Goal: Task Accomplishment & Management: Use online tool/utility

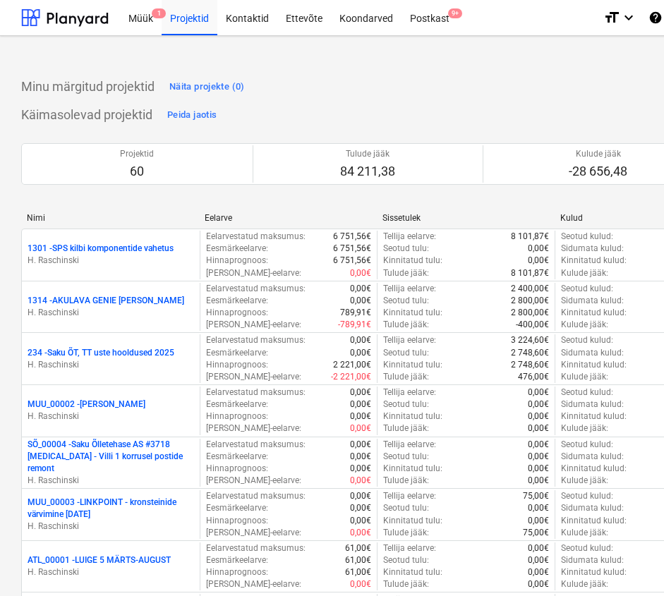
scroll to position [2663, 0]
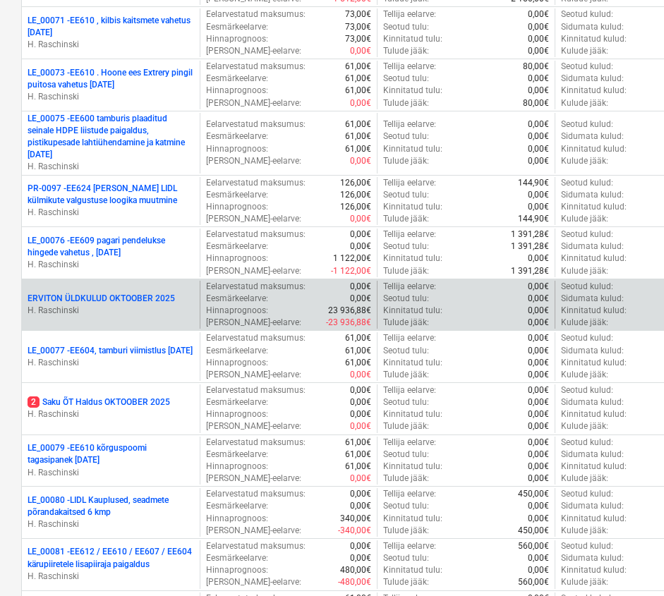
click at [167, 296] on p "ERVITON ÜLDKULUD OKTOOBER 2025" at bounding box center [101, 299] width 147 height 12
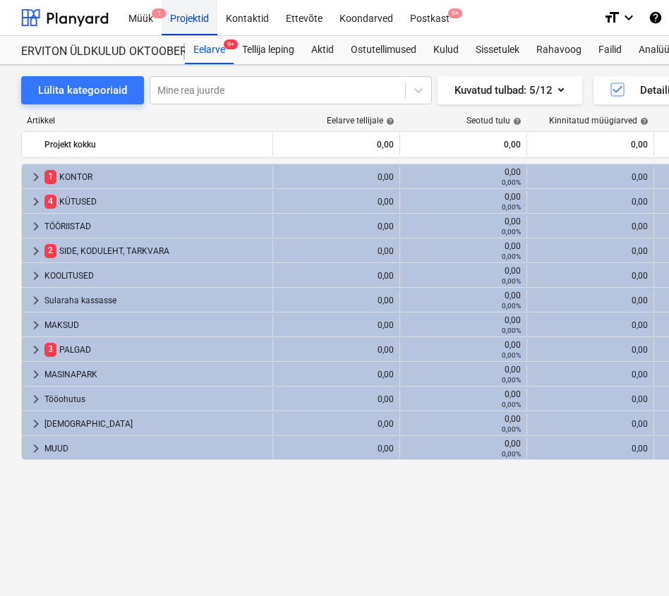
click at [178, 16] on div "Projektid" at bounding box center [190, 17] width 56 height 36
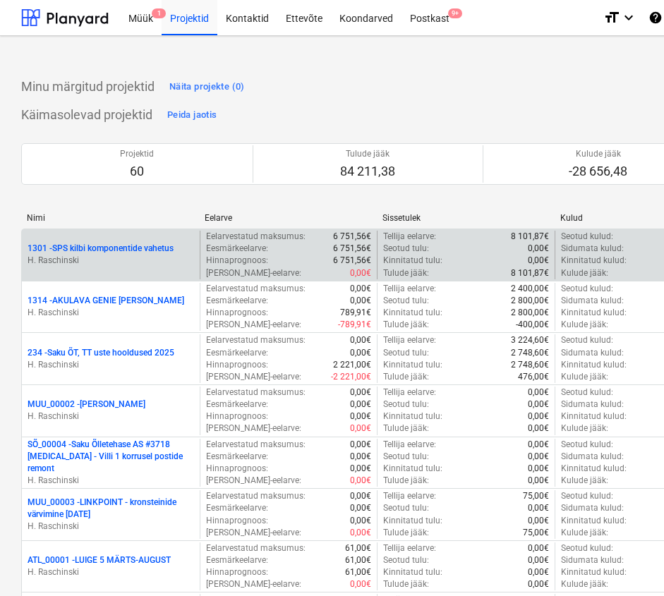
scroll to position [2663, 0]
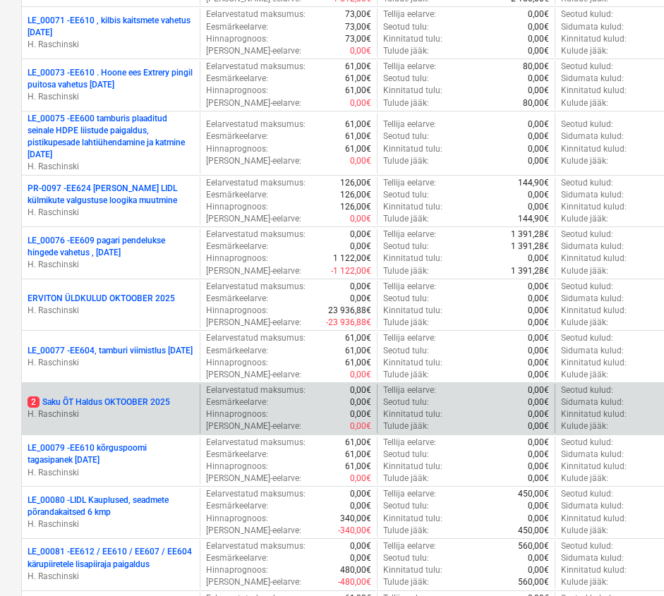
click at [153, 401] on p "2 Saku ÕT Haldus OKTOOBER 2025" at bounding box center [99, 402] width 142 height 12
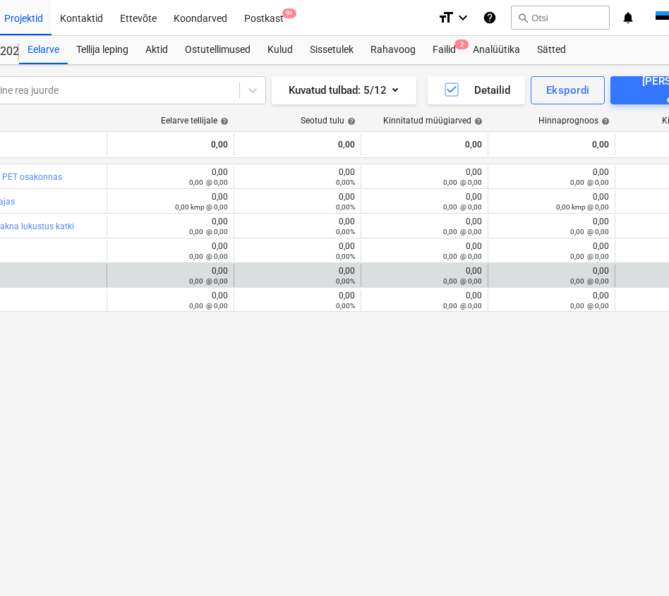
scroll to position [0, 281]
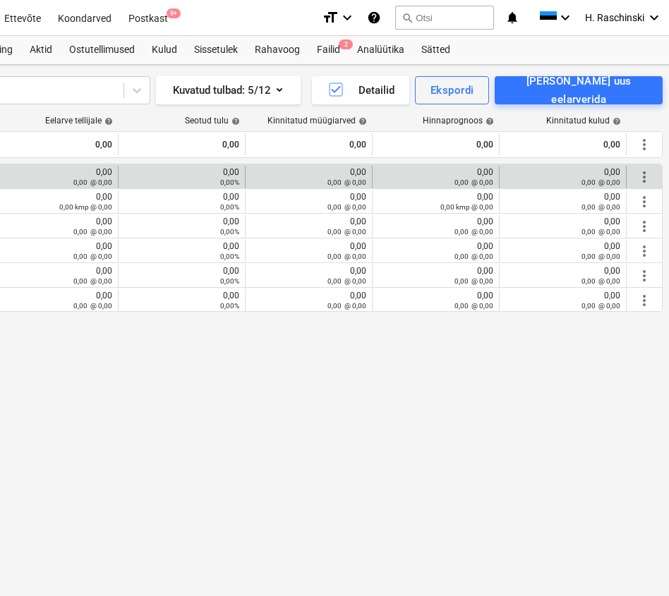
click at [653, 176] on div "more_vert" at bounding box center [644, 177] width 24 height 23
click at [645, 174] on span "more_vert" at bounding box center [644, 177] width 17 height 17
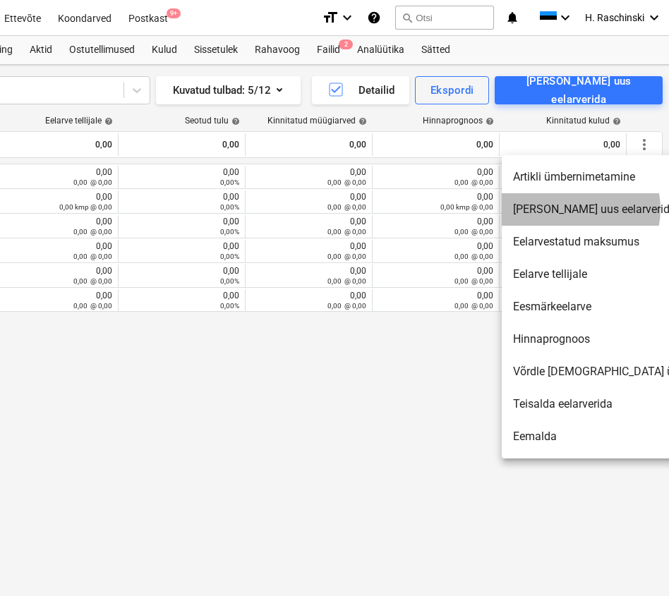
click at [571, 209] on li "[PERSON_NAME] uus eelarverida" at bounding box center [623, 209] width 243 height 32
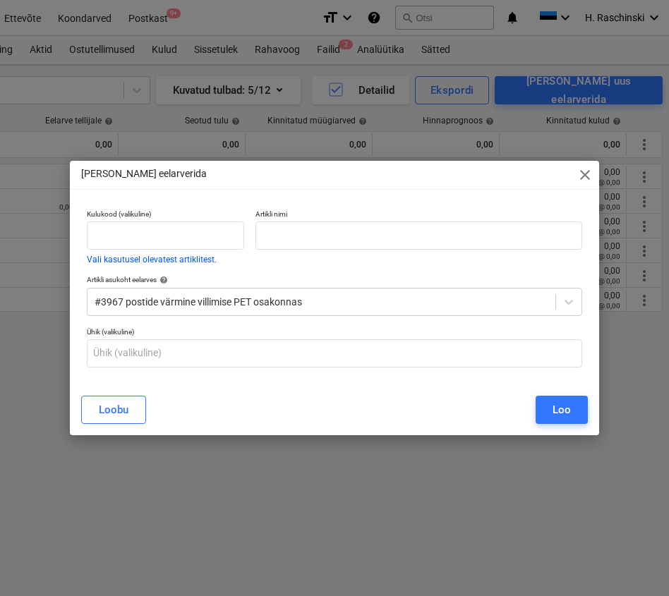
click at [515, 217] on p "Artikli nimi" at bounding box center [418, 216] width 327 height 12
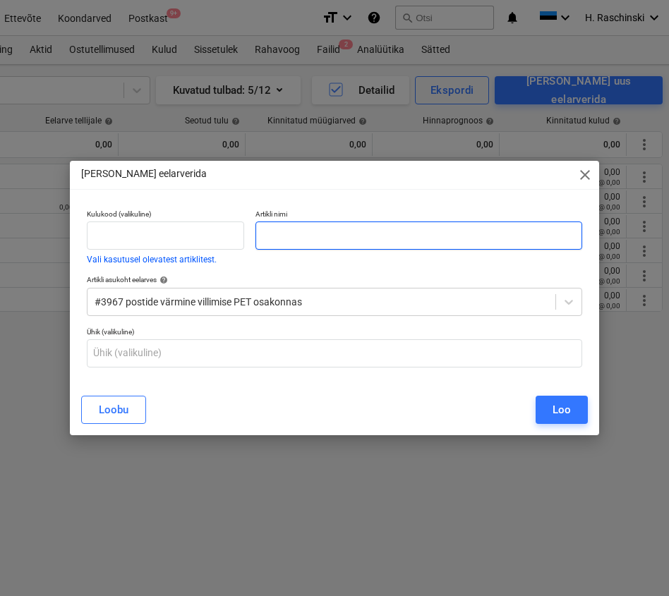
click at [514, 228] on input "text" at bounding box center [418, 235] width 327 height 28
type input "Töö"
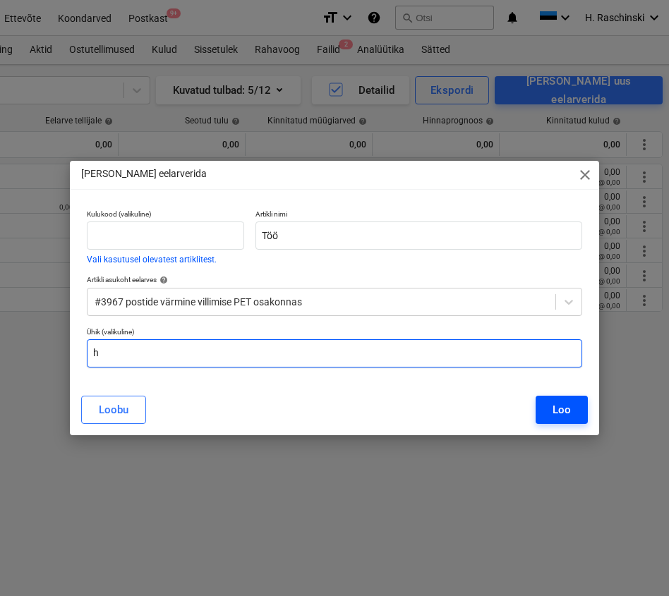
type input "h"
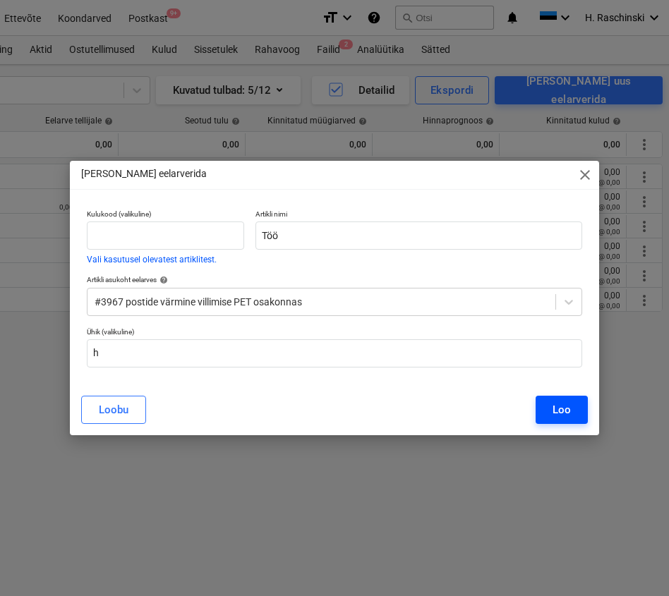
click at [563, 402] on div "Loo" at bounding box center [561, 410] width 18 height 18
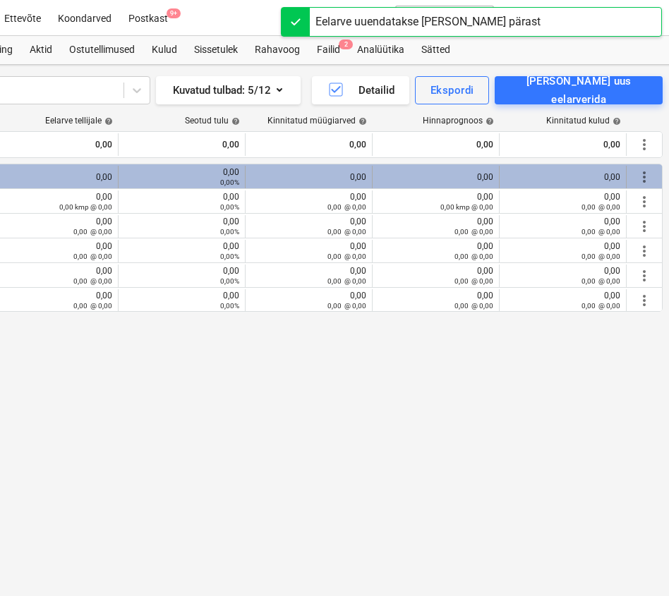
click at [645, 174] on span "more_vert" at bounding box center [644, 177] width 17 height 17
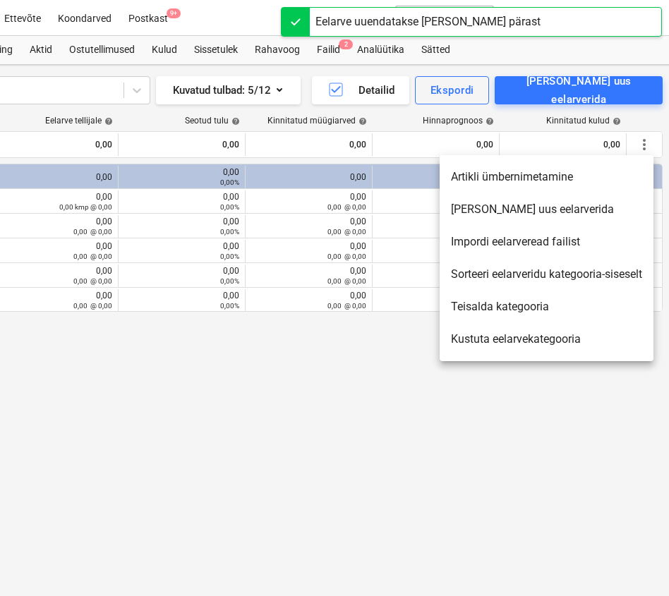
click at [527, 208] on li "[PERSON_NAME] uus eelarverida" at bounding box center [546, 209] width 214 height 32
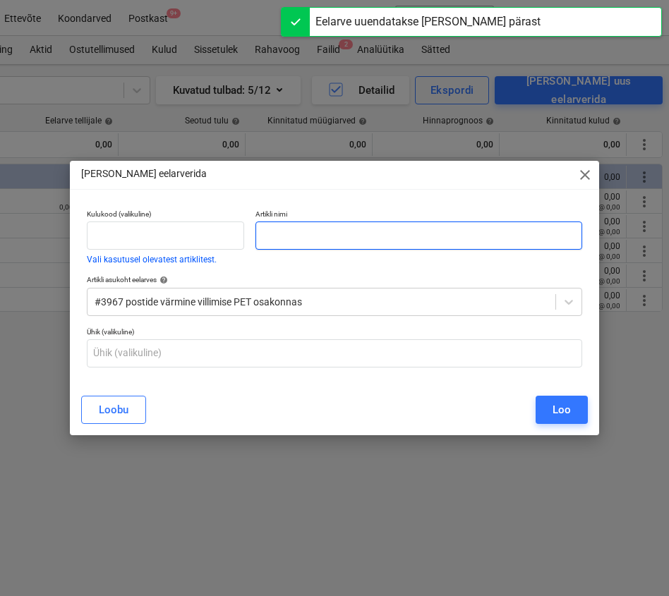
click at [463, 234] on input "text" at bounding box center [418, 235] width 327 height 28
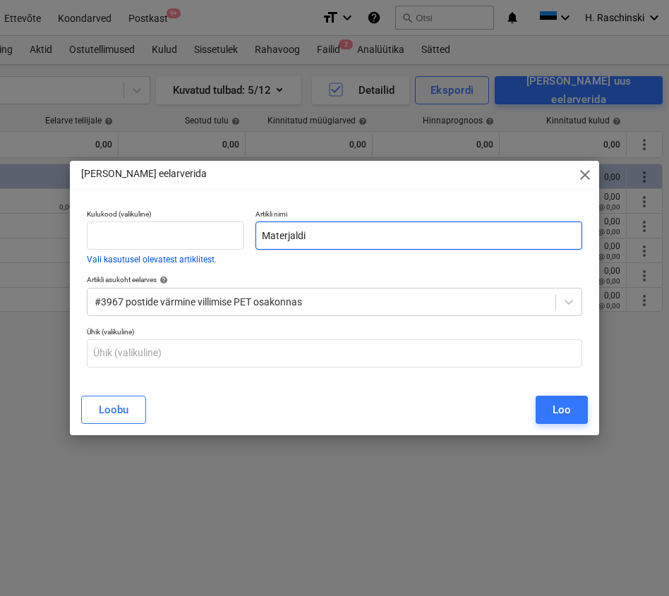
type input "Materjaldi"
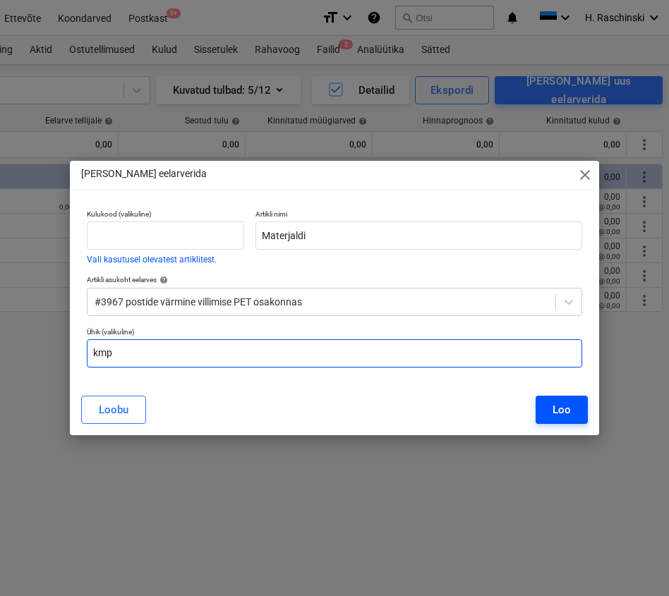
type input "kmp"
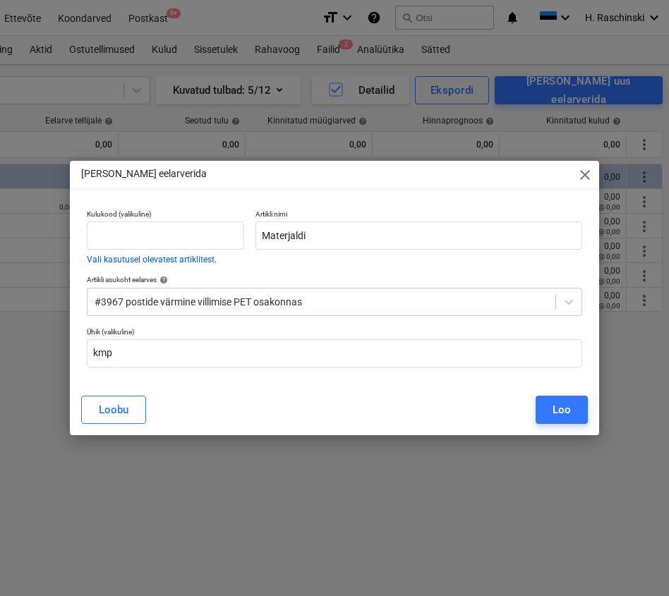
click at [562, 408] on div "Loo" at bounding box center [561, 410] width 18 height 18
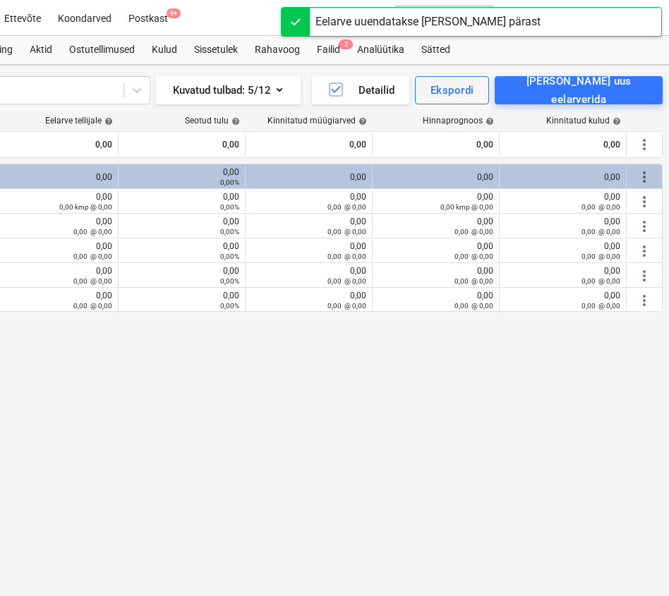
click at [367, 332] on div "keyboard_arrow_right #3967 postide värmine villimise PET osakonnas 0,00 0,00 0,…" at bounding box center [201, 351] width 923 height 374
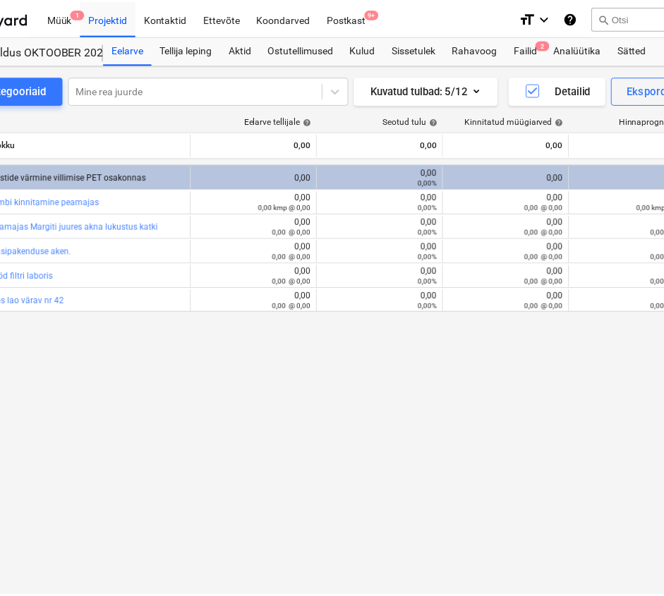
scroll to position [0, 296]
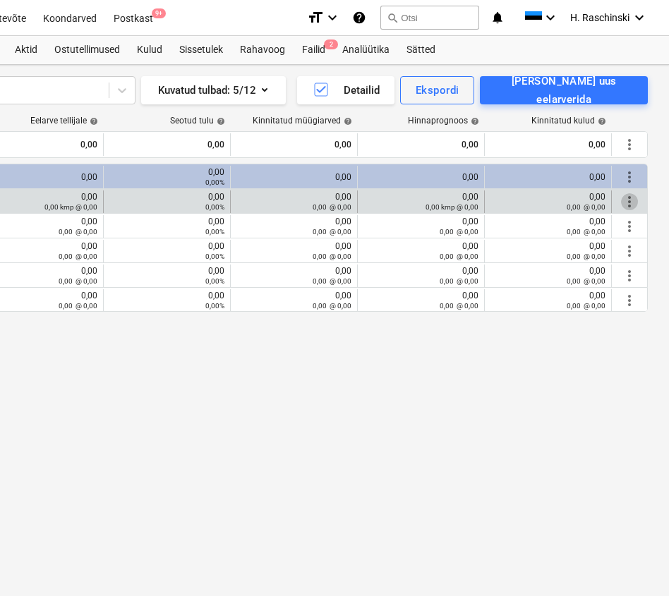
click at [626, 197] on span "more_vert" at bounding box center [629, 201] width 17 height 17
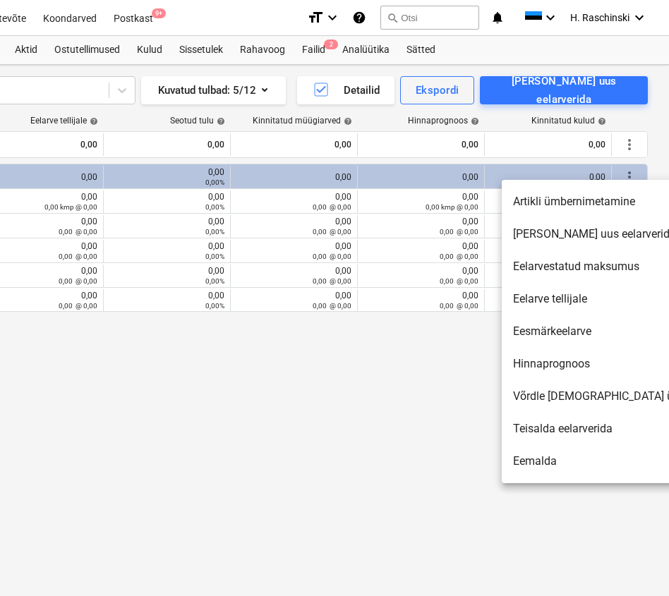
click at [566, 233] on li "[PERSON_NAME] uus eelarverida" at bounding box center [623, 234] width 243 height 32
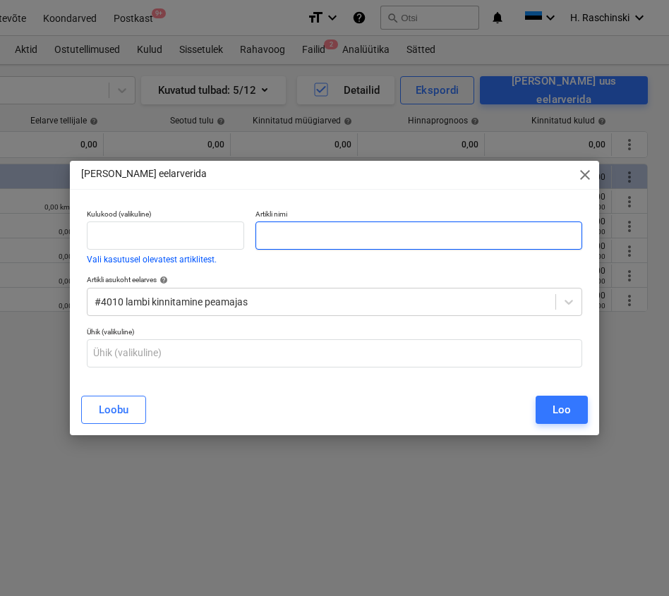
click at [463, 234] on input "text" at bounding box center [418, 235] width 327 height 28
type input "Töö"
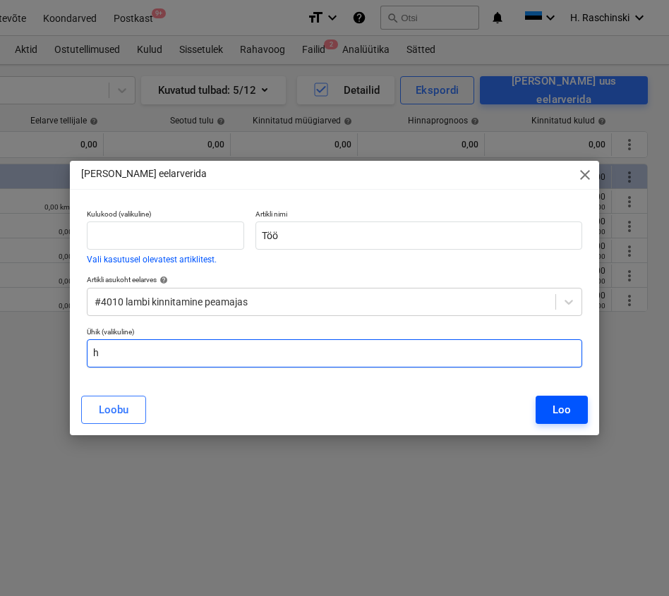
type input "h"
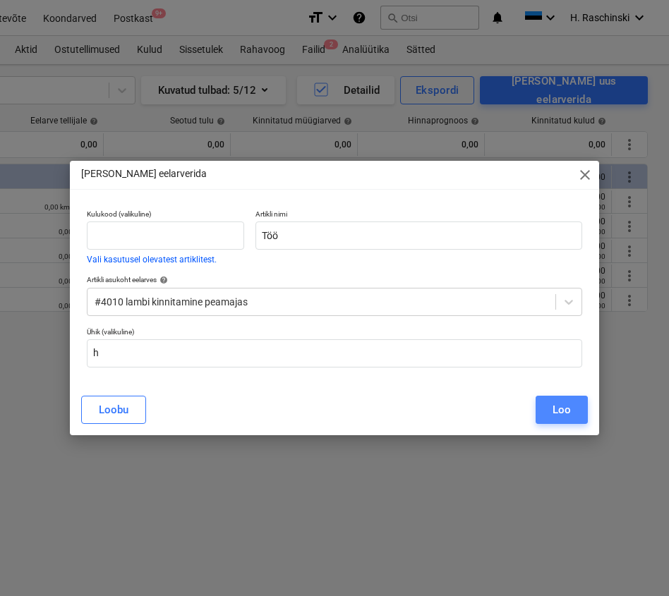
click at [562, 410] on div "Loo" at bounding box center [561, 410] width 18 height 18
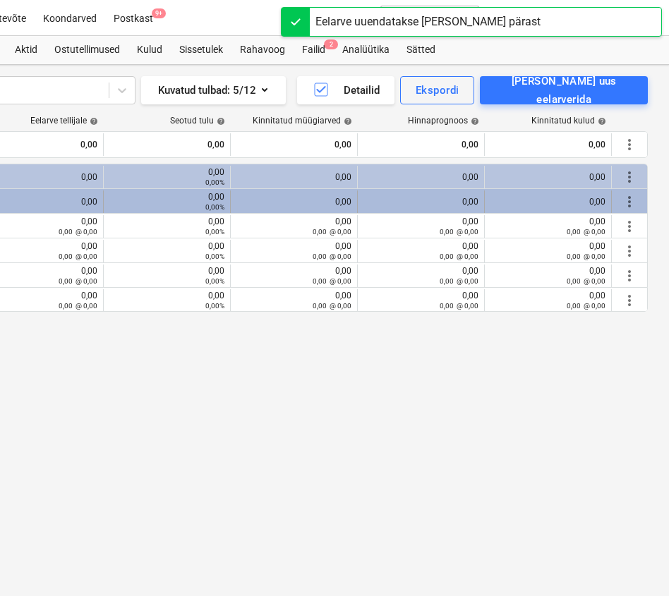
click at [633, 203] on span "more_vert" at bounding box center [629, 201] width 17 height 17
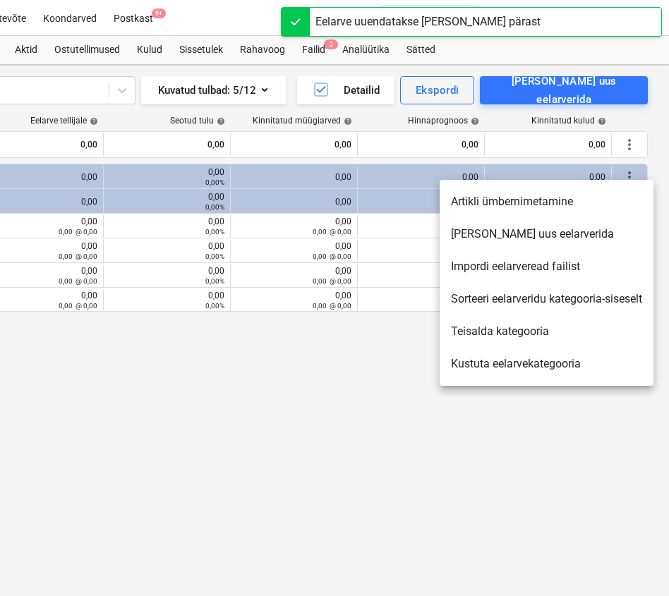
click at [519, 241] on li "[PERSON_NAME] uus eelarverida" at bounding box center [546, 234] width 214 height 32
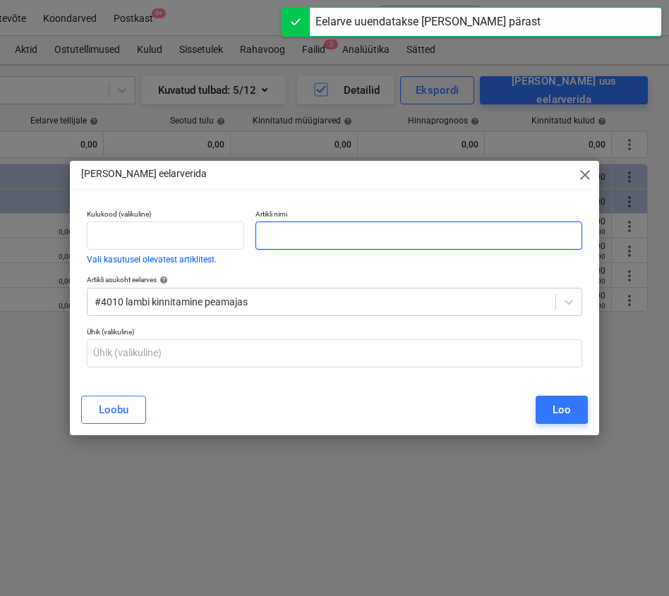
click at [419, 236] on input "text" at bounding box center [418, 235] width 327 height 28
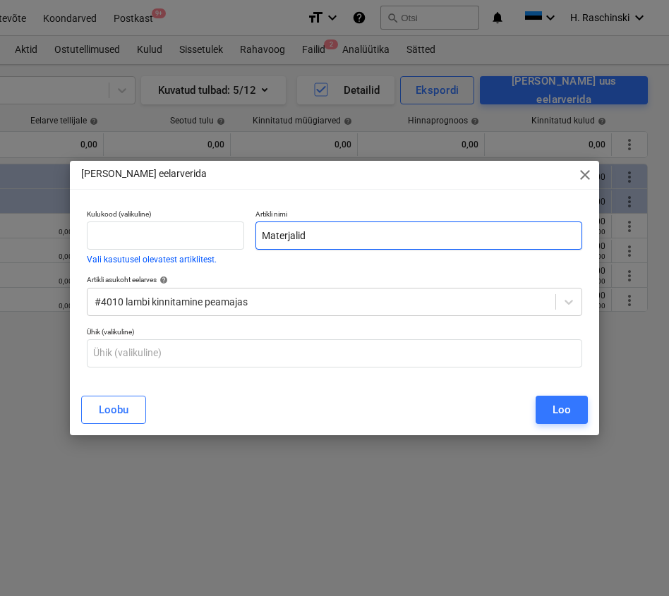
type input "Materjalid"
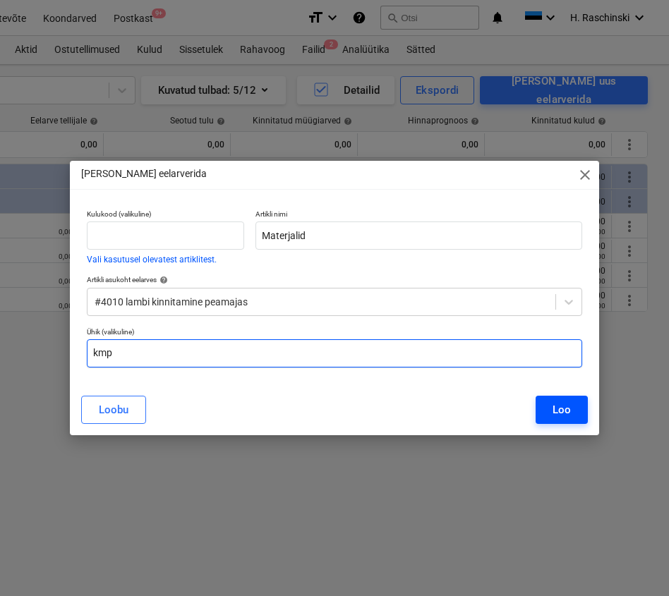
type input "kmp"
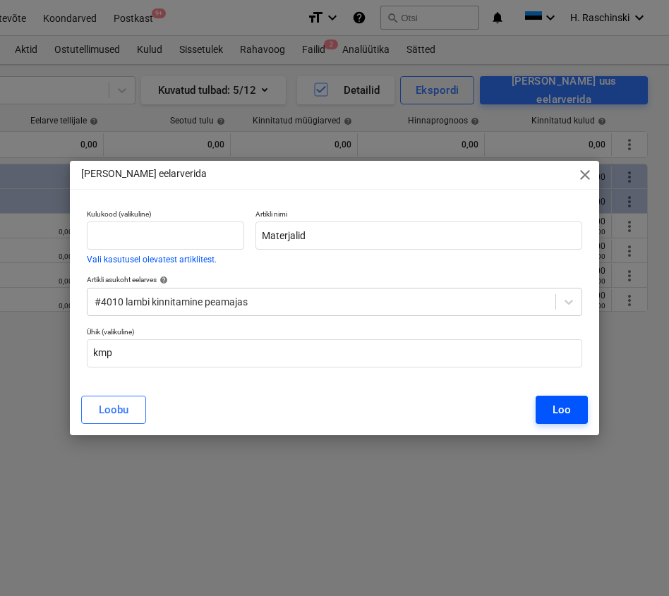
click at [578, 410] on button "Loo" at bounding box center [561, 410] width 52 height 28
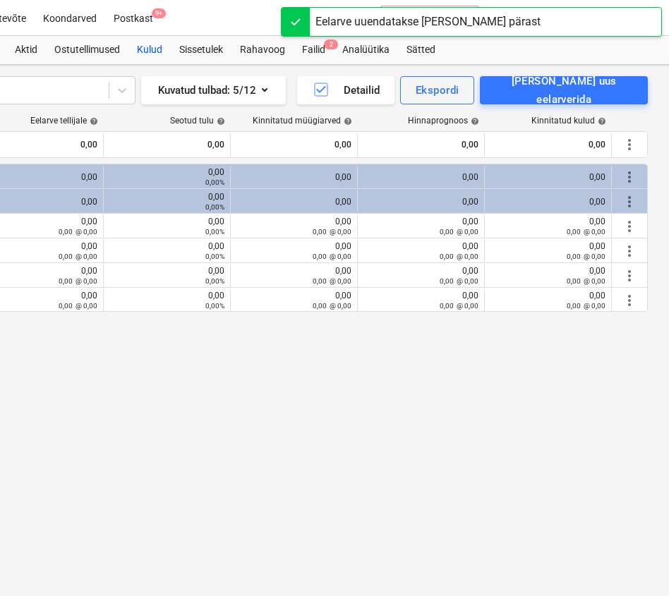
click at [162, 53] on div "Kulud" at bounding box center [149, 50] width 42 height 28
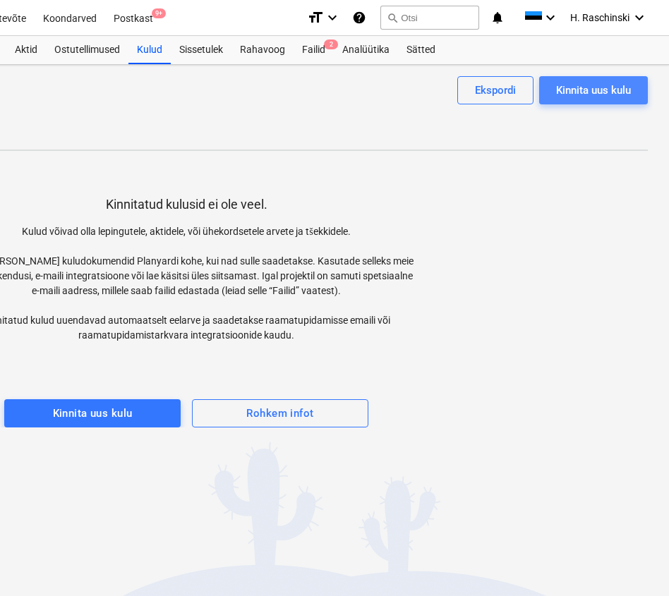
click at [574, 92] on div "Kinnita uus kulu" at bounding box center [593, 90] width 75 height 18
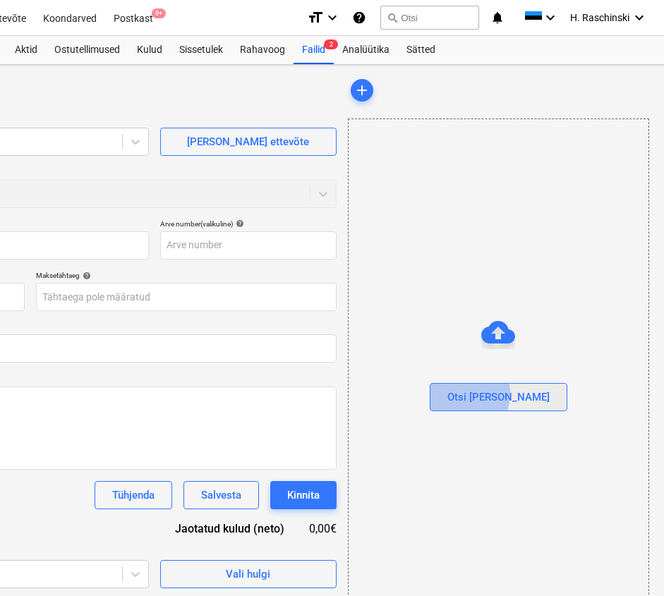
click at [480, 393] on div "Otsi [PERSON_NAME]" at bounding box center [498, 397] width 102 height 18
type input "09 SEPTEMBER 2025 tooaja-arvestuse-tabel .xlsx"
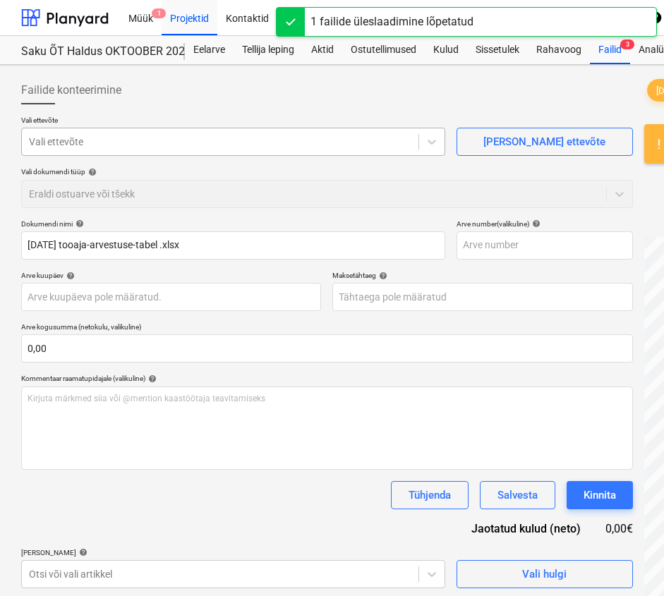
click at [190, 147] on div at bounding box center [220, 142] width 382 height 14
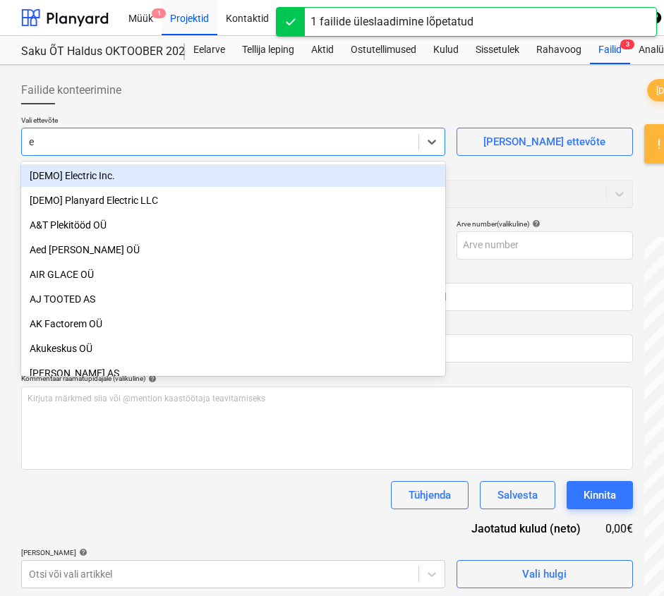
type input "er"
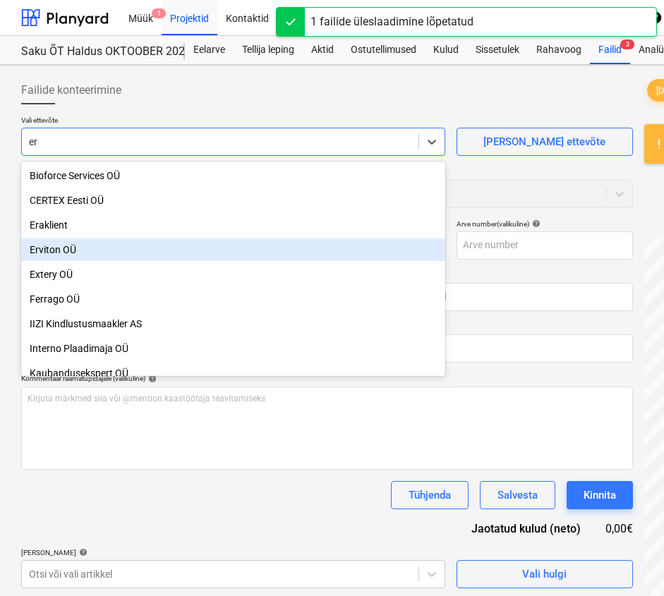
click at [64, 245] on div "Erviton OÜ" at bounding box center [233, 249] width 424 height 23
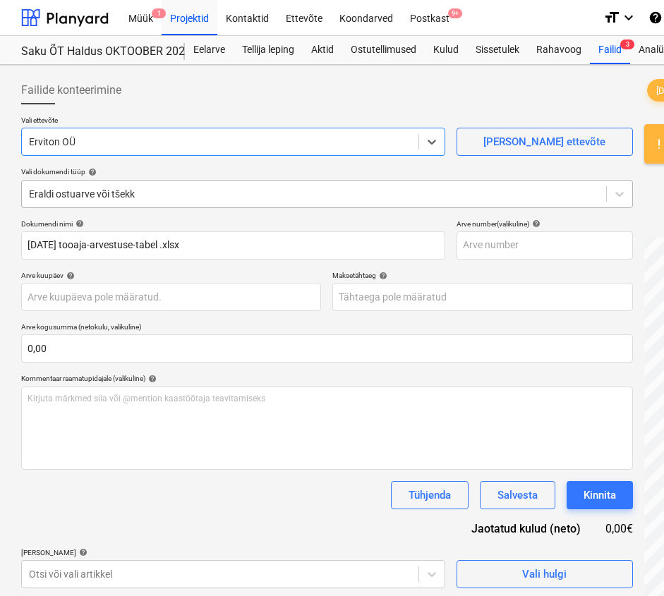
click at [88, 193] on div at bounding box center [314, 194] width 570 height 14
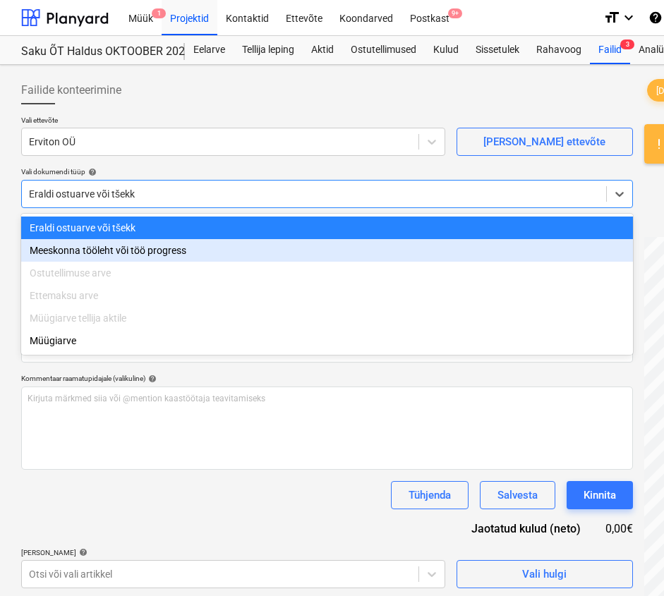
click at [81, 248] on div "Meeskonna tööleht või töö progress" at bounding box center [327, 250] width 612 height 23
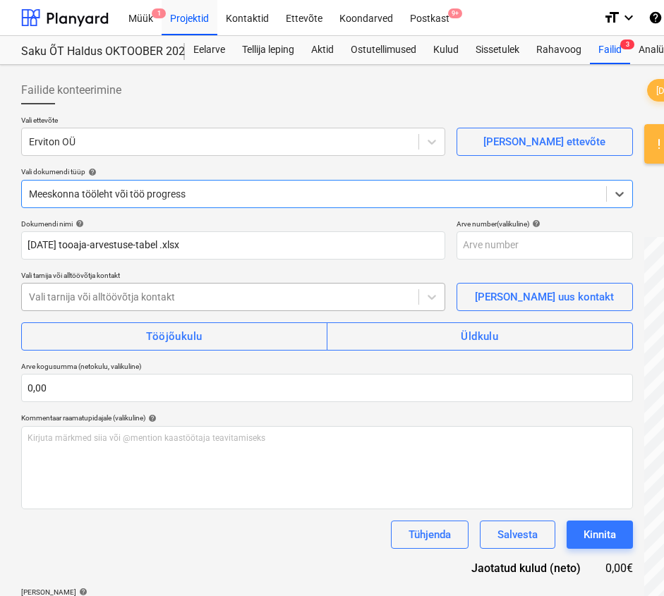
click at [97, 304] on div "Vali tarnija või alltöövõtja kontakt" at bounding box center [220, 297] width 396 height 20
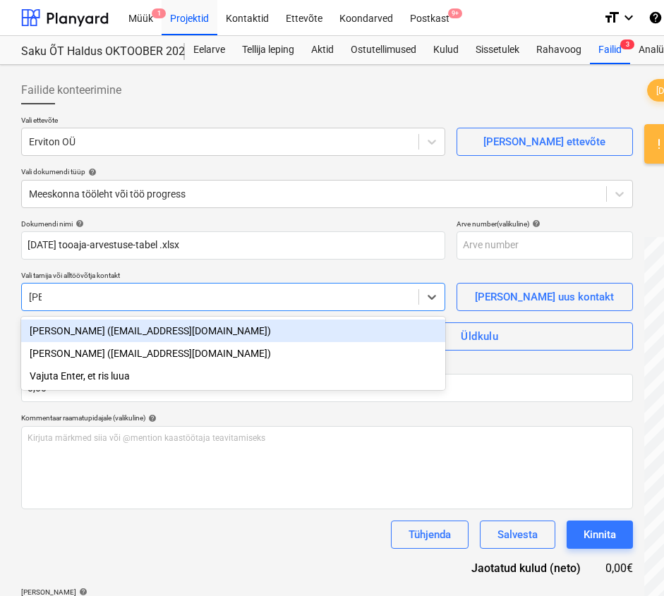
type input "risto"
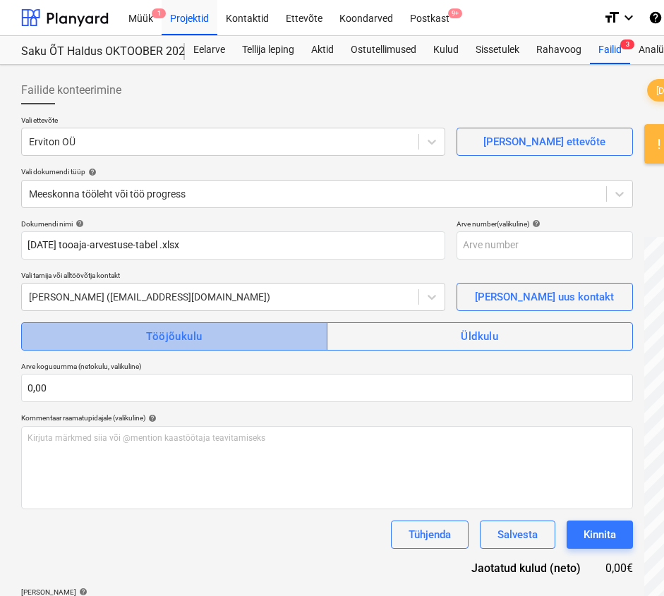
click at [194, 341] on div "Tööjõukulu" at bounding box center [174, 336] width 56 height 18
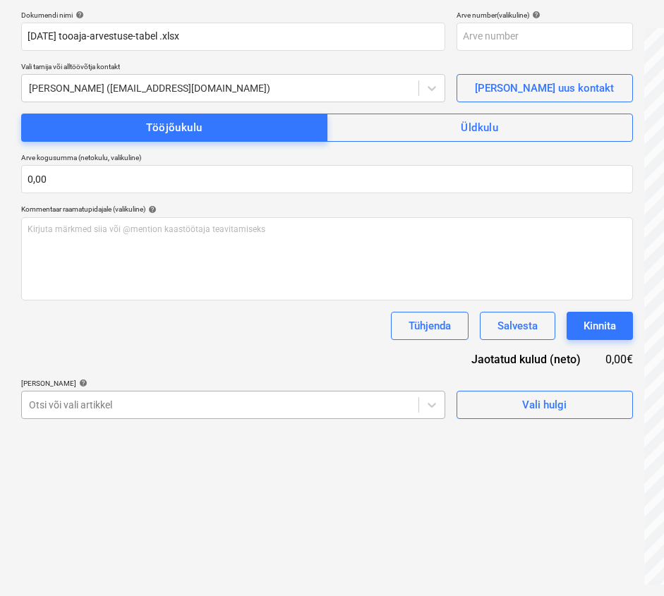
click at [245, 387] on body "Müük 1 Projektid Kontaktid Ettevõte Koondarved Postkast 9+ format_size keyboard…" at bounding box center [332, 89] width 664 height 596
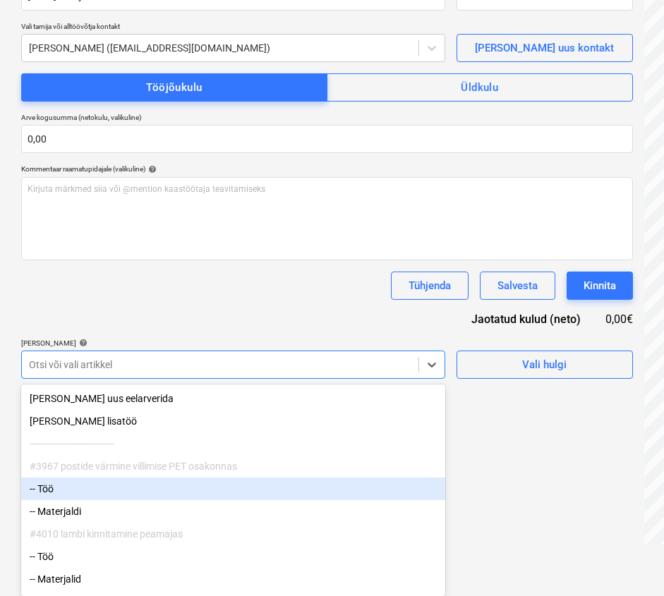
click at [145, 487] on div "-- Töö" at bounding box center [233, 489] width 424 height 23
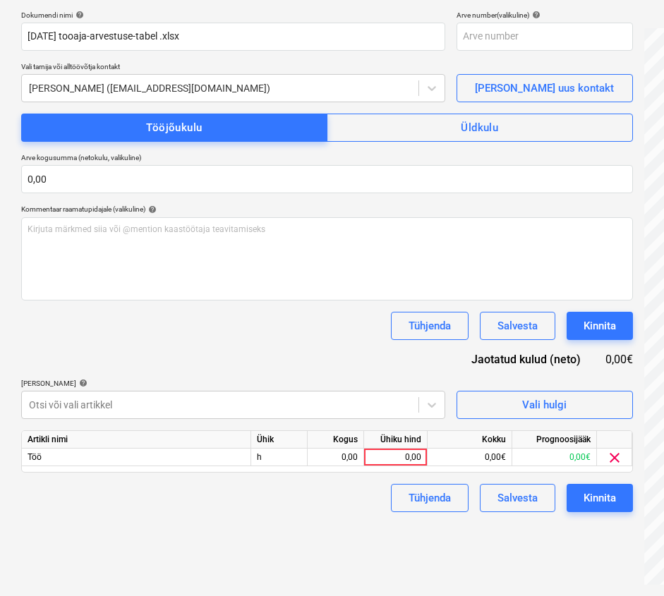
scroll to position [209, 0]
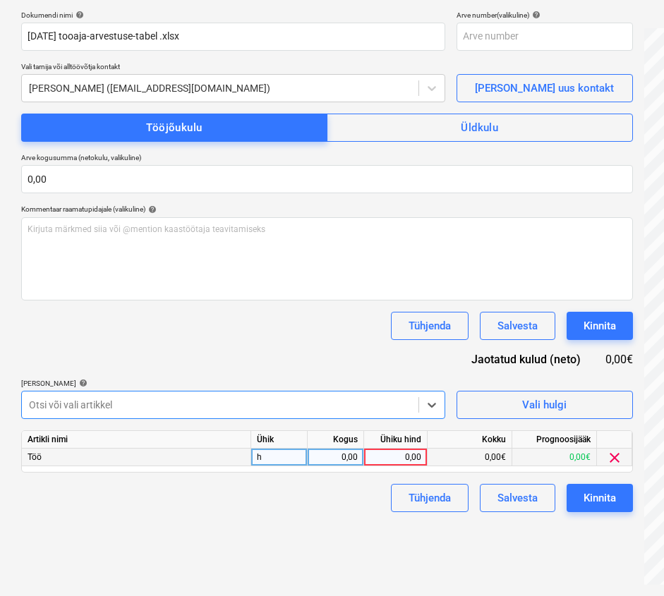
click at [344, 457] on div "0,00" at bounding box center [335, 458] width 44 height 18
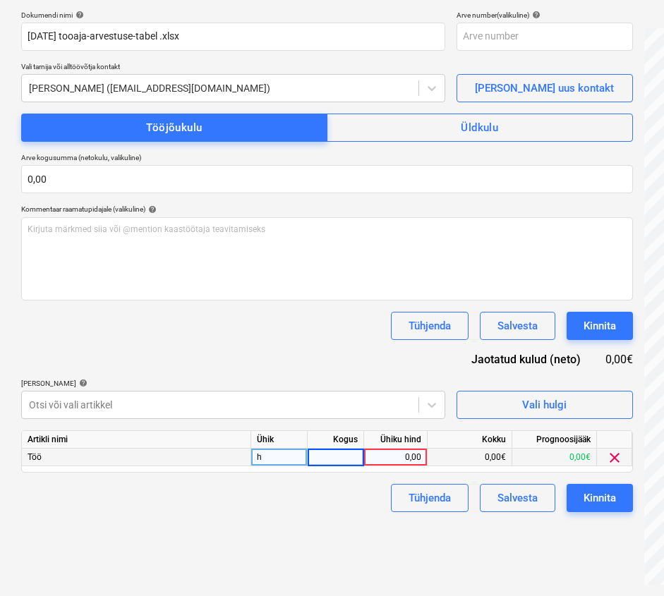
click at [344, 457] on input at bounding box center [336, 457] width 56 height 17
type input "17"
type input "18"
click at [273, 556] on div "Failide konteerimine Vali ettevõte Erviton OÜ Lisa uus ettevõte Vali dokumendi …" at bounding box center [327, 226] width 623 height 729
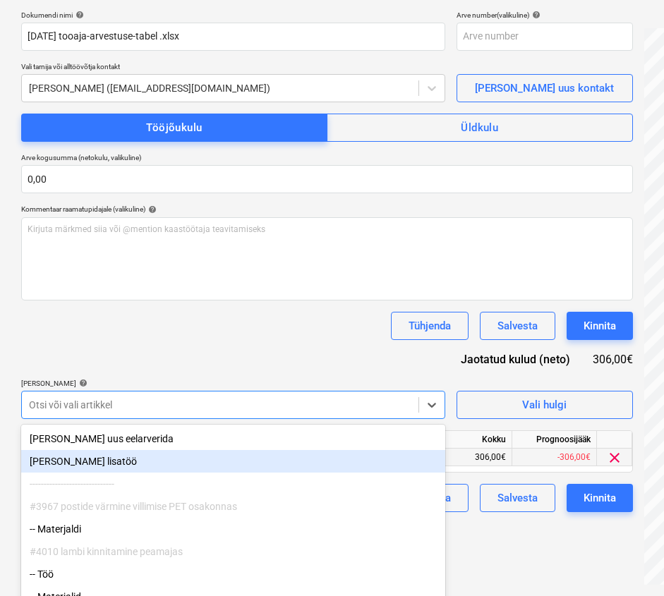
click at [275, 387] on body "Müük 1 Projektid Kontaktid Ettevõte Koondarved Postkast 9+ format_size keyboard…" at bounding box center [332, 89] width 664 height 596
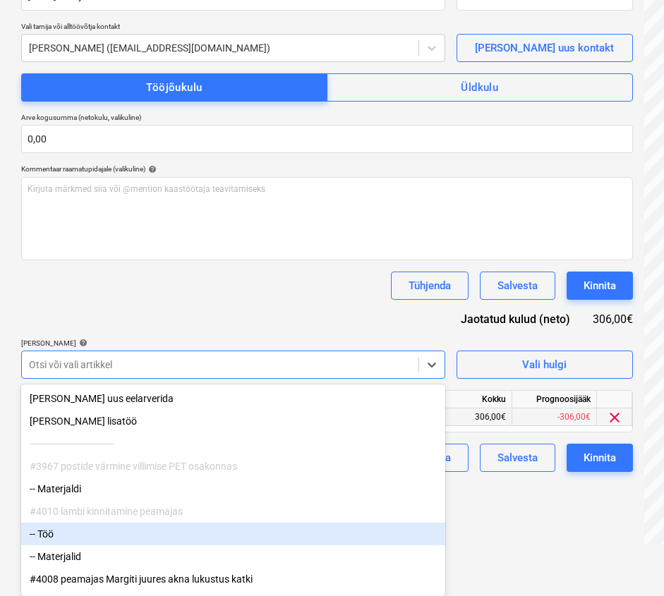
click at [164, 528] on div "-- Töö" at bounding box center [233, 534] width 424 height 23
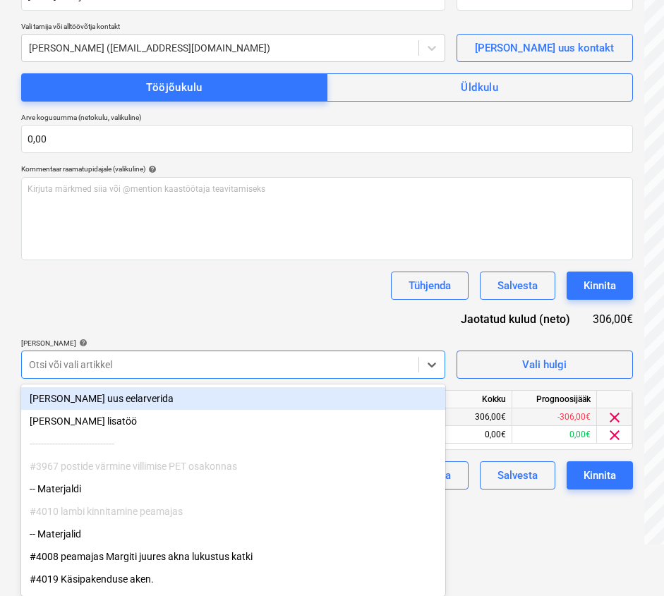
click at [221, 301] on div "Dokumendi nimi help 09 SEPTEMBER 2025 tooaja-arvestuse-tabel .xlsx Arve number …" at bounding box center [327, 229] width 612 height 519
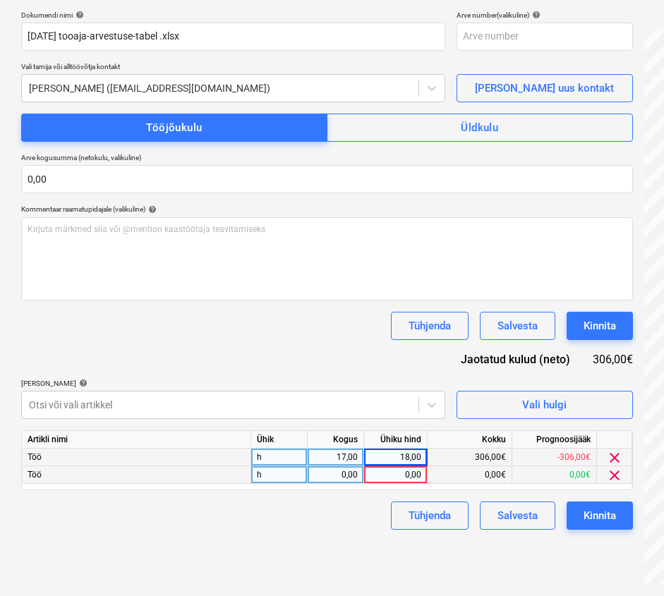
click at [327, 472] on div "0,00" at bounding box center [335, 475] width 44 height 18
type input "0,5"
click at [308, 488] on div "Artikli nimi Ühik Kogus Ühiku hind Kokku Prognoosijääk Töö h 17,00 18,00 306,00…" at bounding box center [327, 460] width 612 height 60
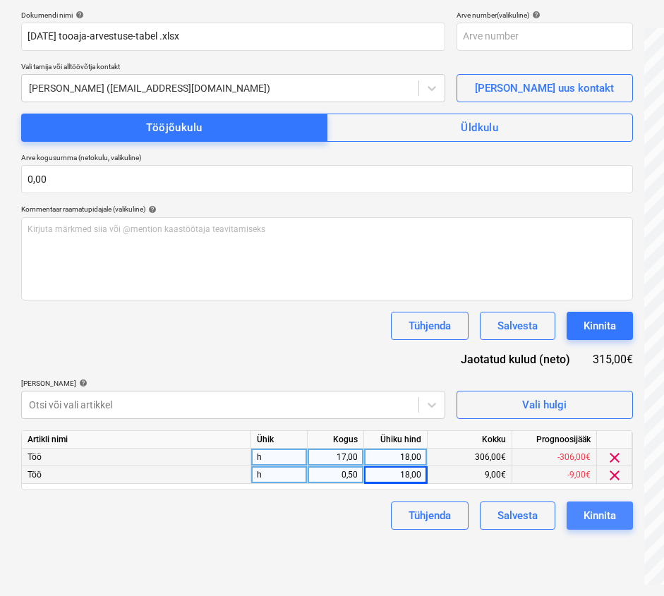
click at [584, 512] on div "Kinnita" at bounding box center [599, 515] width 32 height 18
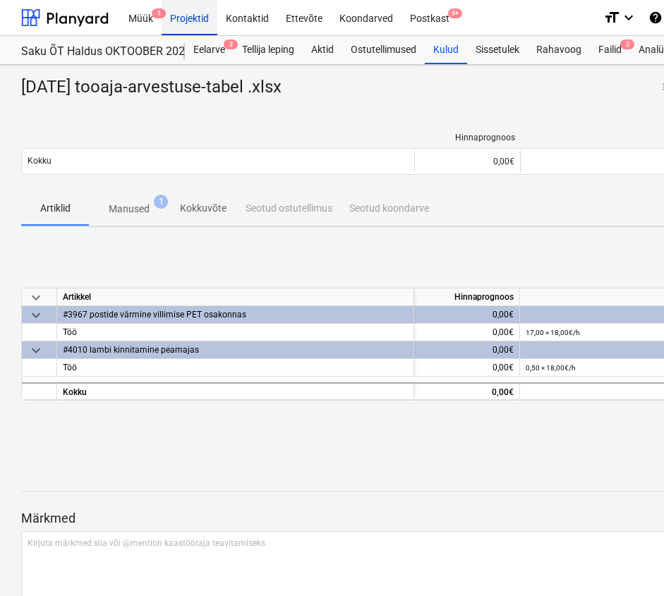
click at [190, 17] on div "Projektid" at bounding box center [190, 17] width 56 height 36
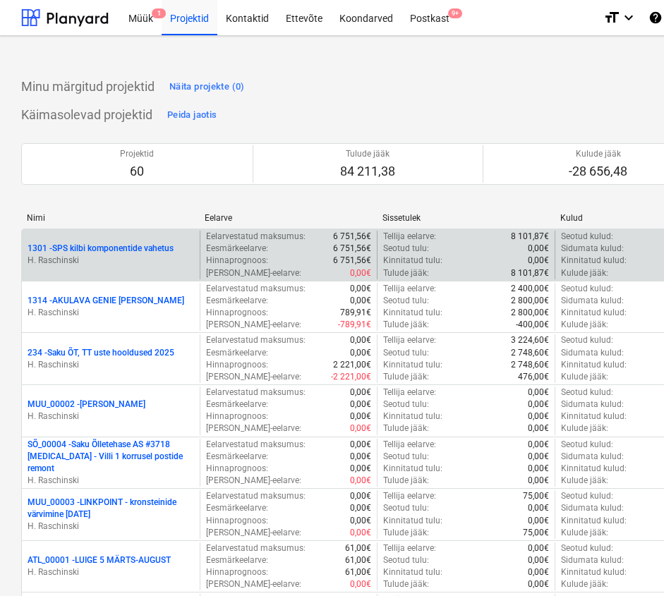
scroll to position [672, 0]
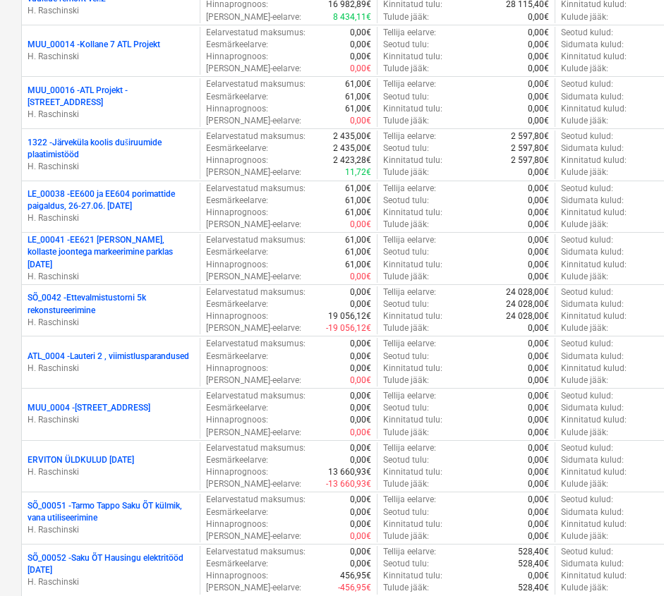
click at [135, 296] on p "SÕ_0042 - Ettevalmistustorni 5k rekonstureerimine" at bounding box center [111, 304] width 166 height 24
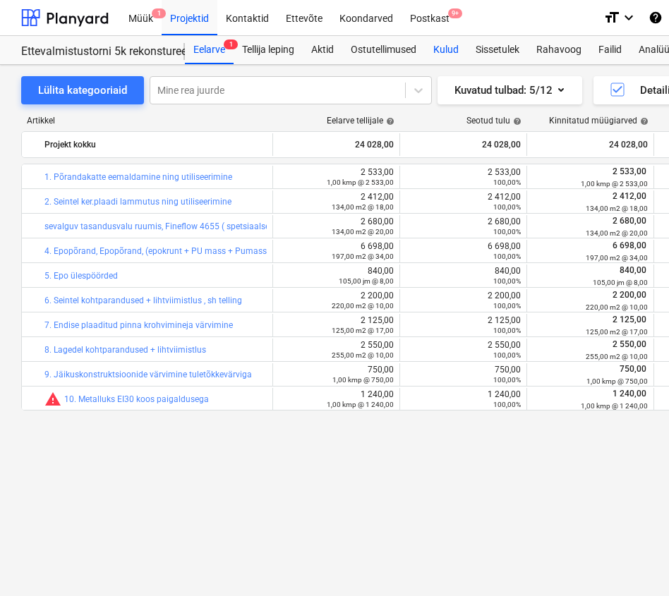
click at [458, 45] on div "Kulud" at bounding box center [446, 50] width 42 height 28
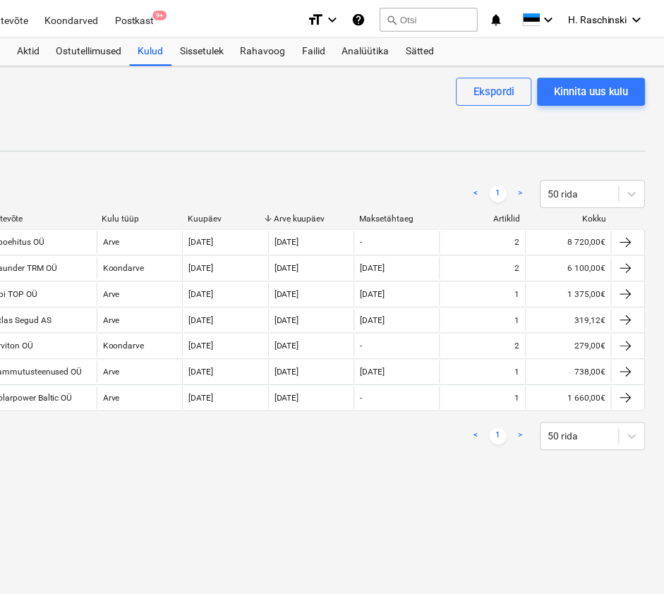
scroll to position [0, 296]
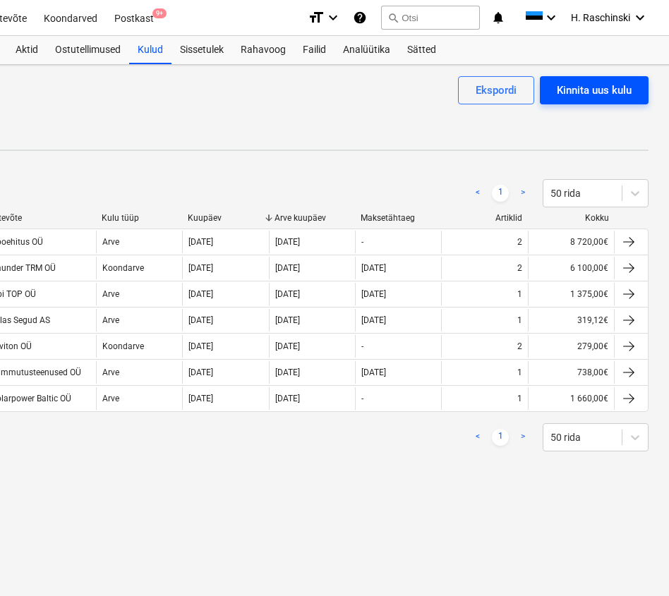
click at [568, 87] on div "Kinnita uus kulu" at bounding box center [594, 90] width 75 height 18
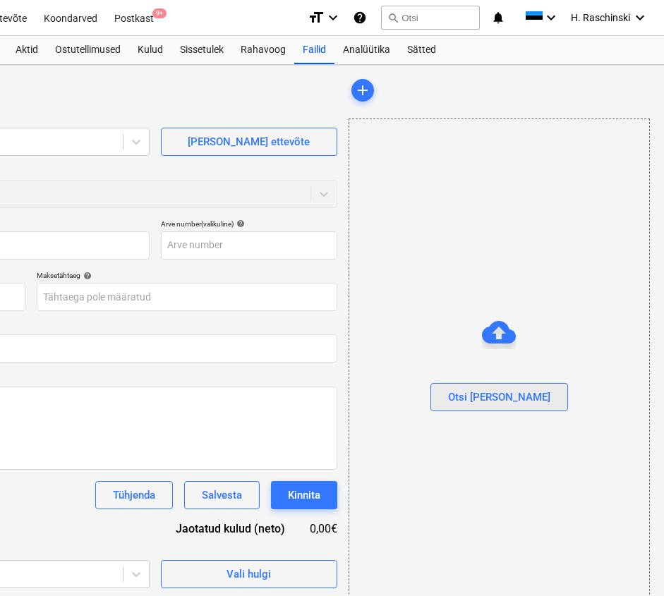
click at [497, 403] on div "Otsi [PERSON_NAME]" at bounding box center [499, 397] width 102 height 18
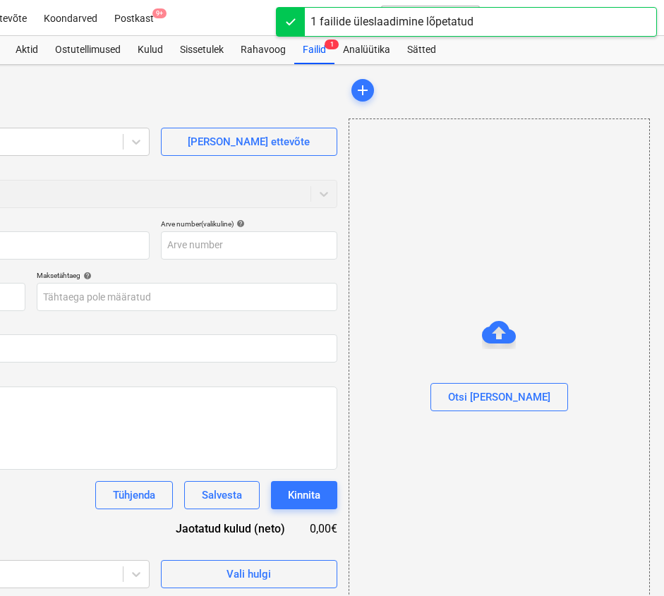
type input "09 SEPTEMBER 2025 tooaja-arvestuse-tabel .xlsx"
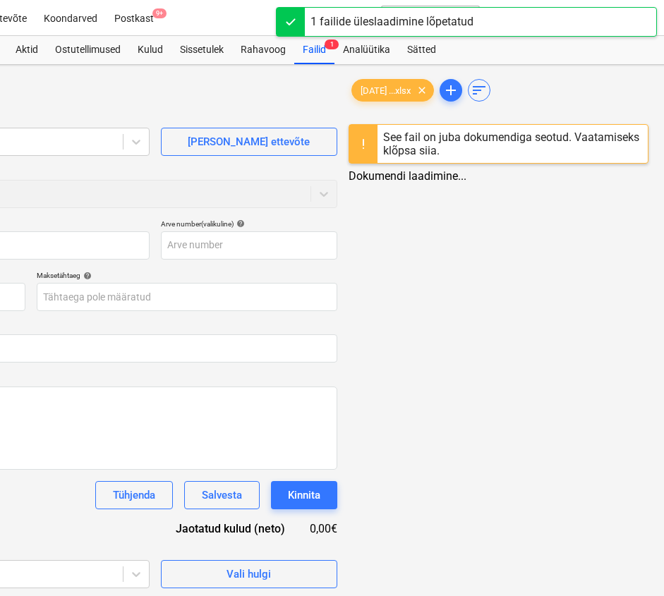
click at [303, 371] on div "Dokumendi nimi help 09 SEPTEMBER 2025 tooaja-arvestuse-tabel .xlsx Arve number …" at bounding box center [32, 403] width 612 height 369
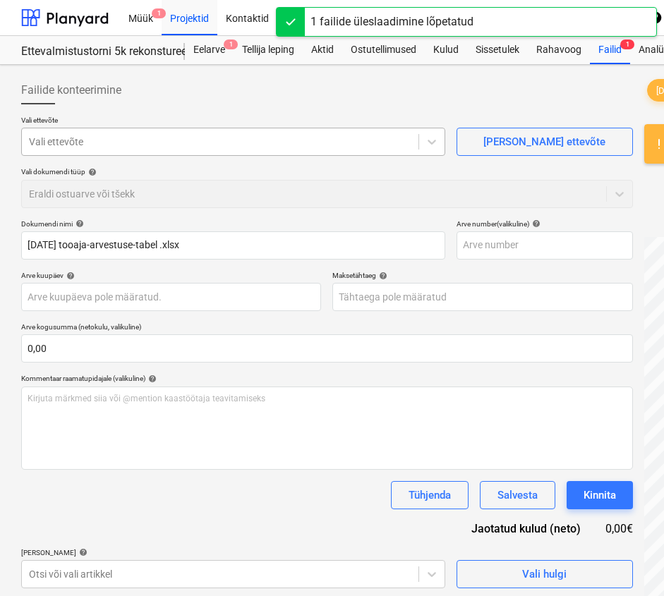
click at [221, 140] on div at bounding box center [220, 142] width 382 height 14
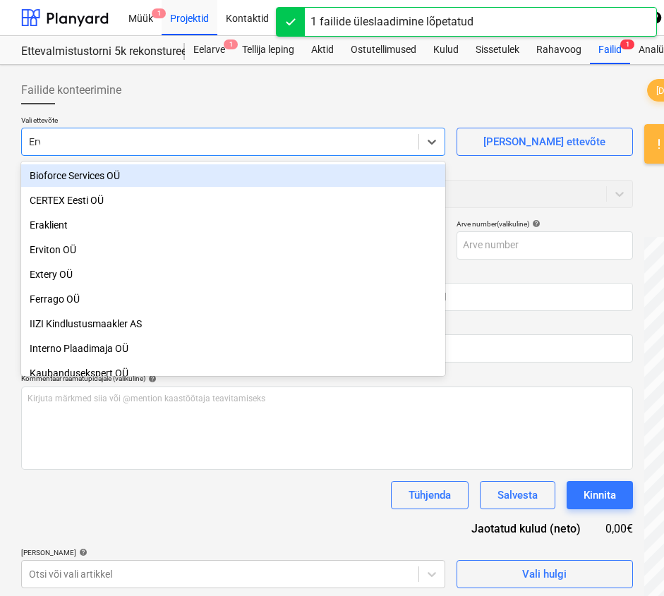
type input "Ervi"
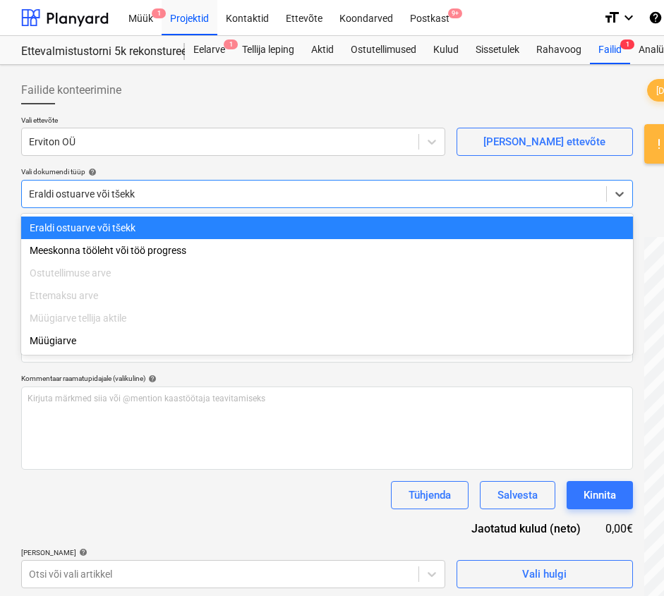
click at [90, 188] on div at bounding box center [314, 194] width 570 height 14
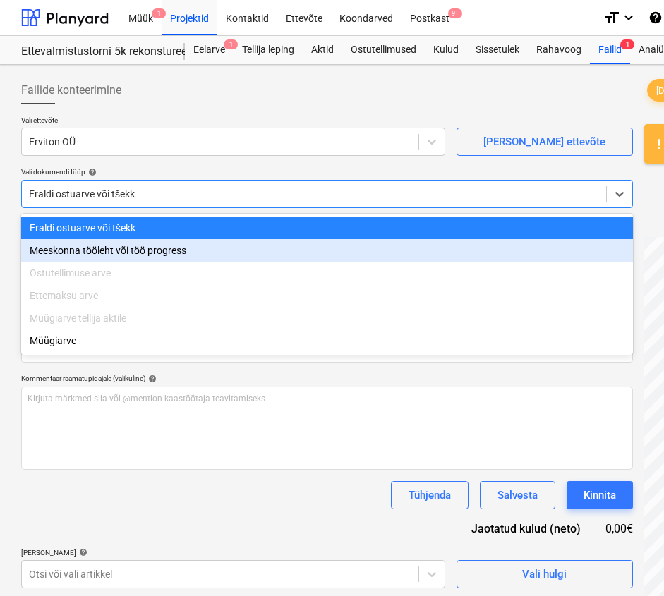
click at [78, 250] on div "Meeskonna tööleht või töö progress" at bounding box center [327, 250] width 612 height 23
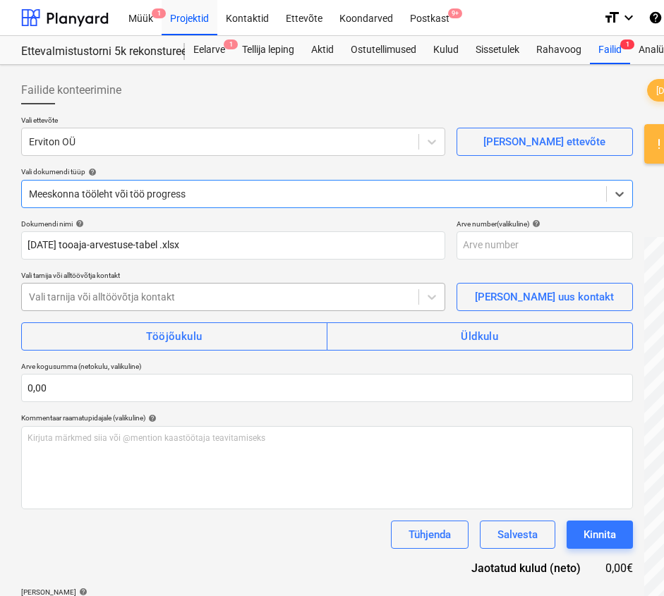
click at [128, 294] on div at bounding box center [220, 297] width 382 height 14
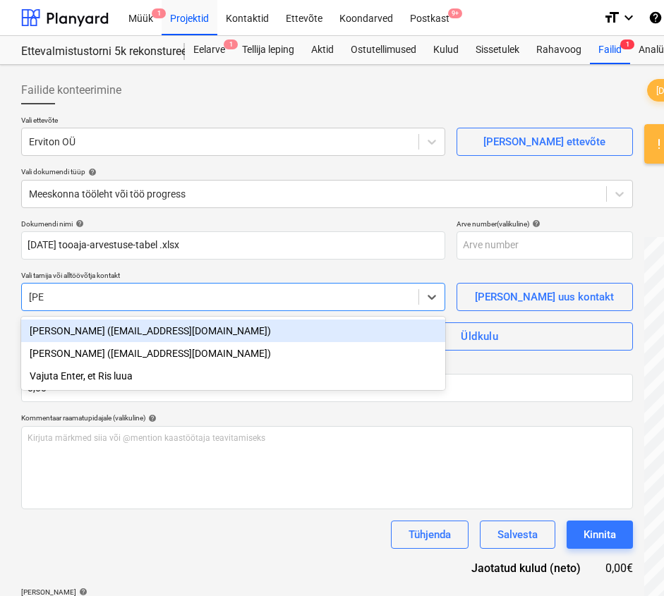
type input "Risto"
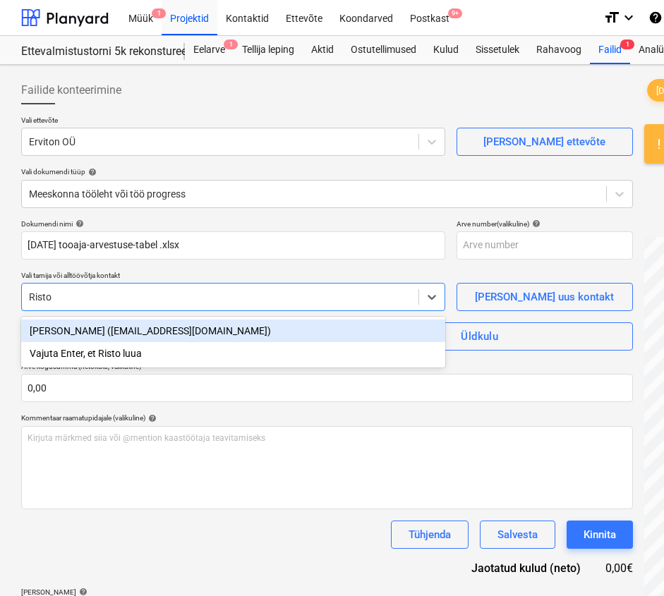
click at [112, 332] on div "Risto Luuk (info@erviton.ee)" at bounding box center [233, 331] width 424 height 23
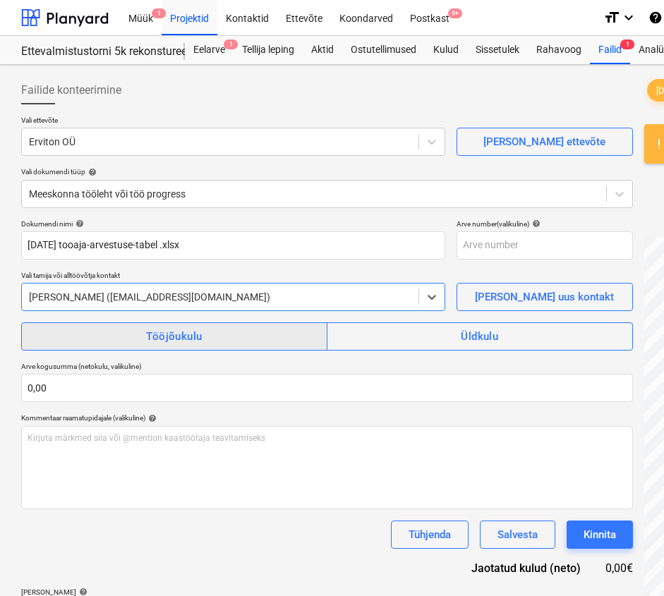
click at [109, 336] on span "Tööjõukulu" at bounding box center [174, 336] width 275 height 18
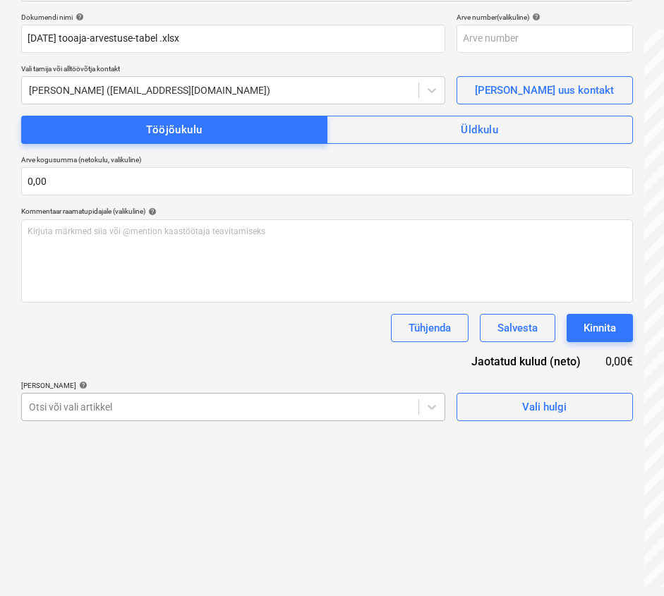
click at [143, 389] on body "Müük 1 Projektid Kontaktid Ettevõte Koondarved Postkast 9+ format_size keyboard…" at bounding box center [332, 91] width 664 height 596
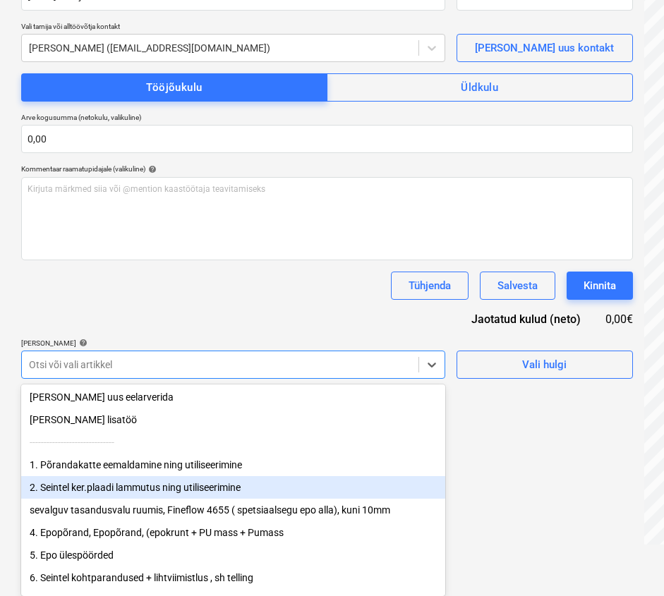
scroll to position [5, 0]
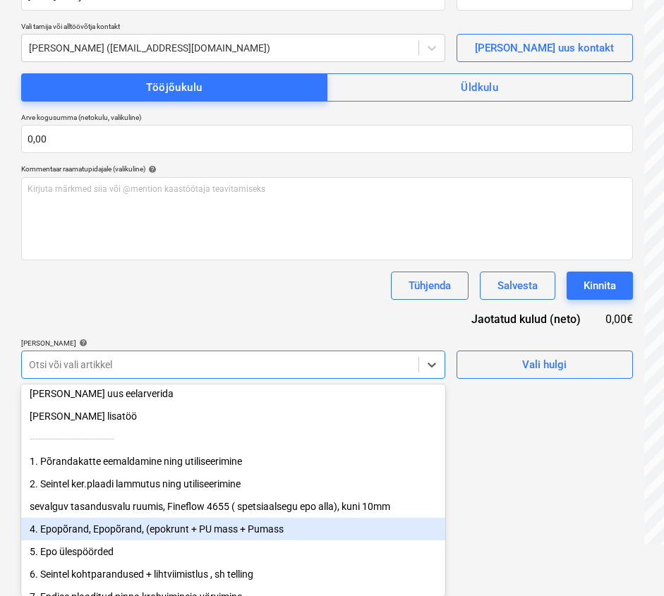
click at [158, 534] on div "4. Epopõrand, Epopõrand, (epokrunt + PU mass + Pumass" at bounding box center [233, 529] width 424 height 23
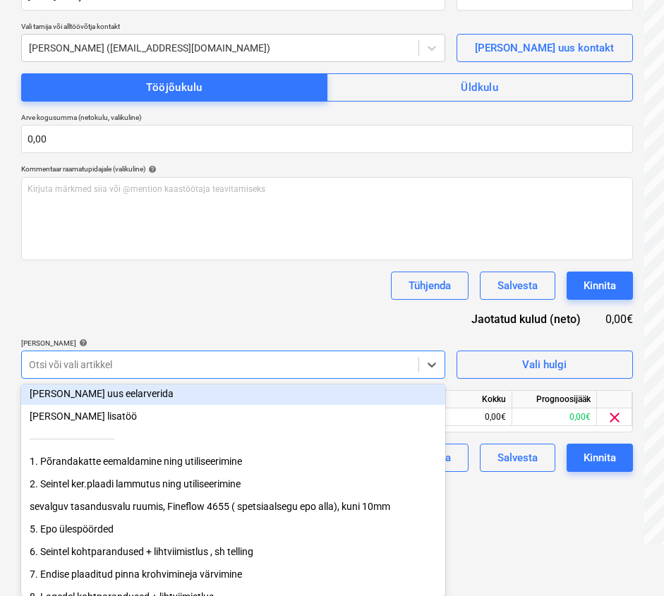
click at [186, 314] on div "Dokumendi nimi help 09 SEPTEMBER 2025 tooaja-arvestuse-tabel .xlsx Arve number …" at bounding box center [327, 221] width 612 height 502
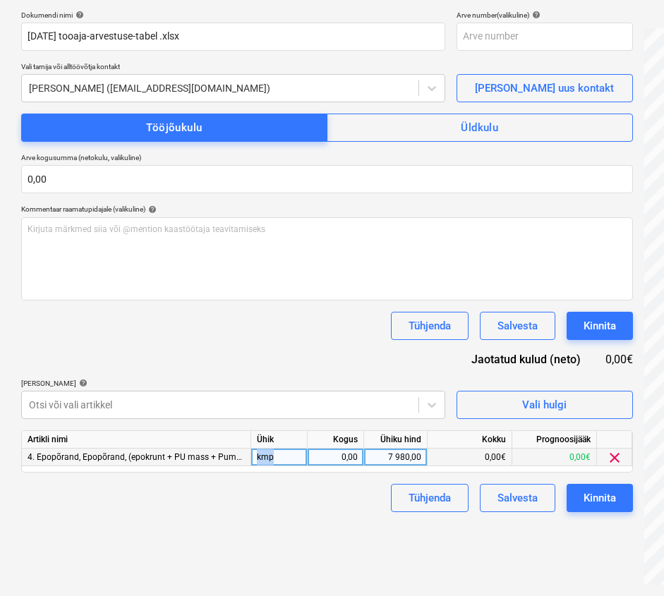
drag, startPoint x: 289, startPoint y: 459, endPoint x: 233, endPoint y: 450, distance: 56.5
click at [0, 0] on div "4. Epopõrand, Epopõrand, (epokrunt + PU mass + Pumass kmp 0,00 7 980,00 0,00€ 0…" at bounding box center [0, 0] width 0 height 0
click at [283, 459] on div "kmp" at bounding box center [279, 458] width 56 height 18
drag, startPoint x: 284, startPoint y: 459, endPoint x: 265, endPoint y: 456, distance: 18.5
click at [265, 456] on input "kmp" at bounding box center [279, 457] width 56 height 17
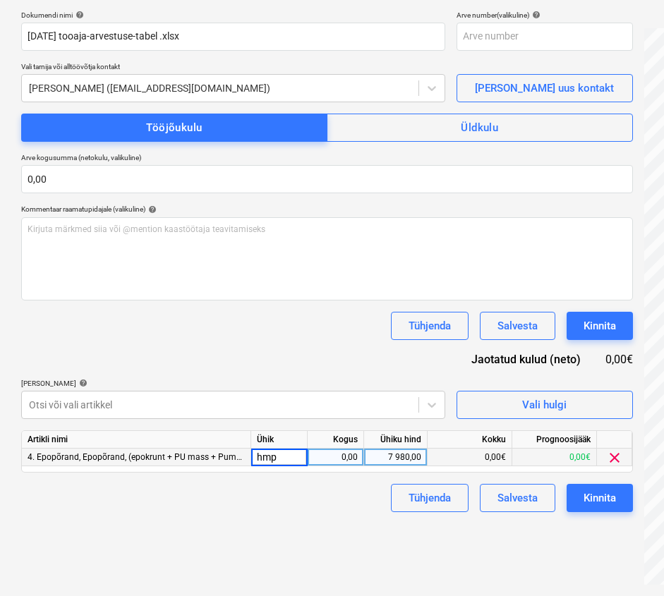
drag, startPoint x: 298, startPoint y: 459, endPoint x: 251, endPoint y: 454, distance: 47.5
click at [251, 454] on input "hmp" at bounding box center [279, 457] width 56 height 17
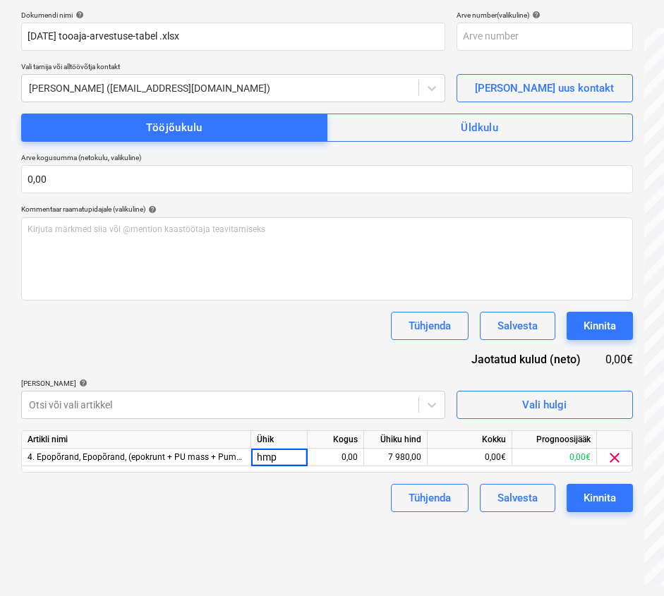
type input "h"
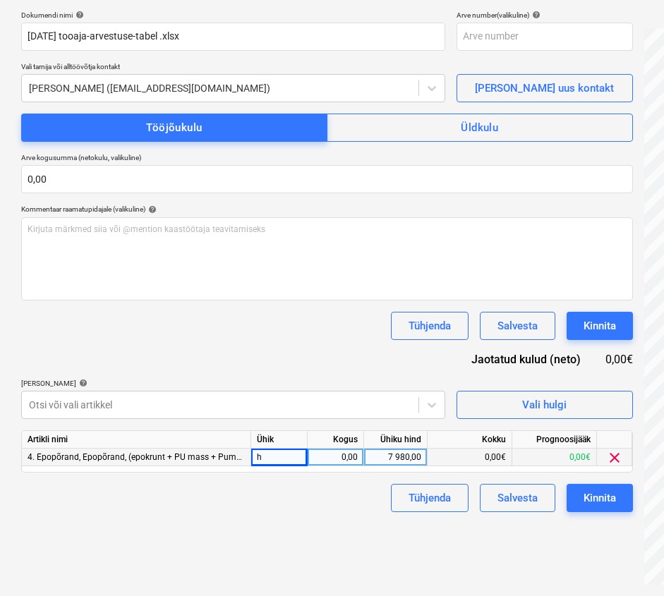
click at [321, 453] on div "0,00" at bounding box center [335, 458] width 44 height 18
click at [339, 456] on div "0,00" at bounding box center [335, 458] width 44 height 18
type input "19"
click at [384, 457] on div "7 980,00" at bounding box center [395, 458] width 51 height 18
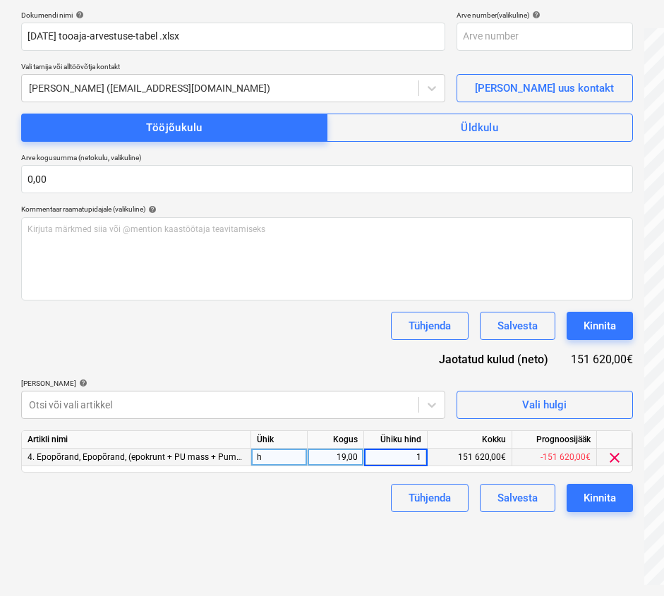
type input "18"
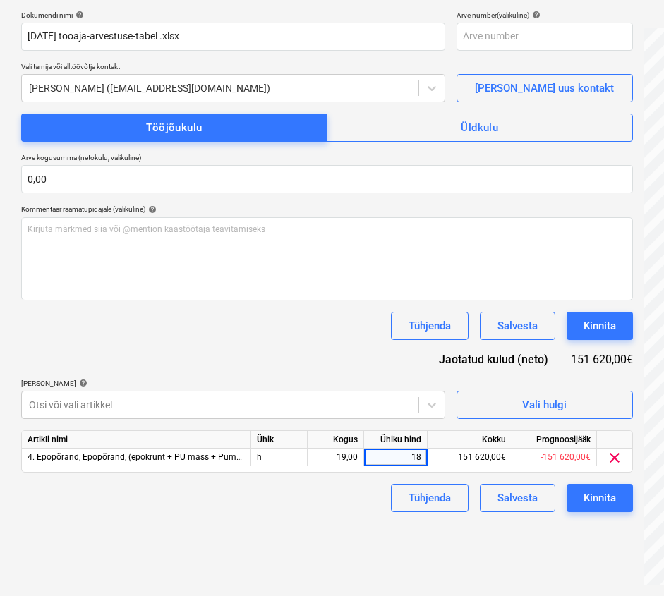
click at [335, 535] on div "Failide konteerimine Vali ettevõte Erviton OÜ Lisa uus ettevõte Vali dokumendi …" at bounding box center [327, 226] width 623 height 729
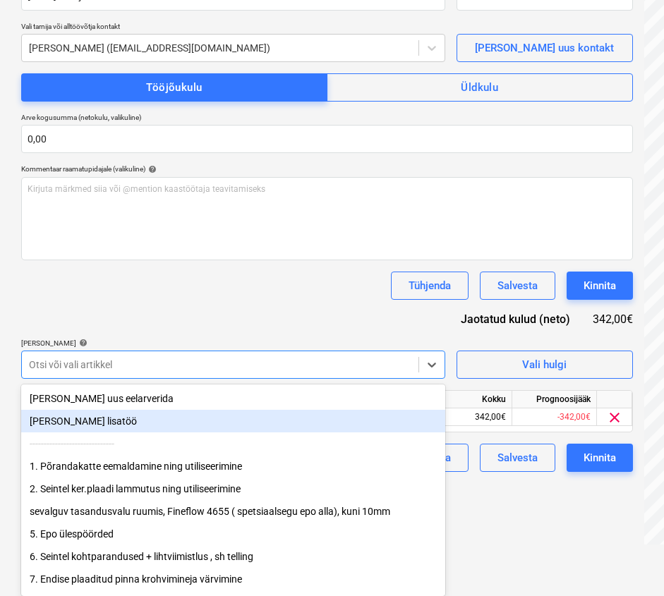
click at [277, 347] on body "Müük 1 Projektid Kontaktid Ettevõte Koondarved Postkast 9+ format_size keyboard…" at bounding box center [332, 49] width 664 height 596
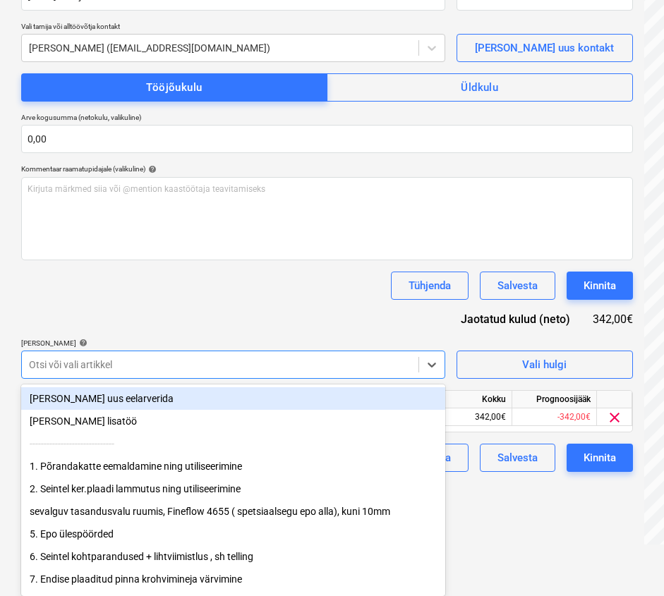
click at [296, 303] on div "Dokumendi nimi help 09 SEPTEMBER 2025 tooaja-arvestuse-tabel .xlsx Arve number …" at bounding box center [327, 221] width 612 height 502
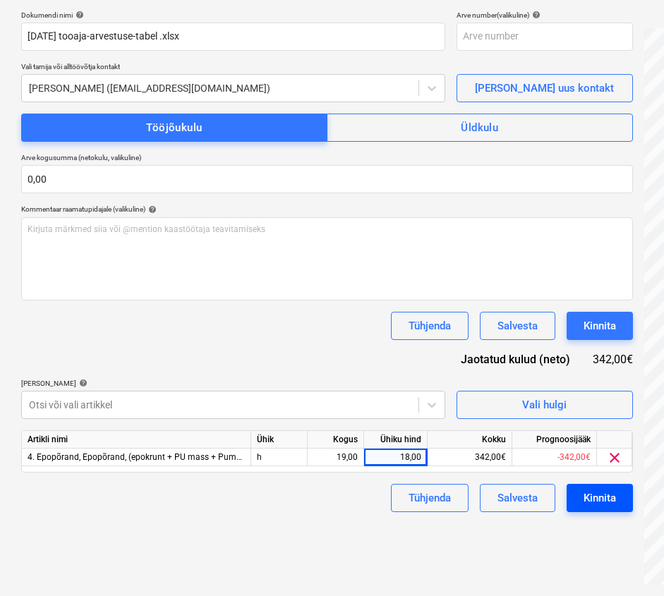
click at [600, 506] on div "Kinnita" at bounding box center [599, 498] width 32 height 18
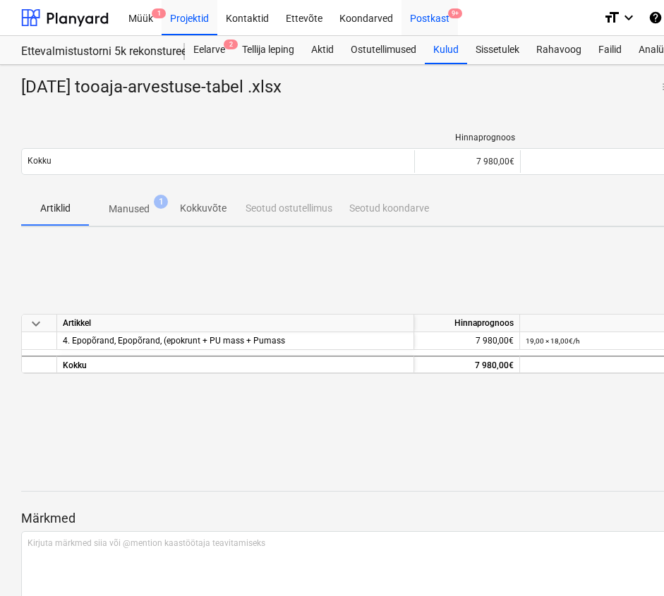
click at [437, 20] on div "Postkast 9+" at bounding box center [429, 17] width 56 height 36
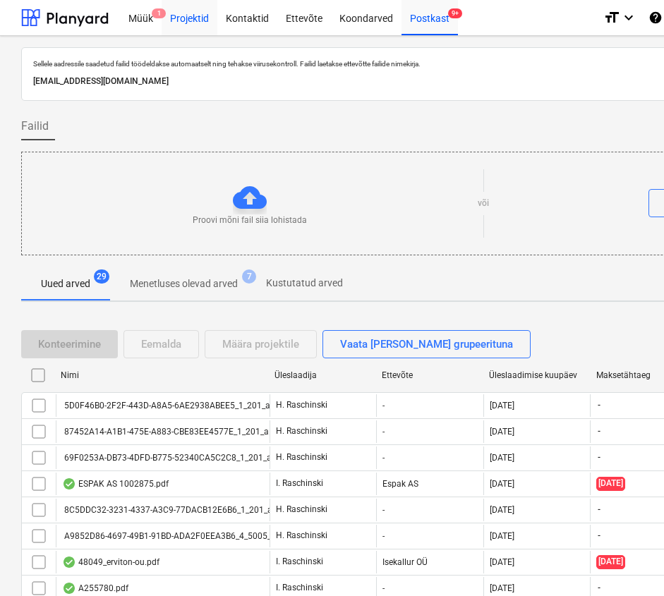
click at [188, 18] on div "Projektid" at bounding box center [190, 17] width 56 height 36
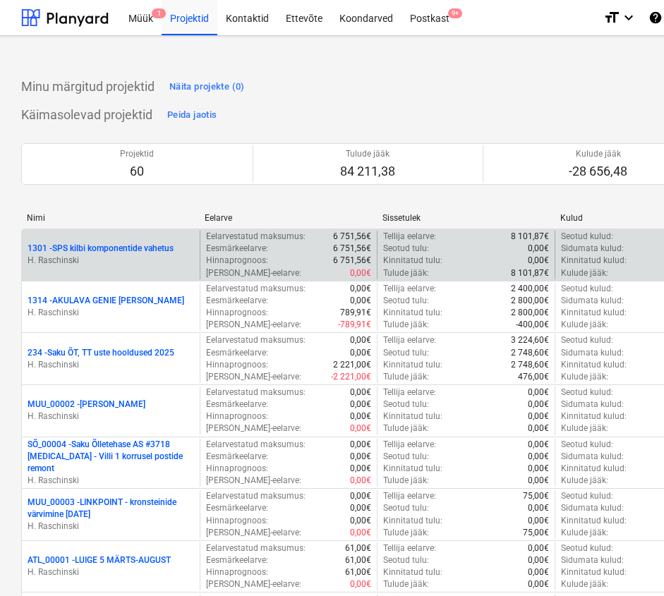
scroll to position [1301, 0]
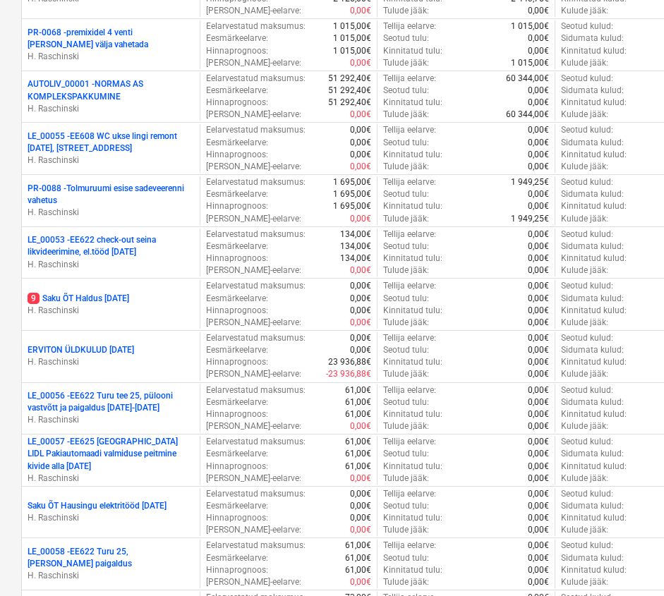
click at [129, 300] on p "9 Saku ÕT Haldus SEPTEMBER 2025" at bounding box center [79, 299] width 102 height 12
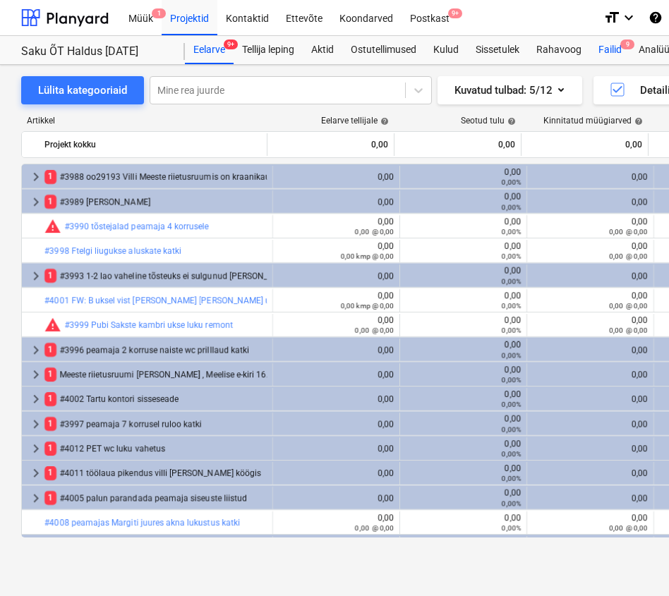
click at [607, 54] on div "Failid 9" at bounding box center [610, 50] width 40 height 28
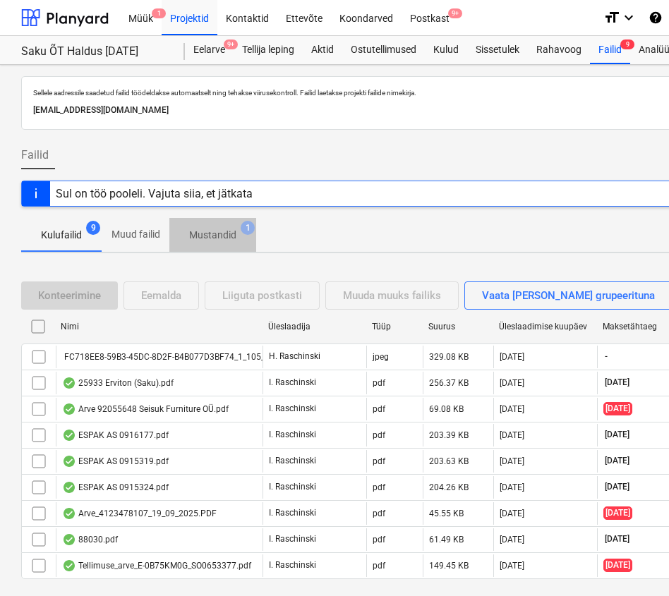
click at [205, 239] on p "Mustandid" at bounding box center [212, 235] width 47 height 15
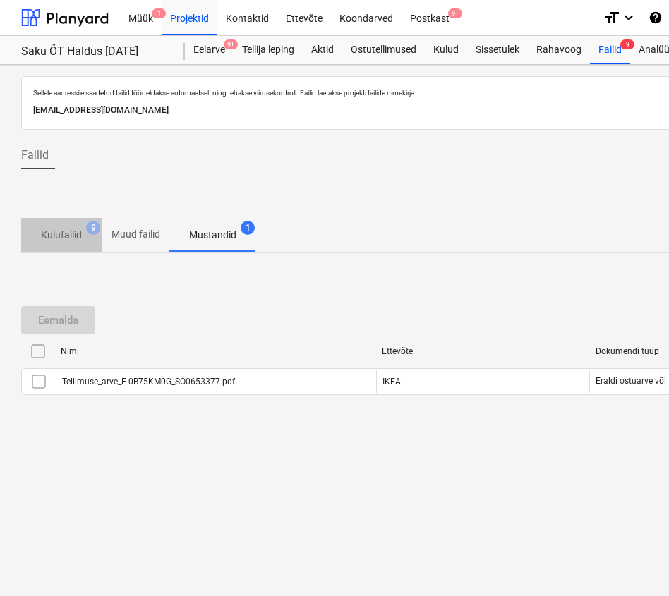
click at [60, 236] on p "Kulufailid" at bounding box center [61, 235] width 41 height 15
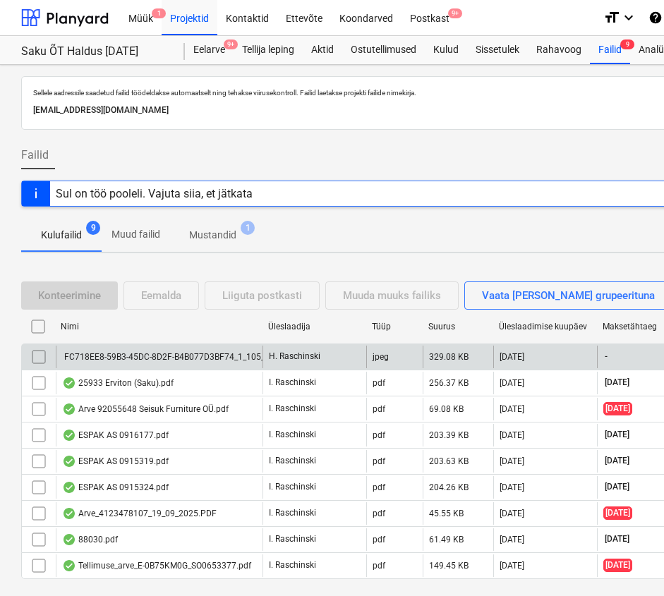
click at [164, 351] on div "FC718EE8-59B3-45DC-8D2F-B4B077D3BF74_1_105_c.jpeg" at bounding box center [159, 357] width 207 height 23
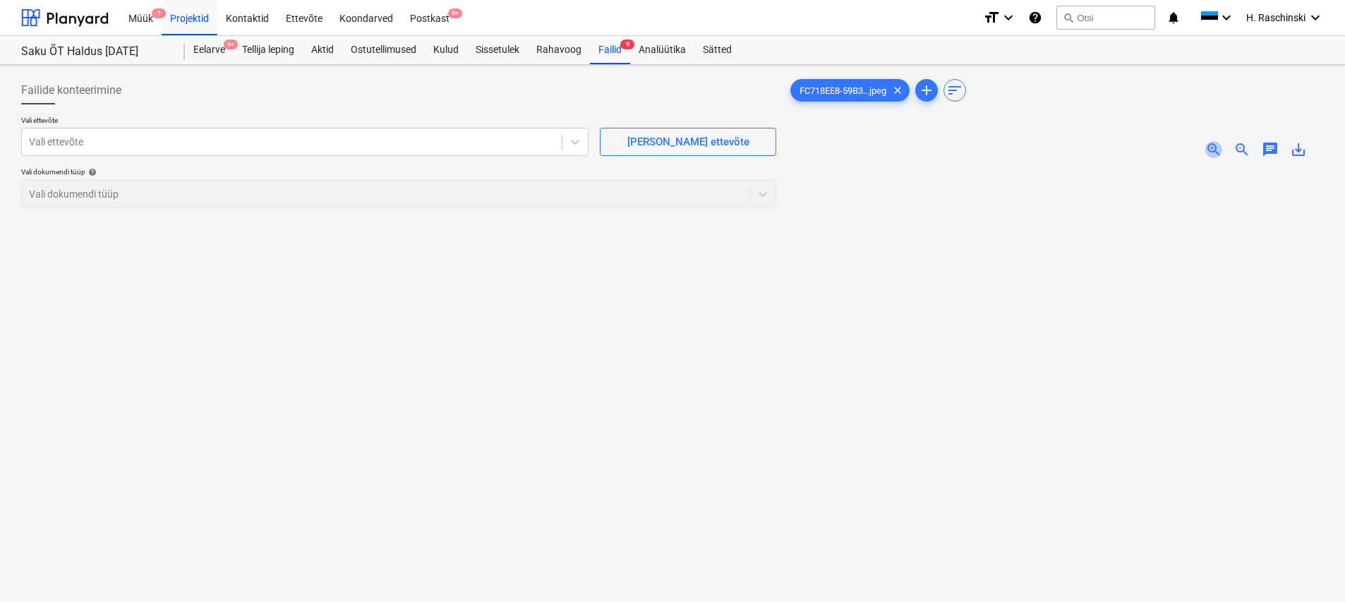
click at [668, 147] on span "zoom_in" at bounding box center [1213, 149] width 17 height 17
click at [488, 147] on div at bounding box center [292, 142] width 526 height 14
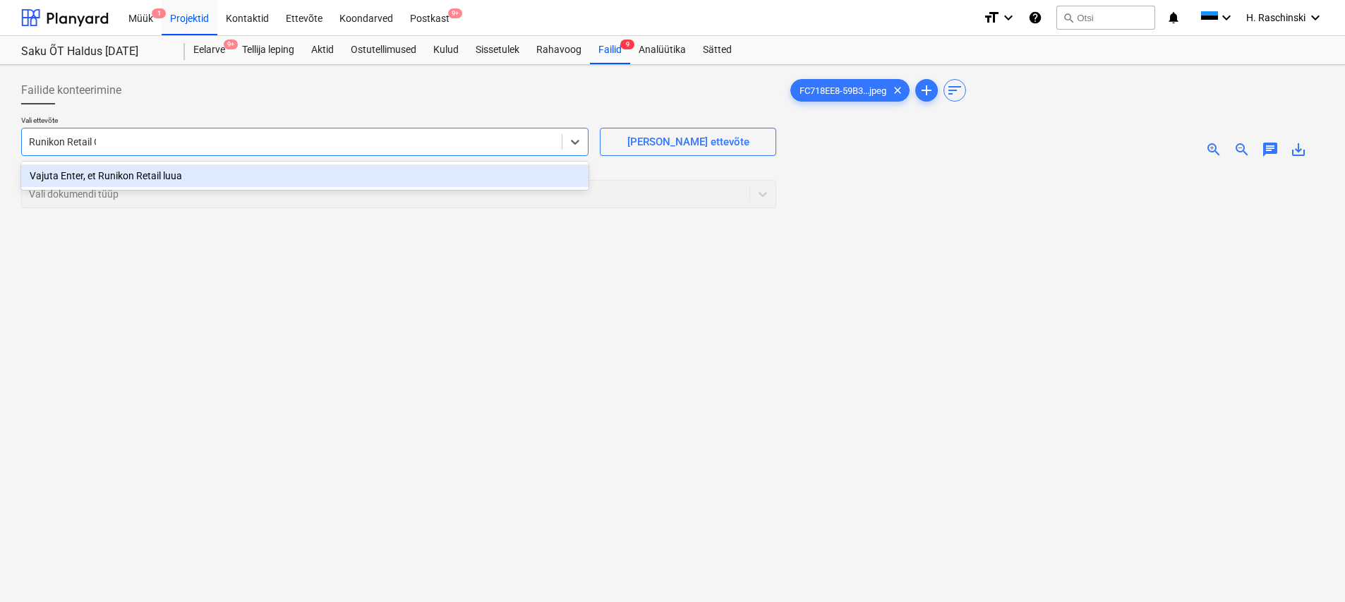
type input "Runikon Retail OÜ"
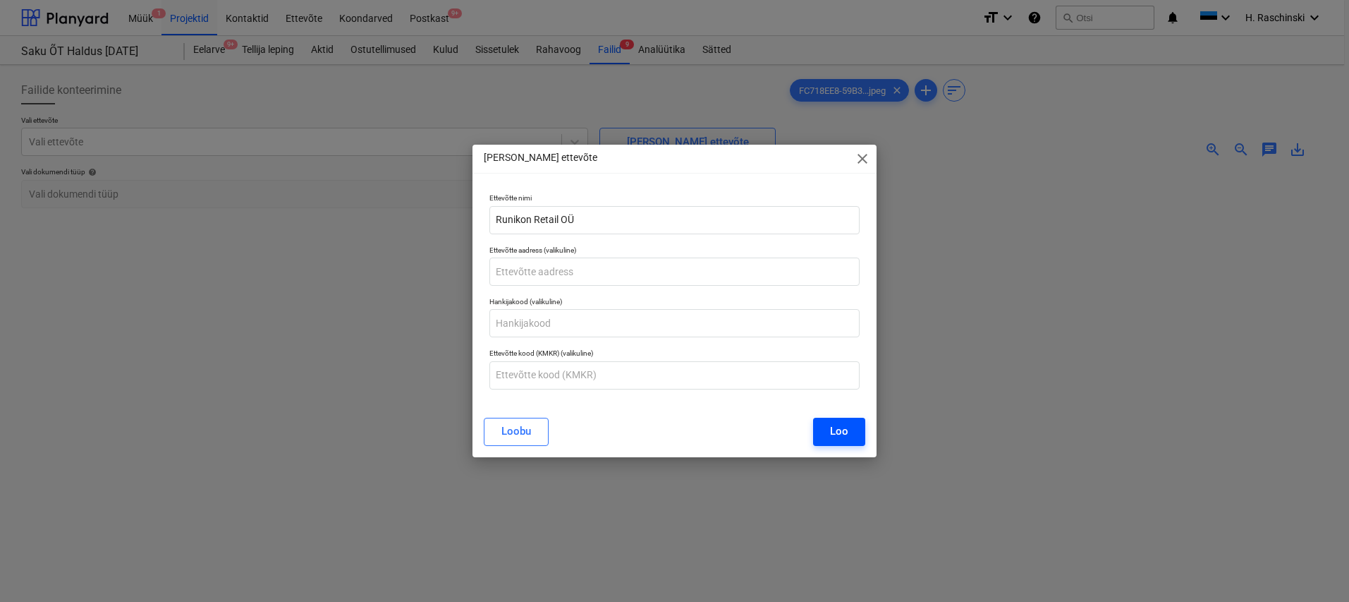
click at [668, 436] on div "Loo" at bounding box center [839, 431] width 18 height 18
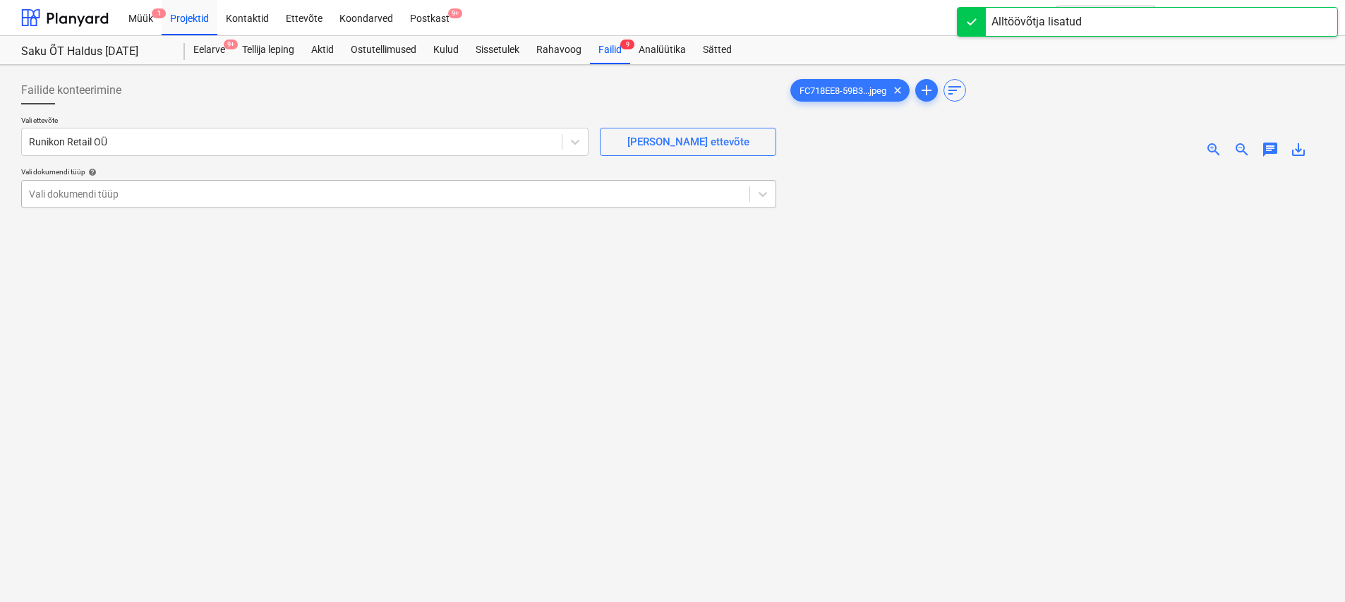
click at [227, 196] on div at bounding box center [385, 194] width 713 height 14
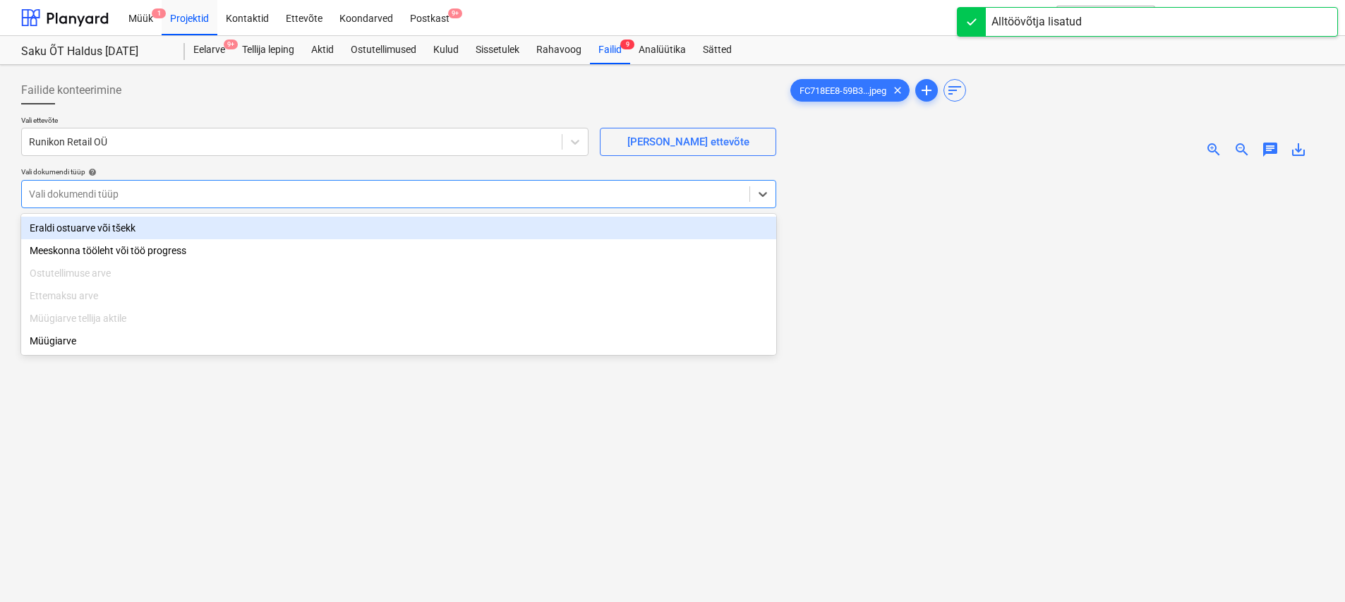
click at [185, 227] on div "Eraldi ostuarve või tšekk" at bounding box center [398, 228] width 755 height 23
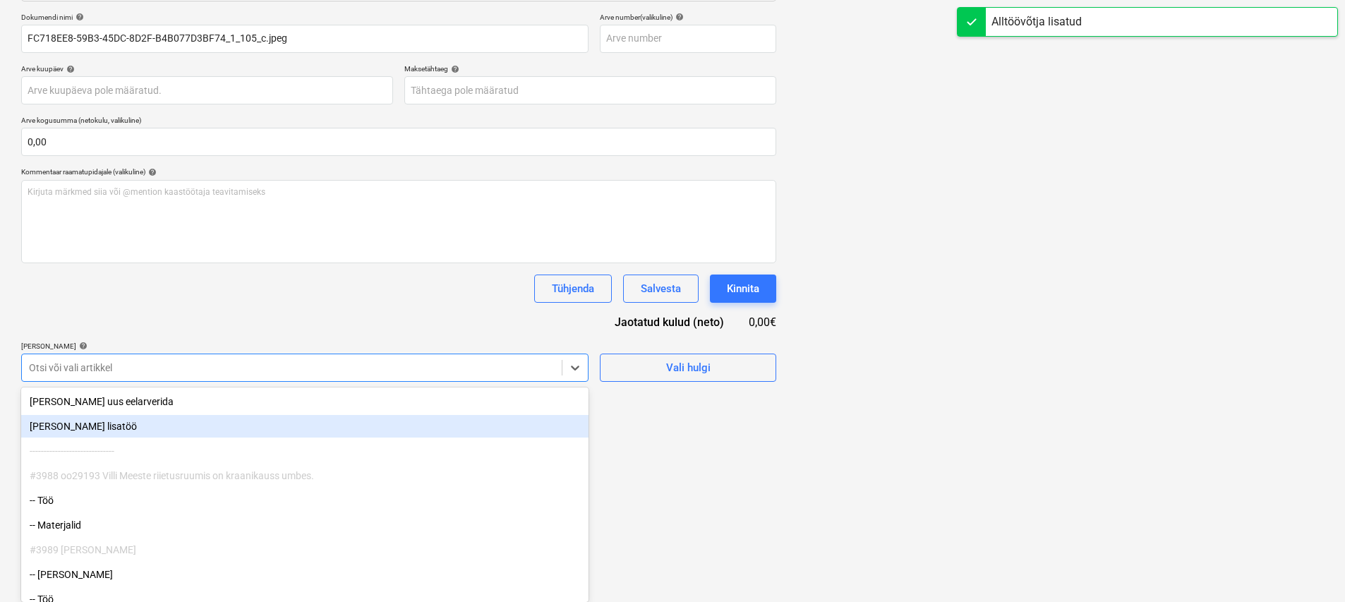
click at [250, 395] on body "Müük 1 Projektid Kontaktid Ettevõte Koondarved Postkast 9+ format_size keyboard…" at bounding box center [672, 94] width 1345 height 602
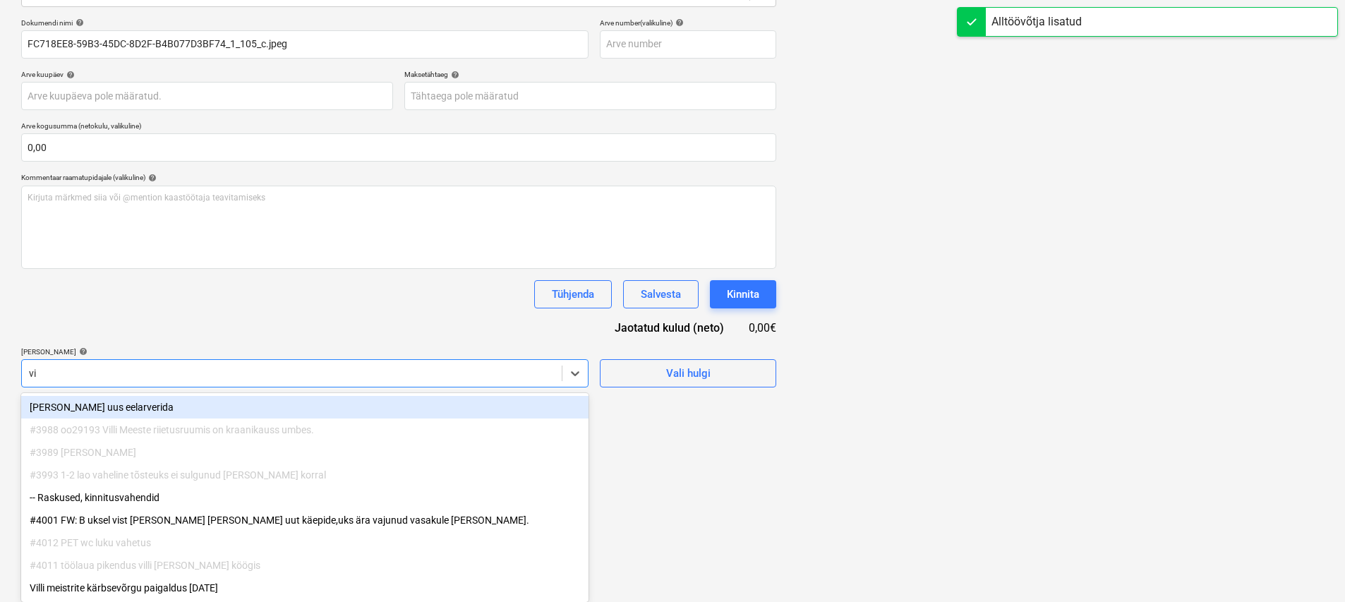
scroll to position [141, 0]
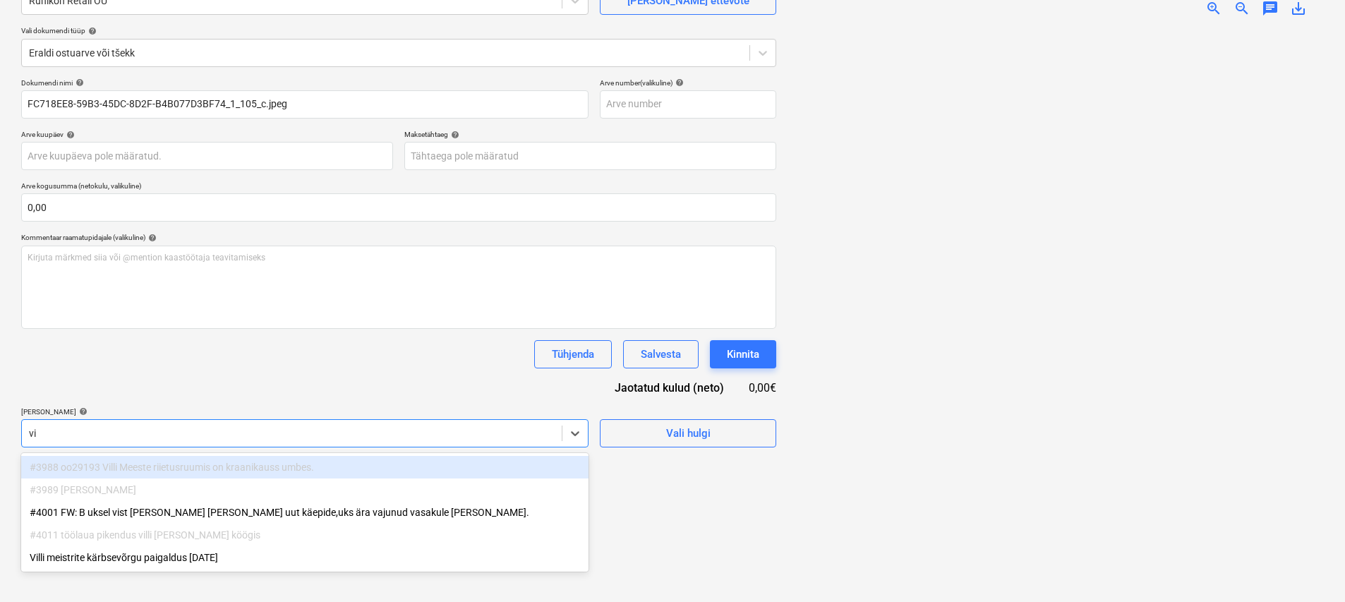
type input "v"
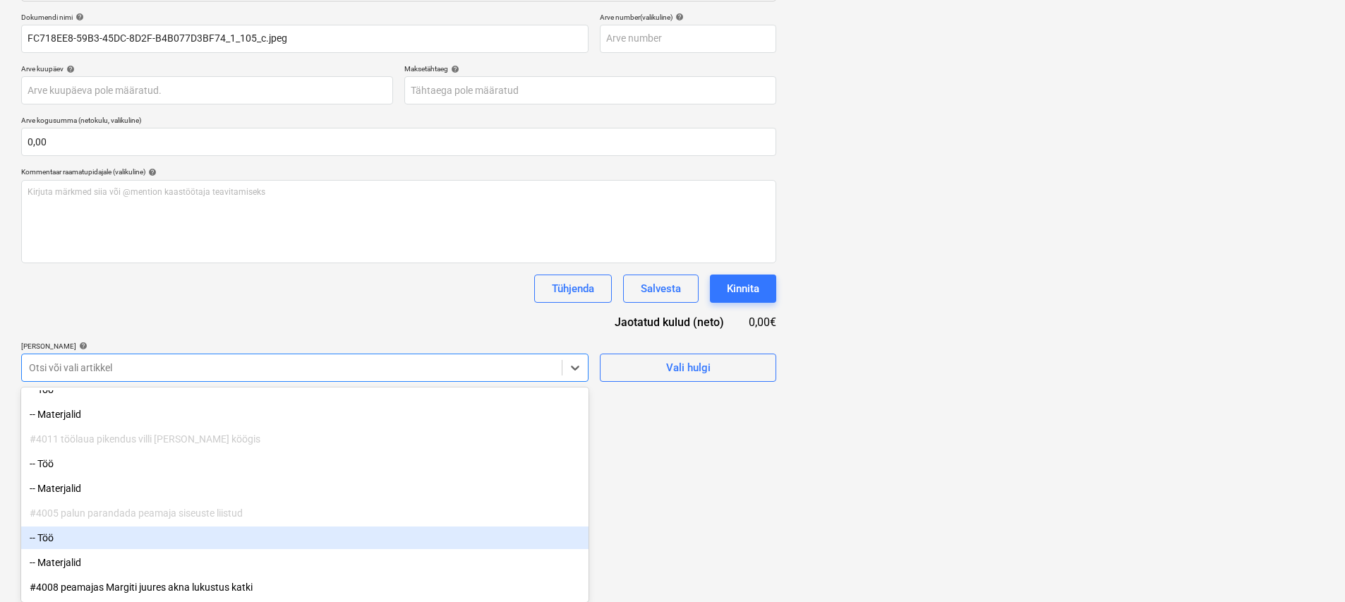
scroll to position [749, 0]
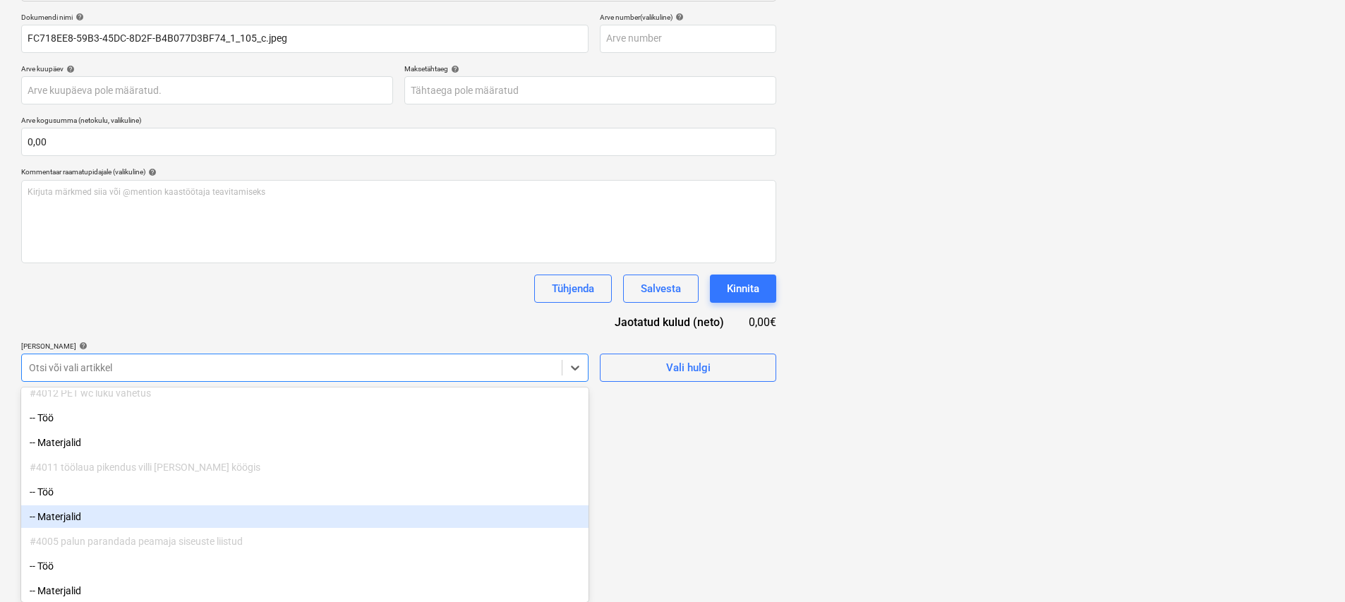
click at [120, 510] on div "-- Materjalid" at bounding box center [304, 516] width 567 height 23
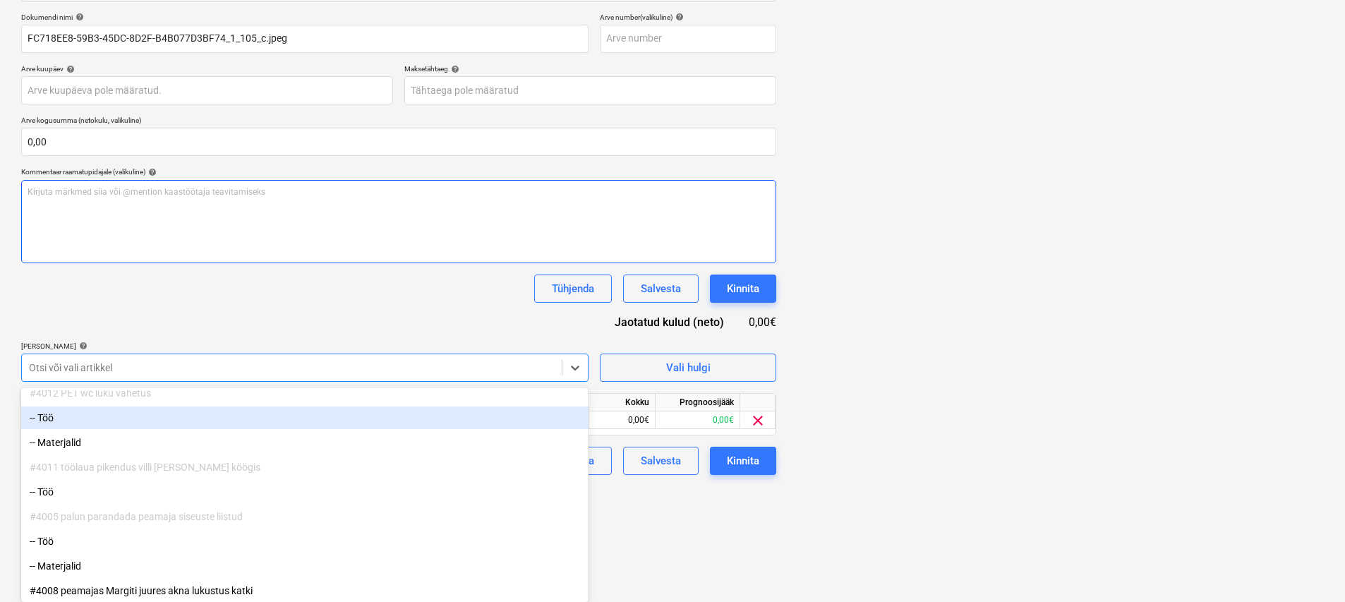
click at [235, 312] on div "Dokumendi nimi help FC718EE8-59B3-45DC-8D2F-B4B077D3BF74_1_105_c.jpeg Arve numb…" at bounding box center [398, 244] width 755 height 462
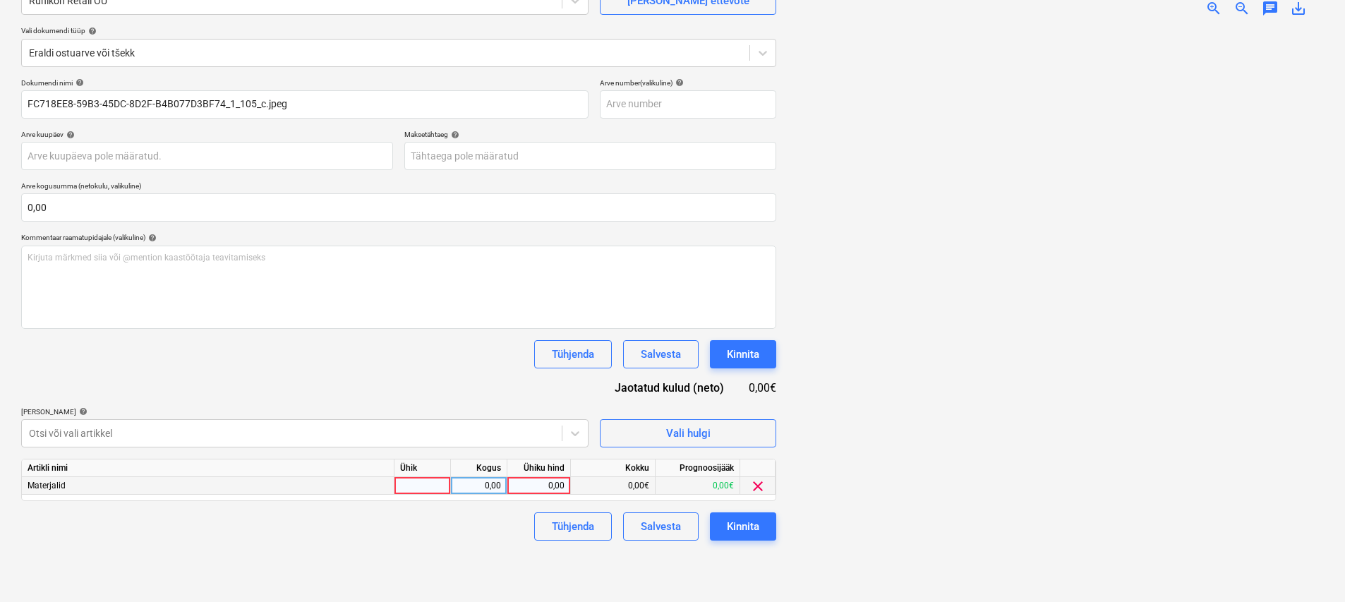
click at [435, 488] on div at bounding box center [422, 486] width 56 height 18
type input "km"
type input "44,36"
drag, startPoint x: 569, startPoint y: 589, endPoint x: 580, endPoint y: 588, distance: 11.4
click at [569, 589] on div "Failide konteerimine Vali ettevõte Runikon Retail OÜ Lisa uus ettevõte Vali dok…" at bounding box center [399, 262] width 766 height 667
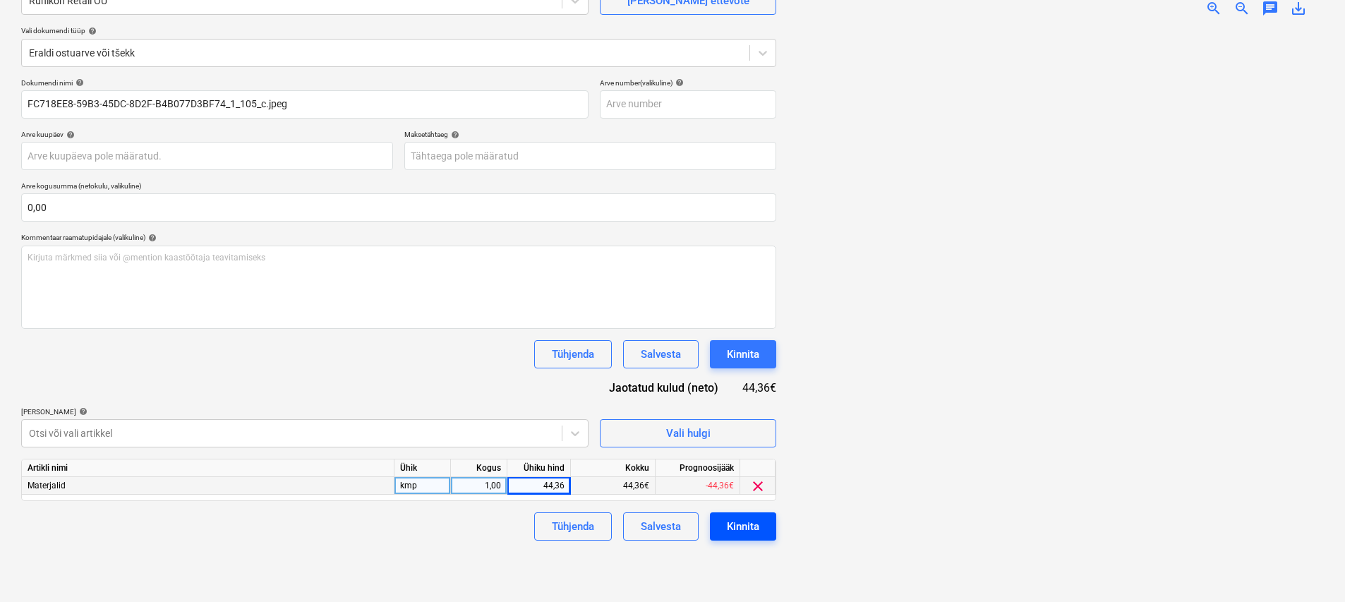
click at [668, 527] on div "Kinnita" at bounding box center [743, 526] width 32 height 18
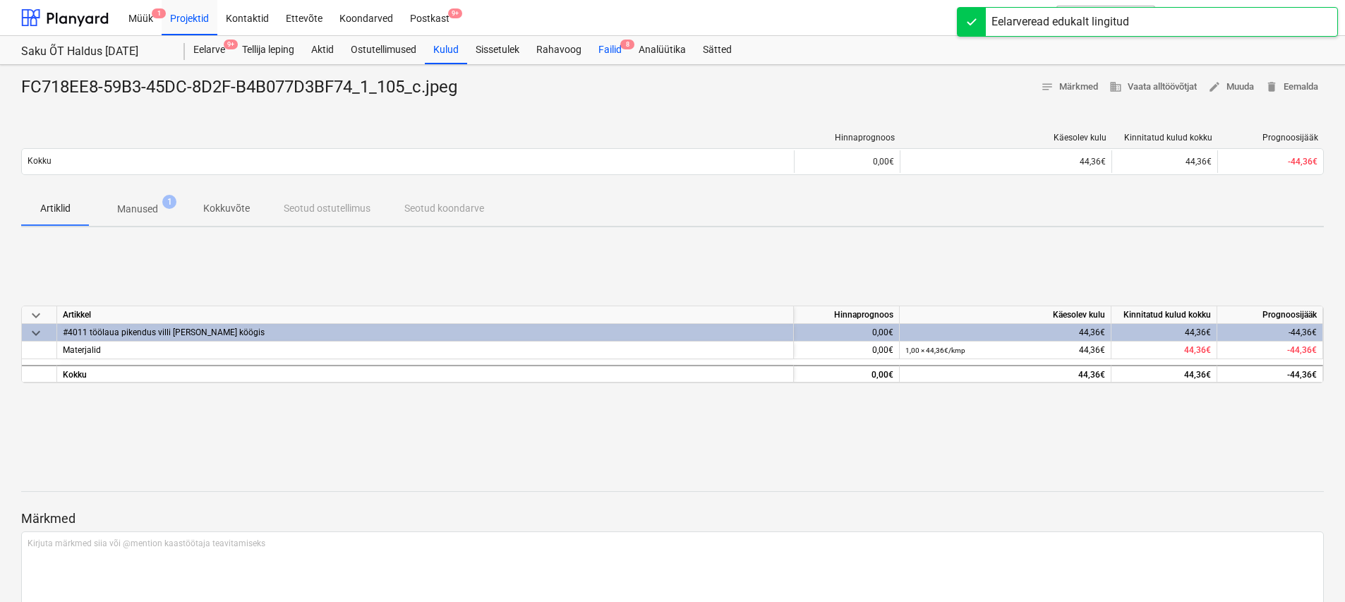
click at [614, 55] on div "Failid 8" at bounding box center [610, 50] width 40 height 28
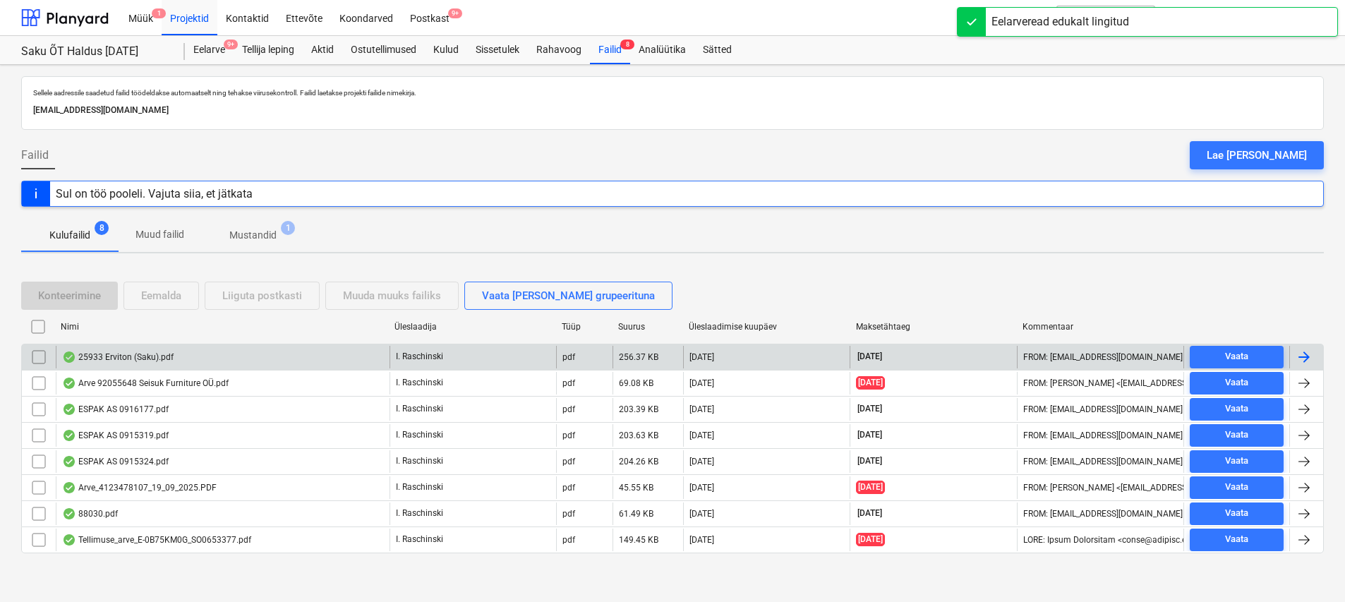
click at [141, 360] on div "25933 Erviton (Saku).pdf" at bounding box center [117, 356] width 111 height 11
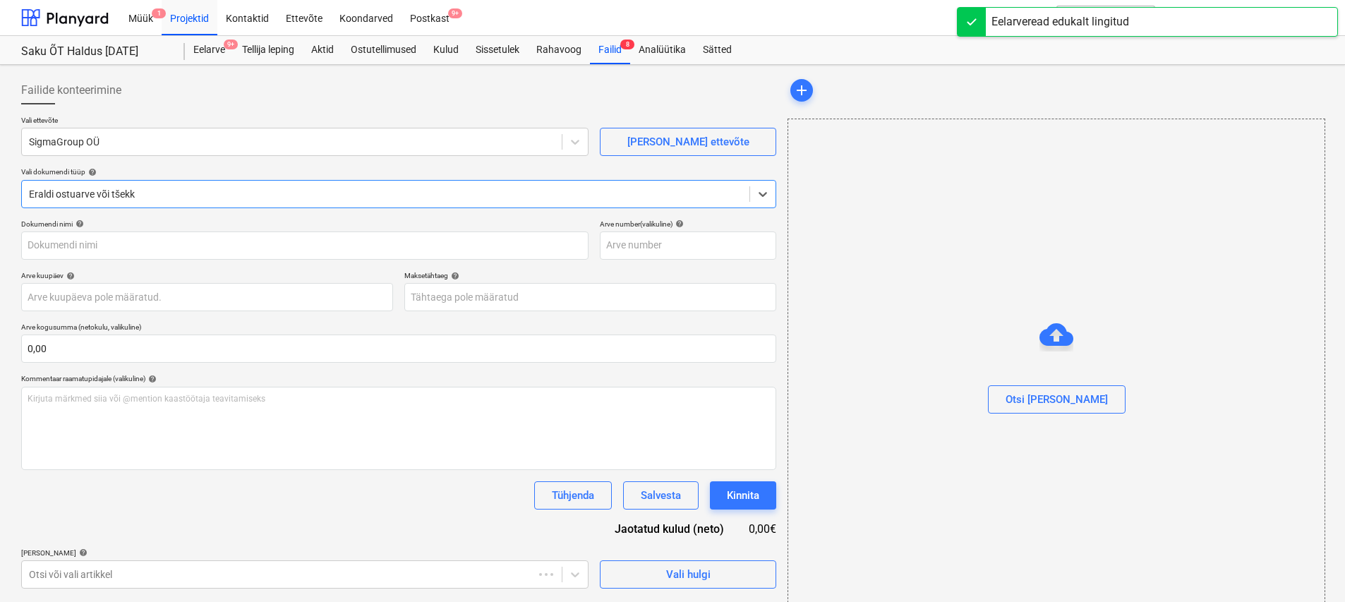
type input "25933"
type input "30 Sep 2025"
type input "14 Oct 2025"
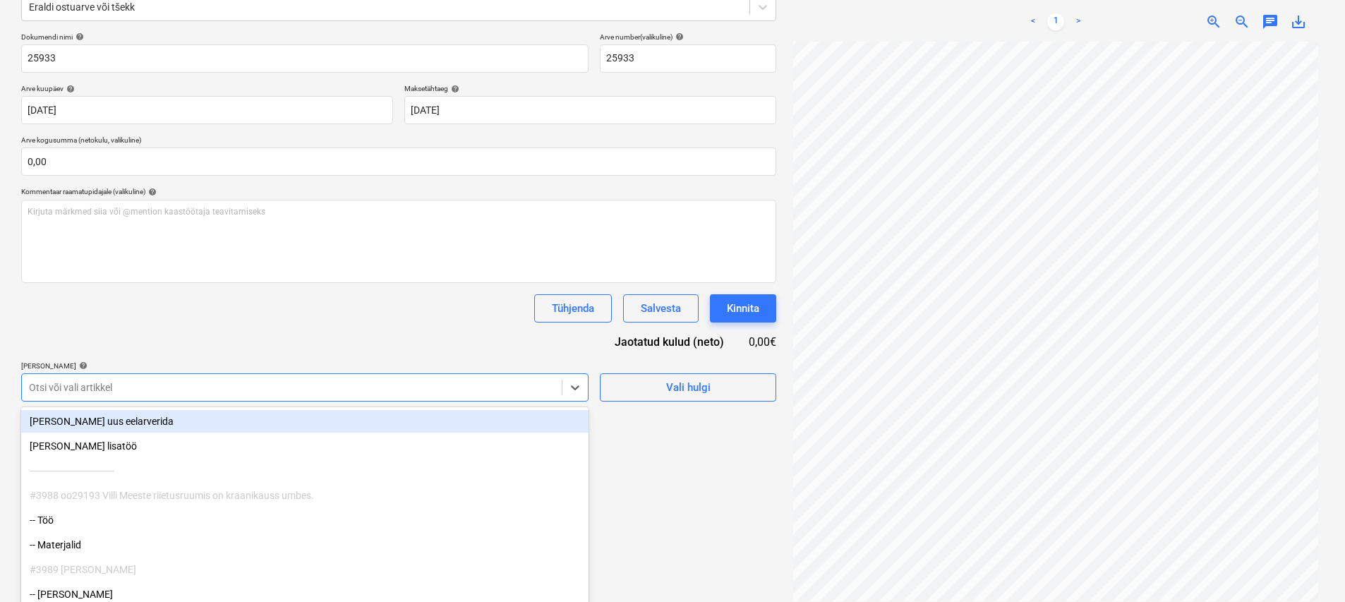
scroll to position [207, 0]
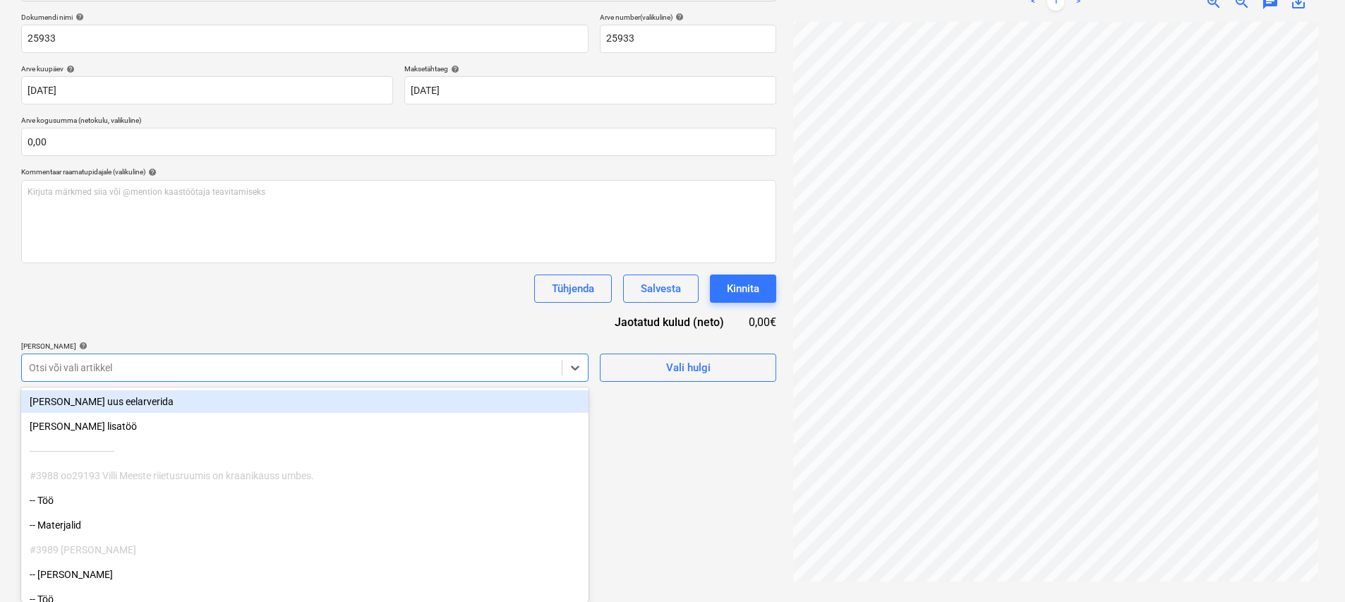
click at [455, 394] on body "Müük 1 Projektid Kontaktid Ettevõte Koondarved Postkast 9+ format_size keyboard…" at bounding box center [672, 94] width 1345 height 602
click at [312, 405] on div "[PERSON_NAME] uus eelarverida" at bounding box center [304, 401] width 567 height 23
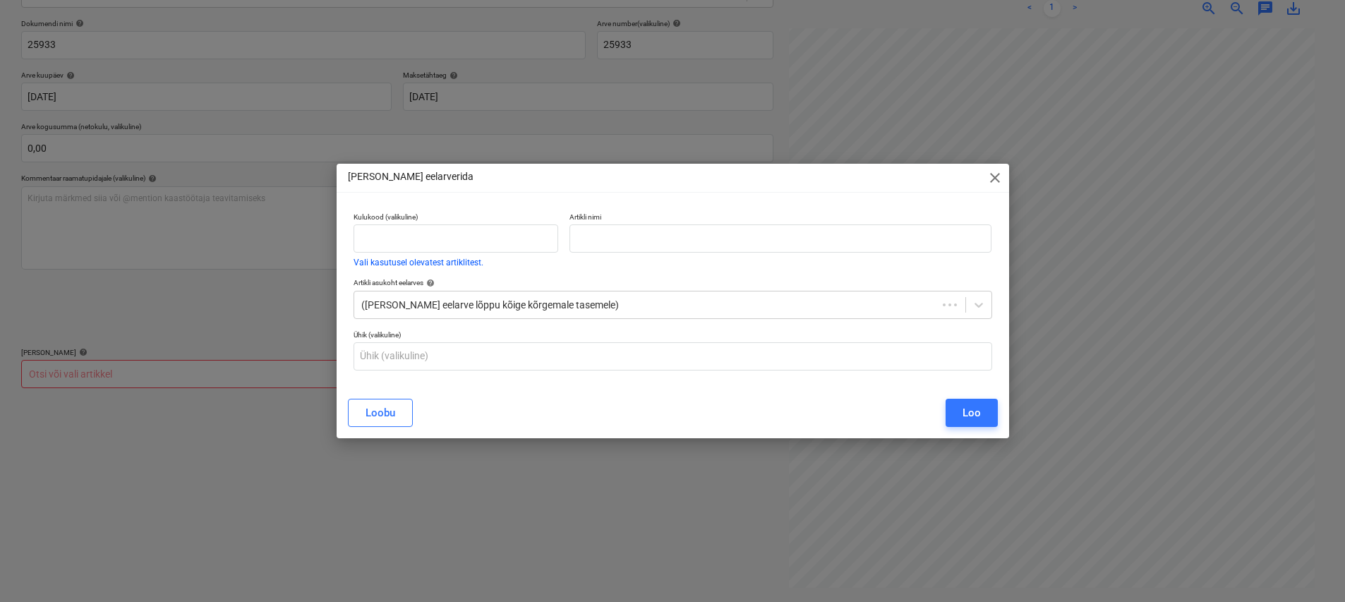
scroll to position [200, 0]
drag, startPoint x: 947, startPoint y: 174, endPoint x: 911, endPoint y: 178, distance: 36.9
click at [668, 176] on div "Lisa eelarverida close" at bounding box center [674, 178] width 675 height 28
click at [668, 178] on span "close" at bounding box center [998, 177] width 17 height 17
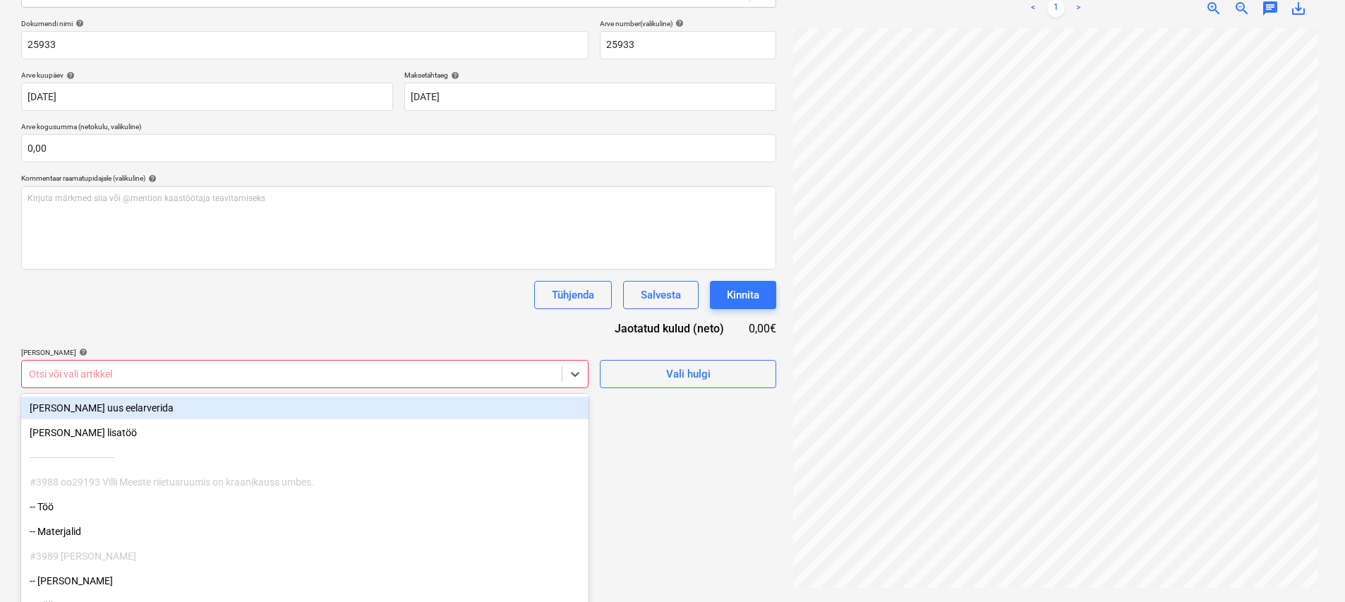
click at [538, 372] on div at bounding box center [292, 374] width 526 height 14
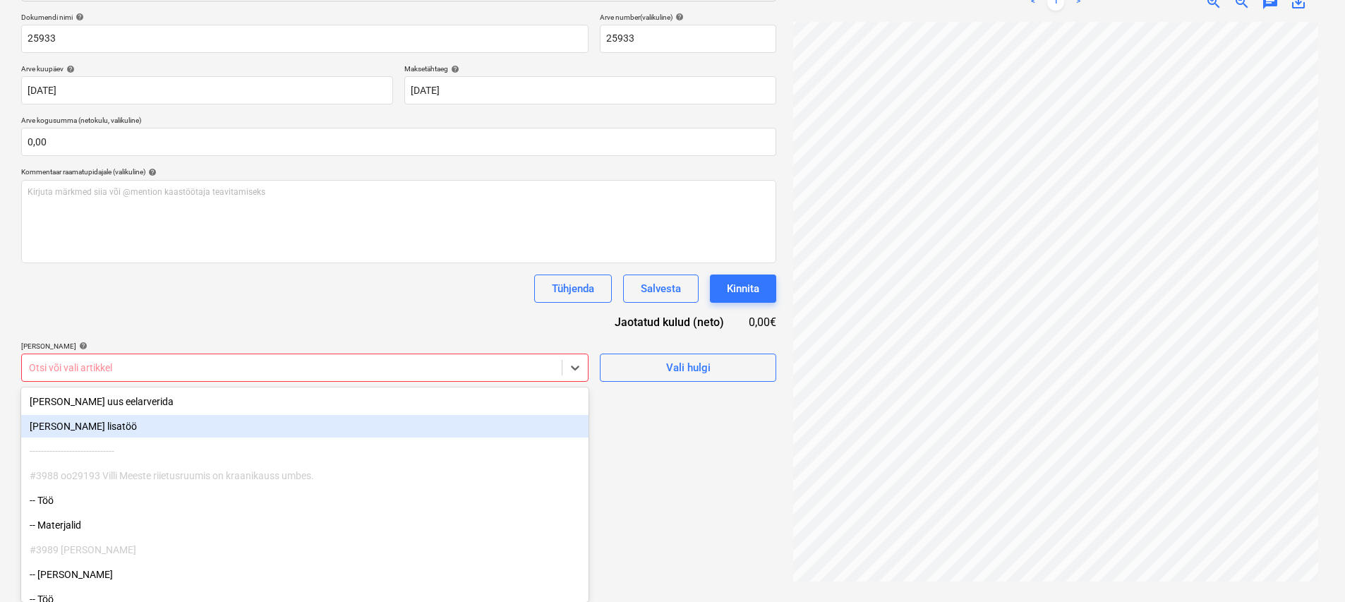
click at [145, 421] on div "[PERSON_NAME] lisatöö" at bounding box center [304, 426] width 567 height 23
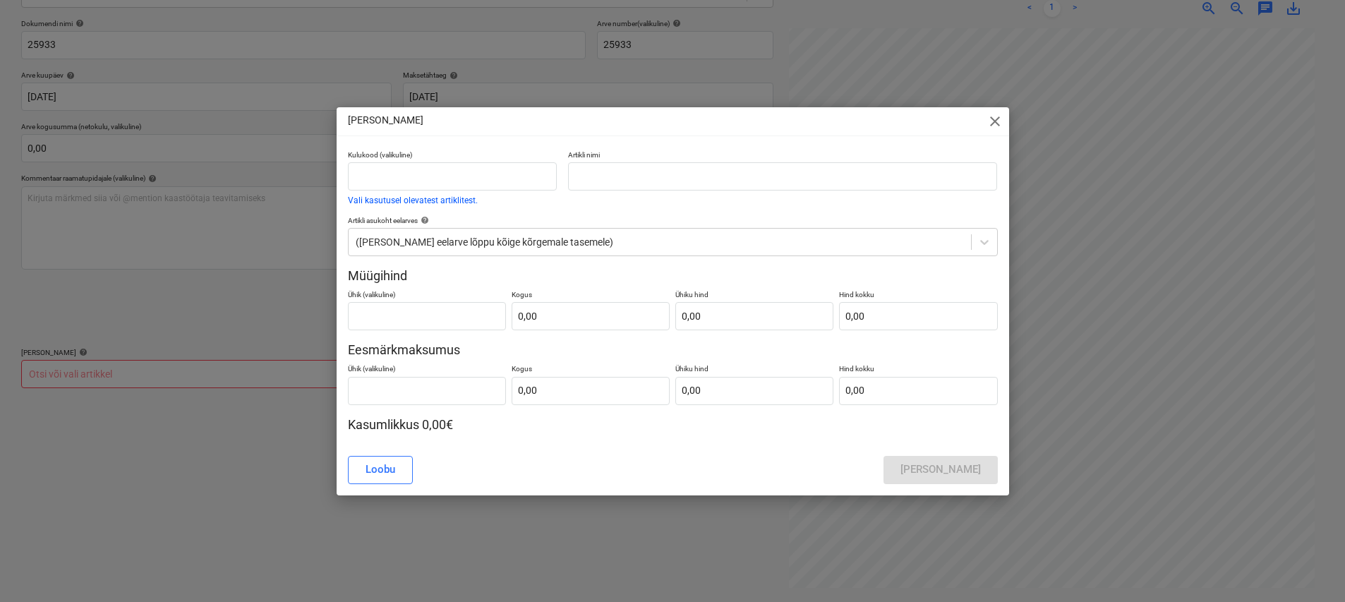
scroll to position [200, 0]
click at [388, 459] on button "Loobu" at bounding box center [380, 470] width 65 height 28
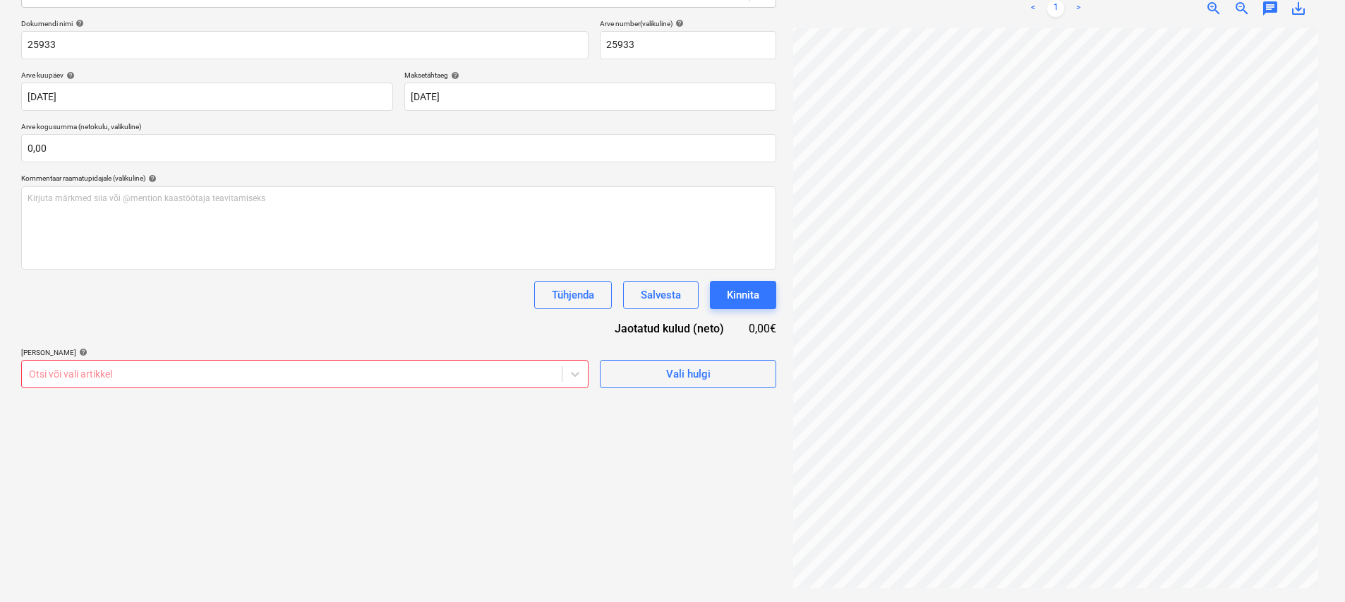
click at [285, 379] on div at bounding box center [292, 374] width 526 height 14
click at [119, 375] on div at bounding box center [292, 374] width 526 height 14
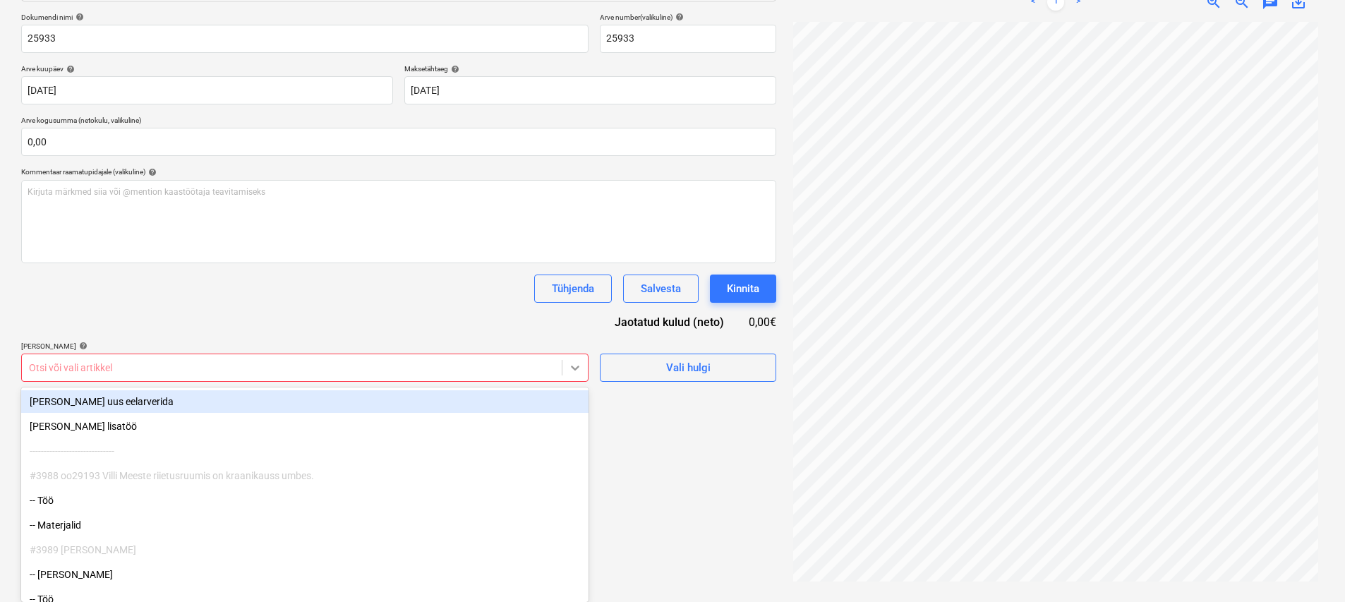
click at [580, 376] on div at bounding box center [574, 367] width 25 height 25
click at [137, 402] on div "[PERSON_NAME] uus eelarverida" at bounding box center [304, 401] width 567 height 23
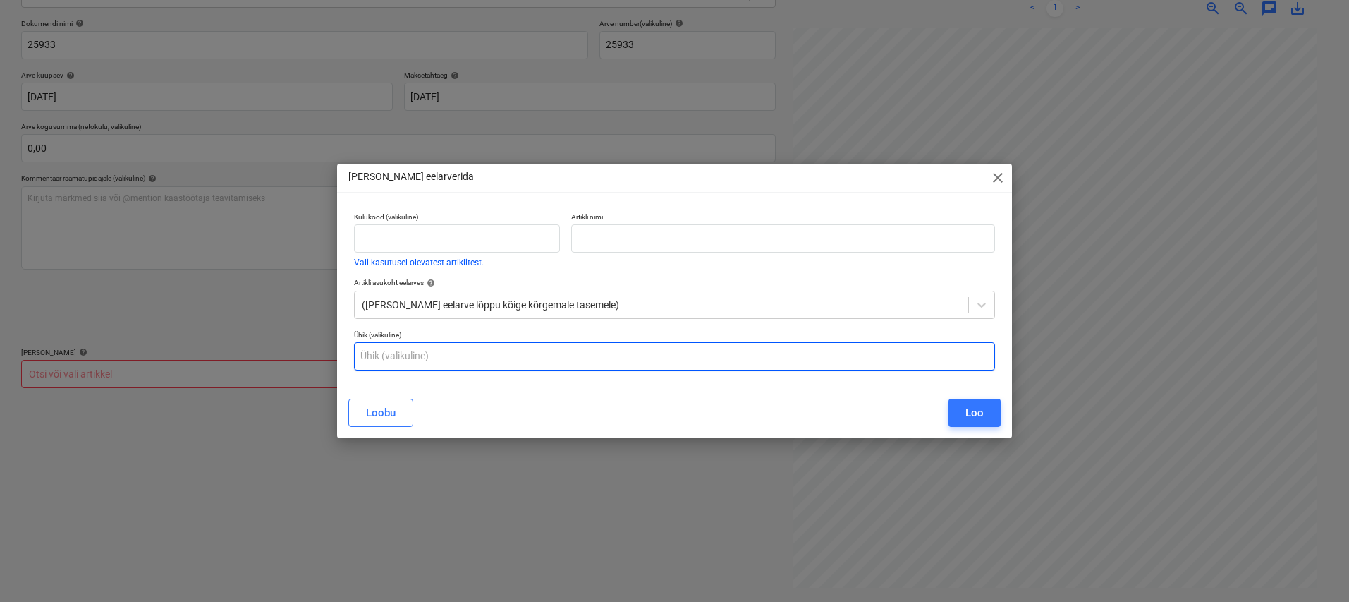
click at [428, 353] on input "text" at bounding box center [674, 356] width 641 height 28
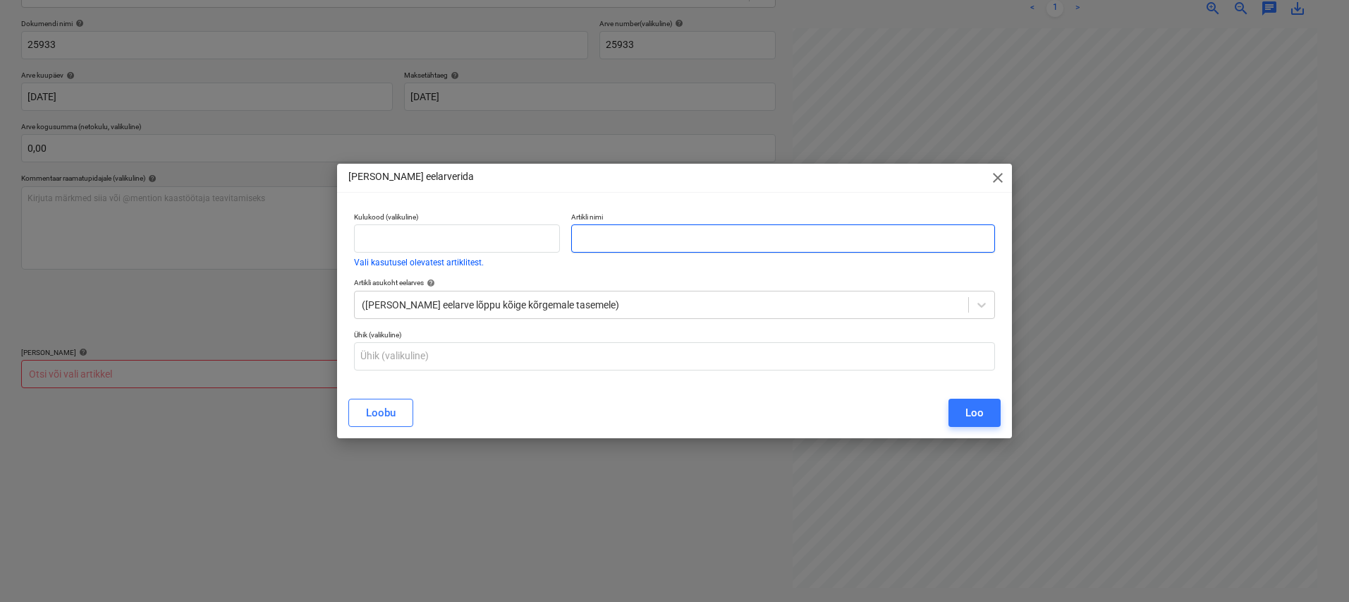
click at [668, 245] on input "text" at bounding box center [782, 238] width 423 height 28
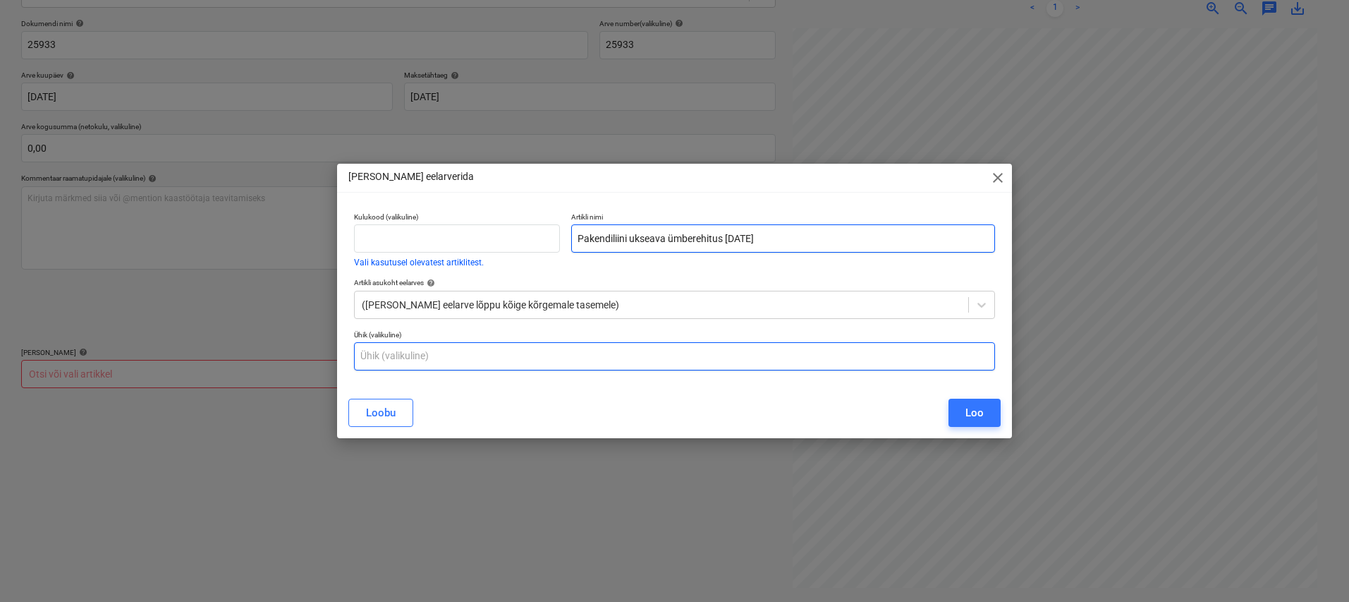
type input "Pakendiliini ukseava ümberehitus [DATE]"
click at [560, 362] on input "text" at bounding box center [674, 356] width 641 height 28
type input "kmp"
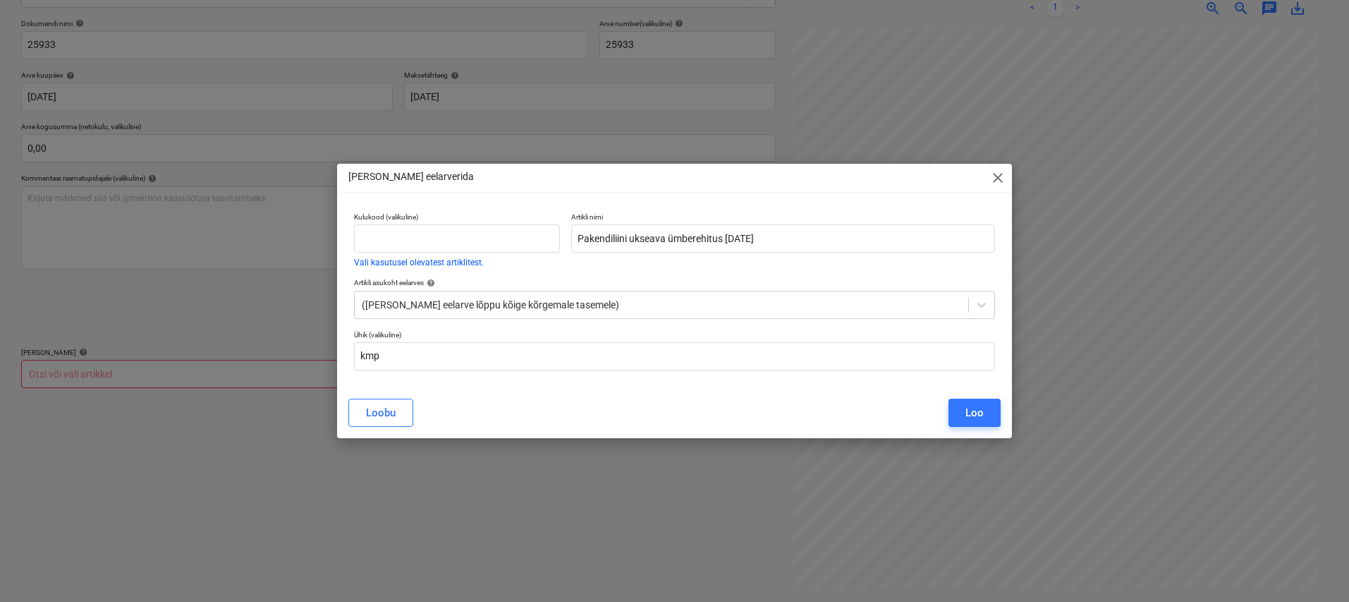
click at [668, 413] on button "Loo" at bounding box center [975, 413] width 52 height 28
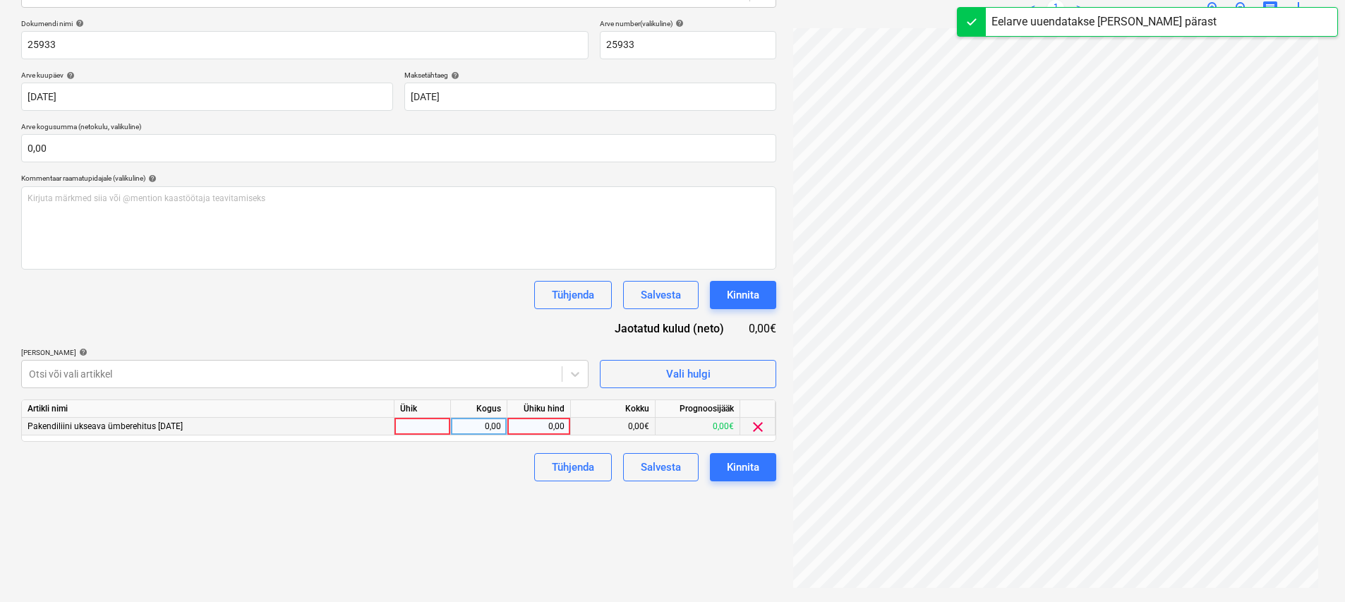
click at [411, 423] on div at bounding box center [422, 427] width 56 height 18
type input "kmp"
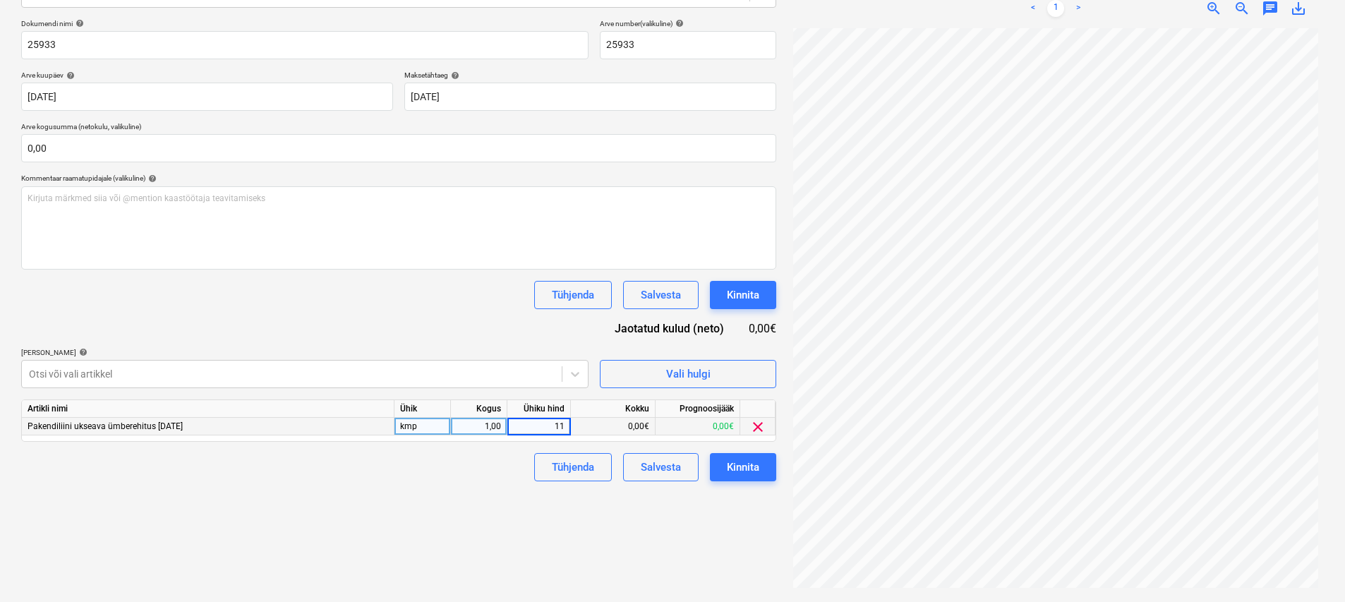
type input "115"
click at [320, 514] on div "Failide konteerimine Vali ettevõte SigmaGroup OÜ Lisa uus ettevõte Vali dokumen…" at bounding box center [399, 233] width 766 height 726
click at [281, 379] on div "Otsi või vali artikkel" at bounding box center [304, 374] width 567 height 28
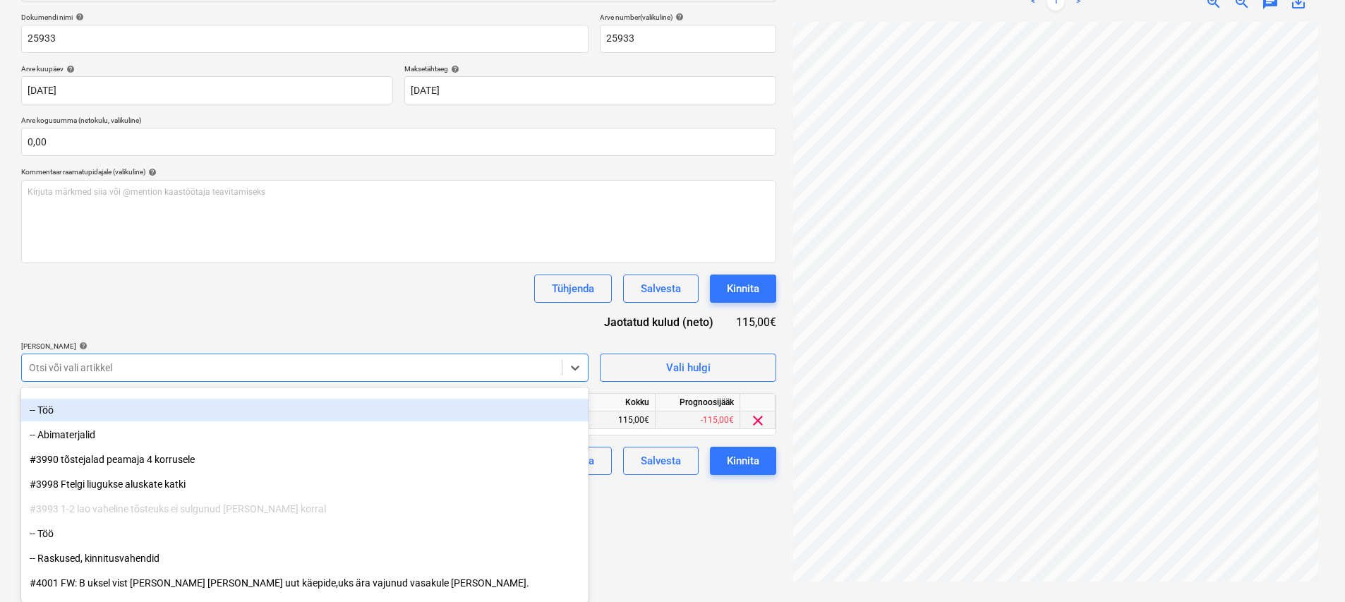
scroll to position [223, 0]
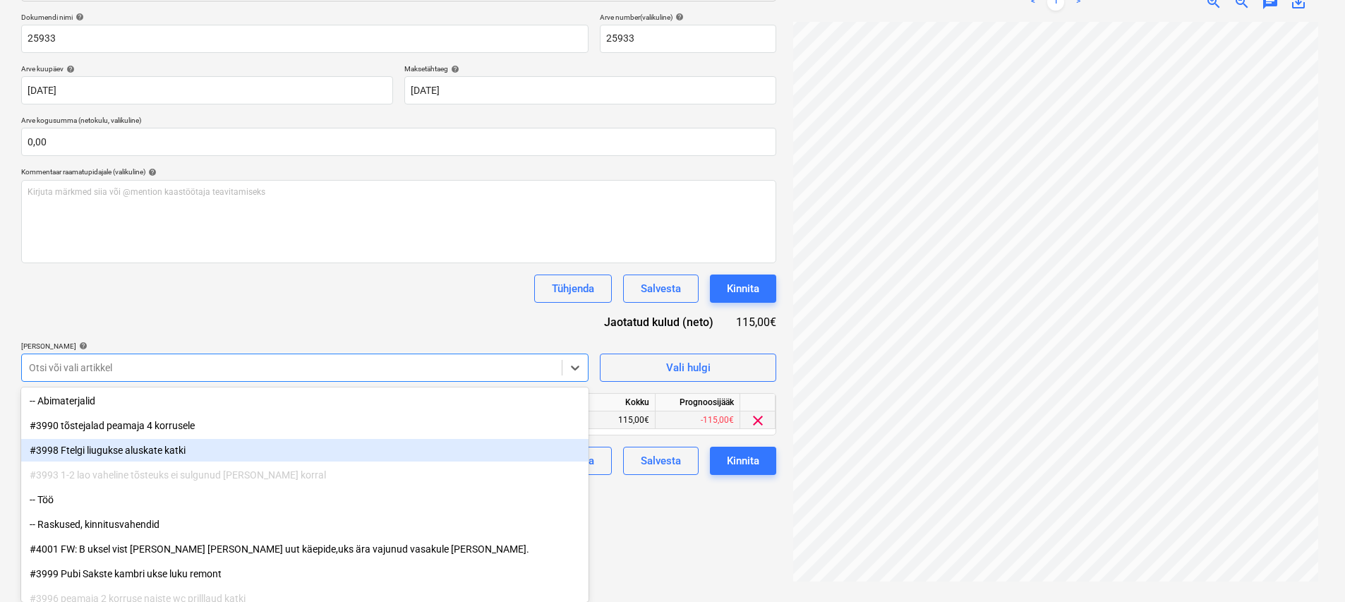
click at [169, 451] on div "#3998 Ftelgi liugukse aluskate katki" at bounding box center [304, 450] width 567 height 23
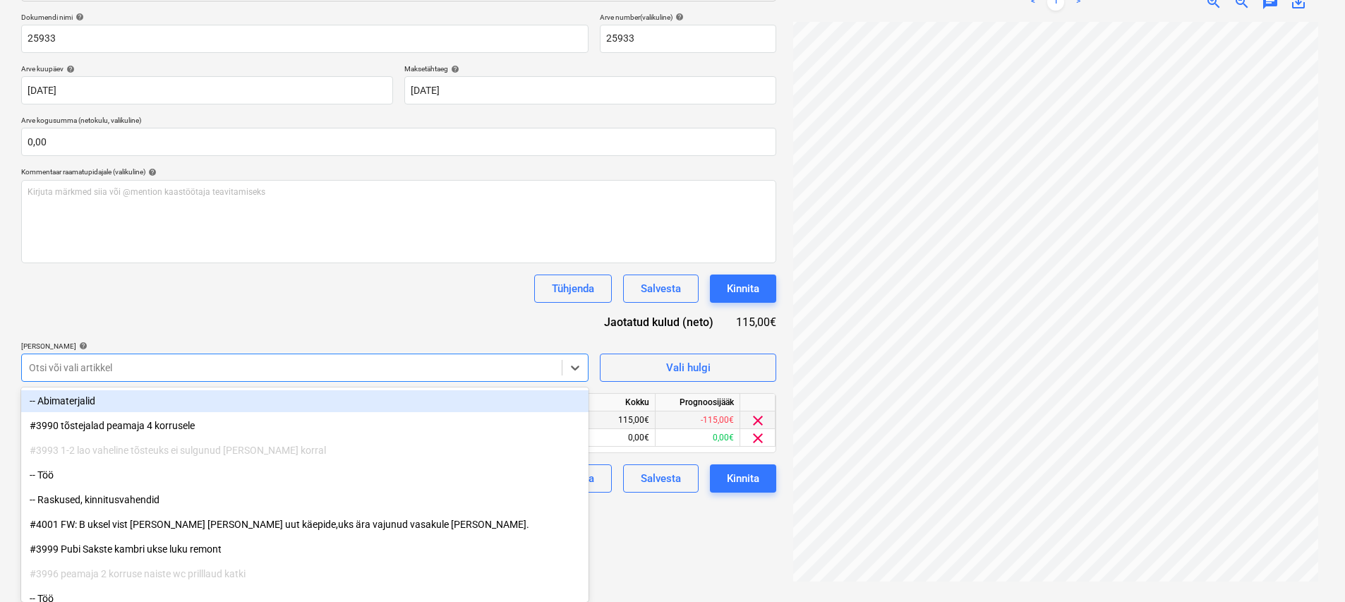
click at [266, 317] on div "Dokumendi nimi help 25933 Arve number (valikuline) help 25933 Arve kuupäev help…" at bounding box center [398, 253] width 755 height 480
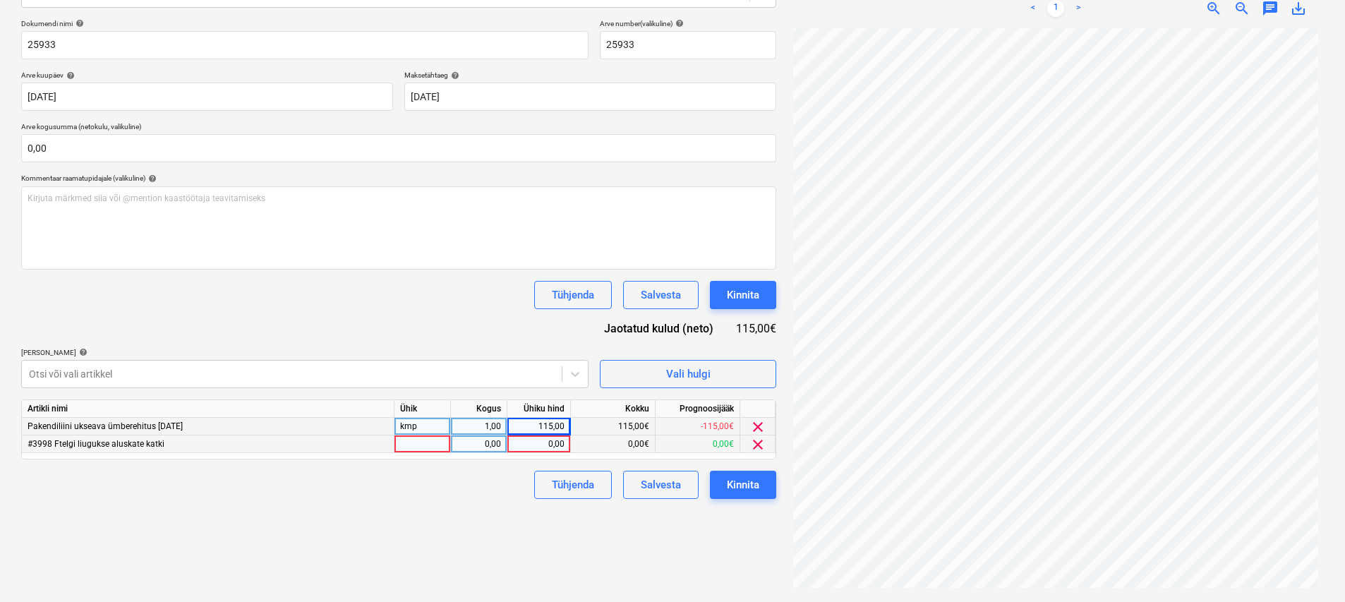
click at [406, 447] on div at bounding box center [422, 444] width 56 height 18
type input "kmp"
type input "115"
click at [336, 554] on div "Failide konteerimine Vali ettevõte SigmaGroup OÜ Lisa uus ettevõte Vali dokumen…" at bounding box center [399, 233] width 766 height 726
click at [287, 377] on div "Otsi või vali artikkel" at bounding box center [292, 374] width 540 height 20
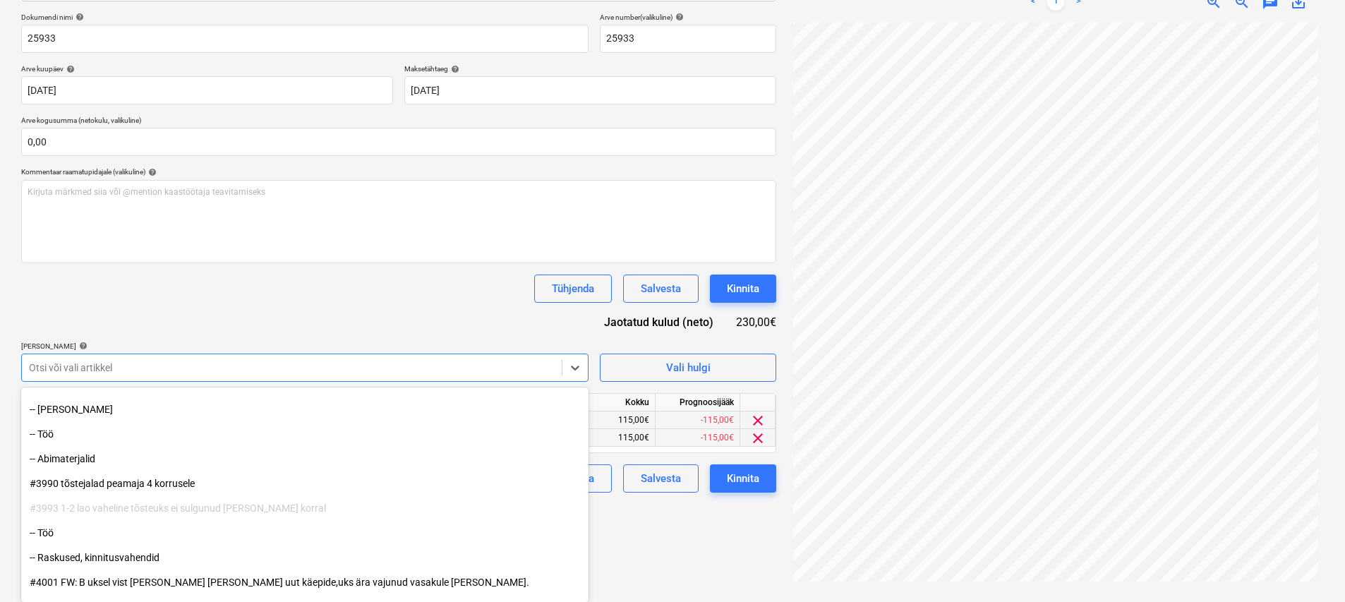
scroll to position [200, 0]
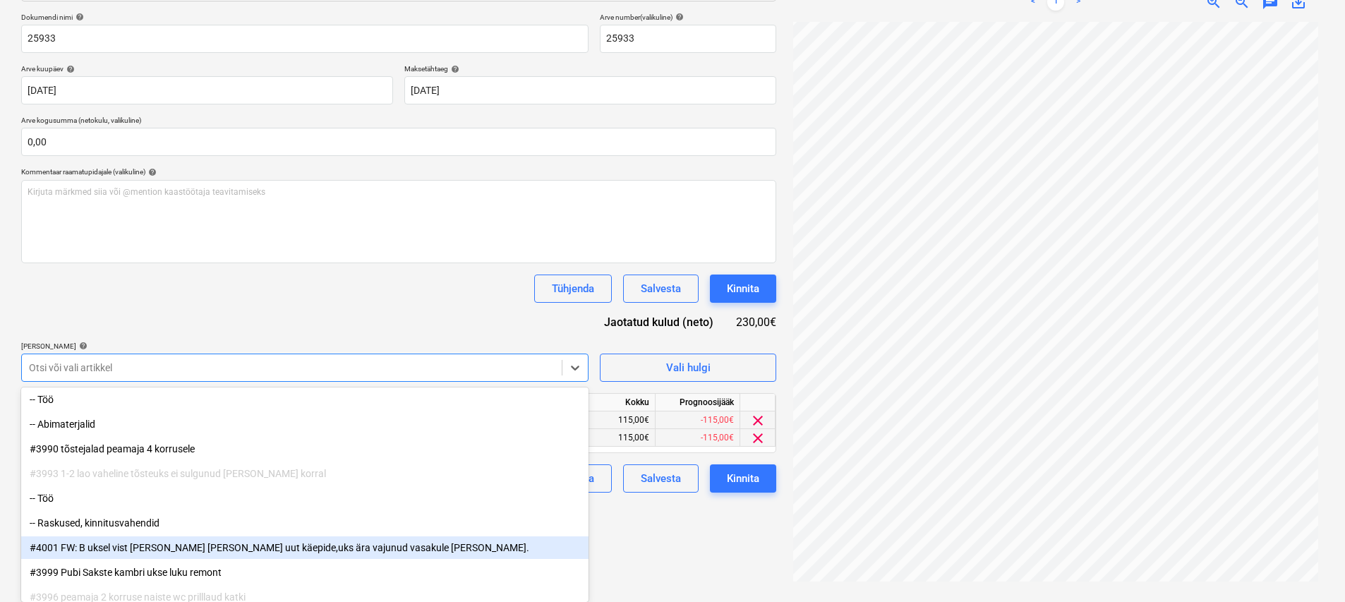
click at [179, 545] on div "#4001 FW: B uksel vist [PERSON_NAME] [PERSON_NAME] uut käepide,uks ära vajunud …" at bounding box center [304, 547] width 567 height 23
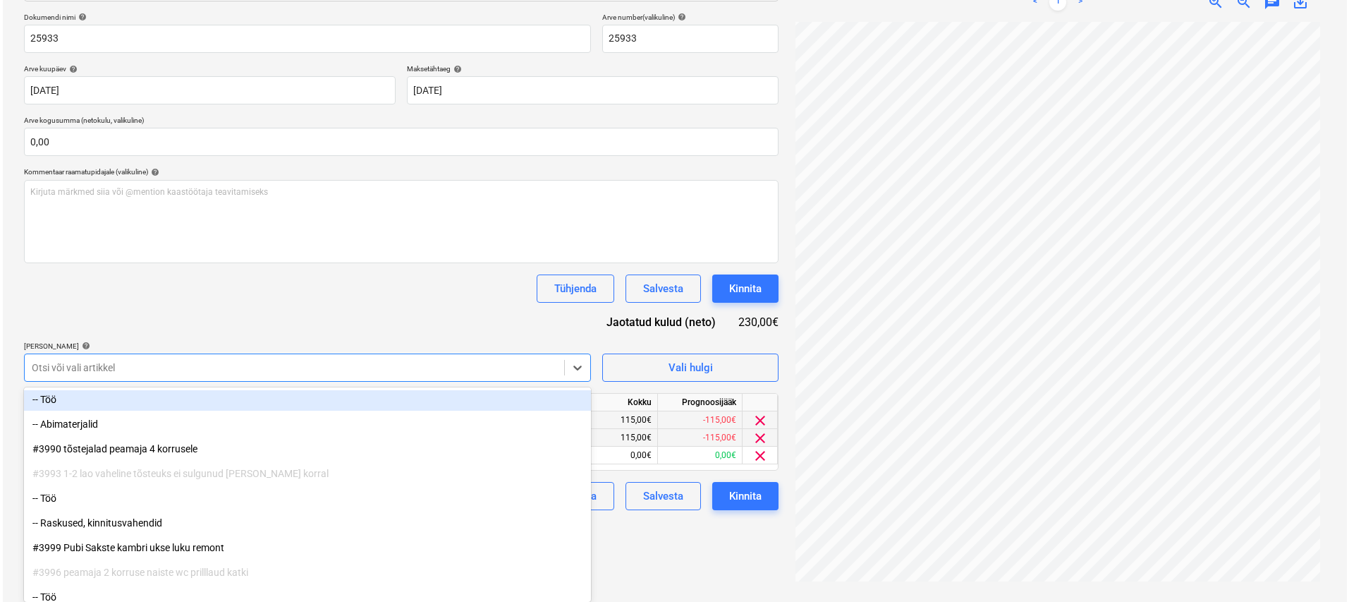
scroll to position [200, 0]
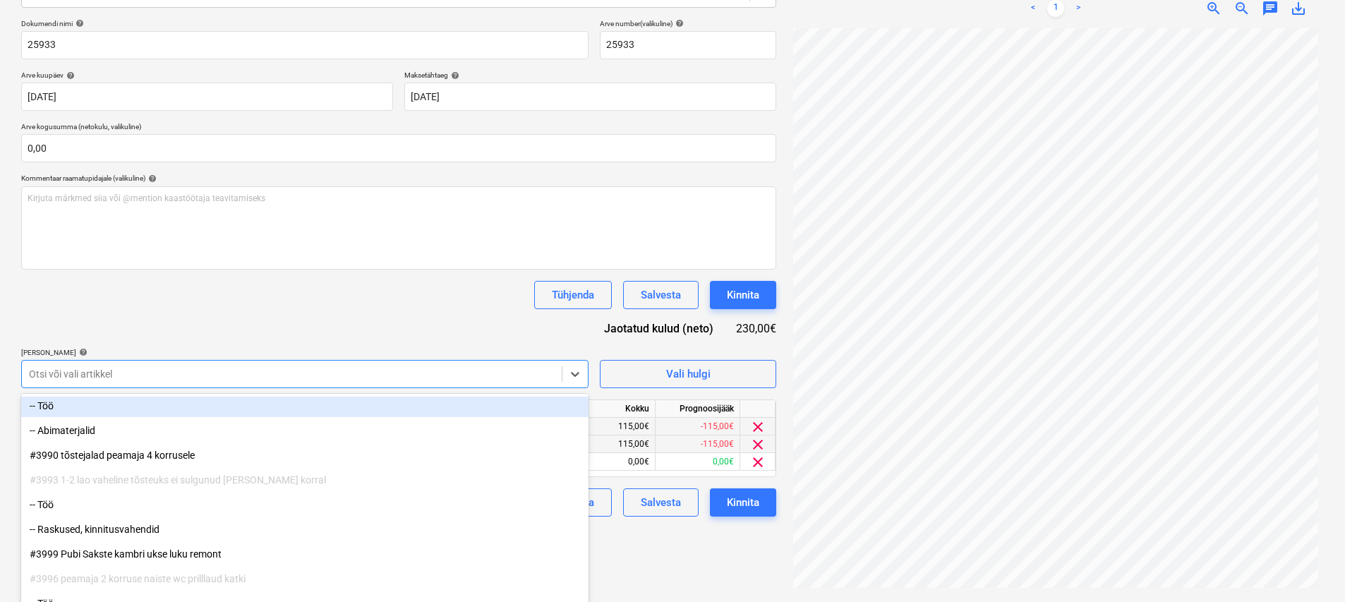
click at [234, 321] on div "Dokumendi nimi help 25933 Arve number (valikuline) help 25933 Arve kuupäev help…" at bounding box center [398, 267] width 755 height 497
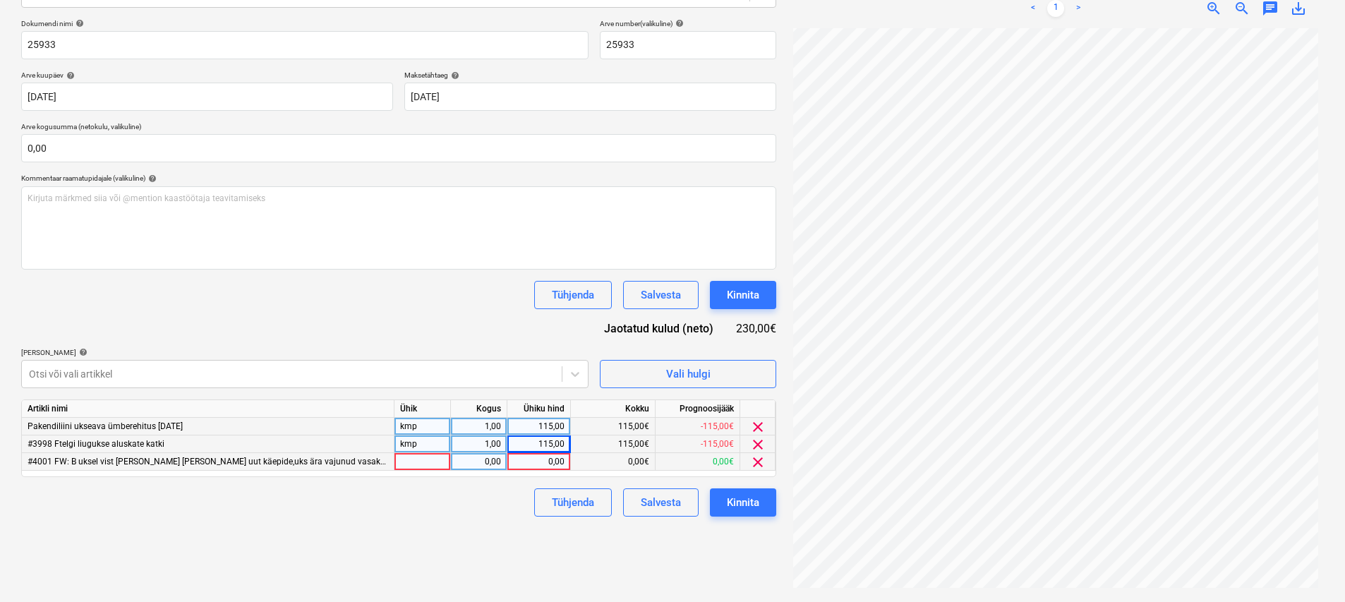
click at [412, 466] on div at bounding box center [422, 462] width 56 height 18
type input "kmp"
type input "103"
click at [383, 559] on div "Failide konteerimine Vali ettevõte SigmaGroup OÜ Lisa uus ettevõte Vali dokumen…" at bounding box center [399, 233] width 766 height 726
click at [668, 502] on div "Kinnita" at bounding box center [743, 502] width 32 height 18
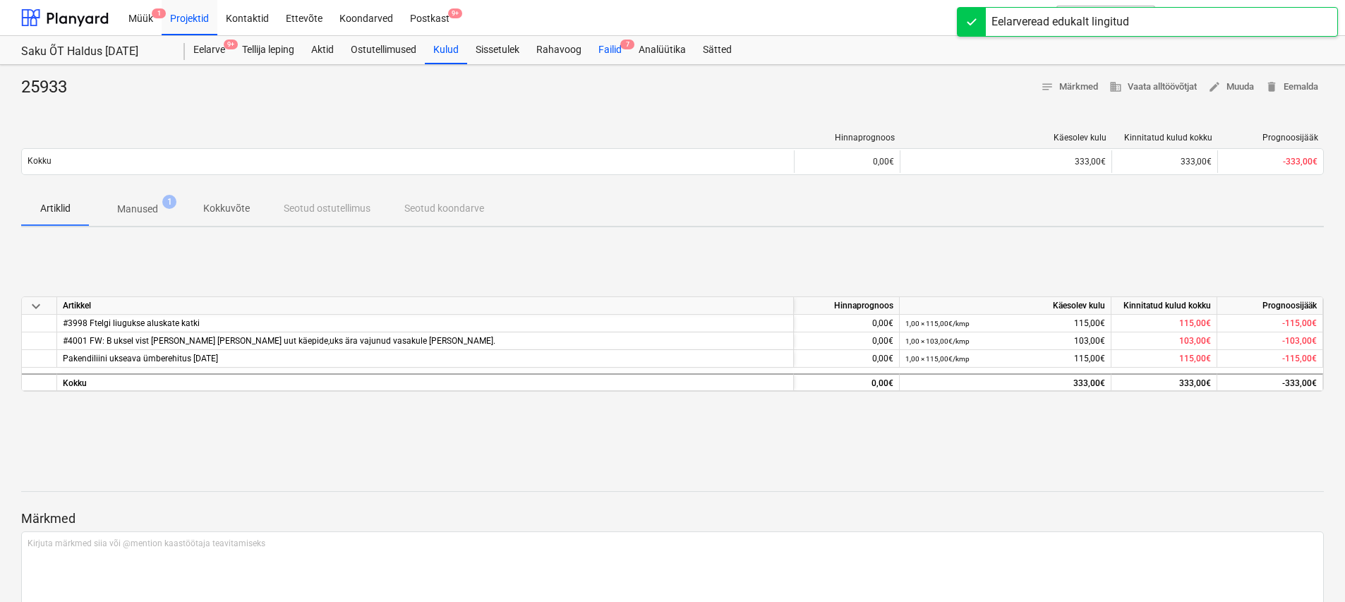
click at [615, 51] on div "Failid 7" at bounding box center [610, 50] width 40 height 28
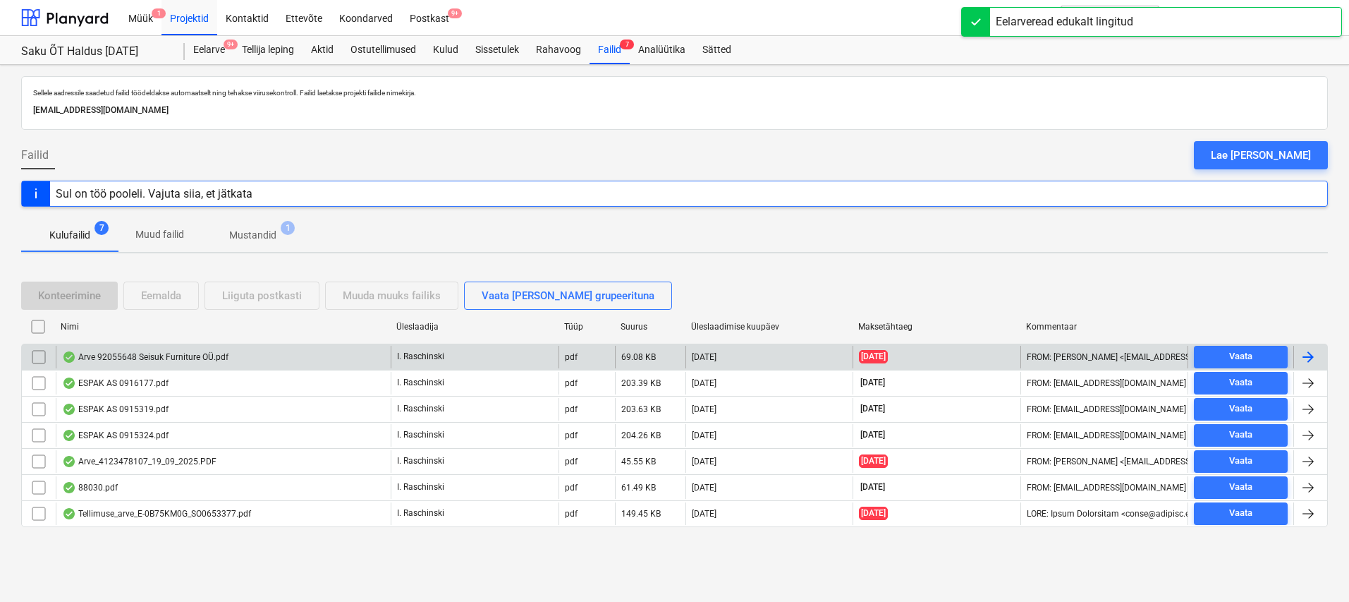
click at [175, 359] on div "Arve 92055648 Seisuk Furniture OÜ.pdf" at bounding box center [145, 356] width 166 height 11
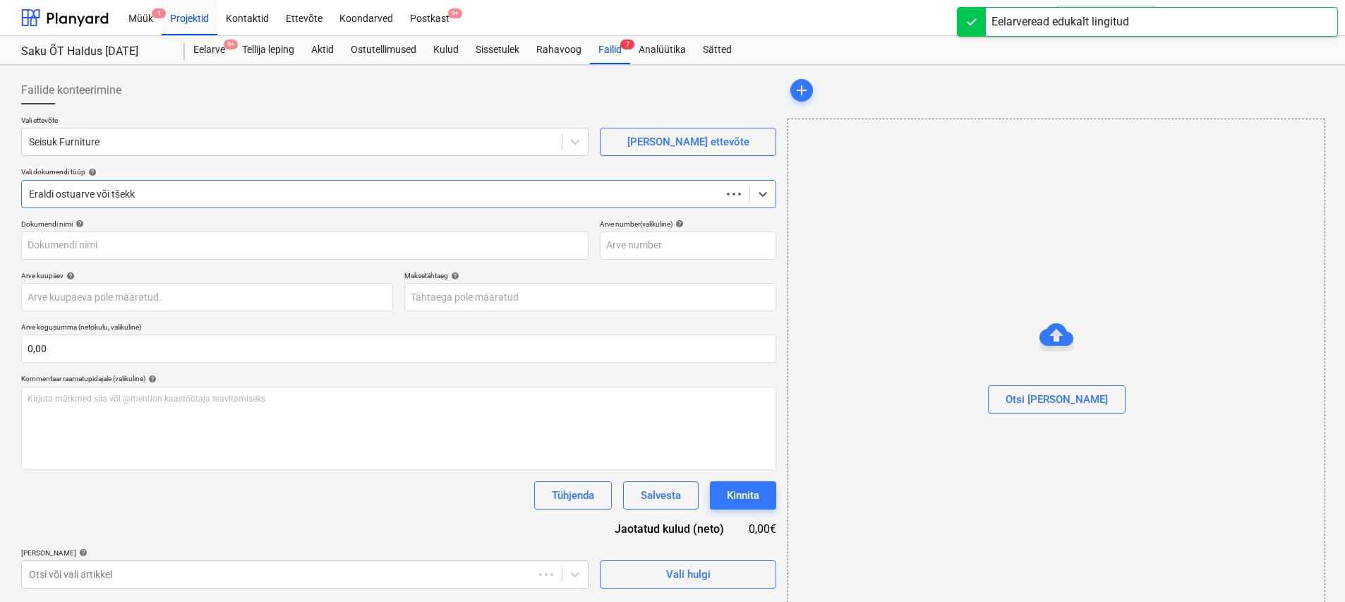
type input "92055648"
type input "10 Sep 2025"
type input "17 Sep 2025"
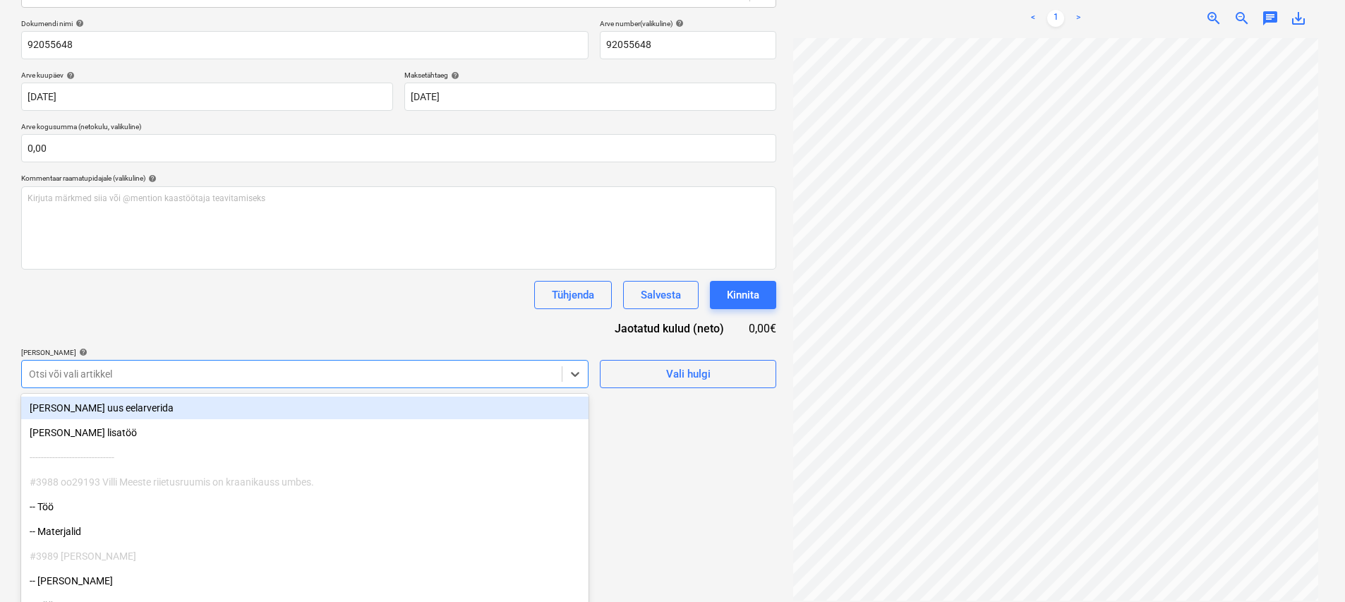
click at [205, 380] on div "Otsi või vali artikkel" at bounding box center [304, 374] width 567 height 28
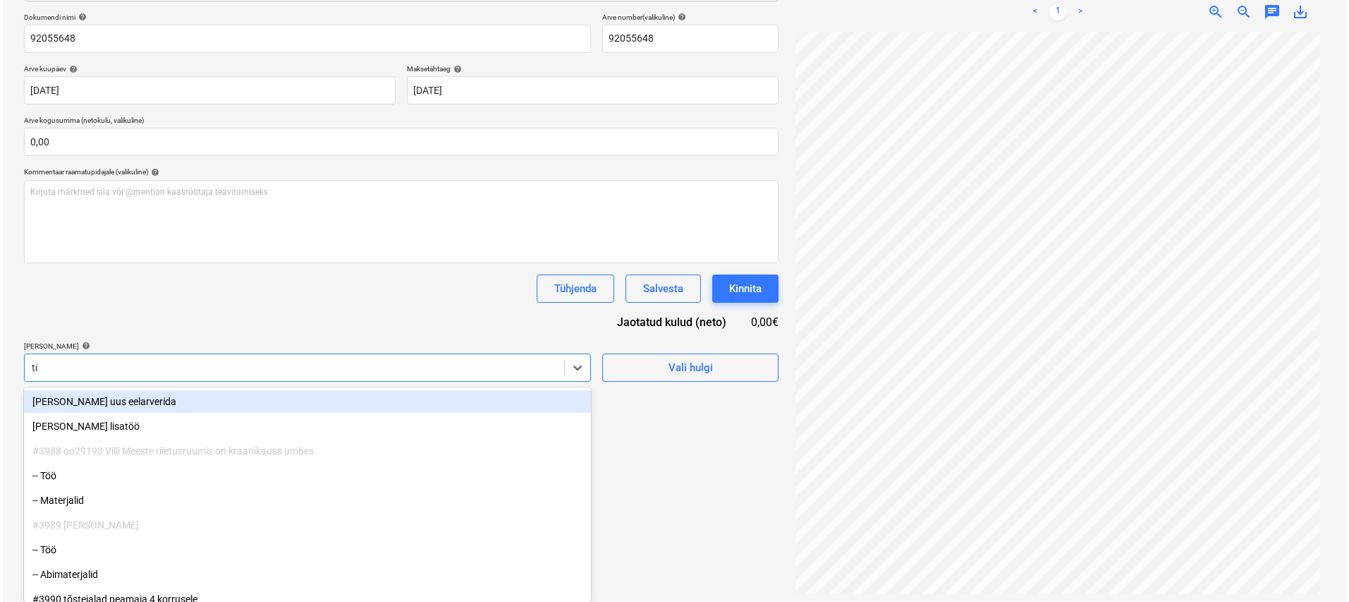
scroll to position [200, 0]
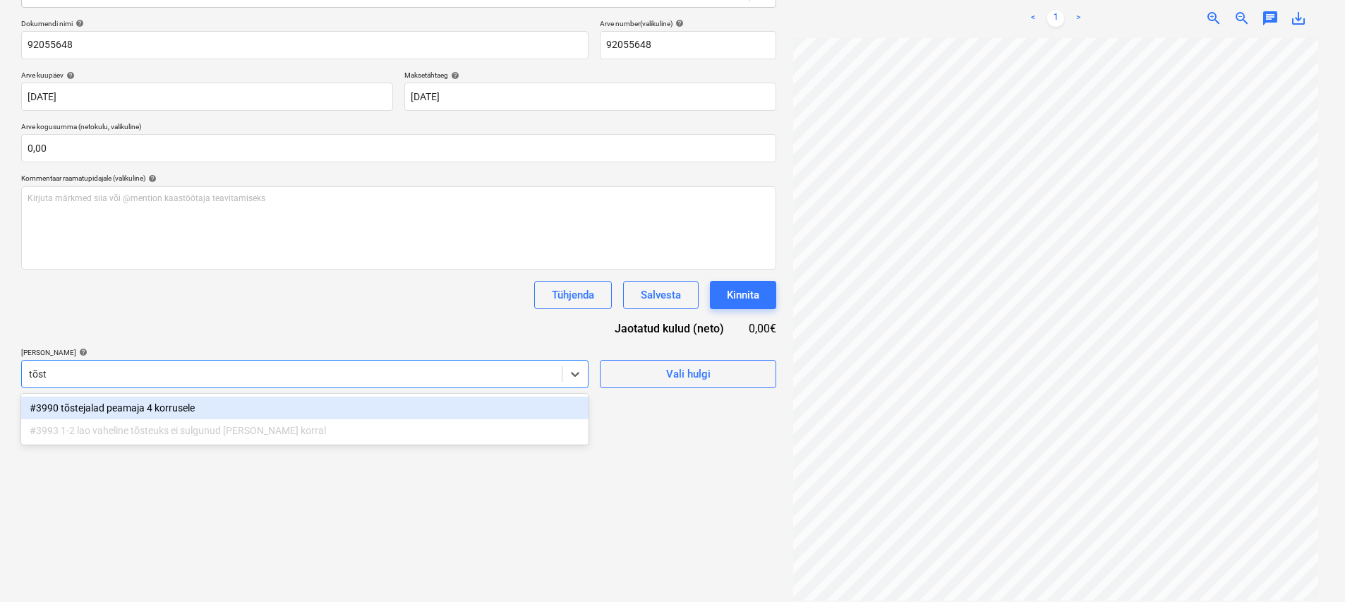
type input "tõste"
click at [171, 406] on div "#3990 tõstejalad peamaja 4 korrusele" at bounding box center [304, 407] width 567 height 23
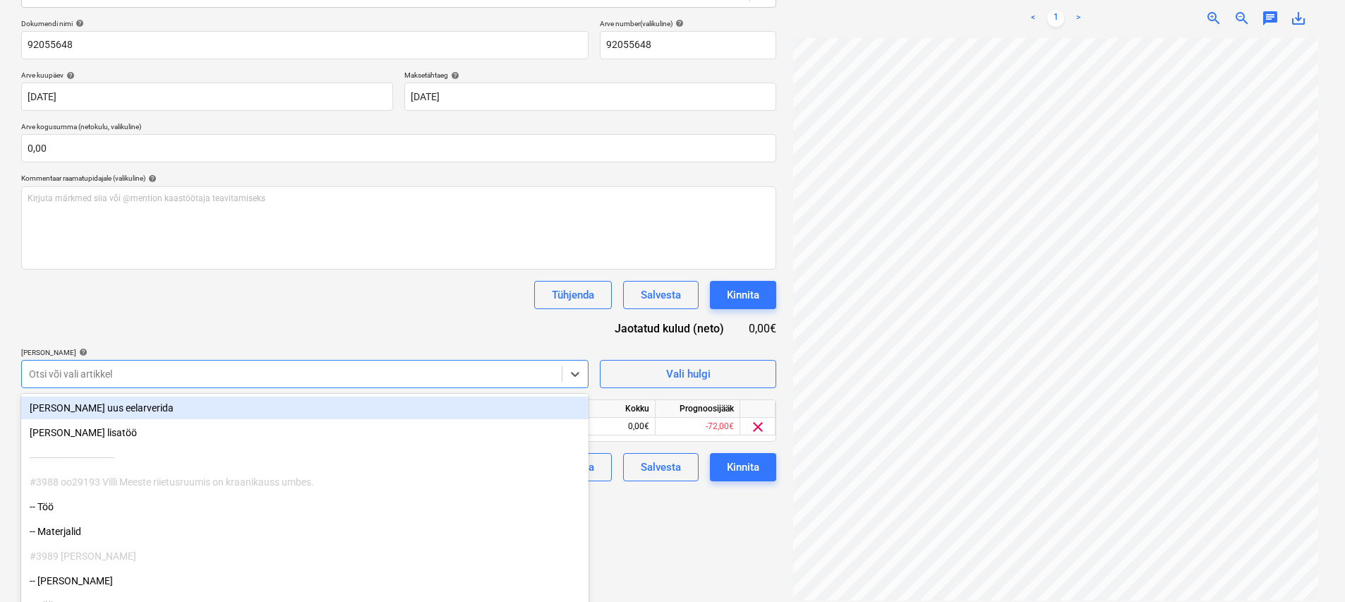
click at [257, 315] on div "Dokumendi nimi help 92055648 Arve number (valikuline) help 92055648 Arve kuupäe…" at bounding box center [398, 250] width 755 height 462
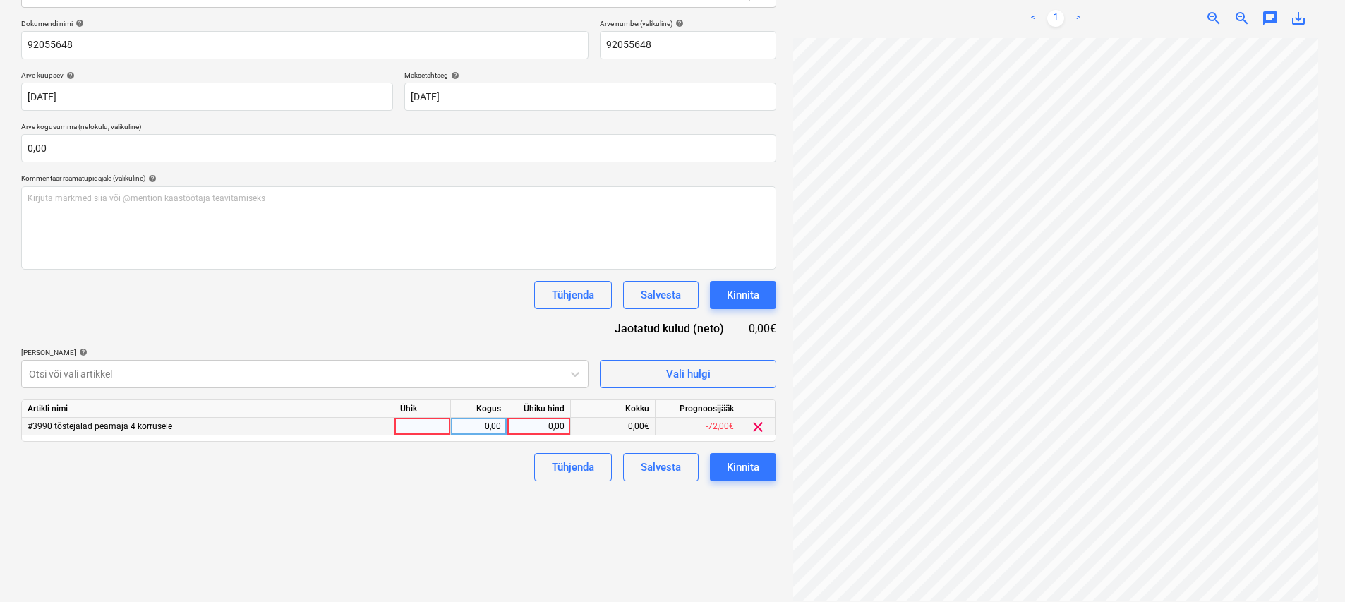
click at [432, 420] on div at bounding box center [422, 427] width 56 height 18
type input "km"
type input "261,03"
drag, startPoint x: 459, startPoint y: 553, endPoint x: 468, endPoint y: 551, distance: 9.4
click at [459, 553] on div "Failide konteerimine Vali ettevõte Seisuk Furniture Lisa uus ettevõte Vali doku…" at bounding box center [399, 238] width 766 height 736
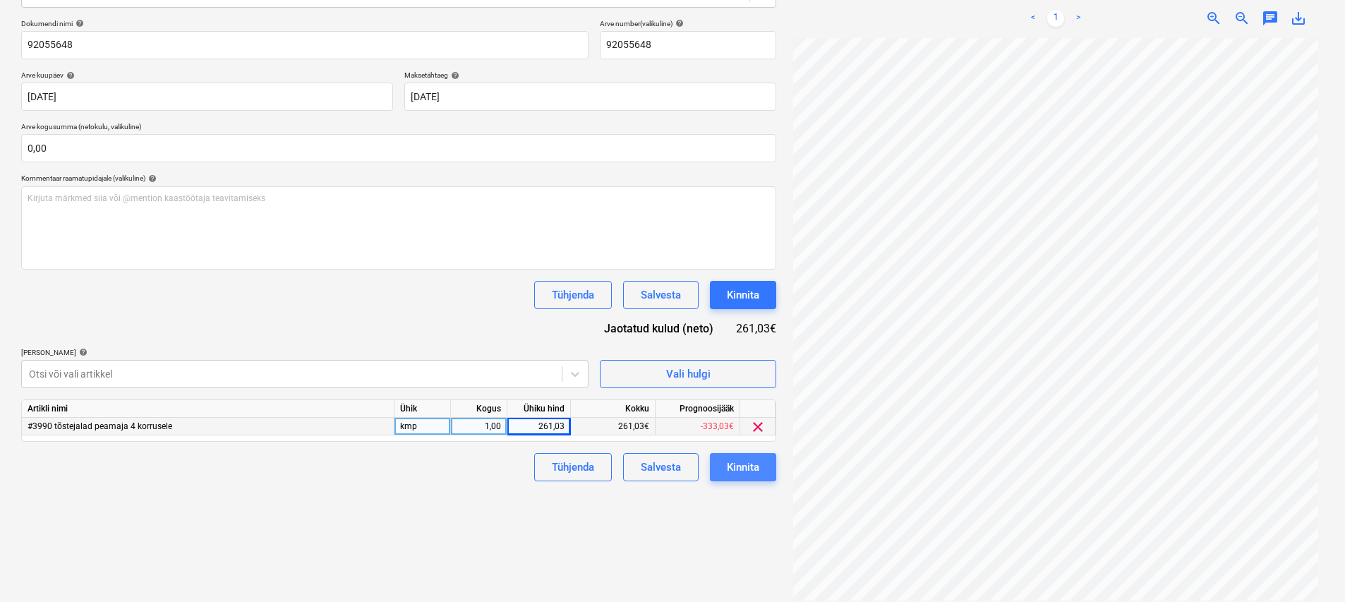
click at [668, 468] on div "Kinnita" at bounding box center [743, 467] width 32 height 18
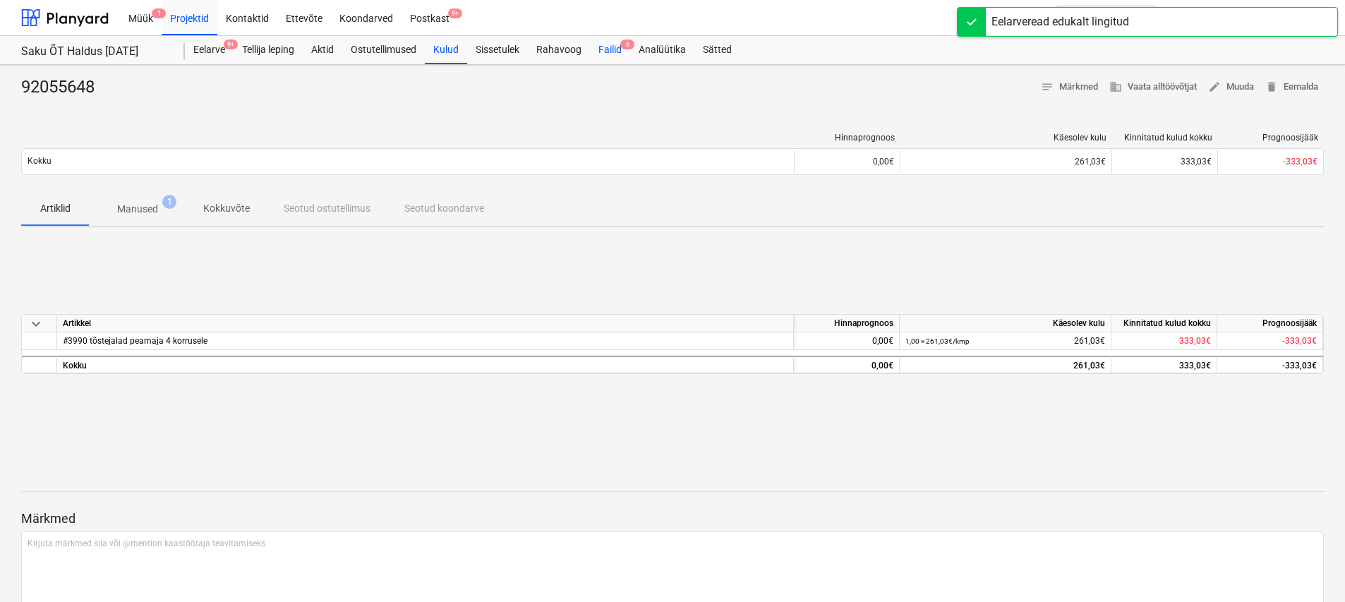
click at [611, 51] on div "Failid 6" at bounding box center [610, 50] width 40 height 28
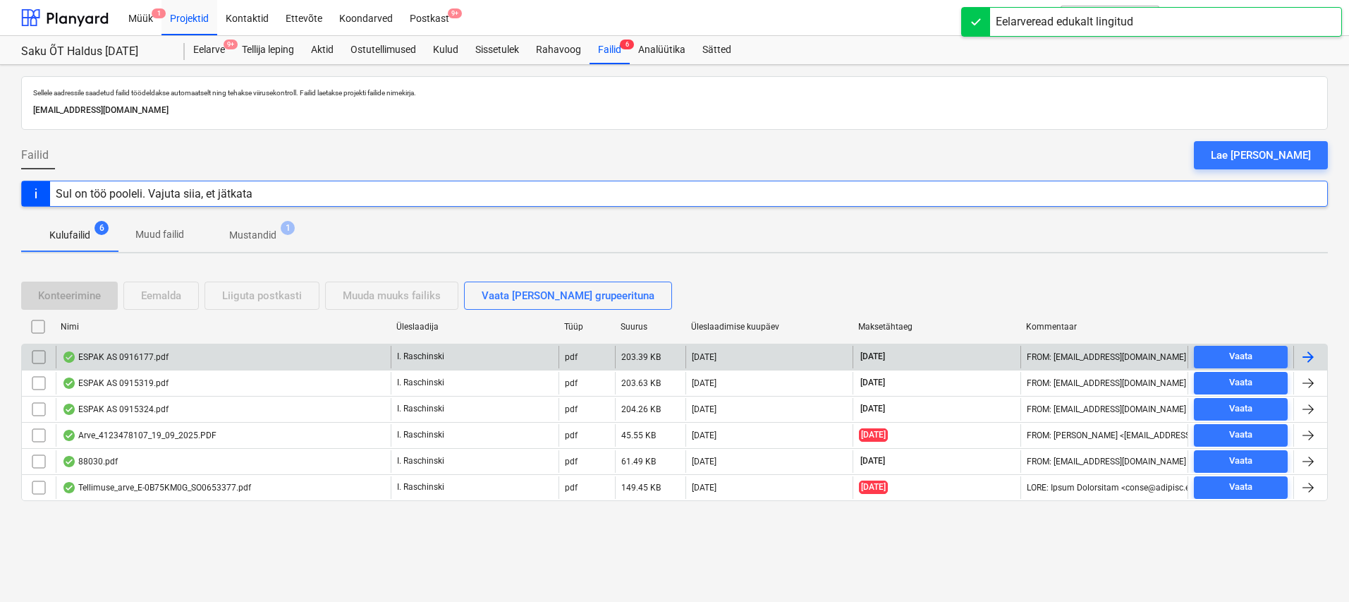
click at [128, 353] on div "ESPAK AS 0916177.pdf" at bounding box center [115, 356] width 107 height 11
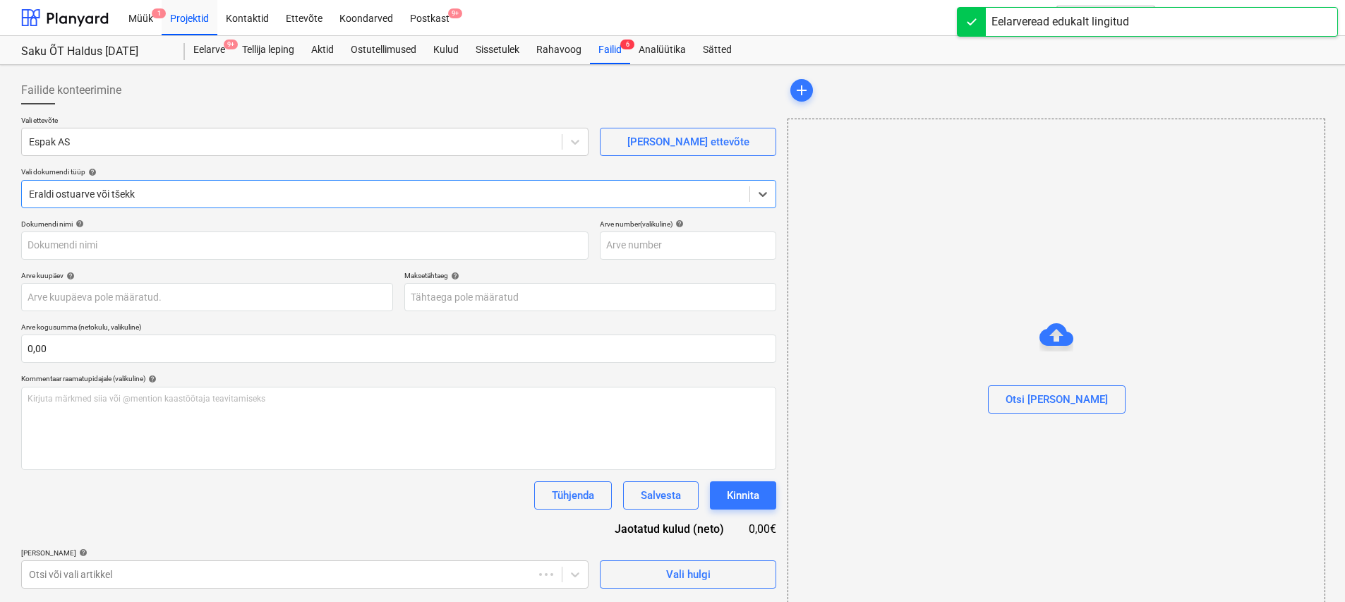
type input "0916177"
type input "25 Sep 2025"
type input "25 Oct 2025"
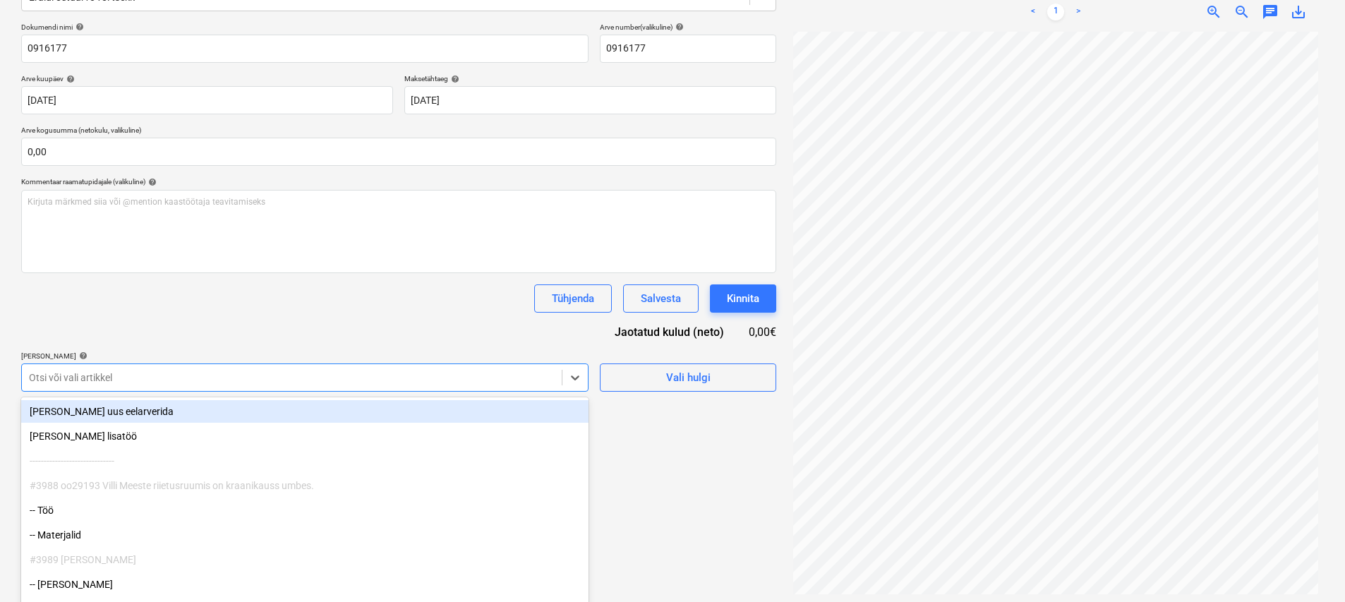
scroll to position [207, 0]
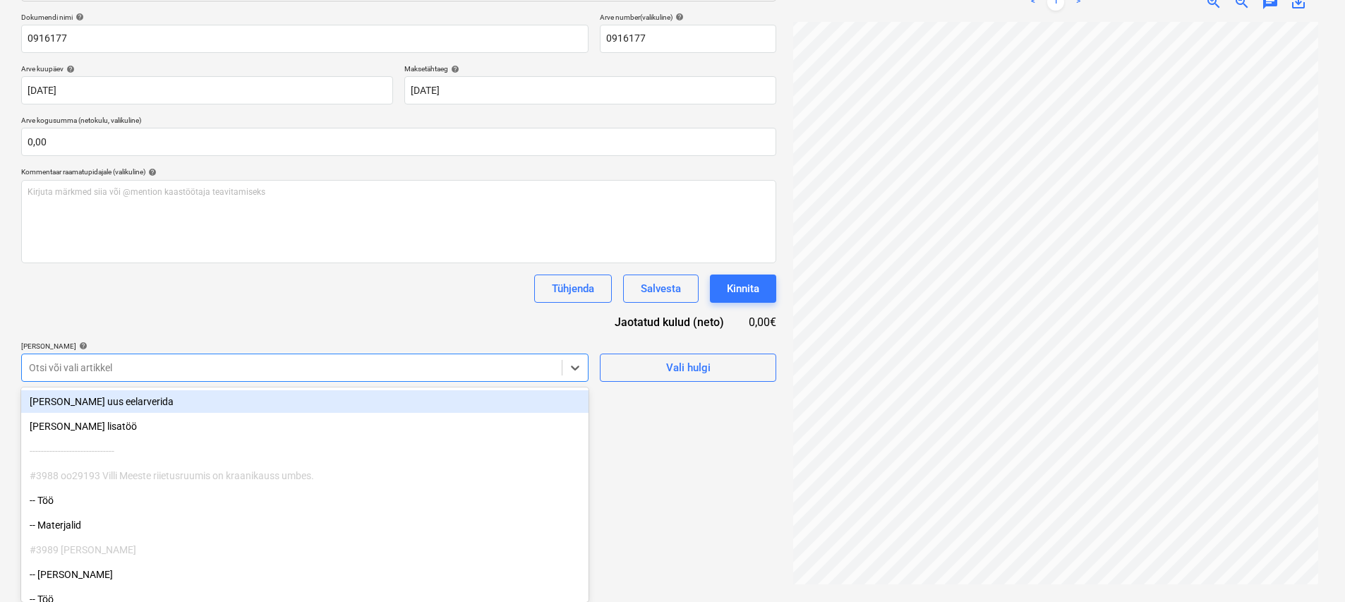
click at [178, 380] on div "Otsi või vali artikkel" at bounding box center [304, 367] width 567 height 28
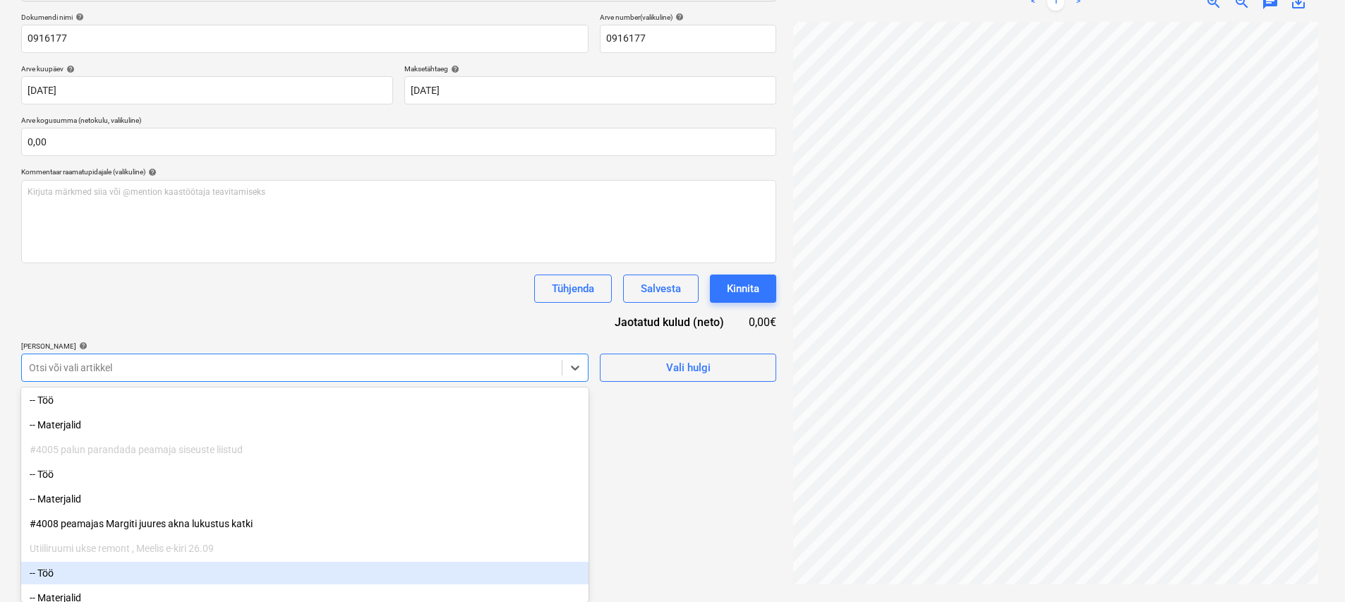
scroll to position [811, 0]
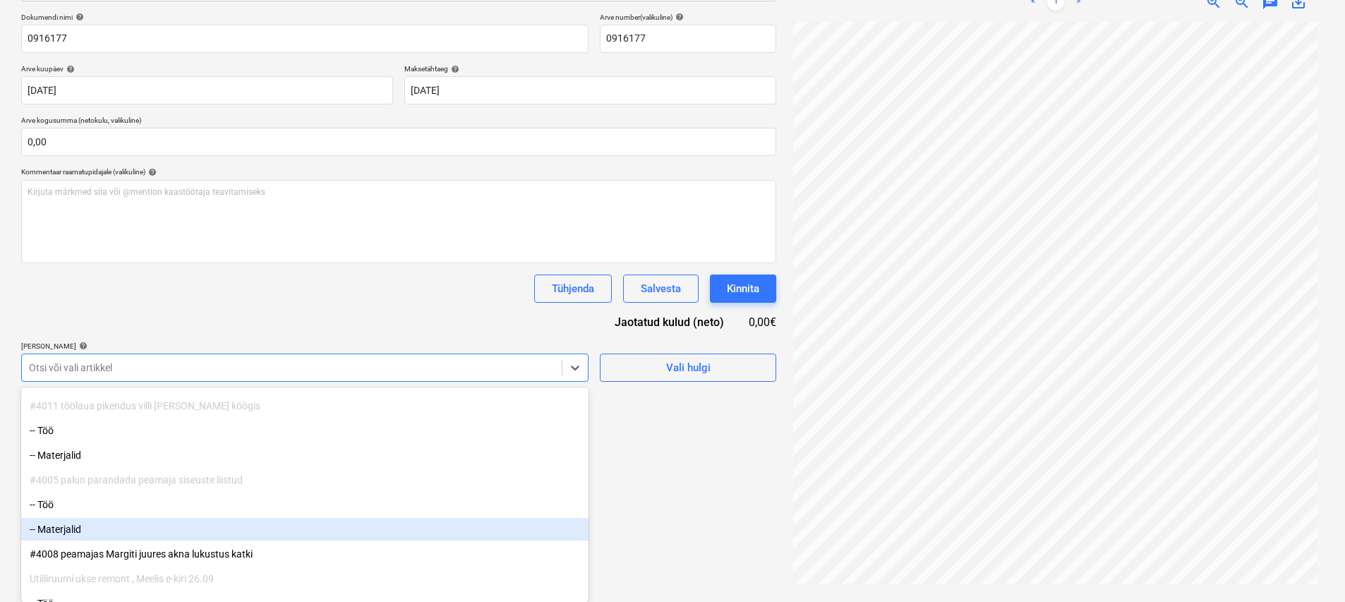
click at [124, 523] on div "-- Materjalid" at bounding box center [304, 529] width 567 height 23
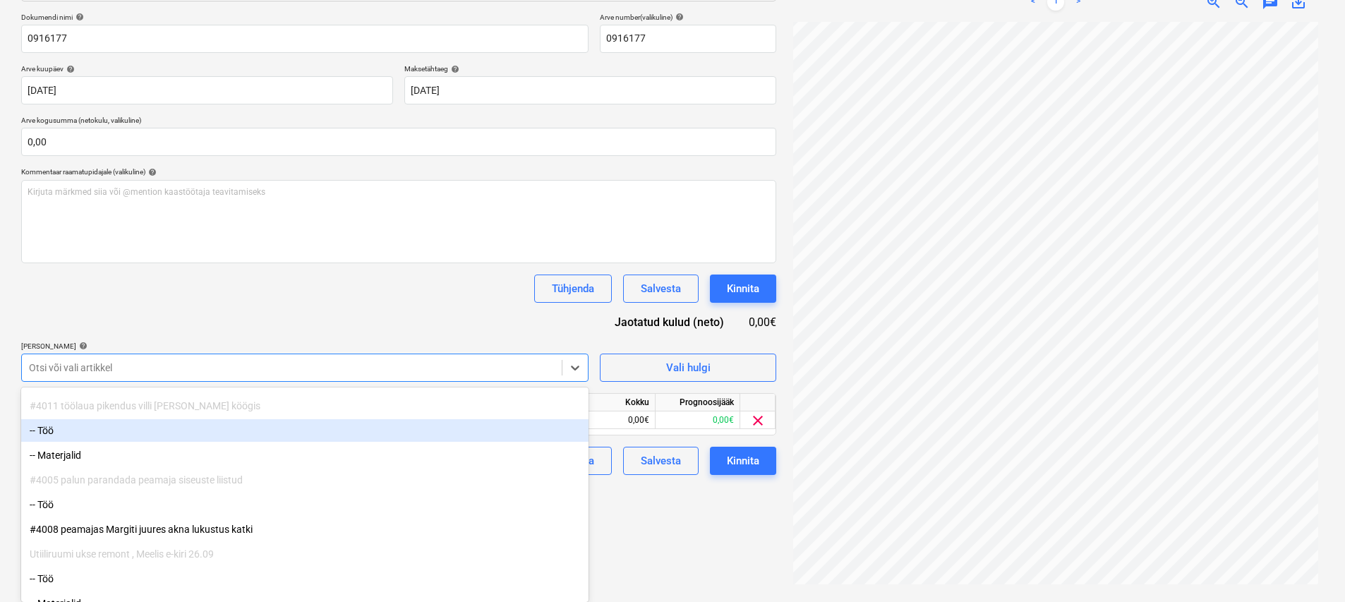
click at [260, 310] on div "Dokumendi nimi help 0916177 Arve number (valikuline) help 0916177 Arve kuupäev …" at bounding box center [398, 244] width 755 height 462
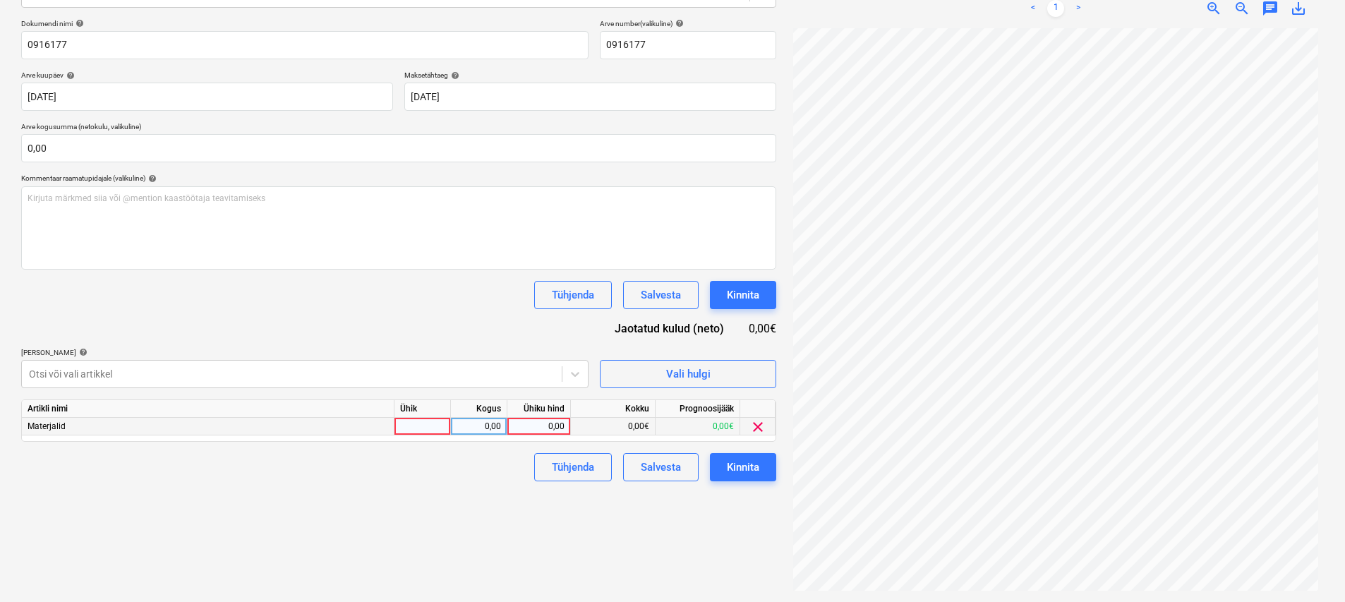
click at [421, 424] on div at bounding box center [422, 427] width 56 height 18
type input "kmp"
type input "3,55"
drag, startPoint x: 651, startPoint y: 525, endPoint x: 758, endPoint y: 490, distance: 112.0
click at [662, 524] on div "Failide konteerimine Vali ettevõte Espak AS Lisa uus ettevõte Vali dokumendi tü…" at bounding box center [399, 233] width 766 height 726
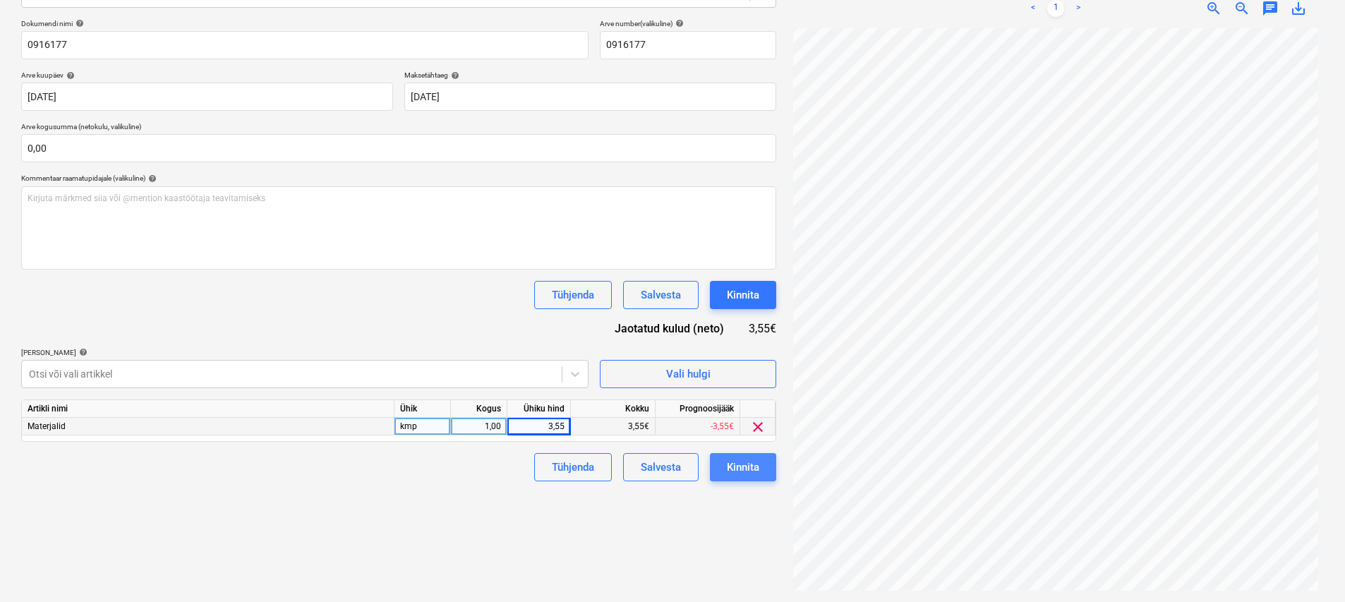
click at [668, 471] on button "Kinnita" at bounding box center [743, 467] width 66 height 28
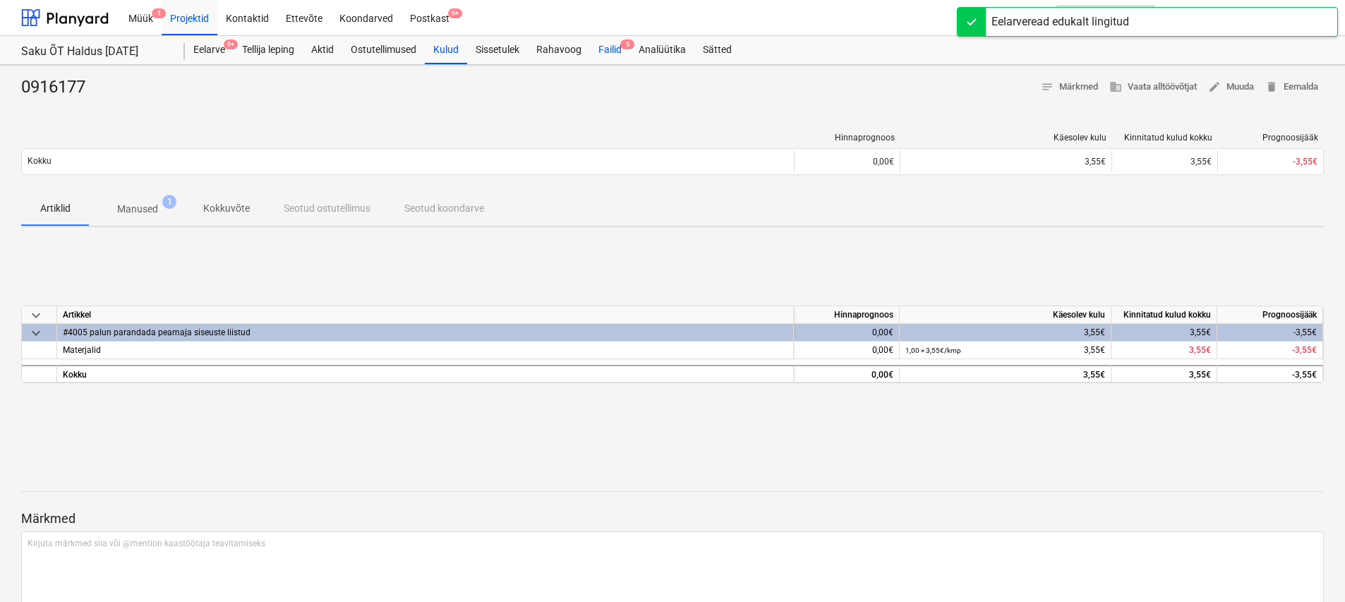
click at [612, 54] on div "Failid 5" at bounding box center [610, 50] width 40 height 28
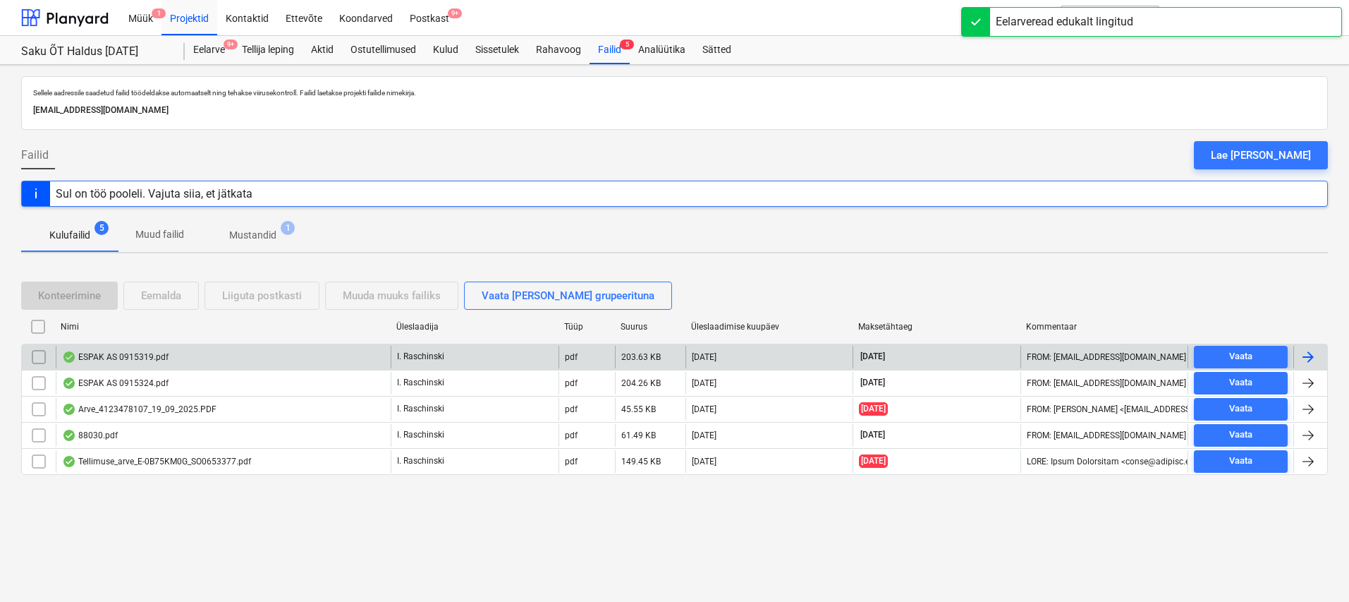
click at [128, 356] on div "ESPAK AS 0915319.pdf" at bounding box center [115, 356] width 107 height 11
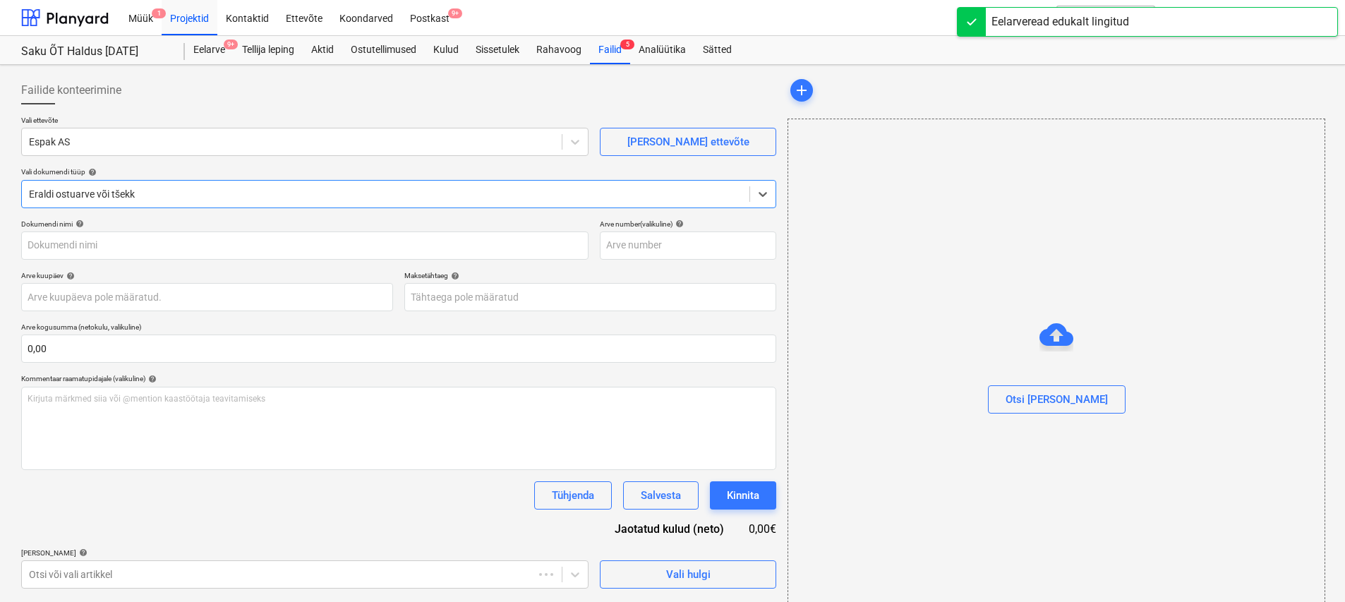
type input "0915319"
type input "24 Sep 2025"
type input "24 Oct 2025"
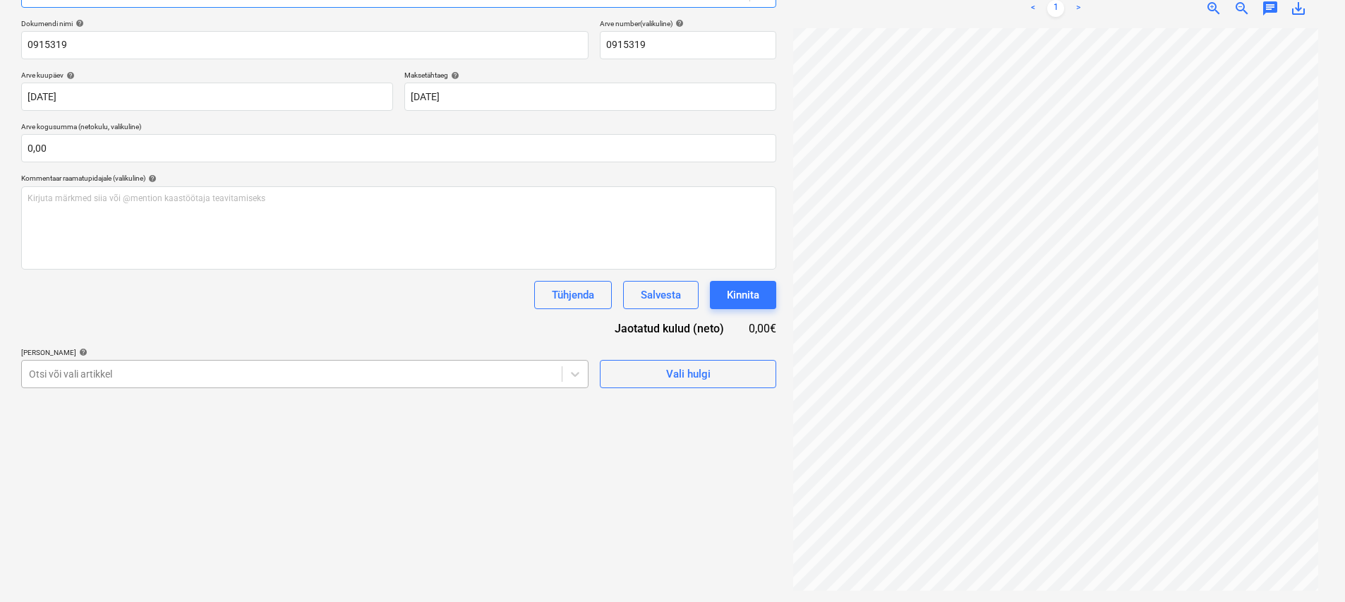
click at [183, 371] on div at bounding box center [292, 374] width 526 height 14
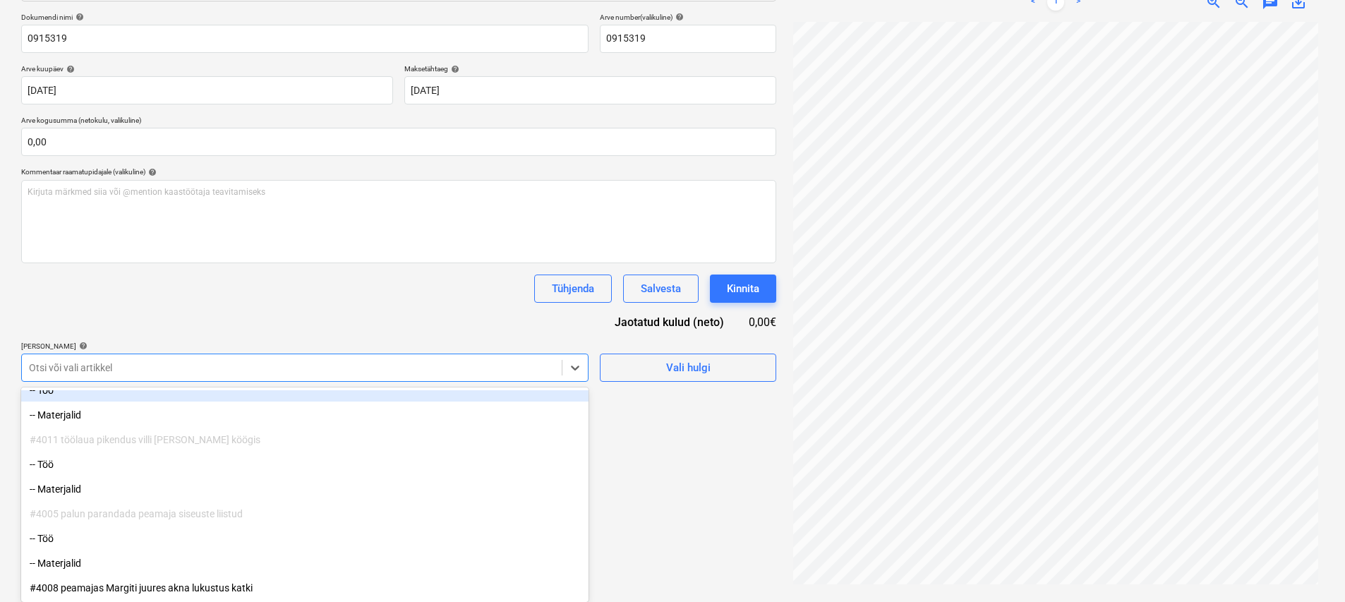
scroll to position [782, 0]
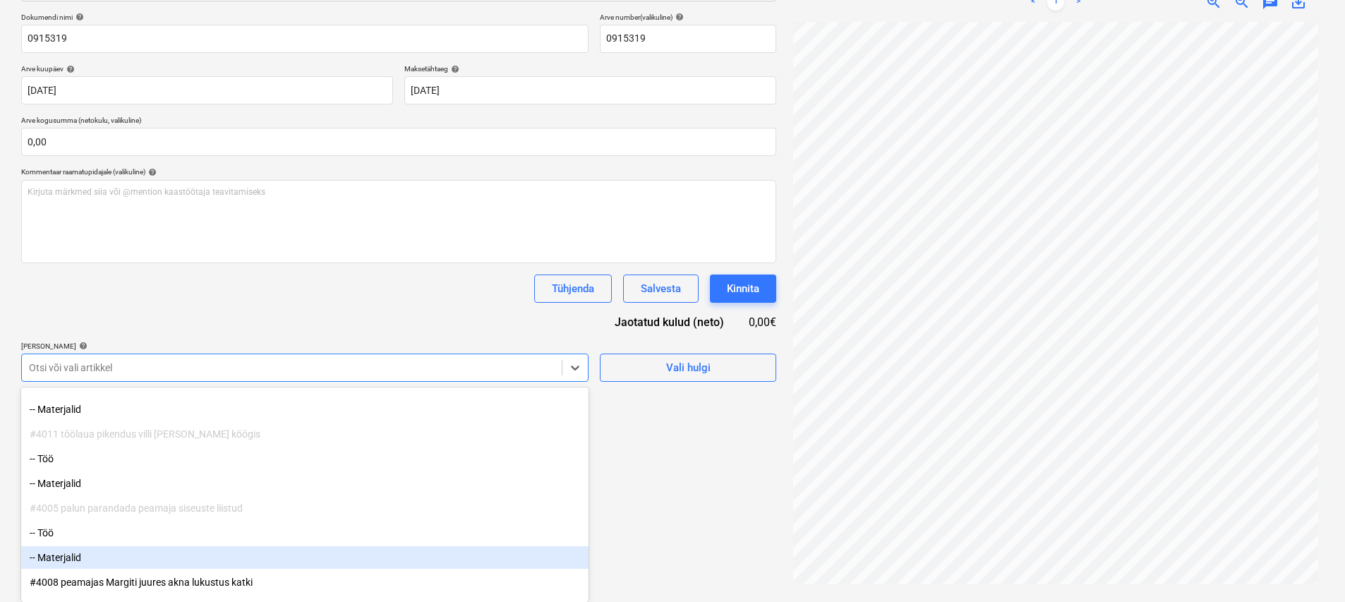
click at [115, 550] on div "-- Materjalid" at bounding box center [304, 557] width 567 height 23
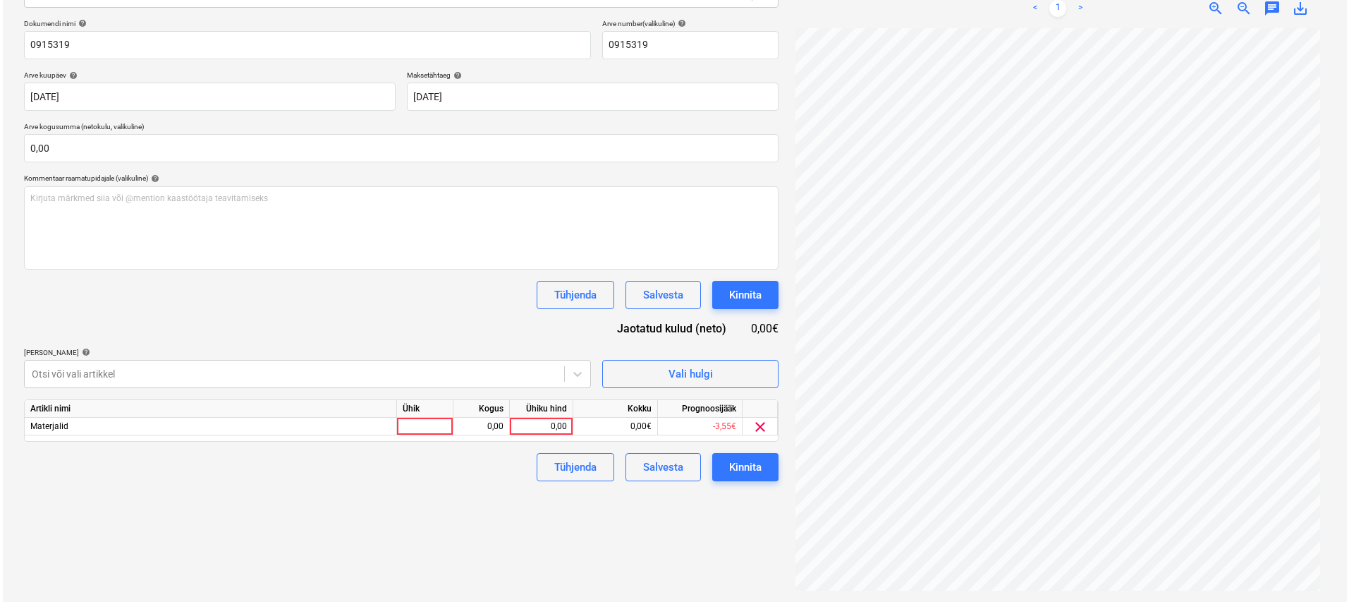
scroll to position [200, 0]
click at [274, 322] on div "Dokumendi nimi help 0915319 Arve number (valikuline) help 0915319 Arve kuupäev …" at bounding box center [398, 250] width 755 height 462
click at [404, 432] on div at bounding box center [422, 427] width 56 height 18
type input "kmp"
type input "3,63"
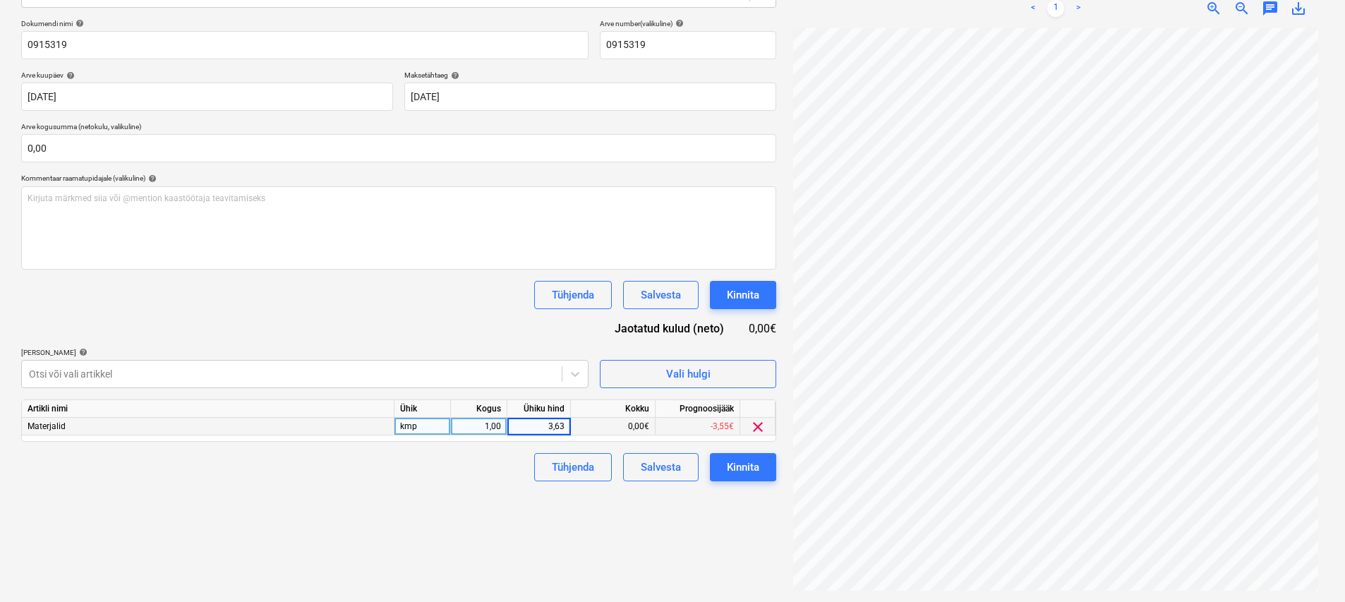
click at [402, 513] on div "Failide konteerimine Vali ettevõte Espak AS Lisa uus ettevõte Vali dokumendi tü…" at bounding box center [399, 233] width 766 height 726
click at [668, 471] on div "Kinnita" at bounding box center [743, 467] width 32 height 18
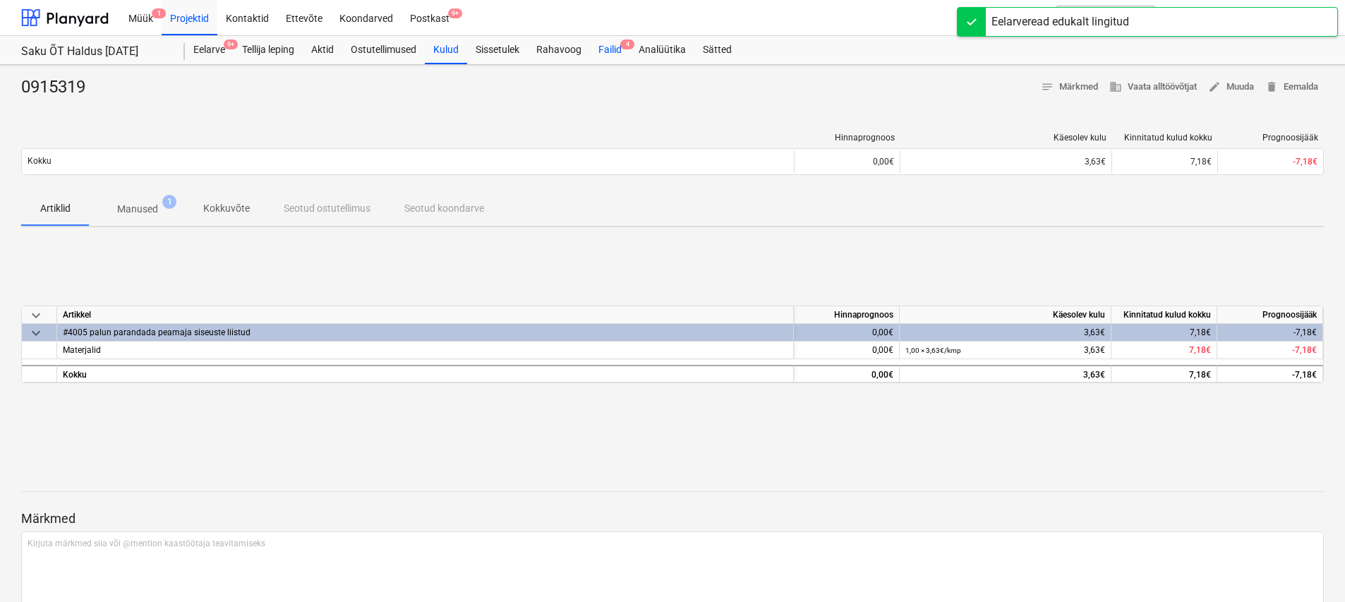
click at [614, 54] on div "Failid 4" at bounding box center [610, 50] width 40 height 28
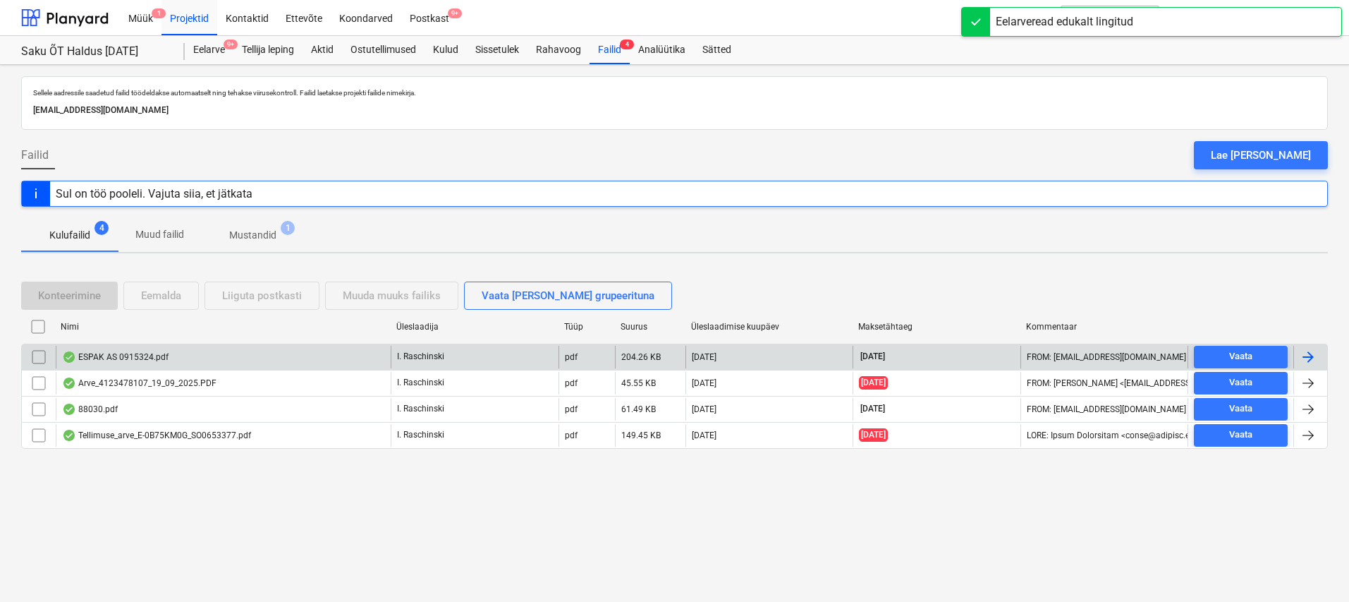
click at [151, 354] on div "ESPAK AS 0915324.pdf" at bounding box center [115, 356] width 107 height 11
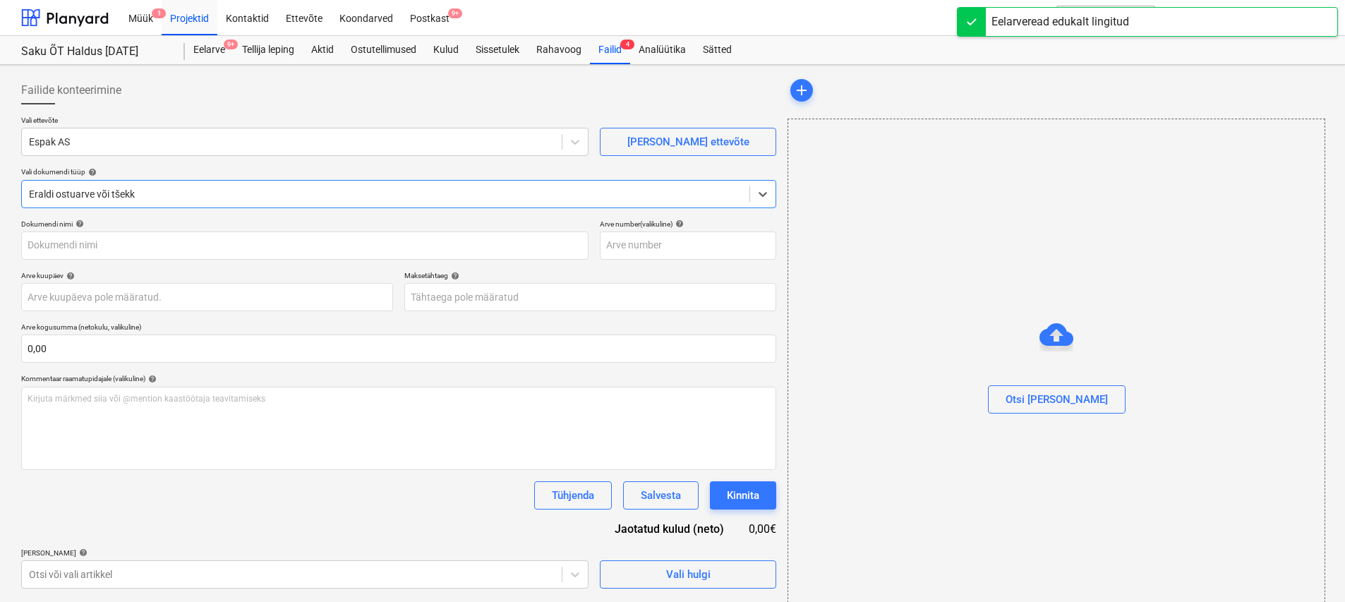
type input "0915324"
type input "24 Sep 2025"
type input "24 Oct 2025"
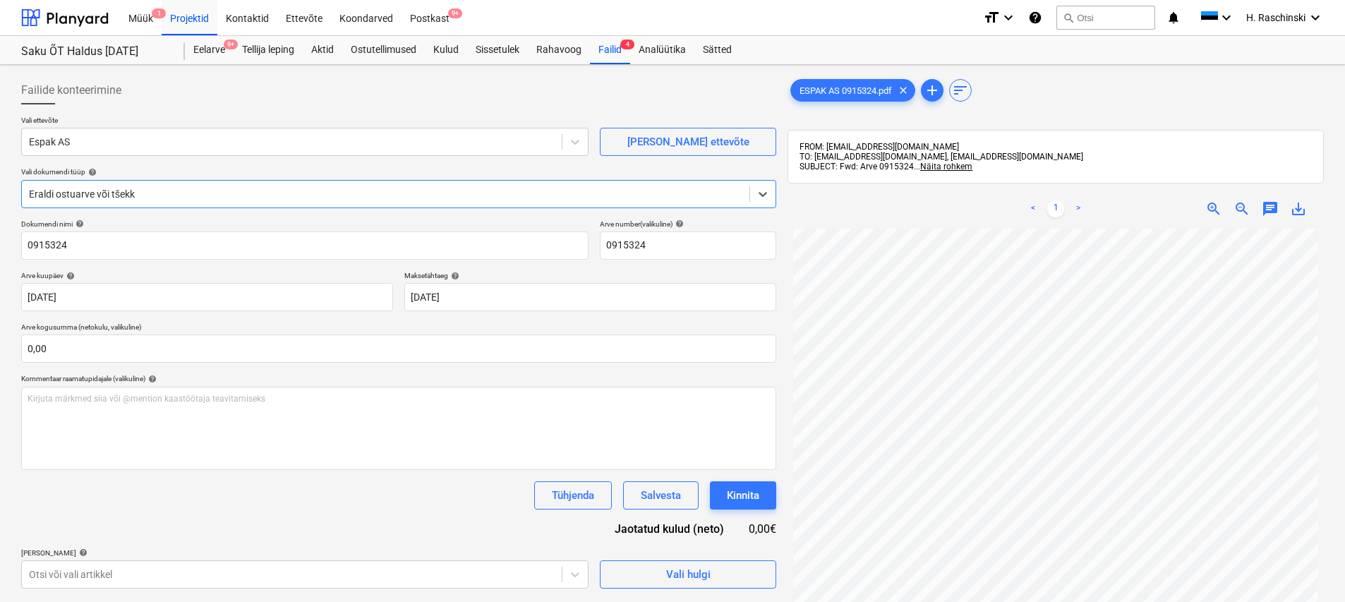
scroll to position [15, 0]
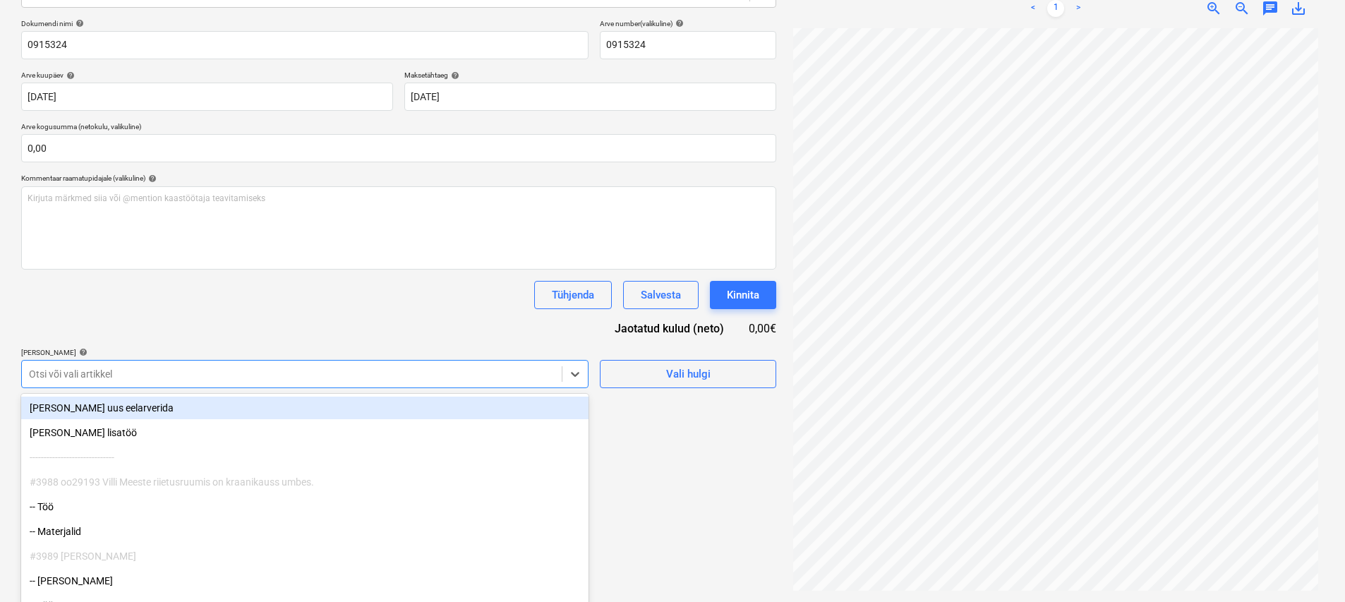
click at [248, 382] on div "Failide konteerimine Vali ettevõte Espak AS Lisa uus ettevõte Vali dokumendi tü…" at bounding box center [399, 233] width 766 height 726
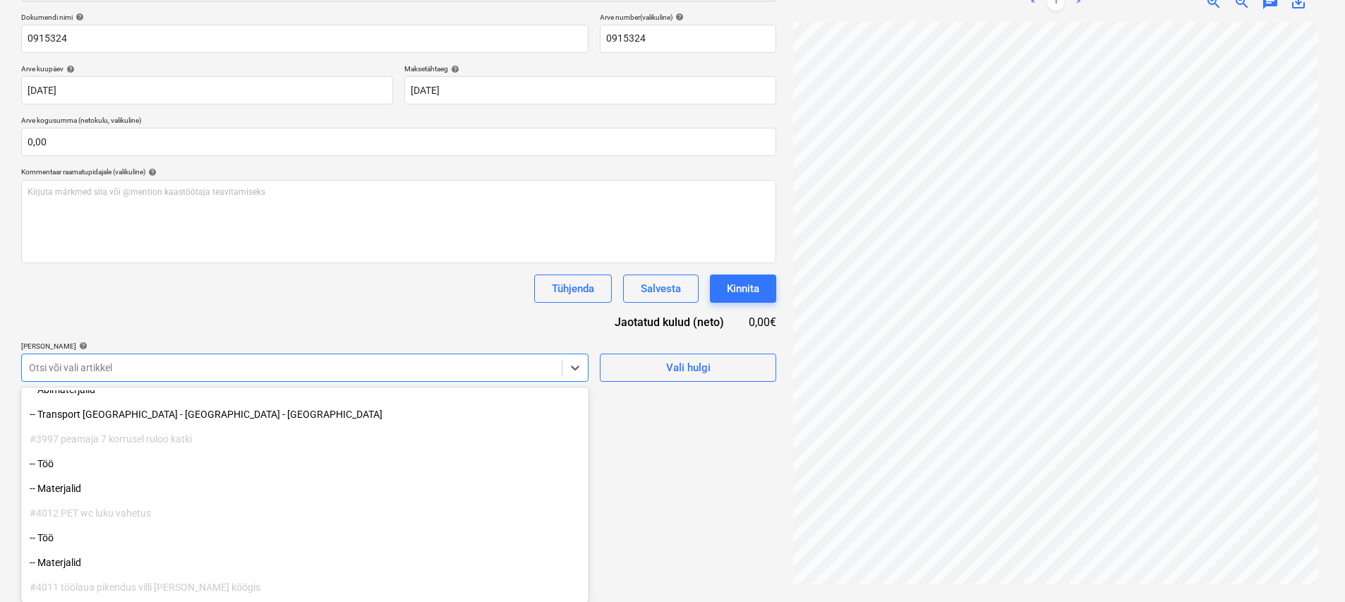
scroll to position [628, 0]
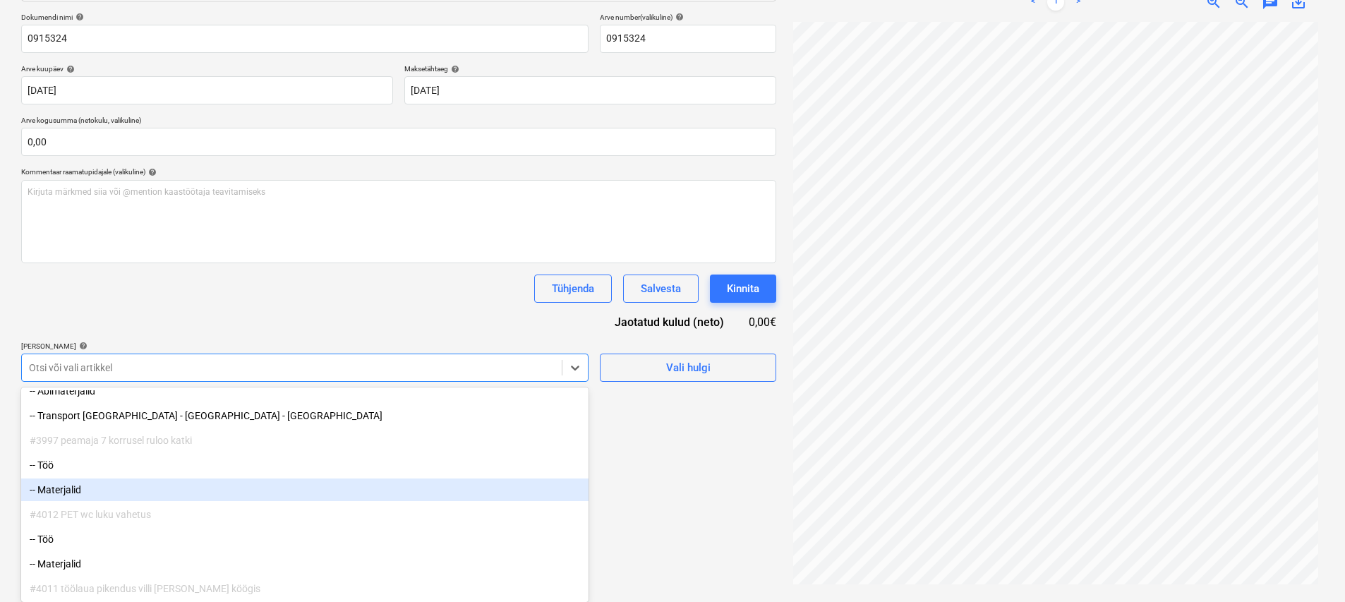
click at [107, 492] on div "-- Materjalid" at bounding box center [304, 489] width 567 height 23
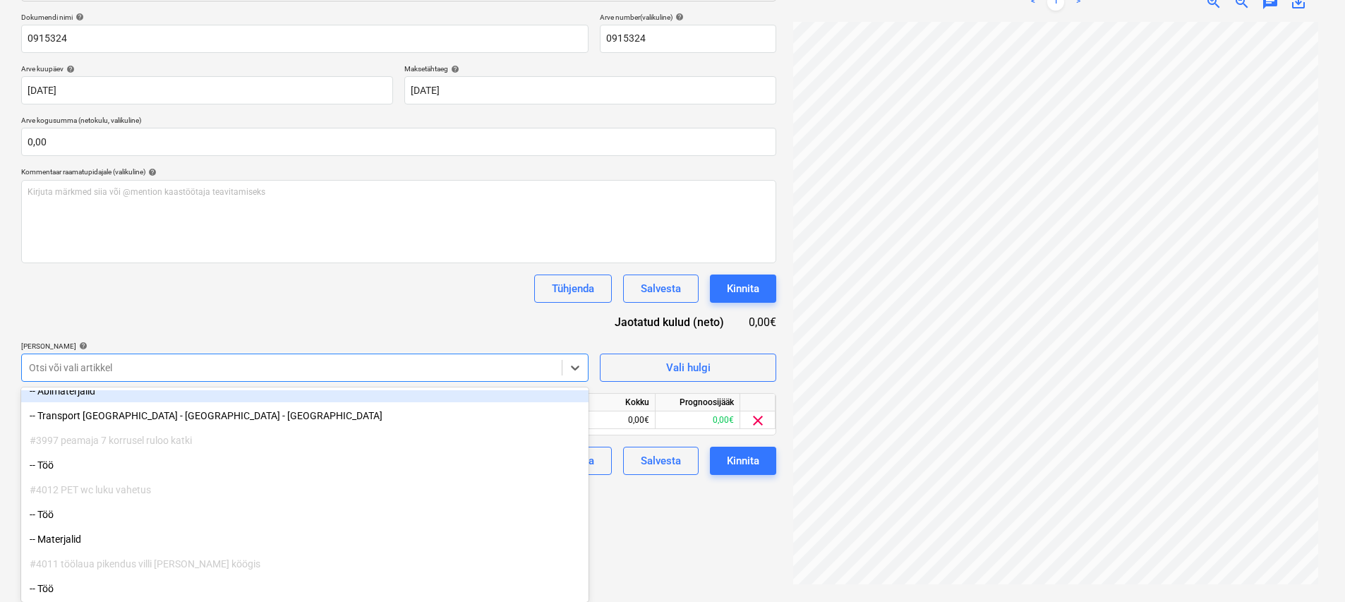
click at [231, 293] on div "Tühjenda Salvesta Kinnita" at bounding box center [398, 288] width 755 height 28
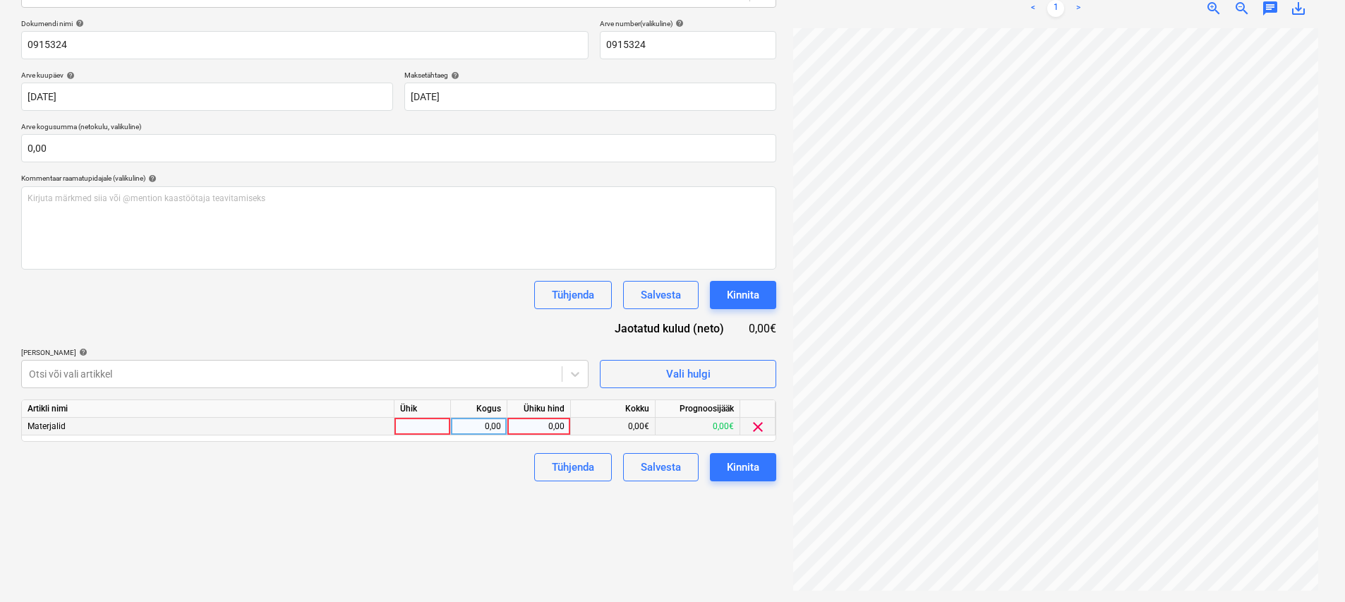
click at [432, 430] on div at bounding box center [422, 427] width 56 height 18
type input "kmp"
type input "3,60"
drag, startPoint x: 467, startPoint y: 538, endPoint x: 549, endPoint y: 523, distance: 83.2
click at [467, 538] on div "Failide konteerimine Vali ettevõte Espak AS Lisa uus ettevõte Vali dokumendi tü…" at bounding box center [399, 233] width 766 height 726
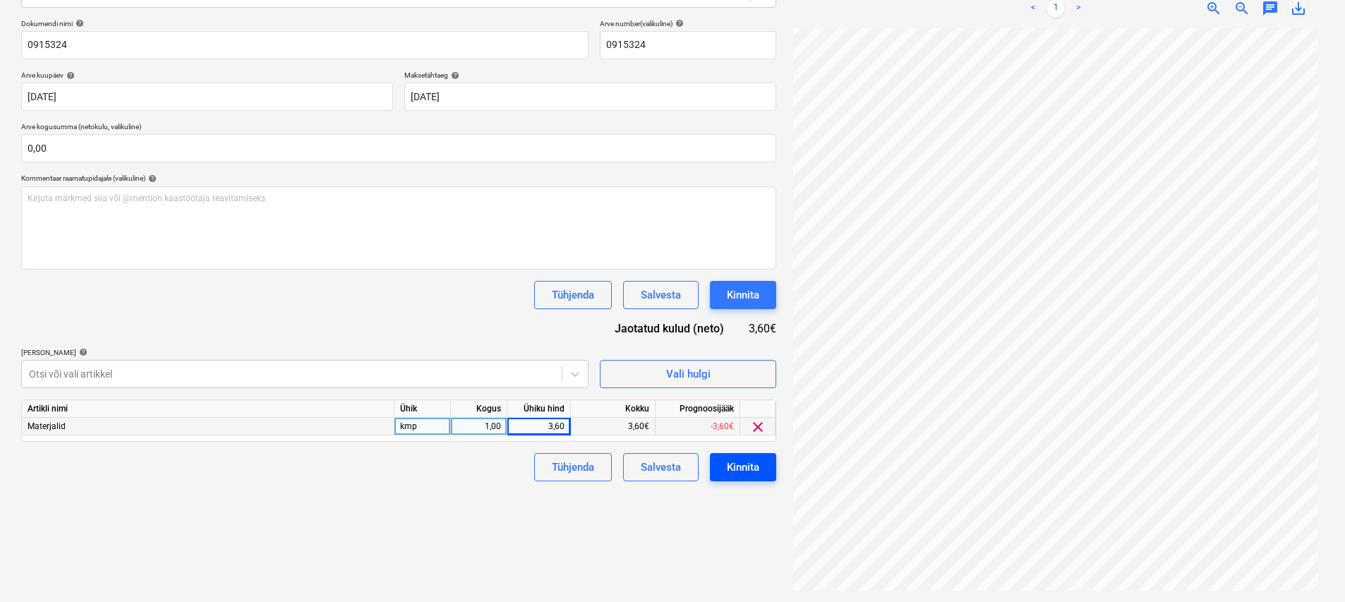
click at [668, 472] on div "Kinnita" at bounding box center [743, 467] width 32 height 18
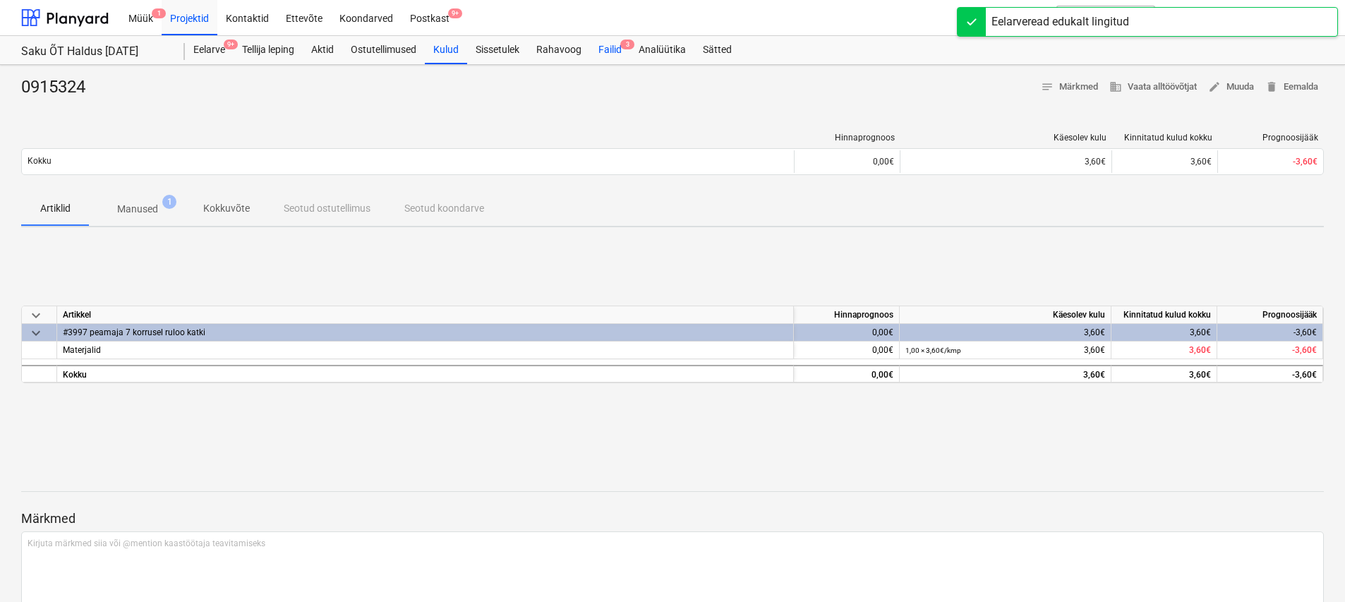
click at [607, 49] on div "Failid 3" at bounding box center [610, 50] width 40 height 28
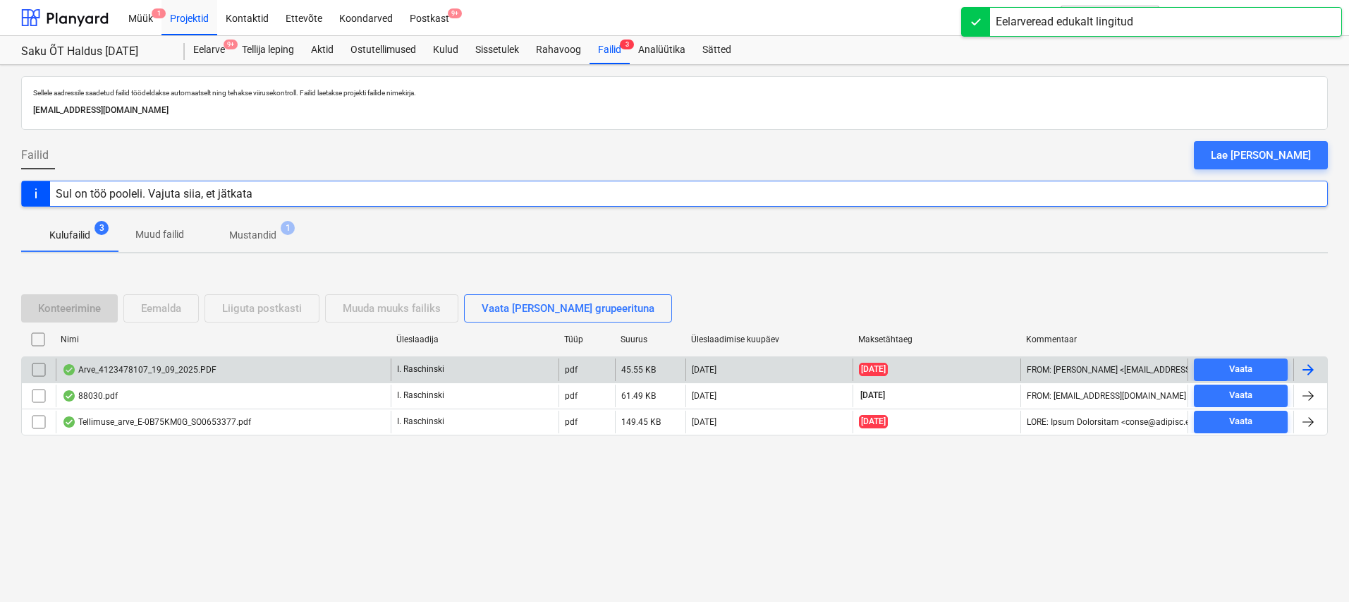
click at [138, 366] on div "Arve_4123478107_19_09_2025.PDF" at bounding box center [139, 369] width 154 height 11
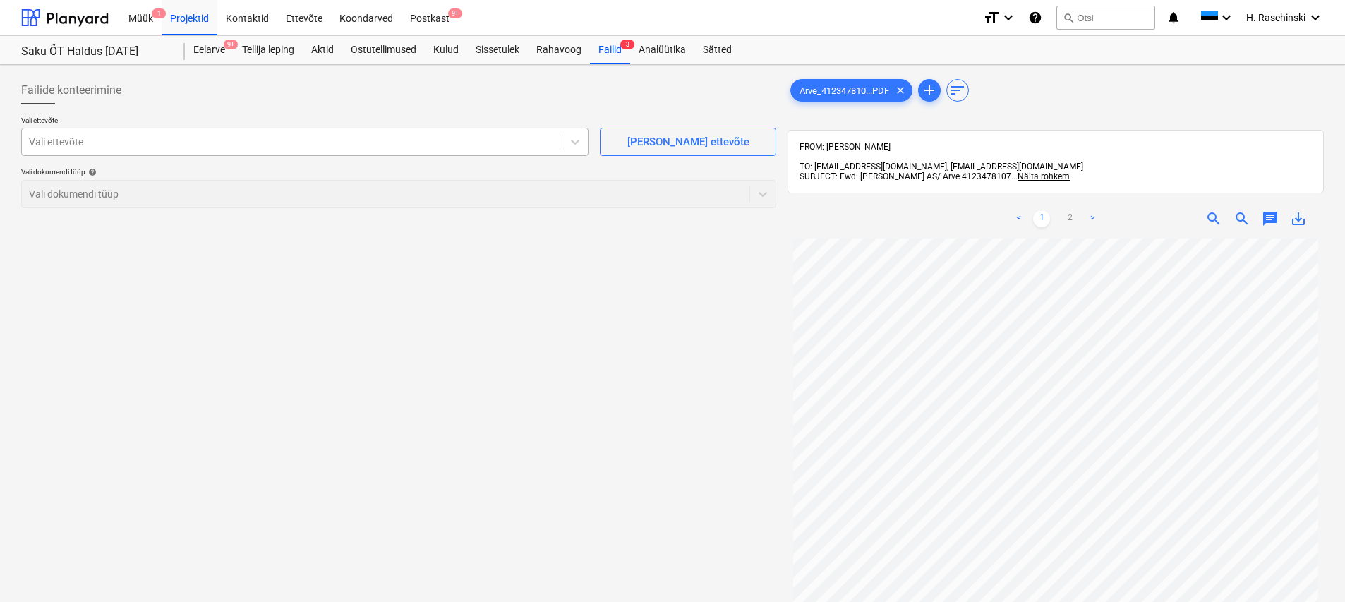
click at [303, 151] on div "Vali ettevõte" at bounding box center [292, 142] width 540 height 20
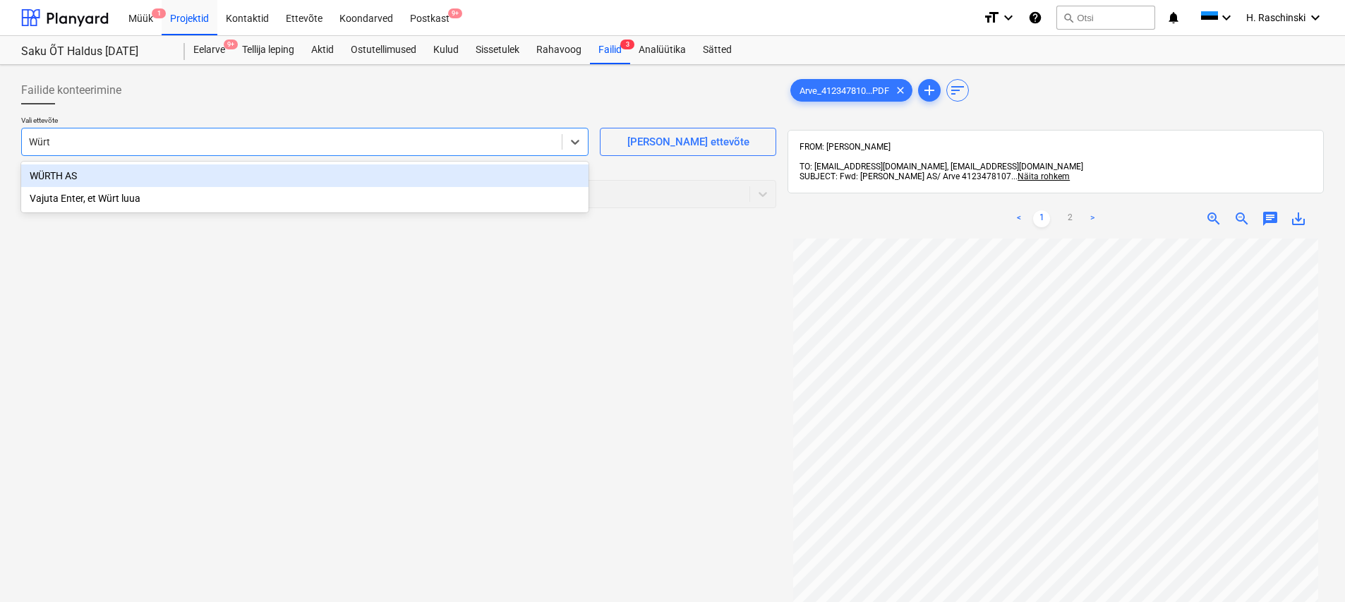
type input "Würth"
click at [87, 171] on div "WÜRTH AS" at bounding box center [304, 175] width 567 height 23
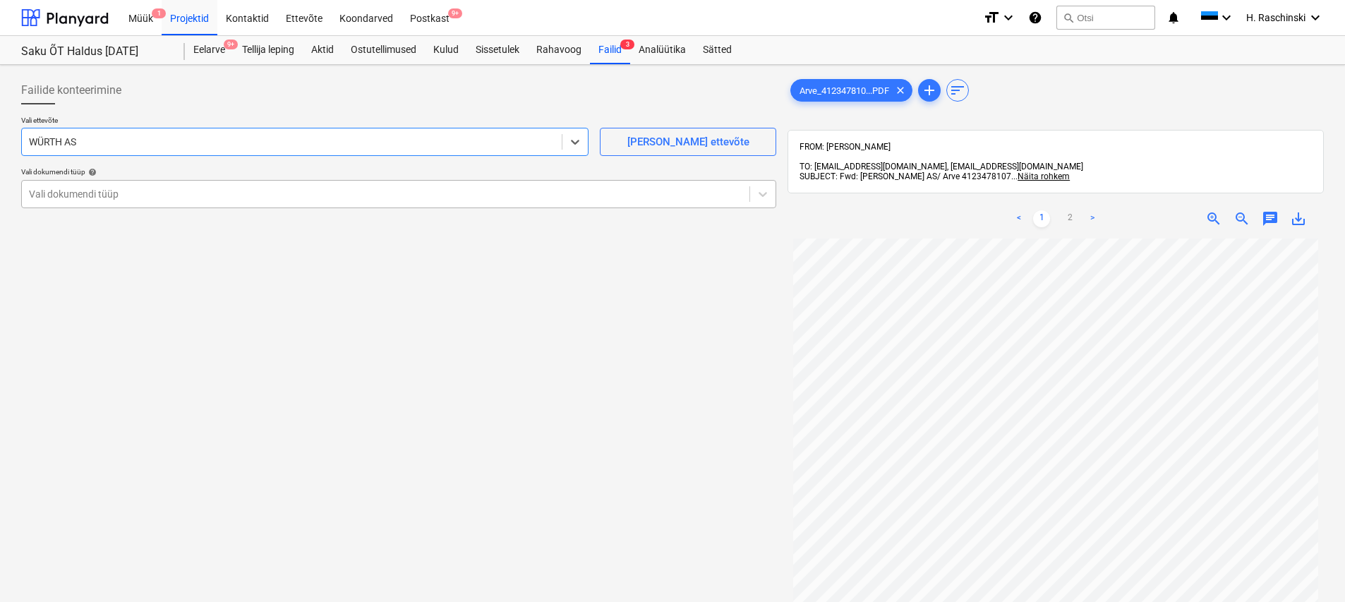
click at [105, 196] on div at bounding box center [385, 194] width 713 height 14
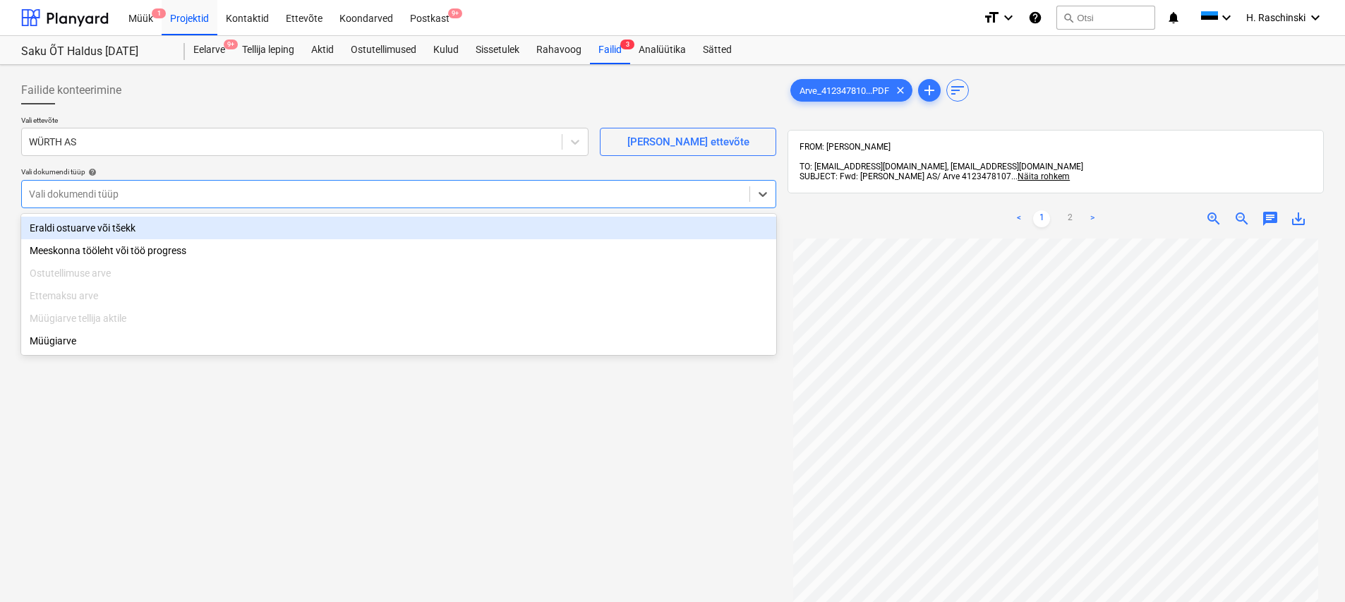
click at [120, 231] on div "Eraldi ostuarve või tšekk" at bounding box center [398, 228] width 755 height 23
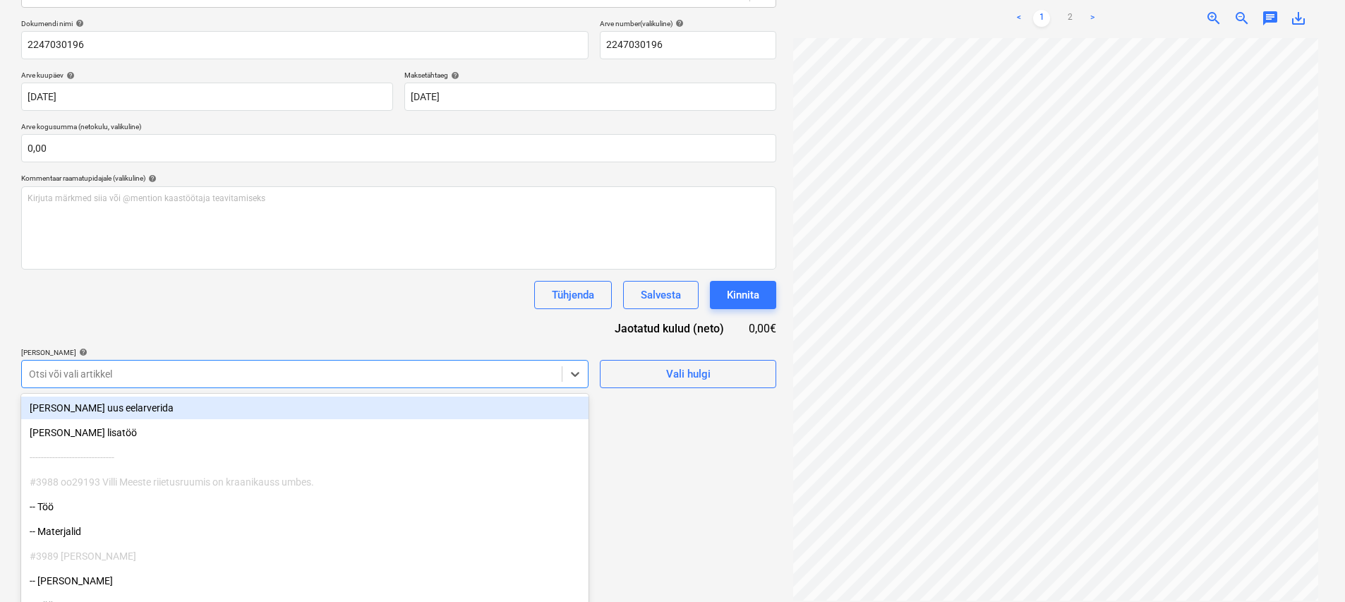
scroll to position [207, 0]
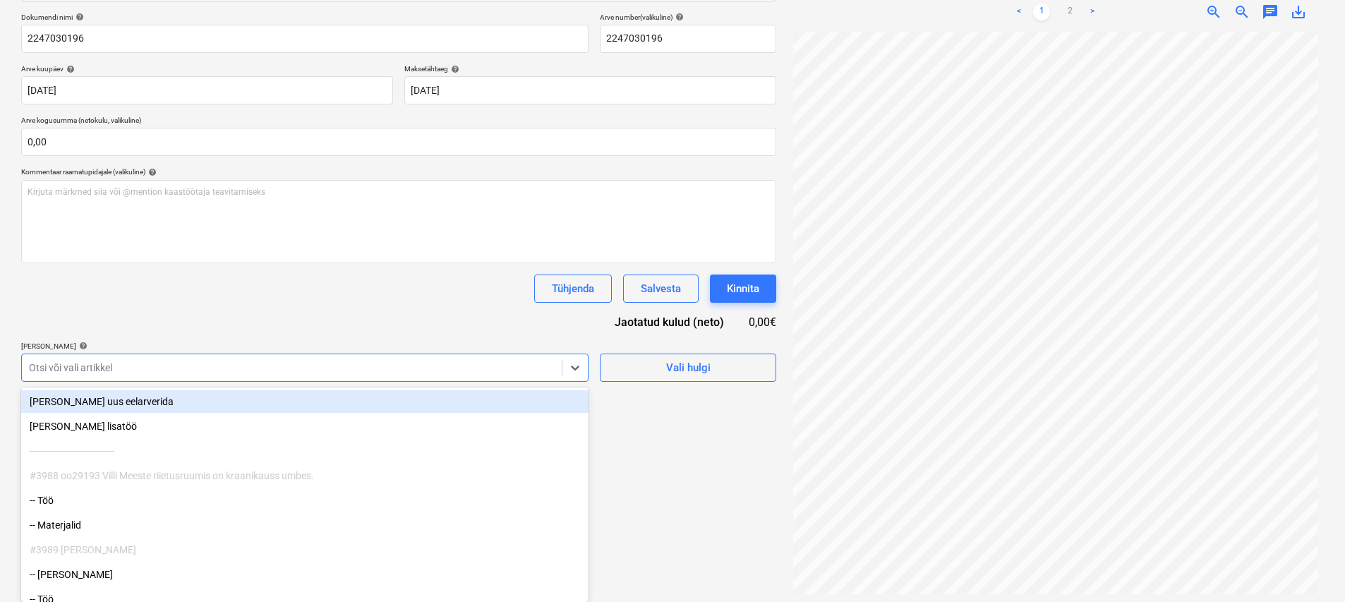
click at [165, 374] on div at bounding box center [292, 367] width 526 height 14
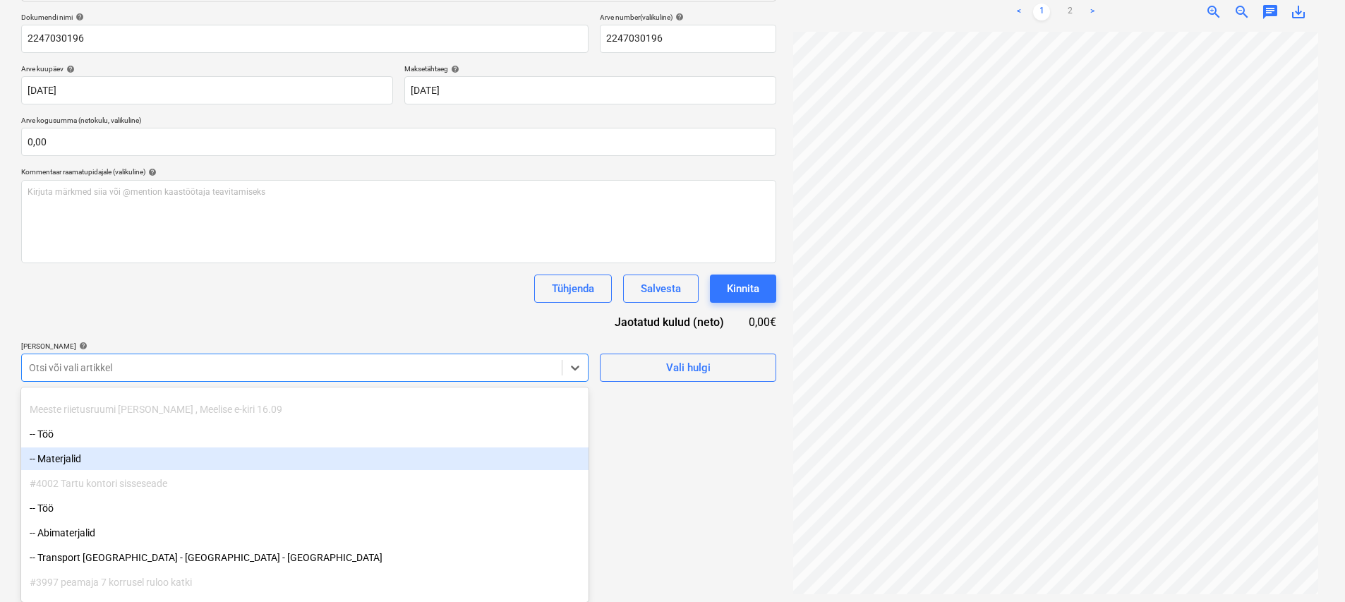
scroll to position [487, 0]
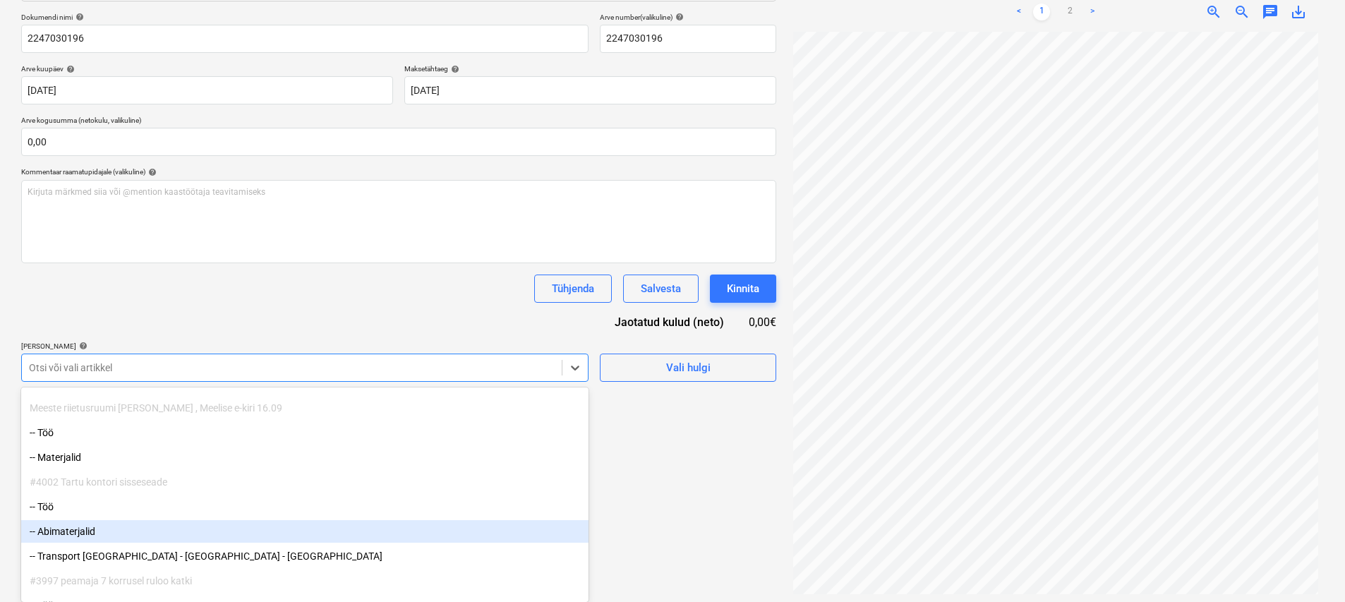
click at [102, 528] on div "-- Abimaterjalid" at bounding box center [304, 531] width 567 height 23
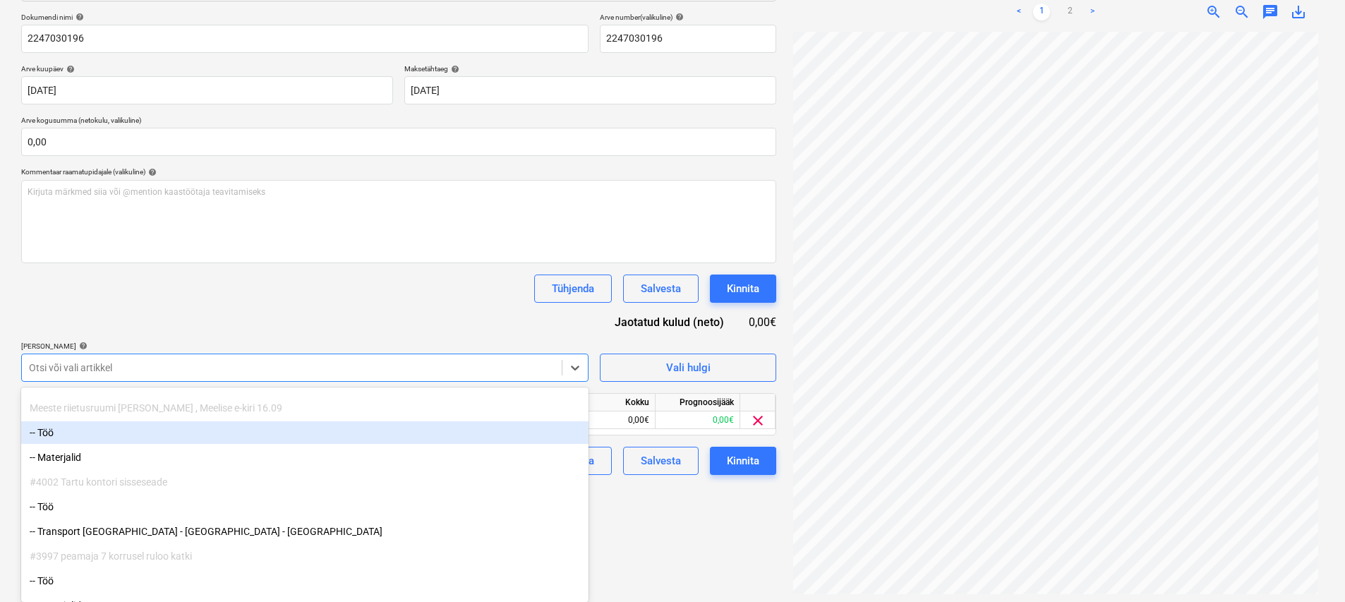
click at [207, 342] on div "Dokumendi nimi help 2247030196 Arve number (valikuline) help 2247030196 Arve ku…" at bounding box center [398, 244] width 755 height 462
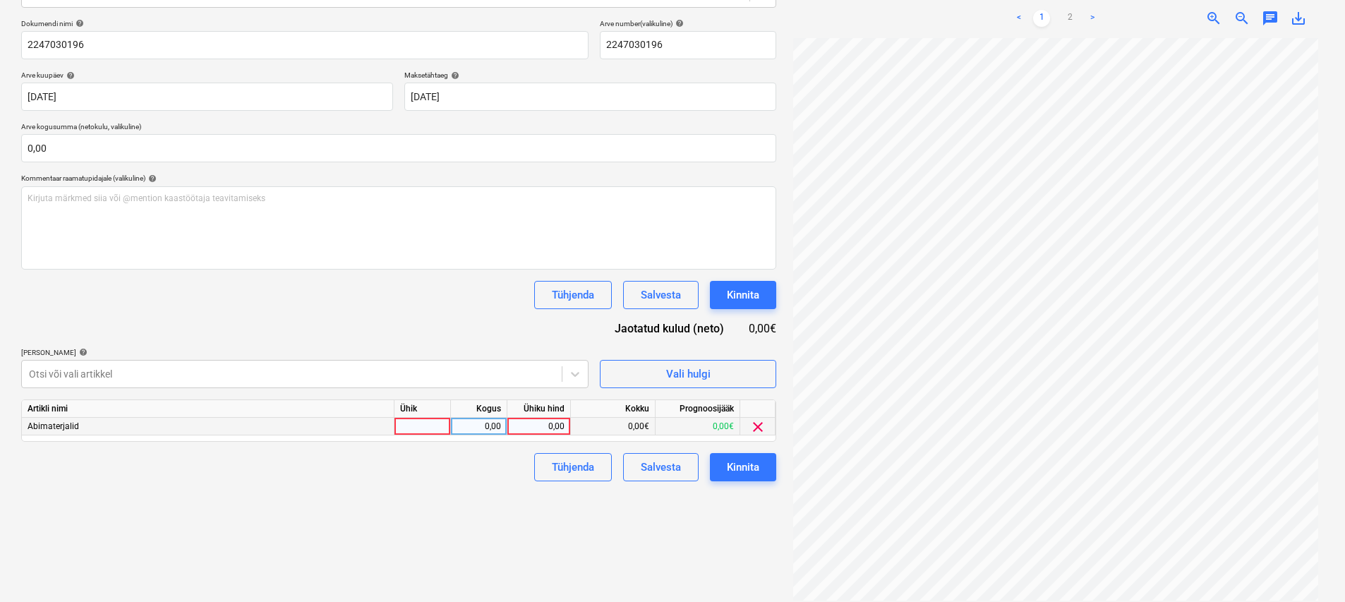
click at [418, 422] on div at bounding box center [422, 427] width 56 height 18
type input "km"
type input "35,34"
click at [668, 574] on div "Failide konteerimine Vali ettevõte WÜRTH AS Lisa uus ettevõte Vali dokumendi tü…" at bounding box center [399, 238] width 766 height 736
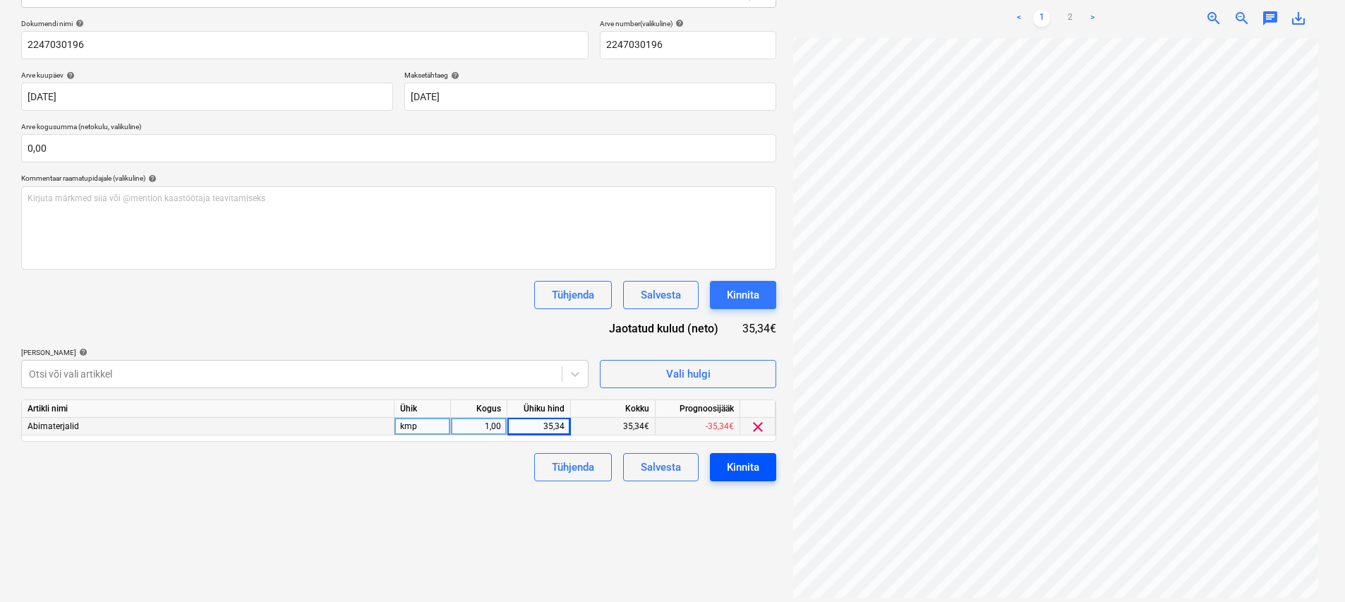
click at [668, 473] on div "Kinnita" at bounding box center [743, 467] width 32 height 18
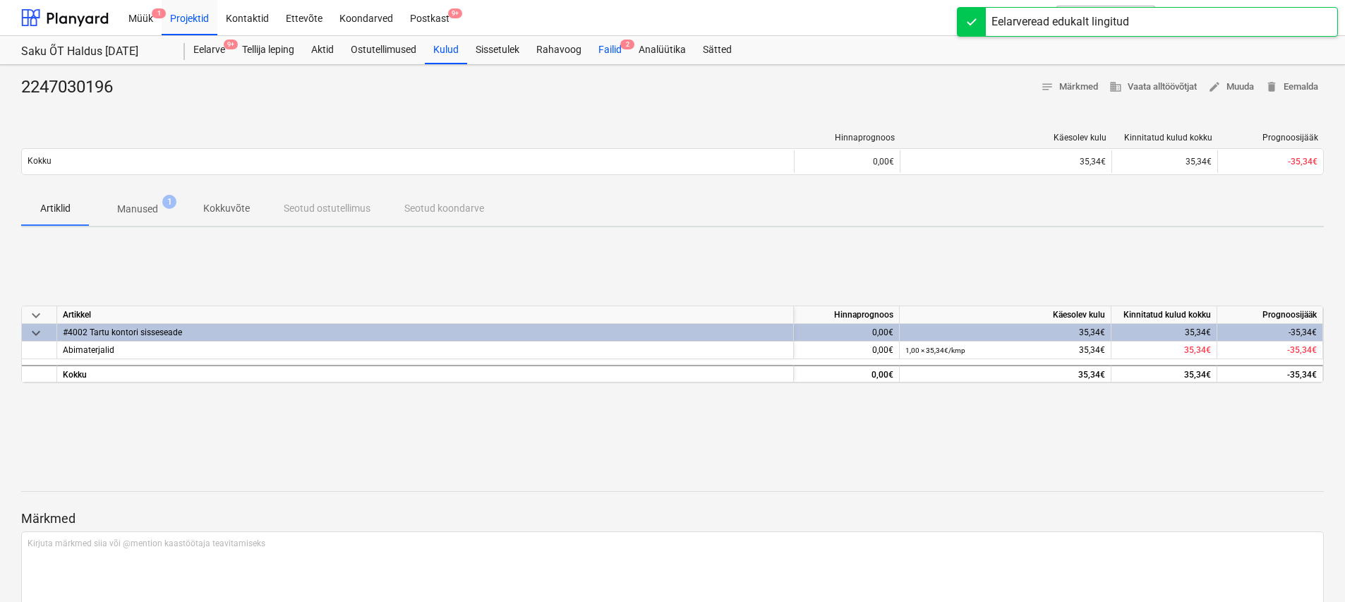
click at [609, 49] on div "Failid 2" at bounding box center [610, 50] width 40 height 28
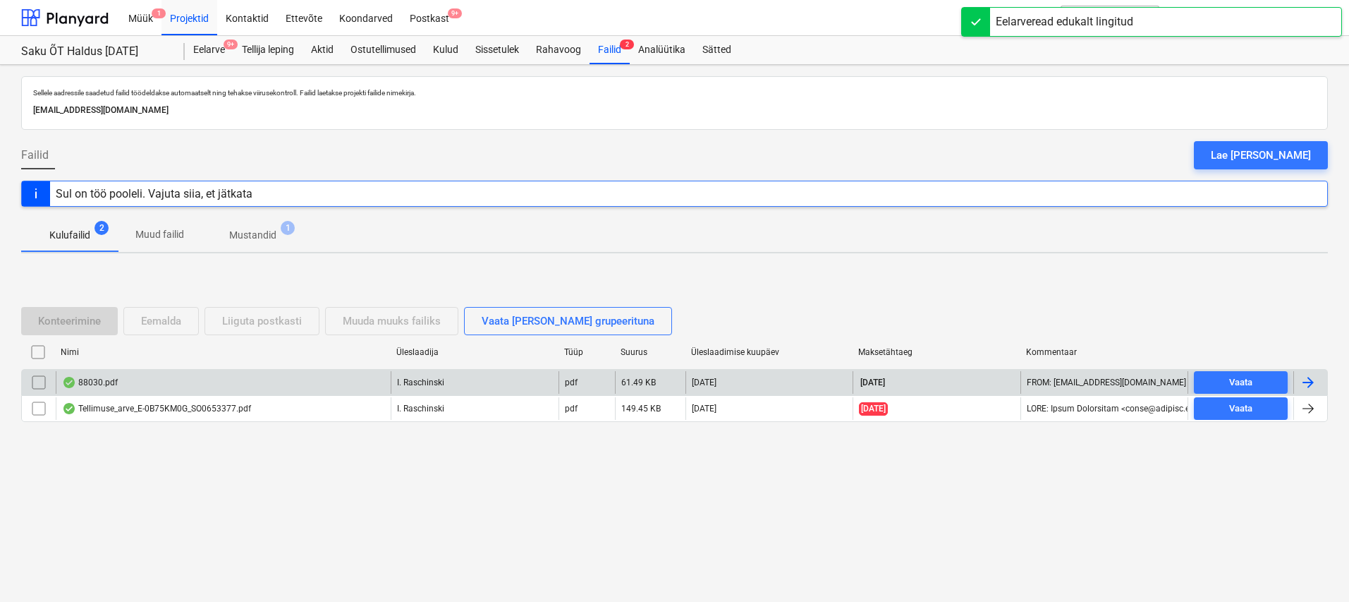
click at [100, 380] on div "88030.pdf" at bounding box center [90, 382] width 56 height 11
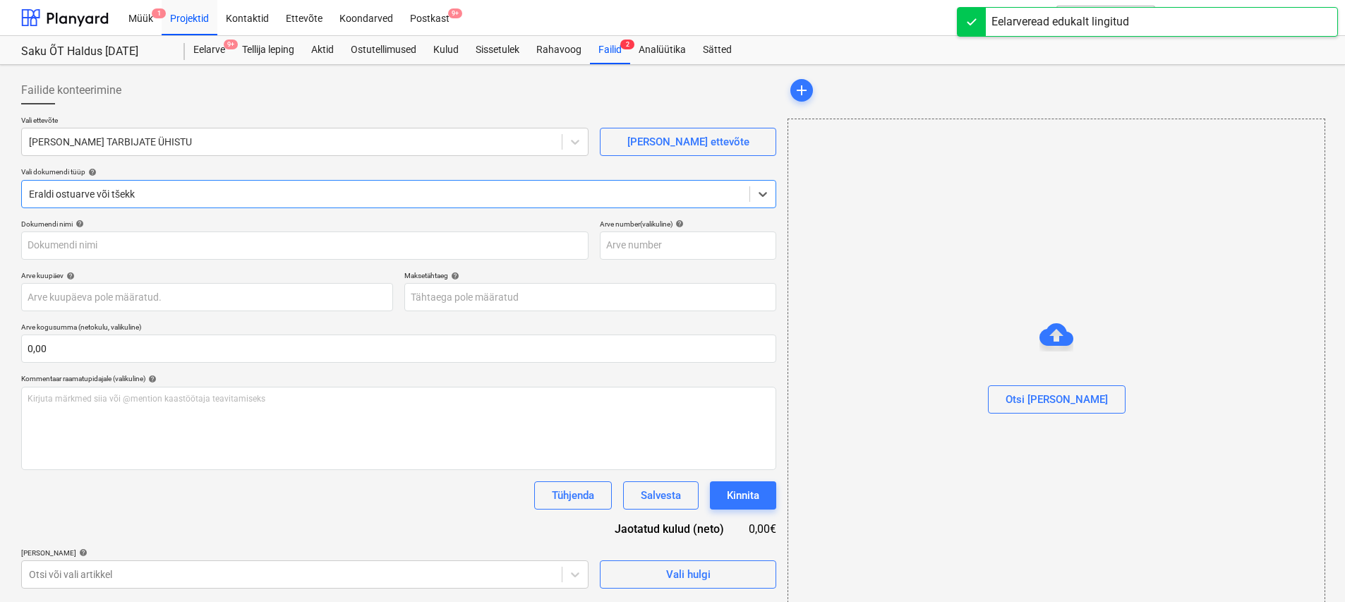
type input "88030"
type input "30 Sep 2025"
type input "14 Oct 2025"
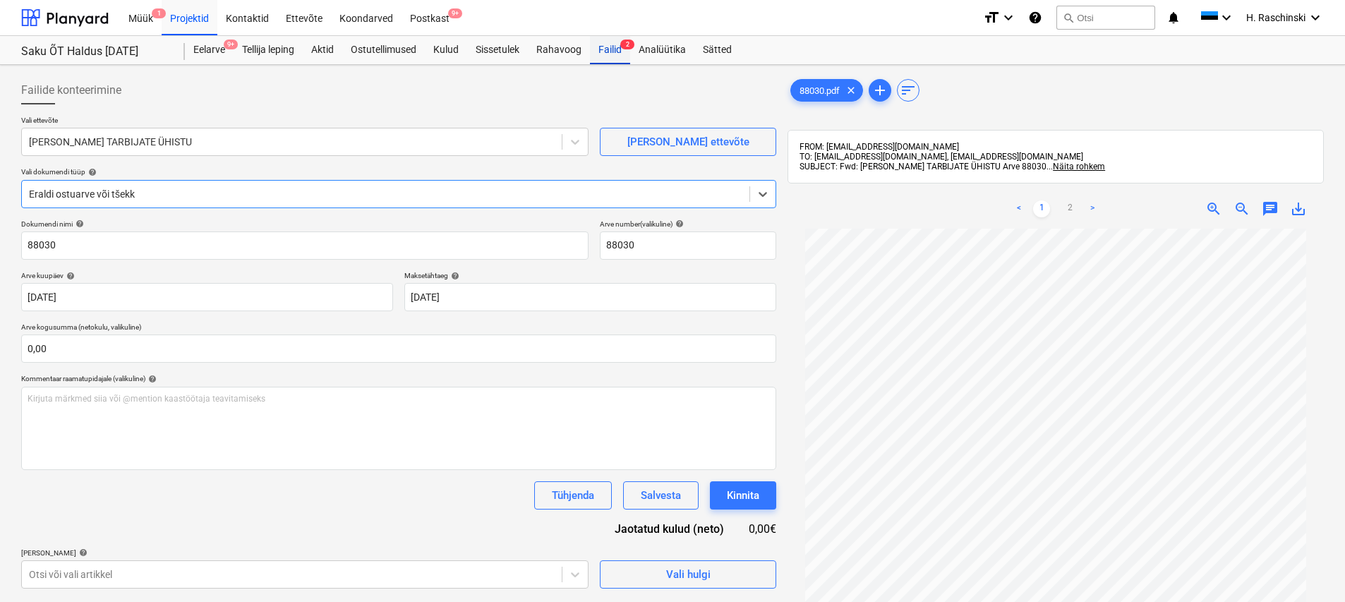
click at [608, 54] on div "Failid 2" at bounding box center [610, 50] width 40 height 28
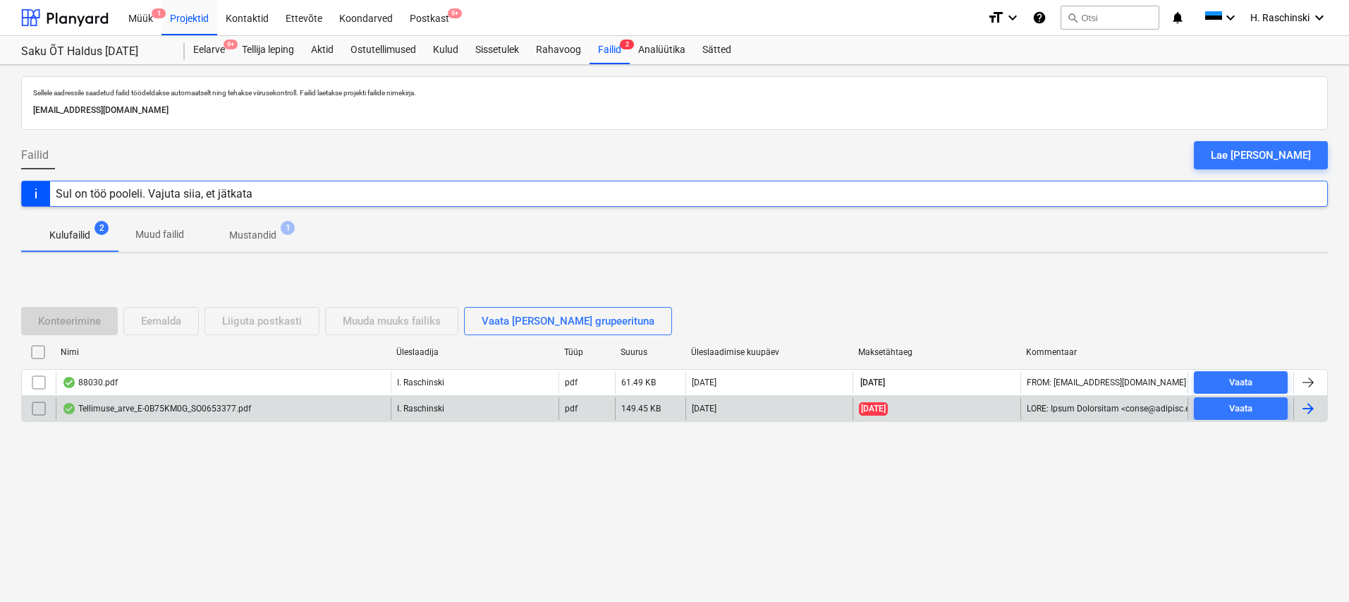
click at [183, 405] on div "Tellimuse_arve_E-0B75KM0G_SO0653377.pdf" at bounding box center [156, 408] width 189 height 11
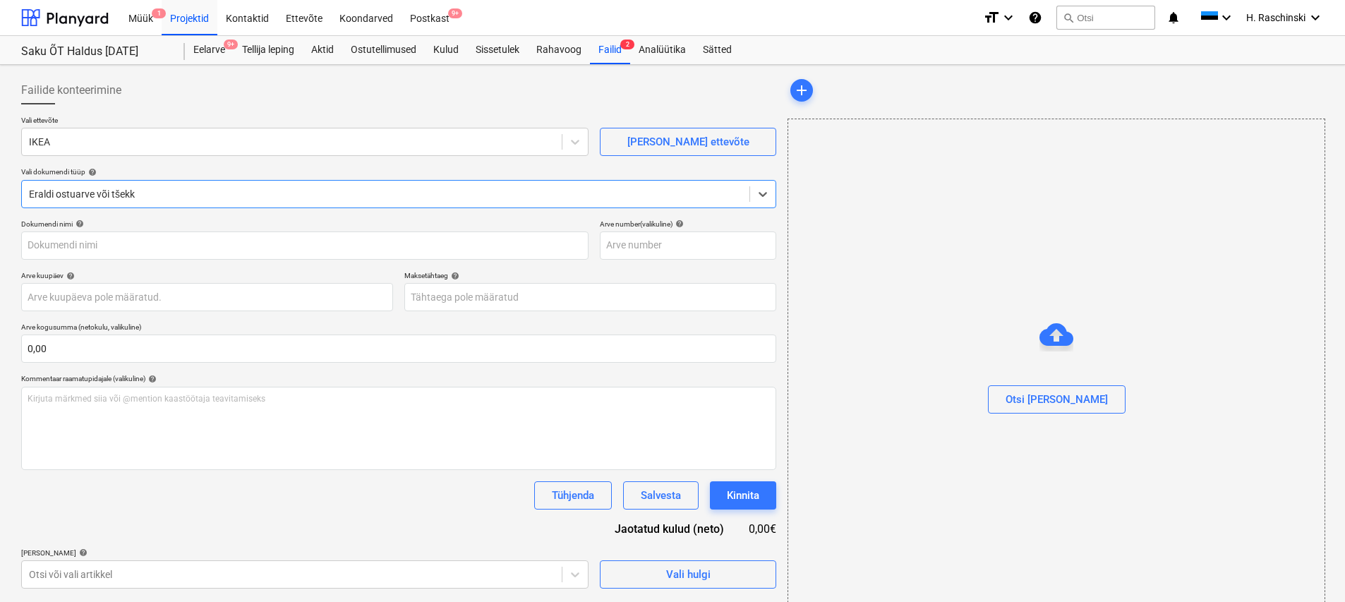
type input "Tellimuse_arve_E-0B75KM0G_SO0653377.pdf"
type input "02 Sep 2025"
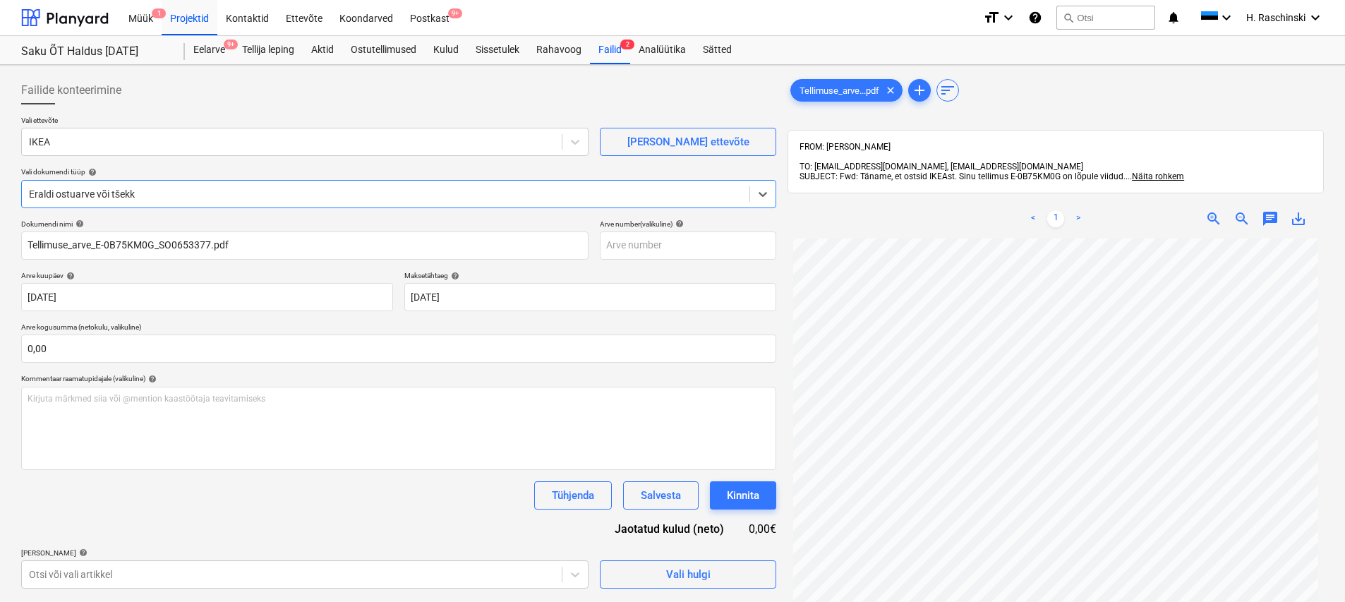
scroll to position [183, 0]
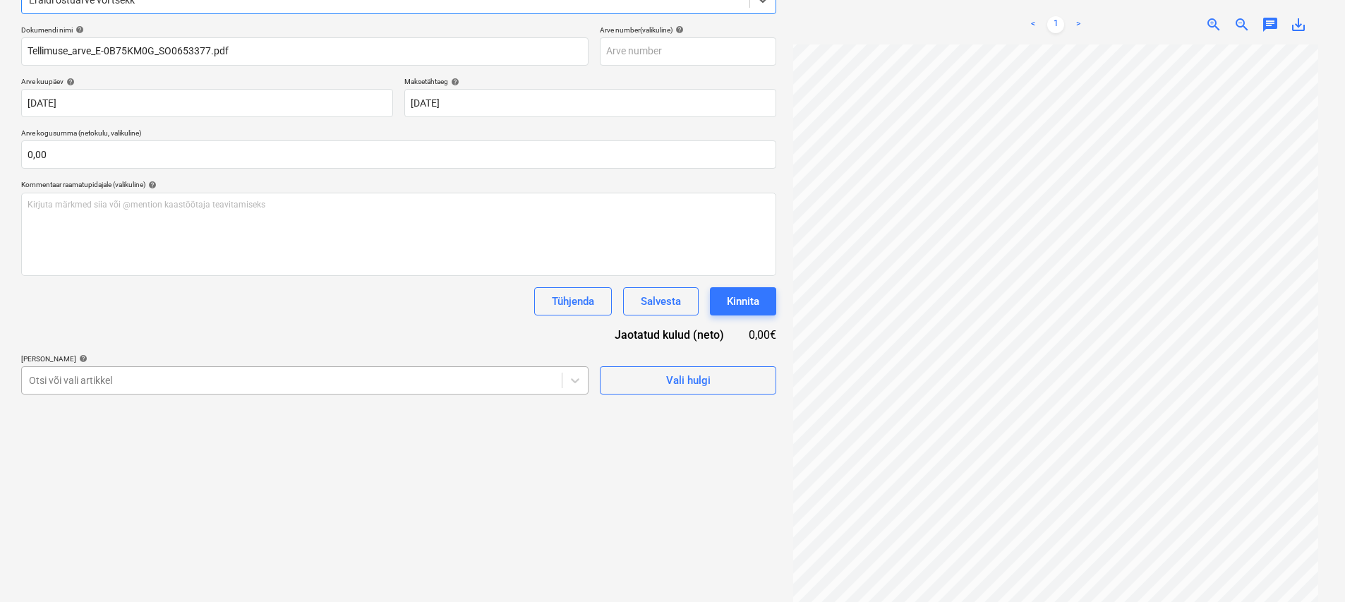
click at [221, 388] on body "Müük 1 Projektid Kontaktid Ettevõte Koondarved Postkast 9+ format_size keyboard…" at bounding box center [672, 107] width 1345 height 602
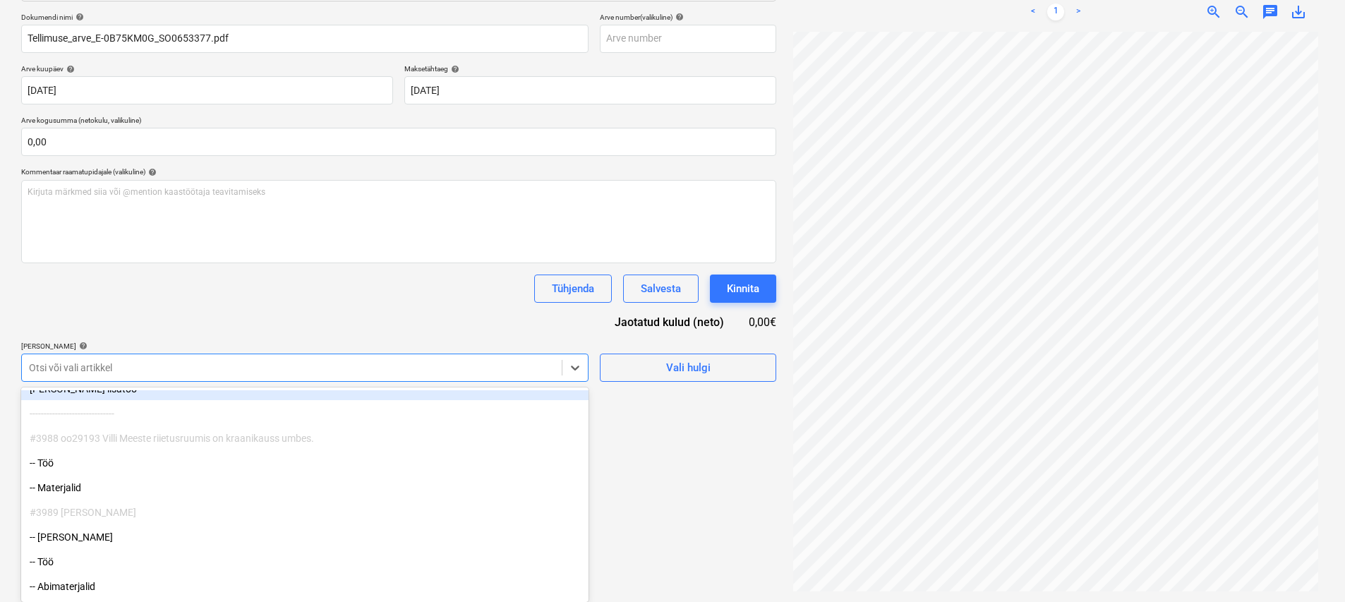
scroll to position [42, 0]
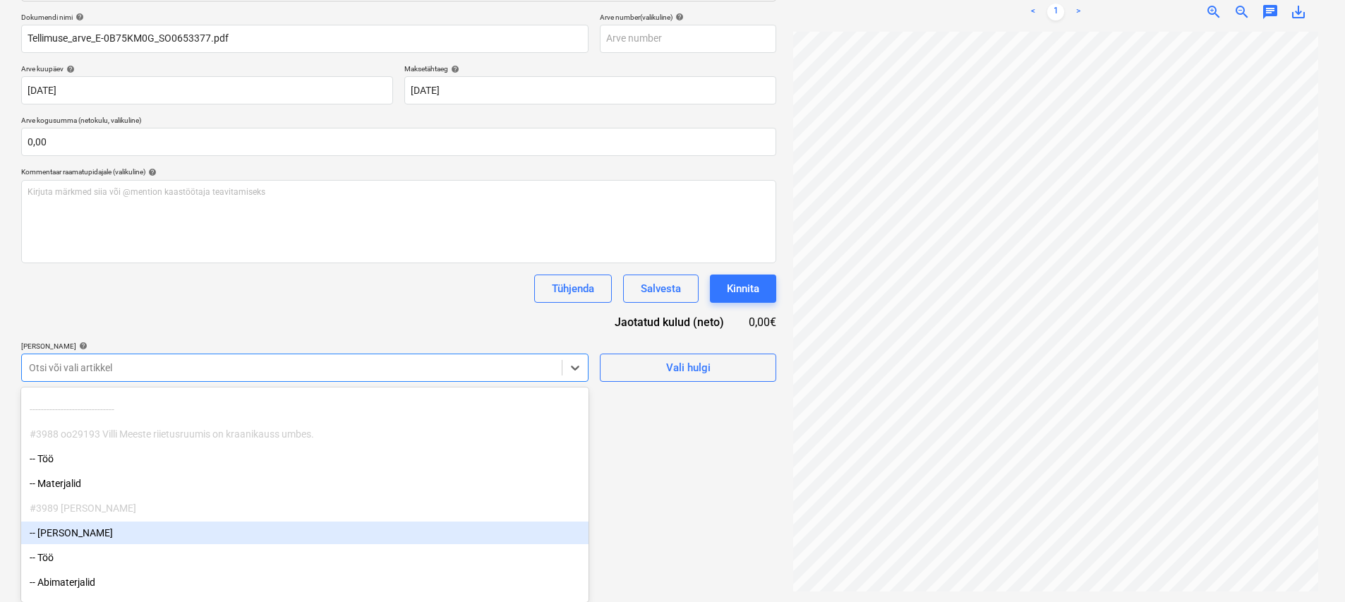
click at [92, 534] on div "-- IKEA riiulid" at bounding box center [304, 532] width 567 height 23
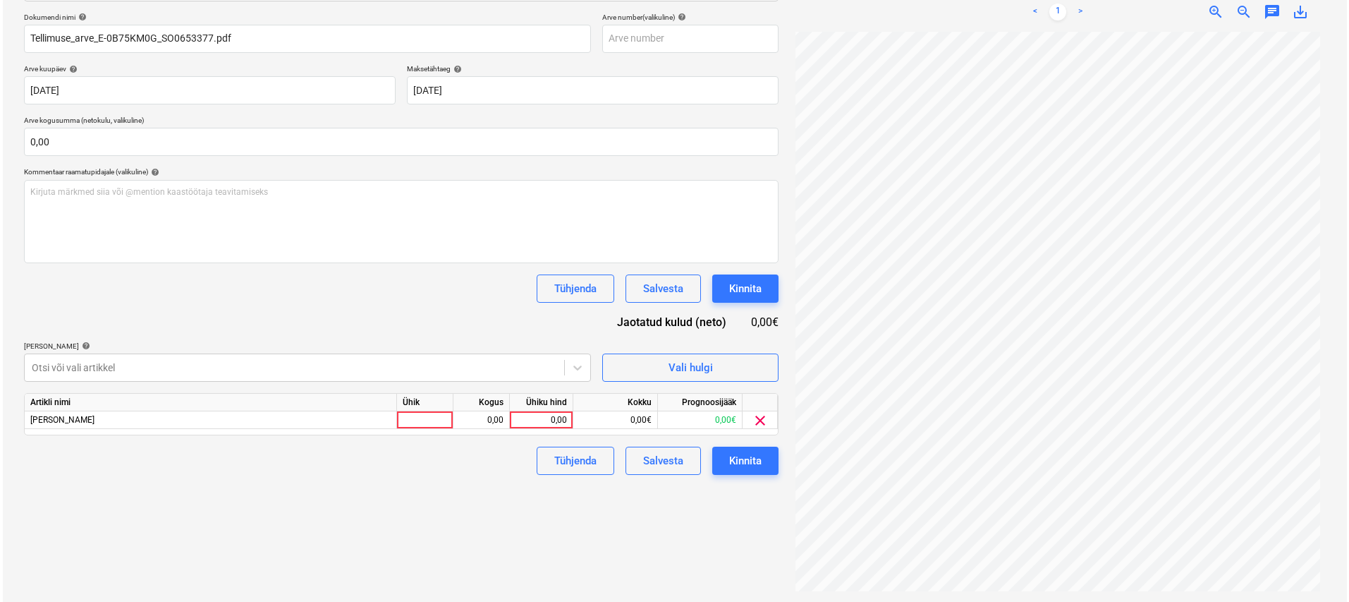
scroll to position [200, 0]
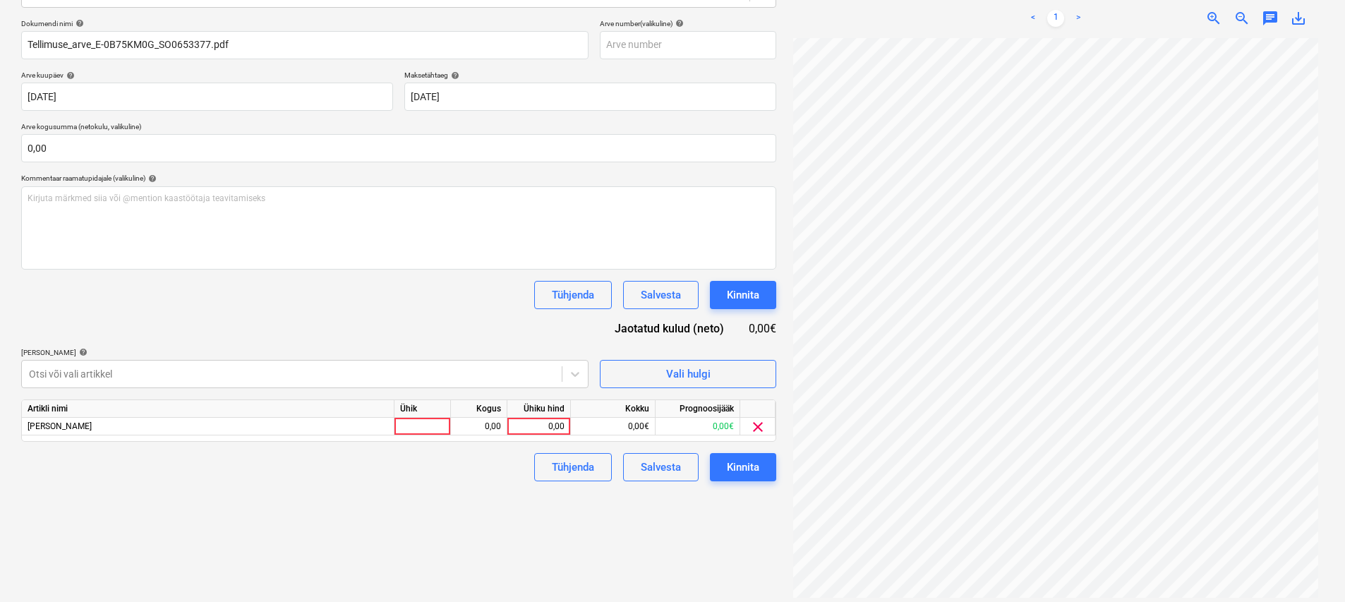
click at [221, 310] on div "Dokumendi nimi help Tellimuse_arve_E-0B75KM0G_SO0653377.pdf Arve number (valiku…" at bounding box center [398, 250] width 755 height 462
click at [433, 427] on div at bounding box center [422, 427] width 56 height 18
type input "kmp"
type input "39,49"
click at [334, 490] on div "Failide konteerimine Vali ettevõte IKEA Lisa uus ettevõte Vali dokumendi tüüp h…" at bounding box center [399, 238] width 766 height 736
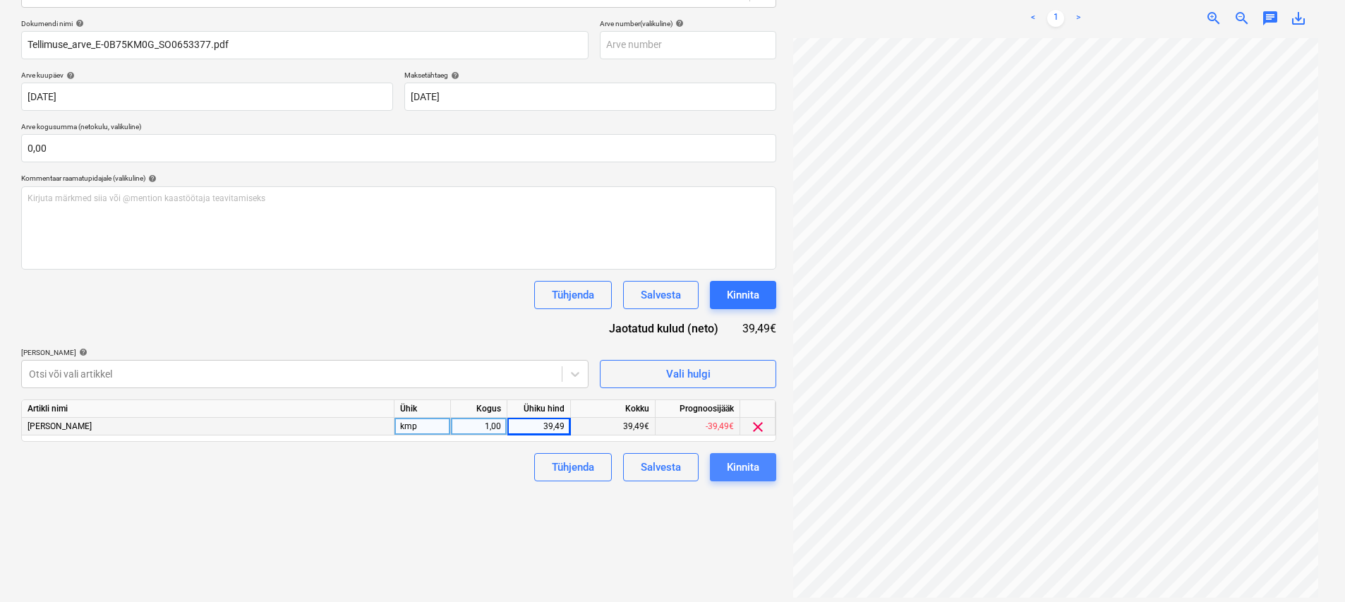
click at [668, 465] on div "Kinnita" at bounding box center [743, 467] width 32 height 18
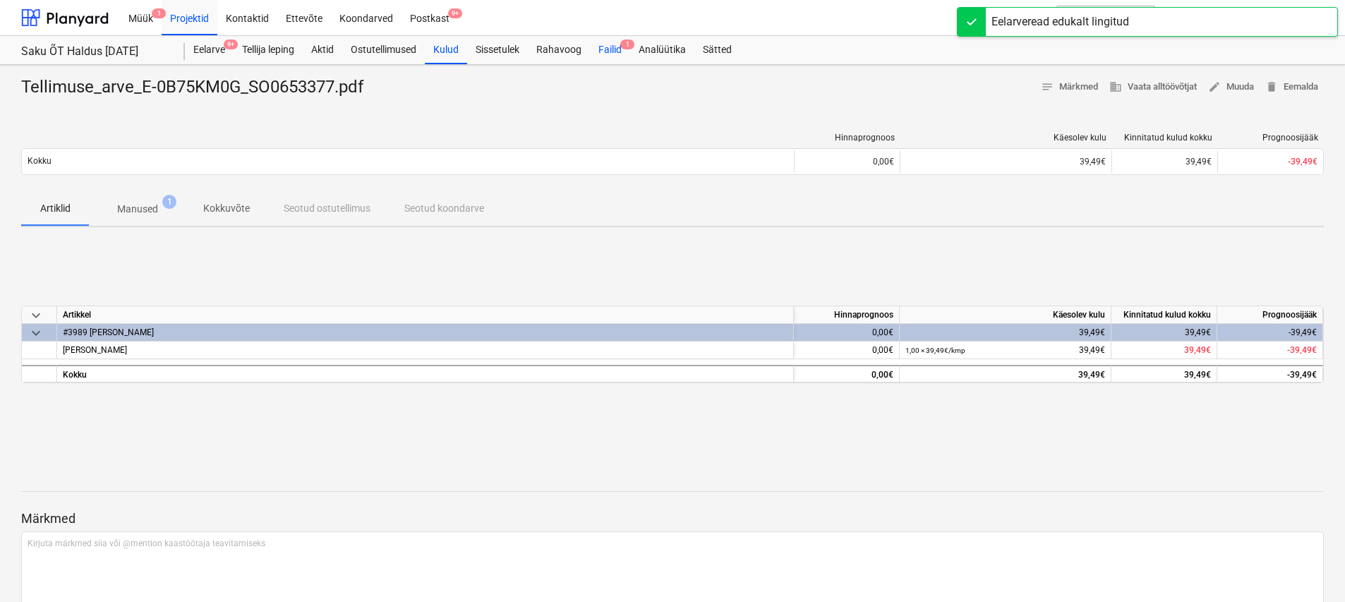
click at [607, 54] on div "Failid 1" at bounding box center [610, 50] width 40 height 28
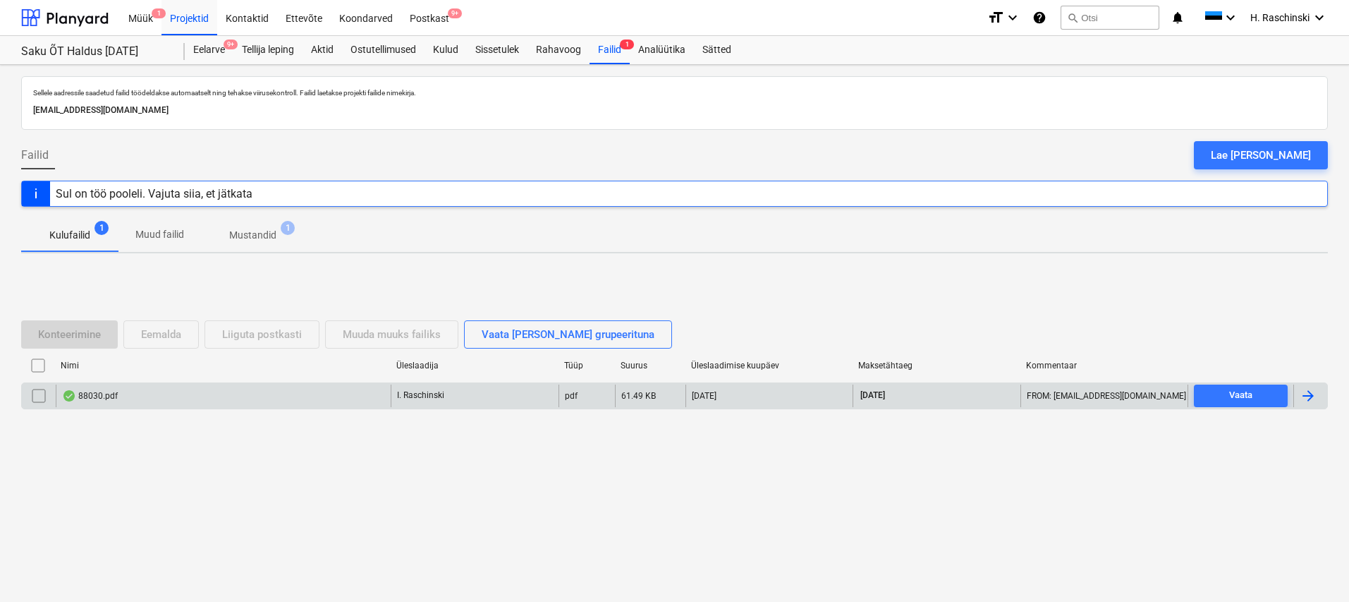
click at [102, 394] on div "88030.pdf" at bounding box center [90, 395] width 56 height 11
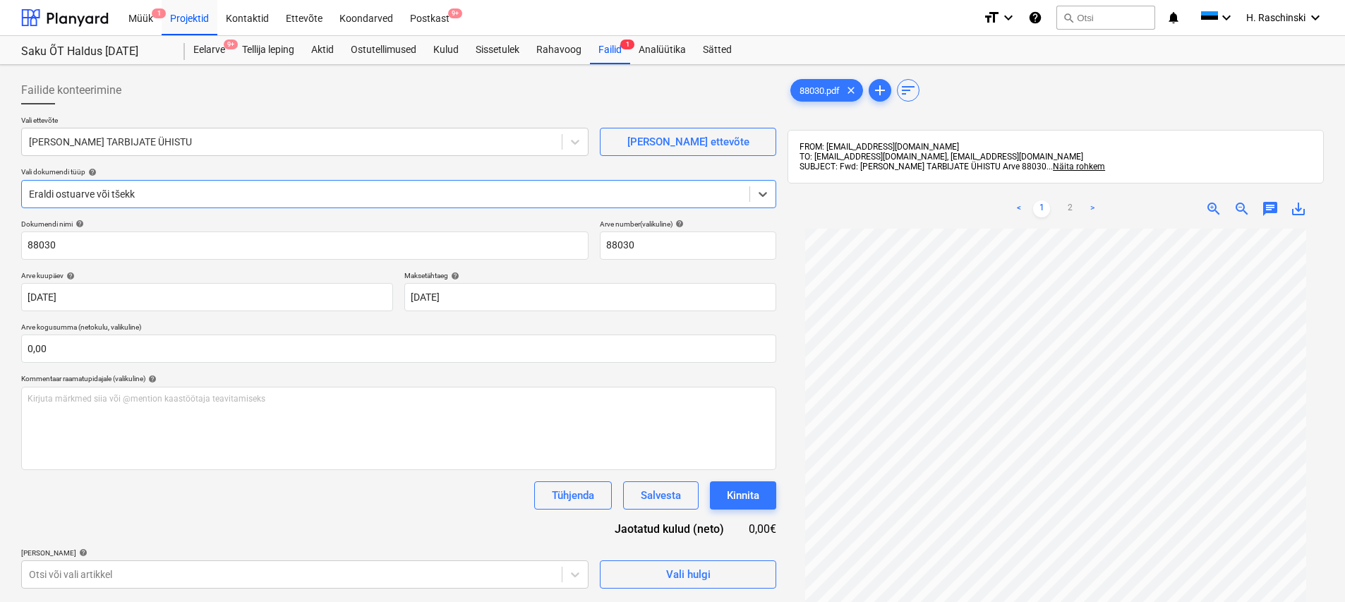
scroll to position [149, 0]
click at [668, 210] on link "2" at bounding box center [1069, 208] width 17 height 17
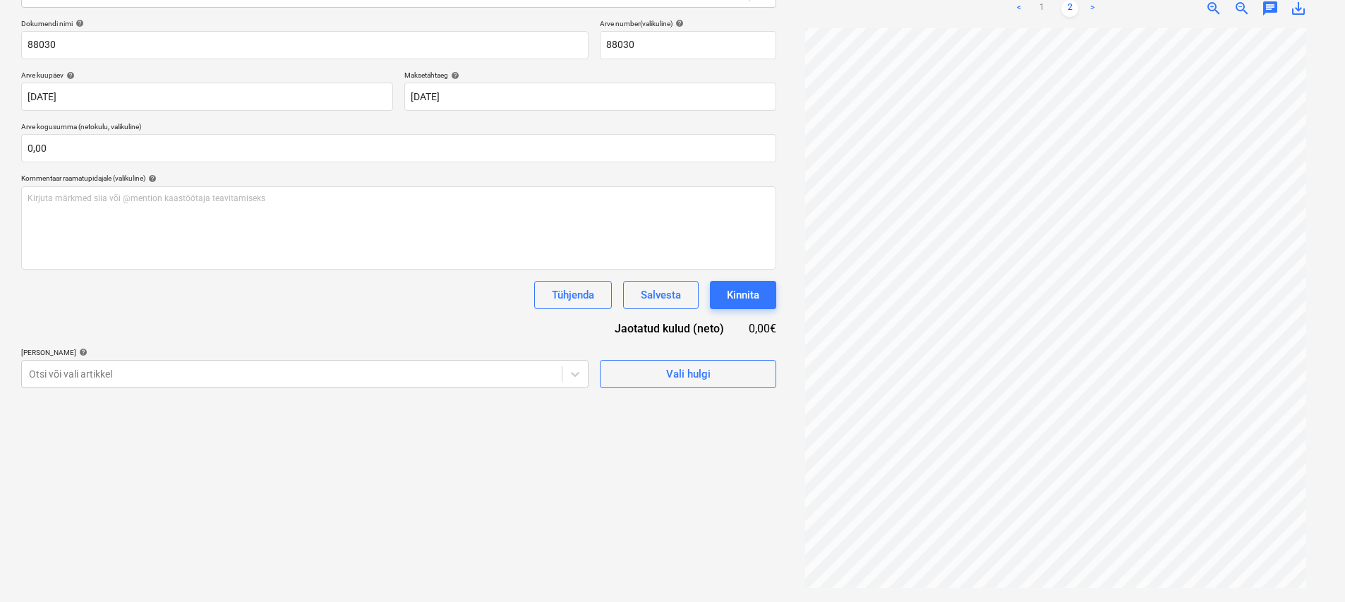
scroll to position [0, 0]
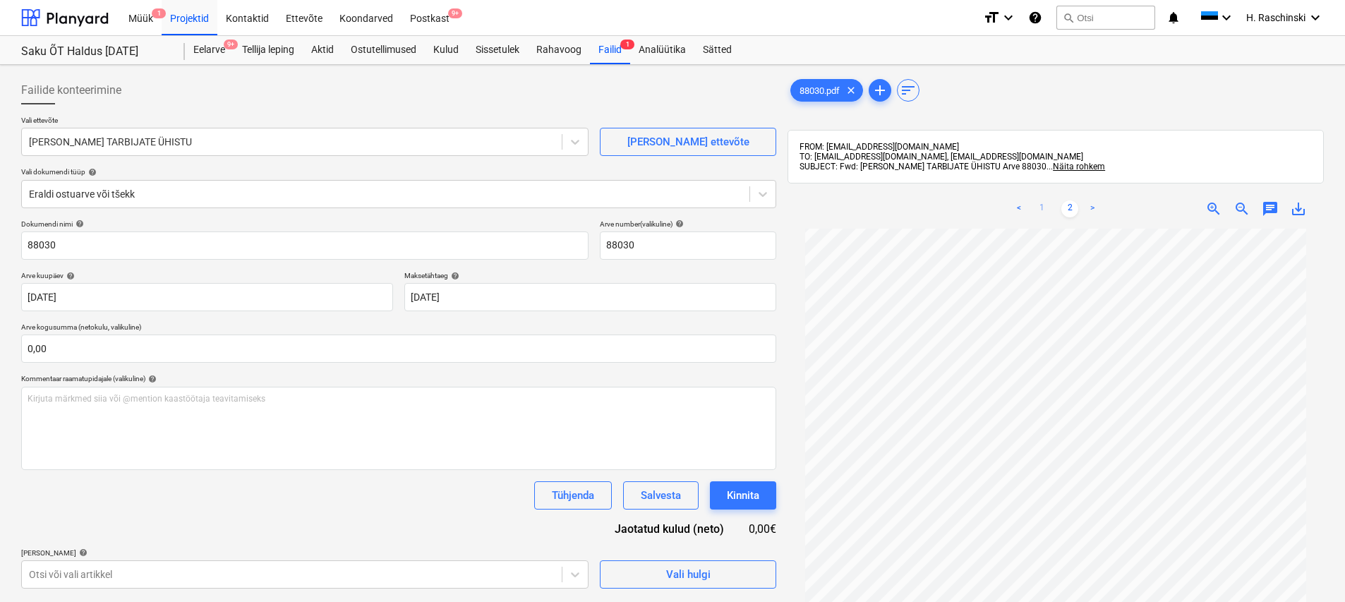
click at [668, 200] on link "1" at bounding box center [1041, 208] width 17 height 17
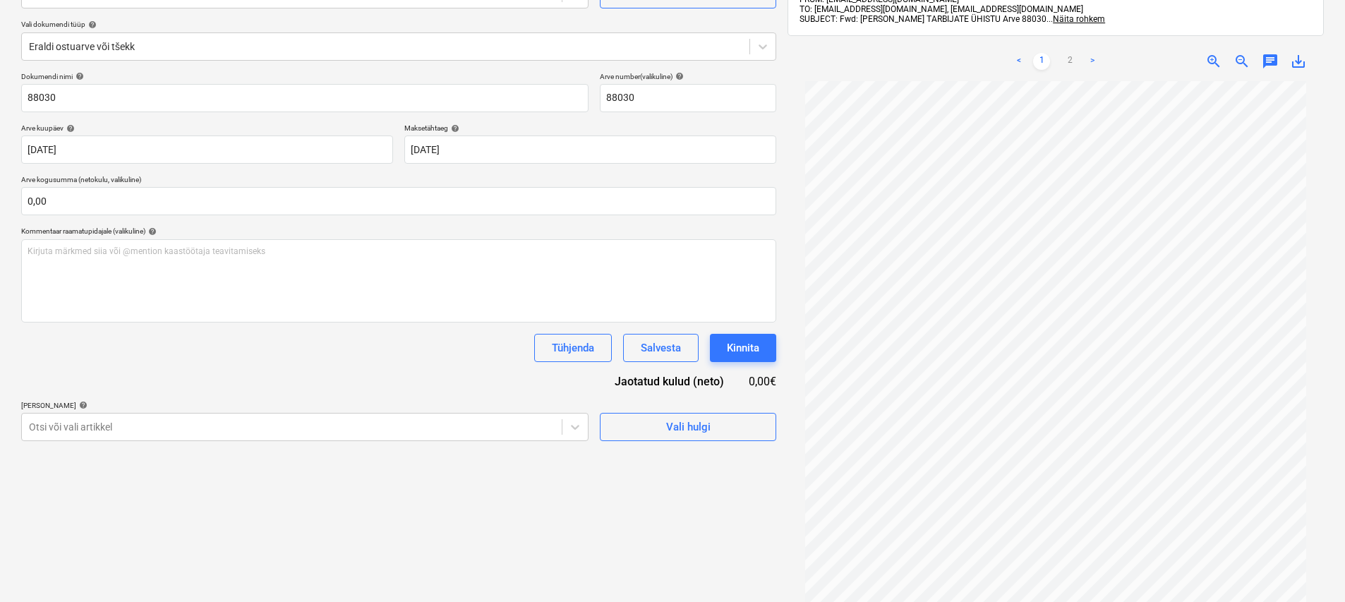
scroll to position [146, 0]
click at [214, 428] on body "Müük 1 Projektid Kontaktid Ettevõte Koondarved Postkast 9+ format_size keyboard…" at bounding box center [672, 155] width 1345 height 602
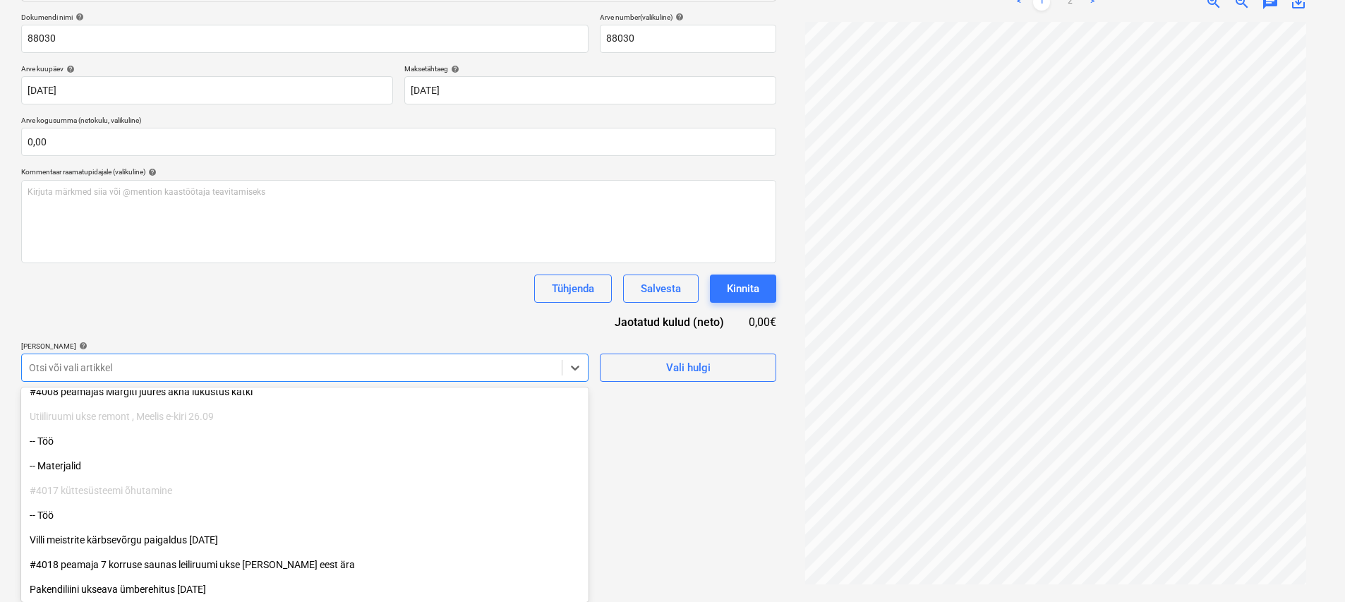
scroll to position [973, 0]
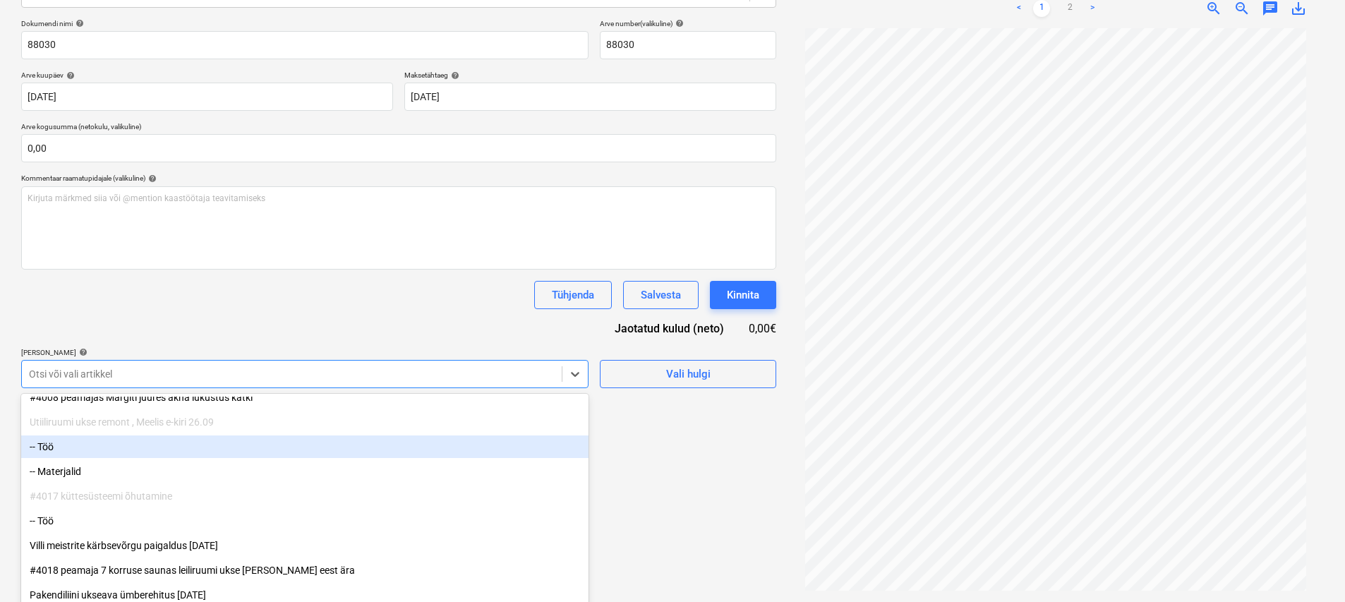
click at [377, 284] on div "Tühjenda Salvesta Kinnita" at bounding box center [398, 295] width 755 height 28
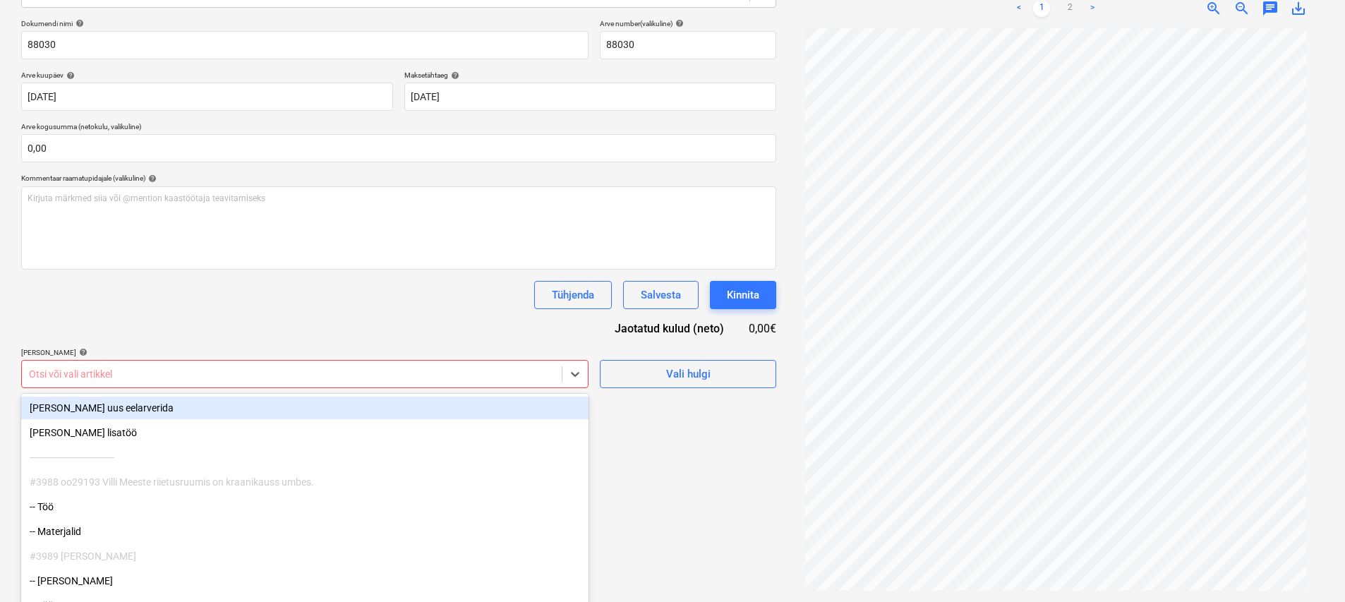
click at [502, 375] on div "Otsi või vali artikkel" at bounding box center [292, 374] width 540 height 20
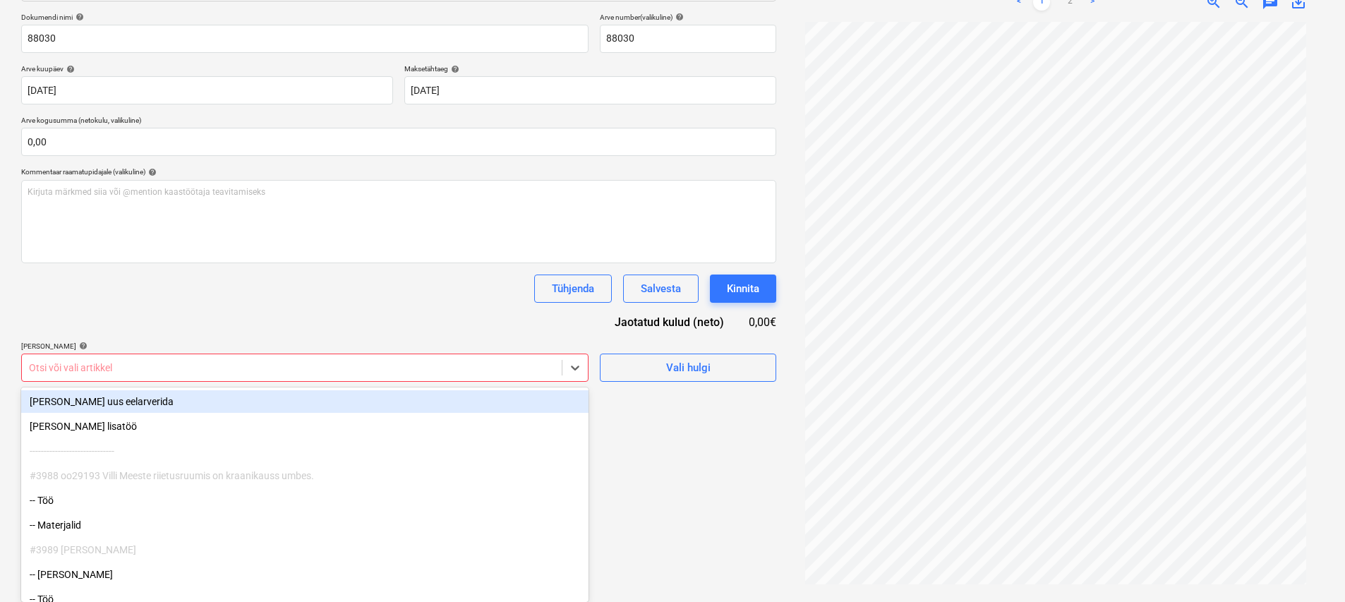
click at [124, 406] on div "[PERSON_NAME] uus eelarverida" at bounding box center [304, 401] width 567 height 23
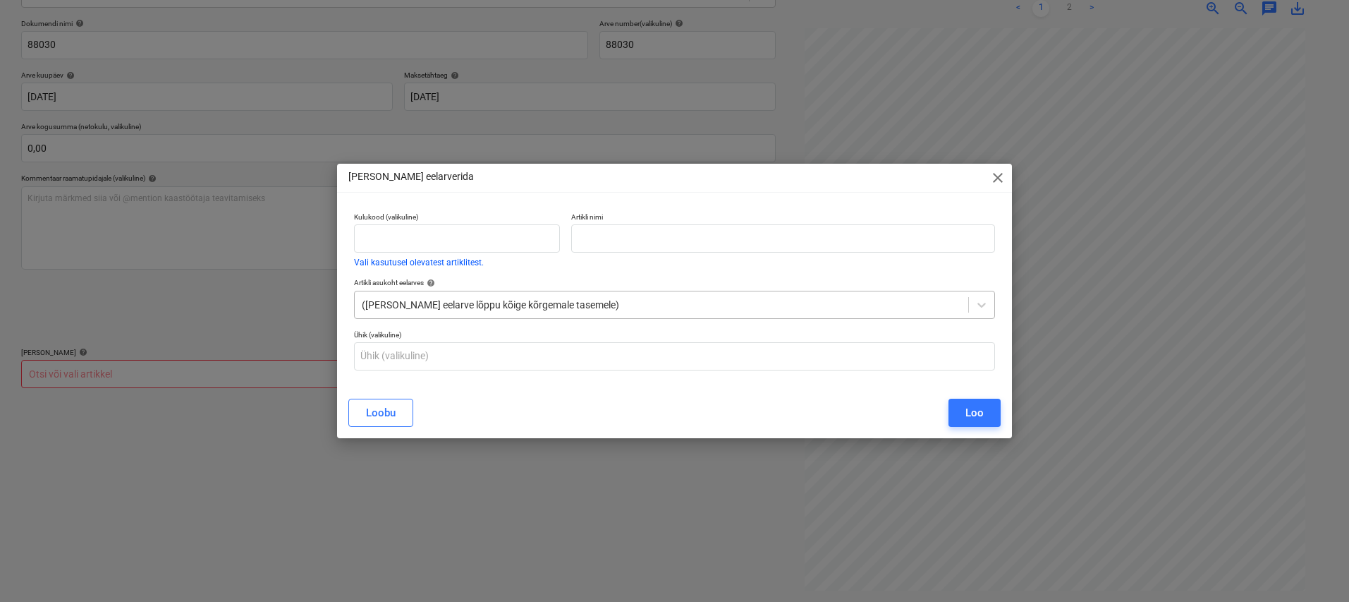
click at [427, 308] on div at bounding box center [662, 305] width 600 height 14
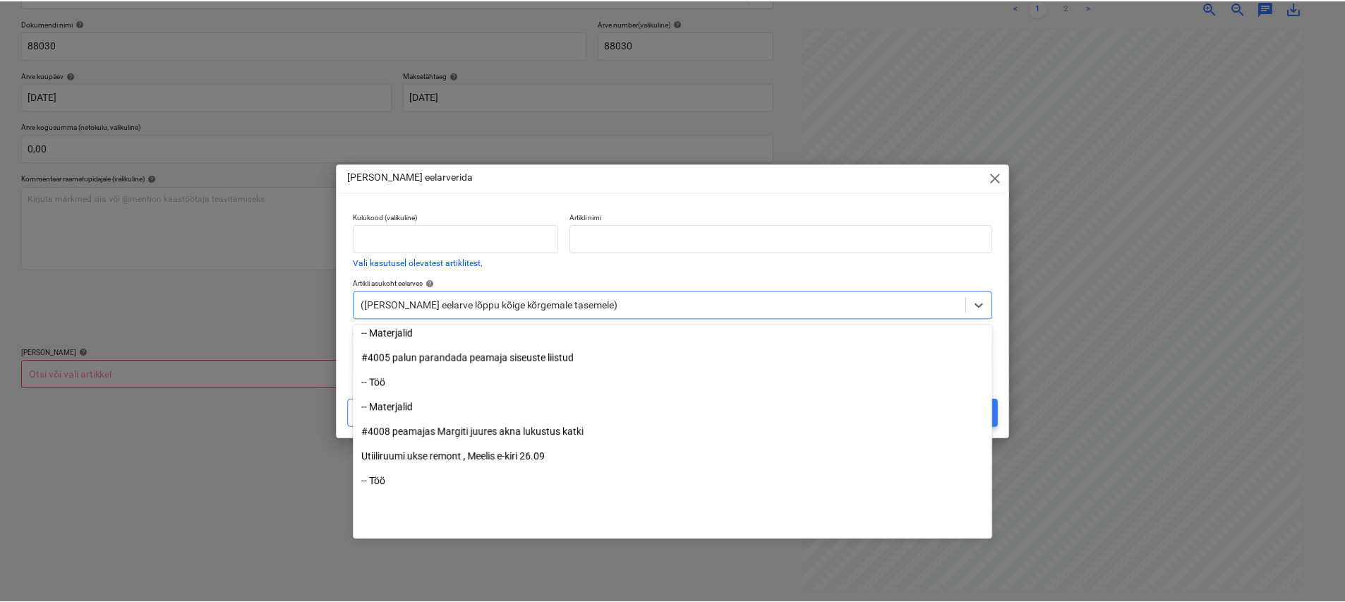
scroll to position [924, 0]
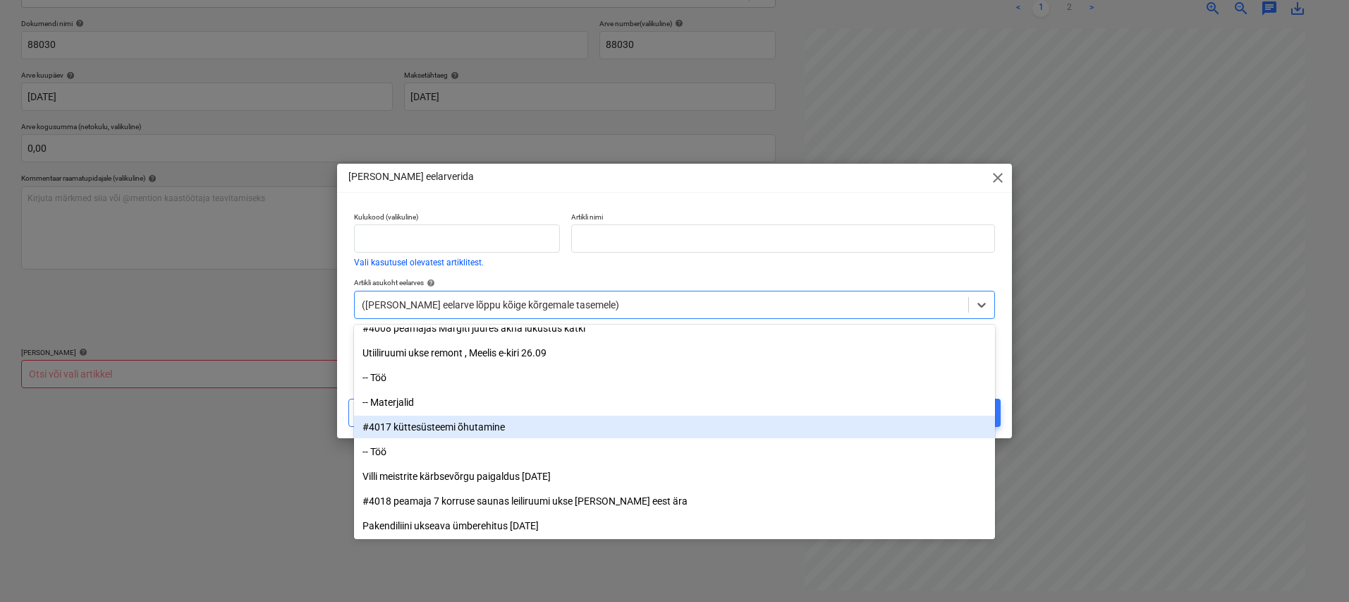
click at [468, 430] on div "#4017 küttesüsteemi õhutamine" at bounding box center [674, 426] width 641 height 23
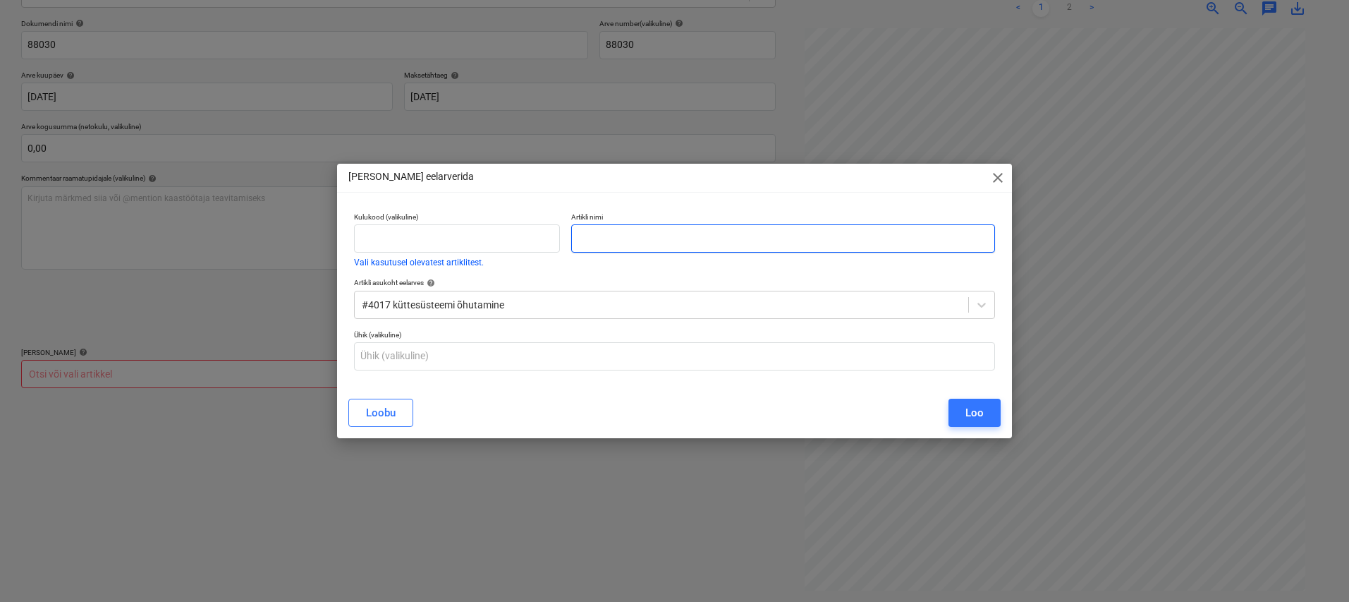
click at [634, 244] on input "text" at bounding box center [782, 238] width 423 height 28
type input "Patareid"
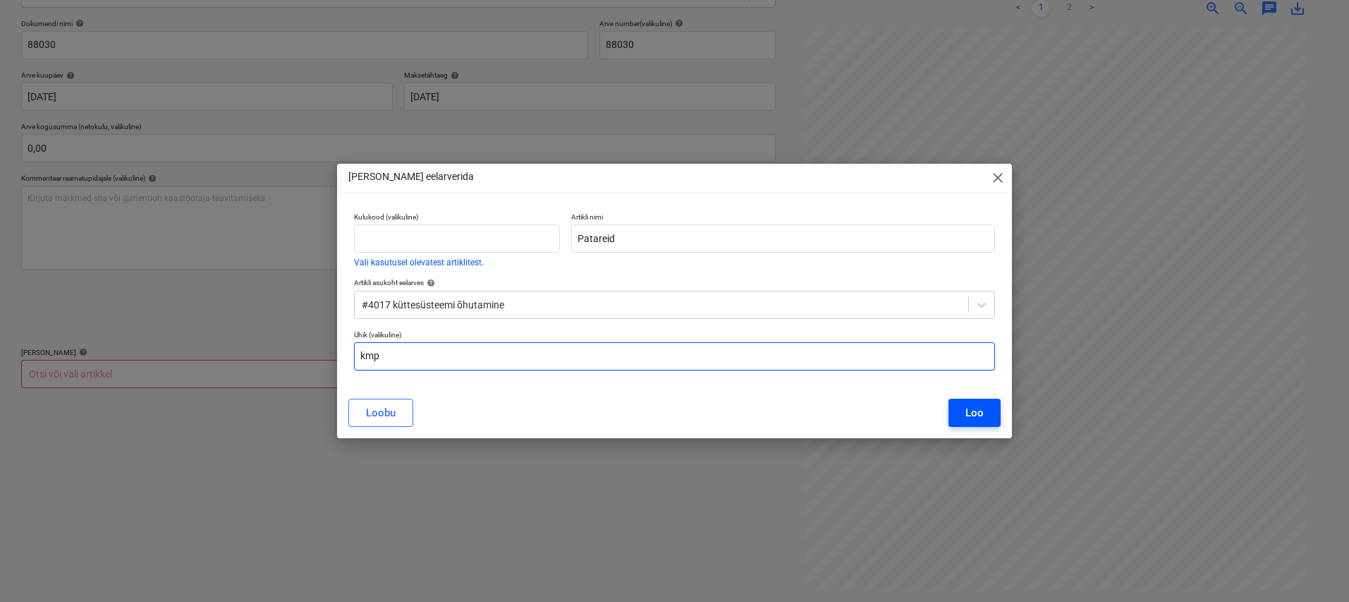
type input "kmp"
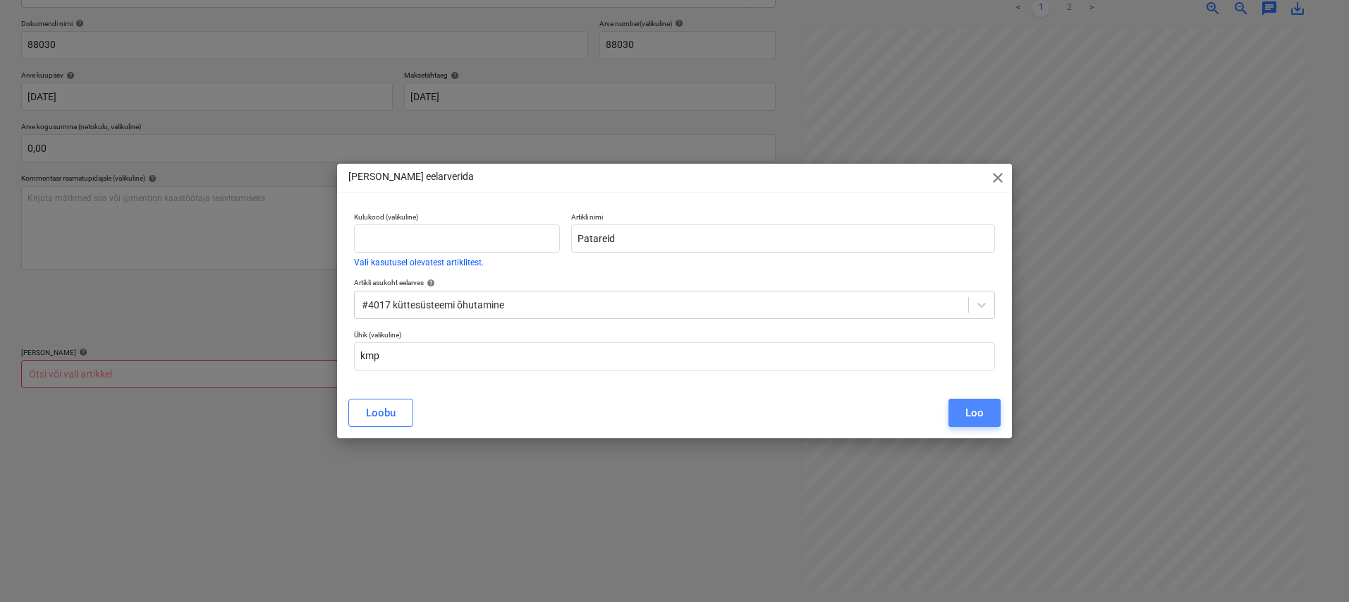
click at [668, 408] on button "Loo" at bounding box center [975, 413] width 52 height 28
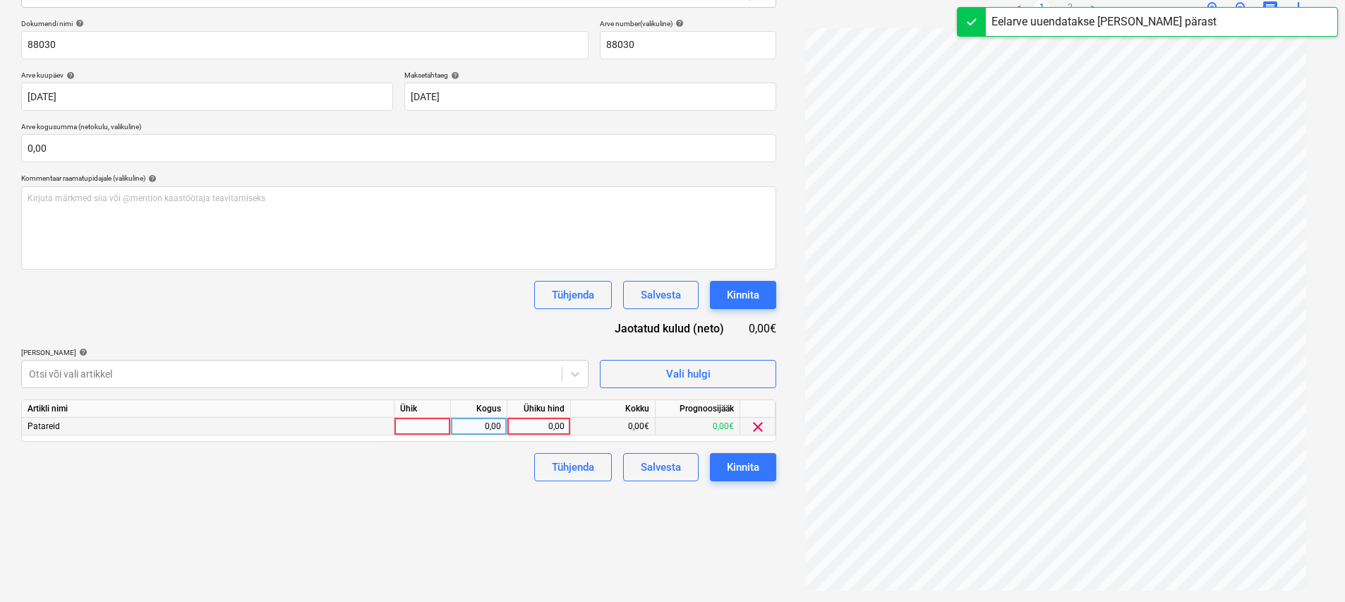
click at [411, 423] on div at bounding box center [422, 427] width 56 height 18
type input "kmp"
type input "7,58"
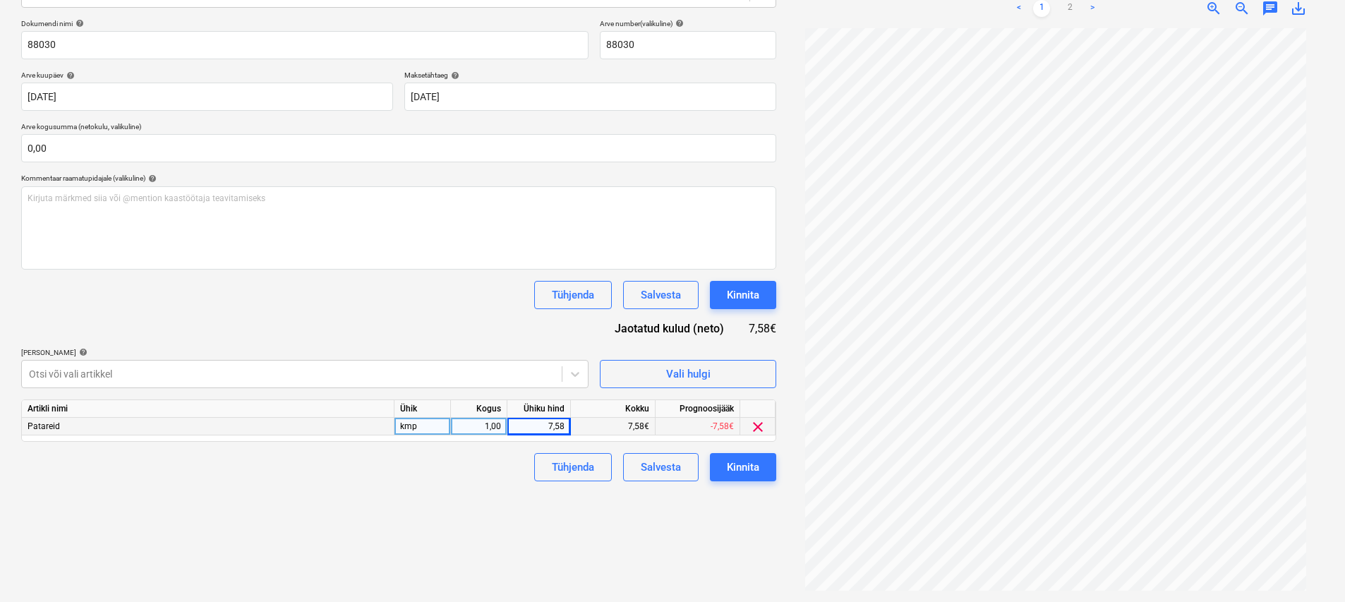
click at [269, 537] on div "Failide konteerimine Vali ettevõte HARJU TARBIJATE ÜHISTU Lisa uus ettevõte Val…" at bounding box center [399, 233] width 766 height 726
click at [368, 489] on div "Failide konteerimine Vali ettevõte HARJU TARBIJATE ÜHISTU Lisa uus ettevõte Val…" at bounding box center [399, 233] width 766 height 726
type input "25"
click at [372, 299] on div "Tühjenda Salvesta Kinnita" at bounding box center [398, 295] width 755 height 28
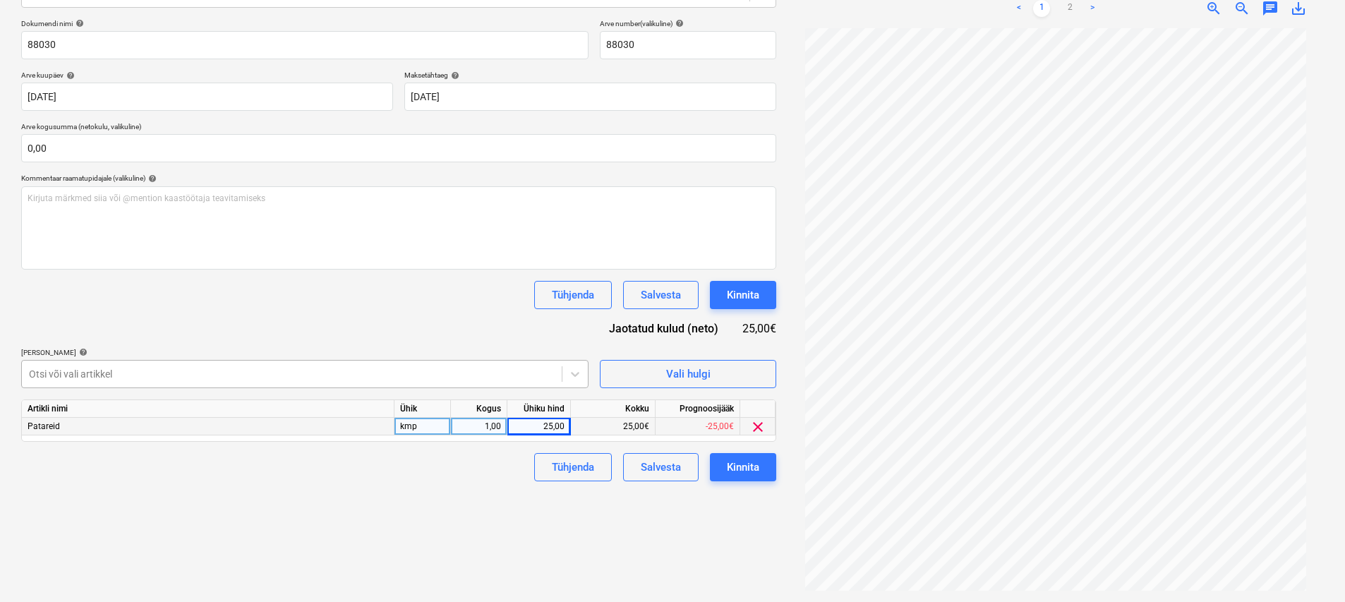
click at [229, 376] on div "Otsi või vali artikkel" at bounding box center [292, 374] width 540 height 20
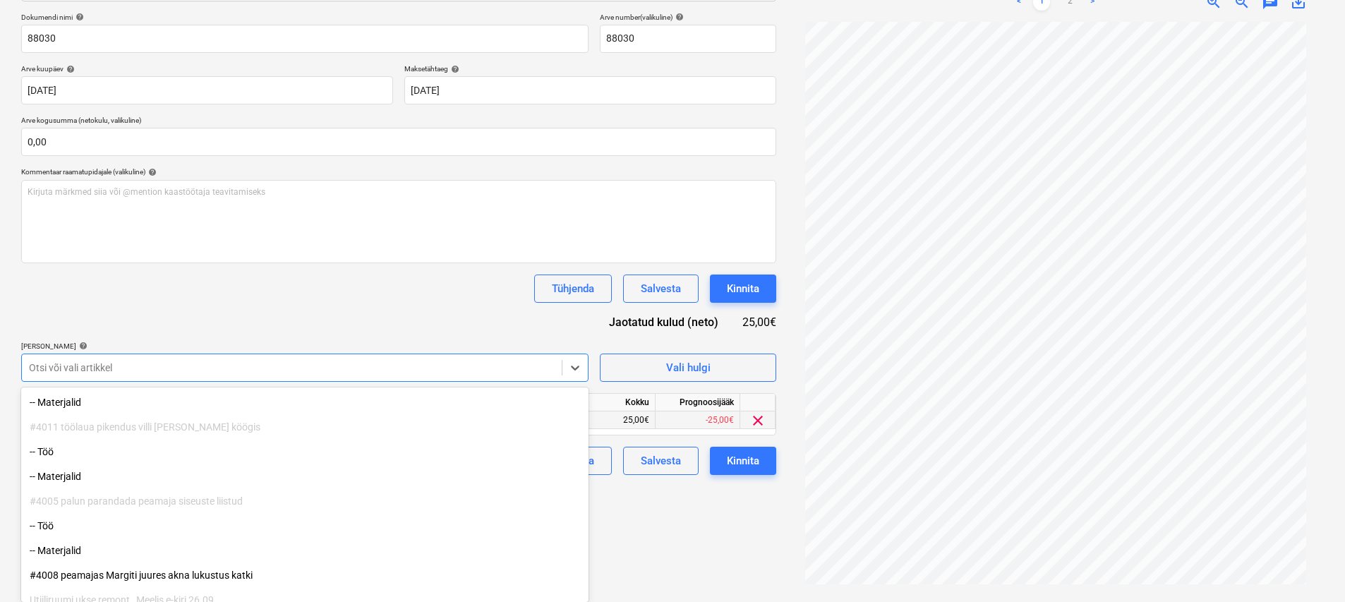
scroll to position [799, 0]
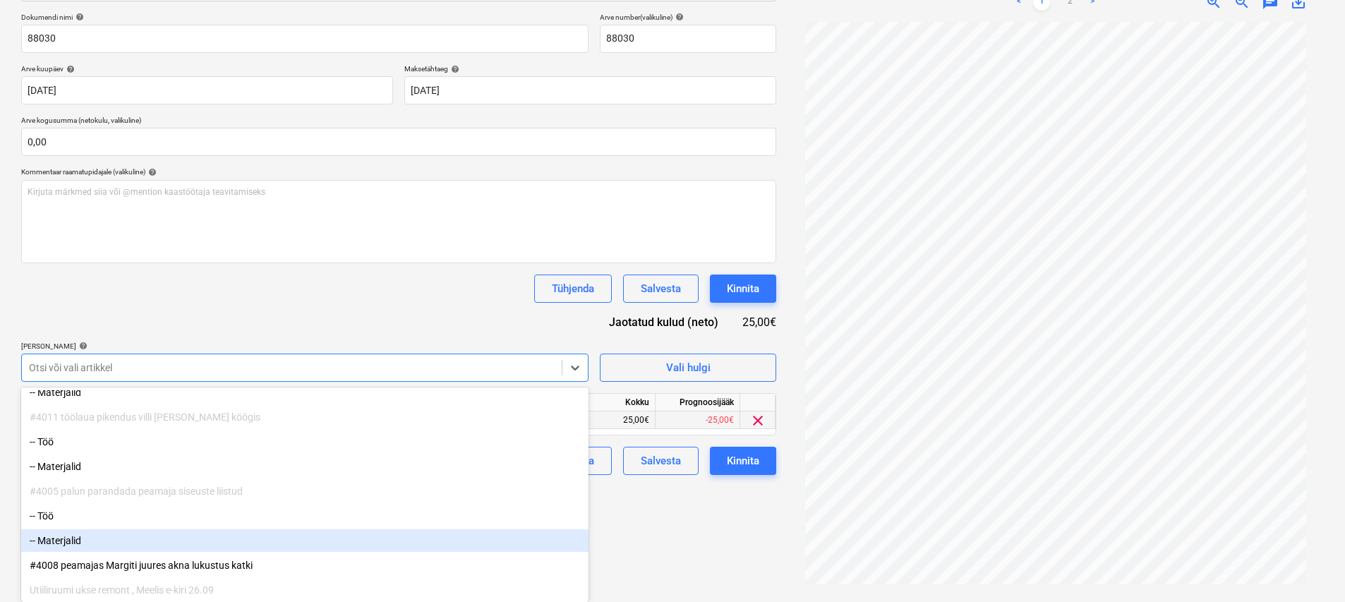
click at [97, 539] on div "-- Materjalid" at bounding box center [304, 540] width 567 height 23
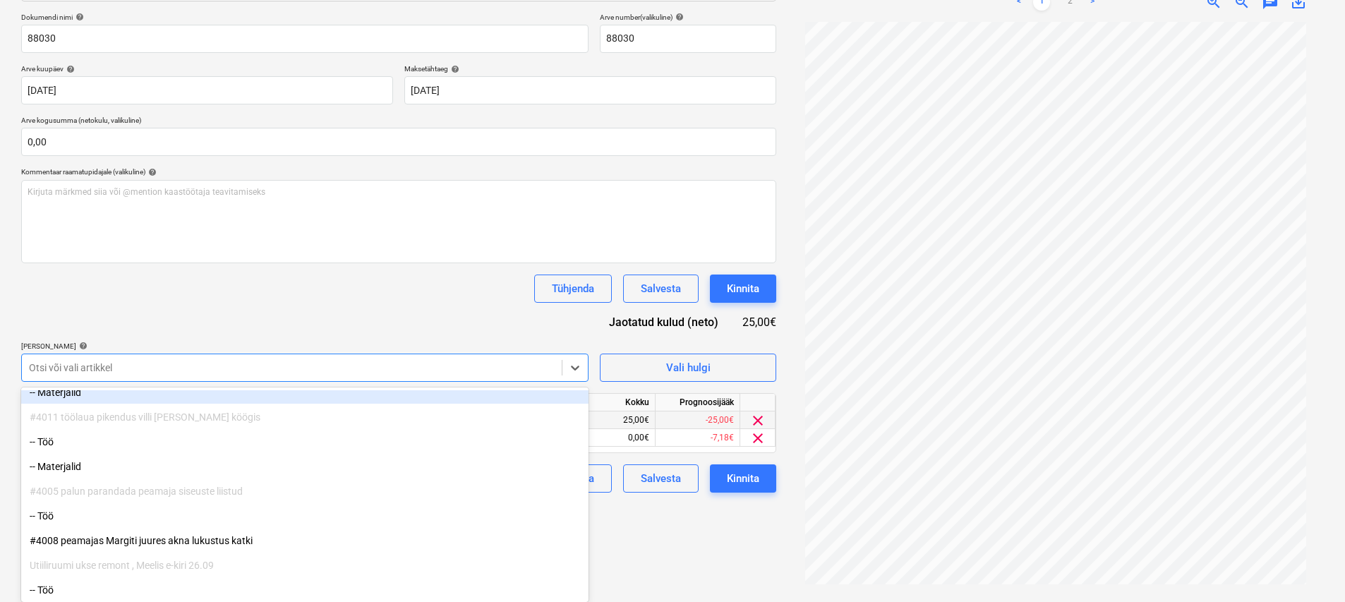
click at [237, 317] on div "Dokumendi nimi help 88030 Arve number (valikuline) help 88030 Arve kuupäev help…" at bounding box center [398, 253] width 755 height 480
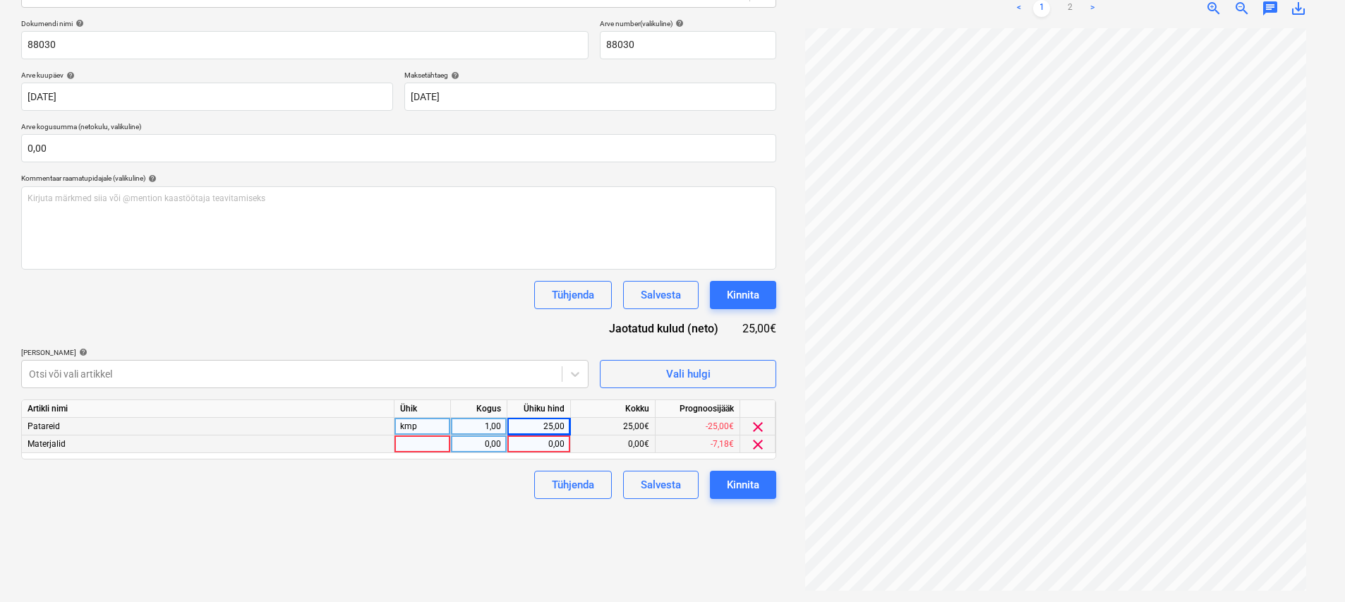
click at [406, 444] on div at bounding box center [422, 444] width 56 height 18
type input "kmp"
click at [331, 504] on div "Failide konteerimine Vali ettevõte HARJU TARBIJATE ÜHISTU Lisa uus ettevõte Val…" at bounding box center [399, 233] width 766 height 726
click at [199, 373] on div at bounding box center [292, 374] width 526 height 14
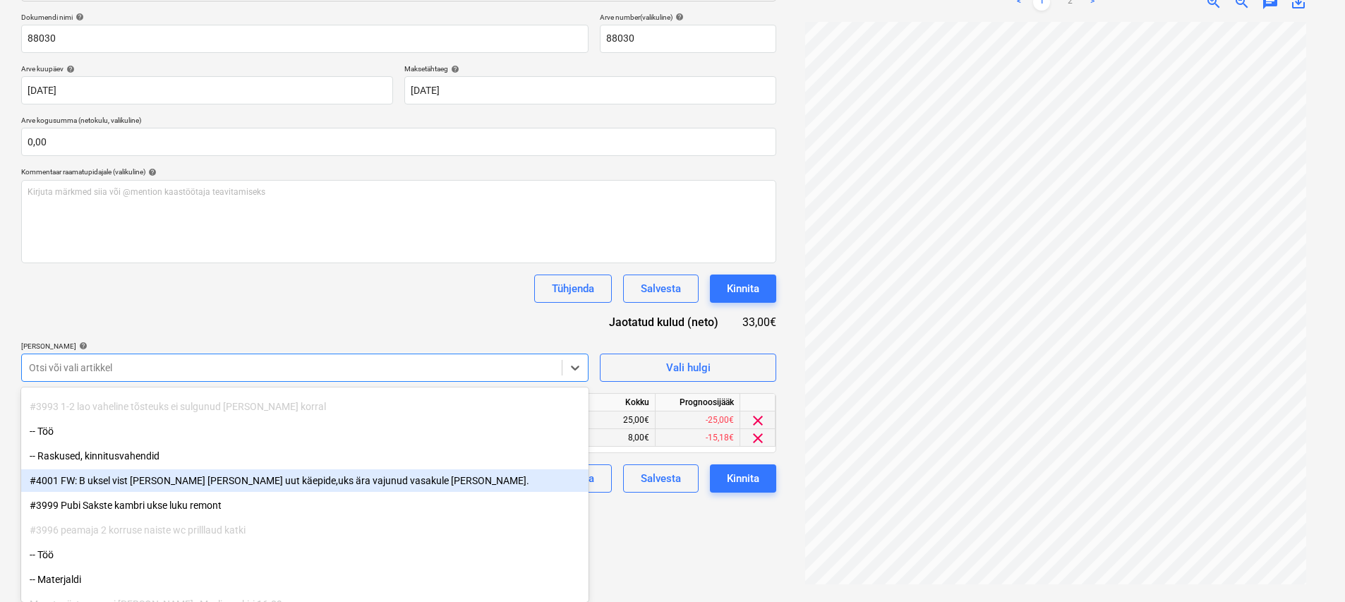
scroll to position [283, 0]
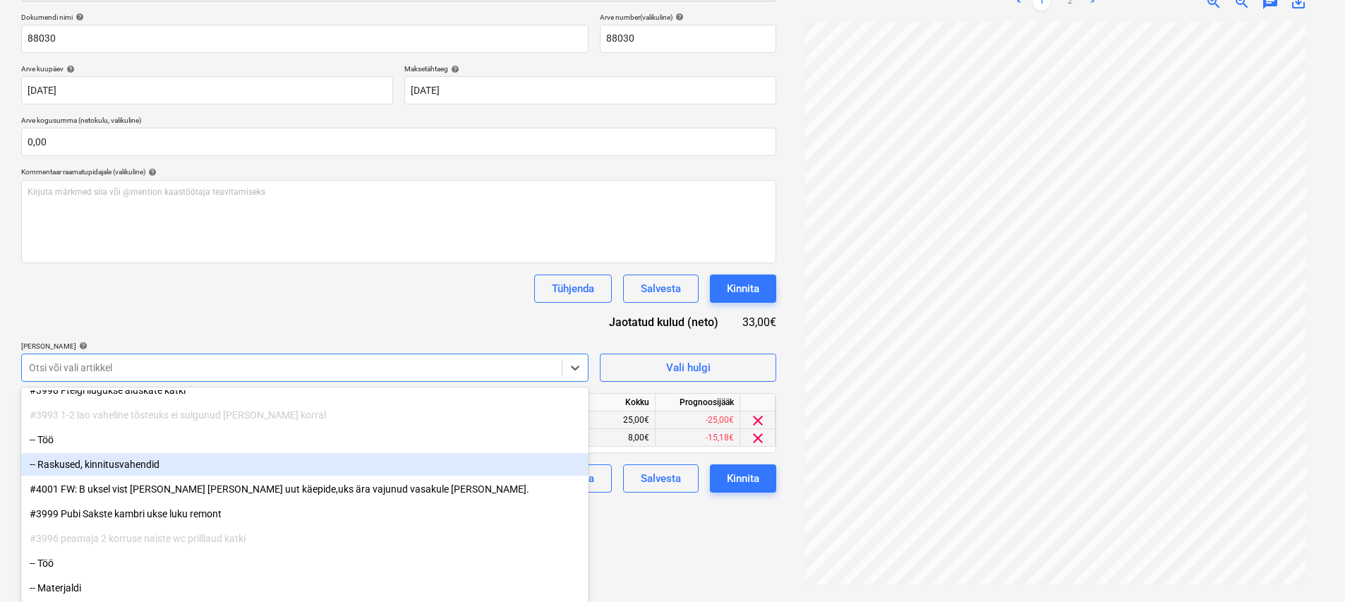
click at [142, 461] on div "-- Raskused, kinnitusvahendid" at bounding box center [304, 464] width 567 height 23
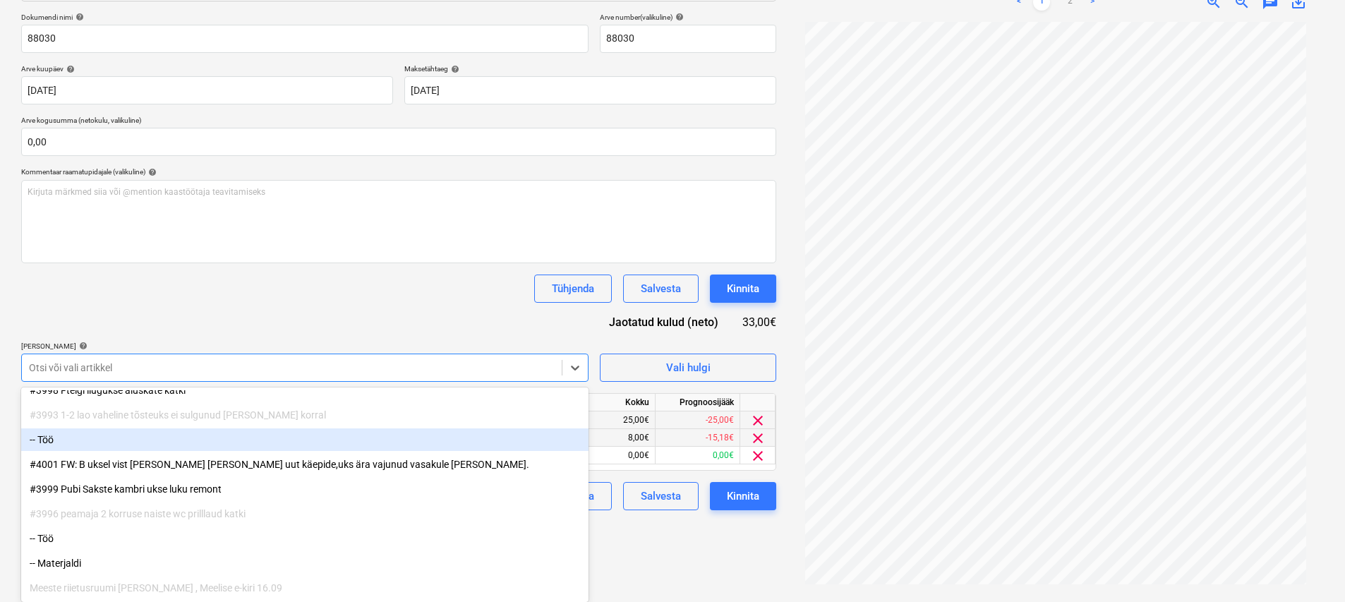
click at [289, 299] on div "Tühjenda Salvesta Kinnita" at bounding box center [398, 288] width 755 height 28
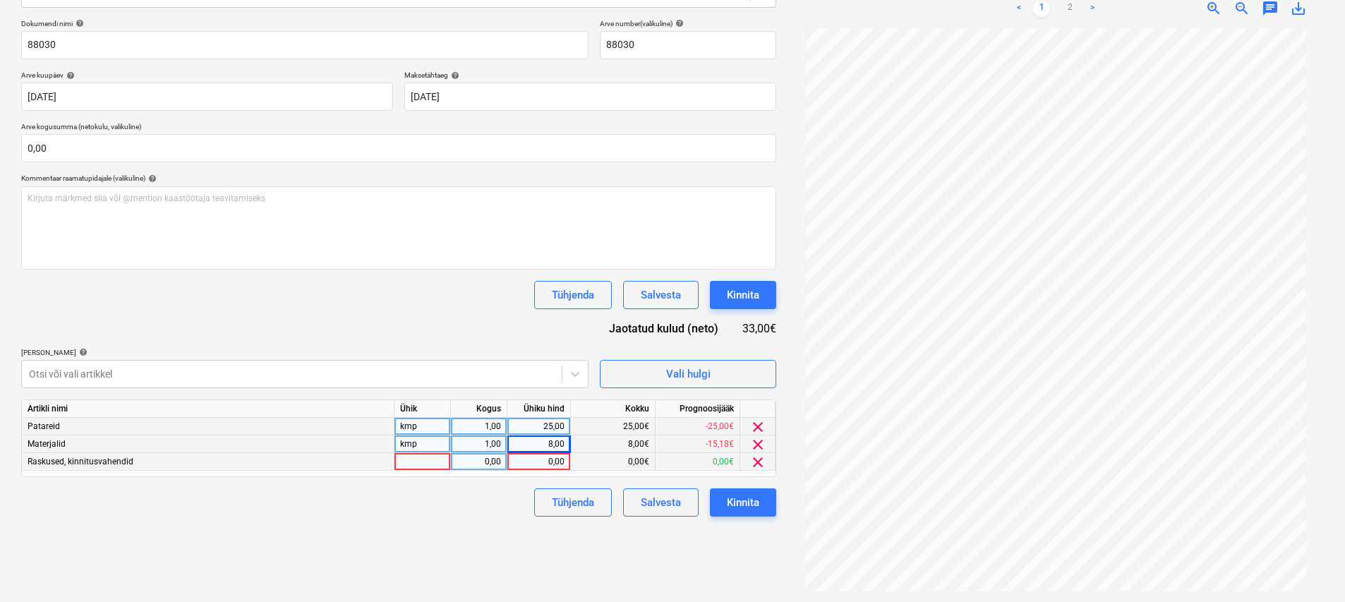
click at [428, 456] on div at bounding box center [422, 462] width 56 height 18
type input "kmp"
type input "7,06"
click at [361, 375] on div "Otsi või vali artikkel" at bounding box center [292, 374] width 540 height 20
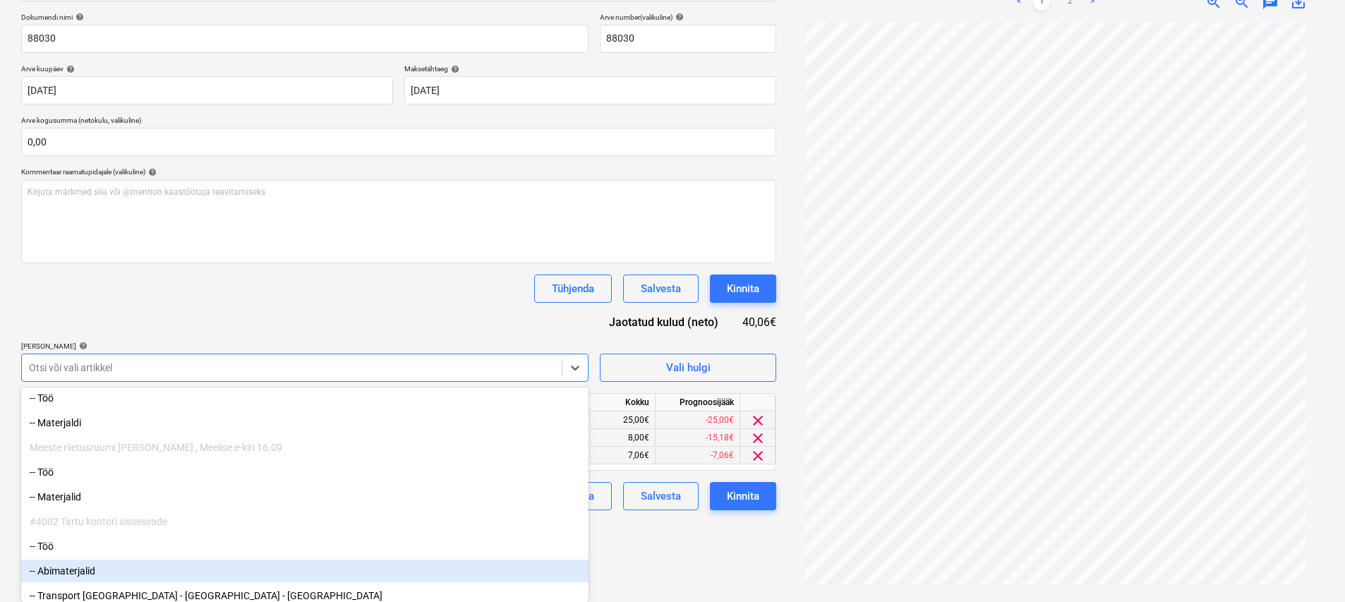
scroll to position [416, 0]
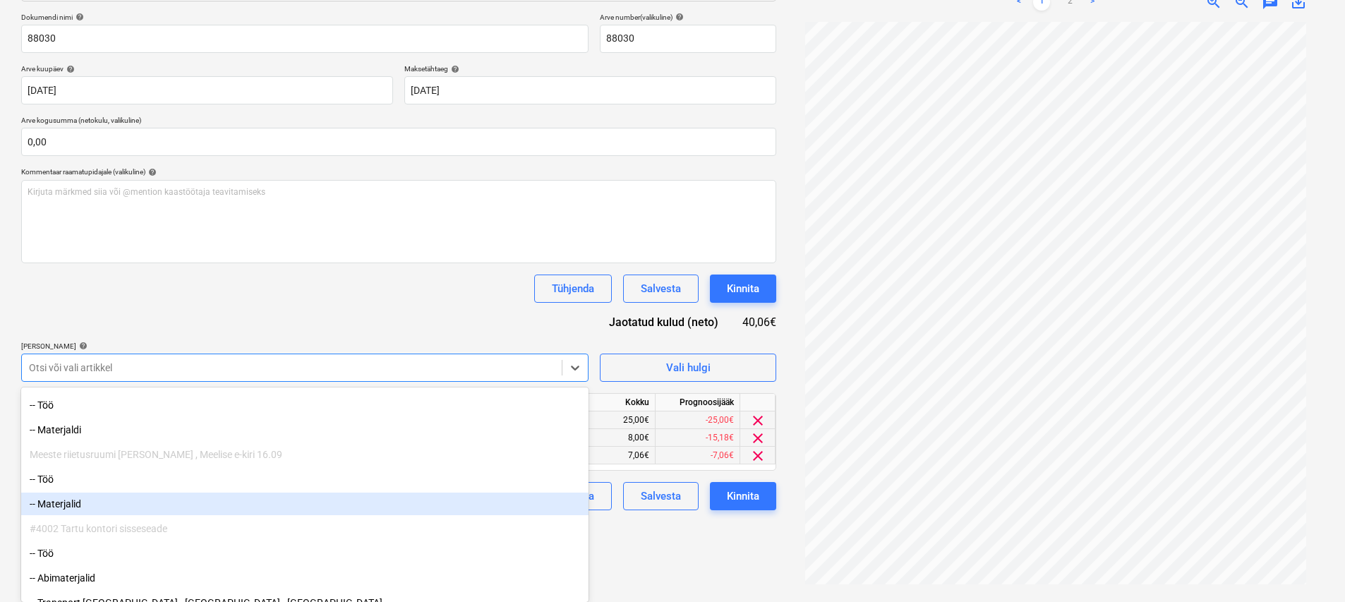
click at [142, 495] on div "-- Materjalid" at bounding box center [304, 503] width 567 height 23
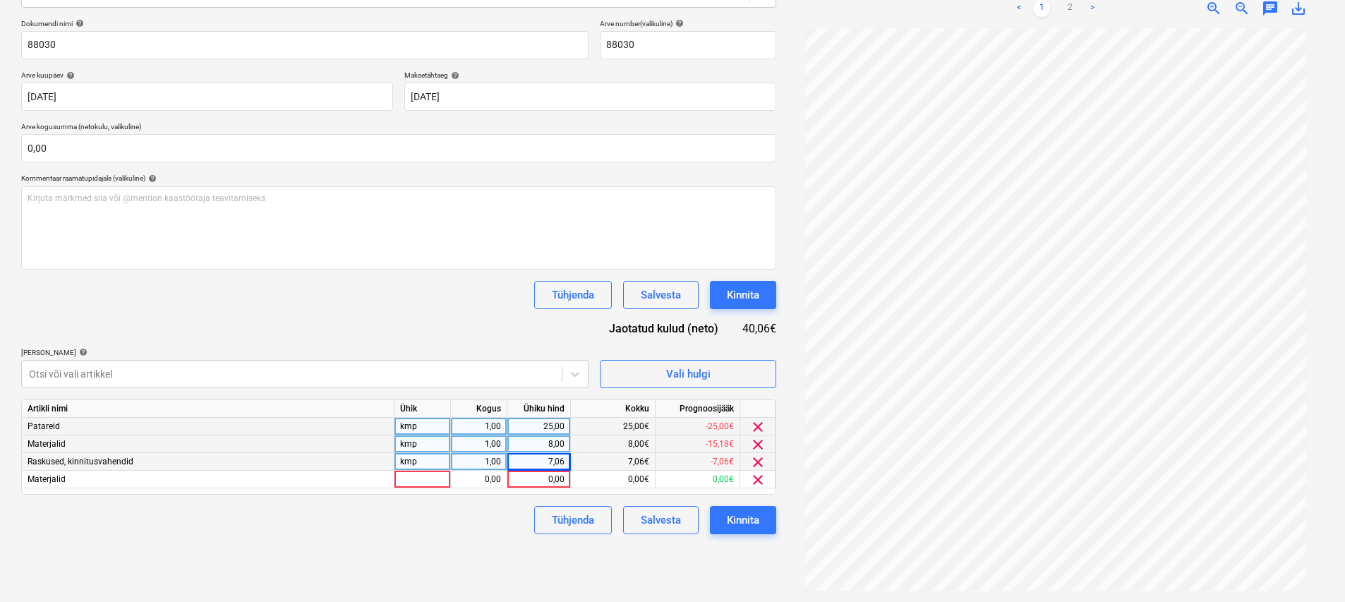
scroll to position [200, 0]
click at [301, 309] on div "Dokumendi nimi help 88030 Arve number (valikuline) help 88030 Arve kuupäev help…" at bounding box center [398, 276] width 755 height 515
click at [422, 479] on div at bounding box center [422, 480] width 56 height 18
type input "kmp"
type input "1"
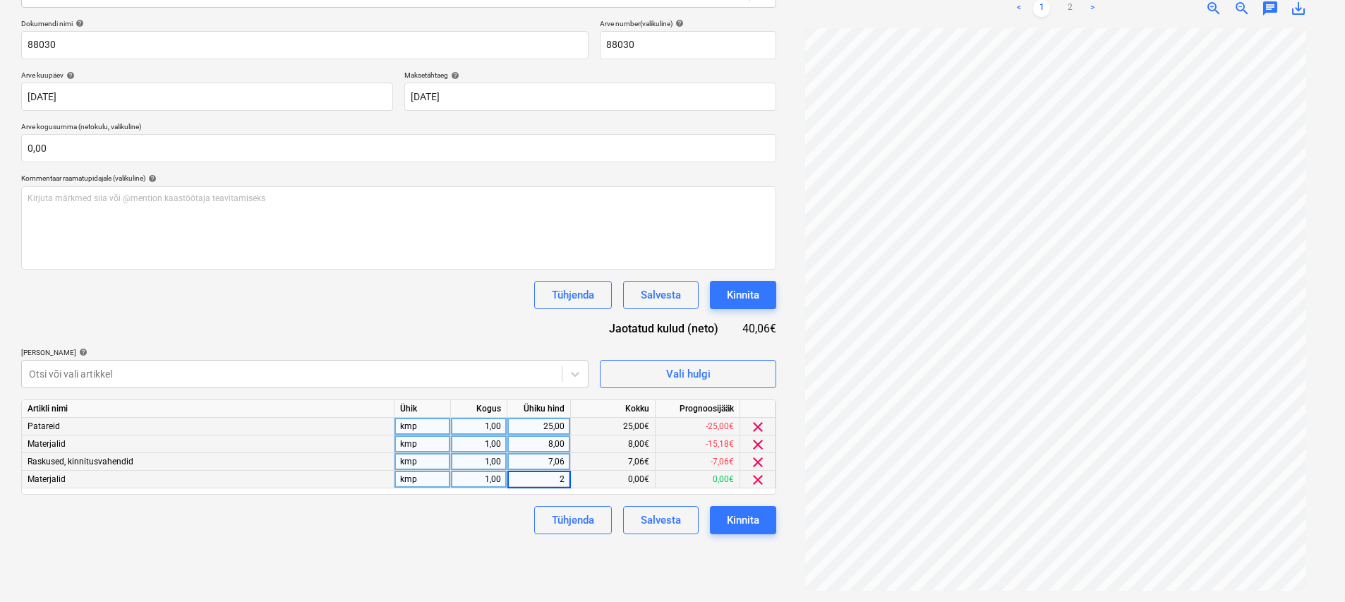
type input "24"
drag, startPoint x: 546, startPoint y: 477, endPoint x: 586, endPoint y: 480, distance: 40.4
click at [0, 0] on div "Materjalid kmp 1,00 24,00 24,00€ -24,00€ clear" at bounding box center [0, 0] width 0 height 0
type input "39"
click at [534, 437] on div "8,00" at bounding box center [538, 444] width 51 height 18
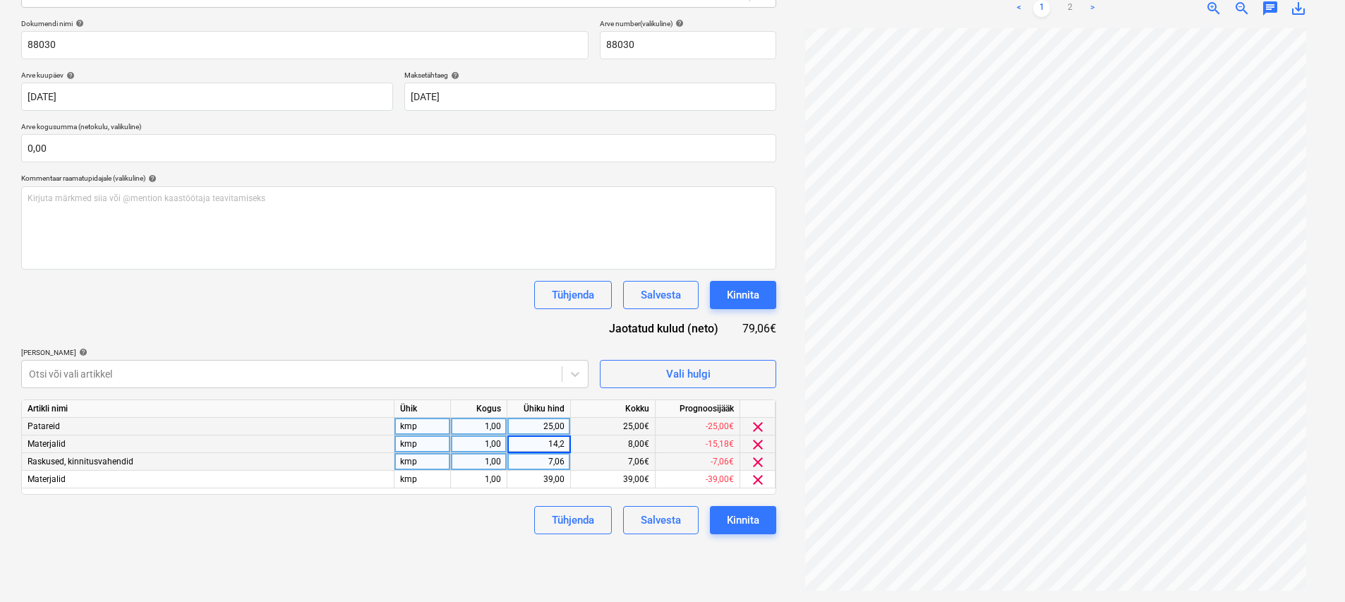
type input "14,25"
type input "12,06"
type input "42,56"
click at [478, 533] on div "Tühjenda Salvesta Kinnita" at bounding box center [398, 520] width 755 height 28
click at [668, 516] on div "Kinnita" at bounding box center [743, 520] width 32 height 18
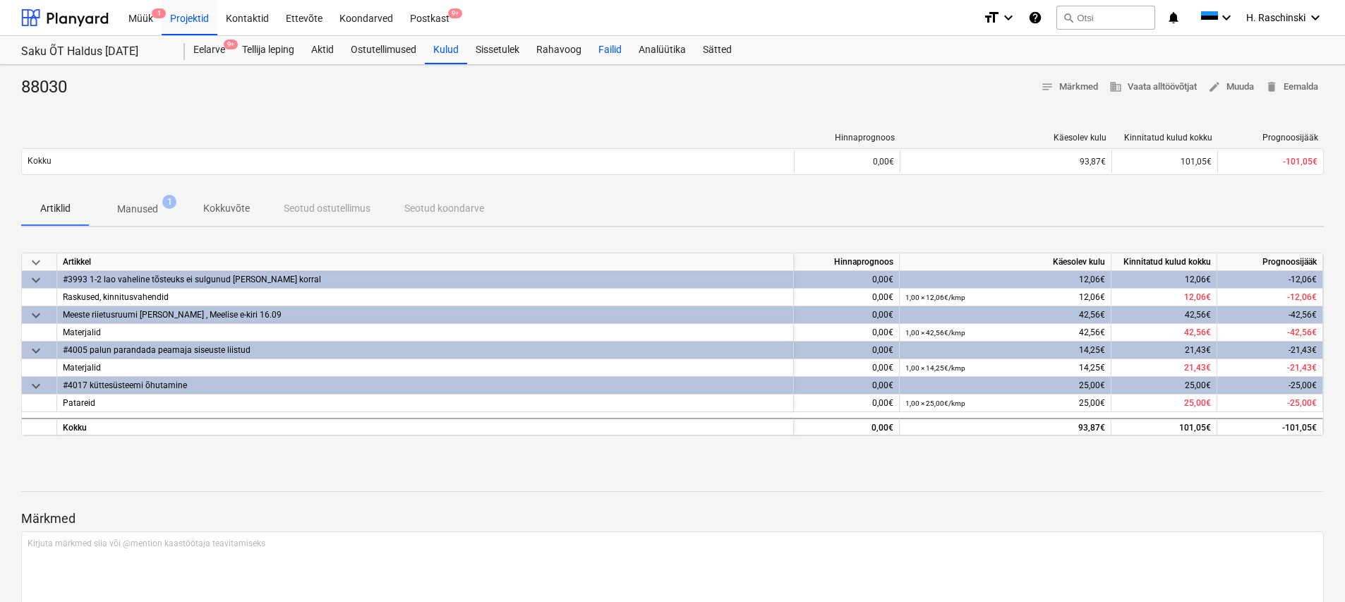
click at [614, 48] on div "Failid" at bounding box center [610, 50] width 40 height 28
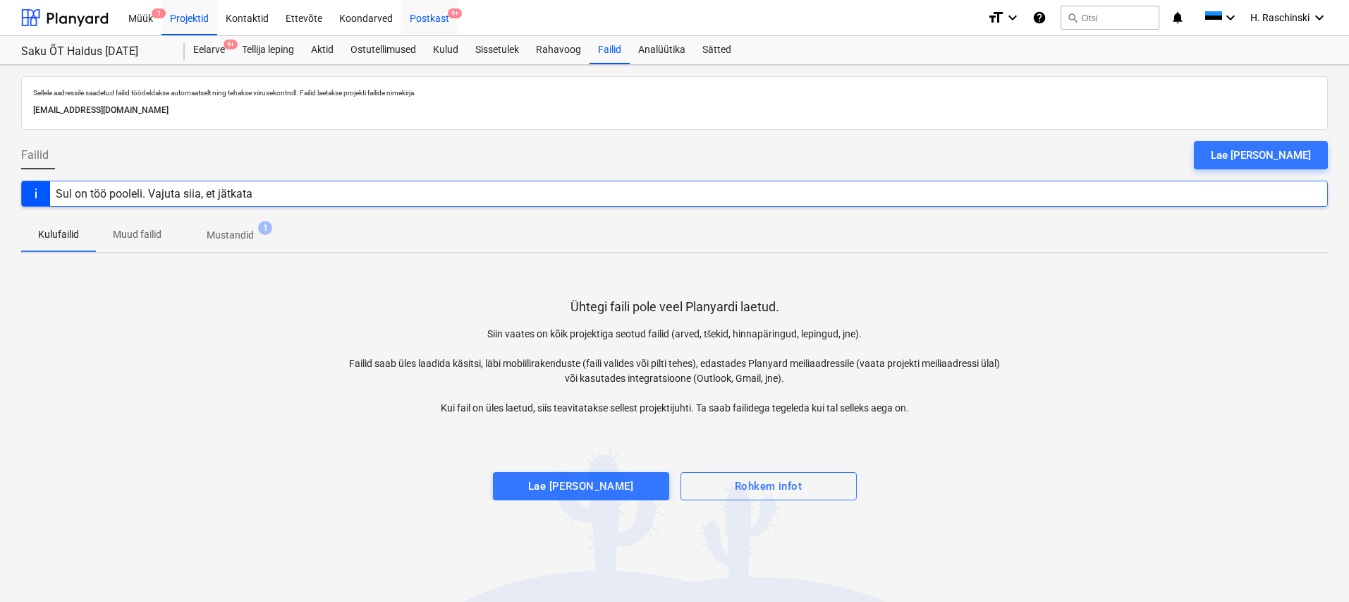
click at [408, 20] on div "Postkast 9+" at bounding box center [429, 17] width 56 height 36
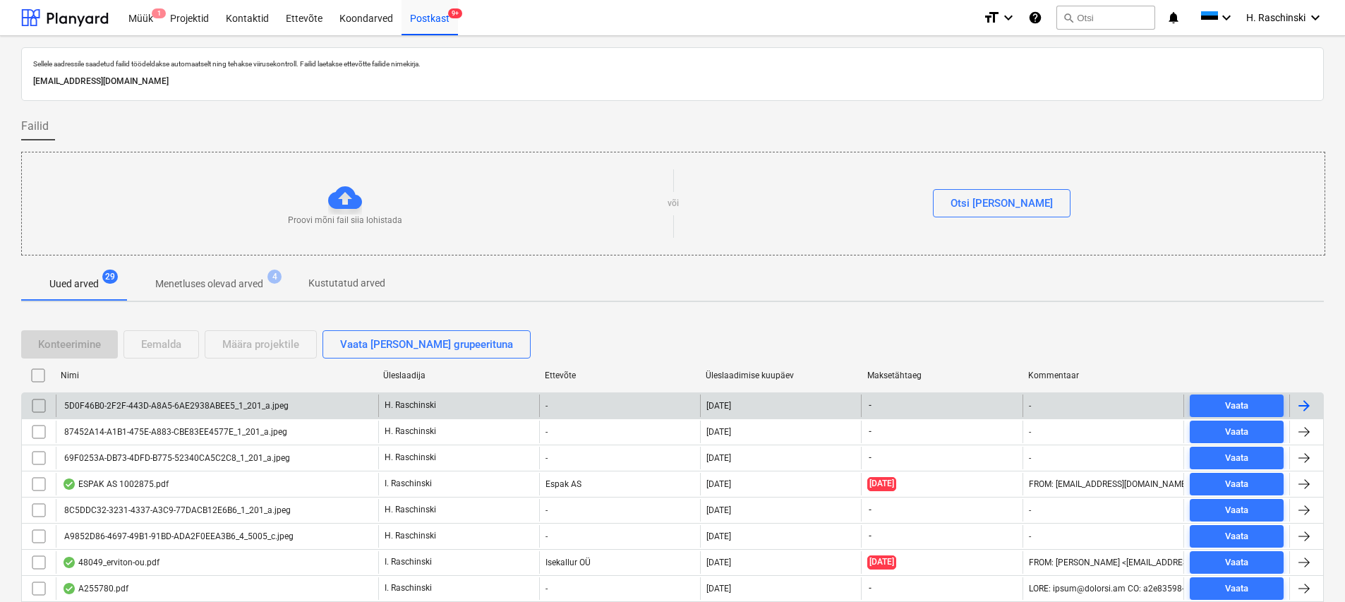
click at [181, 401] on div "5D0F46B0-2F2F-443D-A8A5-6AE2938ABEE5_1_201_a.jpeg" at bounding box center [175, 406] width 226 height 10
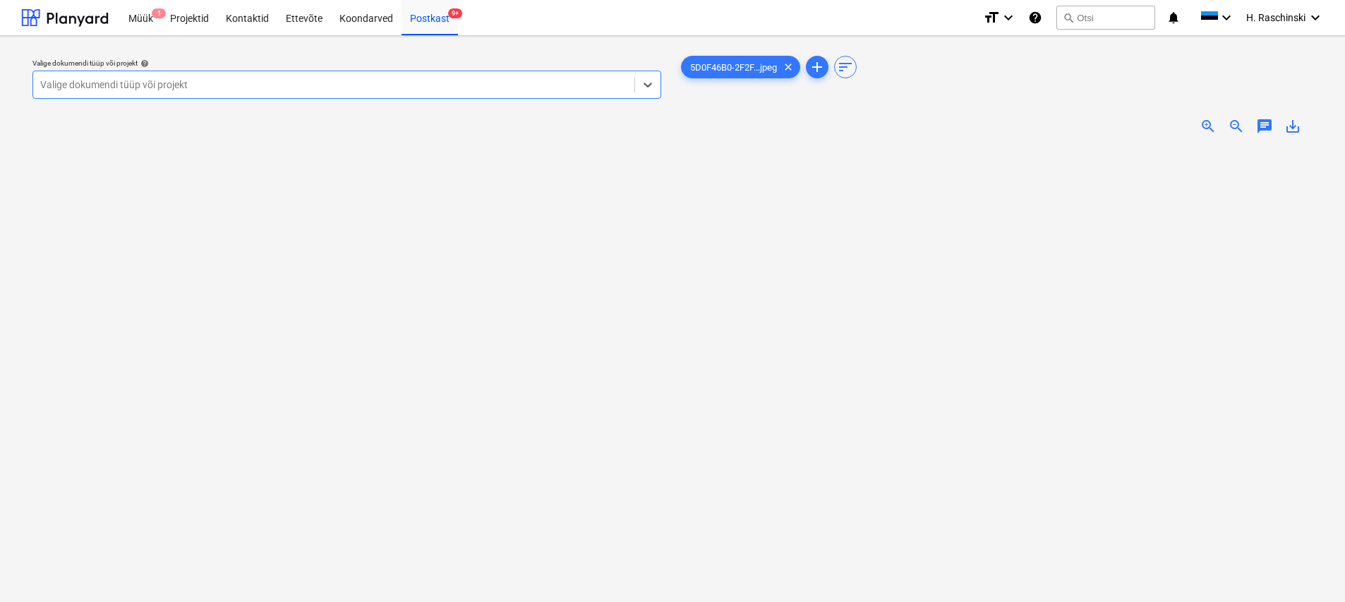
click at [668, 125] on span "zoom_in" at bounding box center [1207, 126] width 17 height 17
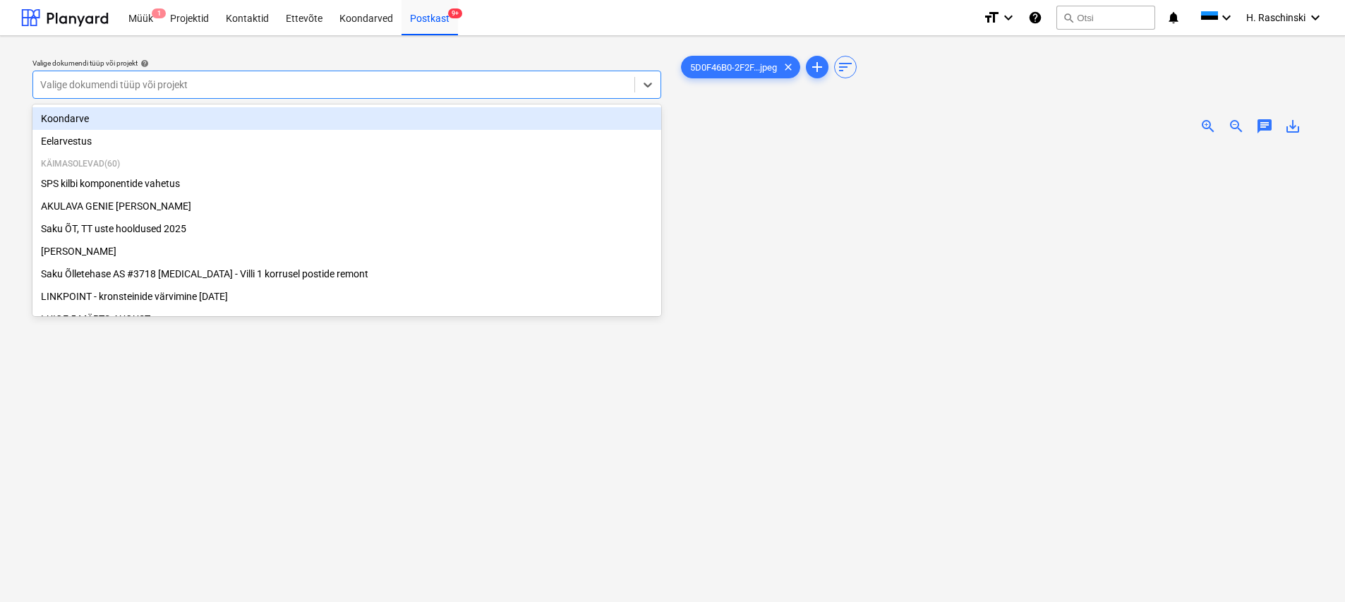
click at [483, 88] on div at bounding box center [333, 85] width 587 height 14
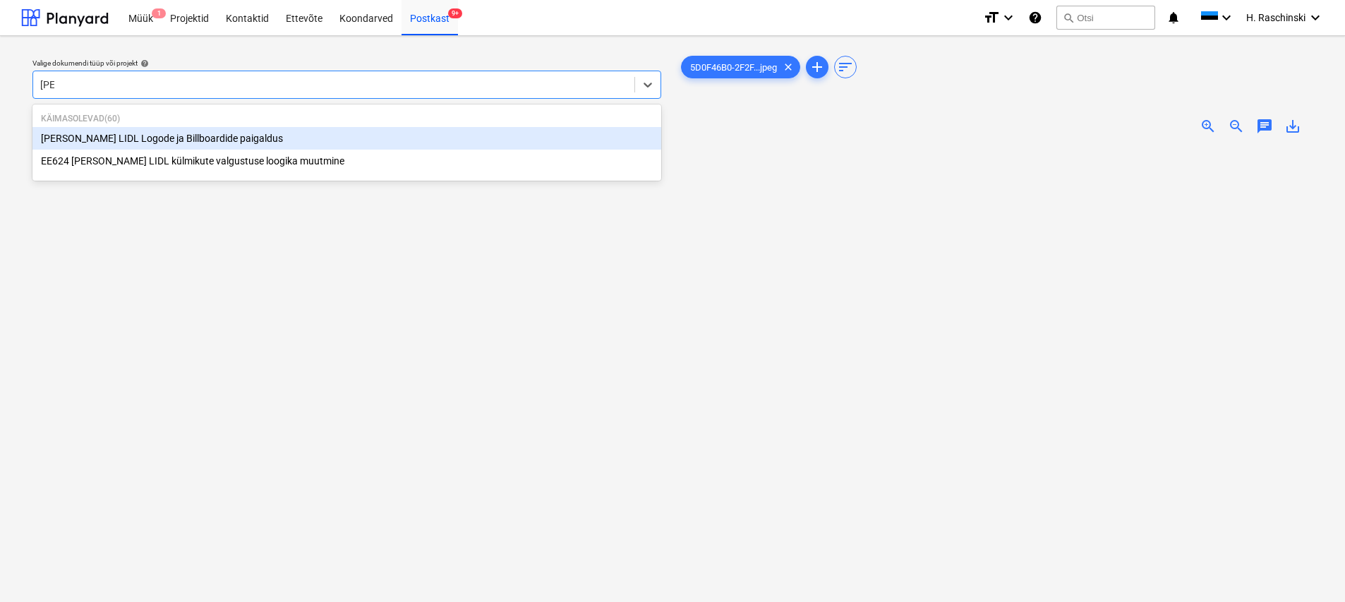
type input "keila"
click at [162, 144] on div "[PERSON_NAME] LIDL Logode ja Billboardide paigaldus" at bounding box center [346, 138] width 629 height 23
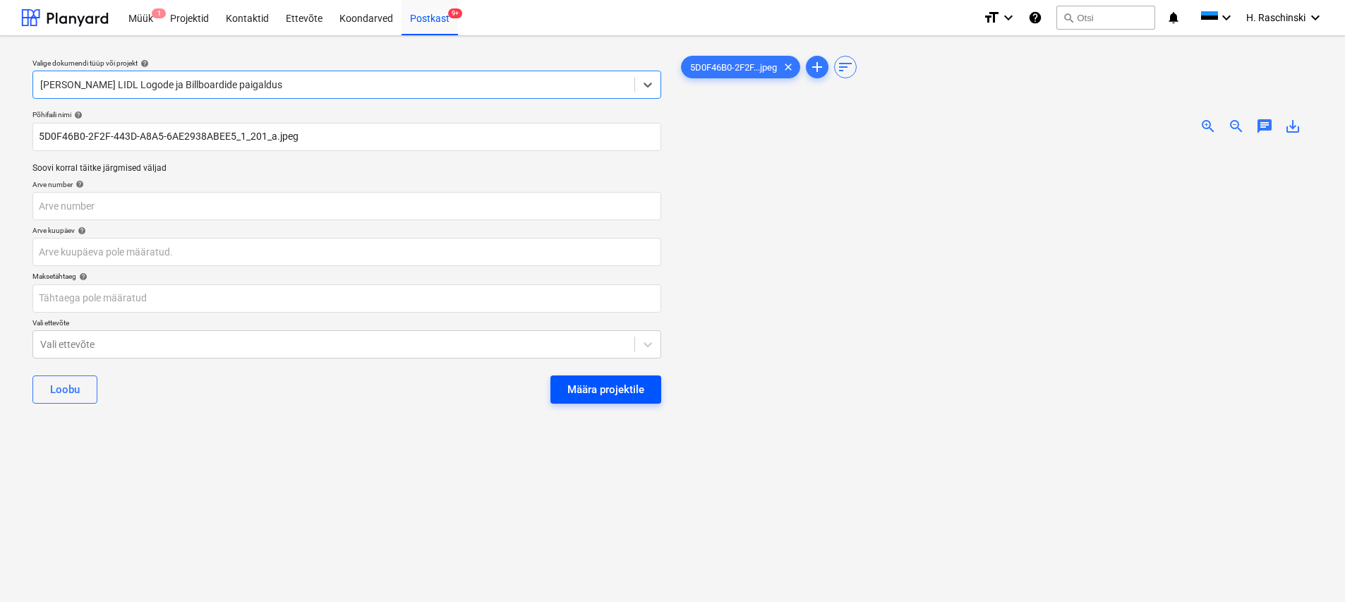
click at [592, 389] on div "Määra projektile" at bounding box center [605, 389] width 77 height 18
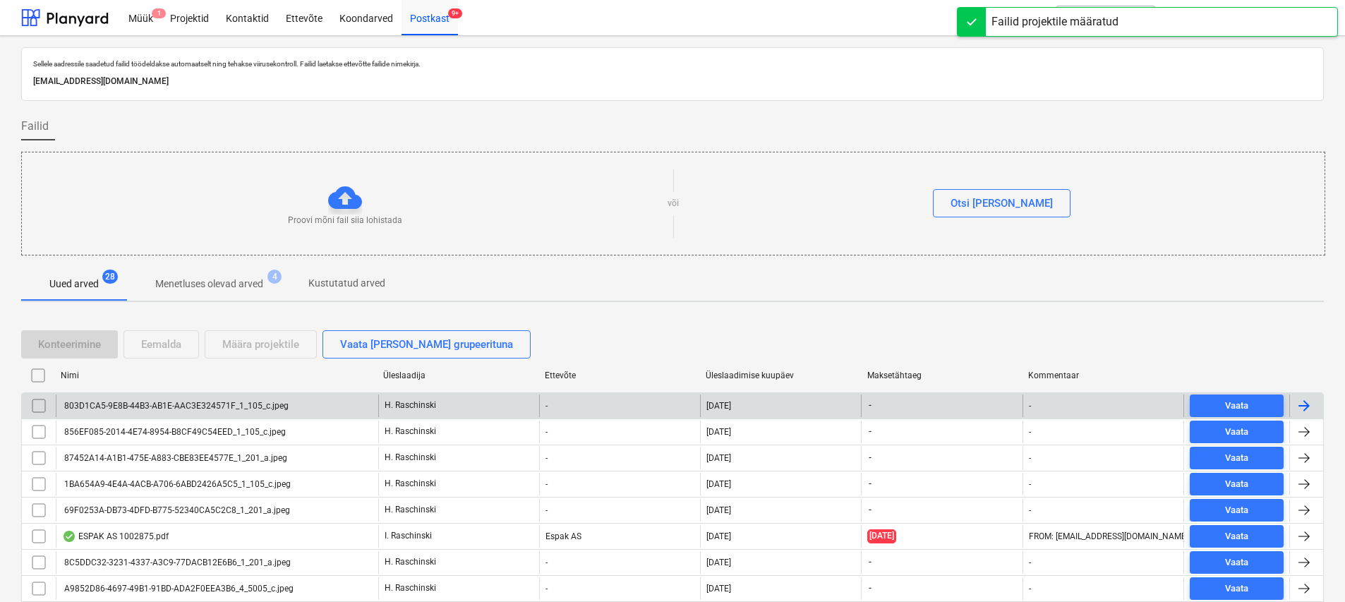
click at [212, 405] on div "803D1CA5-9E8B-44B3-AB1E-AAC3E324571F_1_105_c.jpeg" at bounding box center [175, 406] width 226 height 10
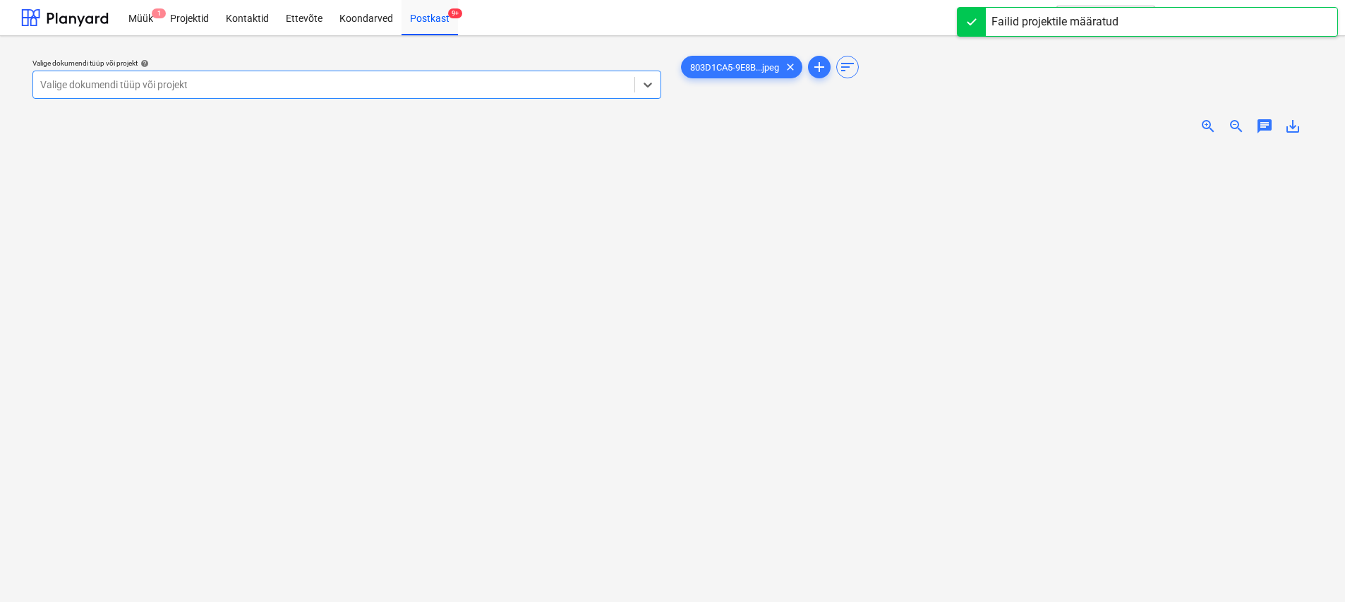
click at [668, 129] on span "zoom_in" at bounding box center [1207, 126] width 17 height 17
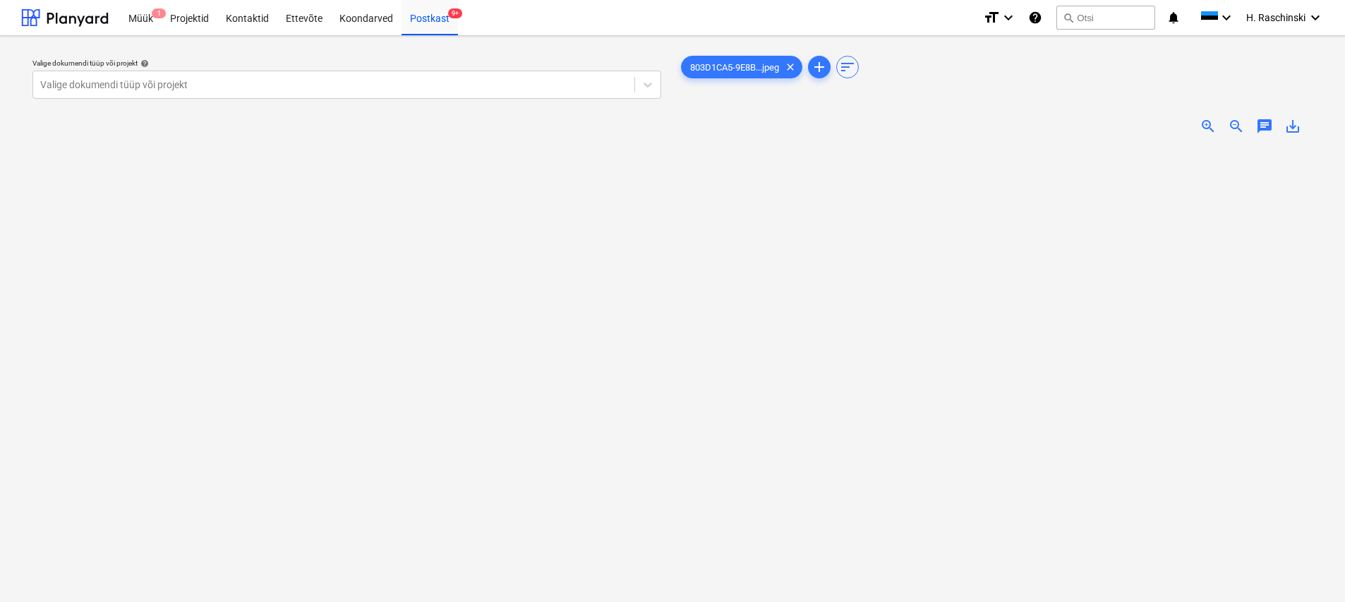
click at [668, 129] on span "zoom_in" at bounding box center [1207, 126] width 17 height 17
click at [428, 90] on div at bounding box center [333, 85] width 587 height 14
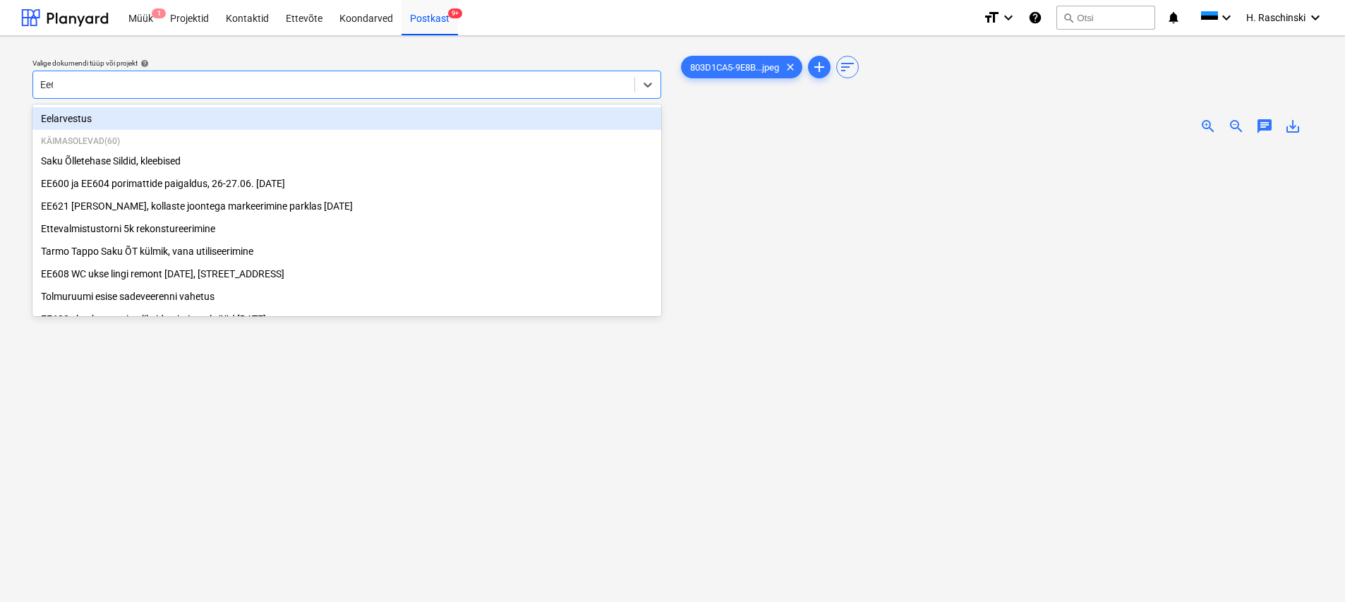
type input "Ee623"
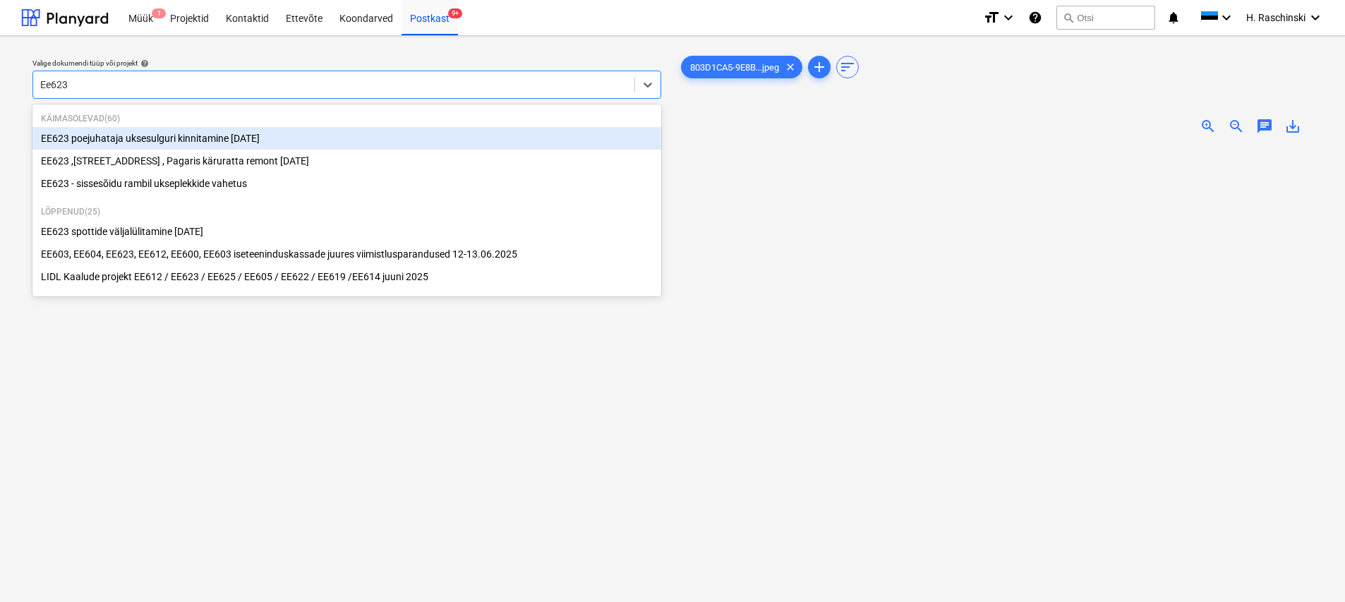
click at [274, 138] on div "EE623 poejuhataja uksesulguri kinnitamine [DATE]" at bounding box center [346, 138] width 629 height 23
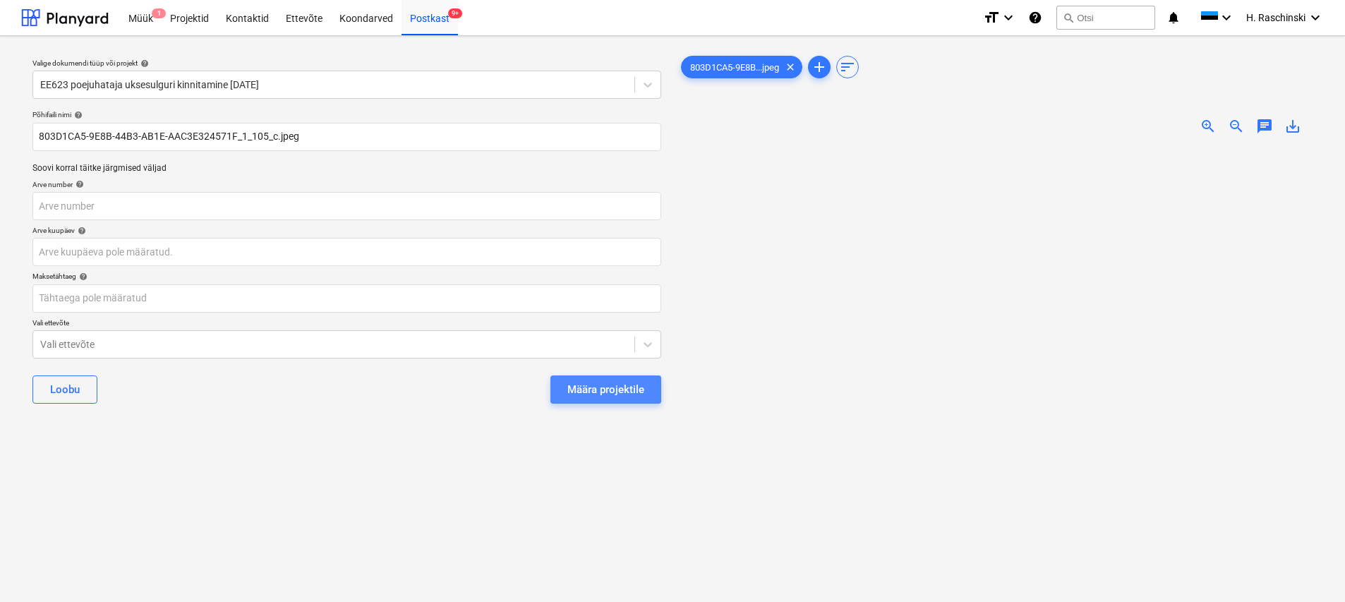
click at [601, 385] on div "Määra projektile" at bounding box center [605, 389] width 77 height 18
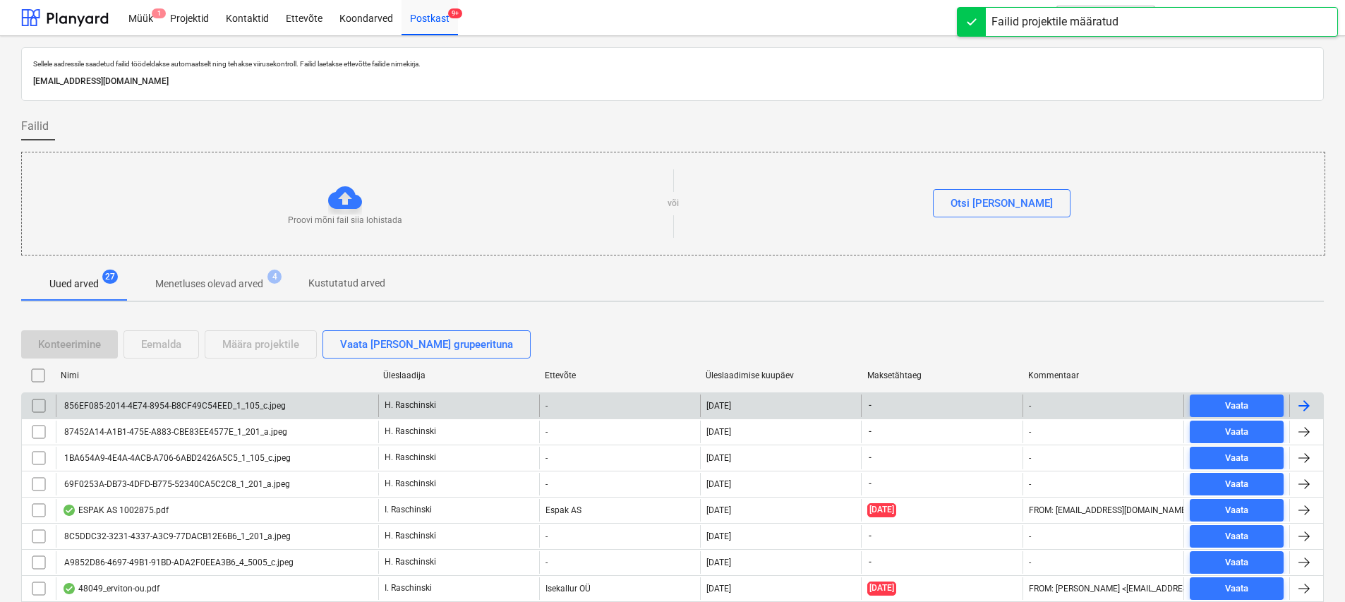
click at [215, 402] on div "856EF085-2014-4E74-8954-B8CF49C54EED_1_105_c.jpeg" at bounding box center [174, 406] width 224 height 10
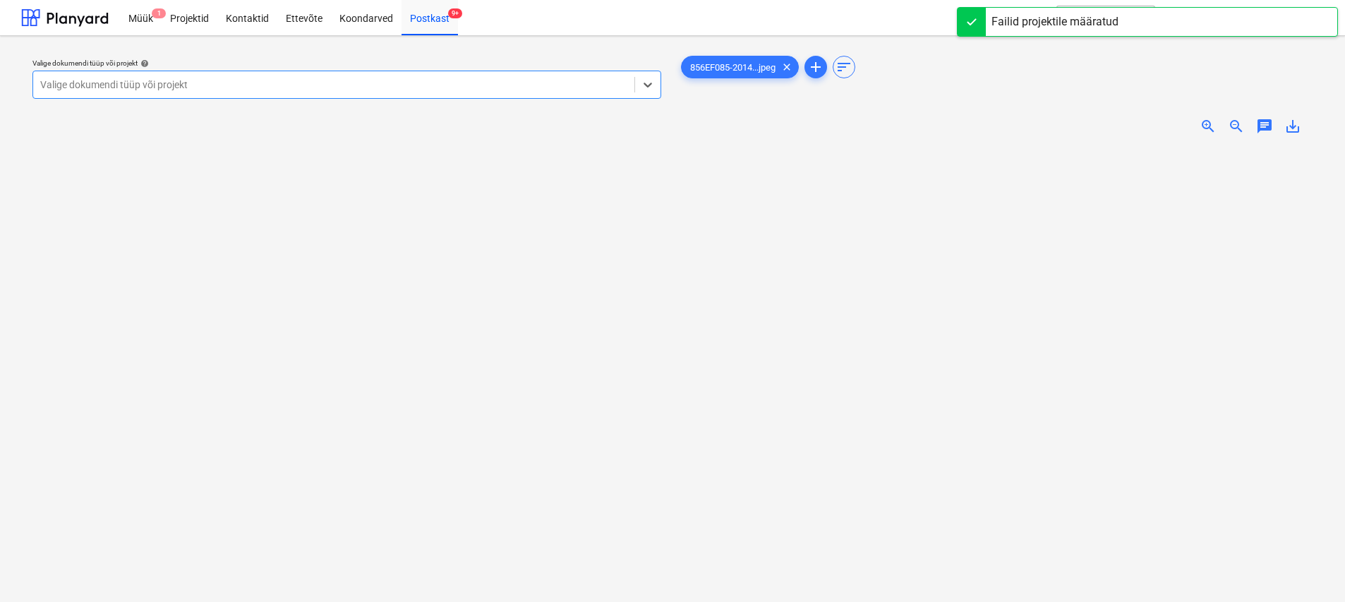
click at [390, 83] on div at bounding box center [333, 85] width 587 height 14
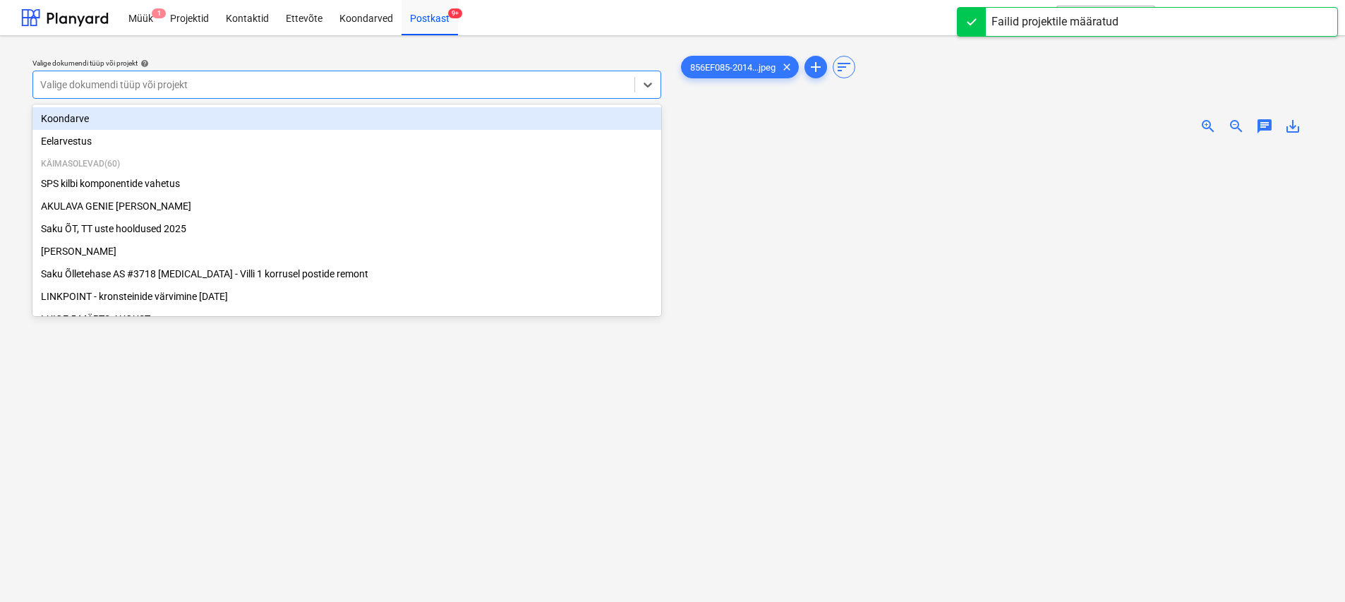
type input "o"
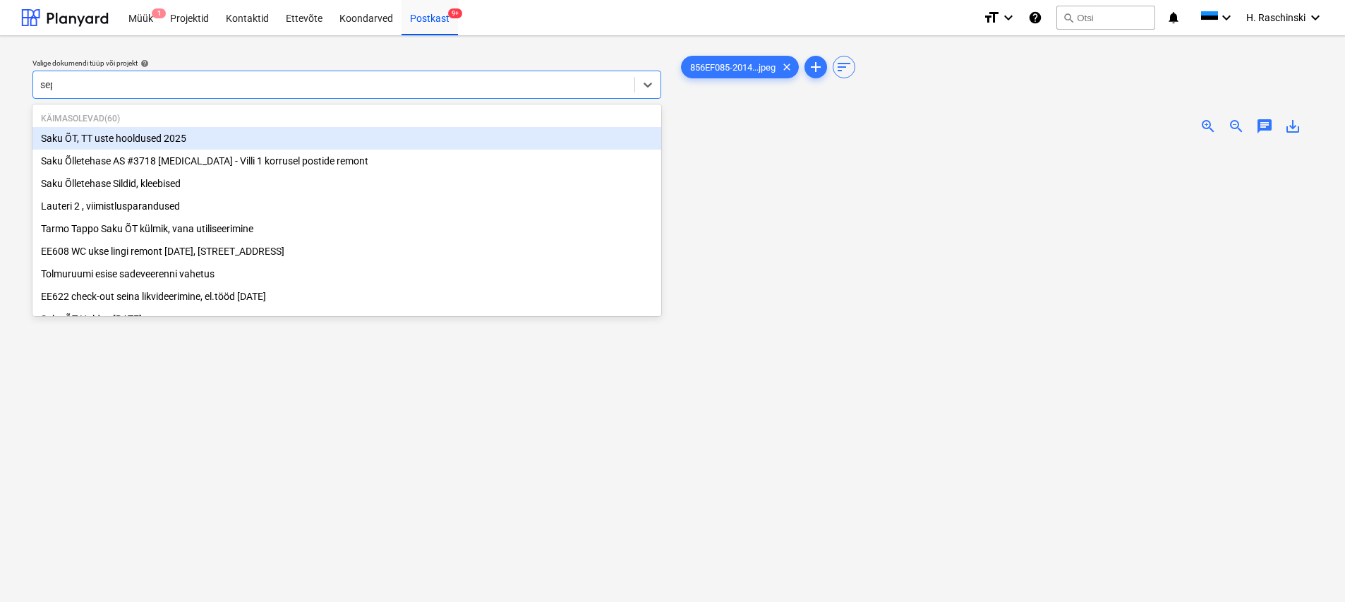
type input "sept"
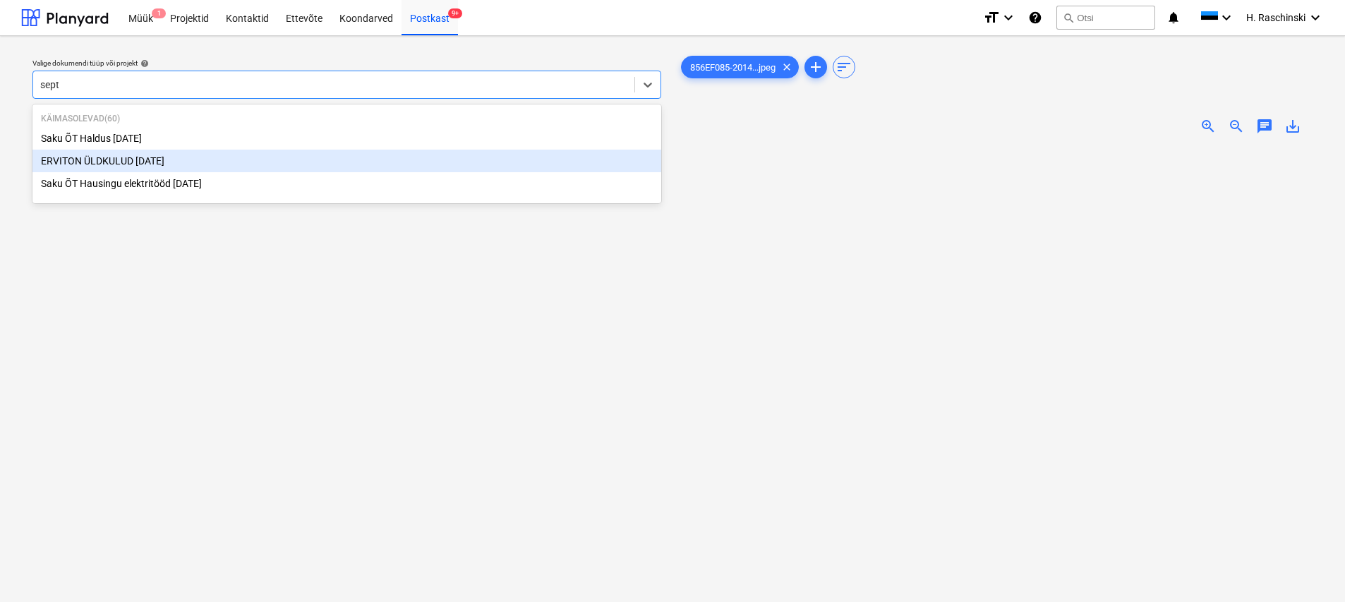
click at [205, 162] on div "ERVITON ÜLDKULUD [DATE]" at bounding box center [346, 161] width 629 height 23
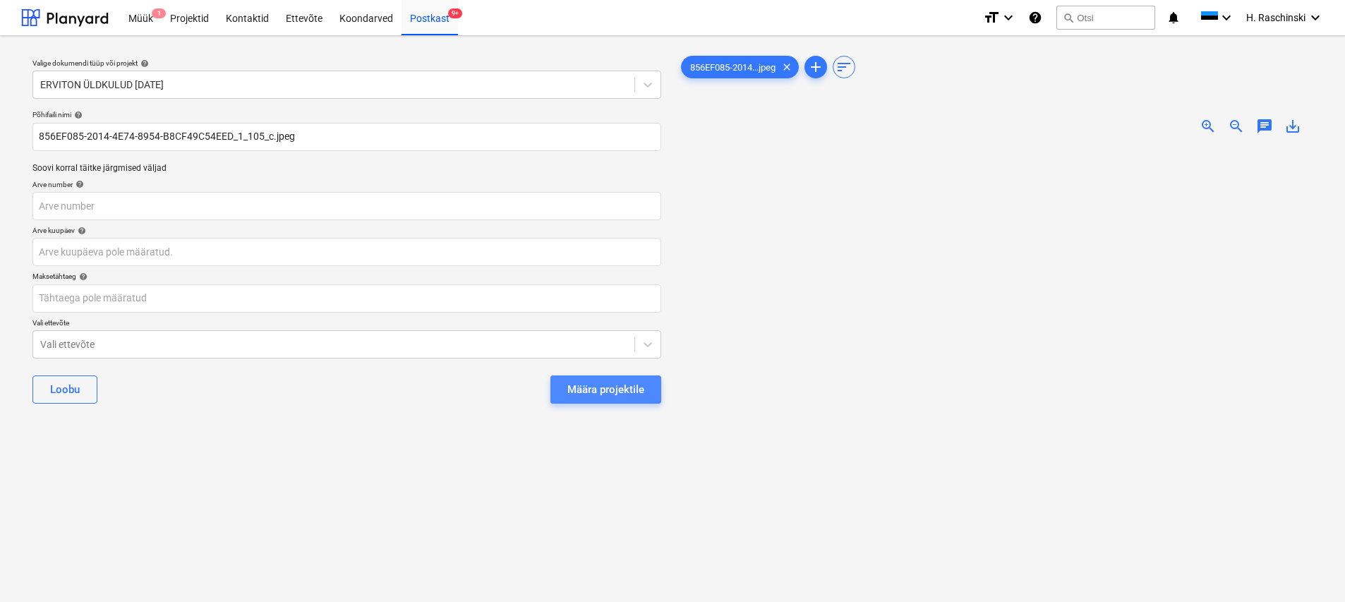
click at [633, 387] on div "Määra projektile" at bounding box center [605, 389] width 77 height 18
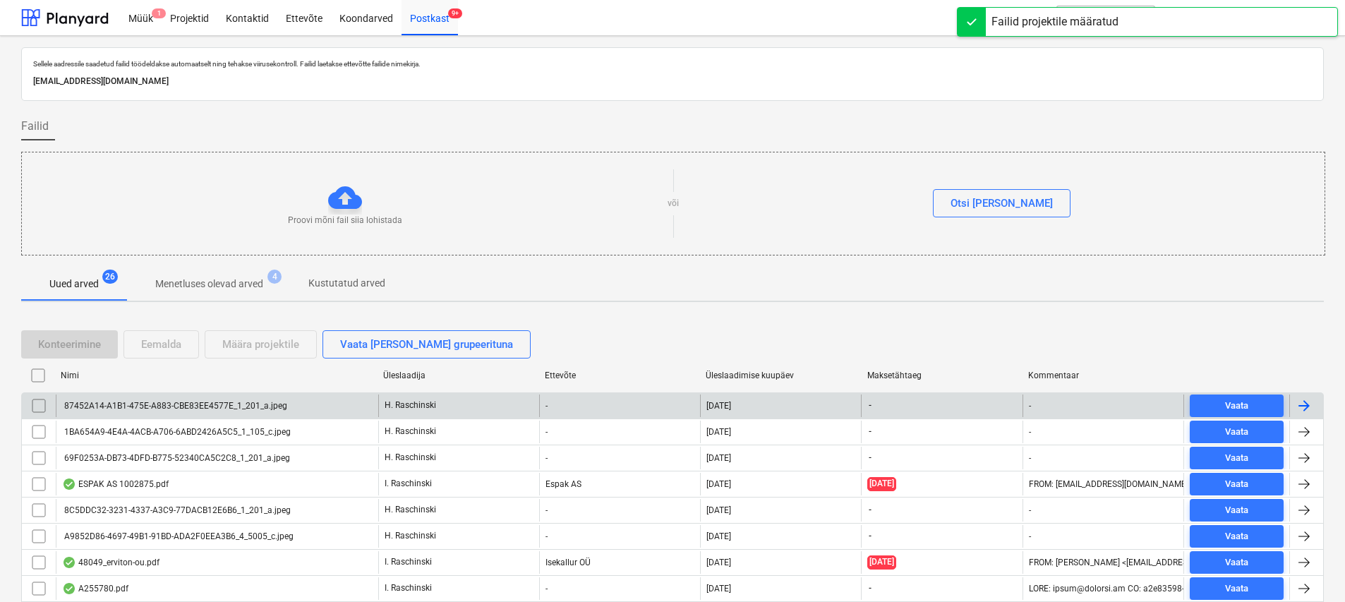
click at [233, 411] on div "87452A14-A1B1-475E-A883-CBE83EE4577E_1_201_a.jpeg" at bounding box center [217, 405] width 322 height 23
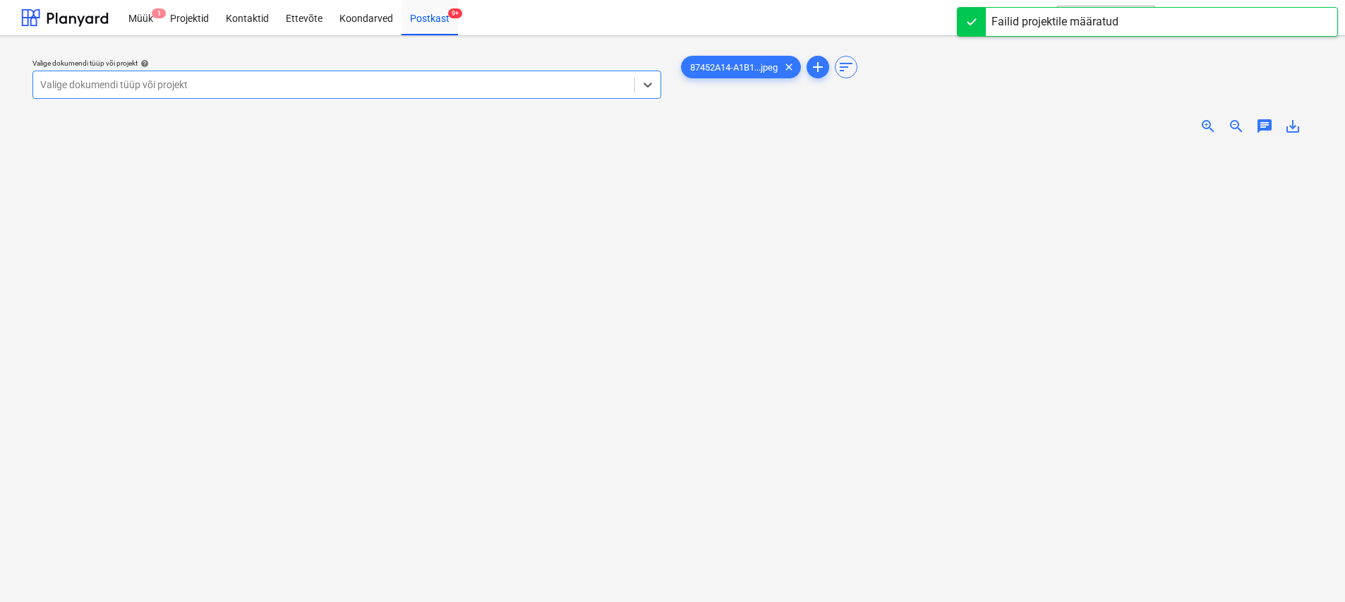
click at [668, 130] on span "zoom_in" at bounding box center [1207, 126] width 17 height 17
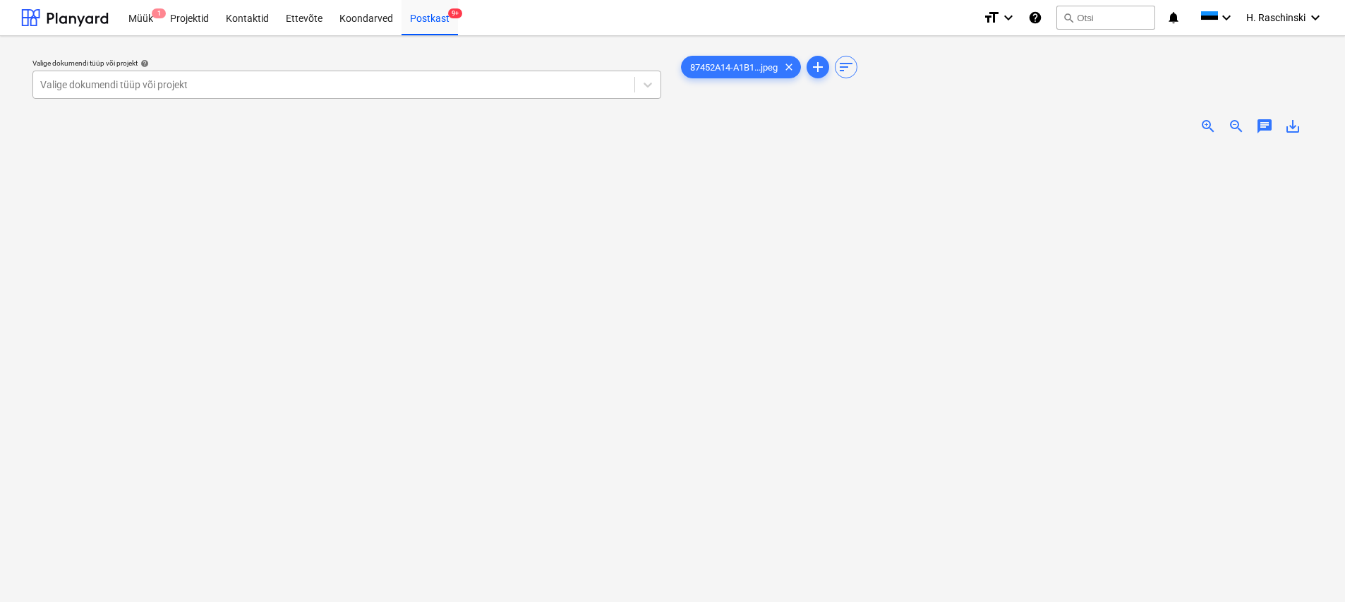
click at [246, 88] on div at bounding box center [333, 85] width 587 height 14
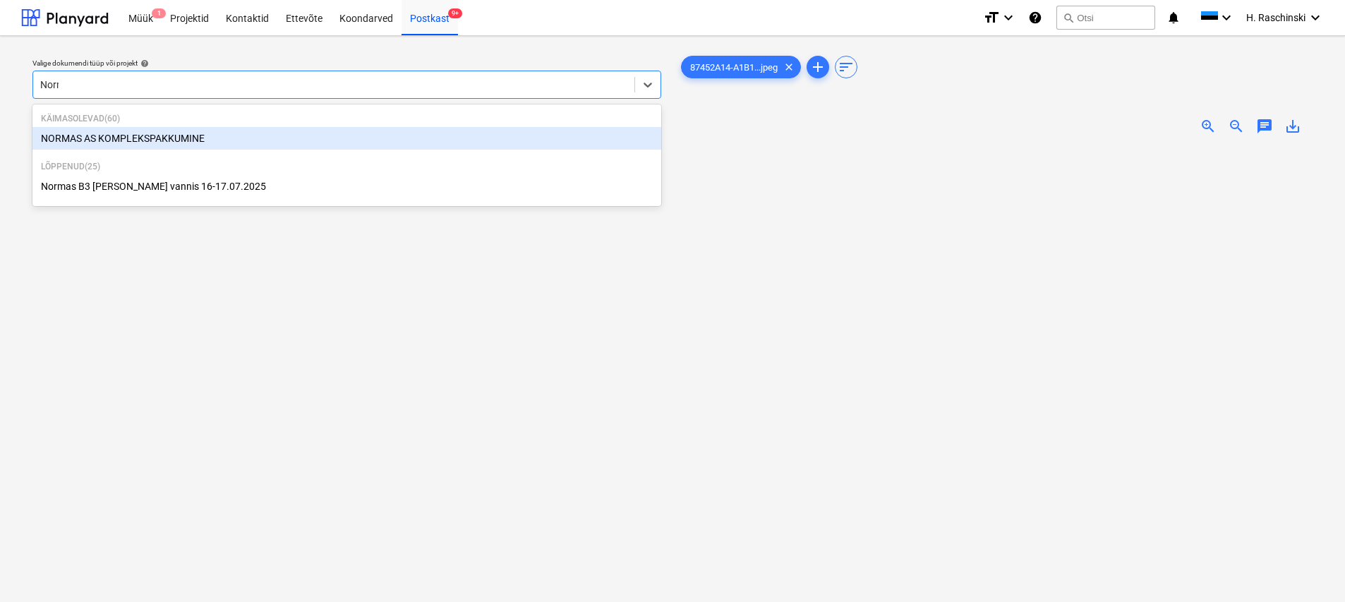
type input "Norma"
click at [204, 135] on div "NORMAS AS KOMPLEKSPAKKUMINE" at bounding box center [346, 138] width 629 height 23
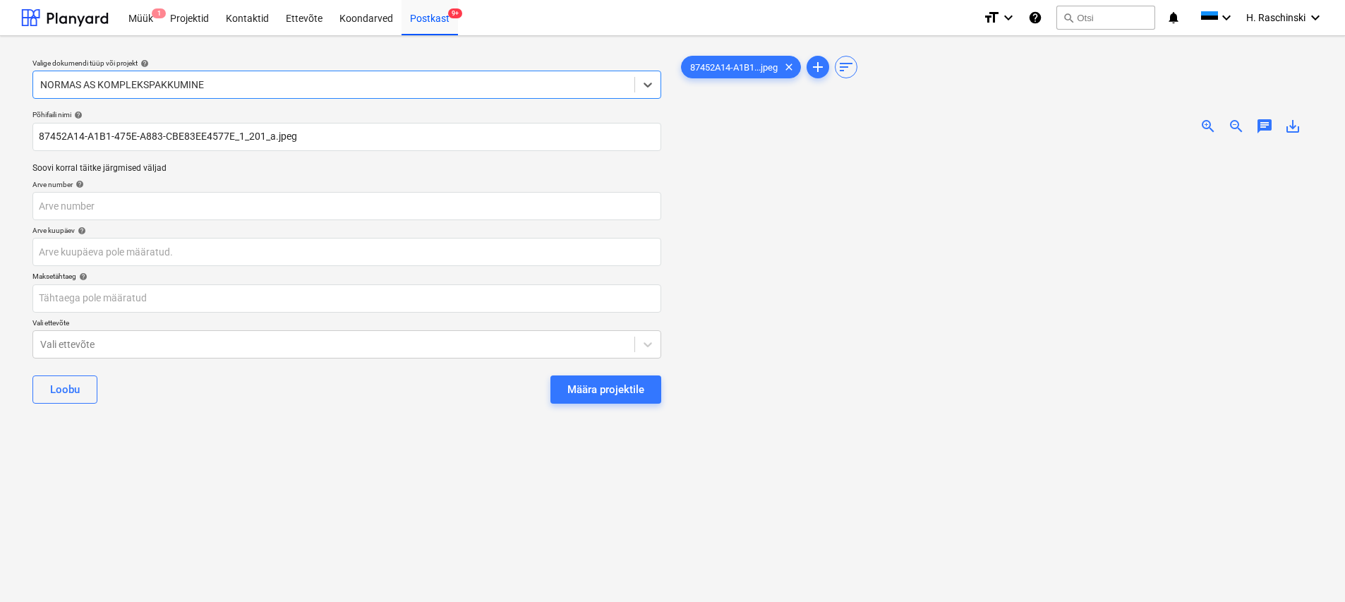
click at [588, 394] on div "Määra projektile" at bounding box center [605, 389] width 77 height 18
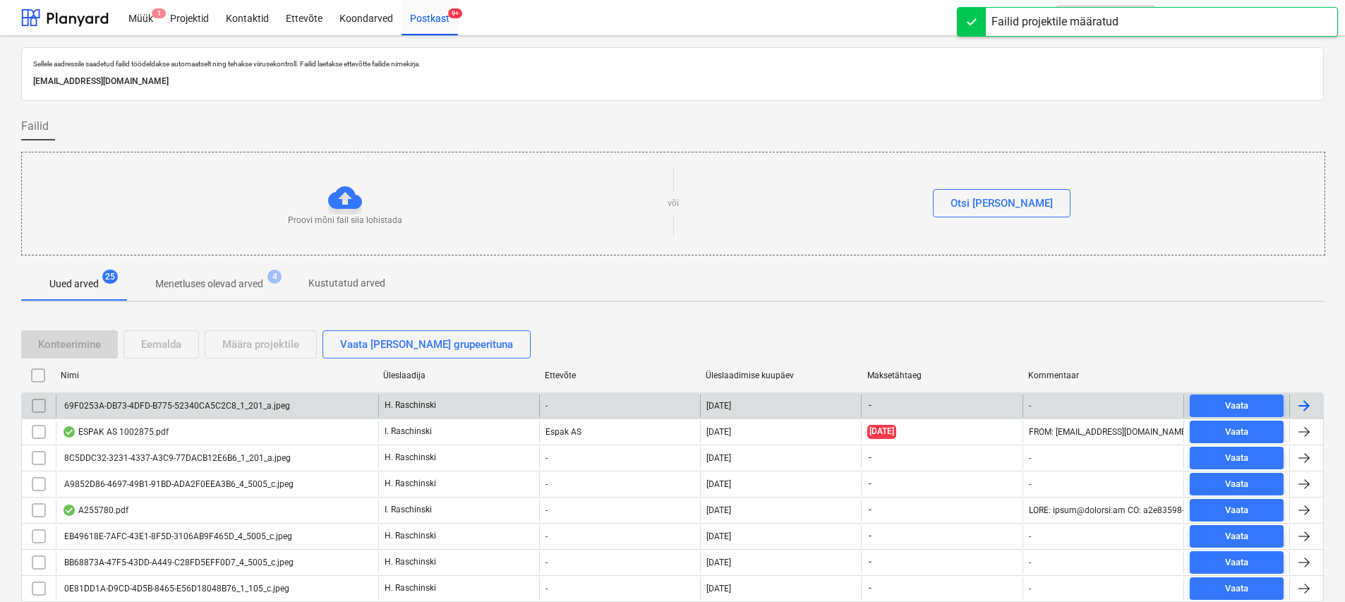
click at [233, 399] on div "69F0253A-DB73-4DFD-B775-52340CA5C2C8_1_201_a.jpeg" at bounding box center [217, 405] width 322 height 23
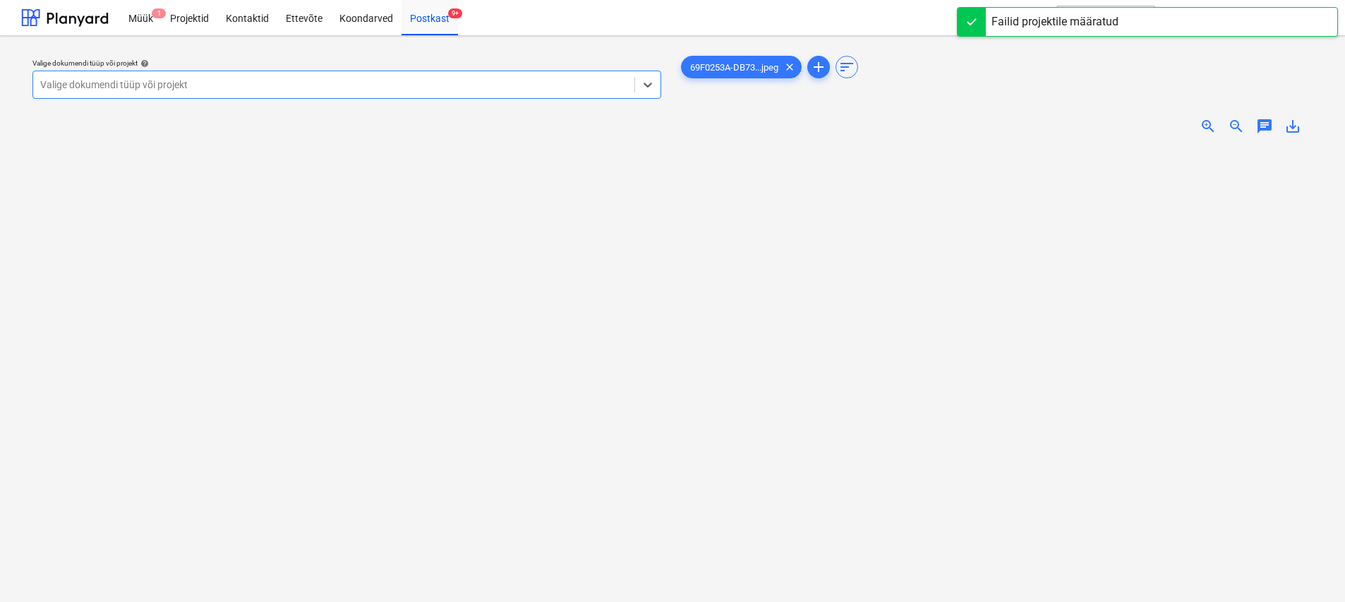
click at [668, 128] on span "zoom_in" at bounding box center [1207, 126] width 17 height 17
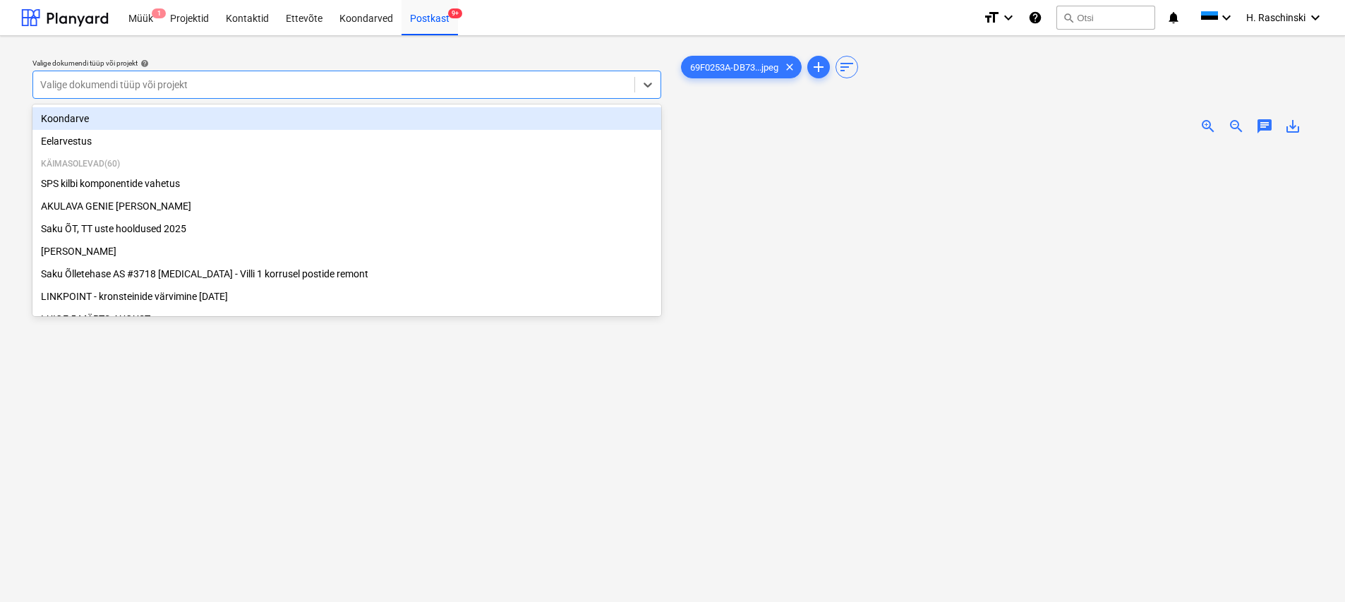
click at [396, 89] on div at bounding box center [333, 85] width 587 height 14
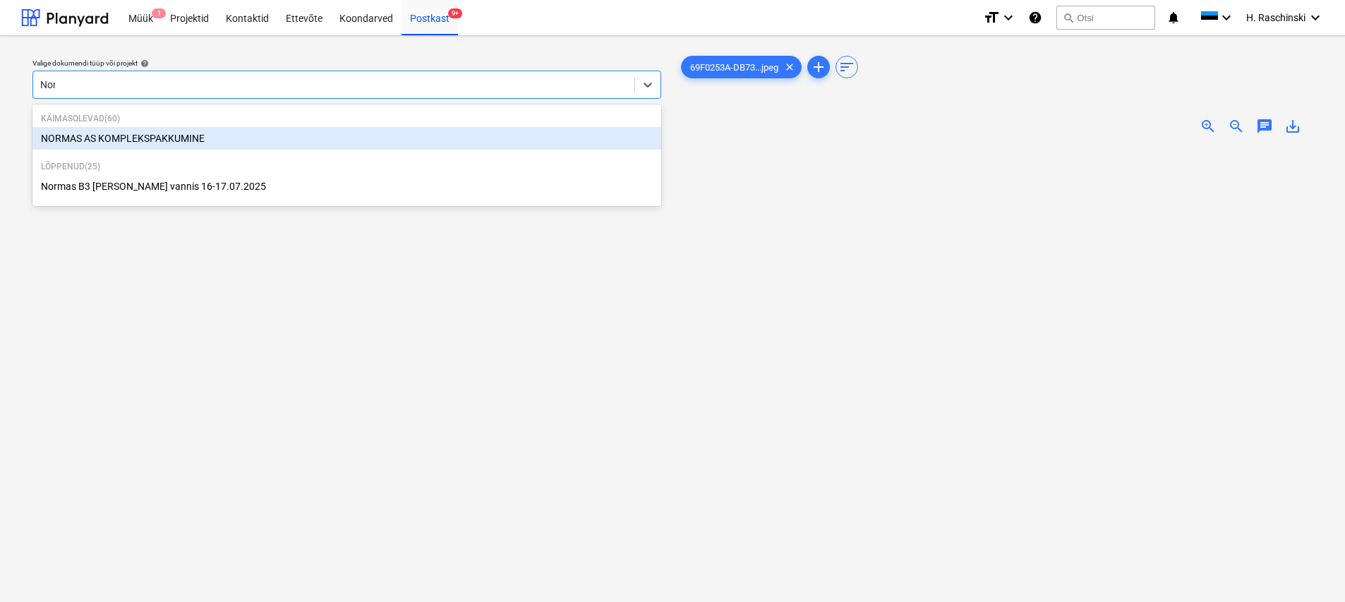
type input "Norma"
click at [241, 137] on div "NORMAS AS KOMPLEKSPAKKUMINE" at bounding box center [346, 138] width 629 height 23
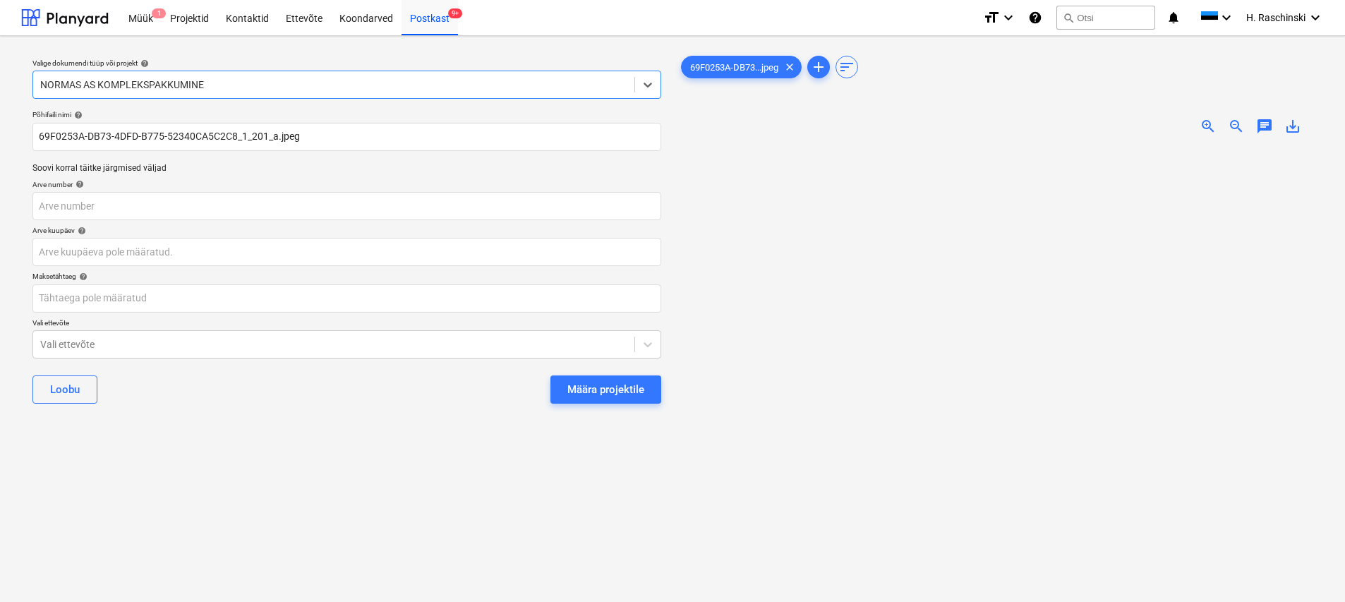
drag, startPoint x: 597, startPoint y: 381, endPoint x: 648, endPoint y: 391, distance: 51.7
click at [597, 381] on div "Määra projektile" at bounding box center [605, 389] width 77 height 18
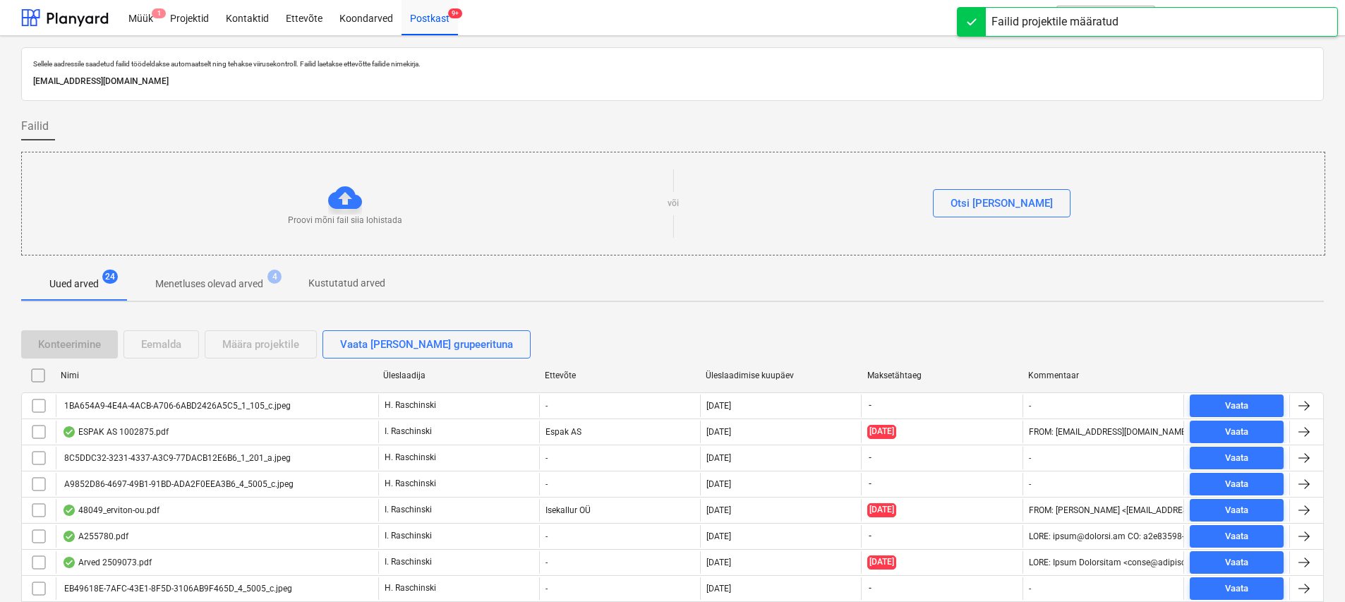
scroll to position [1, 0]
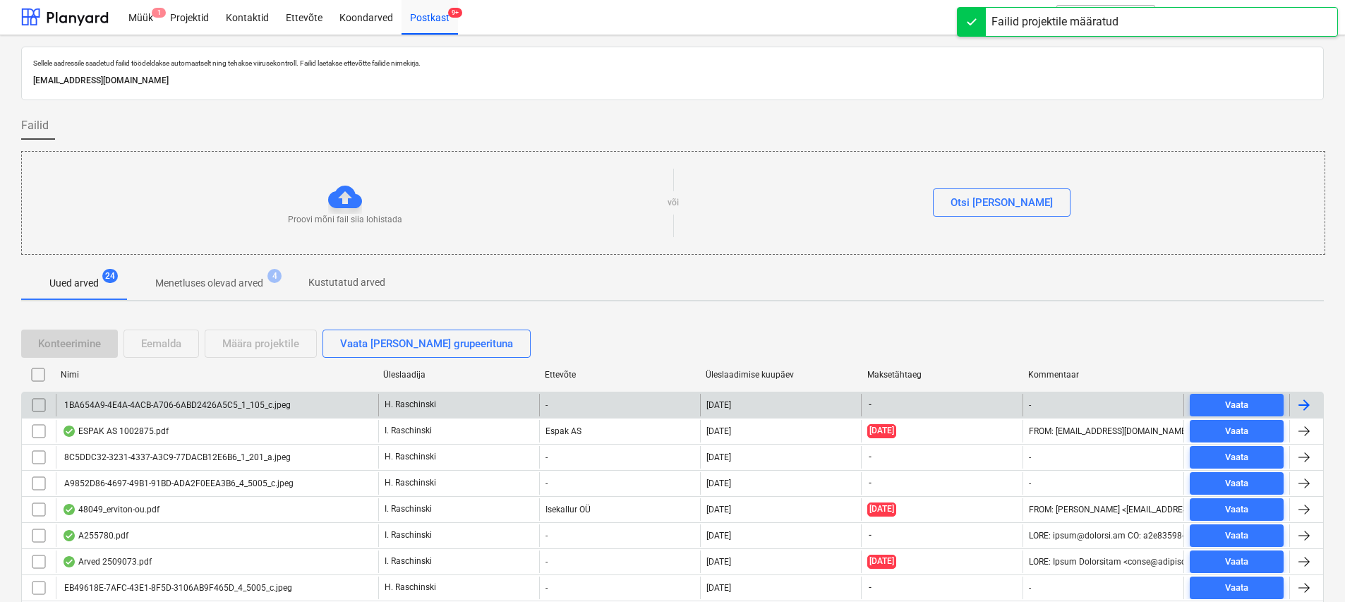
click at [288, 403] on div "1BA654A9-4E4A-4ACB-A706-6ABD2426A5C5_1_105_c.jpeg" at bounding box center [217, 405] width 322 height 23
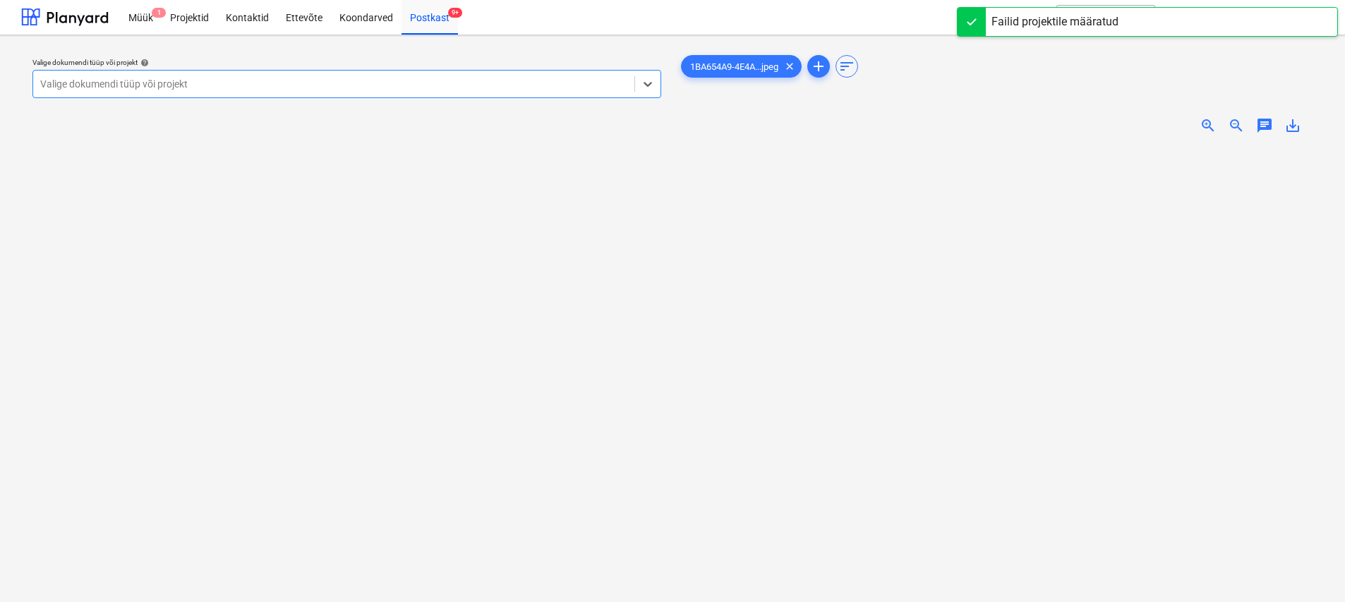
click at [668, 124] on div "zoom_in" at bounding box center [1208, 125] width 28 height 17
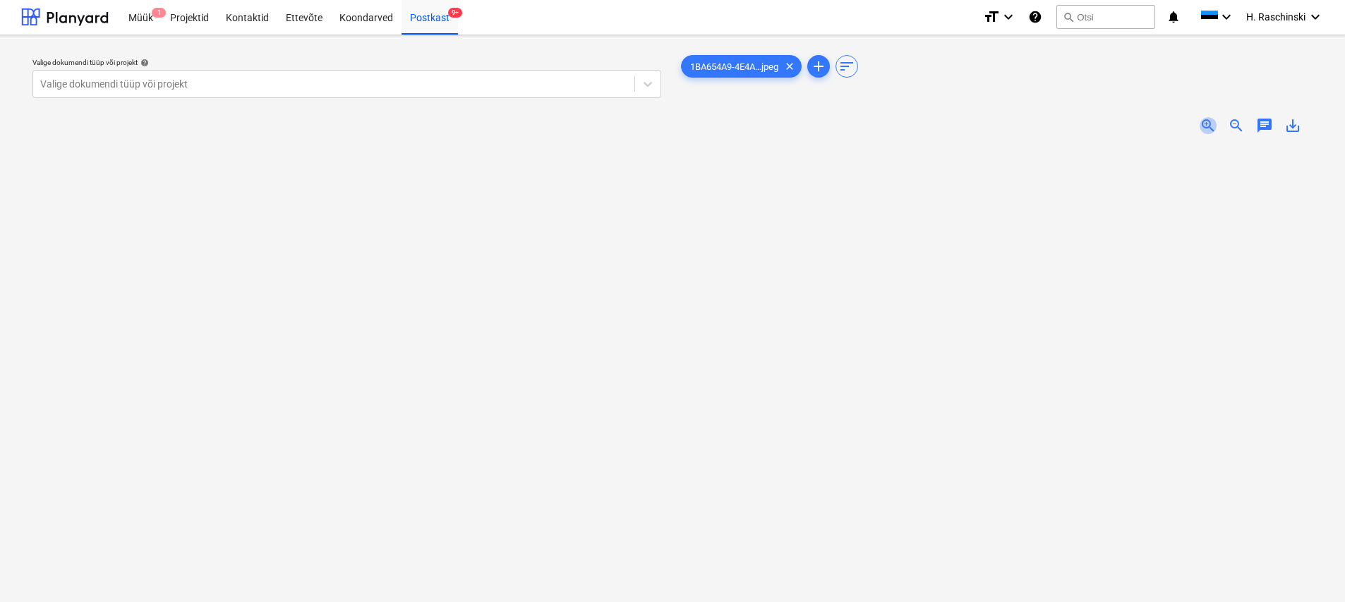
click at [668, 122] on span "zoom_in" at bounding box center [1207, 125] width 17 height 17
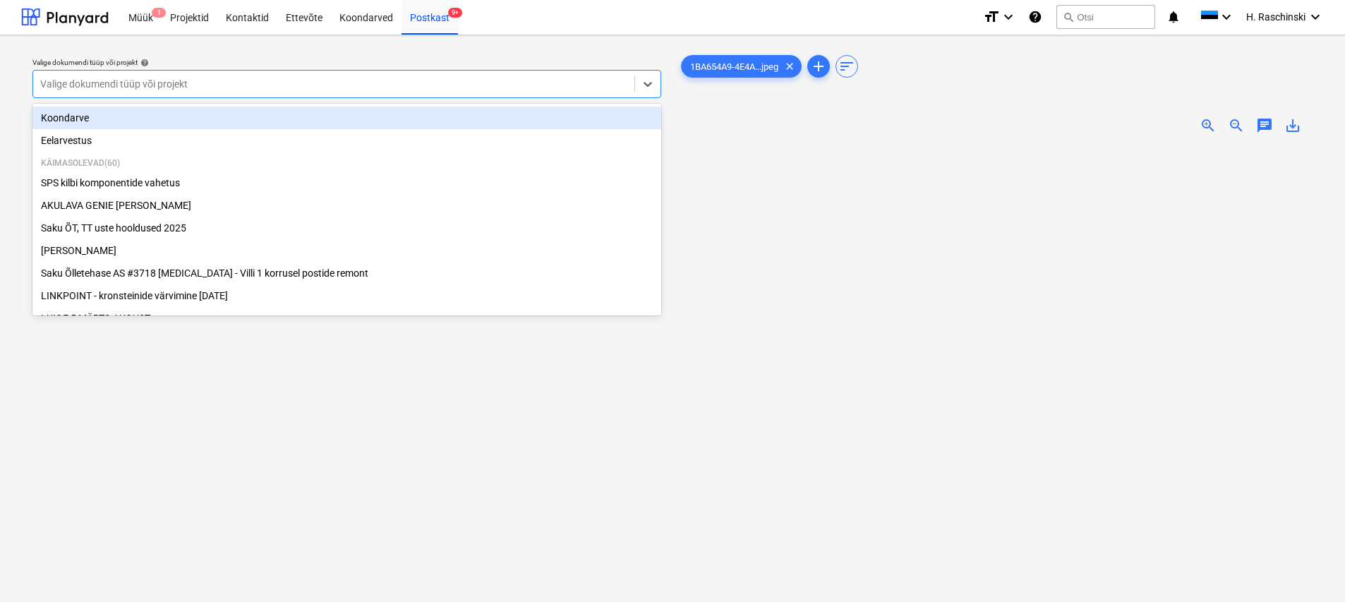
click at [248, 83] on div at bounding box center [333, 84] width 587 height 14
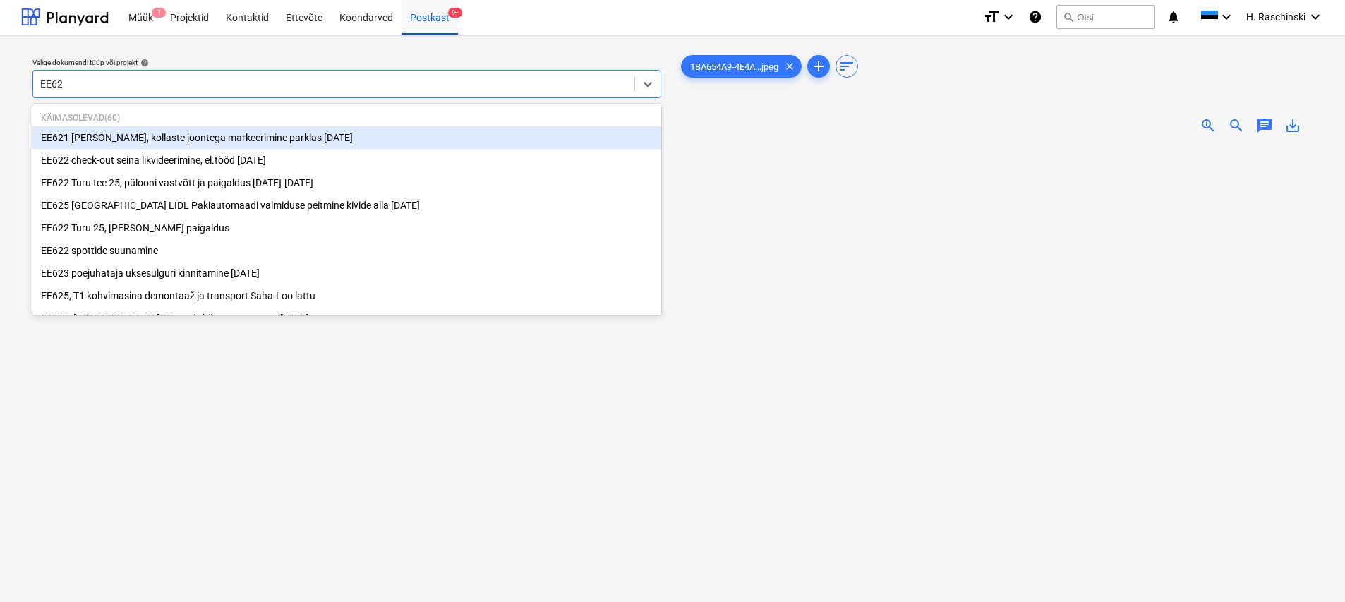
type input "EE622"
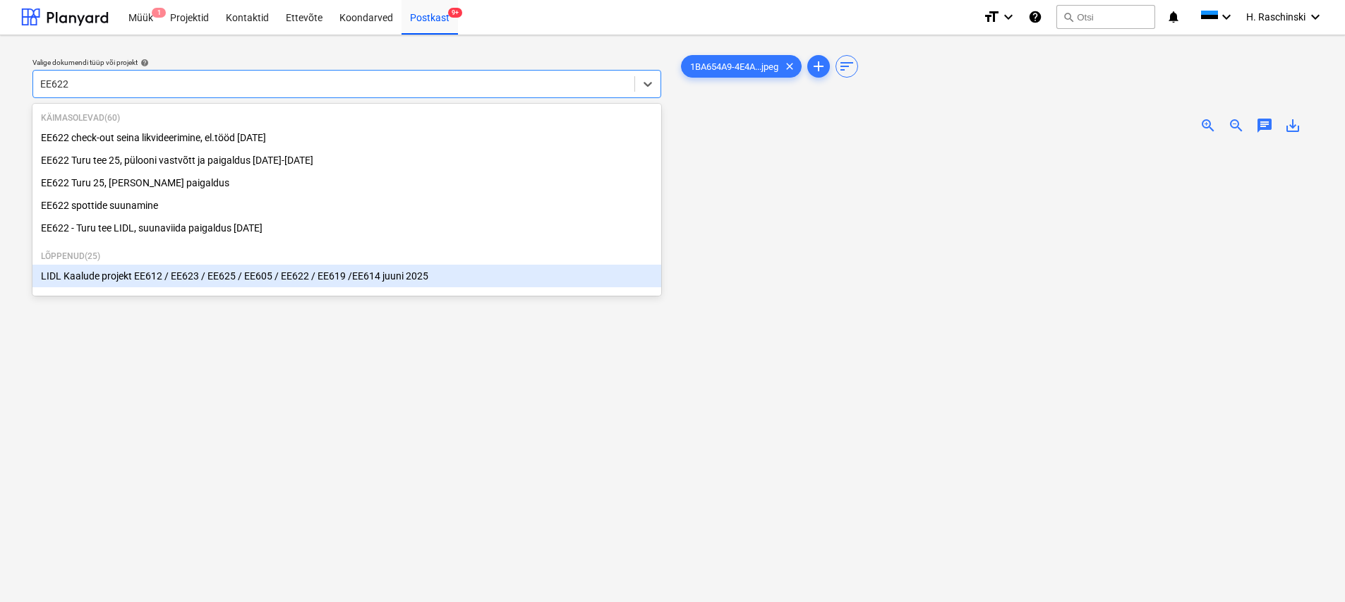
scroll to position [54, 0]
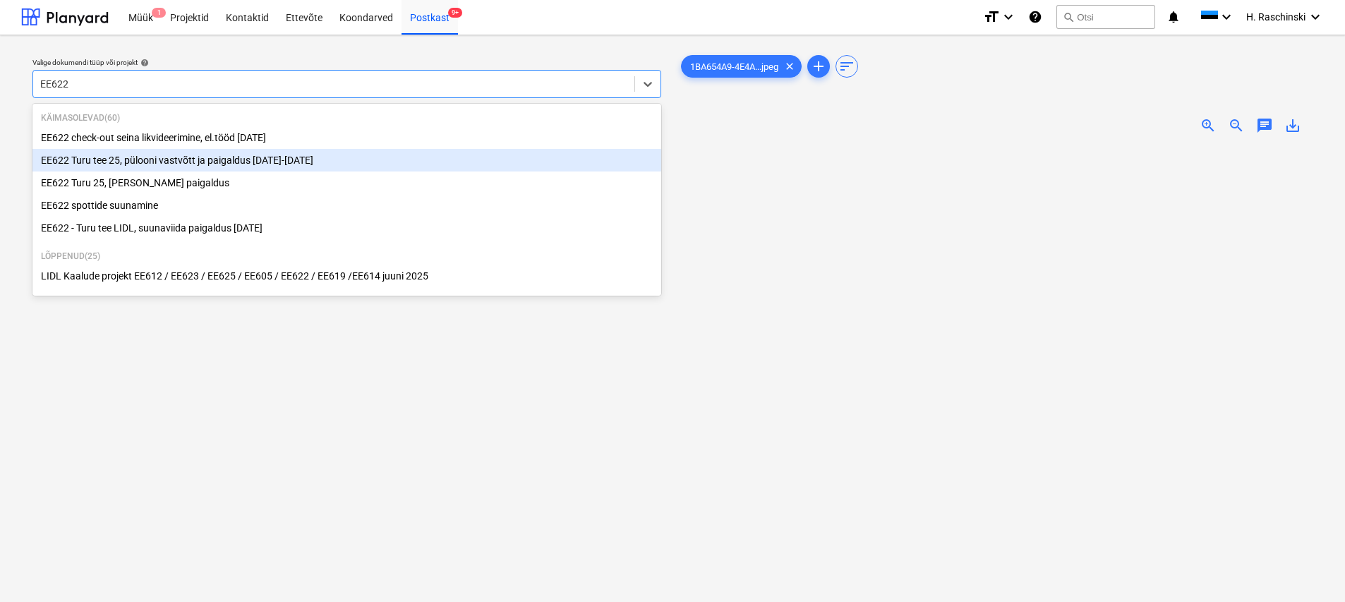
click at [218, 162] on div "EE622 Turu tee 25, pülooni vastvõtt ja paigaldus [DATE]-[DATE]" at bounding box center [346, 160] width 629 height 23
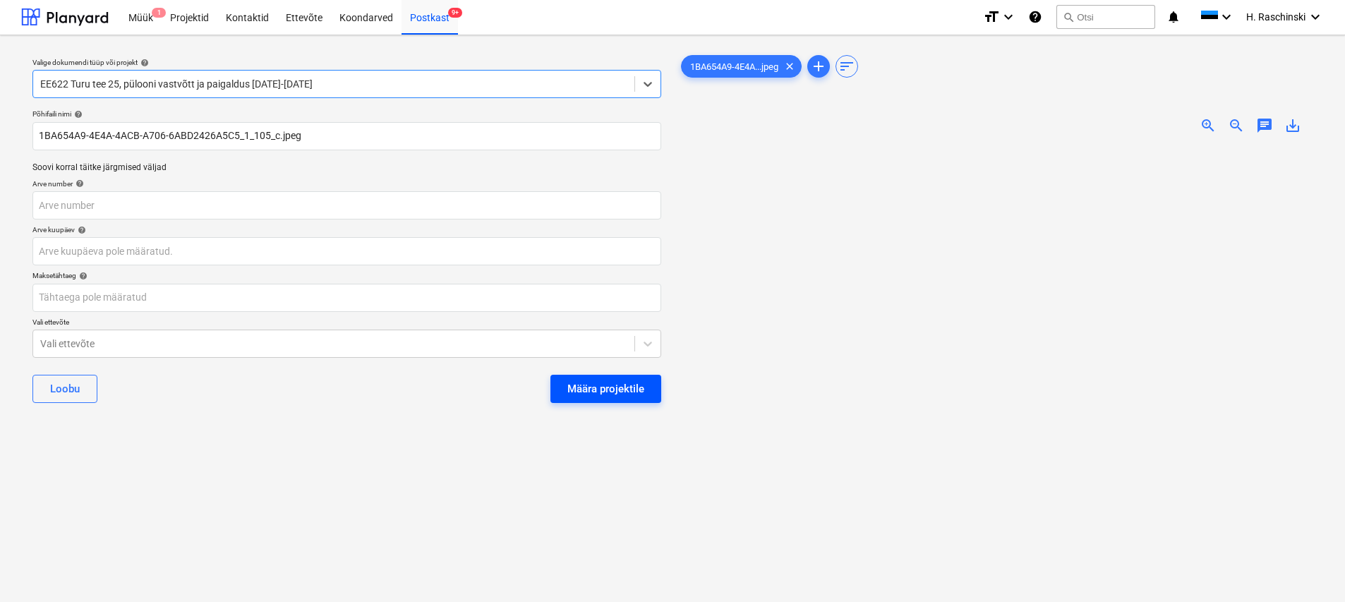
click at [639, 393] on div "Määra projektile" at bounding box center [605, 389] width 77 height 18
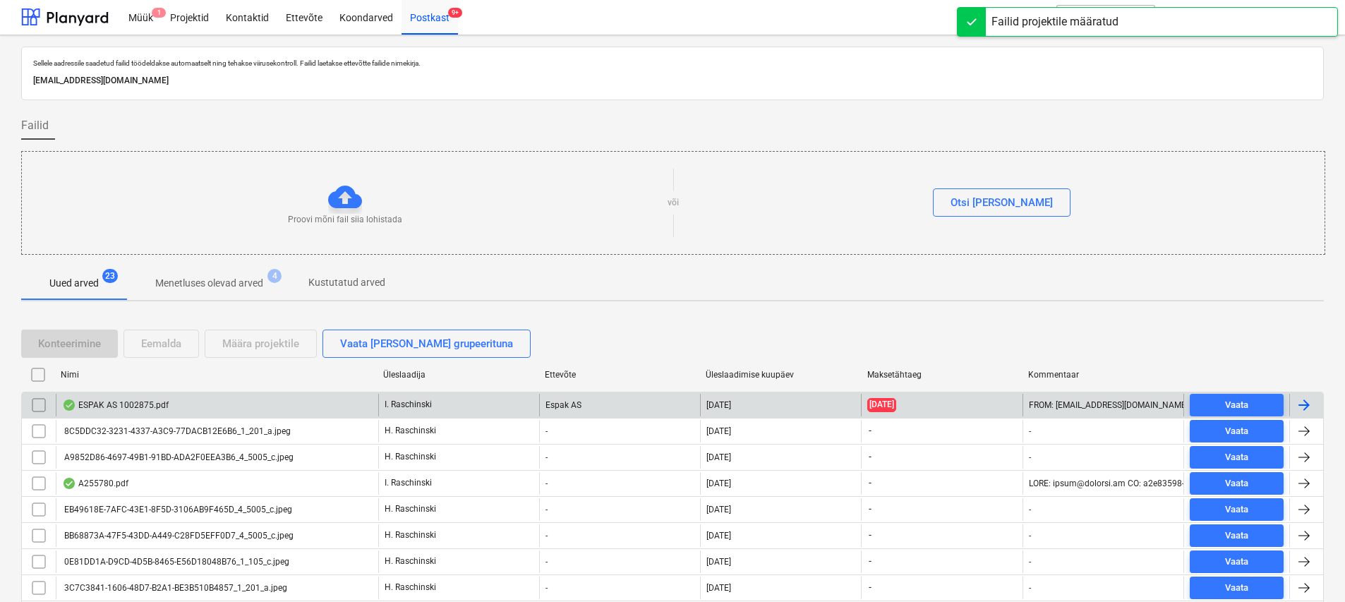
click at [232, 407] on div "ESPAK AS 1002875.pdf" at bounding box center [217, 405] width 322 height 23
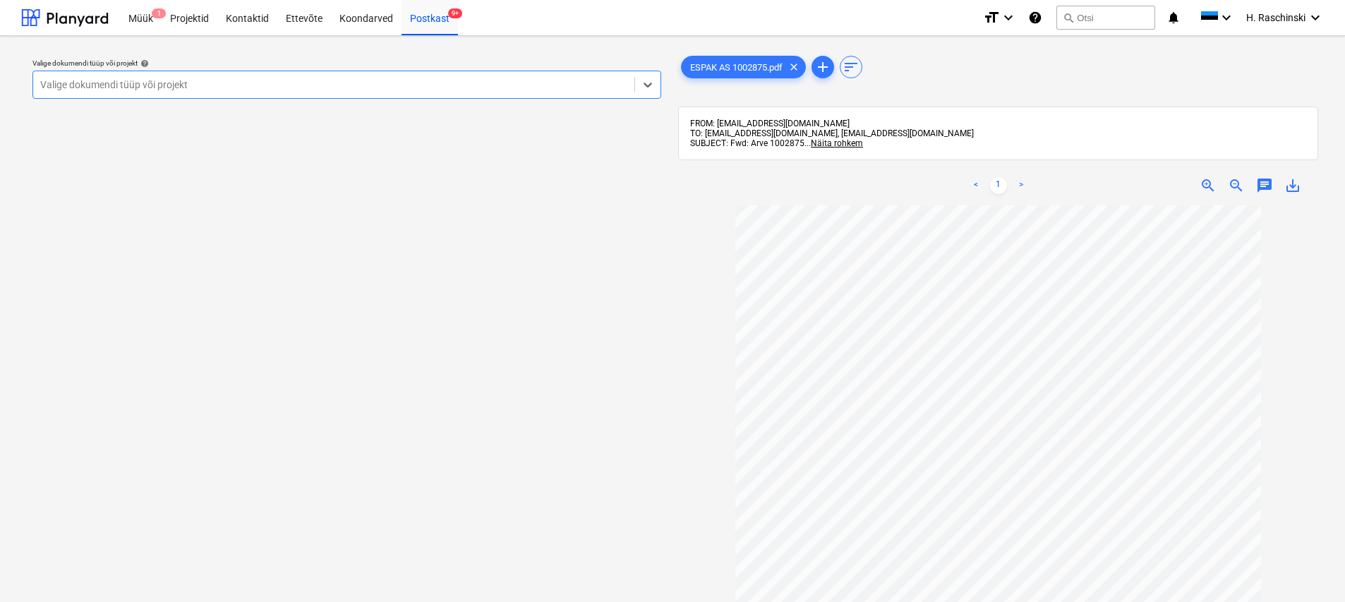
click at [403, 80] on div at bounding box center [333, 85] width 587 height 14
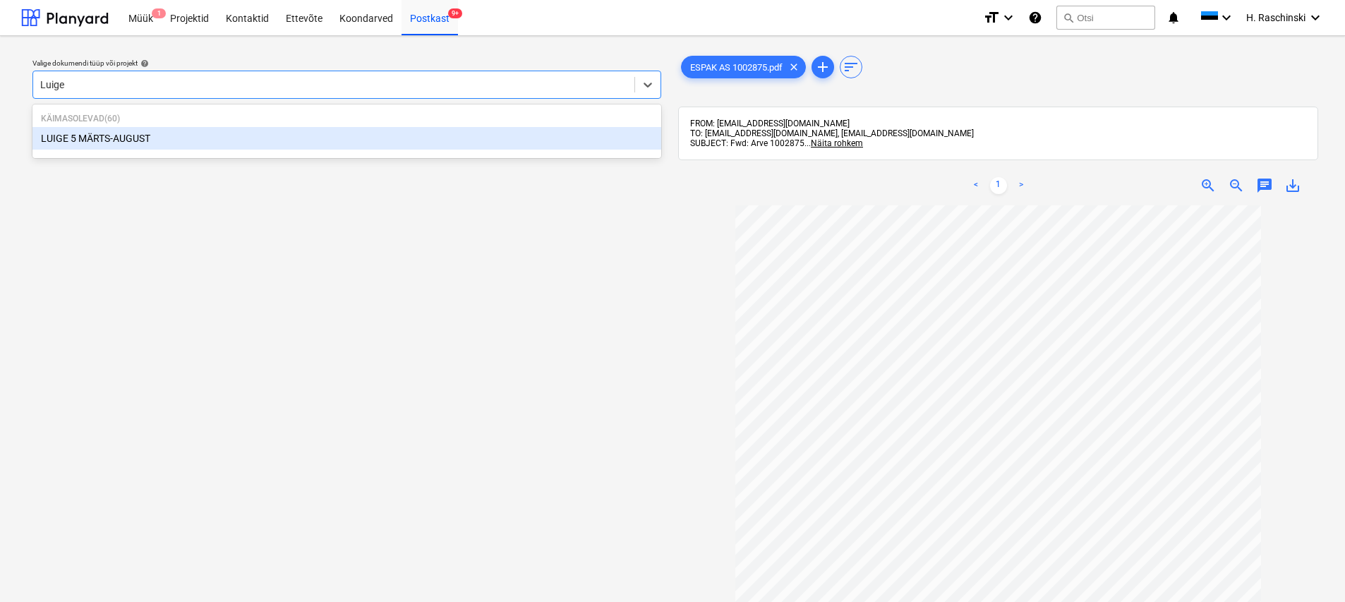
type input "Luige 5"
click at [205, 133] on div "LUIGE 5 MÄRTS-AUGUST" at bounding box center [346, 138] width 629 height 23
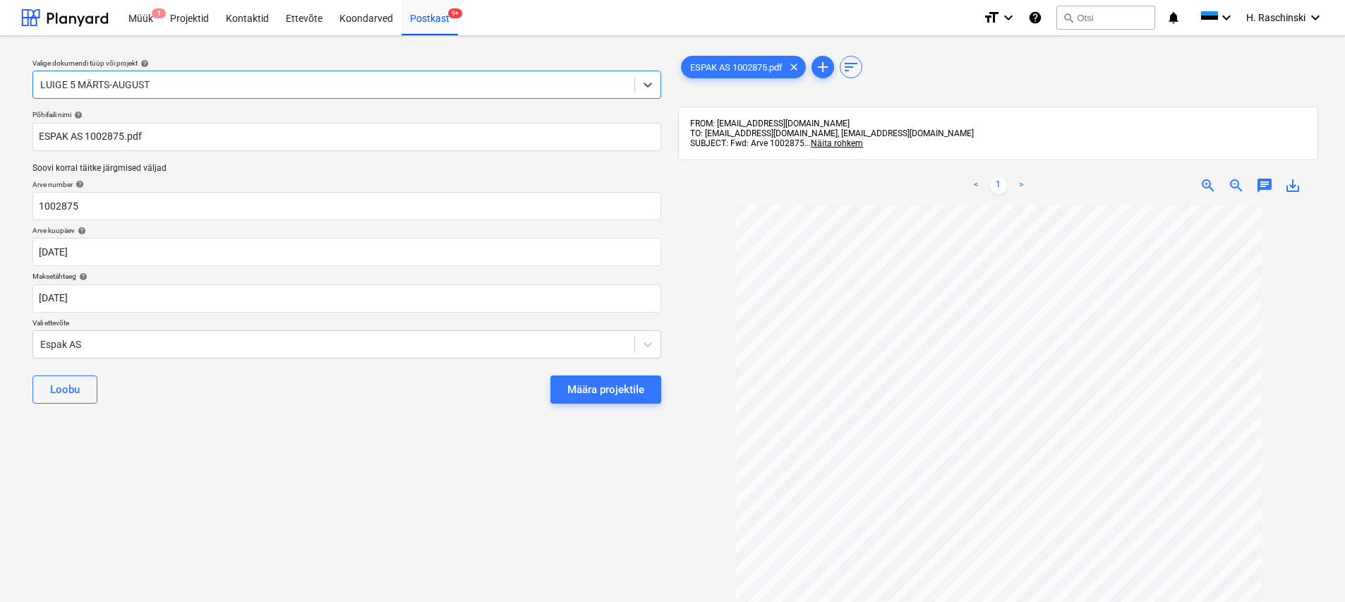
click at [600, 390] on div "Määra projektile" at bounding box center [605, 389] width 77 height 18
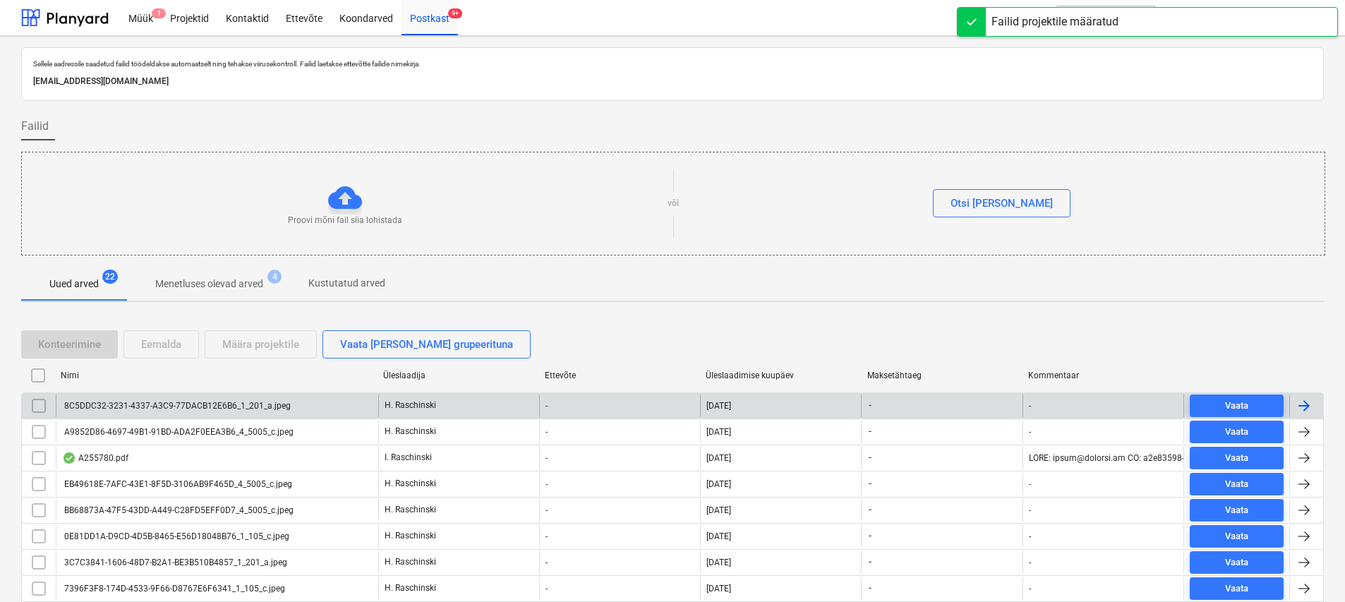
click at [159, 410] on div "8C5DDC32-3231-4337-A3C9-77DACB12E6B6_1_201_a.jpeg" at bounding box center [176, 406] width 229 height 10
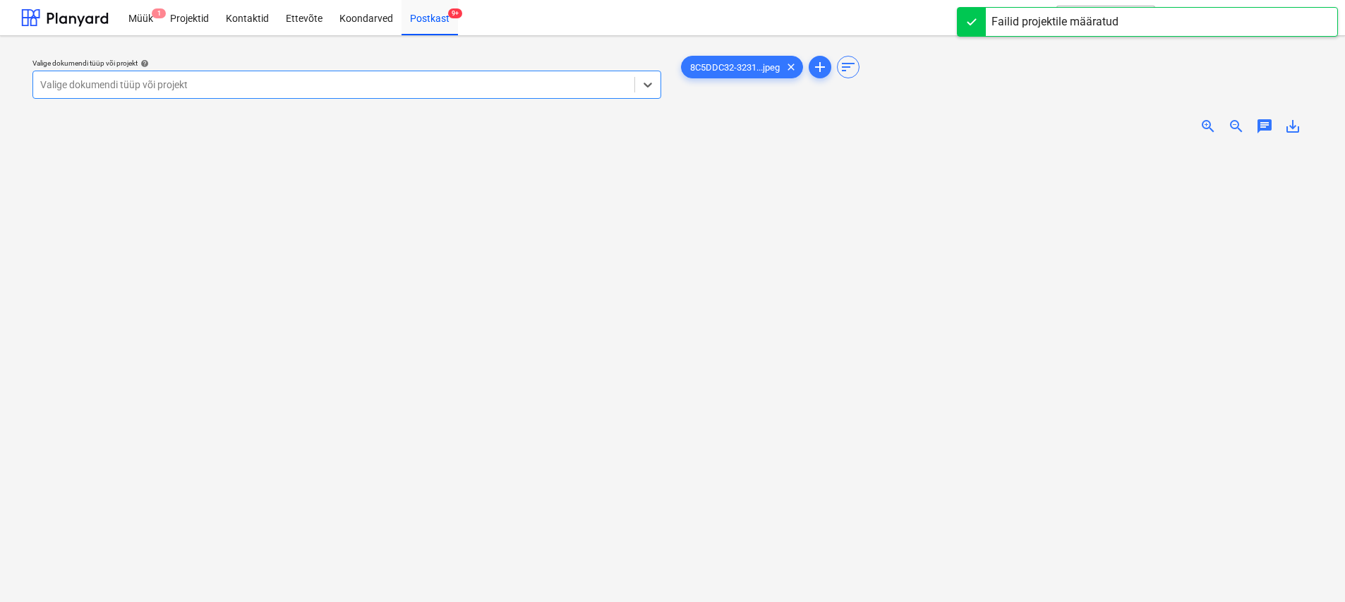
click at [668, 123] on span "zoom_in" at bounding box center [1207, 126] width 17 height 17
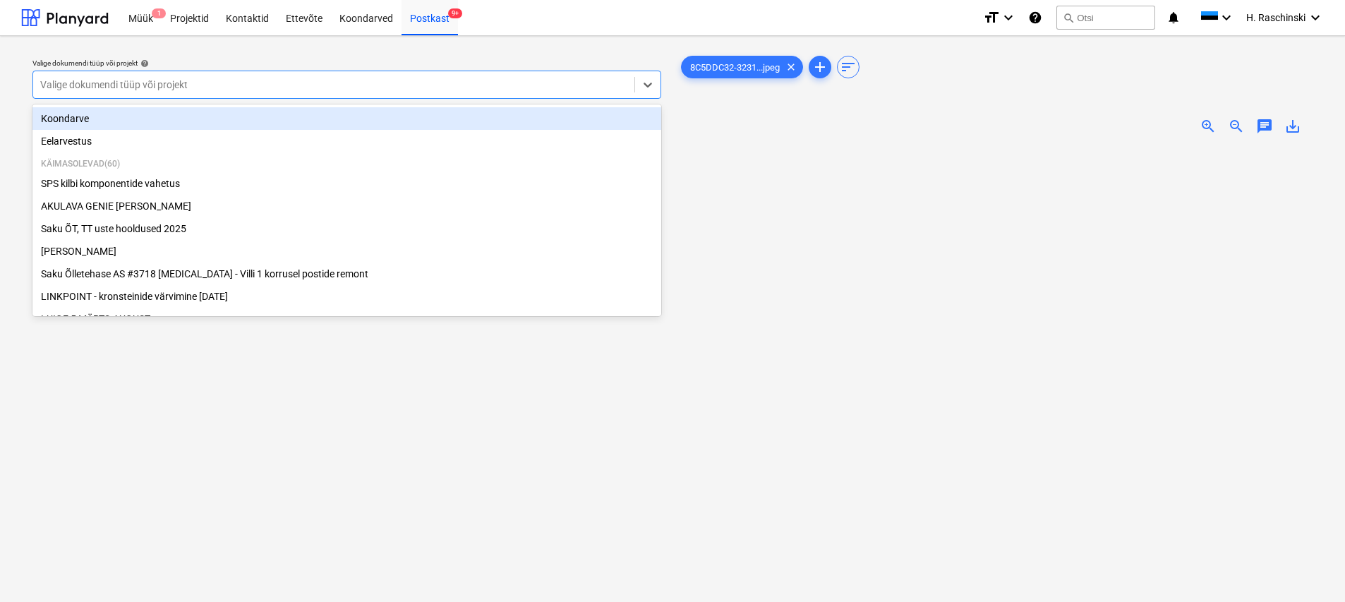
click at [380, 85] on div at bounding box center [333, 85] width 587 height 14
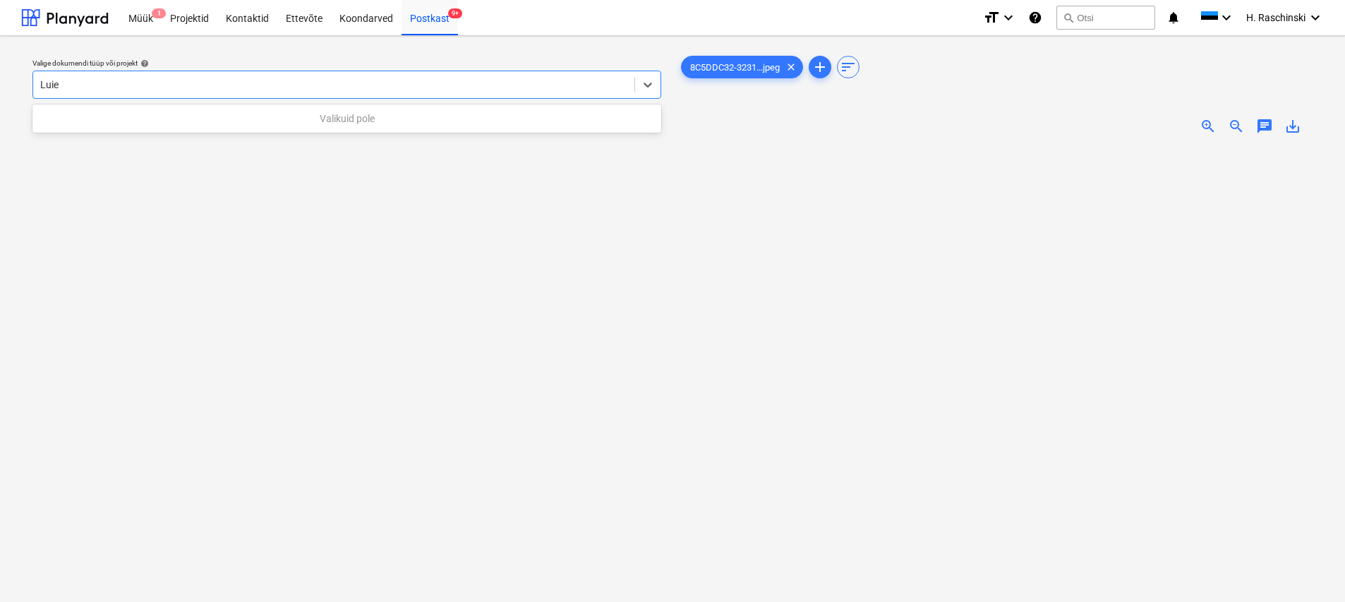
type input "Lui"
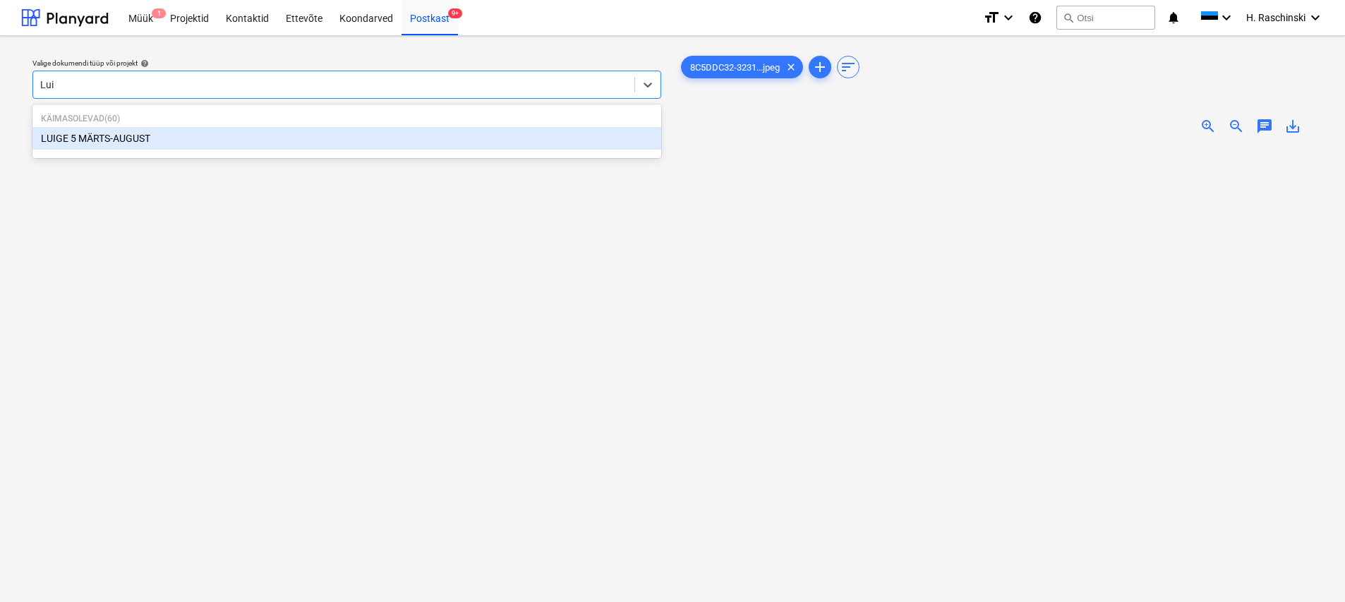
click at [382, 139] on div "LUIGE 5 MÄRTS-AUGUST" at bounding box center [346, 138] width 629 height 23
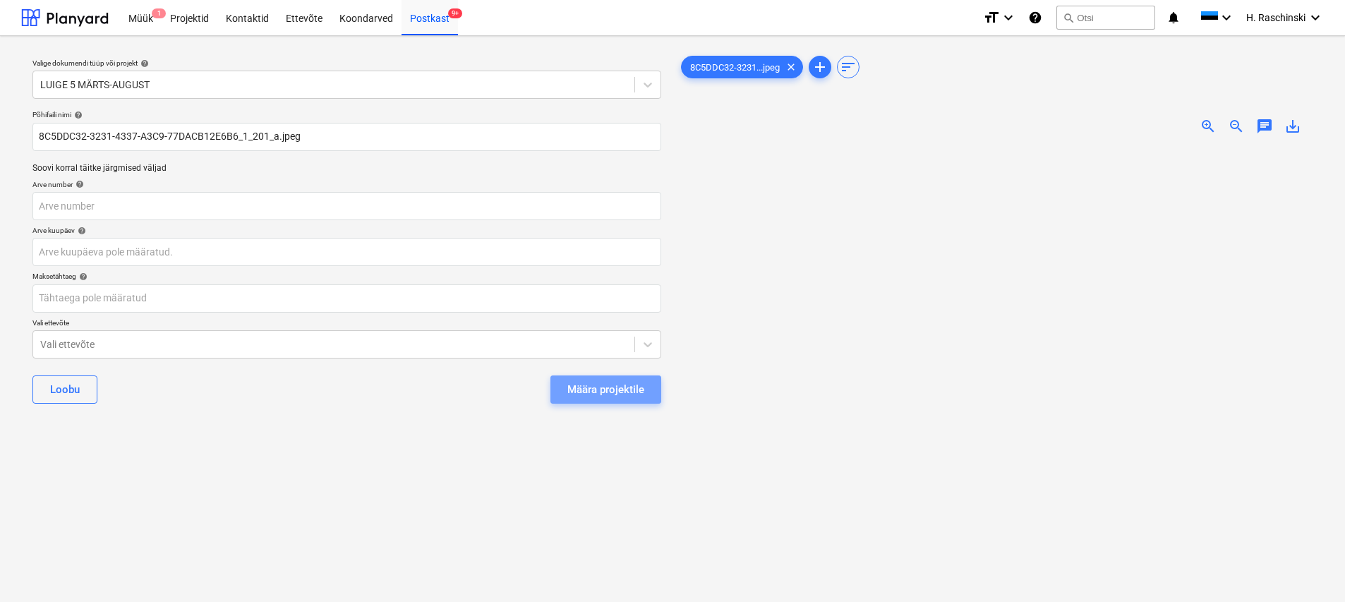
drag, startPoint x: 600, startPoint y: 385, endPoint x: 621, endPoint y: 395, distance: 22.7
click at [600, 385] on div "Määra projektile" at bounding box center [605, 389] width 77 height 18
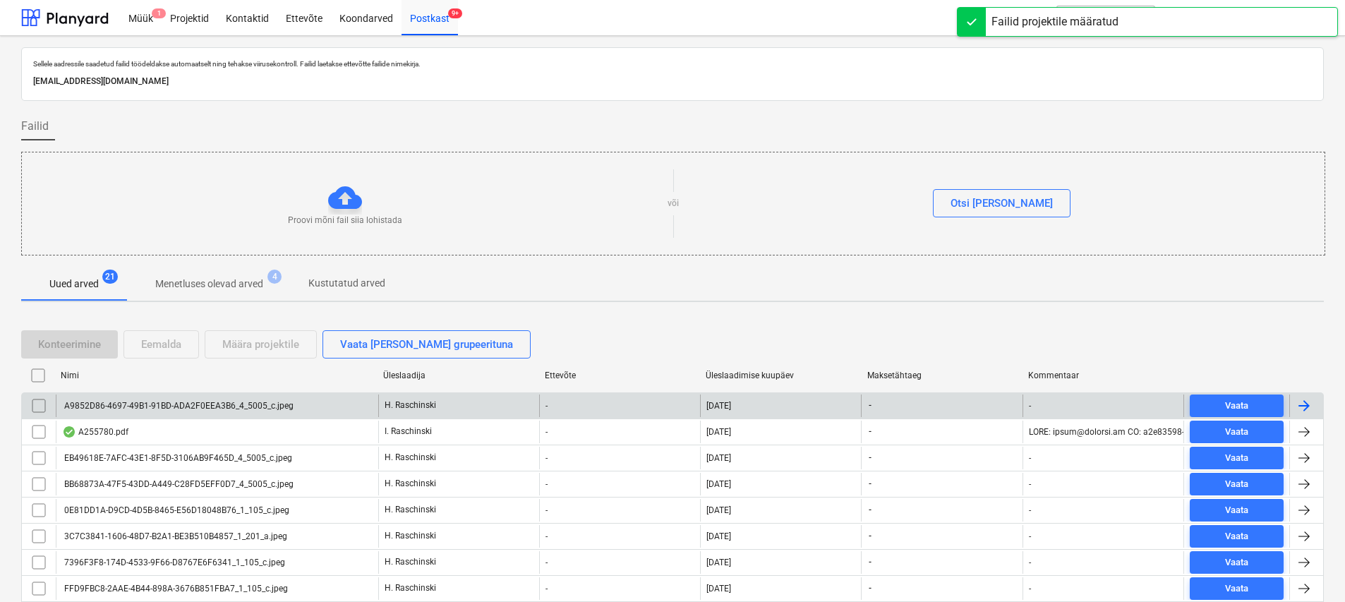
click at [272, 408] on div "A9852D86-4697-49B1-91BD-ADA2F0EEA3B6_4_5005_c.jpeg" at bounding box center [177, 406] width 231 height 10
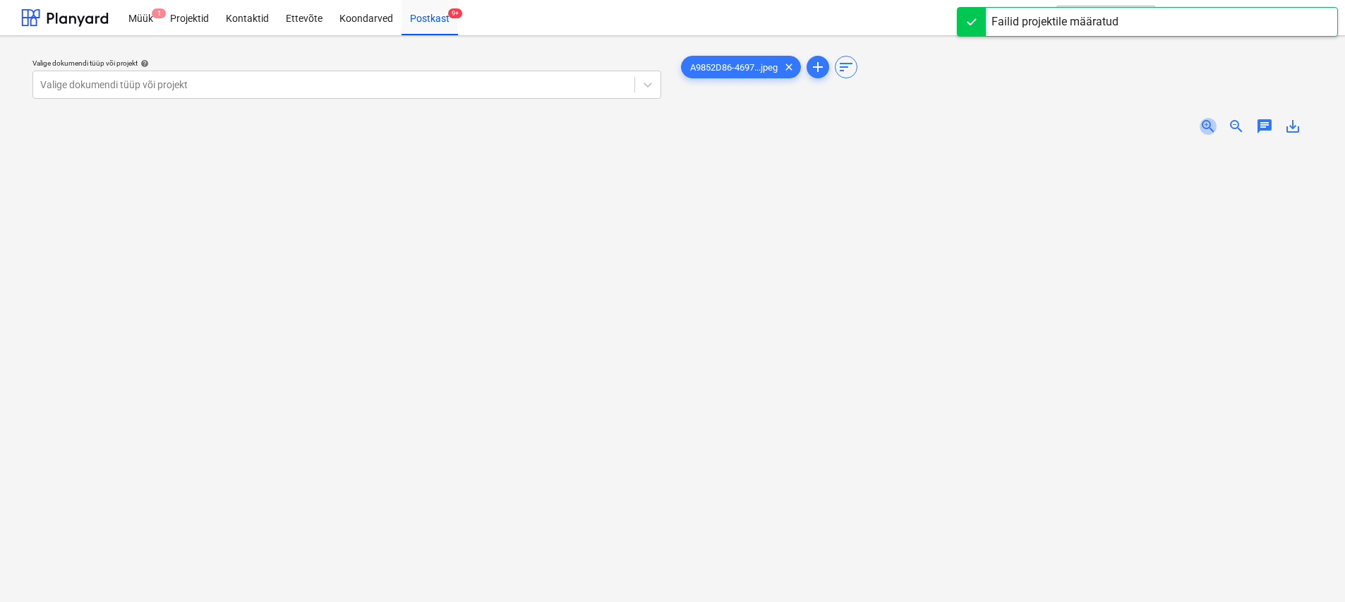
click at [668, 126] on span "zoom_in" at bounding box center [1207, 126] width 17 height 17
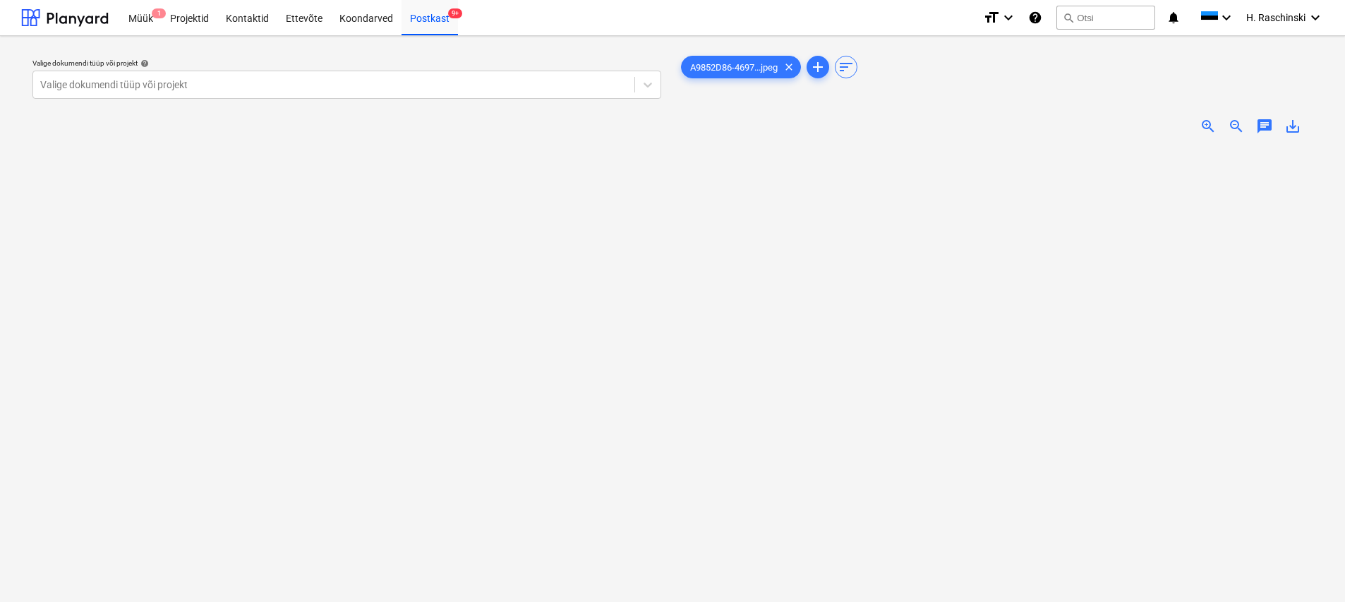
scroll to position [73, 0]
click at [668, 146] on img at bounding box center [998, 146] width 480 height 0
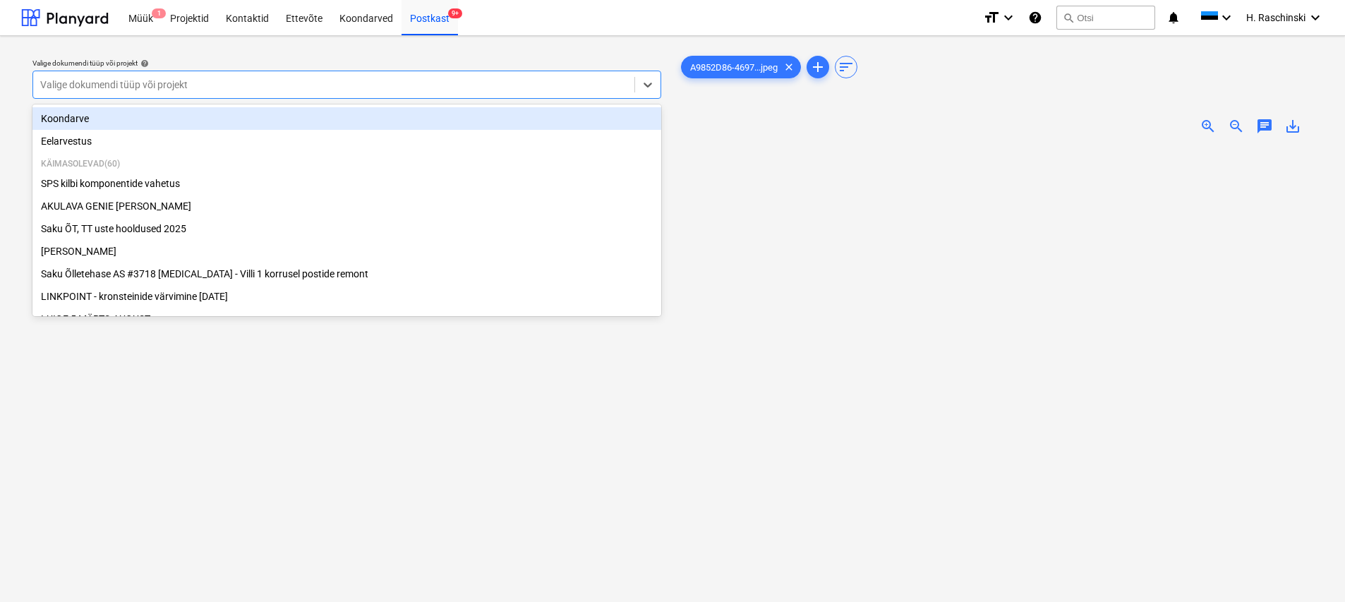
click at [284, 86] on div at bounding box center [333, 85] width 587 height 14
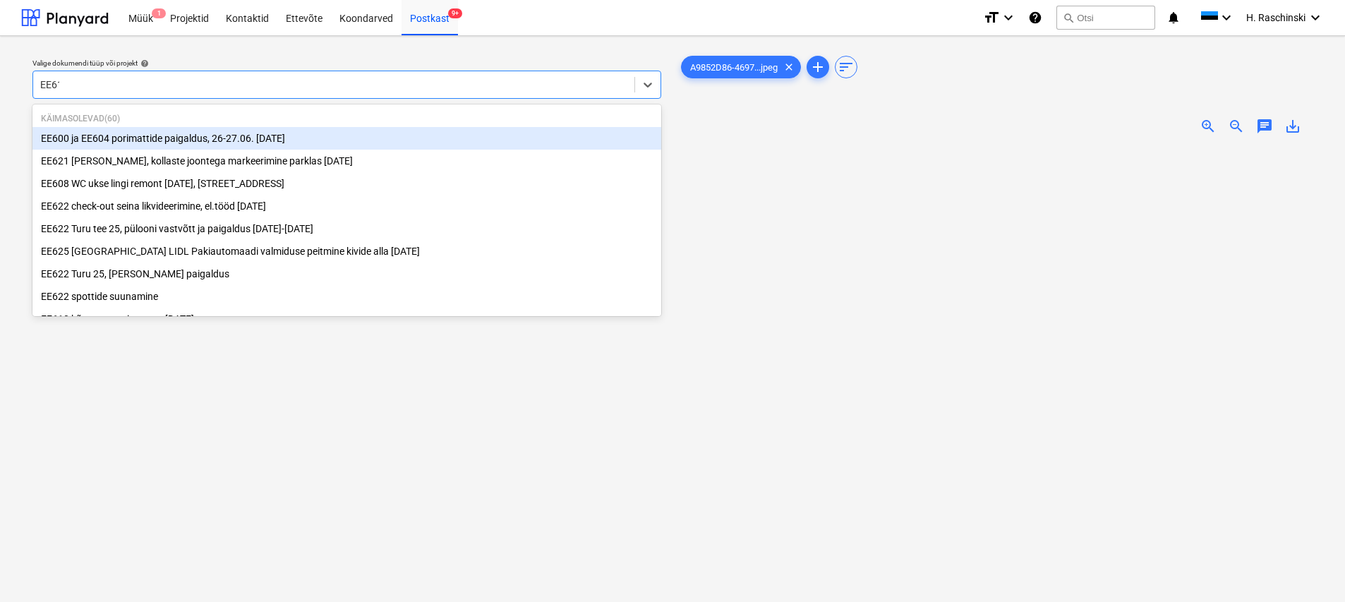
type input "EE612"
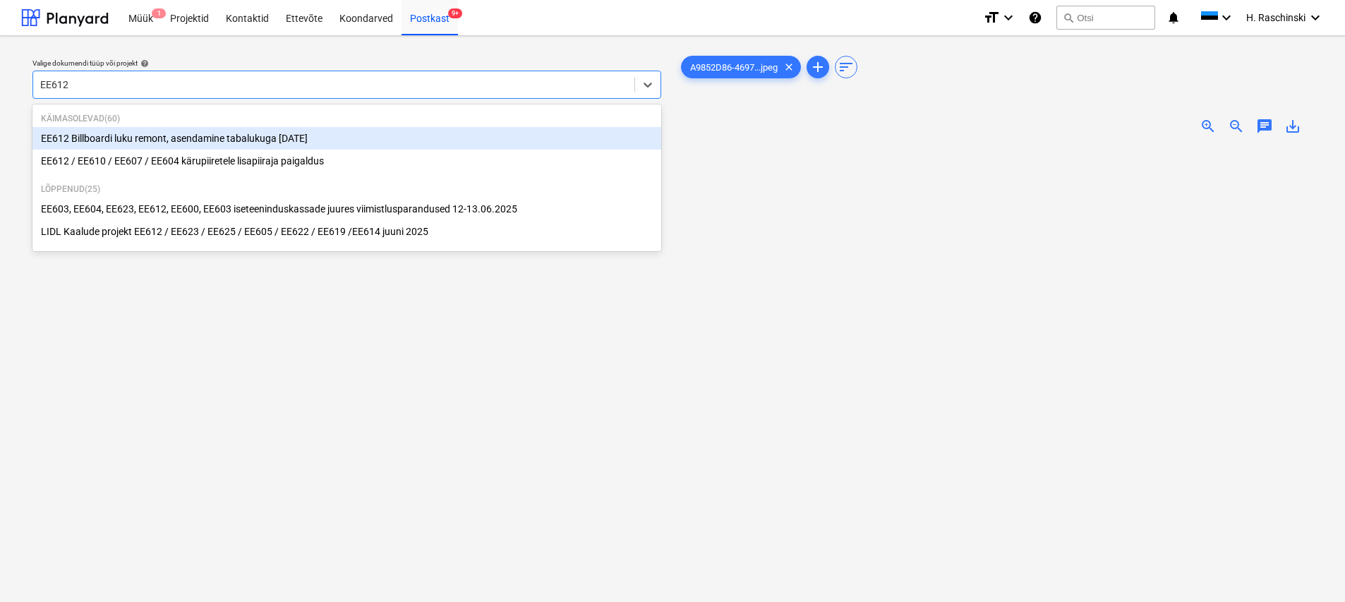
click at [229, 135] on div "EE612 Billboardi luku remont, asendamine tabalukuga [DATE]" at bounding box center [346, 138] width 629 height 23
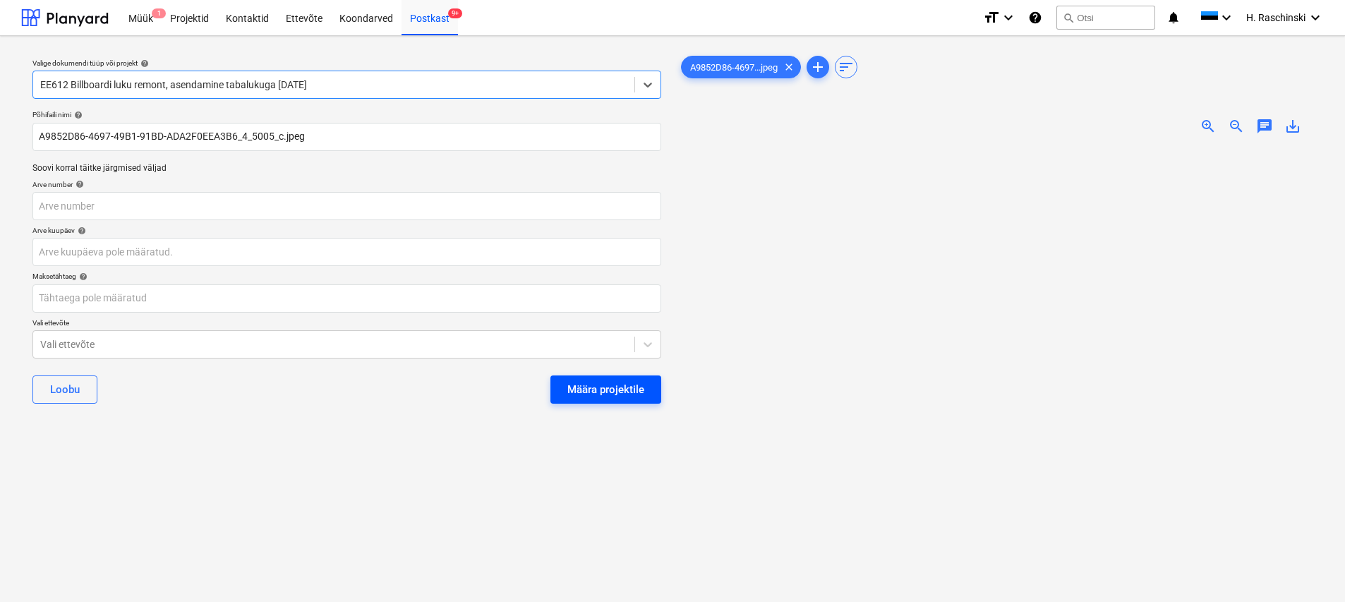
click at [581, 390] on div "Määra projektile" at bounding box center [605, 389] width 77 height 18
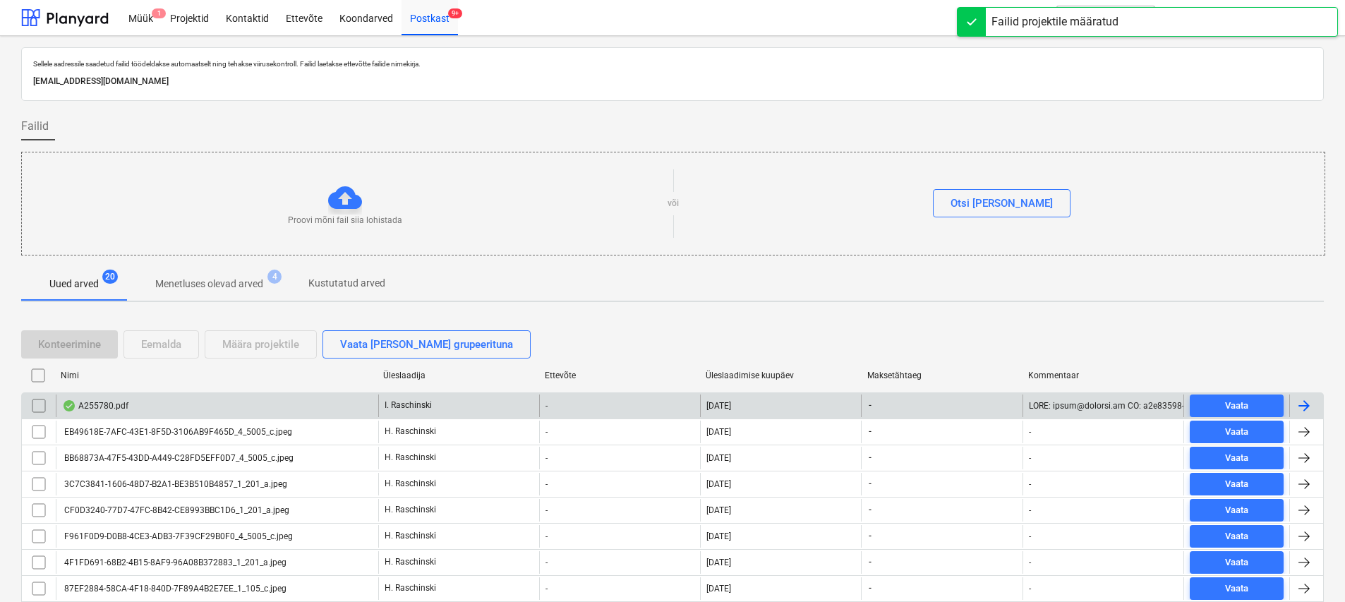
click at [123, 401] on div "A255780.pdf" at bounding box center [95, 405] width 66 height 11
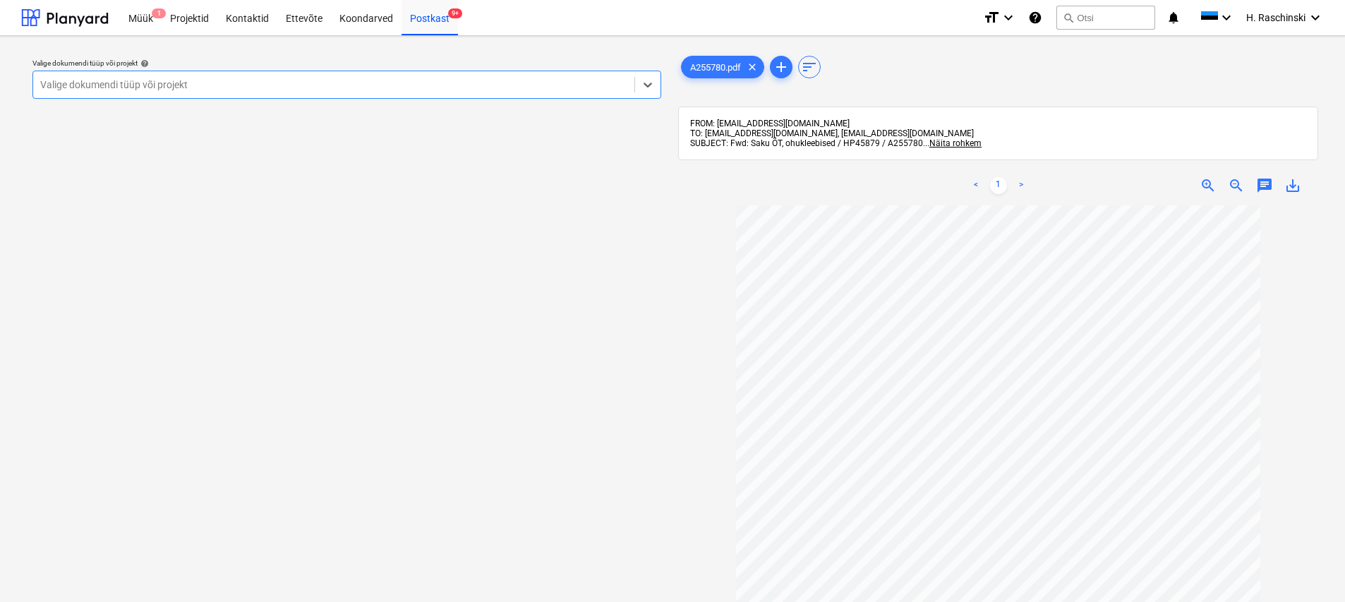
click at [516, 88] on div at bounding box center [333, 85] width 587 height 14
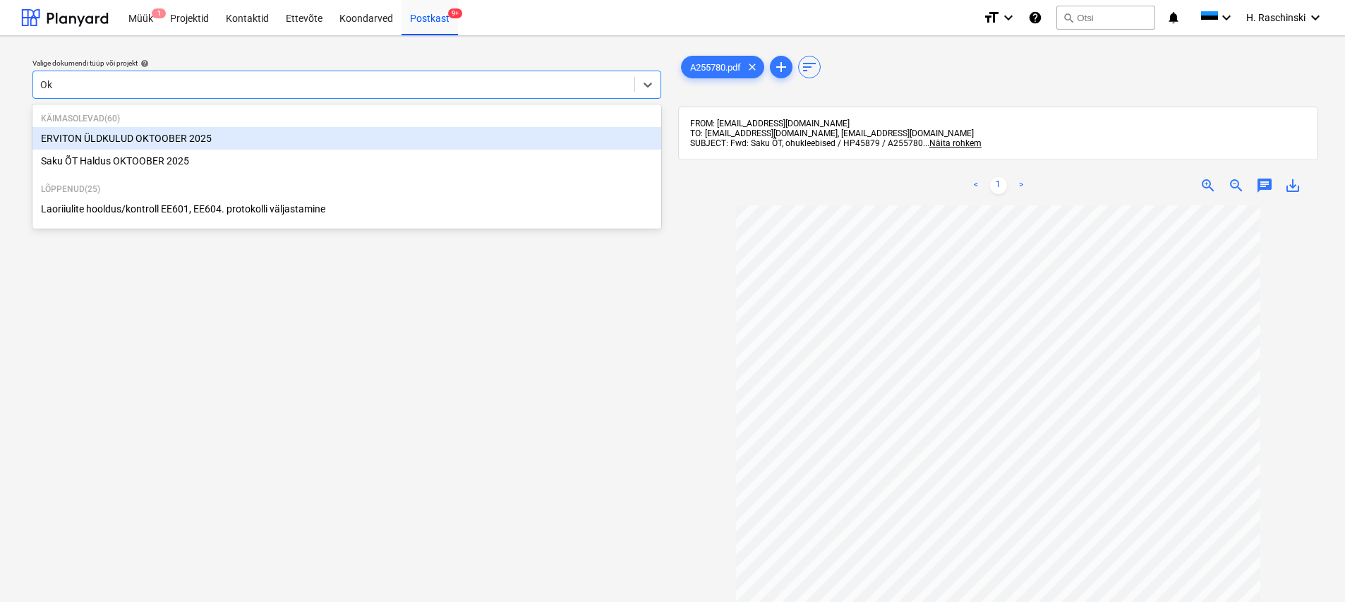
type input "Okt"
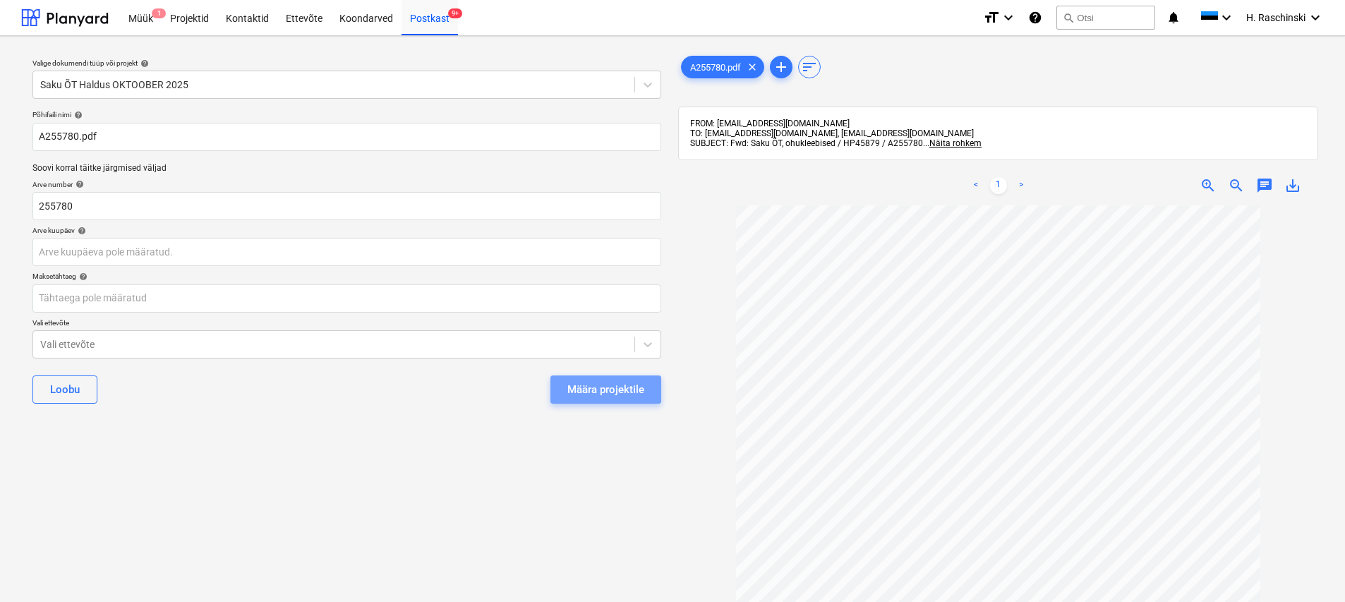
drag, startPoint x: 622, startPoint y: 386, endPoint x: 613, endPoint y: 371, distance: 17.4
click at [621, 386] on div "Määra projektile" at bounding box center [605, 389] width 77 height 18
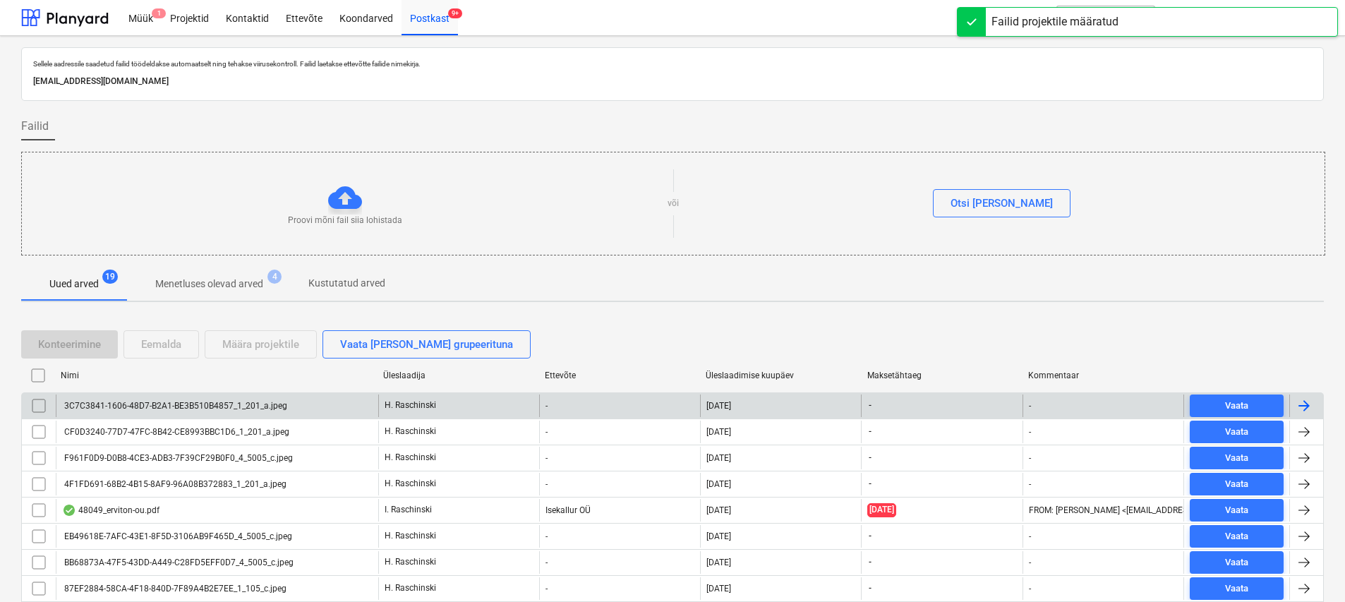
click at [209, 408] on div "3C7C3841-1606-48D7-B2A1-BE3B510B4857_1_201_a.jpeg" at bounding box center [174, 406] width 225 height 10
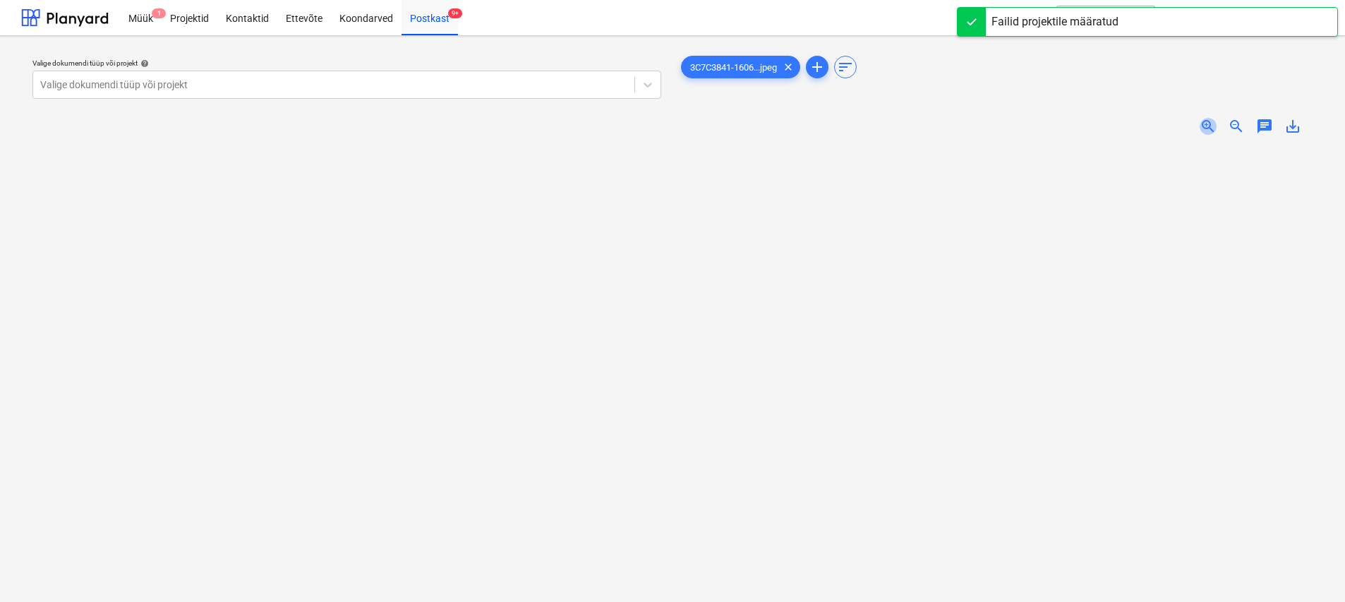
click at [668, 123] on span "zoom_in" at bounding box center [1207, 126] width 17 height 17
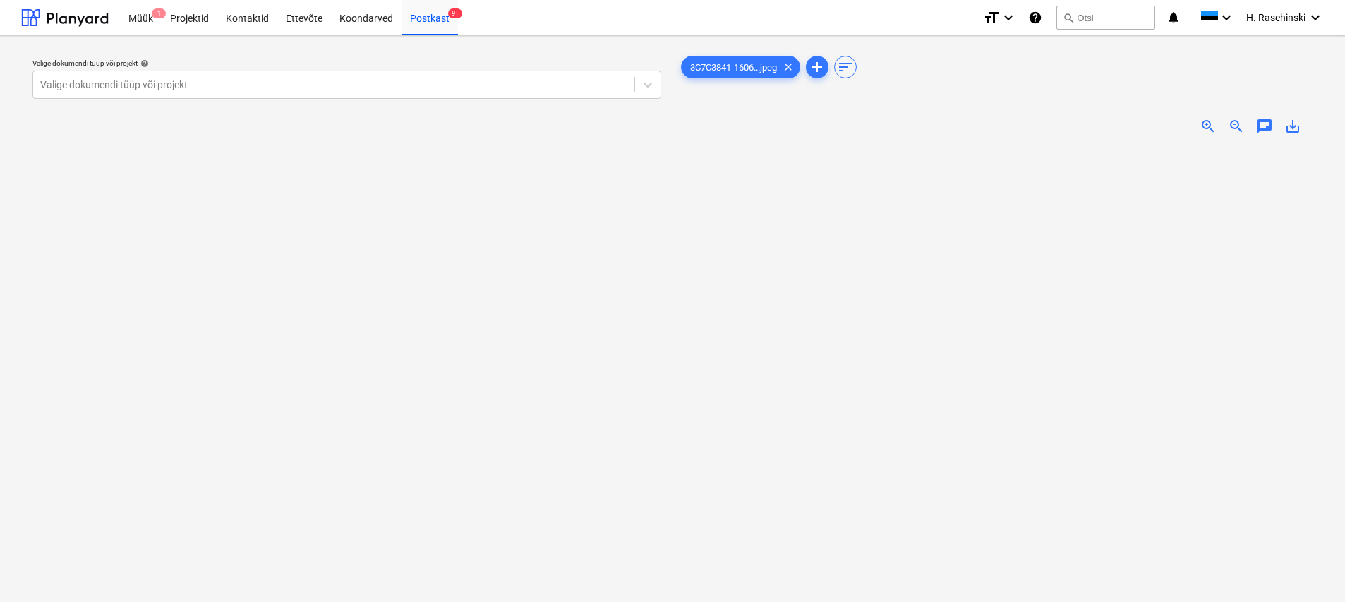
scroll to position [35, 0]
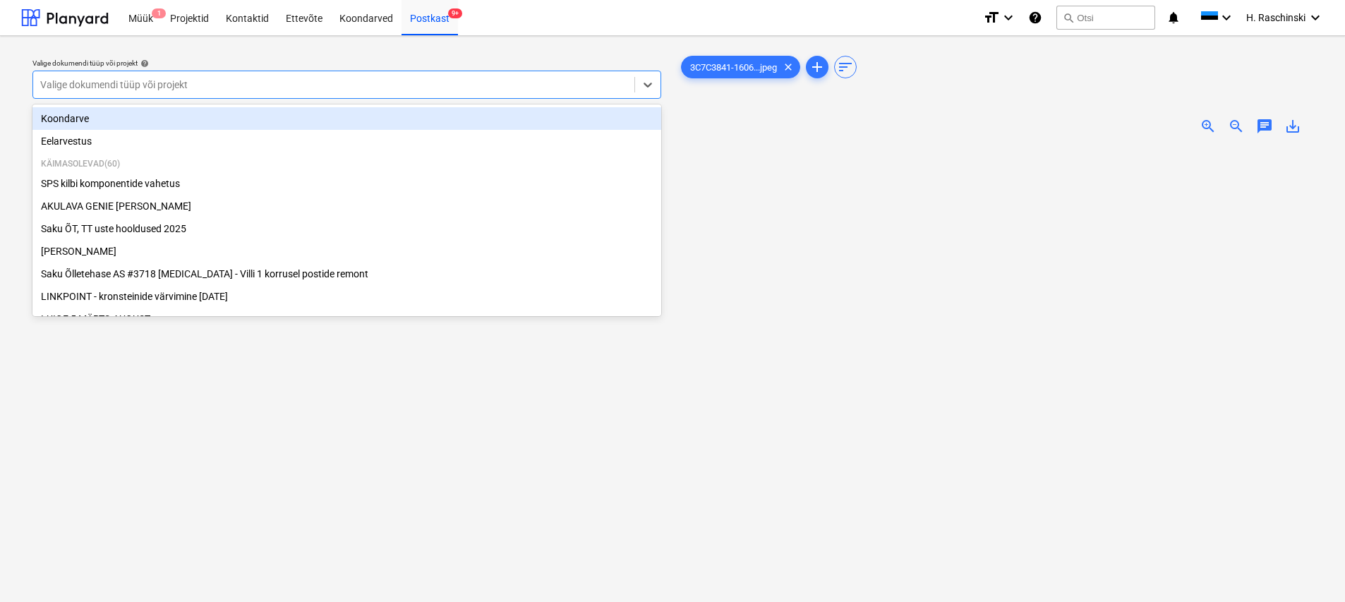
click at [320, 83] on div at bounding box center [333, 85] width 587 height 14
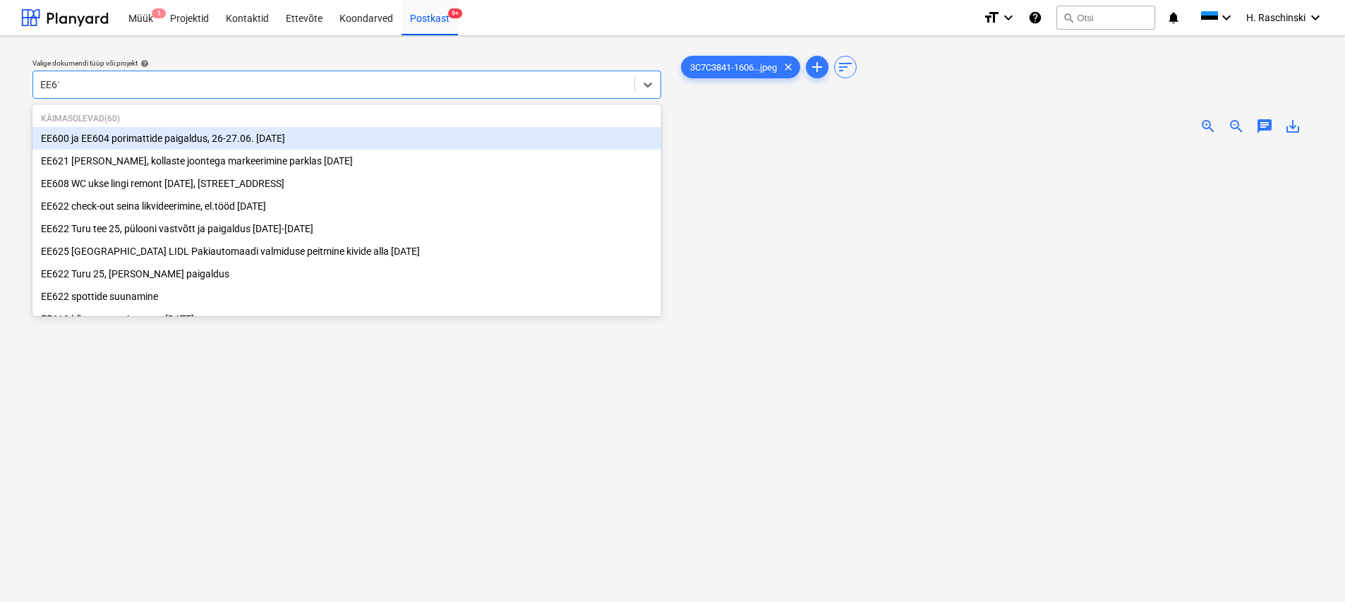
type input "EE612"
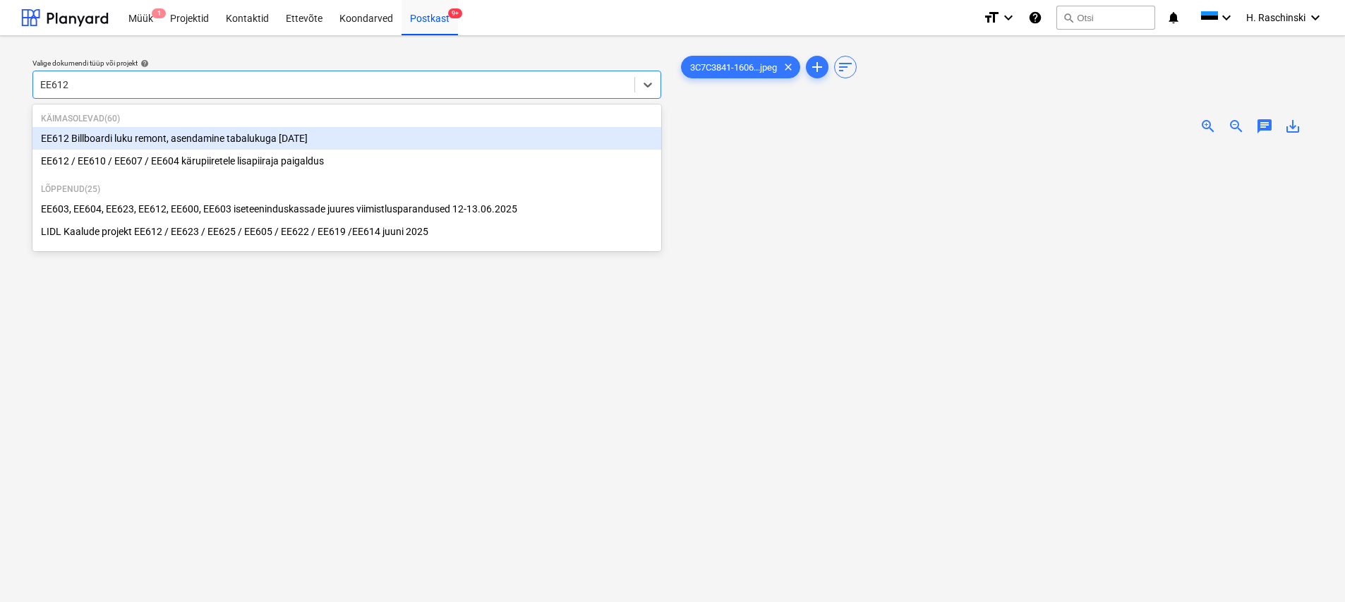
click at [180, 135] on div "EE612 Billboardi luku remont, asendamine tabalukuga [DATE]" at bounding box center [346, 138] width 629 height 23
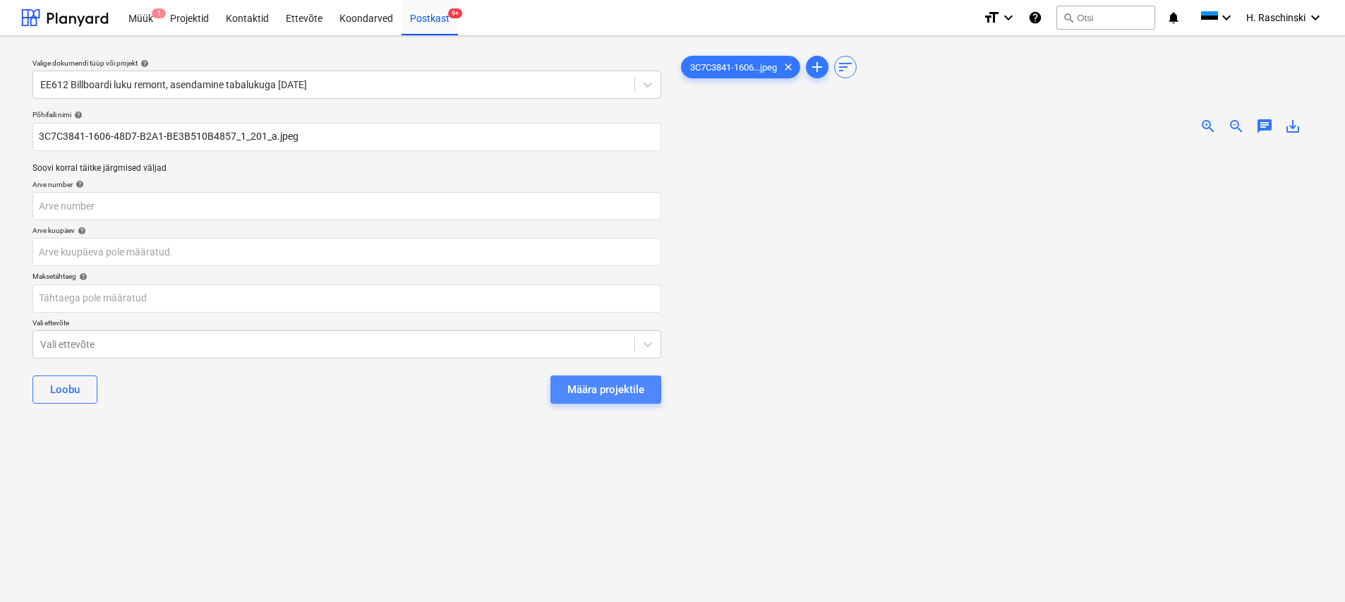
click at [586, 392] on div "Määra projektile" at bounding box center [605, 389] width 77 height 18
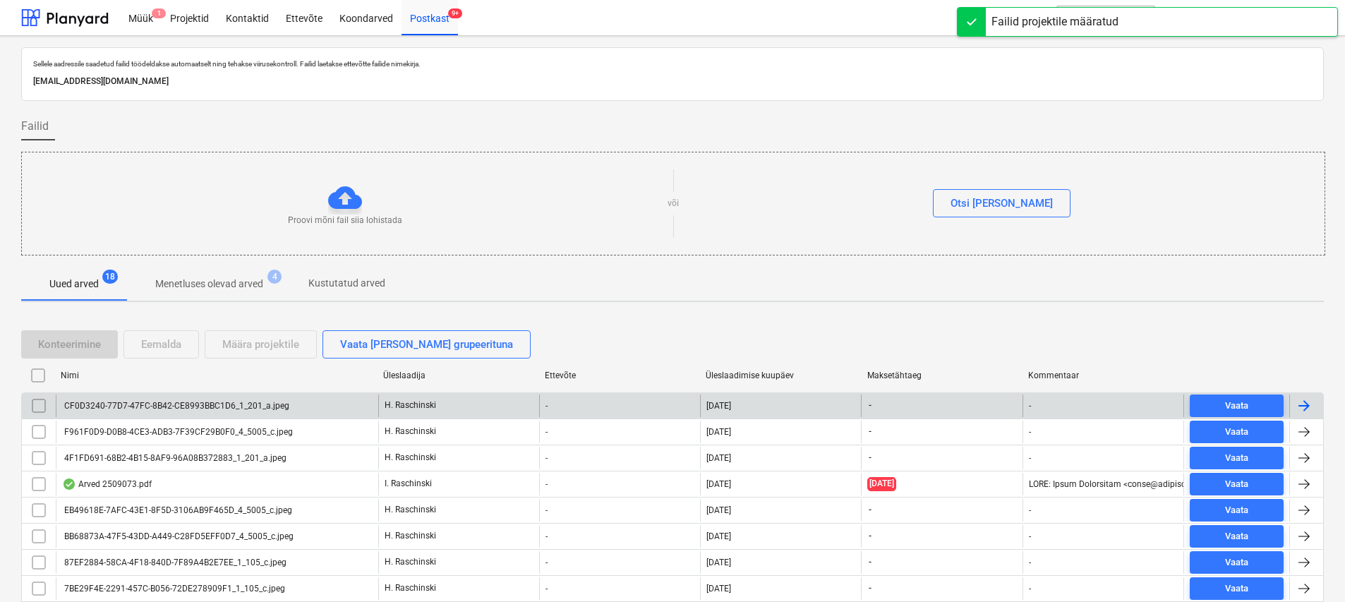
click at [267, 403] on div "CF0D3240-77D7-47FC-8B42-CE8993BBC1D6_1_201_a.jpeg" at bounding box center [175, 406] width 227 height 10
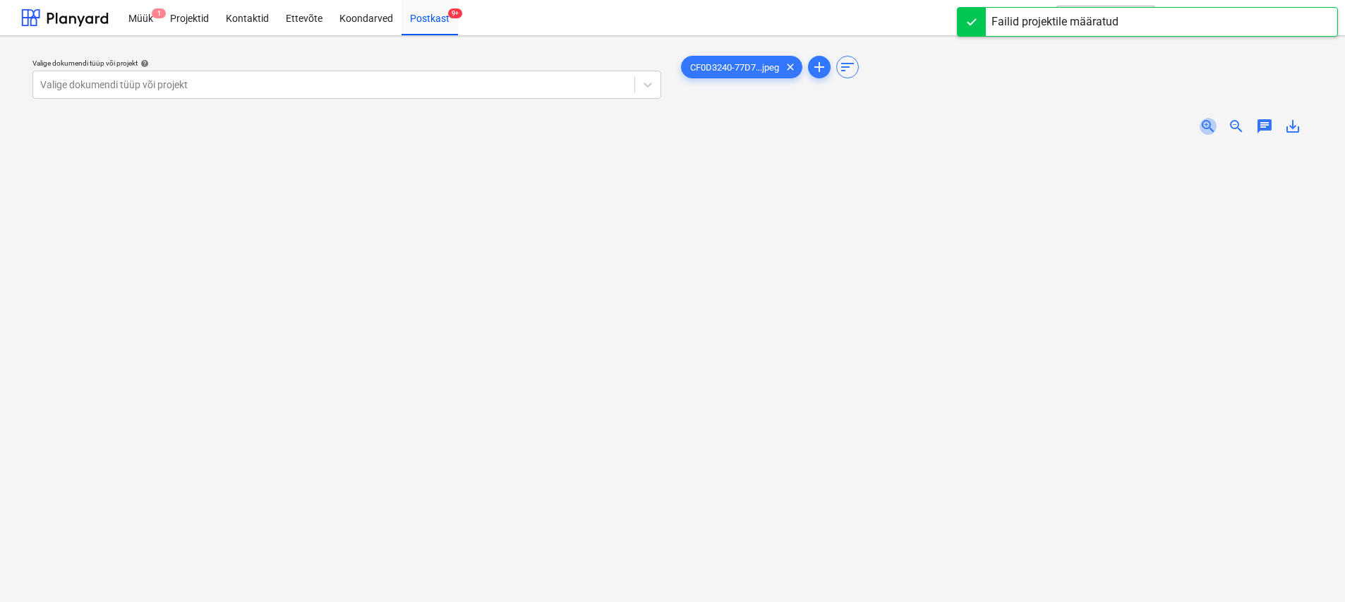
click at [668, 129] on span "zoom_in" at bounding box center [1207, 126] width 17 height 17
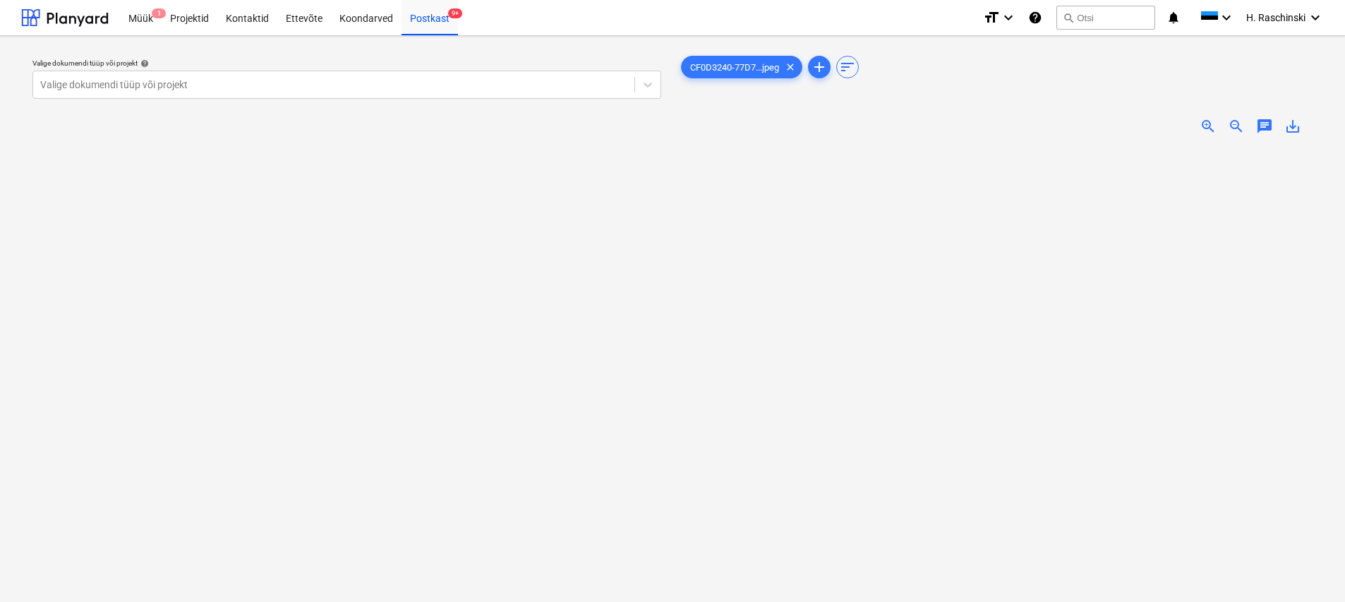
scroll to position [165, 0]
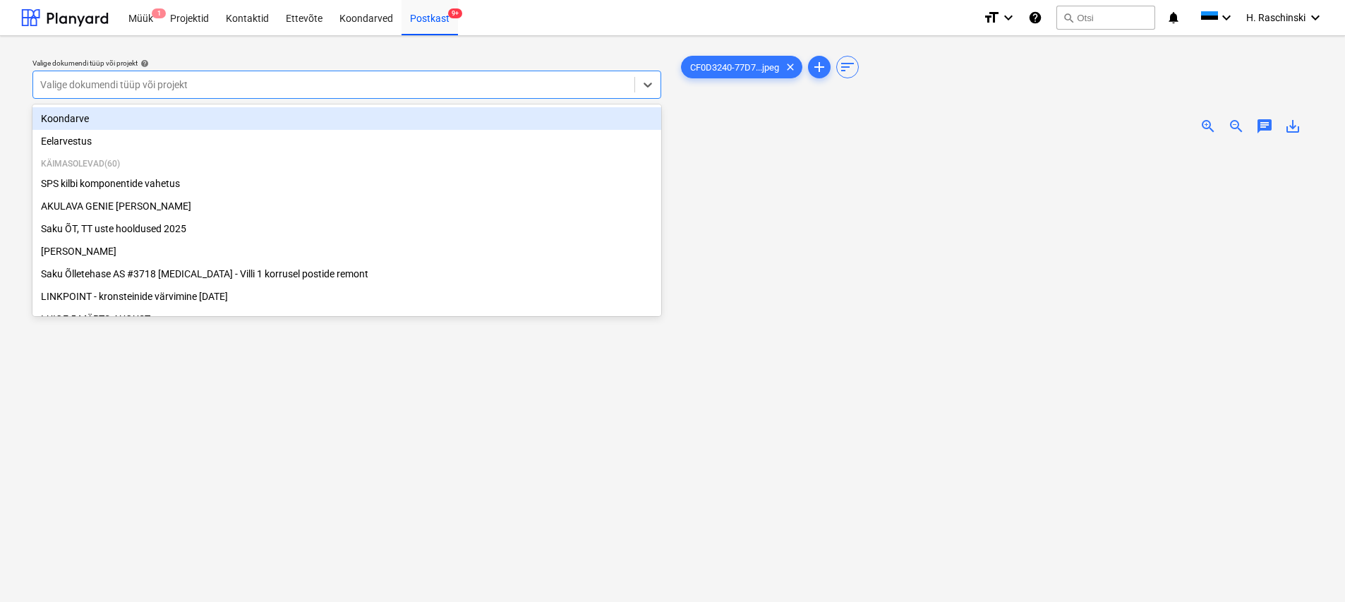
click at [387, 91] on div at bounding box center [333, 85] width 587 height 14
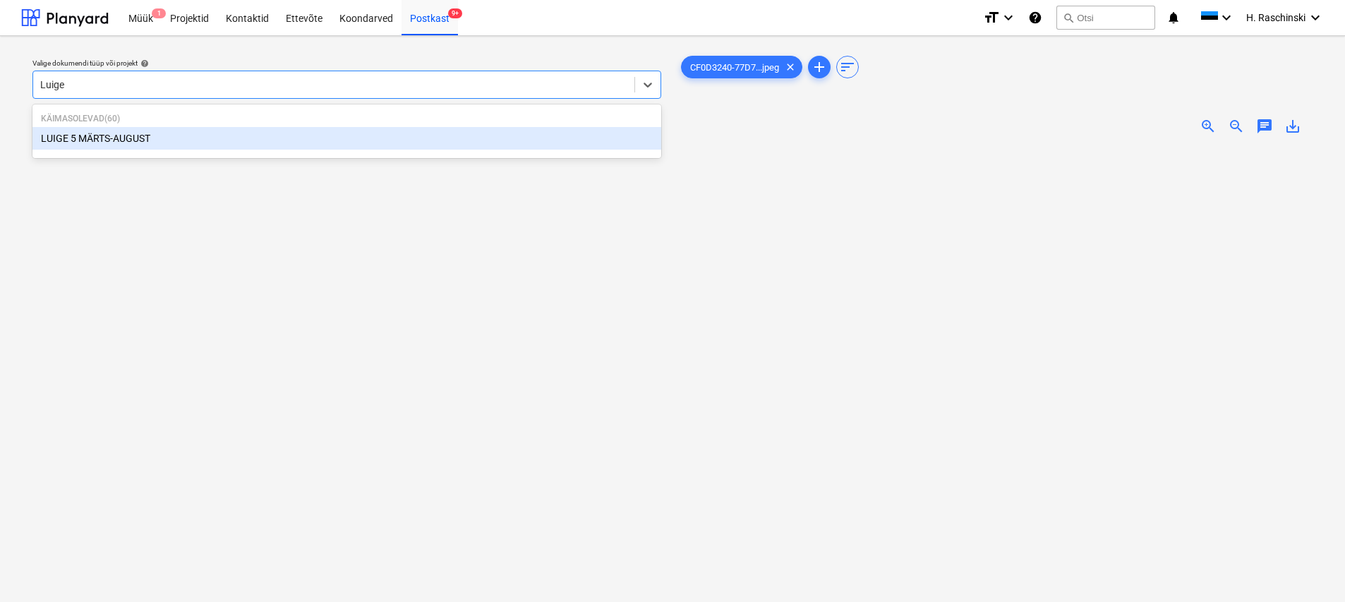
type input "Luige 5"
click at [272, 139] on div "LUIGE 5 MÄRTS-AUGUST" at bounding box center [346, 138] width 629 height 23
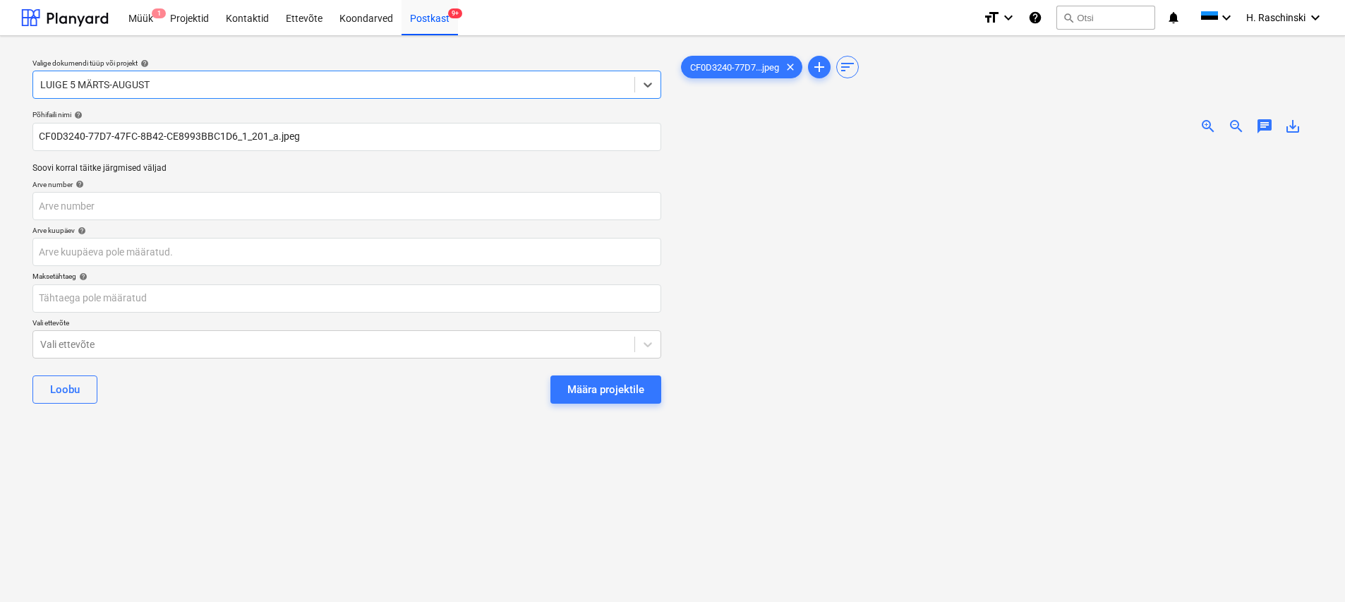
drag, startPoint x: 578, startPoint y: 389, endPoint x: 622, endPoint y: 405, distance: 46.6
click at [578, 389] on div "Määra projektile" at bounding box center [605, 389] width 77 height 18
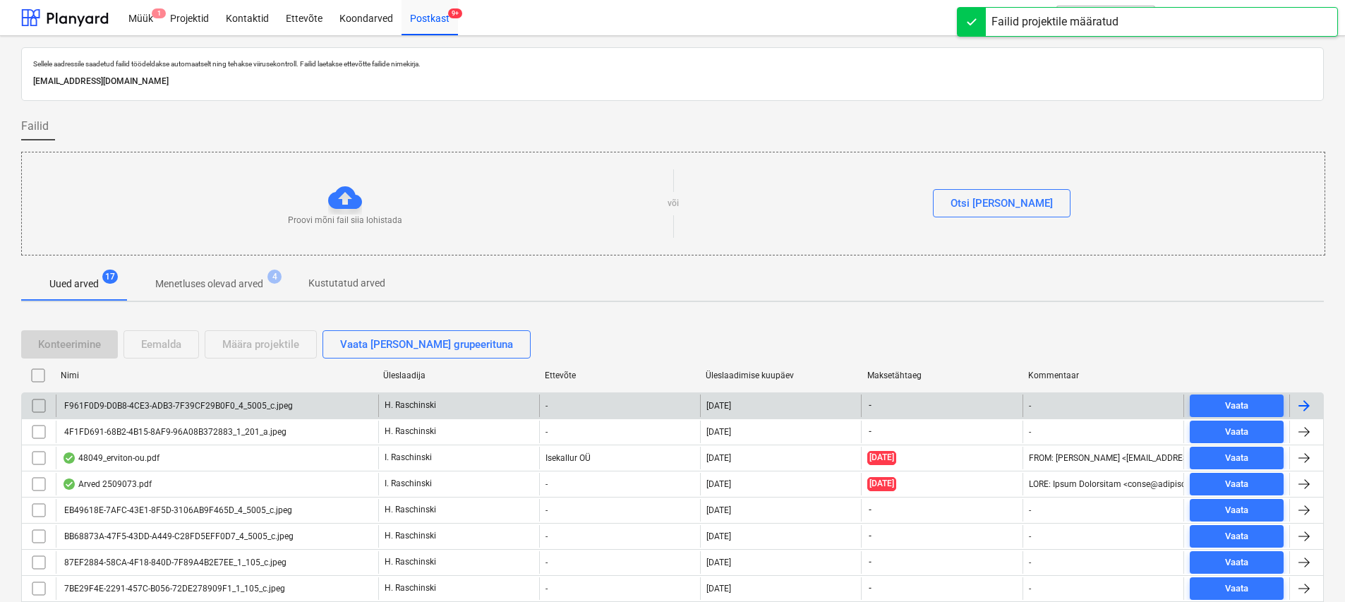
click at [265, 403] on div "F961F0D9-D0B8-4CE3-ADB3-7F39CF29B0F0_4_5005_c.jpeg" at bounding box center [177, 406] width 231 height 10
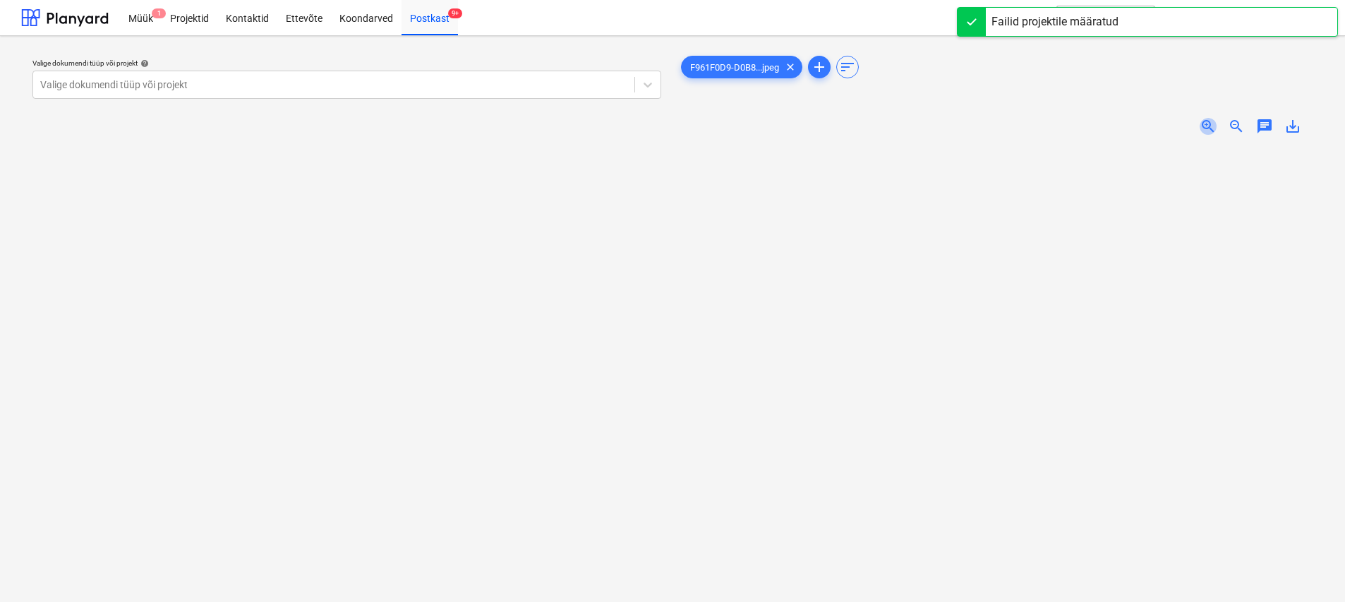
click at [668, 123] on span "zoom_in" at bounding box center [1207, 126] width 17 height 17
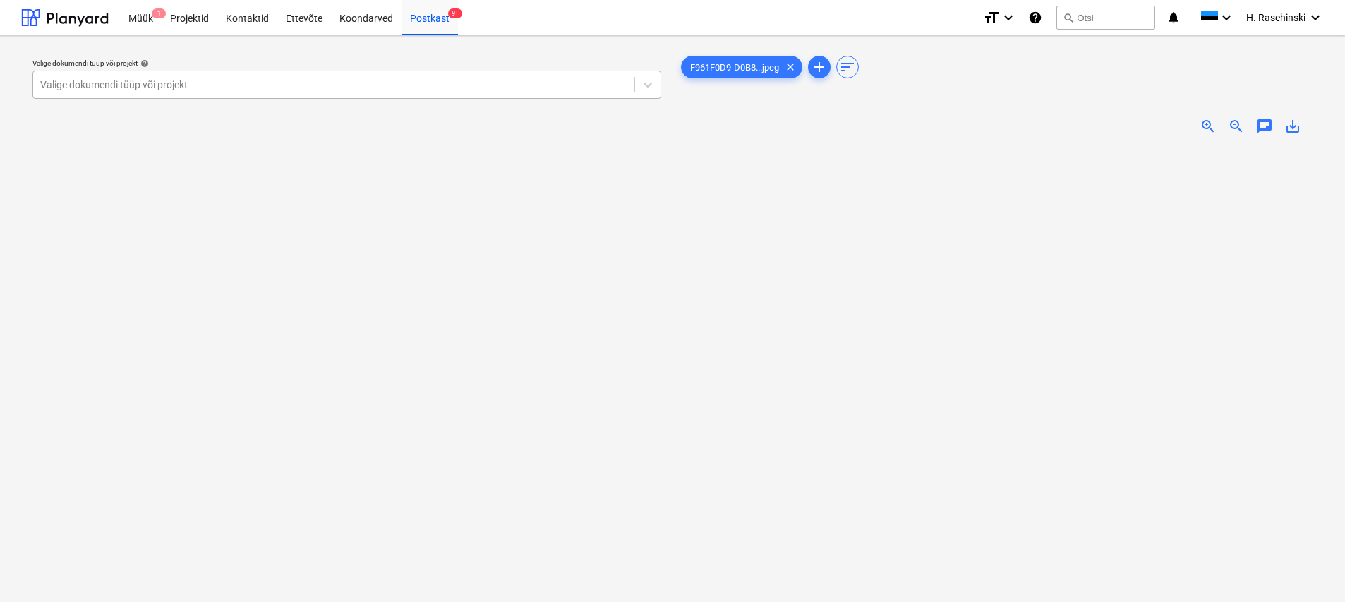
click at [321, 88] on div at bounding box center [333, 85] width 587 height 14
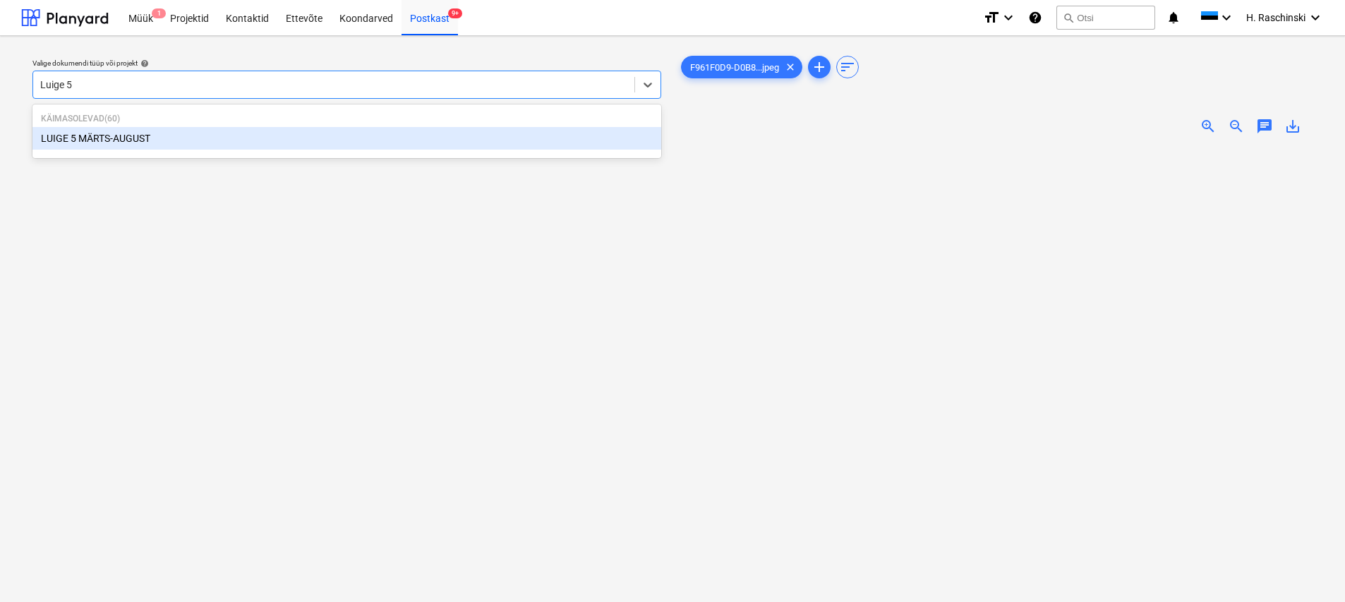
type input "Luige 5"
click at [206, 145] on div "LUIGE 5 MÄRTS-AUGUST" at bounding box center [346, 138] width 629 height 23
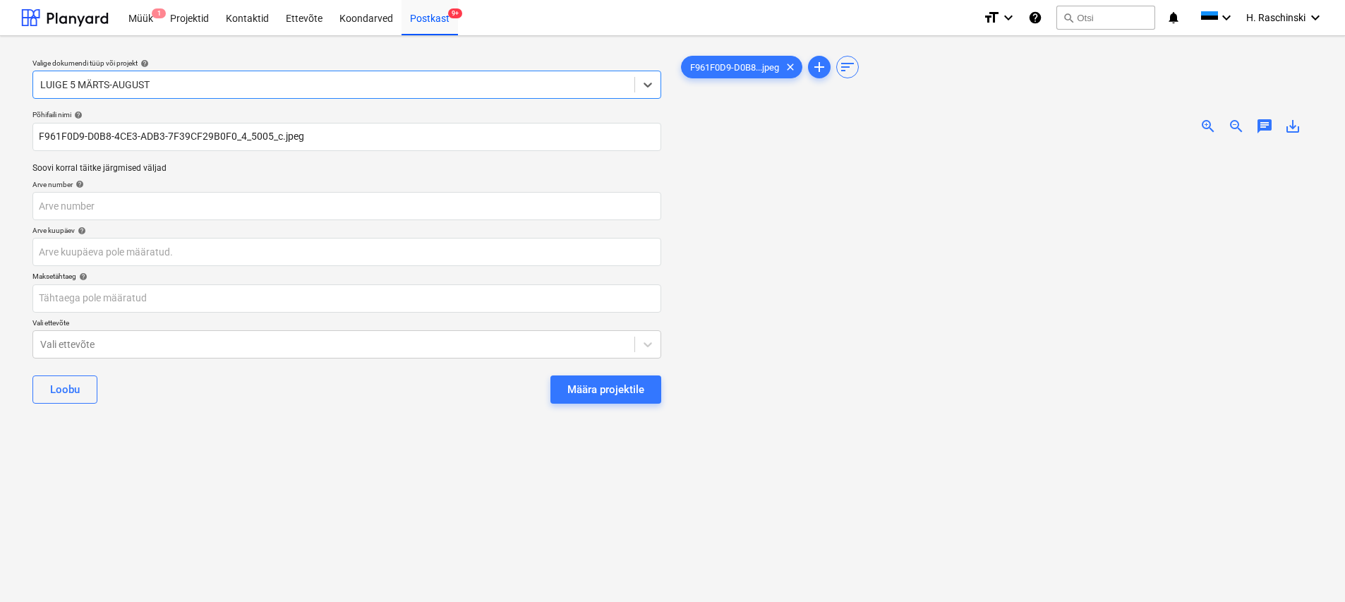
click at [597, 382] on div "Määra projektile" at bounding box center [605, 389] width 77 height 18
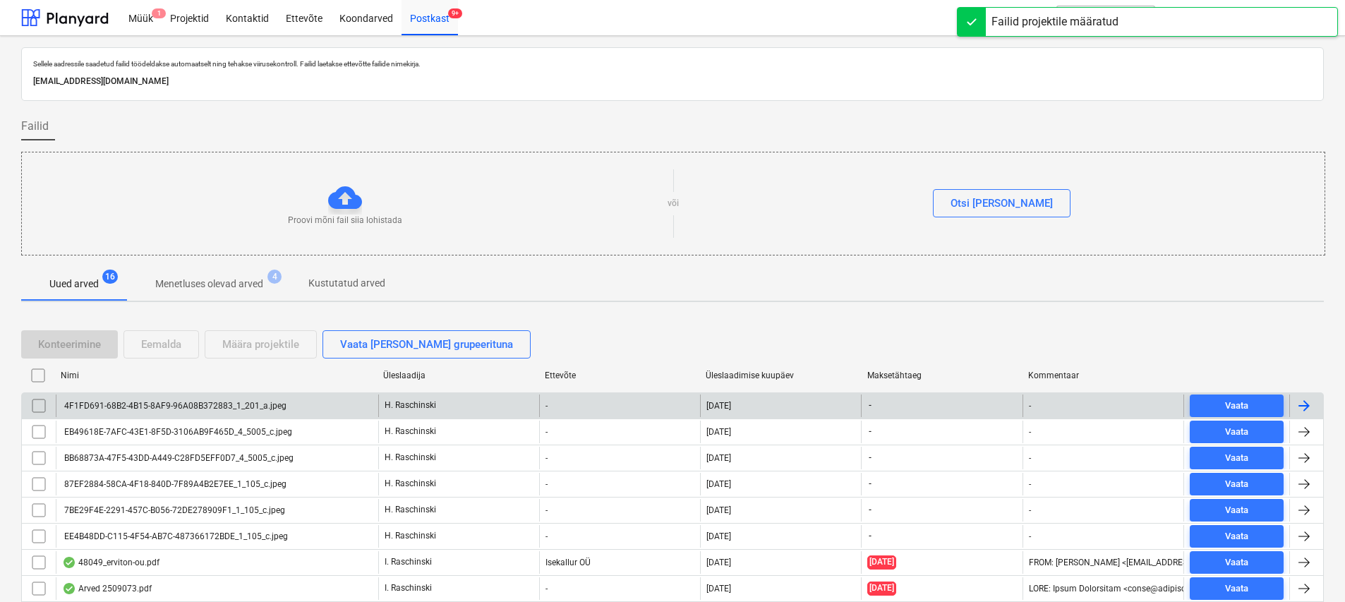
click at [266, 398] on div "4F1FD691-68B2-4B15-8AF9-96A08B372883_1_201_a.jpeg" at bounding box center [217, 405] width 322 height 23
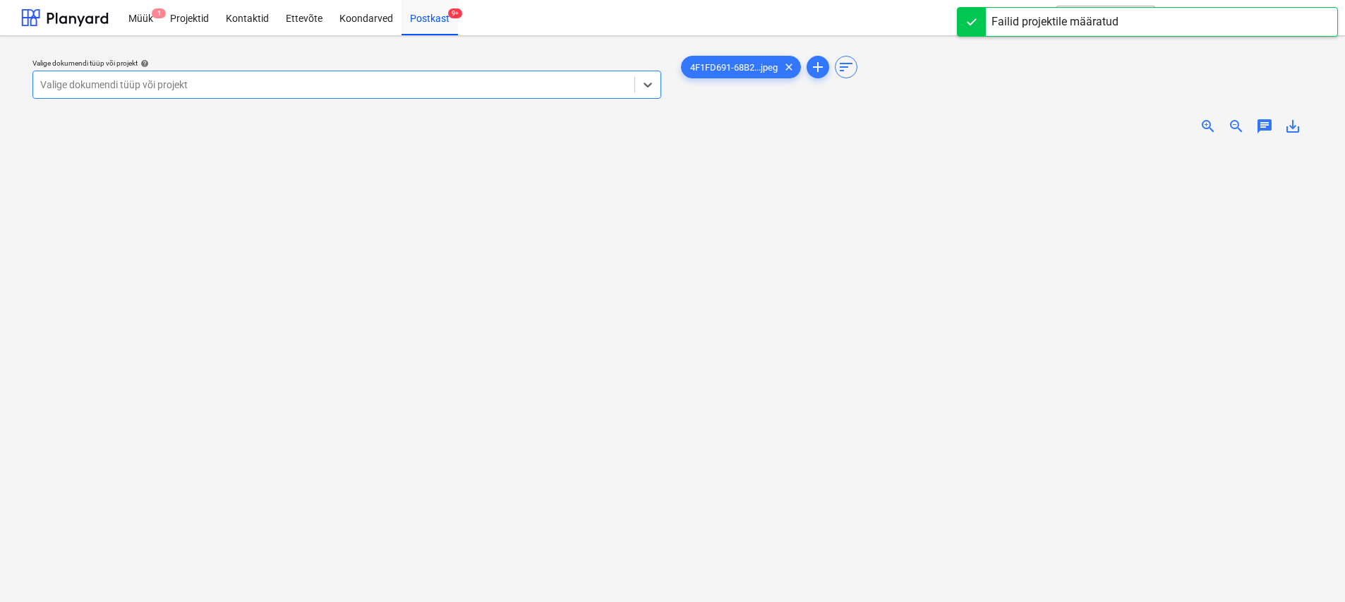
click at [668, 124] on span "zoom_in" at bounding box center [1207, 126] width 17 height 17
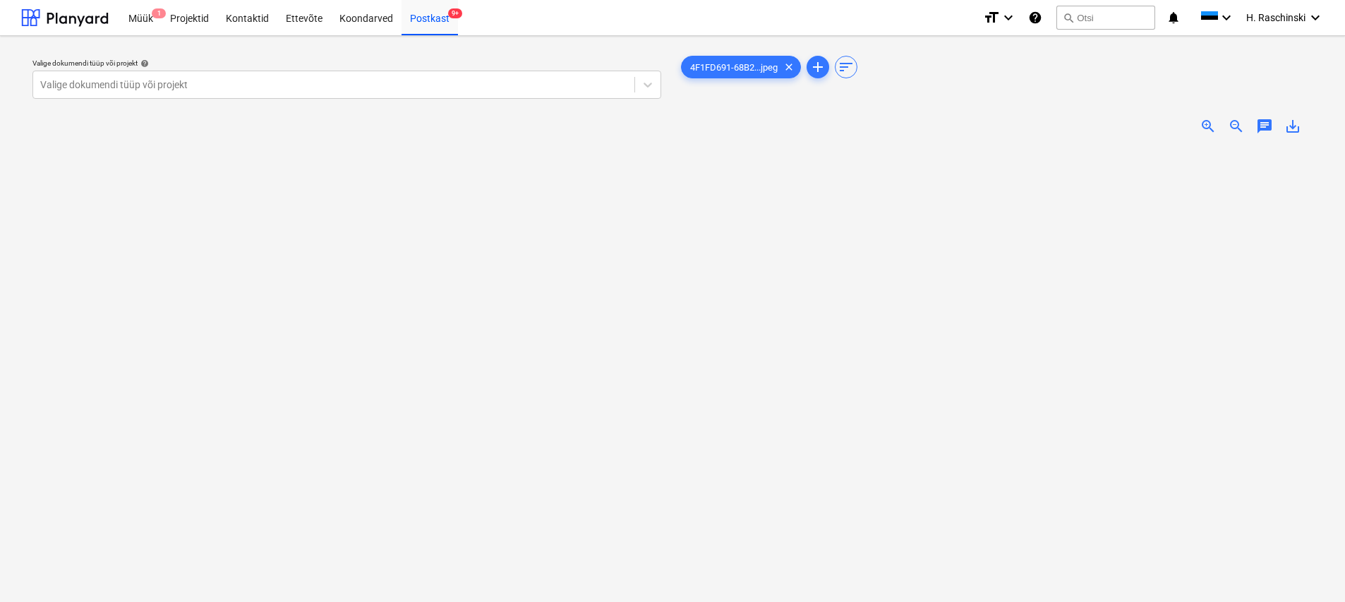
scroll to position [134, 0]
click at [342, 82] on div at bounding box center [333, 85] width 587 height 14
type input "No"
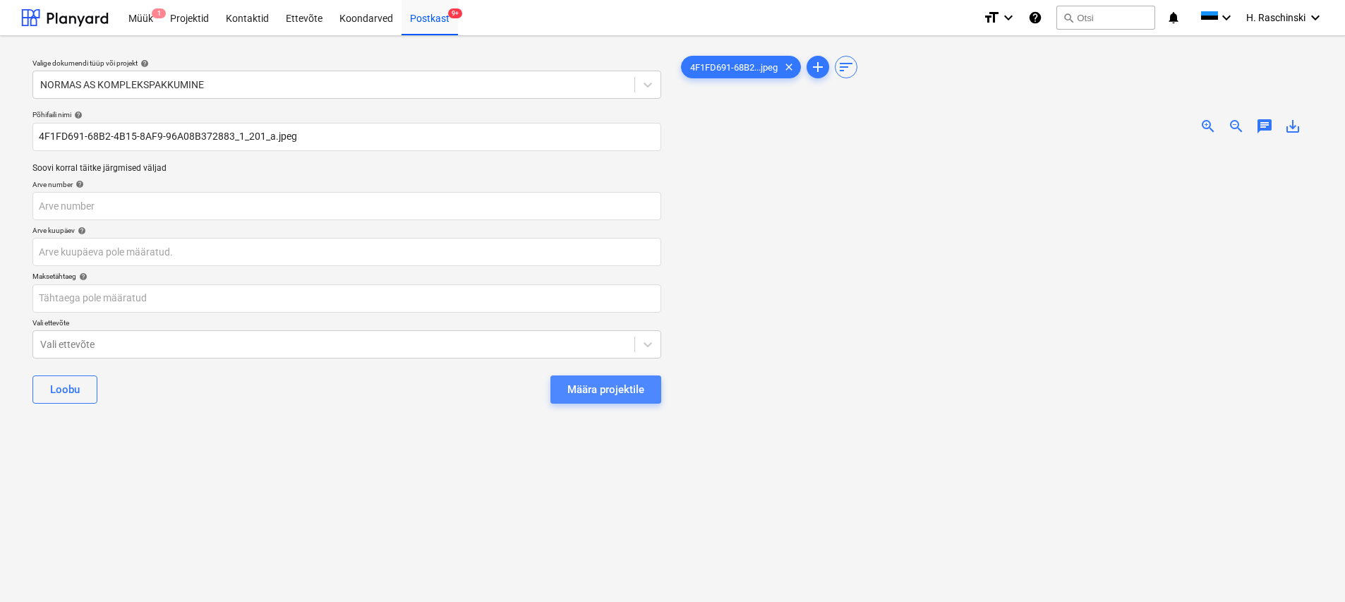
click at [588, 392] on div "Määra projektile" at bounding box center [605, 389] width 77 height 18
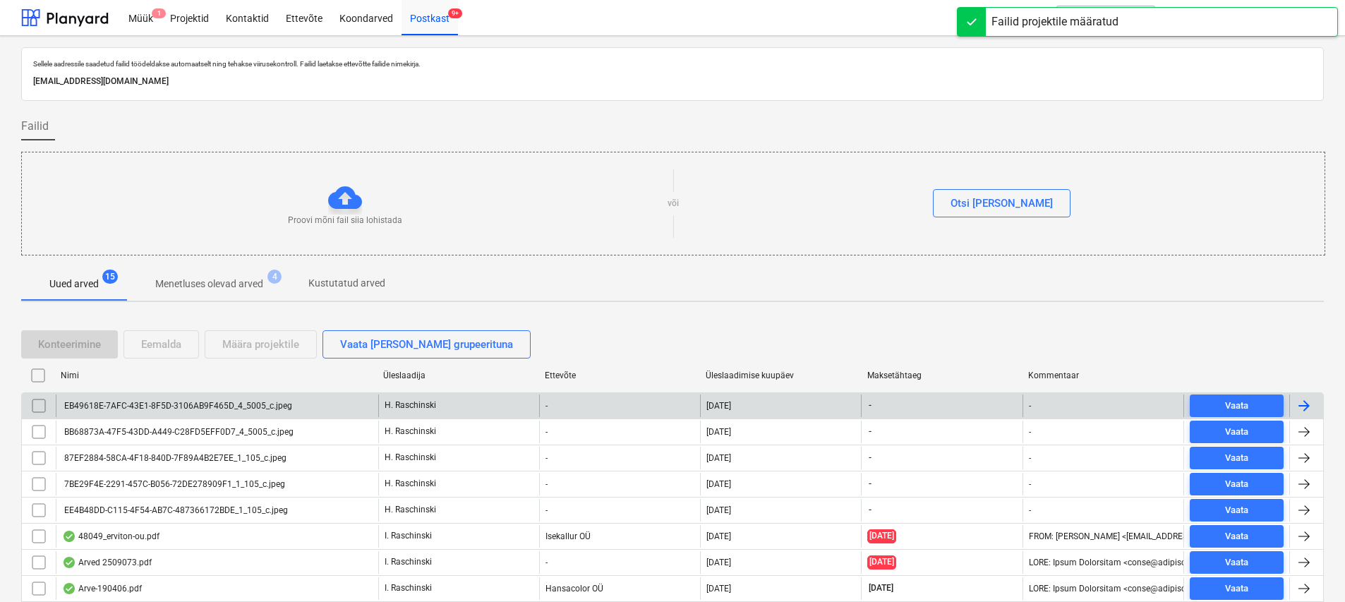
click at [277, 401] on div "EB49618E-7AFC-43E1-8F5D-3106AB9F465D_4_5005_c.jpeg" at bounding box center [177, 406] width 230 height 10
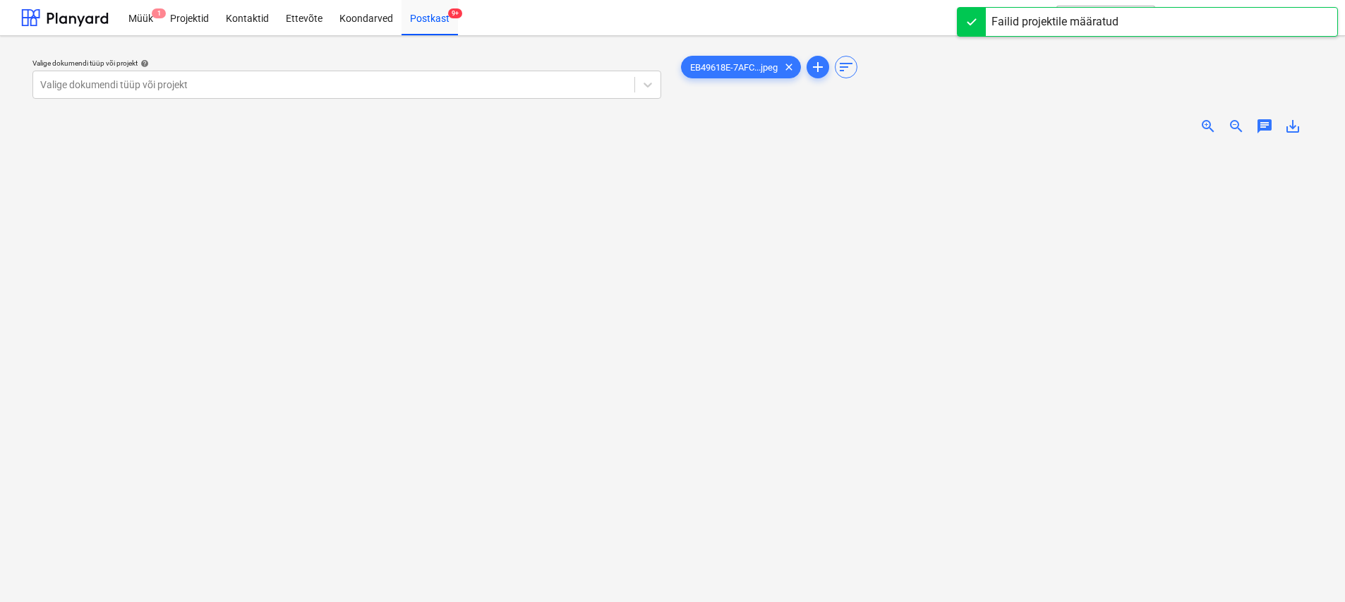
click at [668, 126] on div "zoom_in" at bounding box center [1208, 126] width 28 height 17
click at [668, 126] on span "zoom_in" at bounding box center [1207, 126] width 17 height 17
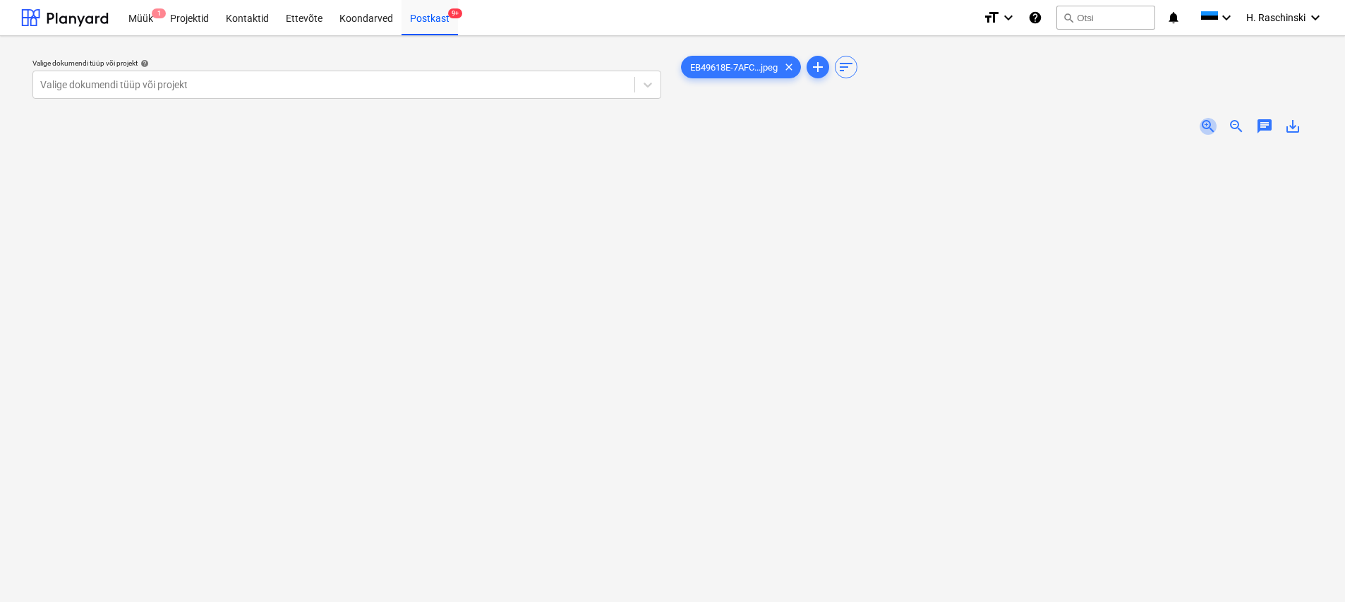
click at [668, 126] on span "zoom_in" at bounding box center [1207, 126] width 17 height 17
click at [668, 124] on span "zoom_out" at bounding box center [1235, 126] width 17 height 17
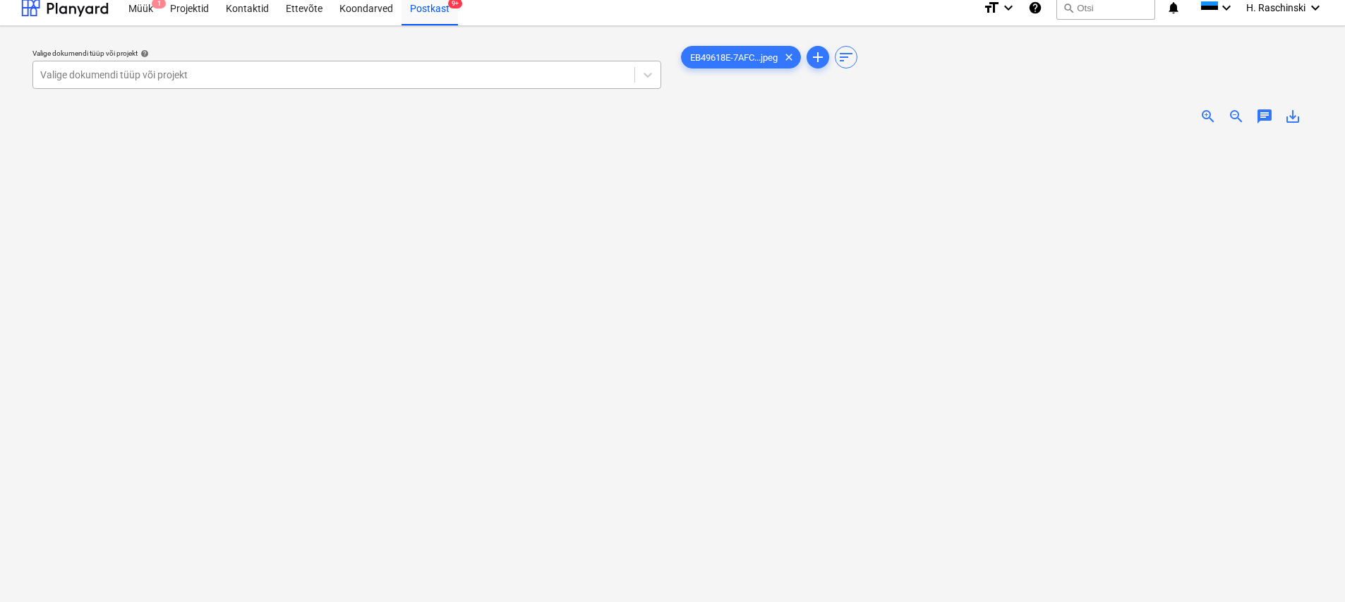
click at [450, 77] on div at bounding box center [333, 75] width 587 height 14
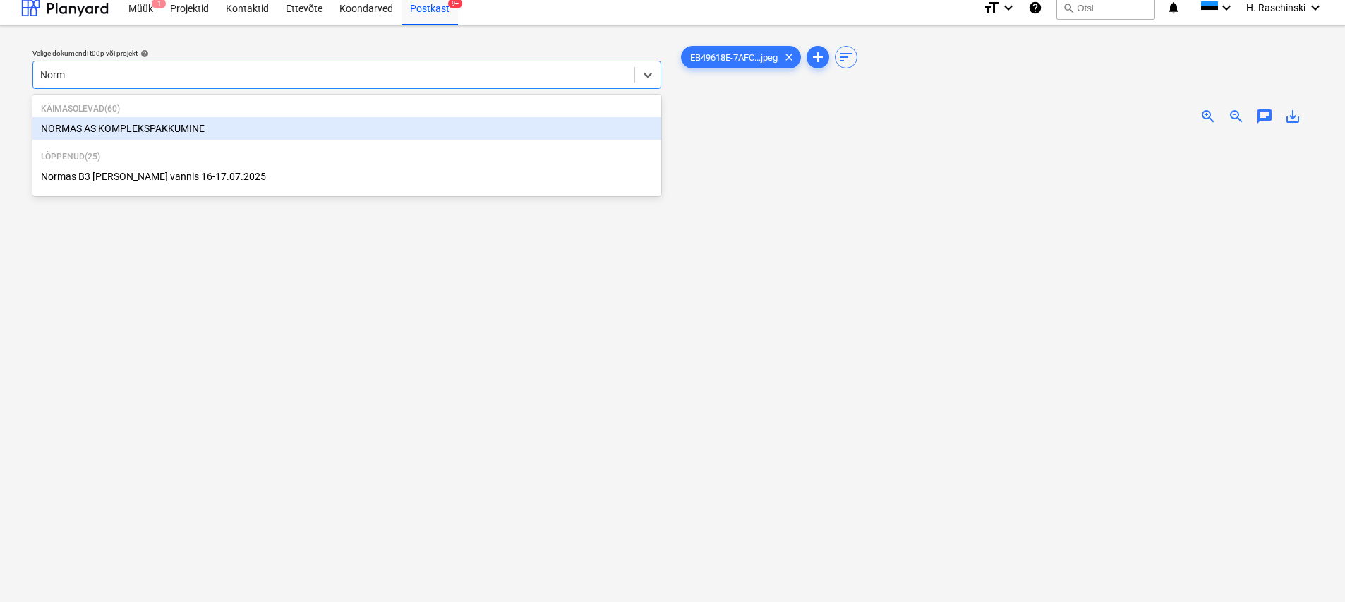
type input "Norma"
click at [186, 126] on div "NORMAS AS KOMPLEKSPAKKUMINE" at bounding box center [346, 128] width 629 height 23
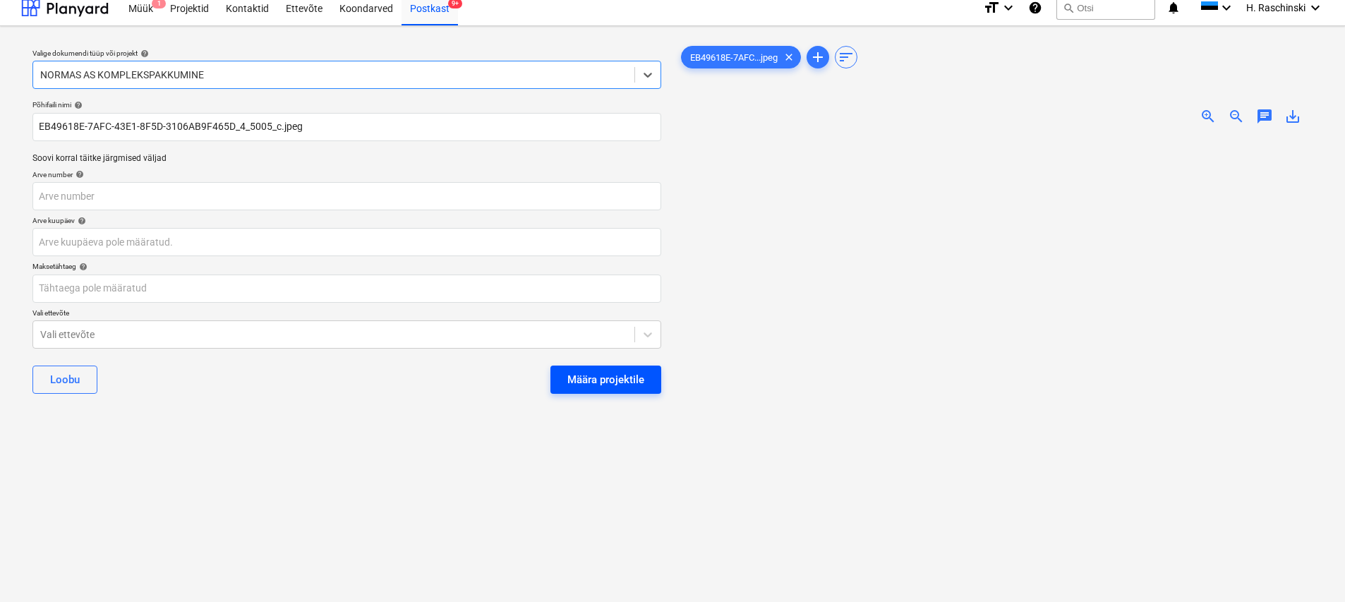
click at [624, 385] on div "Määra projektile" at bounding box center [605, 379] width 77 height 18
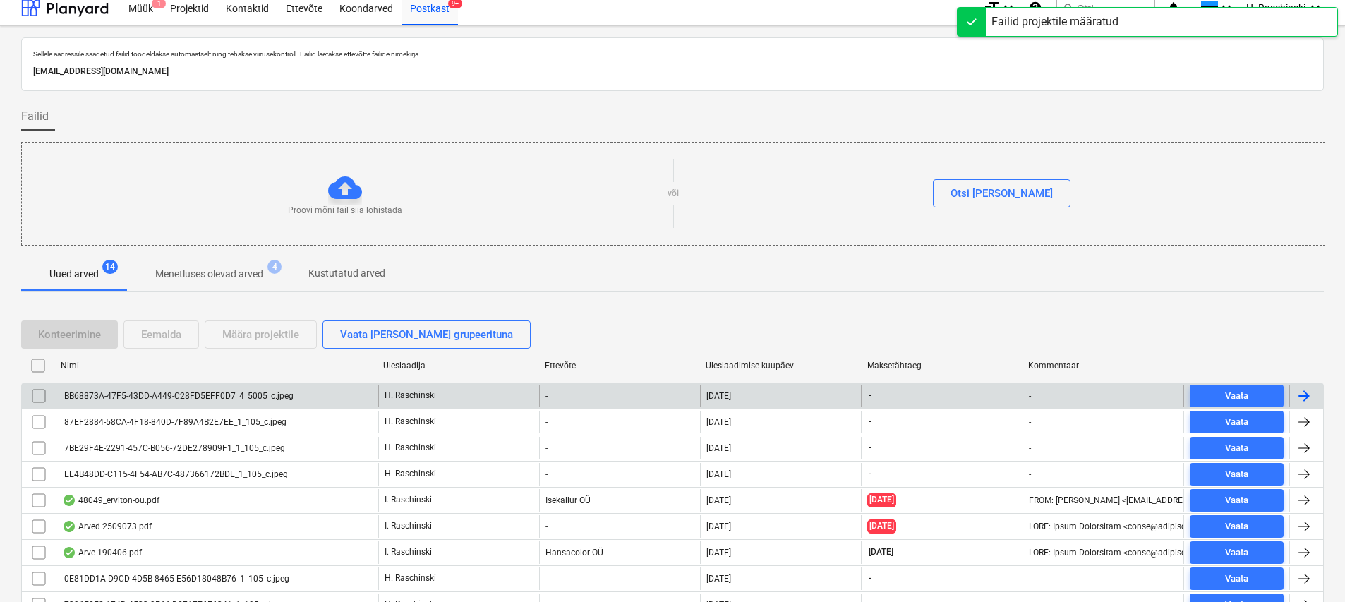
click at [271, 395] on div "BB68873A-47F5-43DD-A449-C28FD5EFF0D7_4_5005_c.jpeg" at bounding box center [177, 396] width 231 height 10
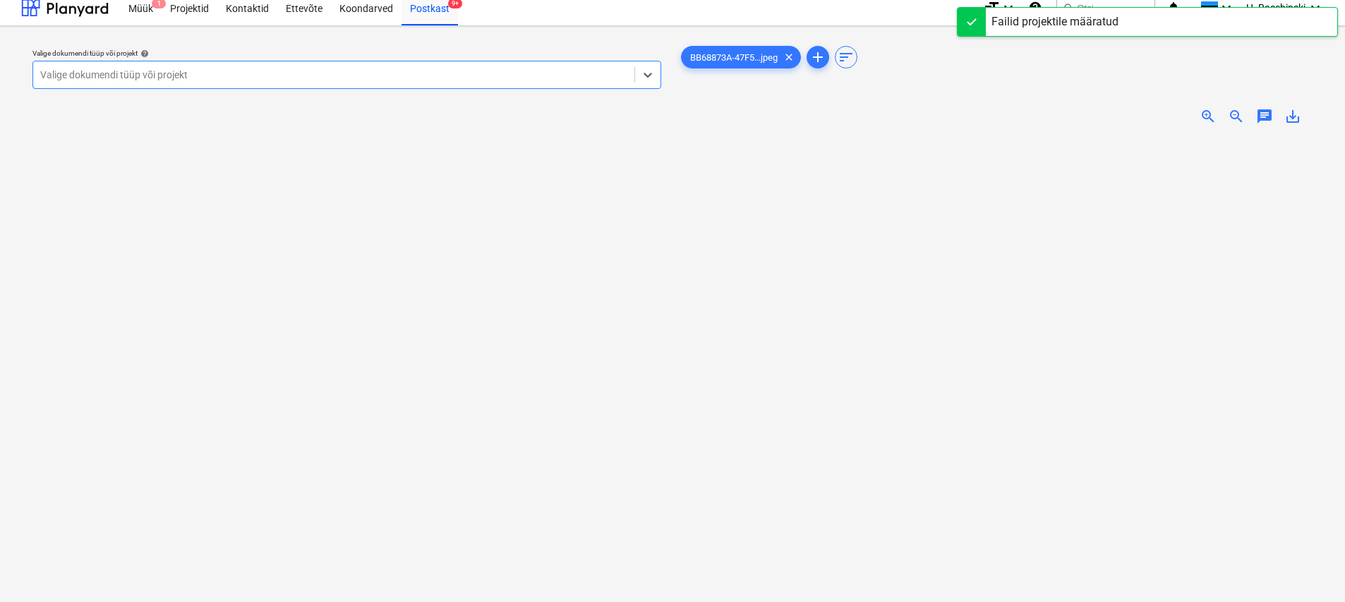
click at [668, 111] on span "zoom_in" at bounding box center [1207, 116] width 17 height 17
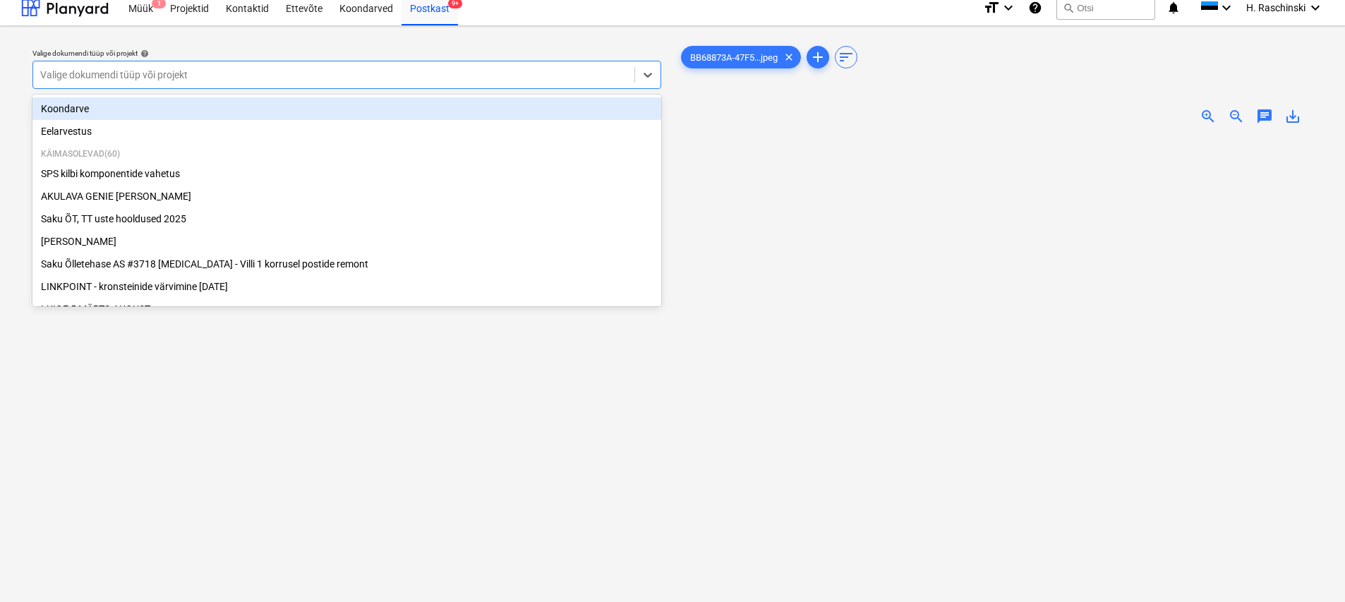
click at [456, 77] on div at bounding box center [333, 75] width 587 height 14
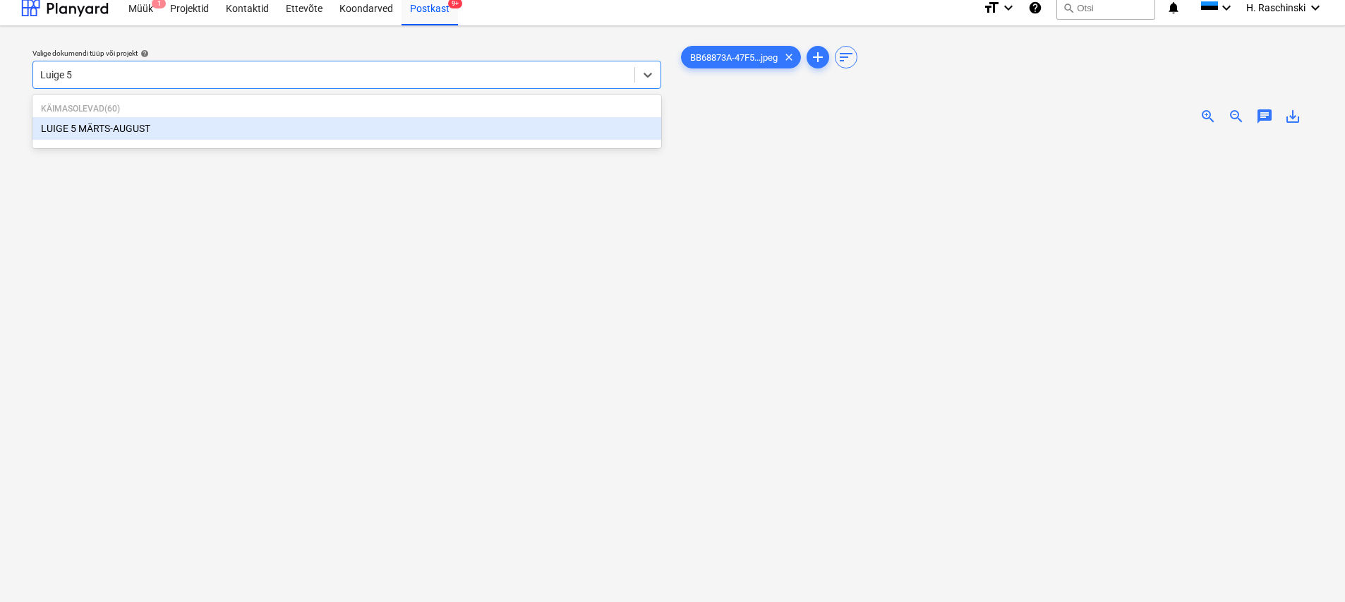
type input "Luige 5"
click at [237, 126] on div "LUIGE 5 MÄRTS-AUGUST" at bounding box center [346, 128] width 629 height 23
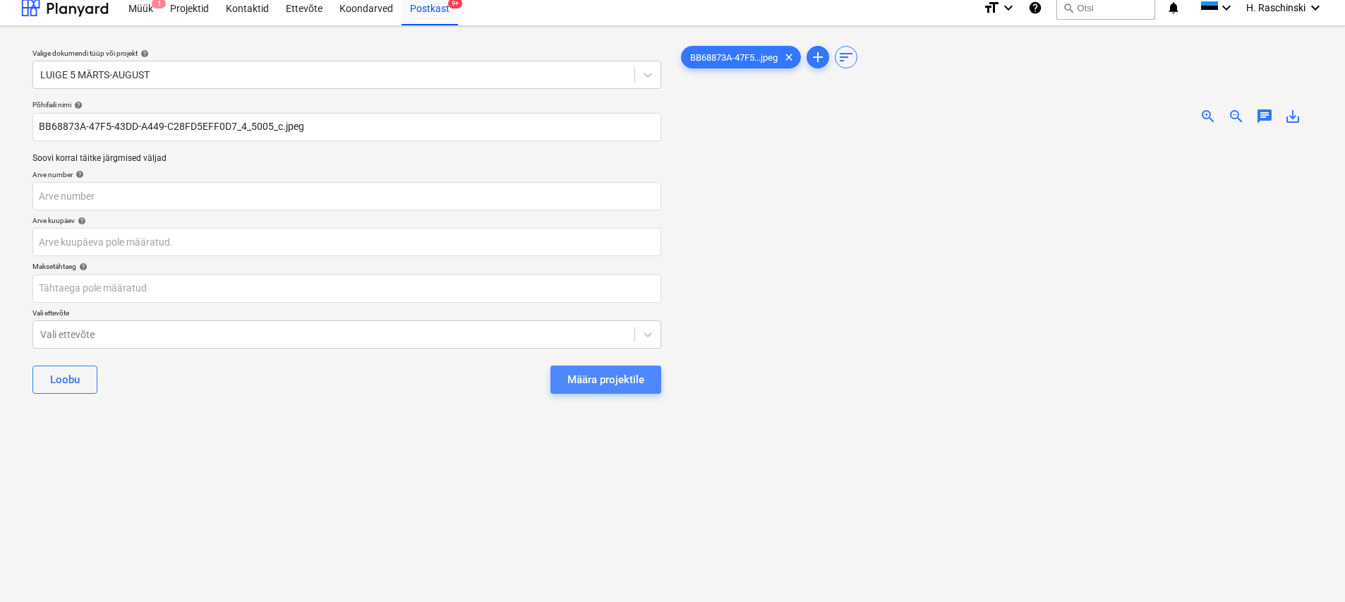
click at [617, 384] on div "Määra projektile" at bounding box center [605, 379] width 77 height 18
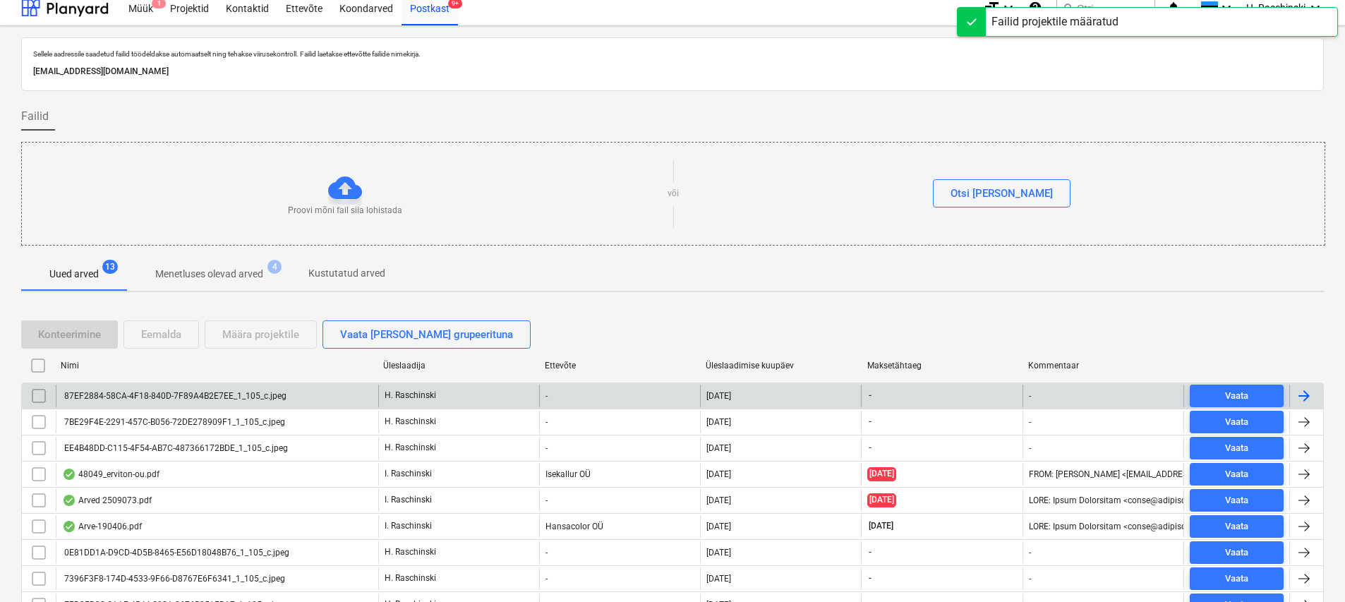
scroll to position [11, 0]
click at [256, 396] on div "87EF2884-58CA-4F18-840D-7F89A4B2E7EE_1_105_c.jpeg" at bounding box center [174, 395] width 224 height 10
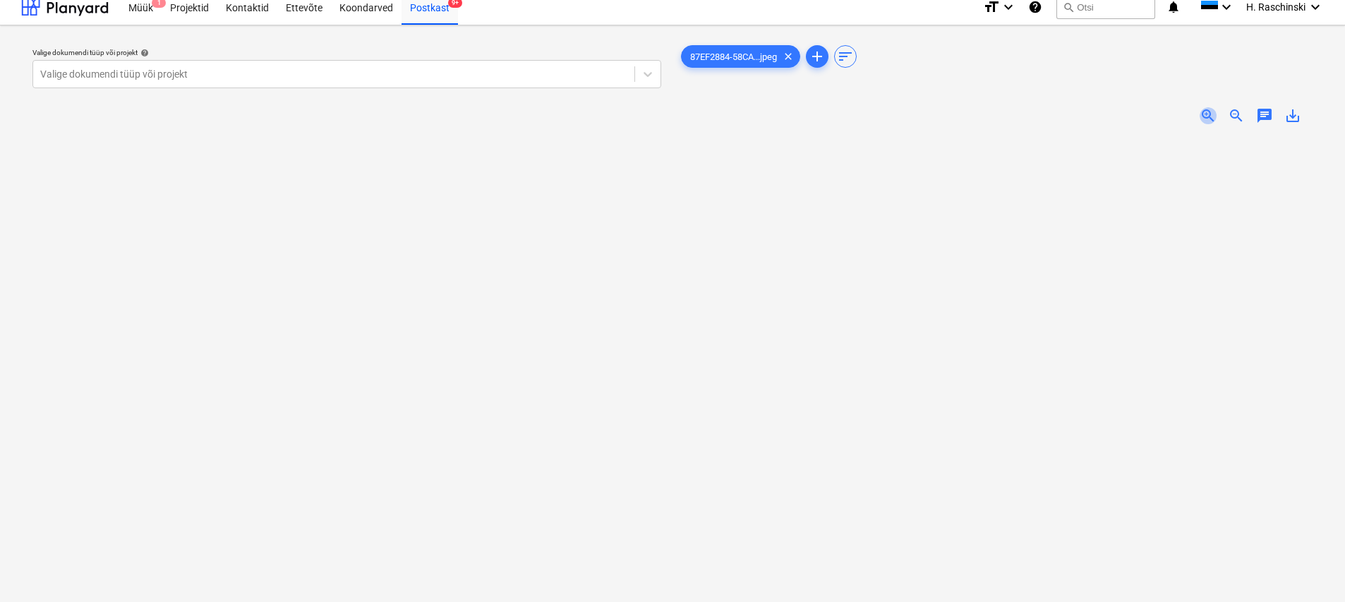
click at [668, 116] on span "zoom_in" at bounding box center [1207, 115] width 17 height 17
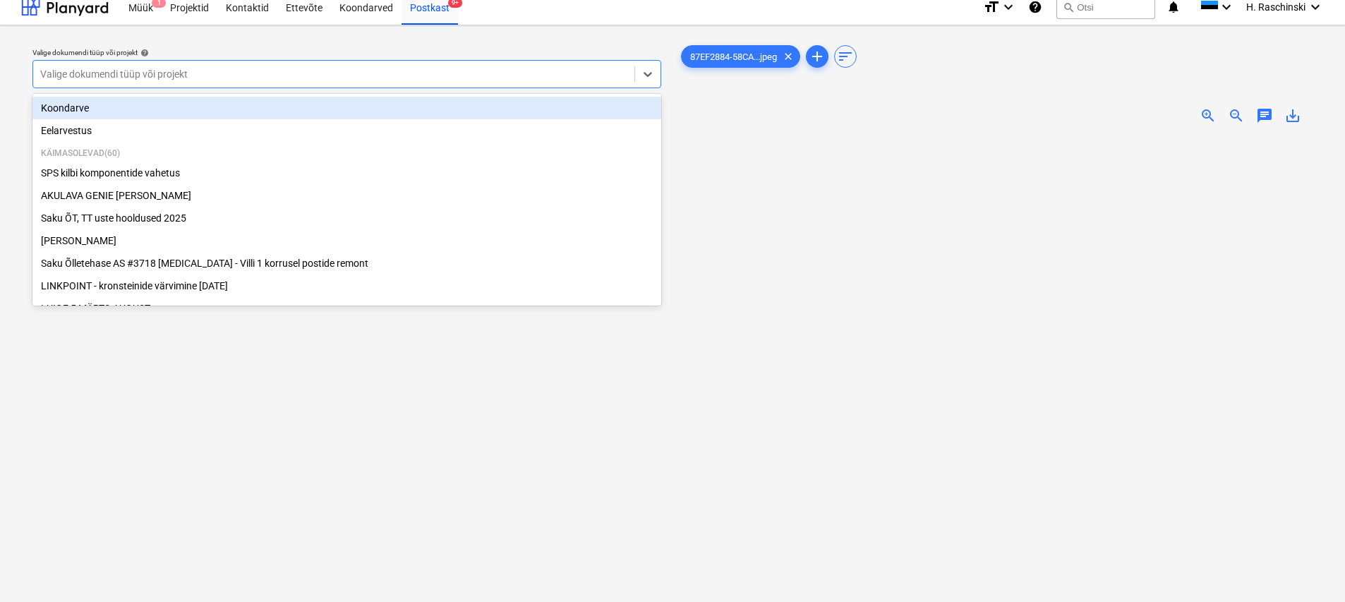
click at [465, 80] on div at bounding box center [333, 74] width 587 height 14
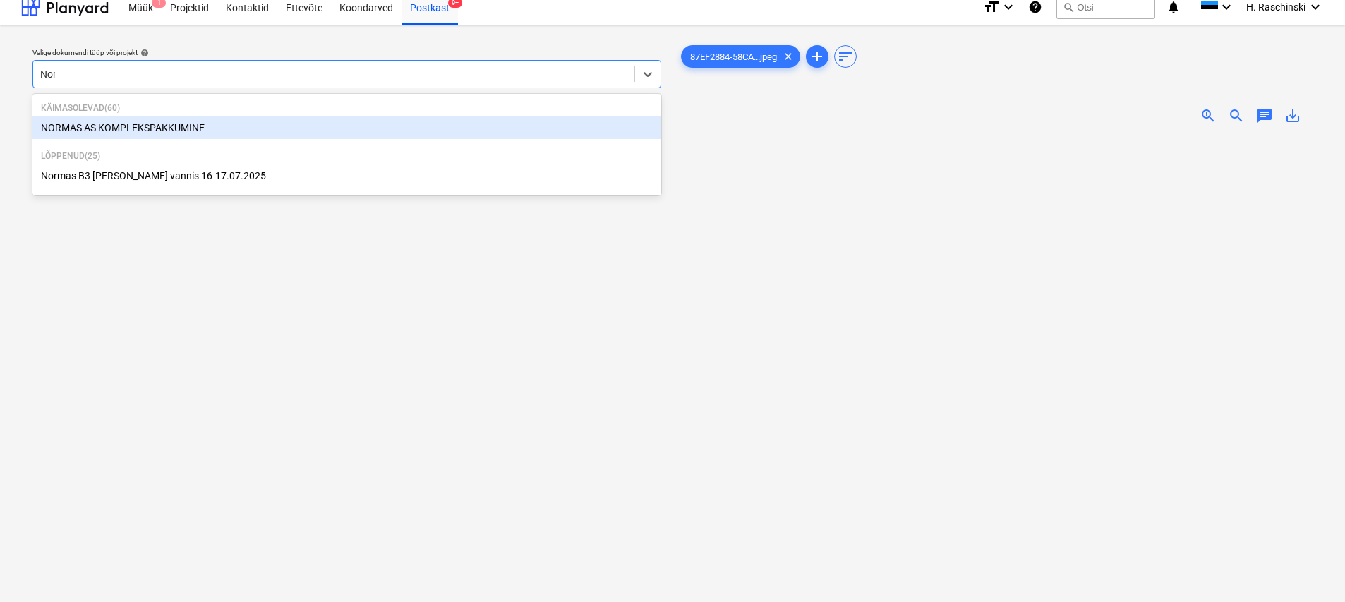
type input "Norma"
click at [188, 123] on div "NORMAS AS KOMPLEKSPAKKUMINE" at bounding box center [346, 127] width 629 height 23
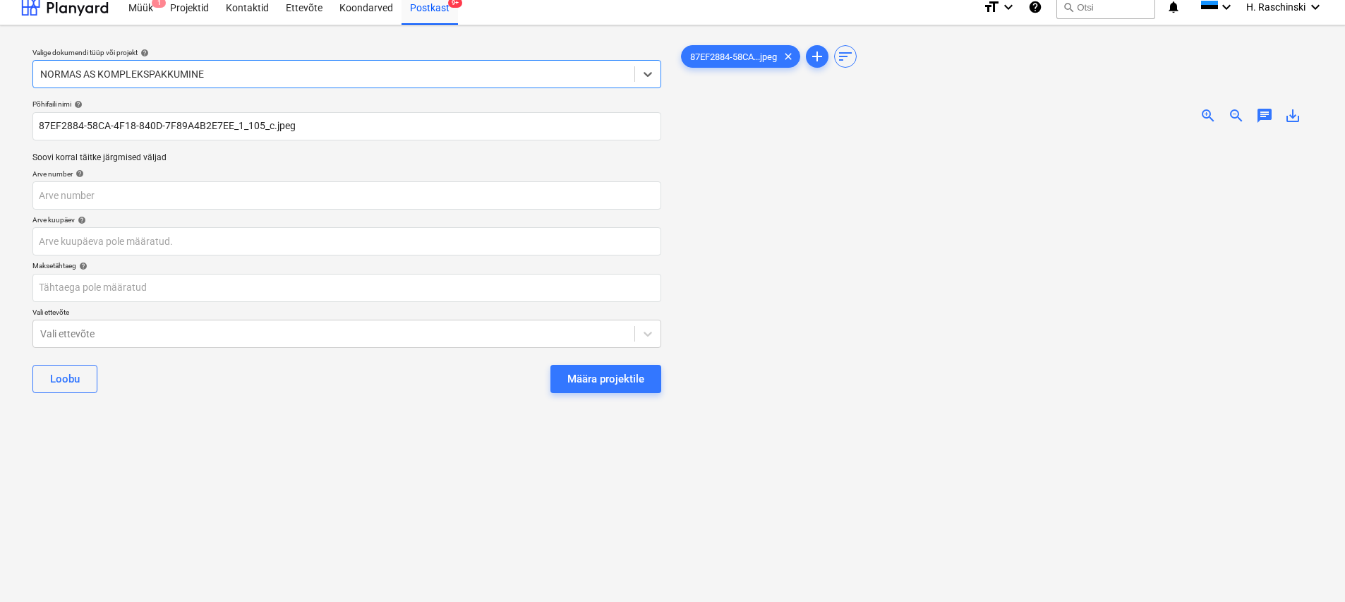
click at [642, 380] on div "Määra projektile" at bounding box center [605, 379] width 77 height 18
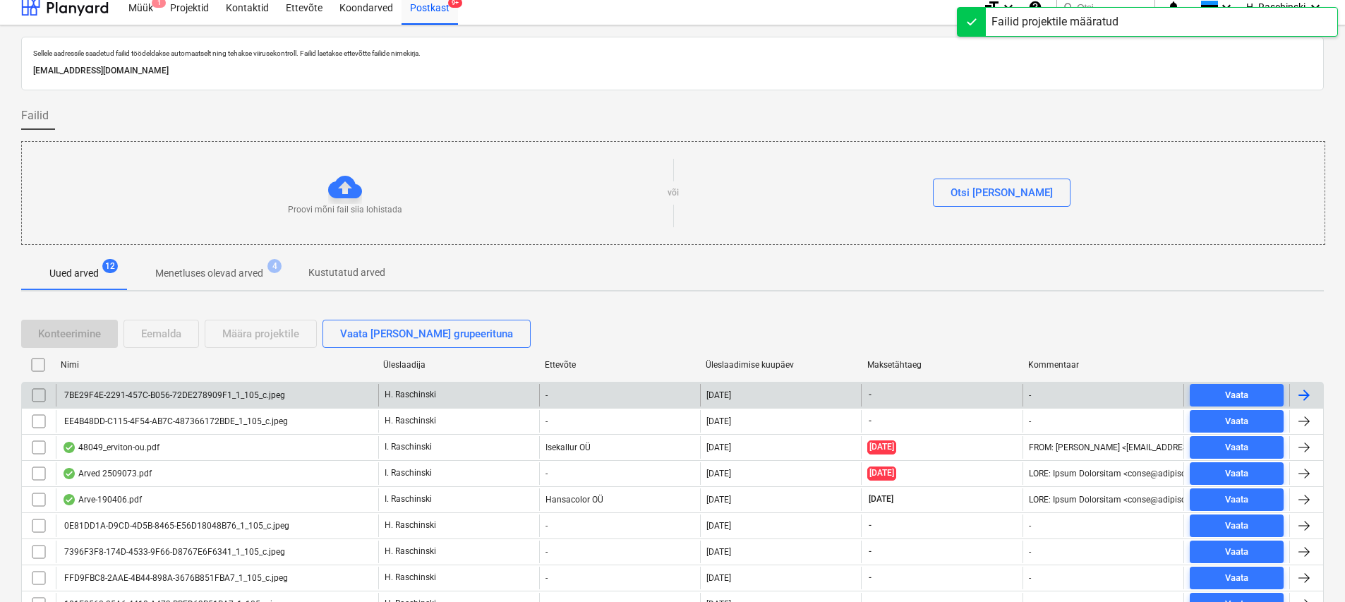
scroll to position [13, 0]
click at [226, 397] on div "7BE29F4E-2291-457C-B056-72DE278909F1_1_105_c.jpeg" at bounding box center [173, 393] width 223 height 10
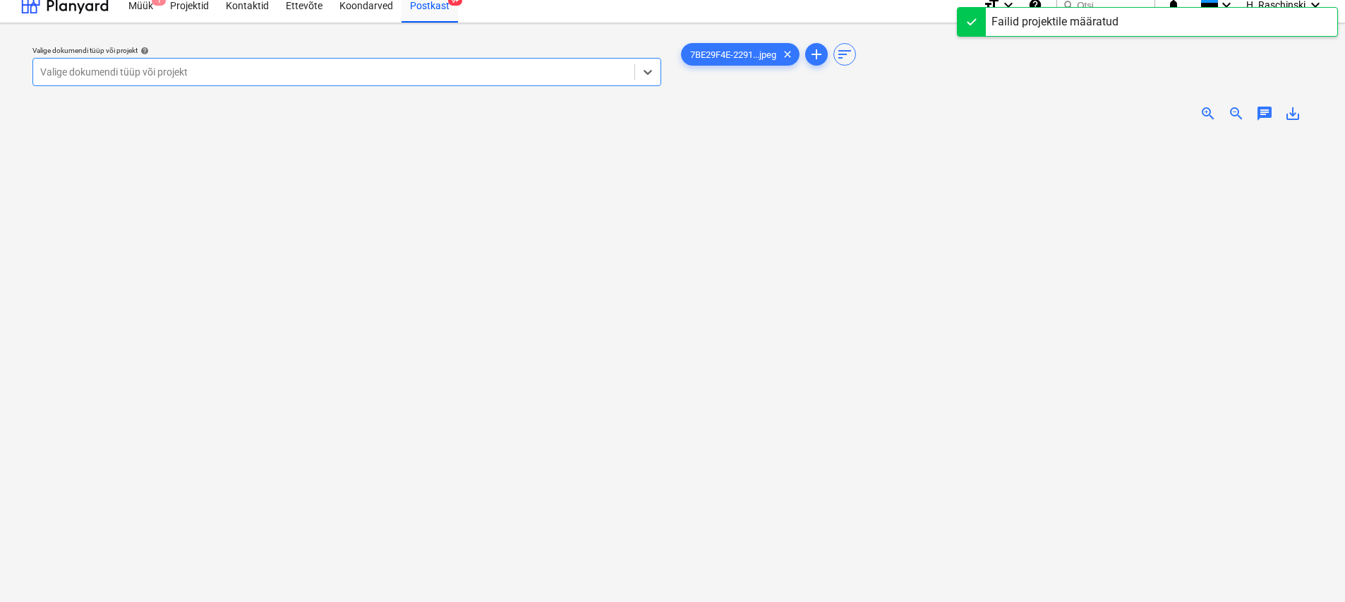
click at [668, 109] on span "zoom_in" at bounding box center [1207, 113] width 17 height 17
click at [668, 110] on span "zoom_in" at bounding box center [1207, 113] width 17 height 17
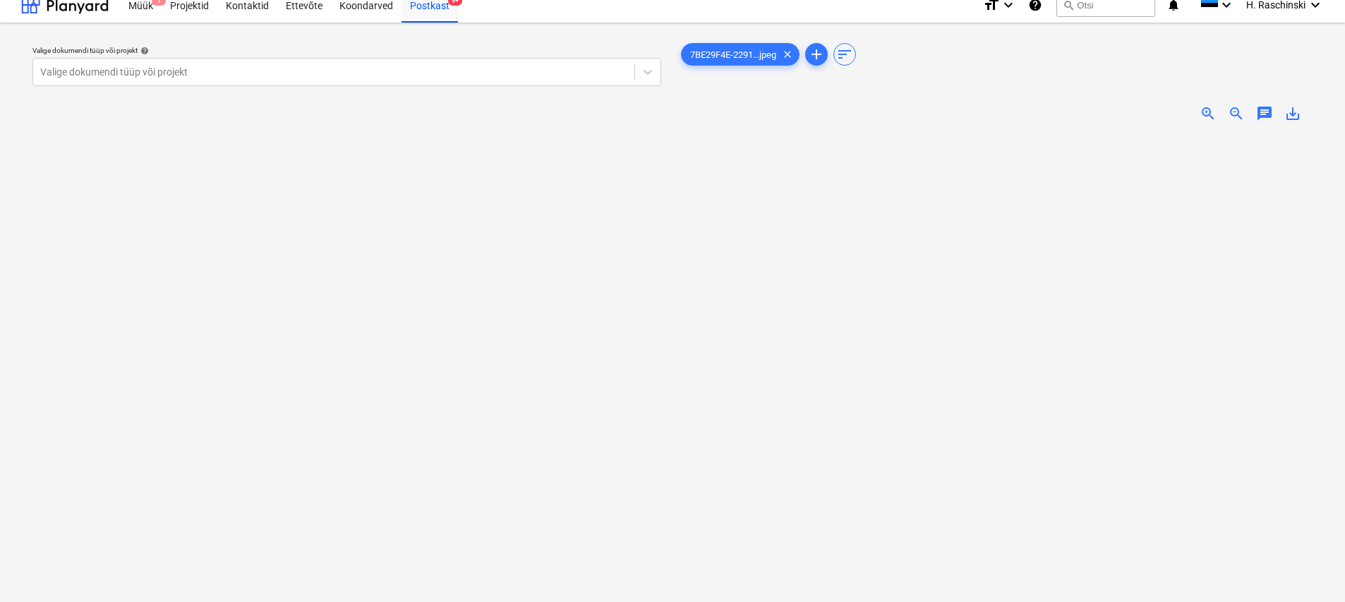
scroll to position [37, 0]
click at [265, 80] on div "Valige dokumendi tüüp või projekt" at bounding box center [333, 72] width 601 height 20
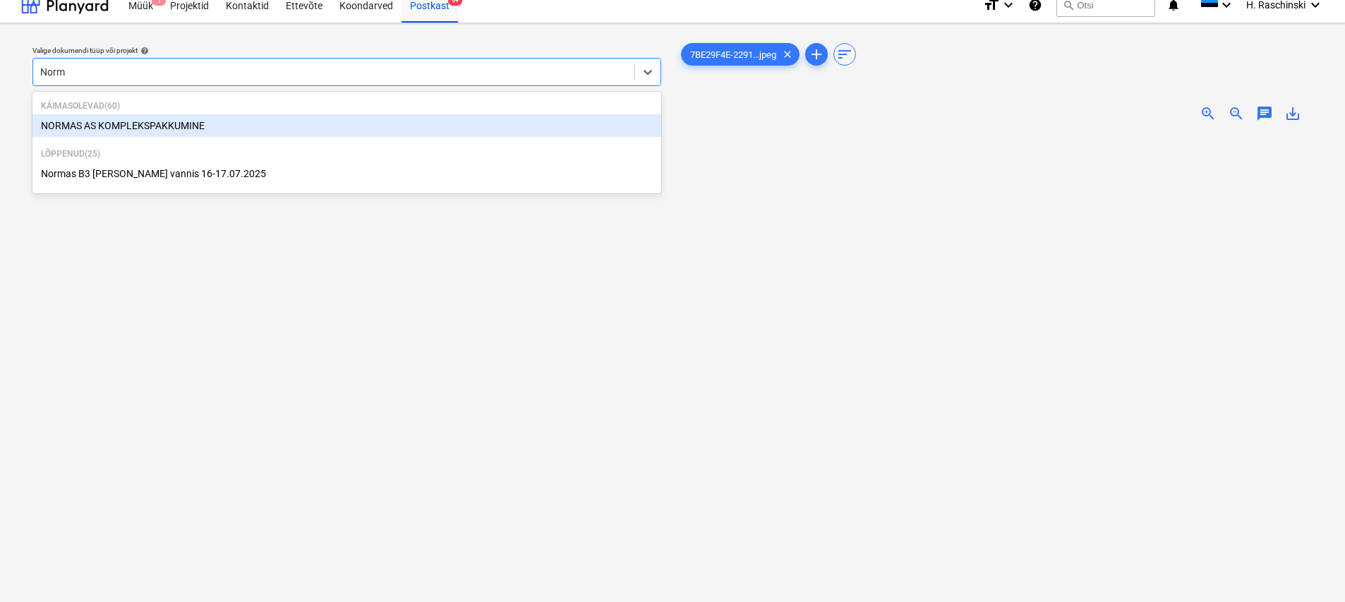
type input "Norma"
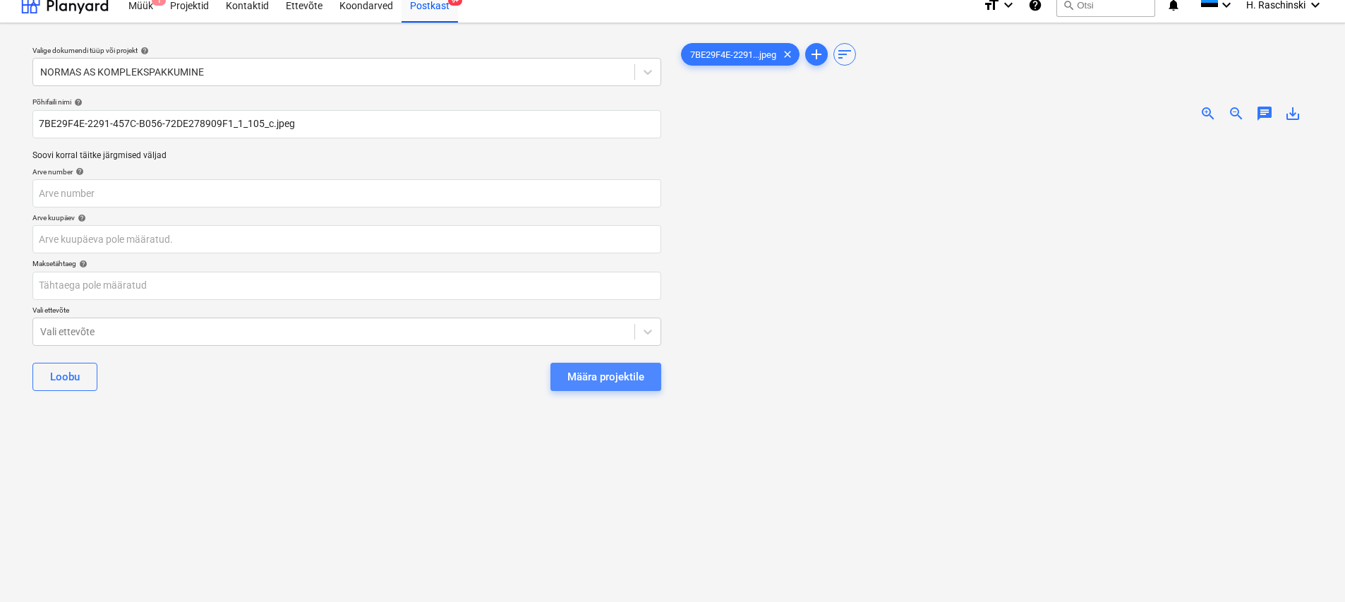
click at [589, 375] on div "Määra projektile" at bounding box center [605, 377] width 77 height 18
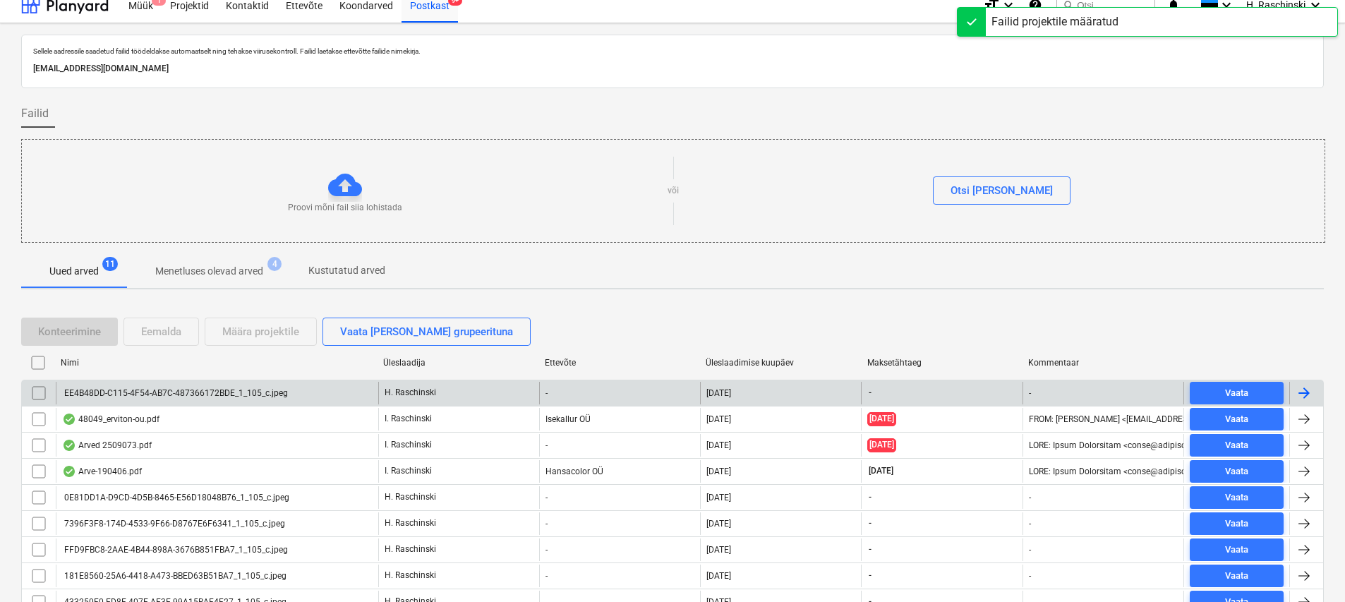
click at [228, 393] on div "EE4B48DD-C115-4F54-AB7C-487366172BDE_1_105_c.jpeg" at bounding box center [175, 393] width 226 height 10
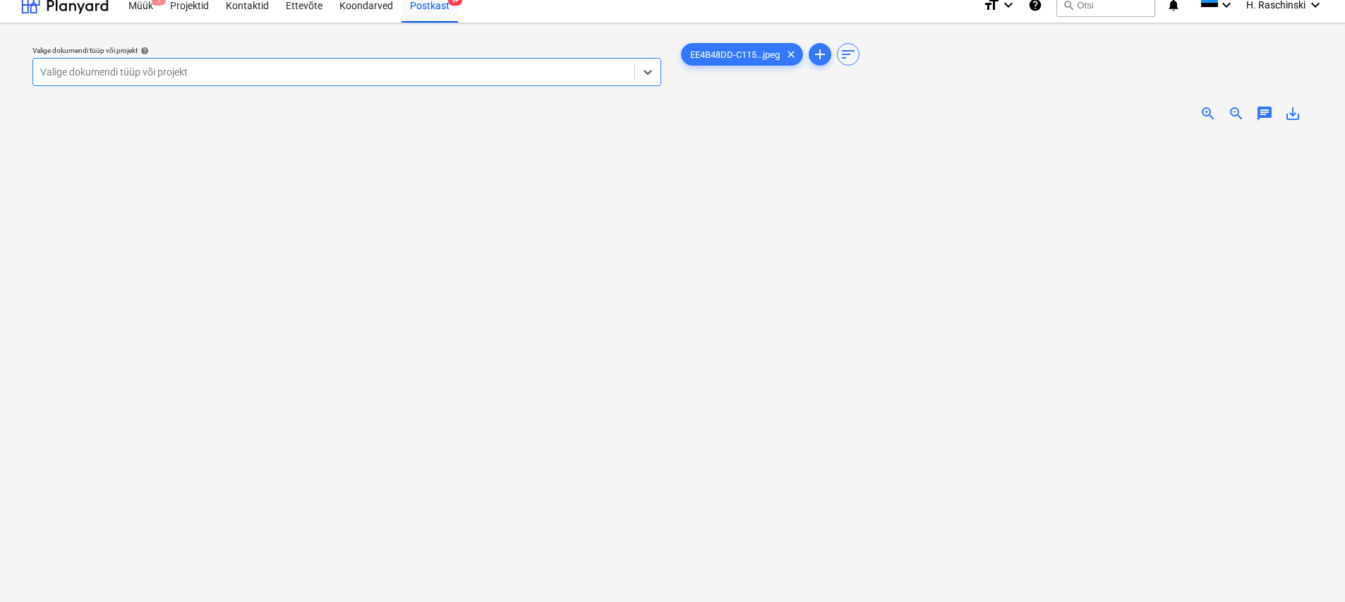
click at [371, 74] on div at bounding box center [333, 72] width 587 height 14
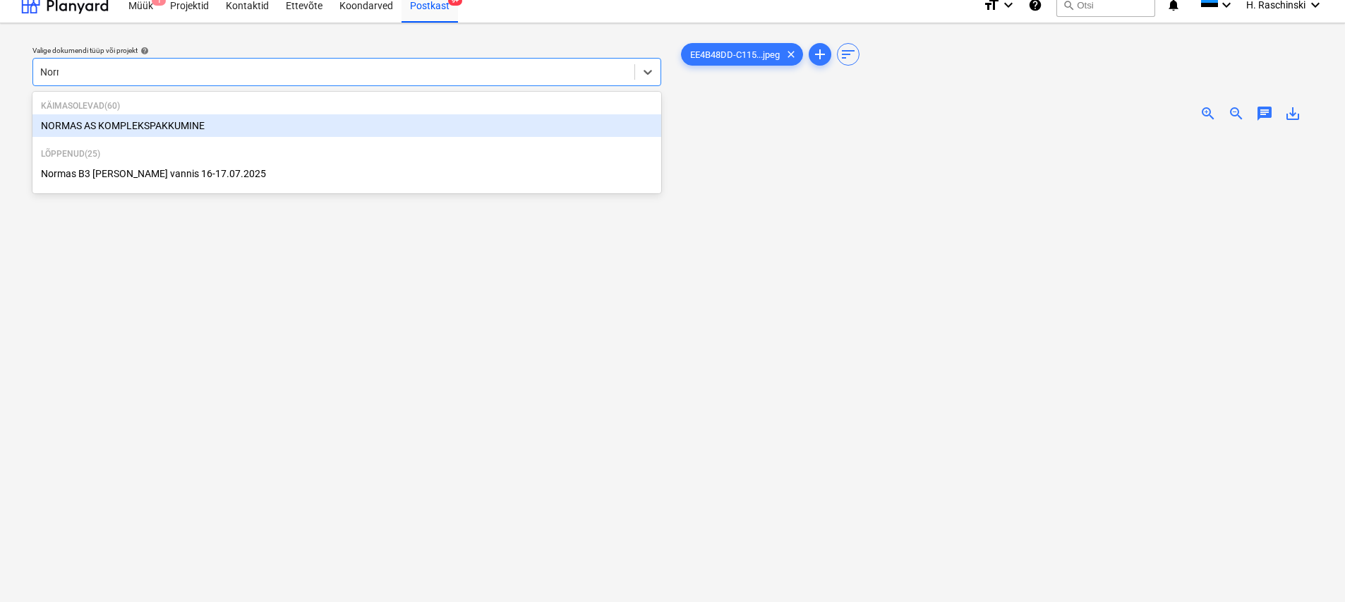
type input "Norma"
click at [286, 132] on div "NORMAS AS KOMPLEKSPAKKUMINE" at bounding box center [346, 125] width 629 height 23
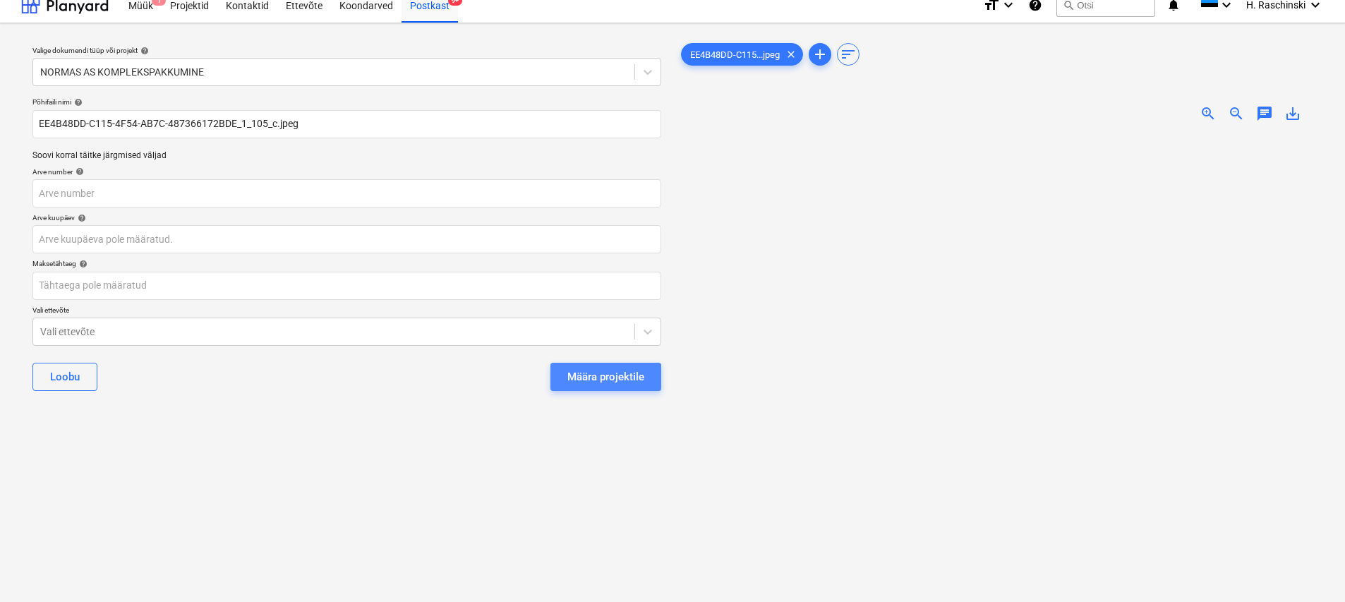
click at [625, 372] on div "Määra projektile" at bounding box center [605, 377] width 77 height 18
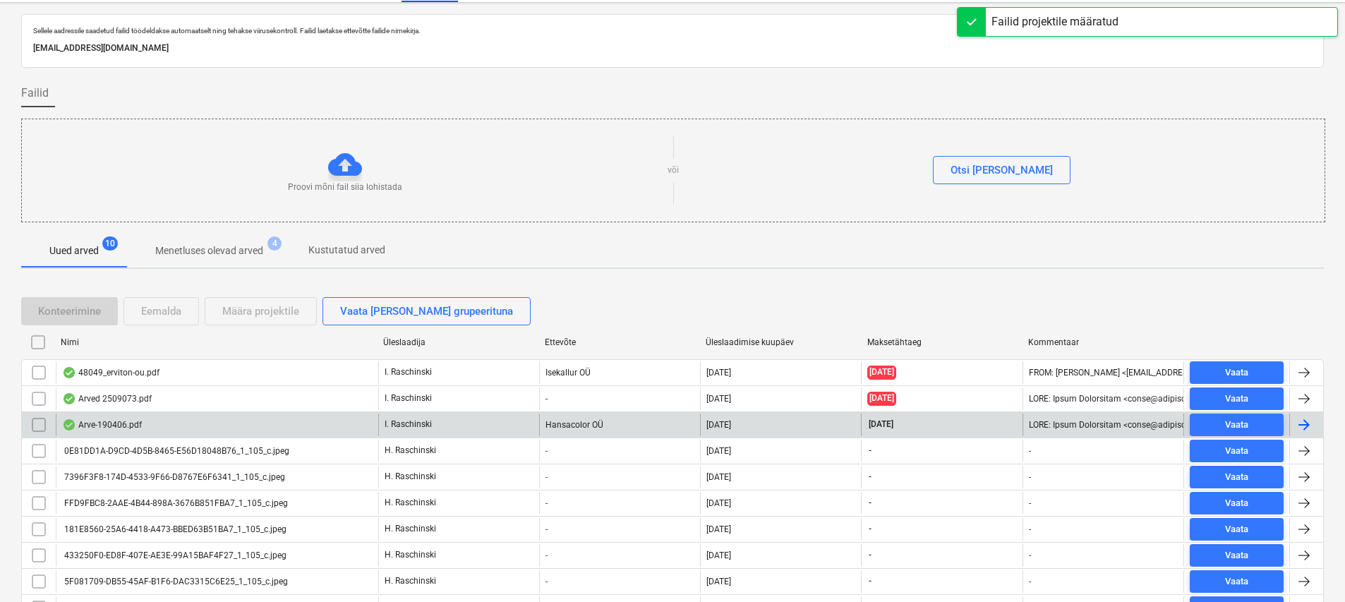
scroll to position [89, 0]
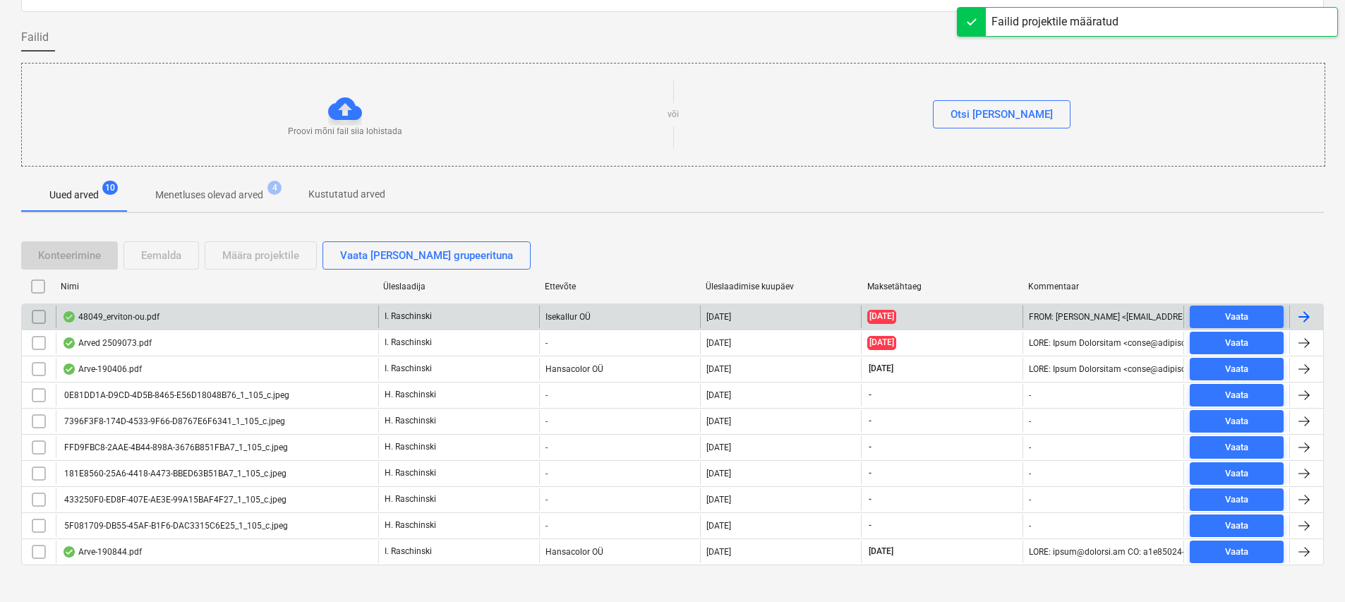
click at [151, 320] on div "48049_erviton-ou.pdf" at bounding box center [110, 316] width 97 height 11
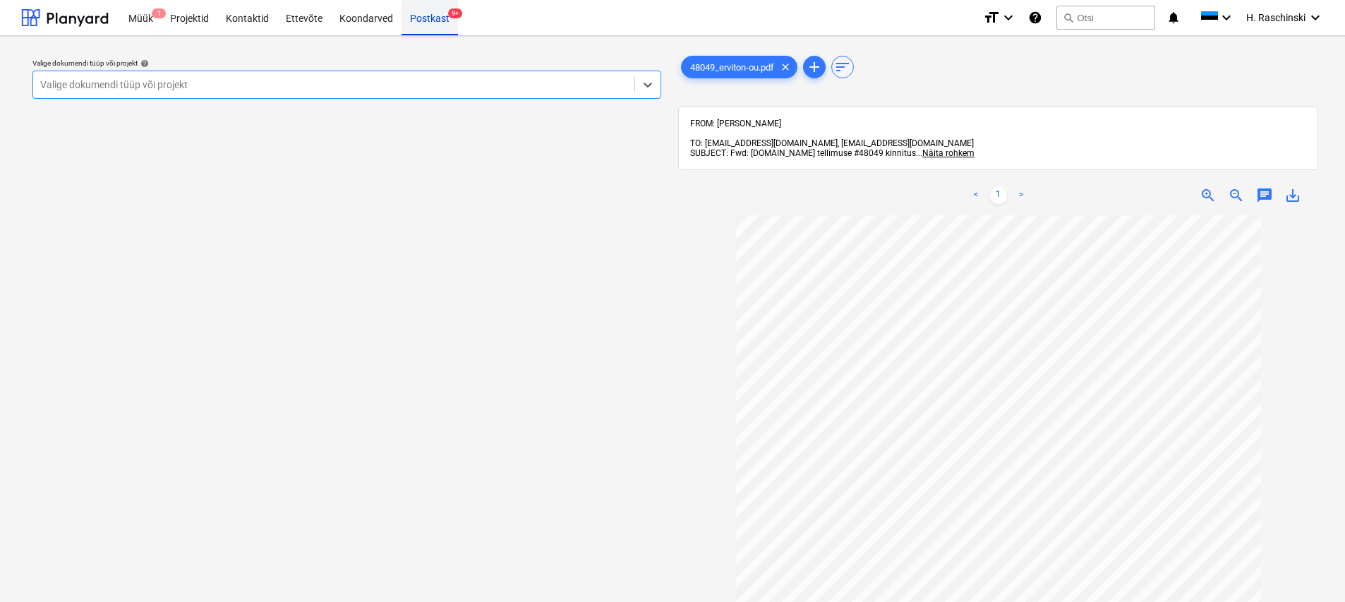
click at [411, 18] on div "Postkast 9+" at bounding box center [429, 17] width 56 height 36
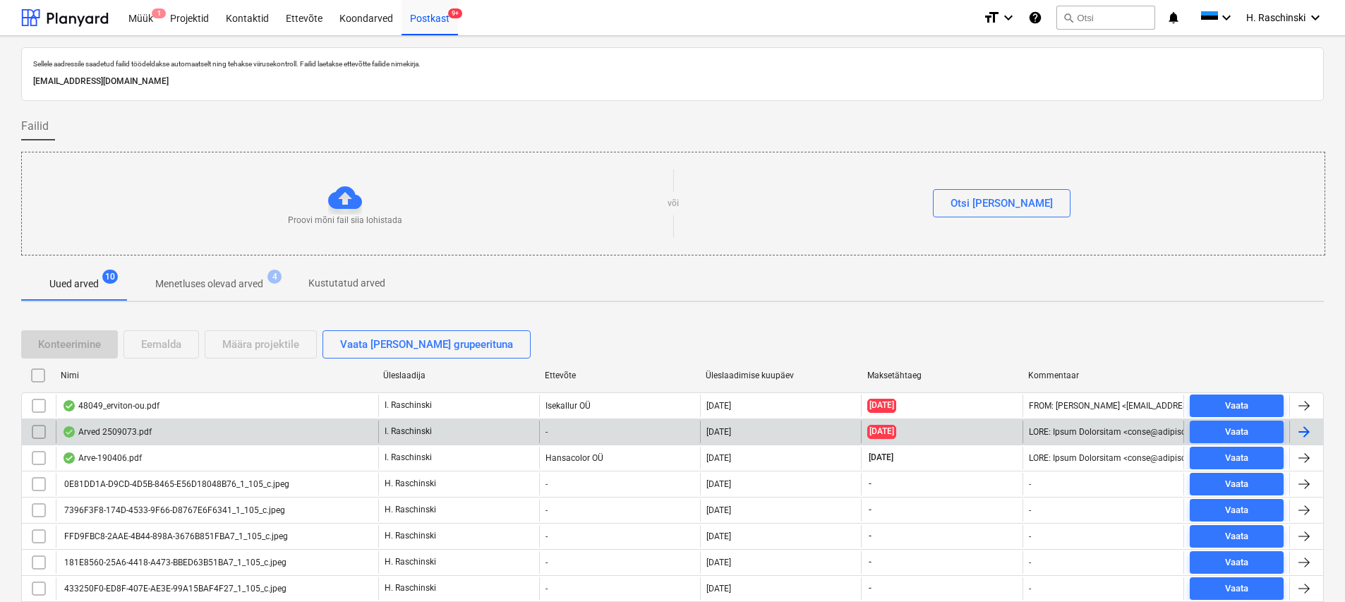
click at [119, 427] on div "Arved 2509073.pdf" at bounding box center [107, 431] width 90 height 11
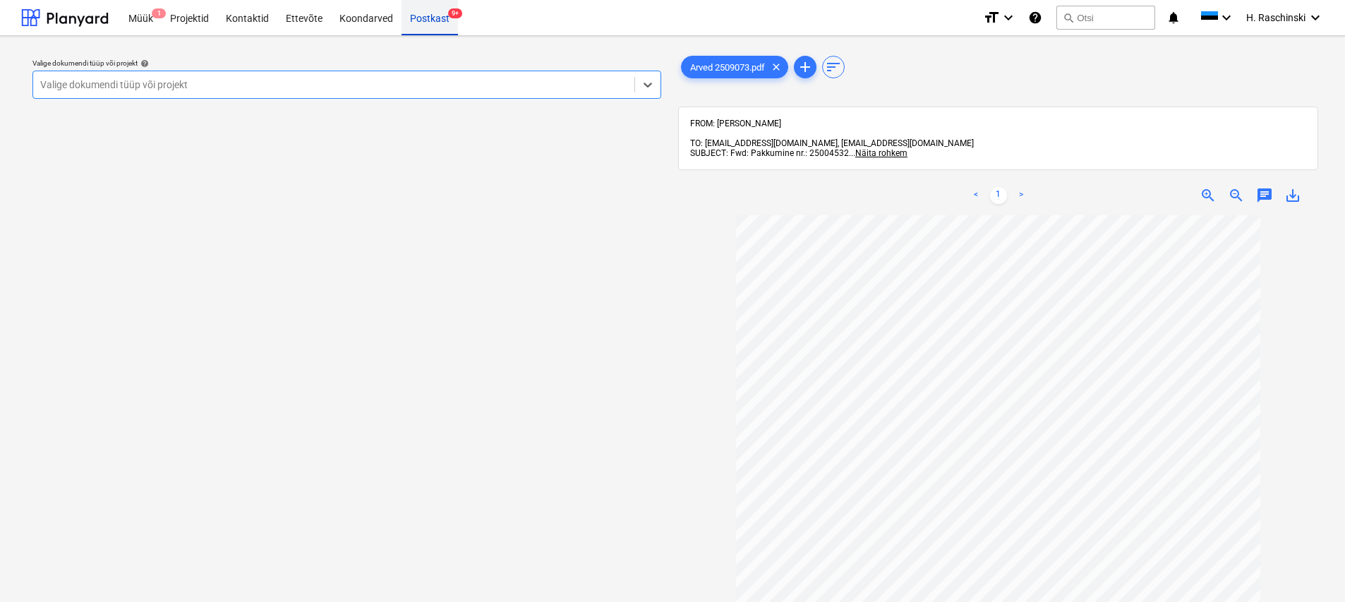
click at [429, 14] on div "Postkast 9+" at bounding box center [429, 17] width 56 height 36
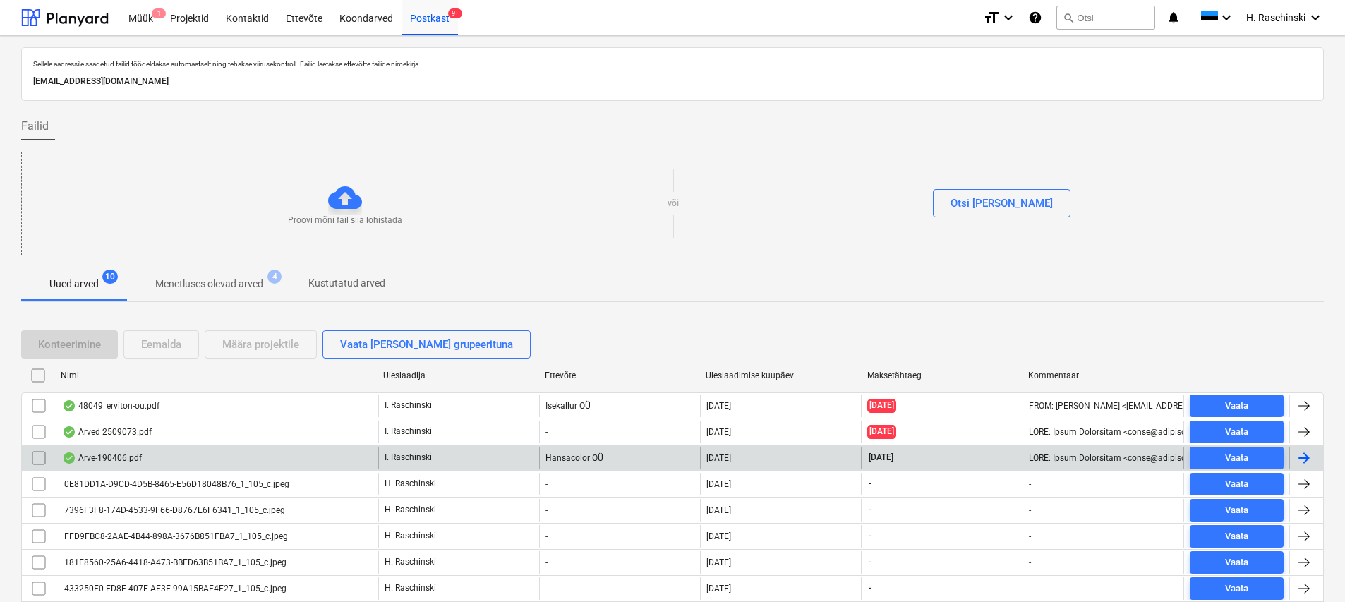
click at [105, 453] on div "Arve-190406.pdf" at bounding box center [102, 457] width 80 height 11
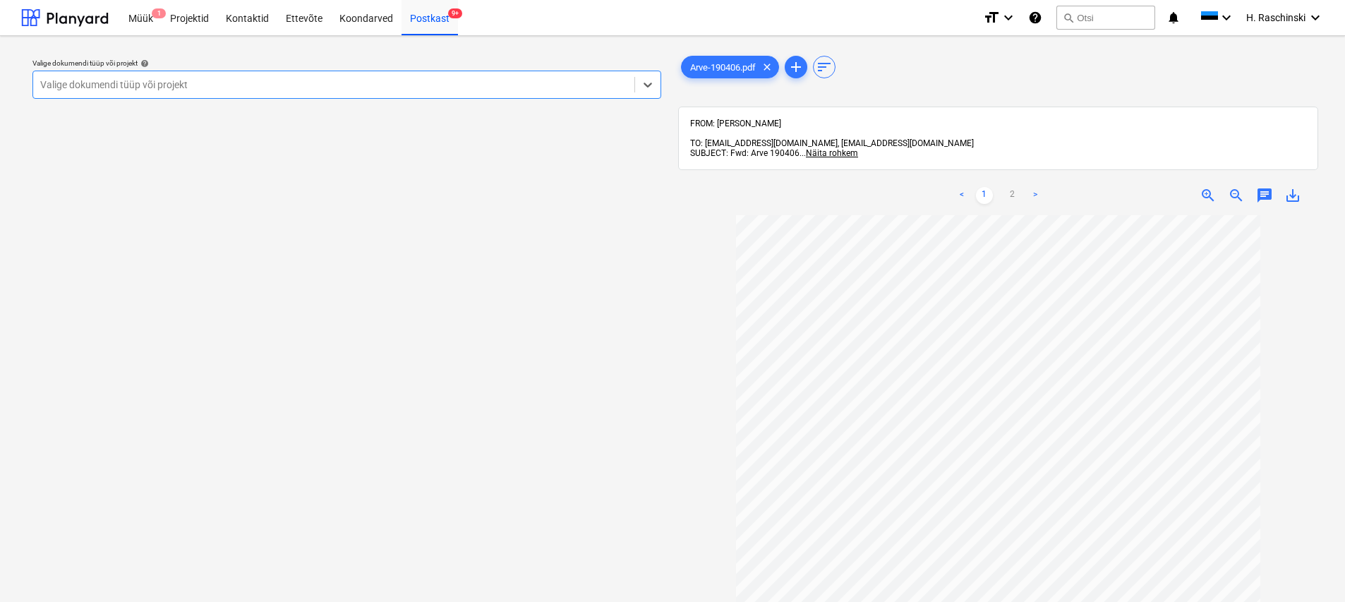
scroll to position [16, 0]
click at [427, 24] on div "Postkast 9+" at bounding box center [429, 17] width 56 height 36
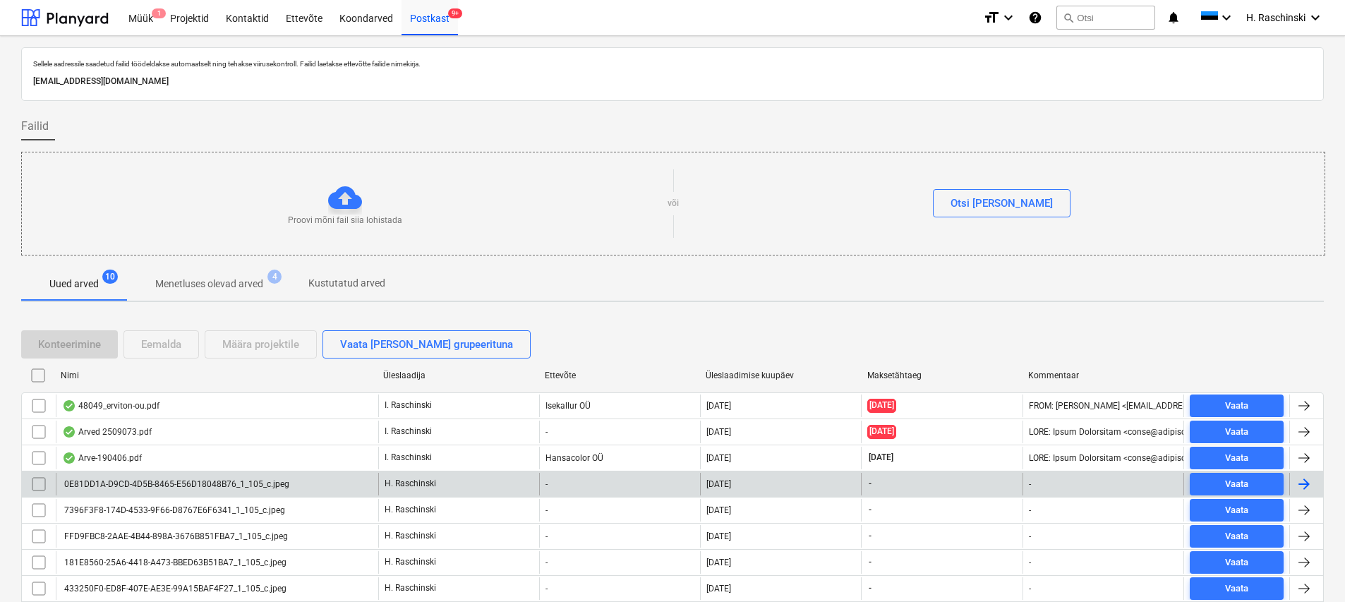
click at [149, 482] on div "0E81DD1A-D9CD-4D5B-8465-E56D18048B76_1_105_c.jpeg" at bounding box center [175, 484] width 227 height 10
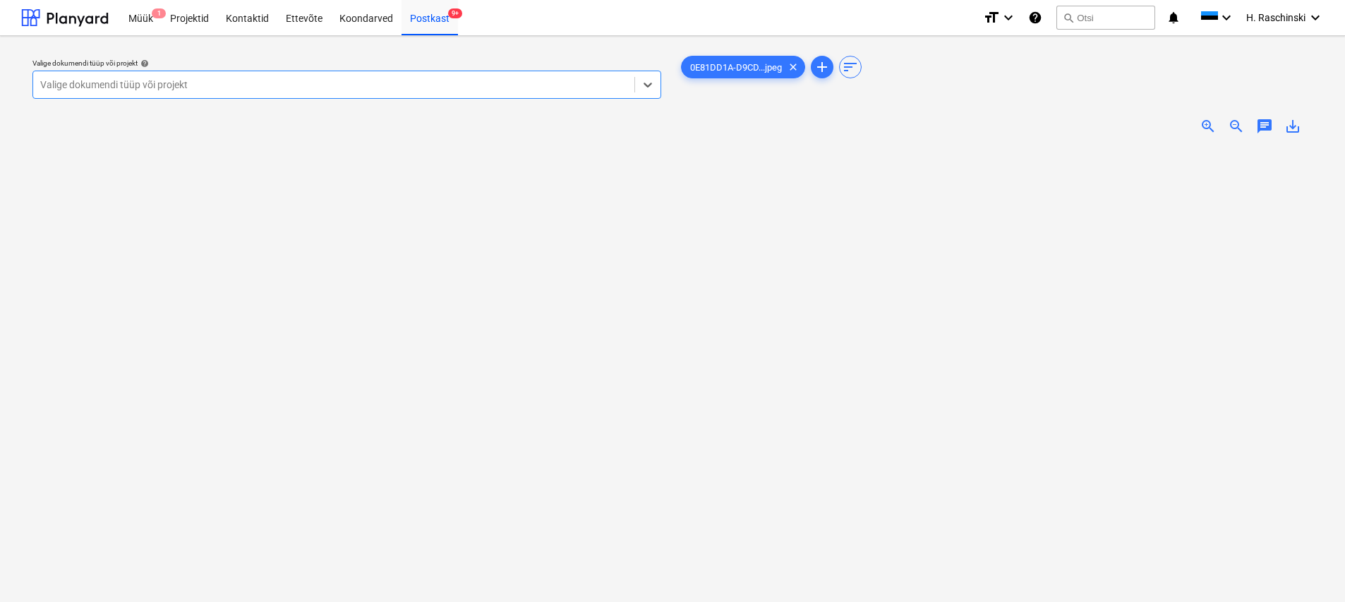
click at [668, 126] on span "zoom_in" at bounding box center [1207, 126] width 17 height 17
click at [398, 90] on div at bounding box center [333, 85] width 587 height 14
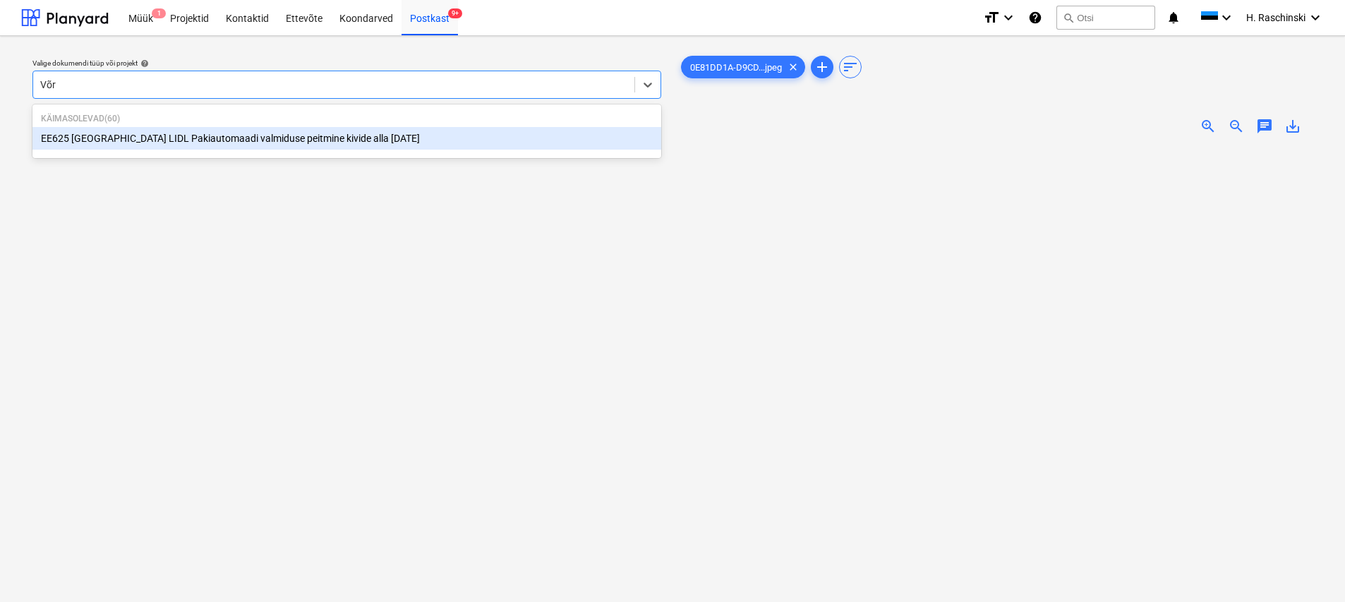
type input "Võru"
click at [182, 135] on div "EE625 [GEOGRAPHIC_DATA] LIDL Pakiautomaadi valmiduse peitmine kivide alla [DATE]" at bounding box center [346, 138] width 629 height 23
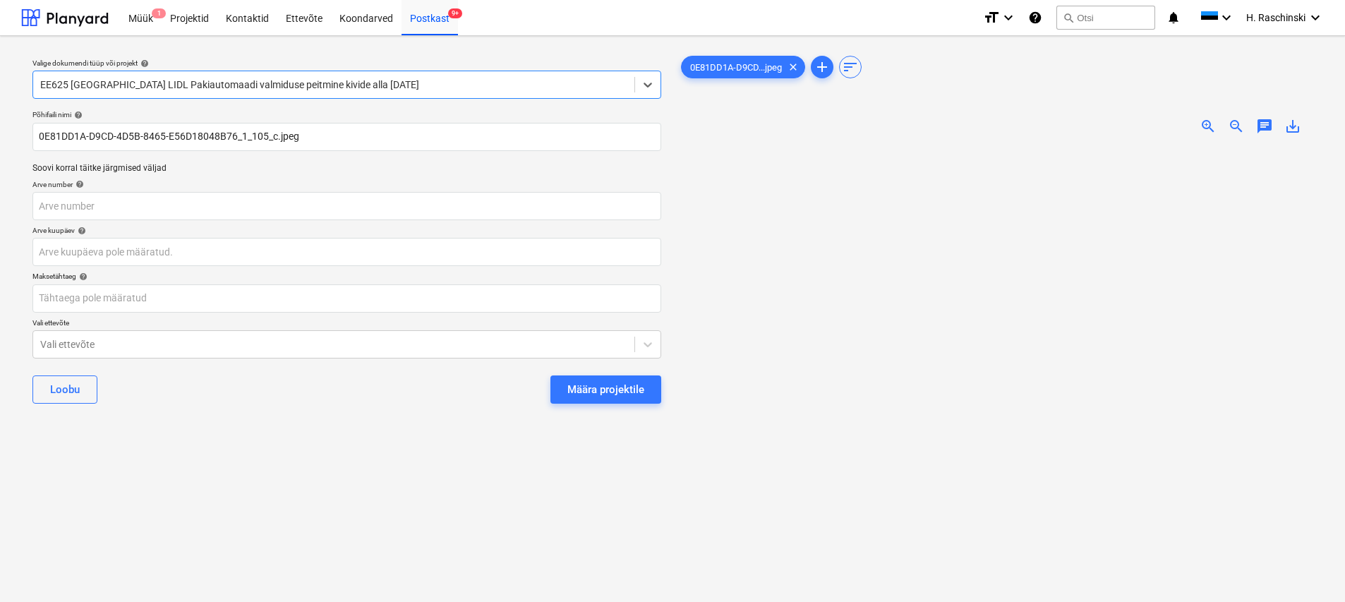
scroll to position [1, 0]
click at [625, 387] on div "Määra projektile" at bounding box center [605, 389] width 77 height 18
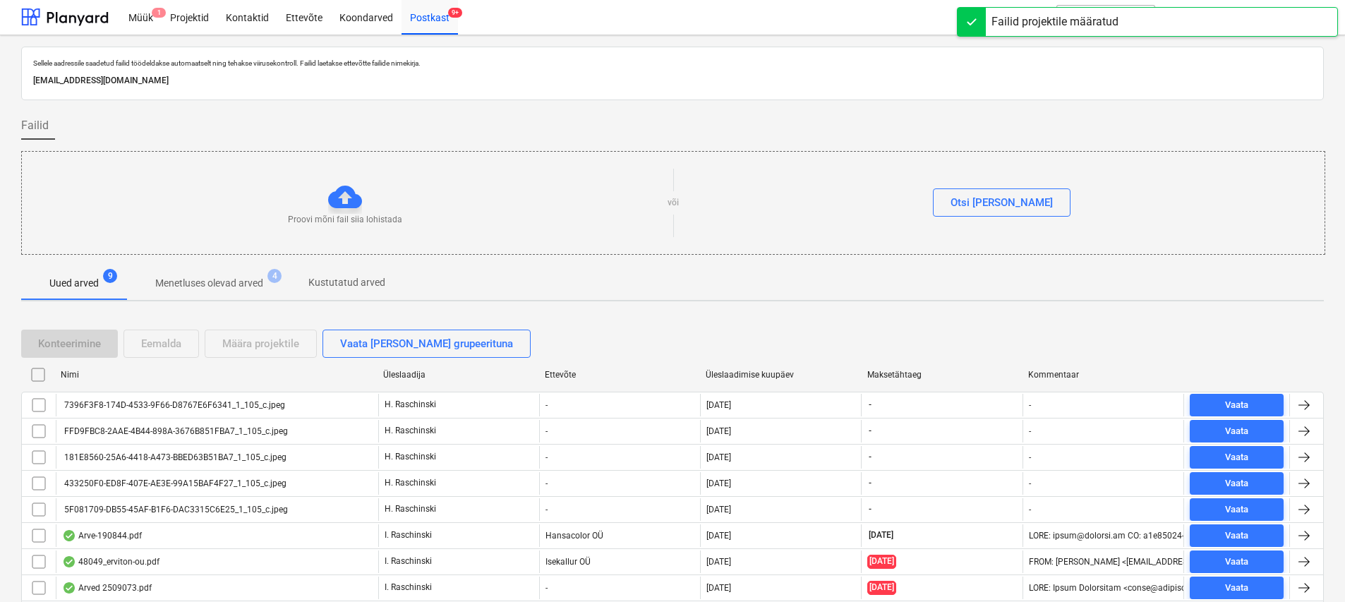
click at [207, 480] on div "433250F0-ED8F-407E-AE3E-99A15BAF4F27_1_105_c.jpeg" at bounding box center [174, 483] width 224 height 10
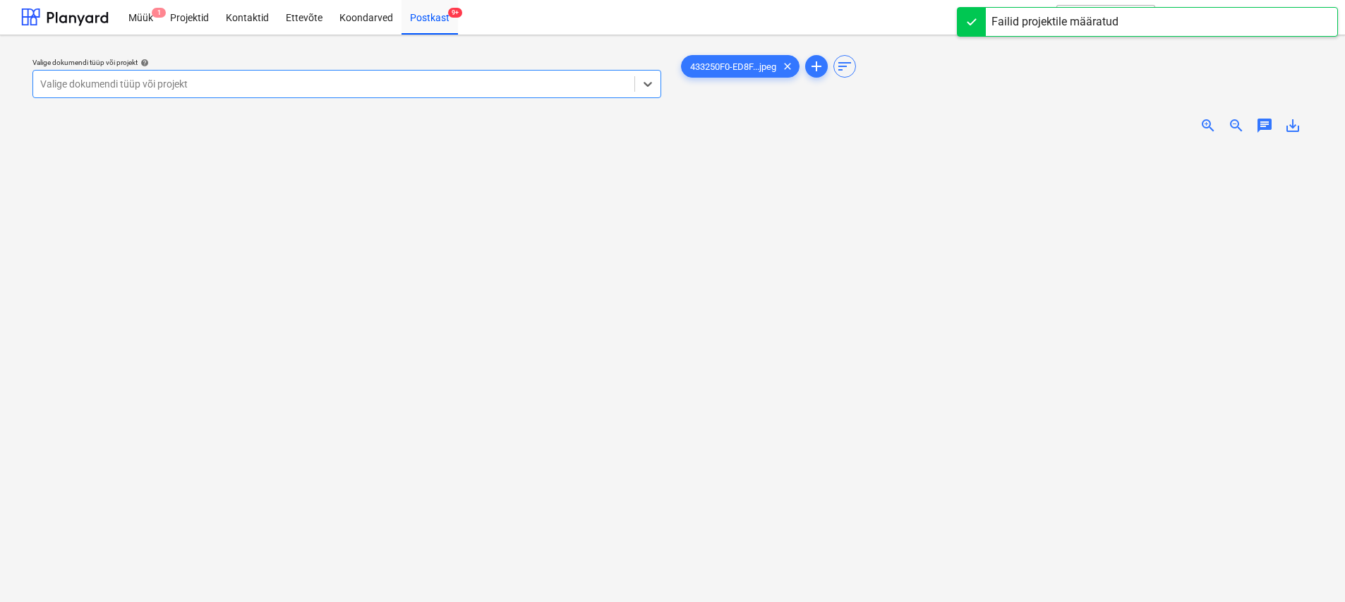
click at [668, 125] on span "zoom_in" at bounding box center [1207, 125] width 17 height 17
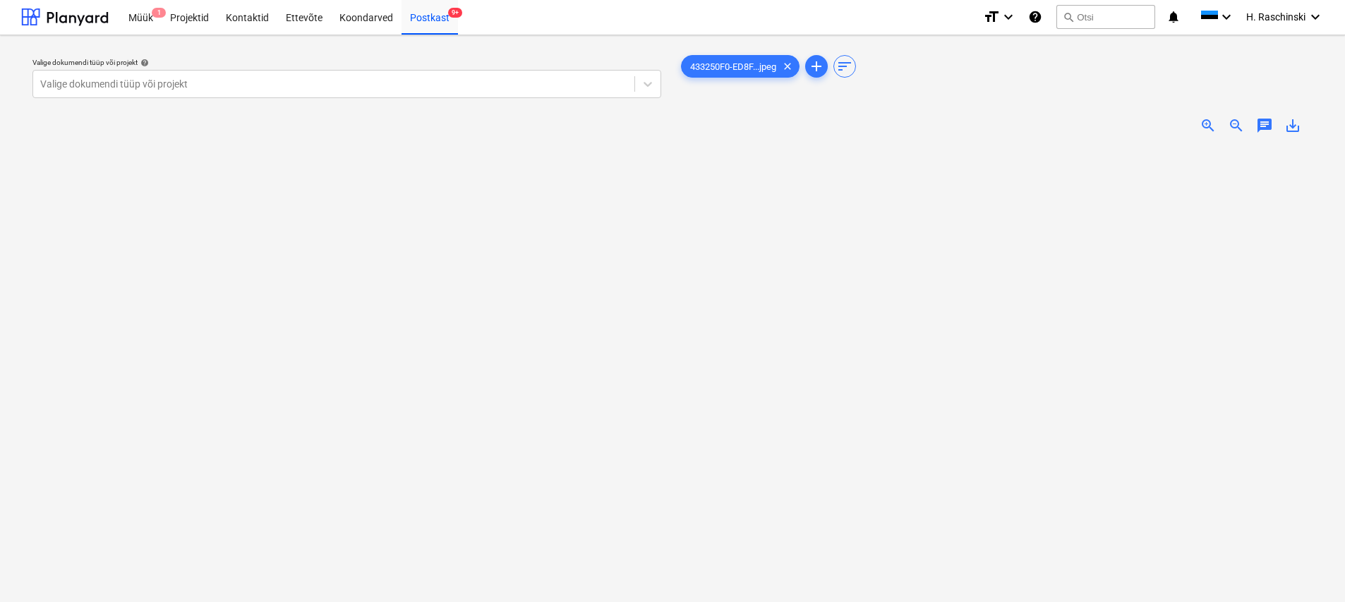
scroll to position [284, 0]
click at [282, 78] on div at bounding box center [333, 84] width 587 height 14
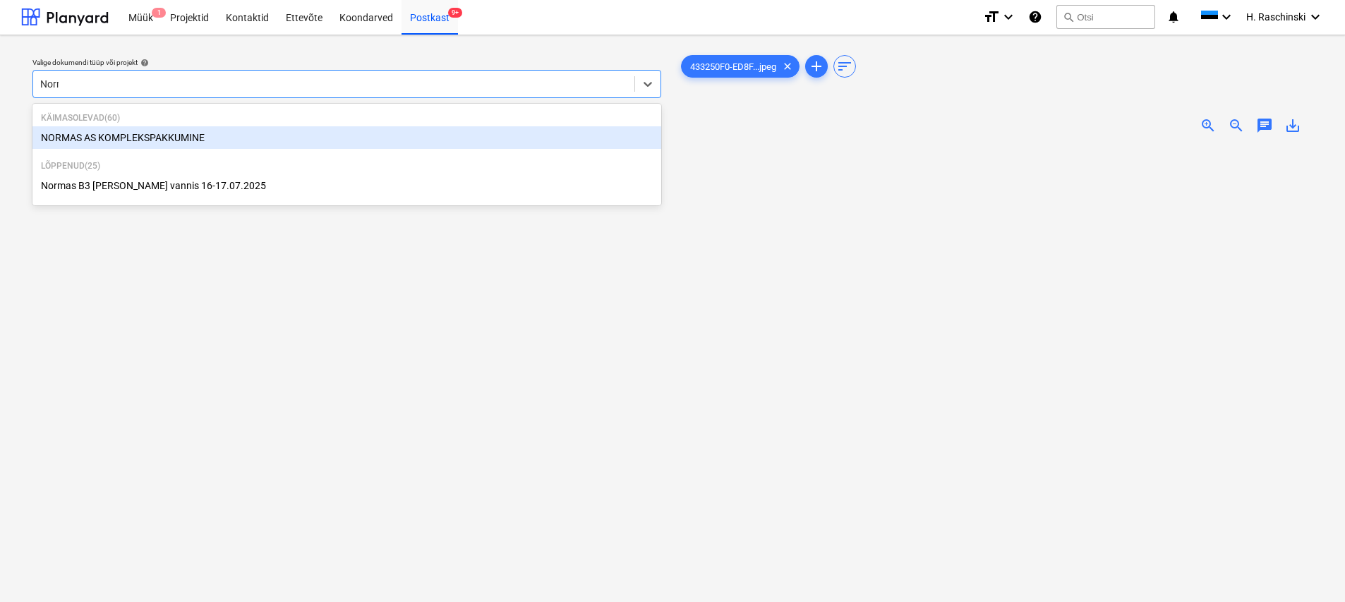
type input "Norma"
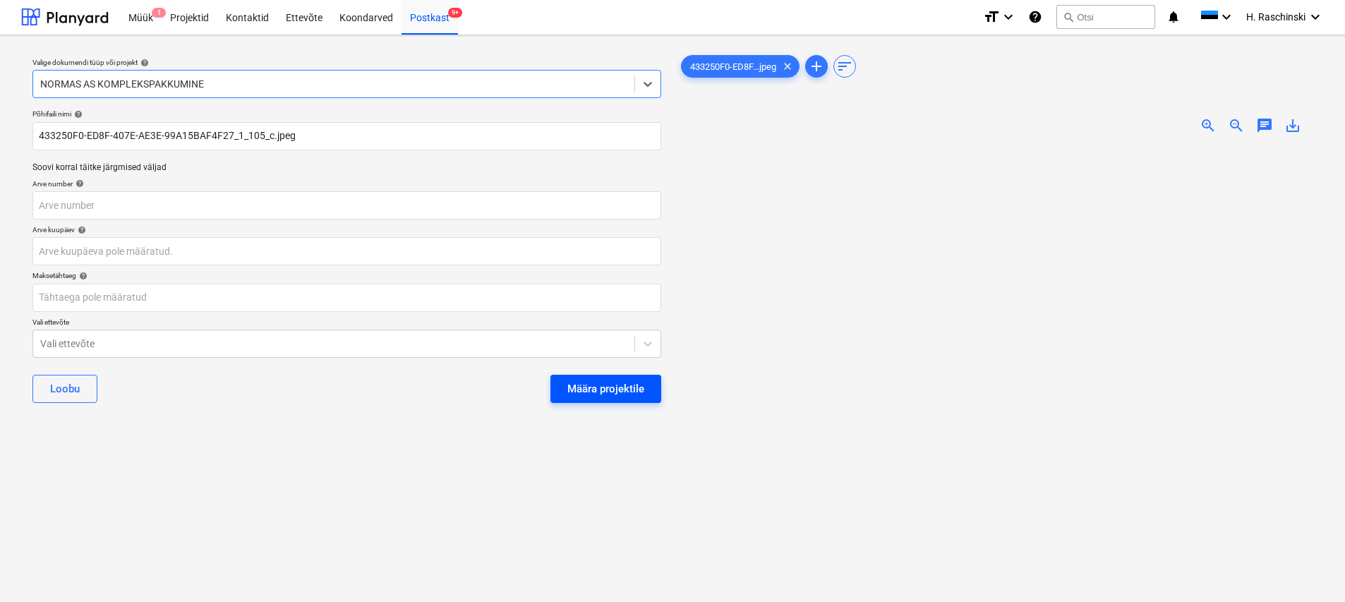
click at [585, 391] on div "Määra projektile" at bounding box center [605, 389] width 77 height 18
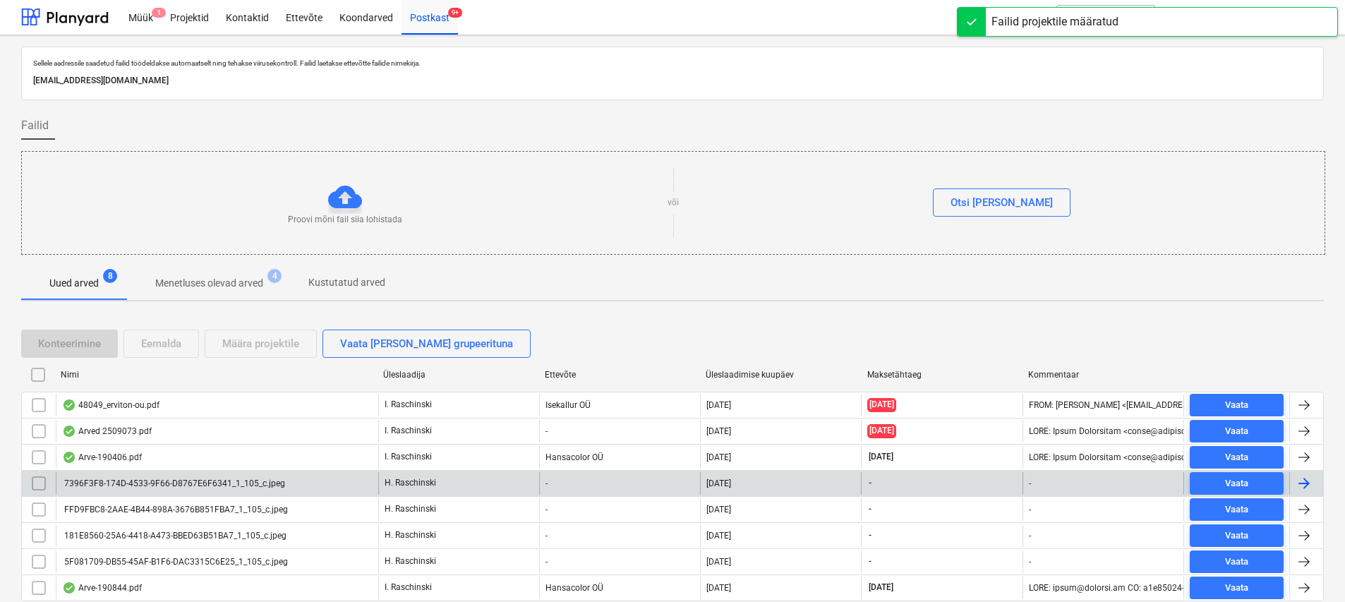
click at [147, 481] on div "7396F3F8-174D-4533-9F66-D8767E6F6341_1_105_c.jpeg" at bounding box center [173, 483] width 223 height 10
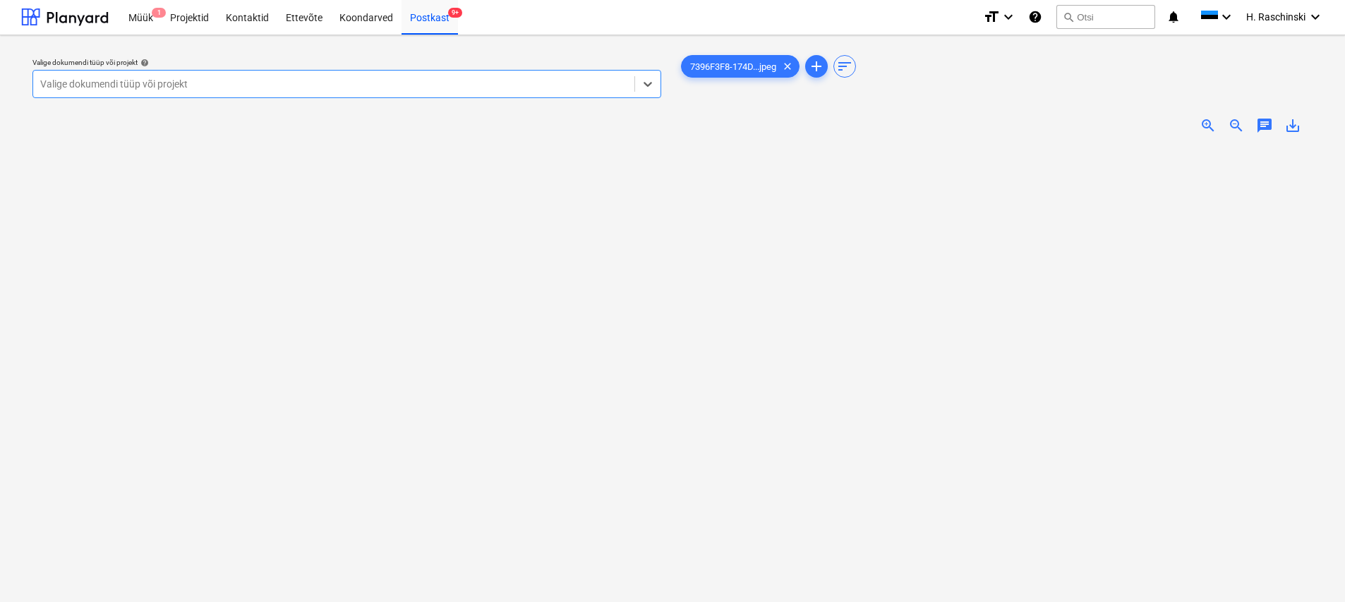
click at [668, 126] on span "zoom_in" at bounding box center [1207, 125] width 17 height 17
click at [427, 83] on div at bounding box center [333, 84] width 587 height 14
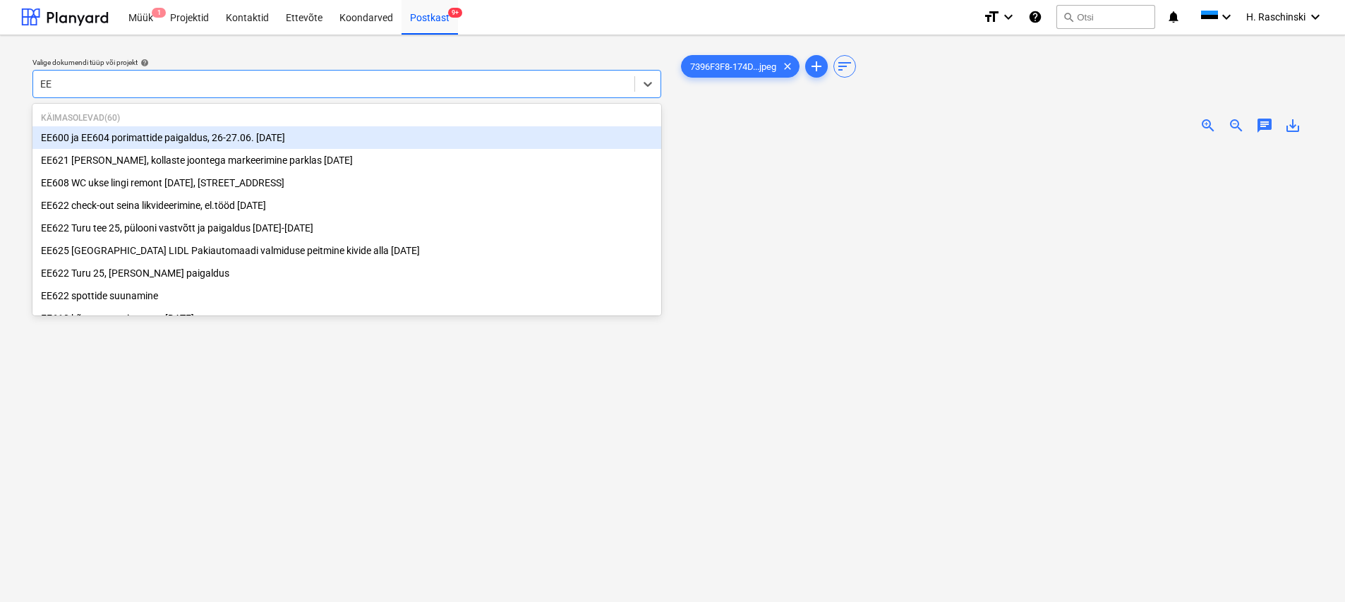
type input "E"
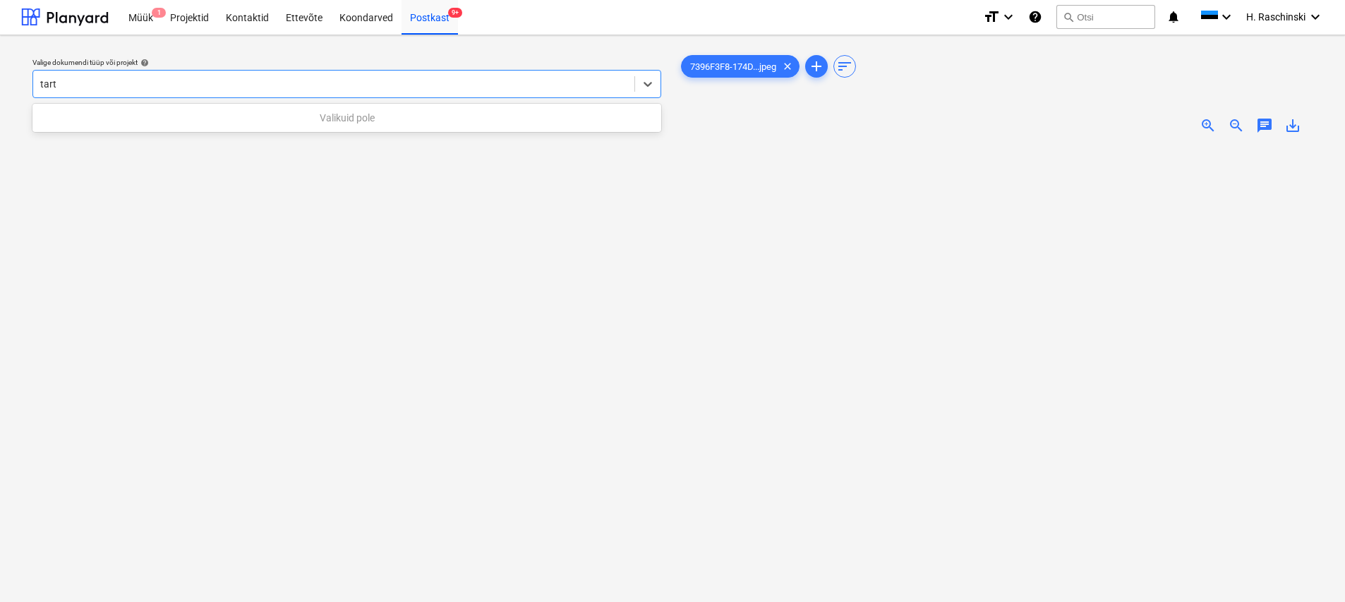
type input "tart"
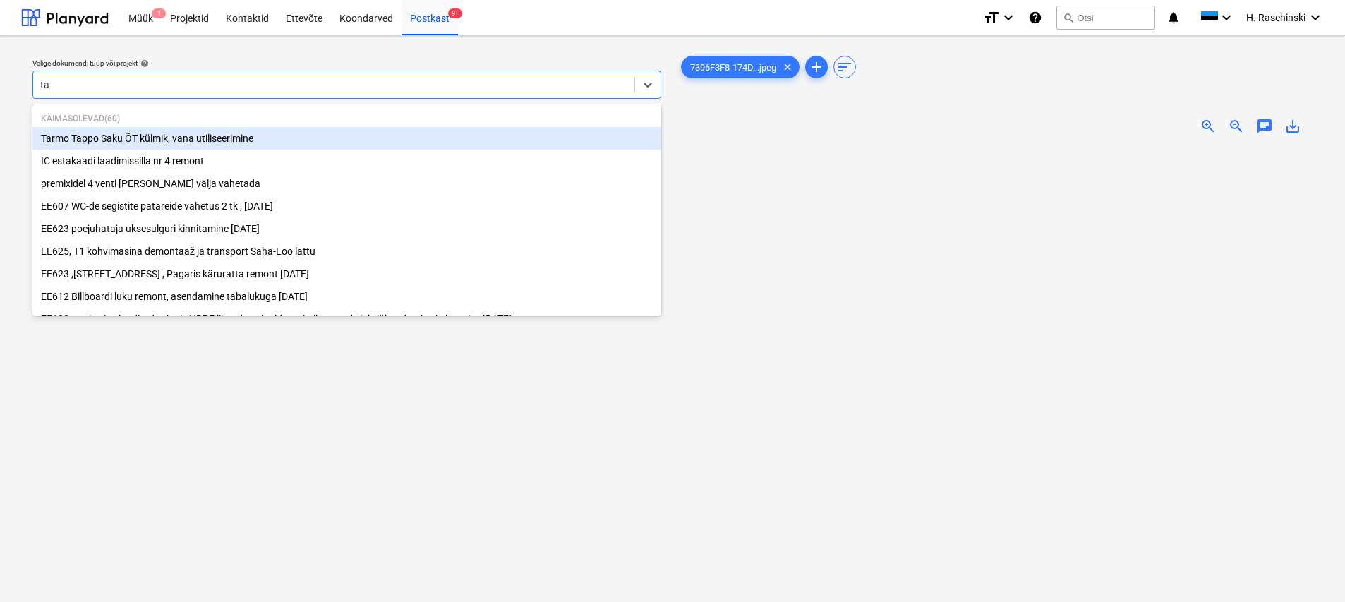
type input "t"
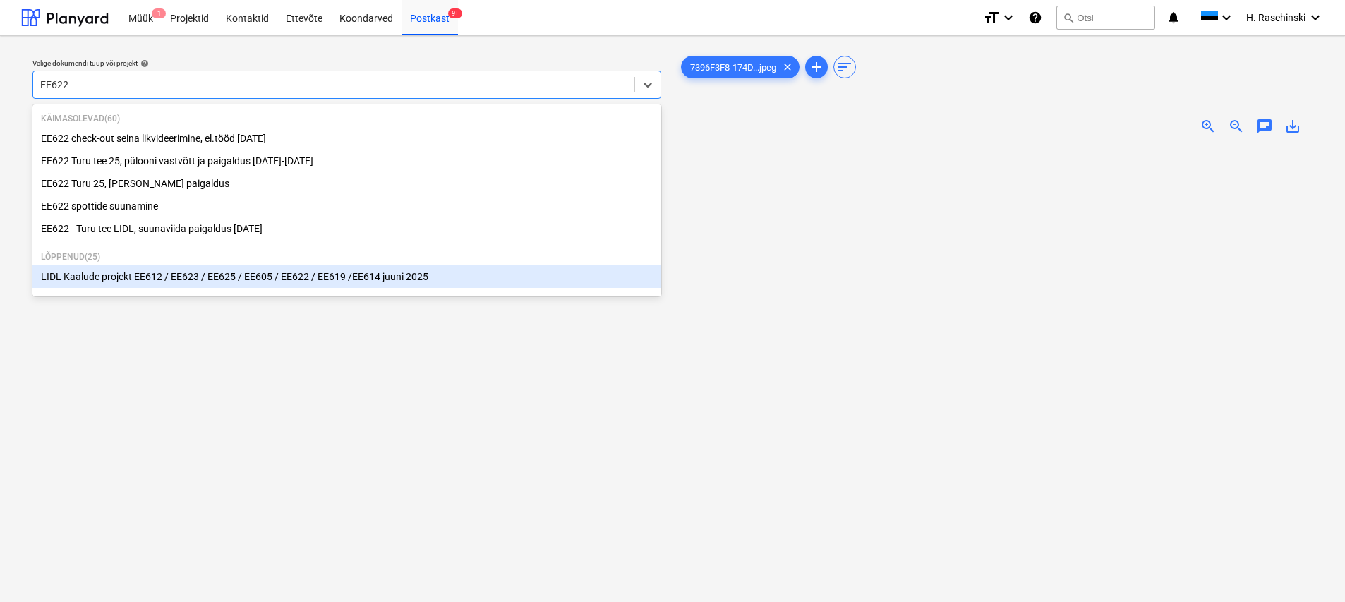
type input "EE622"
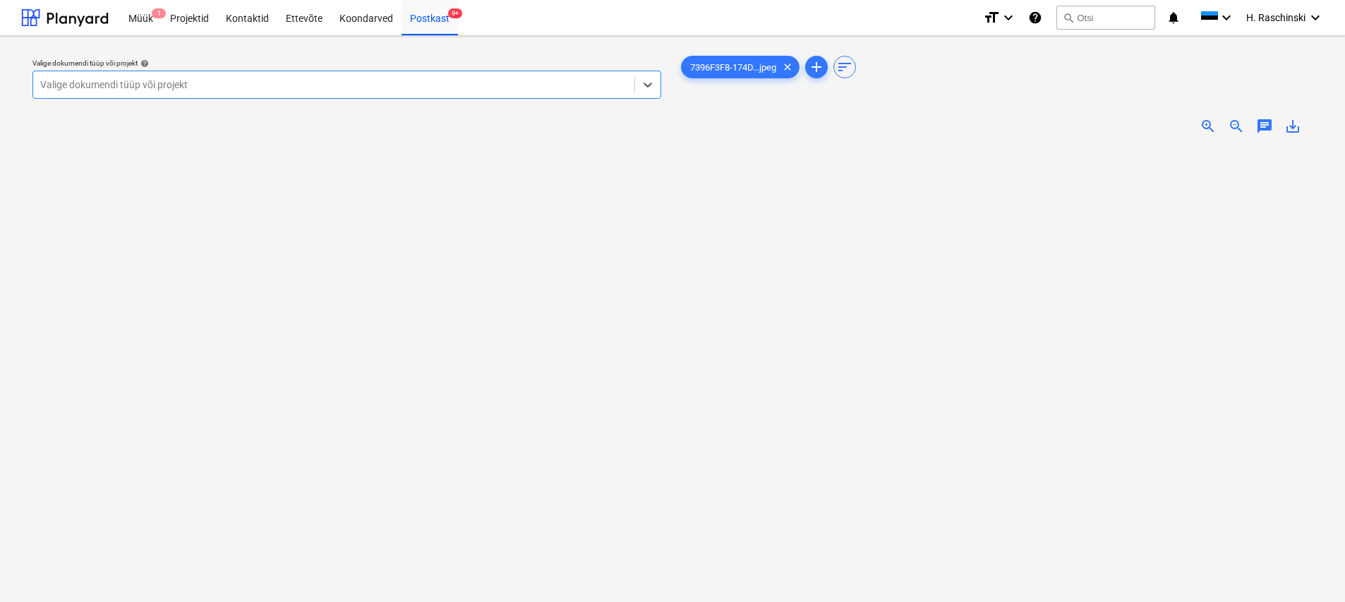
scroll to position [178, 0]
click at [194, 87] on div at bounding box center [333, 85] width 587 height 14
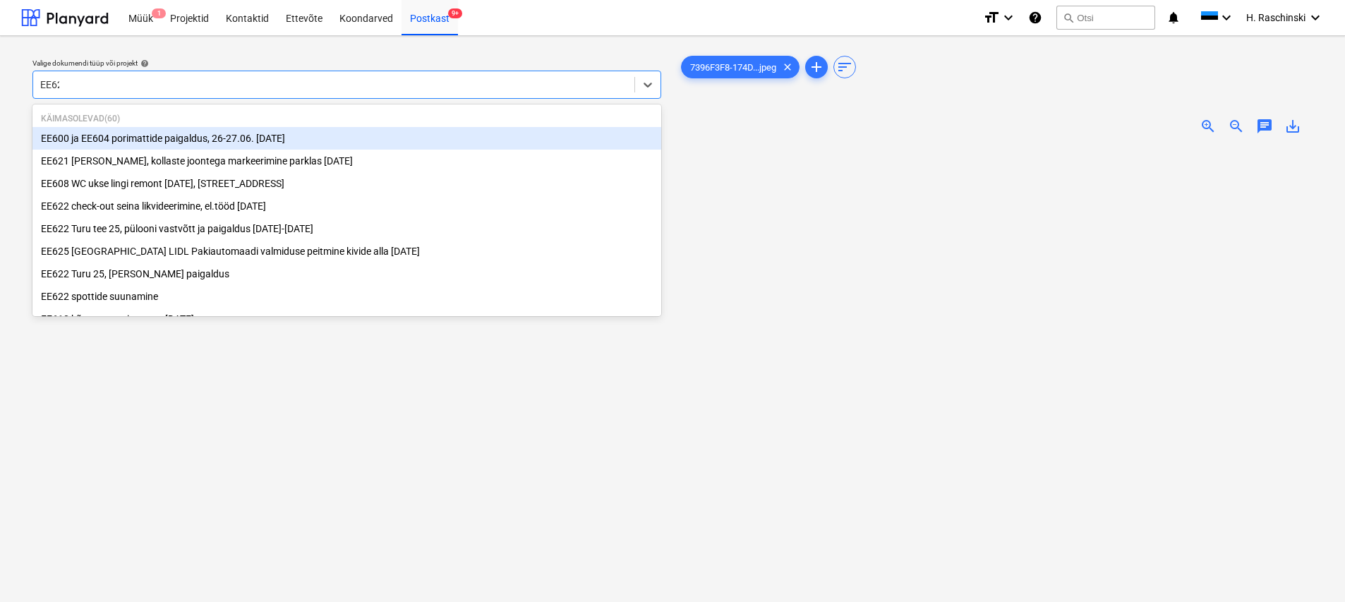
type input "EE622"
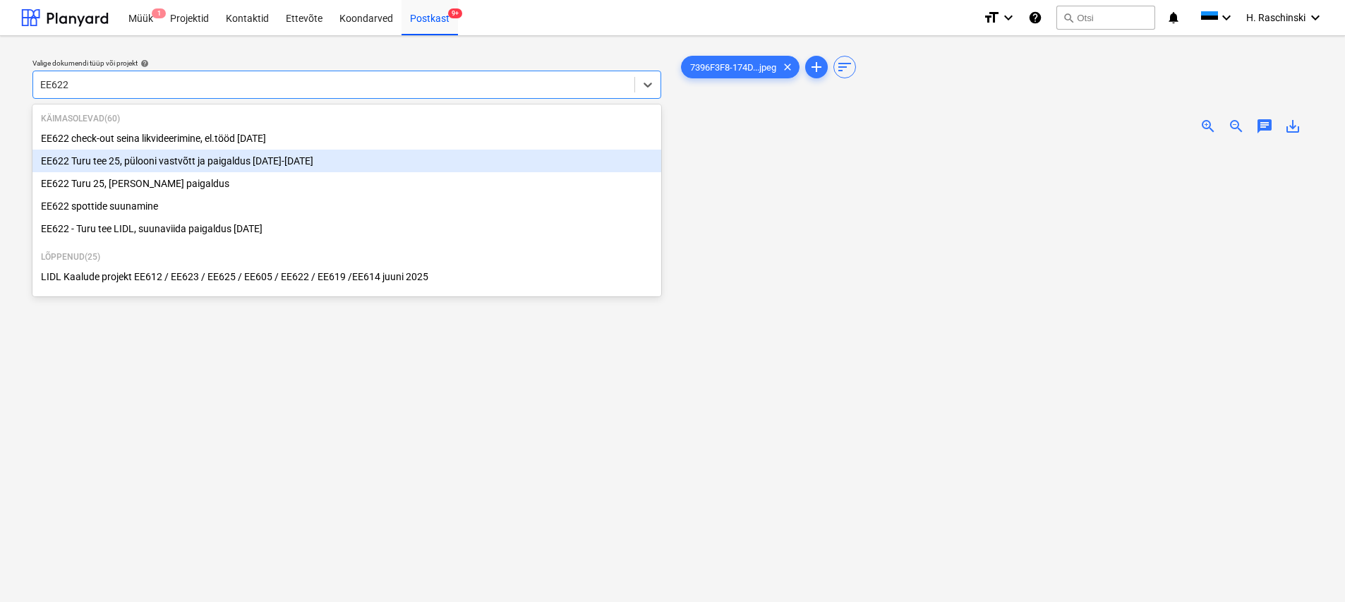
click at [160, 159] on div "EE622 Turu tee 25, pülooni vastvõtt ja paigaldus [DATE]-[DATE]" at bounding box center [346, 161] width 629 height 23
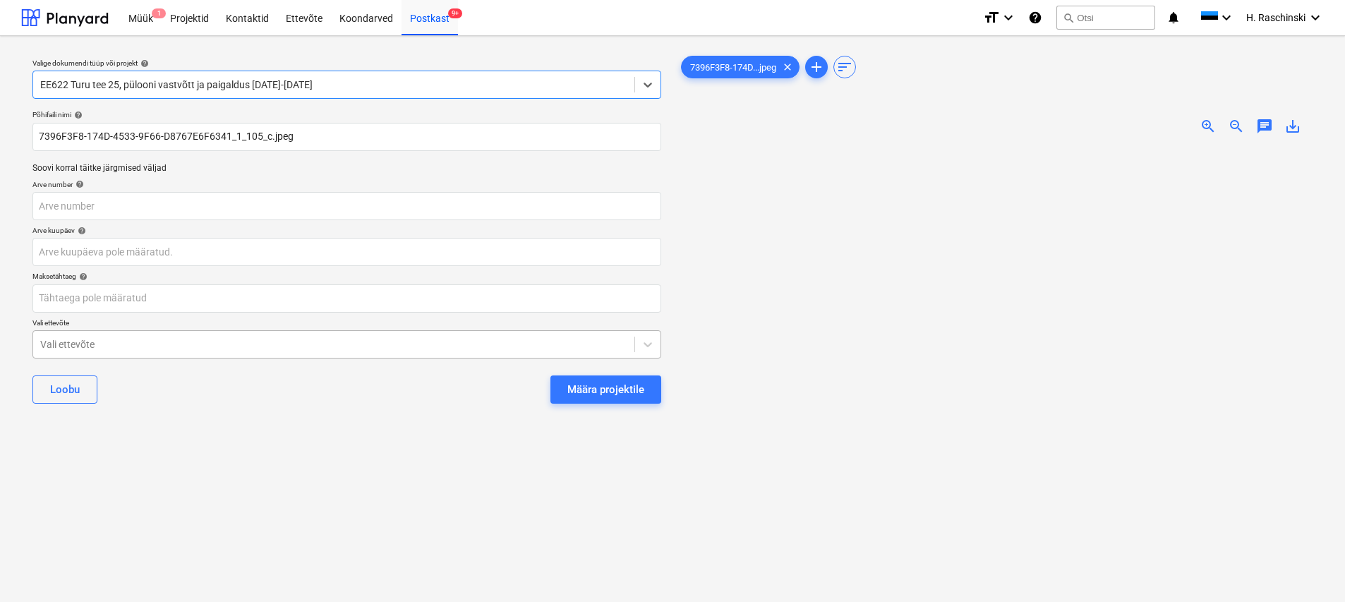
click at [202, 347] on div at bounding box center [333, 344] width 587 height 14
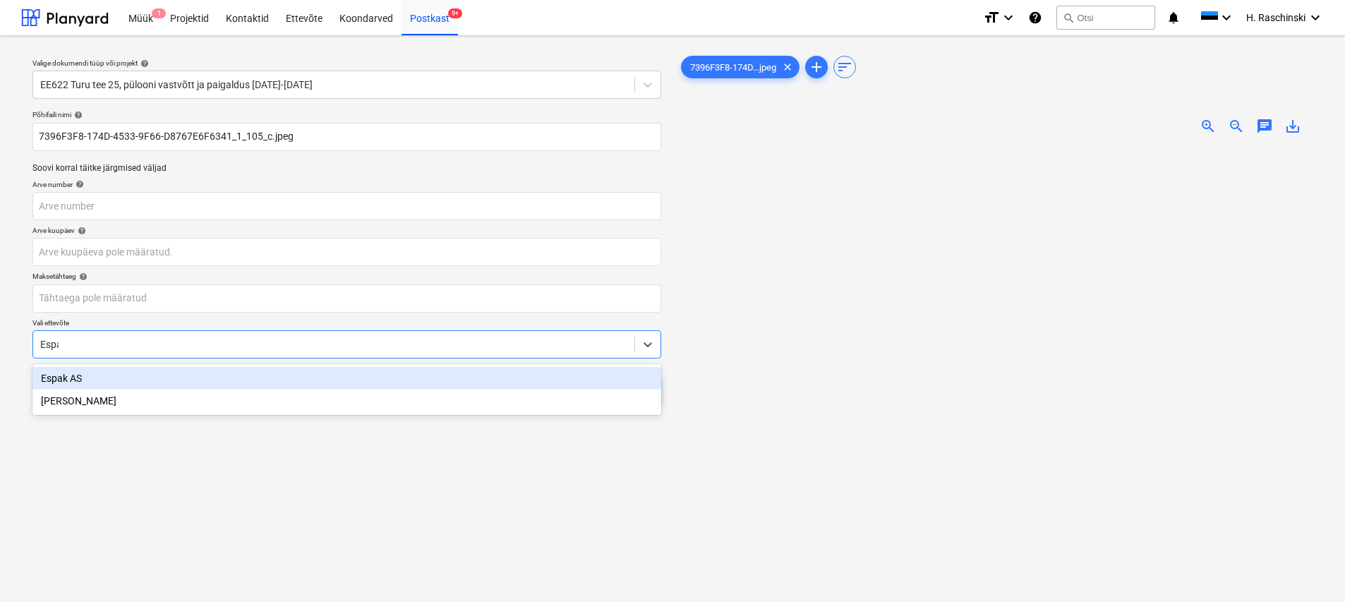
type input "Espak"
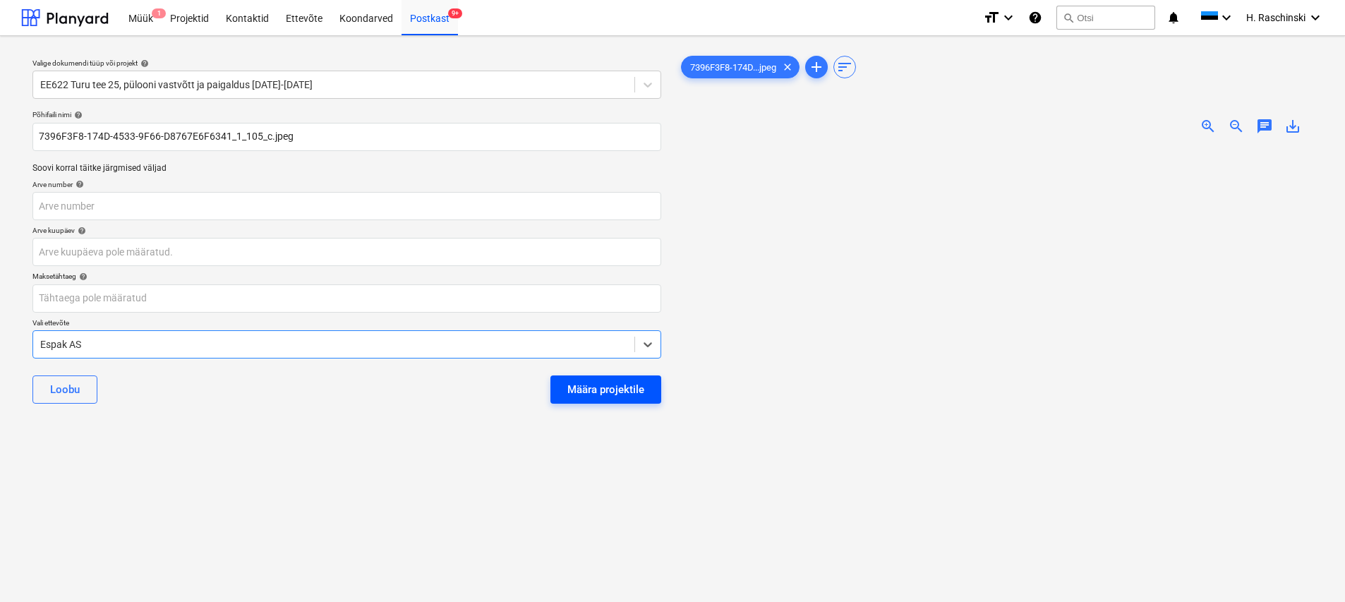
click at [580, 387] on div "Määra projektile" at bounding box center [605, 389] width 77 height 18
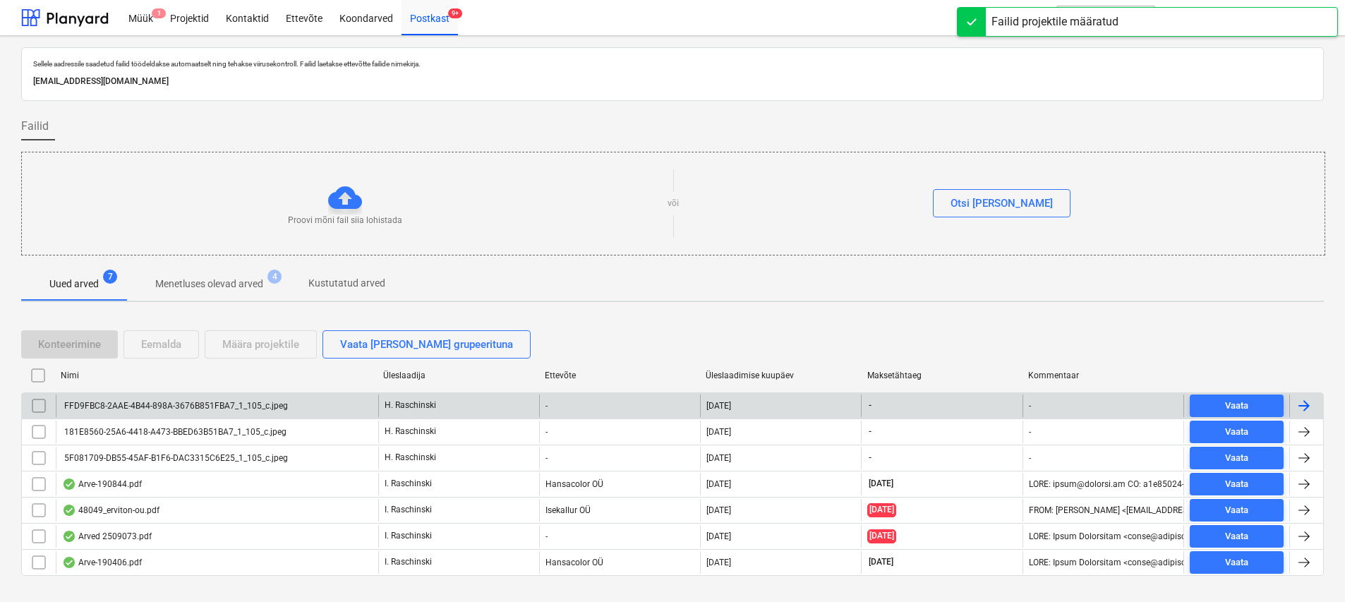
scroll to position [25, 0]
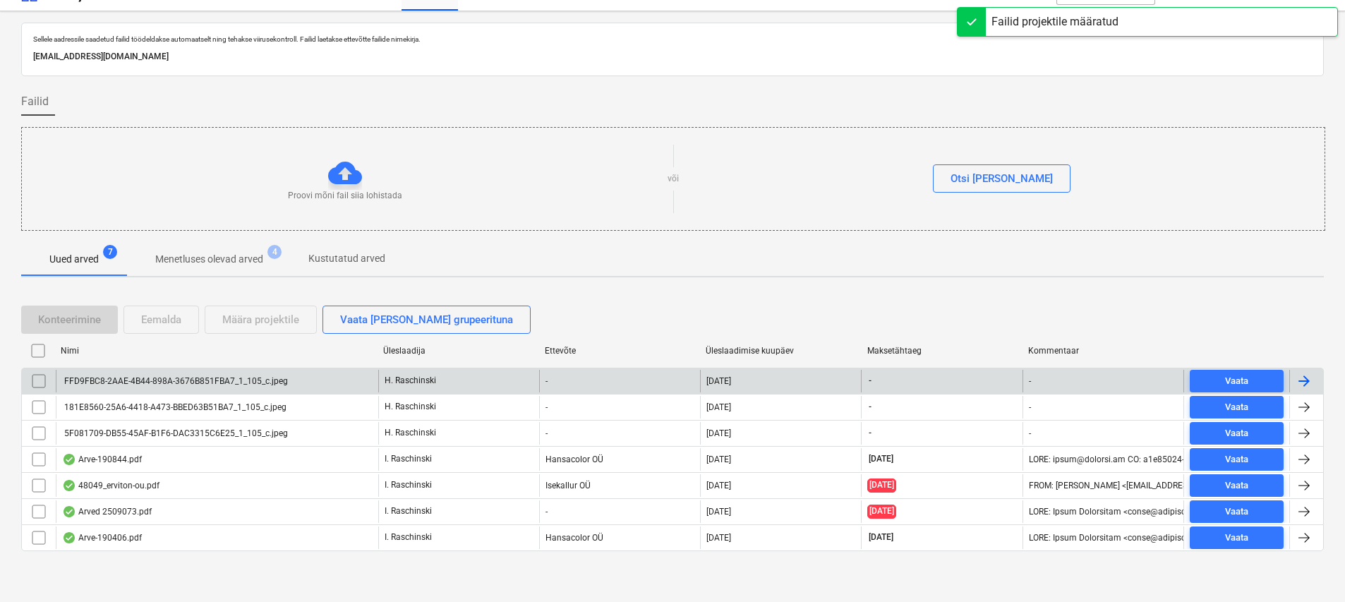
click at [238, 386] on div "FFD9FBC8-2AAE-4B44-898A-3676B851FBA7_1_105_c.jpeg" at bounding box center [217, 381] width 322 height 23
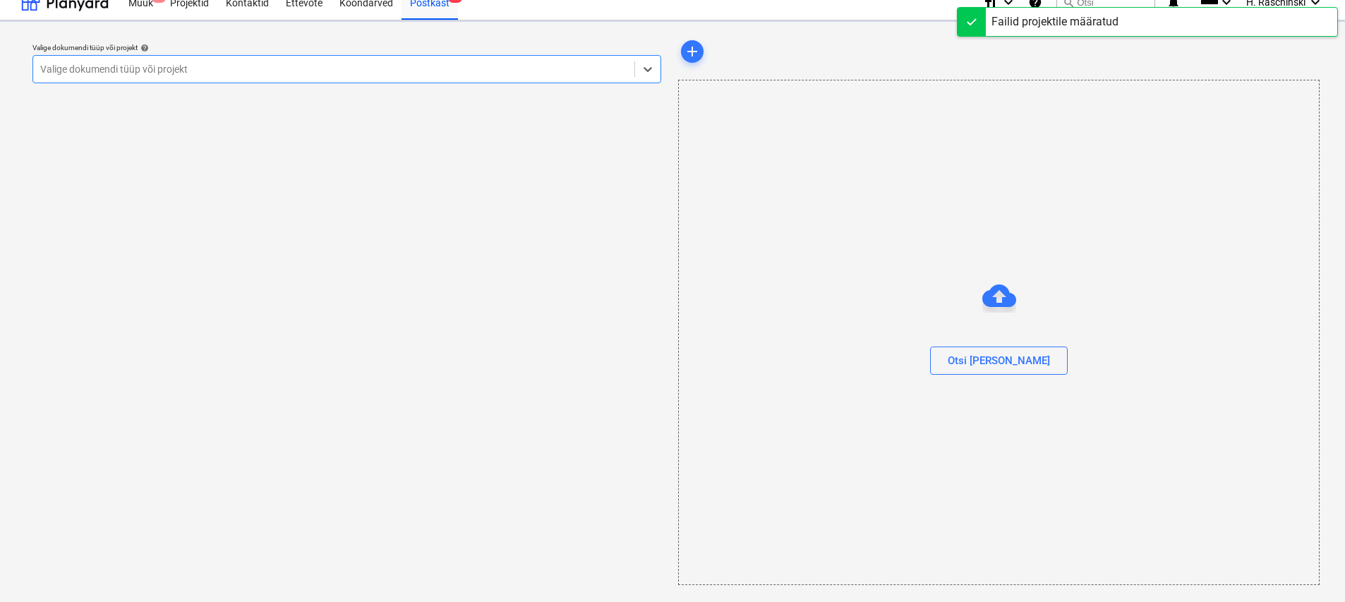
scroll to position [16, 0]
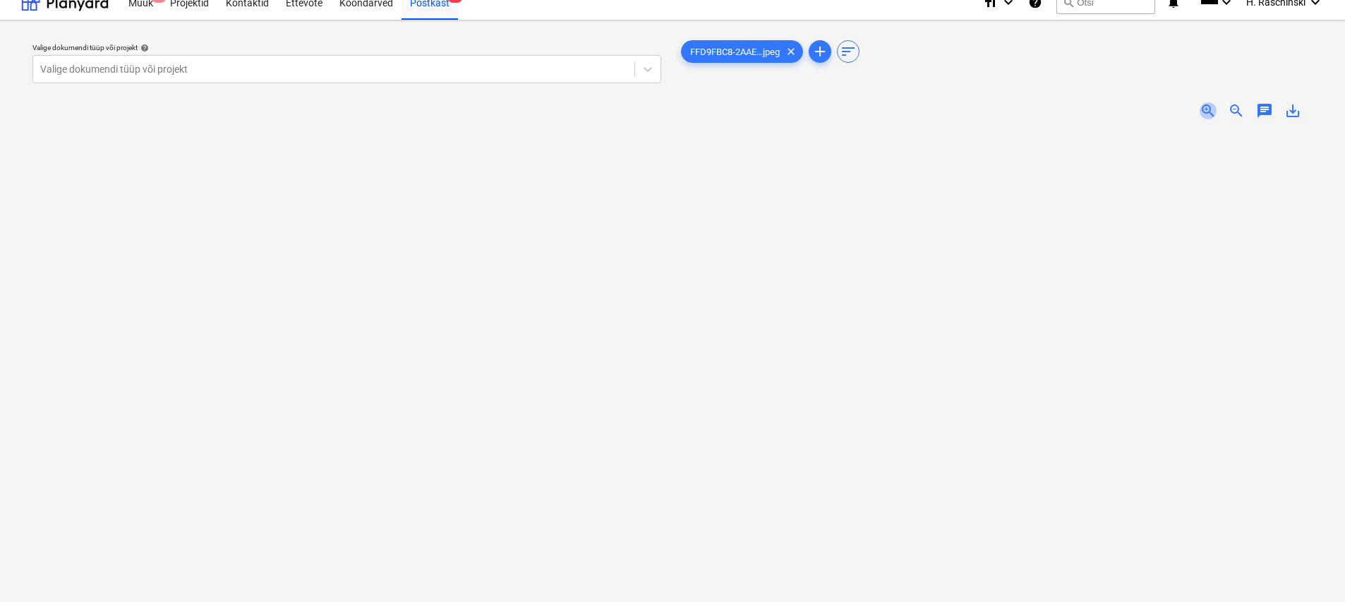
click at [668, 107] on span "zoom_in" at bounding box center [1207, 110] width 17 height 17
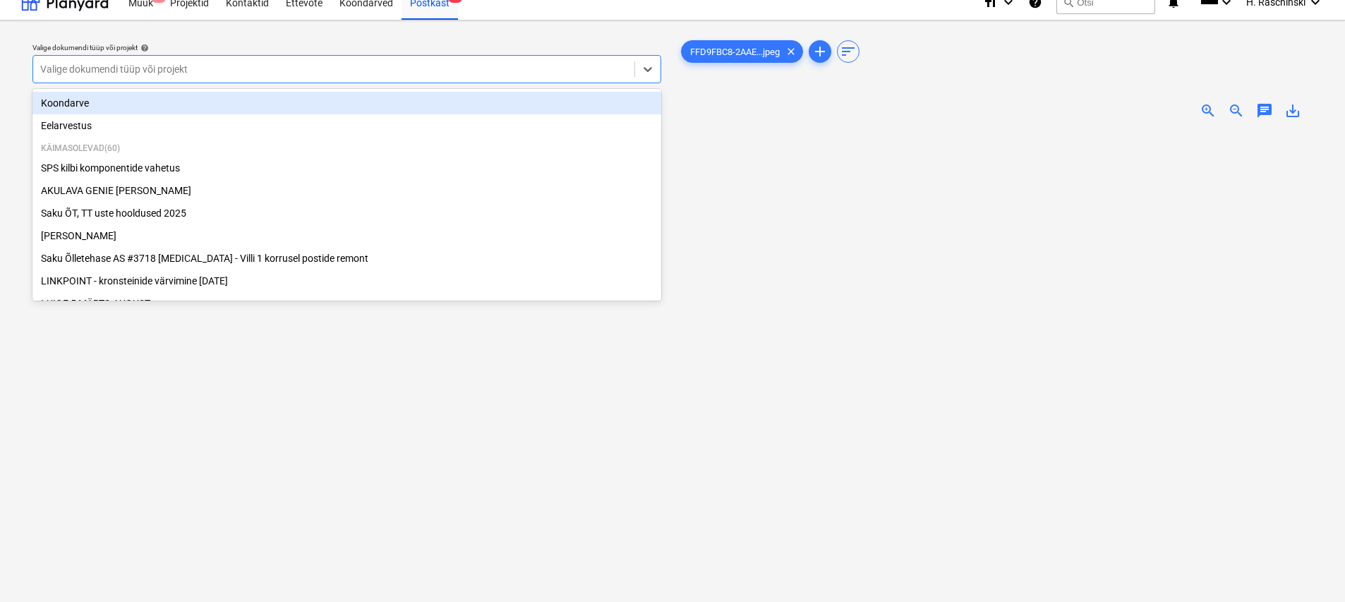
click at [437, 64] on div at bounding box center [333, 69] width 587 height 14
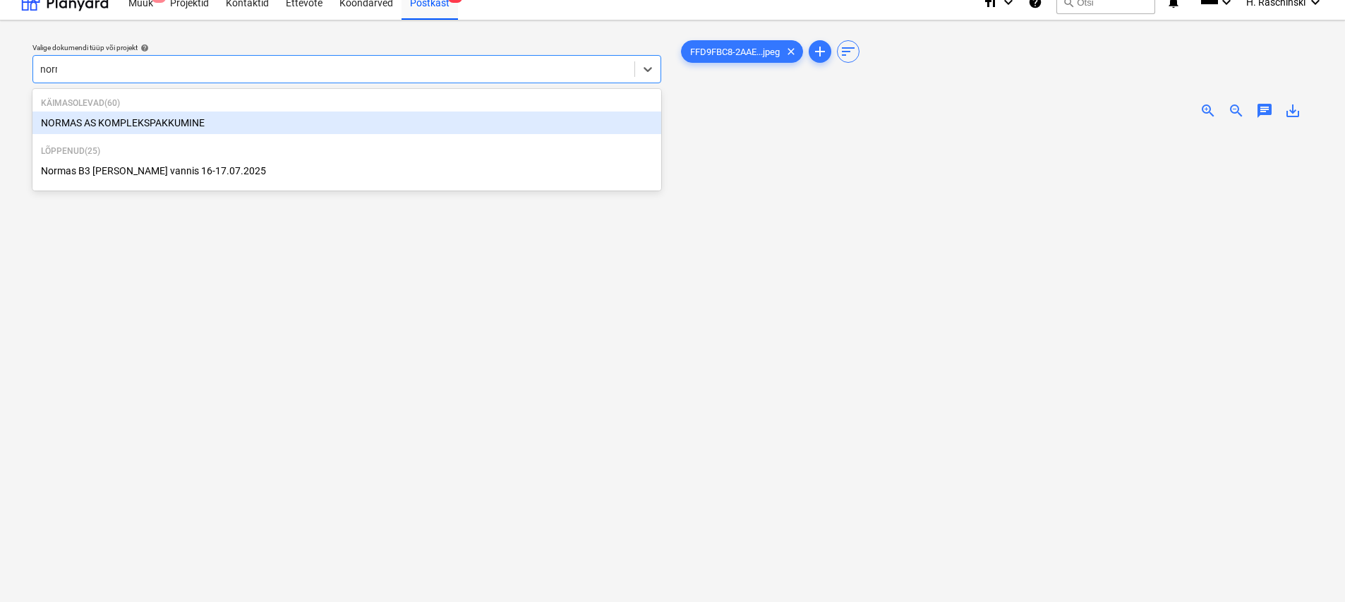
type input "norma"
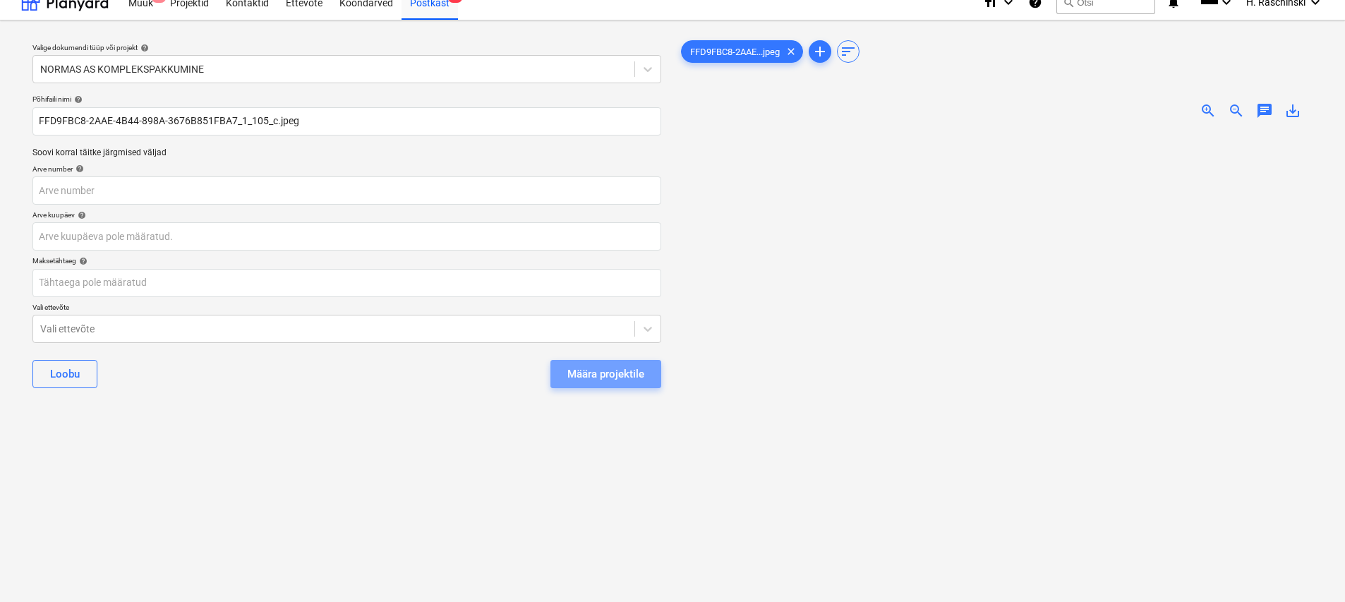
drag, startPoint x: 591, startPoint y: 365, endPoint x: 638, endPoint y: 412, distance: 66.3
click at [592, 365] on div "Määra projektile" at bounding box center [605, 374] width 77 height 18
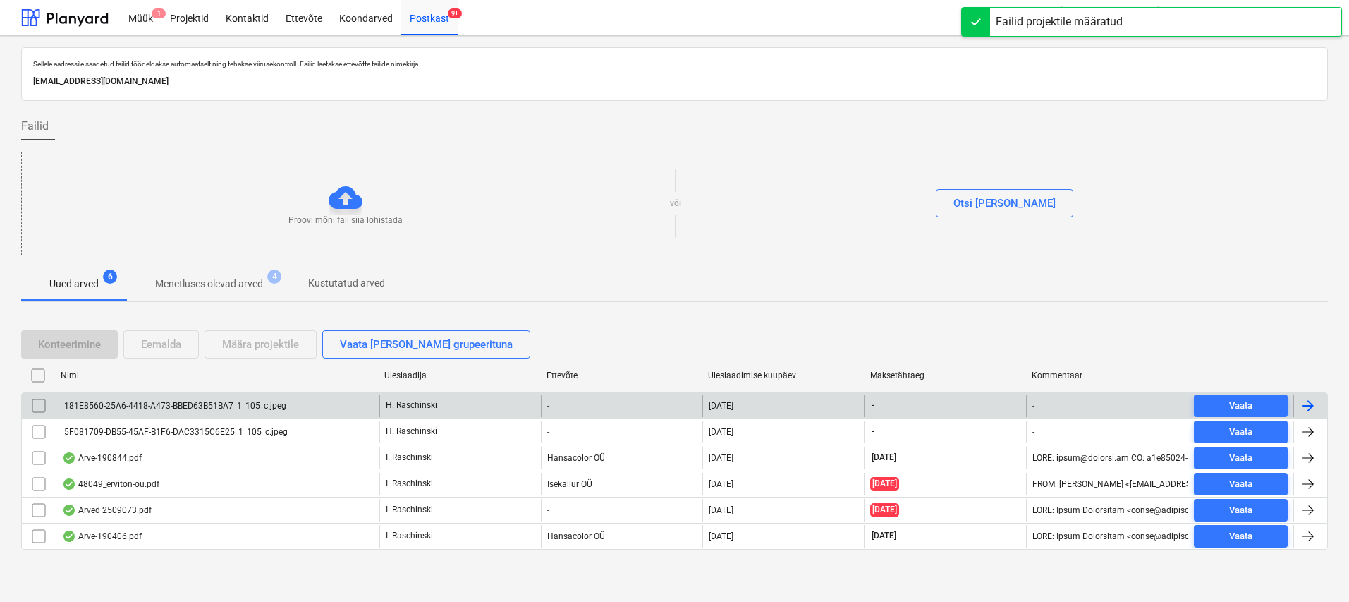
click at [251, 404] on div "181E8560-25A6-4418-A473-BBED63B51BA7_1_105_c.jpeg" at bounding box center [174, 406] width 224 height 10
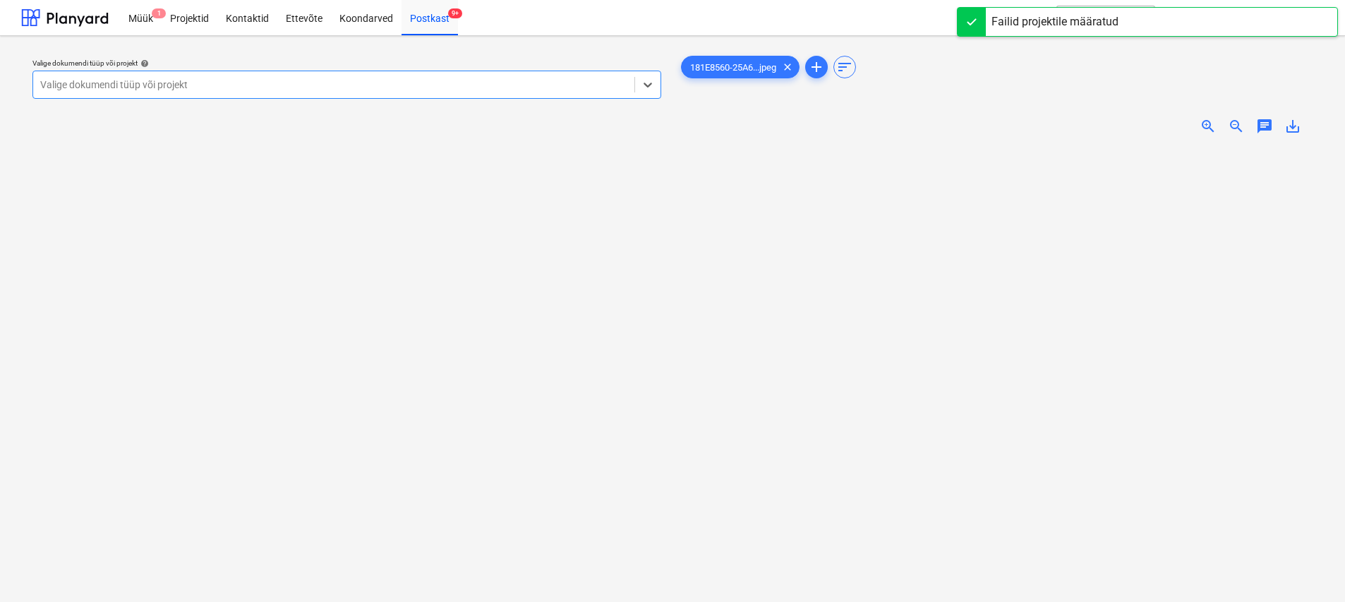
click at [668, 126] on span "zoom_in" at bounding box center [1207, 126] width 17 height 17
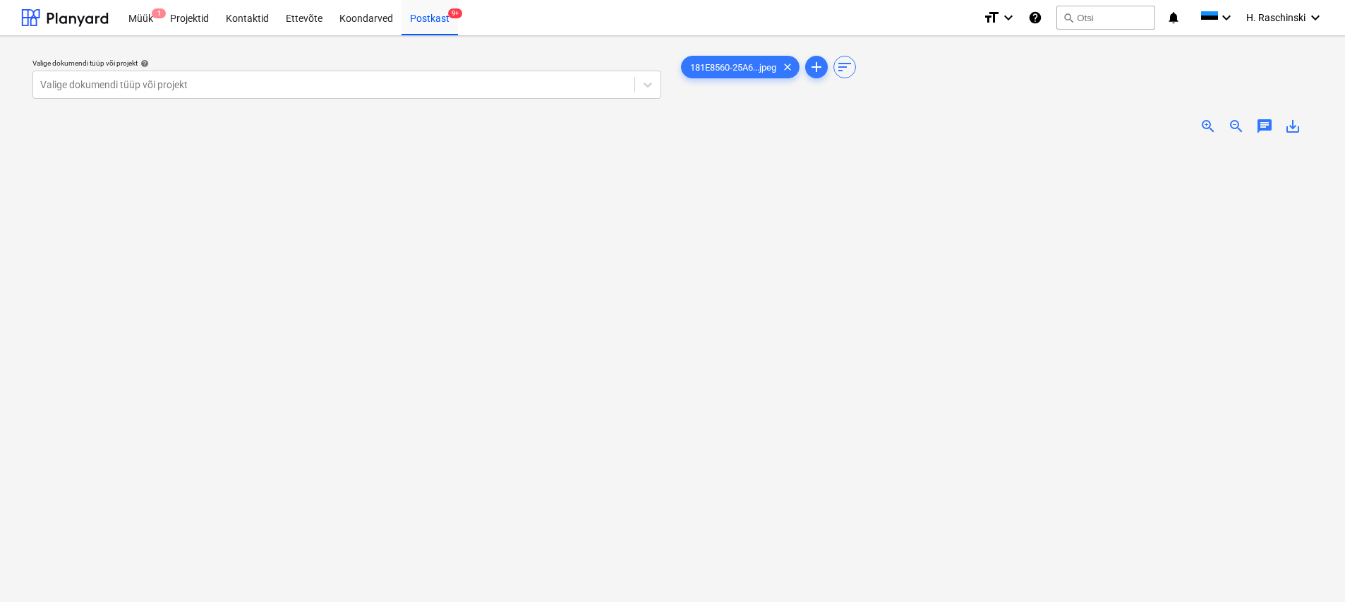
scroll to position [35, 0]
click at [554, 81] on div at bounding box center [333, 85] width 587 height 14
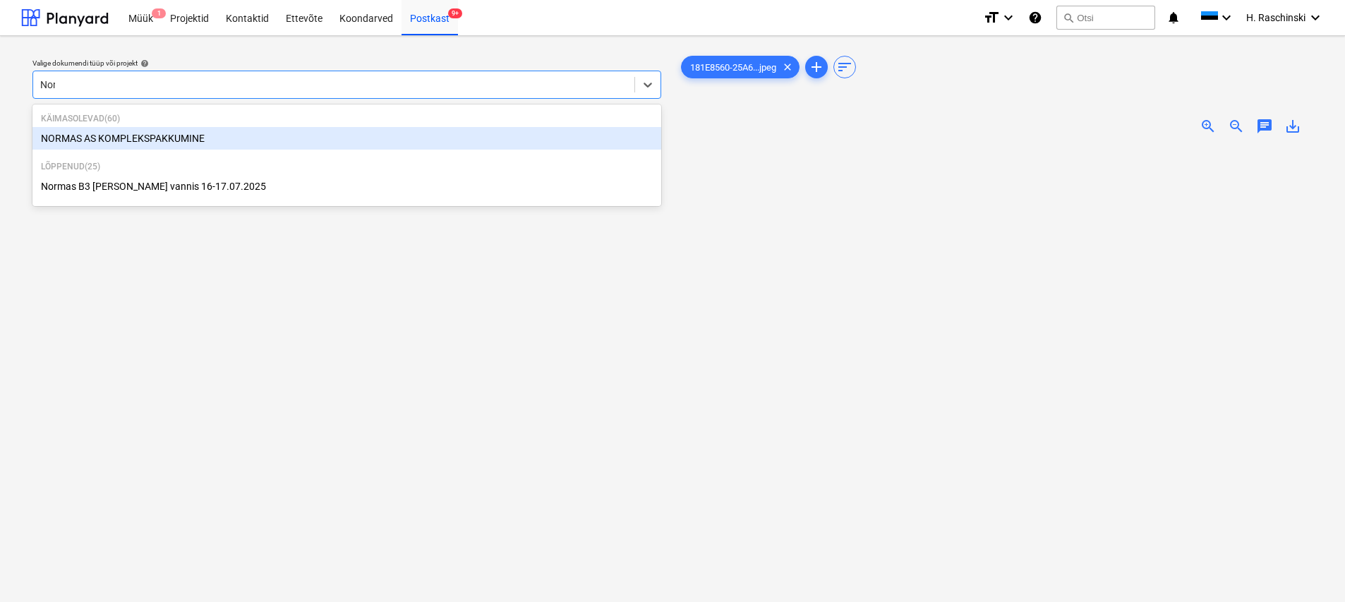
type input "Norma"
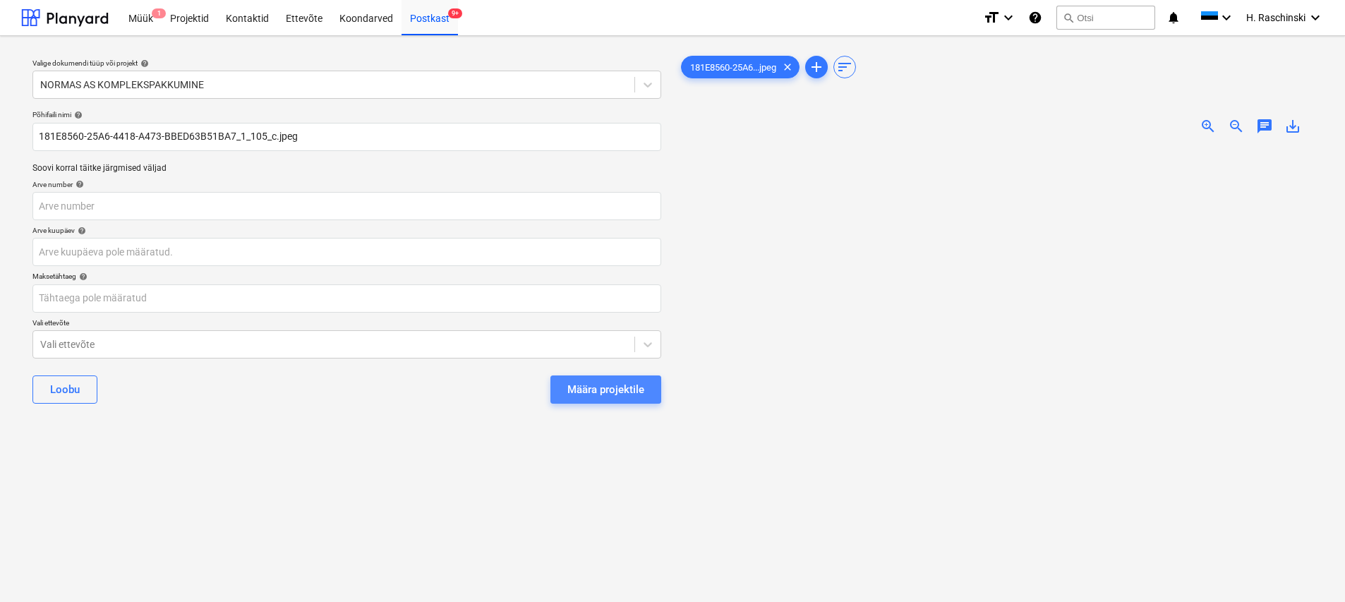
click at [626, 390] on div "Määra projektile" at bounding box center [605, 389] width 77 height 18
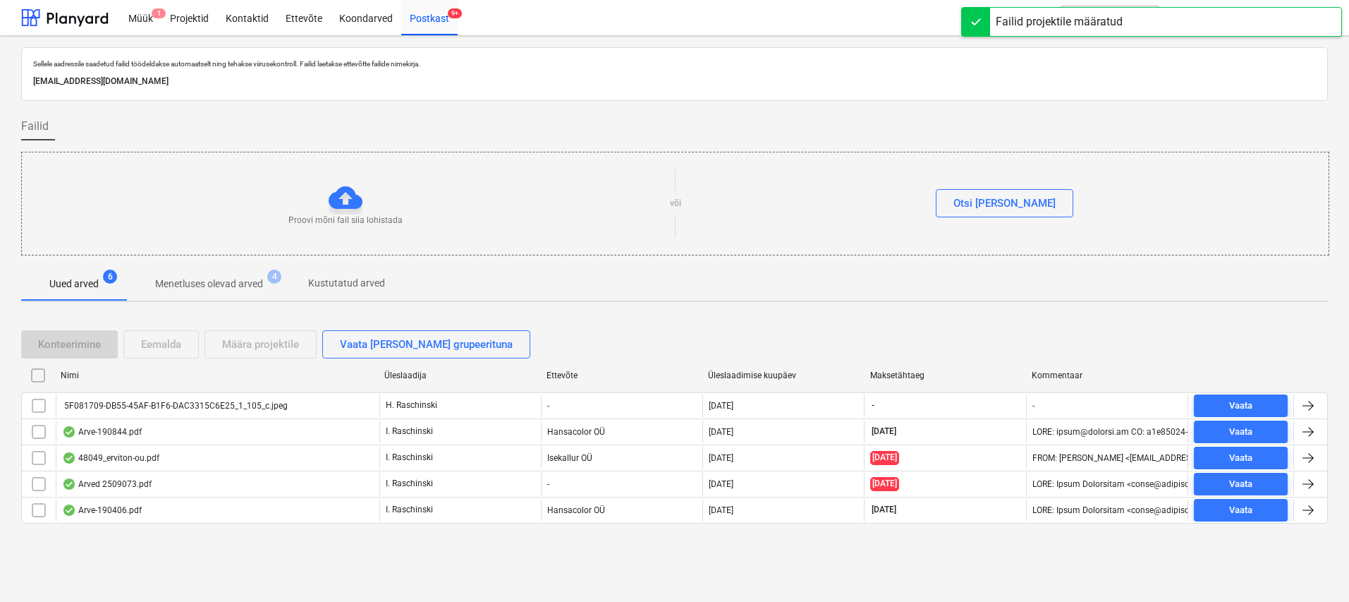
click at [260, 403] on div "5F081709-DB55-45AF-B1F6-DAC3315C6E25_1_105_c.jpeg" at bounding box center [175, 406] width 226 height 10
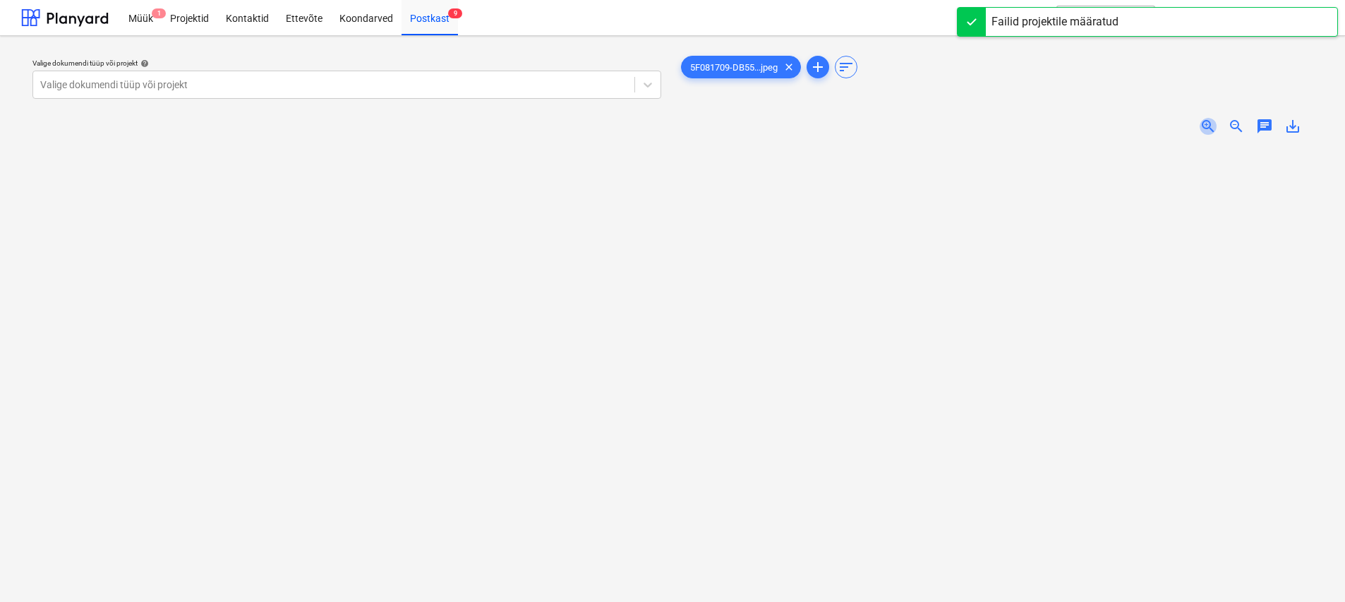
click at [668, 129] on span "zoom_in" at bounding box center [1207, 126] width 17 height 17
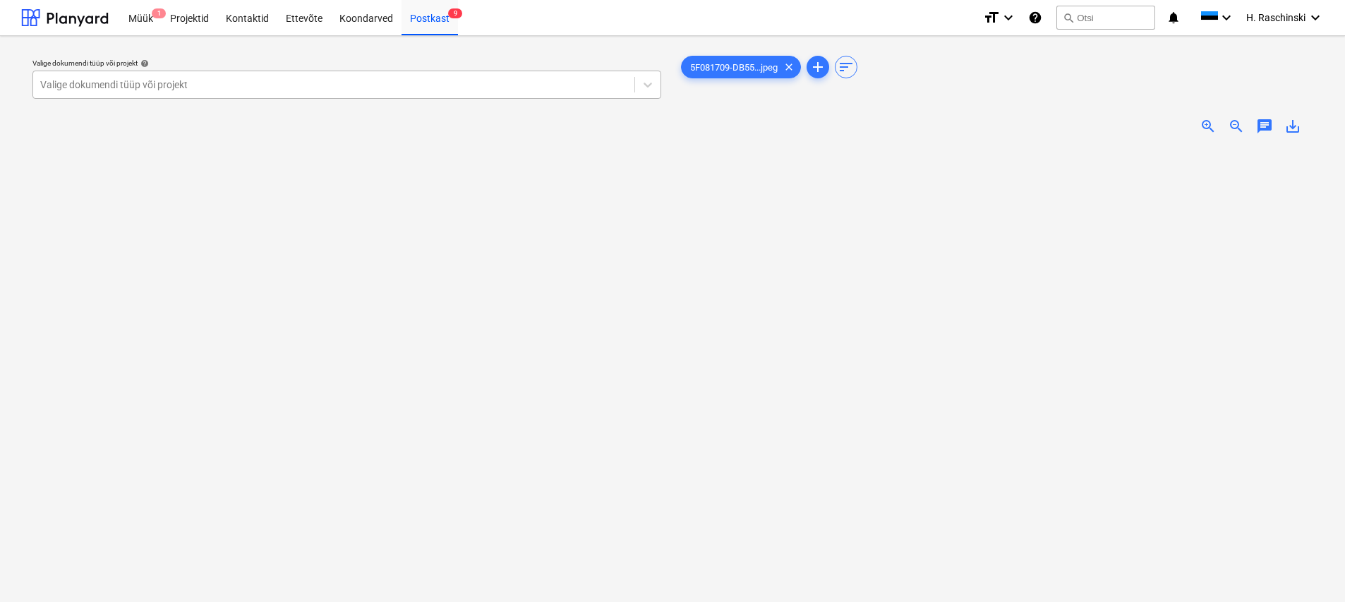
click at [338, 90] on div at bounding box center [333, 85] width 587 height 14
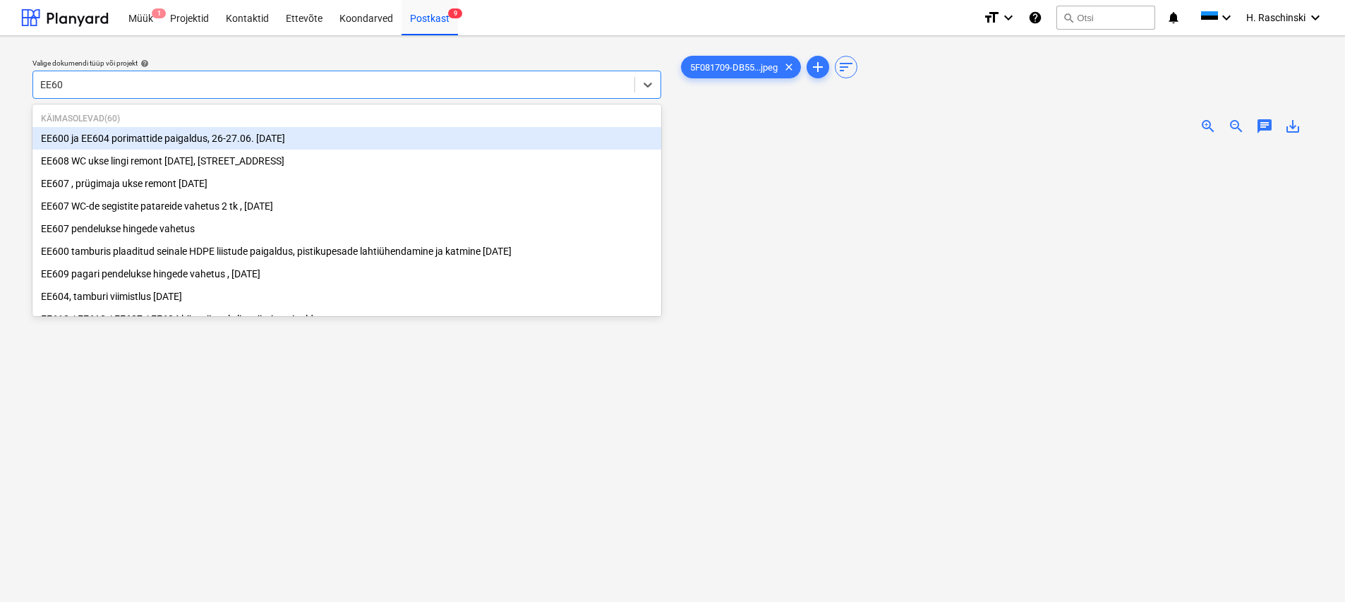
type input "EE607"
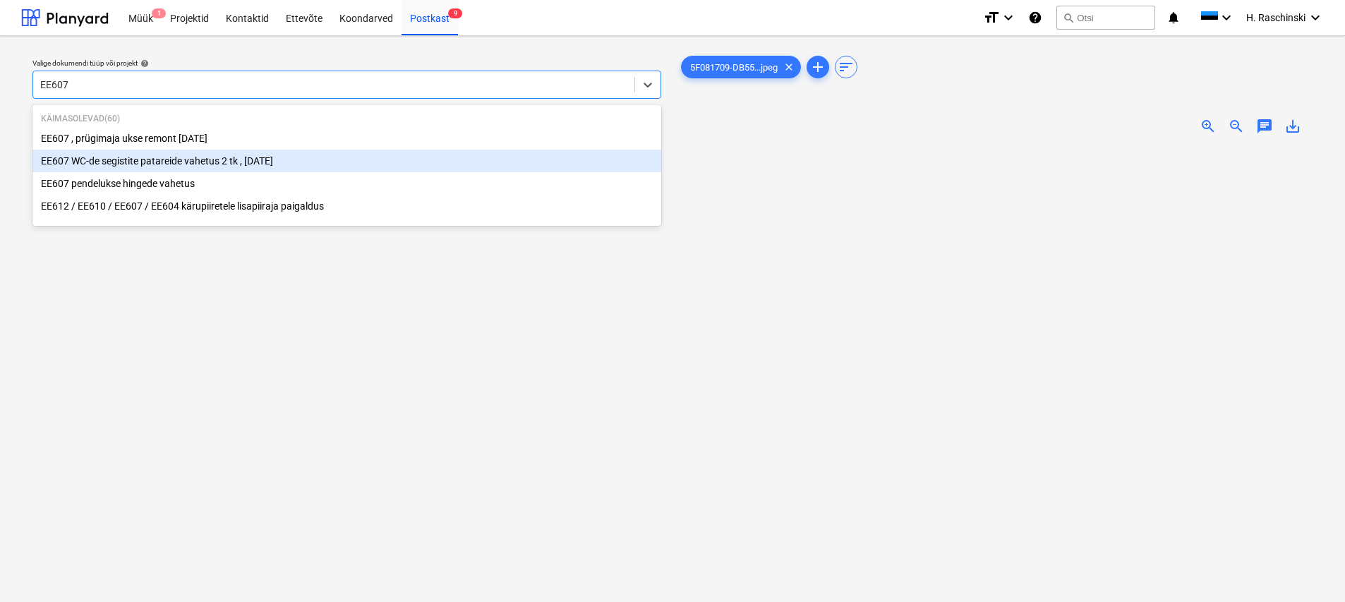
click at [214, 162] on div "EE607 WC-de segistite patareide vahetus 2 tk , [DATE]" at bounding box center [346, 161] width 629 height 23
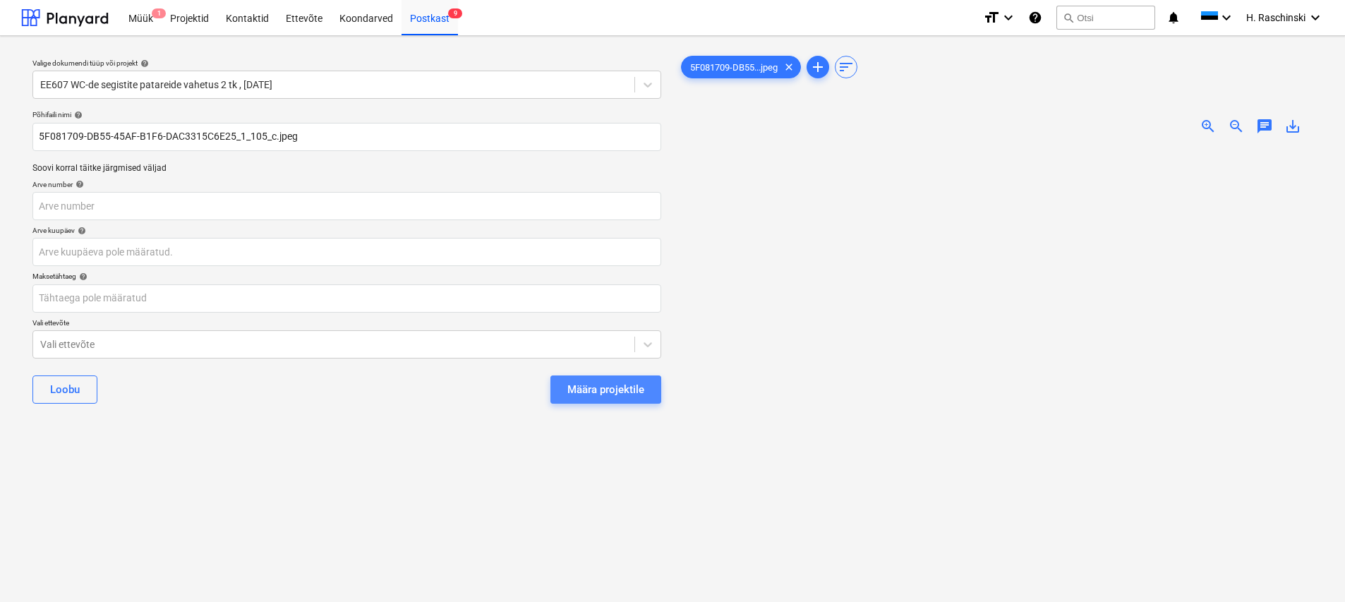
click at [588, 392] on div "Määra projektile" at bounding box center [605, 389] width 77 height 18
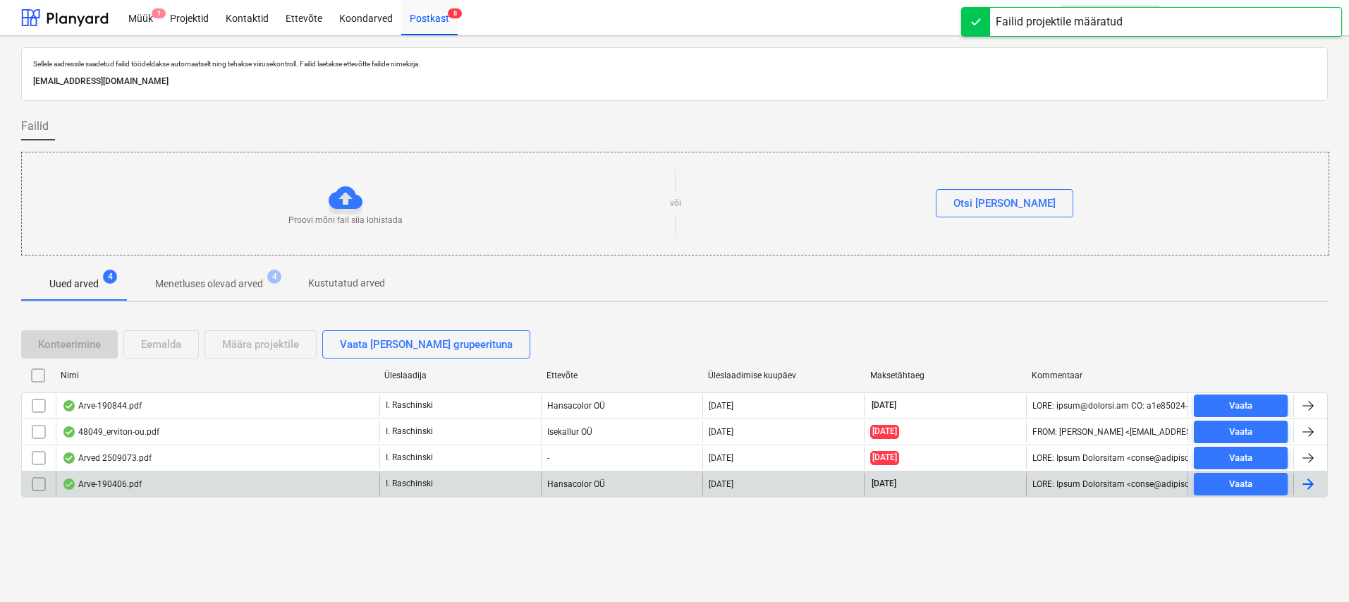
click at [107, 487] on div "Arve-190406.pdf" at bounding box center [102, 483] width 80 height 11
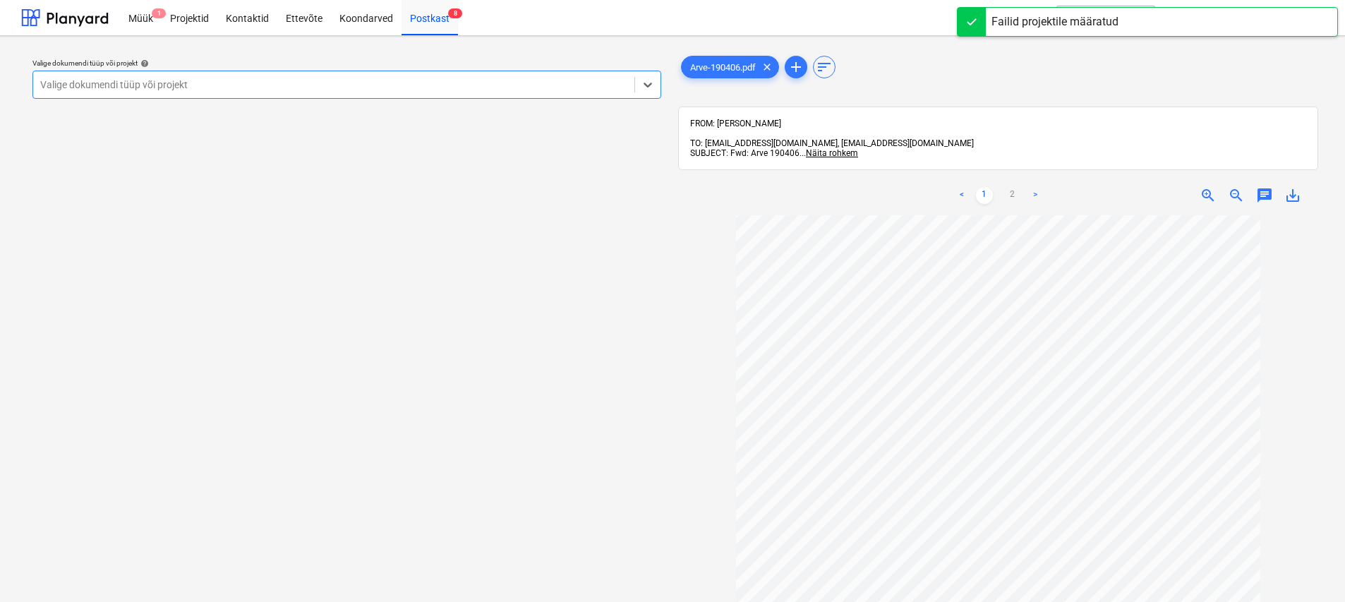
scroll to position [10, 0]
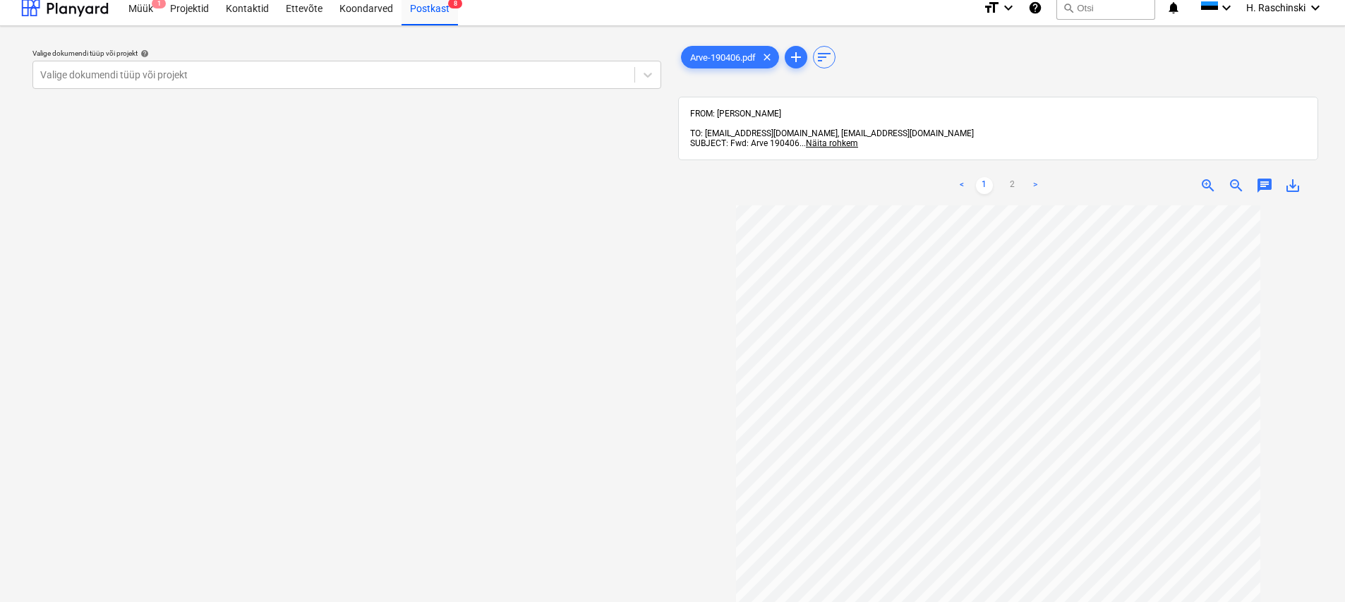
click at [530, 95] on div "Valige dokumendi tüüp või projekt help Valige dokumendi tüüp või projekt" at bounding box center [346, 405] width 651 height 736
click at [462, 82] on div "Valige dokumendi tüüp või projekt" at bounding box center [333, 75] width 601 height 20
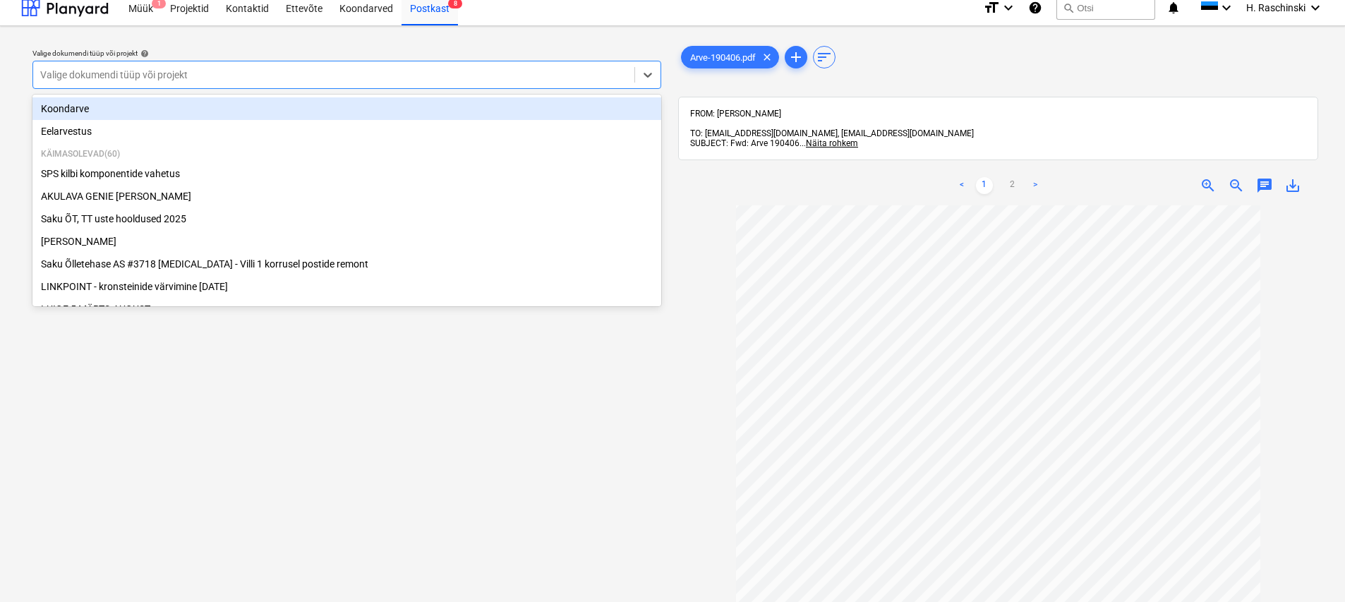
click at [158, 116] on div "Koondarve" at bounding box center [346, 108] width 629 height 23
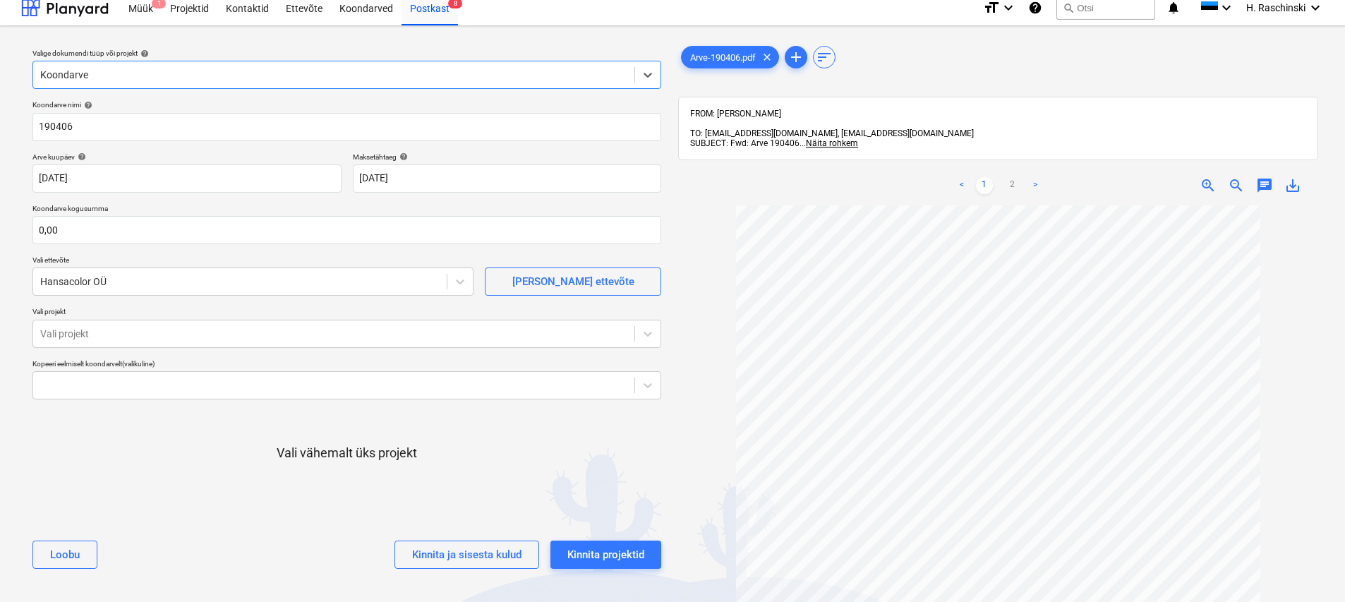
scroll to position [11, 0]
click at [223, 338] on div at bounding box center [333, 333] width 587 height 14
type input "j"
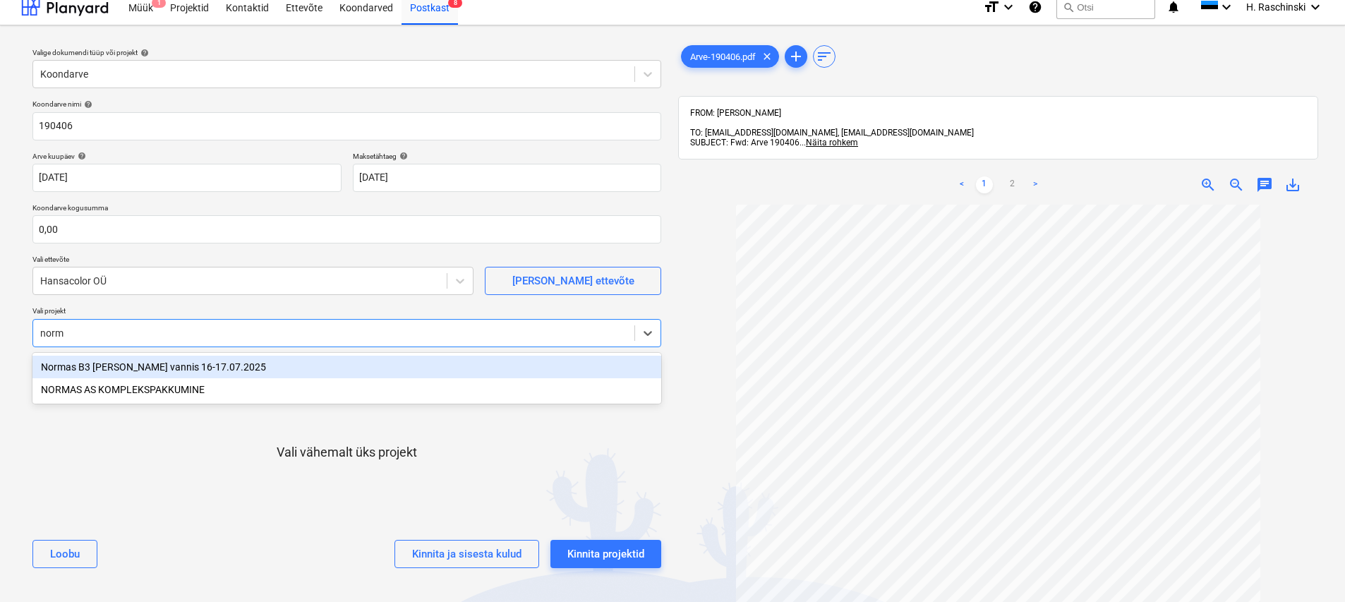
type input "norma"
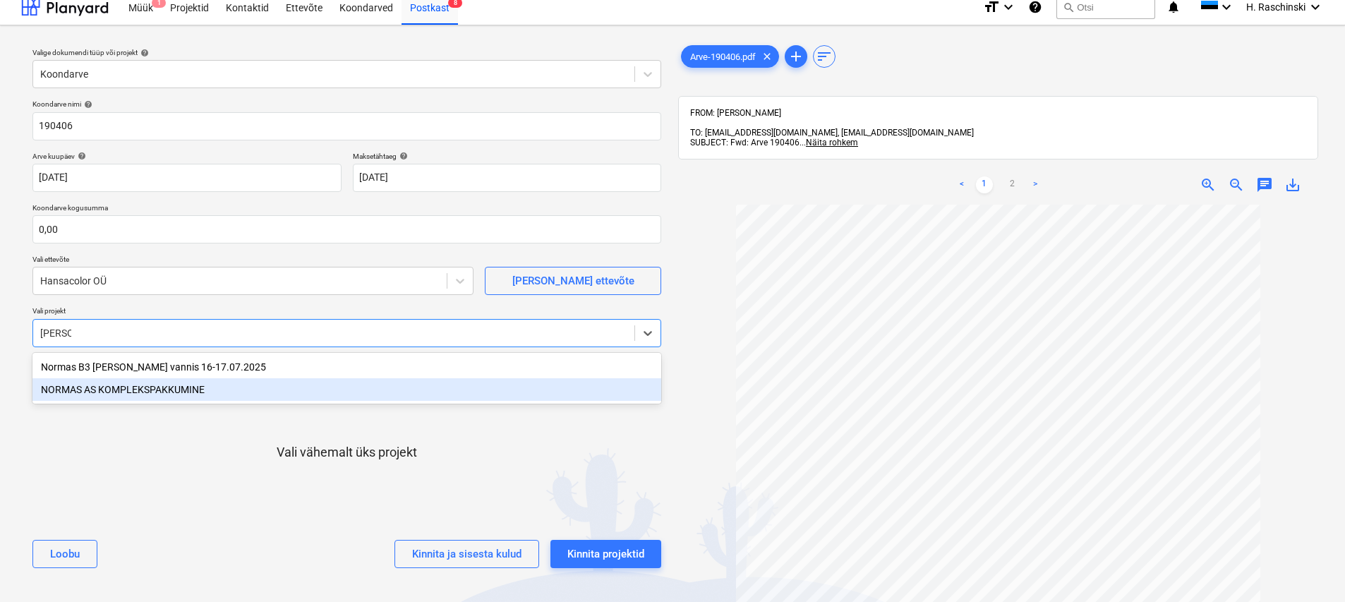
click at [177, 385] on div "NORMAS AS KOMPLEKSPAKKUMINE" at bounding box center [346, 389] width 629 height 23
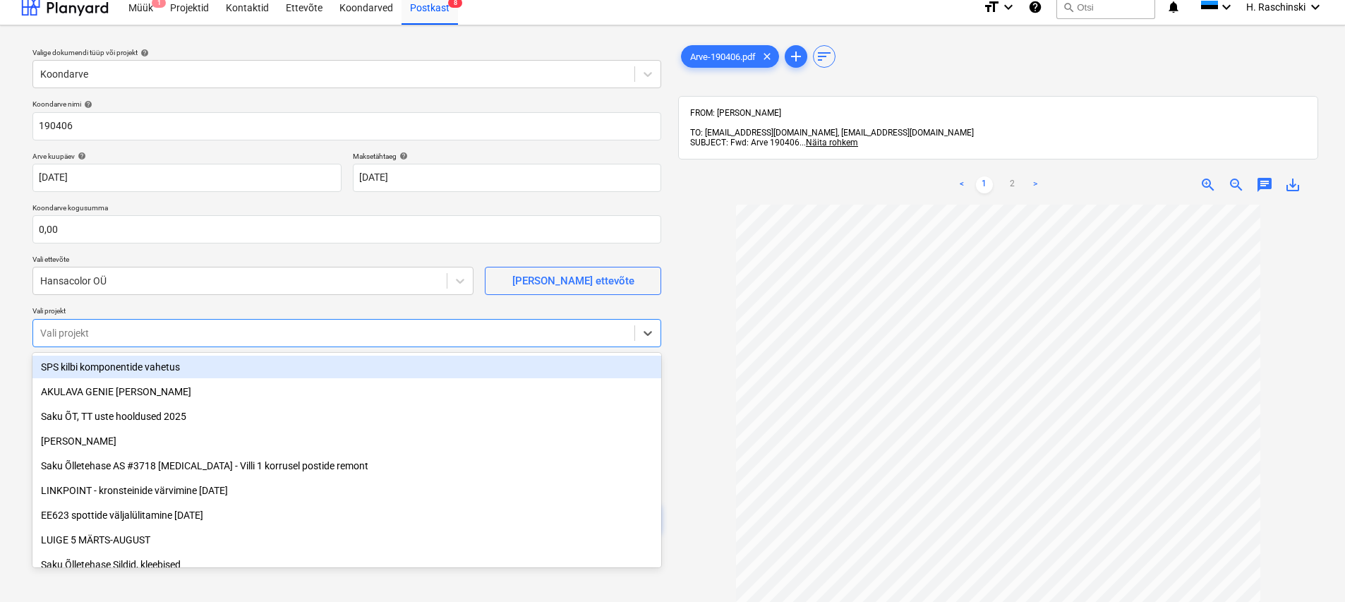
click at [152, 310] on p "Vali projekt" at bounding box center [346, 312] width 629 height 12
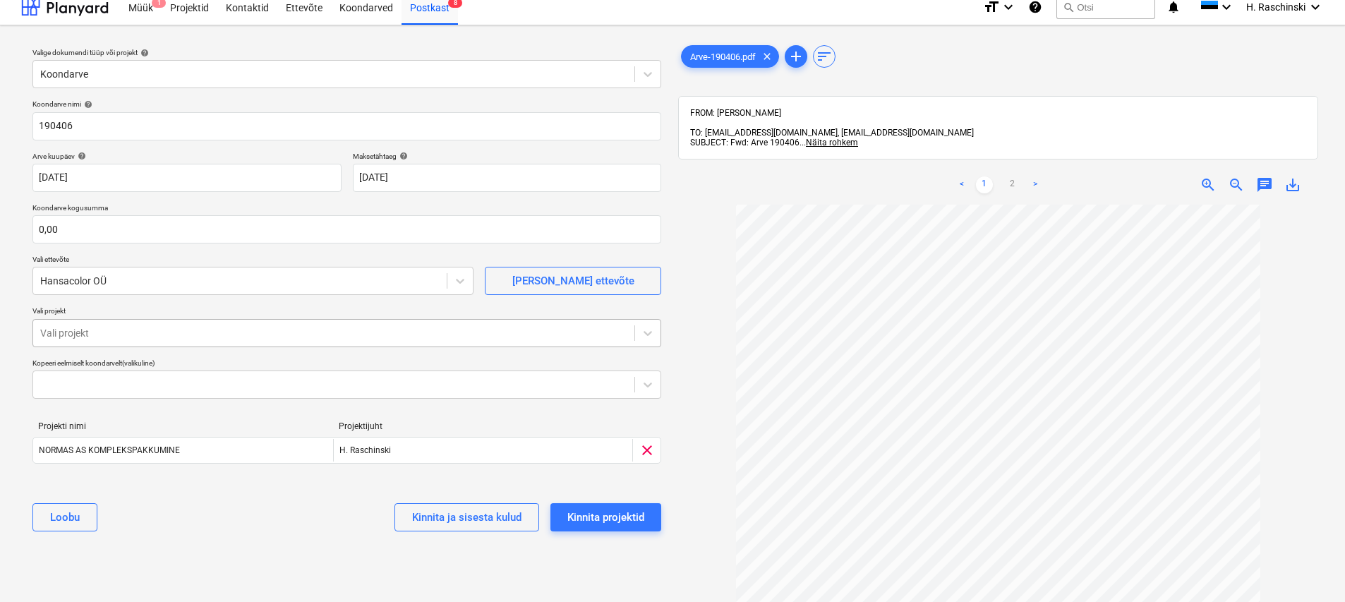
click at [129, 330] on div at bounding box center [333, 333] width 587 height 14
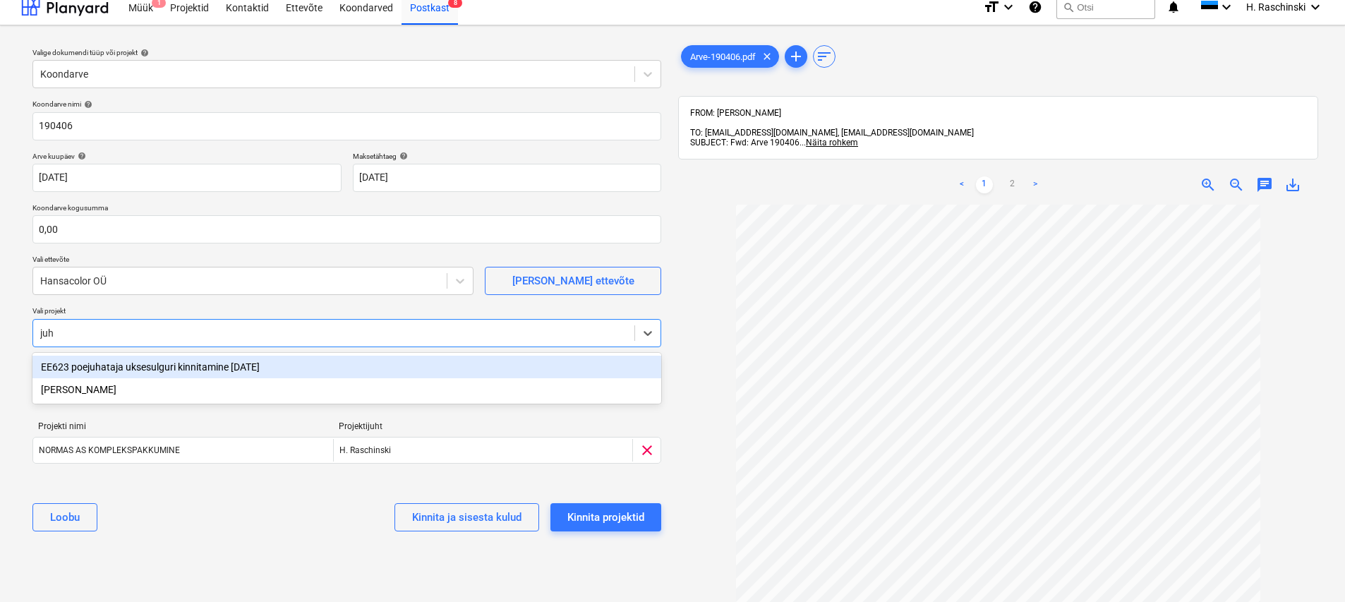
type input "juha"
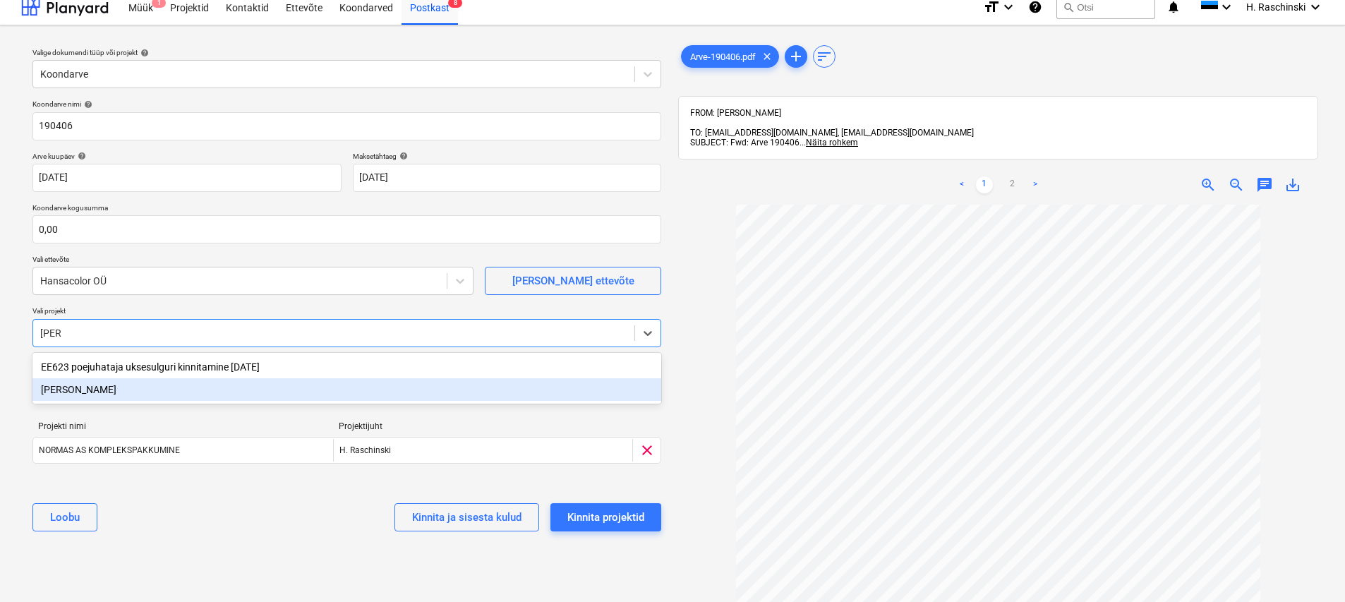
click at [86, 385] on div "[PERSON_NAME]" at bounding box center [346, 389] width 629 height 23
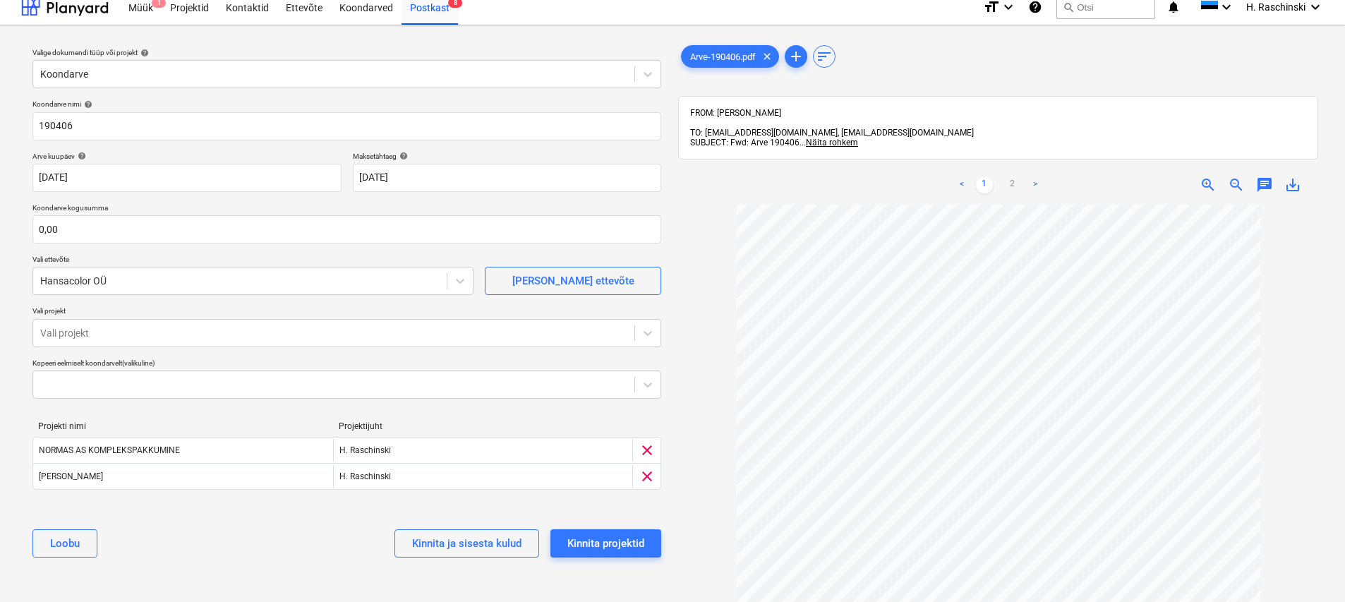
click at [272, 308] on p "Vali projekt" at bounding box center [346, 312] width 629 height 12
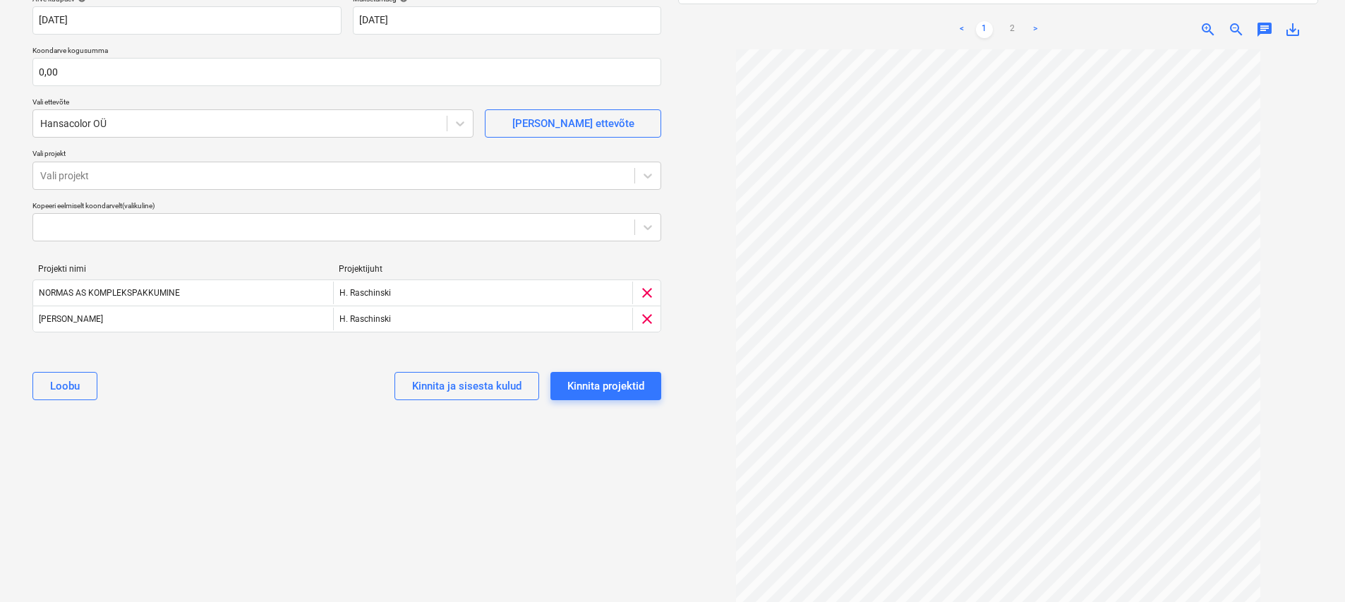
scroll to position [0, 0]
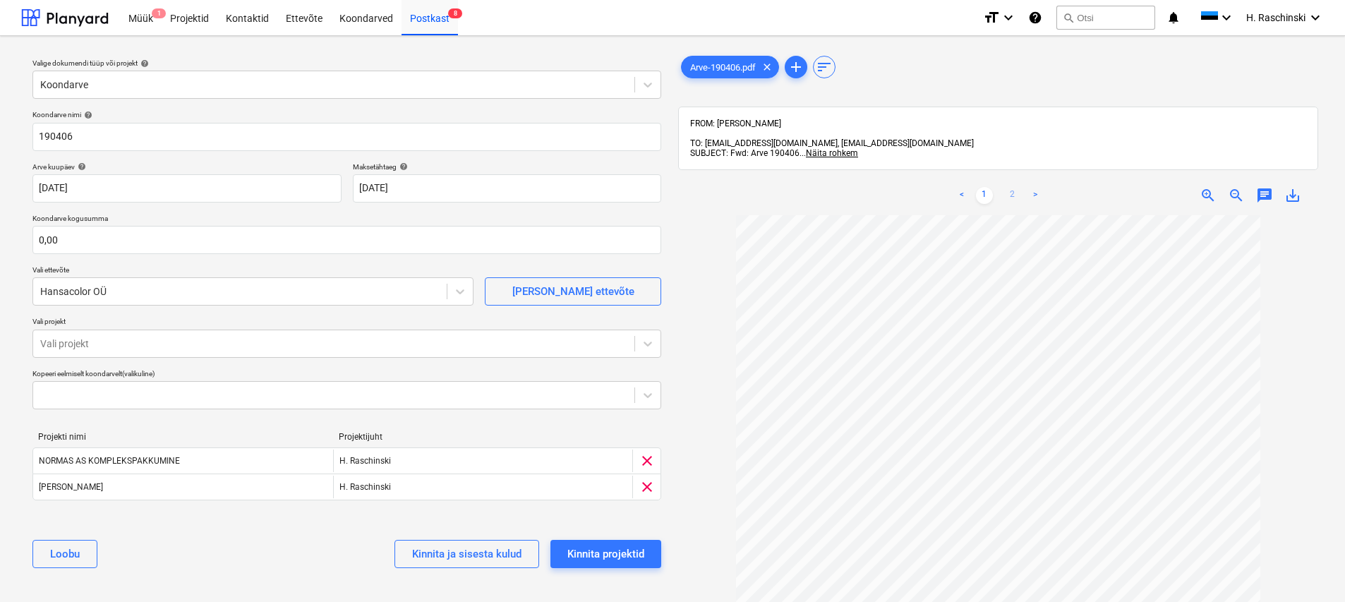
click at [668, 187] on link "2" at bounding box center [1012, 195] width 17 height 17
click at [75, 245] on input "text" at bounding box center [346, 240] width 629 height 28
type input "411,99"
click at [251, 212] on div "Koondarve nimi help 190406 Arve kuupäev help 16 Sep 2025 16.09.2025 Press the d…" at bounding box center [347, 344] width 640 height 480
click at [465, 559] on div "Kinnita ja sisesta kulud" at bounding box center [466, 554] width 109 height 18
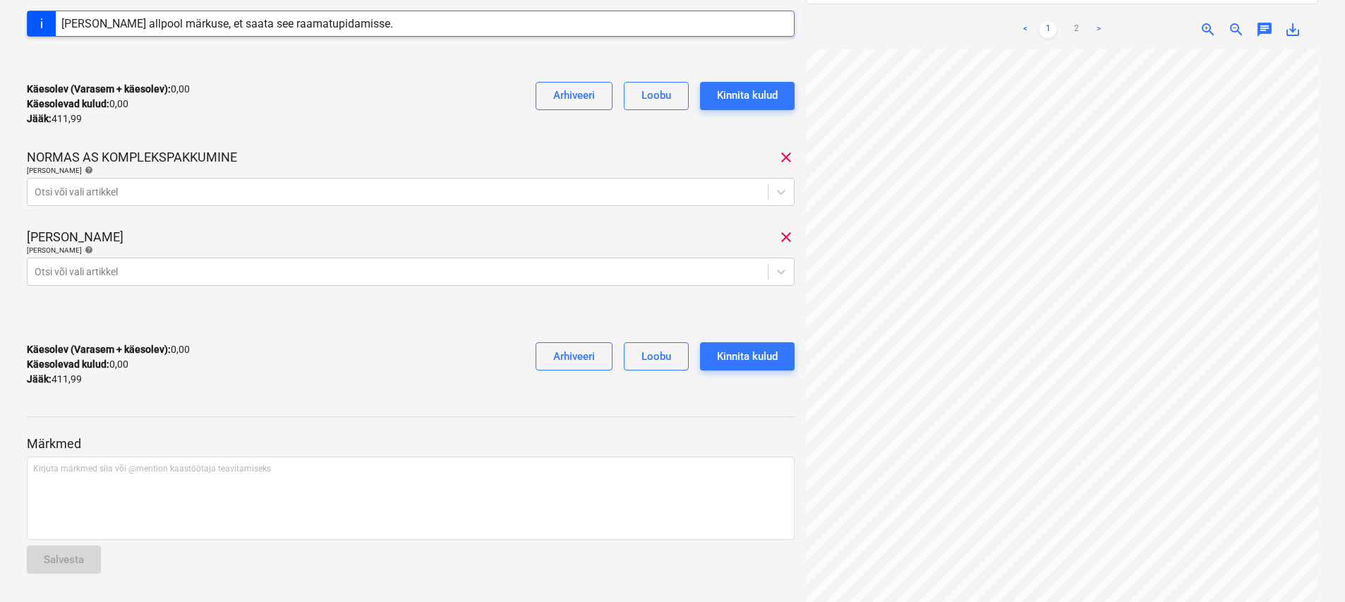
scroll to position [41, 0]
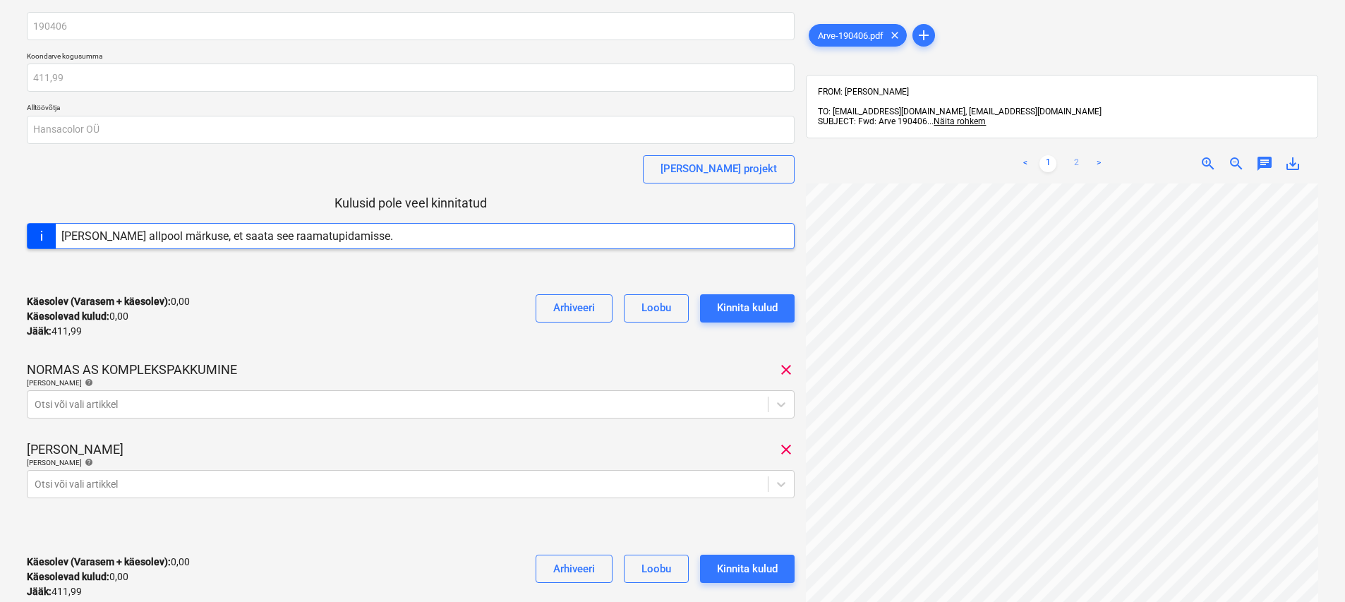
click at [668, 155] on link "2" at bounding box center [1075, 163] width 17 height 17
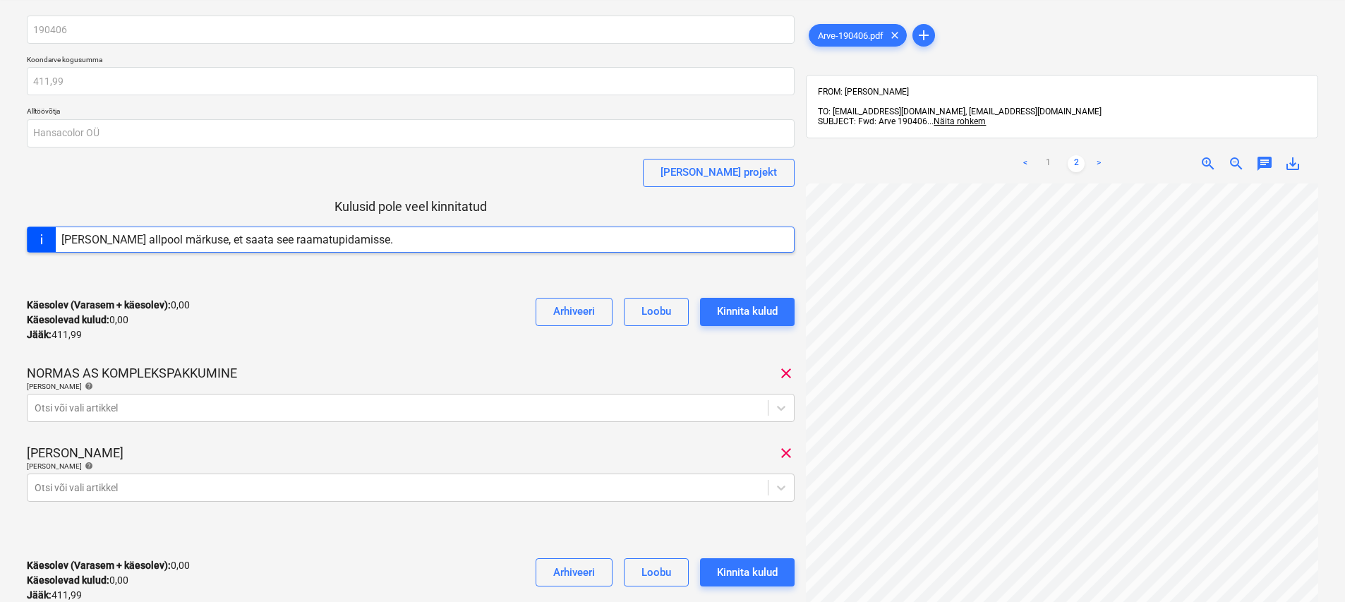
scroll to position [0, 0]
click at [147, 489] on div at bounding box center [398, 487] width 726 height 14
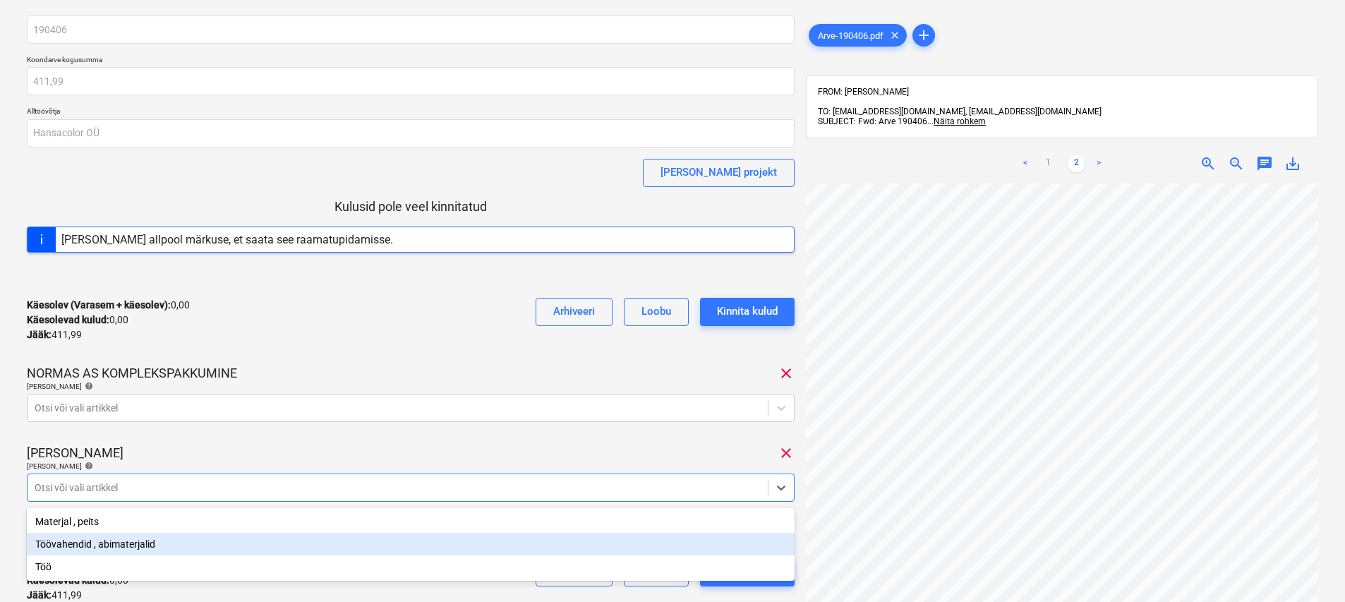
click at [99, 540] on div "Töövahendid , abimaterjalid" at bounding box center [410, 544] width 767 height 23
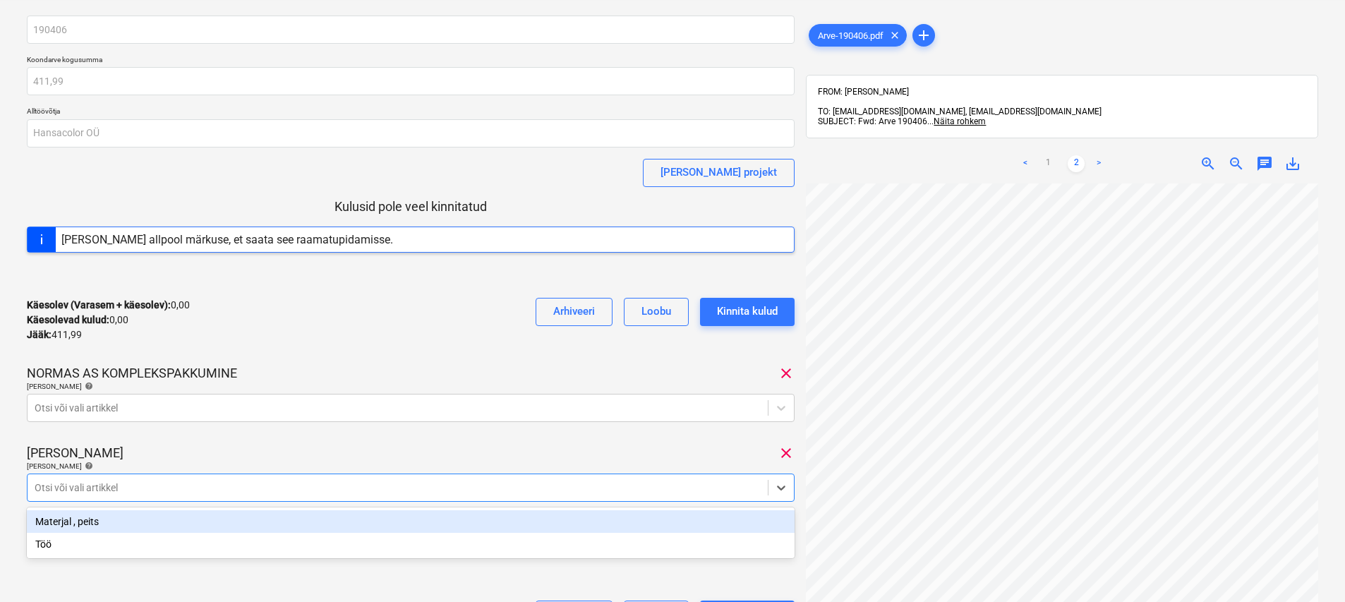
click at [256, 439] on div "190406 Koondarve kogusumma 411,99 Alltöövõtja Hansacolor OÜ Lisa projekt Kulusi…" at bounding box center [410, 336] width 767 height 641
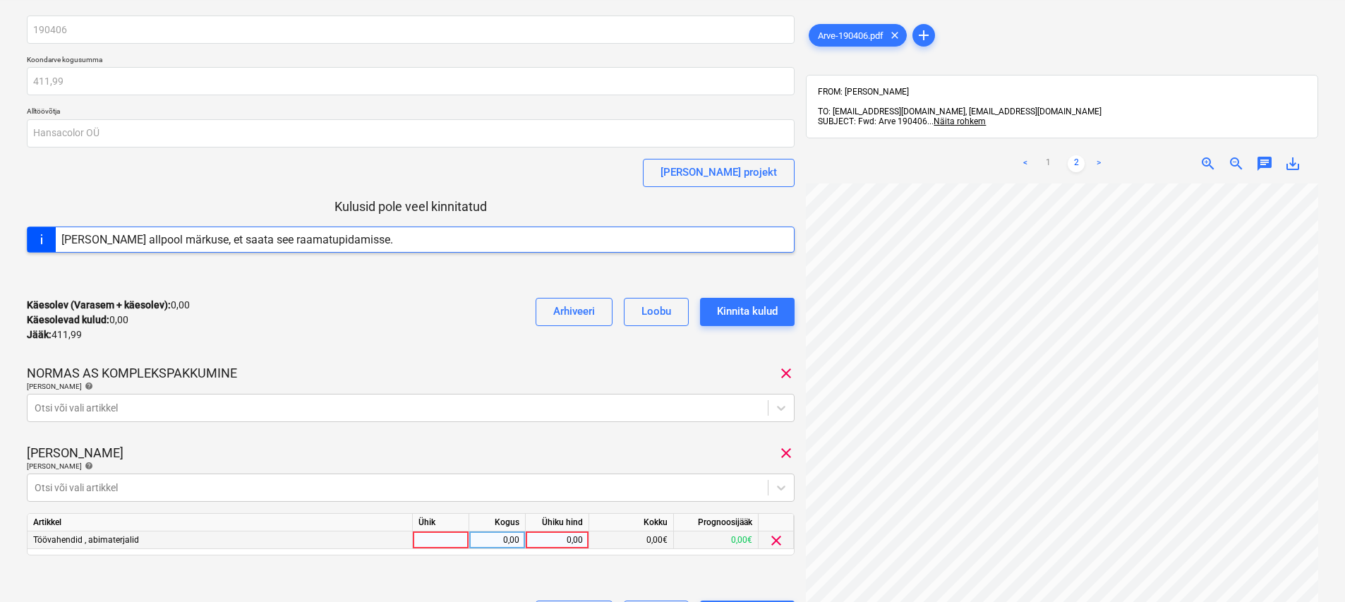
click at [437, 543] on div at bounding box center [441, 540] width 56 height 18
type input "kmp"
drag, startPoint x: 494, startPoint y: 539, endPoint x: 533, endPoint y: 540, distance: 39.5
click at [0, 0] on div "Töövahendid , abimaterjalid kmp 114,99 0,00 0,00€ 0,00€ clear" at bounding box center [0, 0] width 0 height 0
type input "1"
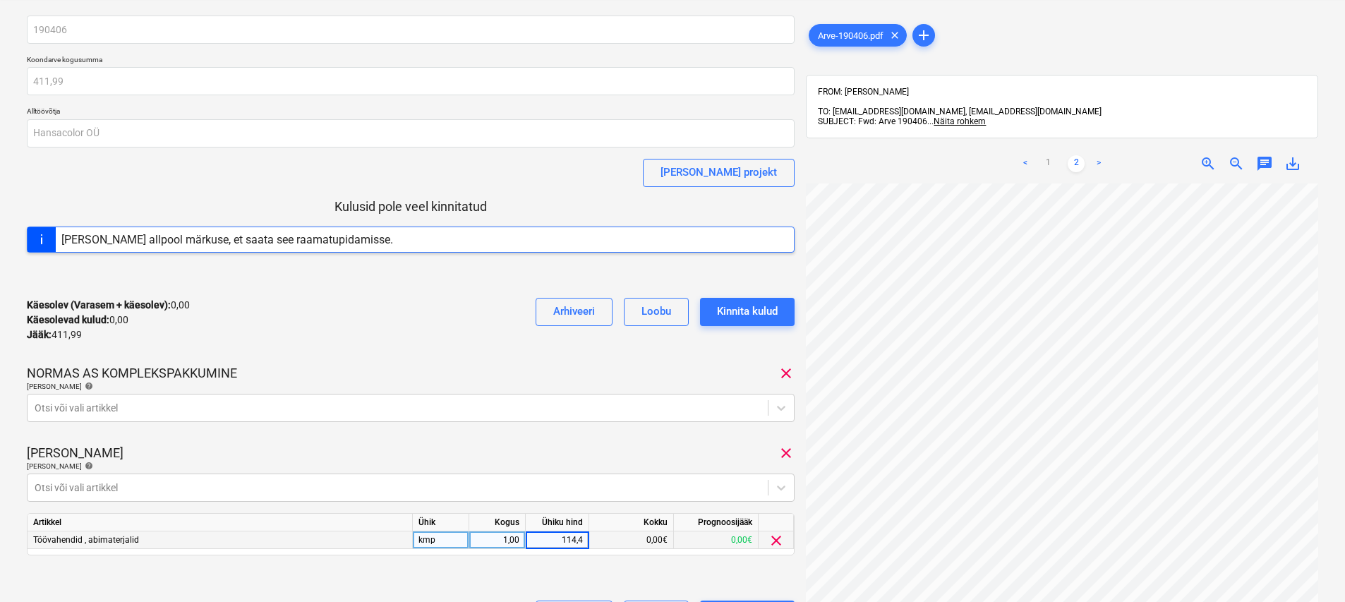
type input "114,48"
click at [372, 456] on div "Juhani maja Sakus clear" at bounding box center [410, 452] width 767 height 17
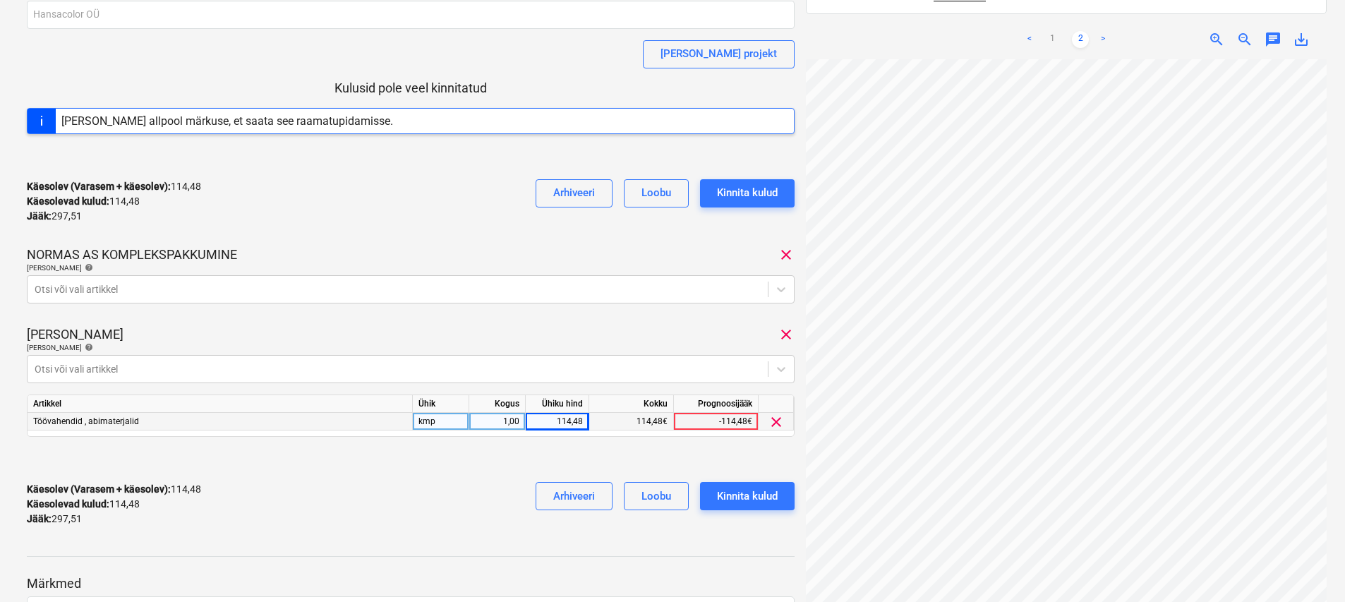
scroll to position [166, 0]
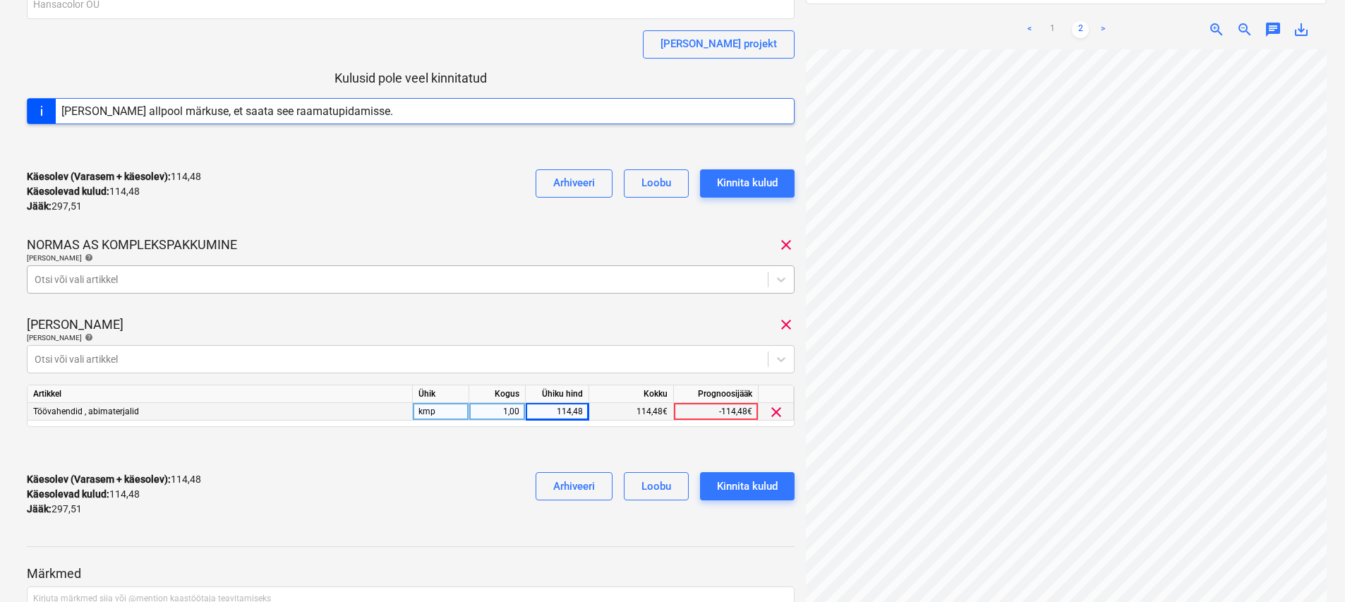
click at [269, 281] on div at bounding box center [398, 279] width 726 height 14
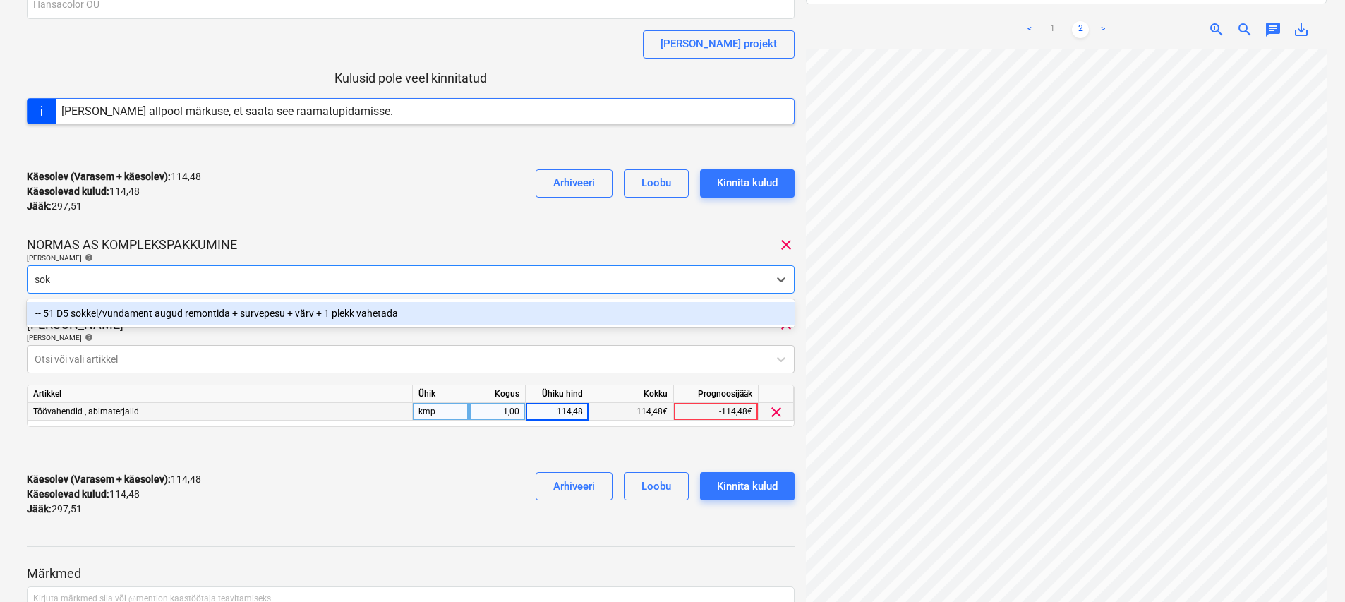
type input "sokk"
click at [257, 311] on div "-- 51 D5 sokkel/vundament augud remontida + survepesu + värv + 1 plekk vahetada" at bounding box center [410, 313] width 767 height 23
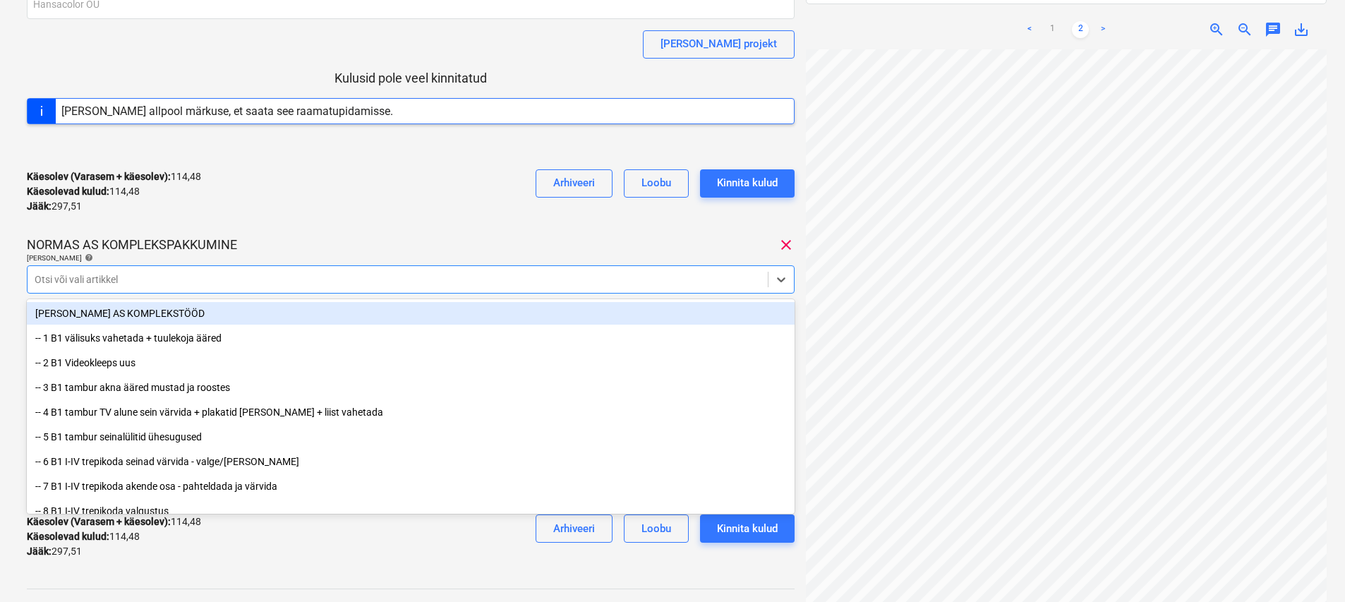
click at [188, 281] on div at bounding box center [398, 279] width 726 height 14
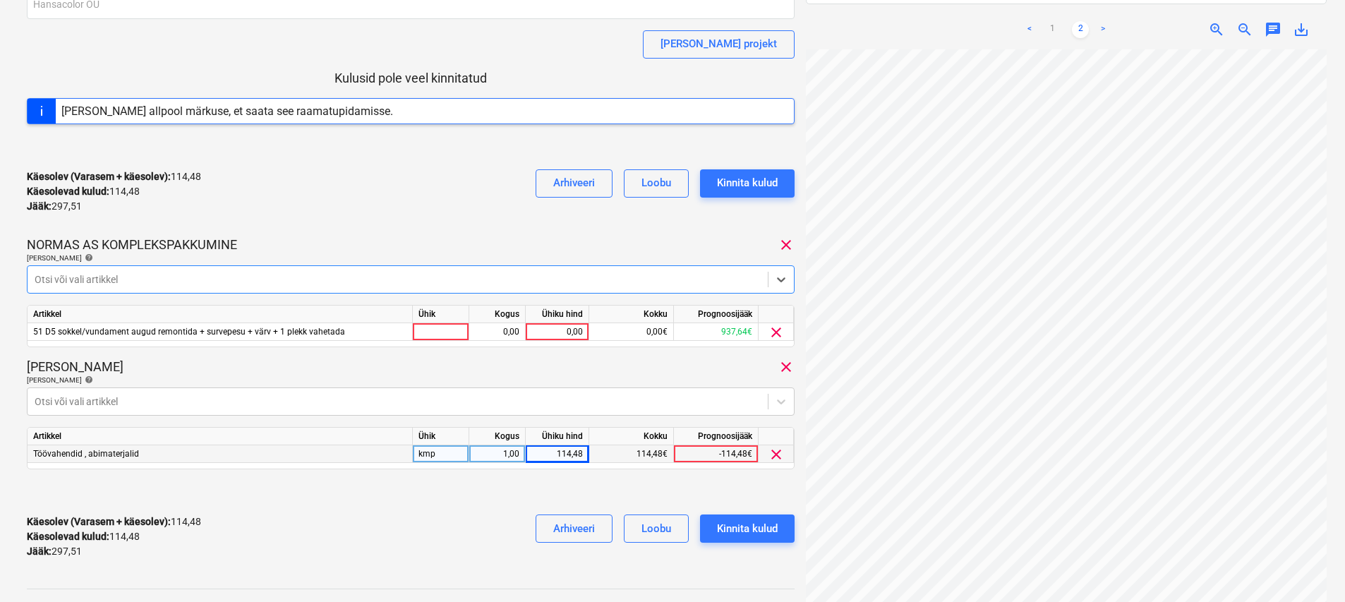
click at [188, 281] on div at bounding box center [398, 279] width 726 height 14
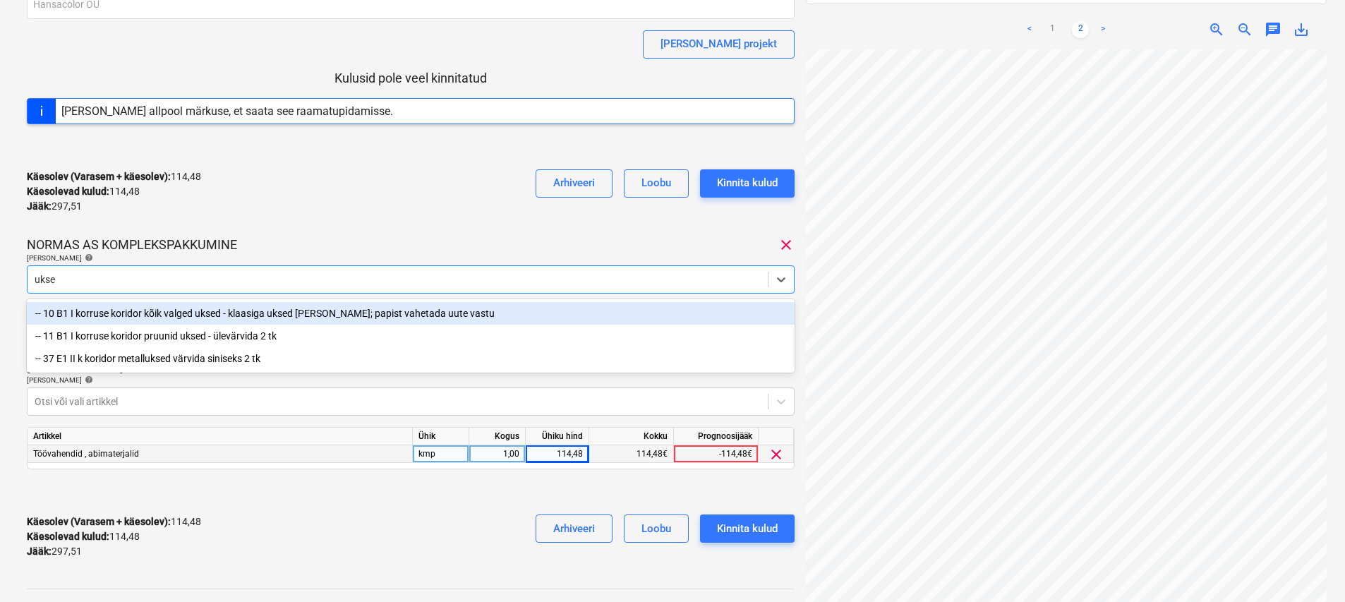
type input "uksed"
click at [185, 312] on div "-- 10 B1 I korruse koridor kõik valged uksed - klaasiga uksed [PERSON_NAME]; pa…" at bounding box center [410, 313] width 767 height 23
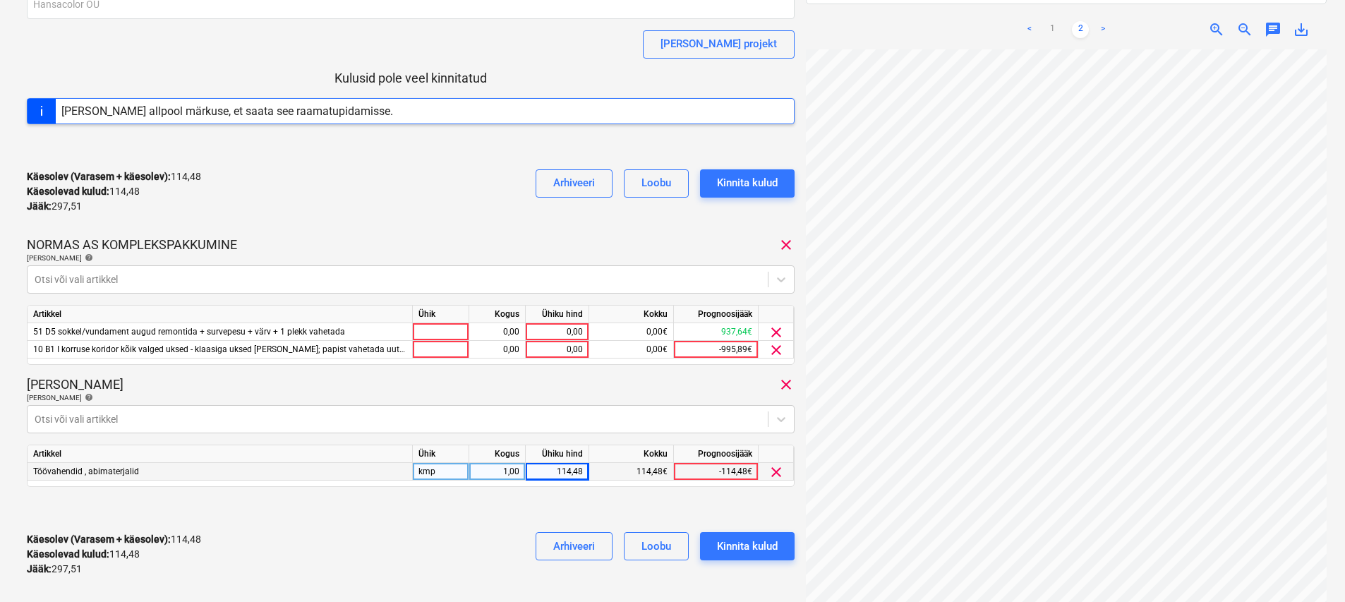
click at [355, 234] on div "190406 Koondarve kogusumma 411,99 Alltöövõtja Hansacolor OÜ Lisa projekt Kulusi…" at bounding box center [410, 237] width 767 height 700
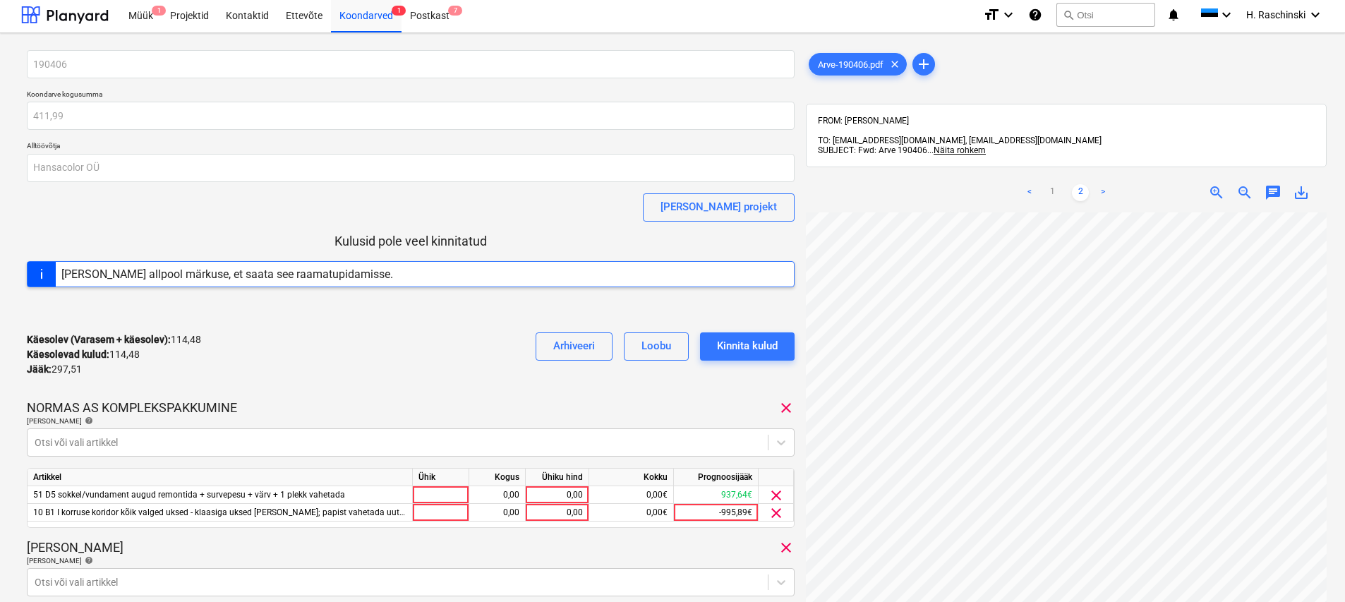
scroll to position [0, 0]
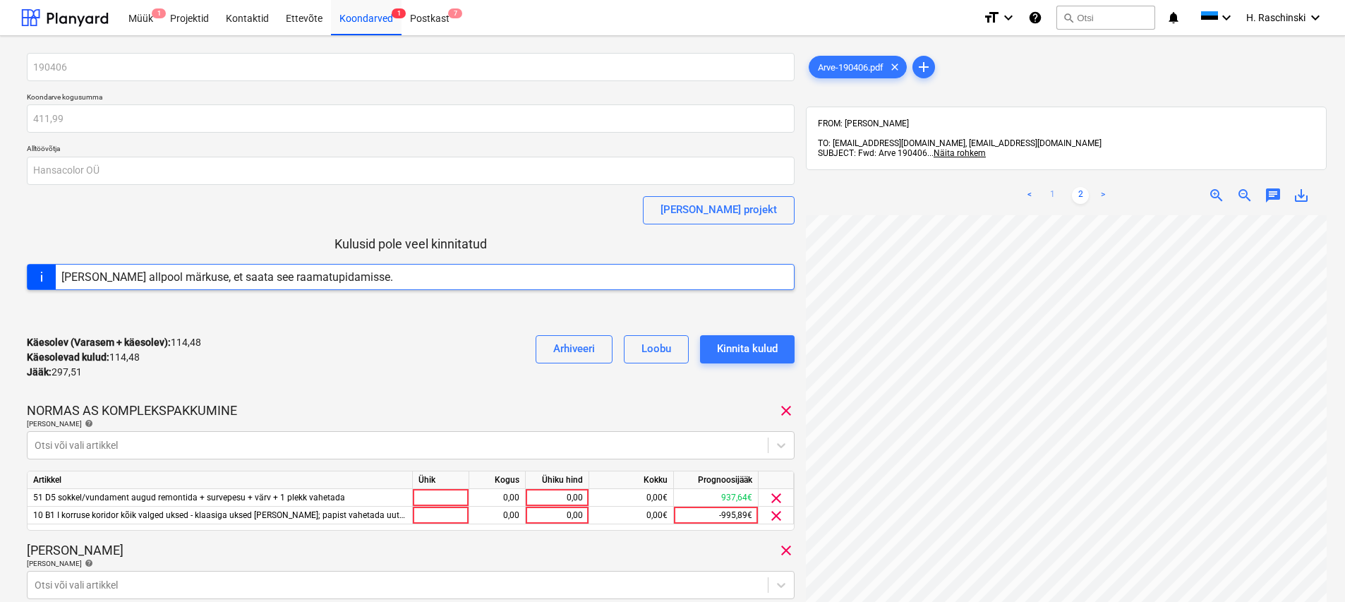
click at [668, 187] on link "1" at bounding box center [1051, 195] width 17 height 17
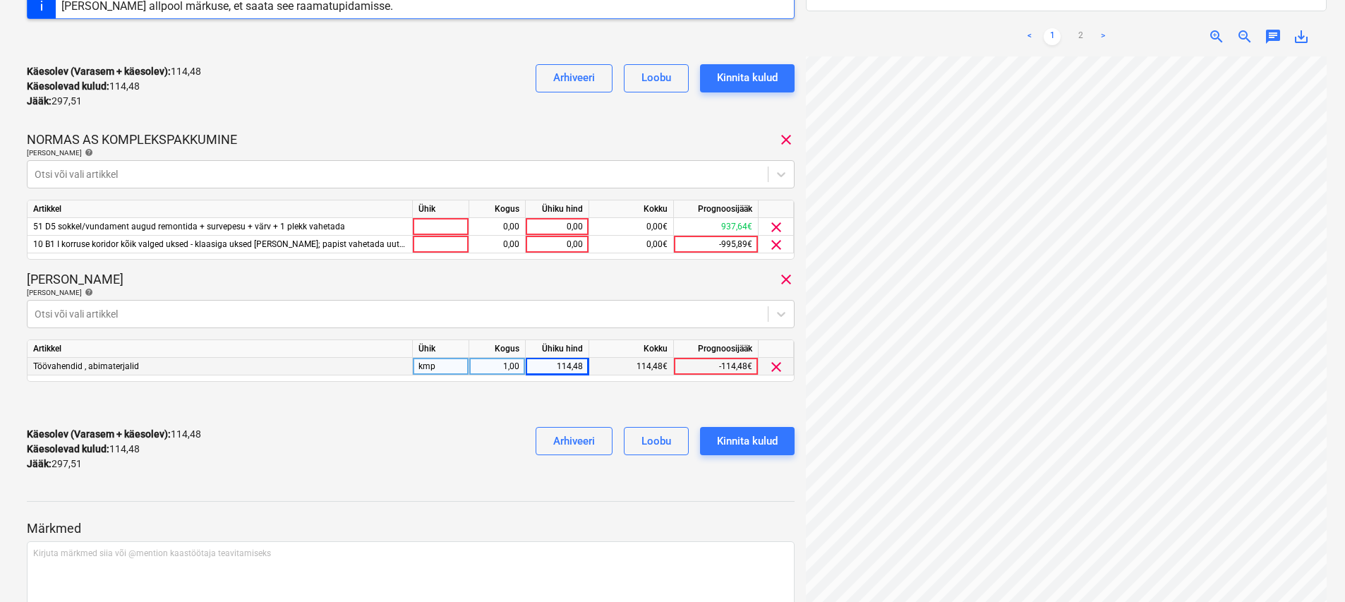
scroll to position [275, 0]
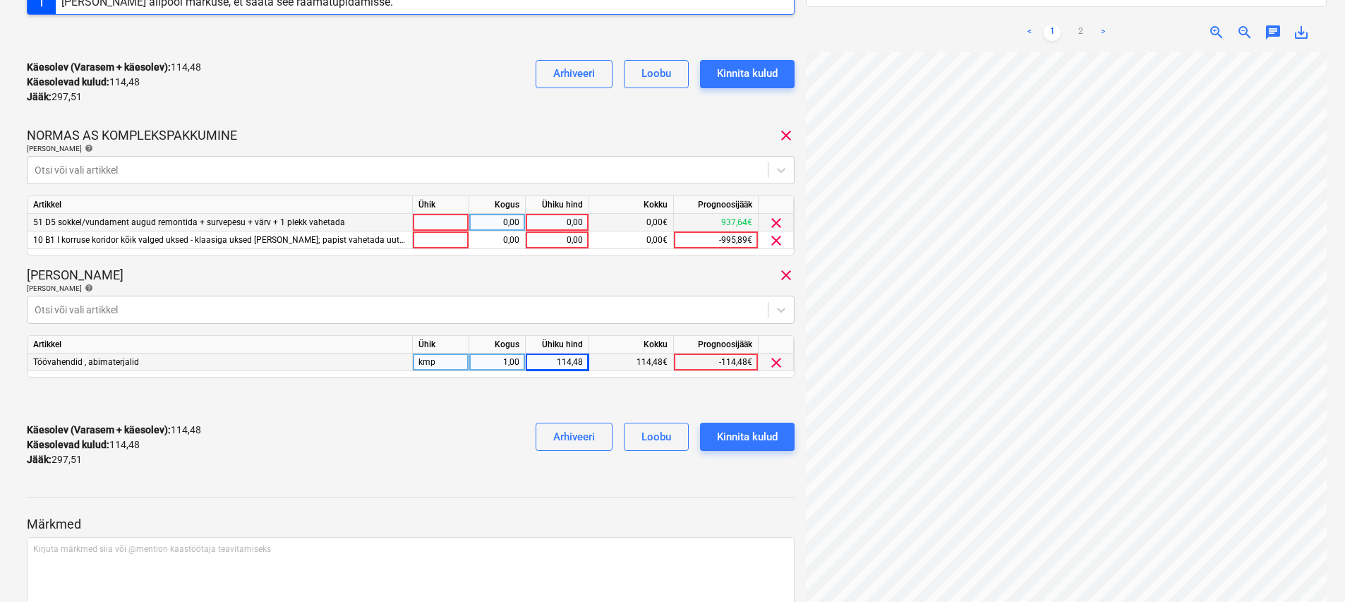
click at [443, 228] on div at bounding box center [441, 223] width 56 height 18
type input "kmp"
type input "160"
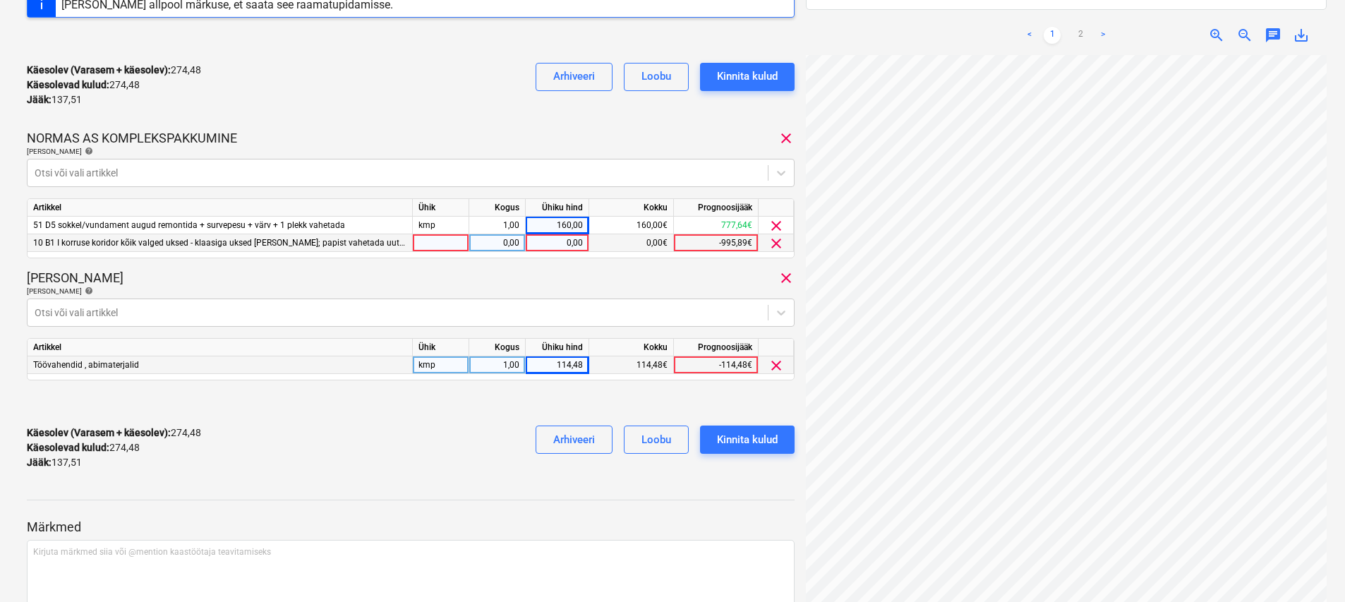
click at [461, 239] on div at bounding box center [441, 243] width 56 height 18
type input "kmp"
type input "137,51"
drag, startPoint x: 463, startPoint y: 456, endPoint x: 684, endPoint y: 458, distance: 220.8
click at [464, 455] on div "Käesolev (Varasem + käesolev) : 274,48 Käesolevad kulud : 274,48 Jääk : 137,51 …" at bounding box center [410, 447] width 767 height 67
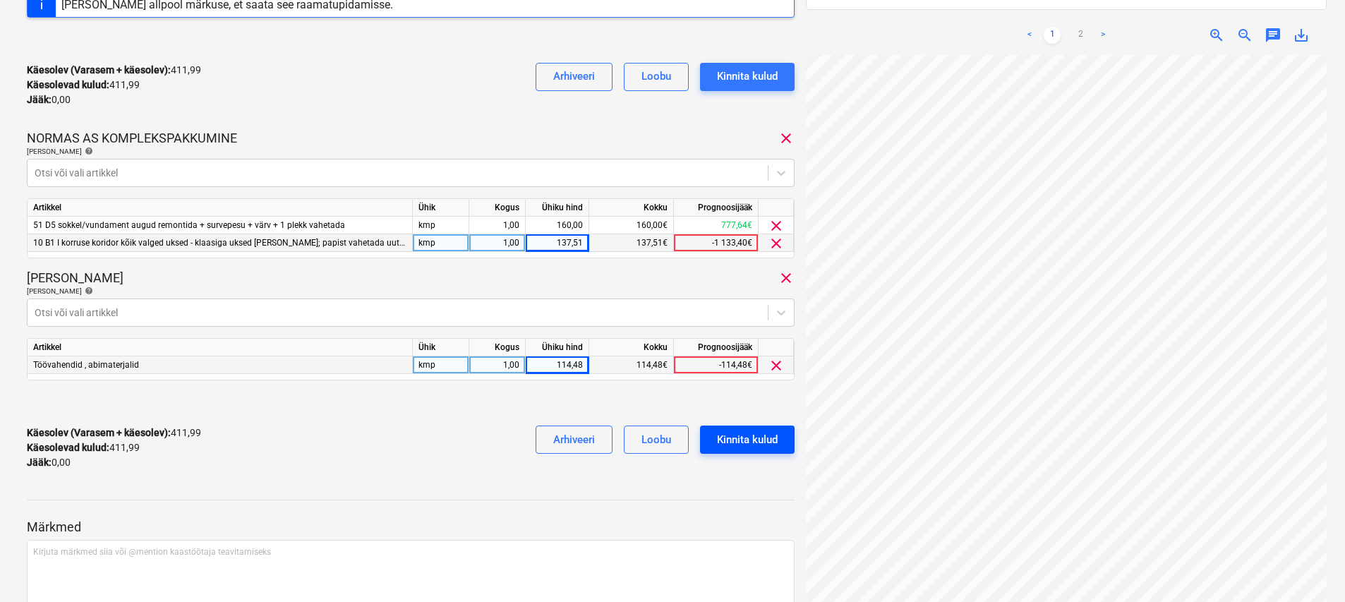
click at [668, 442] on div "Kinnita kulud" at bounding box center [747, 439] width 61 height 18
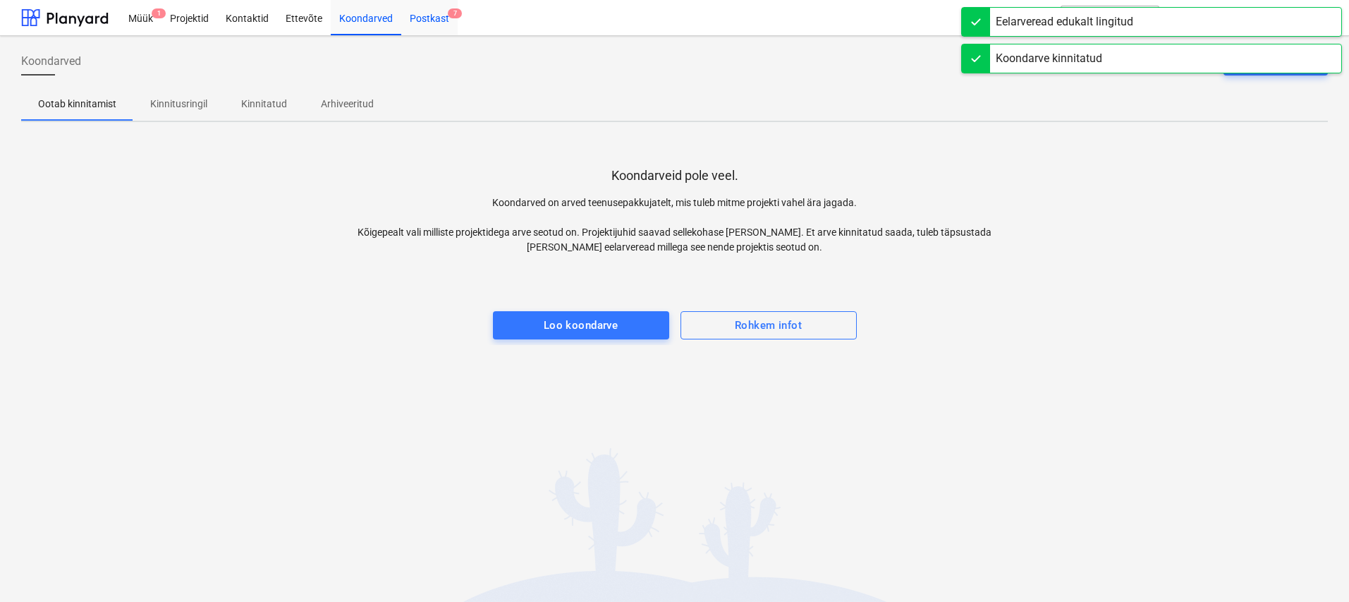
click at [435, 20] on div "Postkast 7" at bounding box center [429, 17] width 56 height 36
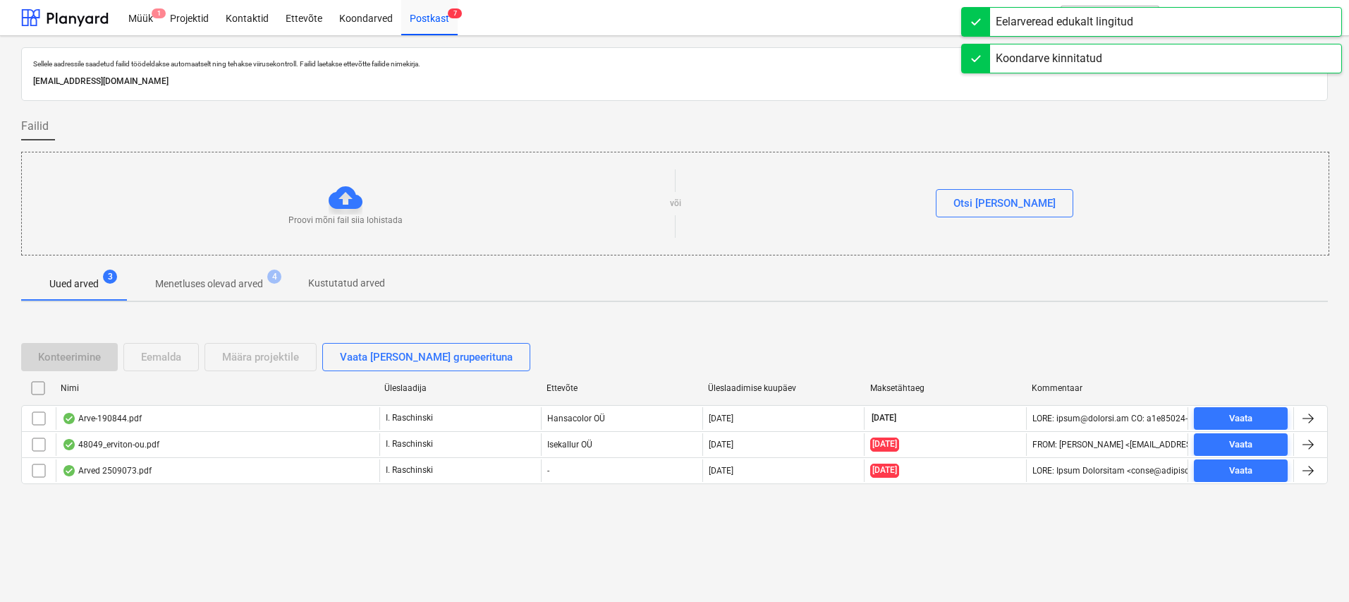
click at [237, 282] on p "Menetluses olevad arved" at bounding box center [209, 284] width 108 height 15
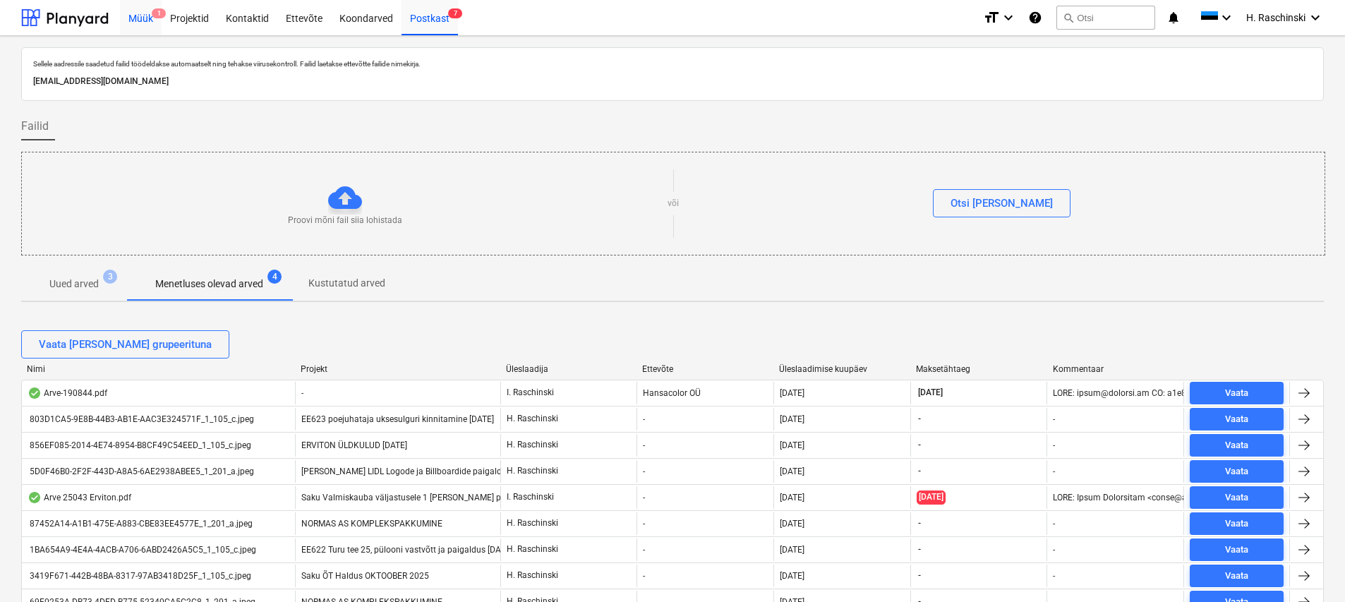
click at [145, 11] on div "Müük 1" at bounding box center [141, 17] width 42 height 36
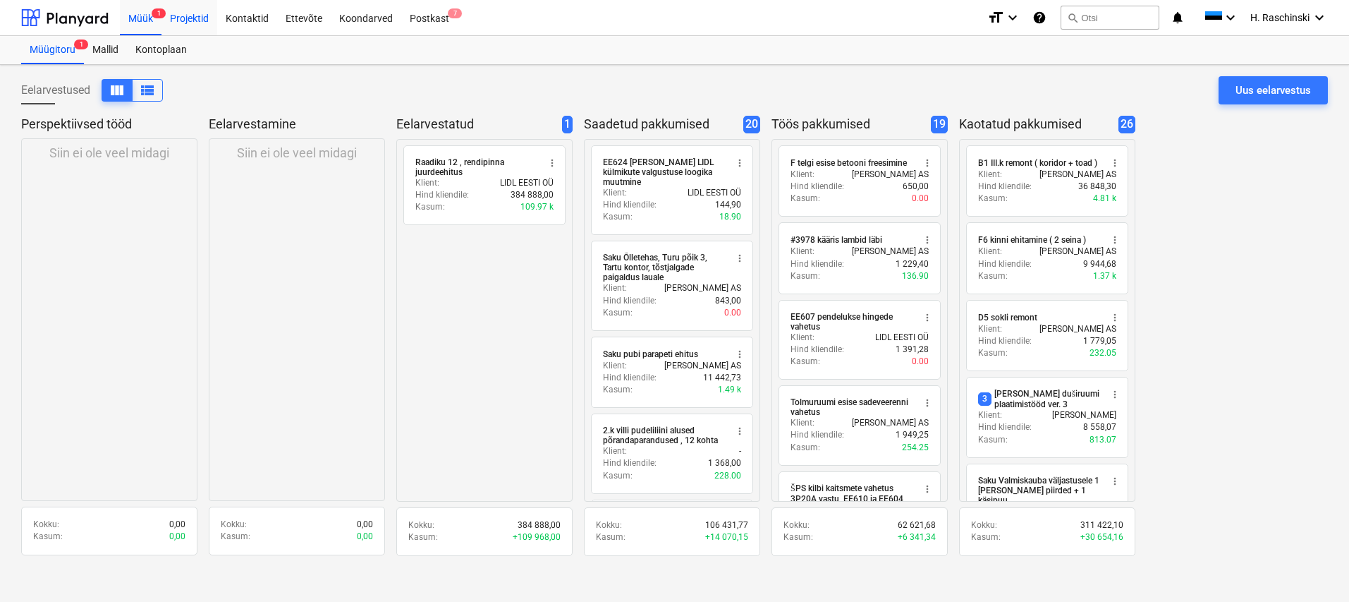
click at [201, 20] on div "Projektid" at bounding box center [190, 17] width 56 height 36
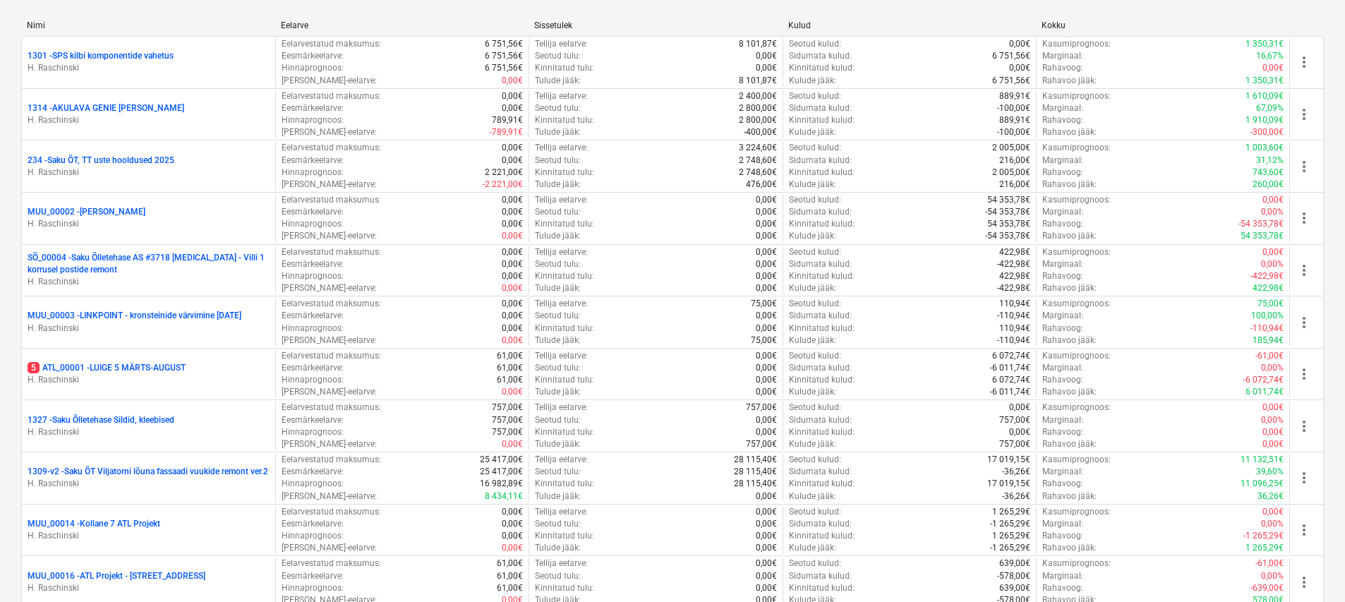
scroll to position [274, 0]
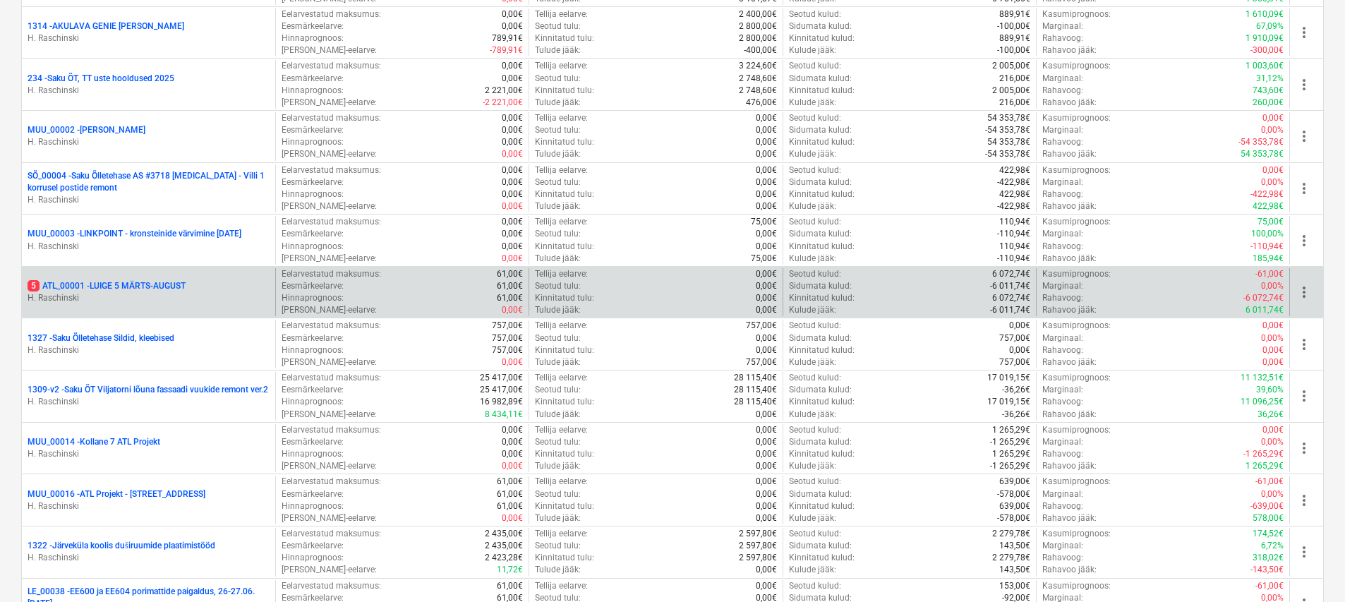
click at [137, 286] on p "5 ATL_00001 - LUIGE 5 MÄRTS-AUGUST" at bounding box center [107, 286] width 158 height 12
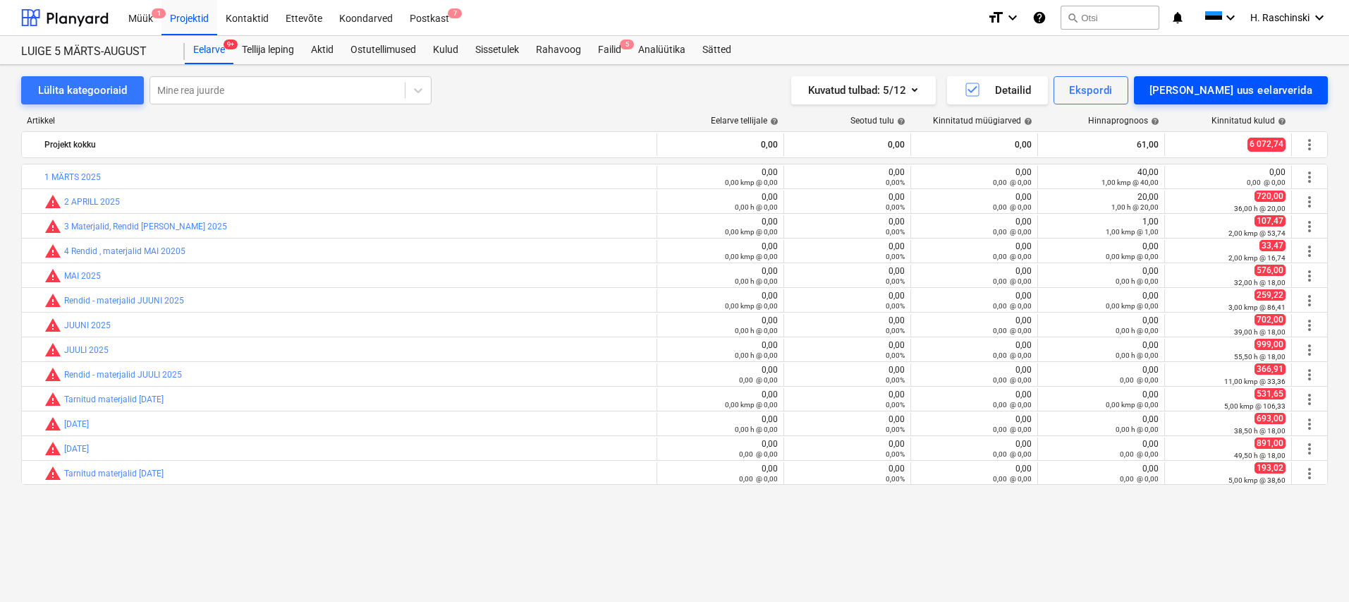
click at [668, 90] on div "[PERSON_NAME] uus eelarverida" at bounding box center [1231, 90] width 163 height 18
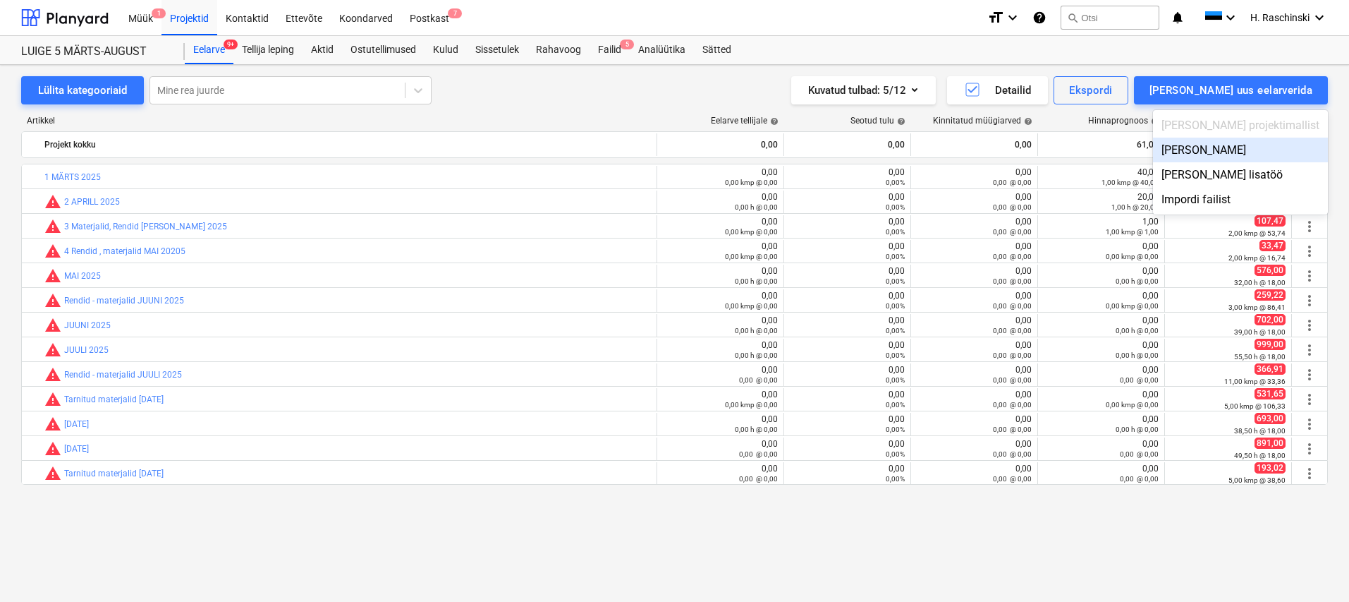
click at [668, 155] on div "Lisa malliväline" at bounding box center [1240, 150] width 175 height 25
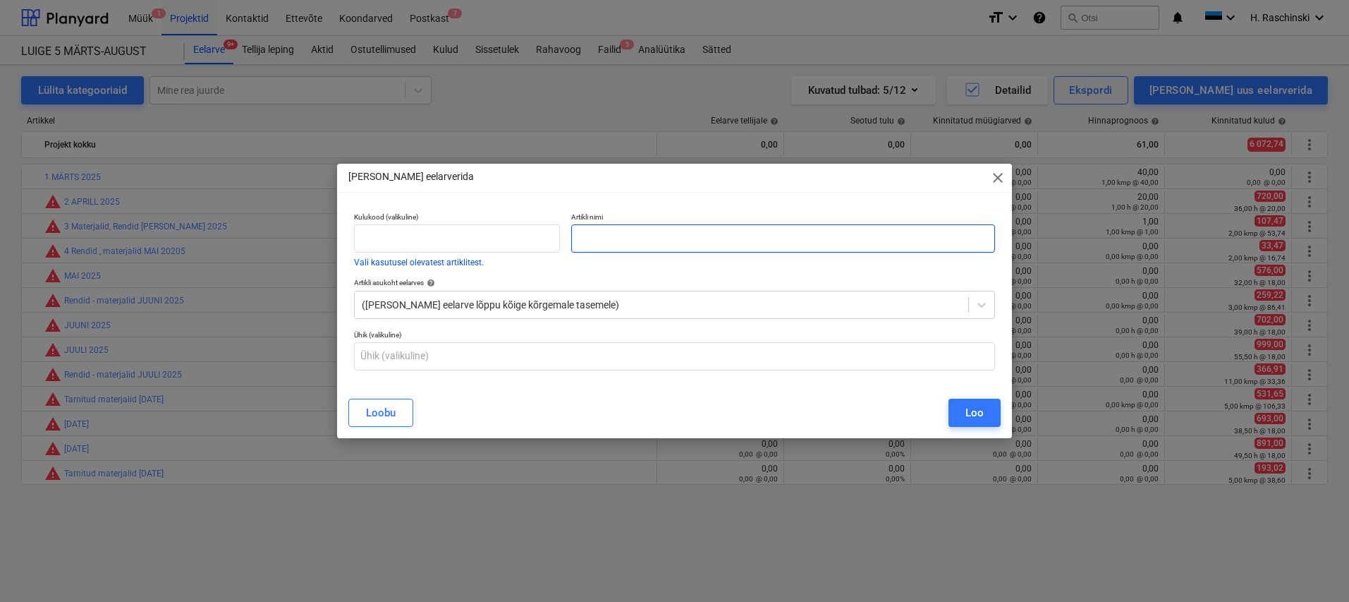
click at [668, 238] on input "text" at bounding box center [782, 238] width 423 height 28
type input "Tarnitud materjalid Oktoober 2025"
click at [668, 419] on div "Loobu Loo" at bounding box center [674, 413] width 669 height 40
click at [668, 414] on button "Loo" at bounding box center [975, 413] width 52 height 28
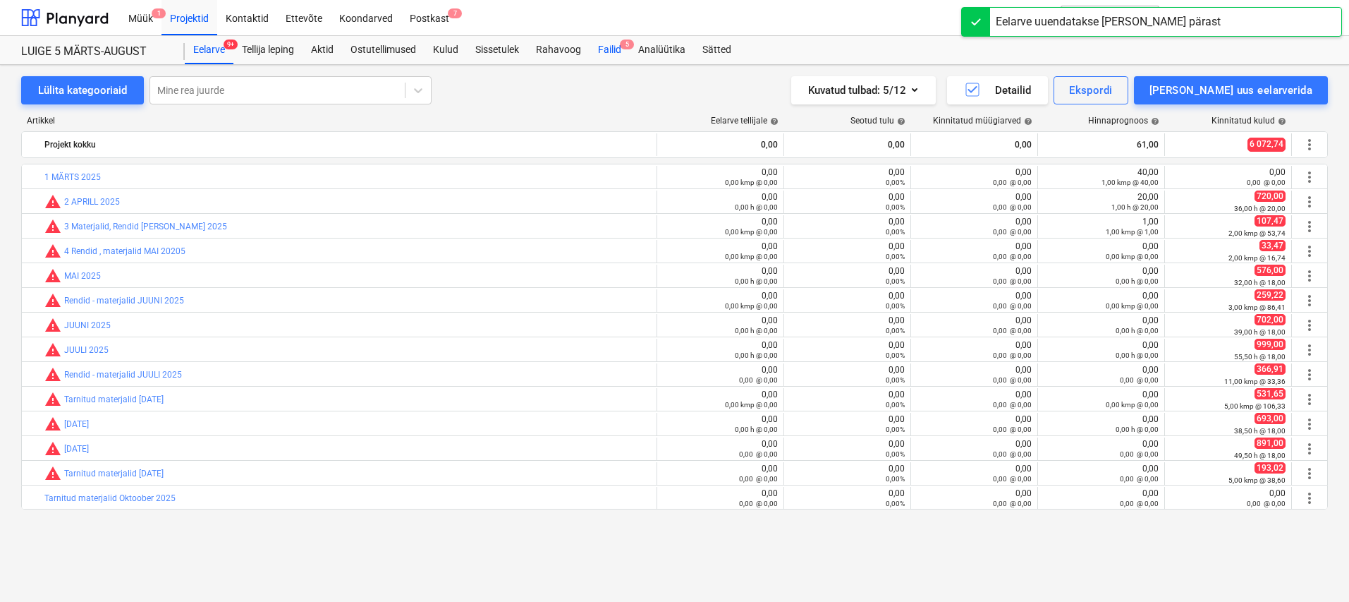
click at [618, 49] on div "Failid 5" at bounding box center [610, 50] width 40 height 28
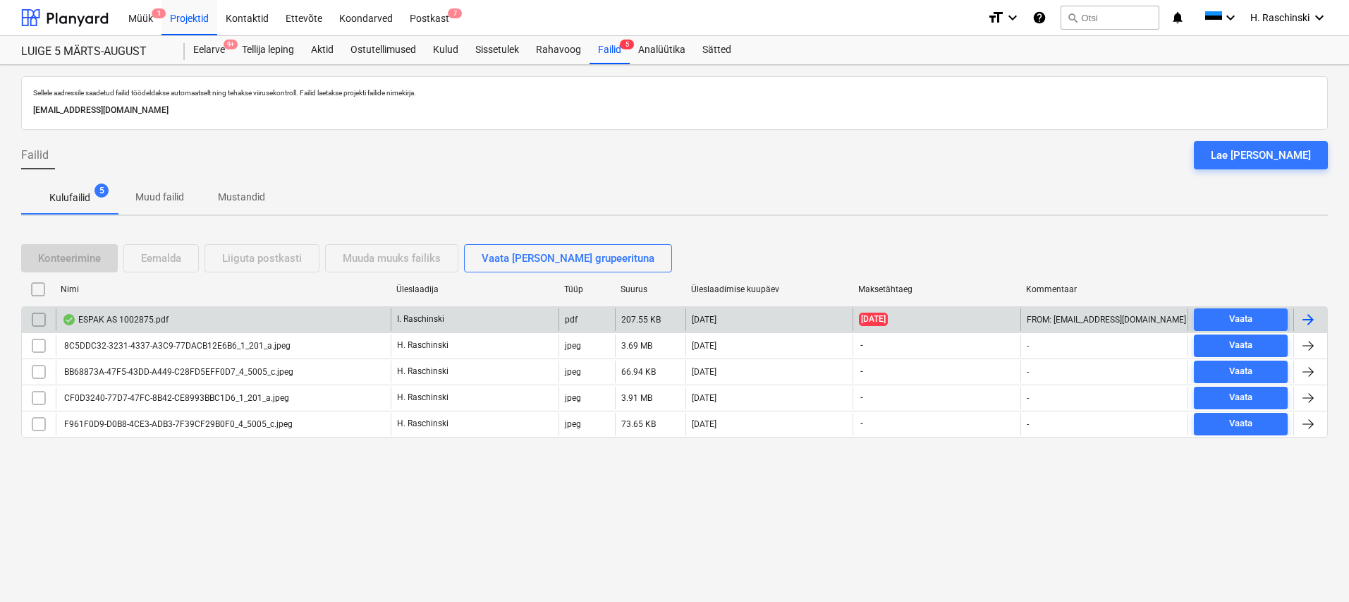
click at [138, 316] on div "ESPAK AS 1002875.pdf" at bounding box center [115, 319] width 107 height 11
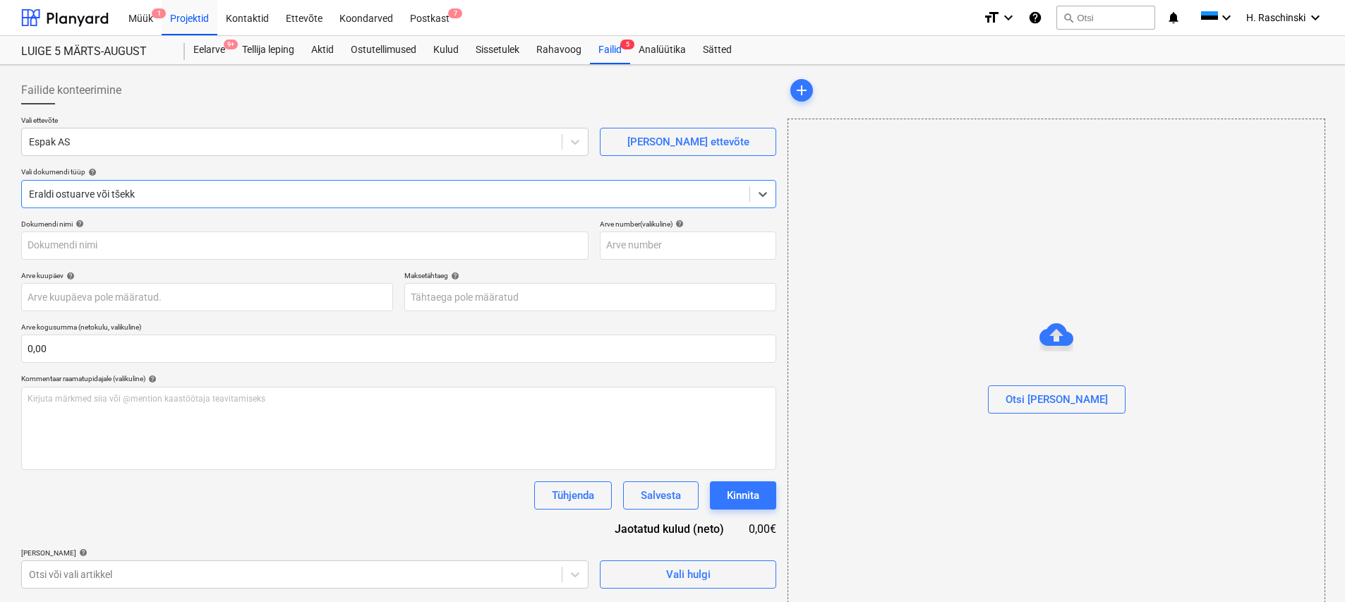
type input "1002875"
type input "06 Oct 2025"
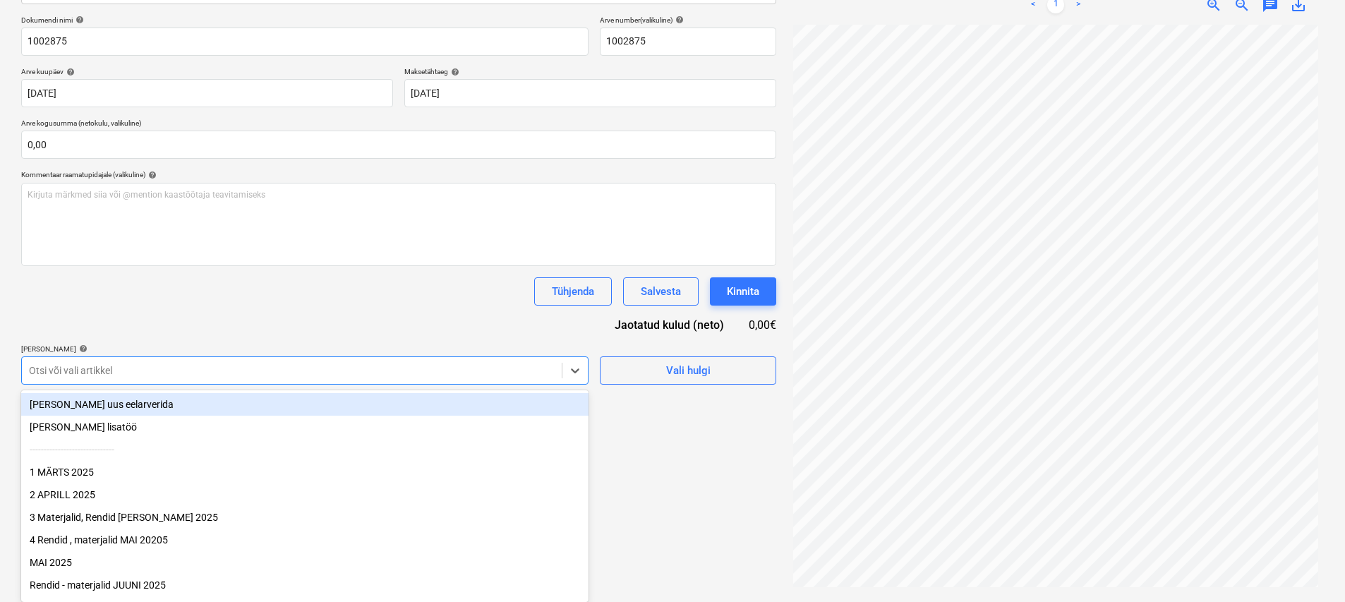
click at [235, 398] on body "Müük 1 Projektid Kontaktid Ettevõte Koondarved Postkast 7 format_size keyboard_…" at bounding box center [672, 97] width 1345 height 602
type input "ta"
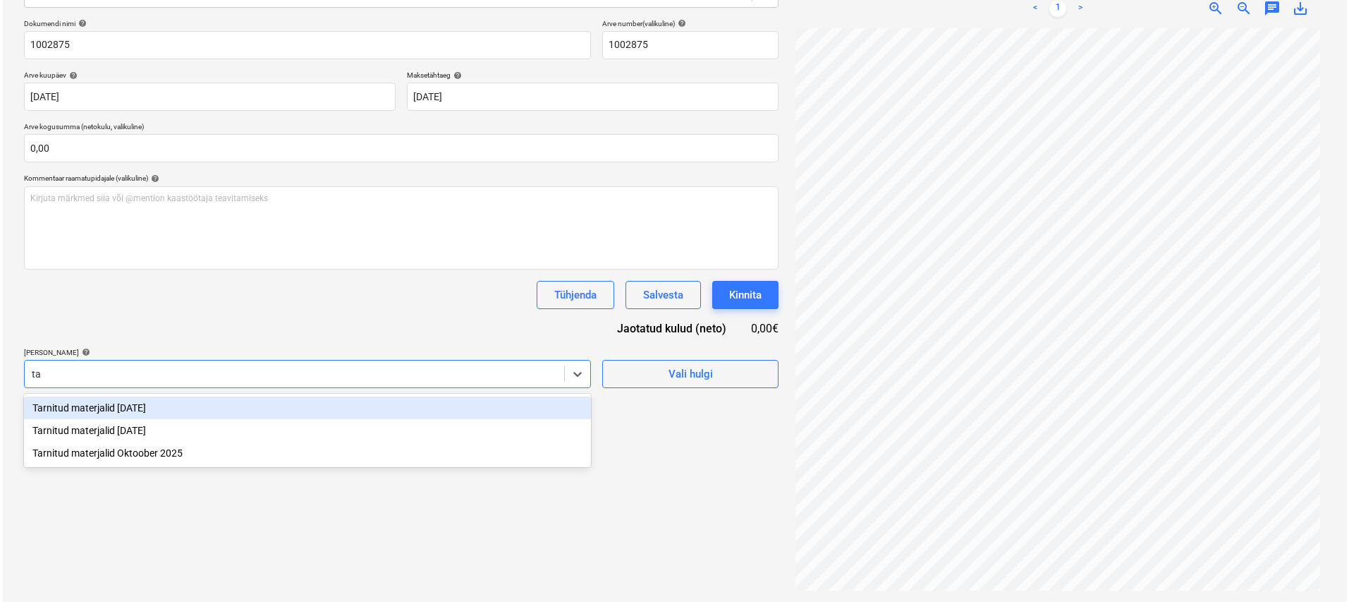
scroll to position [200, 0]
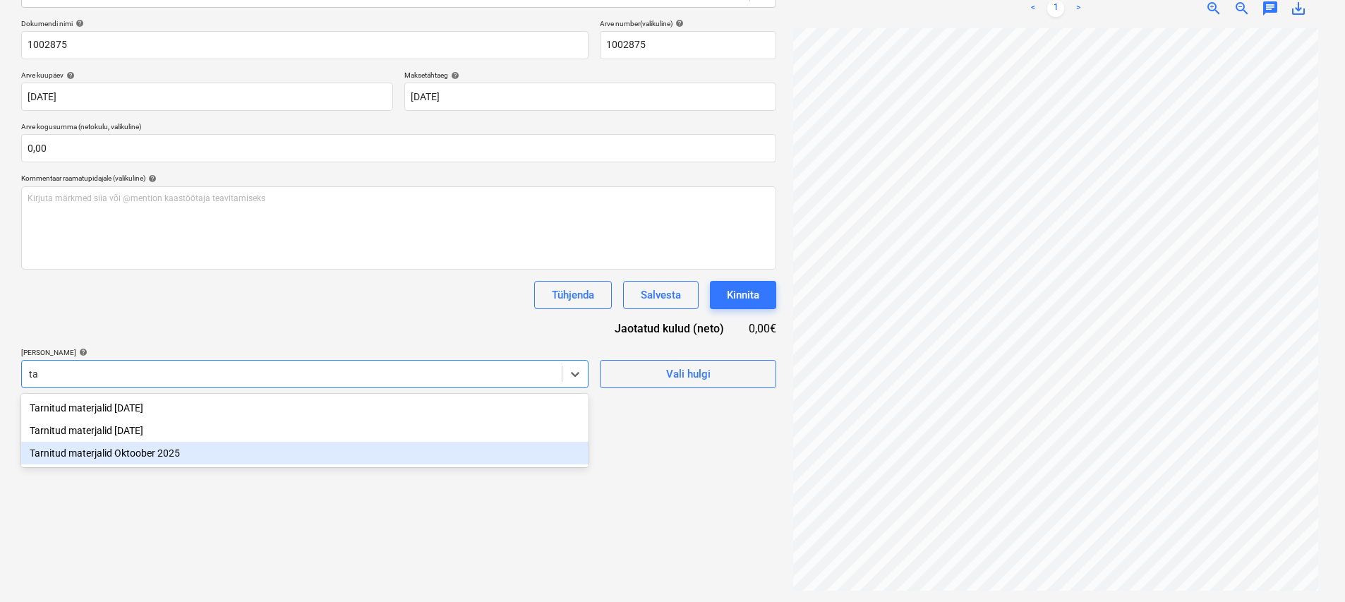
click at [168, 446] on div "Tarnitud materjalid Oktoober 2025" at bounding box center [304, 453] width 567 height 23
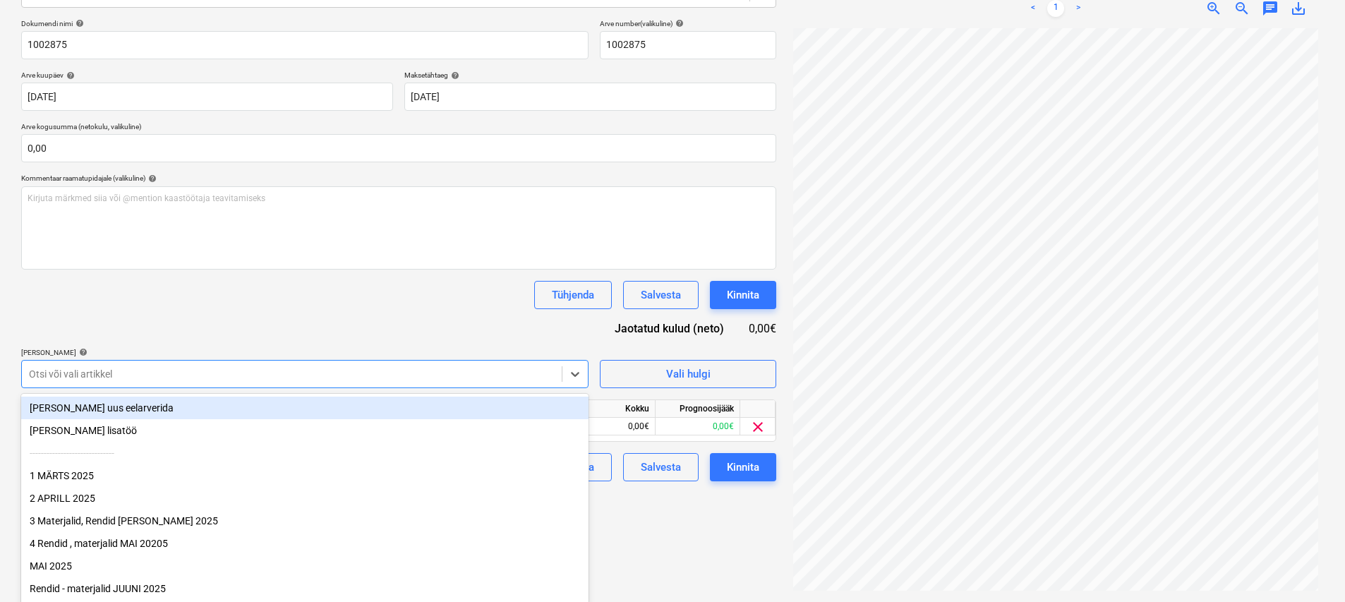
click at [260, 330] on div "Dokumendi nimi help 1002875 Arve number (valikuline) help 1002875 Arve kuupäev …" at bounding box center [398, 250] width 755 height 462
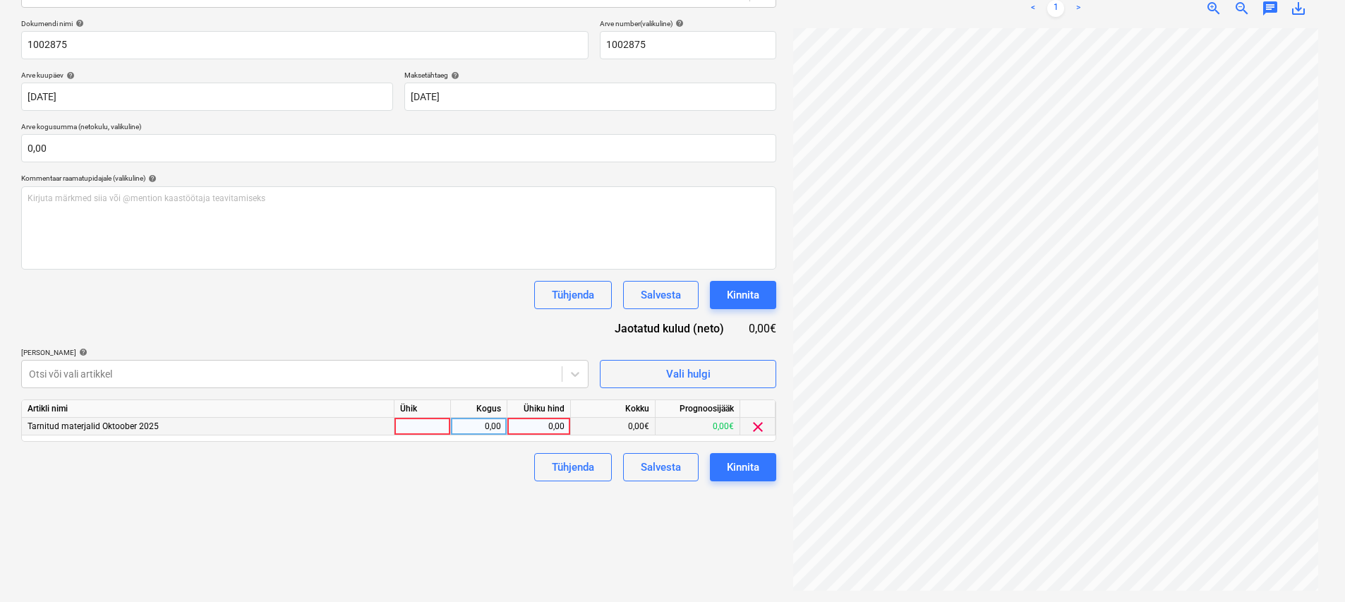
click at [428, 431] on div at bounding box center [422, 427] width 56 height 18
type input "kmp"
type input "37,17"
click at [668, 475] on div "Kinnita" at bounding box center [743, 467] width 32 height 18
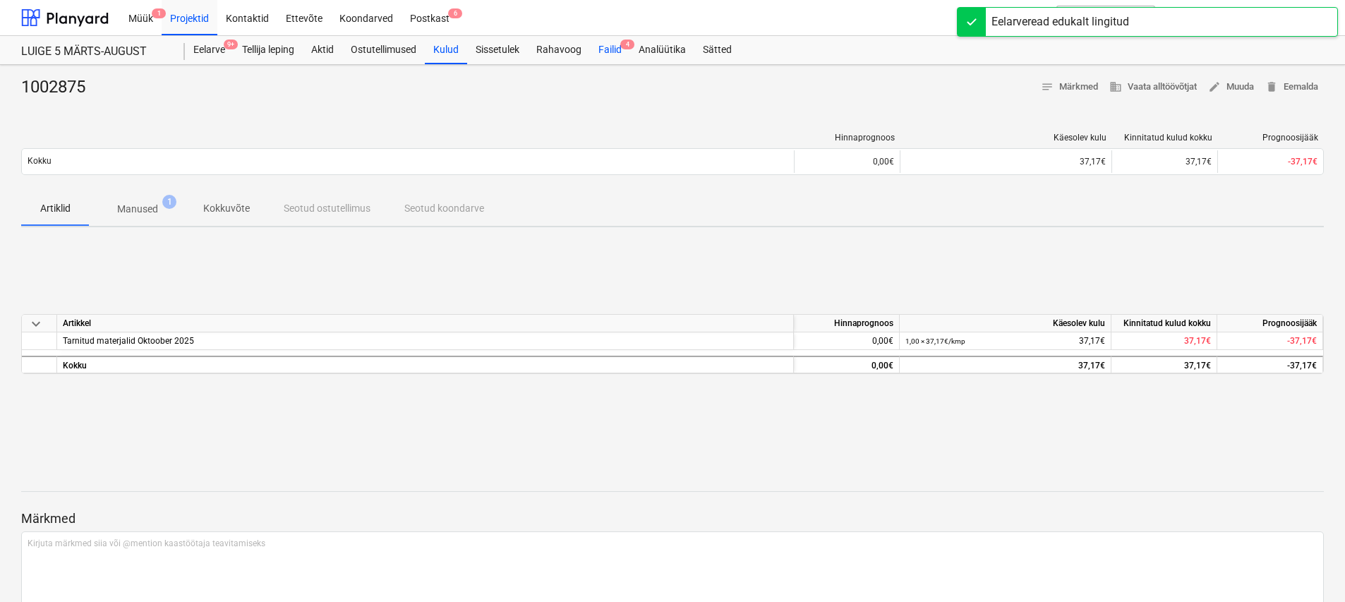
click at [617, 47] on div "Failid 4" at bounding box center [610, 50] width 40 height 28
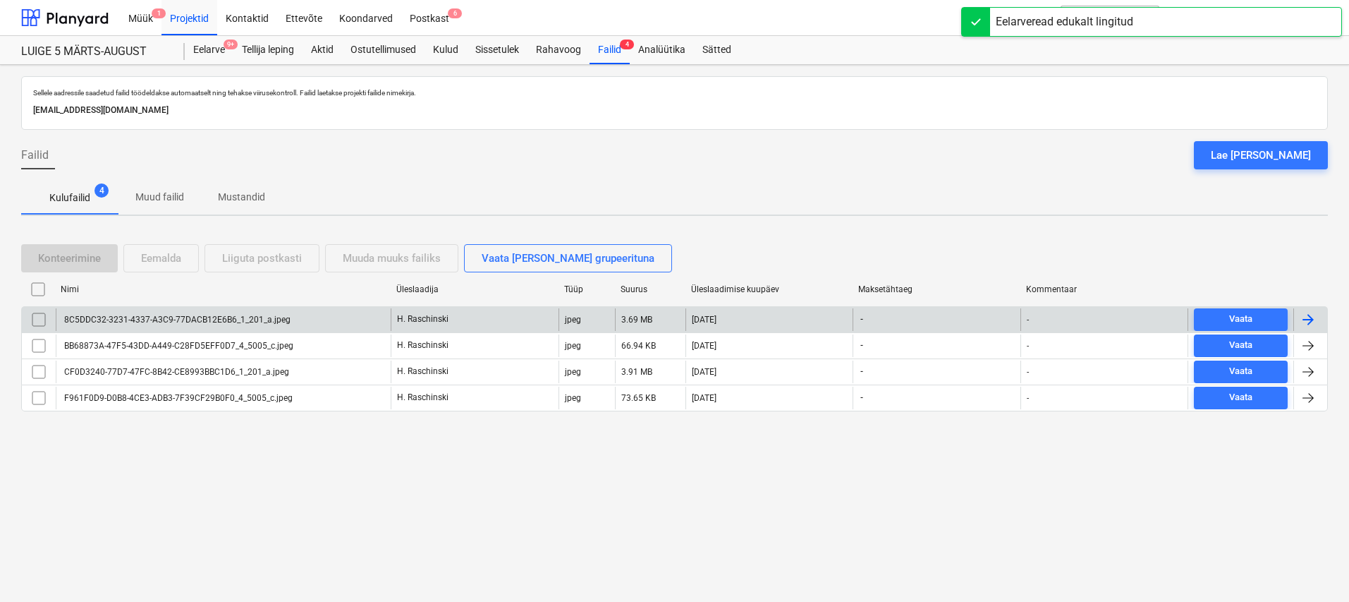
click at [169, 324] on div "8C5DDC32-3231-4337-A3C9-77DACB12E6B6_1_201_a.jpeg" at bounding box center [223, 319] width 335 height 23
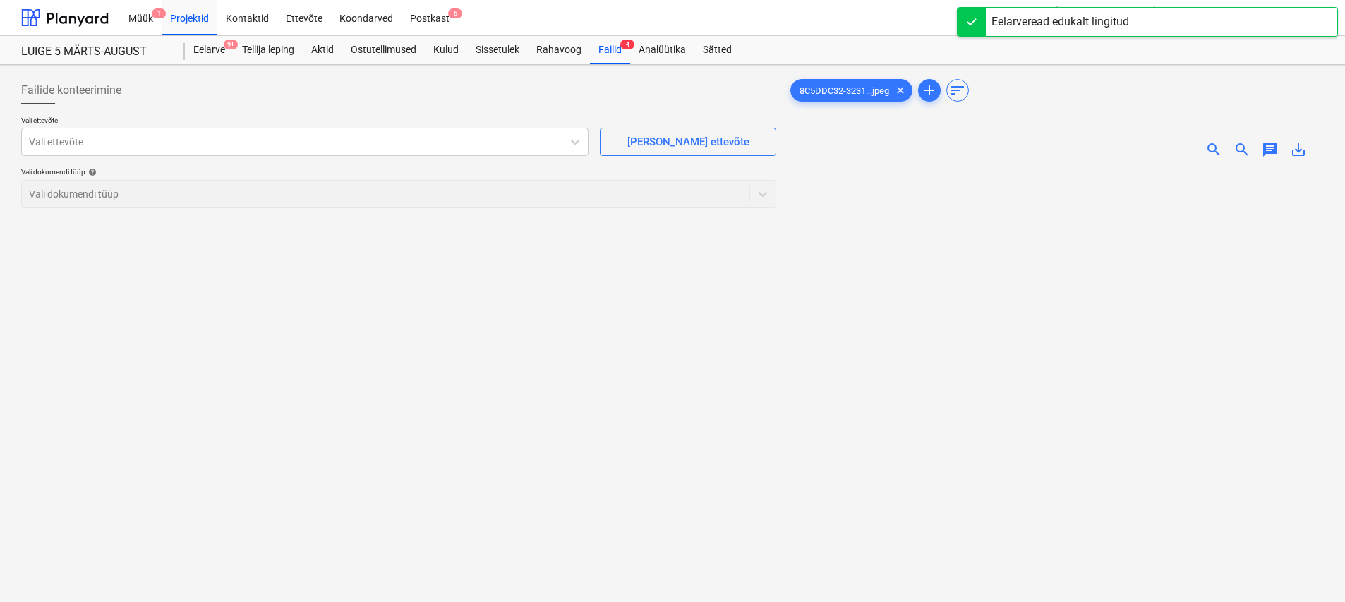
click at [668, 152] on span "zoom_in" at bounding box center [1213, 149] width 17 height 17
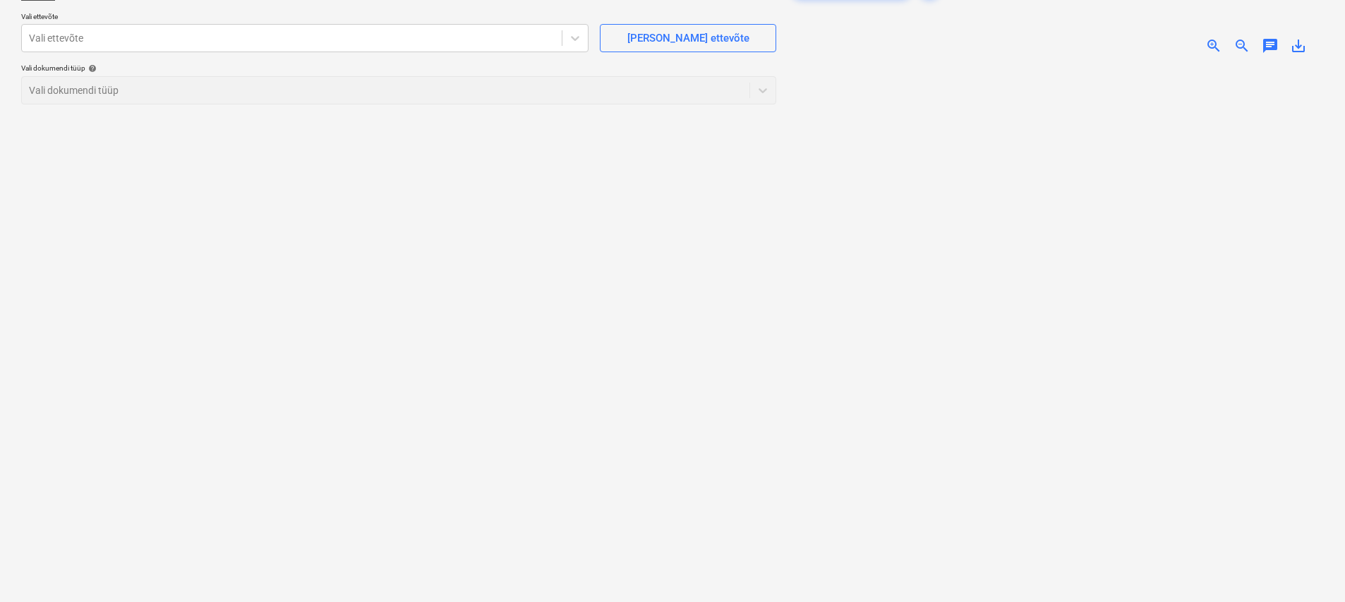
scroll to position [103, 0]
click at [341, 37] on div at bounding box center [292, 39] width 526 height 14
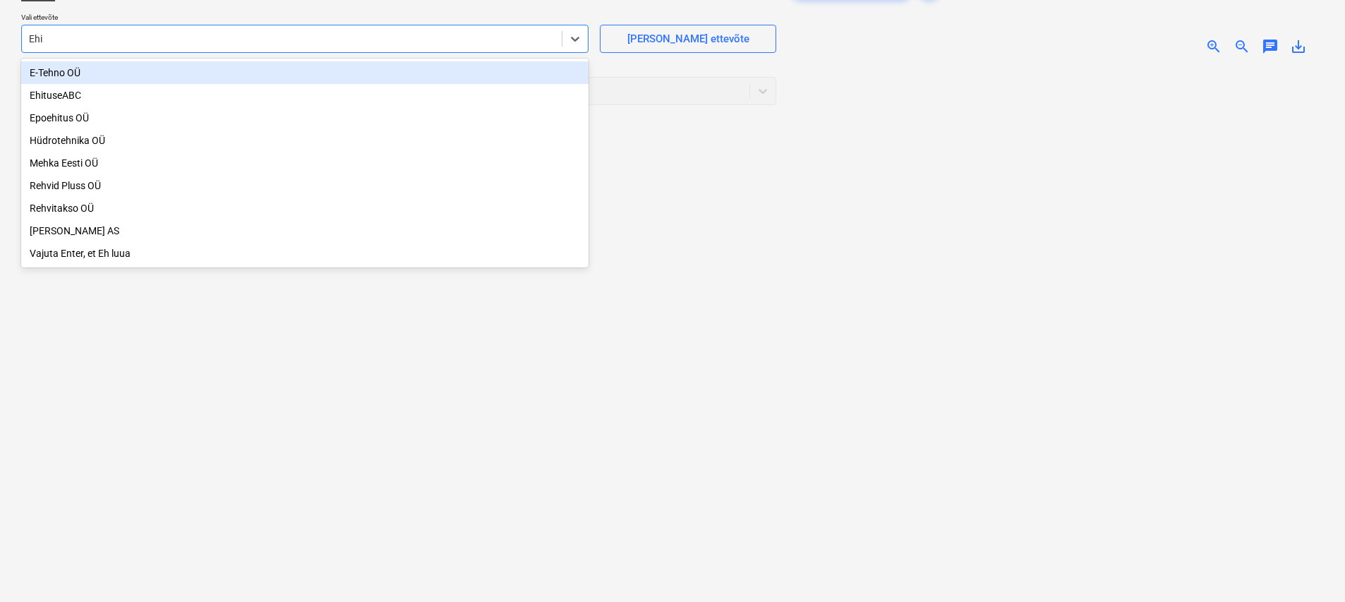
type input "Ehit"
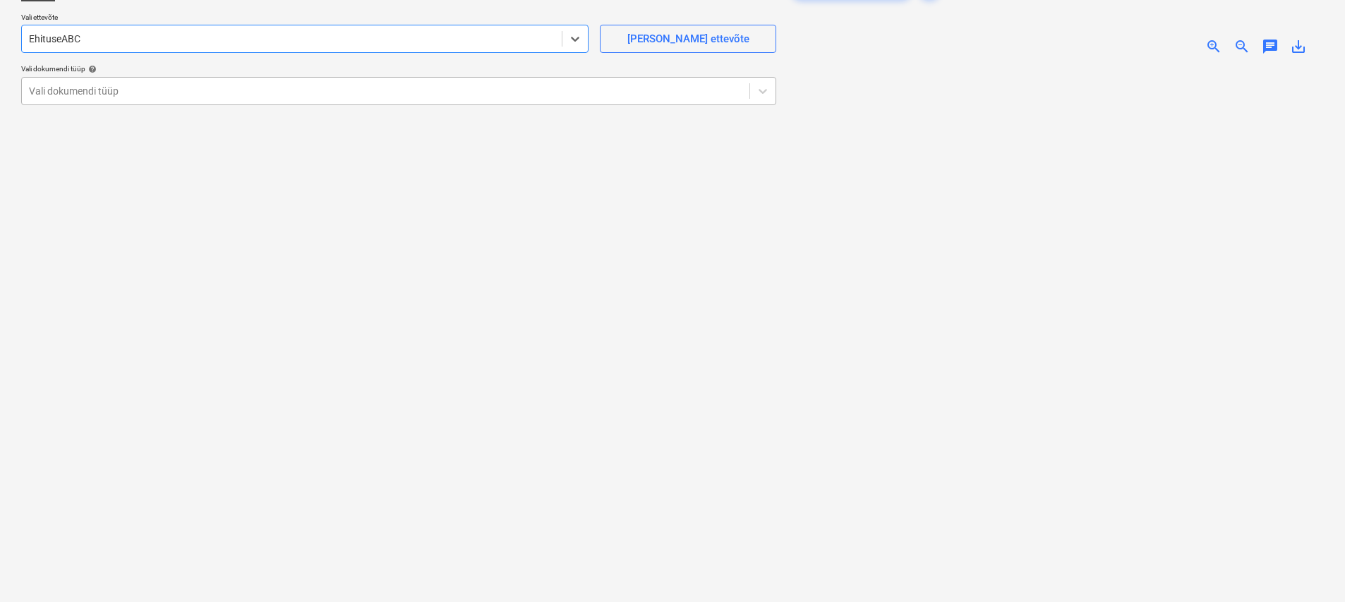
drag, startPoint x: 243, startPoint y: 104, endPoint x: 239, endPoint y: 97, distance: 8.8
click at [243, 104] on div "Vali dokumendi tüüp" at bounding box center [398, 91] width 755 height 28
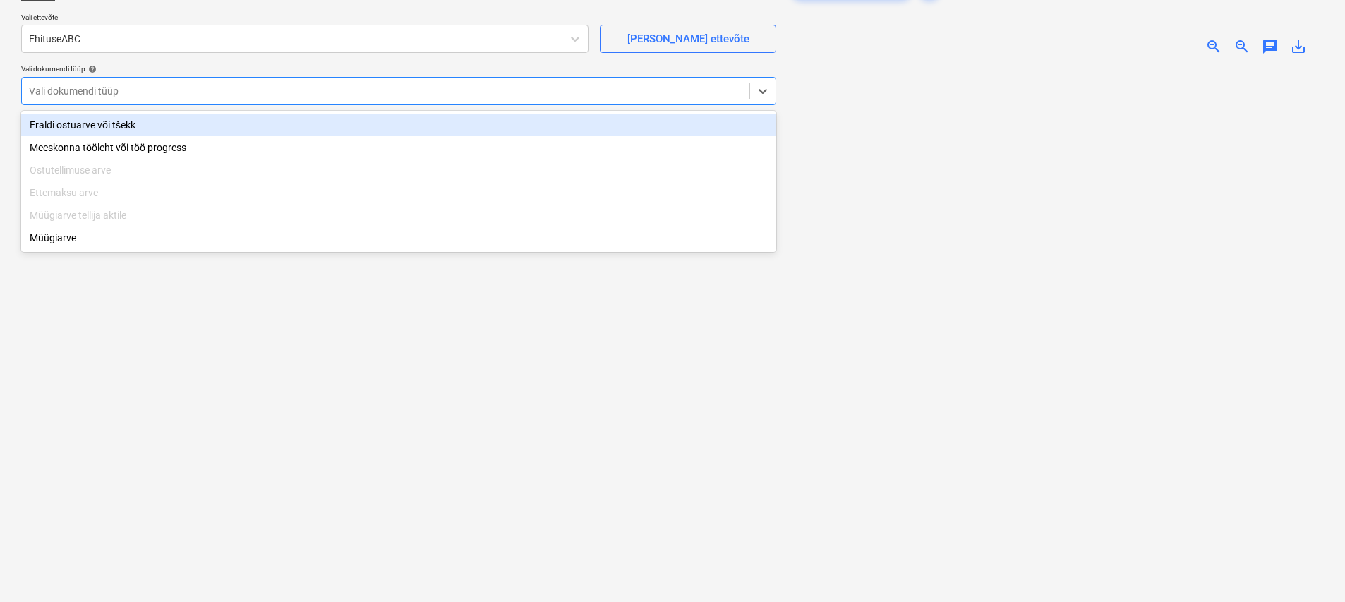
click at [112, 124] on div "Eraldi ostuarve või tšekk" at bounding box center [398, 125] width 755 height 23
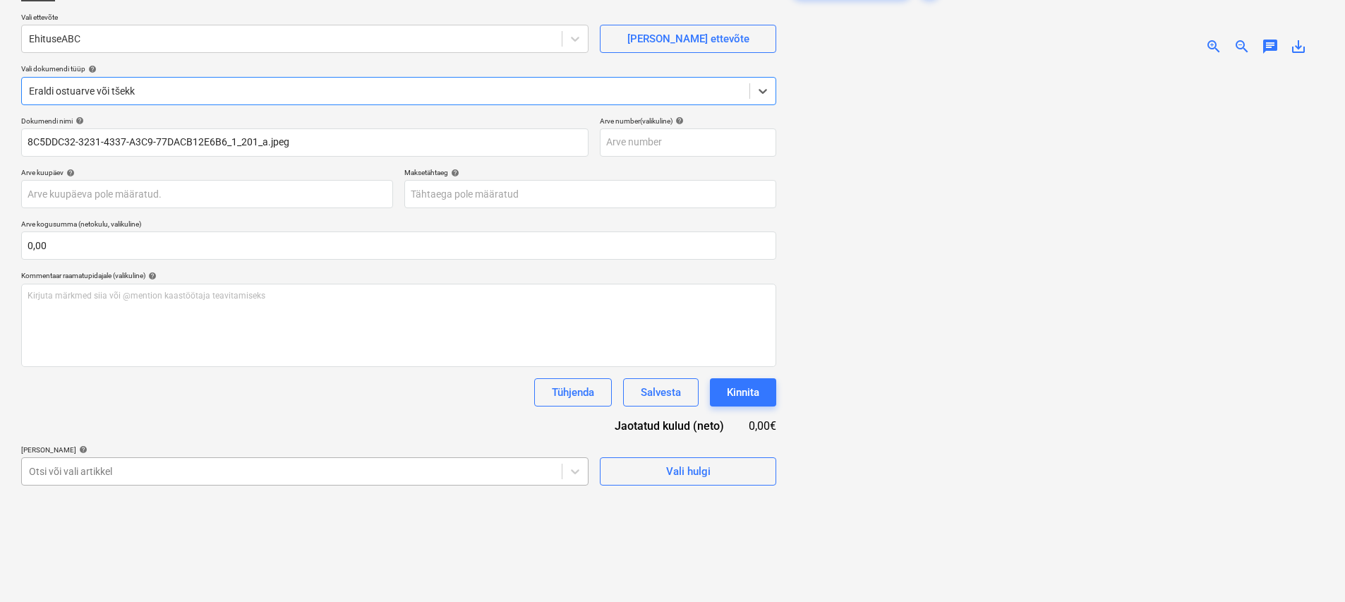
scroll to position [204, 0]
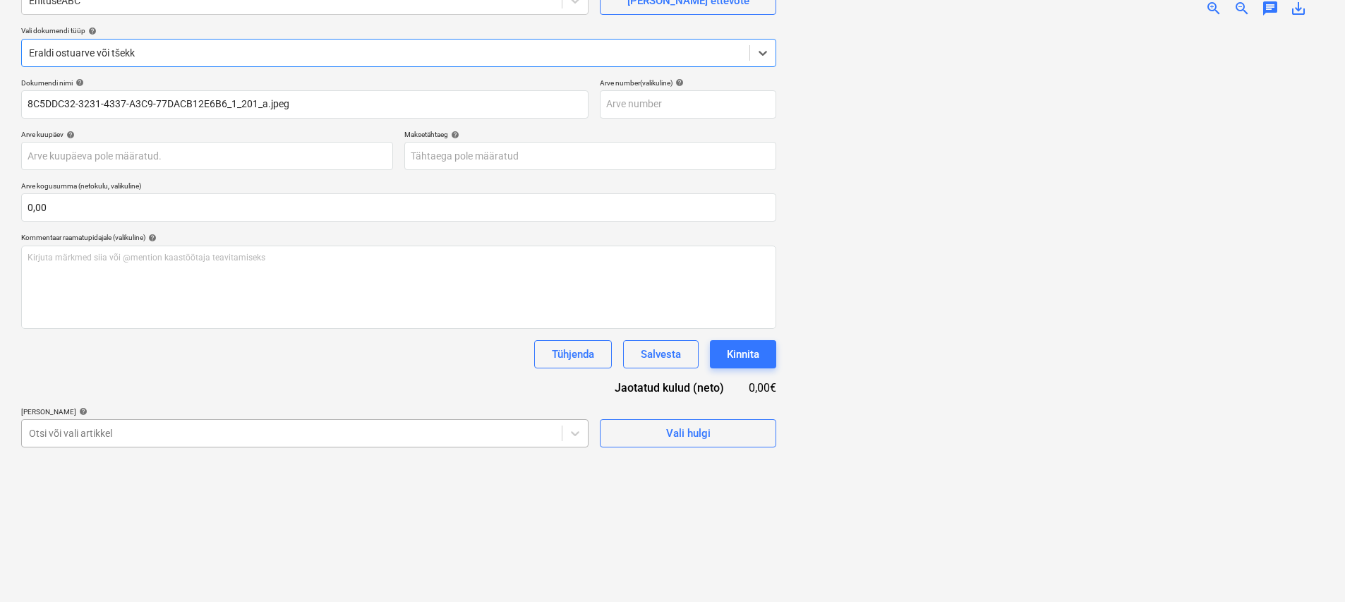
click at [113, 461] on body "Müük 1 Projektid Kontaktid Ettevõte Koondarved Postkast 6 format_size keyboard_…" at bounding box center [672, 160] width 1345 height 602
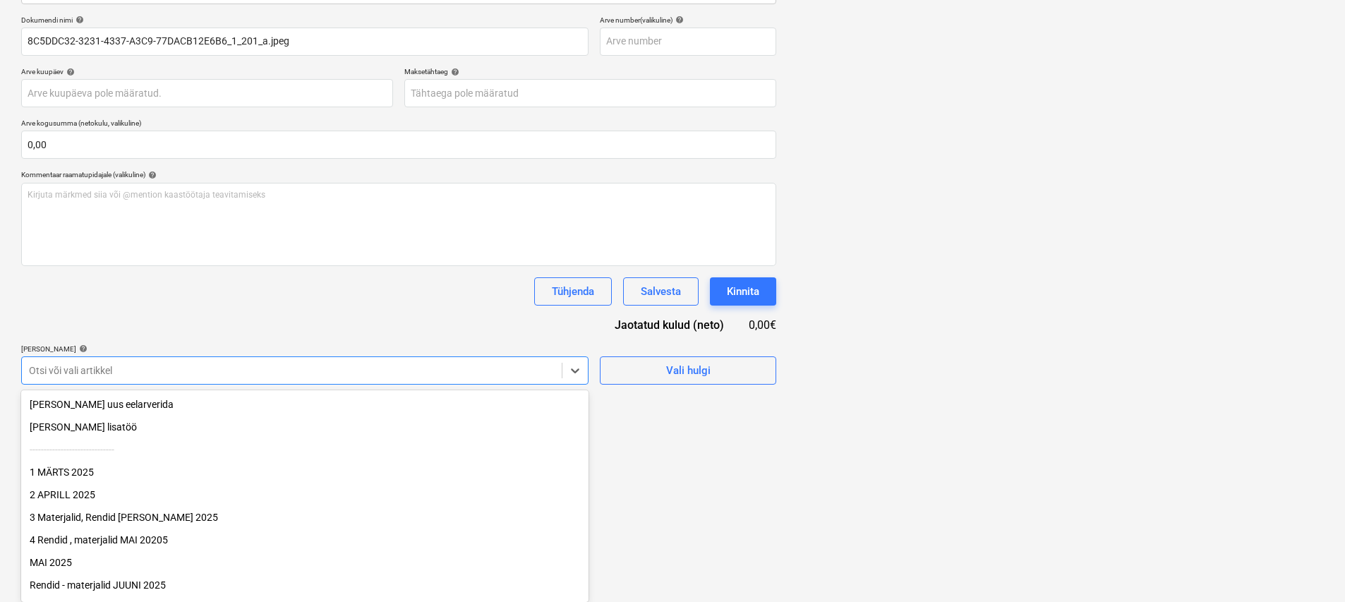
scroll to position [178, 0]
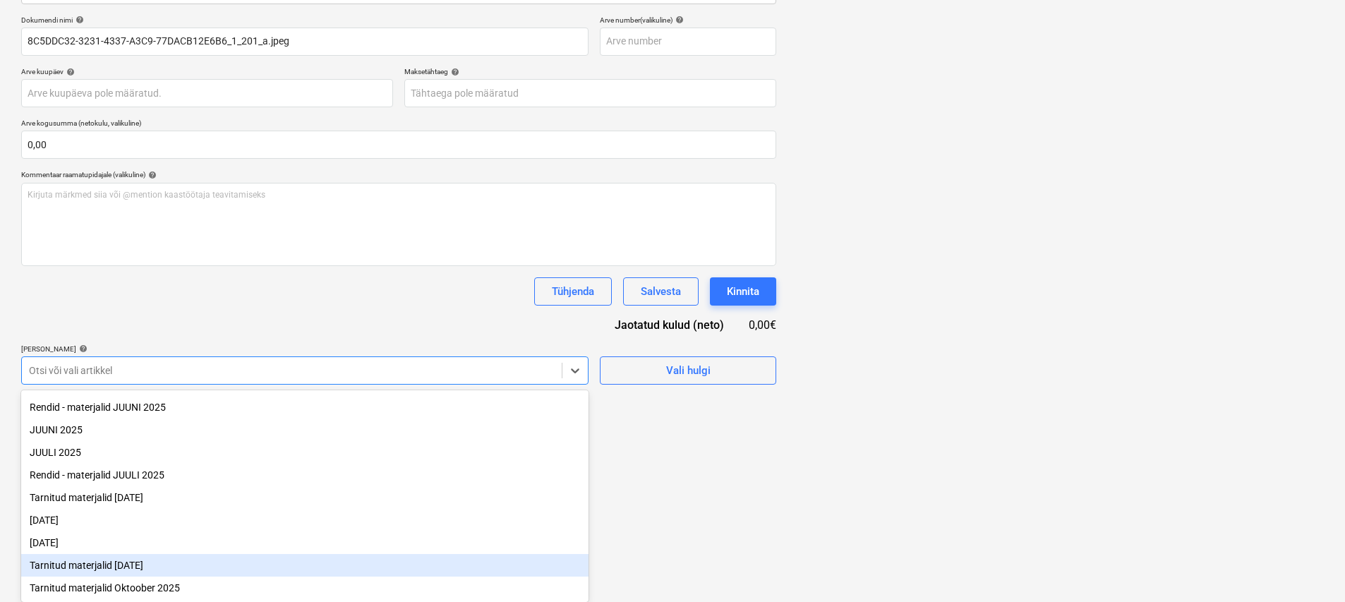
click at [153, 564] on div "Tarnitud materjalid September 2025" at bounding box center [304, 565] width 567 height 23
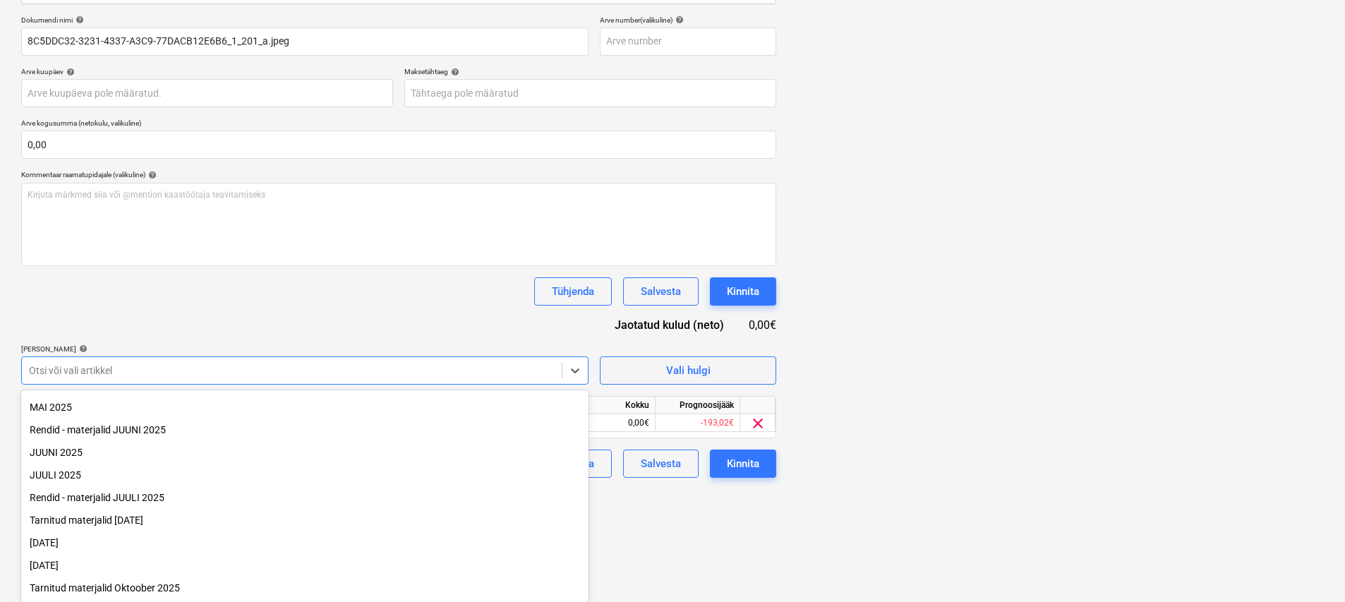
click at [274, 324] on div "Dokumendi nimi help 8C5DDC32-3231-4337-A3C9-77DACB12E6B6_1_201_a.jpeg Arve numb…" at bounding box center [398, 247] width 755 height 462
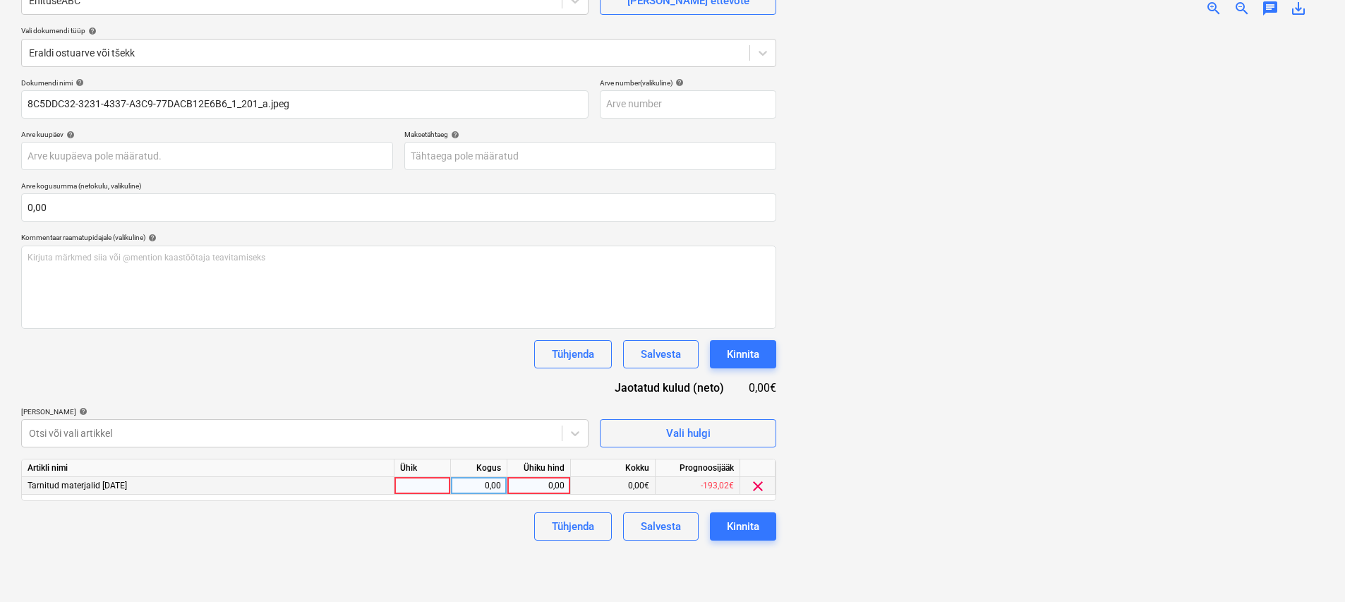
click at [418, 483] on div at bounding box center [422, 486] width 56 height 18
type input "kmp"
type input "47,10"
click at [668, 518] on div "Kinnita" at bounding box center [743, 526] width 32 height 18
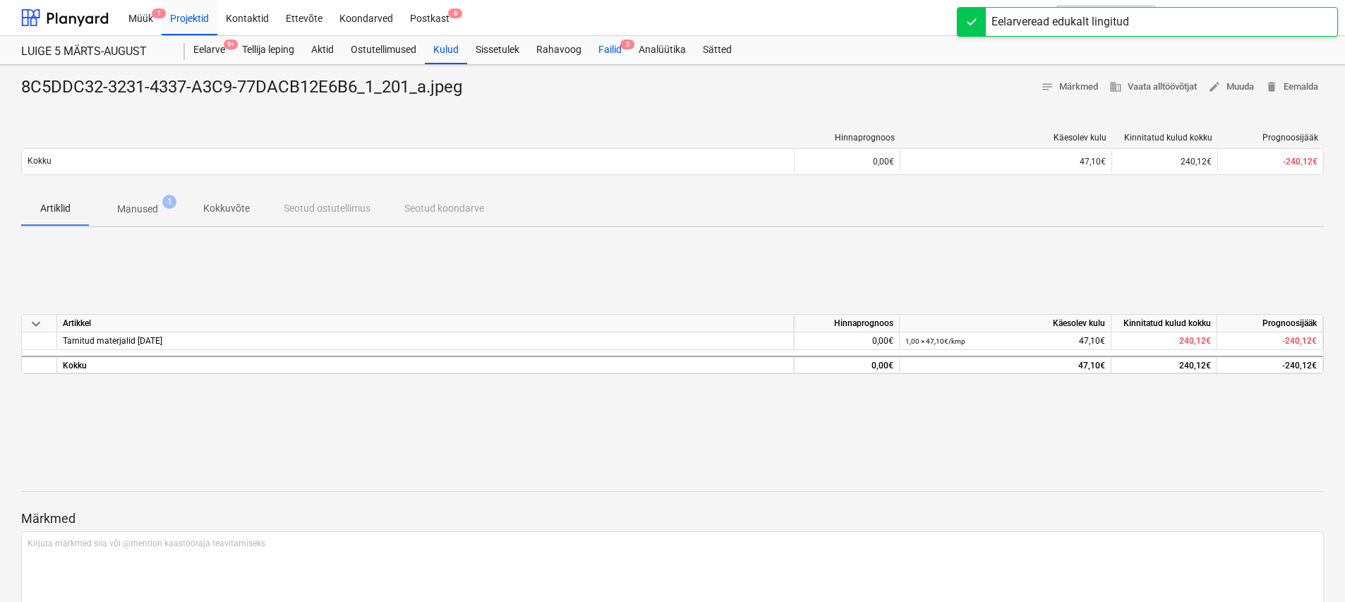
click at [607, 54] on div "Failid 3" at bounding box center [610, 50] width 40 height 28
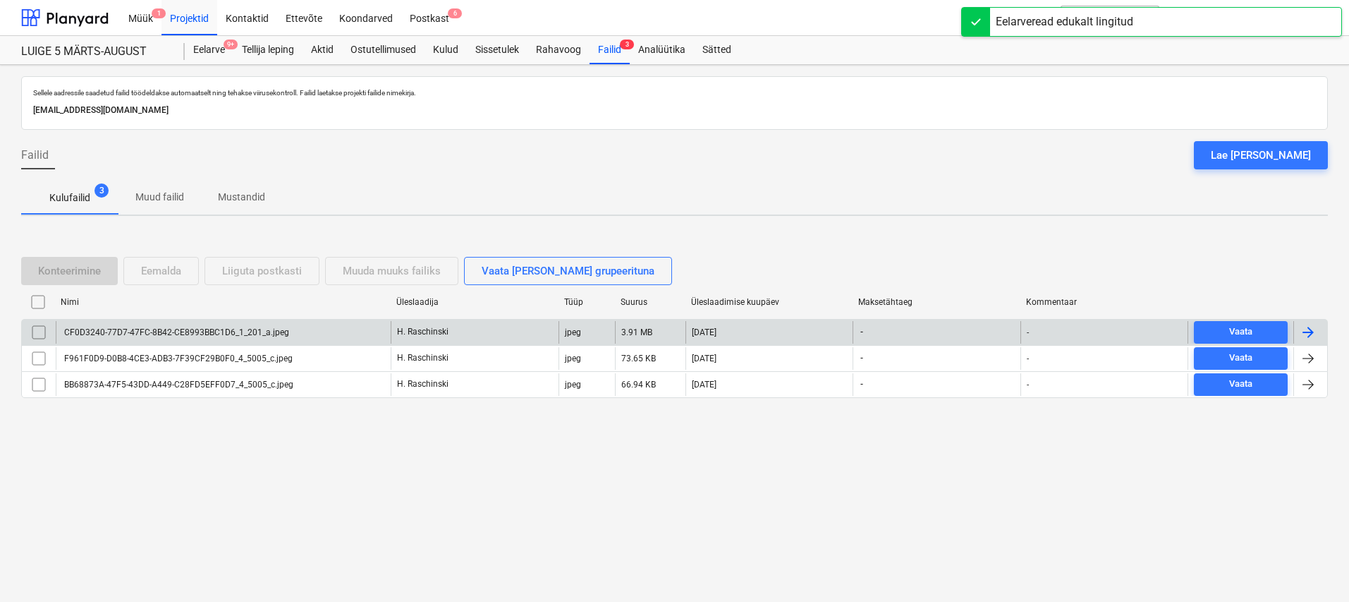
click at [210, 329] on div "CF0D3240-77D7-47FC-8B42-CE8993BBC1D6_1_201_a.jpeg" at bounding box center [175, 332] width 227 height 10
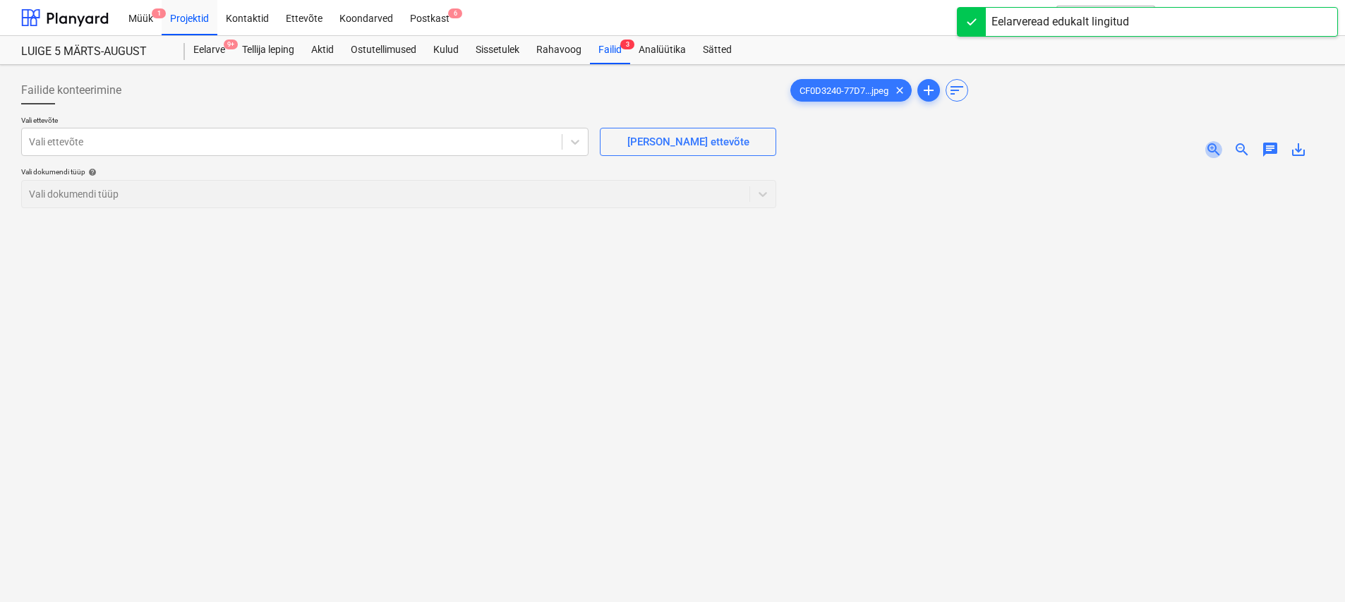
click at [668, 149] on span "zoom_in" at bounding box center [1213, 149] width 17 height 17
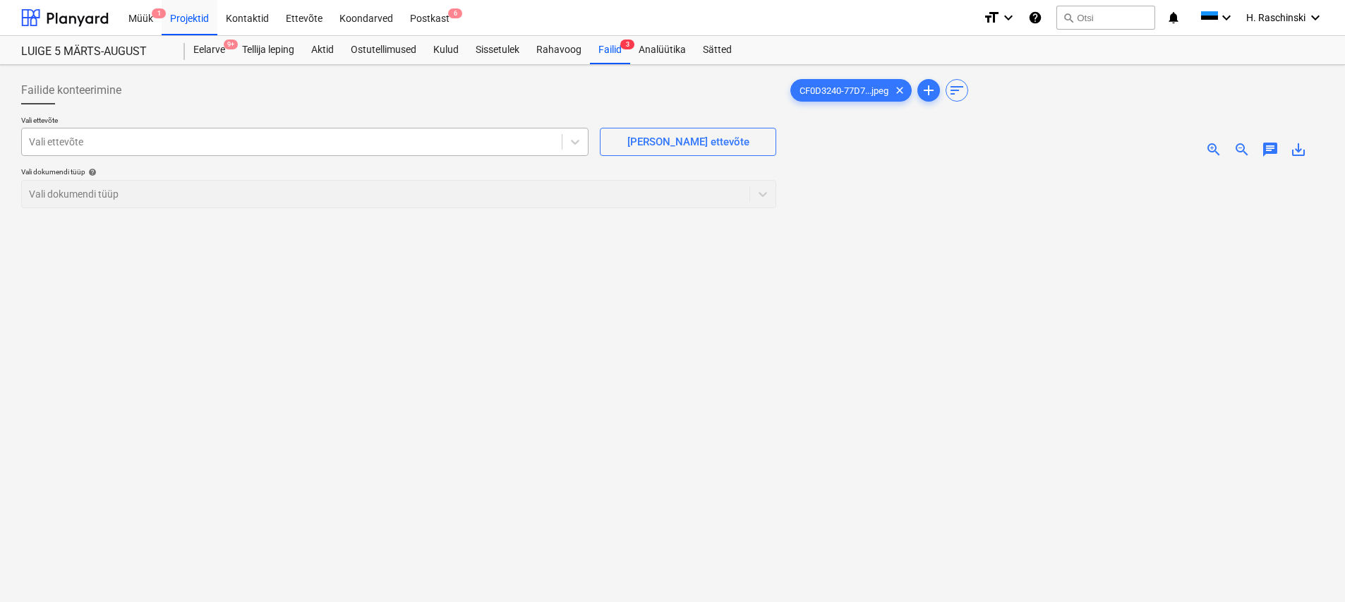
click at [209, 136] on div at bounding box center [292, 142] width 526 height 14
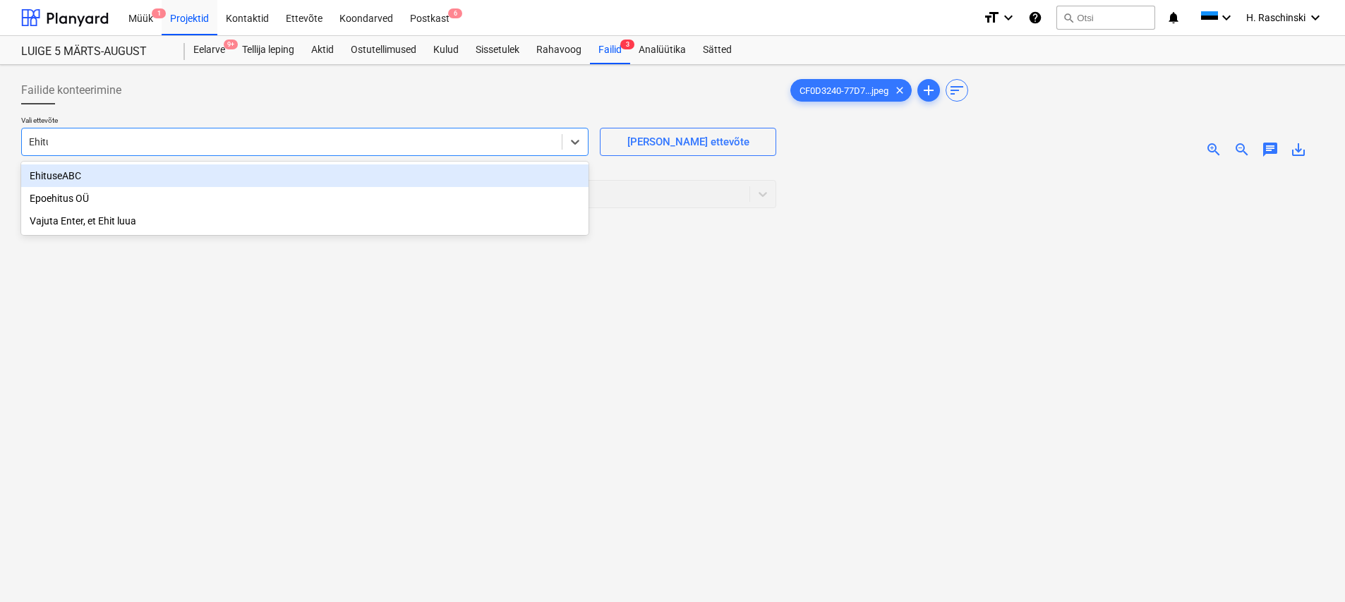
type input "Ehitus"
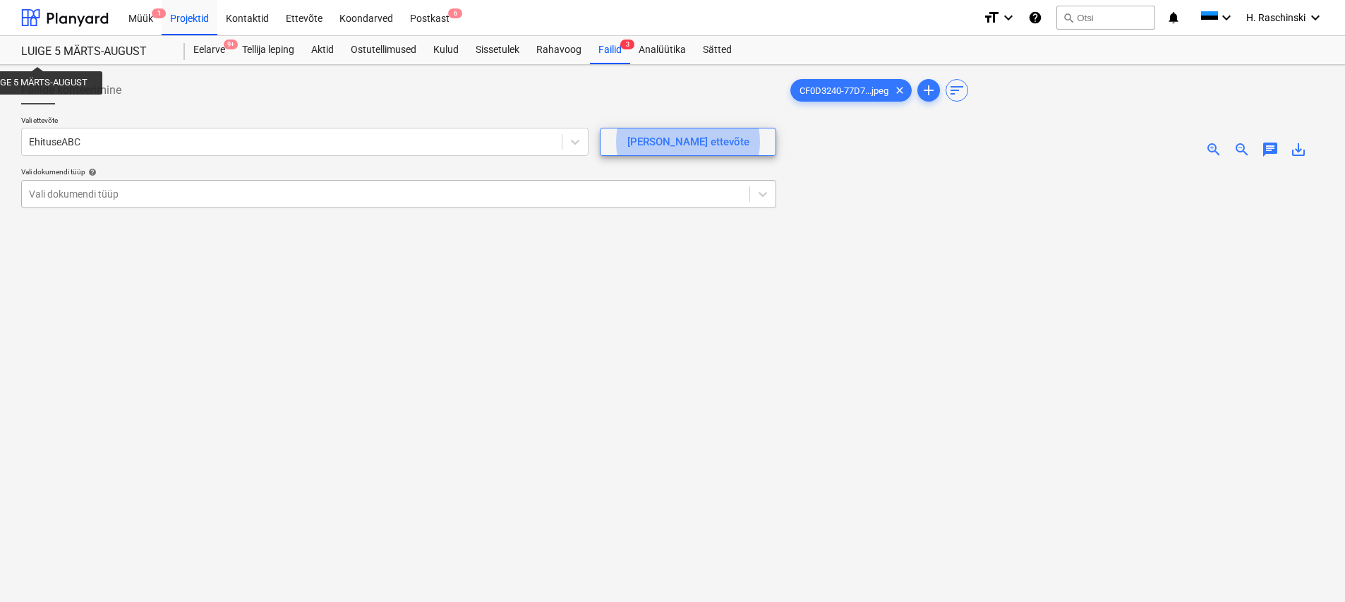
click at [124, 200] on div at bounding box center [385, 194] width 713 height 14
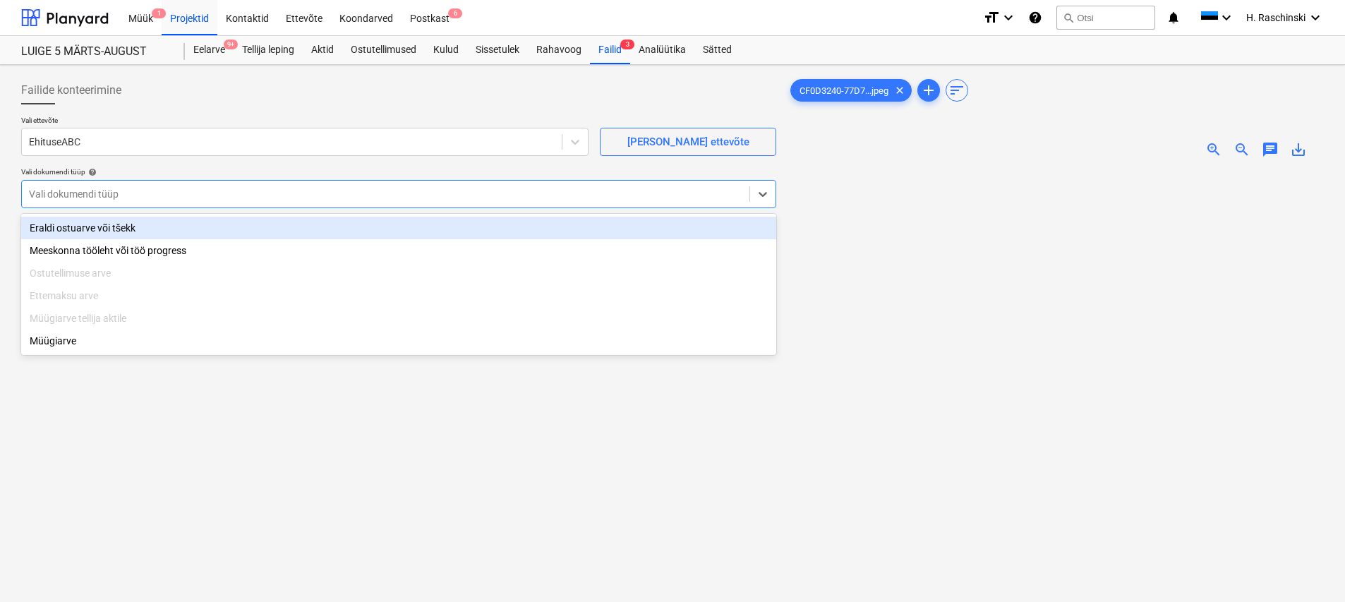
click at [126, 233] on div "Eraldi ostuarve või tšekk" at bounding box center [398, 228] width 755 height 23
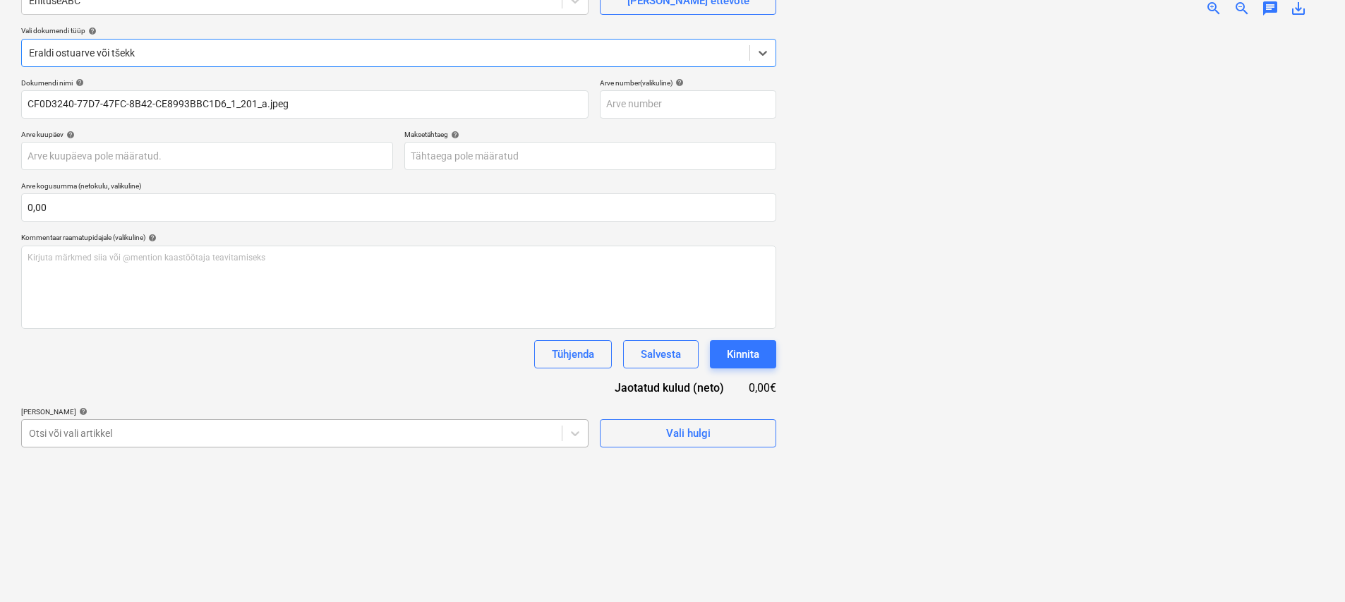
click at [145, 434] on body "Müük 1 Projektid Kontaktid Ettevõte Koondarved Postkast 6 format_size keyboard_…" at bounding box center [672, 160] width 1345 height 602
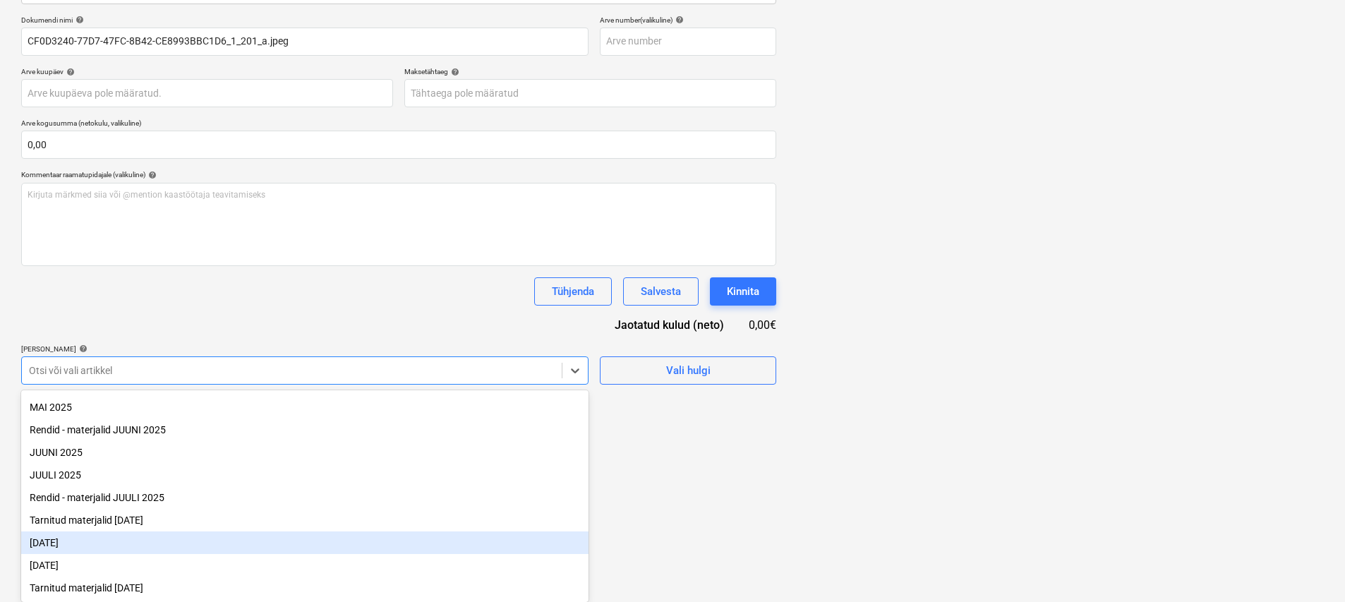
scroll to position [178, 0]
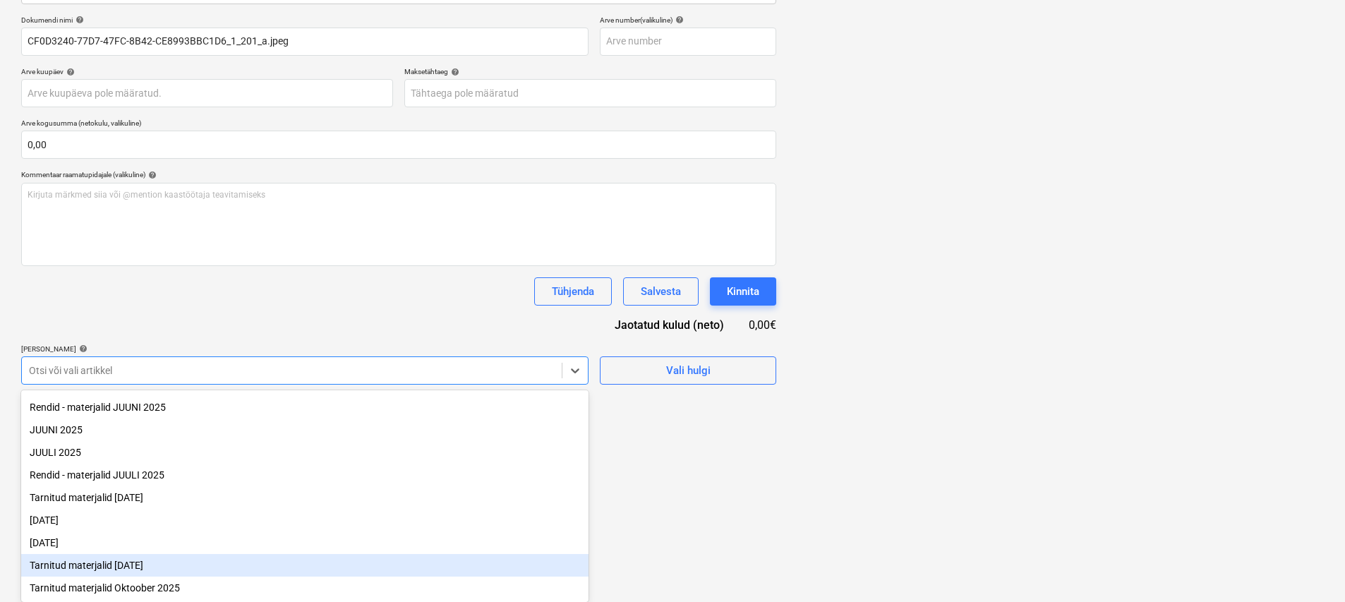
click at [134, 562] on div "Tarnitud materjalid September 2025" at bounding box center [304, 565] width 567 height 23
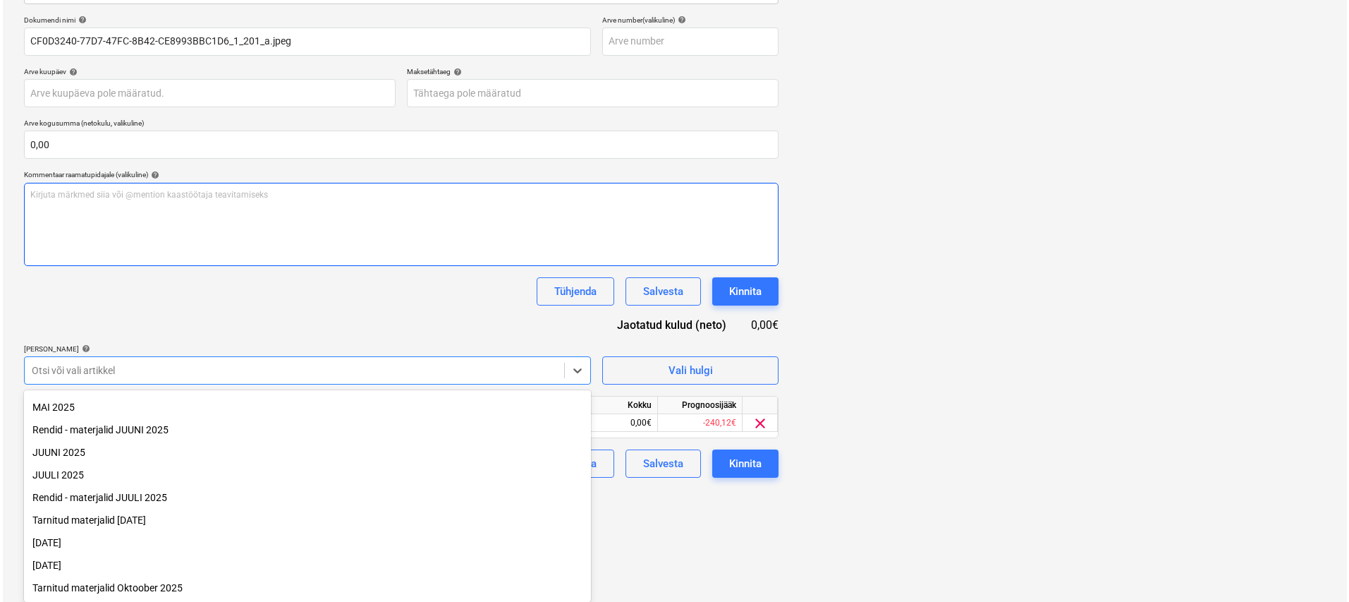
scroll to position [141, 0]
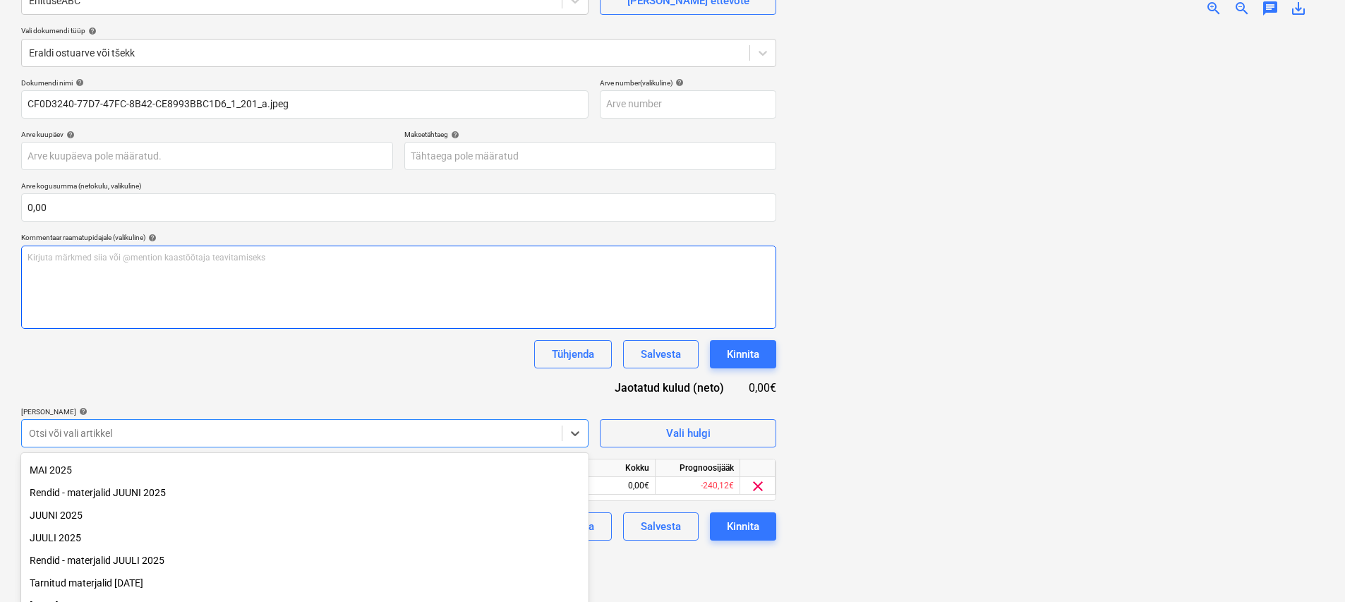
click at [231, 306] on div "Dokumendi nimi help CF0D3240-77D7-47FC-8B42-CE8993BBC1D6_1_201_a.jpeg Arve numb…" at bounding box center [398, 309] width 755 height 462
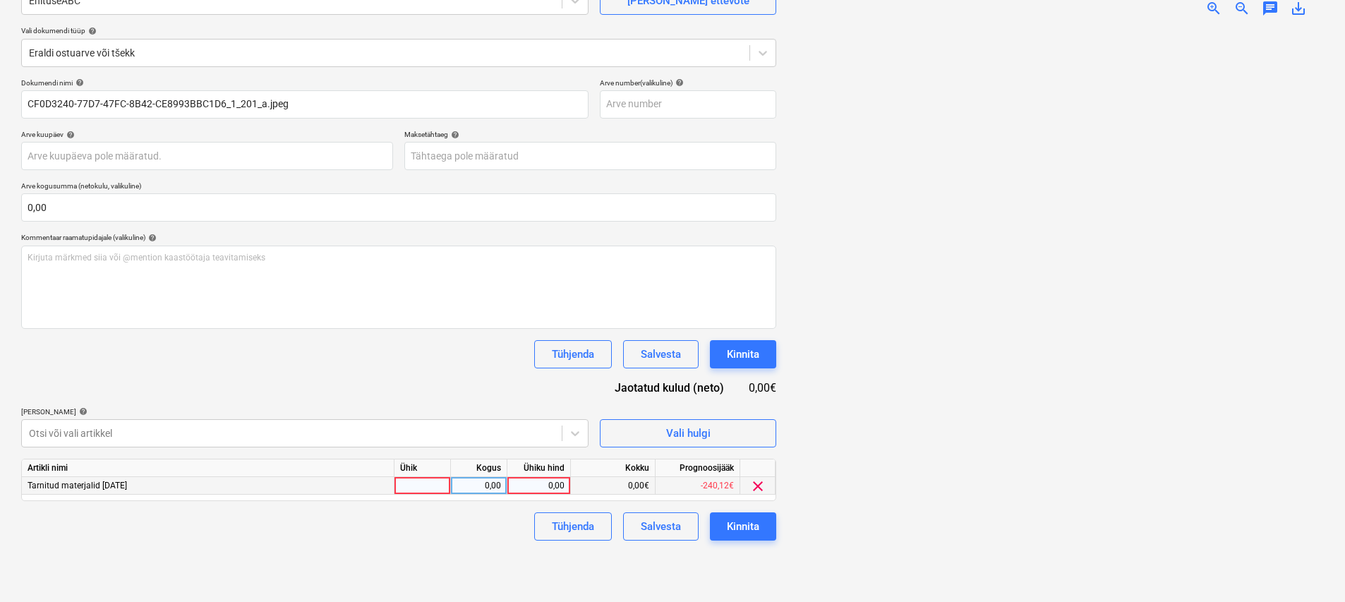
click at [407, 476] on div "Ühik" at bounding box center [422, 468] width 56 height 18
click at [425, 490] on div at bounding box center [422, 486] width 56 height 18
type input "kmp"
type input "11,16"
click at [668, 517] on div "Kinnita" at bounding box center [743, 526] width 32 height 18
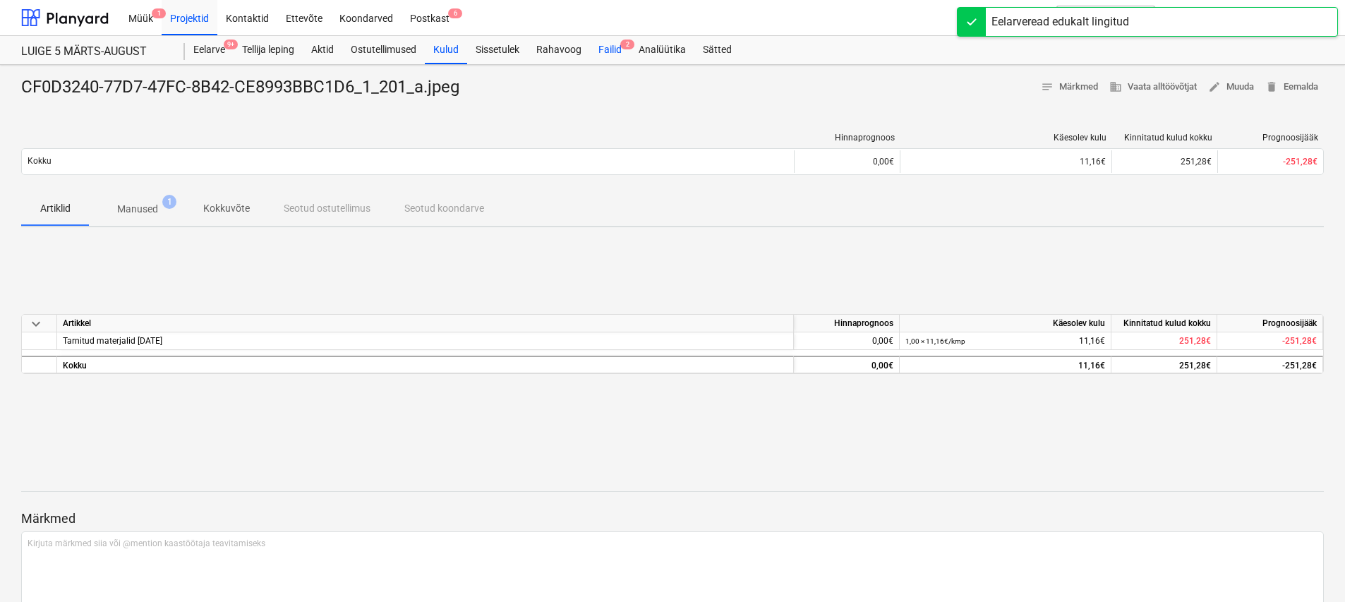
click at [620, 51] on div "Failid 2" at bounding box center [610, 50] width 40 height 28
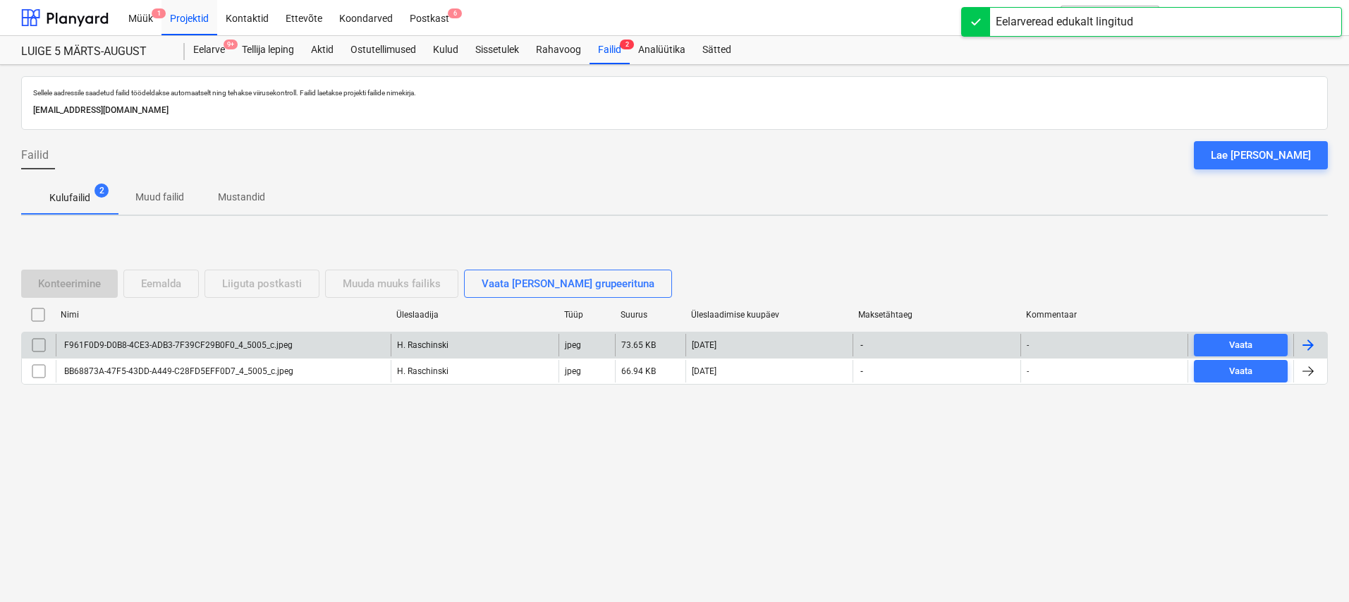
click at [252, 344] on div "F961F0D9-D0B8-4CE3-ADB3-7F39CF29B0F0_4_5005_c.jpeg" at bounding box center [177, 345] width 231 height 10
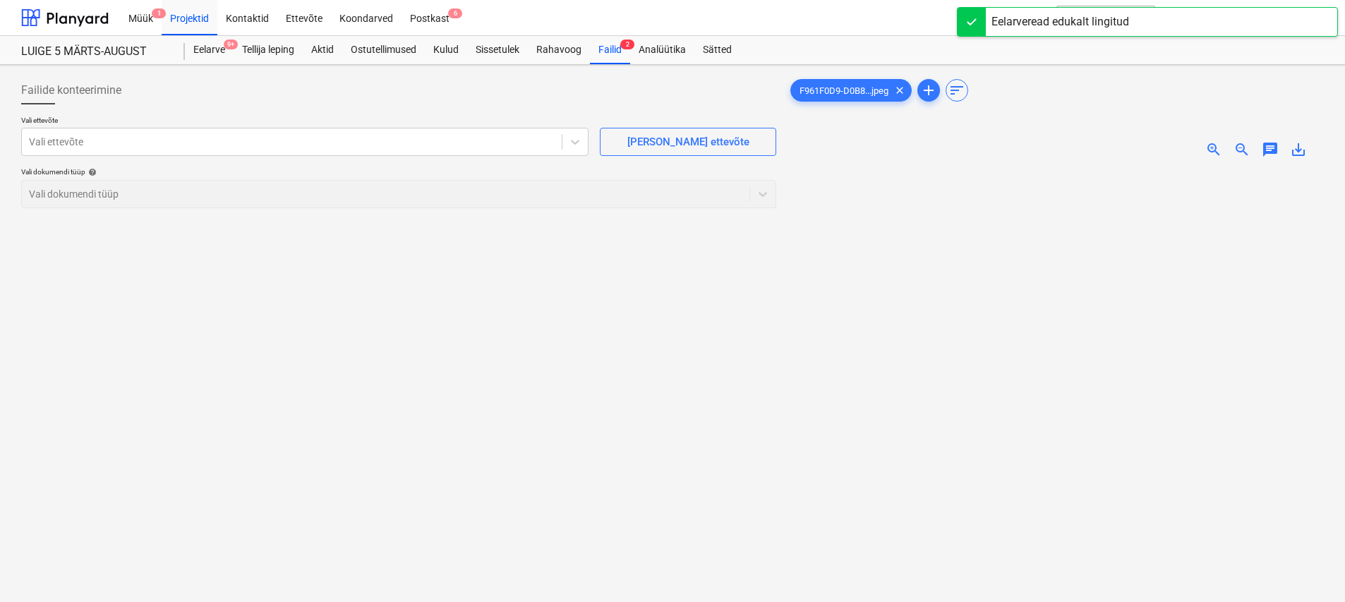
click at [668, 143] on span "zoom_in" at bounding box center [1213, 149] width 17 height 17
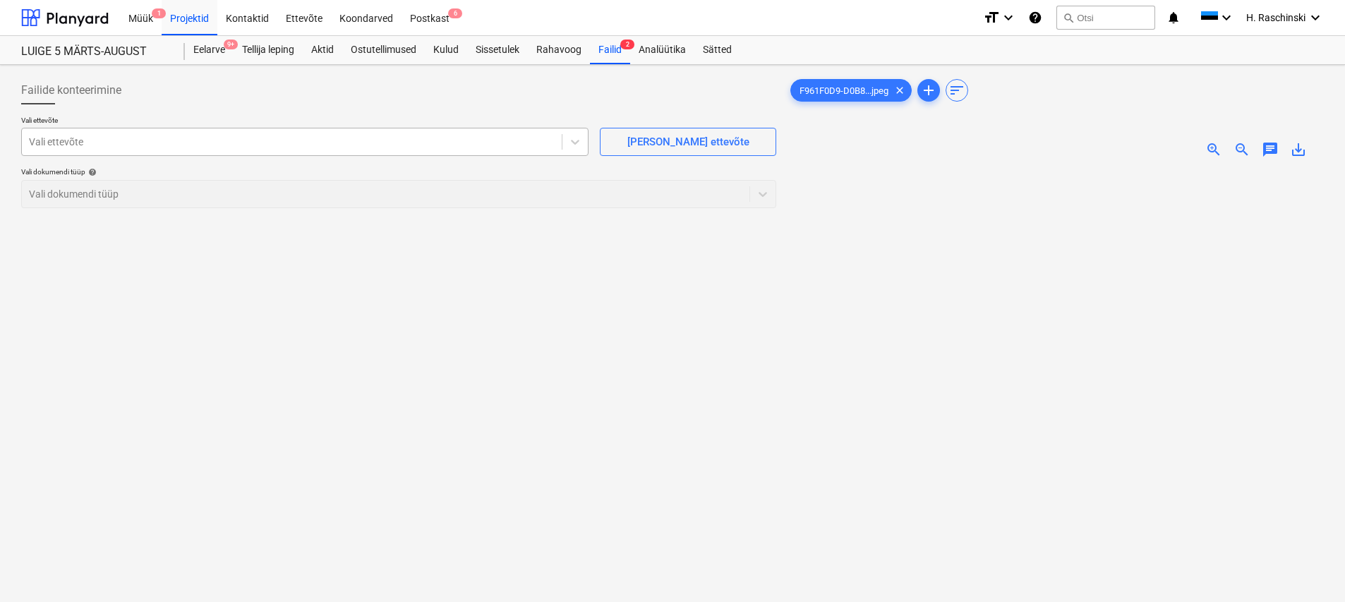
click at [413, 144] on div at bounding box center [292, 142] width 526 height 14
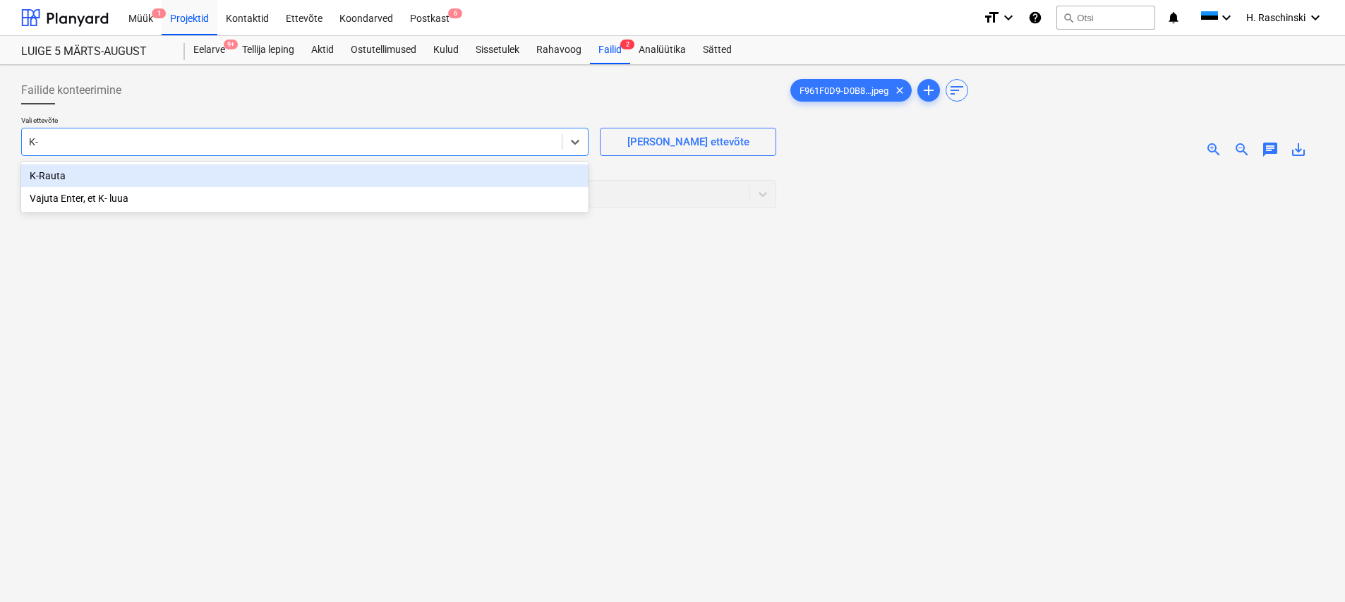
type input "K-r"
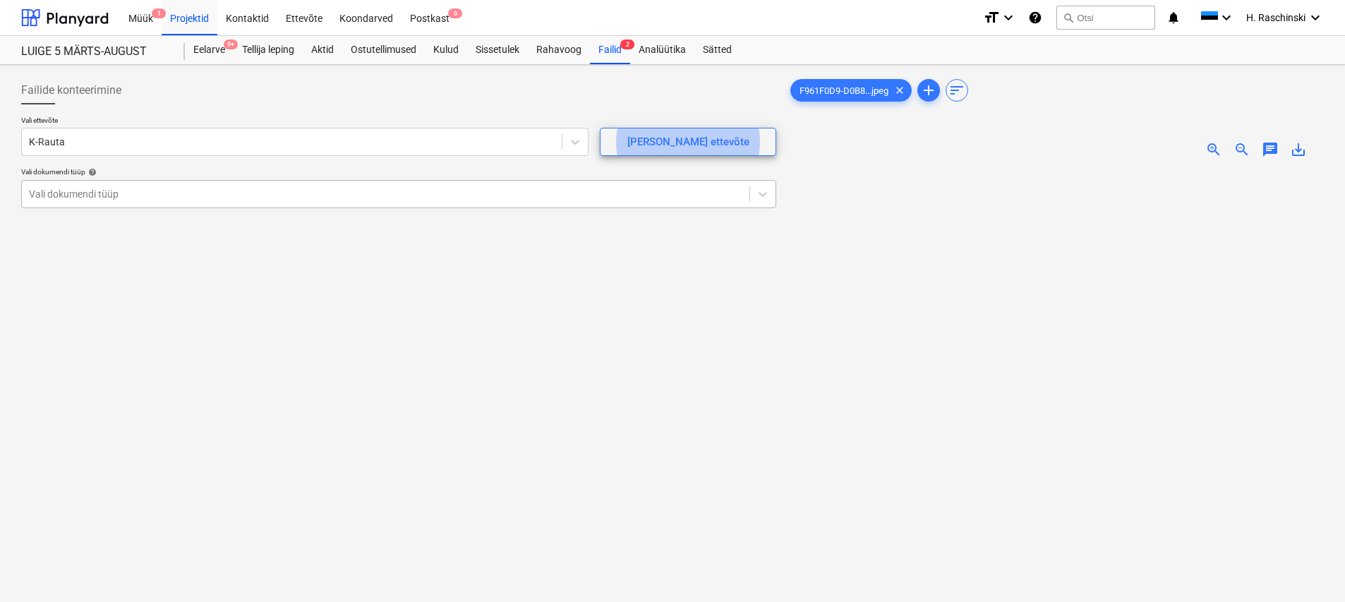
click at [271, 192] on div at bounding box center [385, 194] width 713 height 14
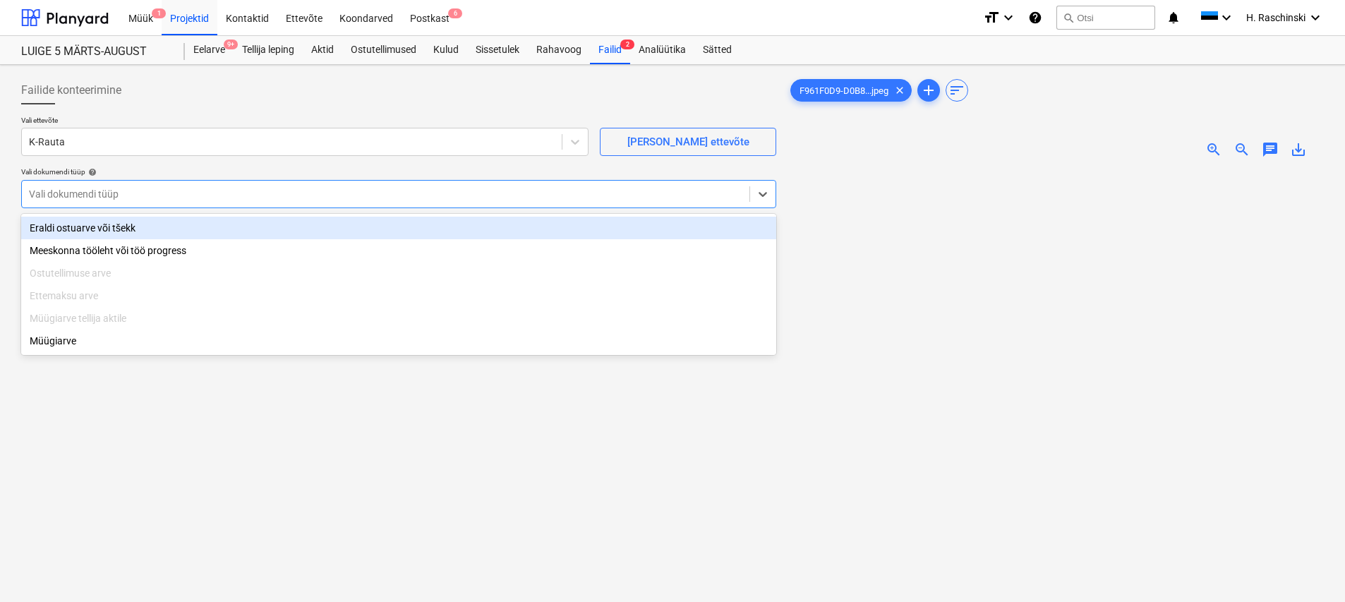
click at [171, 224] on div "Eraldi ostuarve või tšekk" at bounding box center [398, 228] width 755 height 23
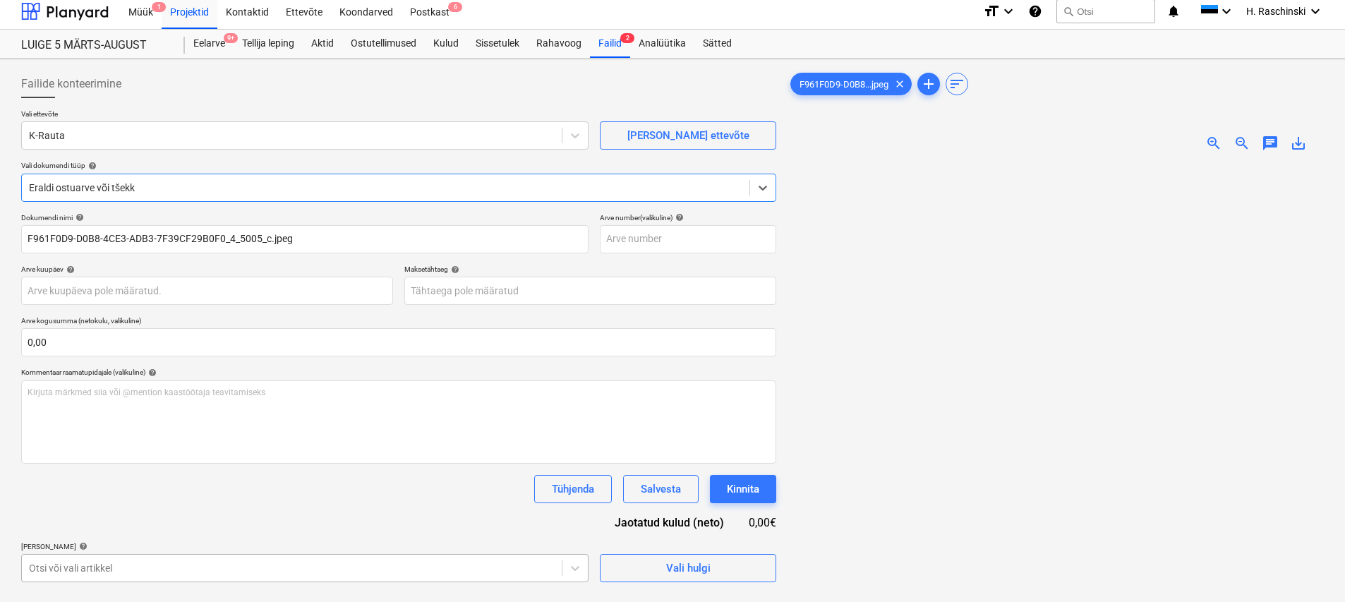
click at [138, 563] on body "Müük 1 Projektid Kontaktid Ettevõte Koondarved Postkast 6 format_size keyboard_…" at bounding box center [672, 295] width 1345 height 602
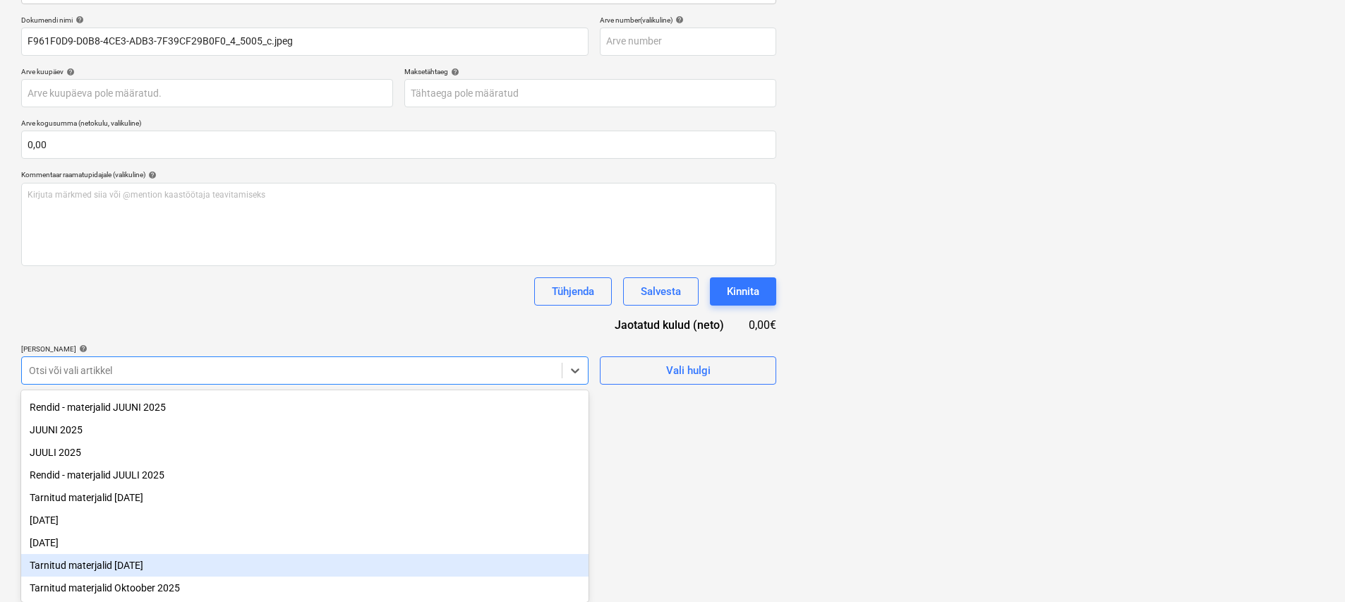
click at [129, 566] on div "Tarnitud materjalid September 2025" at bounding box center [304, 565] width 567 height 23
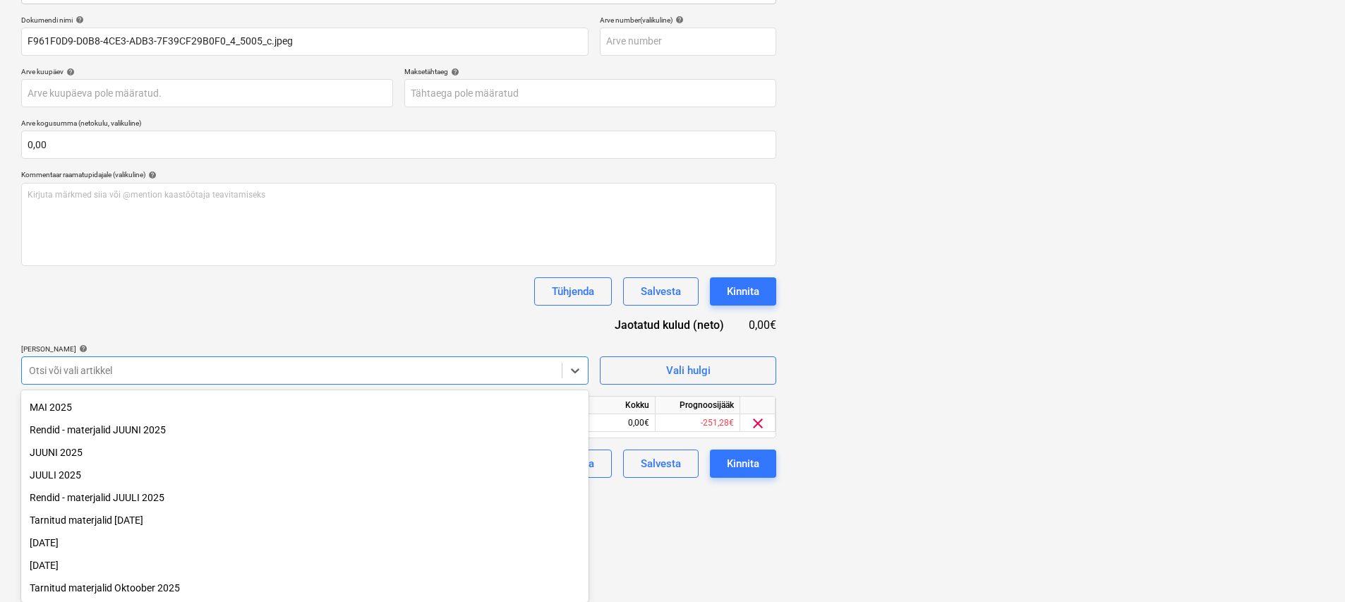
scroll to position [155, 0]
click at [308, 298] on div "Dokumendi nimi help F961F0D9-D0B8-4CE3-ADB3-7F39CF29B0F0_4_5005_c.jpeg Arve num…" at bounding box center [398, 247] width 755 height 462
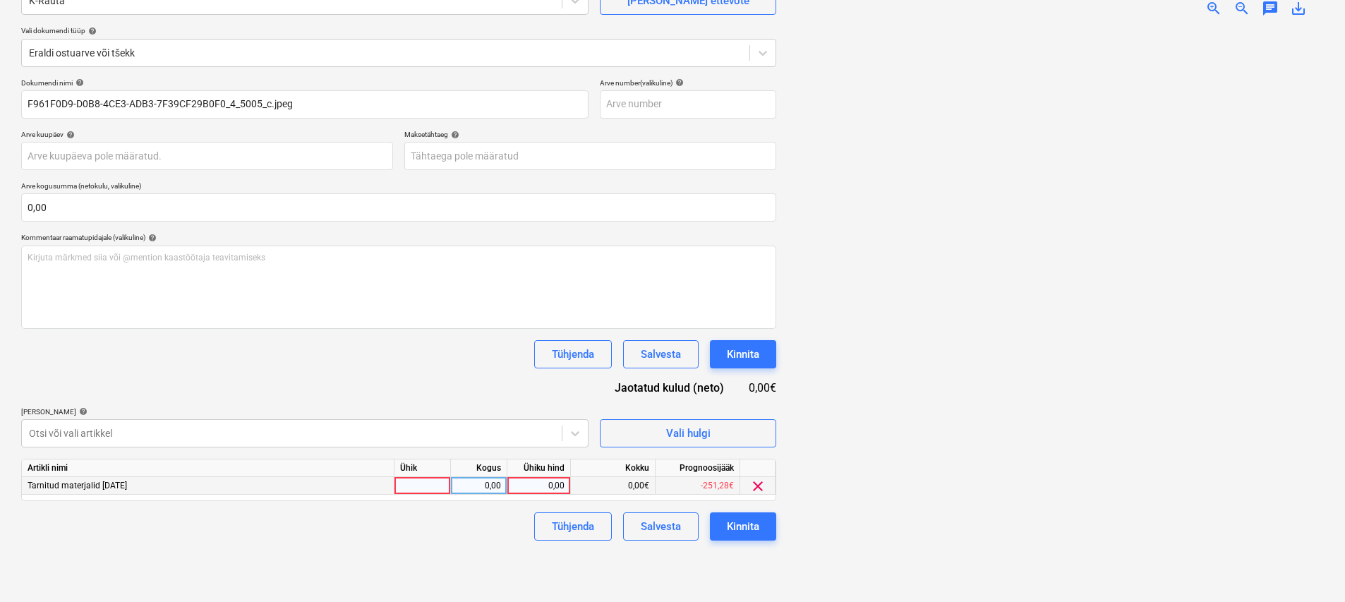
click at [407, 480] on div at bounding box center [422, 486] width 56 height 18
type input "kmp"
type input "37,60"
drag, startPoint x: 377, startPoint y: 572, endPoint x: 662, endPoint y: 545, distance: 286.3
click at [378, 571] on div "Failide konteerimine Vali ettevõte K-Rauta Lisa uus ettevõte Vali dokumendi tüü…" at bounding box center [399, 262] width 766 height 667
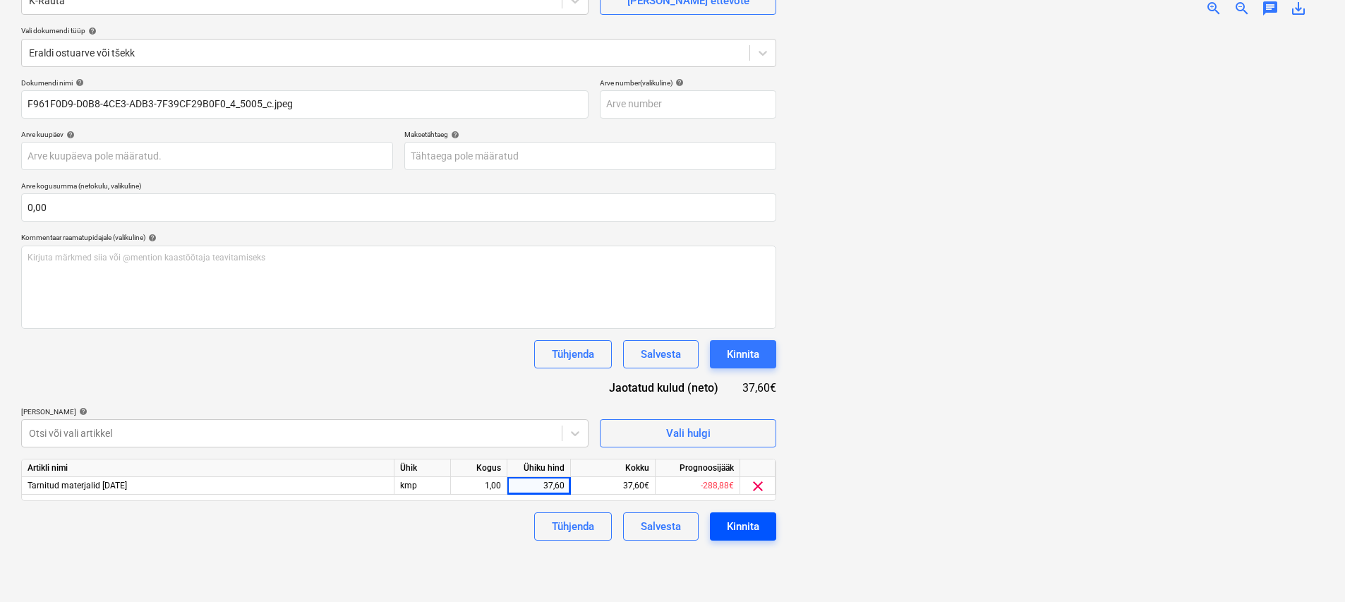
click at [668, 521] on div "Kinnita" at bounding box center [743, 526] width 32 height 18
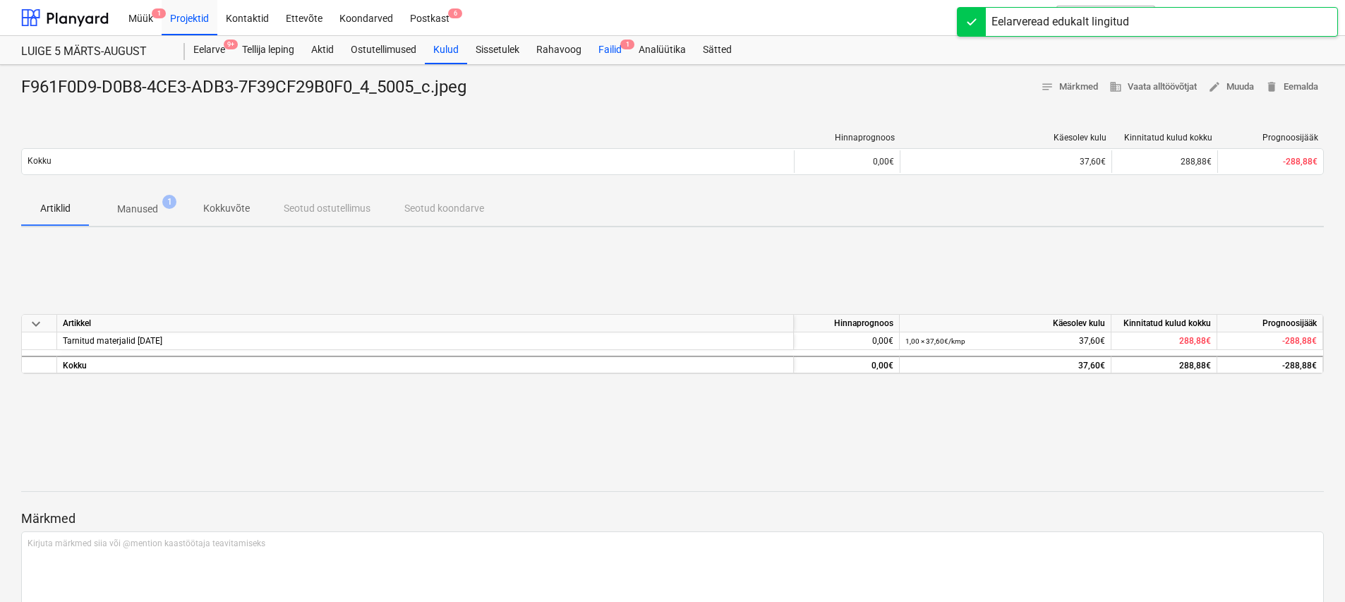
click at [610, 53] on div "Failid 1" at bounding box center [610, 50] width 40 height 28
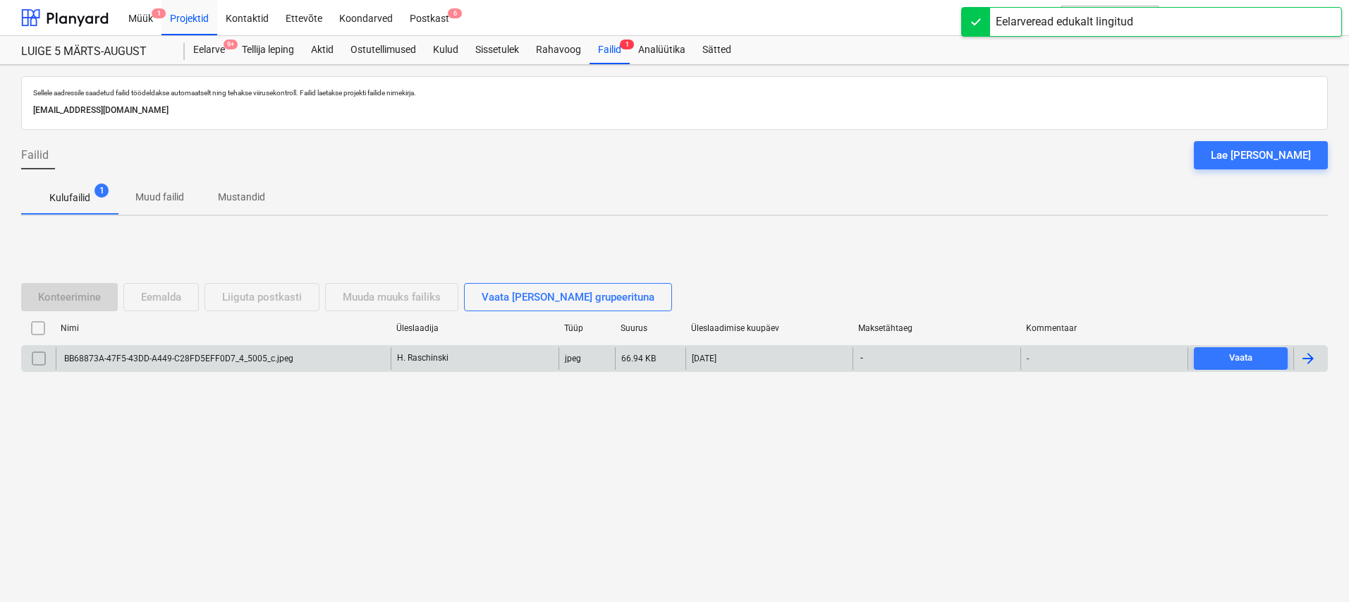
click at [145, 357] on div "BB68873A-47F5-43DD-A449-C28FD5EFF0D7_4_5005_c.jpeg" at bounding box center [177, 358] width 231 height 10
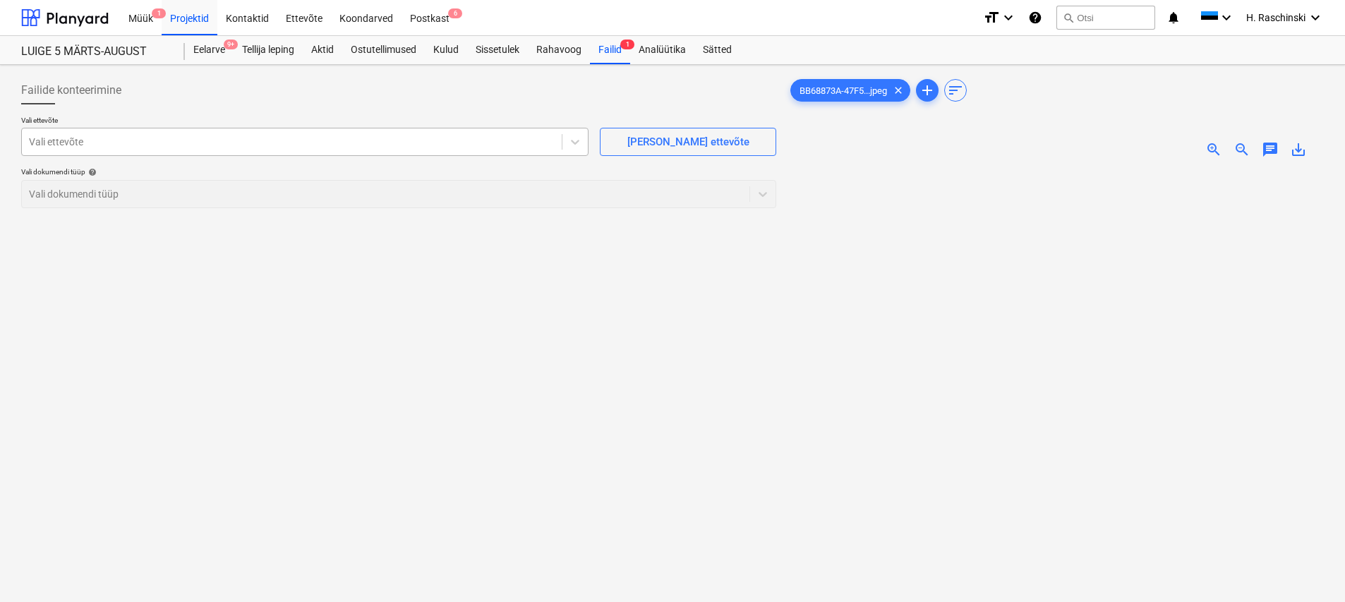
click at [423, 143] on div at bounding box center [292, 142] width 526 height 14
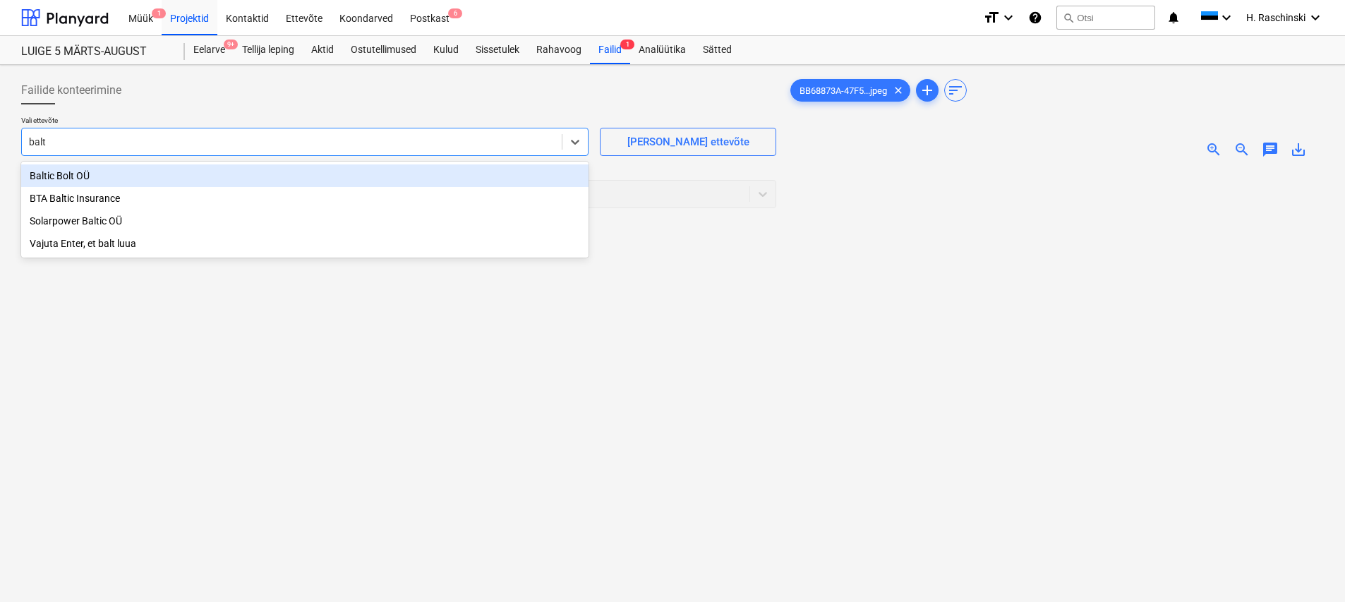
type input "balti"
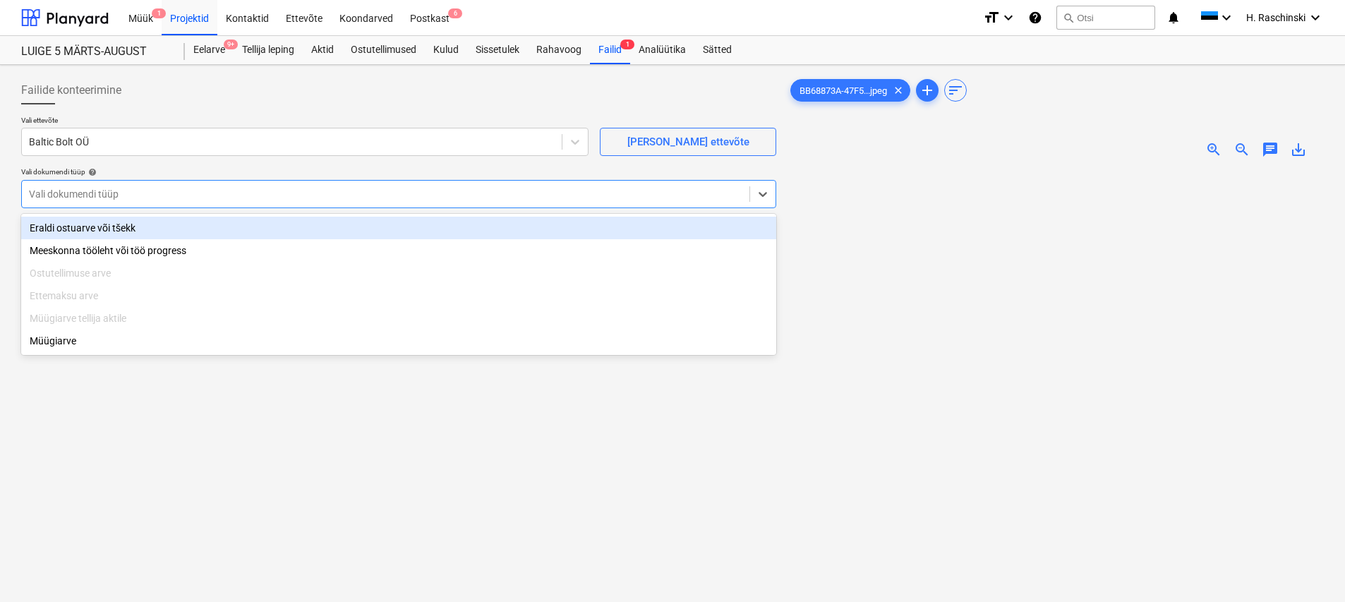
click at [249, 198] on div at bounding box center [385, 194] width 713 height 14
click at [164, 229] on div "Eraldi ostuarve või tšekk" at bounding box center [398, 227] width 755 height 23
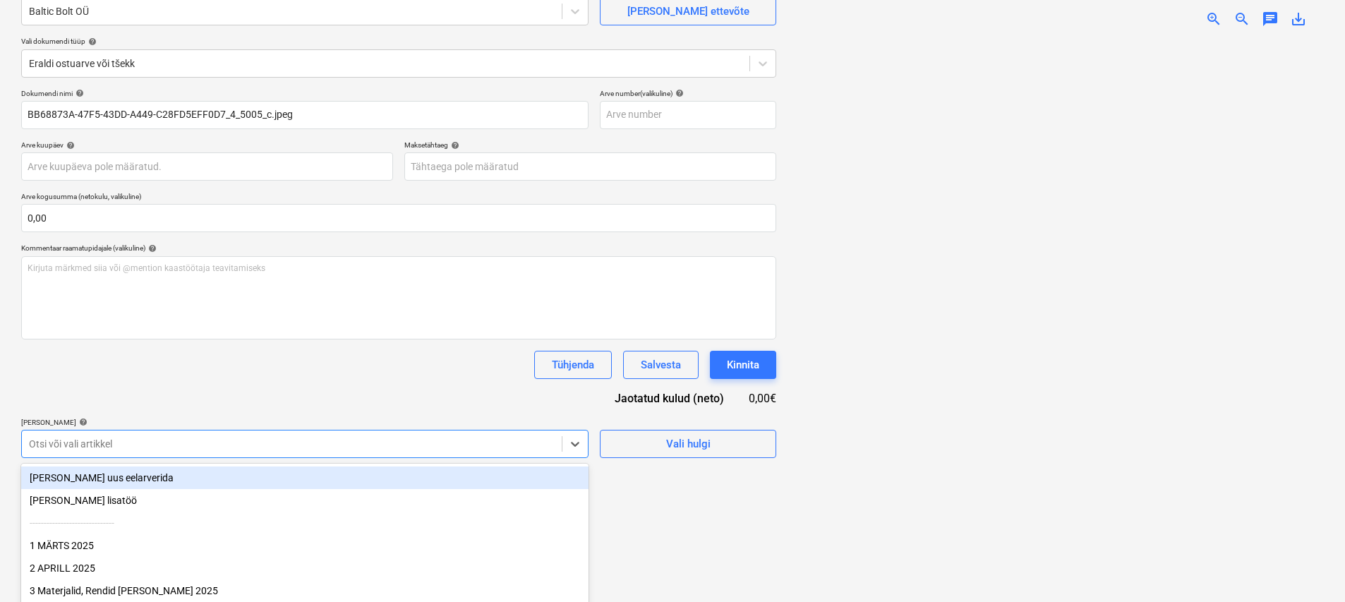
scroll to position [204, 0]
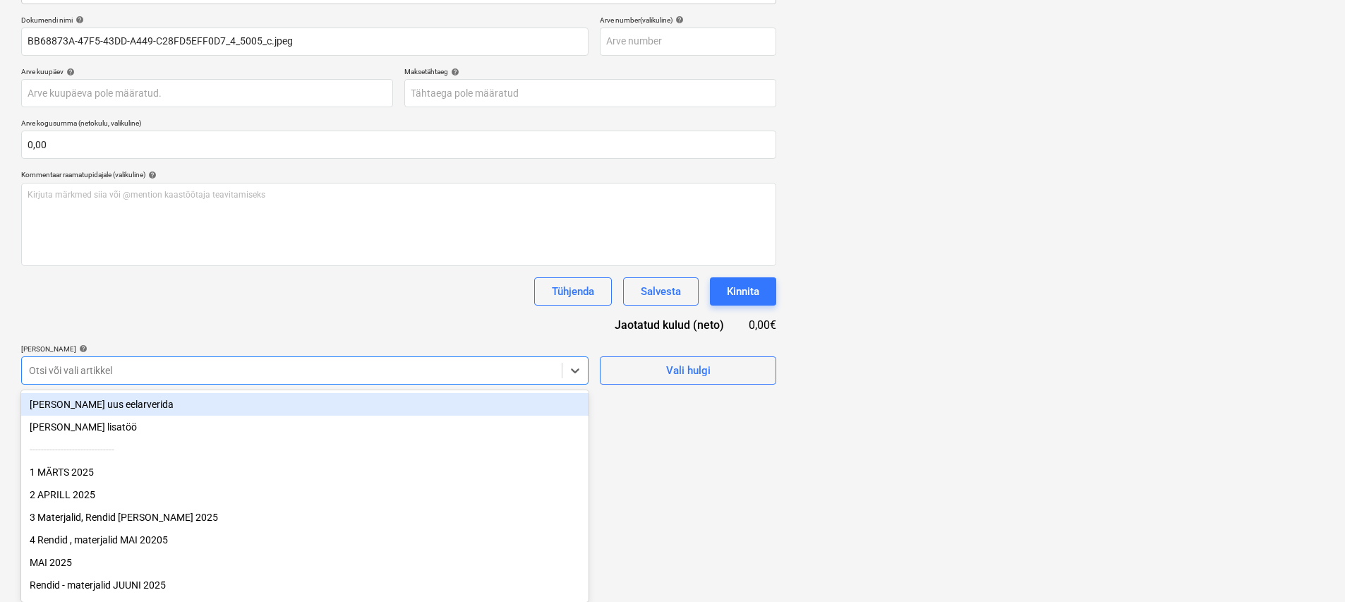
click at [161, 398] on body "Müük 1 Projektid Kontaktid Ettevõte Koondarved Postkast 6 format_size keyboard_…" at bounding box center [672, 97] width 1345 height 602
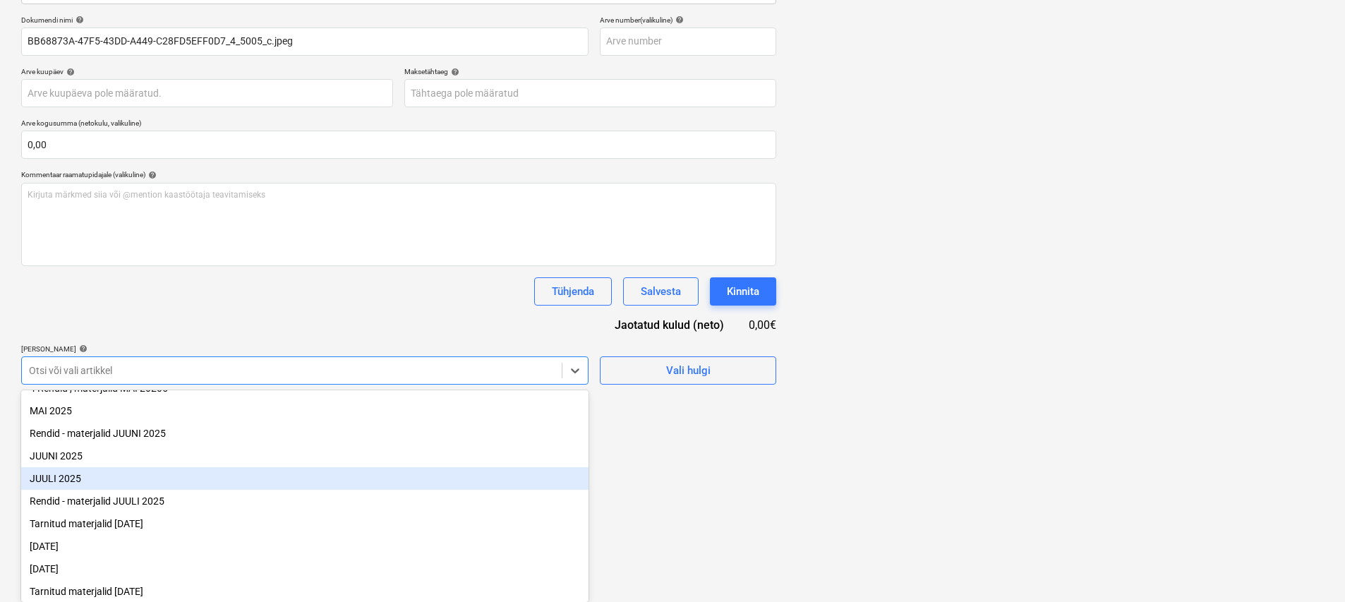
scroll to position [178, 0]
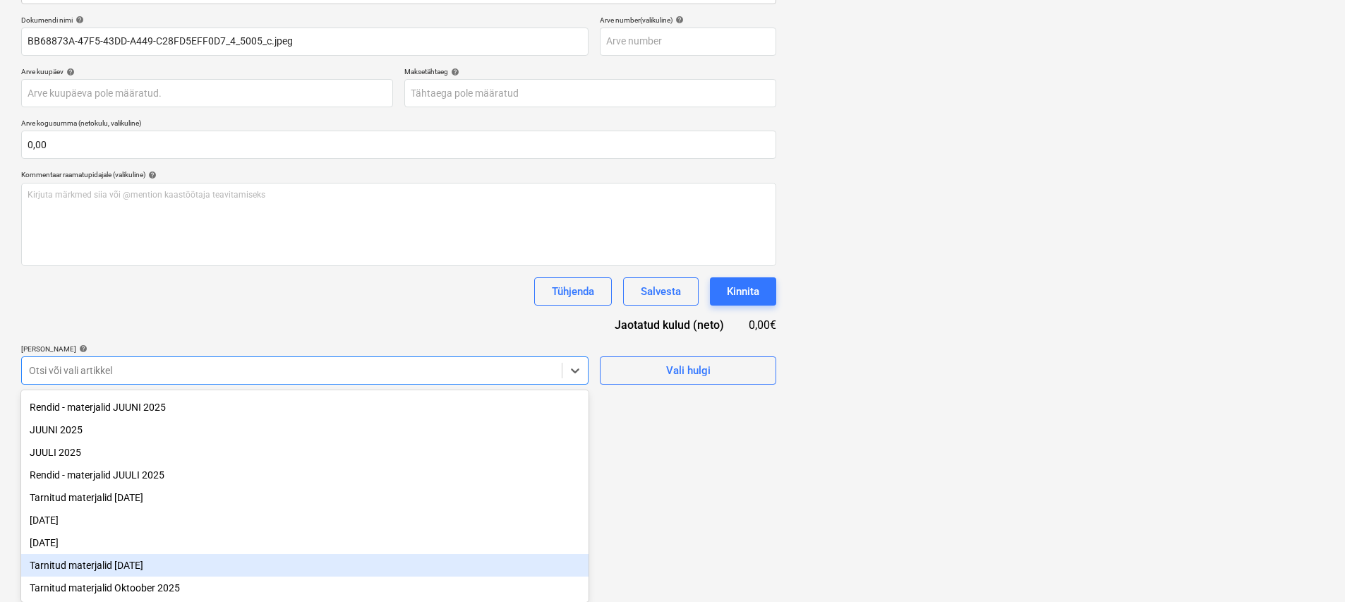
click at [142, 569] on div "Tarnitud materjalid September 2025" at bounding box center [304, 565] width 567 height 23
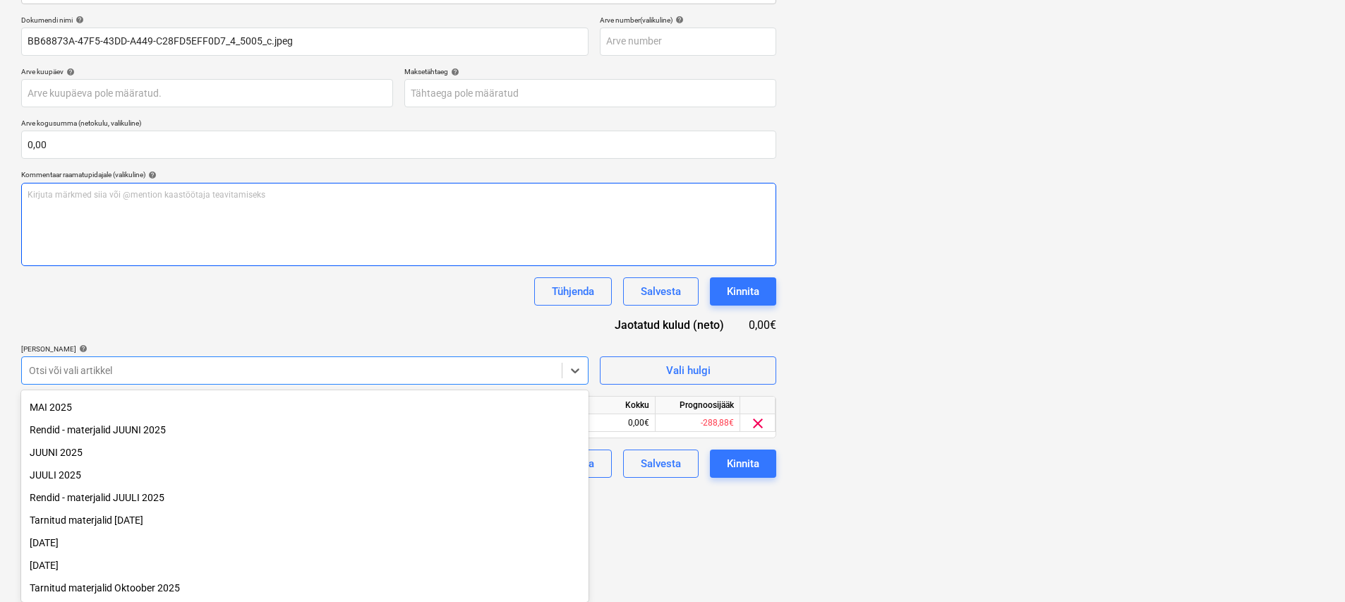
click at [311, 272] on div "Dokumendi nimi help BB68873A-47F5-43DD-A449-C28FD5EFF0D7_4_5005_c.jpeg Arve num…" at bounding box center [398, 247] width 755 height 462
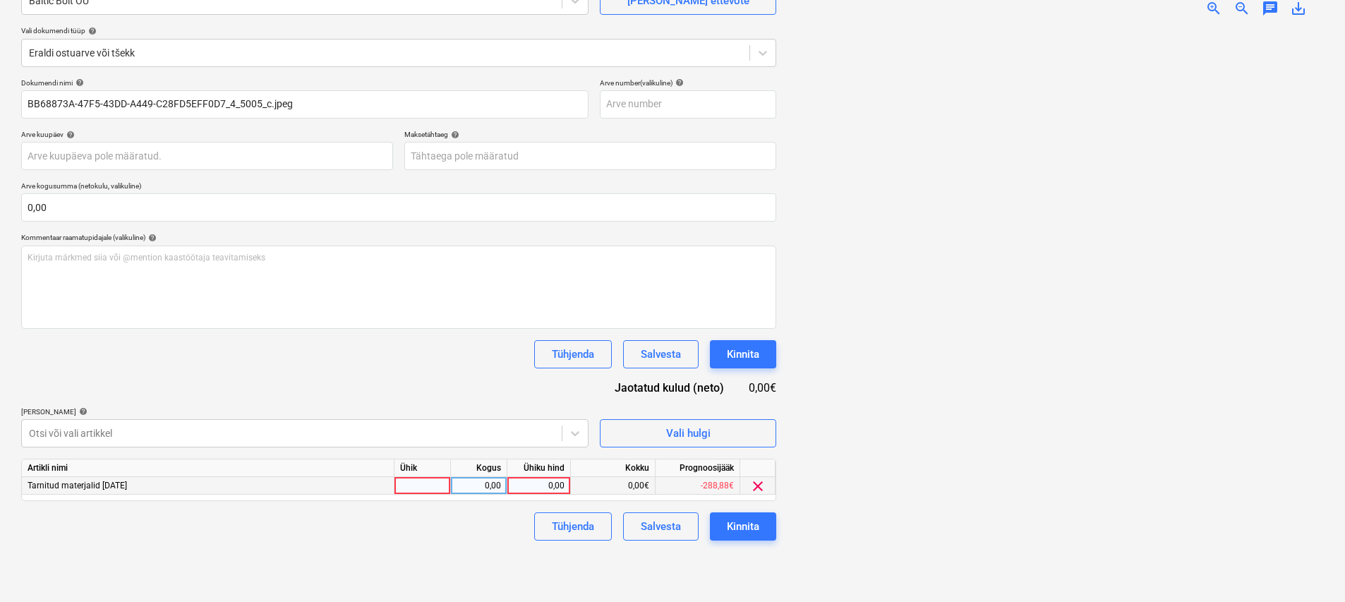
click at [403, 479] on div at bounding box center [422, 486] width 56 height 18
type input "km"
type input "2,58"
click at [668, 523] on button "Kinnita" at bounding box center [743, 526] width 66 height 28
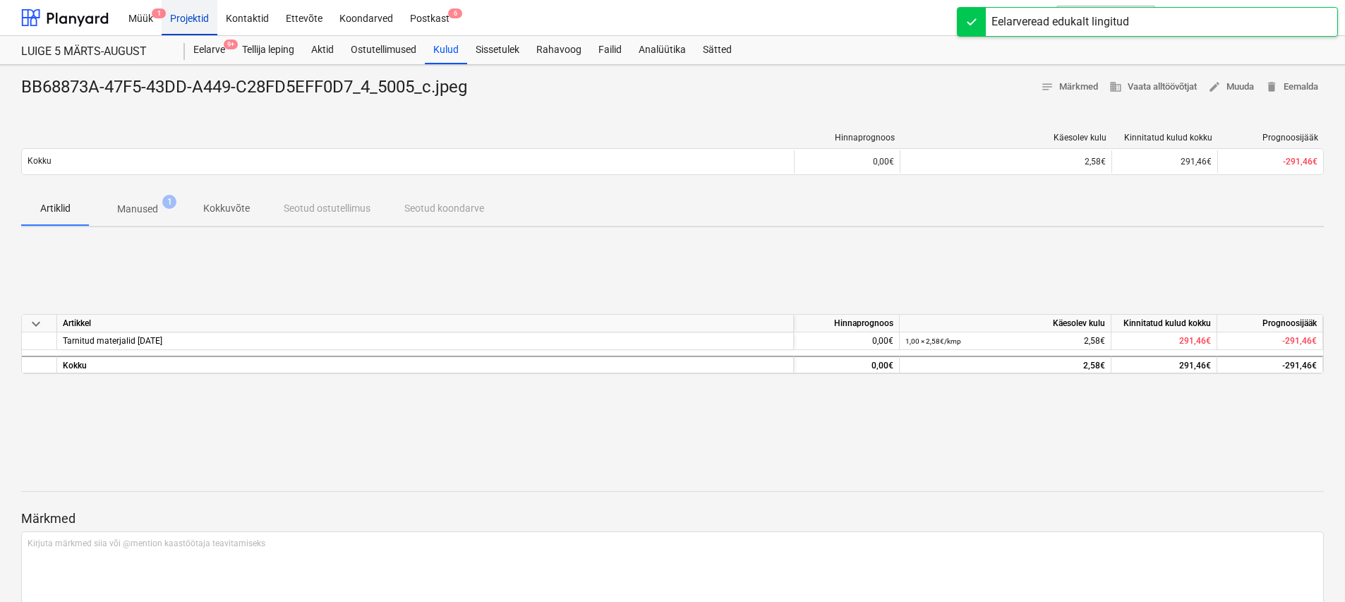
click at [174, 20] on div "Projektid" at bounding box center [190, 17] width 56 height 36
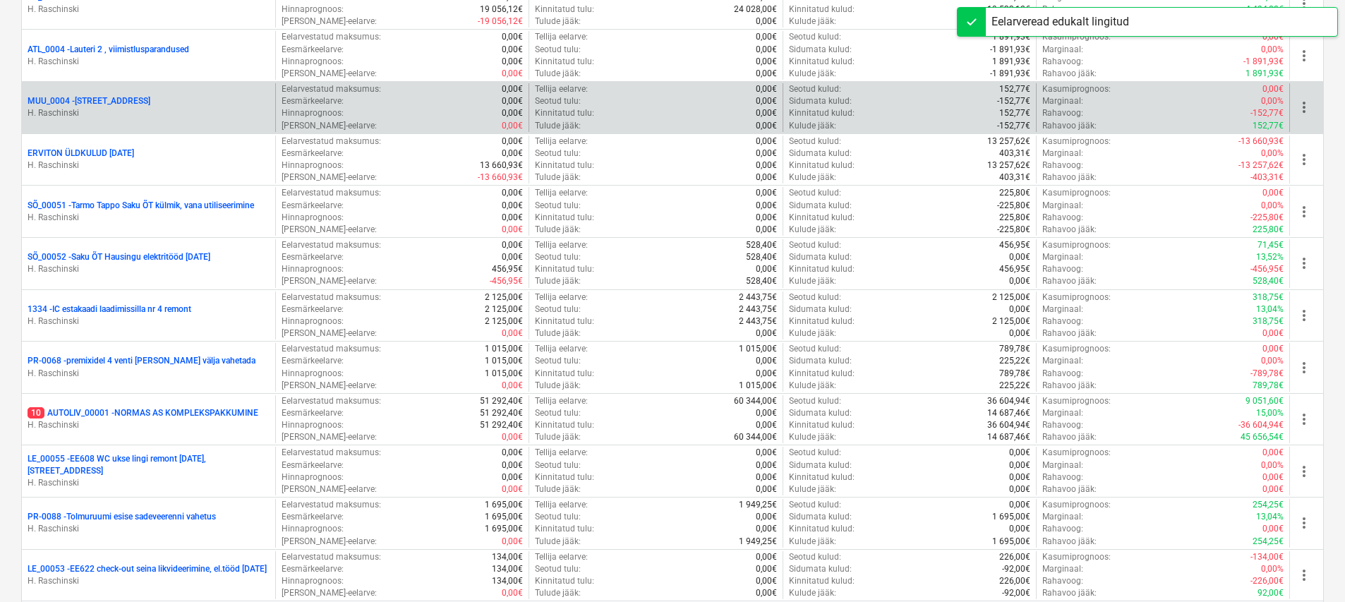
scroll to position [1105, 0]
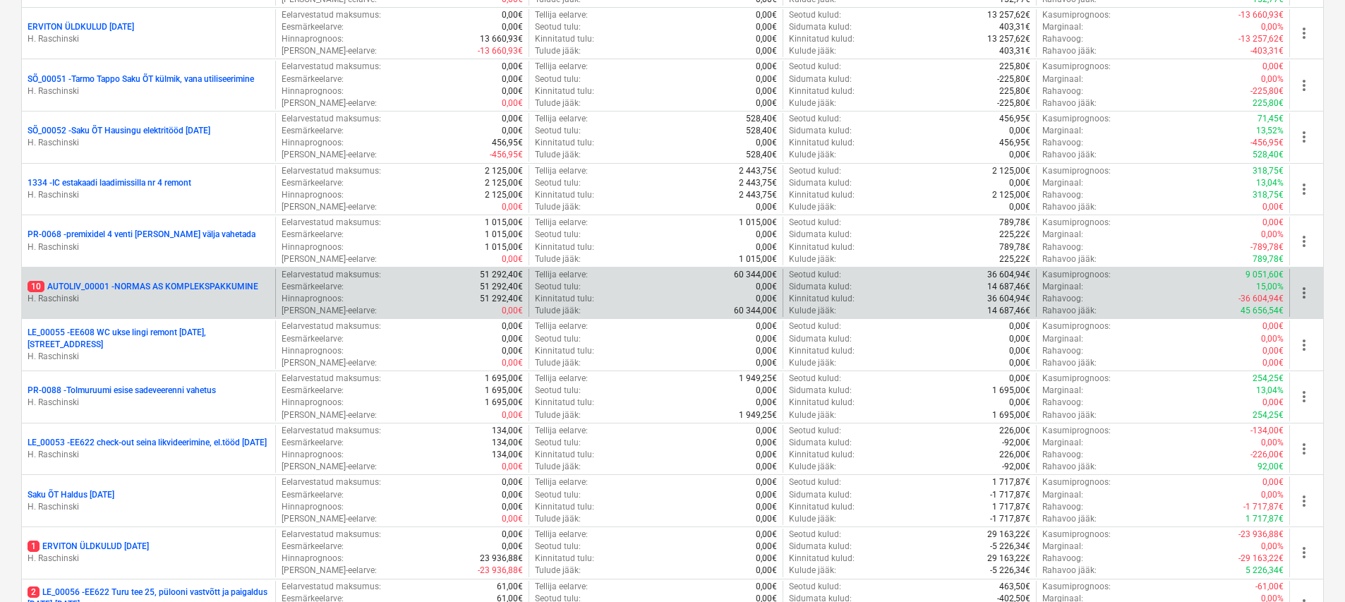
click at [178, 285] on p "10 AUTOLIV_00001 - NORMAS AS KOMPLEKSPAKKUMINE" at bounding box center [143, 287] width 231 height 12
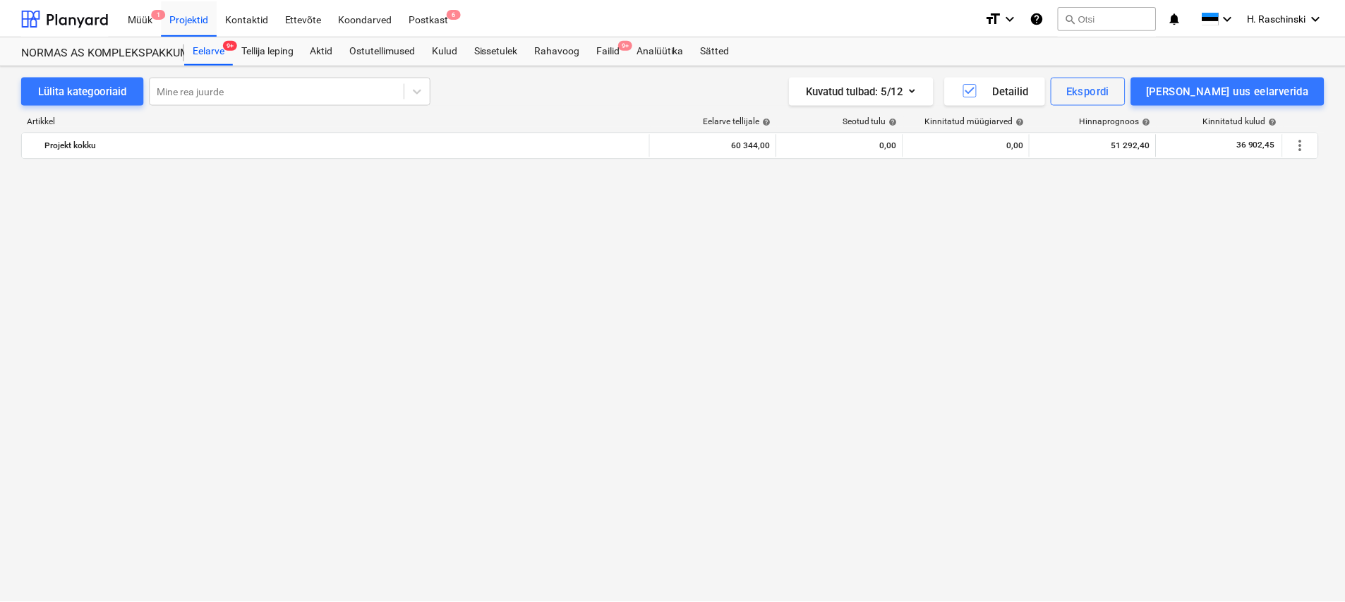
scroll to position [1028, 0]
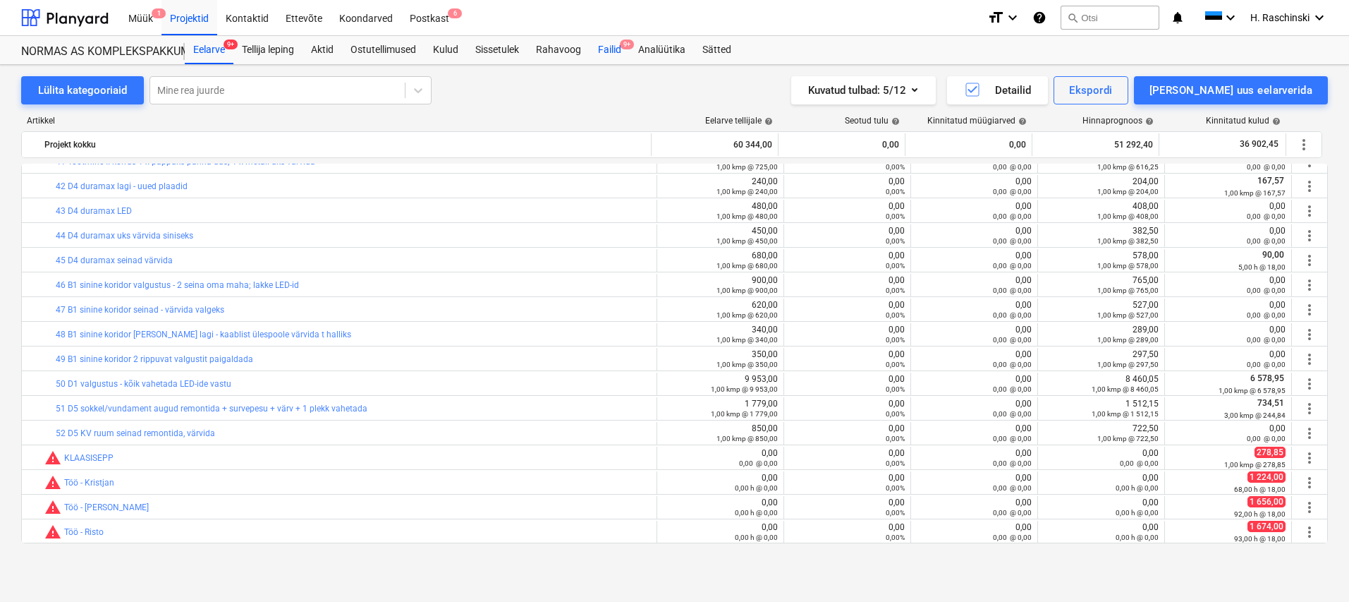
click at [604, 51] on div "Failid 9+" at bounding box center [610, 50] width 40 height 28
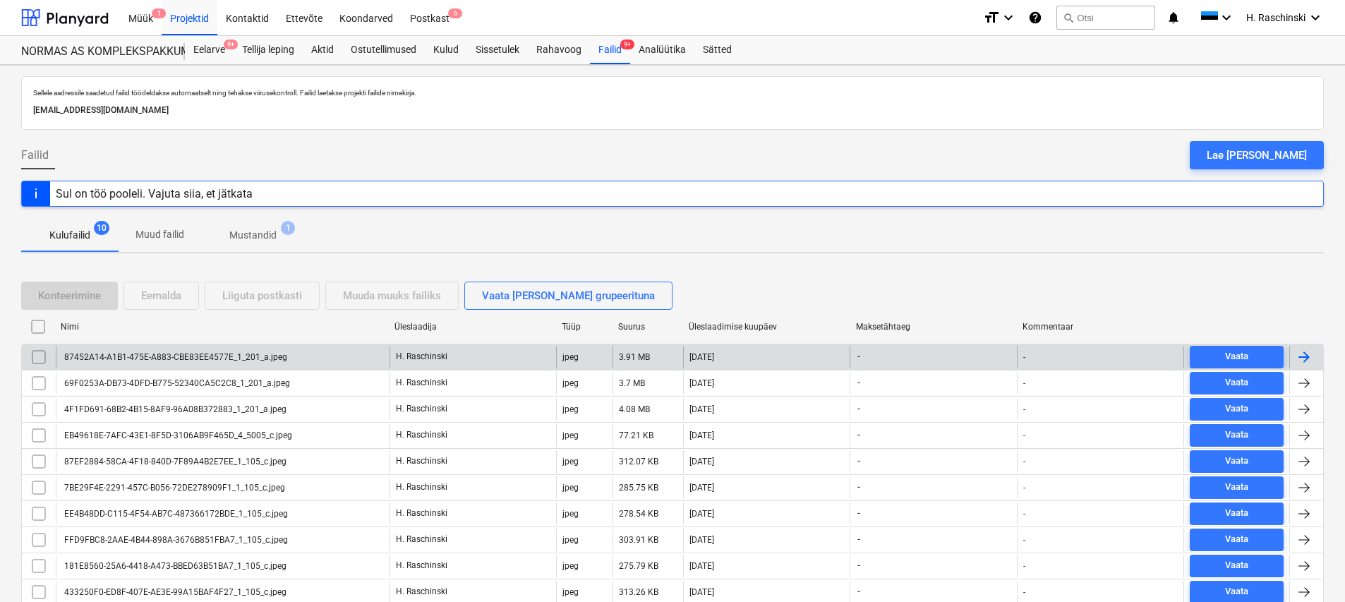
click at [182, 348] on div "87452A14-A1B1-475E-A883-CBE83EE4577E_1_201_a.jpeg" at bounding box center [223, 357] width 334 height 23
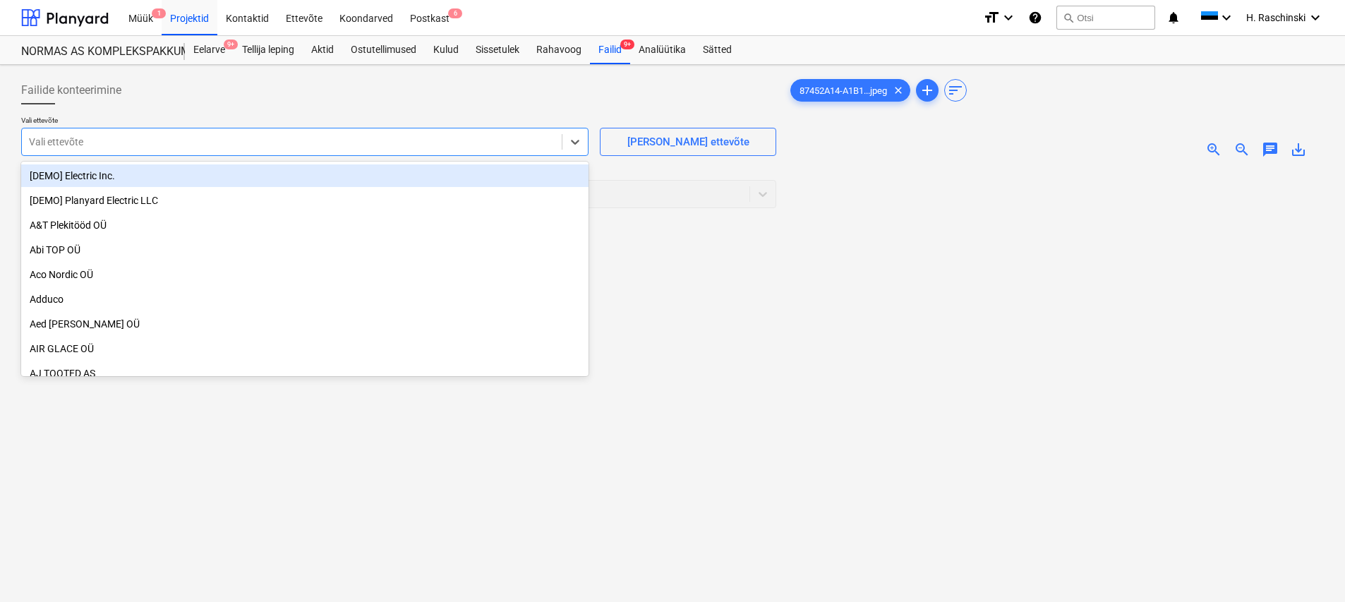
click at [447, 144] on div at bounding box center [292, 142] width 526 height 14
type input "Balt"
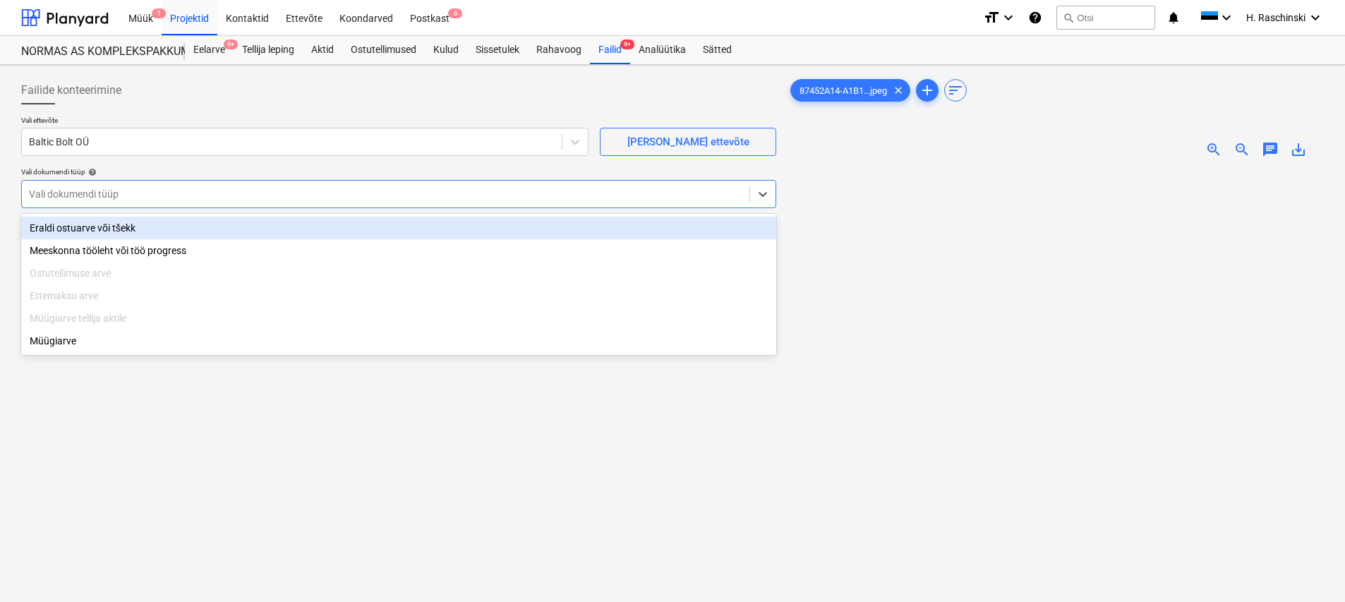
click at [365, 186] on div "Vali dokumendi tüüp" at bounding box center [385, 194] width 727 height 20
type input "s"
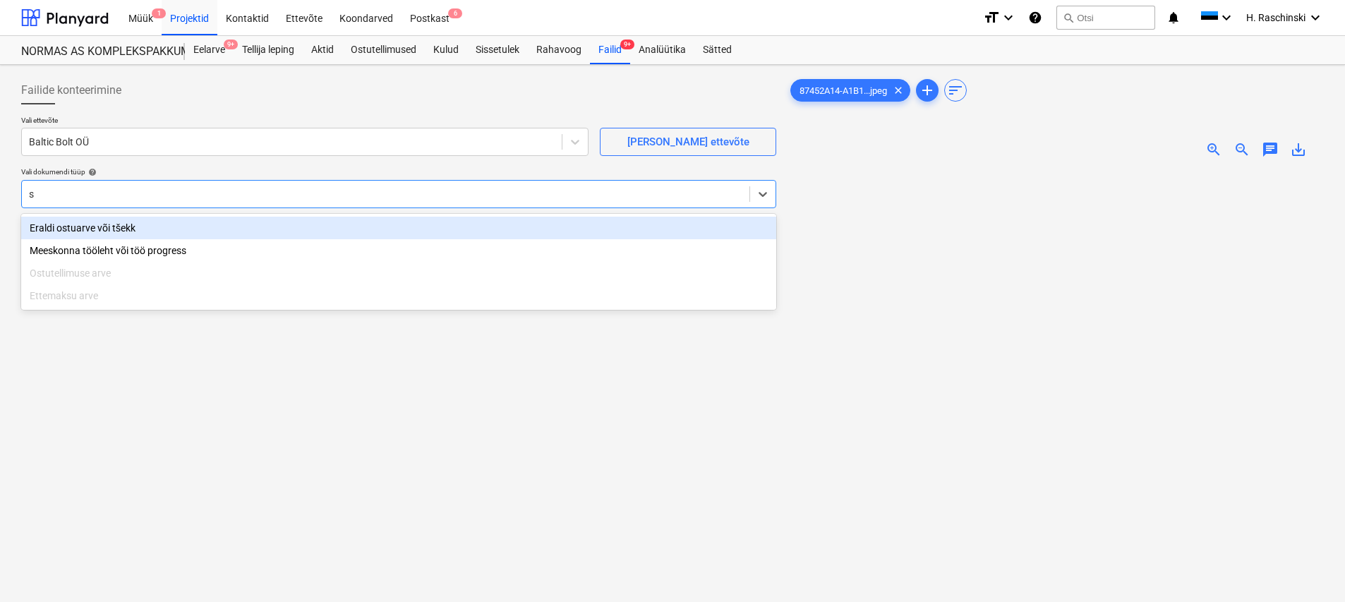
click at [102, 222] on div "Eraldi ostuarve või tšekk" at bounding box center [398, 228] width 755 height 23
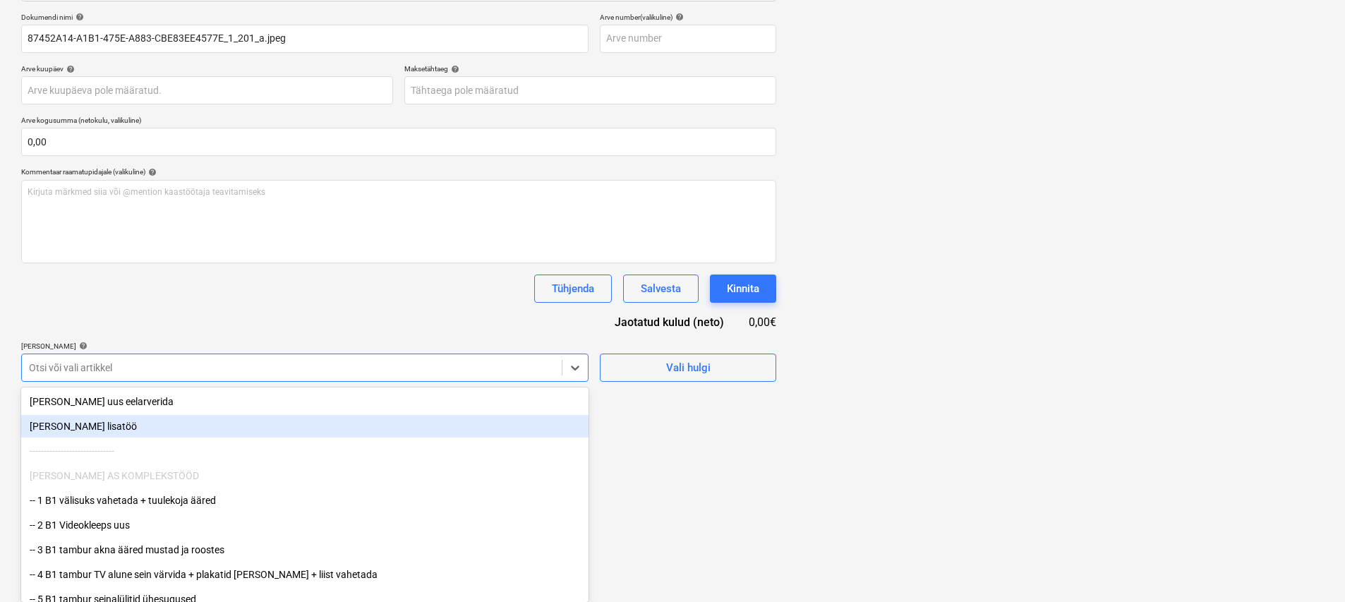
click at [150, 395] on body "Müük 1 Projektid Kontaktid Ettevõte Koondarved Postkast 6 format_size keyboard_…" at bounding box center [672, 94] width 1345 height 602
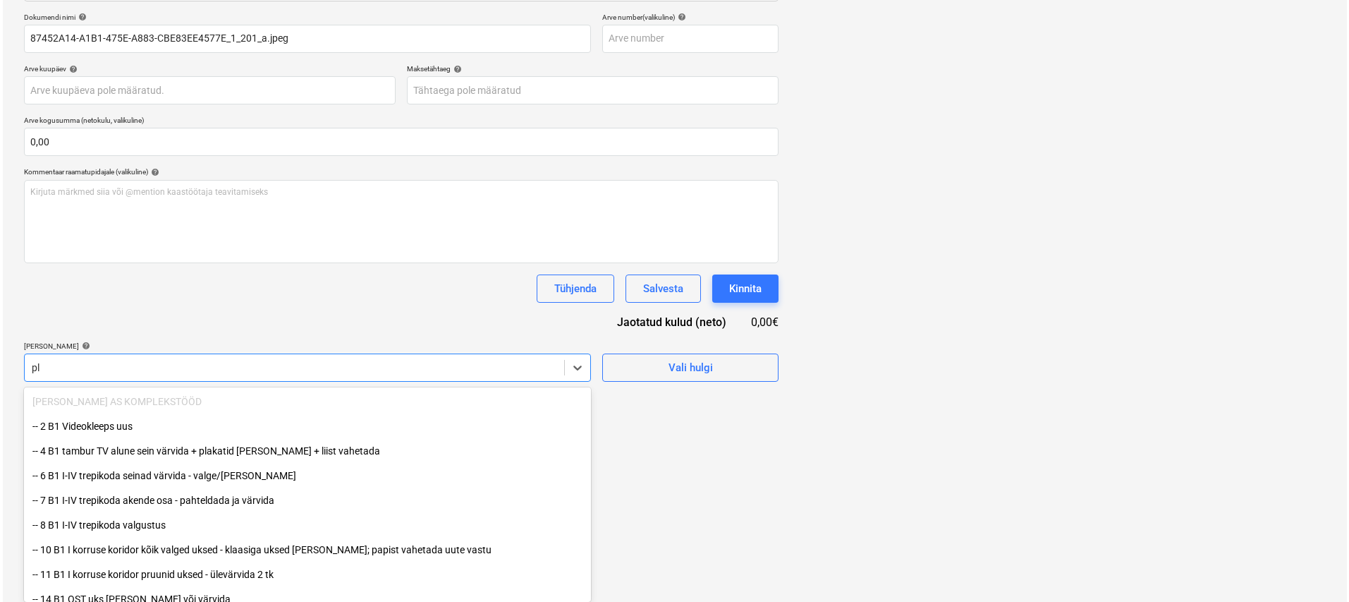
scroll to position [141, 0]
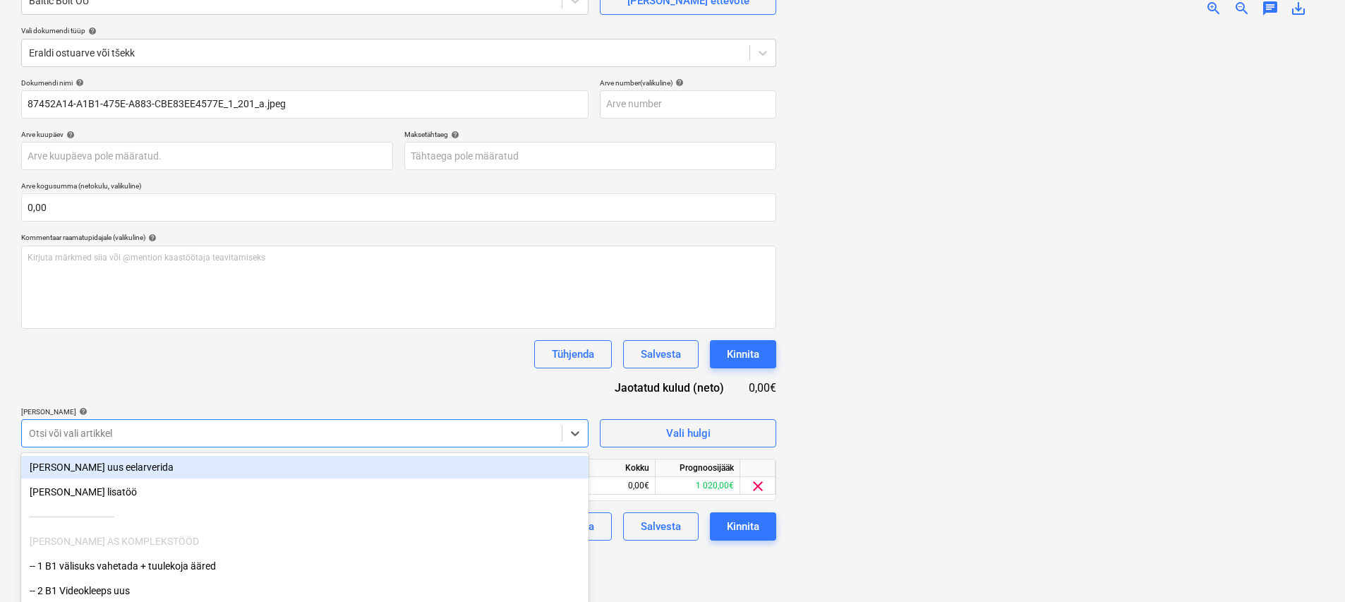
drag, startPoint x: 411, startPoint y: 360, endPoint x: 437, endPoint y: 368, distance: 26.8
click at [412, 360] on div "Tühjenda Salvesta Kinnita" at bounding box center [398, 354] width 755 height 28
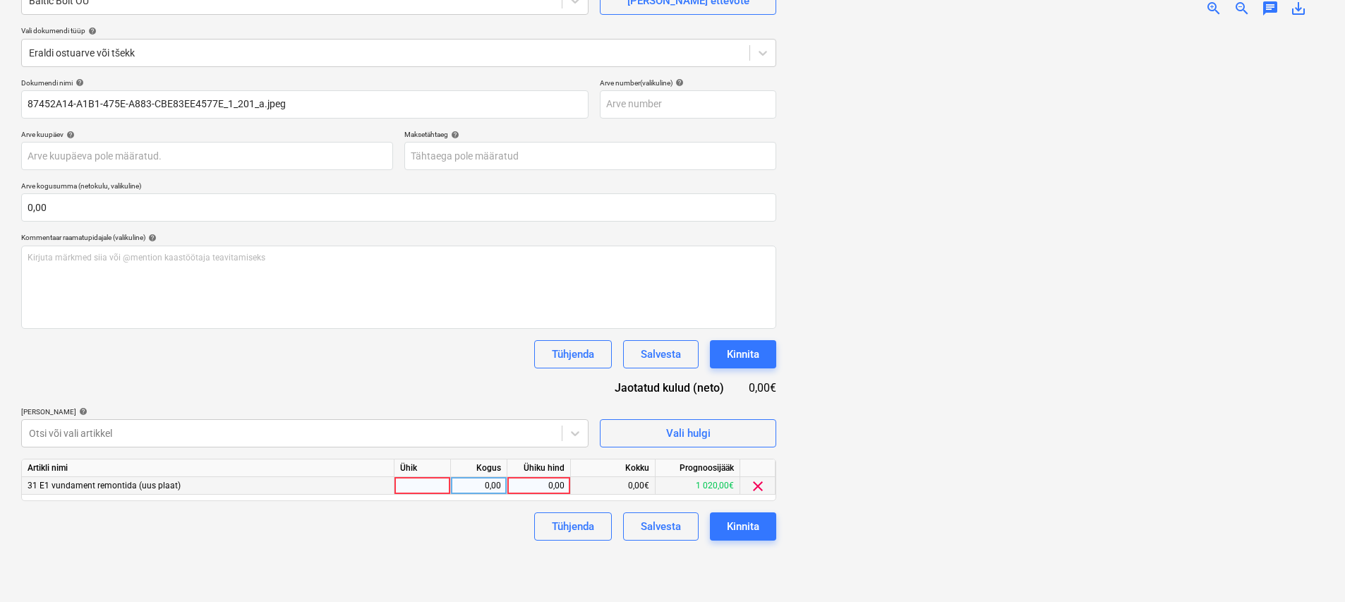
click at [440, 487] on div at bounding box center [422, 486] width 56 height 18
click at [668, 524] on div "Kinnita" at bounding box center [743, 526] width 32 height 18
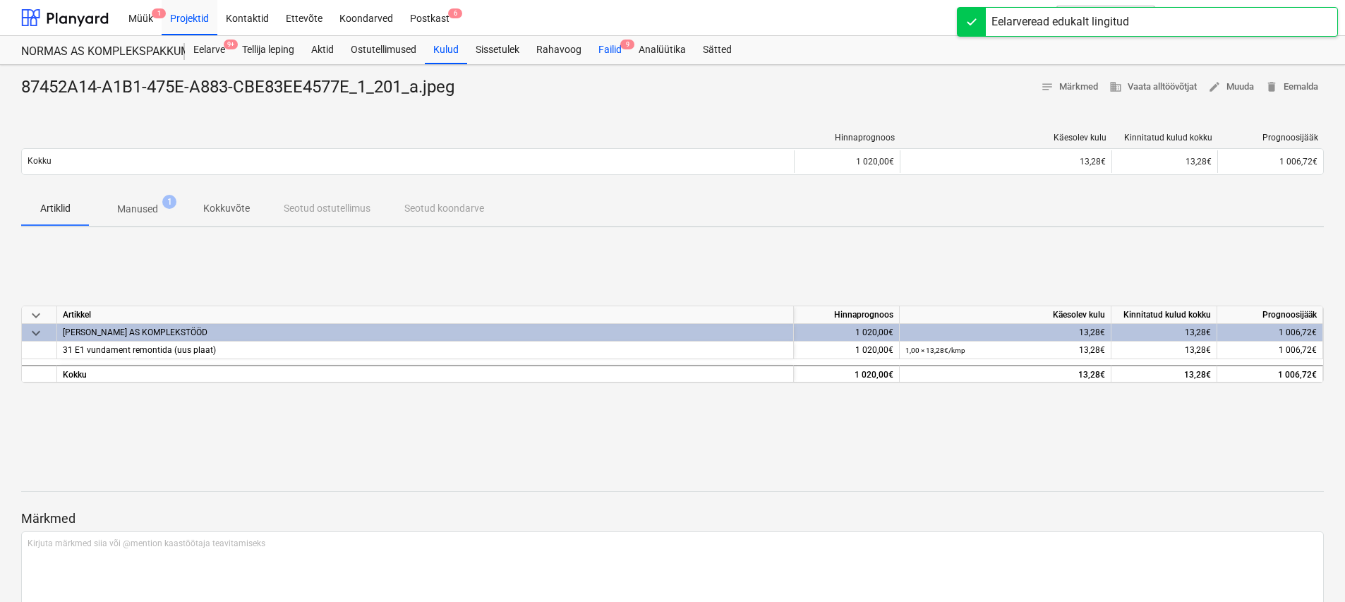
click at [604, 59] on div "Failid 9" at bounding box center [610, 50] width 40 height 28
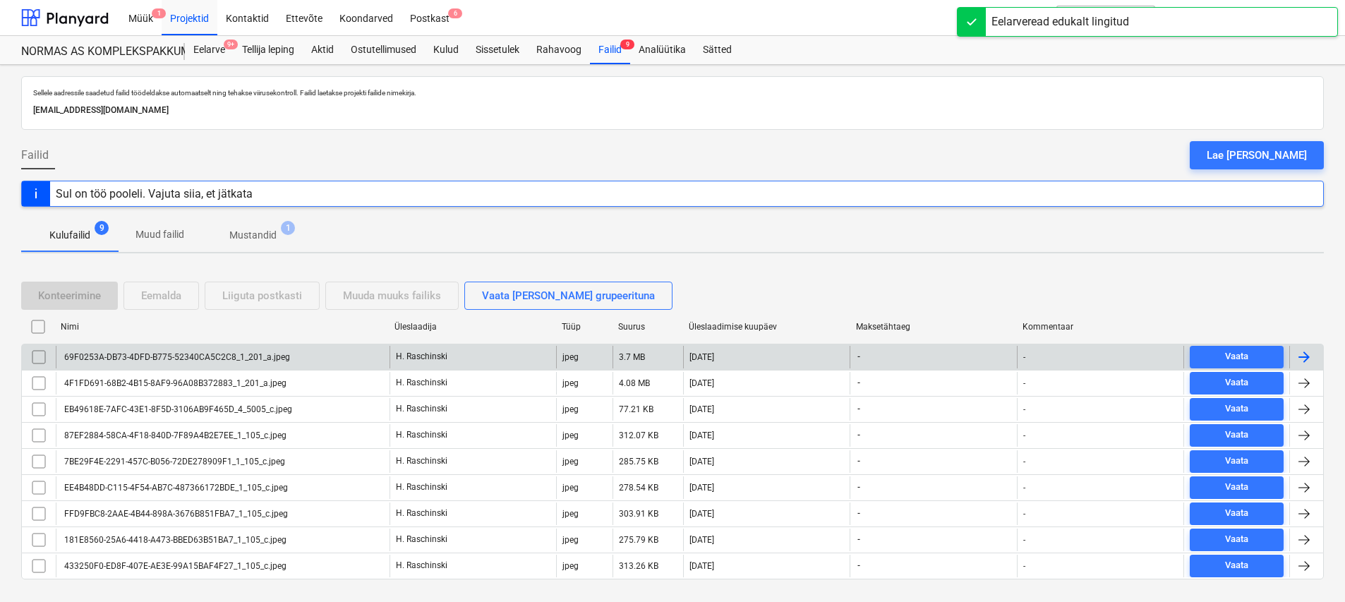
click at [245, 355] on div "69F0253A-DB73-4DFD-B775-52340CA5C2C8_1_201_a.jpeg" at bounding box center [176, 357] width 228 height 10
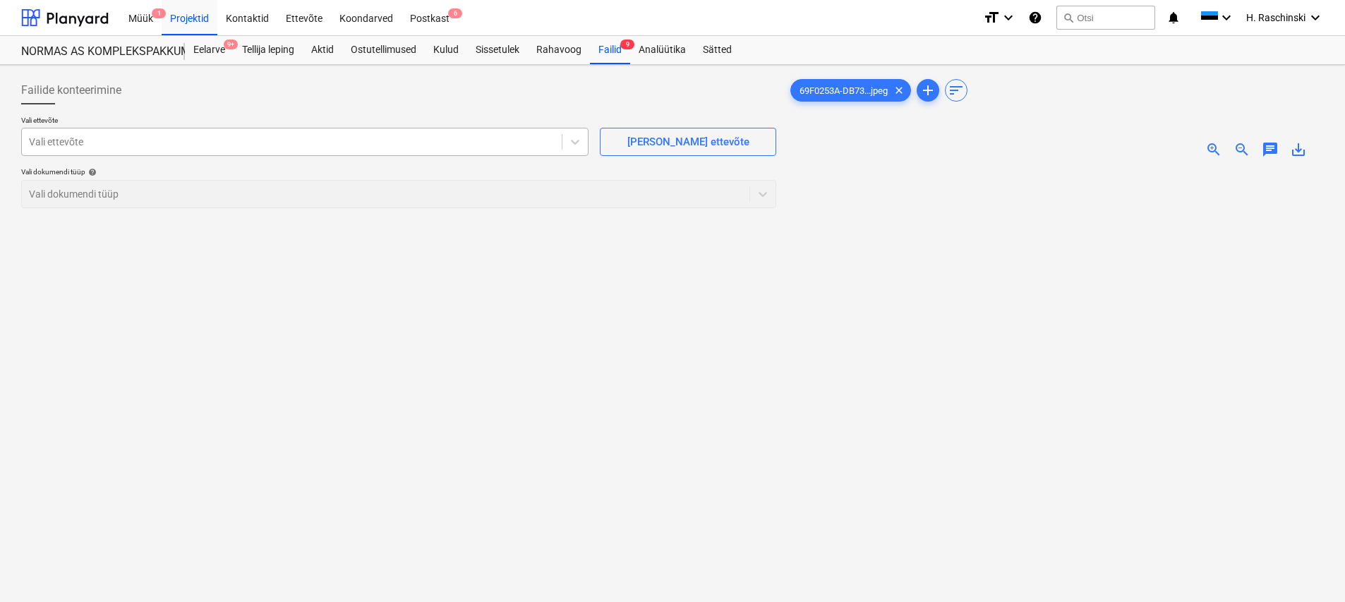
click at [411, 140] on div at bounding box center [292, 142] width 526 height 14
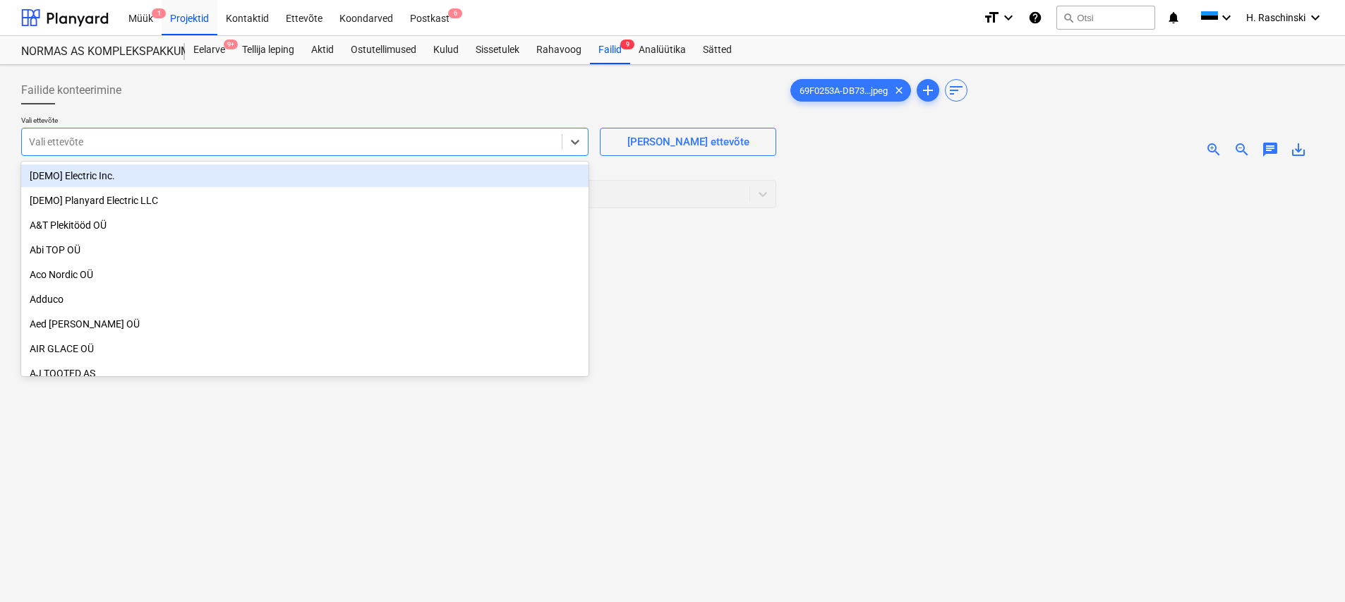
type input "e"
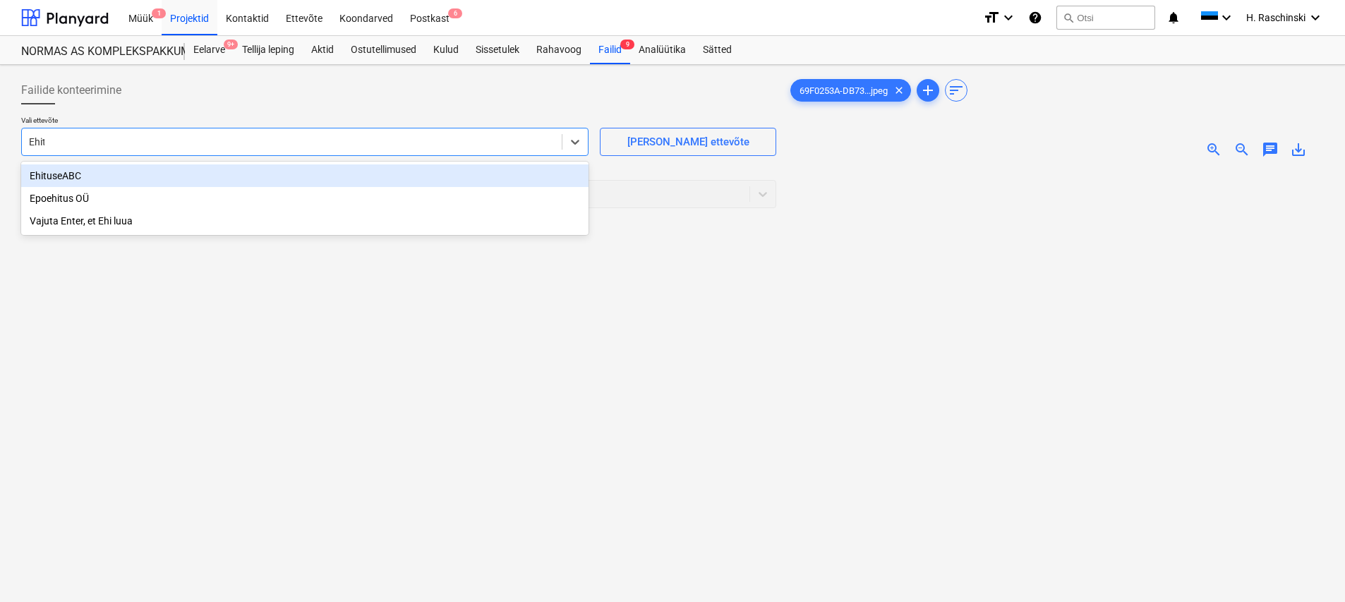
type input "Ehitus"
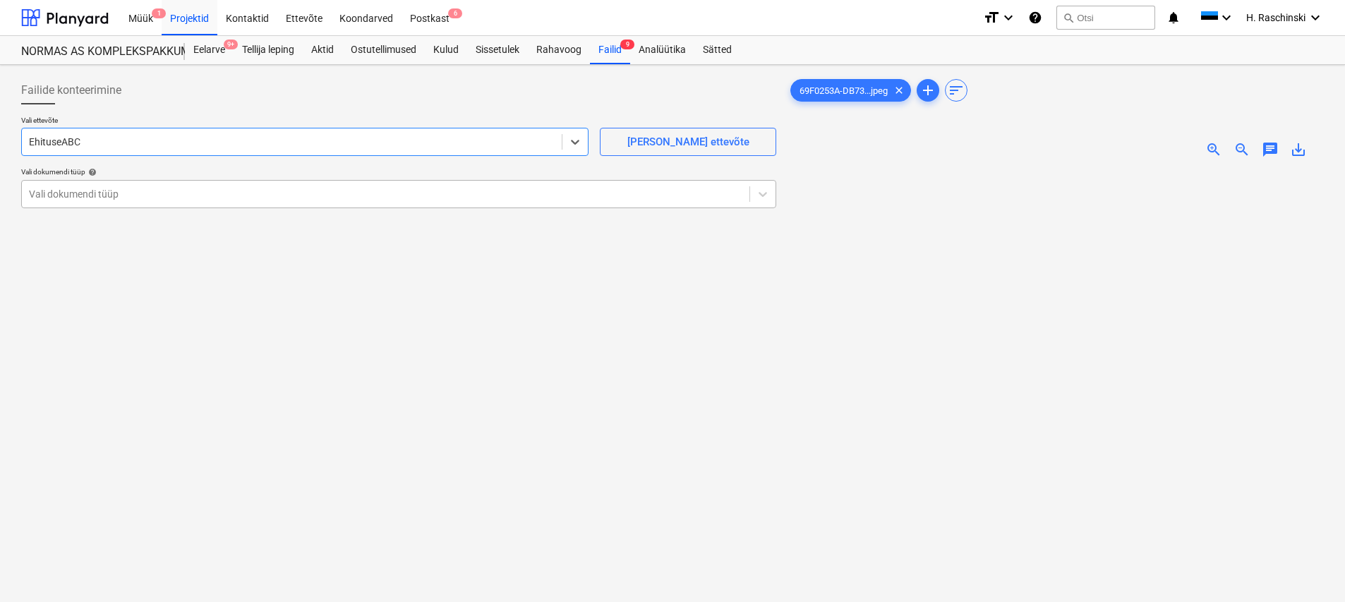
click at [307, 185] on div "Vali dokumendi tüüp" at bounding box center [385, 194] width 727 height 20
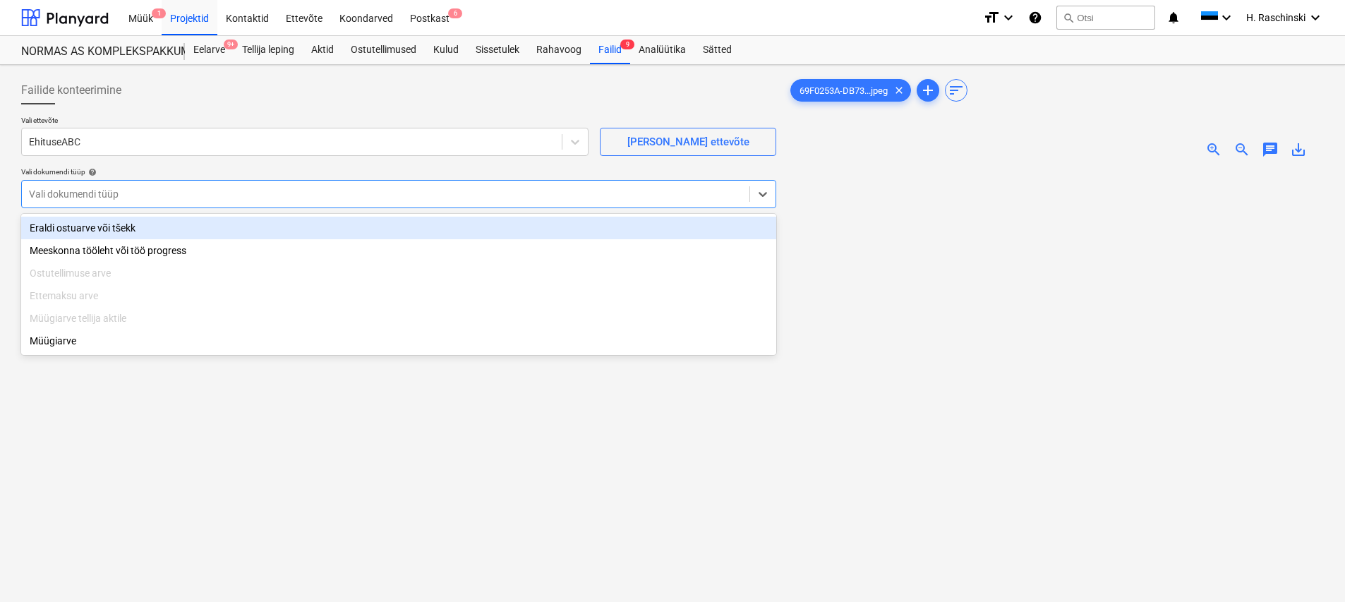
click at [176, 224] on div "Eraldi ostuarve või tšekk" at bounding box center [398, 228] width 755 height 23
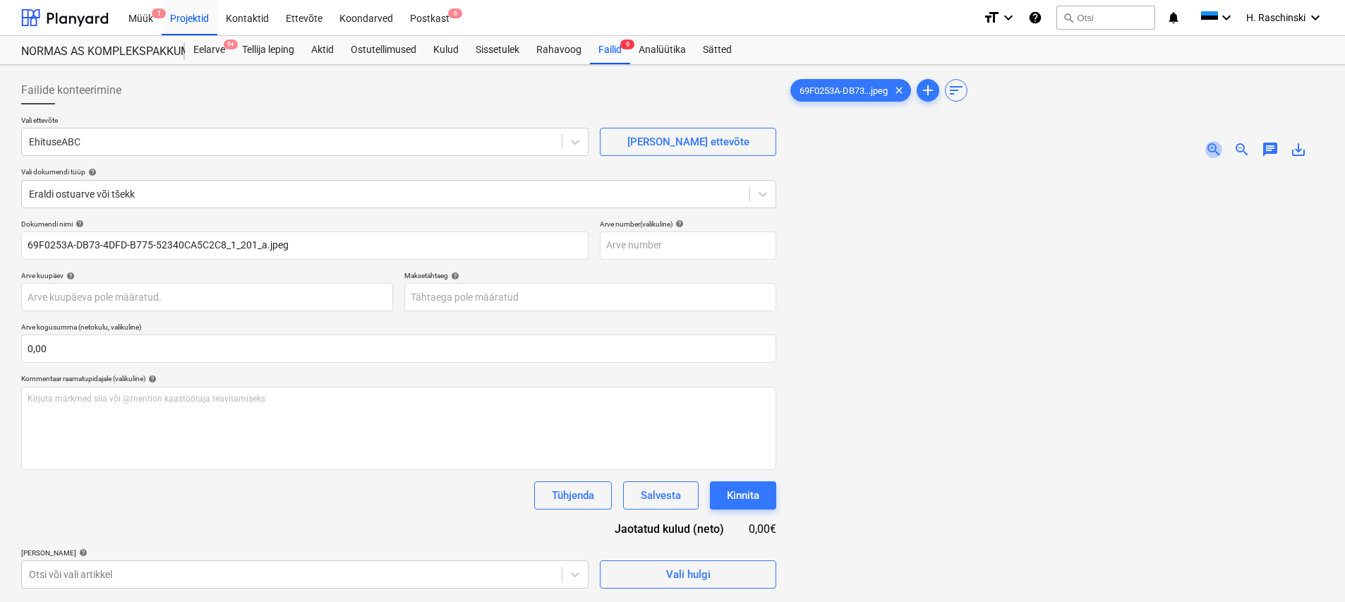
click at [1214, 145] on span "zoom_in" at bounding box center [1213, 149] width 17 height 17
click at [1213, 145] on span "zoom_in" at bounding box center [1213, 149] width 17 height 17
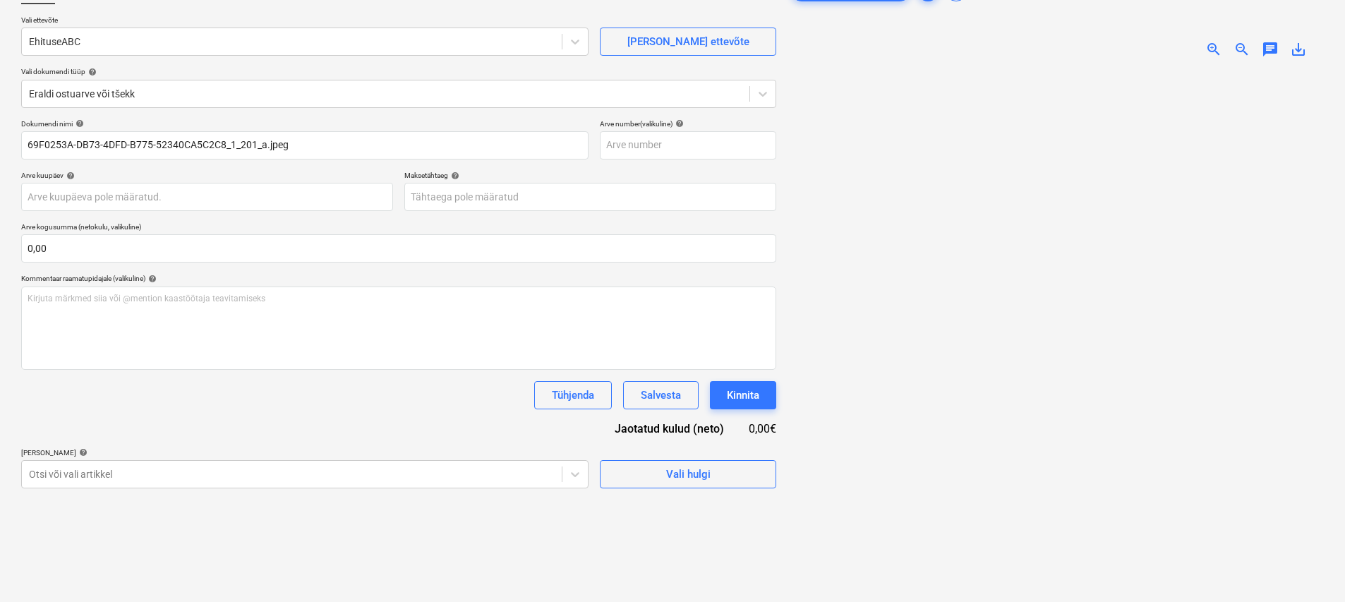
scroll to position [96, 0]
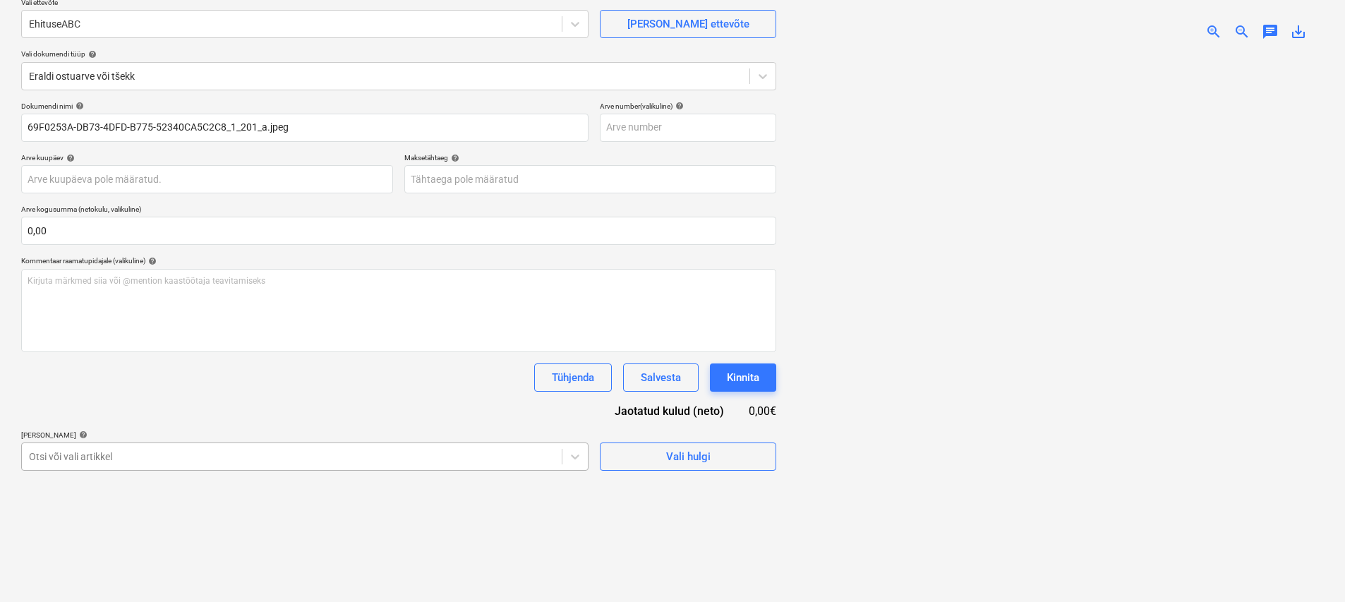
click at [260, 460] on body "Müük 1 Projektid Kontaktid Ettevõte Koondarved Postkast 6 format_size keyboard_…" at bounding box center [672, 183] width 1345 height 602
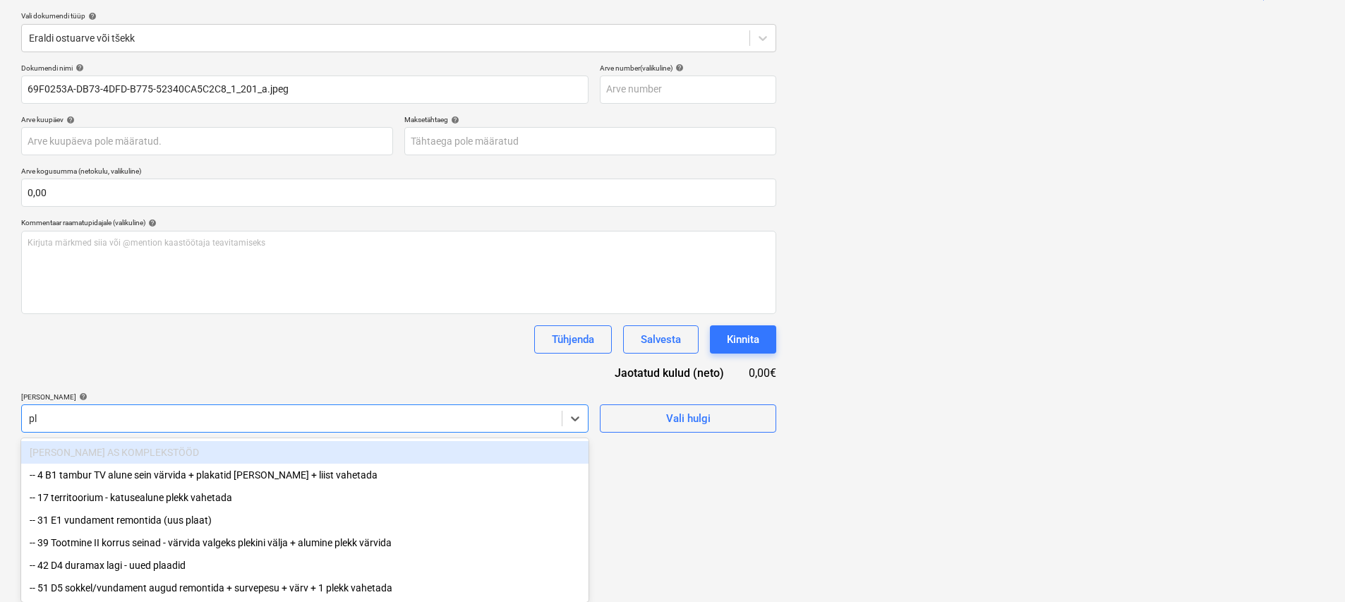
type input "ple"
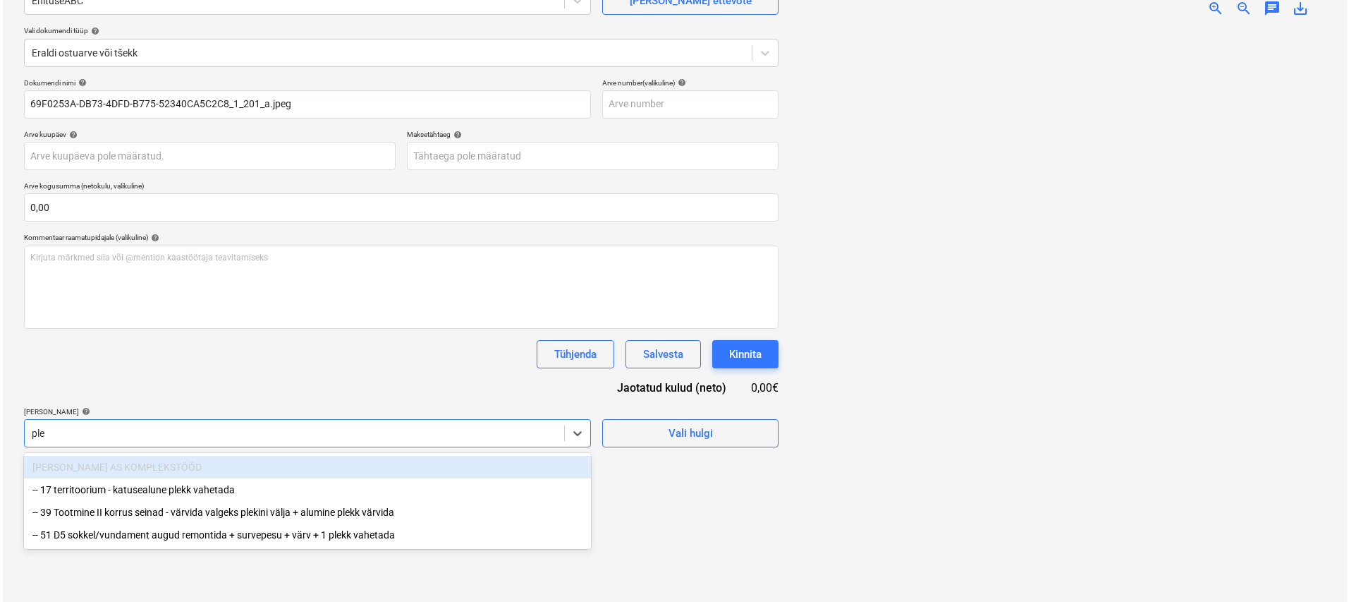
scroll to position [140, 0]
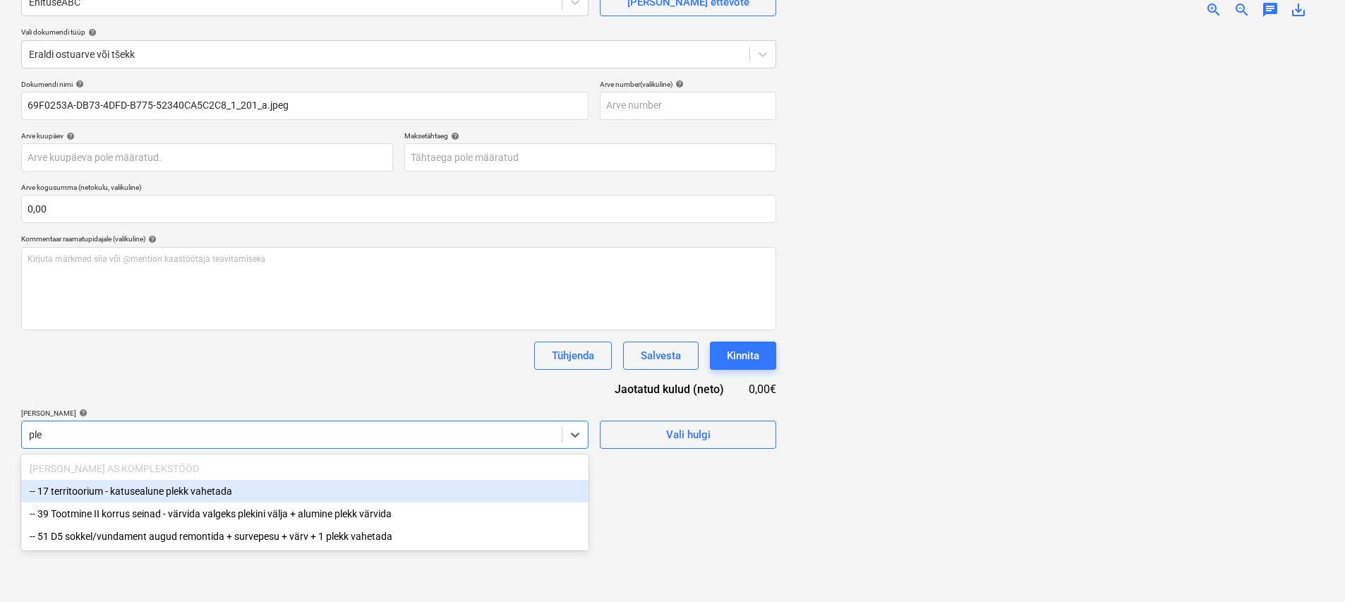
click at [181, 492] on div "-- 17 territoorium - katusealune plekk vahetada" at bounding box center [304, 491] width 567 height 23
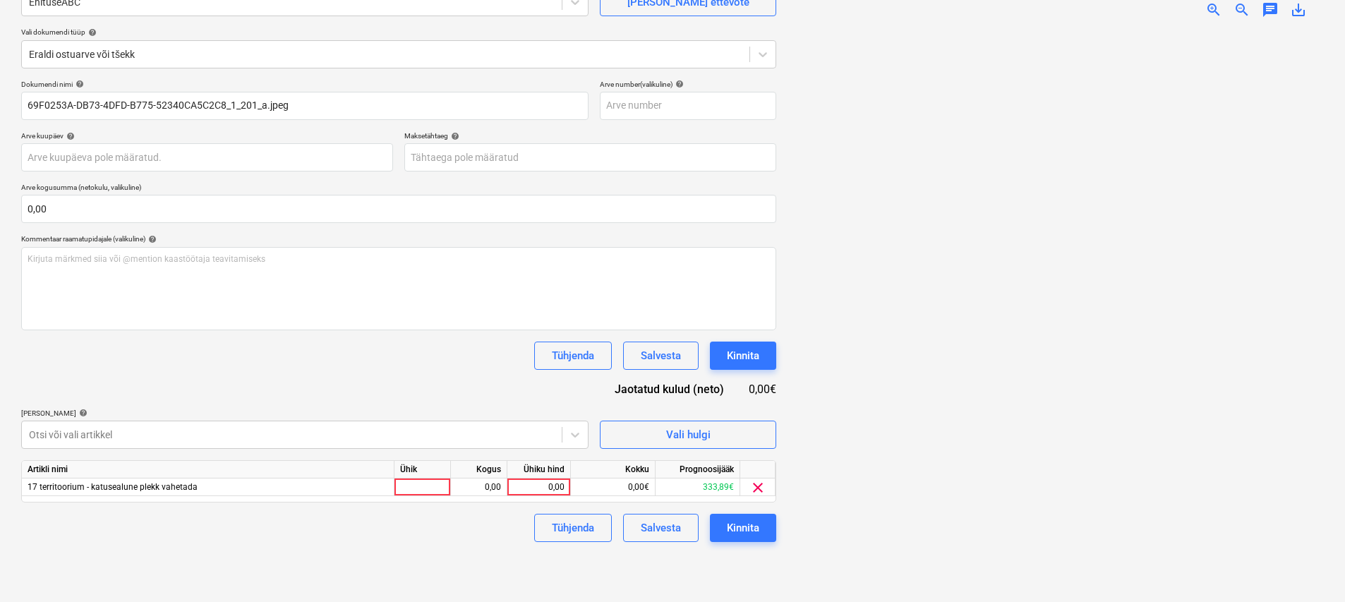
click at [276, 380] on div "Dokumendi nimi help 69F0253A-DB73-4DFD-B775-52340CA5C2C8_1_201_a.jpeg Arve numb…" at bounding box center [398, 311] width 755 height 462
click at [419, 490] on div at bounding box center [422, 487] width 56 height 18
type input "kmp"
type input "12,97"
drag, startPoint x: 372, startPoint y: 559, endPoint x: 404, endPoint y: 565, distance: 32.9
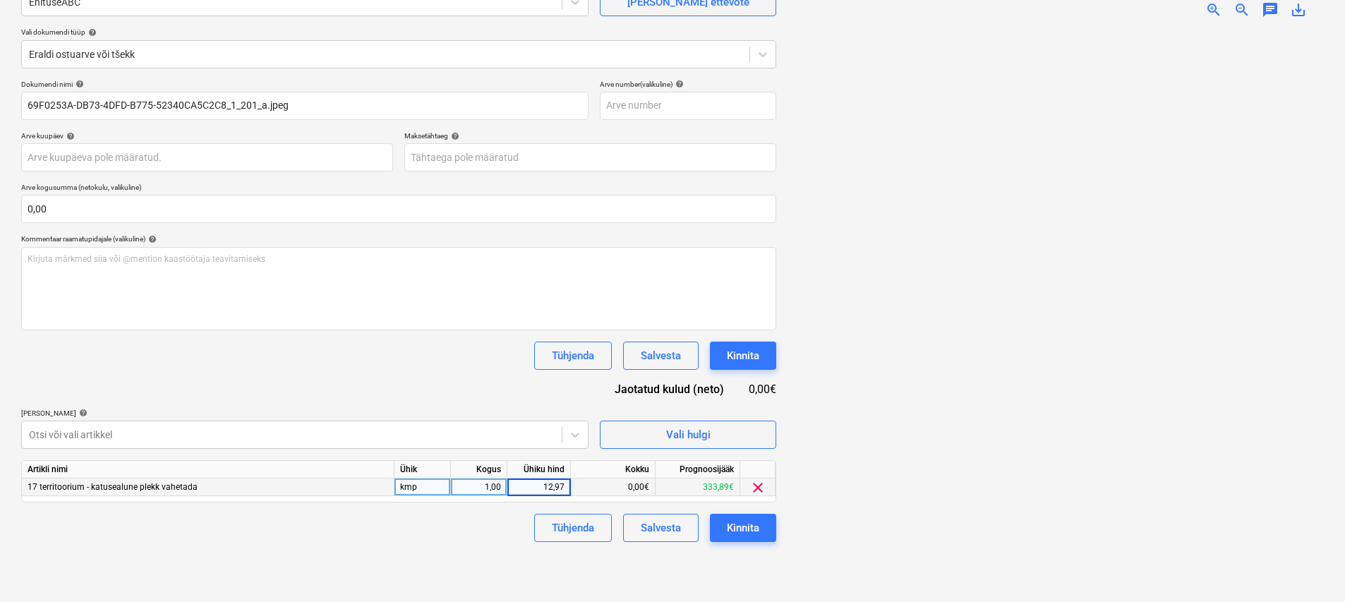
click at [372, 559] on div "Failide konteerimine Vali ettevõte EhituseABC [PERSON_NAME] uus ettevõte Vali d…" at bounding box center [399, 264] width 766 height 667
click at [744, 540] on button "Kinnita" at bounding box center [743, 528] width 66 height 28
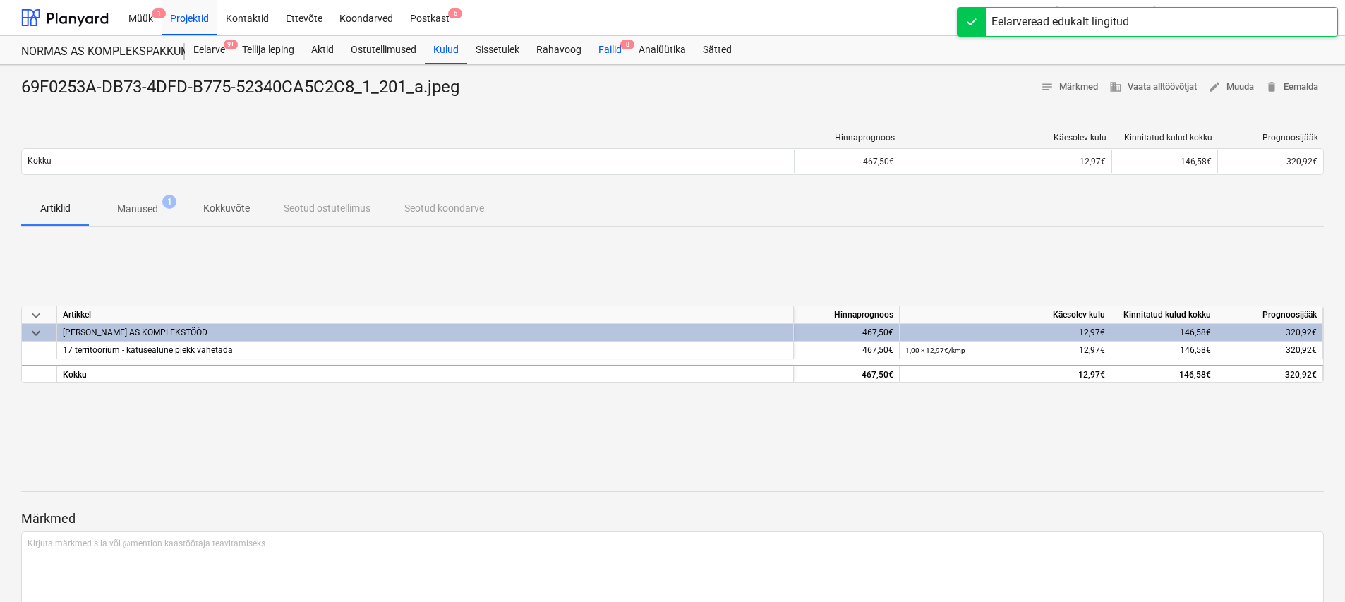
drag, startPoint x: 620, startPoint y: 50, endPoint x: 613, endPoint y: 56, distance: 9.5
click at [619, 50] on div "Failid 8" at bounding box center [610, 50] width 40 height 28
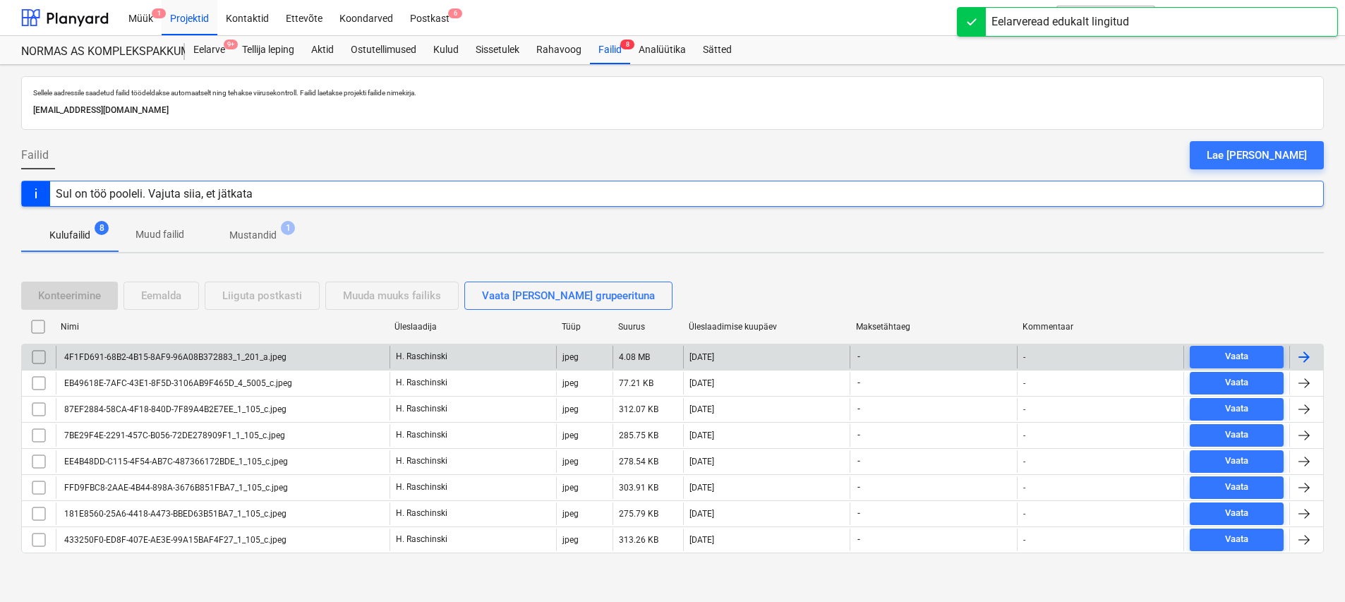
click at [253, 356] on div "4F1FD691-68B2-4B15-8AF9-96A08B372883_1_201_a.jpeg" at bounding box center [174, 357] width 224 height 10
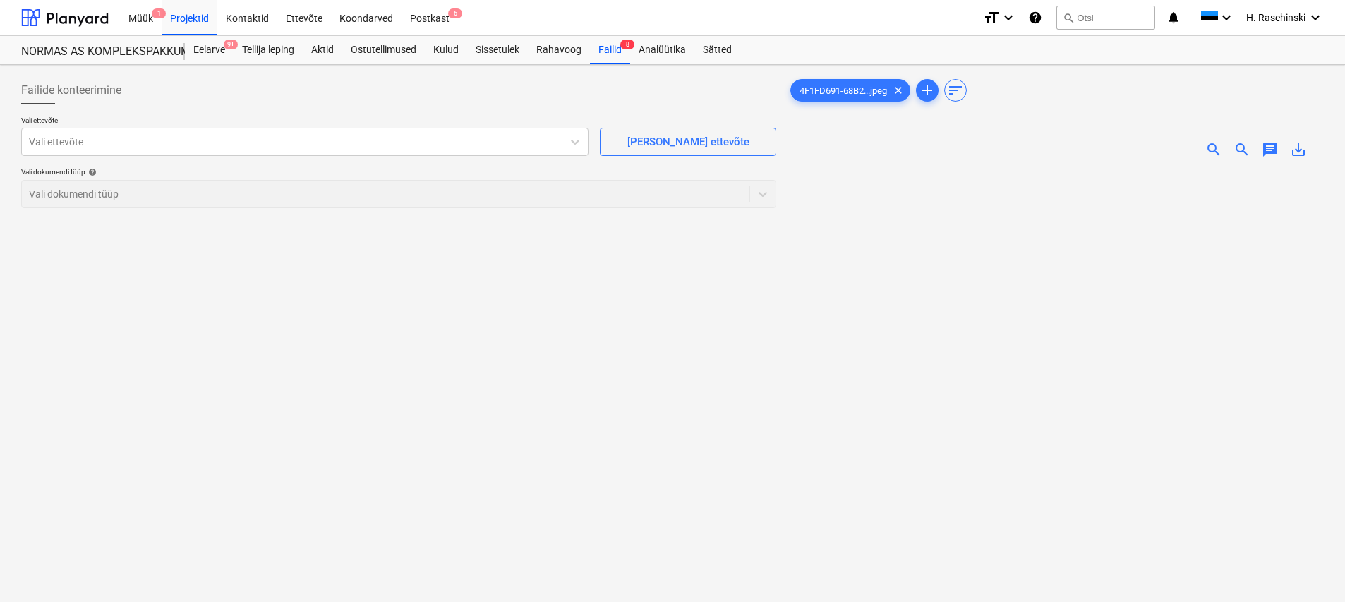
click at [1216, 150] on span "zoom_in" at bounding box center [1213, 149] width 17 height 17
click at [365, 152] on div "Vali ettevõte" at bounding box center [292, 142] width 540 height 20
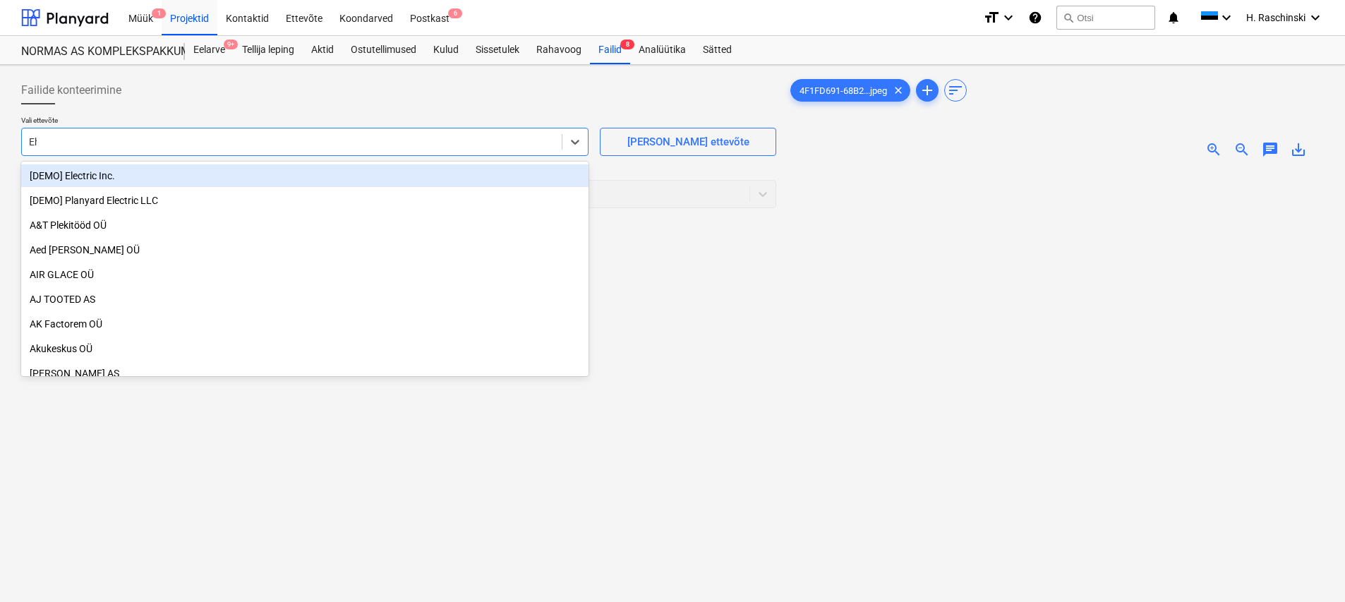
type input "Ehi"
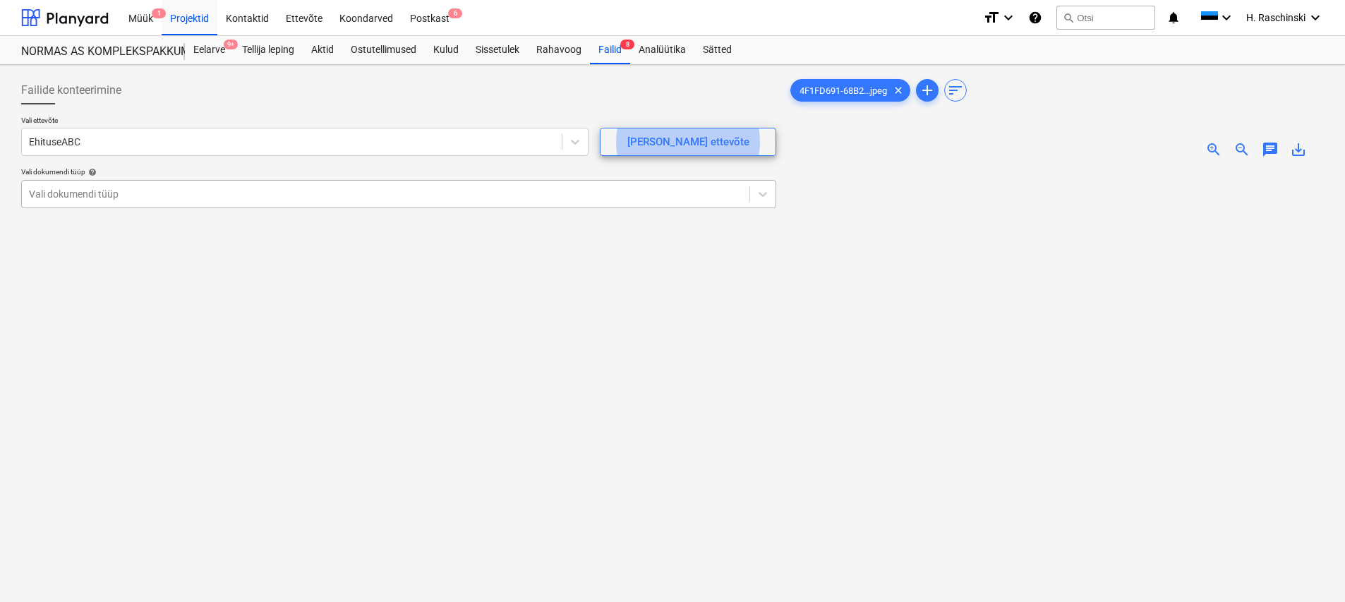
click at [229, 181] on div "Vali dokumendi tüüp" at bounding box center [398, 194] width 755 height 28
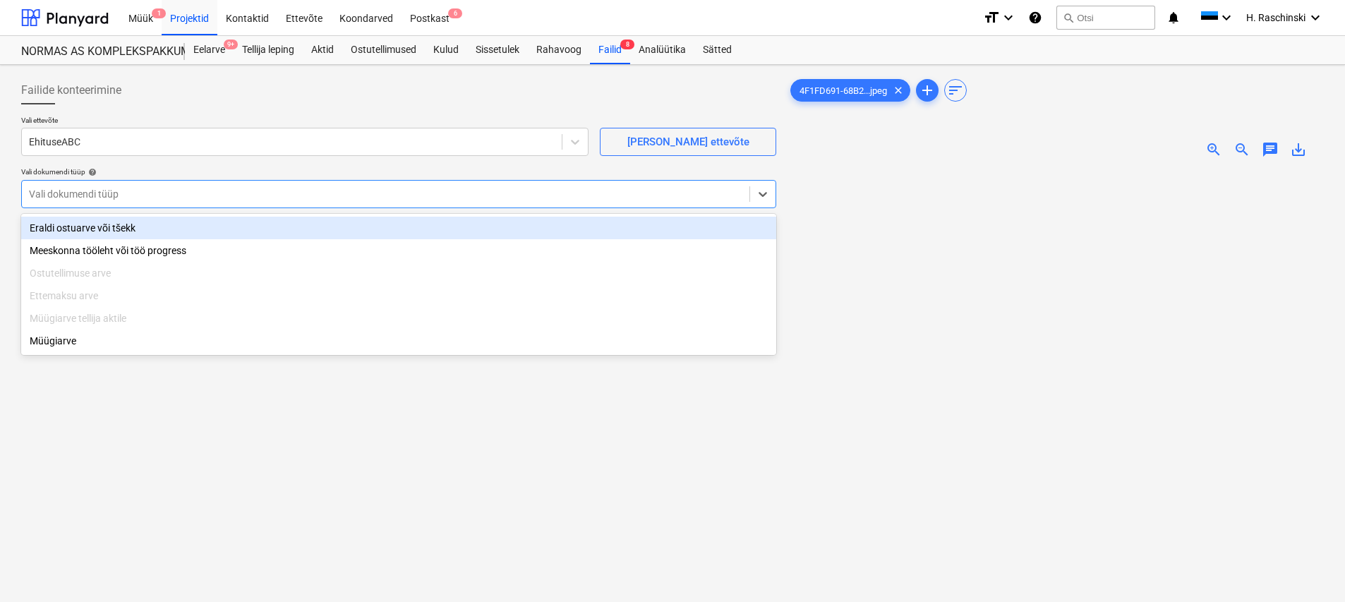
click at [182, 221] on div "Eraldi ostuarve või tšekk" at bounding box center [398, 228] width 755 height 23
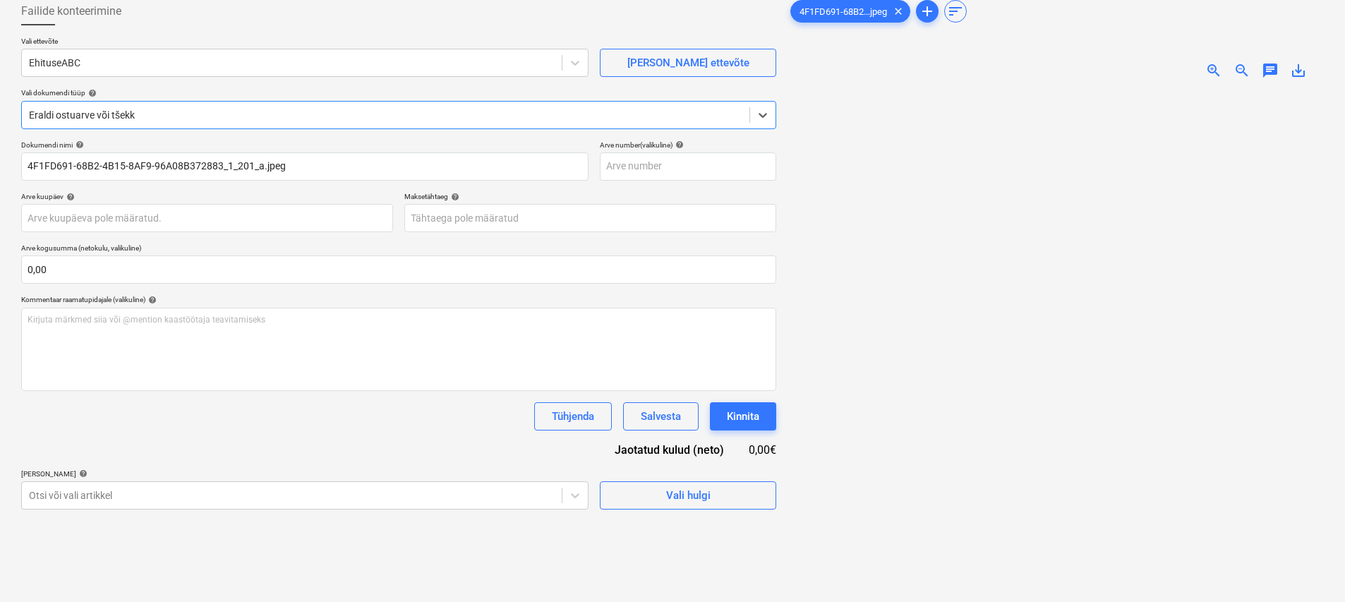
scroll to position [141, 0]
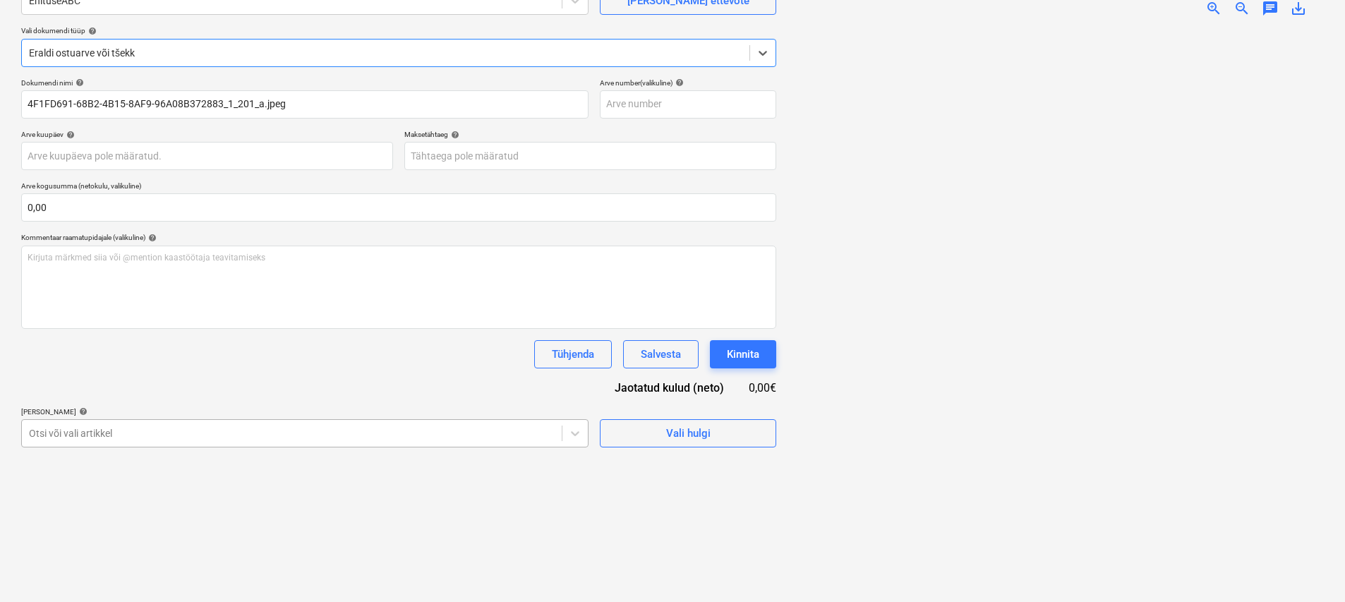
click at [326, 427] on body "Müük 1 Projektid Kontaktid Ettevõte Koondarved Postkast 6 format_size keyboard_…" at bounding box center [672, 160] width 1345 height 602
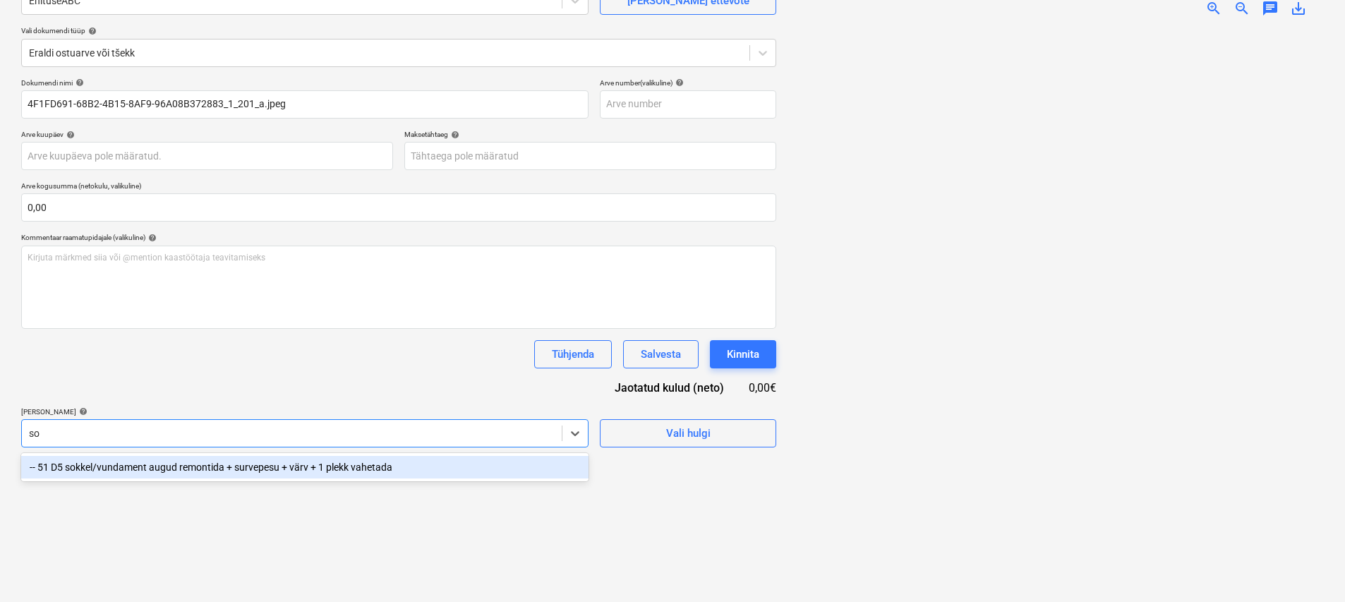
type input "sok"
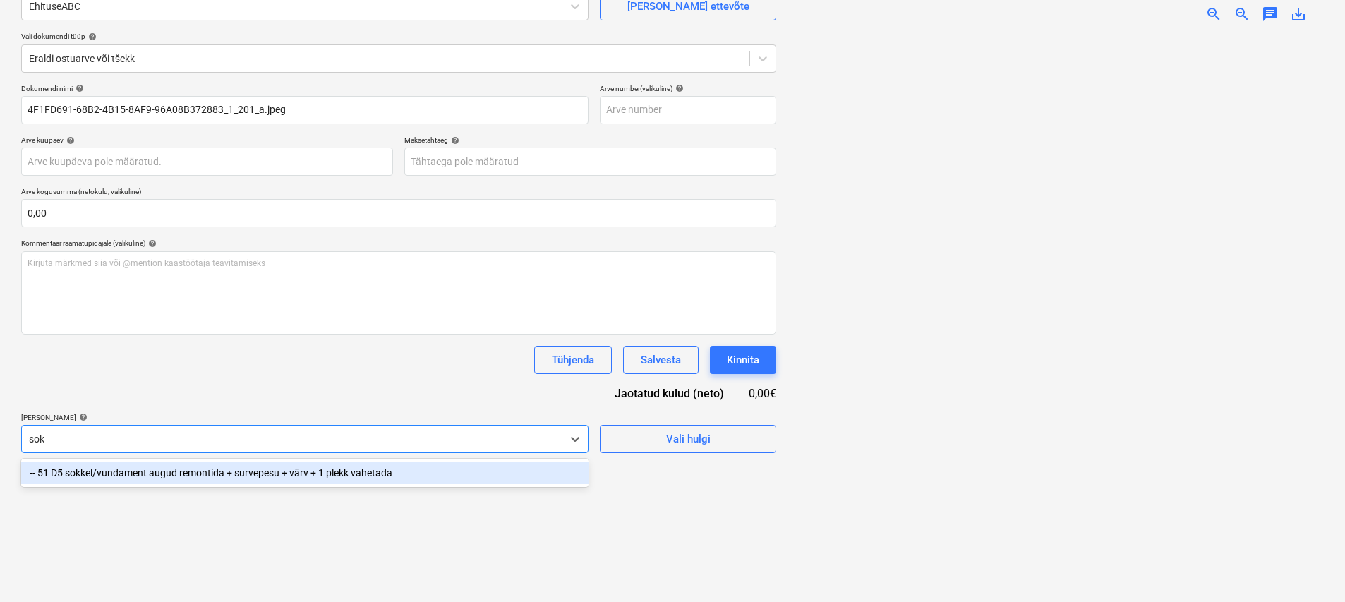
click at [349, 475] on div "-- 51 D5 sokkel/vundament augud remontida + survepesu + värv + 1 plekk vahetada" at bounding box center [304, 472] width 567 height 23
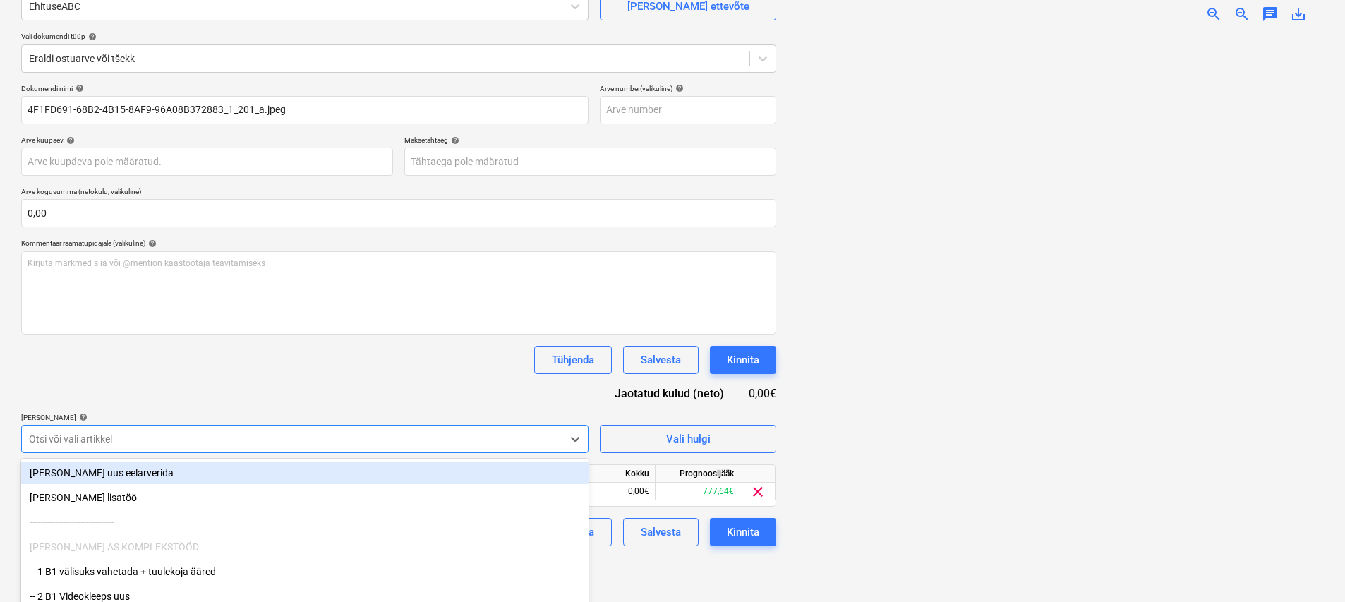
drag, startPoint x: 395, startPoint y: 392, endPoint x: 406, endPoint y: 403, distance: 15.5
click at [395, 391] on div "Dokumendi nimi help 4F1FD691-68B2-4B15-8AF9-96A08B372883_1_201_a.jpeg Arve numb…" at bounding box center [398, 315] width 755 height 462
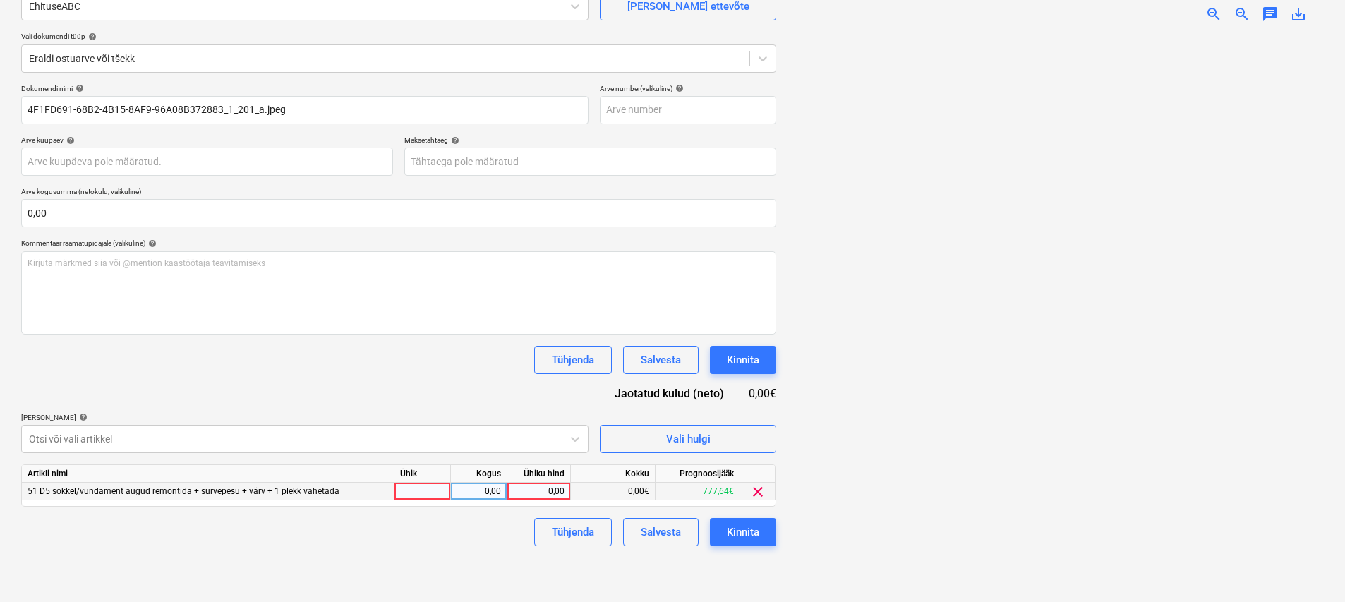
click at [425, 492] on div at bounding box center [422, 492] width 56 height 18
type input "kmp"
type input "1"
type input "11,42"
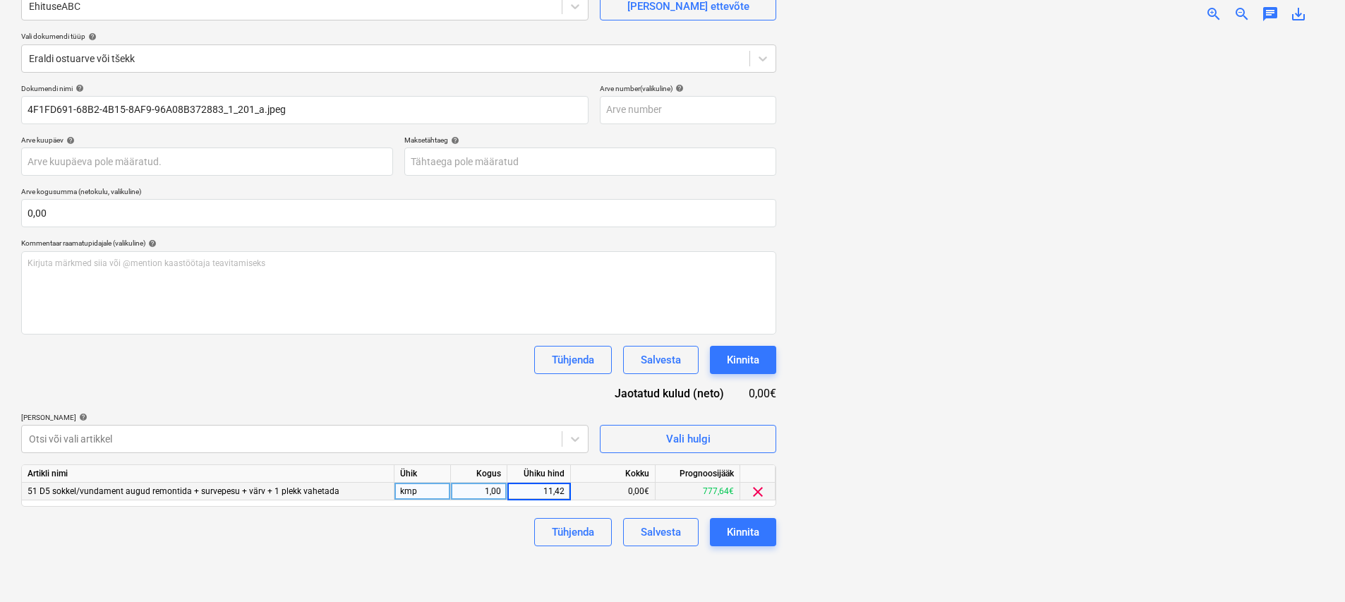
click at [710, 554] on div "Failide konteerimine Vali ettevõte EhituseABC [PERSON_NAME] uus ettevõte Vali d…" at bounding box center [399, 268] width 766 height 667
click at [741, 534] on div "Kinnita" at bounding box center [743, 532] width 32 height 18
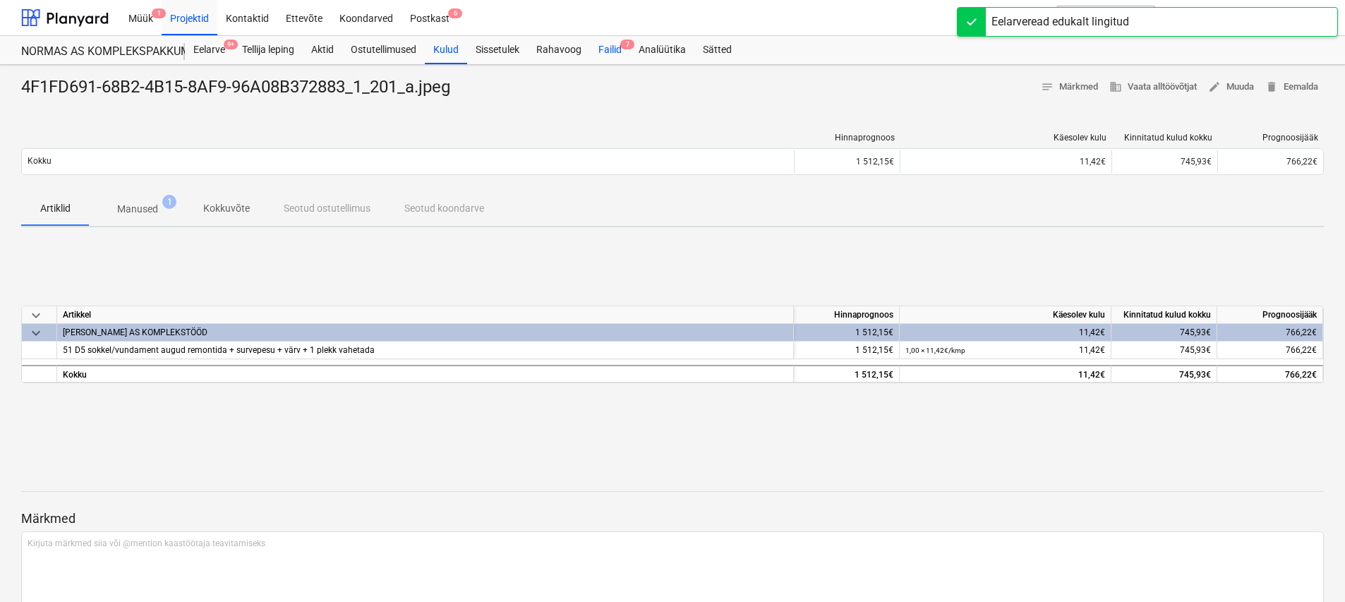
click at [629, 49] on span "7" at bounding box center [627, 45] width 14 height 10
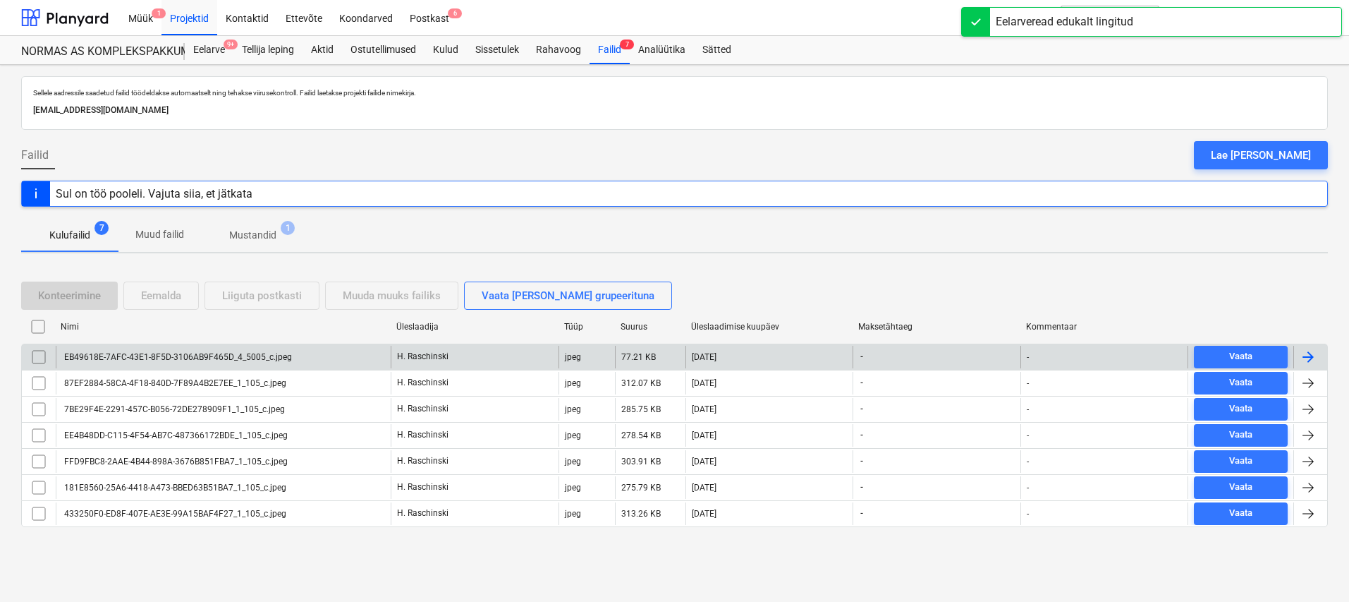
click at [257, 358] on div "EB49618E-7AFC-43E1-8F5D-3106AB9F465D_4_5005_c.jpeg" at bounding box center [177, 357] width 230 height 10
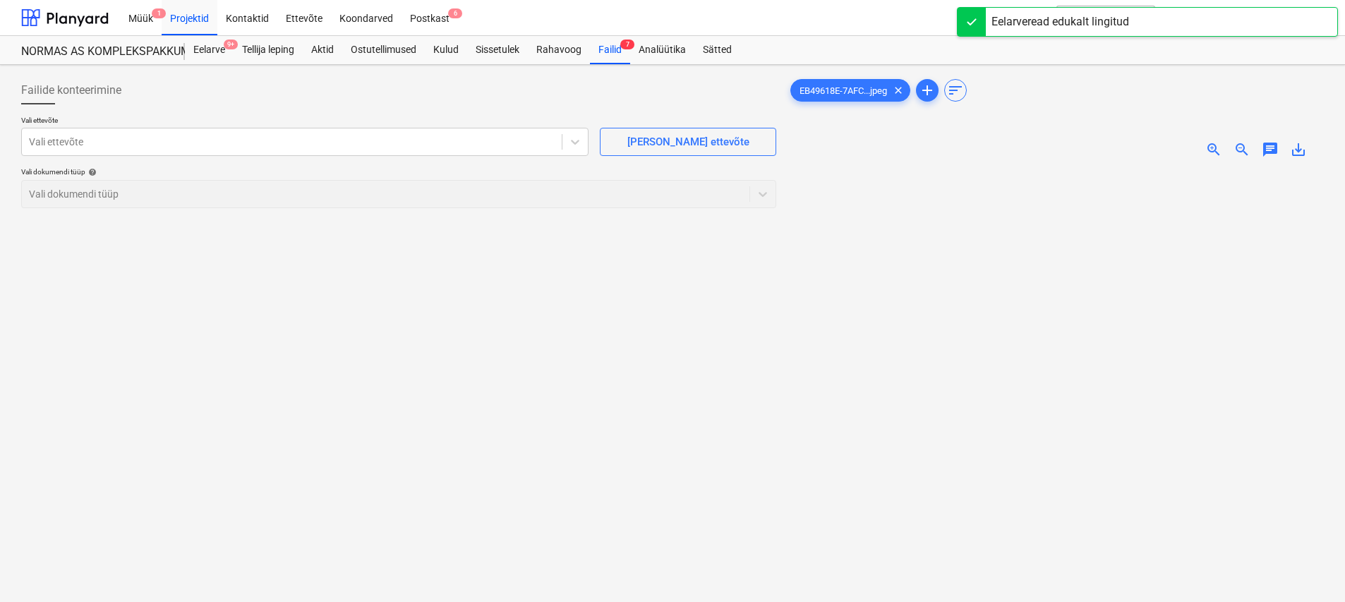
click at [1213, 146] on span "zoom_in" at bounding box center [1213, 149] width 17 height 17
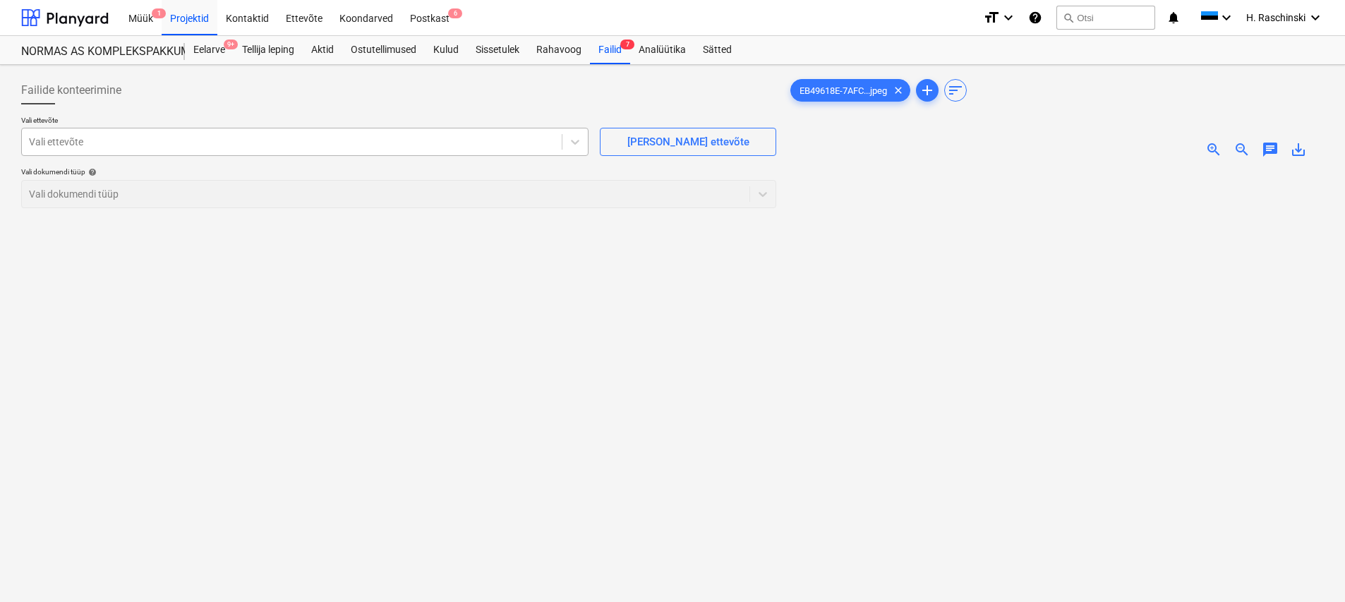
click at [540, 146] on div at bounding box center [292, 142] width 526 height 14
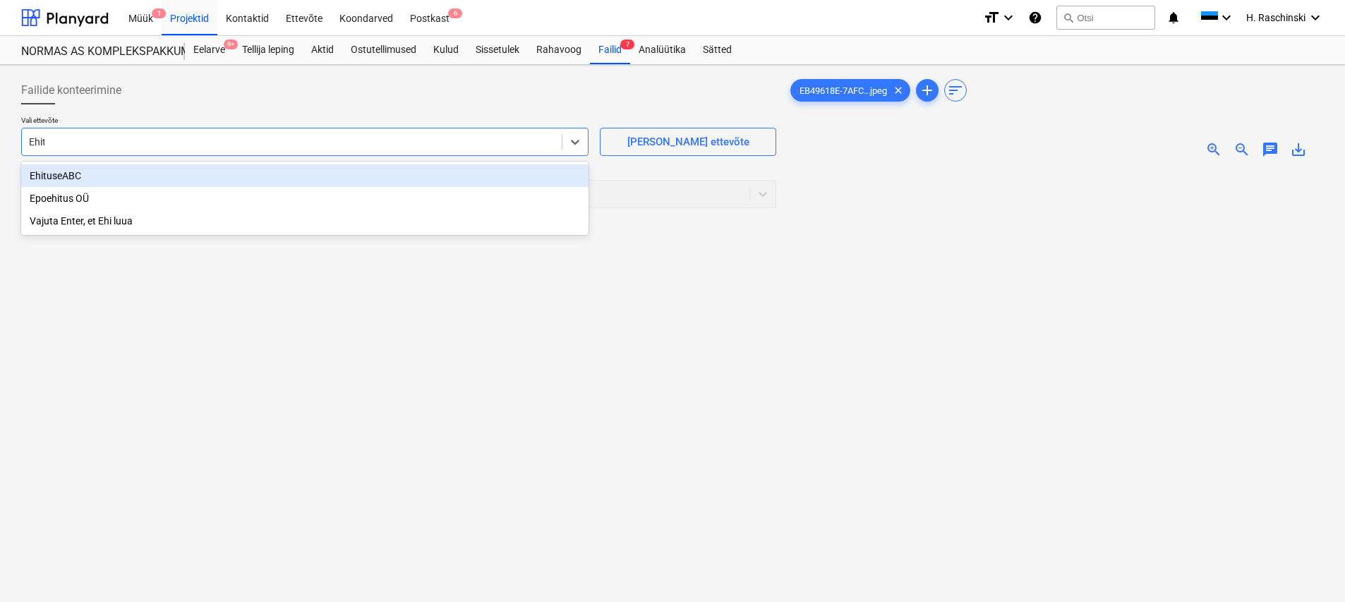
type input "Ehitu"
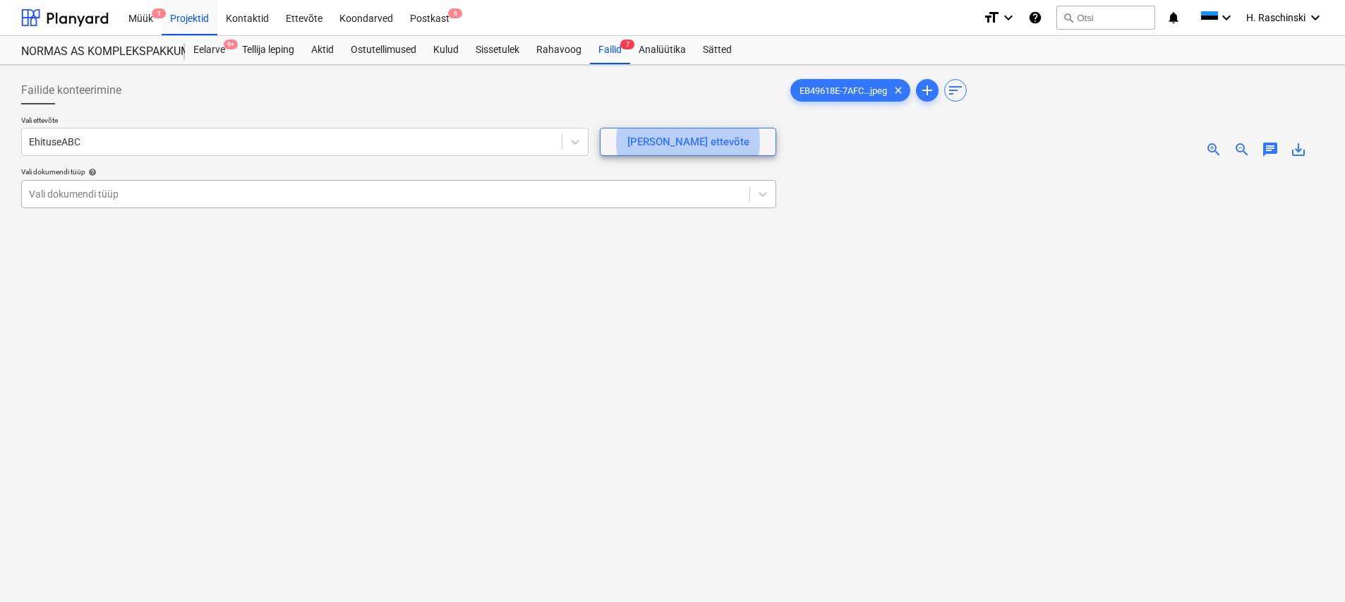
click at [286, 193] on div at bounding box center [385, 194] width 713 height 14
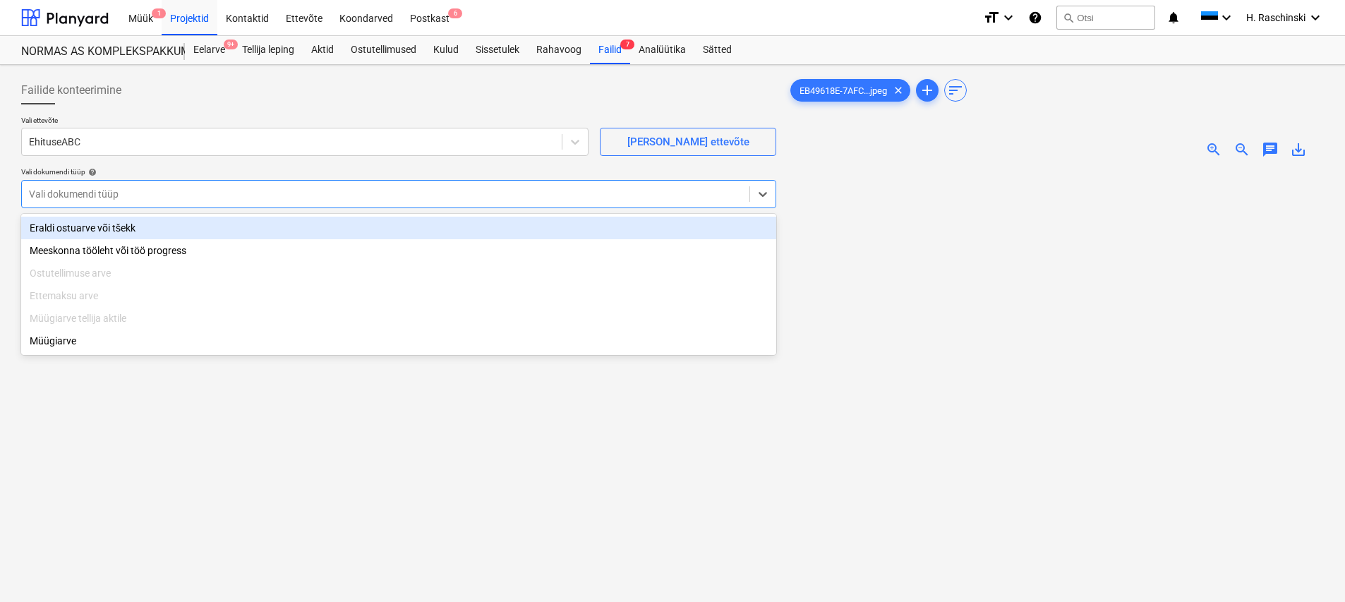
click at [166, 224] on div "Eraldi ostuarve või tšekk" at bounding box center [398, 228] width 755 height 23
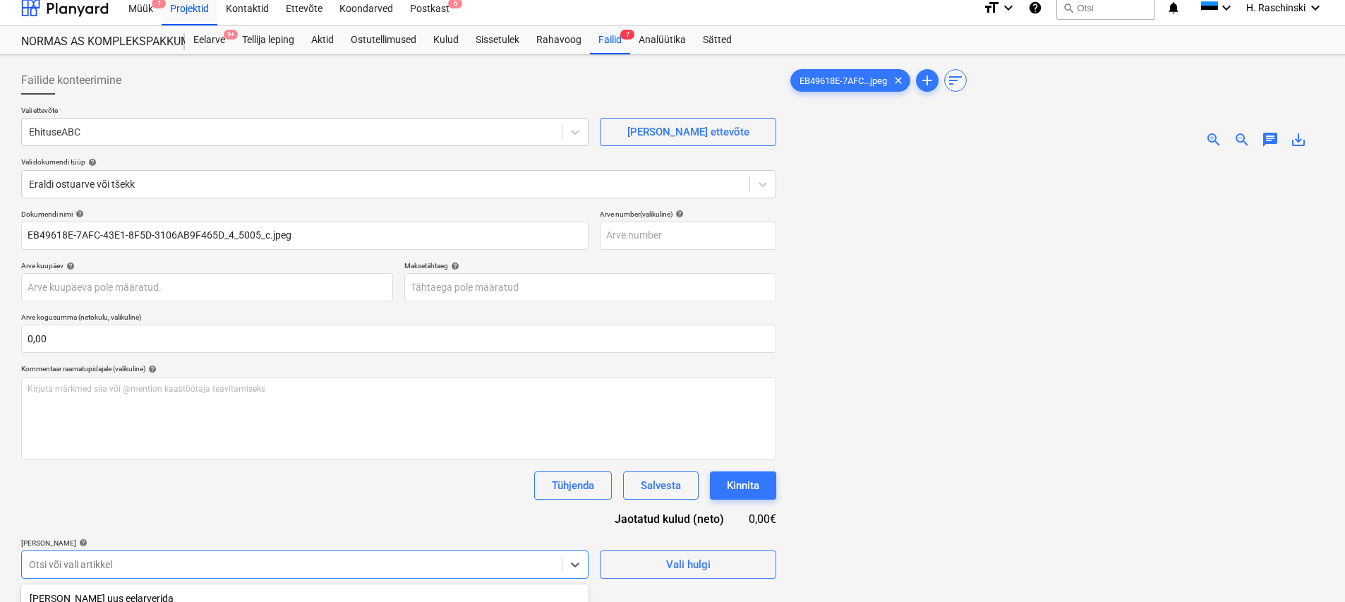
scroll to position [207, 0]
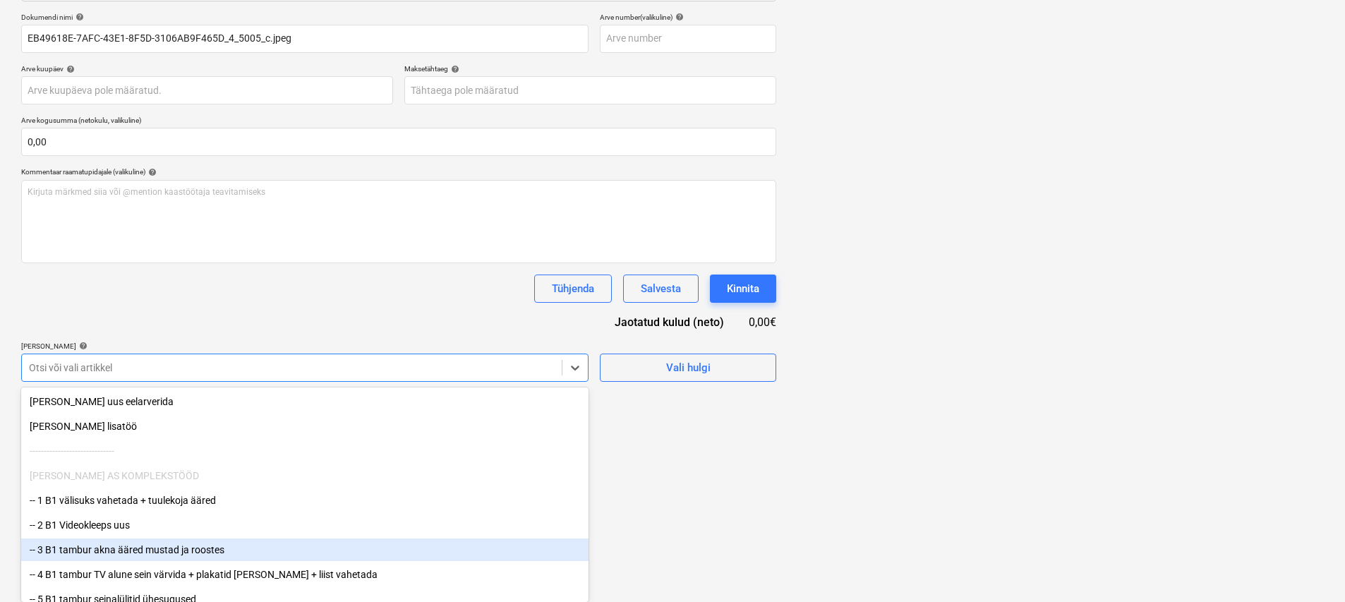
click at [111, 395] on body "Müük 1 Projektid Kontaktid Ettevõte Koondarved Postkast 6 format_size keyboard_…" at bounding box center [672, 94] width 1345 height 602
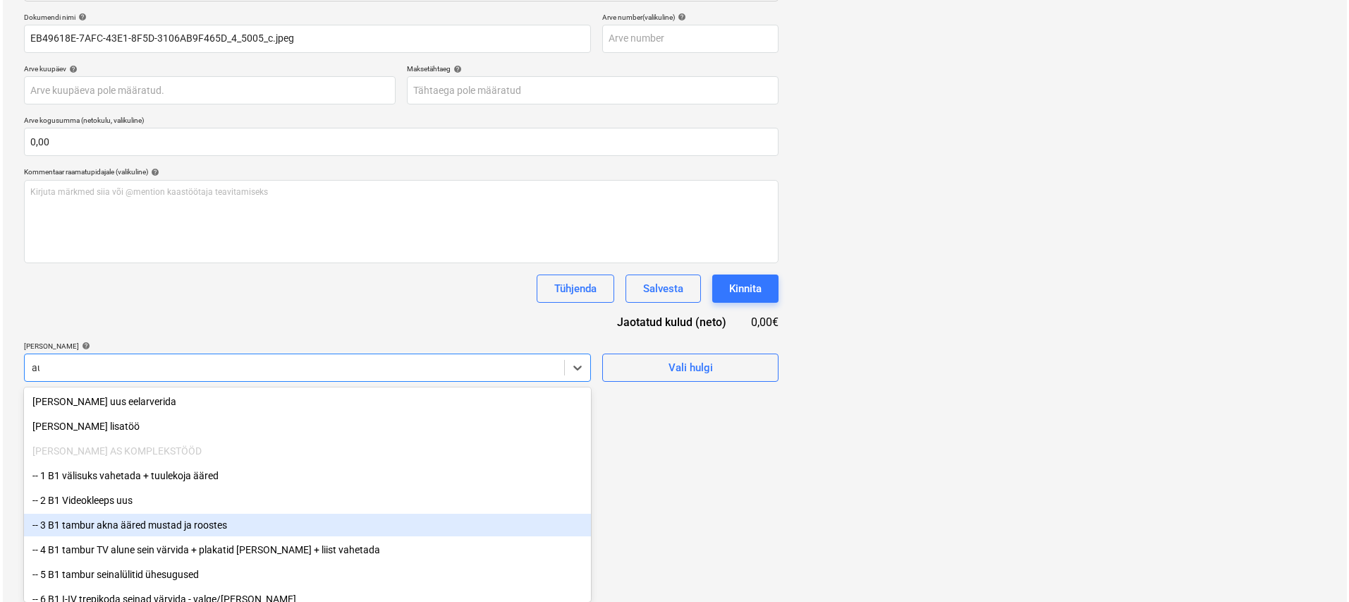
scroll to position [141, 0]
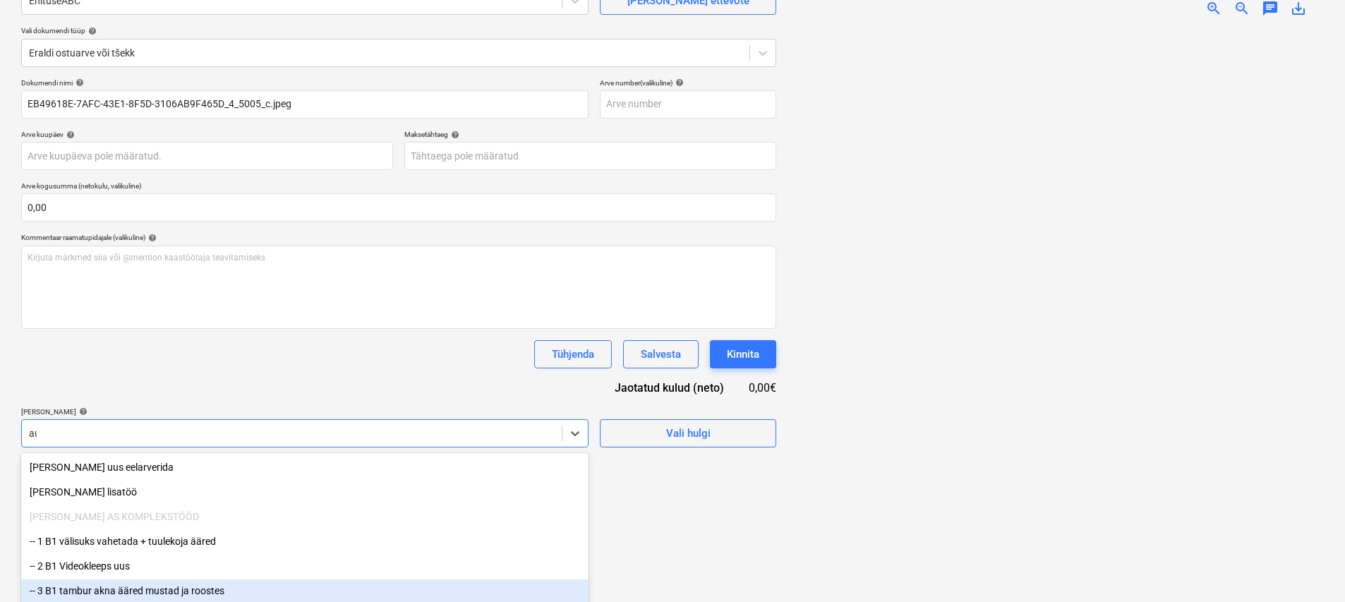
type input "auk"
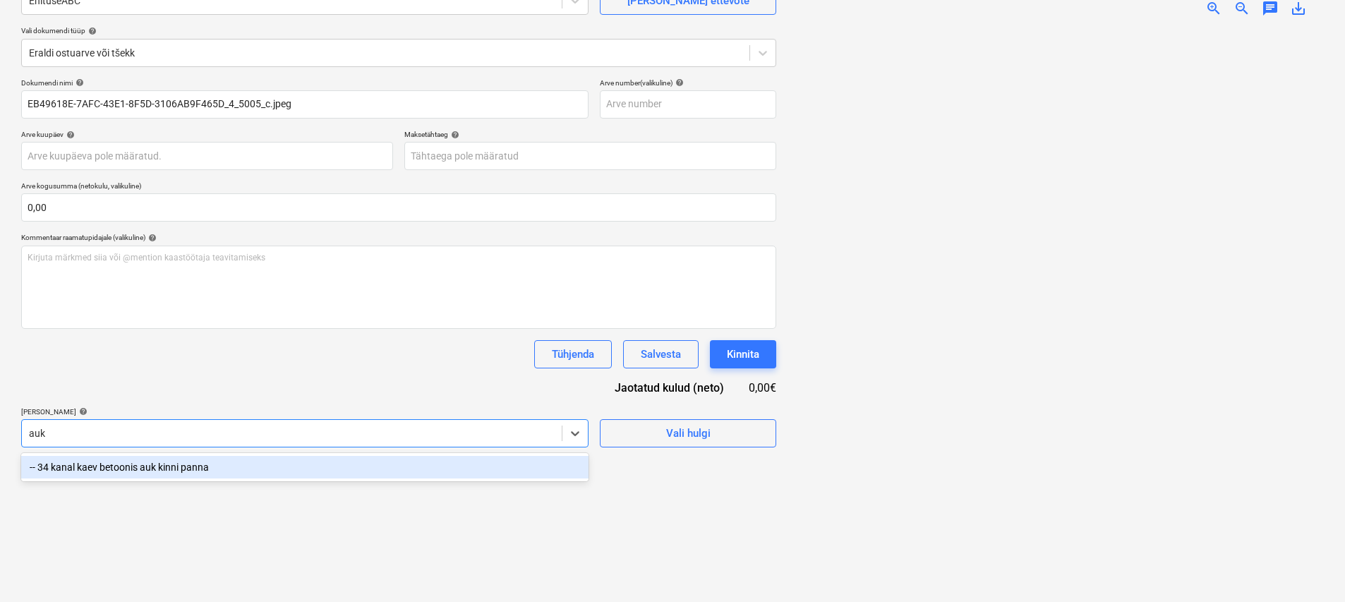
click at [193, 468] on div "-- 34 kanal kaev betoonis auk kinni panna" at bounding box center [304, 467] width 567 height 23
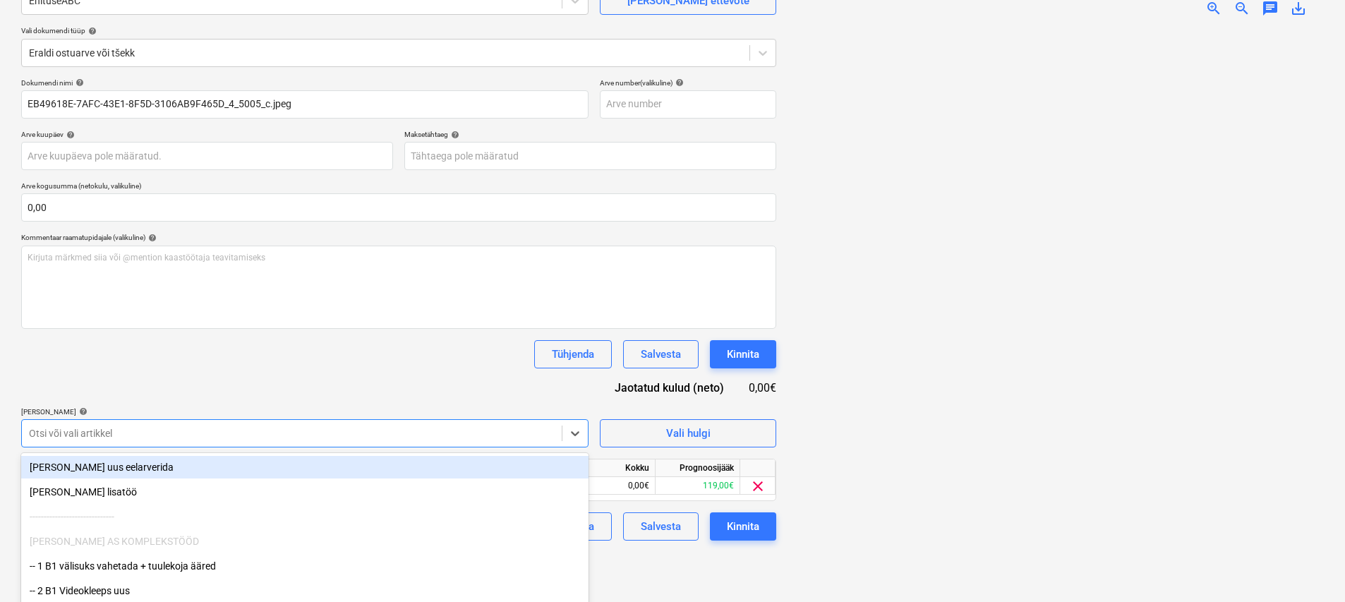
click at [280, 363] on div "Tühjenda Salvesta Kinnita" at bounding box center [398, 354] width 755 height 28
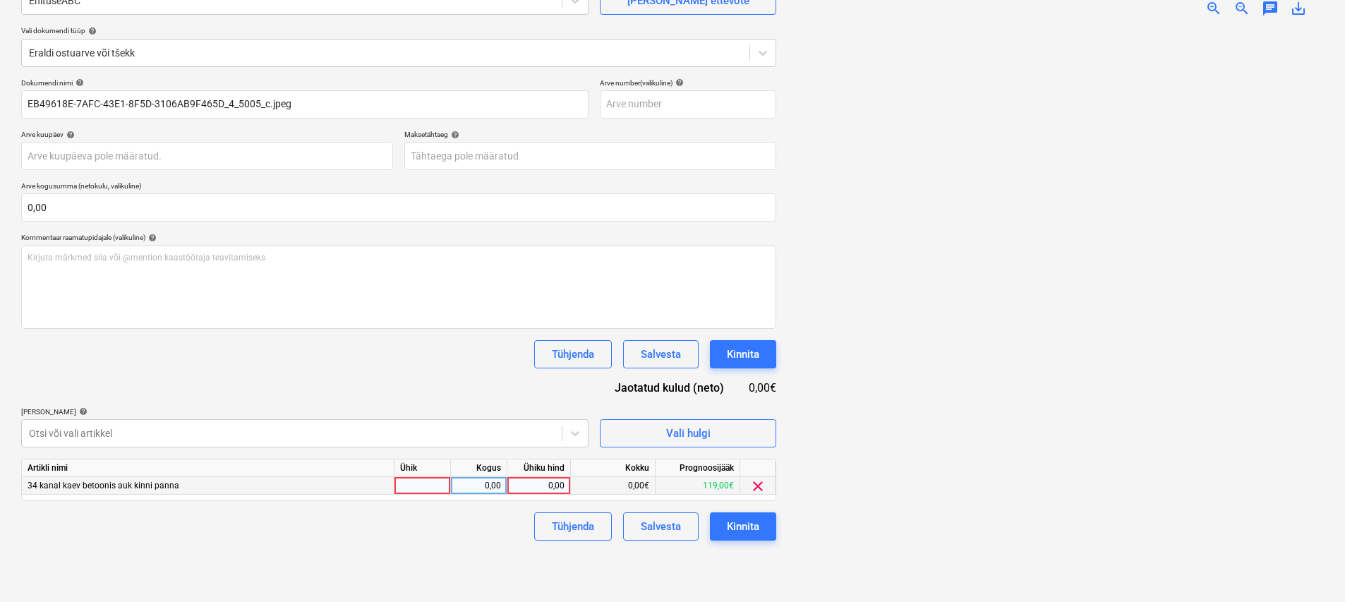
click at [437, 485] on div at bounding box center [422, 486] width 56 height 18
type input "kmp"
type input "28,97"
click at [763, 521] on button "Kinnita" at bounding box center [743, 526] width 66 height 28
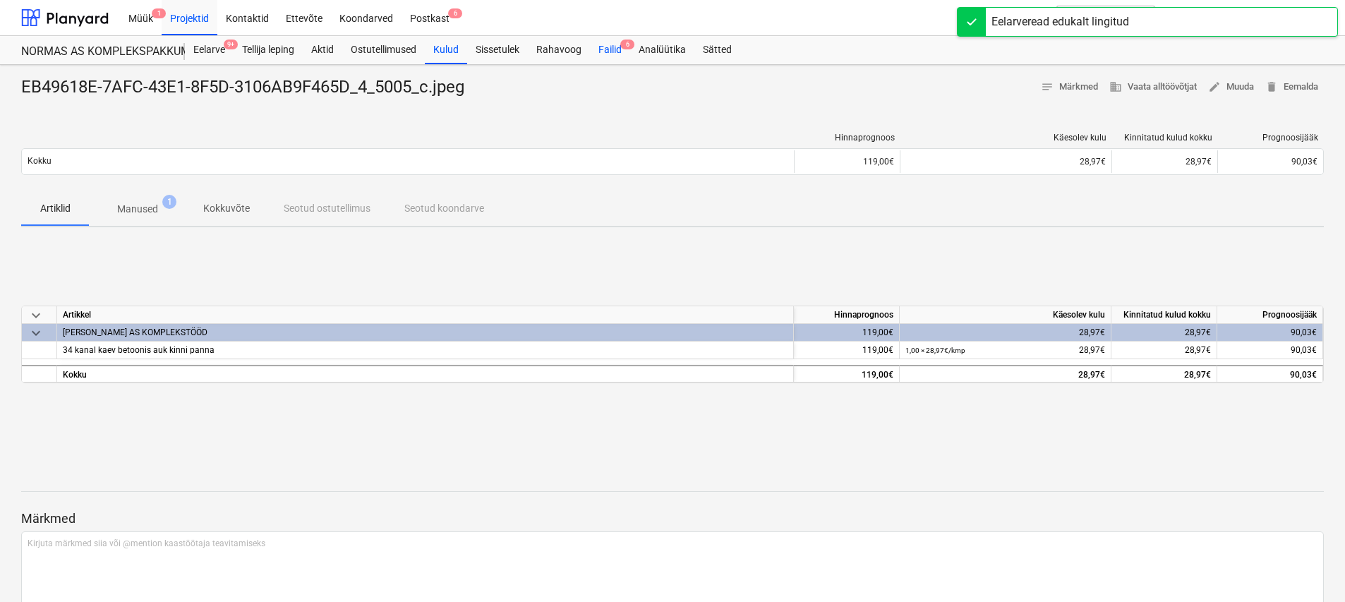
click at [605, 54] on div "Failid 6" at bounding box center [610, 50] width 40 height 28
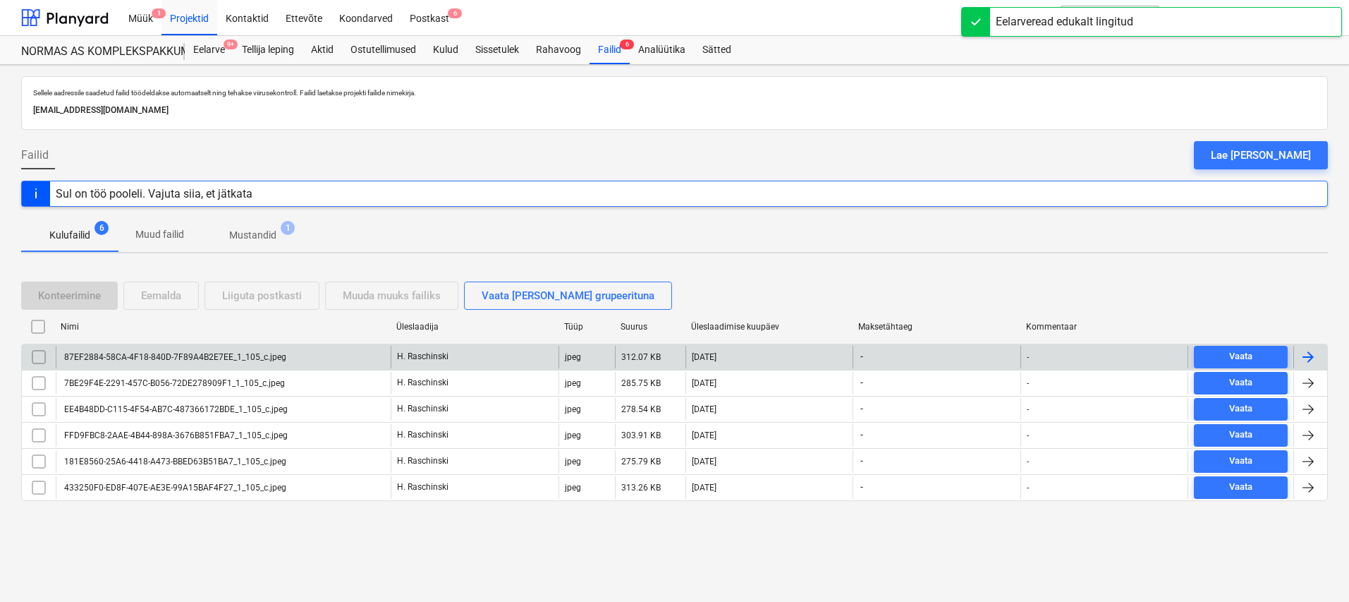
click at [220, 361] on div "87EF2884-58CA-4F18-840D-7F89A4B2E7EE_1_105_c.jpeg" at bounding box center [174, 357] width 224 height 10
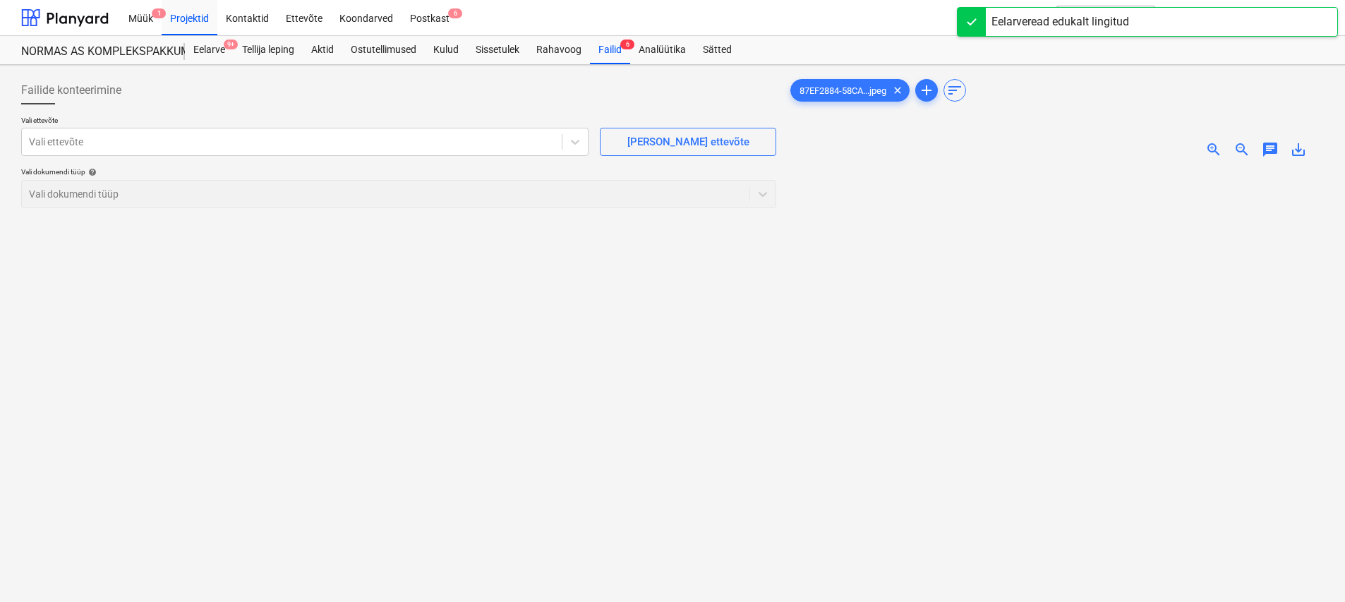
click at [1210, 143] on span "zoom_in" at bounding box center [1213, 149] width 17 height 17
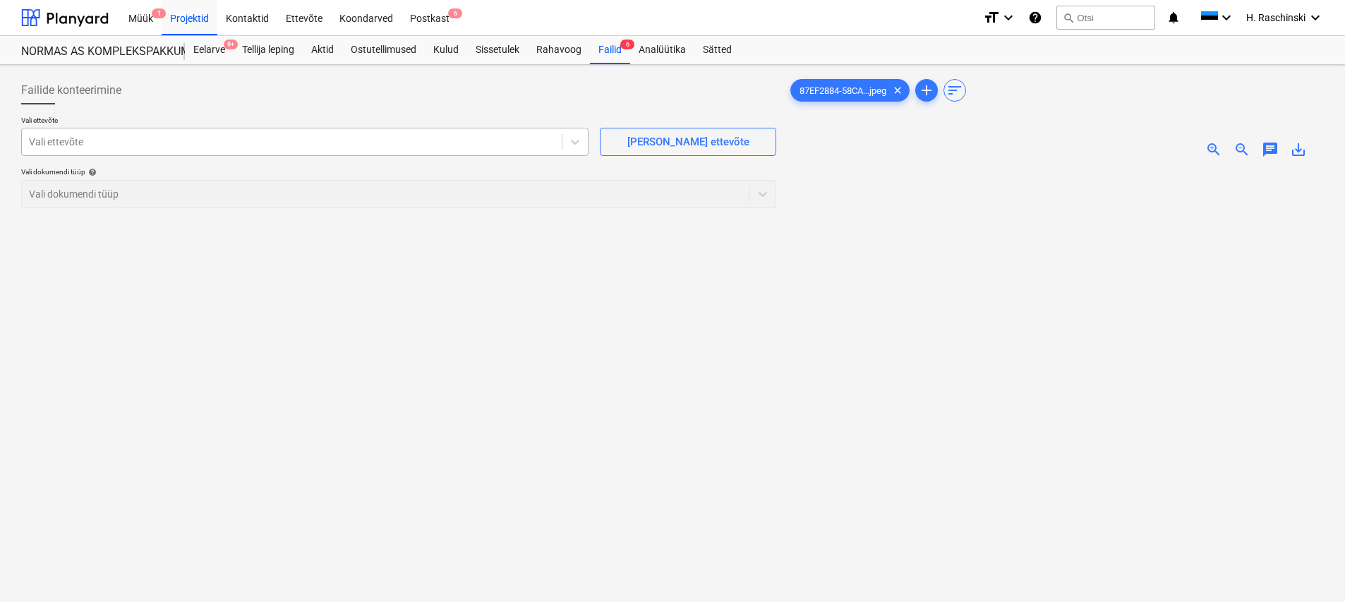
click at [480, 145] on div at bounding box center [292, 142] width 526 height 14
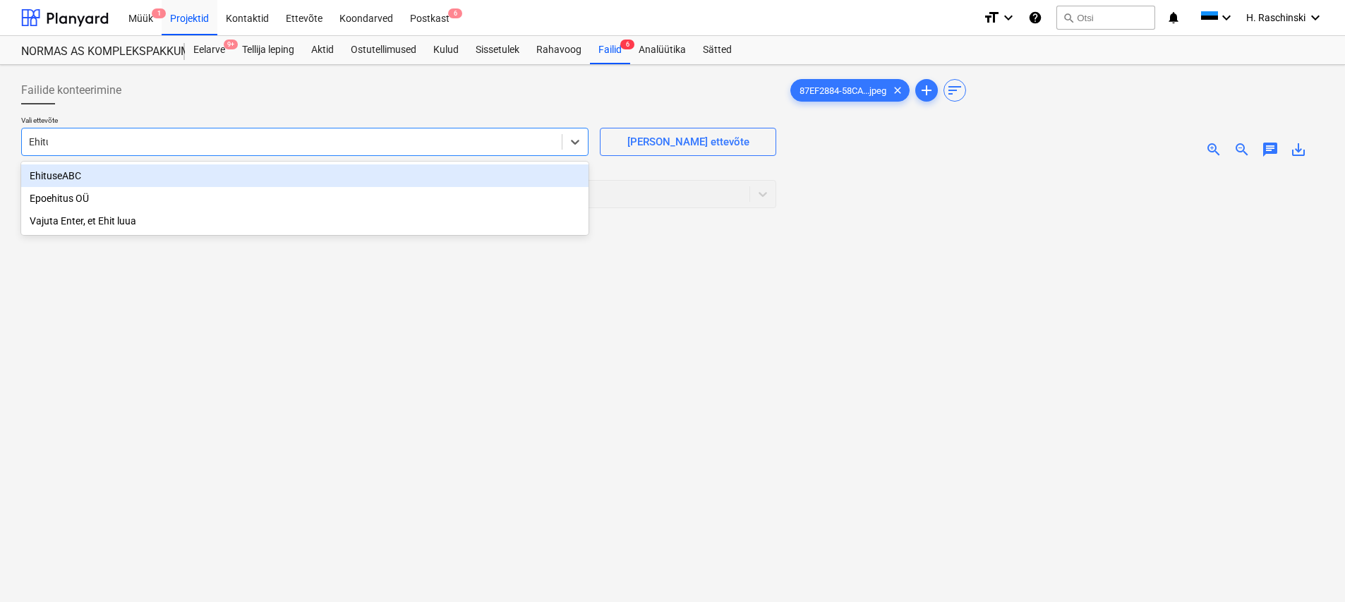
type input "Ehitus"
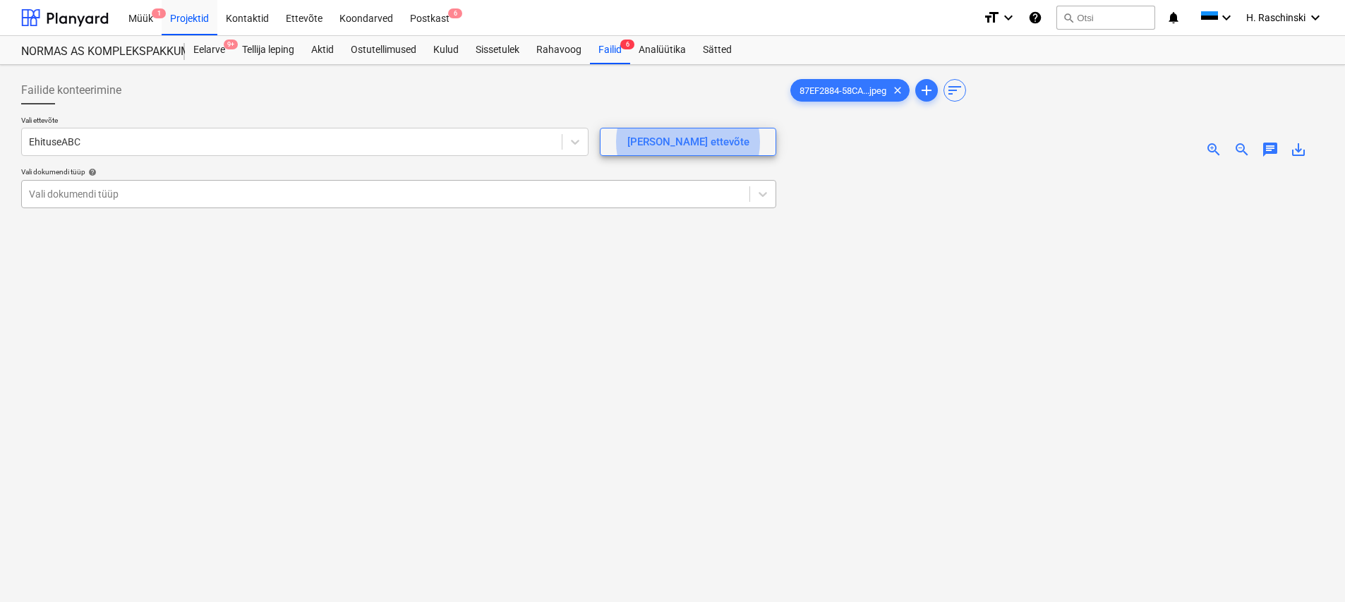
click at [354, 198] on div at bounding box center [385, 194] width 713 height 14
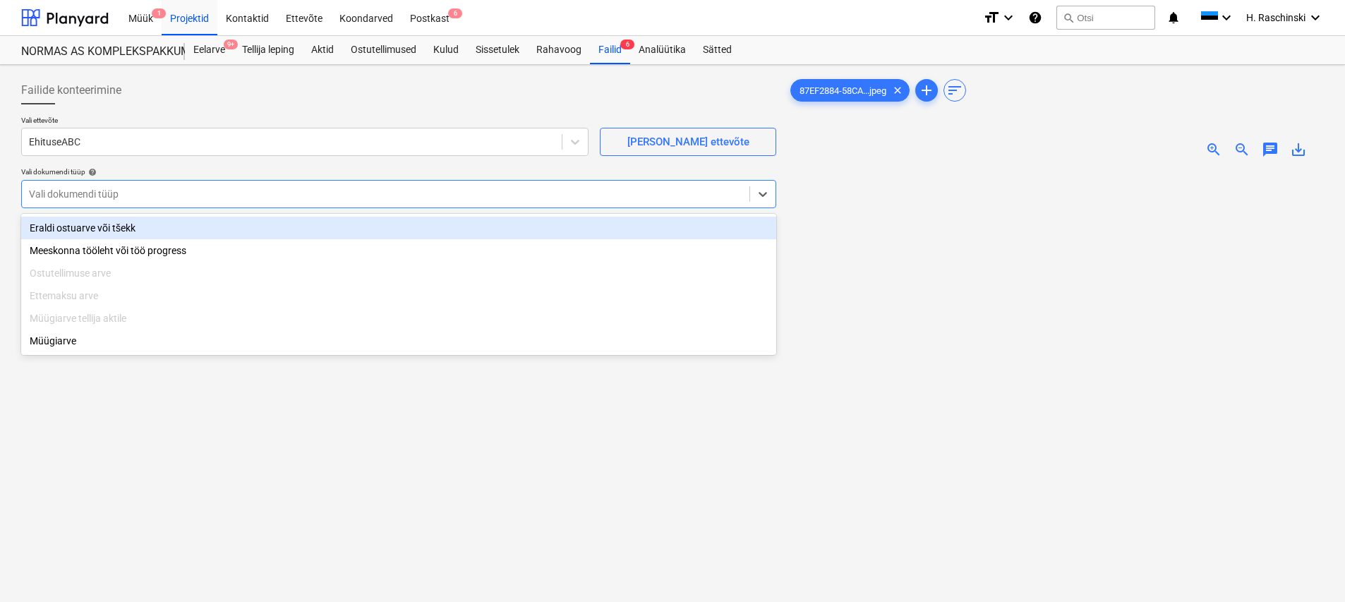
click at [145, 226] on div "Eraldi ostuarve või tšekk" at bounding box center [398, 228] width 755 height 23
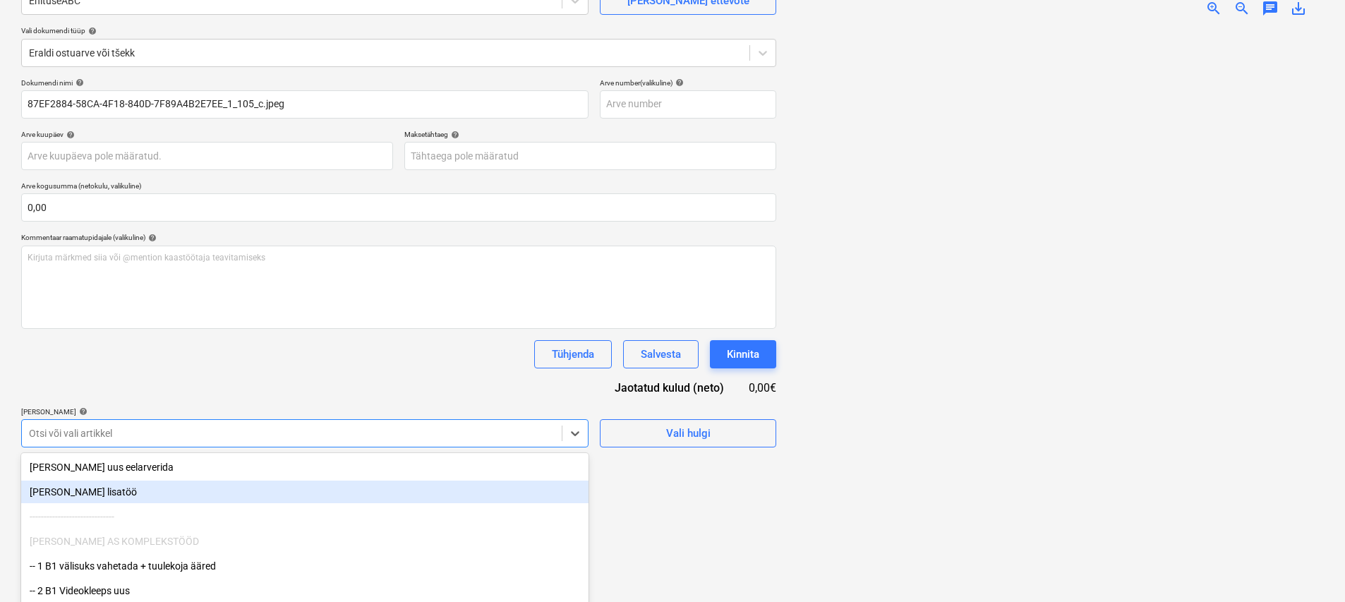
scroll to position [207, 0]
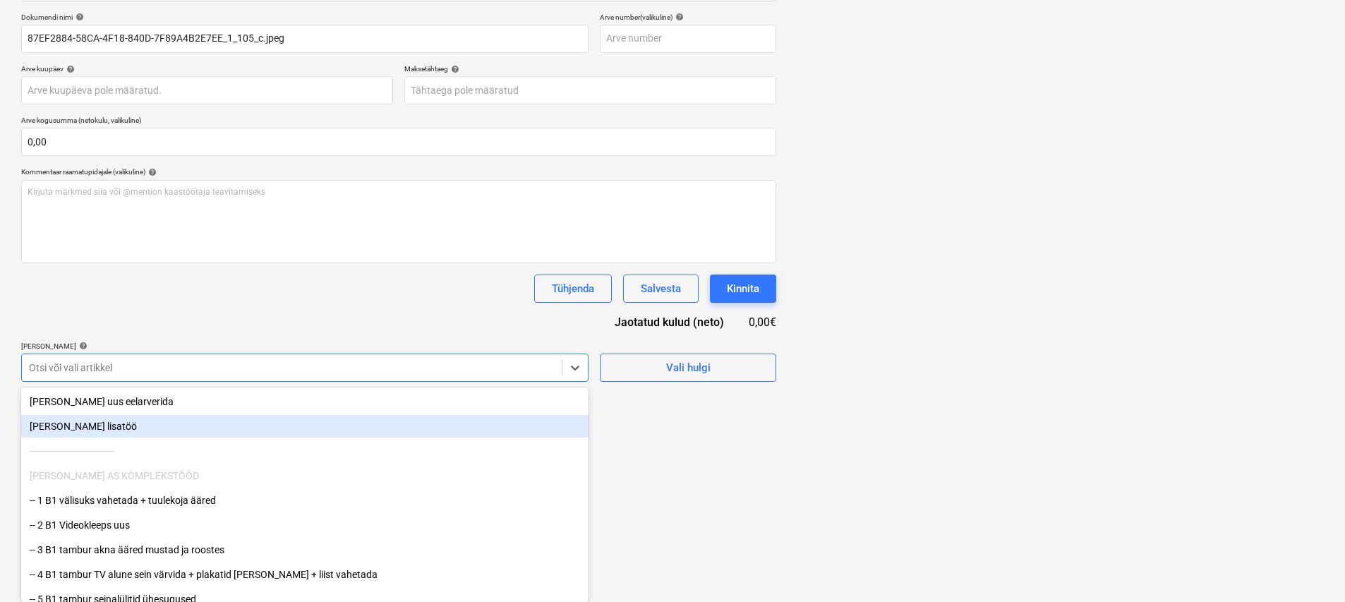
click at [236, 395] on body "Müük 1 Projektid Kontaktid Ettevõte Koondarved Postkast 6 format_size keyboard_…" at bounding box center [672, 94] width 1345 height 602
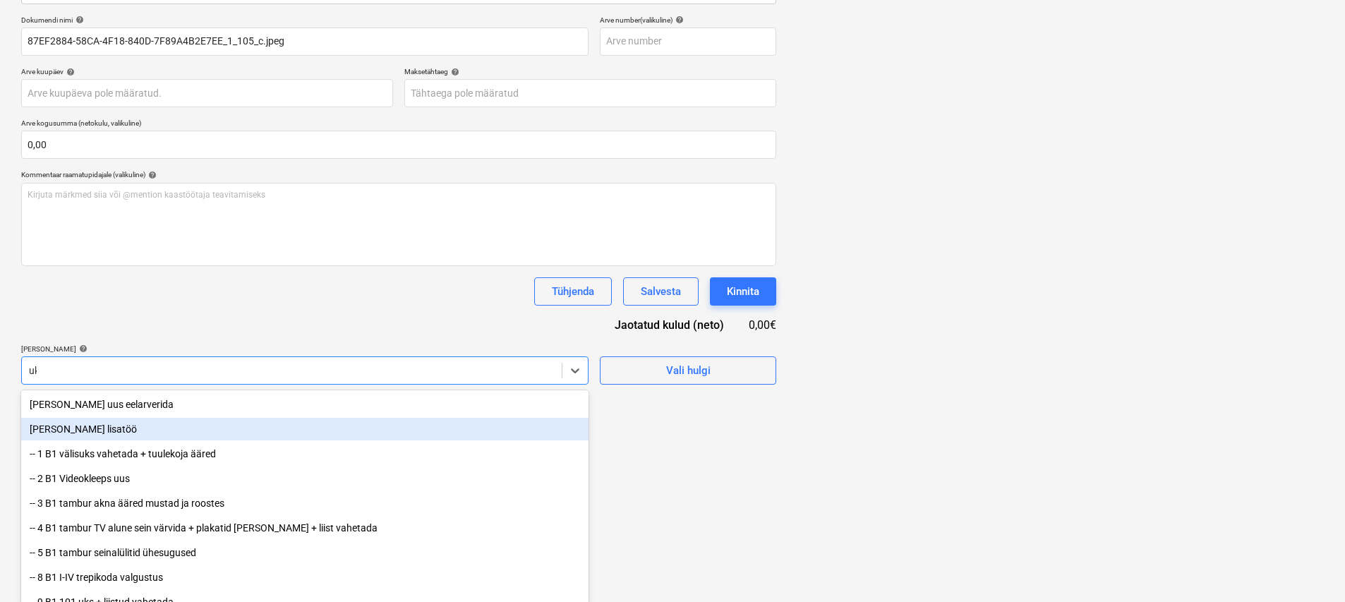
type input "ukse"
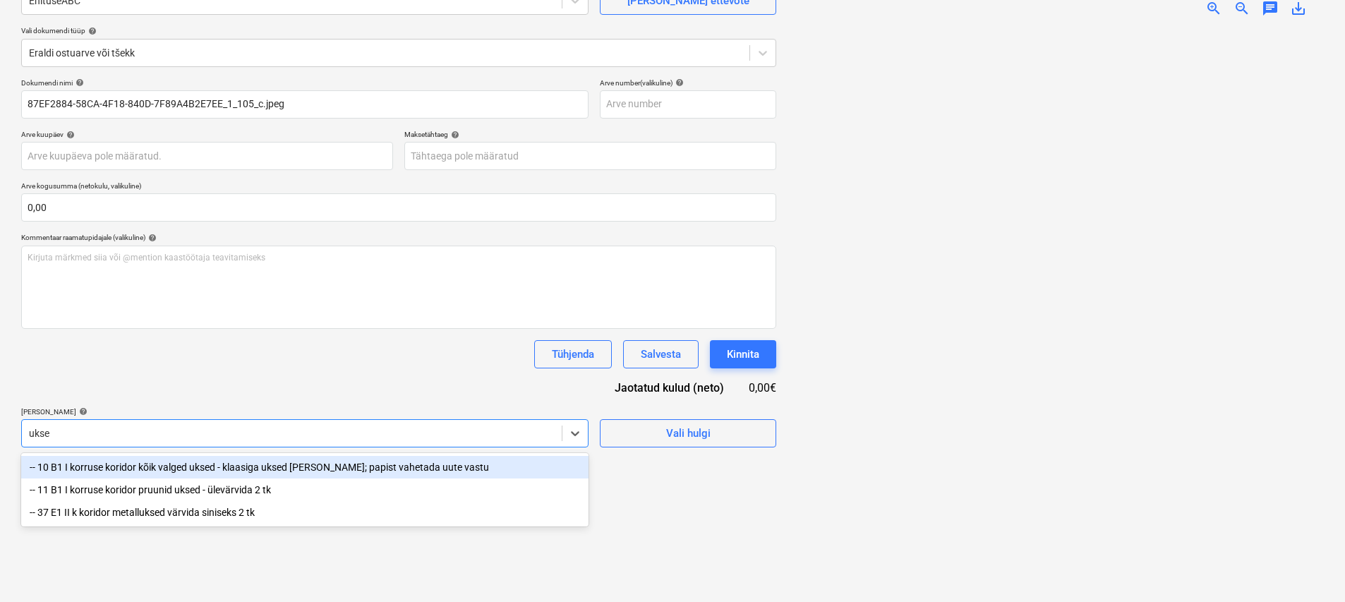
click at [252, 465] on div "-- 10 B1 I korruse koridor kõik valged uksed - klaasiga uksed [PERSON_NAME]; pa…" at bounding box center [304, 467] width 567 height 23
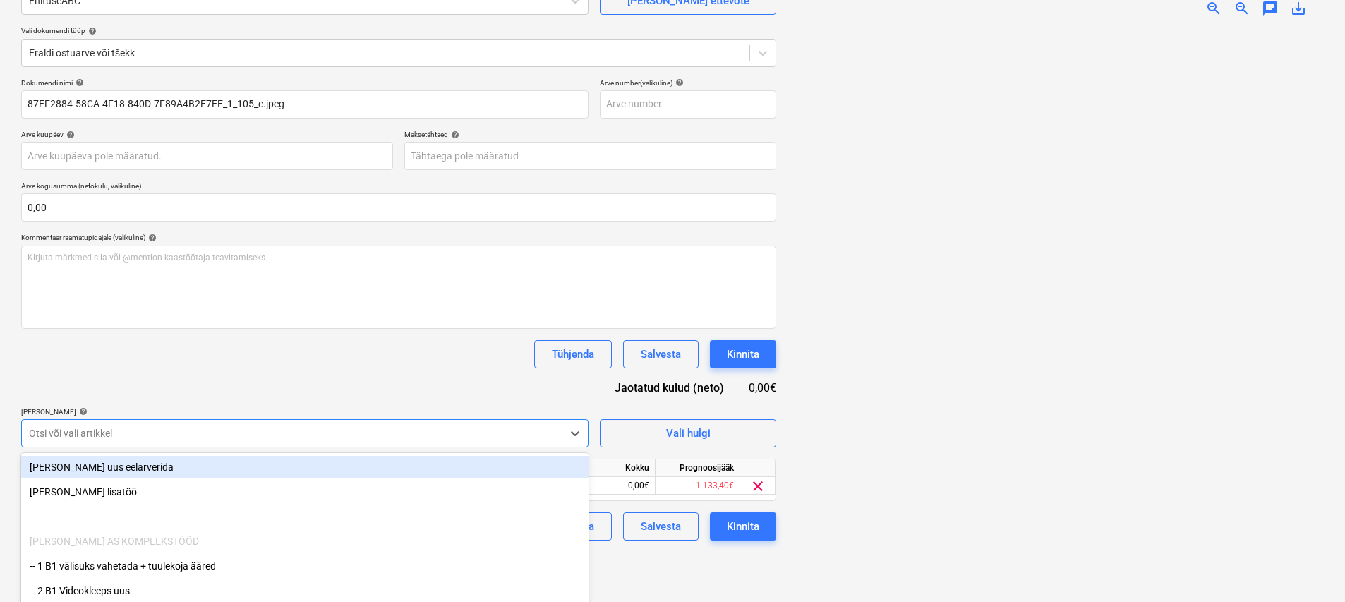
click at [312, 388] on div "Dokumendi nimi help 87EF2884-58CA-4F18-840D-7F89A4B2E7EE_1_105_c.jpeg Arve numb…" at bounding box center [398, 309] width 755 height 462
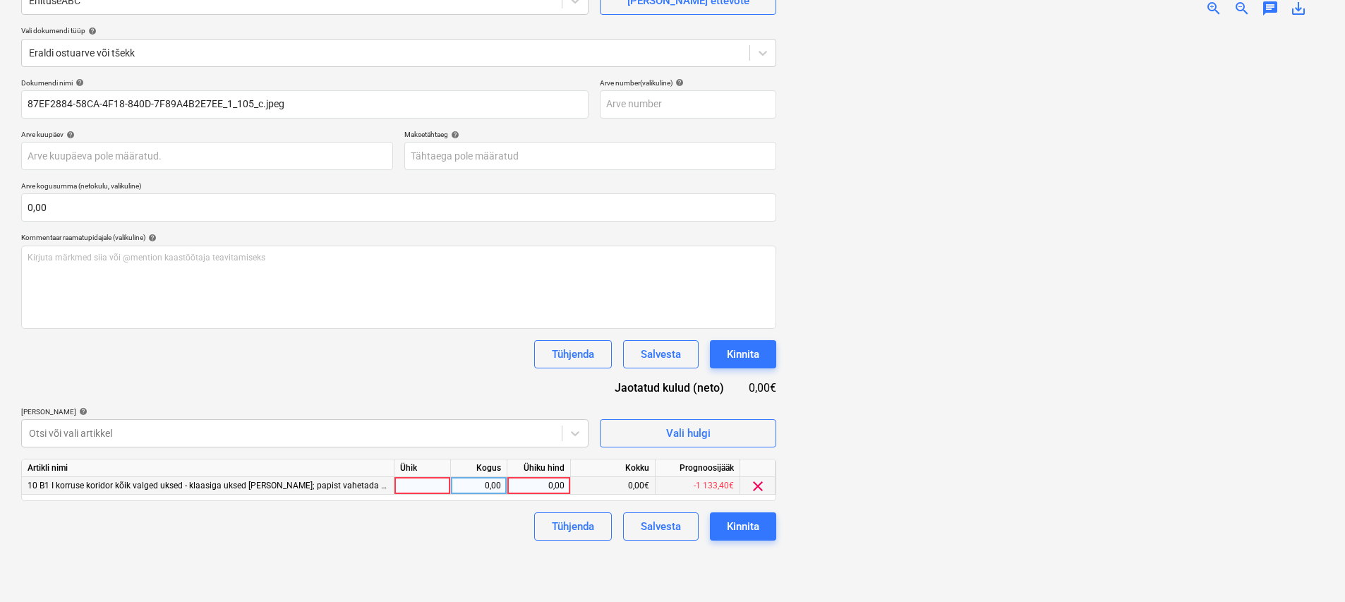
click at [414, 482] on div at bounding box center [422, 486] width 56 height 18
type input "kmp"
type input "76,47"
click at [512, 547] on div "Failide konteerimine Vali ettevõte EhituseABC [PERSON_NAME] uus ettevõte Vali d…" at bounding box center [399, 262] width 766 height 667
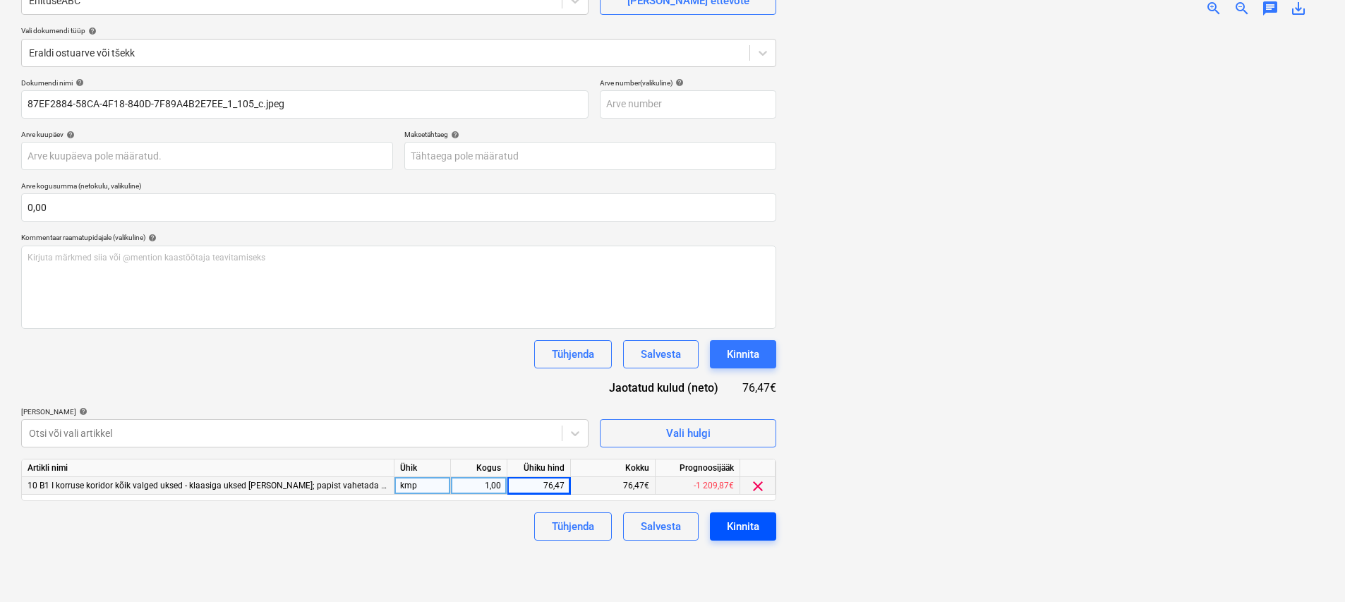
click at [739, 533] on div "Kinnita" at bounding box center [743, 526] width 32 height 18
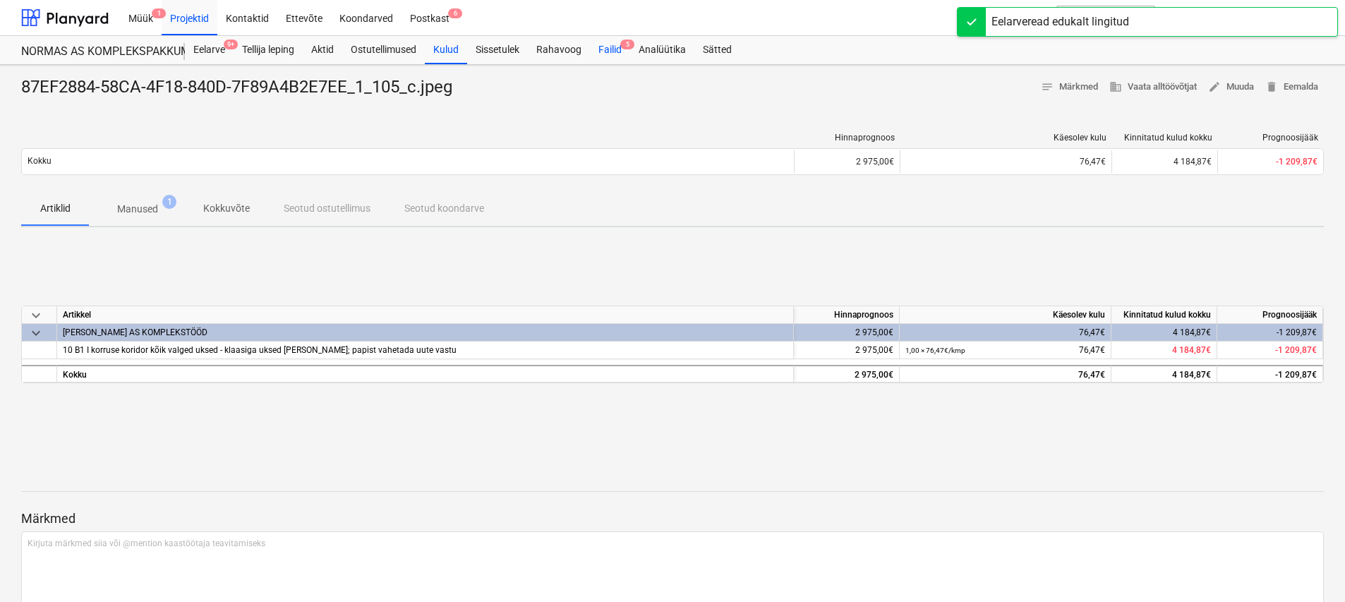
click at [612, 50] on div "Failid 5" at bounding box center [610, 50] width 40 height 28
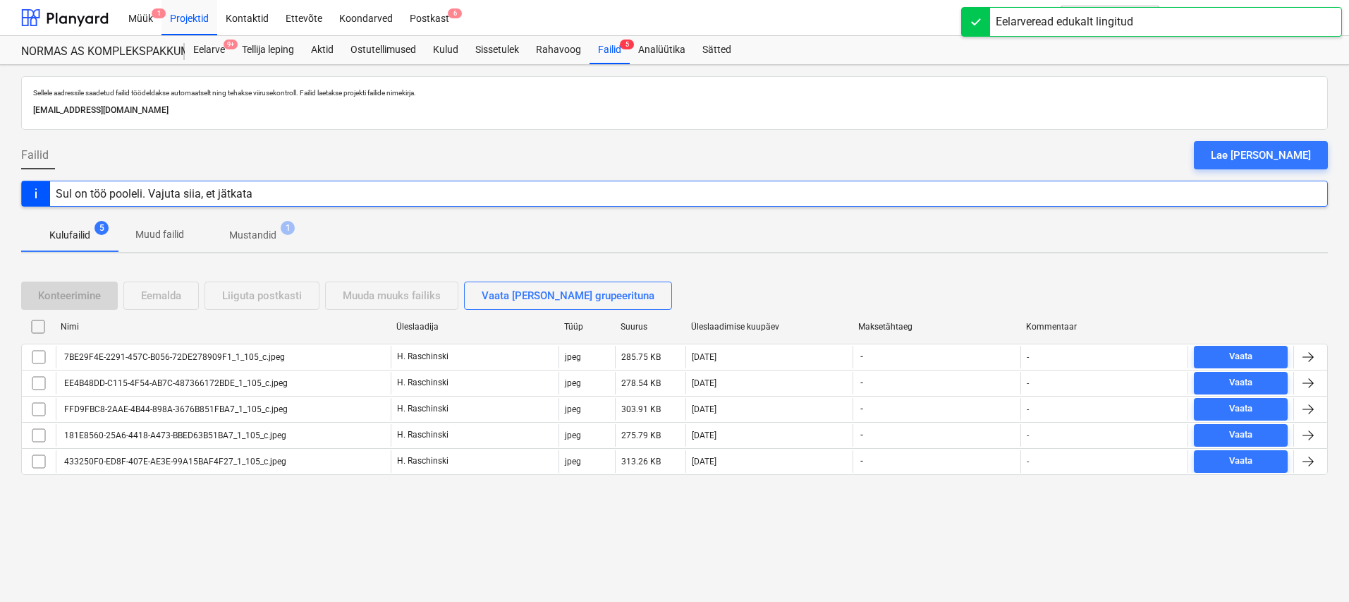
click at [239, 357] on div "7BE29F4E-2291-457C-B056-72DE278909F1_1_105_c.jpeg" at bounding box center [173, 357] width 223 height 10
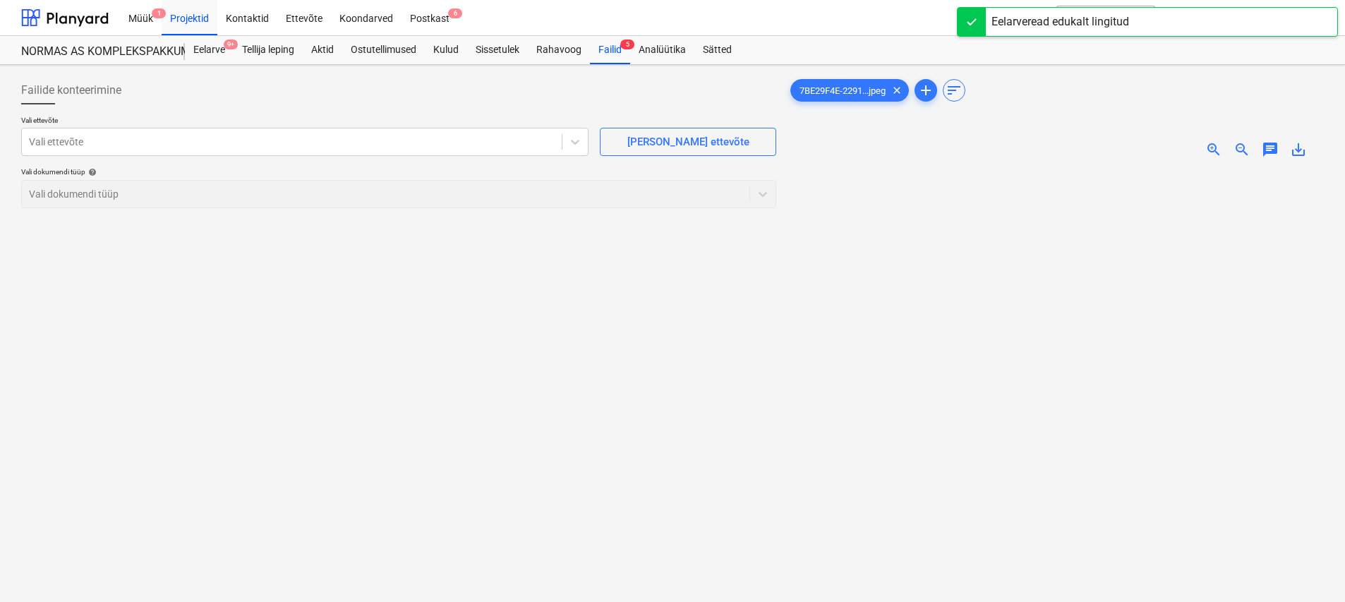
click at [1206, 146] on span "zoom_in" at bounding box center [1213, 149] width 17 height 17
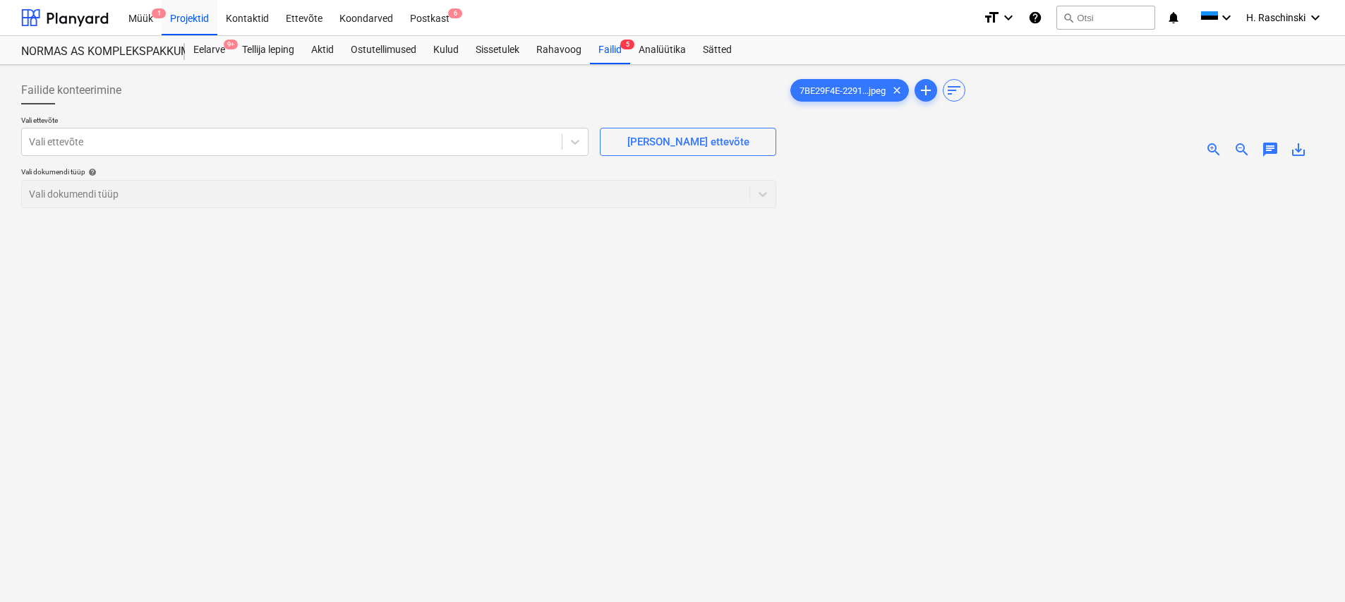
click at [1206, 146] on span "zoom_in" at bounding box center [1213, 149] width 17 height 17
click at [427, 147] on div at bounding box center [292, 142] width 526 height 14
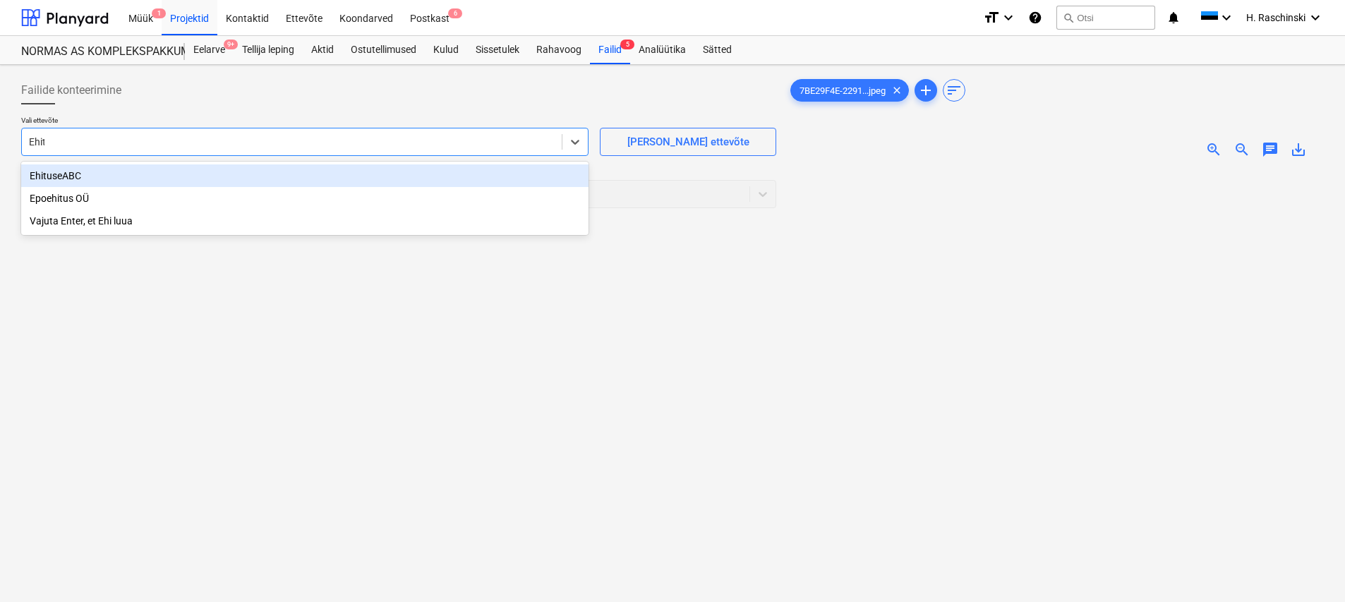
type input "Ehitu"
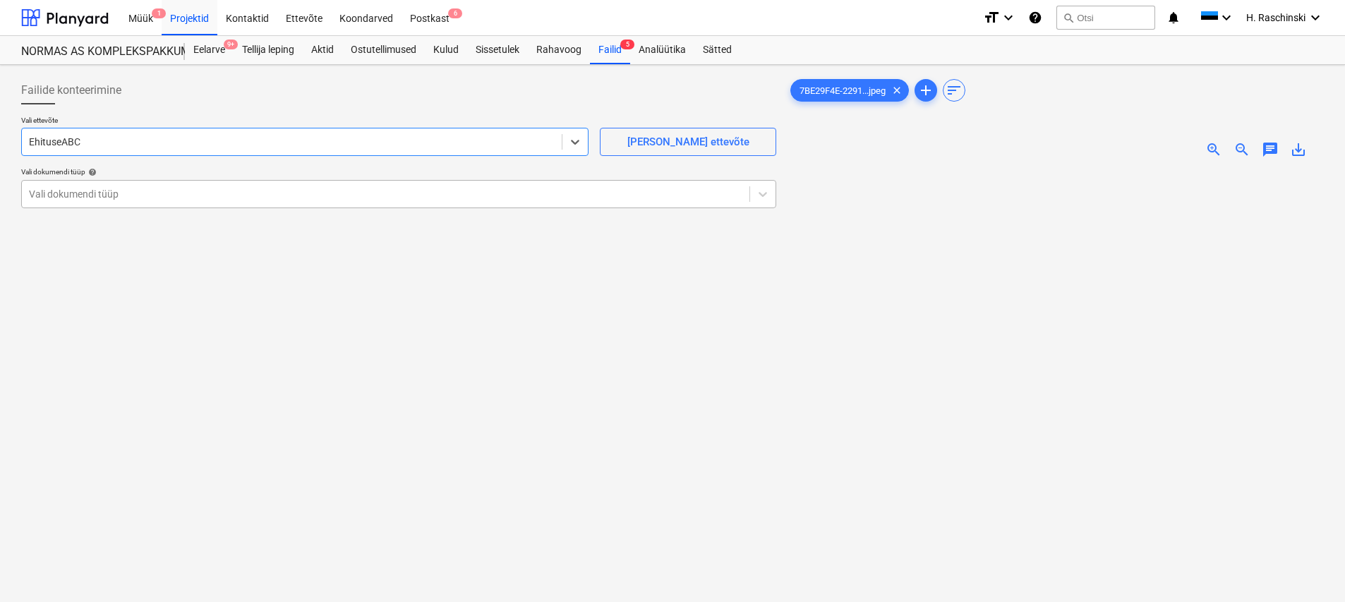
click at [237, 198] on div at bounding box center [385, 194] width 713 height 14
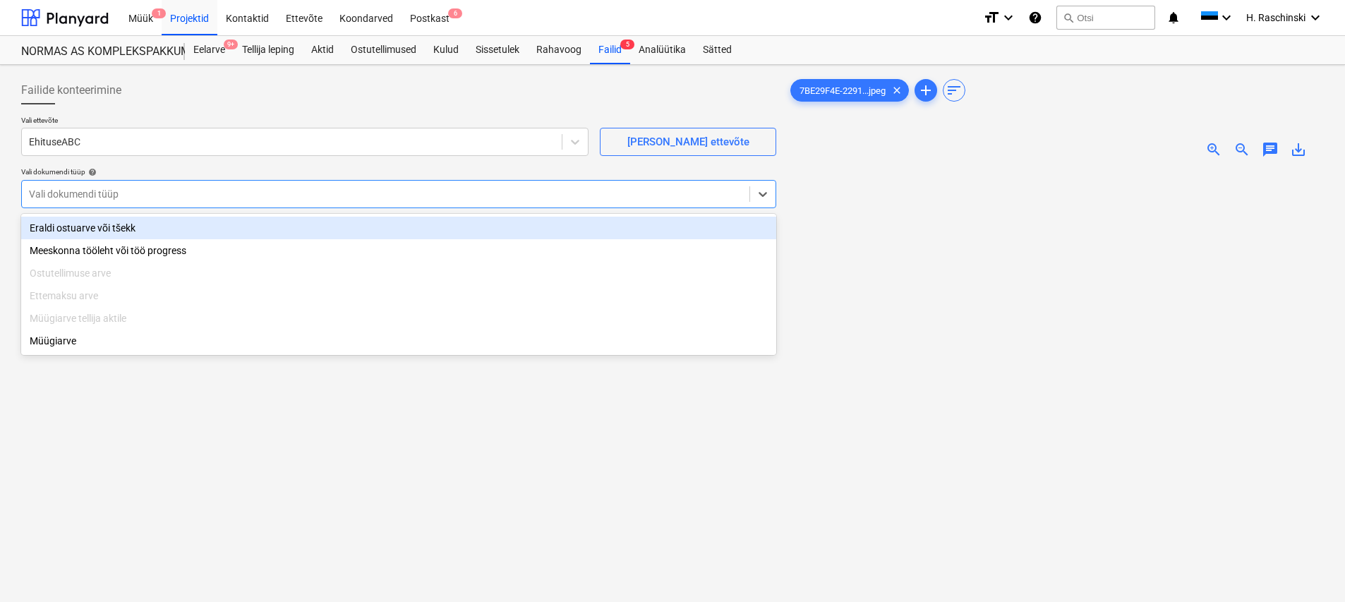
click at [105, 224] on div "Eraldi ostuarve või tšekk" at bounding box center [398, 228] width 755 height 23
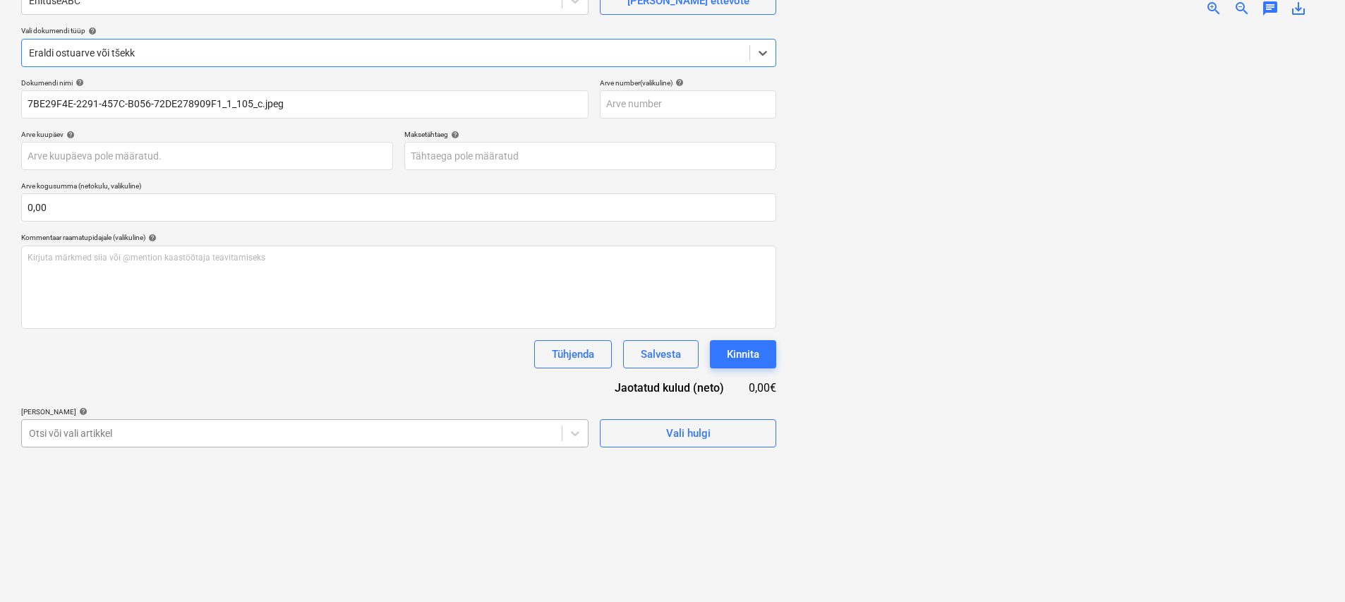
click at [243, 437] on body "Müük 1 Projektid Kontaktid Ettevõte Koondarved Postkast 6 format_size keyboard_…" at bounding box center [672, 160] width 1345 height 602
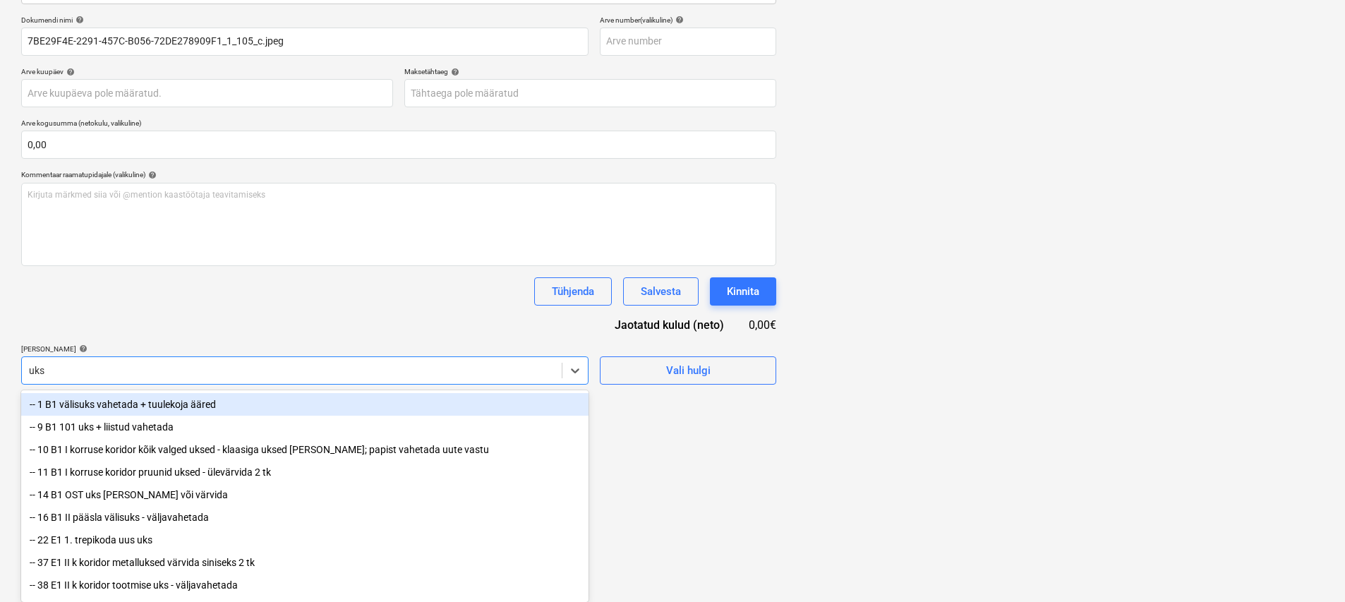
scroll to position [141, 0]
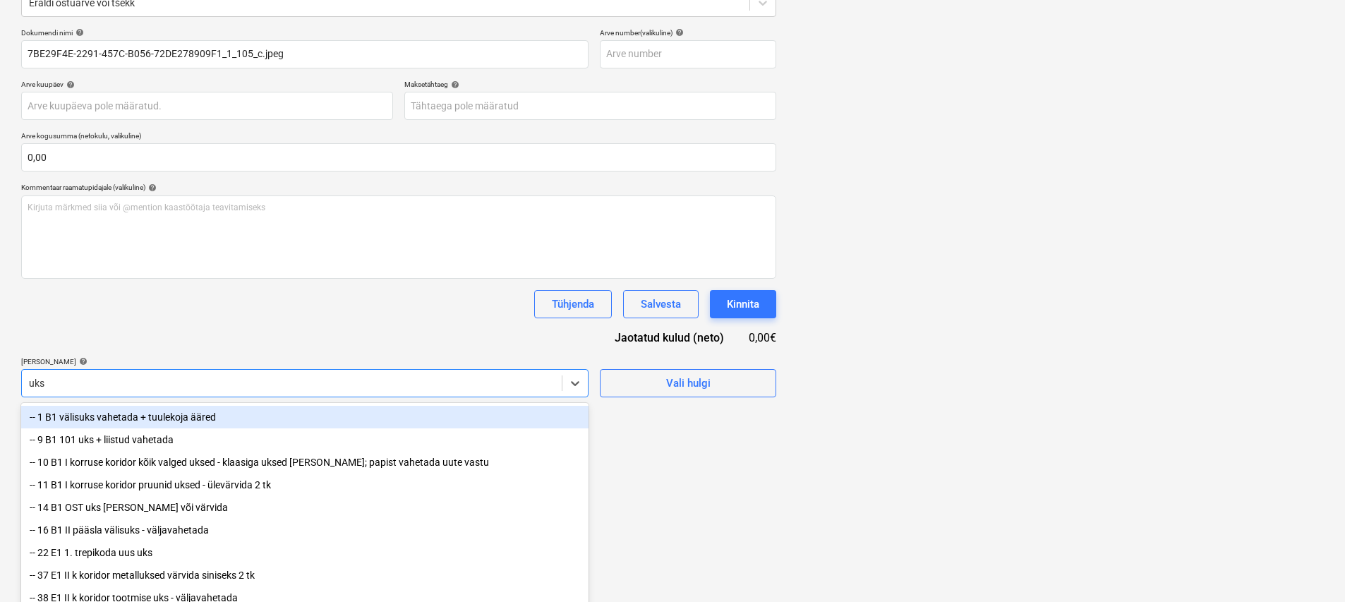
type input "ukse"
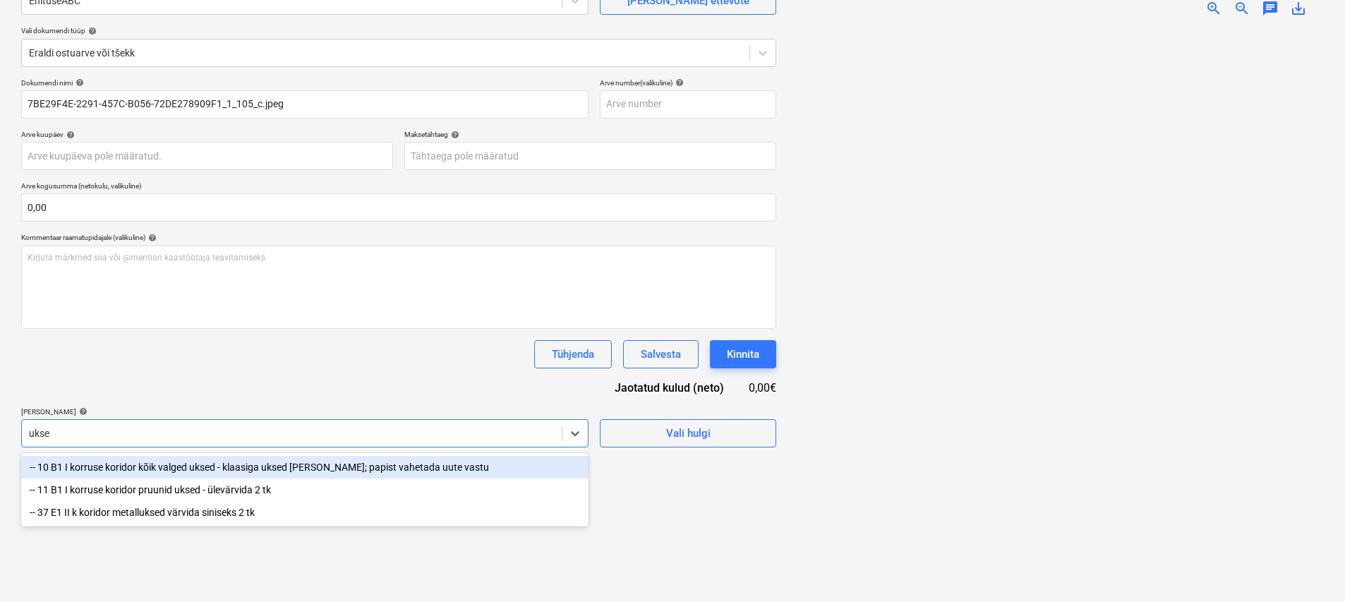
click at [384, 461] on div "-- 10 B1 I korruse koridor kõik valged uksed - klaasiga uksed [PERSON_NAME]; pa…" at bounding box center [304, 467] width 567 height 23
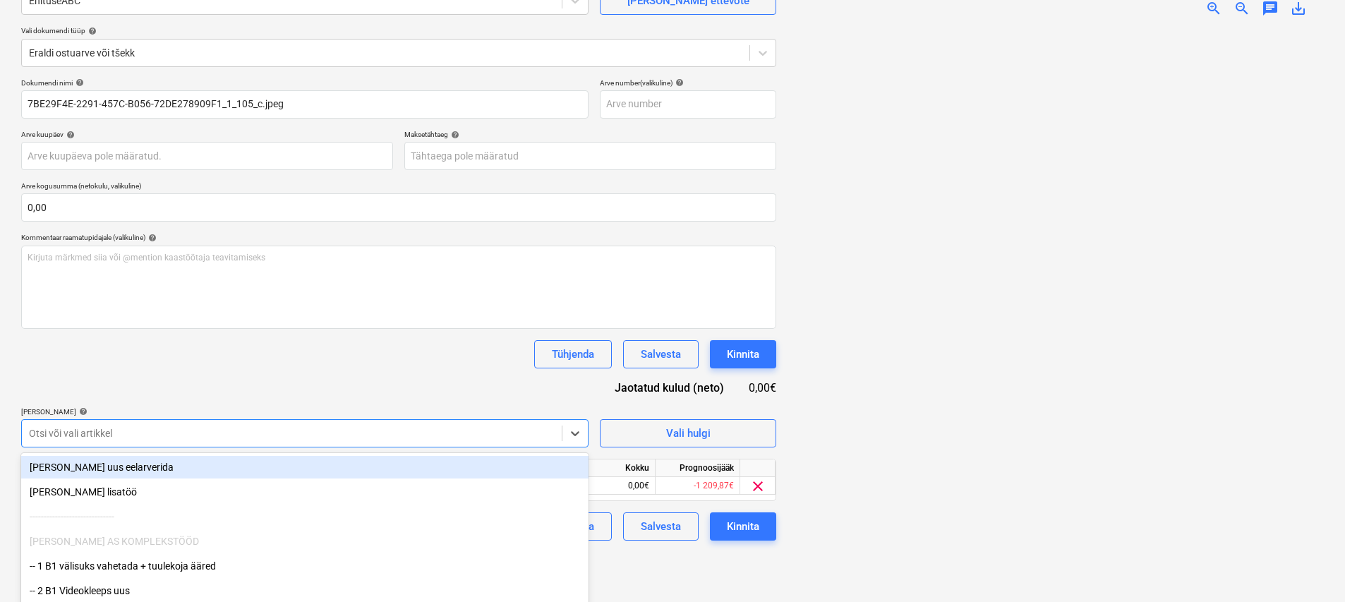
click at [418, 389] on div "Dokumendi nimi help 7BE29F4E-2291-457C-B056-72DE278909F1_1_105_c.jpeg Arve numb…" at bounding box center [398, 309] width 755 height 462
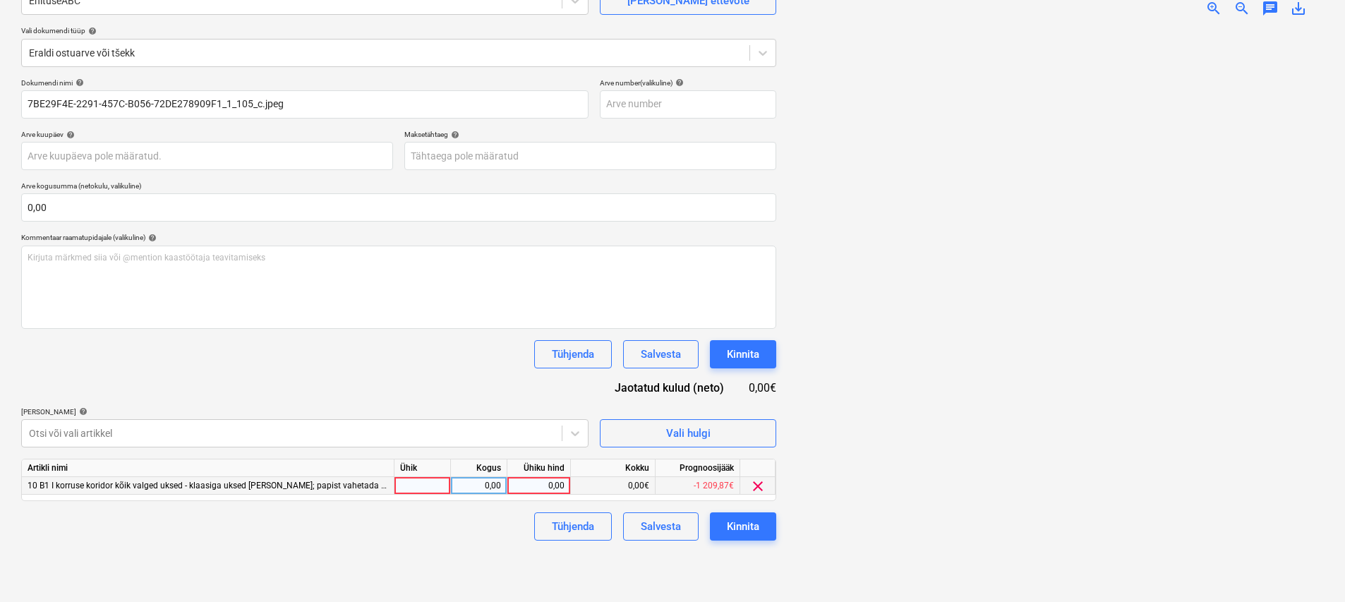
click at [430, 483] on div at bounding box center [422, 486] width 56 height 18
type input "kmp"
type input "26,57"
click at [767, 529] on button "Kinnita" at bounding box center [743, 526] width 66 height 28
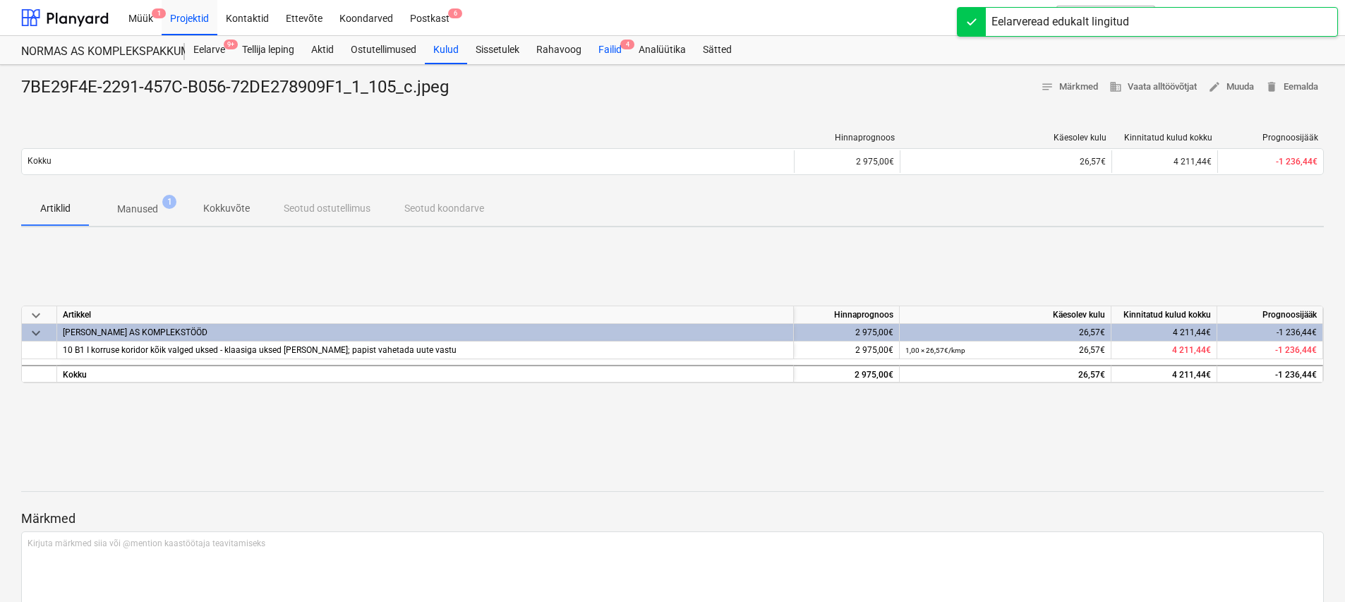
click at [610, 51] on div "Failid 4" at bounding box center [610, 50] width 40 height 28
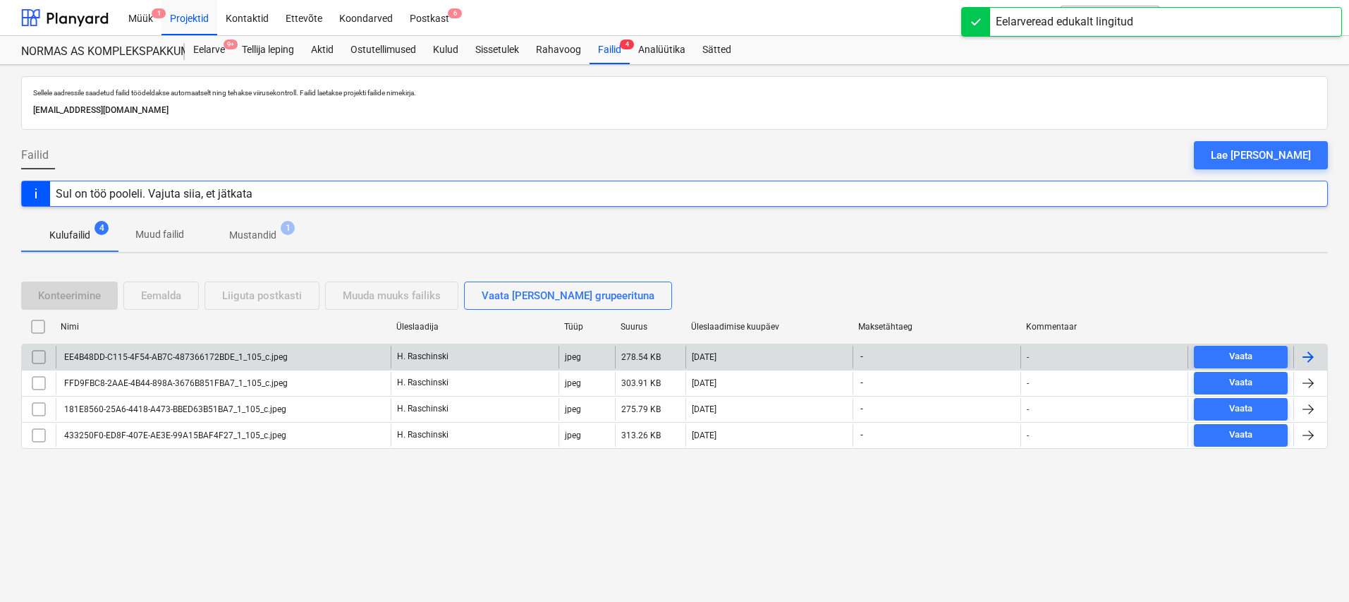
click at [237, 355] on div "EE4B48DD-C115-4F54-AB7C-487366172BDE_1_105_c.jpeg" at bounding box center [175, 357] width 226 height 10
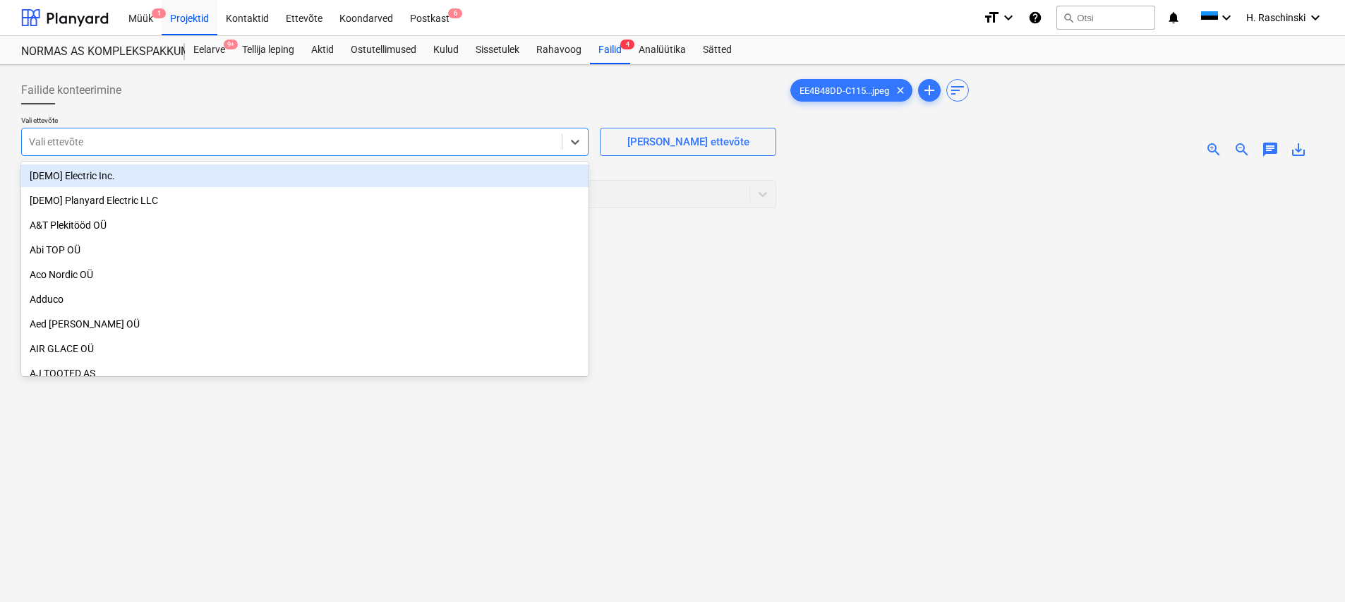
click at [370, 144] on div at bounding box center [292, 142] width 526 height 14
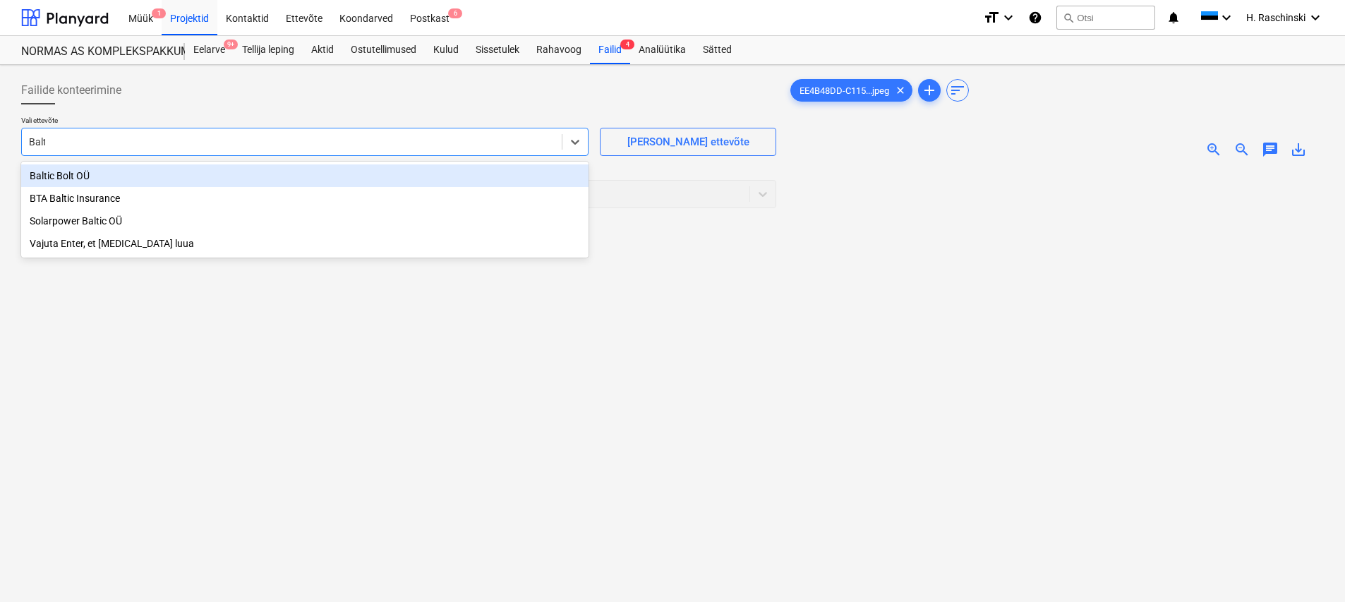
type input "Balti"
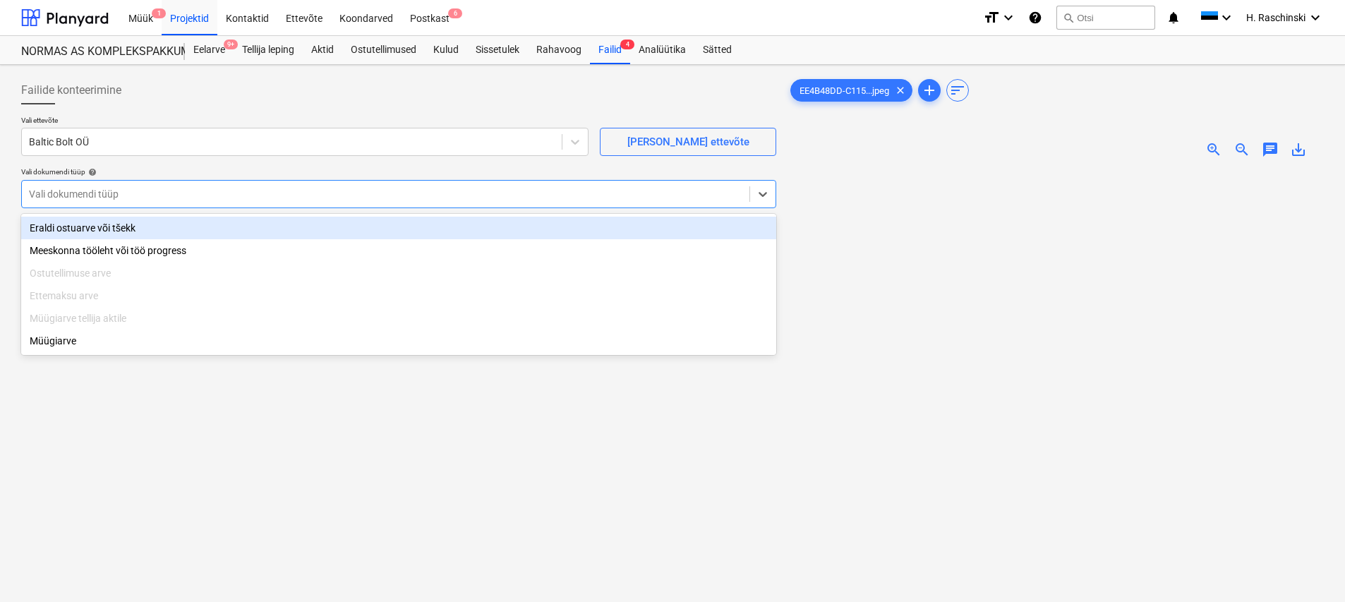
click at [156, 187] on div at bounding box center [385, 194] width 713 height 14
click at [122, 226] on div "Eraldi ostuarve või tšekk" at bounding box center [398, 228] width 755 height 23
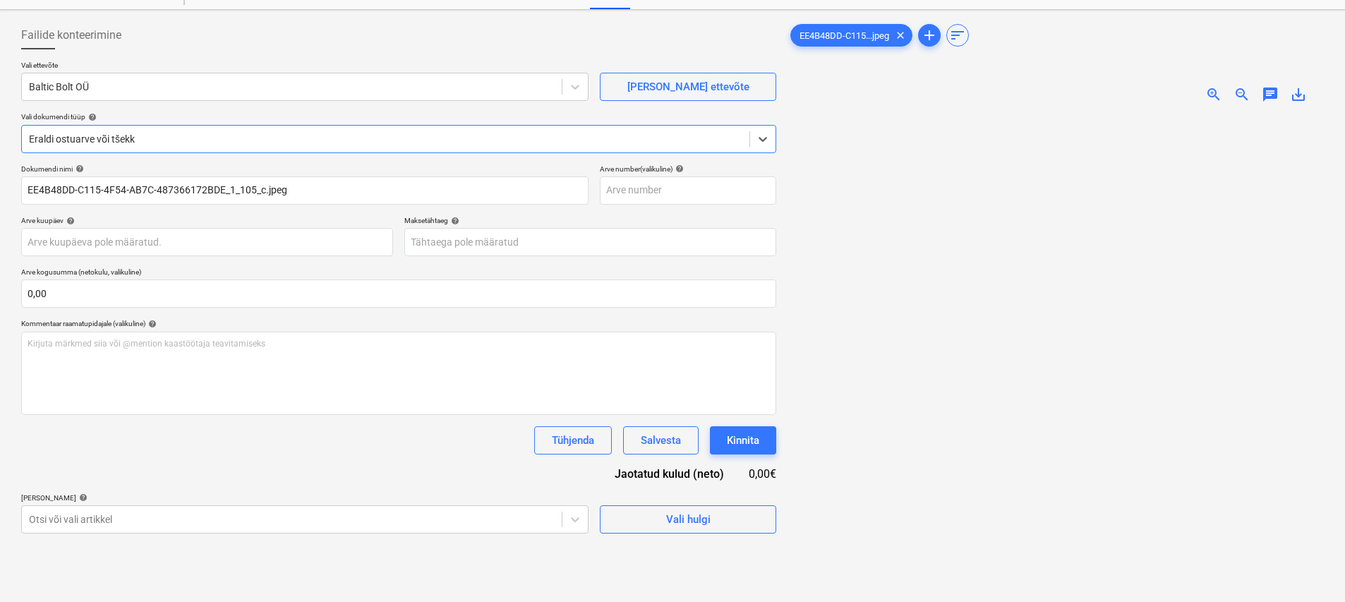
scroll to position [103, 0]
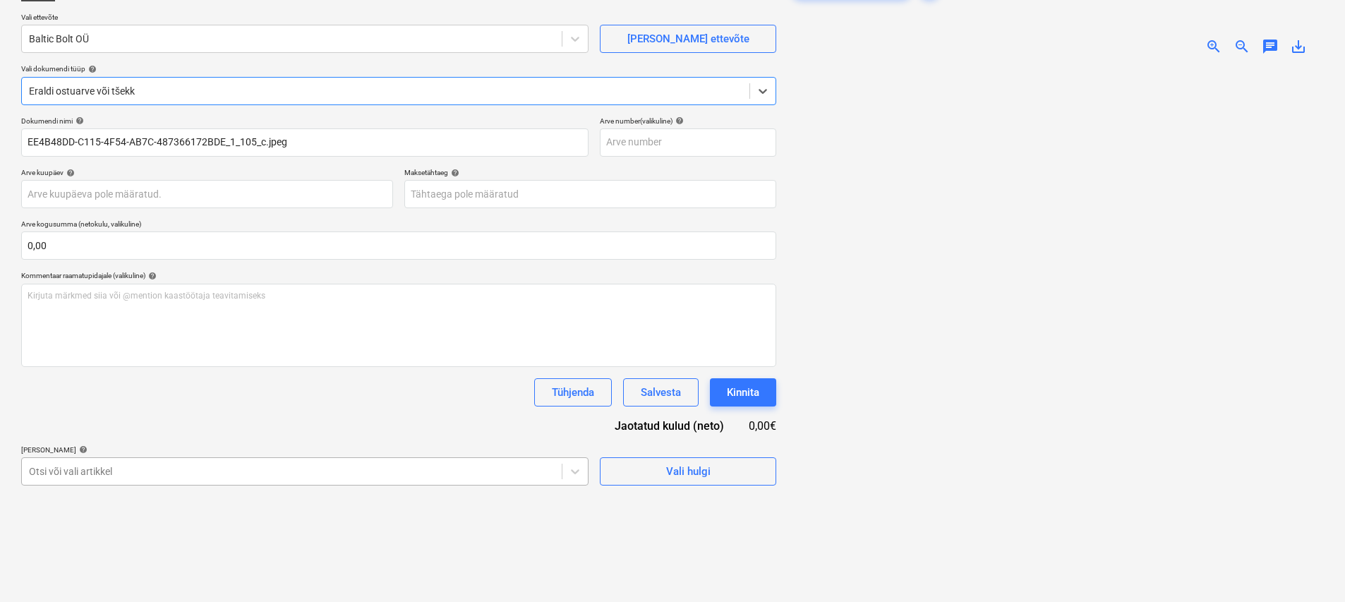
click at [264, 474] on body "Müük 1 Projektid Kontaktid Ettevõte Koondarved Postkast 6 format_size keyboard_…" at bounding box center [672, 198] width 1345 height 602
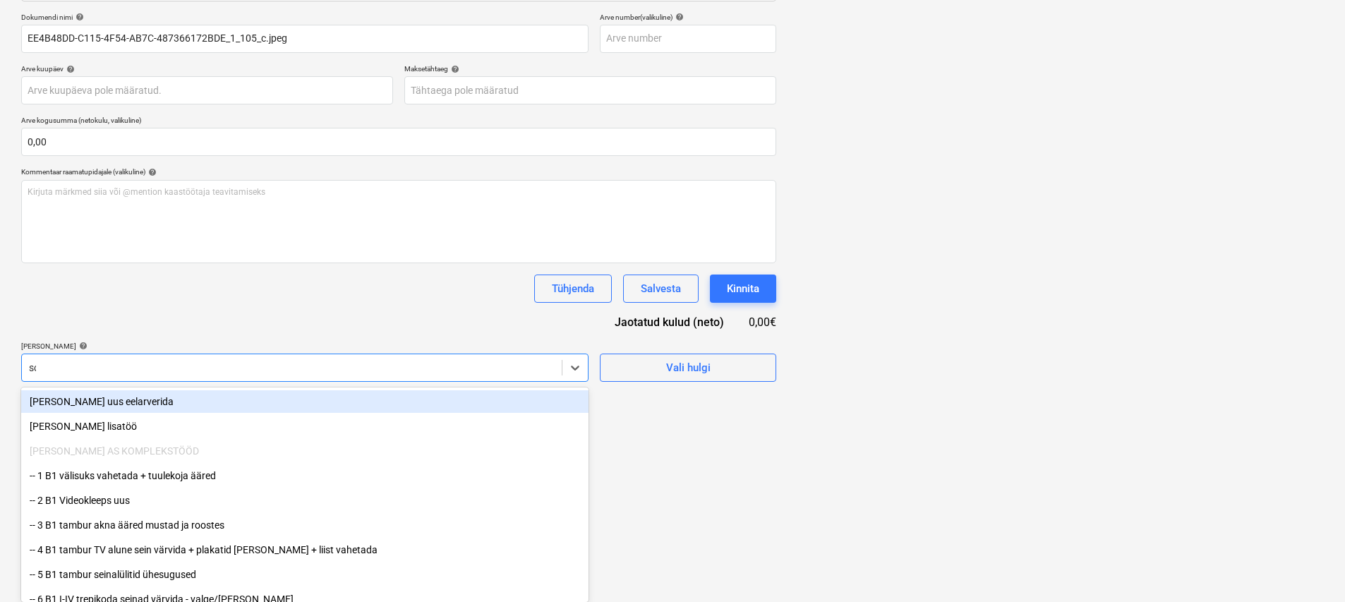
scroll to position [141, 0]
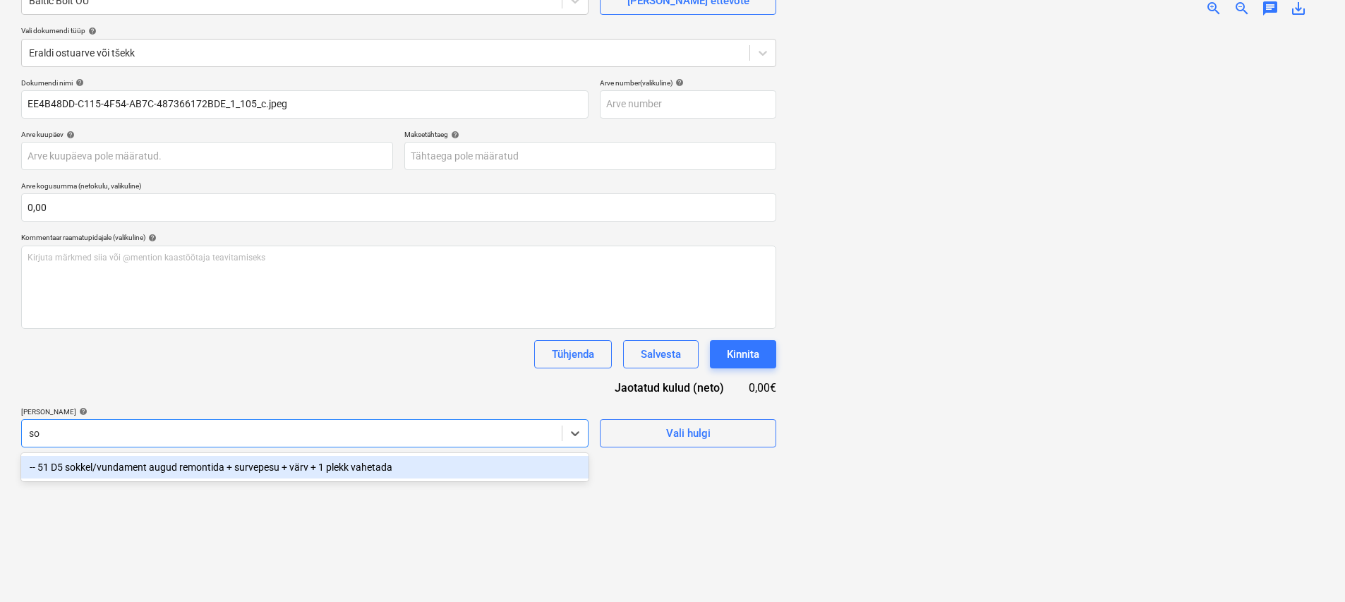
type input "s"
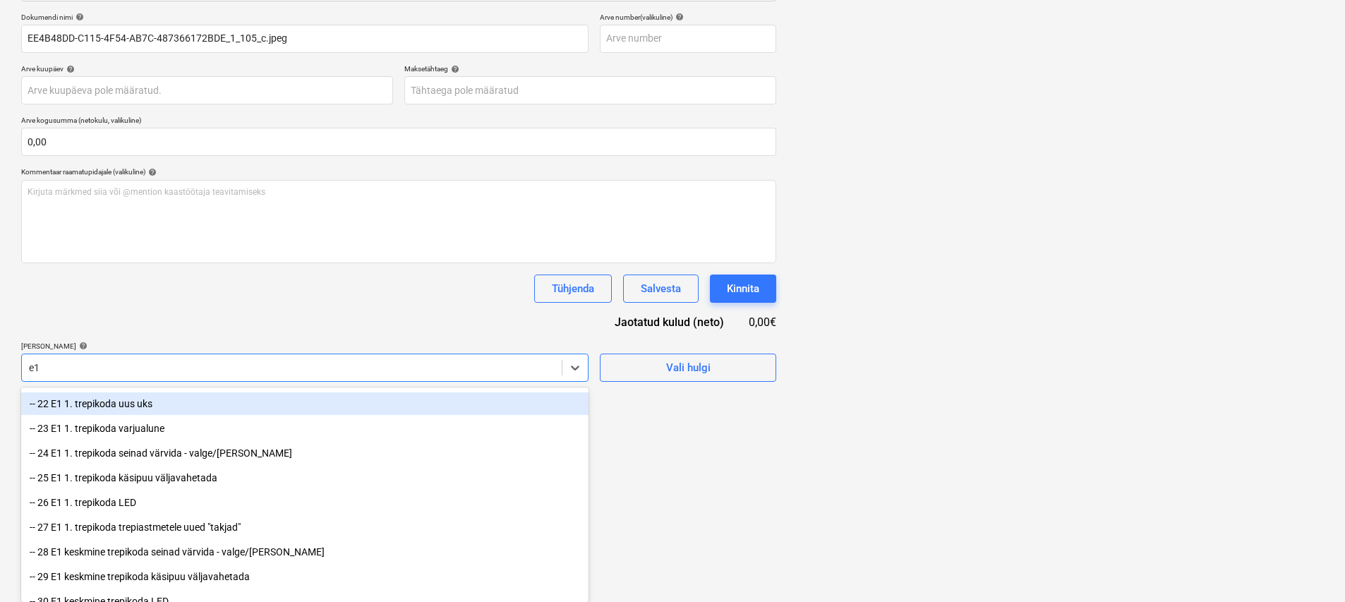
scroll to position [68, 0]
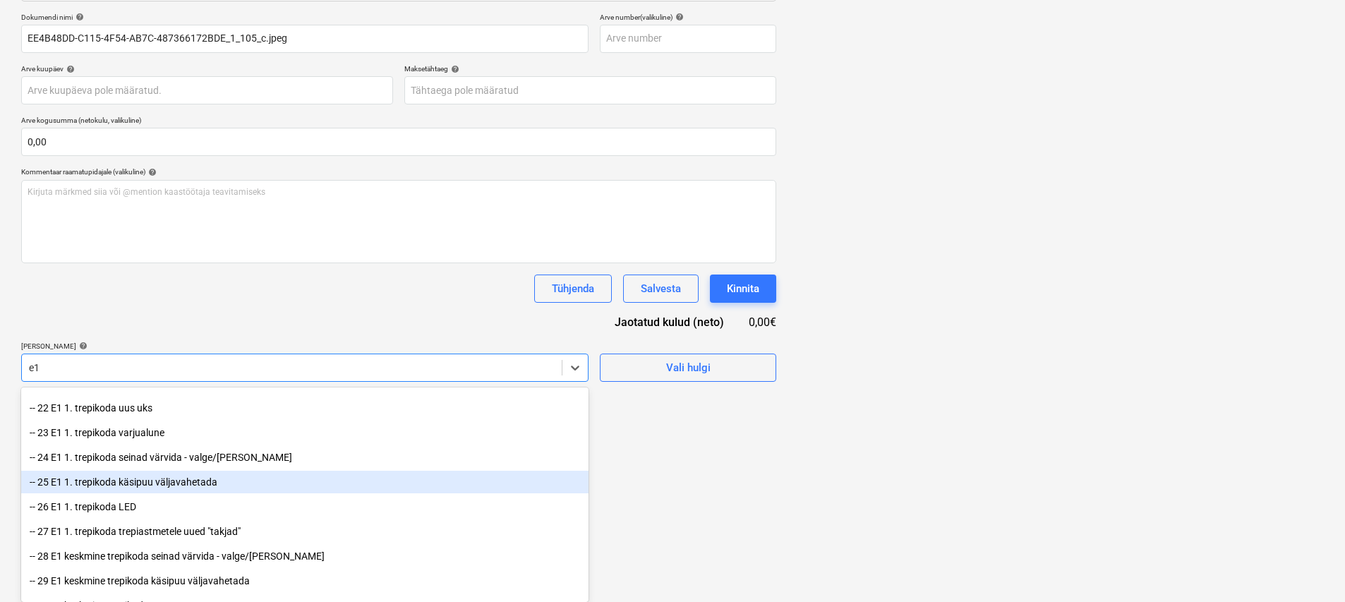
type input "e"
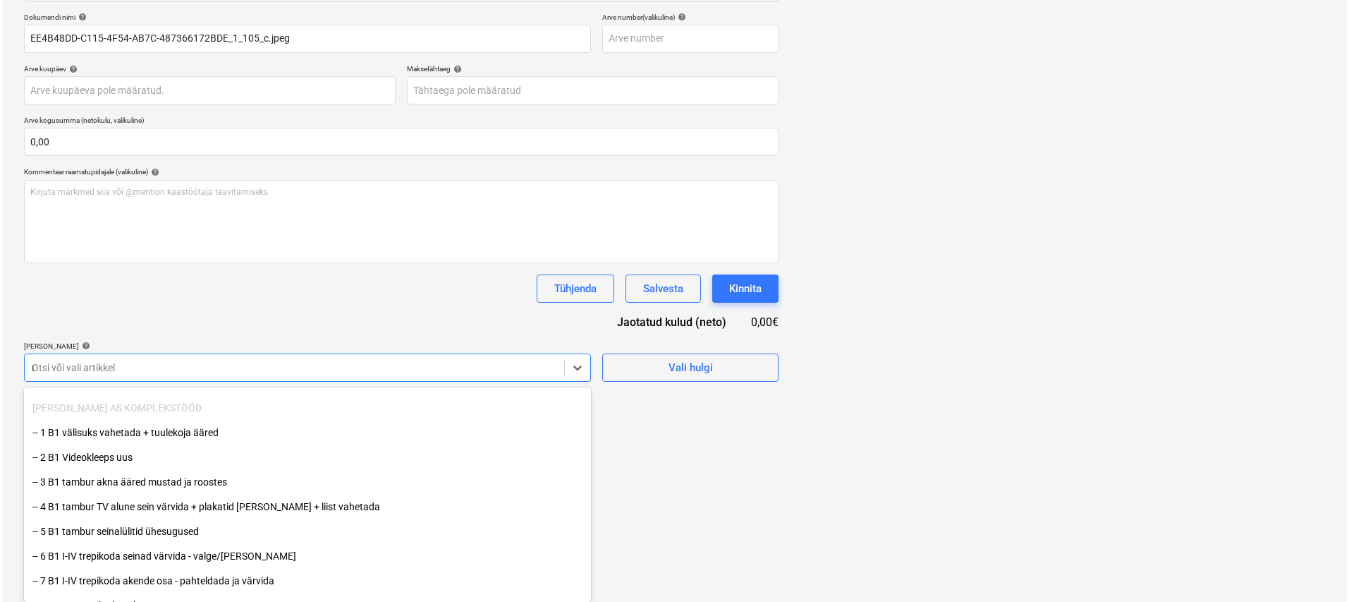
scroll to position [141, 0]
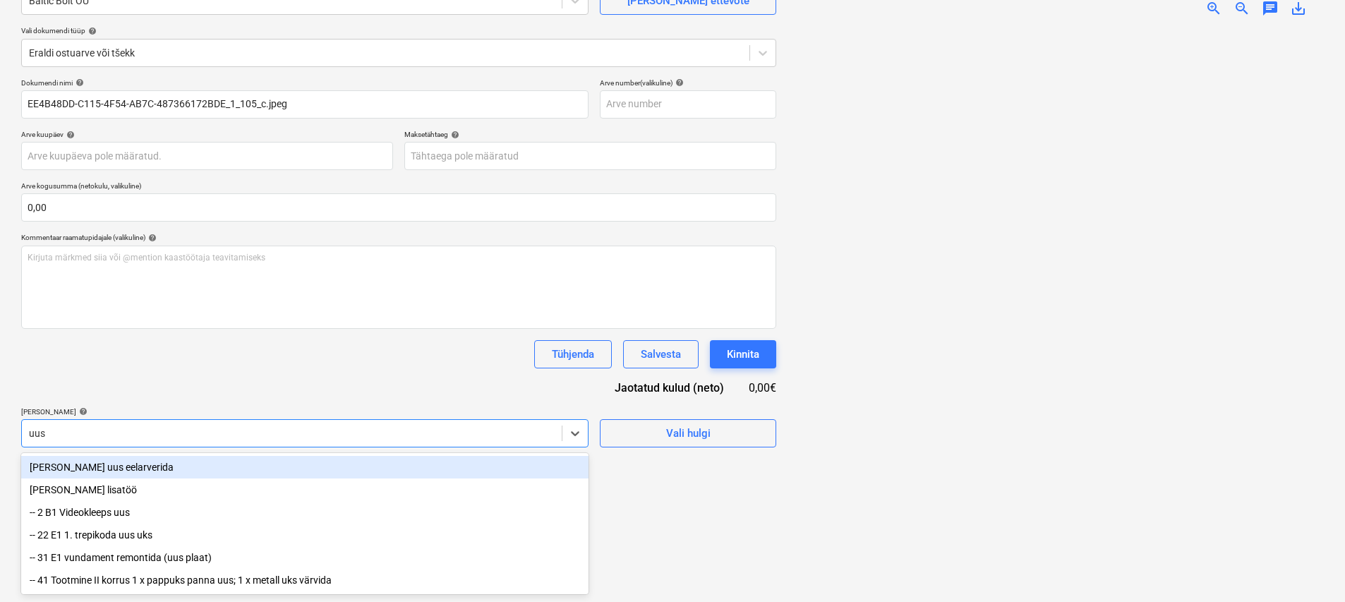
type input "uus p"
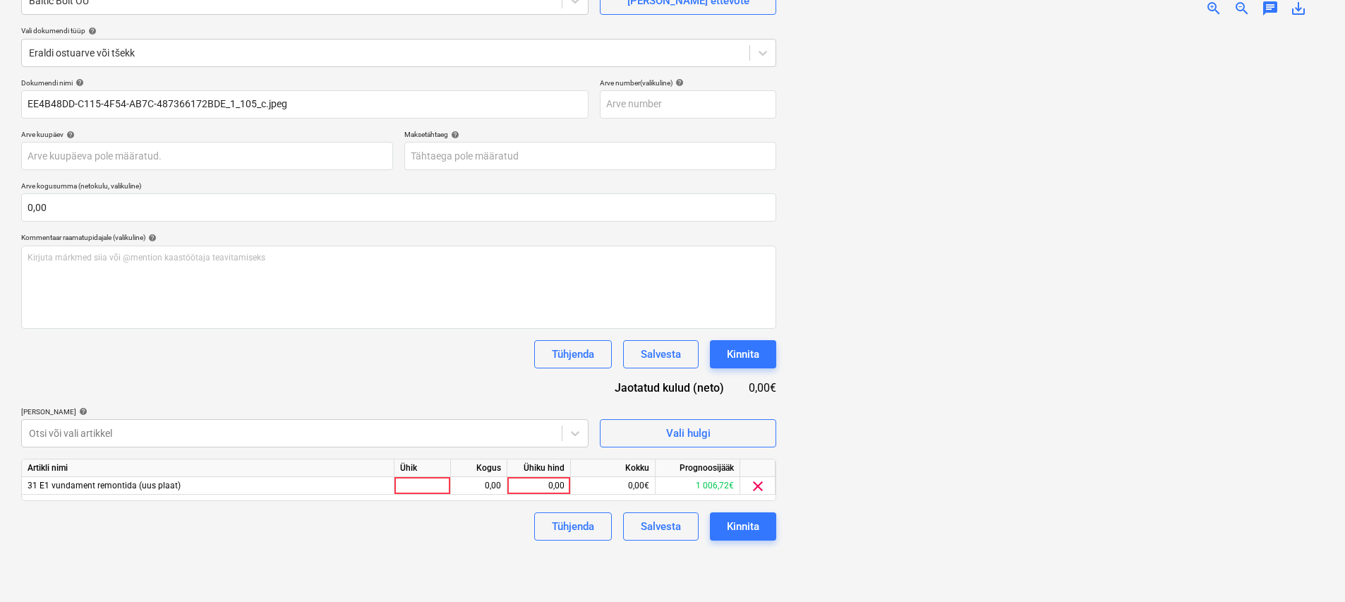
click at [241, 373] on div "Dokumendi nimi help EE4B48DD-C115-4F54-AB7C-487366172BDE_1_105_c.jpeg Arve numb…" at bounding box center [398, 309] width 755 height 462
click at [411, 483] on div at bounding box center [422, 486] width 56 height 18
type input "kmp"
type input "7,58"
click at [727, 571] on div "Failide konteerimine Vali ettevõte Baltic Bolt OÜ [PERSON_NAME] uus ettevõte Va…" at bounding box center [399, 262] width 766 height 667
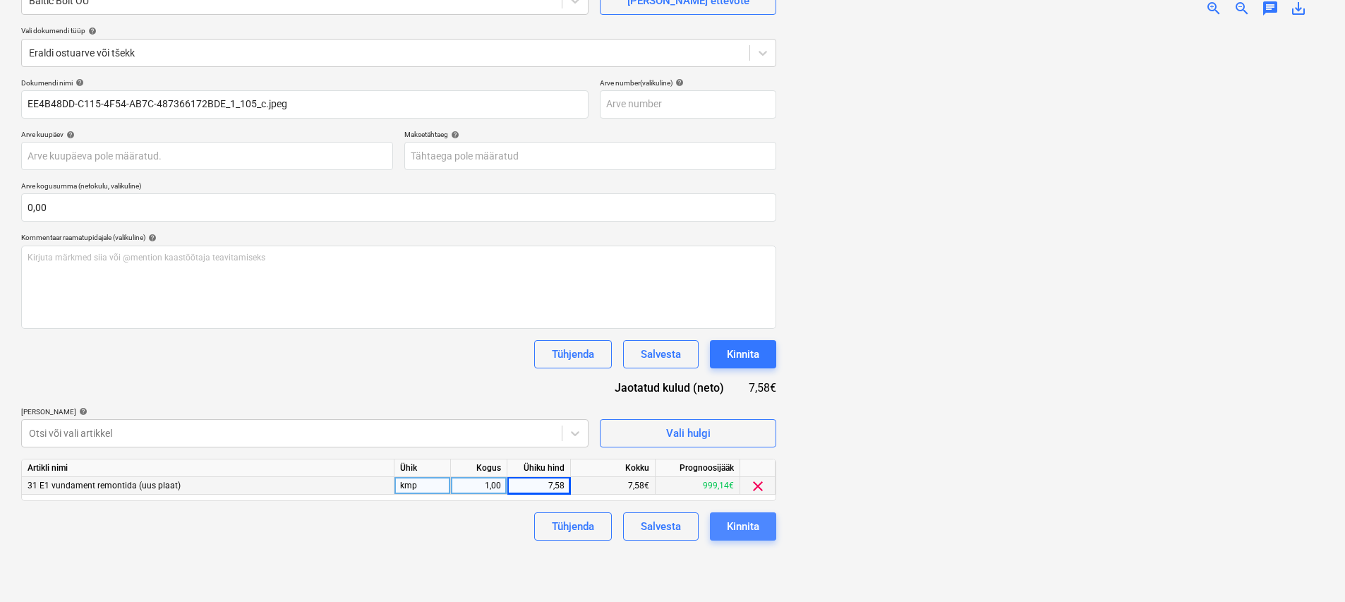
click at [744, 533] on div "Kinnita" at bounding box center [743, 526] width 32 height 18
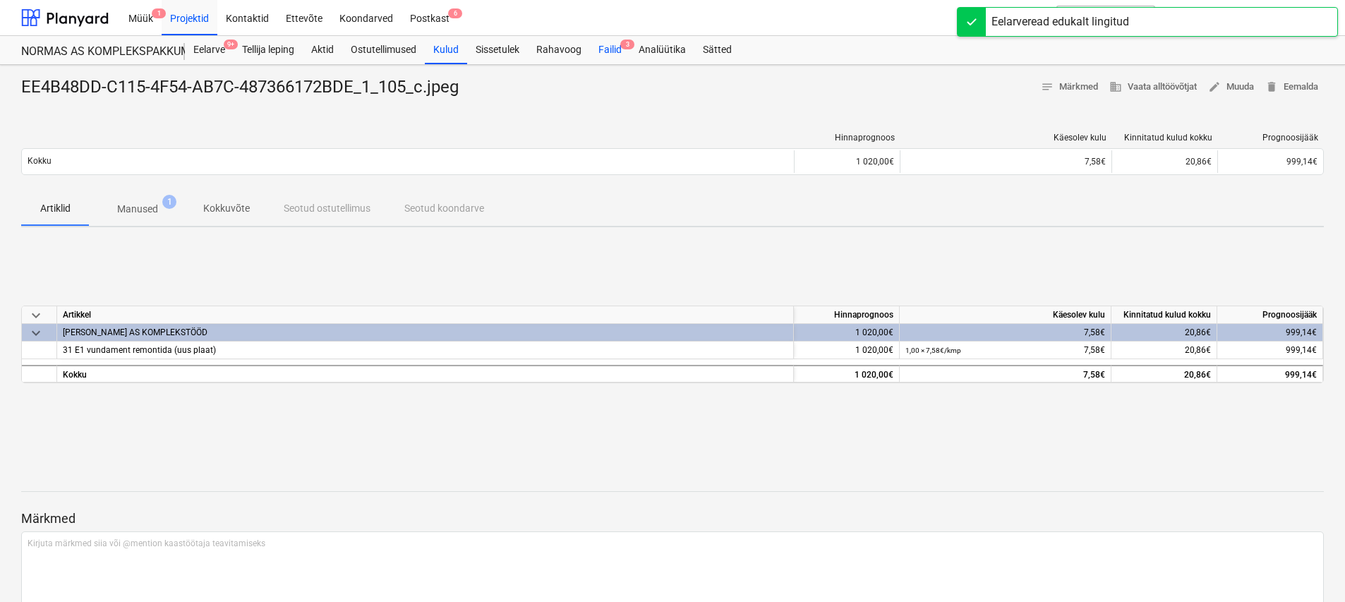
drag, startPoint x: 620, startPoint y: 49, endPoint x: 613, endPoint y: 56, distance: 10.0
click at [620, 49] on div "Failid 3" at bounding box center [610, 50] width 40 height 28
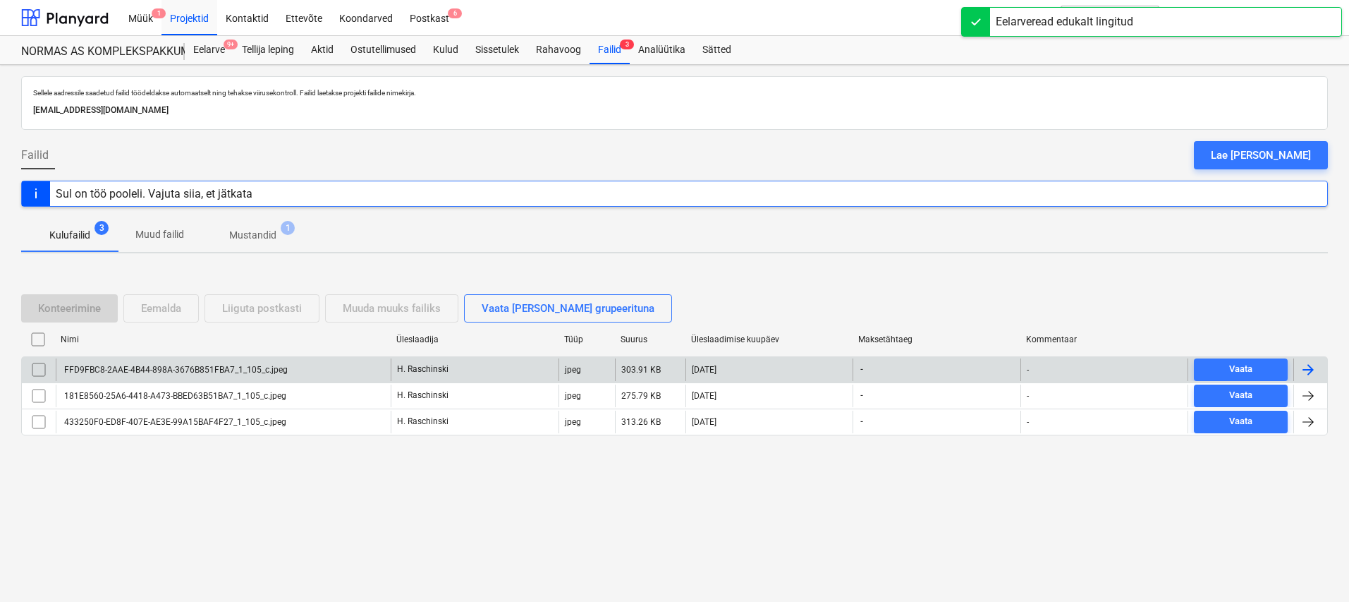
click at [250, 366] on div "FFD9FBC8-2AAE-4B44-898A-3676B851FBA7_1_105_c.jpeg" at bounding box center [175, 370] width 226 height 10
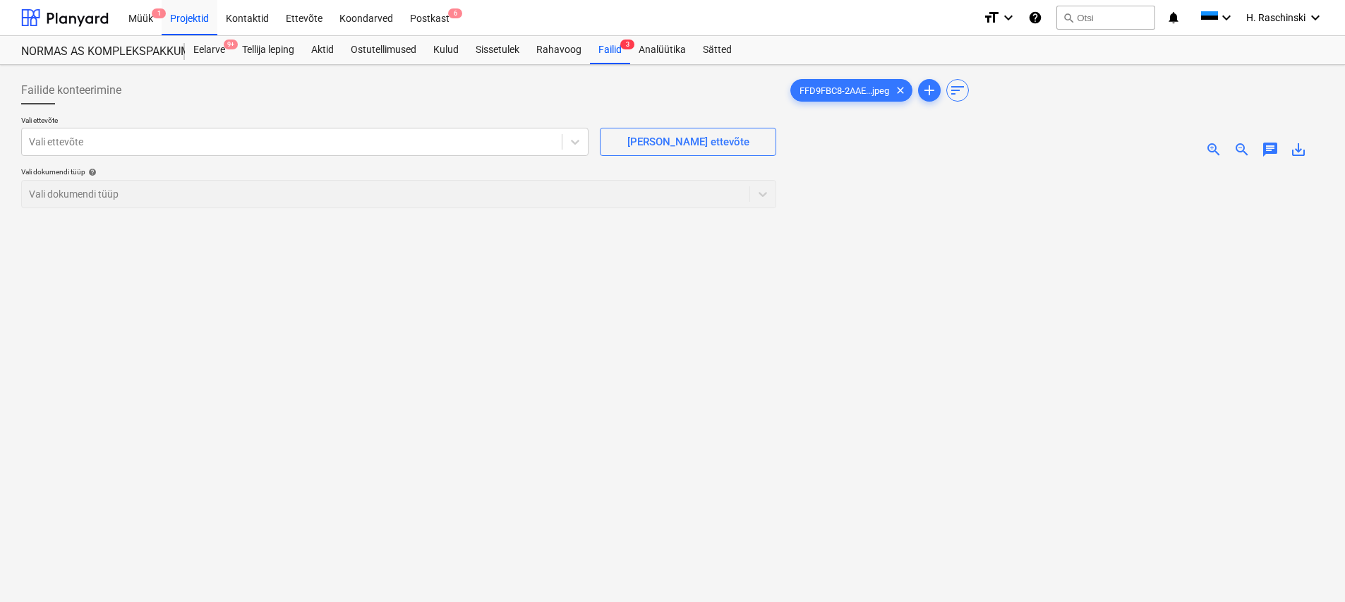
click at [1218, 148] on span "zoom_in" at bounding box center [1213, 149] width 17 height 17
click at [1217, 148] on span "zoom_in" at bounding box center [1213, 149] width 17 height 17
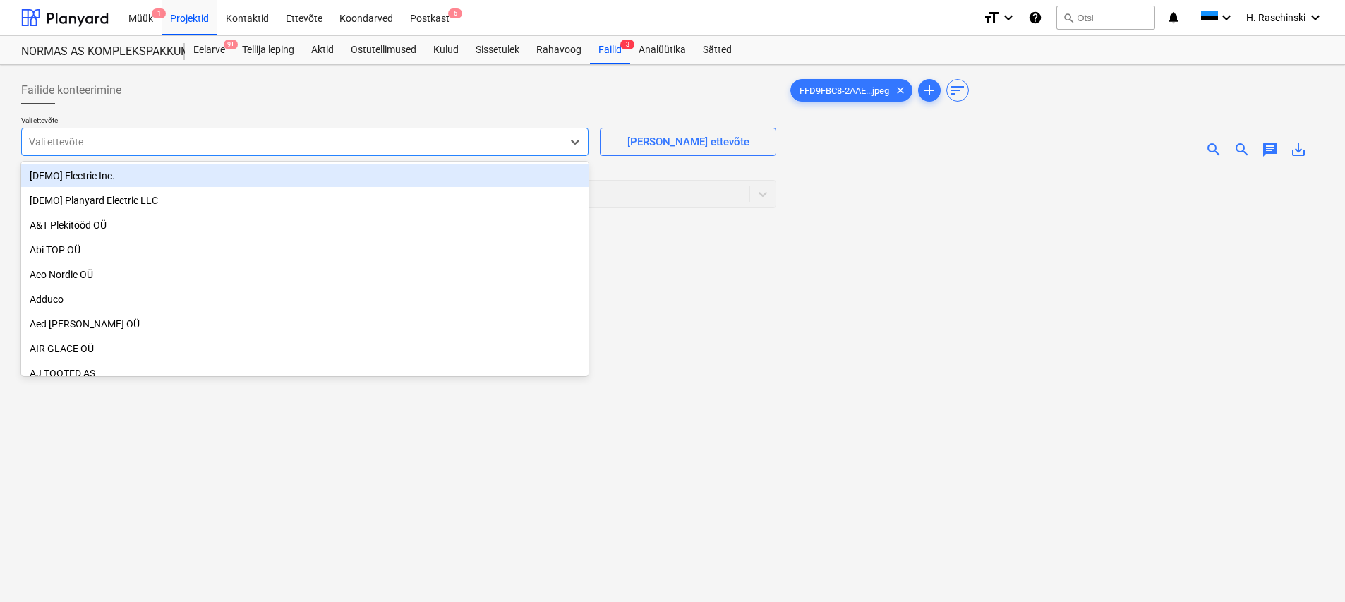
click at [539, 148] on div at bounding box center [292, 142] width 526 height 14
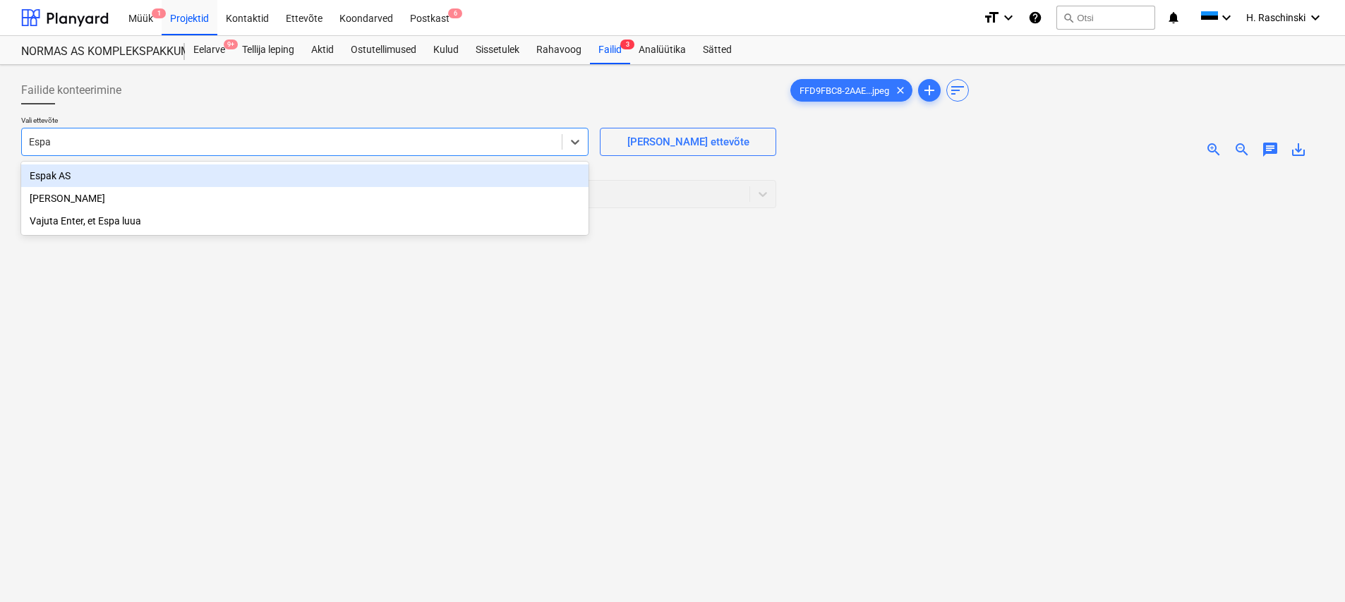
type input "Espak"
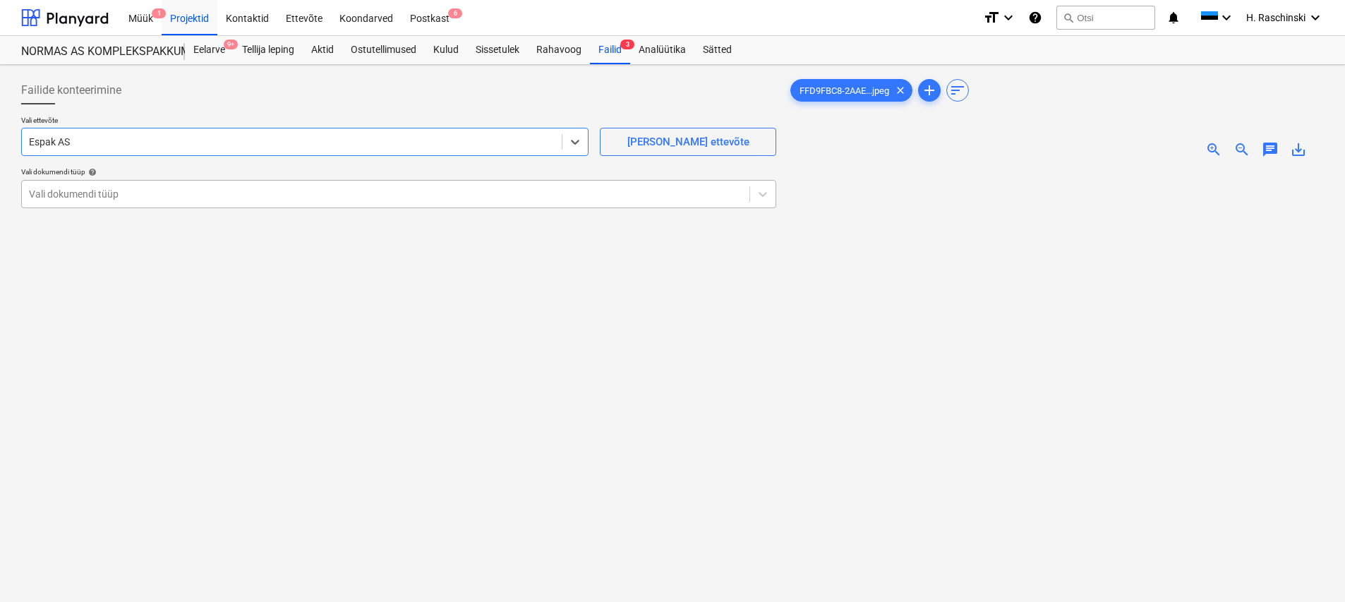
scroll to position [1, 0]
click at [398, 193] on div at bounding box center [385, 193] width 713 height 14
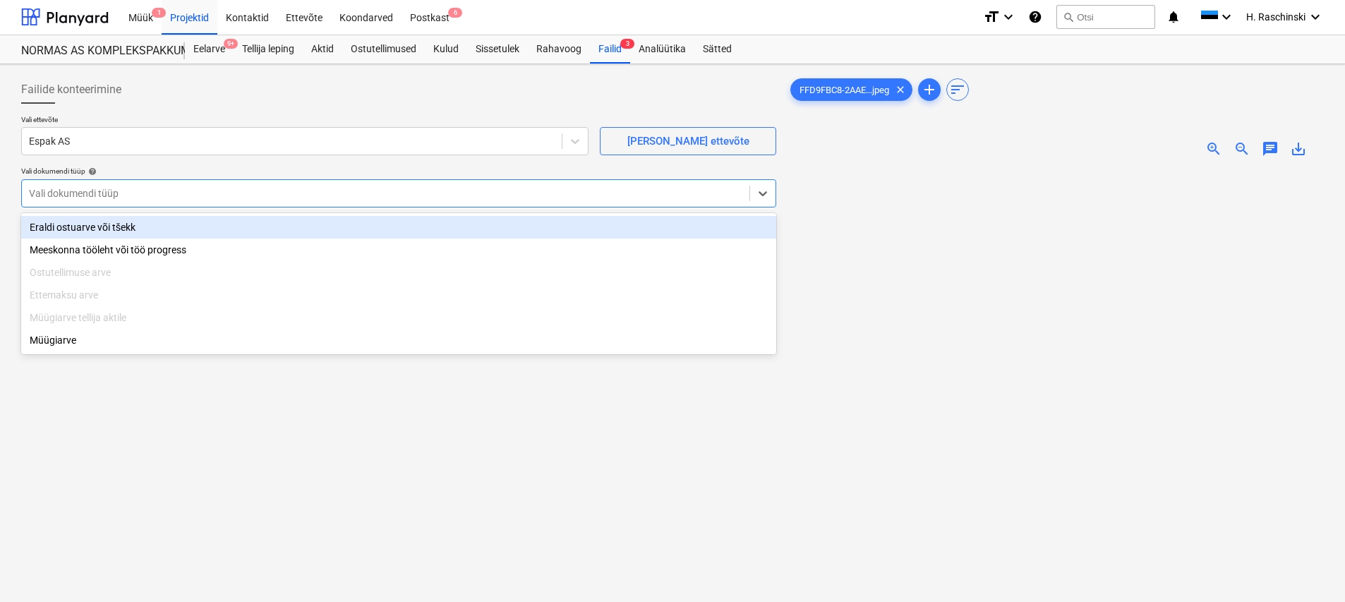
click at [188, 223] on div "Eraldi ostuarve või tšekk" at bounding box center [398, 227] width 755 height 23
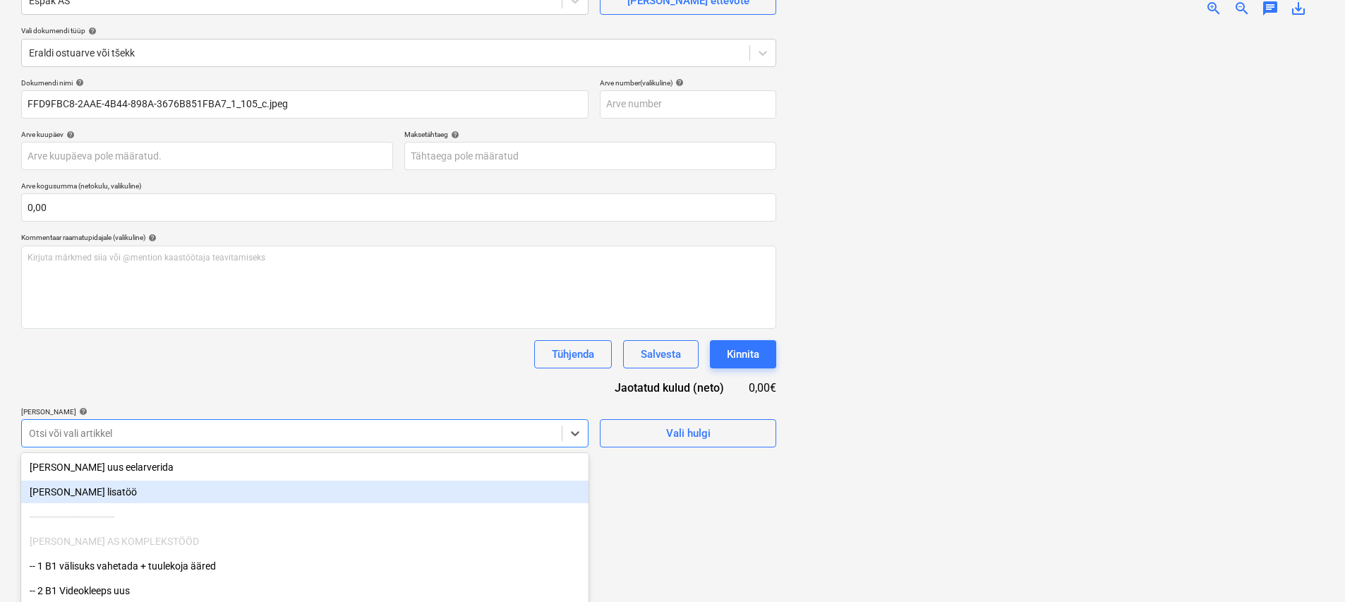
scroll to position [207, 0]
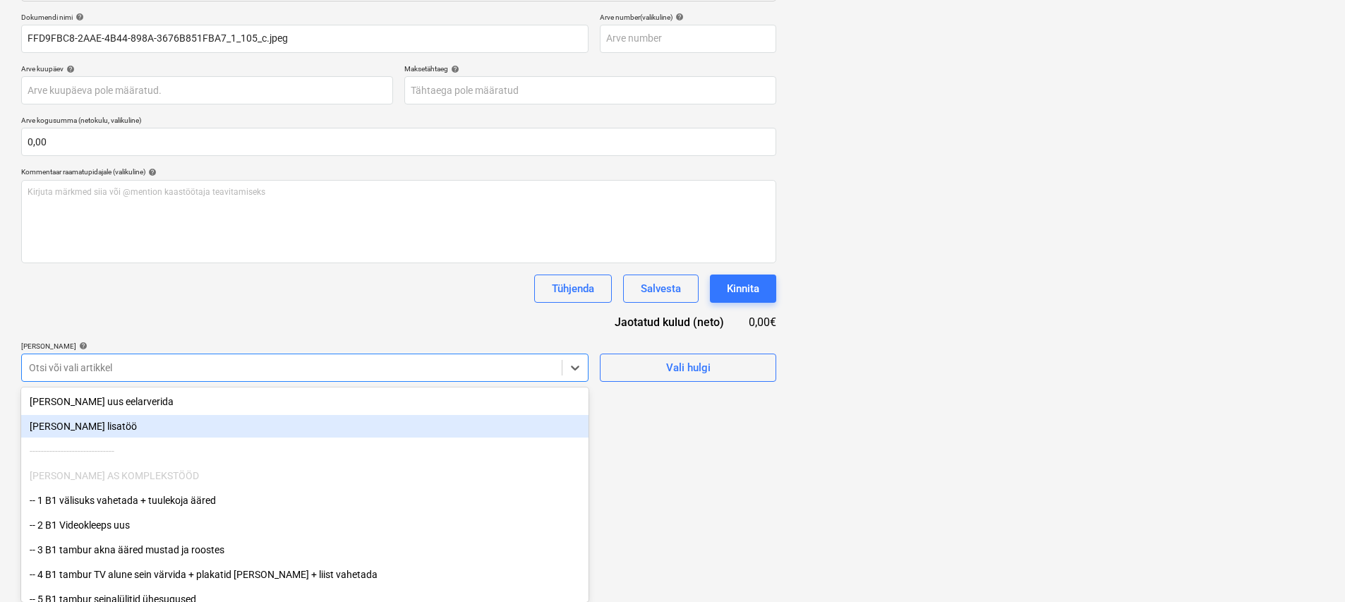
click at [398, 395] on body "Müük 1 Projektid Kontaktid Ettevõte Koondarved Postkast 6 format_size keyboard_…" at bounding box center [672, 94] width 1345 height 602
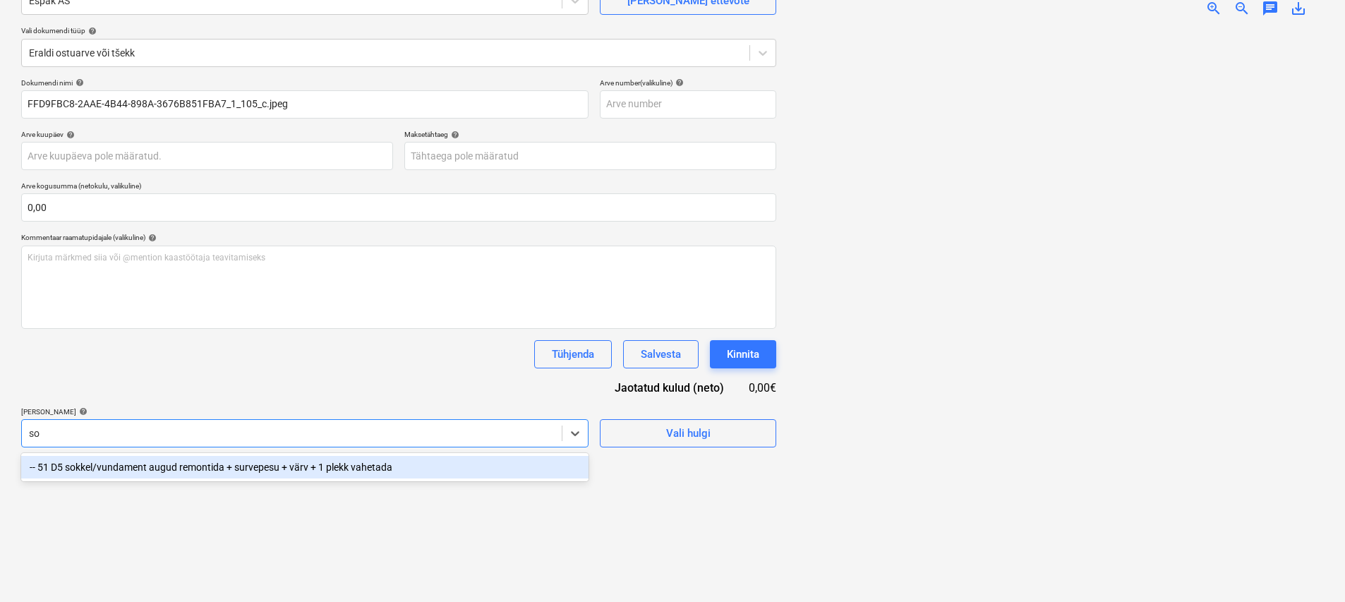
scroll to position [141, 0]
type input "s"
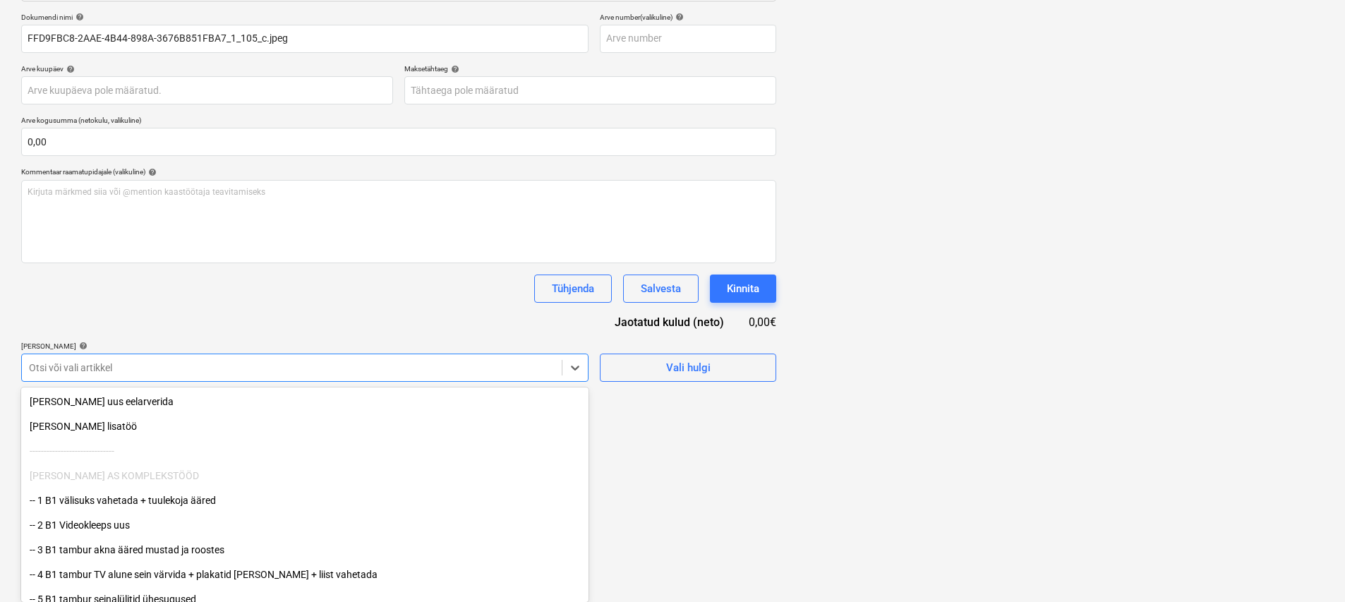
type input "e"
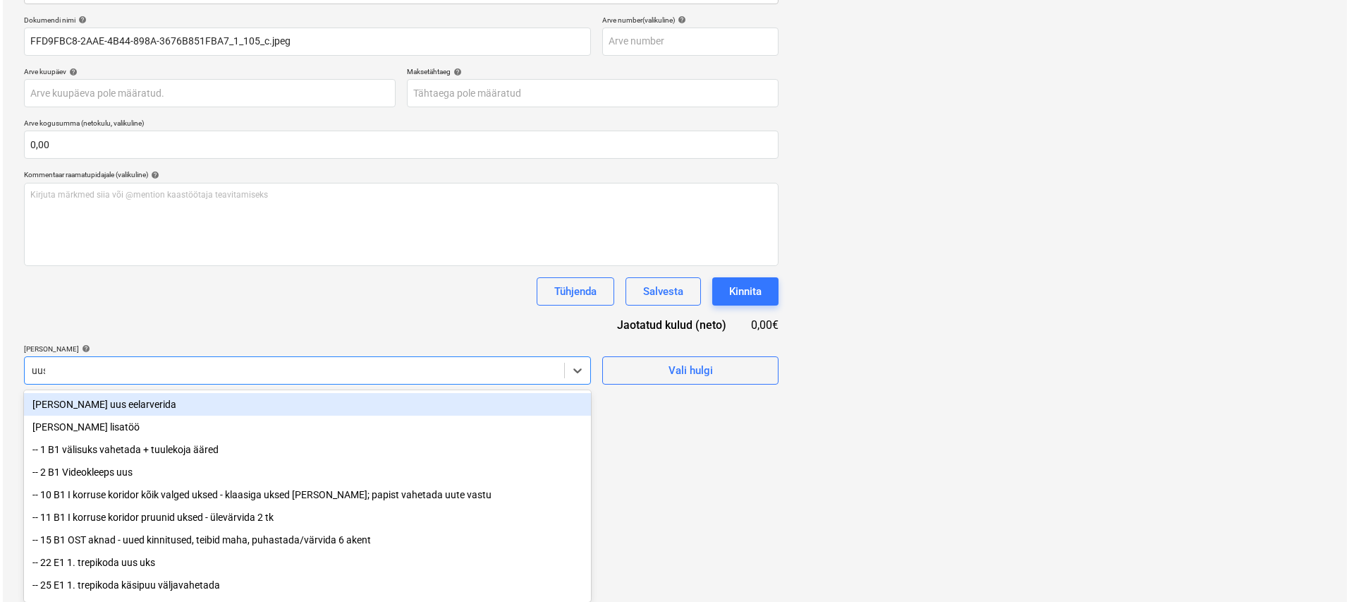
scroll to position [141, 0]
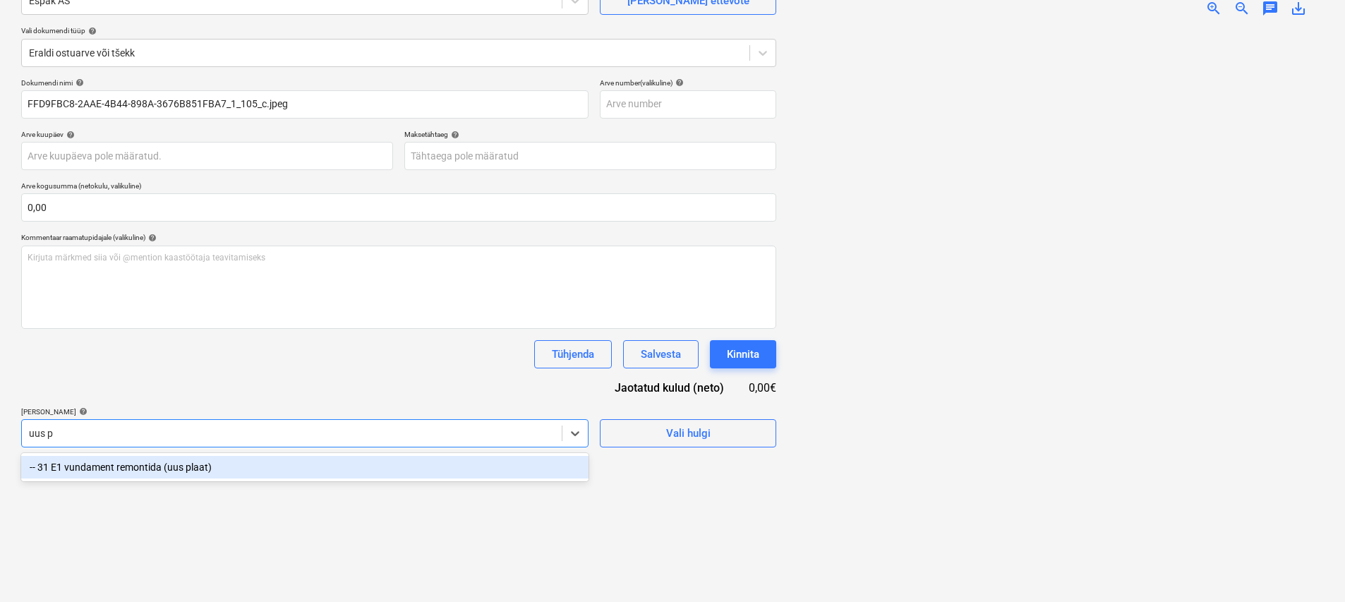
type input "uus pl"
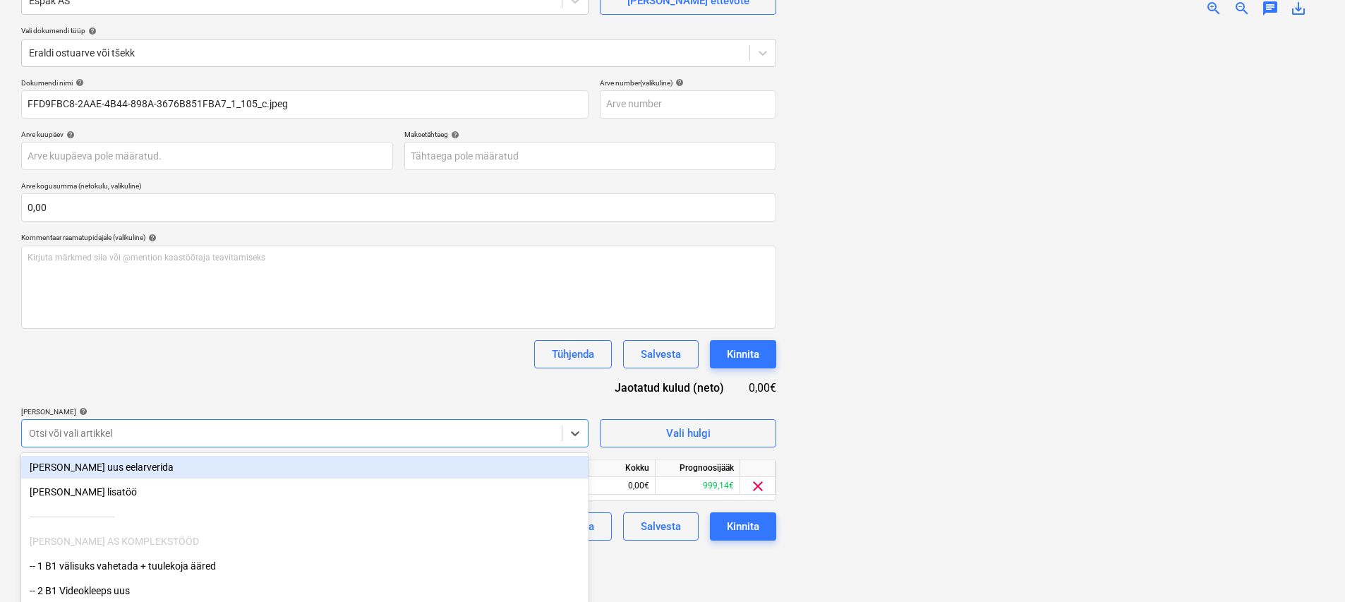
click at [347, 366] on div "Tühjenda Salvesta Kinnita" at bounding box center [398, 354] width 755 height 28
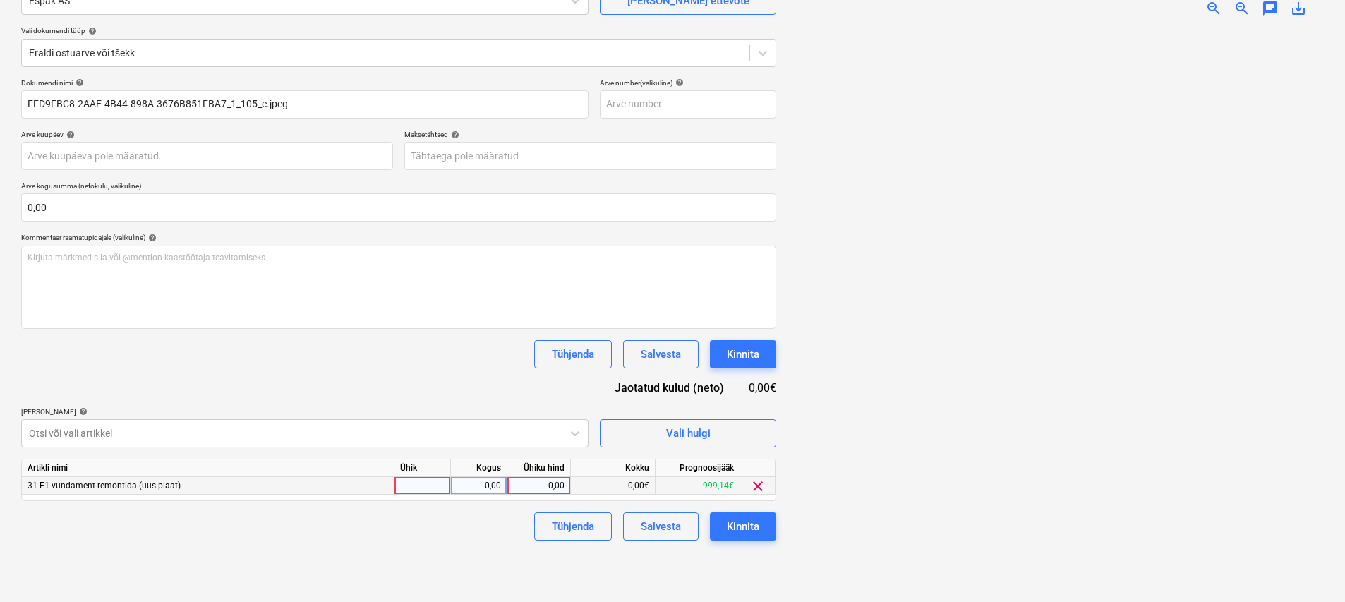
click at [437, 490] on div at bounding box center [422, 486] width 56 height 18
type input "kmp"
type input "223,84"
click at [454, 597] on div "Failide konteerimine Vali ettevõte Espak AS [PERSON_NAME] uus ettevõte Vali dok…" at bounding box center [672, 263] width 1345 height 678
click at [720, 535] on button "Kinnita" at bounding box center [743, 526] width 66 height 28
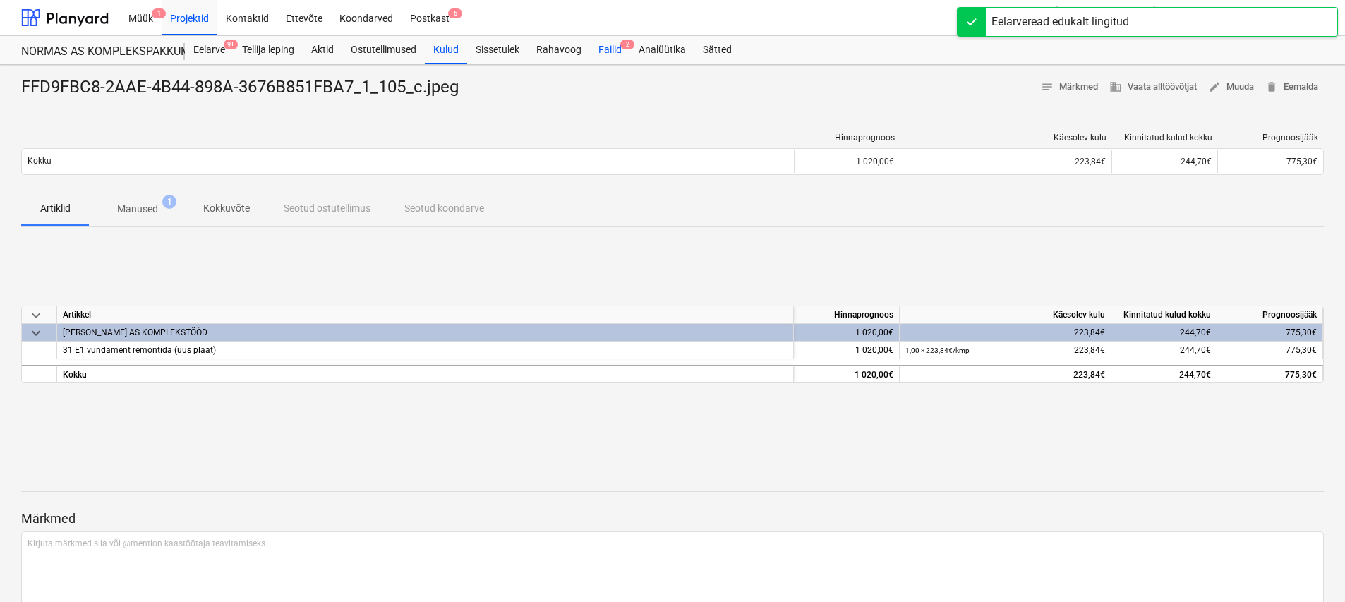
click at [609, 55] on div "Failid 2" at bounding box center [610, 50] width 40 height 28
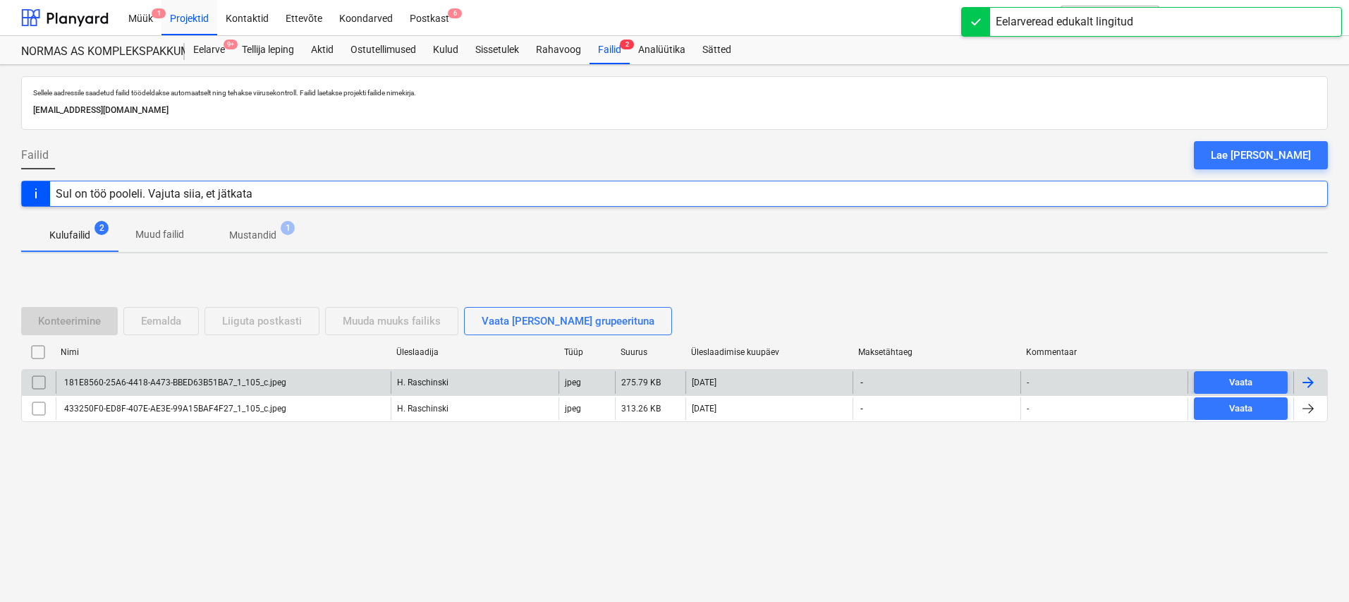
click at [290, 376] on div "181E8560-25A6-4418-A473-BBED63B51BA7_1_105_c.jpeg" at bounding box center [223, 382] width 335 height 23
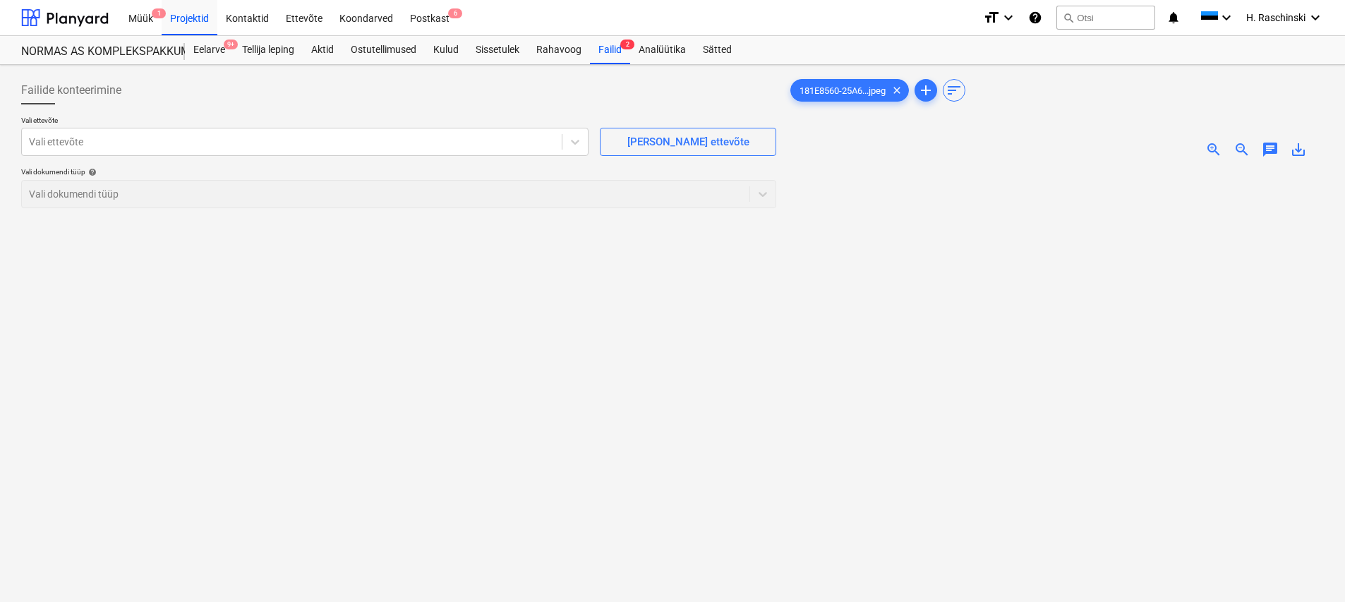
click at [1212, 154] on span "zoom_in" at bounding box center [1213, 149] width 17 height 17
click at [382, 146] on div at bounding box center [292, 142] width 526 height 14
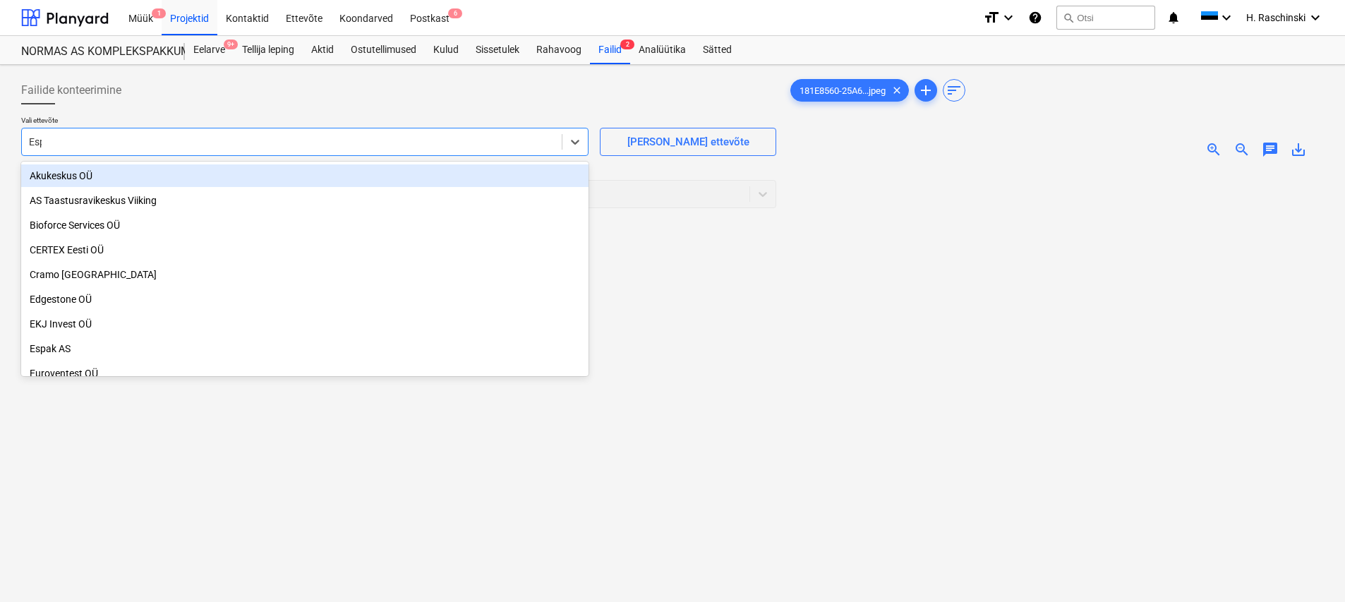
type input "Espa"
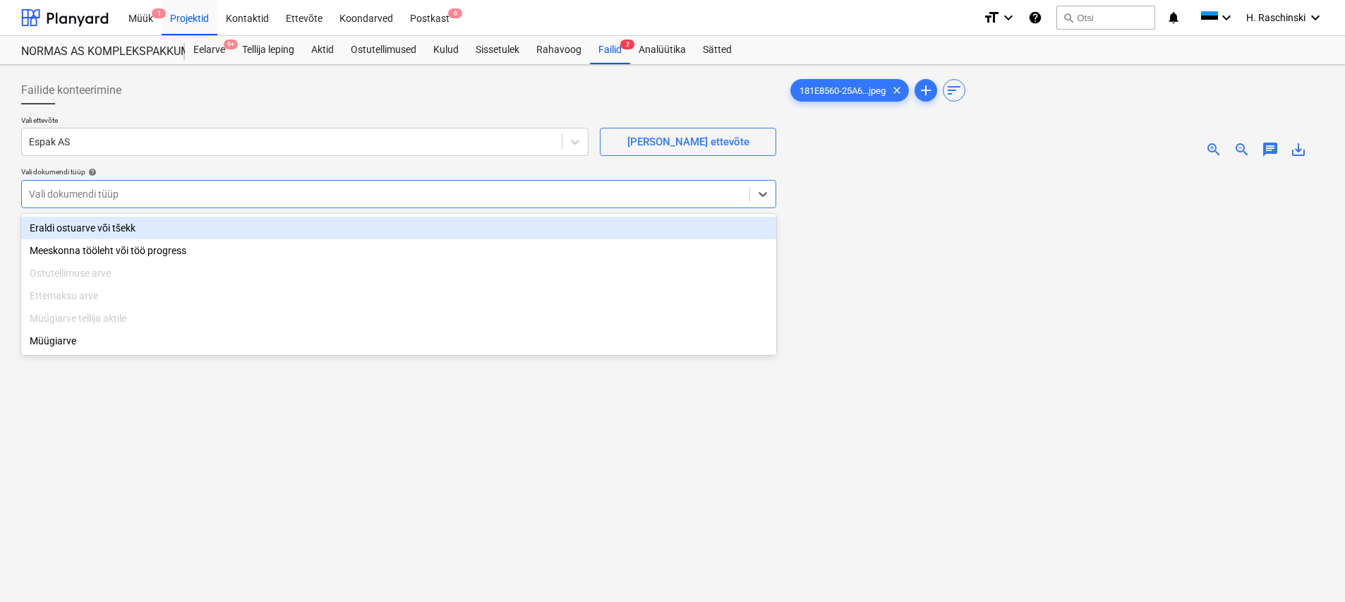
click at [271, 187] on div at bounding box center [385, 194] width 713 height 14
click at [128, 229] on div "Eraldi ostuarve või tšekk" at bounding box center [398, 228] width 755 height 23
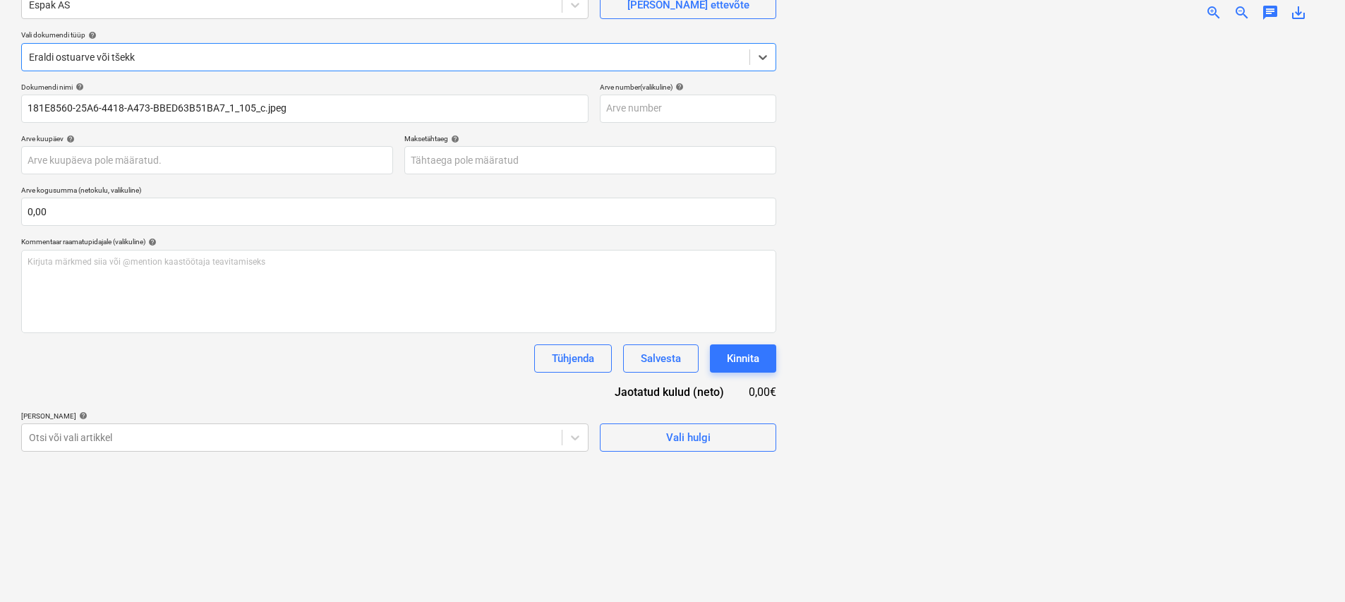
scroll to position [141, 0]
click at [320, 430] on body "Müük 1 Projektid Kontaktid Ettevõte Koondarved Postkast 6 format_size keyboard_…" at bounding box center [672, 160] width 1345 height 602
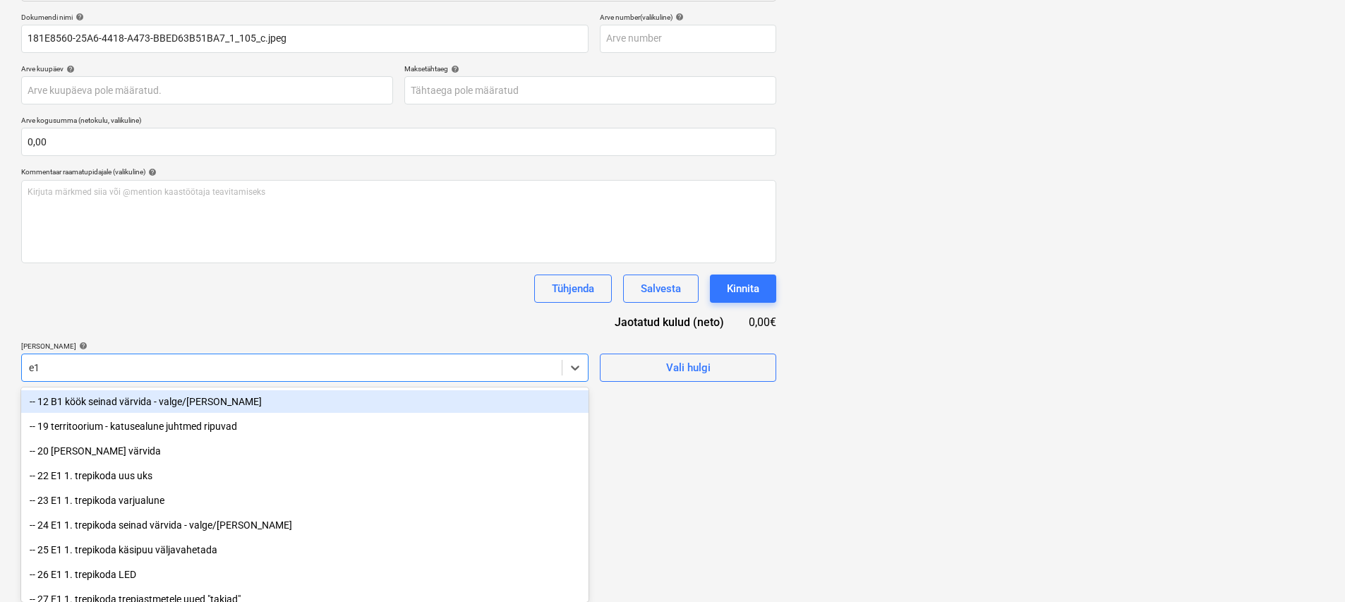
type input "e"
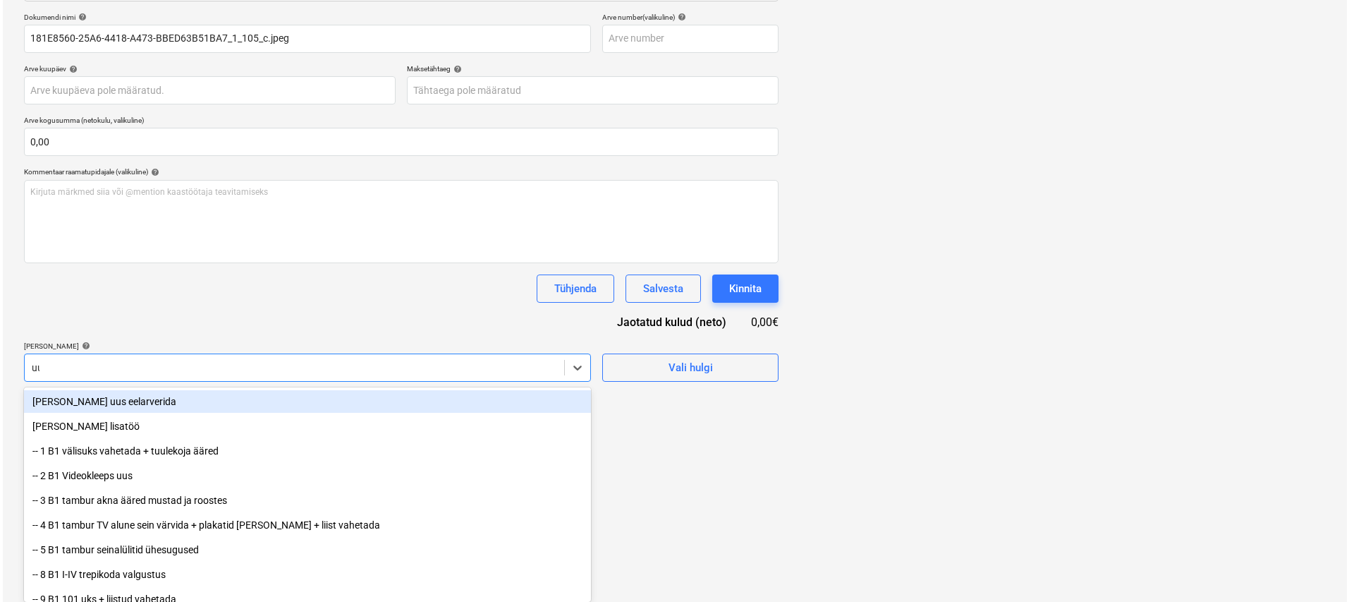
scroll to position [141, 0]
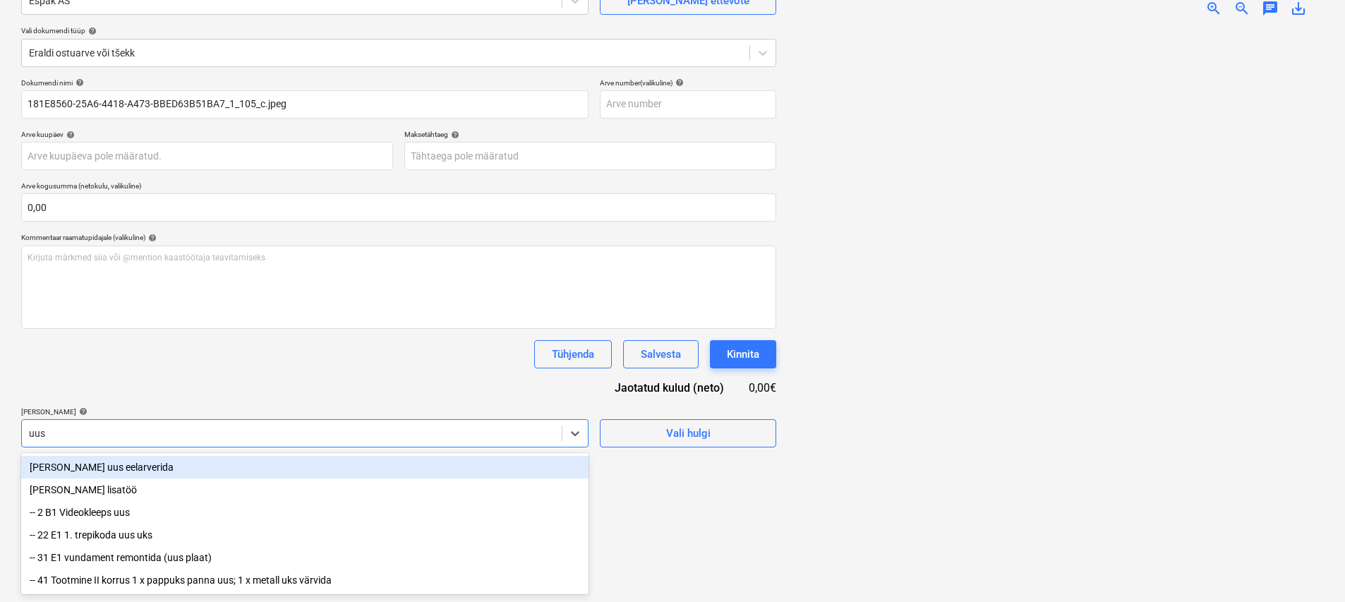
type input "uus p"
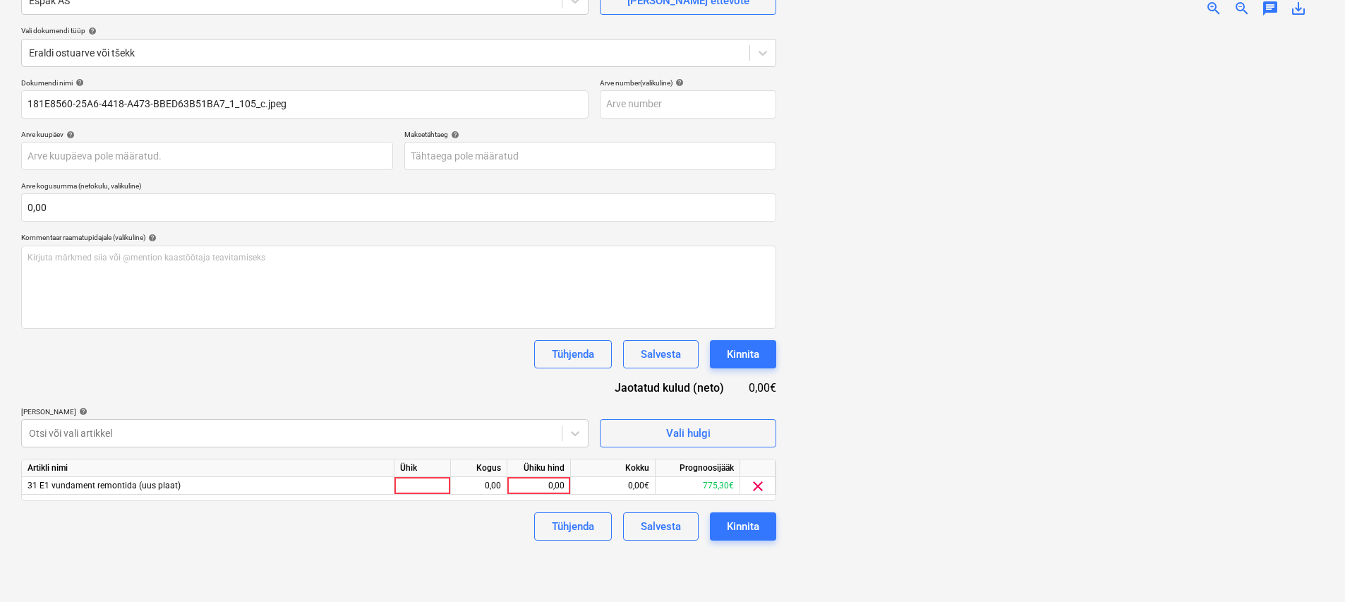
click at [322, 381] on div "Dokumendi nimi help 181E8560-25A6-4418-A473-BBED63B51BA7_1_105_c.jpeg Arve numb…" at bounding box center [398, 309] width 755 height 462
click at [430, 482] on div at bounding box center [422, 486] width 56 height 18
type input "kmp"
type input "11,91"
drag, startPoint x: 446, startPoint y: 360, endPoint x: 543, endPoint y: 412, distance: 110.1
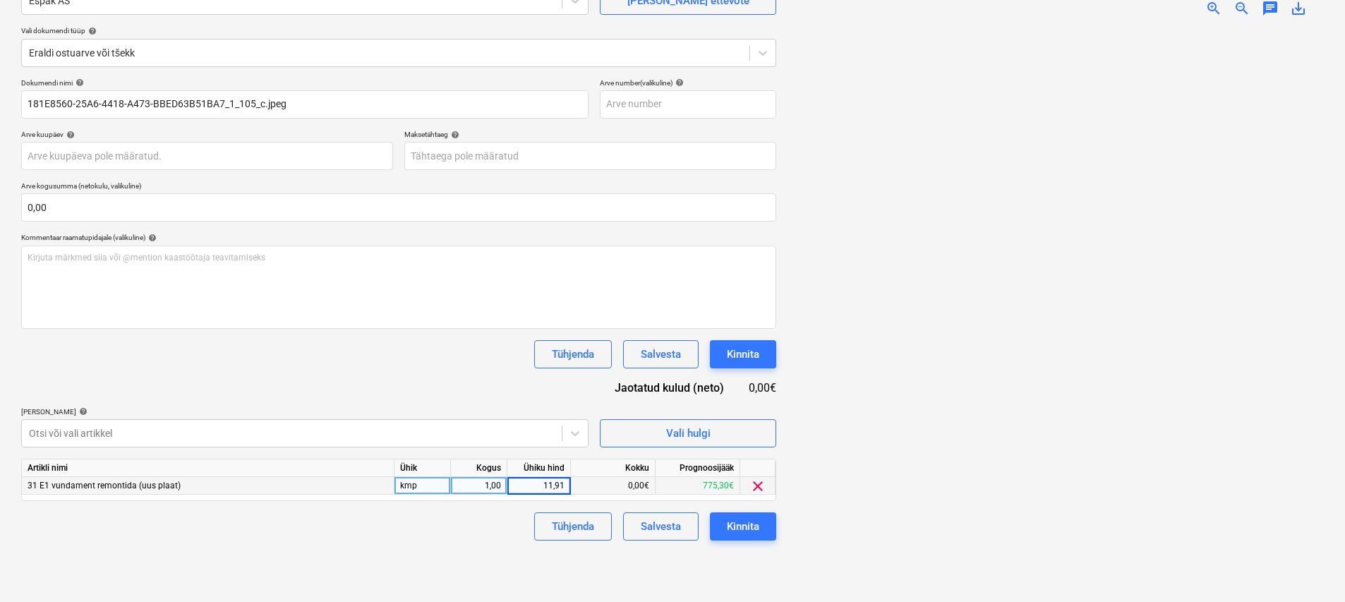
click at [449, 361] on div "Tühjenda Salvesta Kinnita" at bounding box center [398, 354] width 755 height 28
click at [738, 524] on div "Kinnita" at bounding box center [743, 526] width 32 height 18
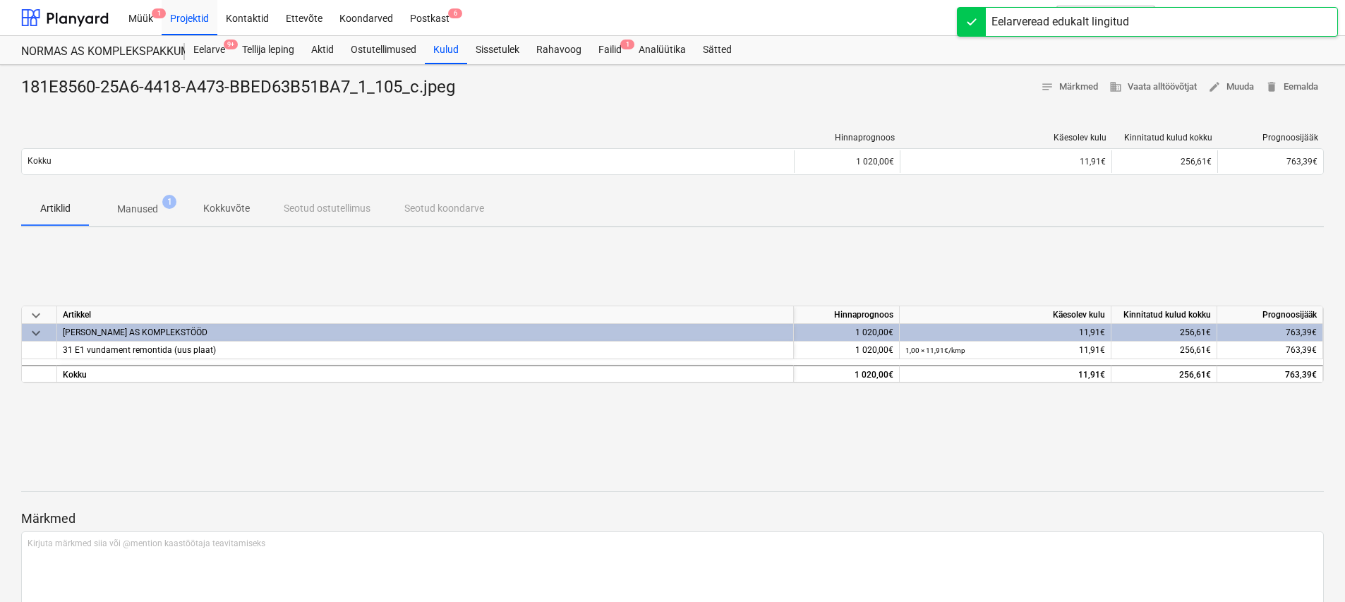
scroll to position [1, 0]
click at [619, 55] on div "Failid 1" at bounding box center [610, 49] width 40 height 28
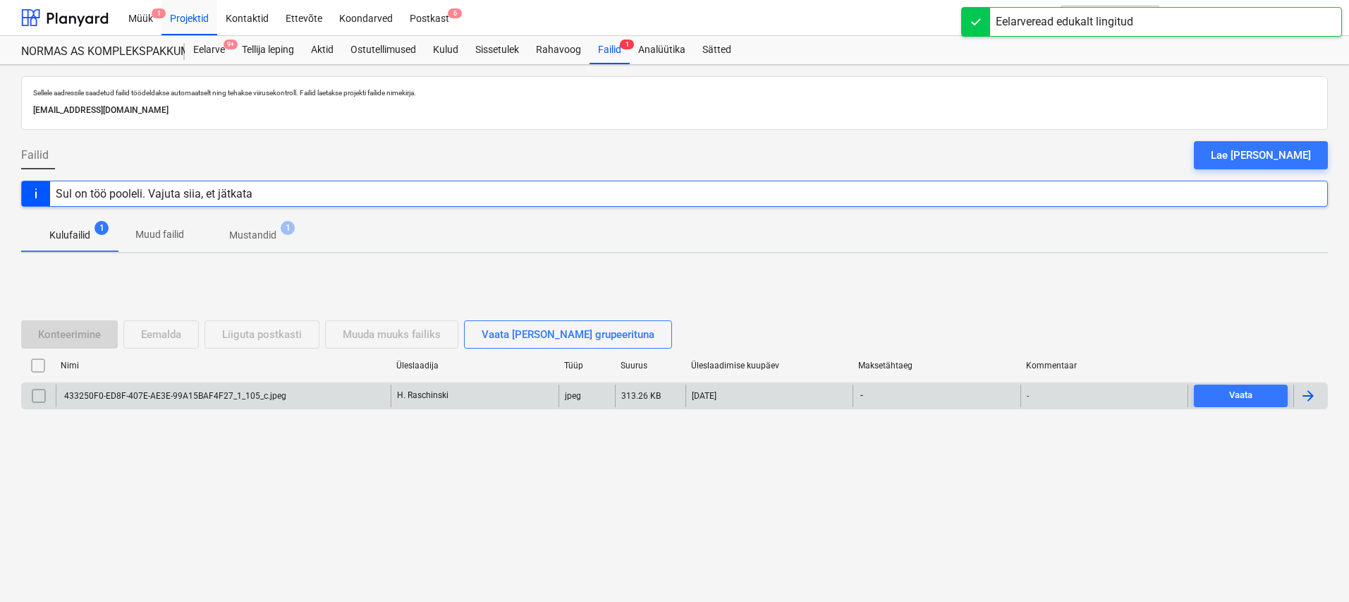
click at [175, 394] on div "433250F0-ED8F-407E-AE3E-99A15BAF4F27_1_105_c.jpeg" at bounding box center [174, 396] width 224 height 10
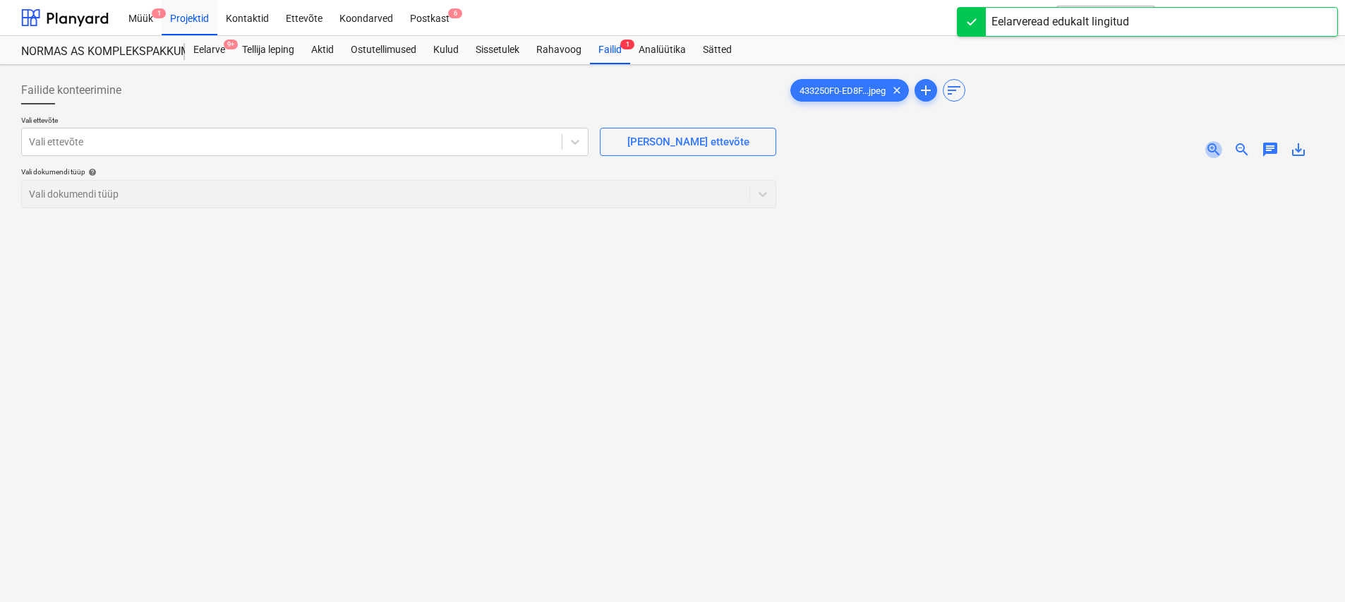
click at [1212, 147] on span "zoom_in" at bounding box center [1213, 149] width 17 height 17
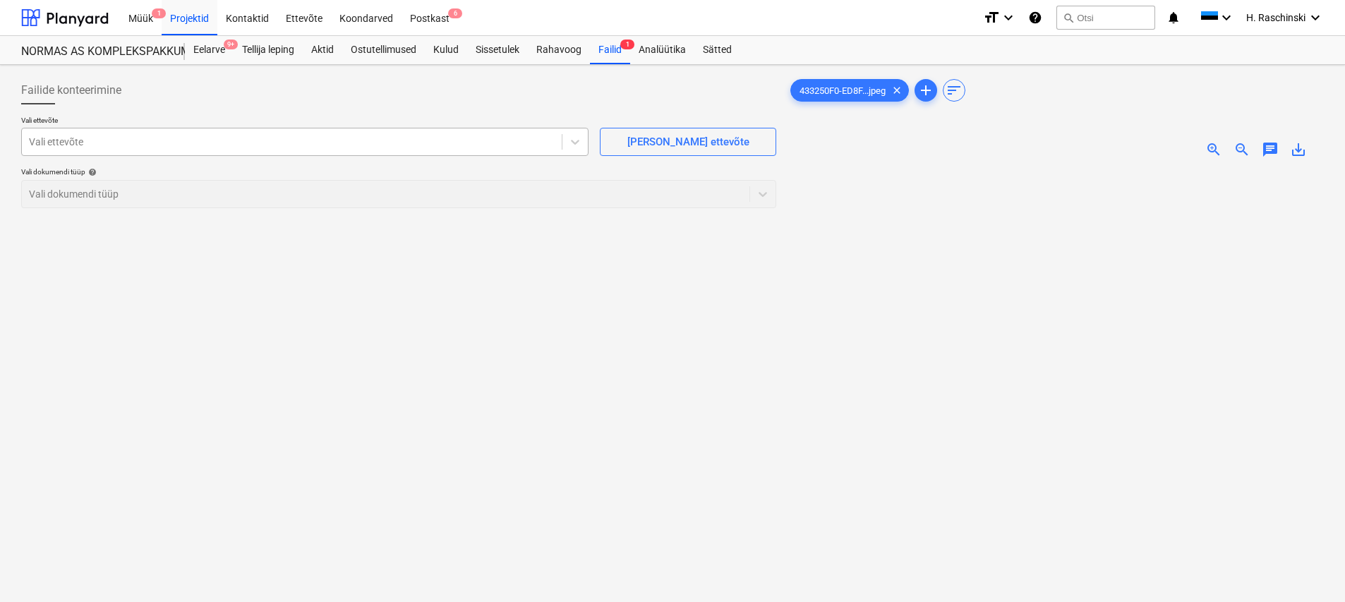
click at [371, 141] on div at bounding box center [292, 142] width 526 height 14
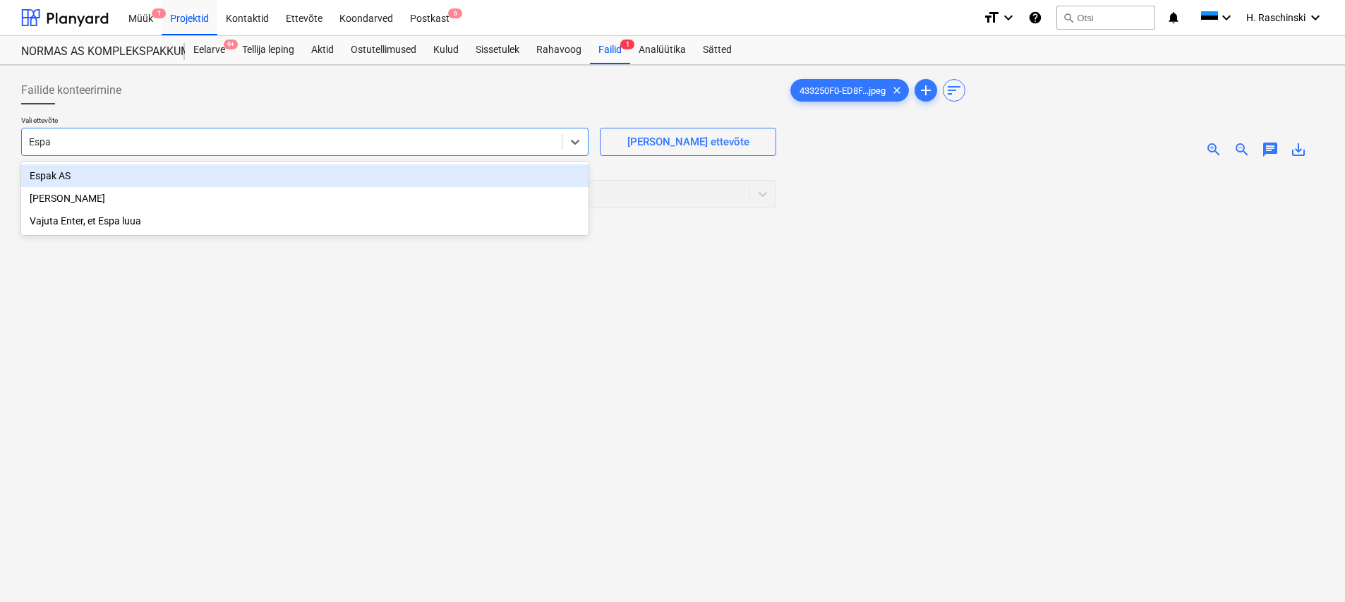
type input "Espak"
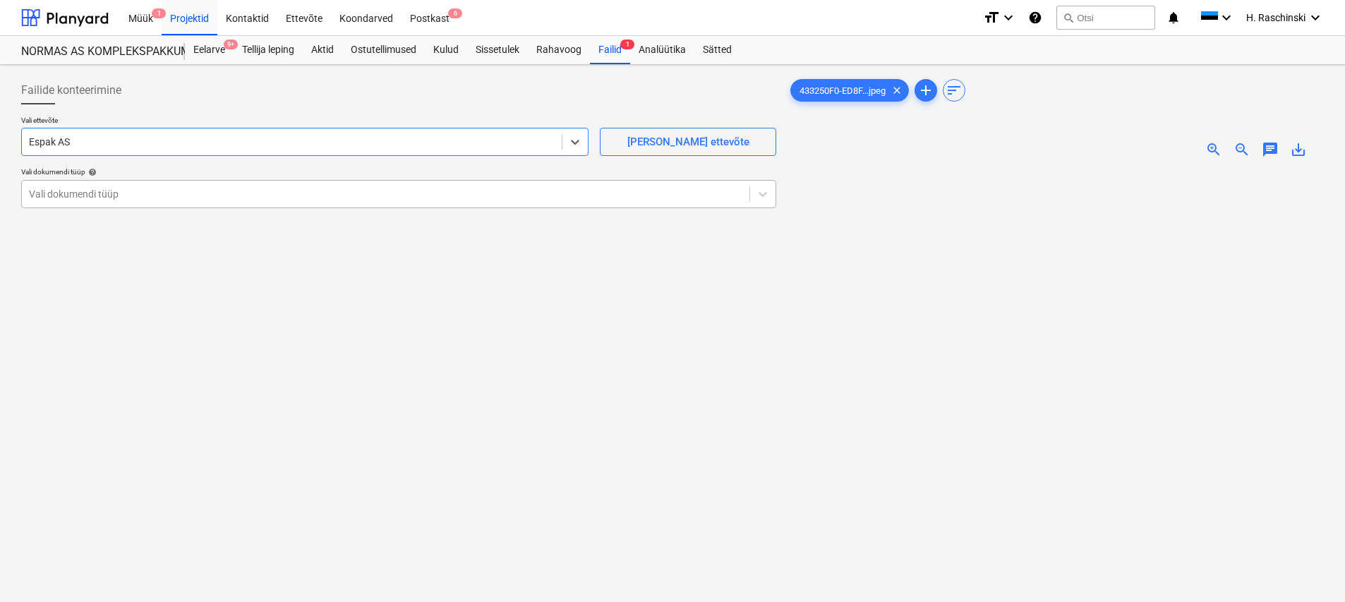
drag, startPoint x: 246, startPoint y: 195, endPoint x: 187, endPoint y: 194, distance: 59.3
click at [245, 195] on div at bounding box center [385, 194] width 713 height 14
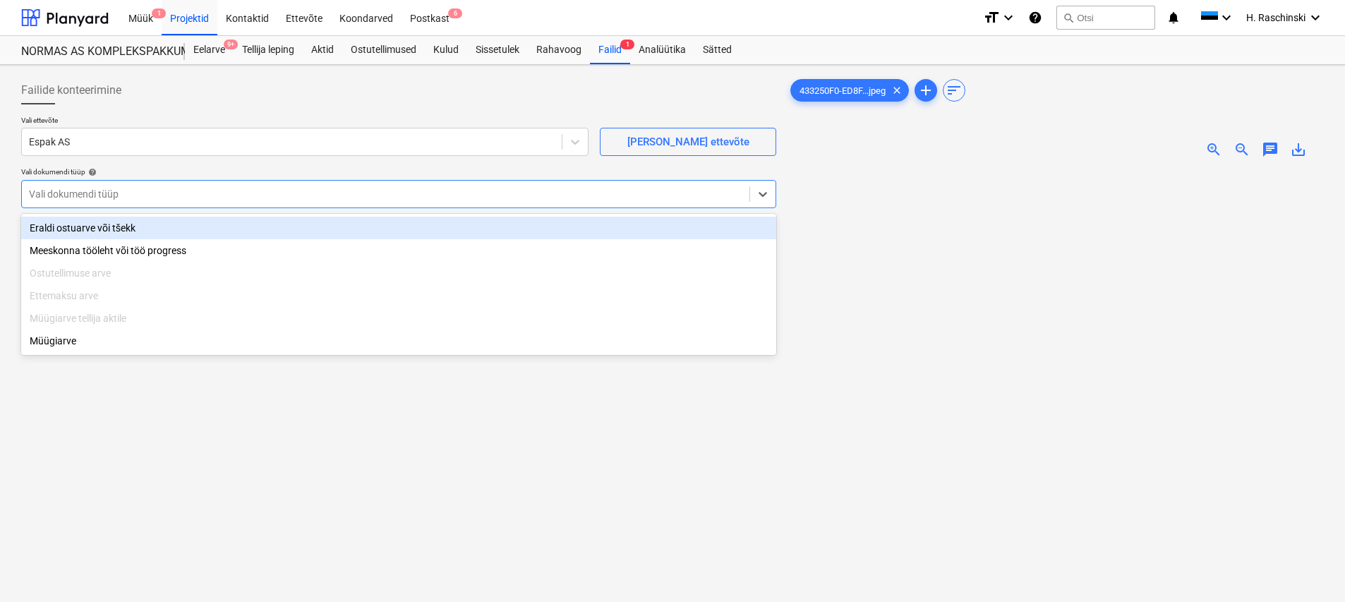
click at [132, 231] on div "Eraldi ostuarve või tšekk" at bounding box center [398, 228] width 755 height 23
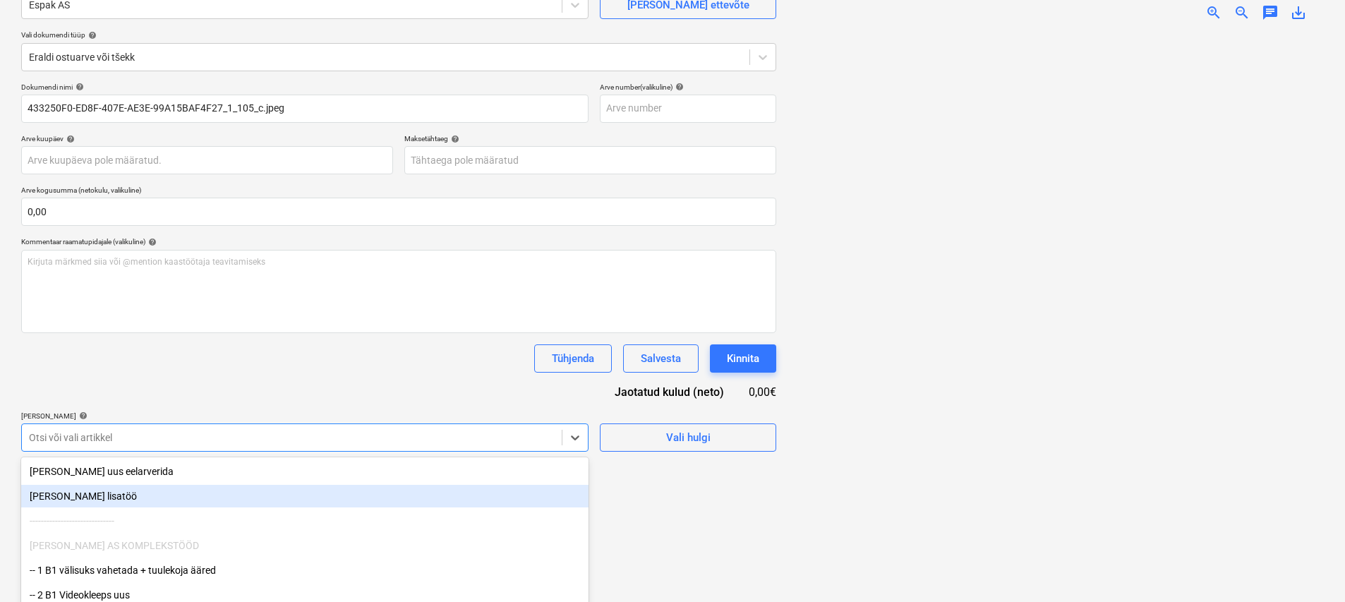
scroll to position [207, 0]
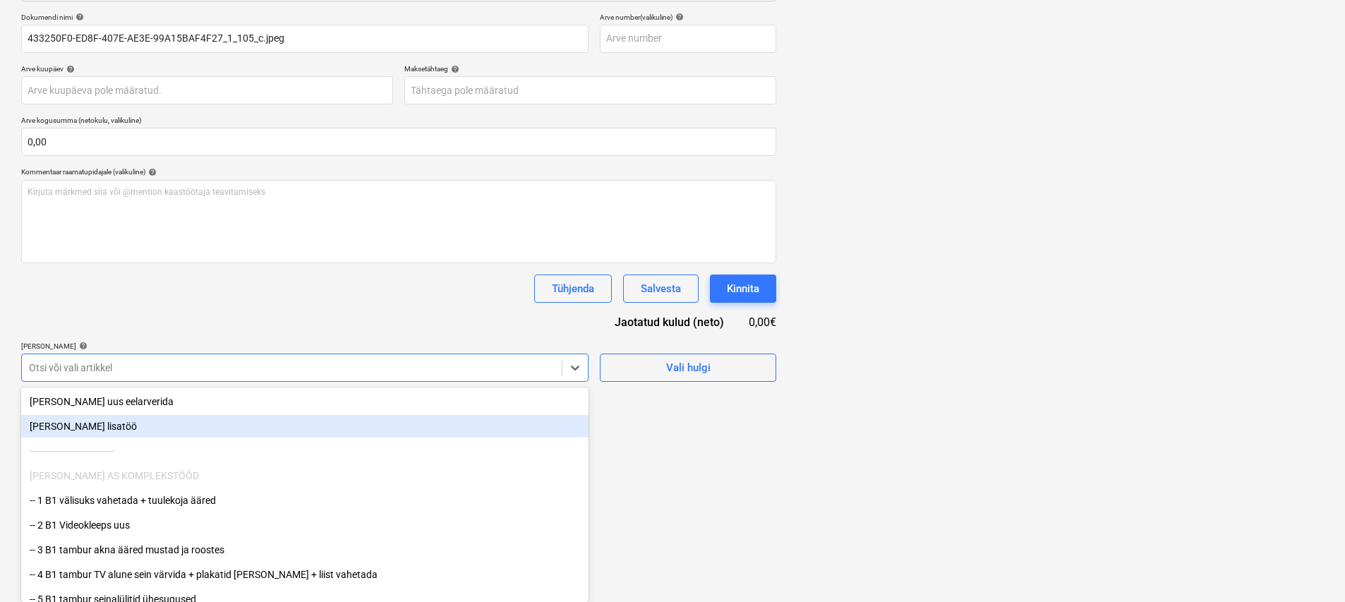
click at [158, 395] on body "Müük 1 Projektid Kontaktid Ettevõte Koondarved Postkast 6 format_size keyboard_…" at bounding box center [672, 94] width 1345 height 602
type input "s"
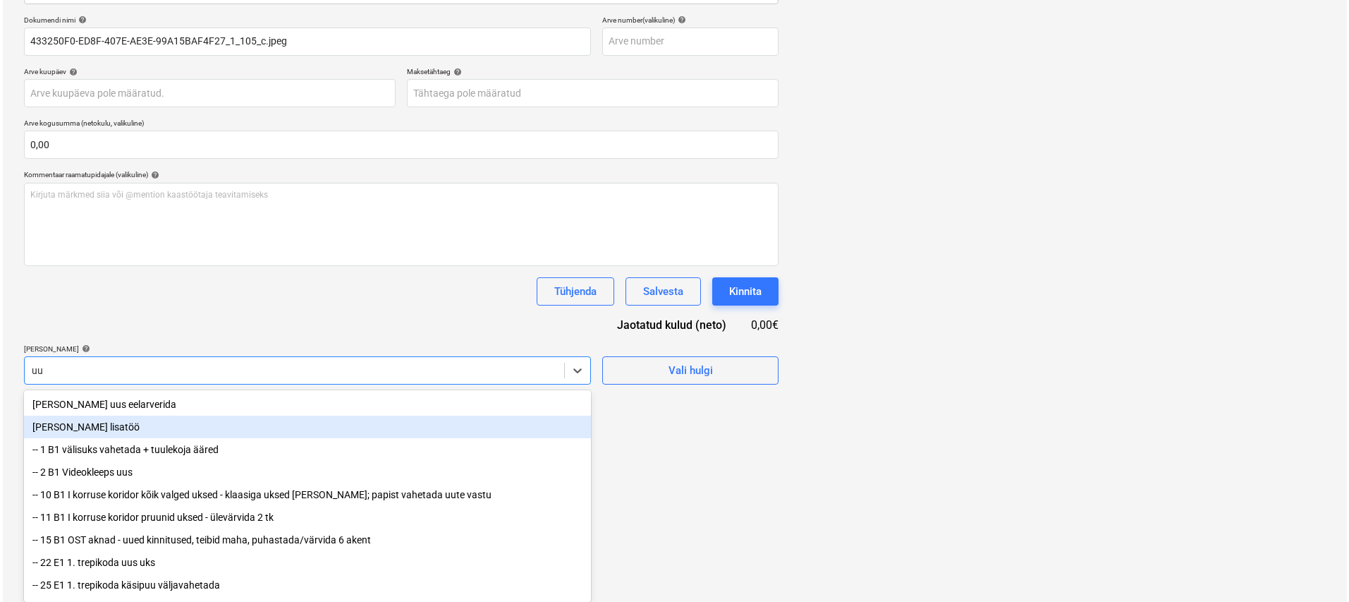
scroll to position [141, 0]
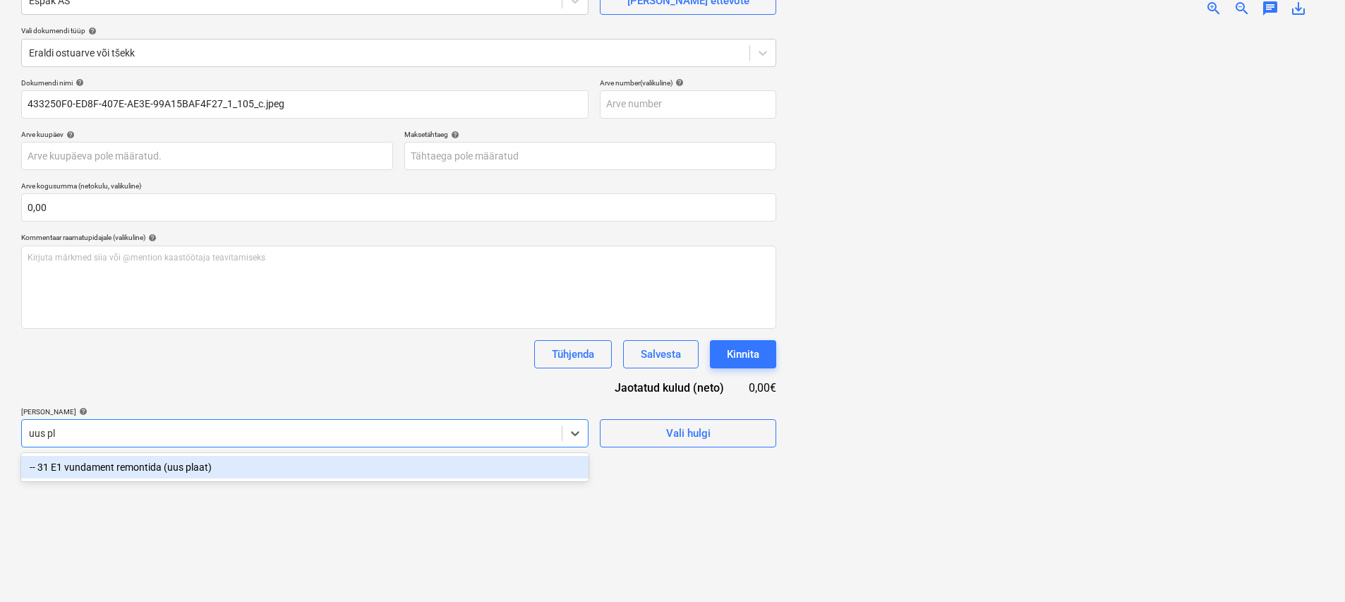
type input "uus pla"
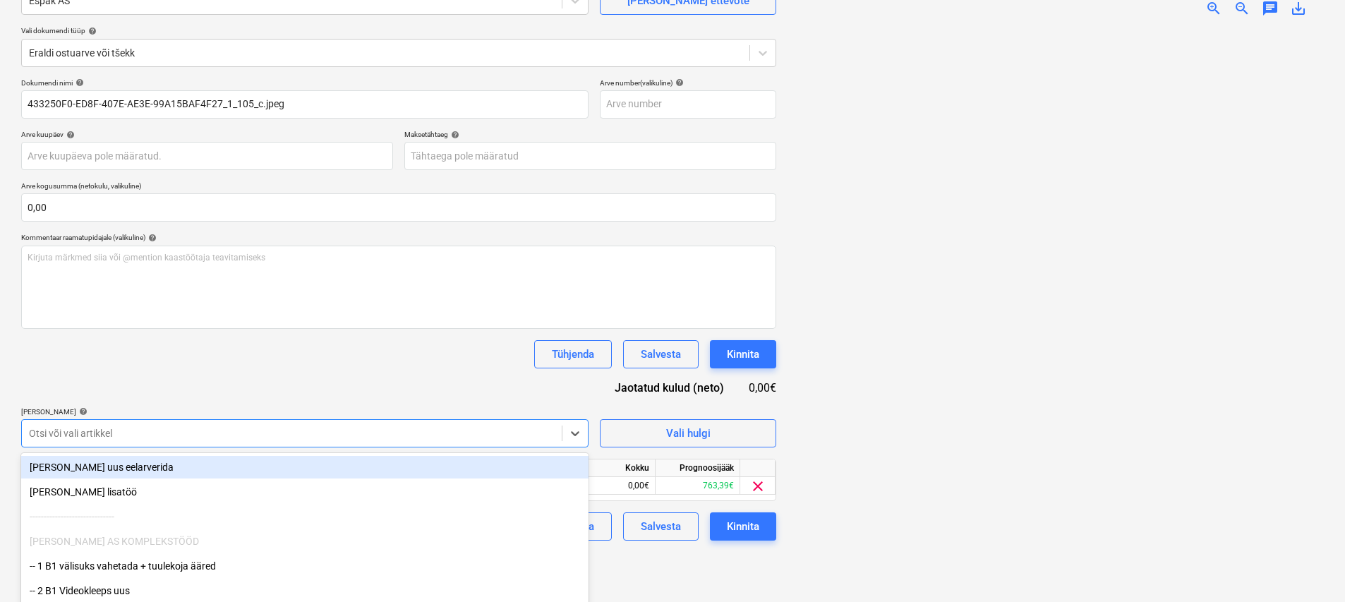
click at [361, 387] on div "Dokumendi nimi help 433250F0-ED8F-407E-AE3E-99A15BAF4F27_1_105_c.jpeg Arve numb…" at bounding box center [398, 309] width 755 height 462
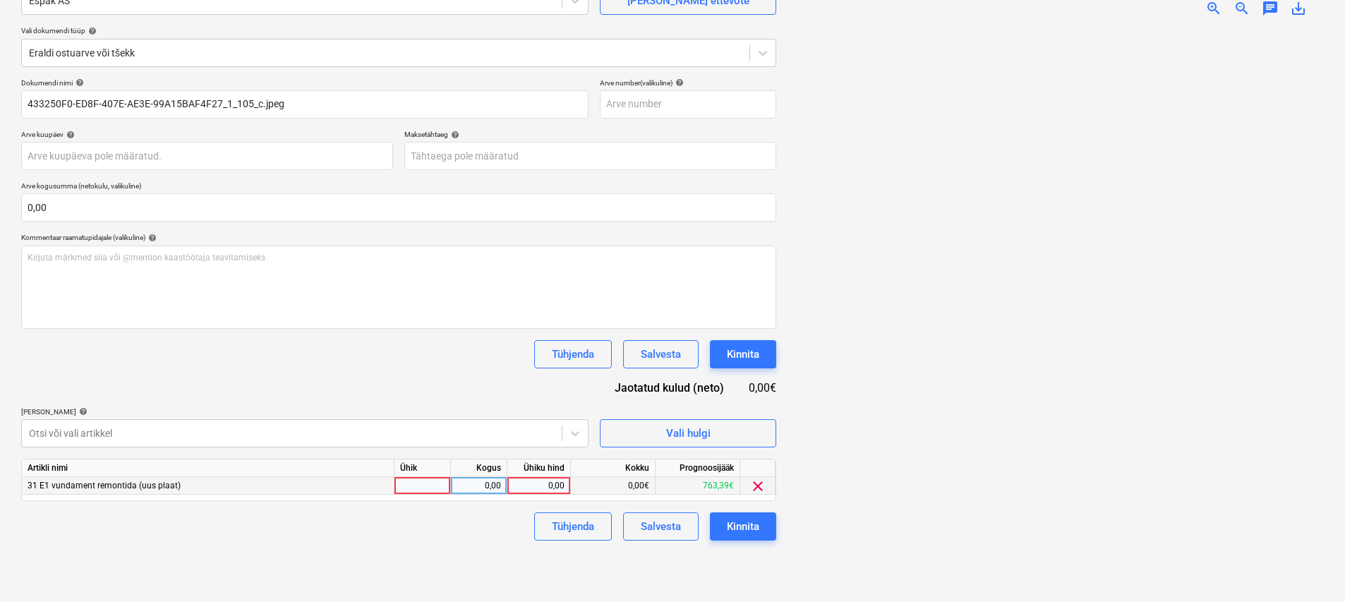
click at [429, 484] on div at bounding box center [422, 486] width 56 height 18
type input "kmp"
type input "24,94"
drag, startPoint x: 482, startPoint y: 533, endPoint x: 656, endPoint y: 535, distance: 174.2
click at [489, 533] on div "Tühjenda Salvesta Kinnita" at bounding box center [398, 526] width 755 height 28
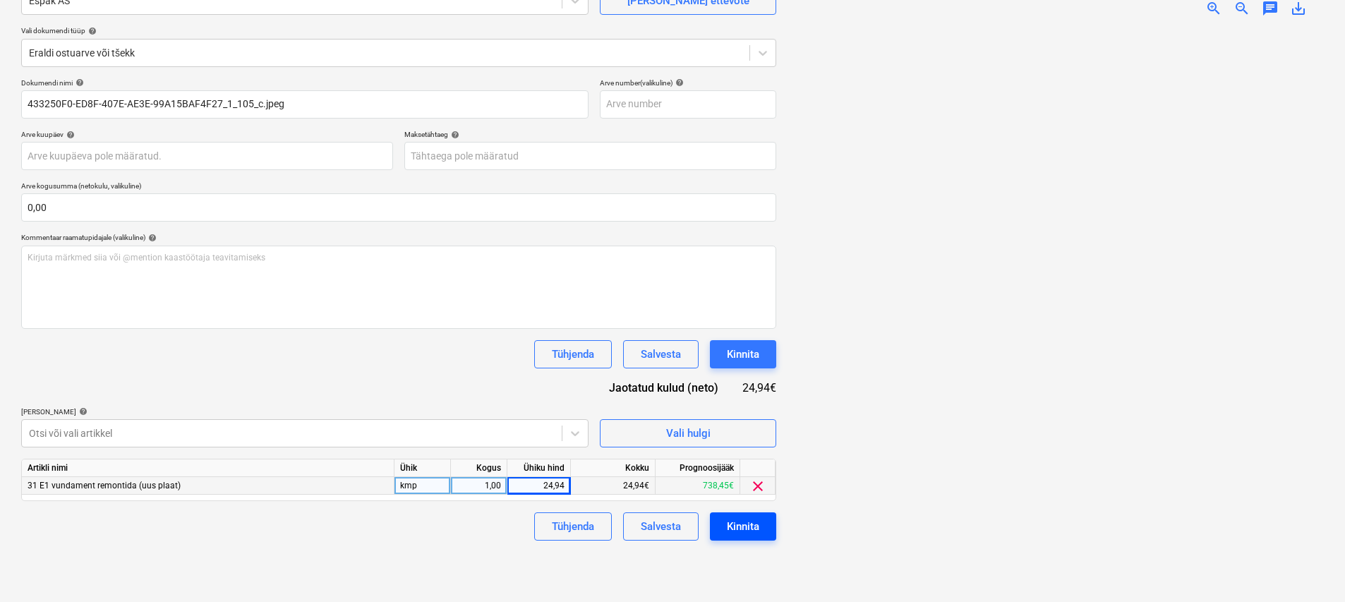
click at [748, 529] on div "Kinnita" at bounding box center [743, 526] width 32 height 18
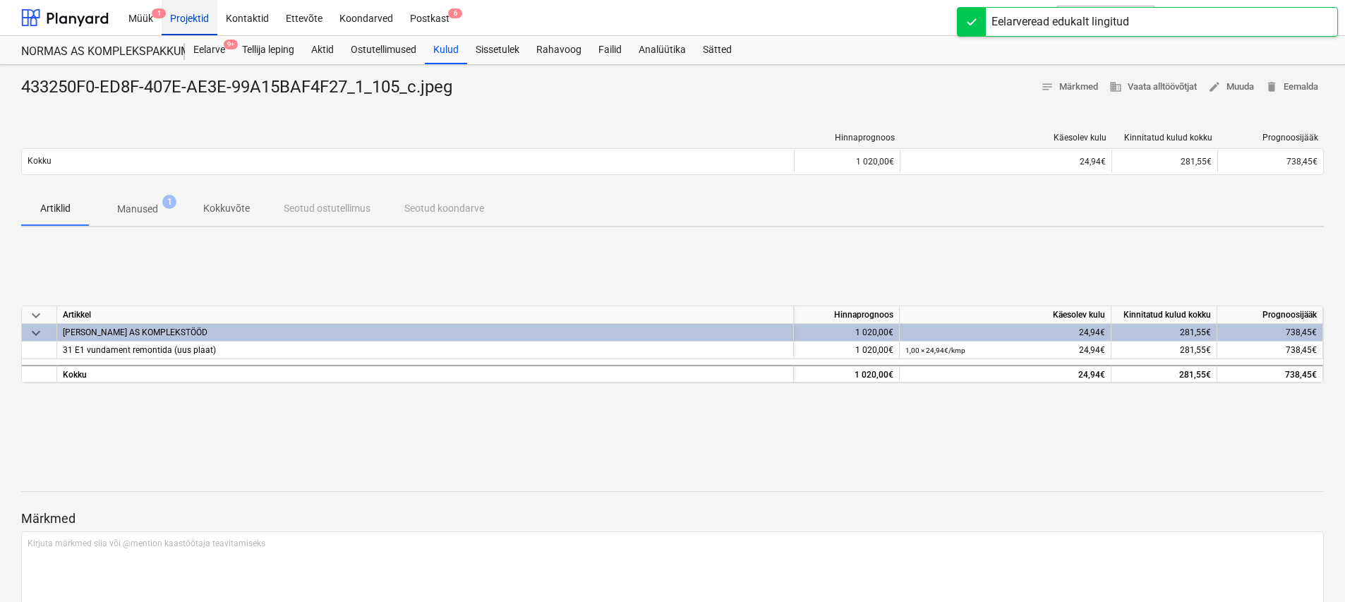
click at [200, 28] on div "Projektid" at bounding box center [190, 17] width 56 height 36
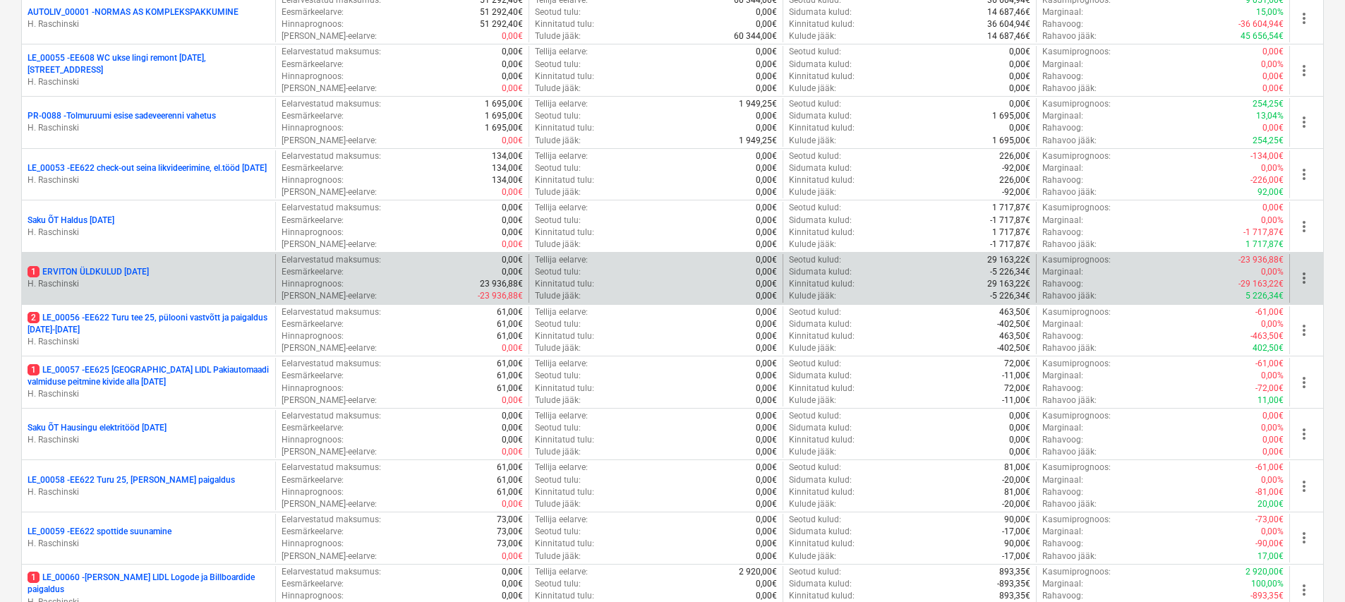
scroll to position [1418, 0]
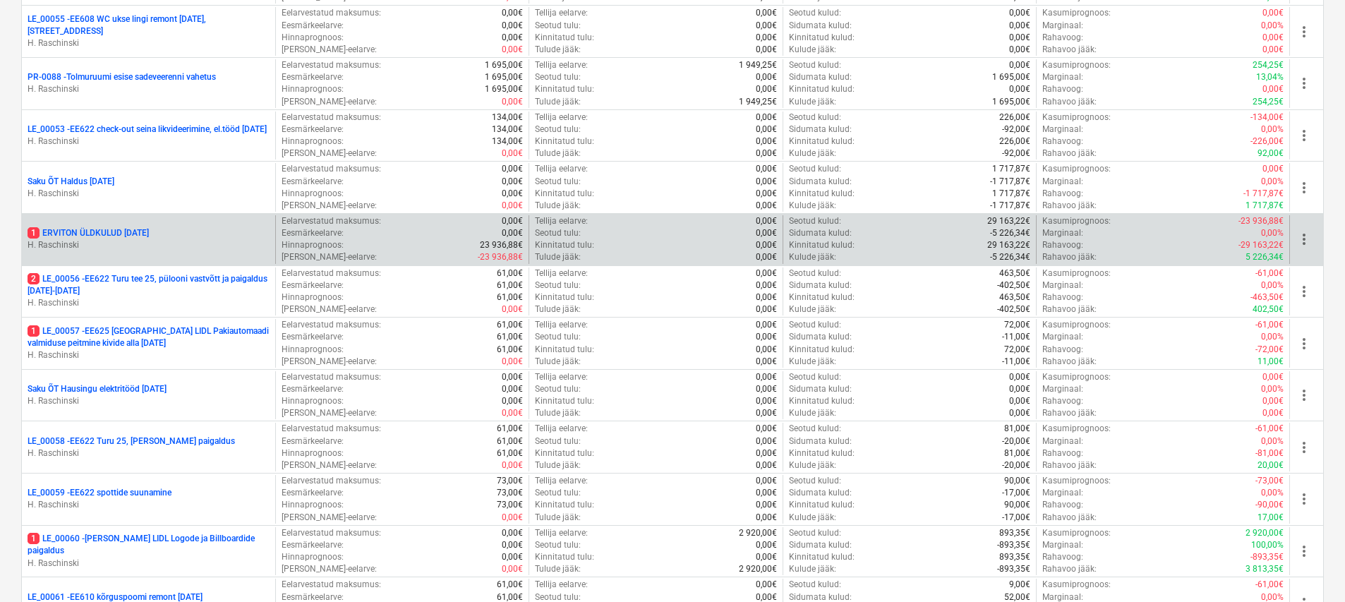
click at [149, 233] on p "1 ERVITON ÜLDKULUD [DATE]" at bounding box center [88, 233] width 121 height 12
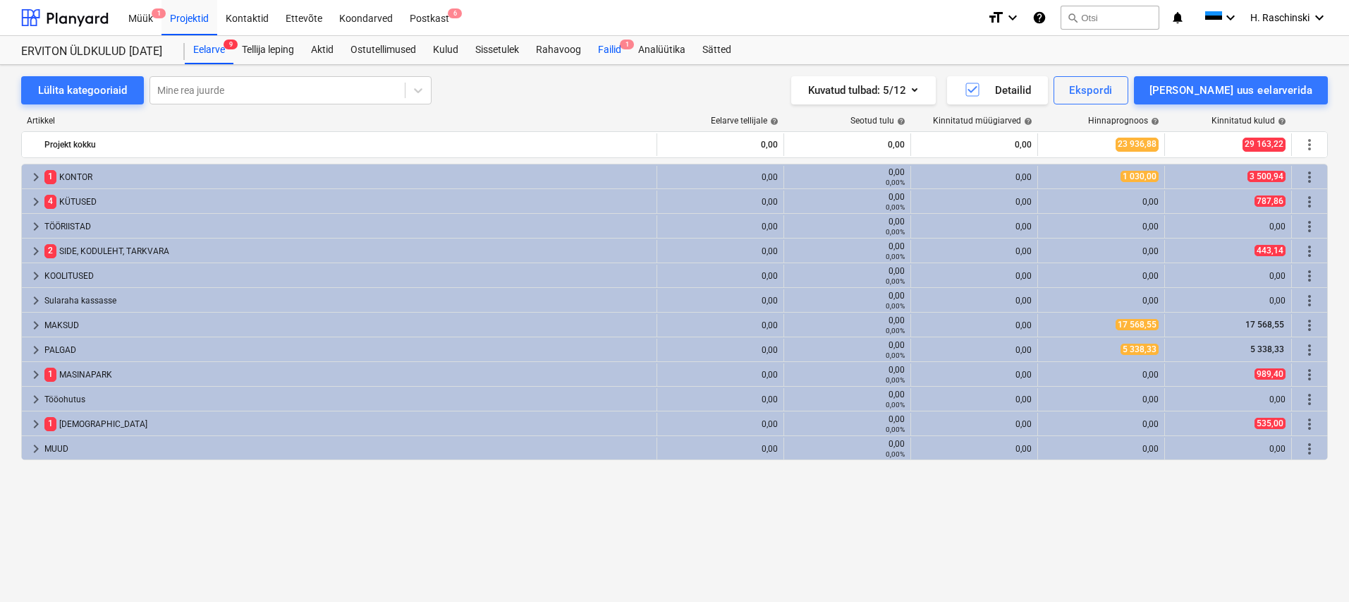
click at [609, 50] on div "Failid 1" at bounding box center [610, 50] width 40 height 28
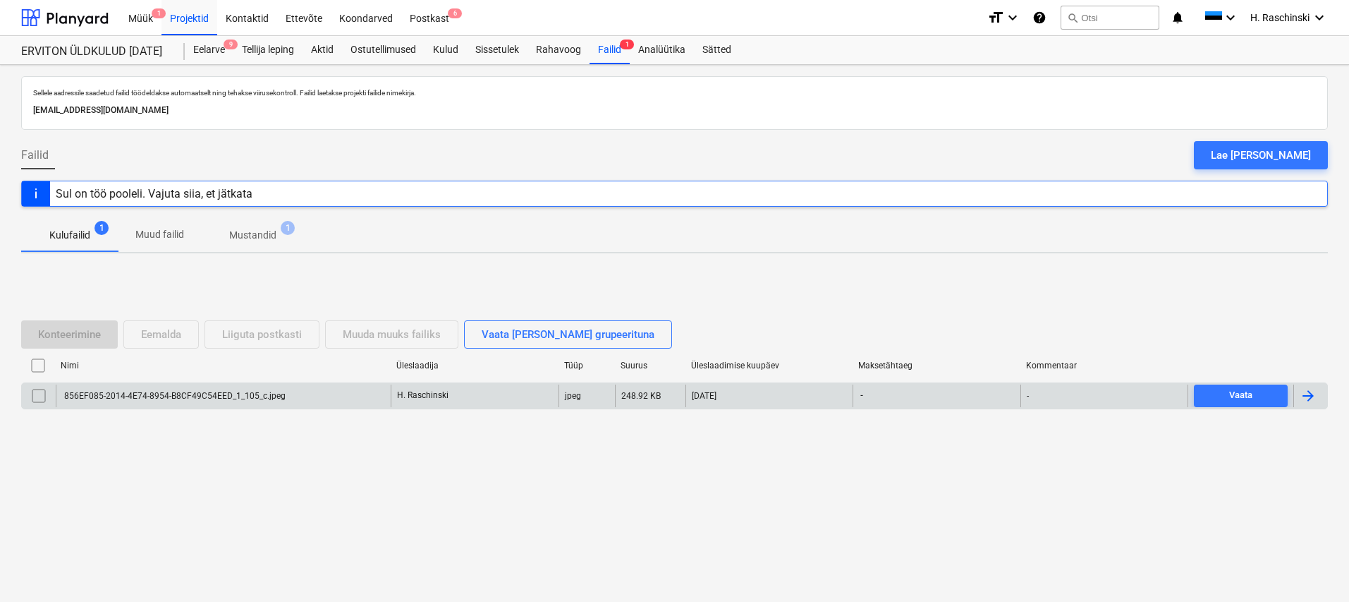
click at [177, 394] on div "856EF085-2014-4E74-8954-B8CF49C54EED_1_105_c.jpeg" at bounding box center [174, 396] width 224 height 10
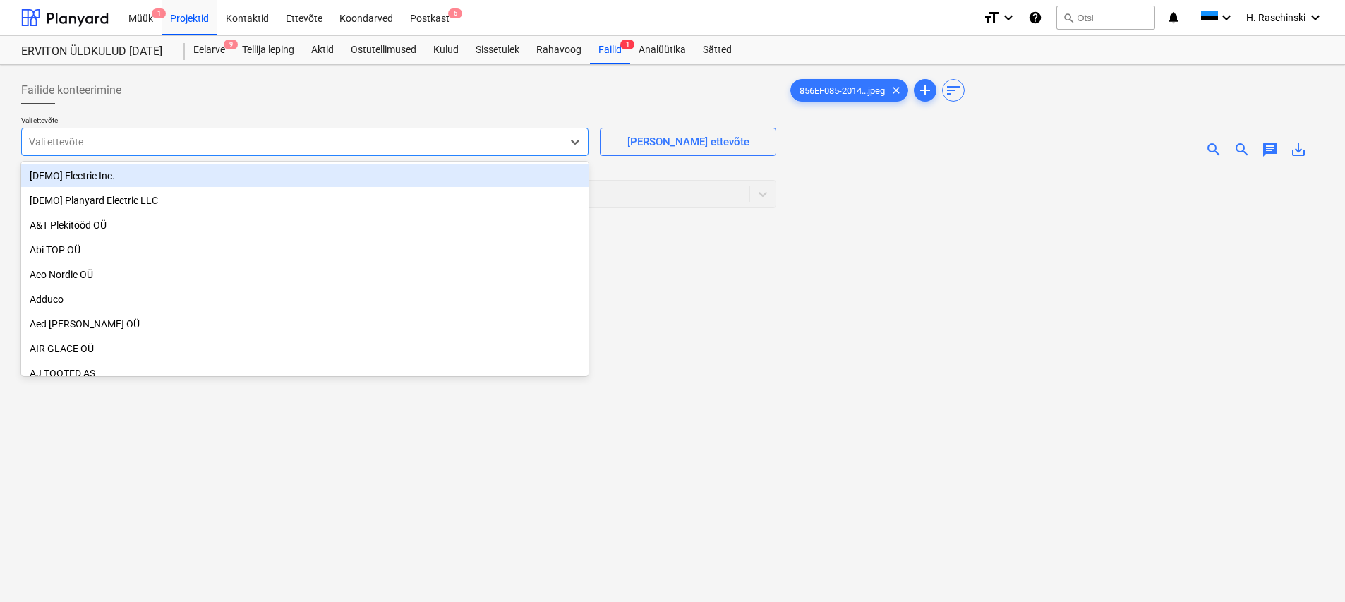
click at [363, 140] on div at bounding box center [292, 142] width 526 height 14
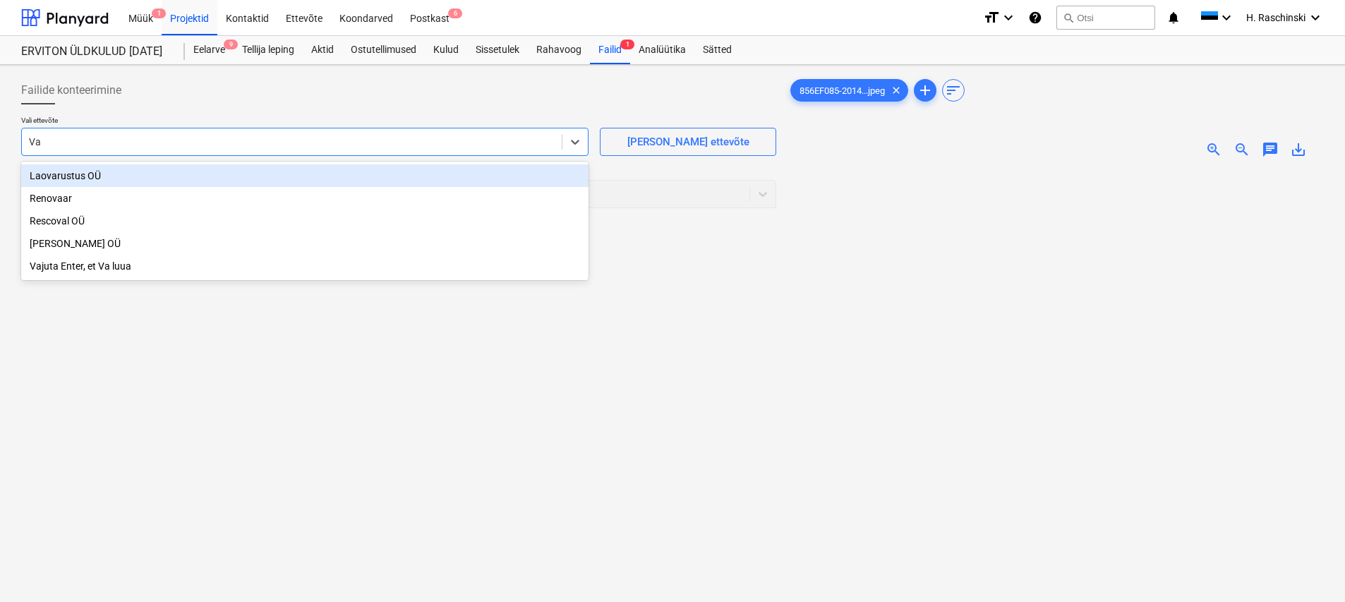
type input "V"
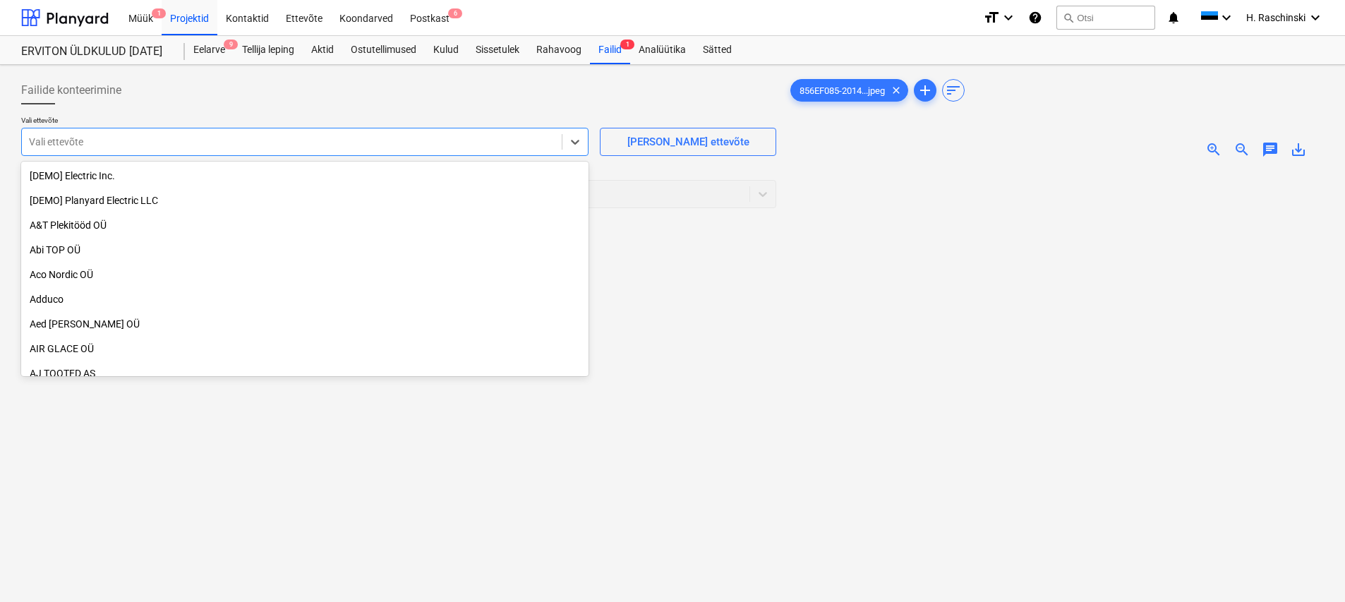
click at [1212, 144] on span "zoom_in" at bounding box center [1213, 149] width 17 height 17
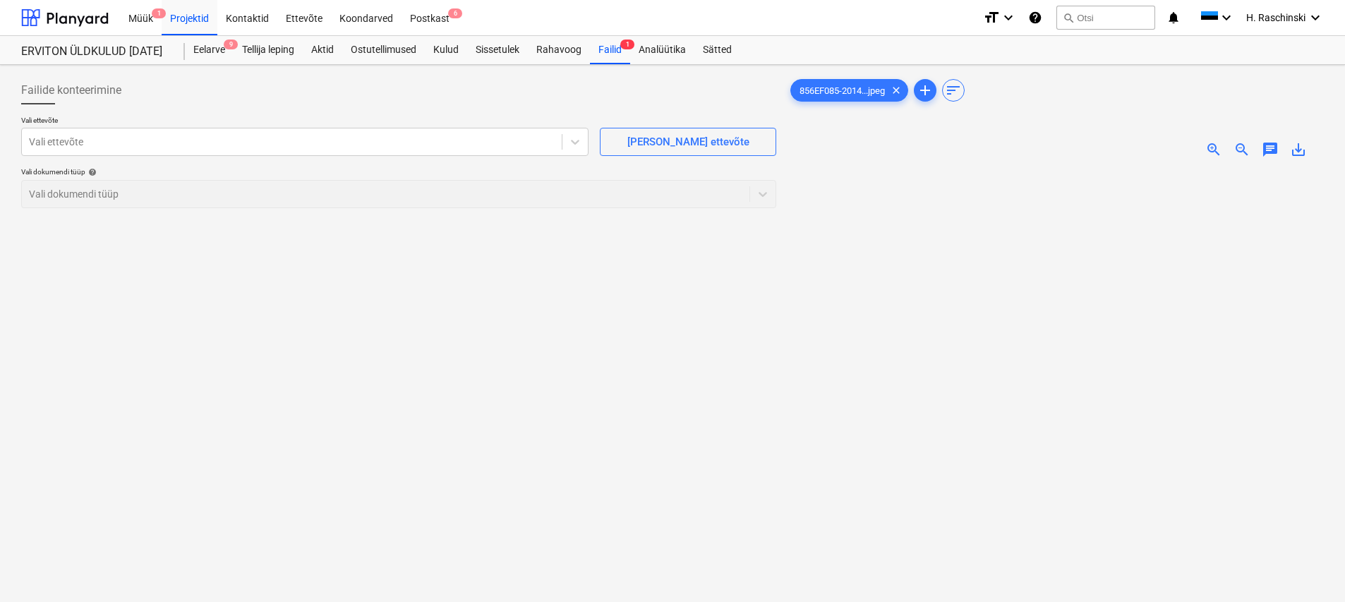
click at [1212, 144] on span "zoom_in" at bounding box center [1213, 149] width 17 height 17
click at [296, 139] on div at bounding box center [292, 142] width 526 height 14
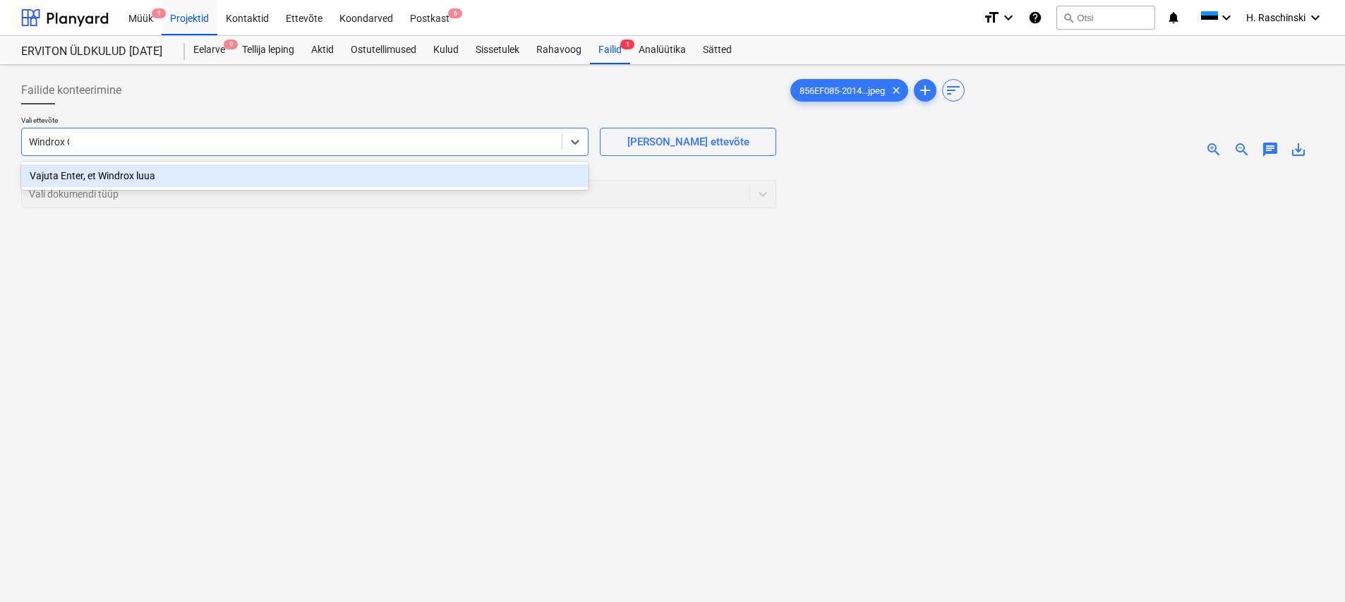
type input "Windrox OÜ"
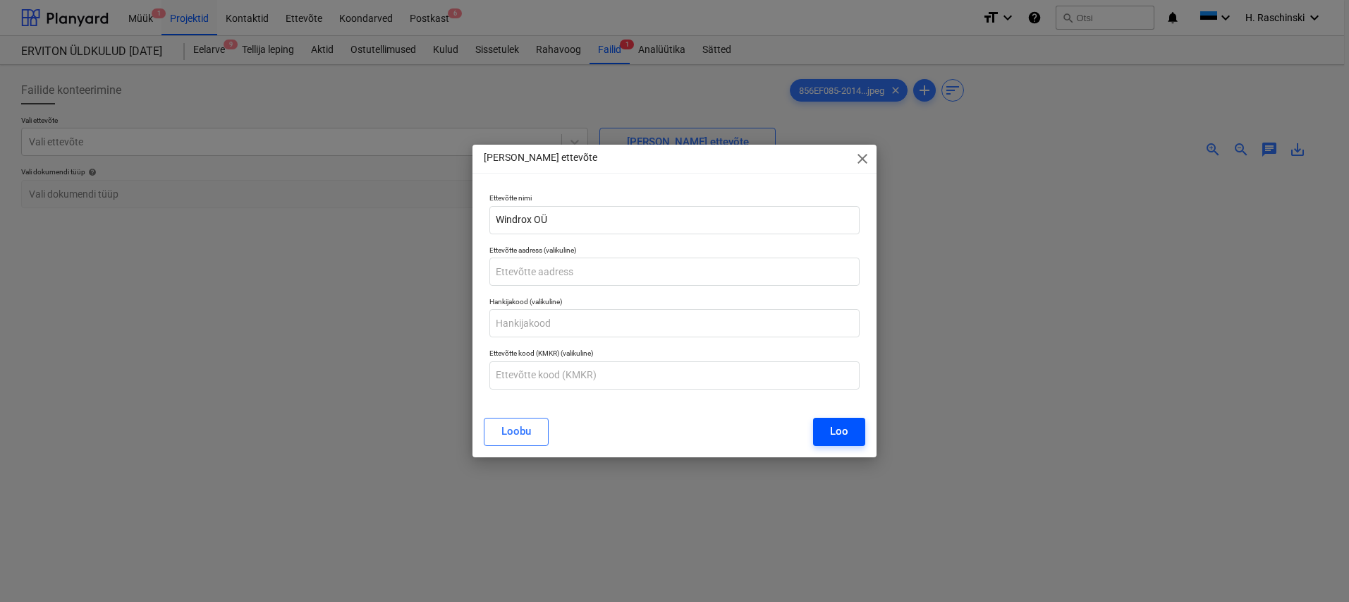
drag, startPoint x: 839, startPoint y: 430, endPoint x: 823, endPoint y: 429, distance: 17.0
click at [839, 430] on div "Loo" at bounding box center [839, 431] width 18 height 18
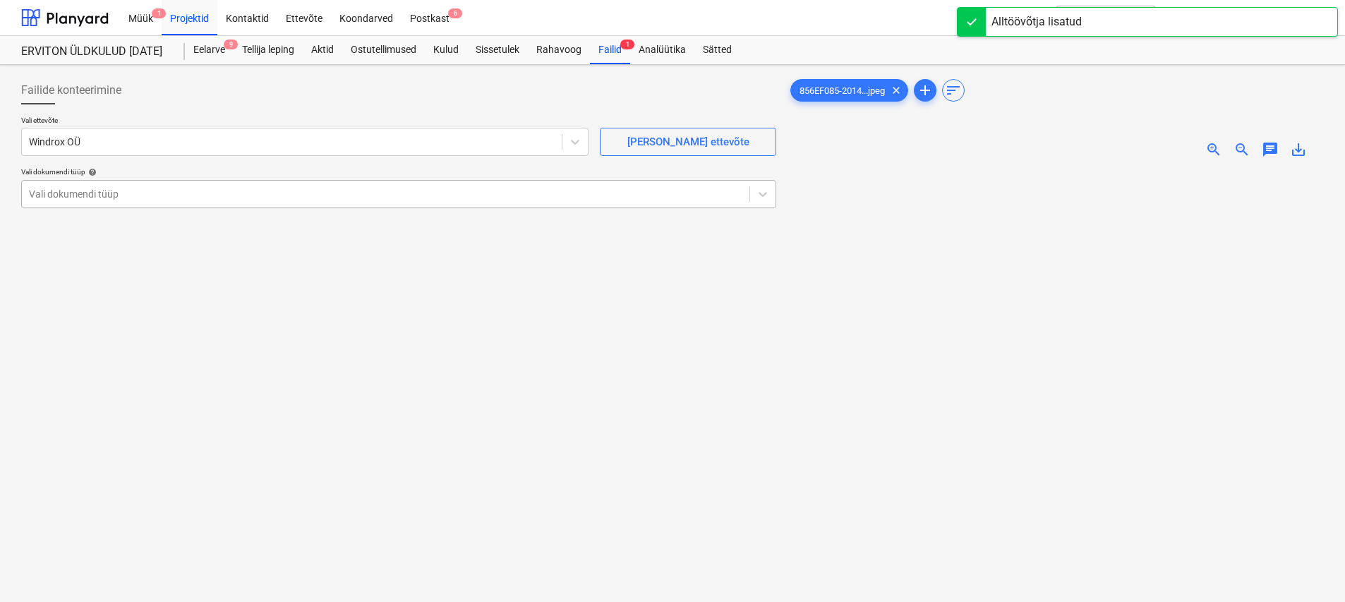
click at [226, 193] on div at bounding box center [385, 194] width 713 height 14
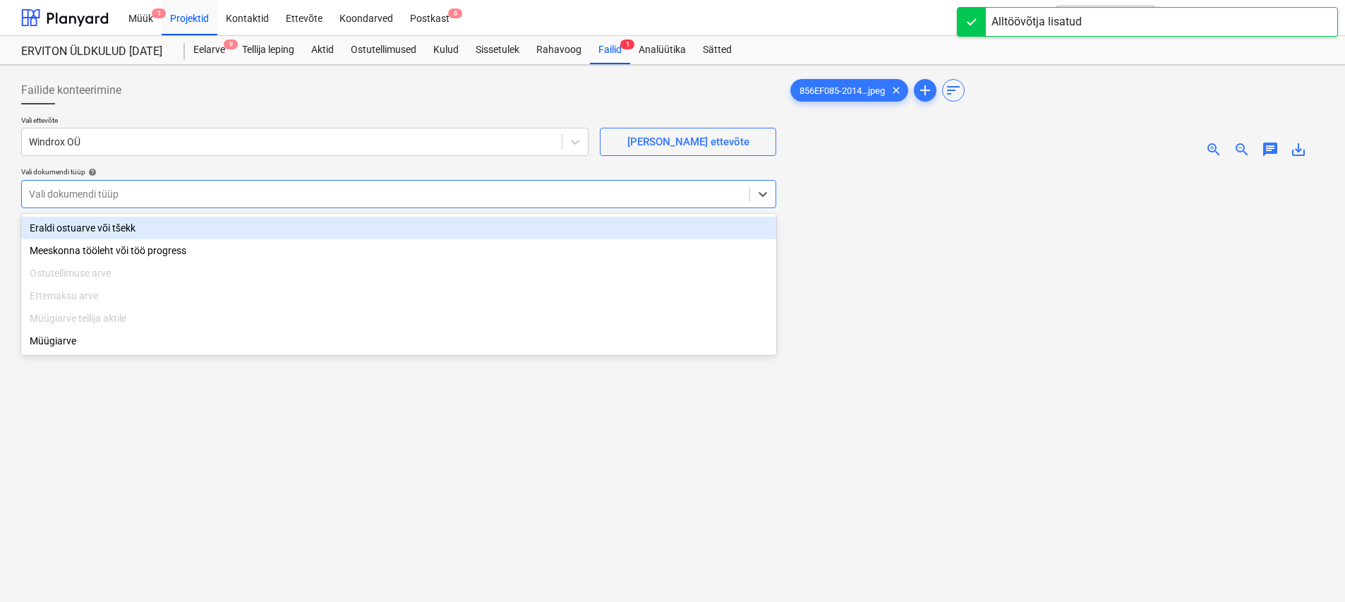
click at [141, 231] on div "Eraldi ostuarve või tšekk" at bounding box center [398, 228] width 755 height 23
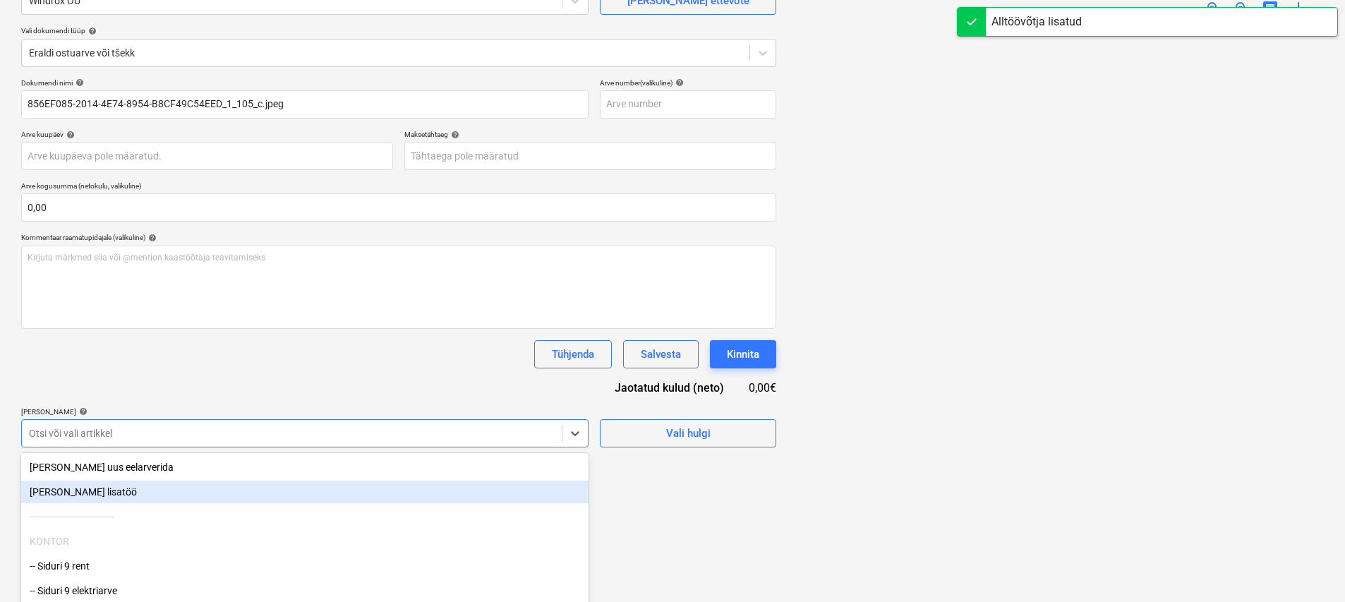
click at [170, 437] on body "Müük 1 Projektid Kontaktid Ettevõte Koondarved Postkast 6 format_size keyboard_…" at bounding box center [672, 160] width 1345 height 602
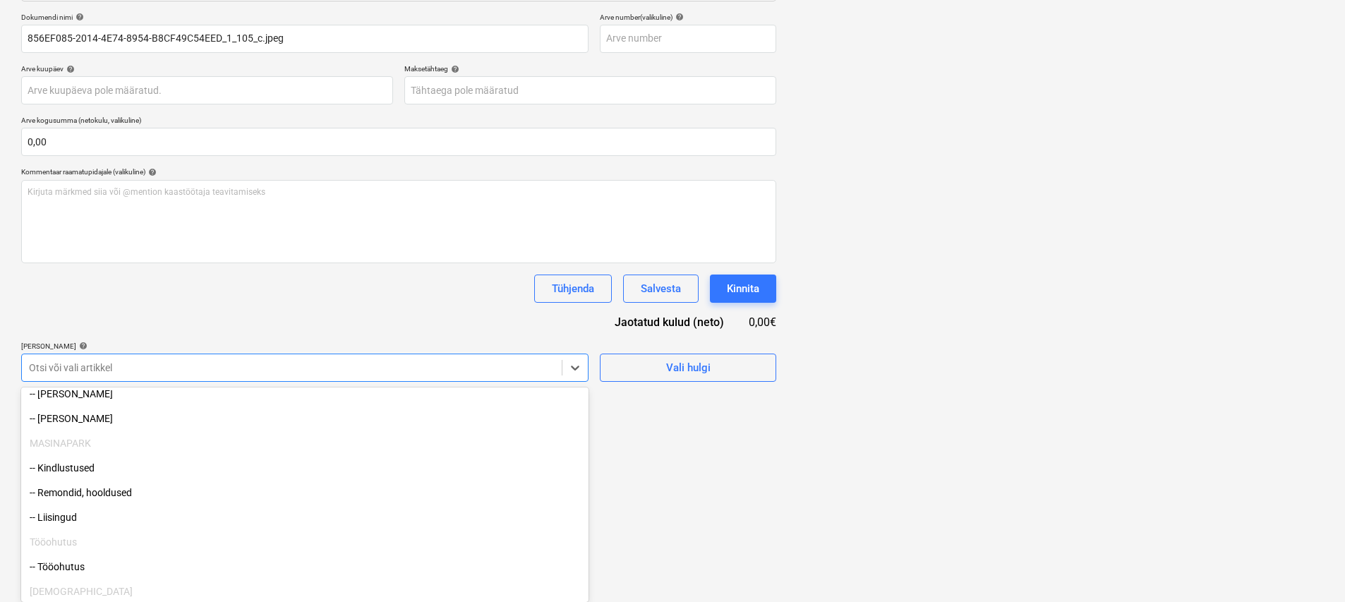
scroll to position [750, 0]
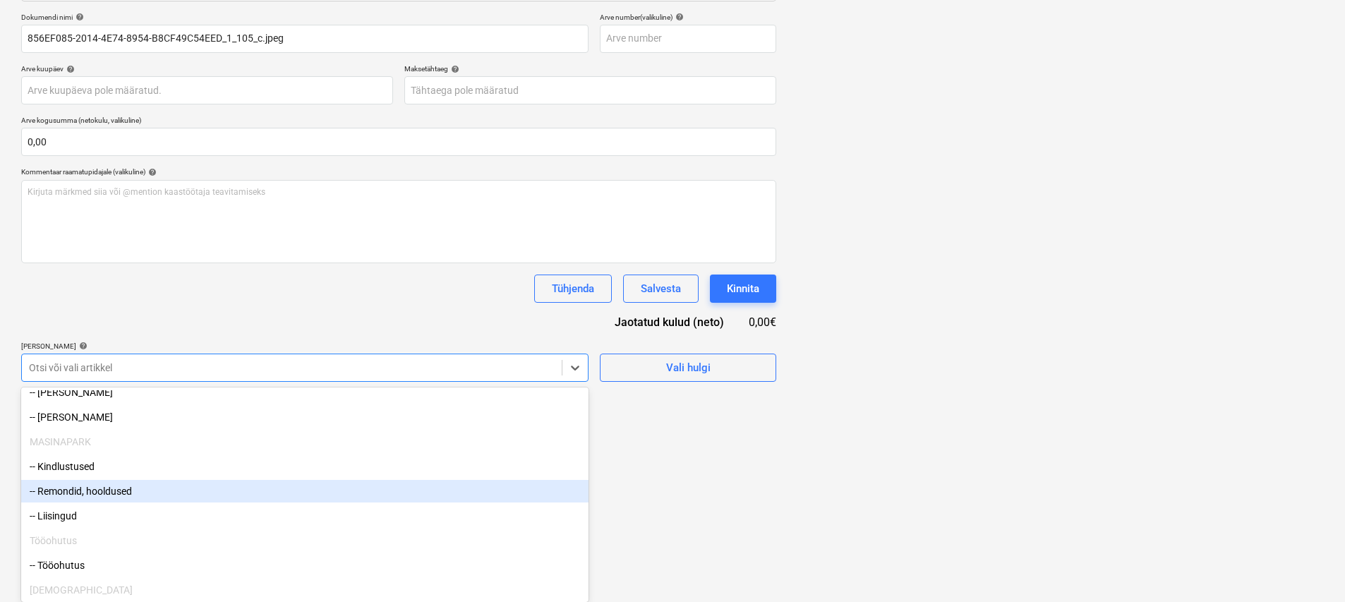
click at [123, 495] on div "-- Remondid, hooldused" at bounding box center [304, 491] width 567 height 23
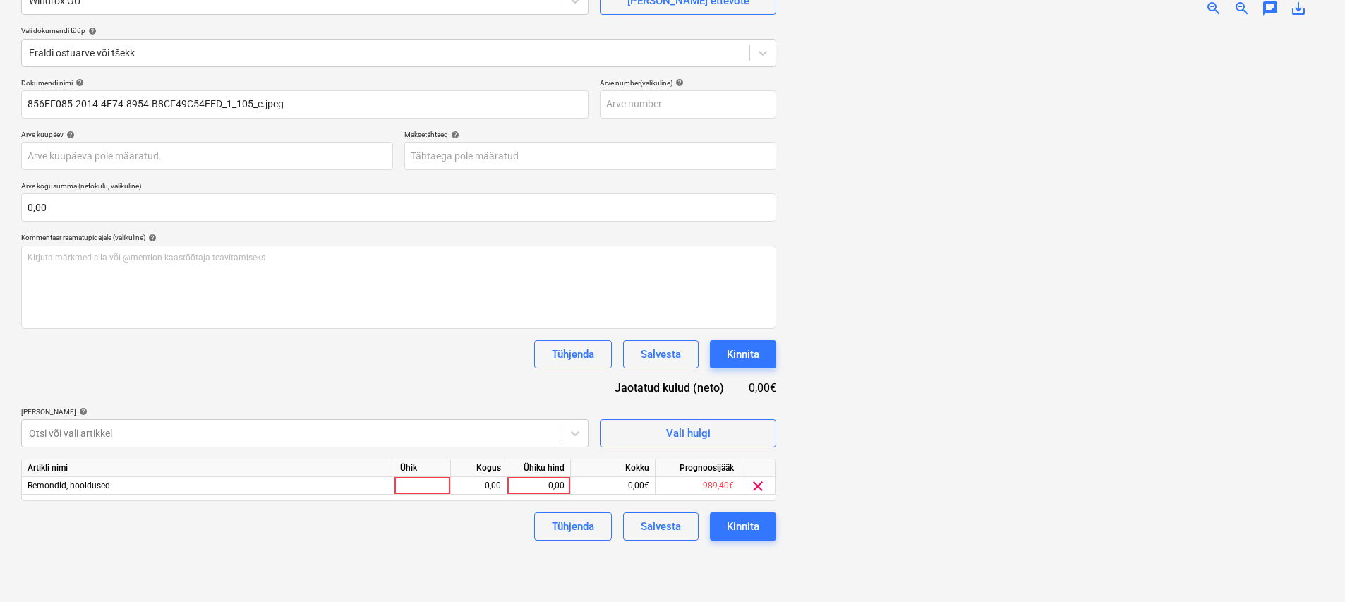
click at [213, 322] on div "Dokumendi nimi help 856EF085-2014-4E74-8954-B8CF49C54EED_1_105_c.jpeg Arve numb…" at bounding box center [398, 309] width 755 height 462
click at [418, 487] on div at bounding box center [422, 486] width 56 height 18
type input "kmp"
type input "246,96"
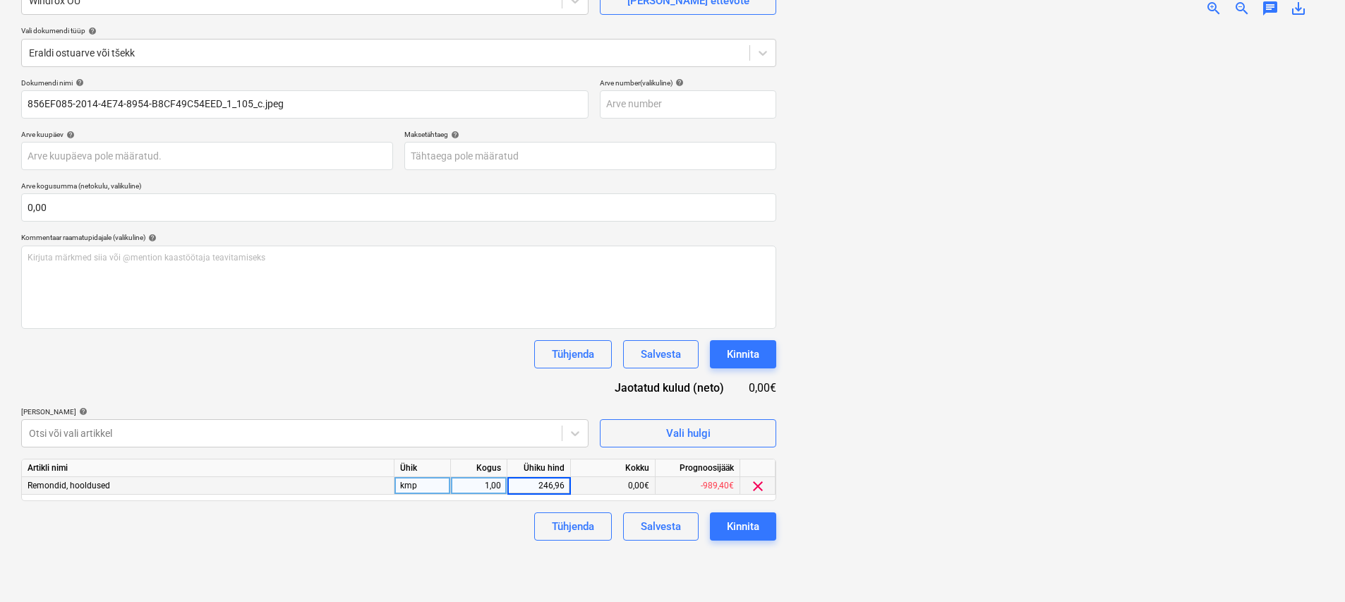
click at [432, 558] on div "Failide konteerimine Vali ettevõte Windrox OÜ [PERSON_NAME] uus ettevõte Vali d…" at bounding box center [399, 262] width 766 height 667
click at [751, 528] on div "Kinnita" at bounding box center [743, 526] width 32 height 18
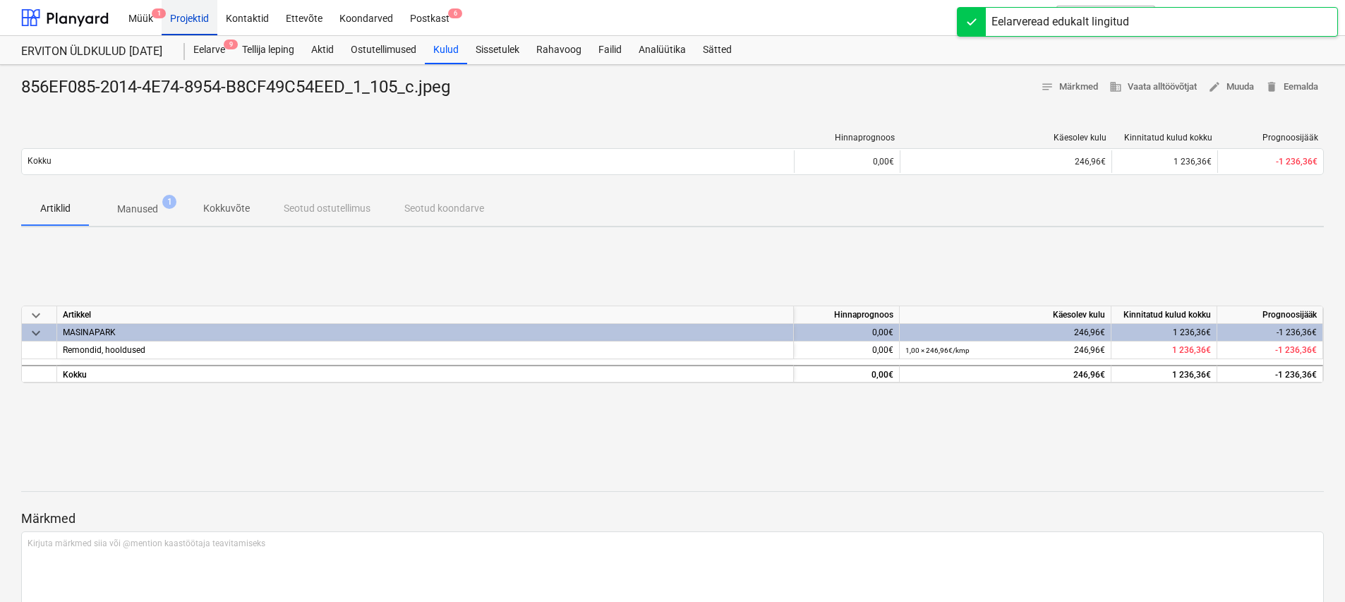
click at [180, 18] on div "Projektid" at bounding box center [190, 17] width 56 height 36
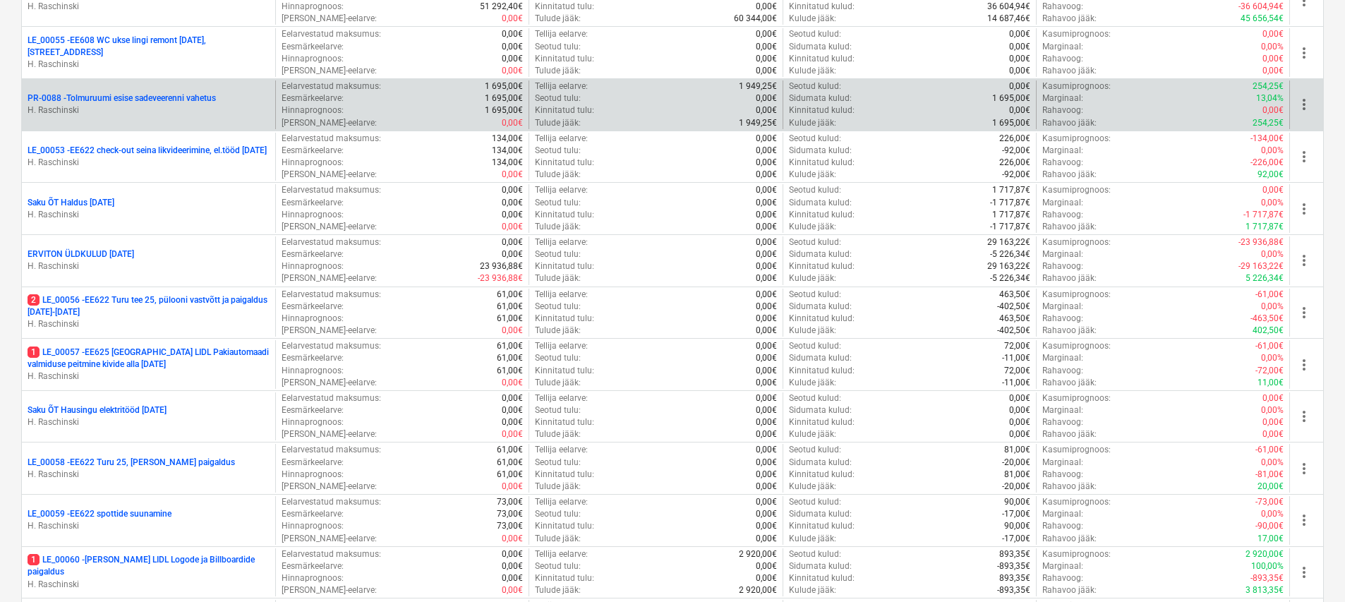
scroll to position [1392, 0]
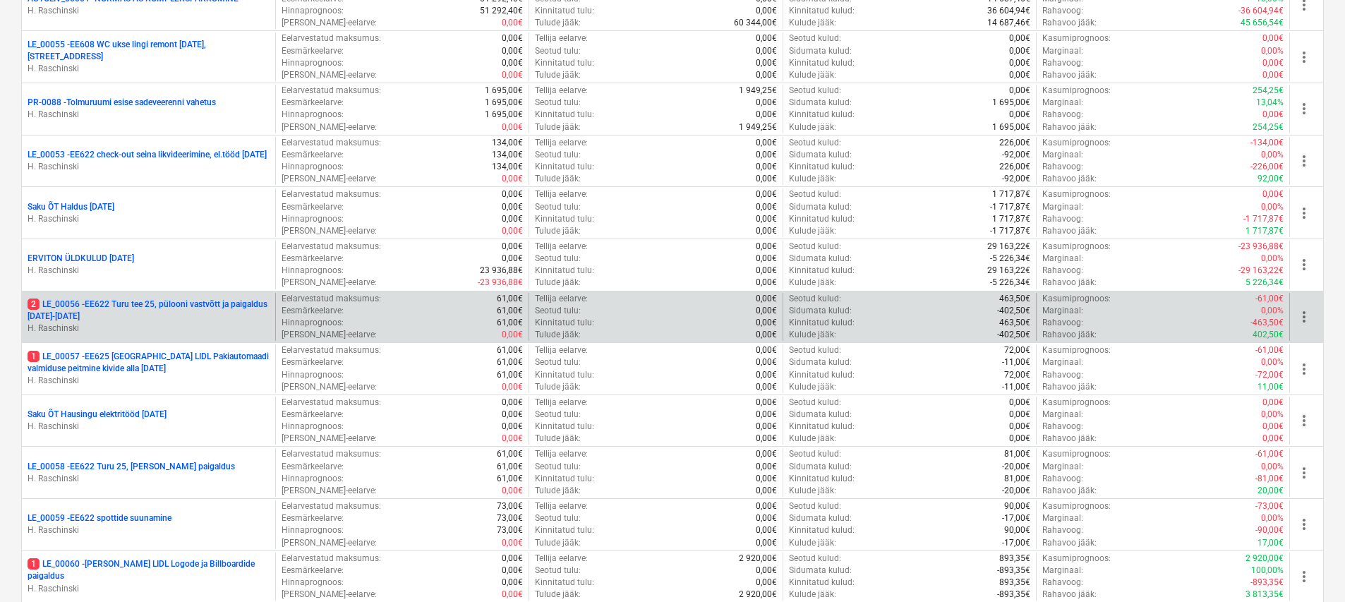
click at [155, 300] on p "2 LE_00056 - EE622 Turu tee 25, pülooni vastvõtt ja paigaldus [DATE]-[DATE]" at bounding box center [149, 310] width 242 height 24
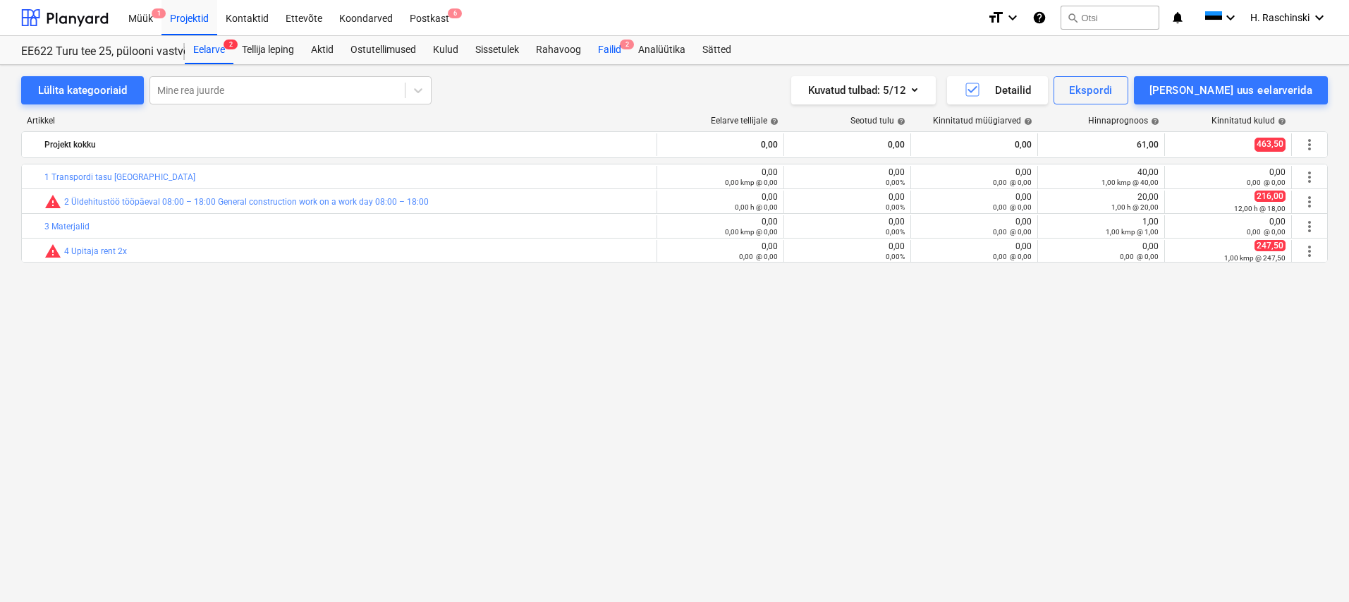
click at [622, 47] on div "Failid 2" at bounding box center [610, 50] width 40 height 28
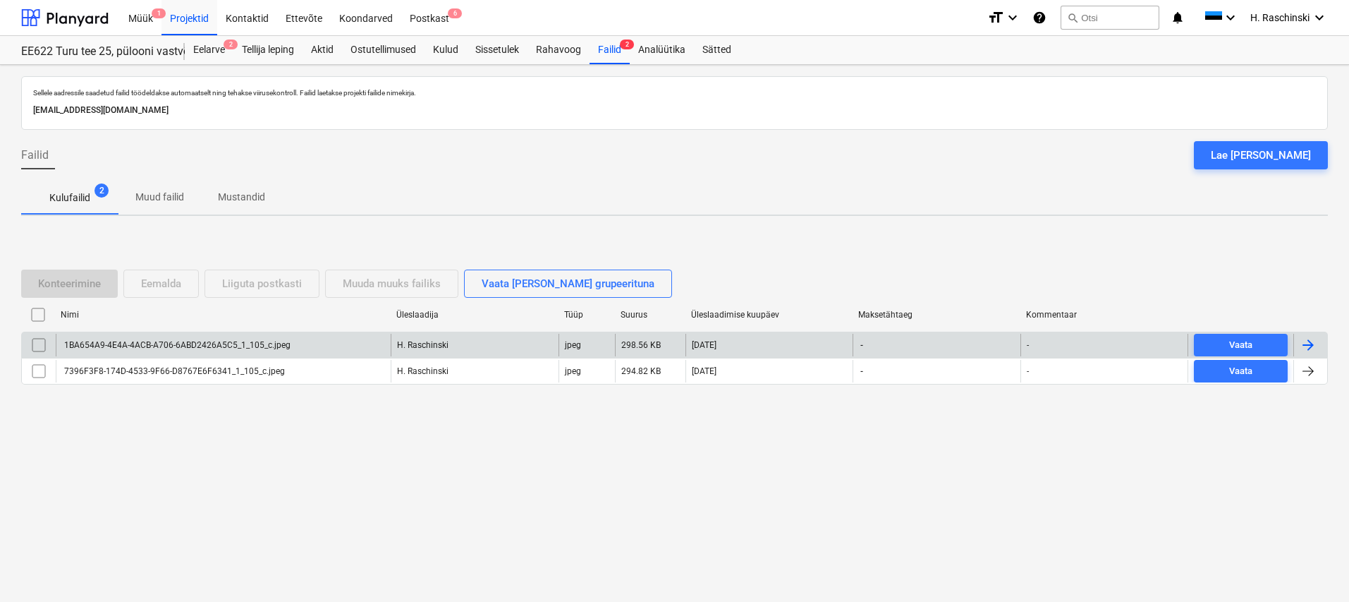
click at [164, 340] on div "1BA654A9-4E4A-4ACB-A706-6ABD2426A5C5_1_105_c.jpeg" at bounding box center [176, 345] width 229 height 10
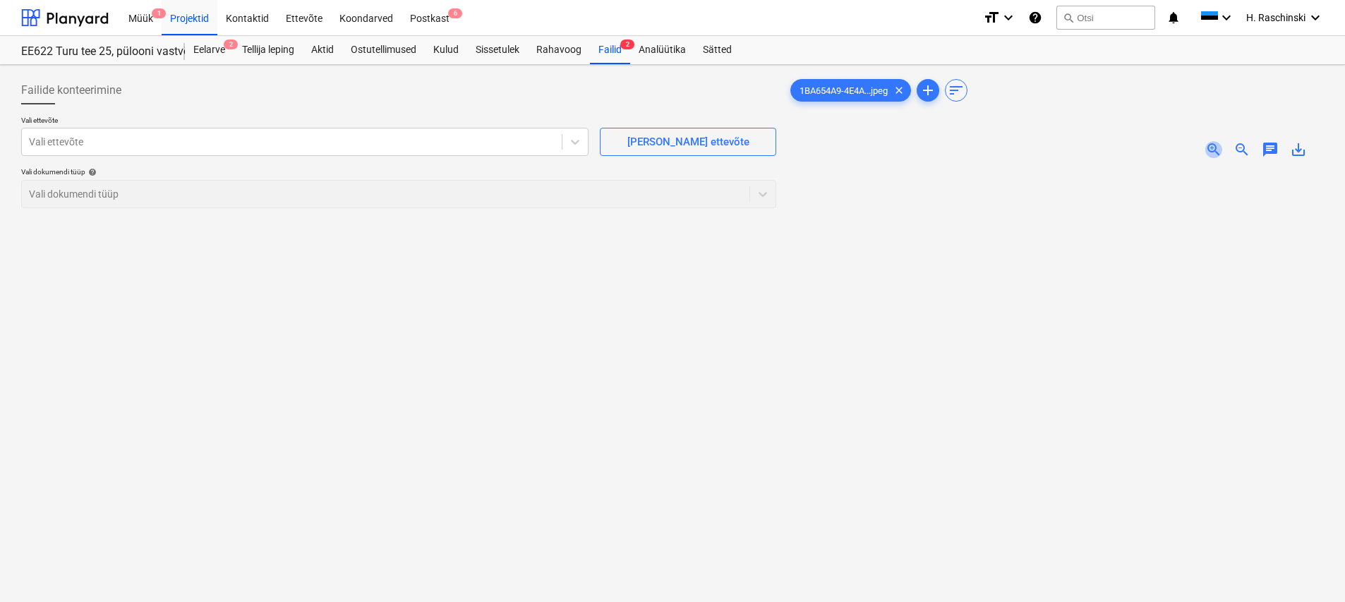
click at [1217, 147] on span "zoom_in" at bounding box center [1213, 149] width 17 height 17
click at [362, 140] on div at bounding box center [292, 142] width 526 height 14
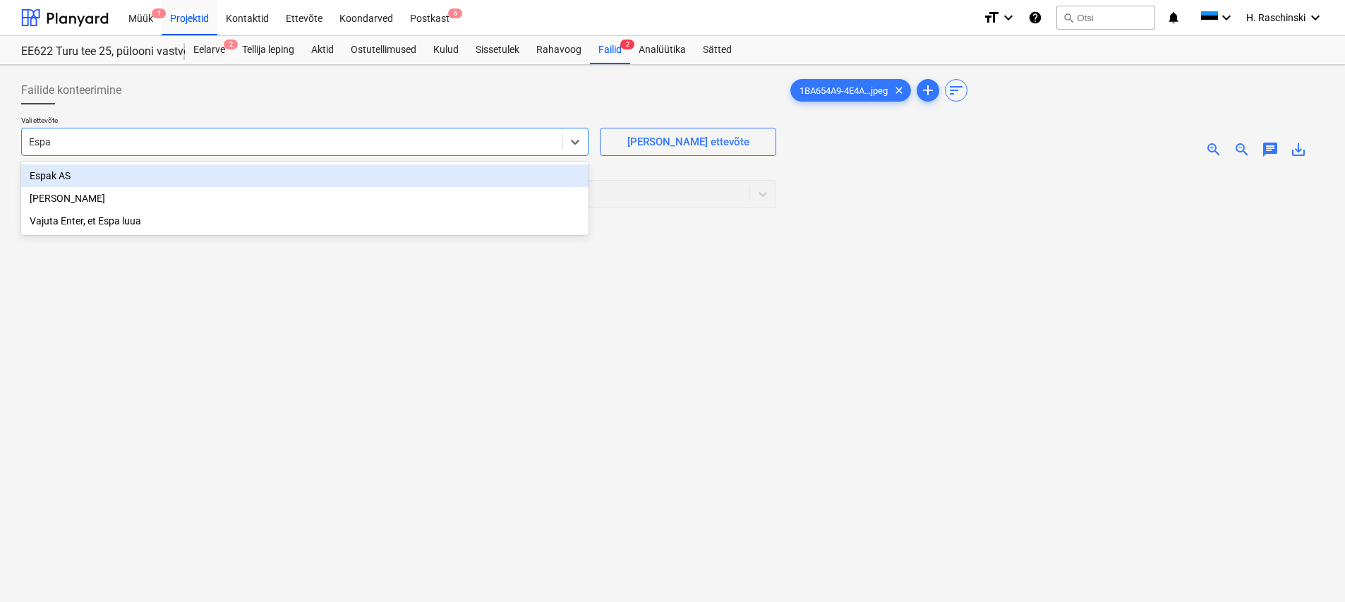
type input "Espak"
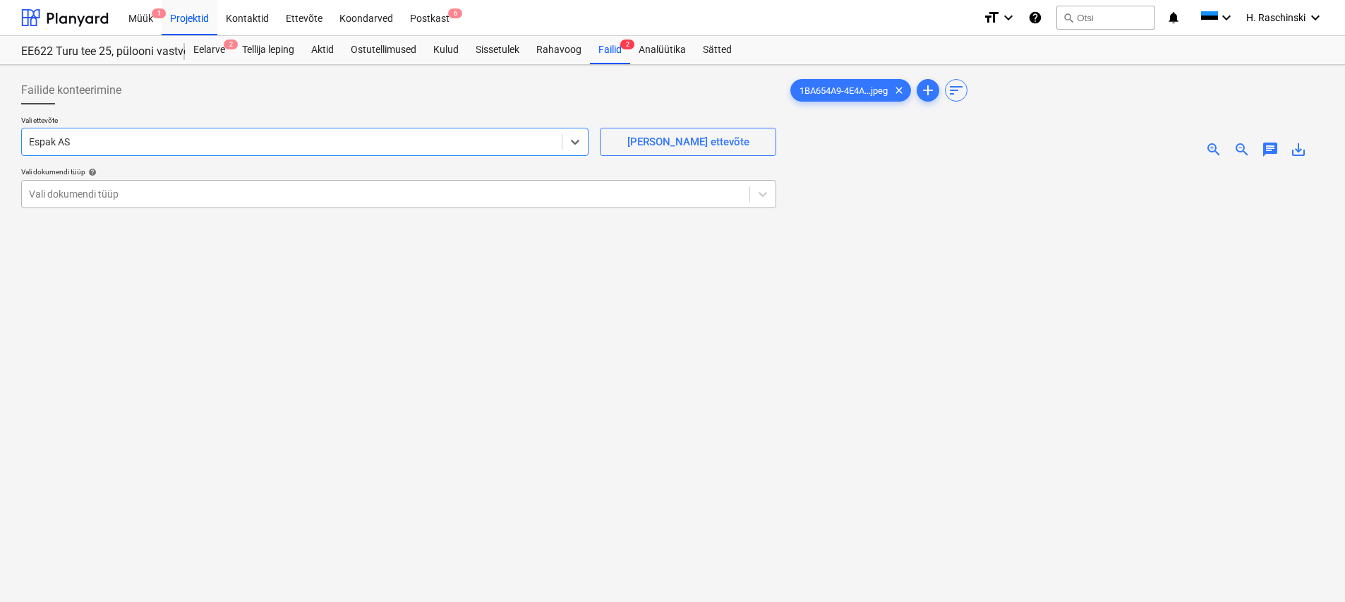
click at [279, 200] on div at bounding box center [385, 194] width 713 height 14
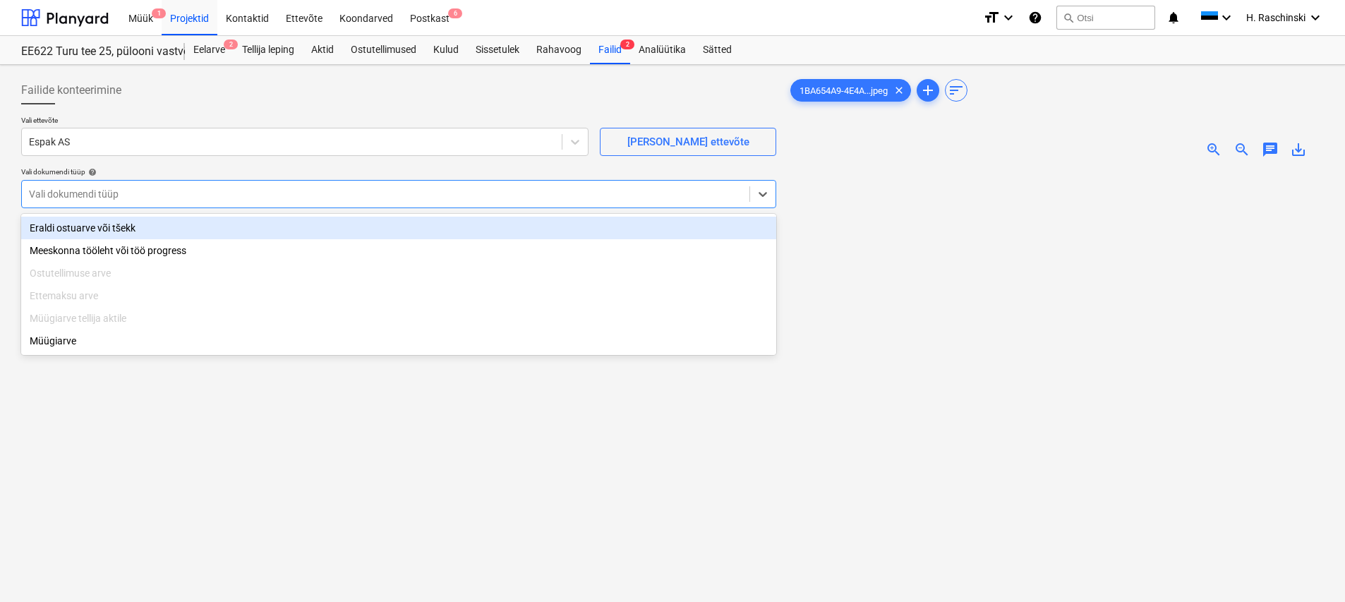
click at [106, 229] on div "Eraldi ostuarve või tšekk" at bounding box center [398, 228] width 755 height 23
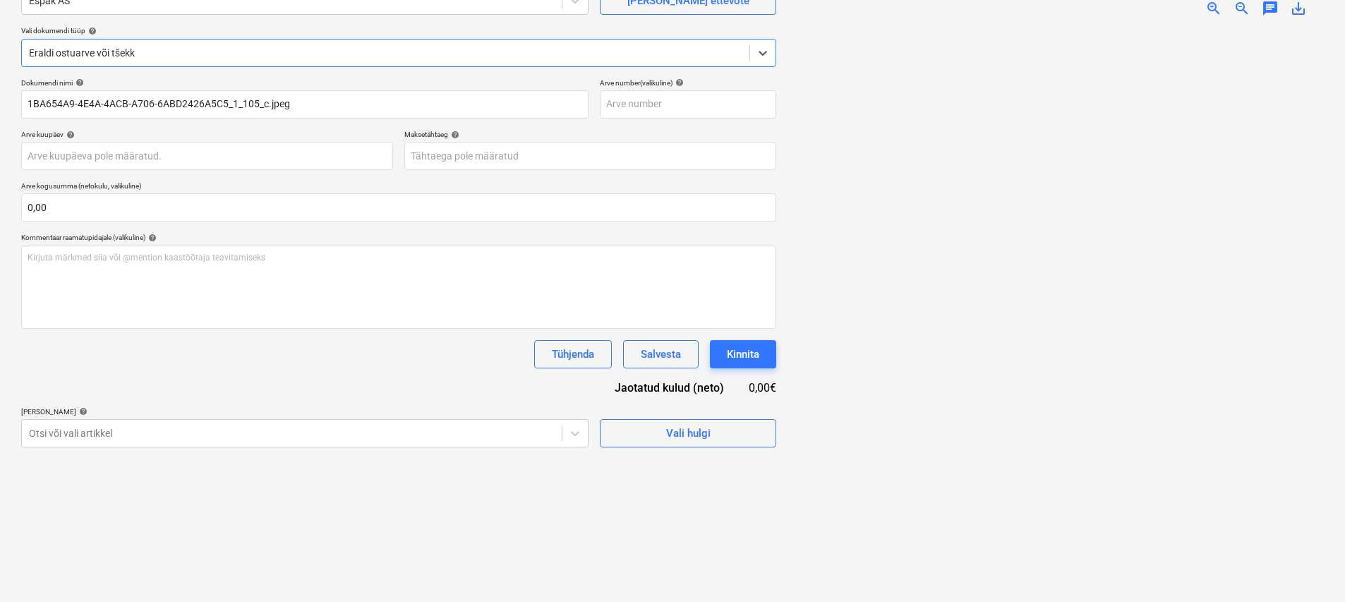
scroll to position [156, 0]
click at [233, 436] on div "Failide konteerimine Vali ettevõte Espak AS [PERSON_NAME] uus ettevõte Vali dok…" at bounding box center [399, 262] width 766 height 667
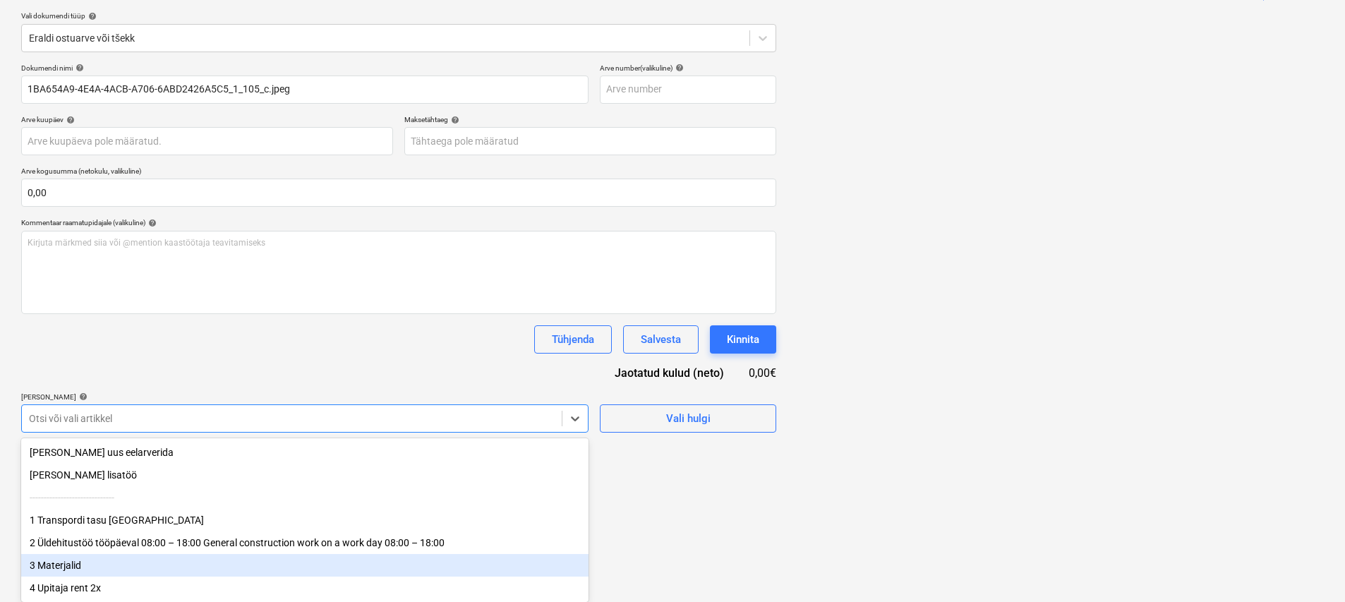
click at [88, 560] on div "3 Materjalid" at bounding box center [304, 565] width 567 height 23
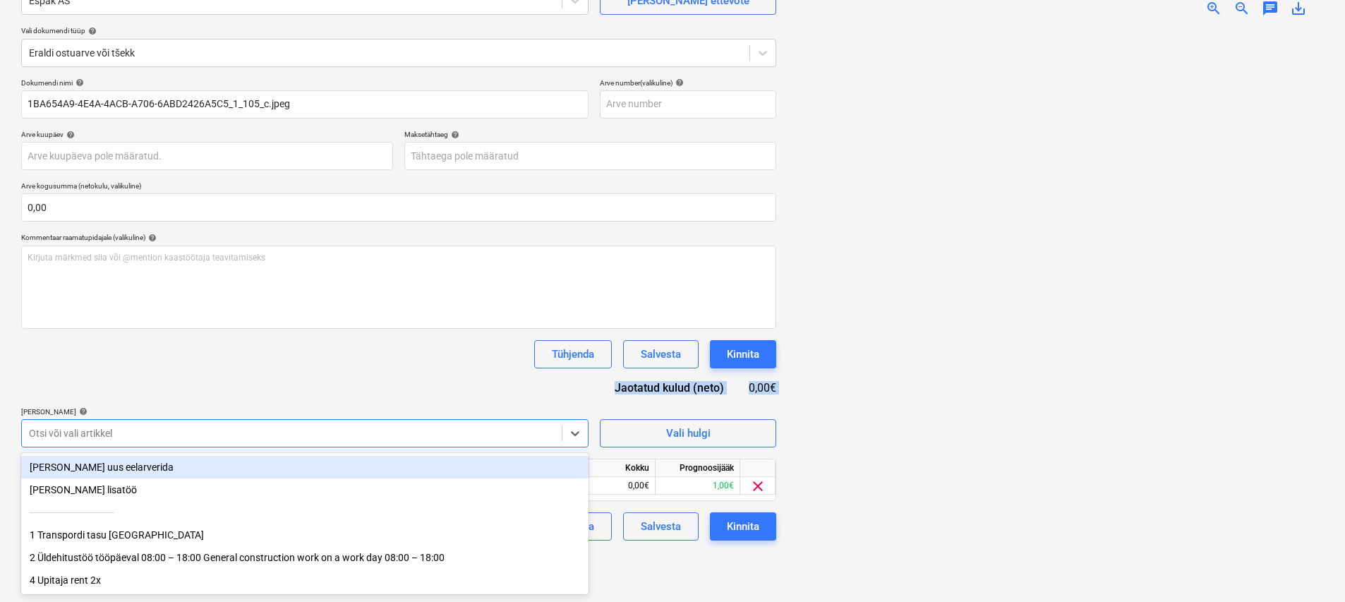
drag, startPoint x: 225, startPoint y: 387, endPoint x: 431, endPoint y: 466, distance: 220.6
click at [226, 387] on div "Dokumendi nimi help 1BA654A9-4E4A-4ACB-A706-6ABD2426A5C5_1_105_c.jpeg Arve numb…" at bounding box center [398, 309] width 755 height 462
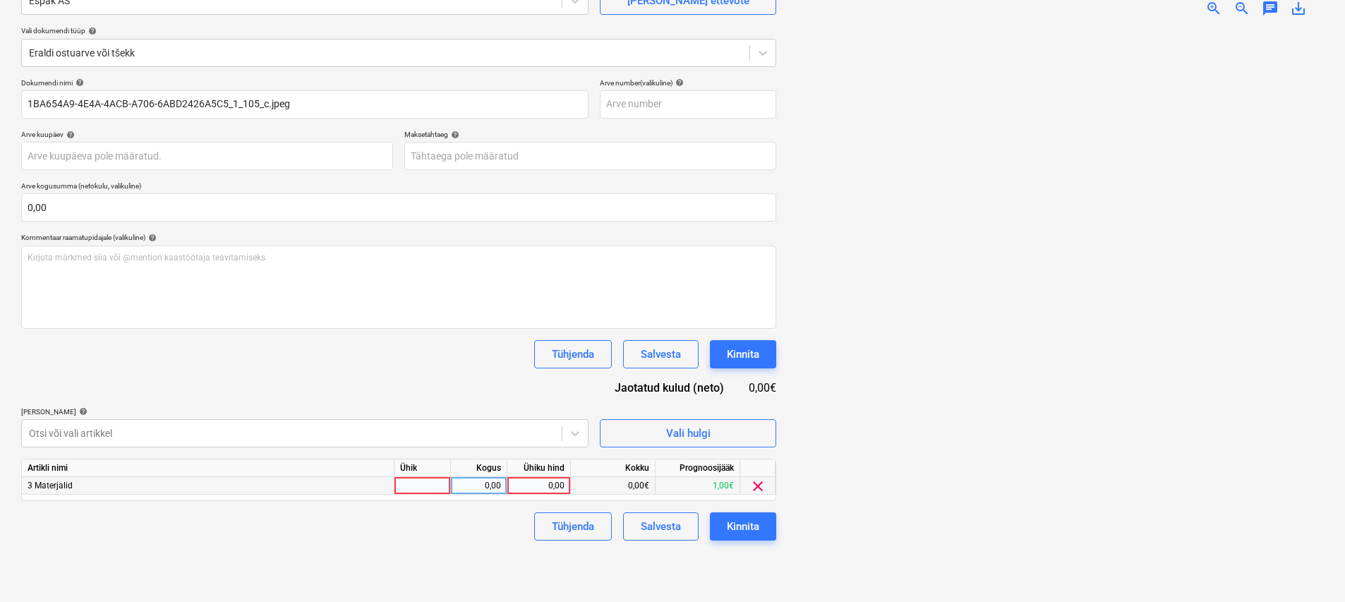
click at [435, 485] on div at bounding box center [422, 486] width 56 height 18
type input "kmp"
type input "20,93"
click at [521, 565] on div "Failide konteerimine Vali ettevõte Espak AS [PERSON_NAME] uus ettevõte Vali dok…" at bounding box center [399, 262] width 766 height 667
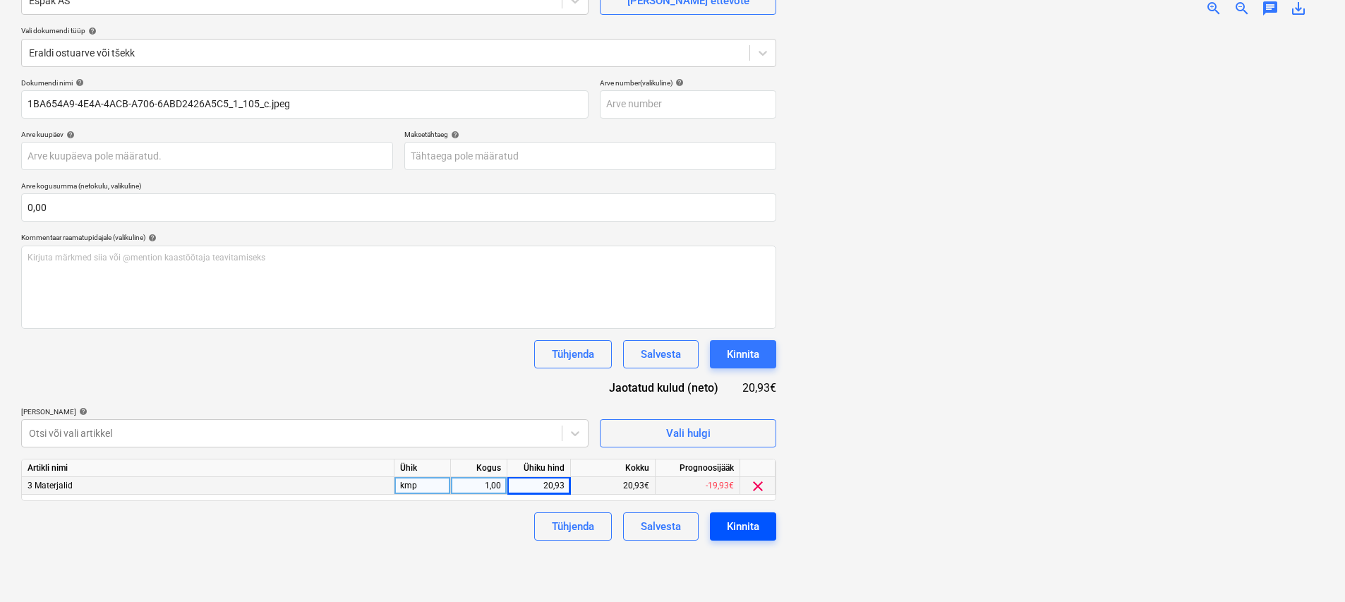
click at [768, 524] on button "Kinnita" at bounding box center [743, 526] width 66 height 28
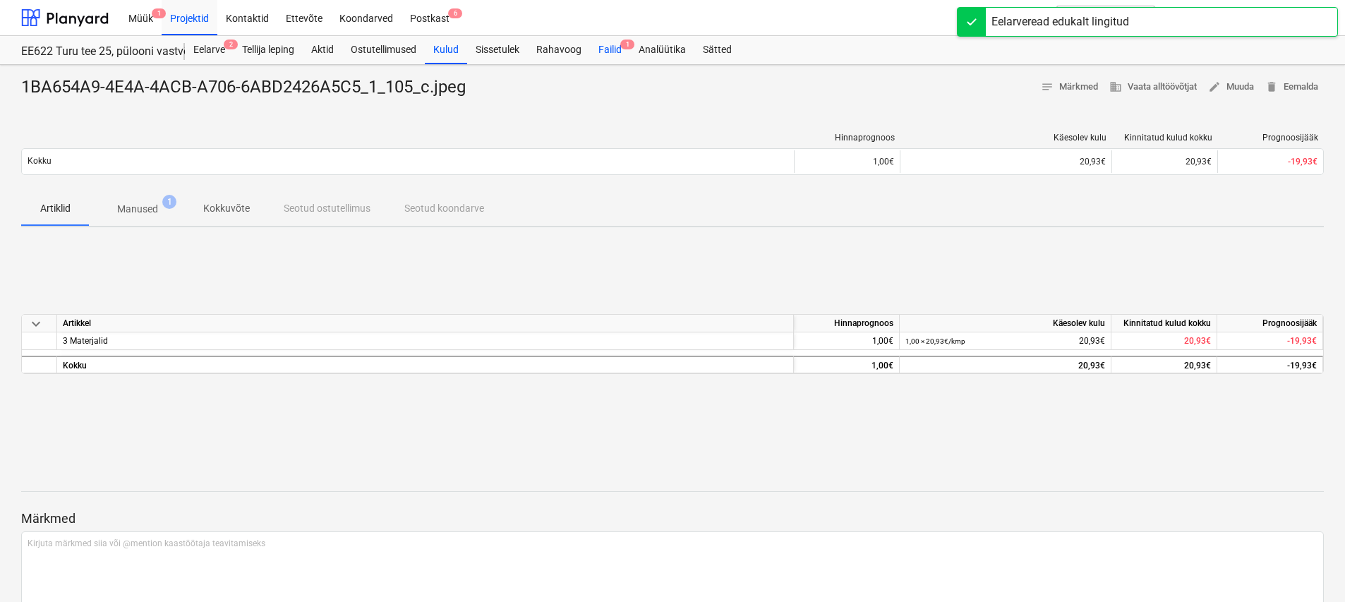
click at [620, 47] on div "Failid 1" at bounding box center [610, 50] width 40 height 28
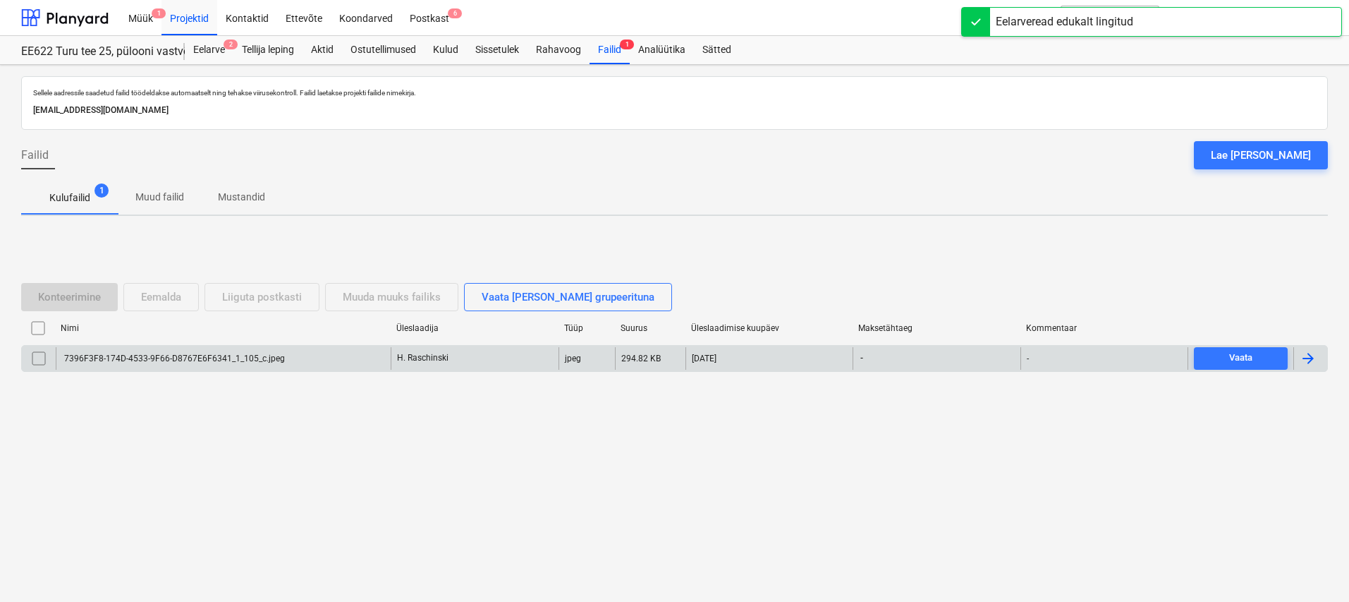
click at [238, 359] on div "7396F3F8-174D-4533-9F66-D8767E6F6341_1_105_c.jpeg" at bounding box center [173, 358] width 223 height 10
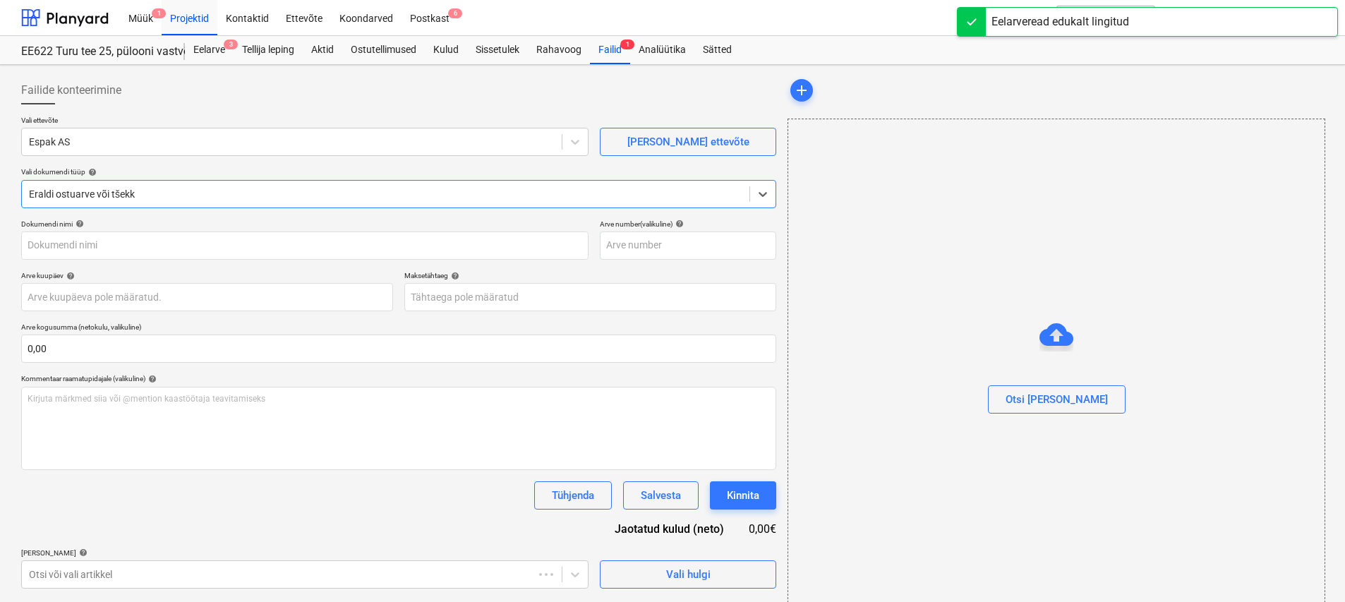
type input "7396F3F8-174D-4533-9F66-D8767E6F6341_1_105_c.jpeg"
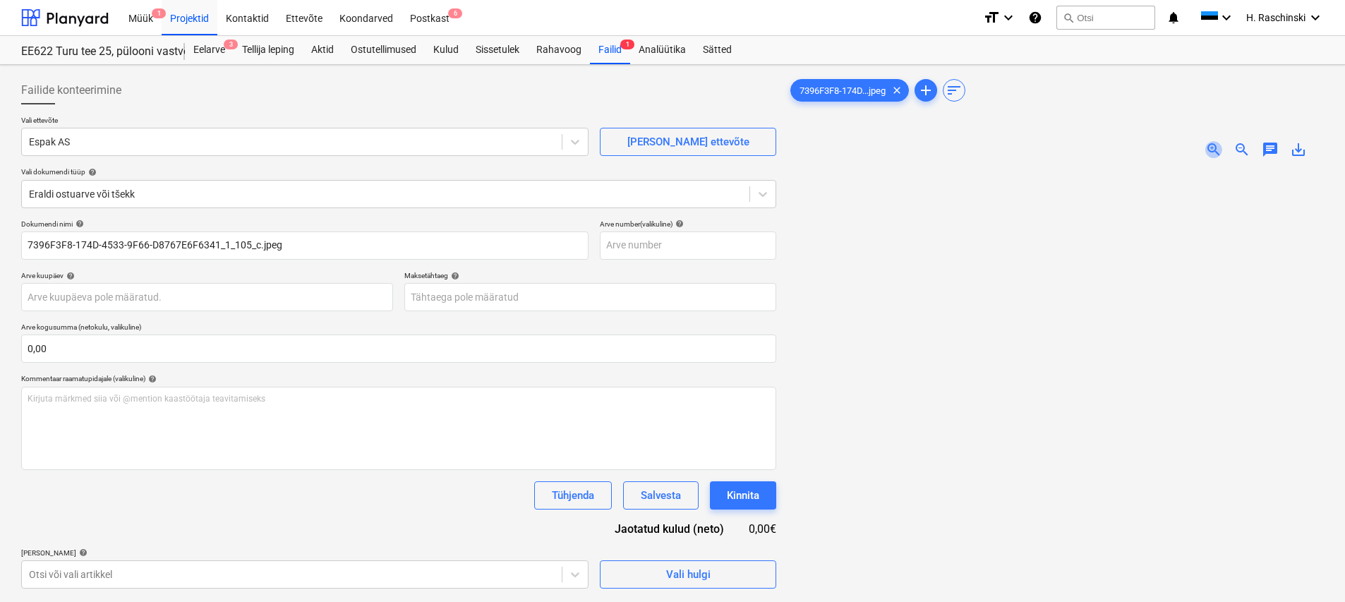
click at [1215, 150] on span "zoom_in" at bounding box center [1213, 149] width 17 height 17
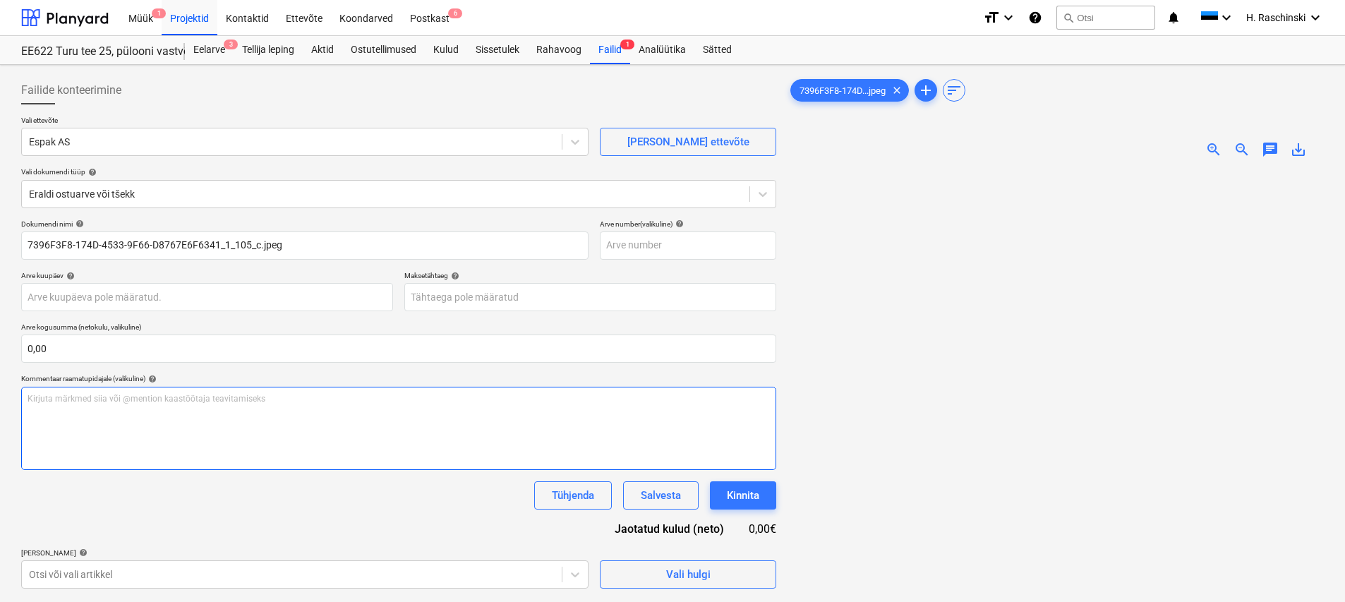
scroll to position [141, 0]
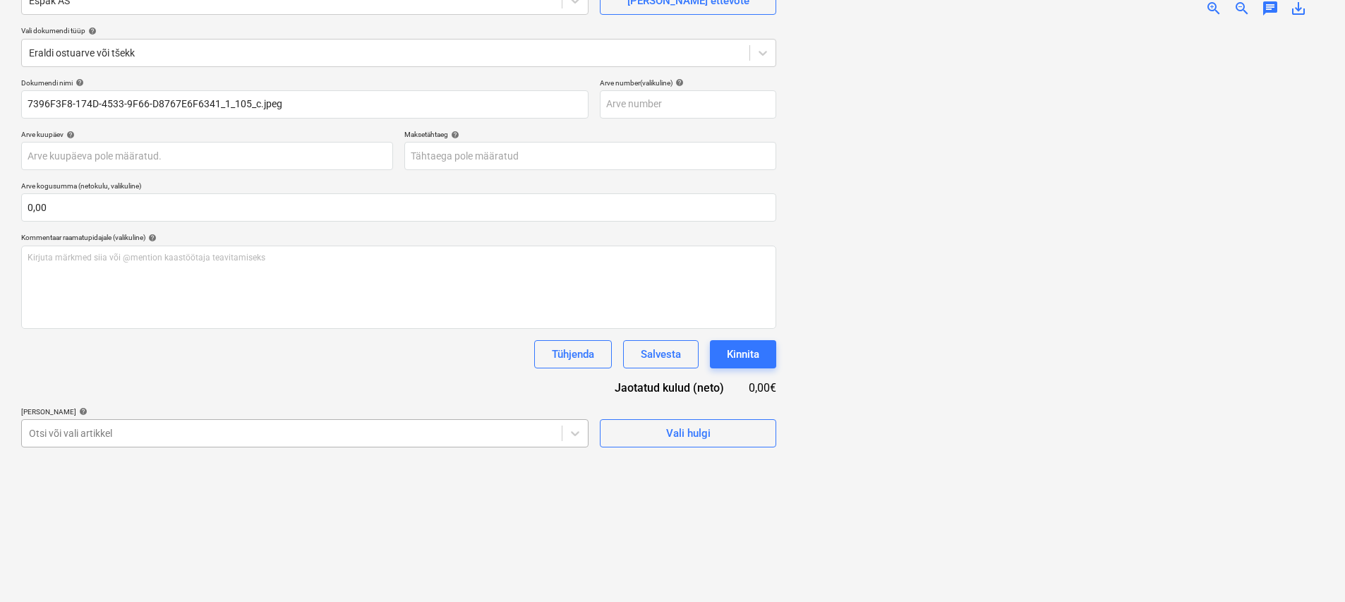
click at [322, 427] on div "Otsi või vali artikkel" at bounding box center [292, 433] width 540 height 20
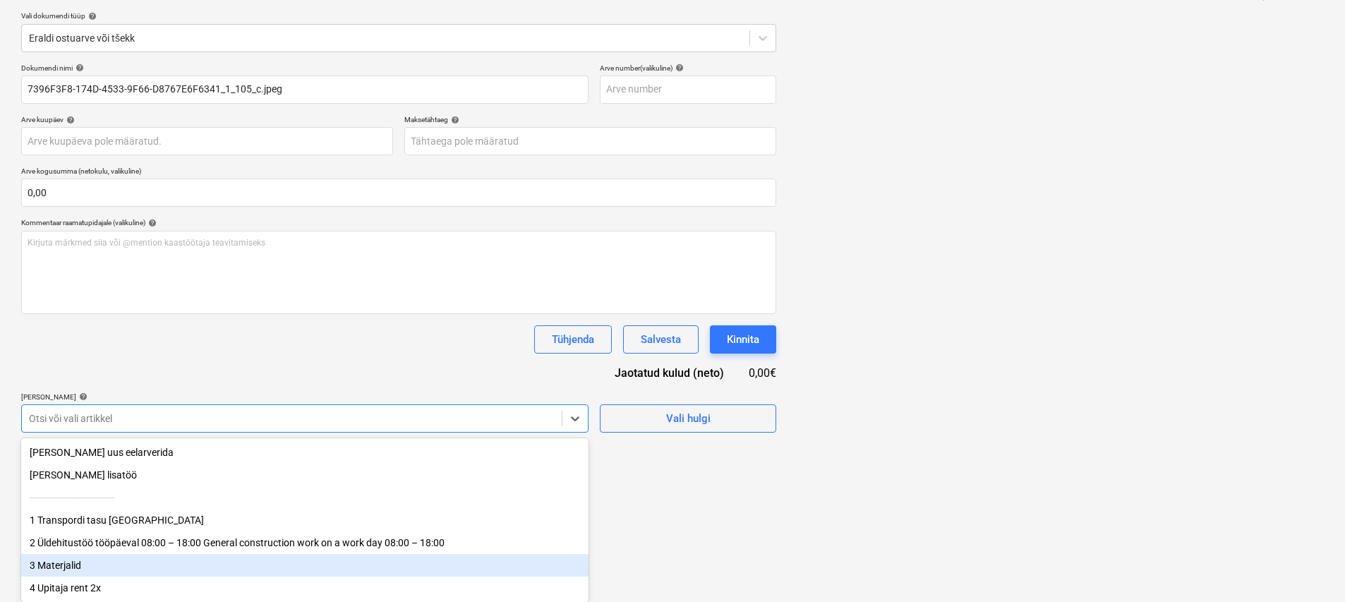
click at [119, 568] on div "3 Materjalid" at bounding box center [304, 565] width 567 height 23
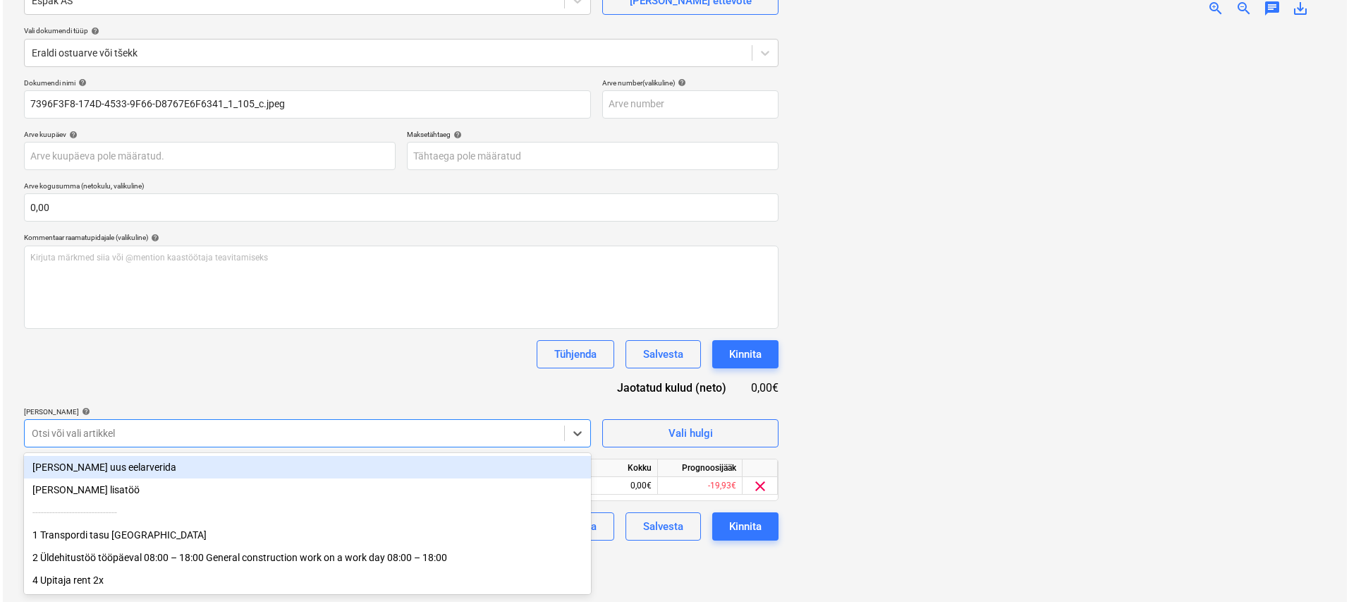
scroll to position [141, 0]
click at [317, 380] on div "Dokumendi nimi help 7396F3F8-174D-4533-9F66-D8767E6F6341_1_105_c.jpeg Arve numb…" at bounding box center [398, 309] width 755 height 462
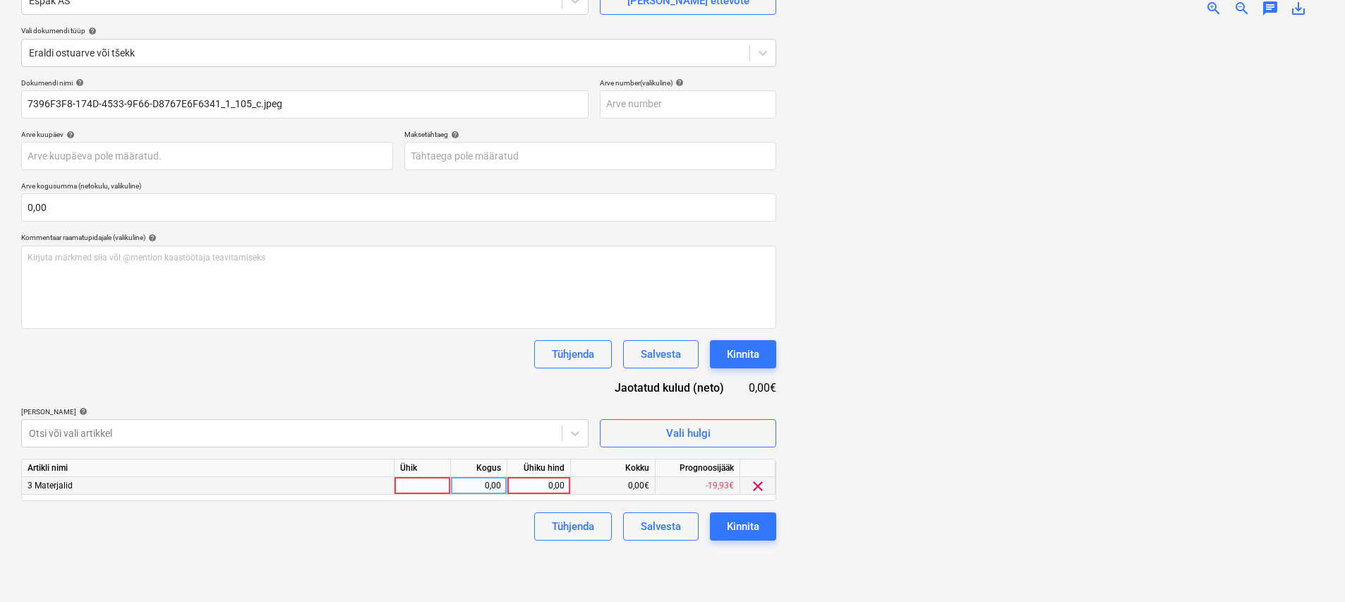
click at [431, 487] on div at bounding box center [422, 486] width 56 height 18
type input "kmp"
type input "29,76"
click at [329, 557] on div "Failide konteerimine Vali ettevõte Espak AS [PERSON_NAME] uus ettevõte Vali dok…" at bounding box center [399, 262] width 766 height 667
click at [727, 533] on div "Kinnita" at bounding box center [743, 526] width 32 height 18
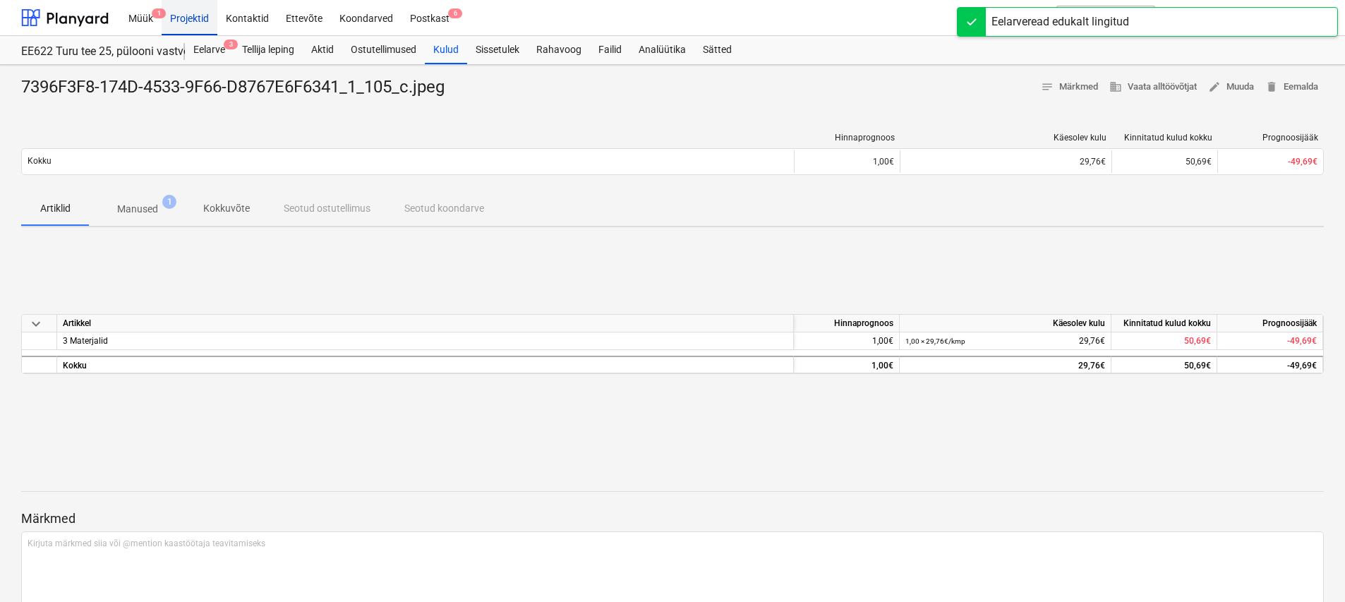
click at [203, 18] on div "Projektid" at bounding box center [190, 17] width 56 height 36
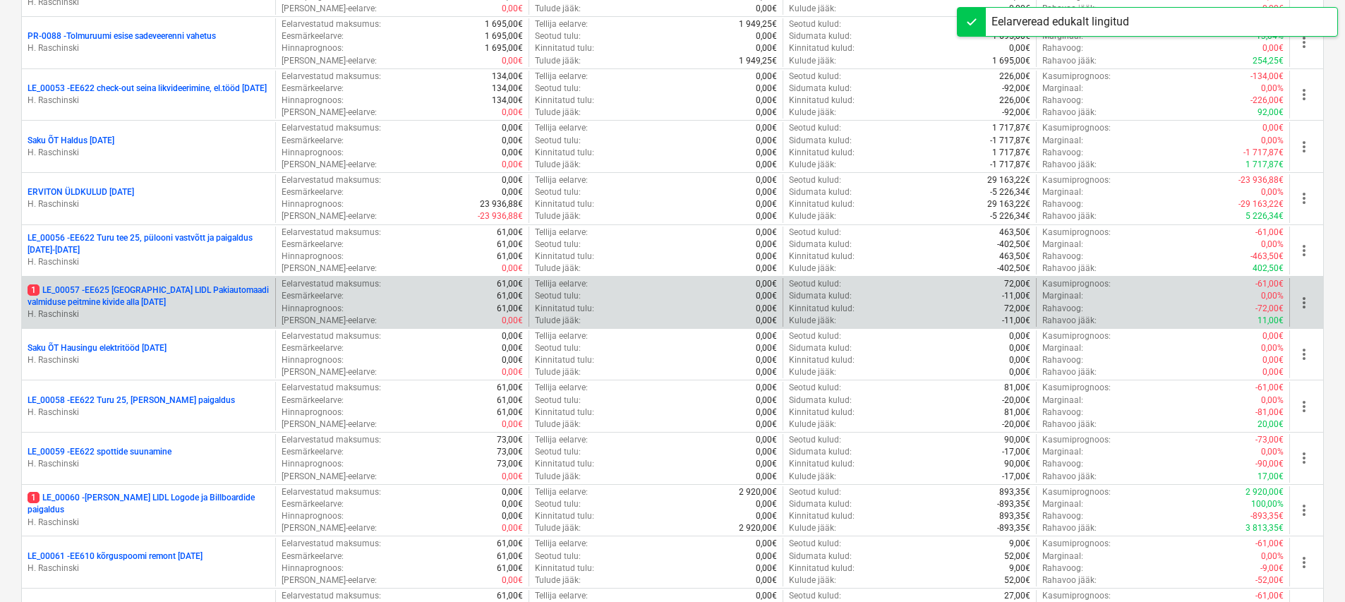
scroll to position [1455, 0]
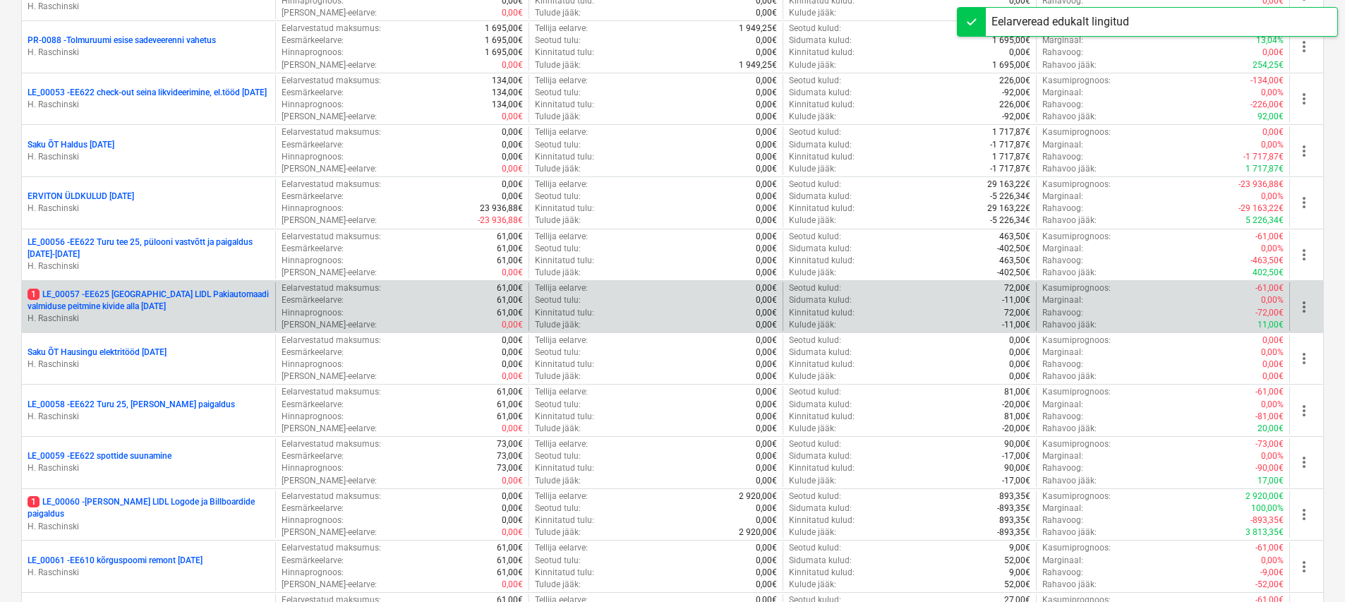
click at [176, 293] on p "1 LE_00057 - EE625 [GEOGRAPHIC_DATA] LIDL Pakiautomaadi valmiduse peitmine kivi…" at bounding box center [149, 301] width 242 height 24
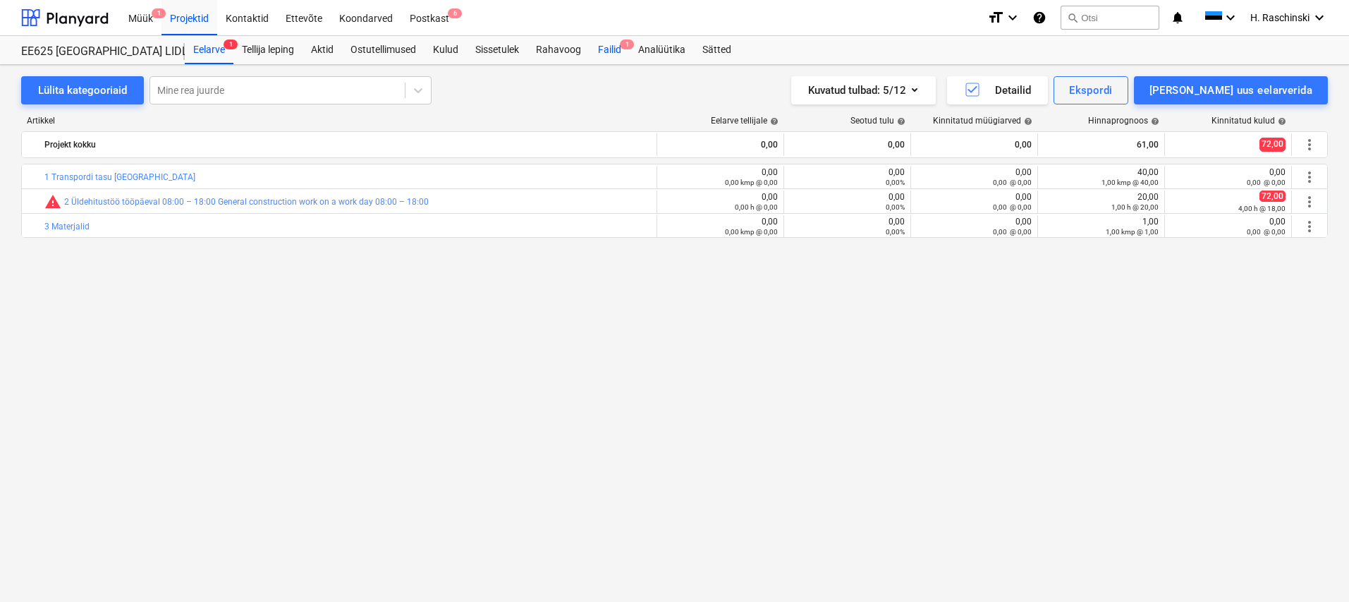
click at [616, 47] on div "Failid 1" at bounding box center [610, 50] width 40 height 28
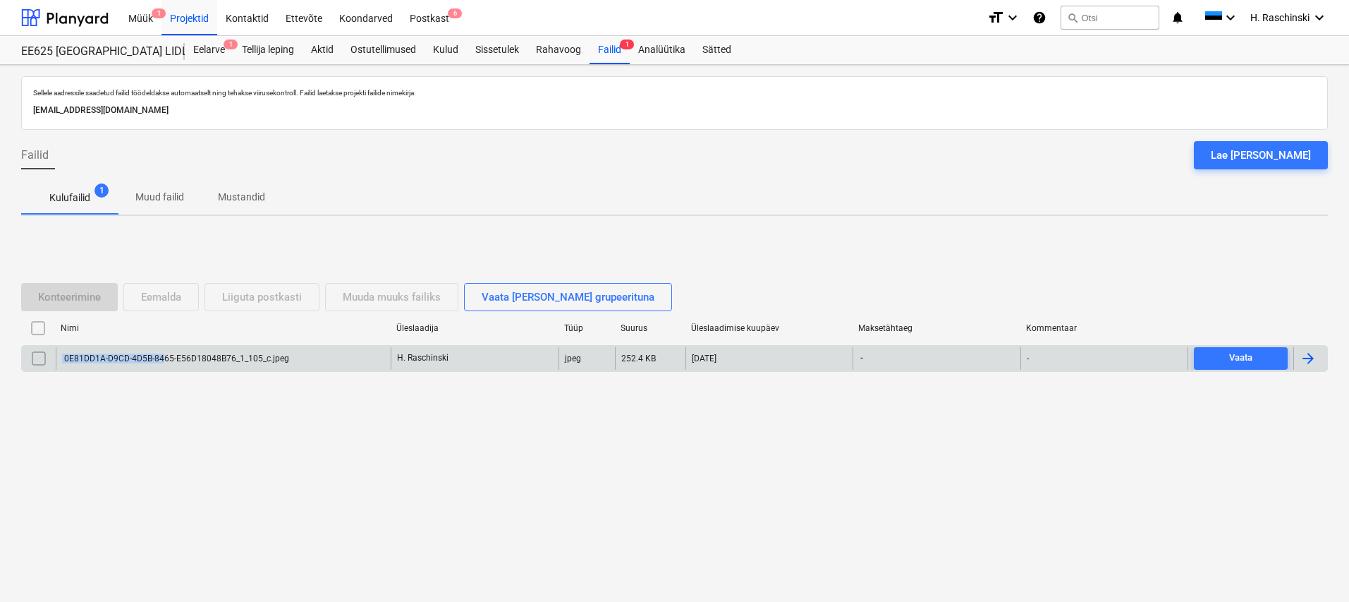
click at [165, 353] on div "0E81DD1A-D9CD-4D5B-8465-E56D18048B76_1_105_c.jpeg" at bounding box center [175, 358] width 227 height 10
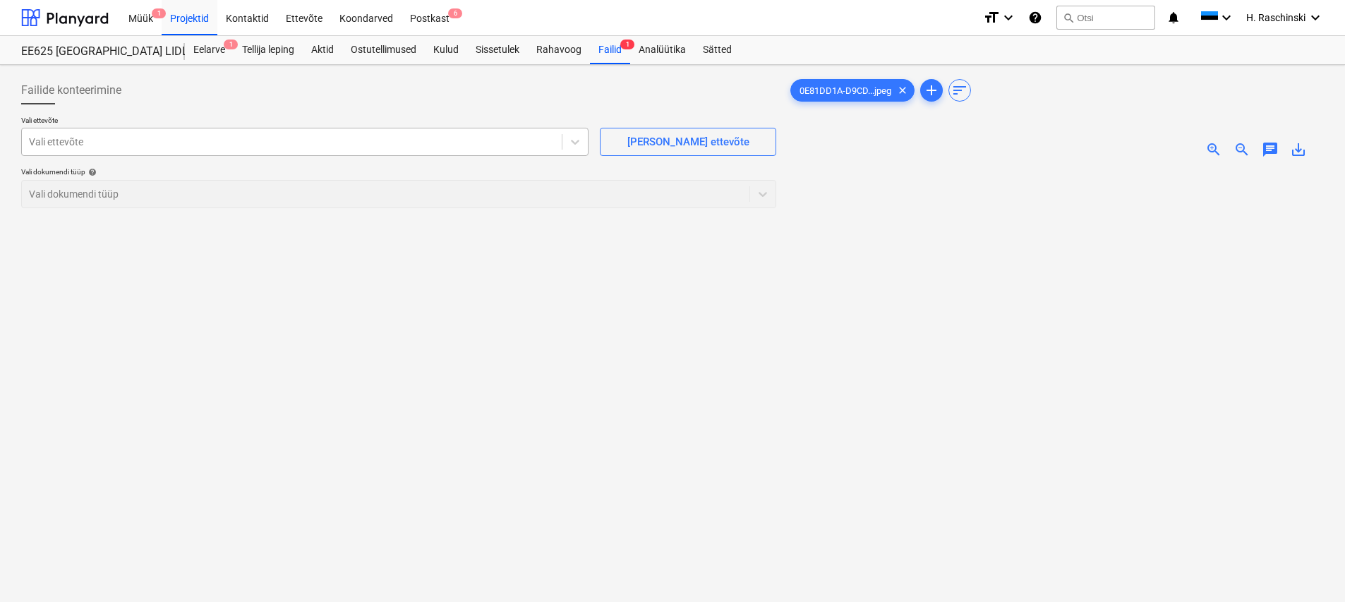
click at [485, 142] on div at bounding box center [292, 142] width 526 height 14
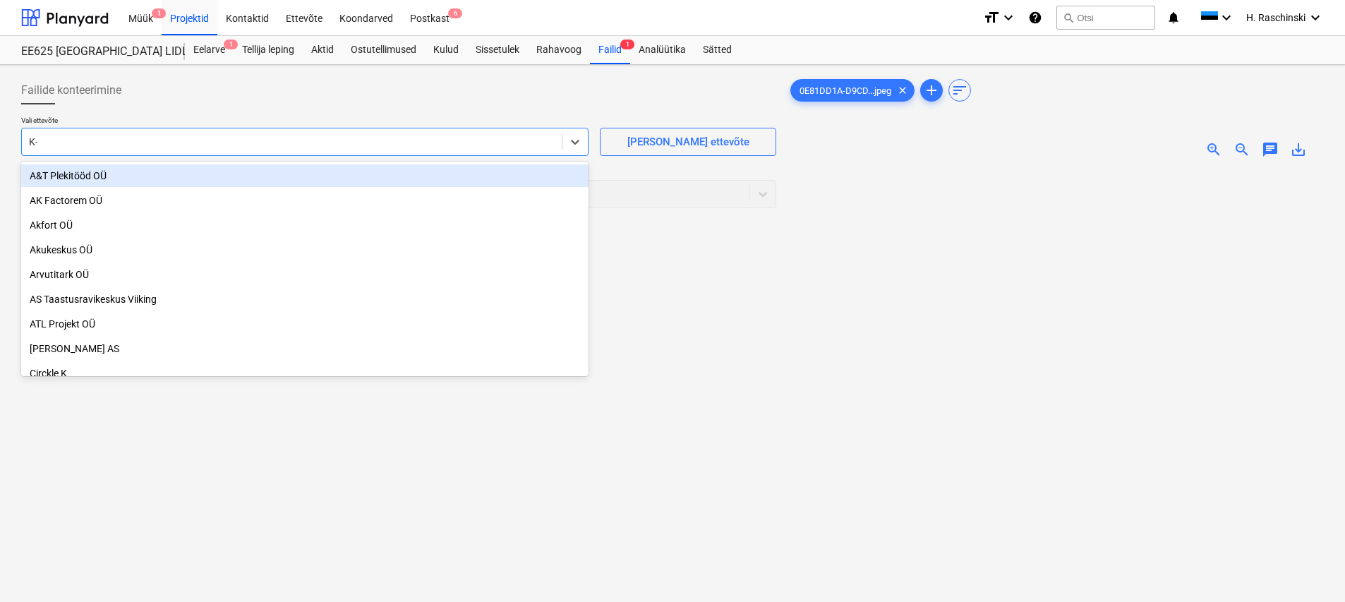
type input "K-ra"
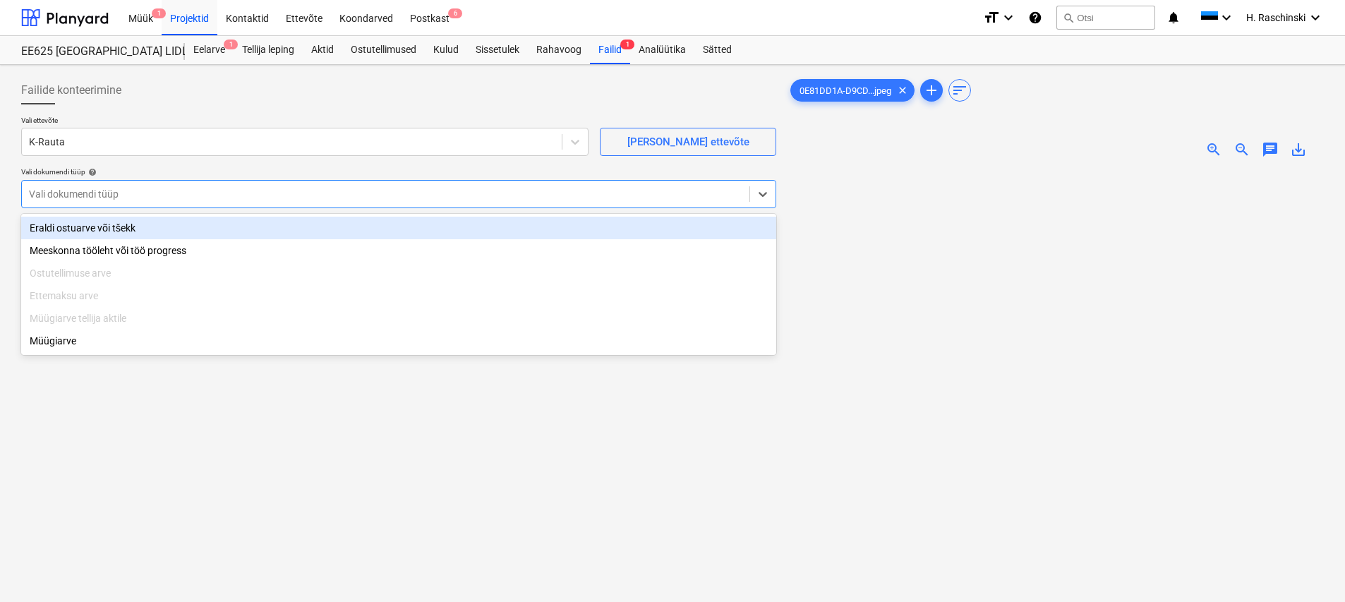
click at [298, 198] on div at bounding box center [385, 194] width 713 height 14
click at [171, 229] on div "Eraldi ostuarve või tšekk" at bounding box center [398, 228] width 755 height 23
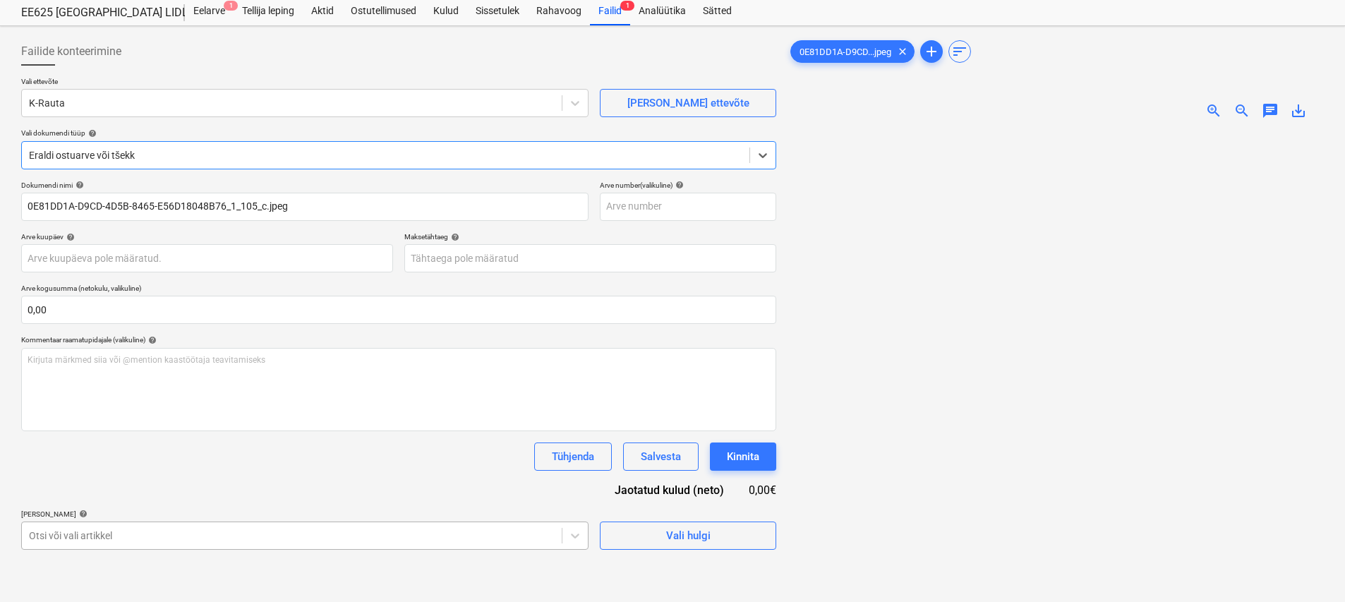
click at [189, 545] on body "Müük 1 Projektid Kontaktid Ettevõte Koondarved Postkast 6 format_size keyboard_…" at bounding box center [672, 262] width 1345 height 602
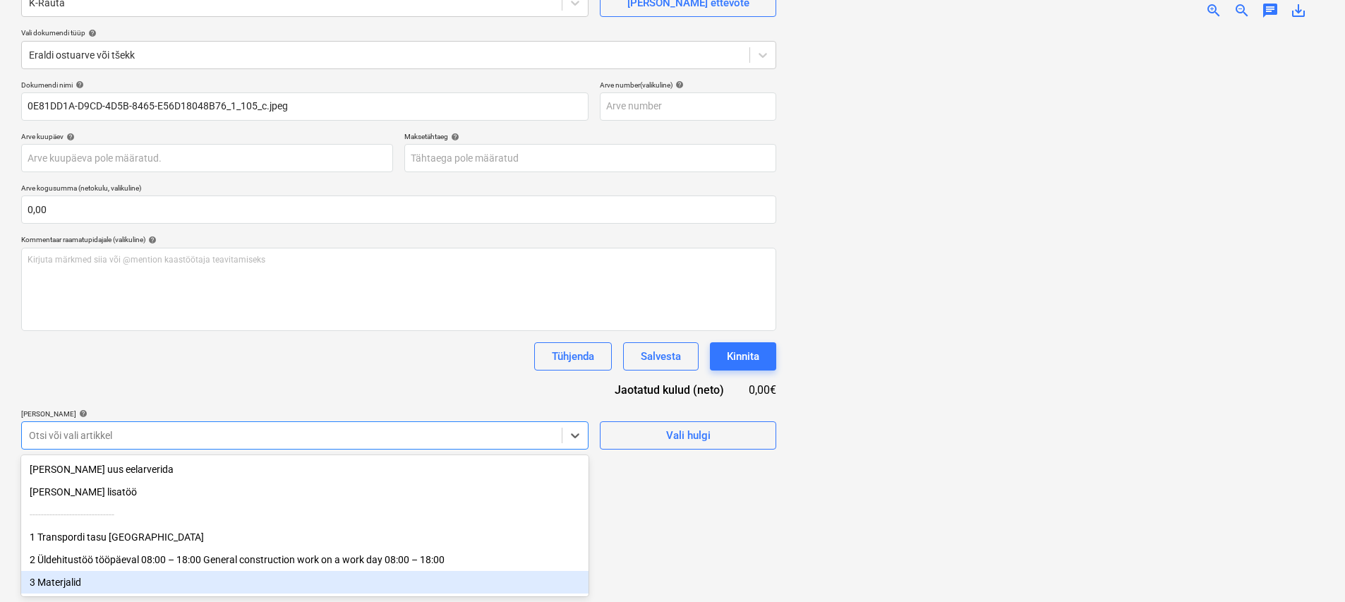
click at [114, 575] on div "3 Materjalid" at bounding box center [304, 582] width 567 height 23
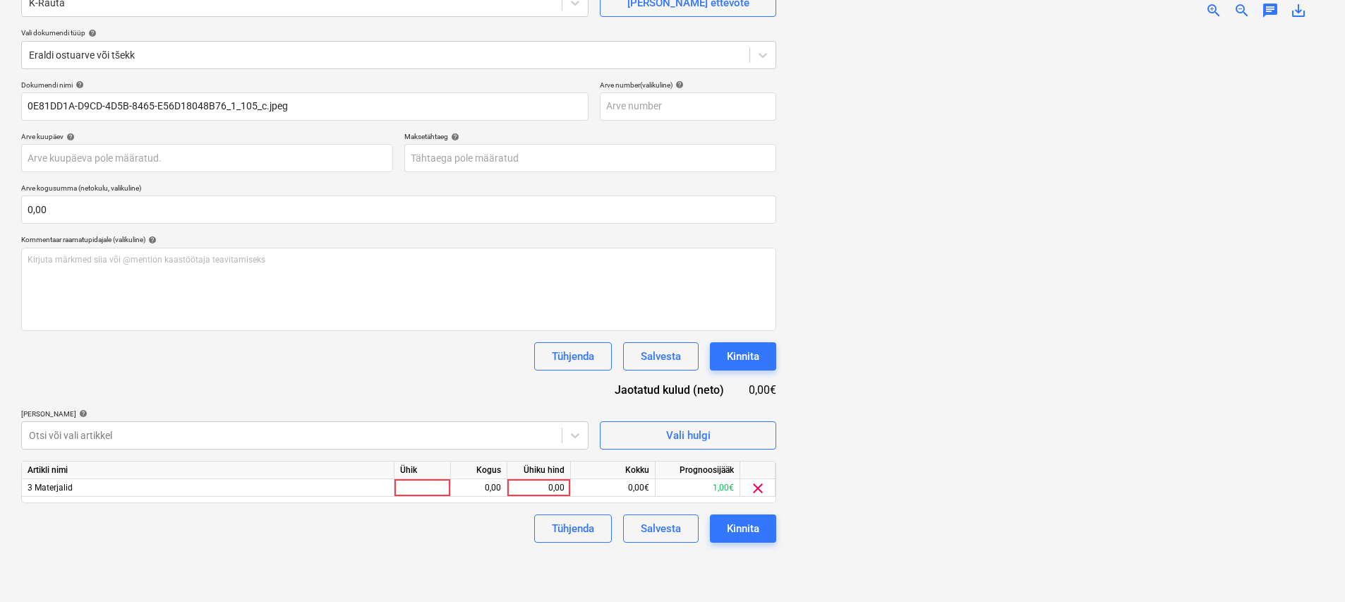
drag, startPoint x: 282, startPoint y: 414, endPoint x: 301, endPoint y: 406, distance: 19.9
click at [283, 413] on div "[PERSON_NAME] artiklid help" at bounding box center [304, 413] width 567 height 9
click at [424, 480] on div at bounding box center [422, 488] width 56 height 18
type input "kmp"
click at [1210, 7] on span "zoom_in" at bounding box center [1213, 10] width 17 height 17
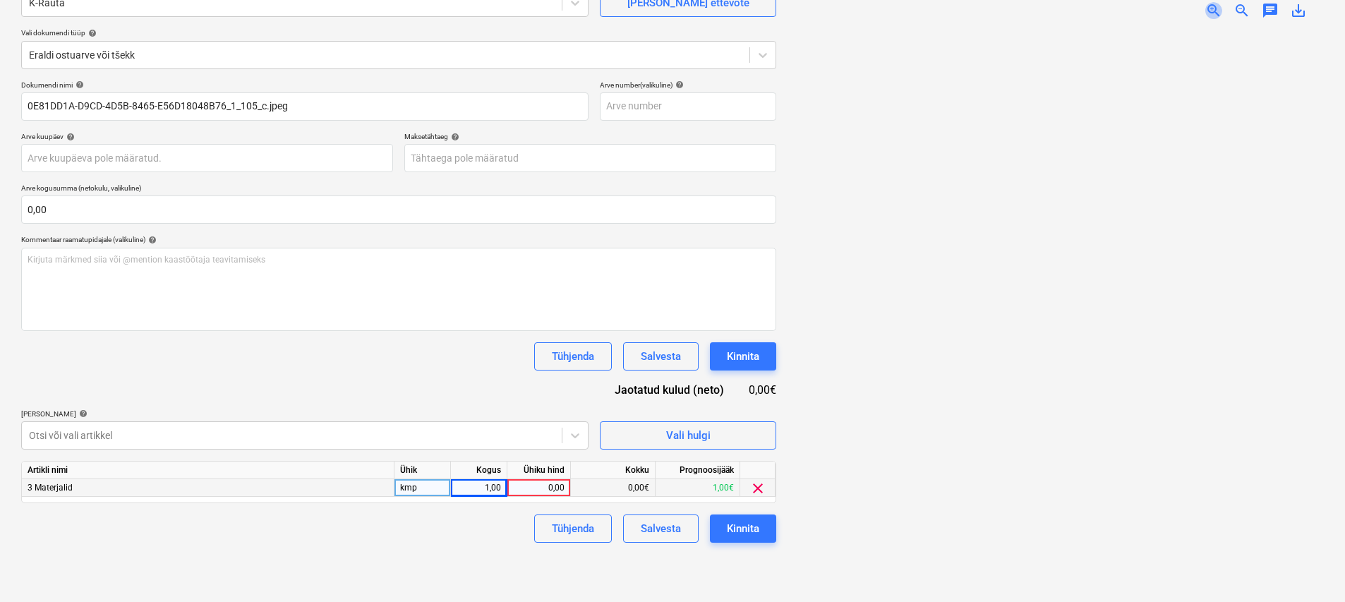
click at [1210, 7] on span "zoom_in" at bounding box center [1213, 10] width 17 height 17
click at [544, 486] on div "0,00" at bounding box center [538, 488] width 51 height 18
type input "22,81"
drag, startPoint x: 435, startPoint y: 557, endPoint x: 532, endPoint y: 559, distance: 97.4
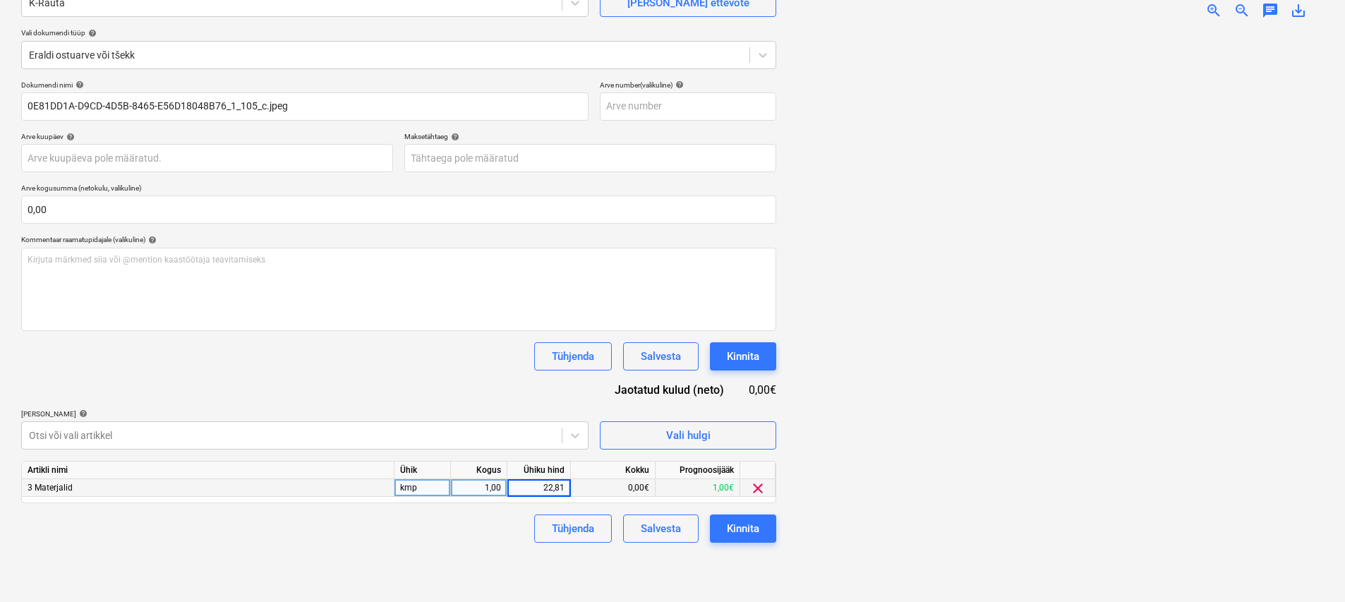
click at [436, 557] on div "Failide konteerimine Vali ettevõte K-[PERSON_NAME] uus ettevõte Vali dokumendi …" at bounding box center [399, 265] width 766 height 667
click at [760, 533] on button "Kinnita" at bounding box center [743, 528] width 66 height 28
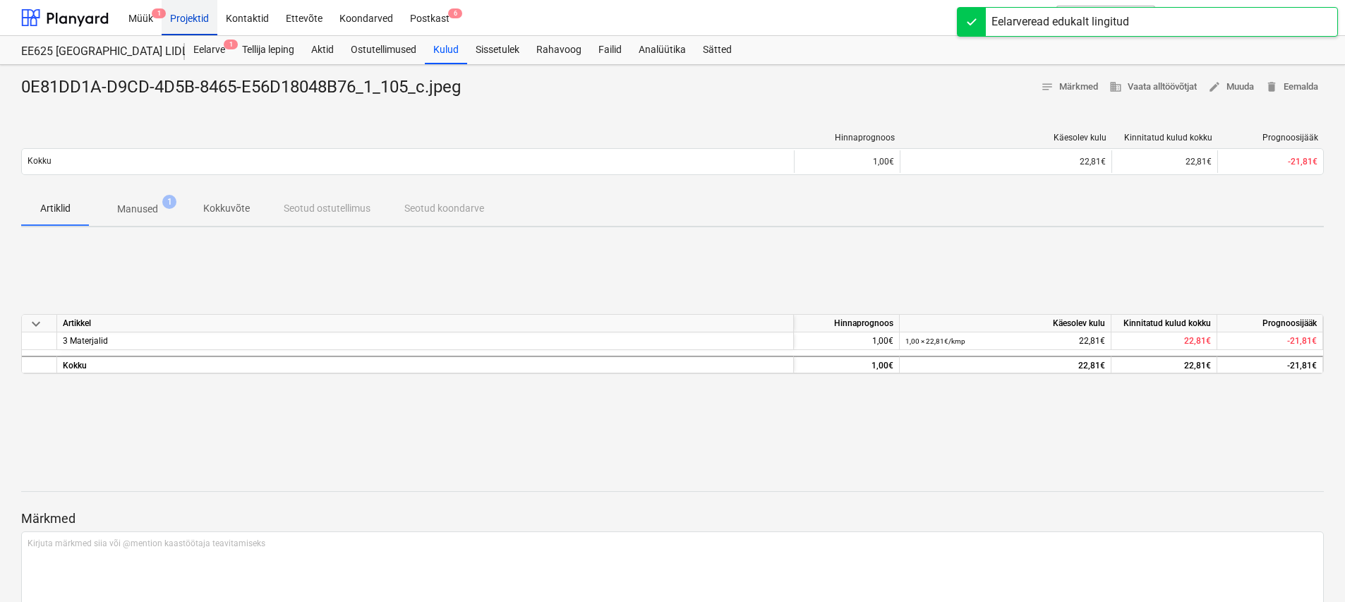
click at [202, 12] on div "Projektid" at bounding box center [190, 17] width 56 height 36
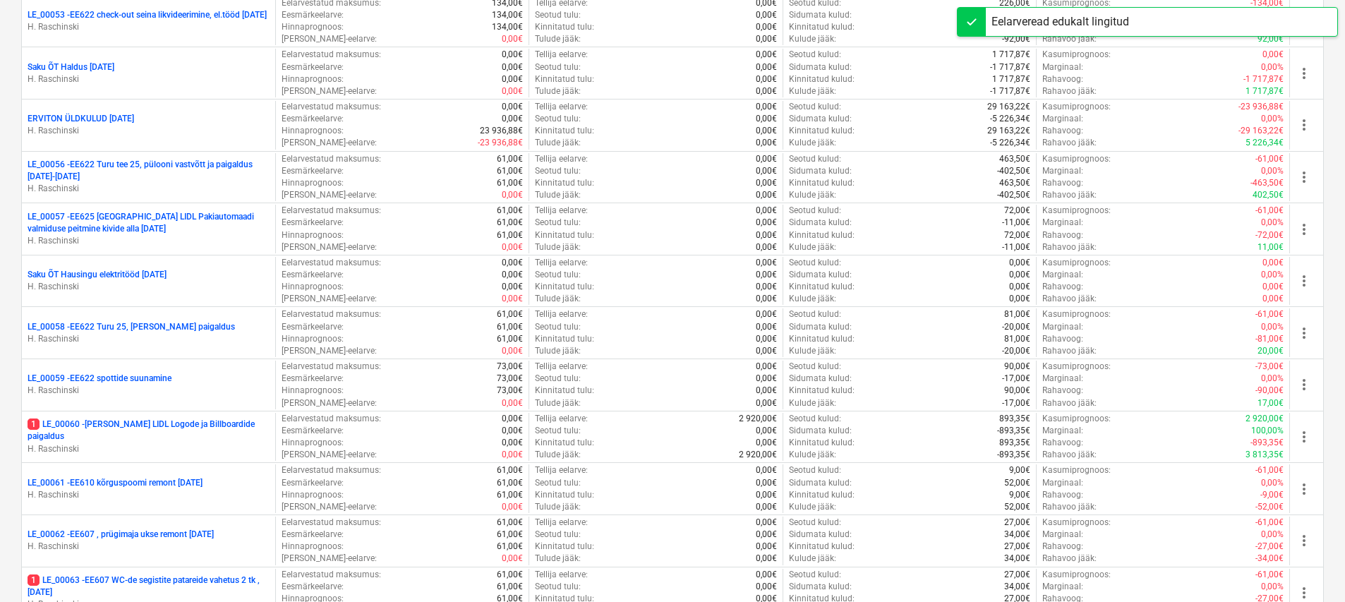
scroll to position [1682, 0]
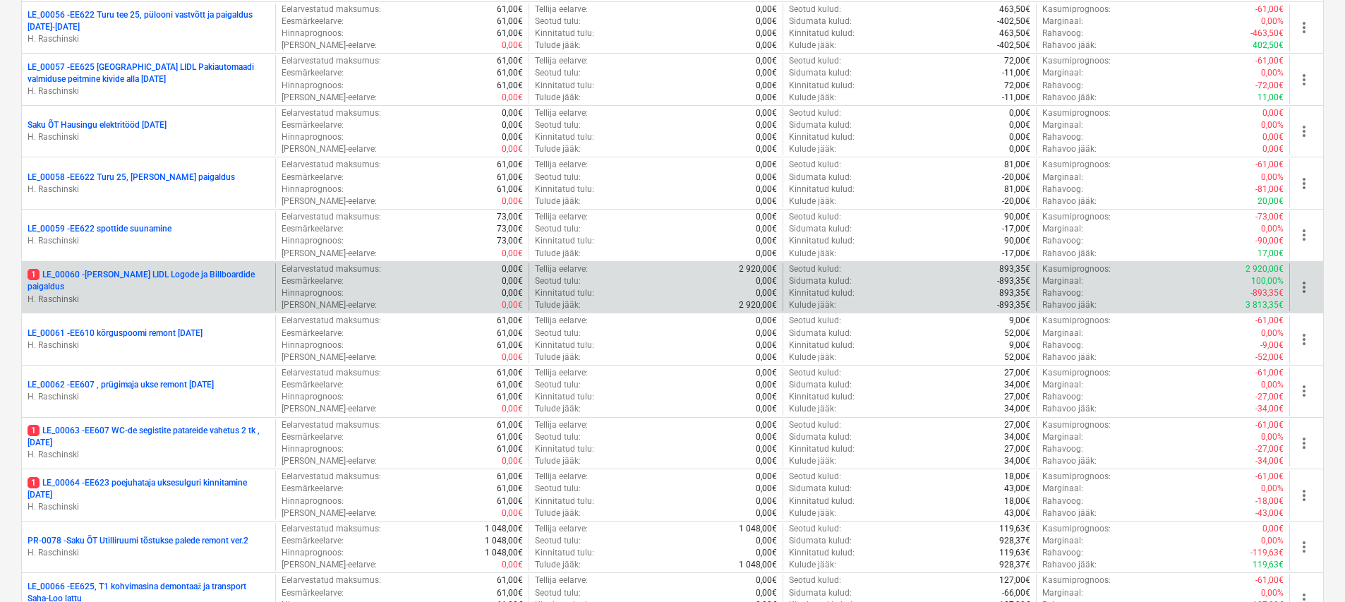
click at [164, 278] on p "1 LE_00060 - [PERSON_NAME] LIDL Logode ja Billboardide paigaldus" at bounding box center [149, 281] width 242 height 24
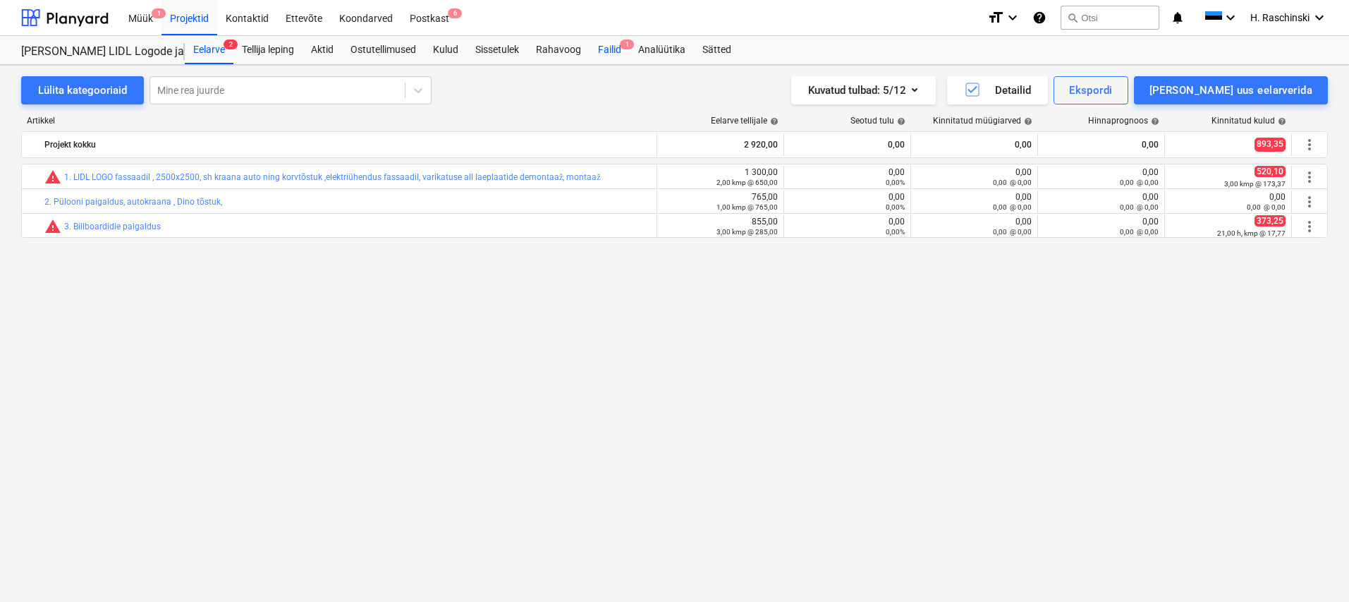
click at [618, 54] on div "Failid 1" at bounding box center [610, 50] width 40 height 28
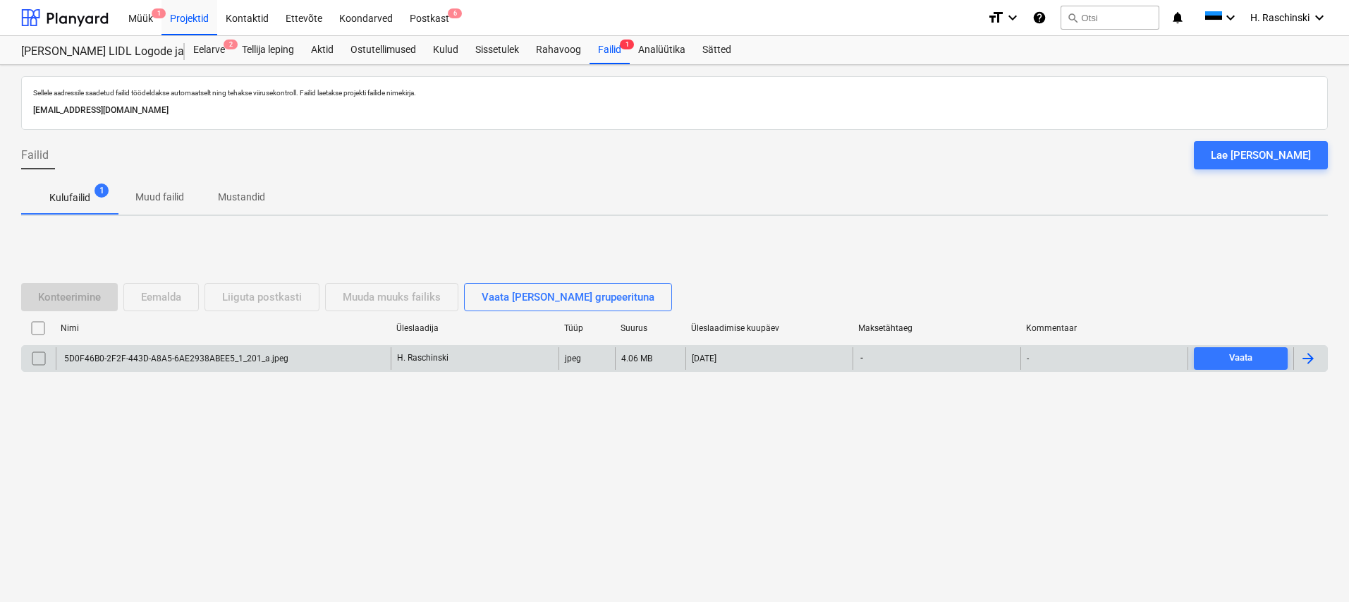
click at [256, 352] on div "5D0F46B0-2F2F-443D-A8A5-6AE2938ABEE5_1_201_a.jpeg" at bounding box center [223, 358] width 335 height 23
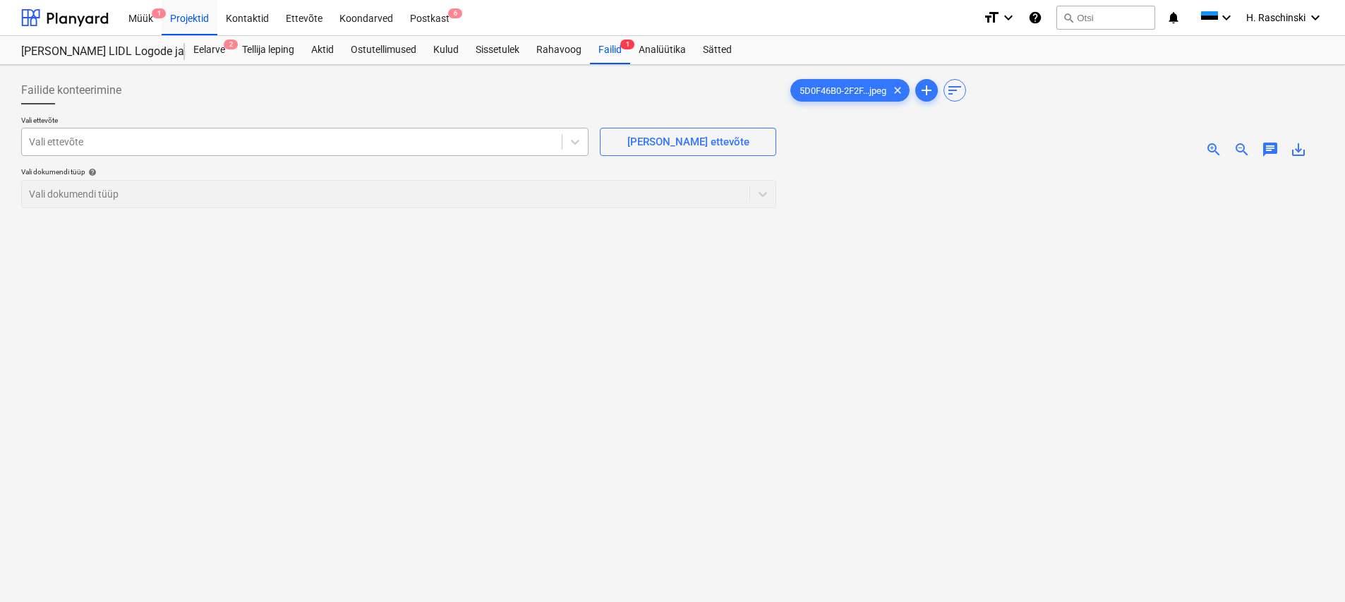
click at [265, 145] on div at bounding box center [292, 142] width 526 height 14
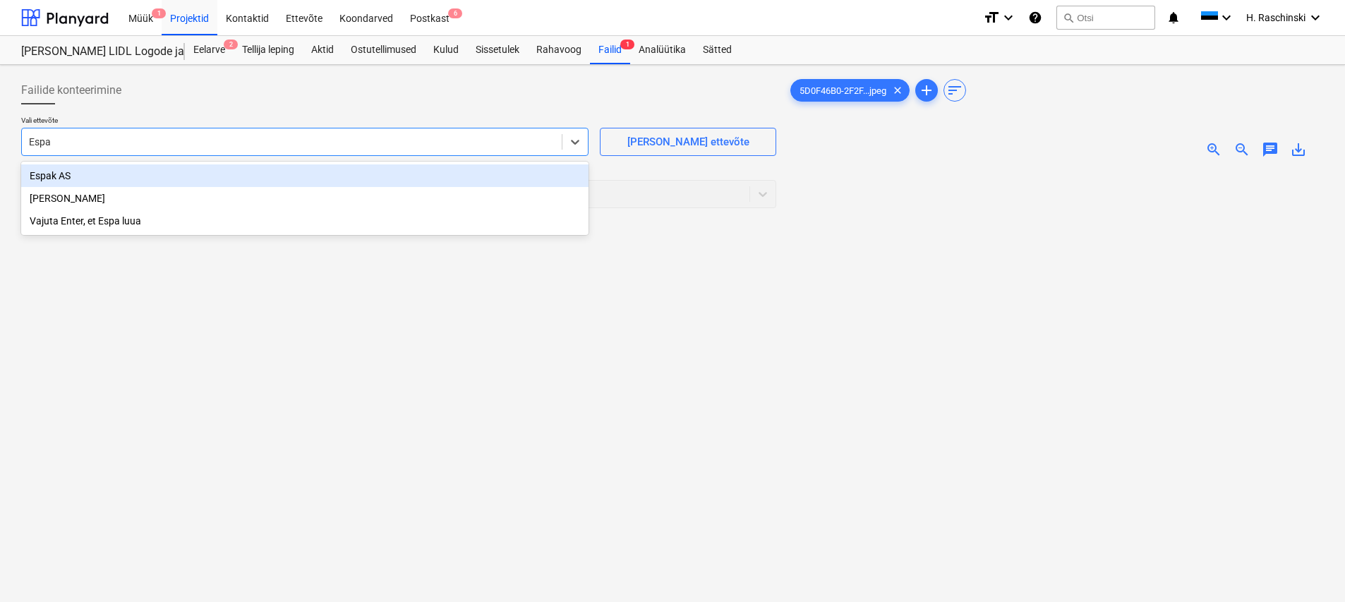
type input "Espak"
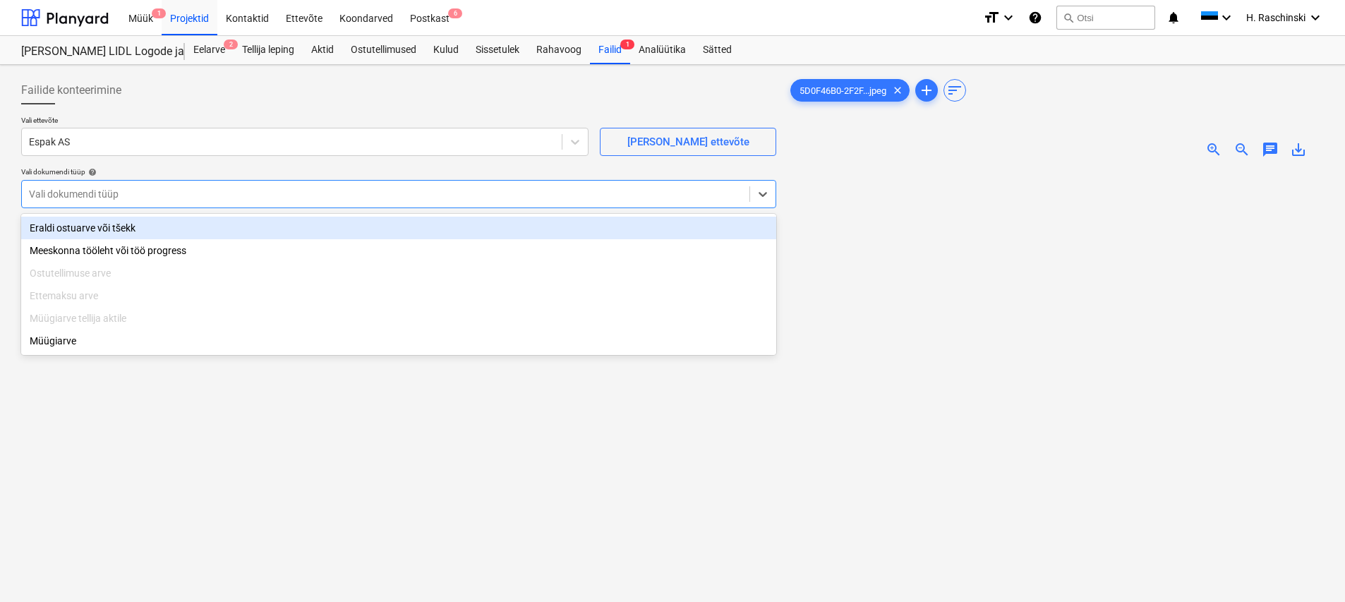
click at [154, 191] on div at bounding box center [385, 194] width 713 height 14
click at [131, 223] on div "Eraldi ostuarve või tšekk" at bounding box center [398, 228] width 755 height 23
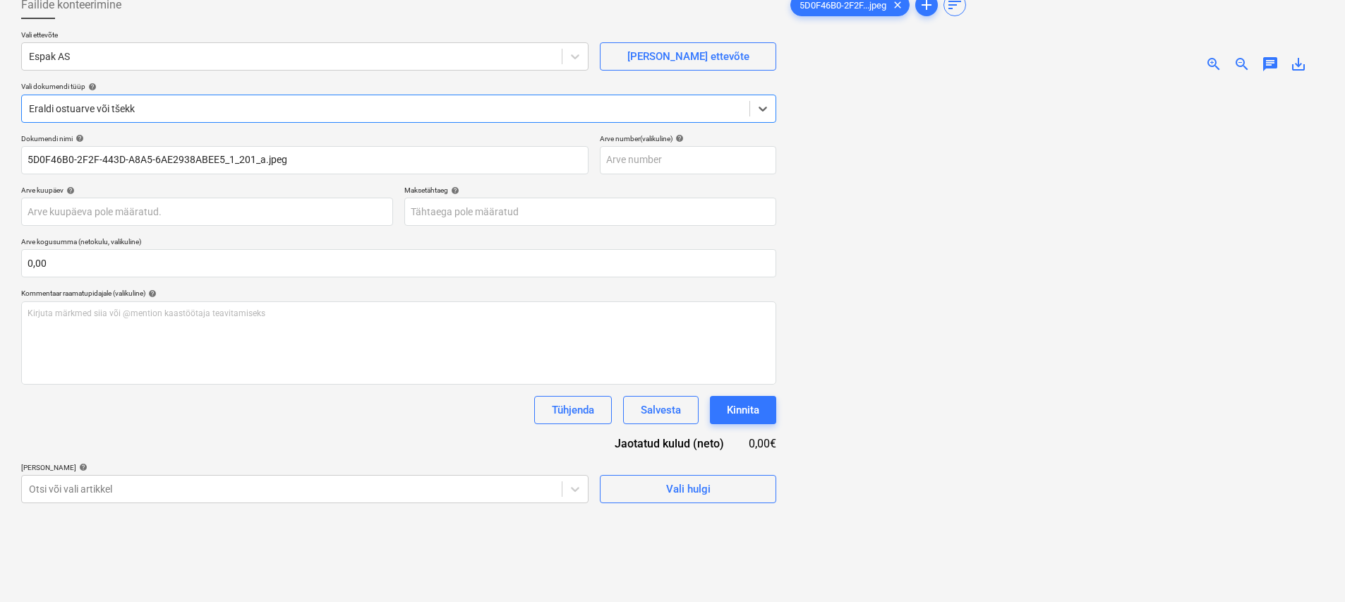
scroll to position [141, 0]
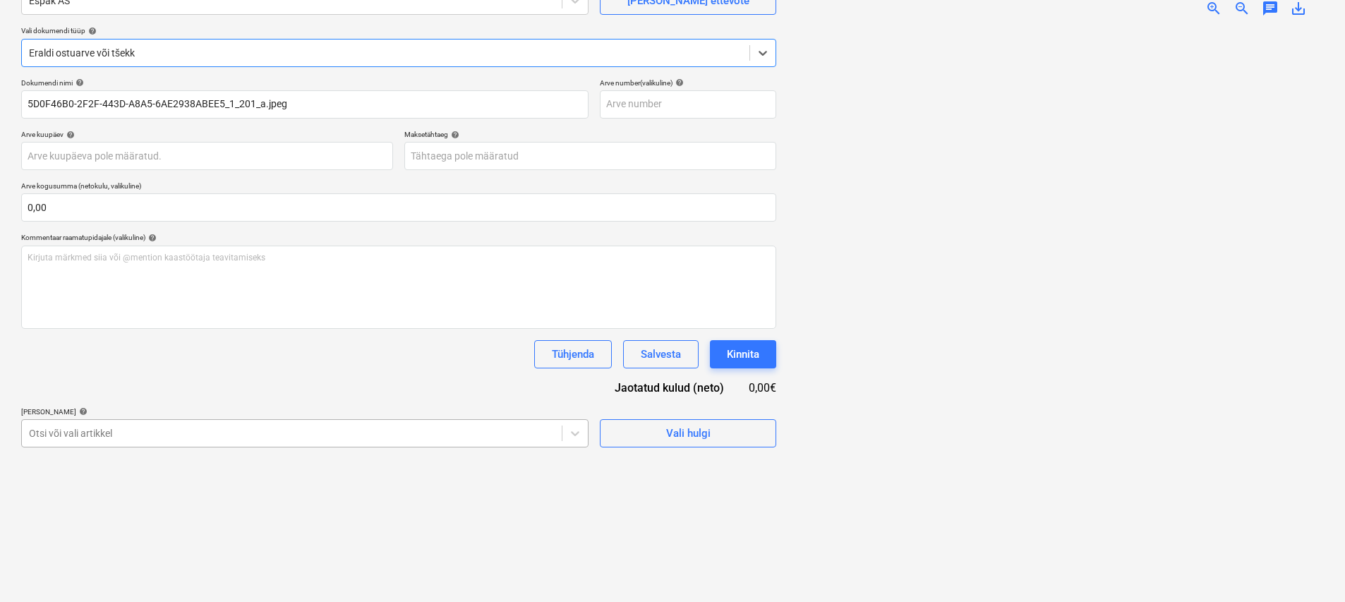
drag, startPoint x: 131, startPoint y: 431, endPoint x: 128, endPoint y: 438, distance: 7.6
click at [131, 431] on div at bounding box center [292, 433] width 526 height 14
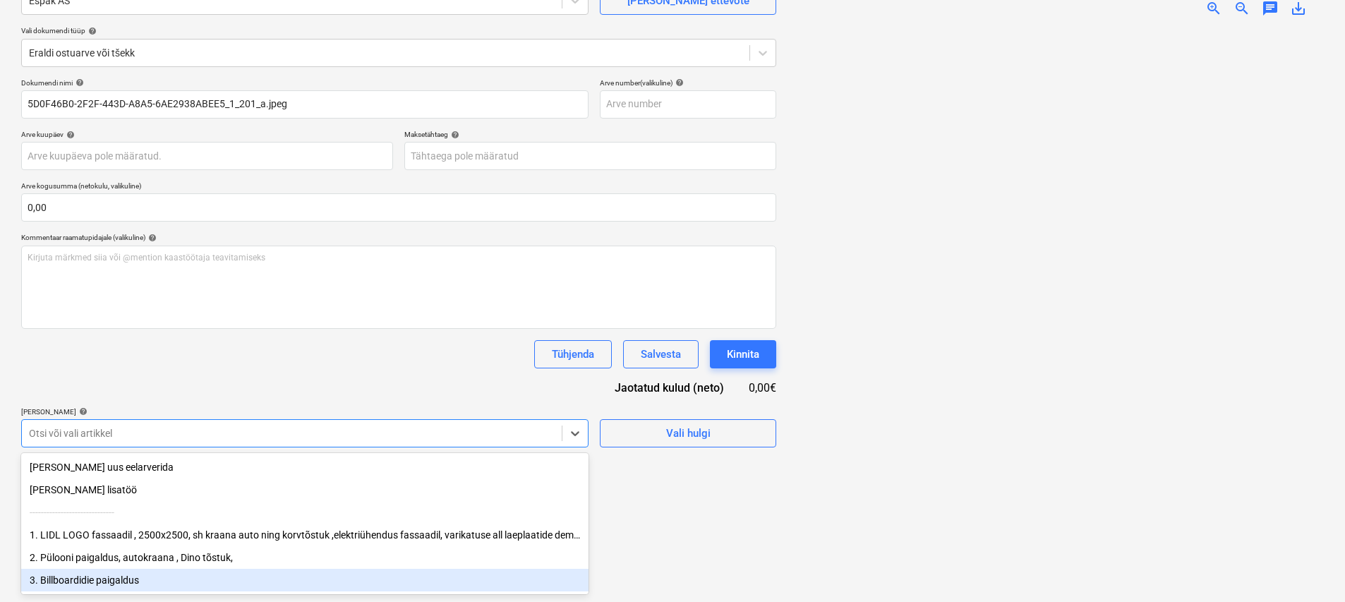
drag, startPoint x: 94, startPoint y: 576, endPoint x: 166, endPoint y: 511, distance: 96.9
click at [95, 575] on div "3. Billboardidie paigaldus" at bounding box center [304, 580] width 567 height 23
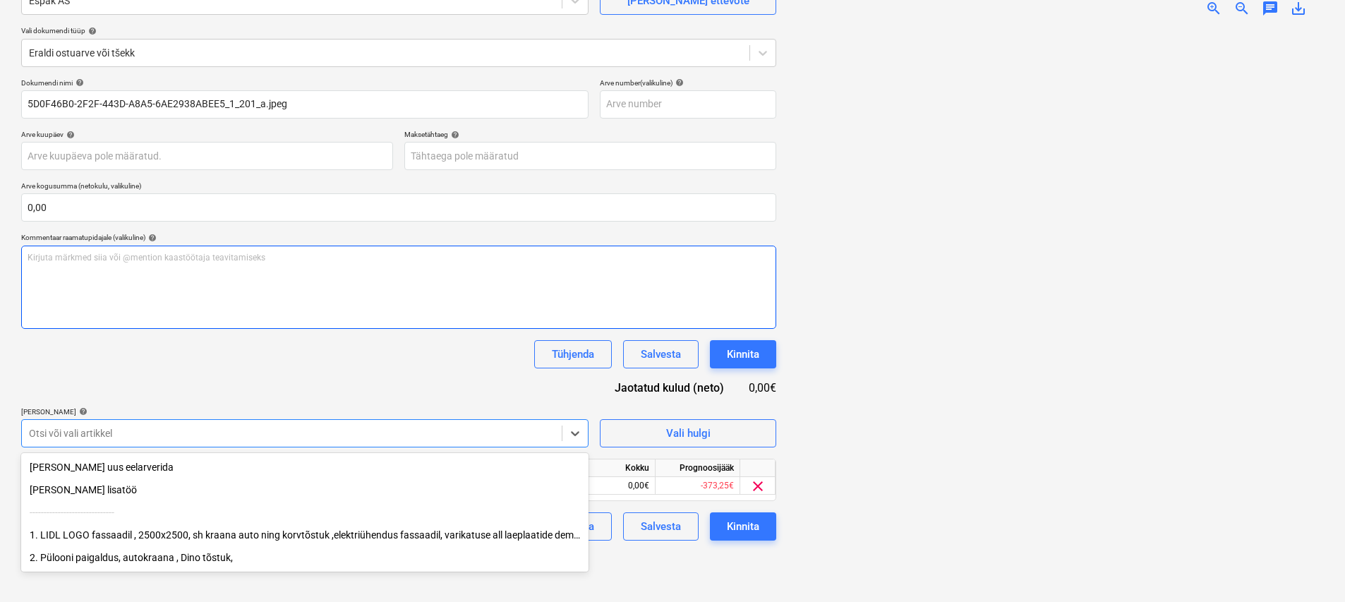
click at [444, 317] on div "Kirjuta märkmed siia või @mention kaastöötaja teavitamiseks ﻿" at bounding box center [398, 286] width 755 height 83
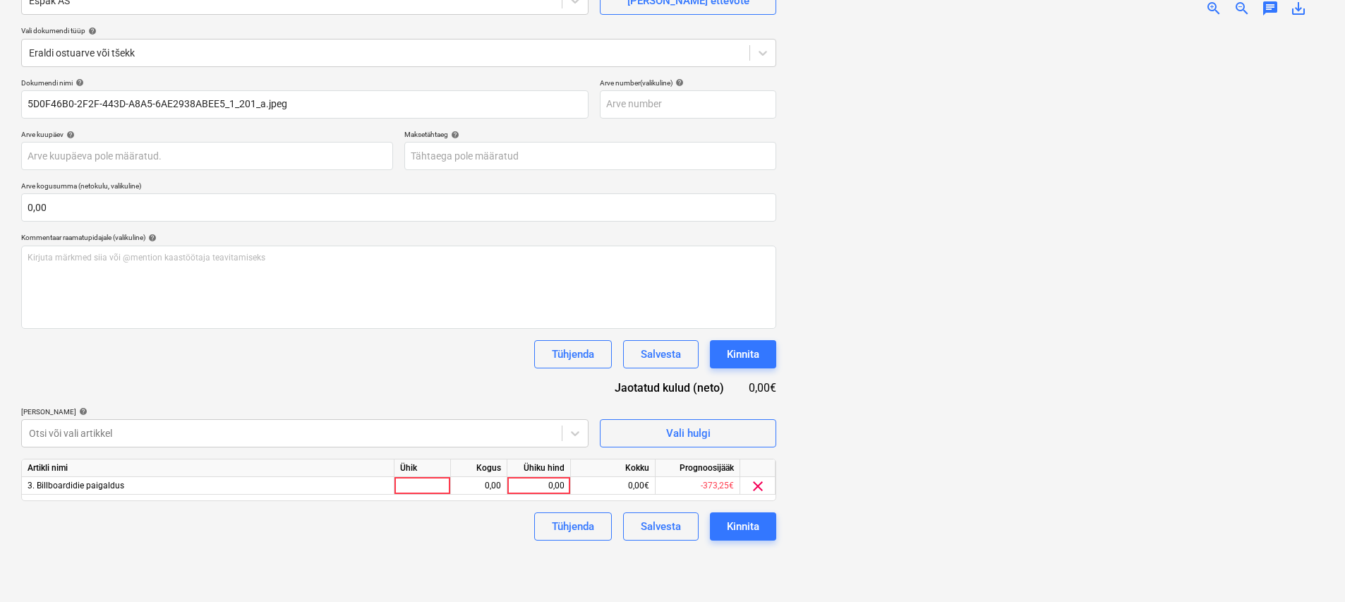
click at [436, 479] on div at bounding box center [422, 486] width 56 height 18
type input "kmp"
click at [1211, 9] on span "zoom_in" at bounding box center [1213, 8] width 17 height 17
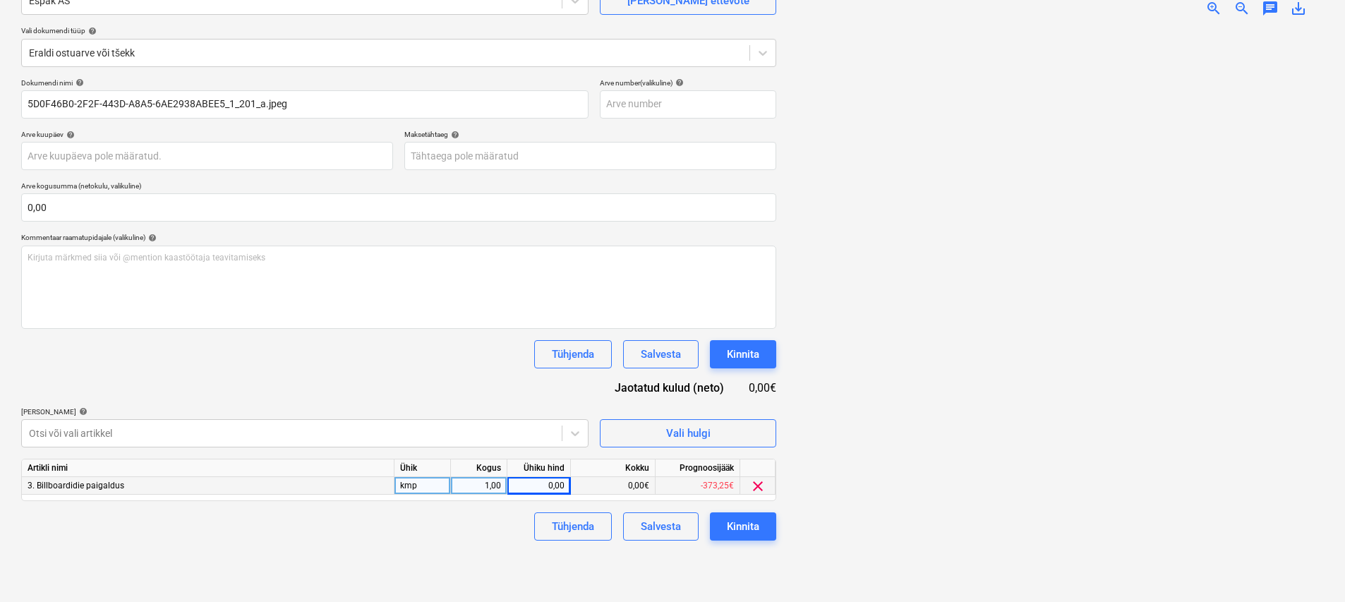
click at [531, 485] on div "0,00" at bounding box center [538, 486] width 51 height 18
type input "40,19"
click at [727, 522] on div "Kinnita" at bounding box center [743, 526] width 32 height 18
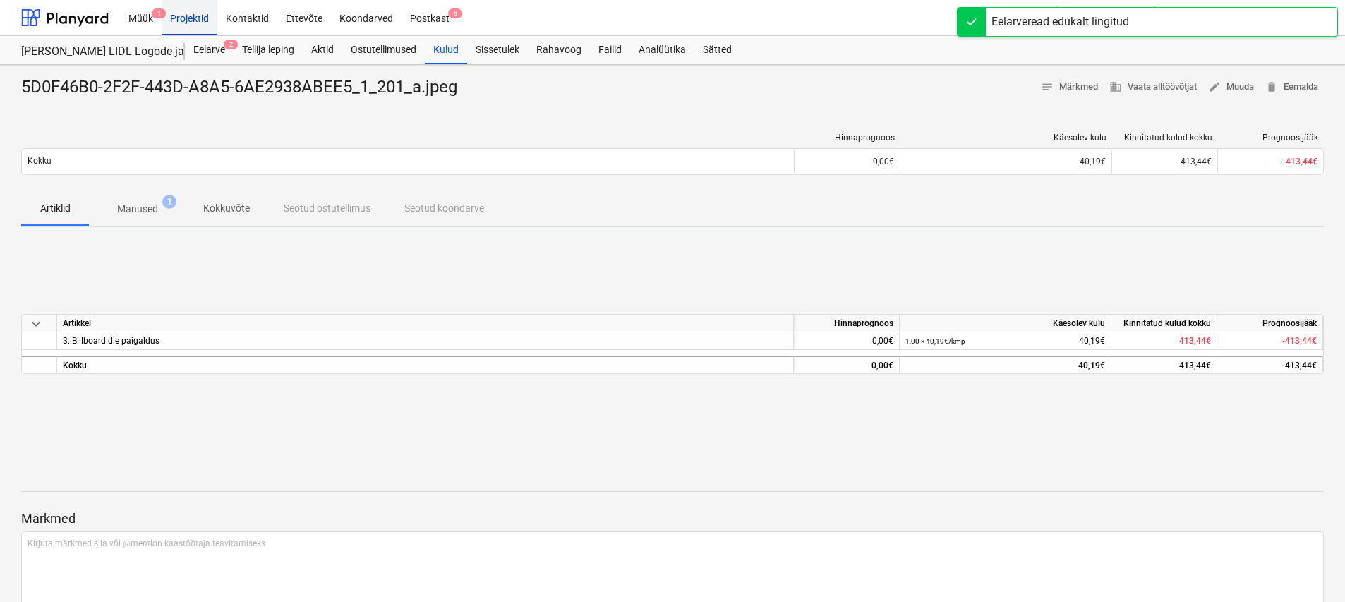
click at [199, 21] on div "Projektid" at bounding box center [190, 17] width 56 height 36
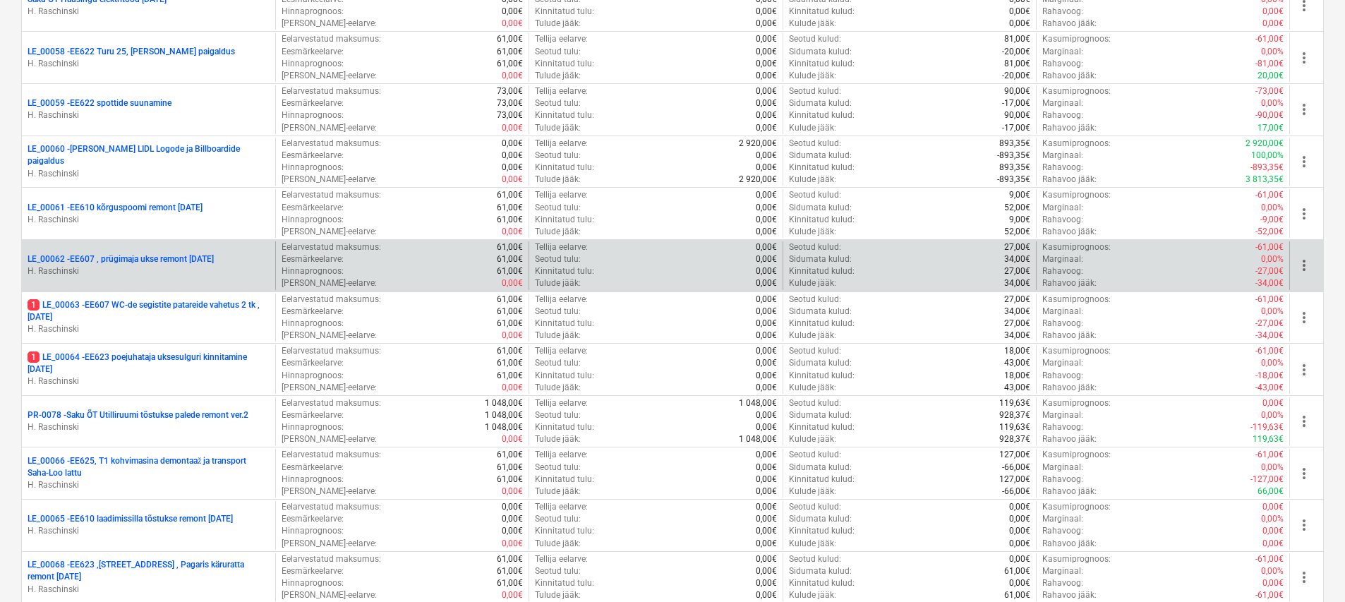
scroll to position [1813, 0]
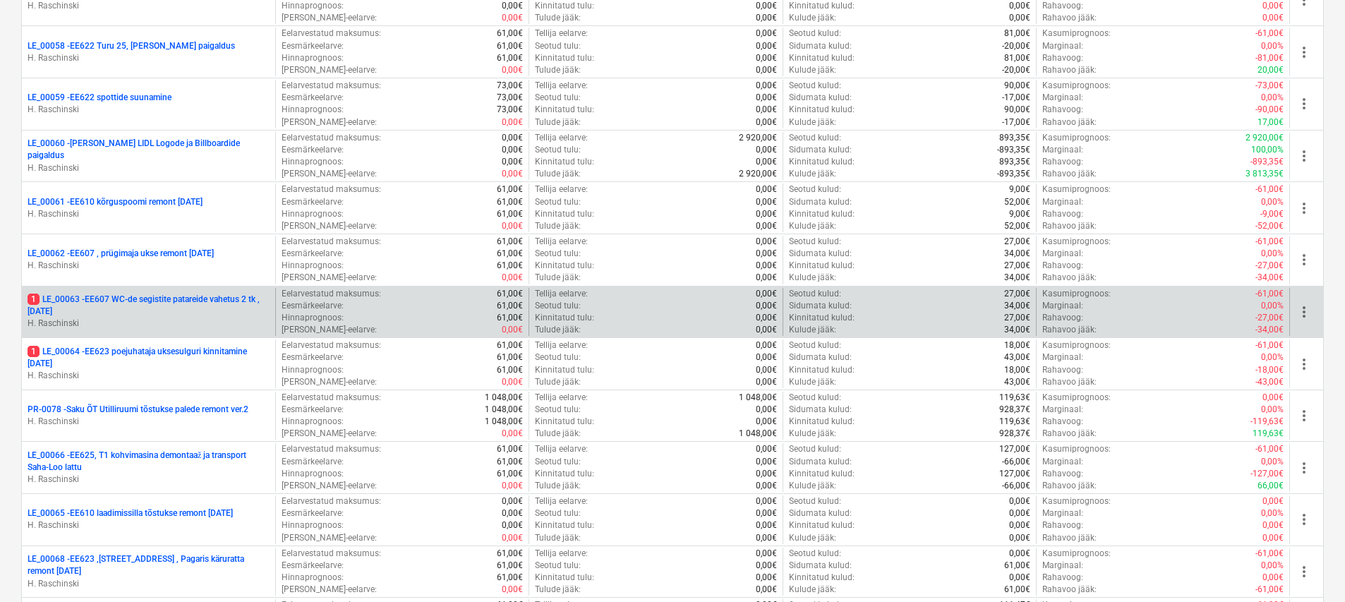
click at [147, 301] on p "1 LE_00063 - EE607 WC-de segistite patareide vahetus 2 tk , [DATE]" at bounding box center [149, 305] width 242 height 24
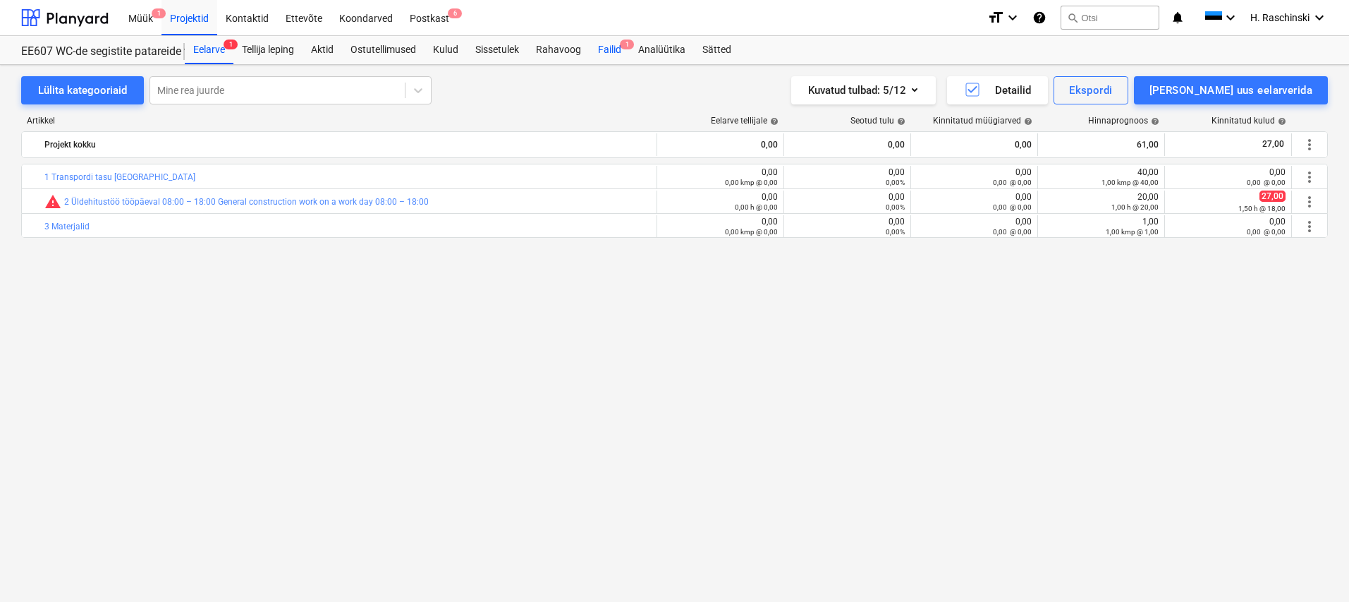
click at [605, 50] on div "Failid 1" at bounding box center [610, 50] width 40 height 28
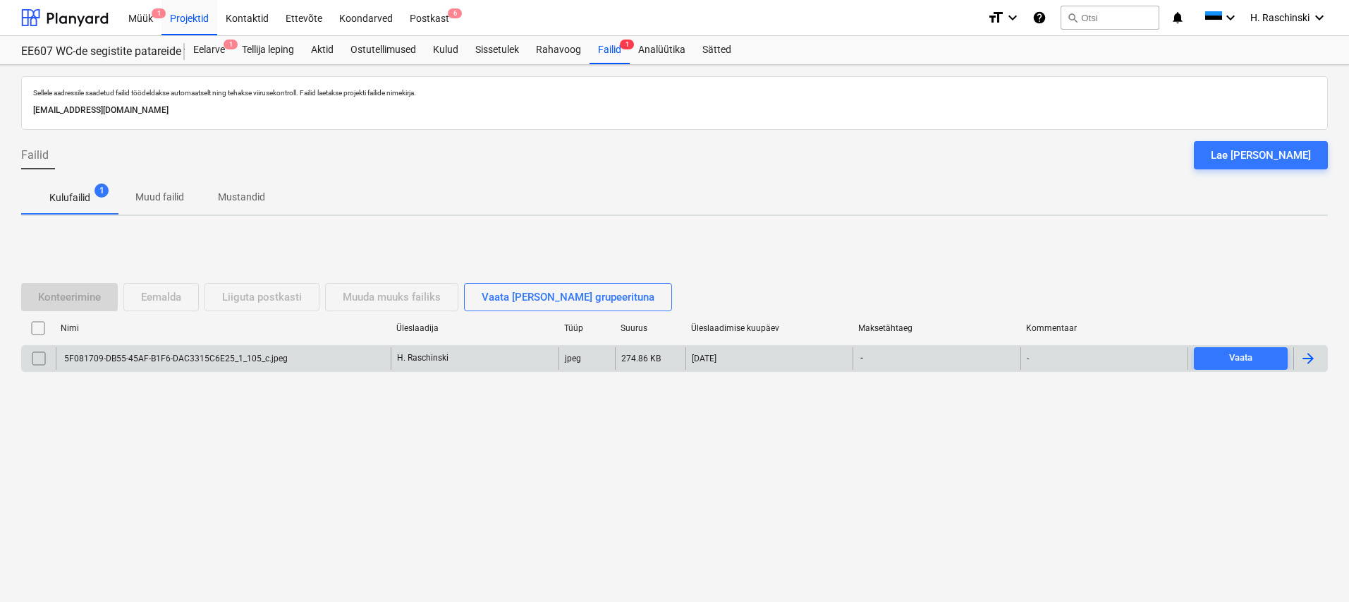
click at [318, 363] on div "5F081709-DB55-45AF-B1F6-DAC3315C6E25_1_105_c.jpeg" at bounding box center [223, 358] width 335 height 23
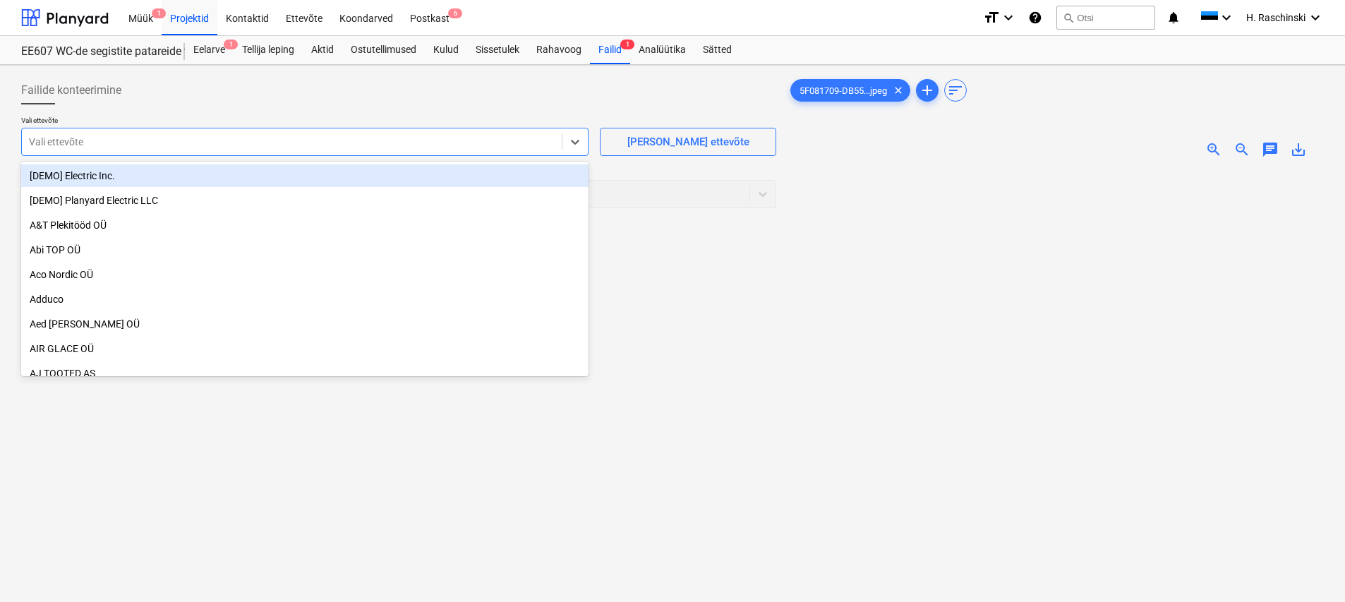
click at [516, 143] on div at bounding box center [292, 142] width 526 height 14
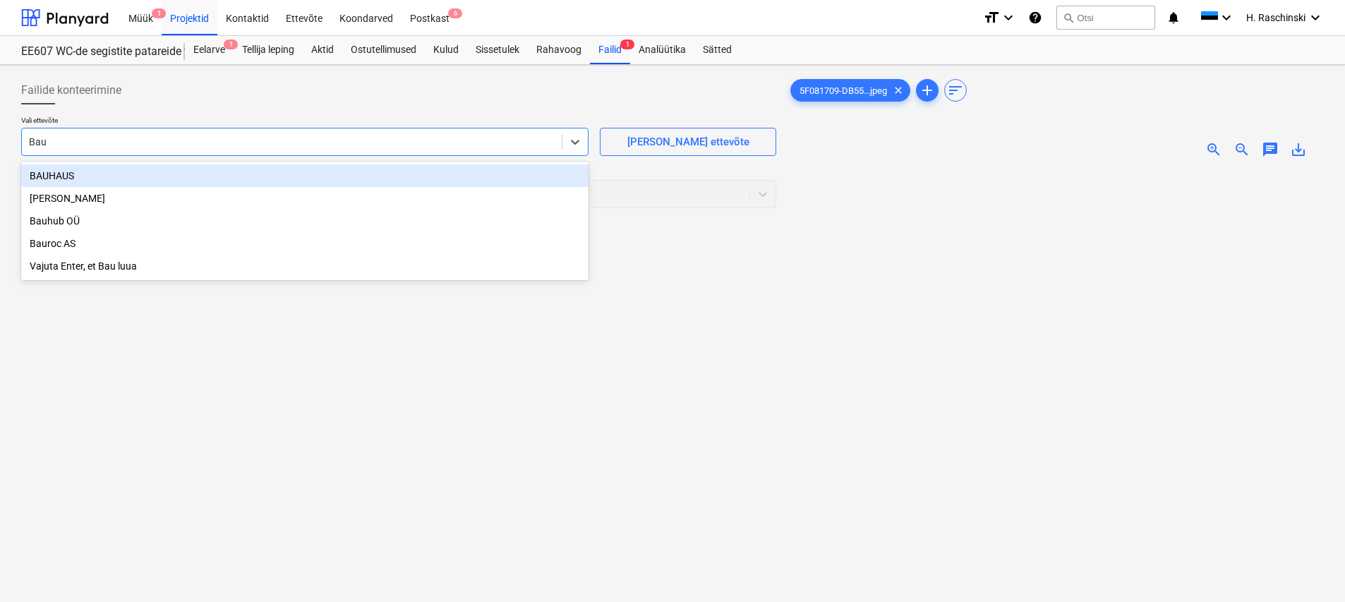
type input "Bauh"
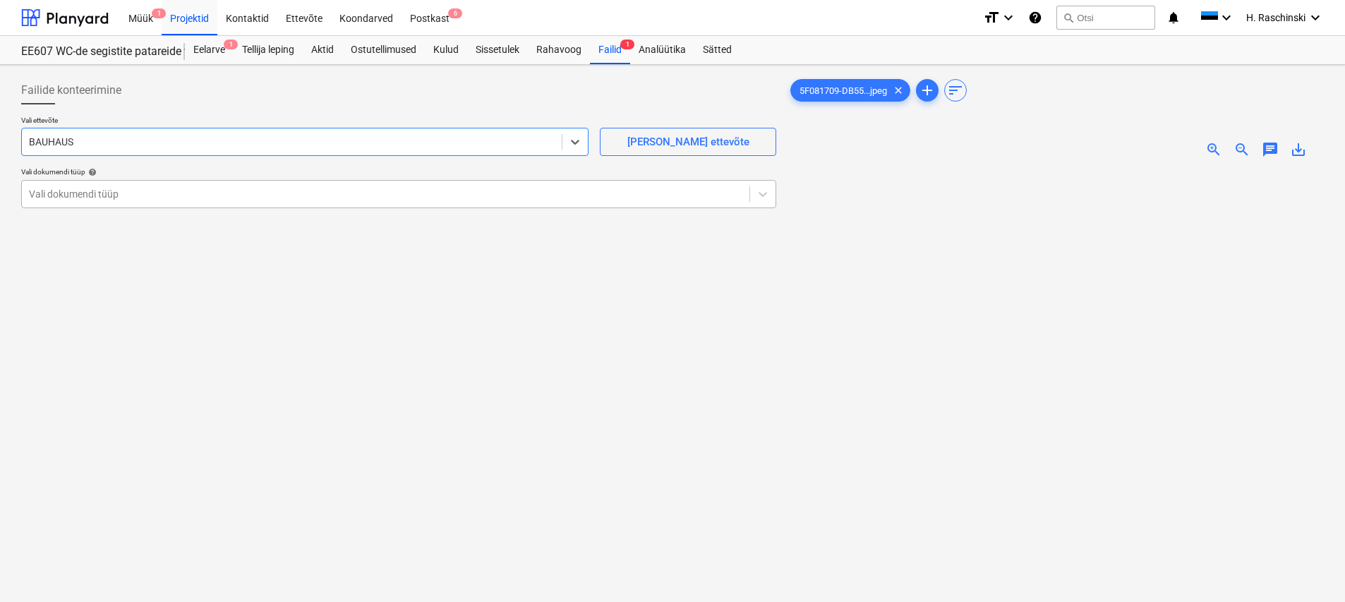
click at [199, 198] on div at bounding box center [385, 194] width 713 height 14
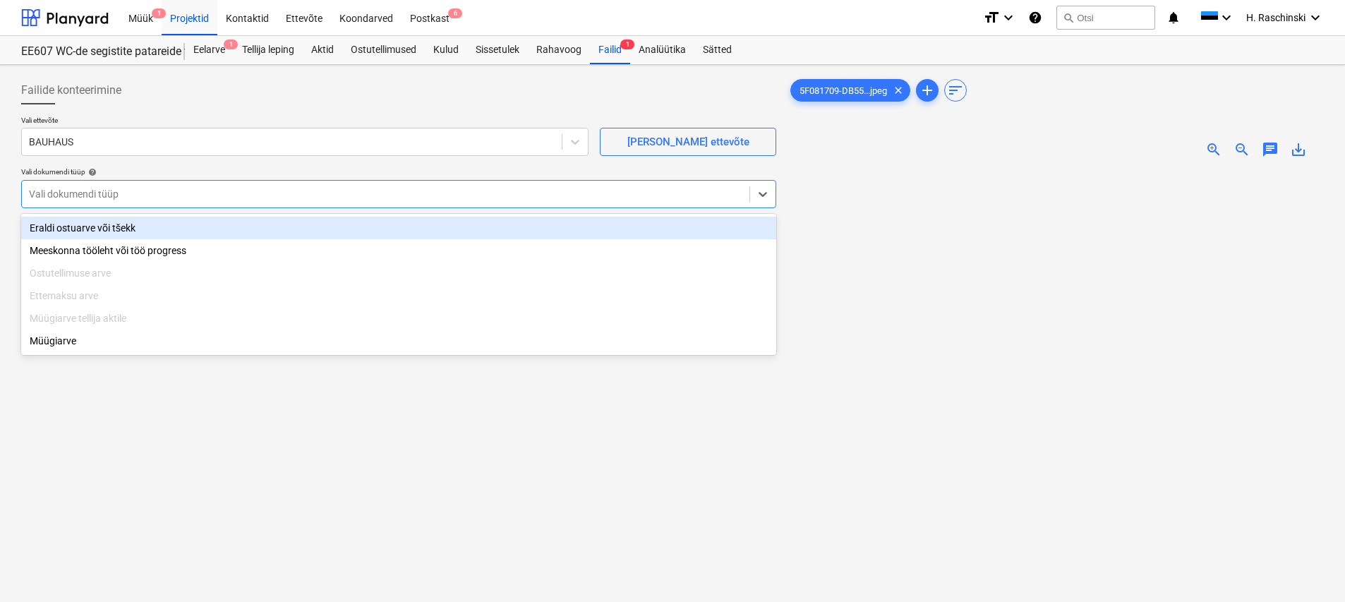
click at [157, 225] on div "Eraldi ostuarve või tšekk" at bounding box center [398, 228] width 755 height 23
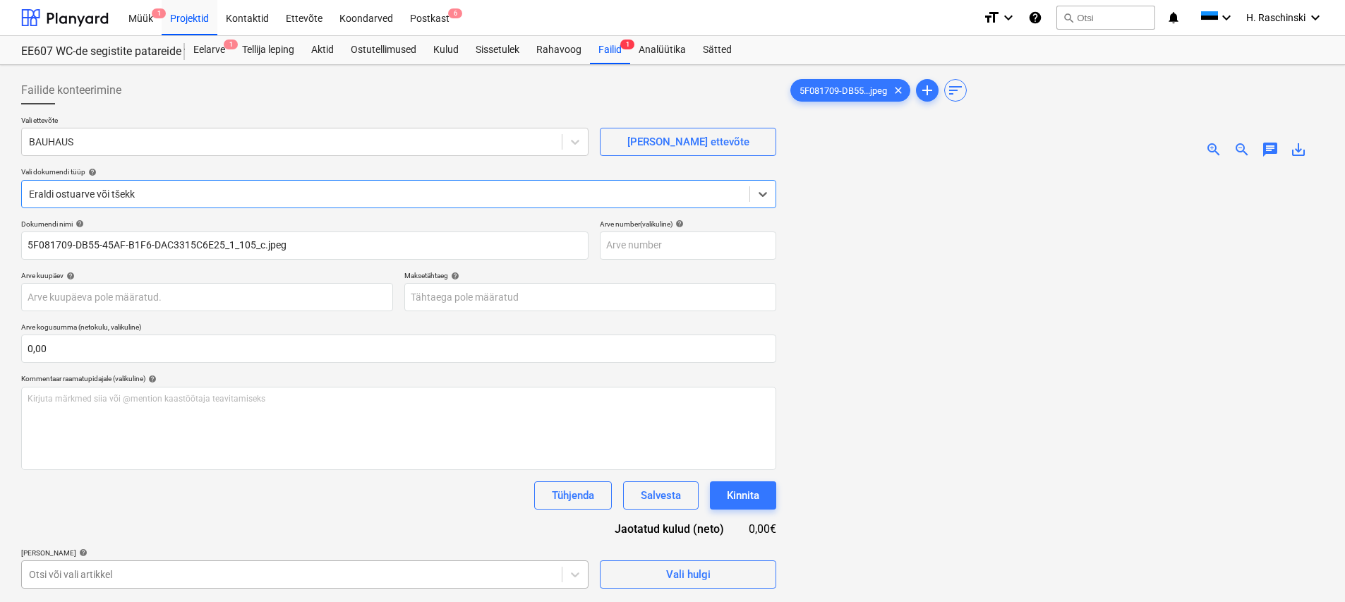
scroll to position [141, 0]
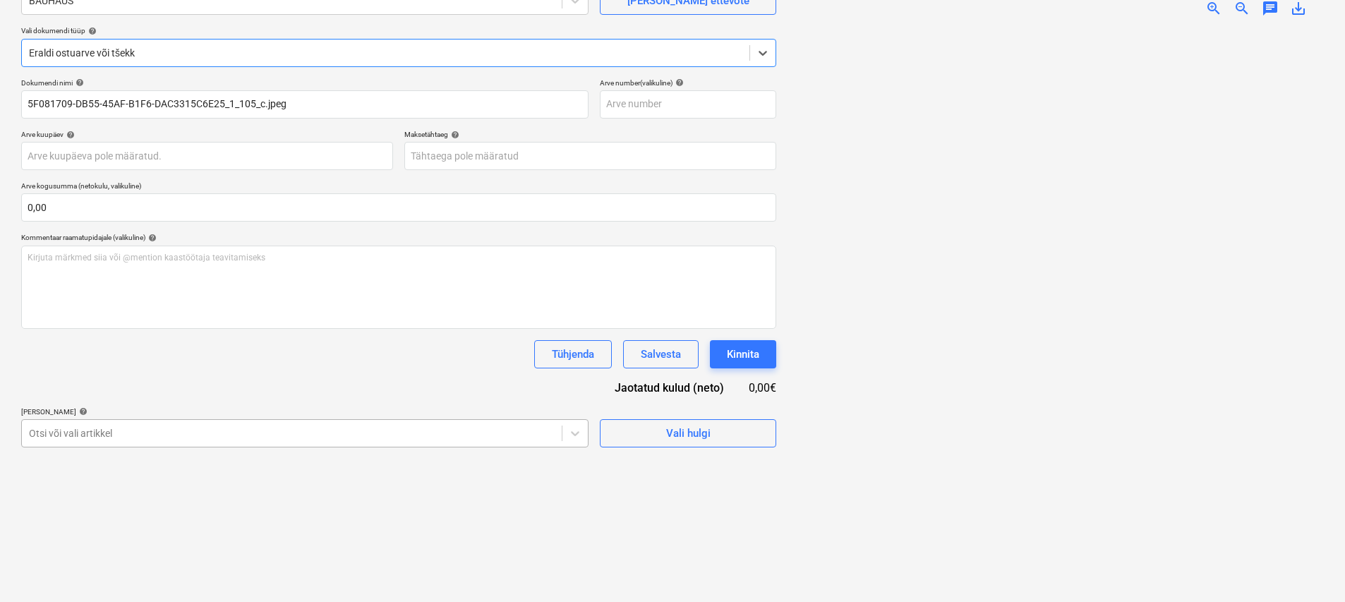
click at [223, 431] on div at bounding box center [292, 433] width 526 height 14
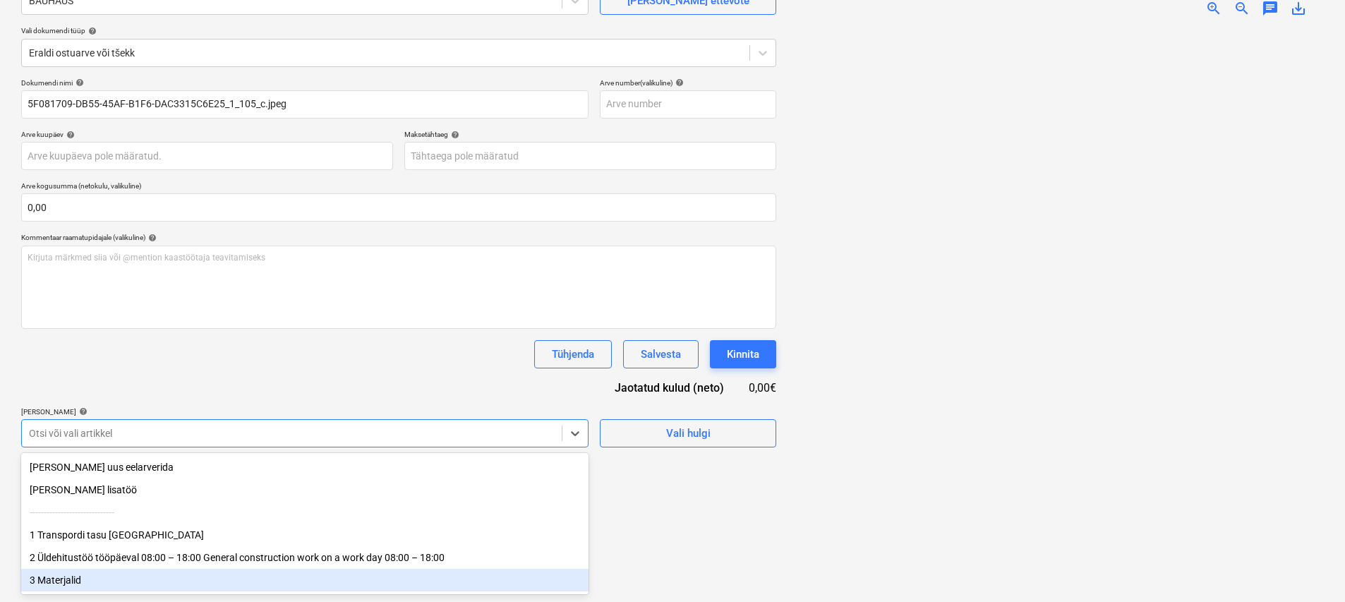
click at [88, 573] on div "3 Materjalid" at bounding box center [304, 580] width 567 height 23
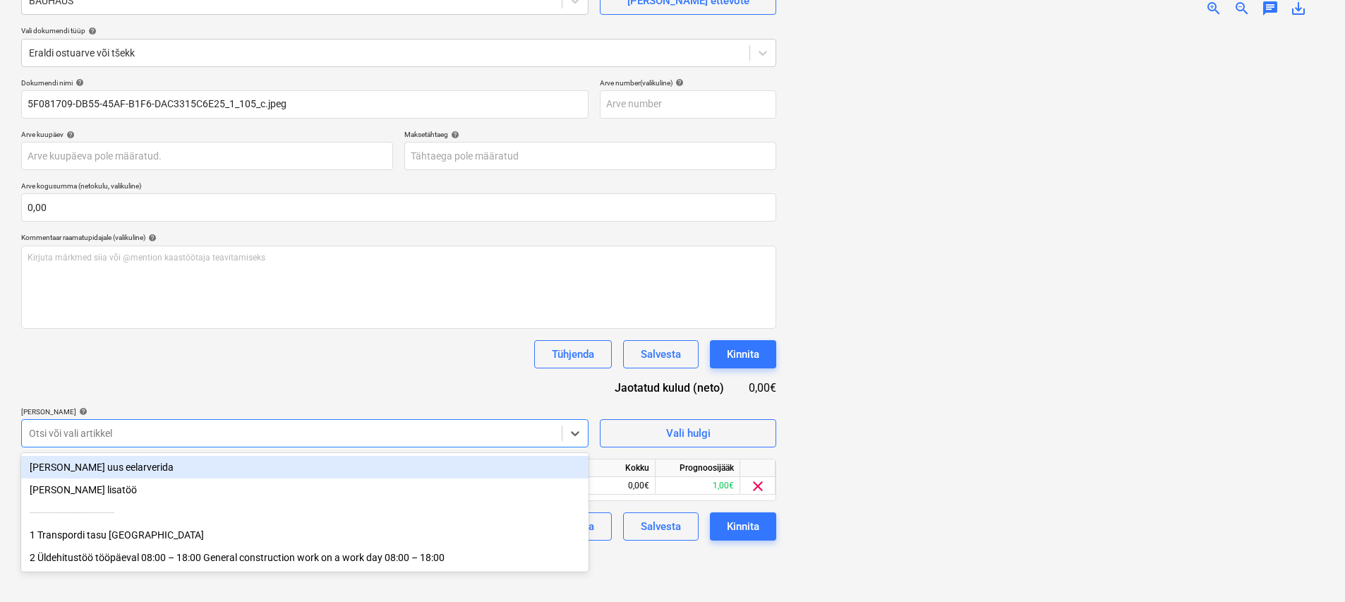
click at [268, 399] on div "Dokumendi nimi help 5F081709-DB55-45AF-B1F6-DAC3315C6E25_1_105_c.jpeg Arve numb…" at bounding box center [398, 309] width 755 height 462
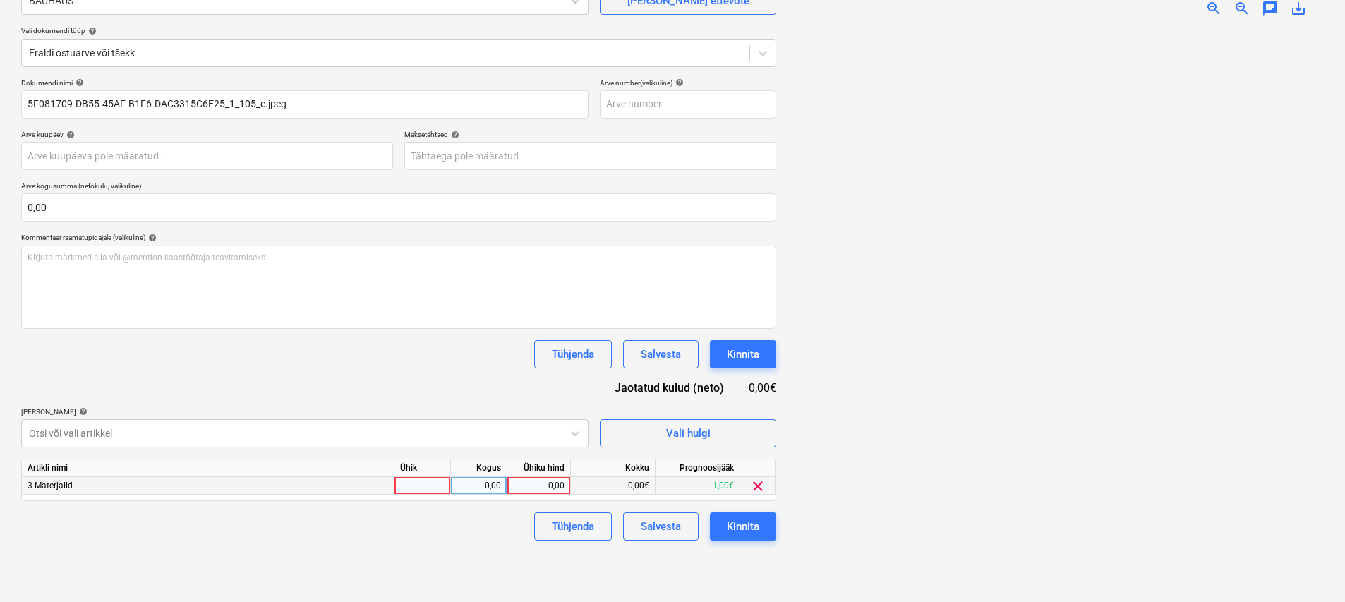
click at [411, 483] on div at bounding box center [422, 486] width 56 height 18
type input "kmp"
click at [1215, 6] on span "zoom_in" at bounding box center [1213, 8] width 17 height 17
click at [550, 484] on div "0,00" at bounding box center [538, 486] width 51 height 18
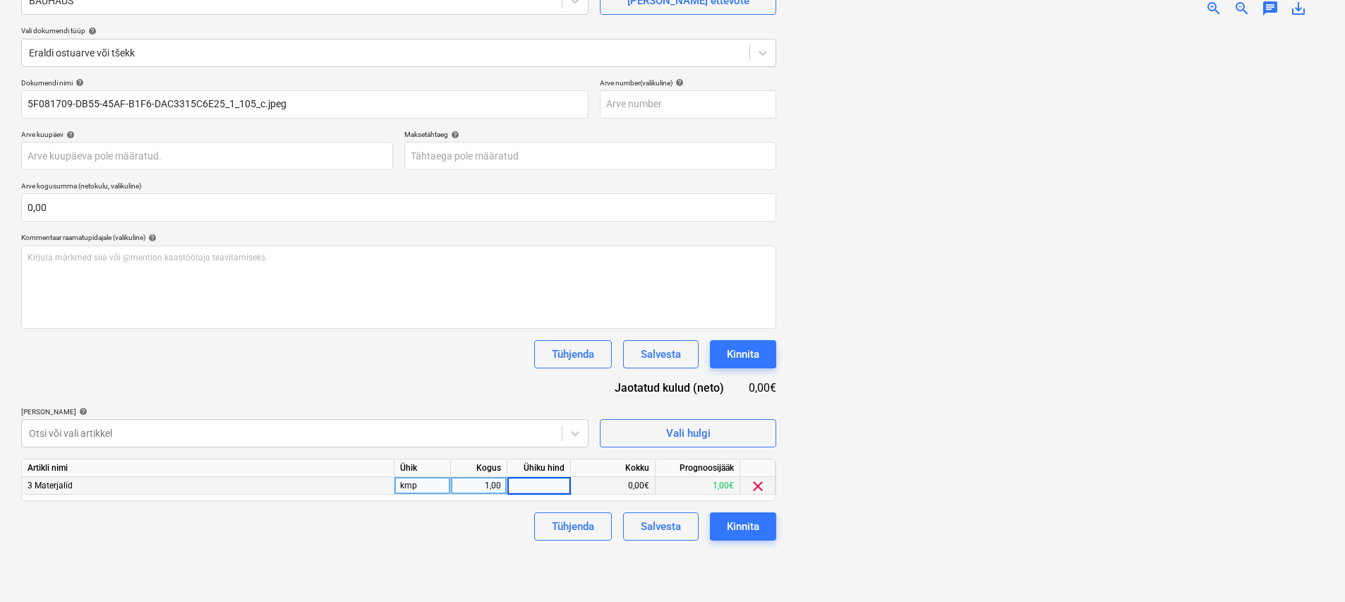
type input "7"
type input "8,79"
drag, startPoint x: 465, startPoint y: 545, endPoint x: 617, endPoint y: 526, distance: 152.9
click at [467, 544] on div "Failide konteerimine Vali ettevõte BAUHAUS [PERSON_NAME] uus ettevõte Vali doku…" at bounding box center [399, 262] width 766 height 667
click at [755, 523] on div "Kinnita" at bounding box center [743, 526] width 32 height 18
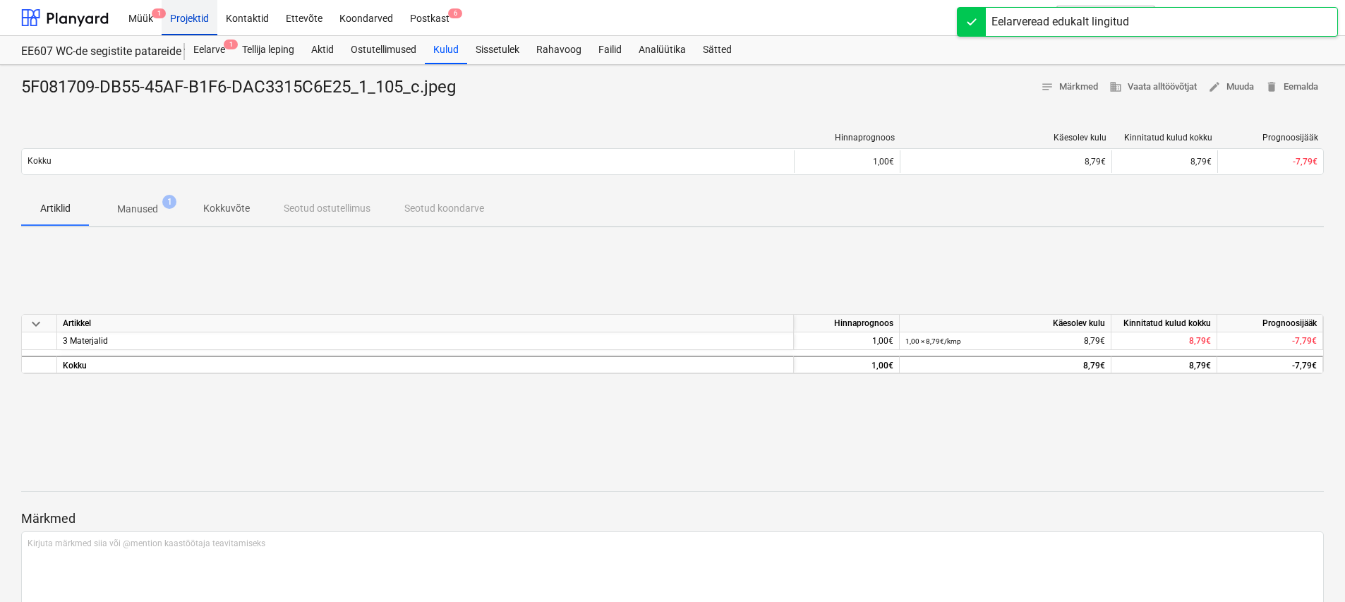
click at [198, 19] on div "Projektid" at bounding box center [190, 17] width 56 height 36
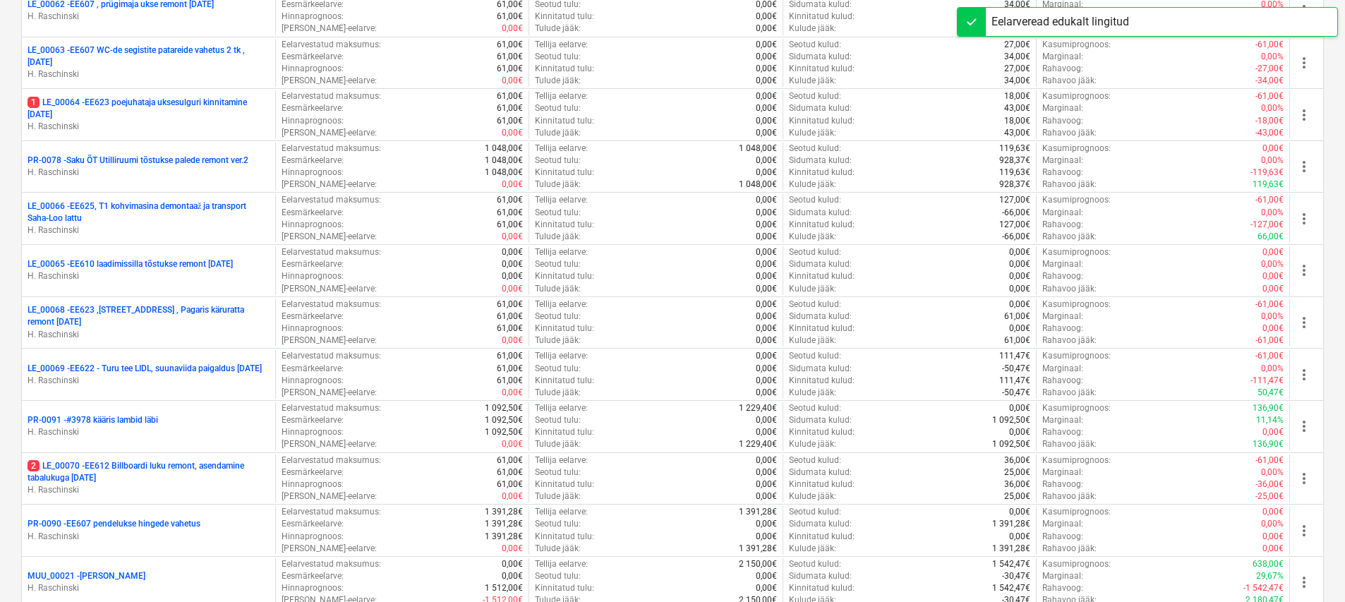
scroll to position [2033, 0]
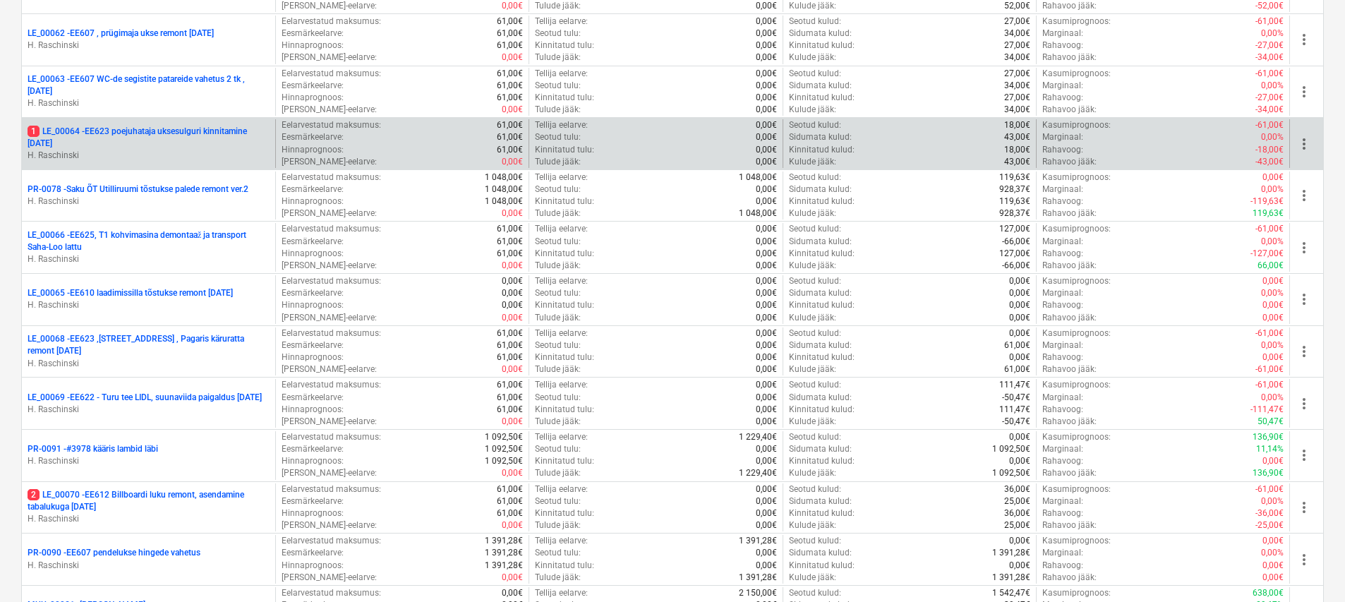
click at [207, 133] on p "1 LE_00064 - EE623 poejuhataja uksesulguri kinnitamine [DATE]" at bounding box center [149, 138] width 242 height 24
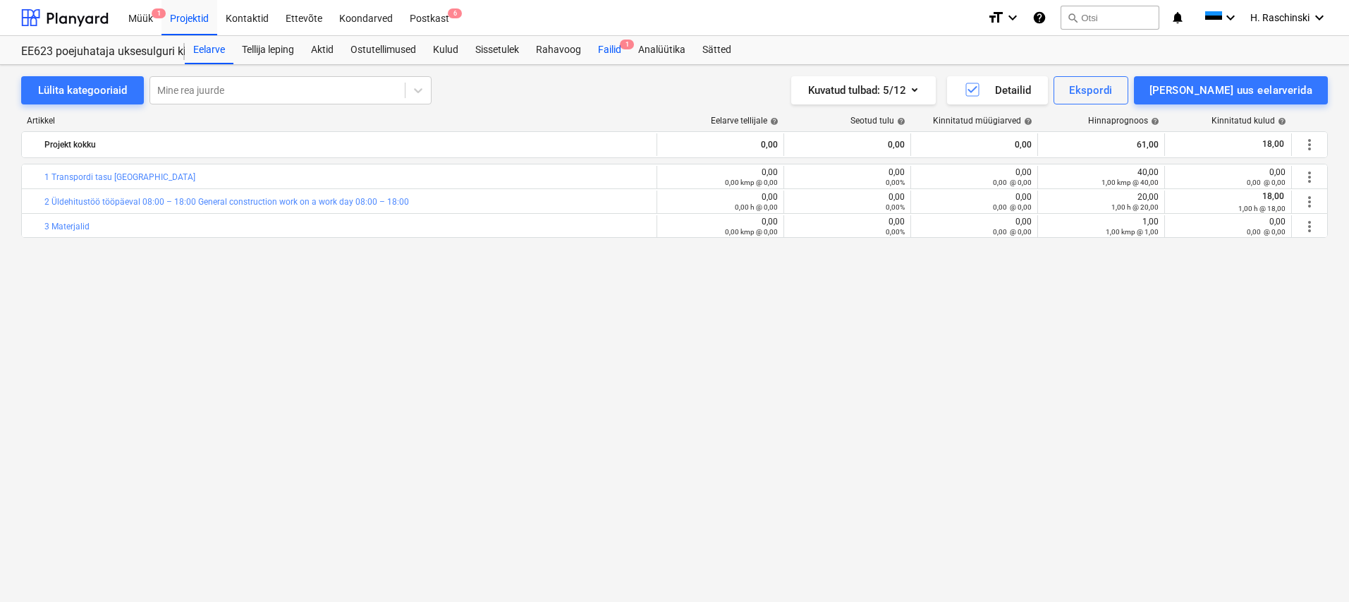
click at [602, 45] on div "Failid 1" at bounding box center [610, 50] width 40 height 28
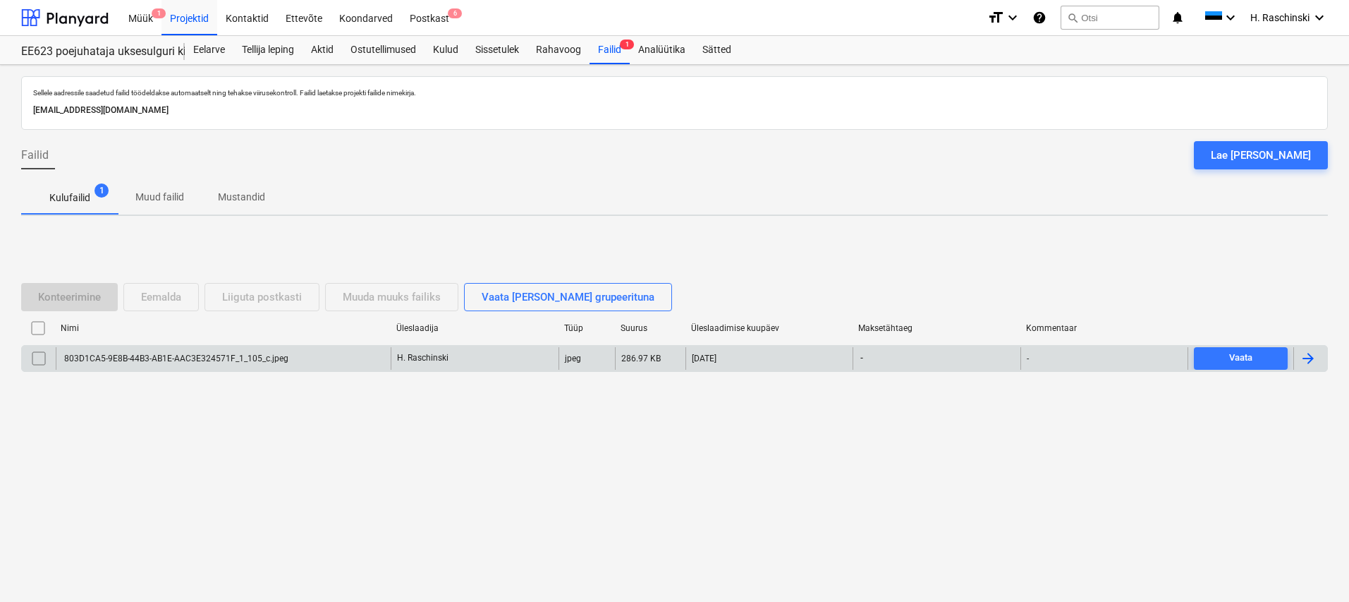
click at [144, 350] on div "803D1CA5-9E8B-44B3-AB1E-AAC3E324571F_1_105_c.jpeg" at bounding box center [223, 358] width 335 height 23
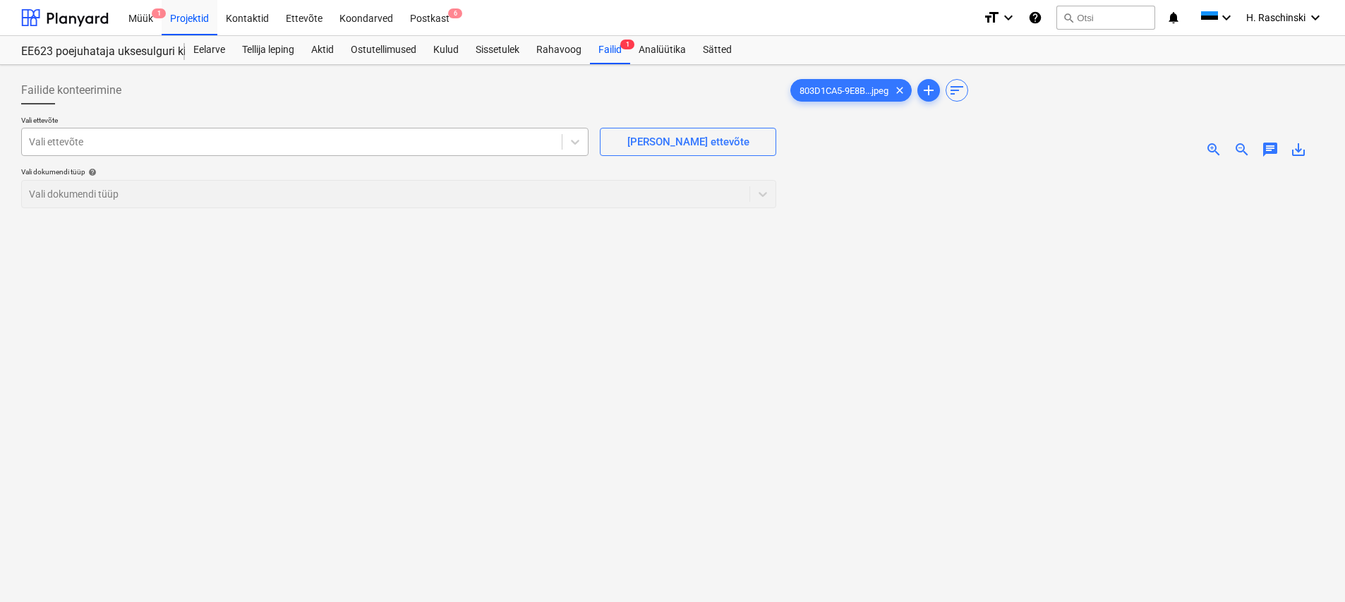
click at [136, 149] on div "Vali ettevõte" at bounding box center [292, 142] width 540 height 20
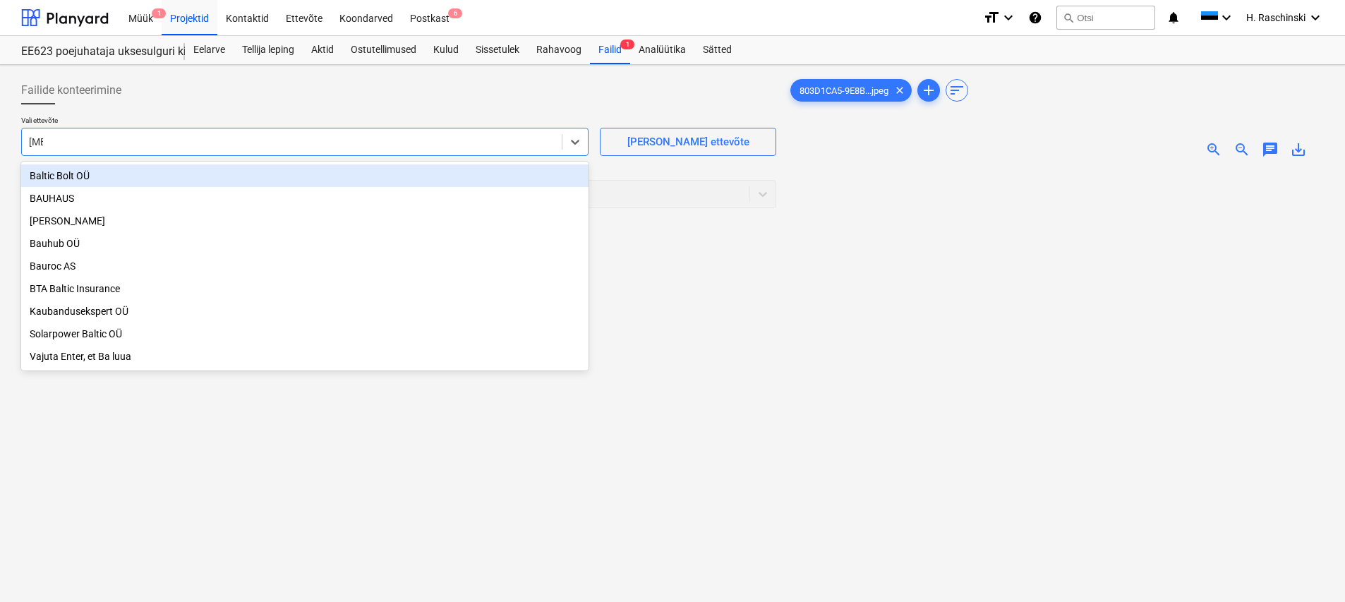
type input "Balt"
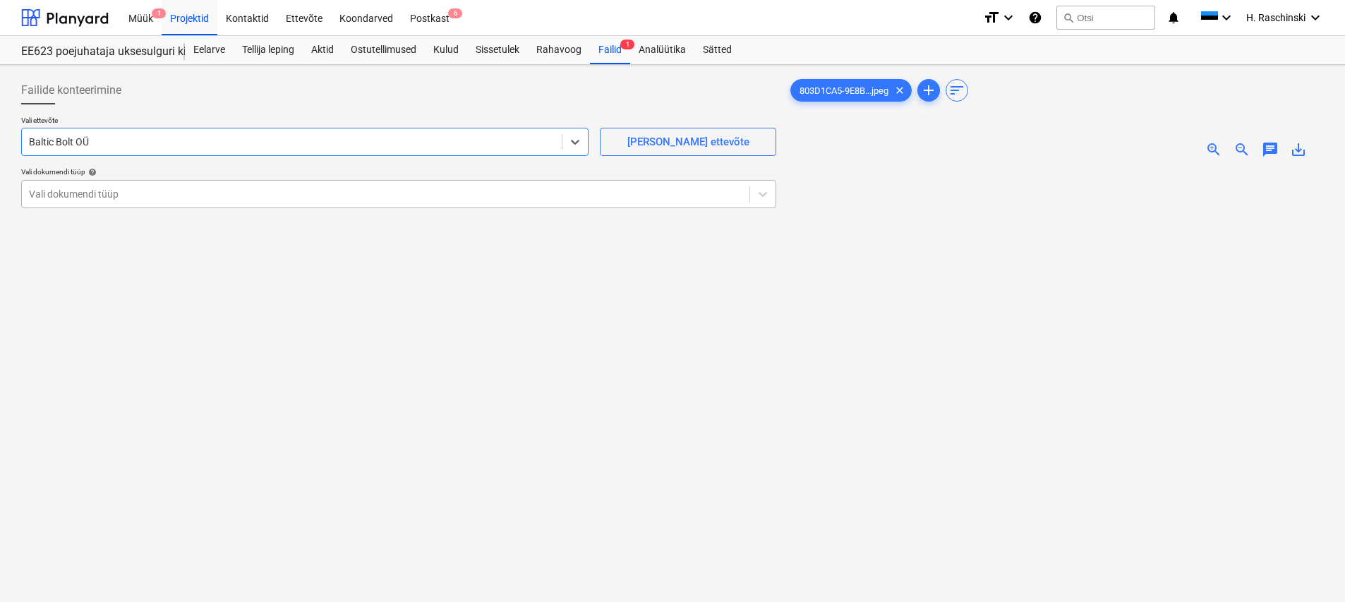
click at [88, 195] on div at bounding box center [385, 194] width 713 height 14
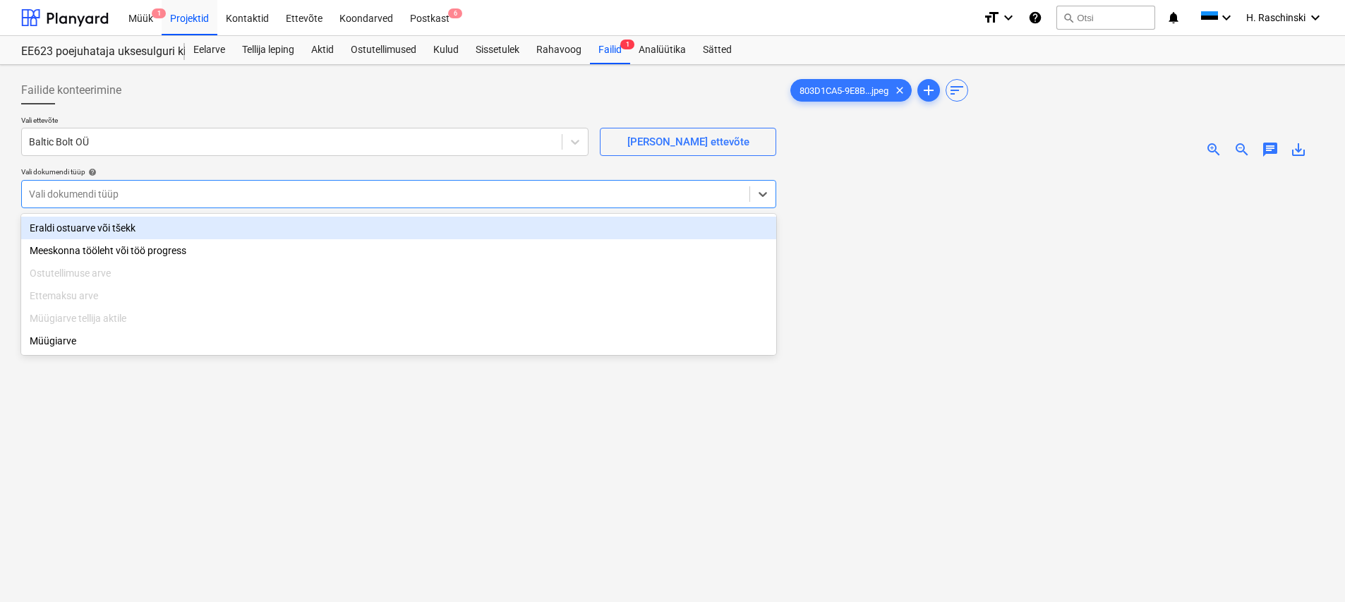
click at [105, 223] on div "Eraldi ostuarve või tšekk" at bounding box center [398, 228] width 755 height 23
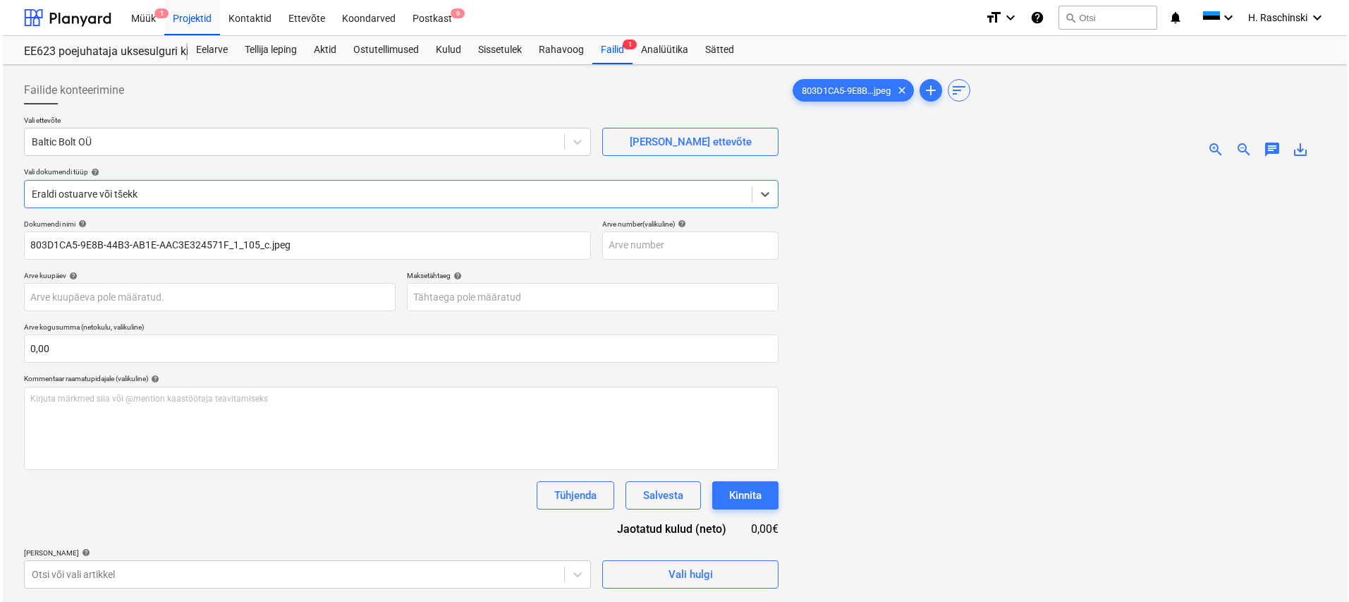
scroll to position [141, 0]
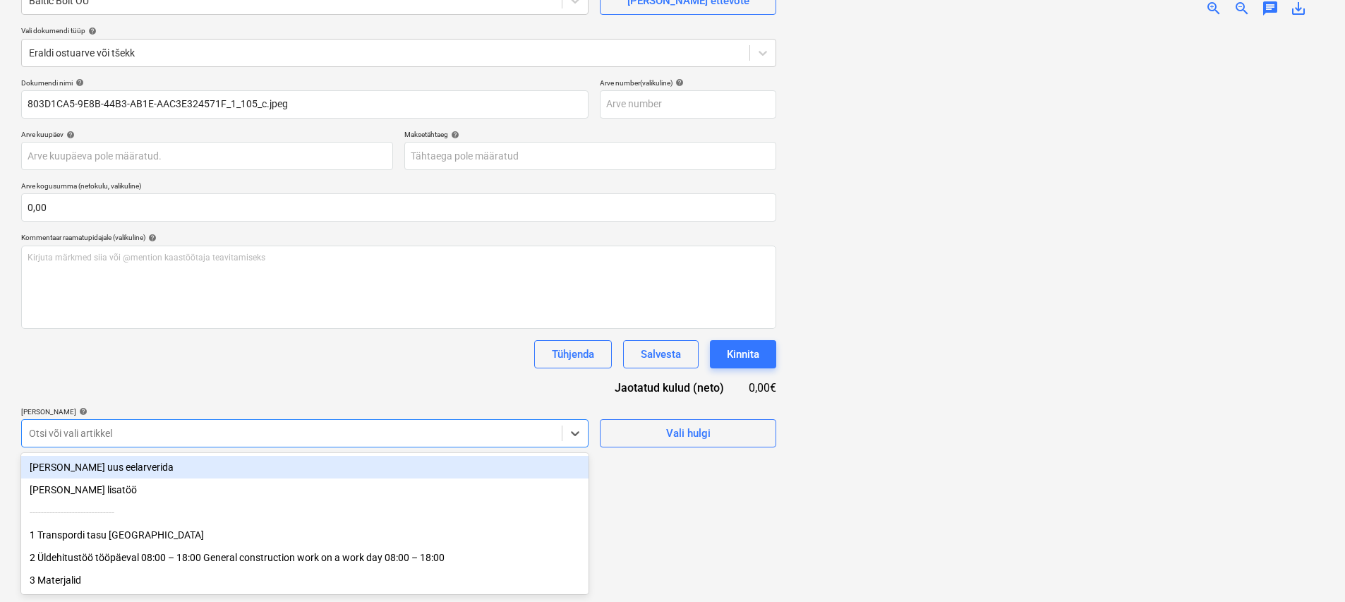
click at [202, 435] on div at bounding box center [292, 433] width 526 height 14
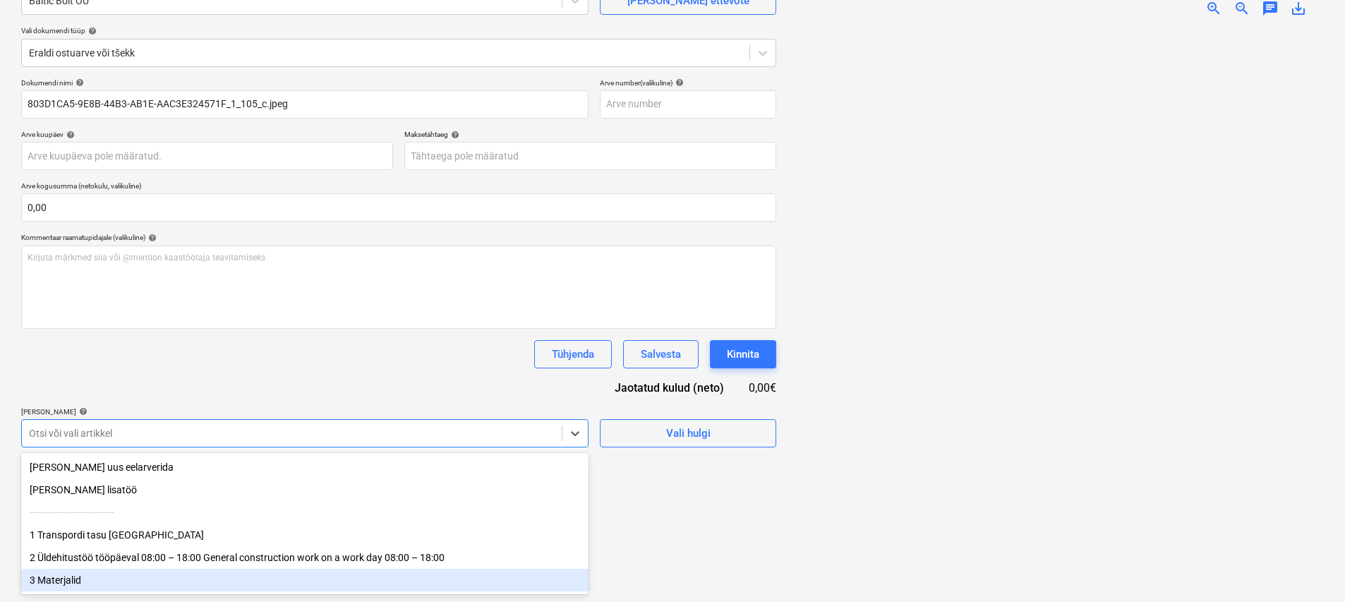
click at [77, 574] on div "3 Materjalid" at bounding box center [304, 580] width 567 height 23
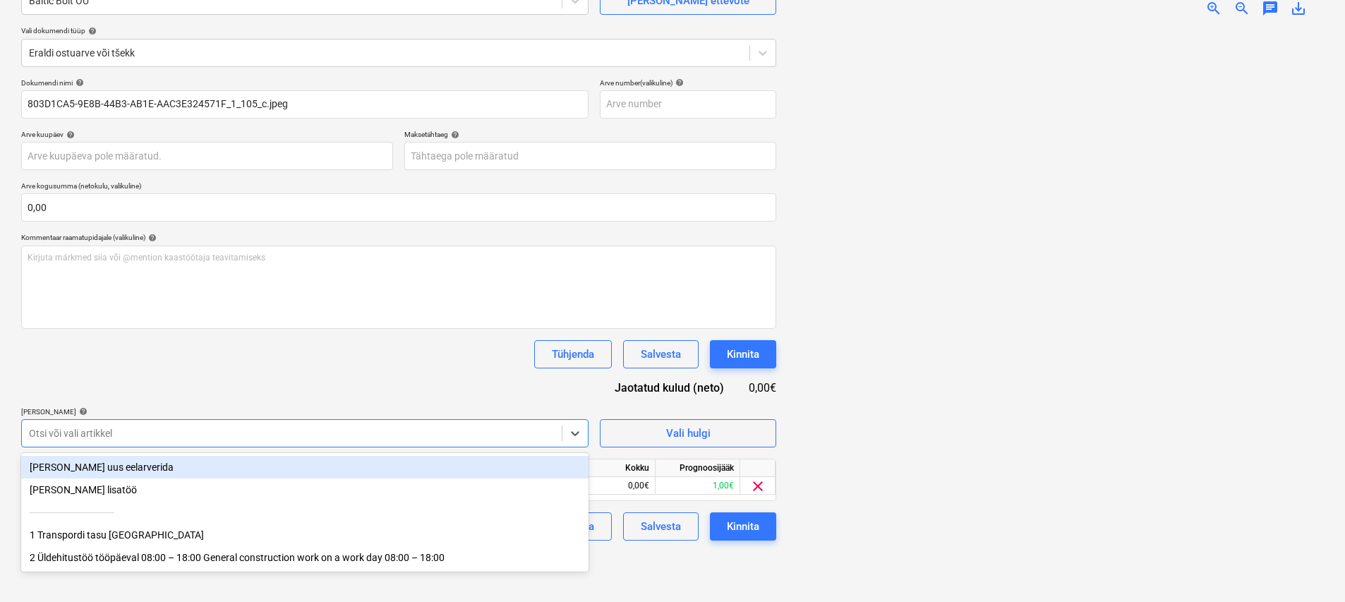
click at [262, 392] on div "Dokumendi nimi help 803D1CA5-9E8B-44B3-AB1E-AAC3E324571F_1_105_c.jpeg Arve numb…" at bounding box center [398, 309] width 755 height 462
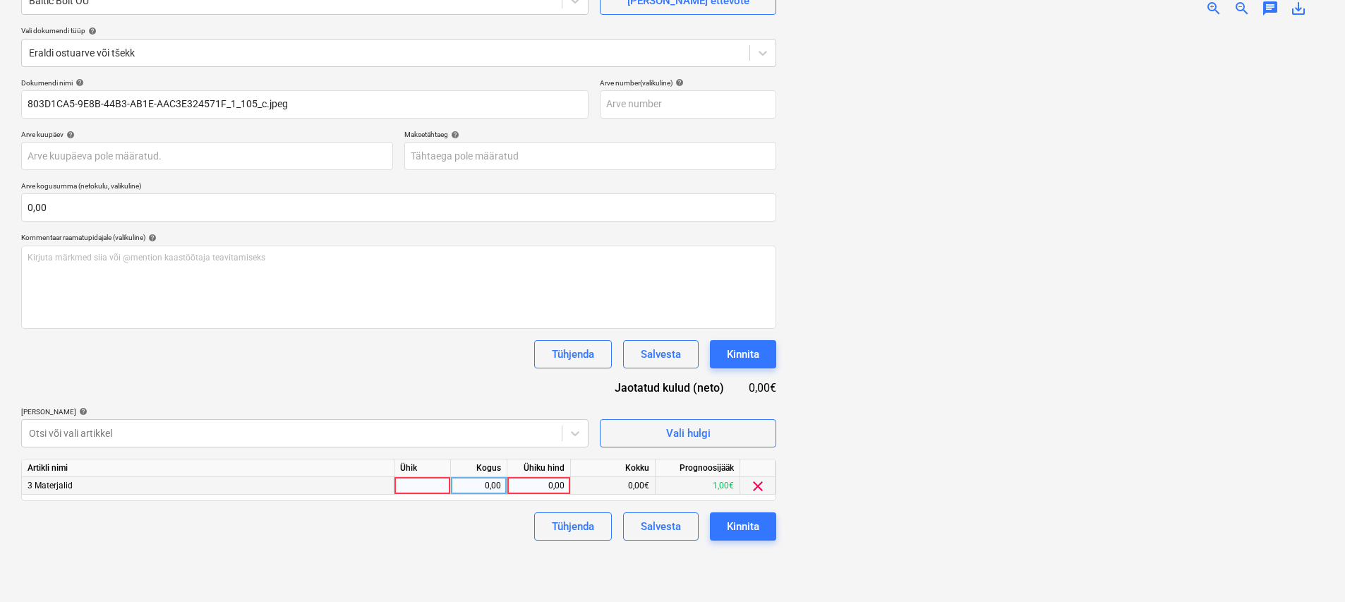
click at [410, 482] on div at bounding box center [422, 486] width 56 height 18
type input "kmp"
type input "0,17"
drag, startPoint x: 418, startPoint y: 566, endPoint x: 675, endPoint y: 546, distance: 257.6
click at [431, 566] on div "Failide konteerimine Vali ettevõte Baltic Bolt OÜ [PERSON_NAME] uus ettevõte Va…" at bounding box center [399, 262] width 766 height 667
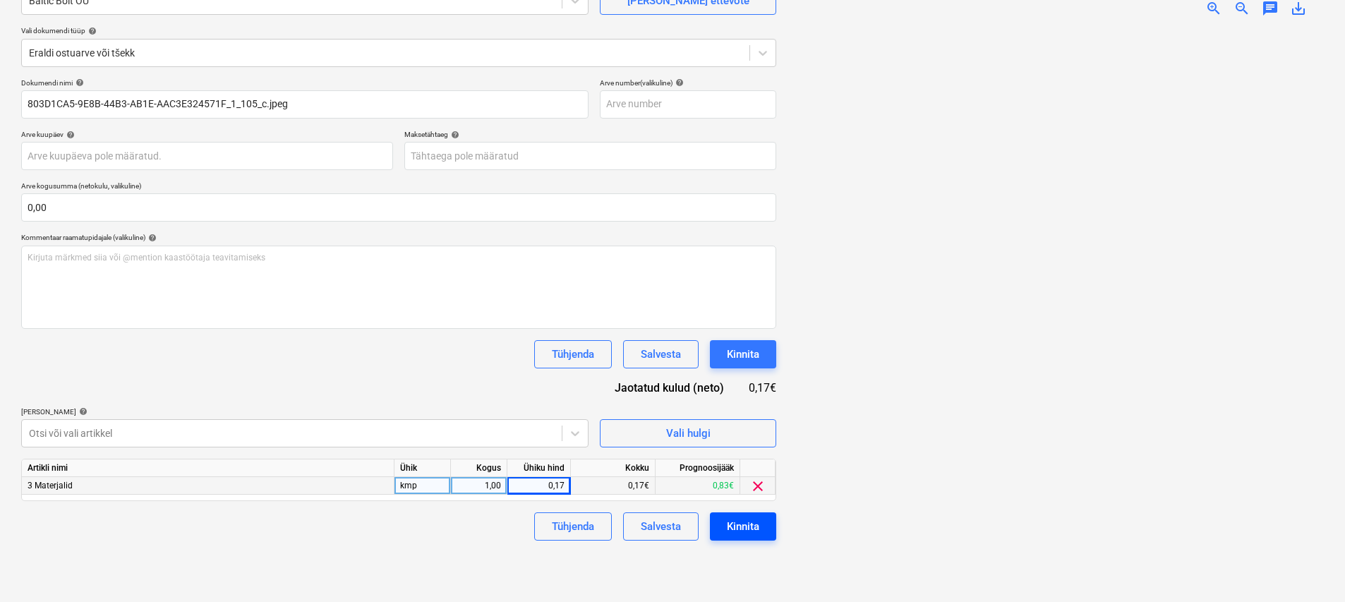
click at [732, 529] on div "Kinnita" at bounding box center [743, 526] width 32 height 18
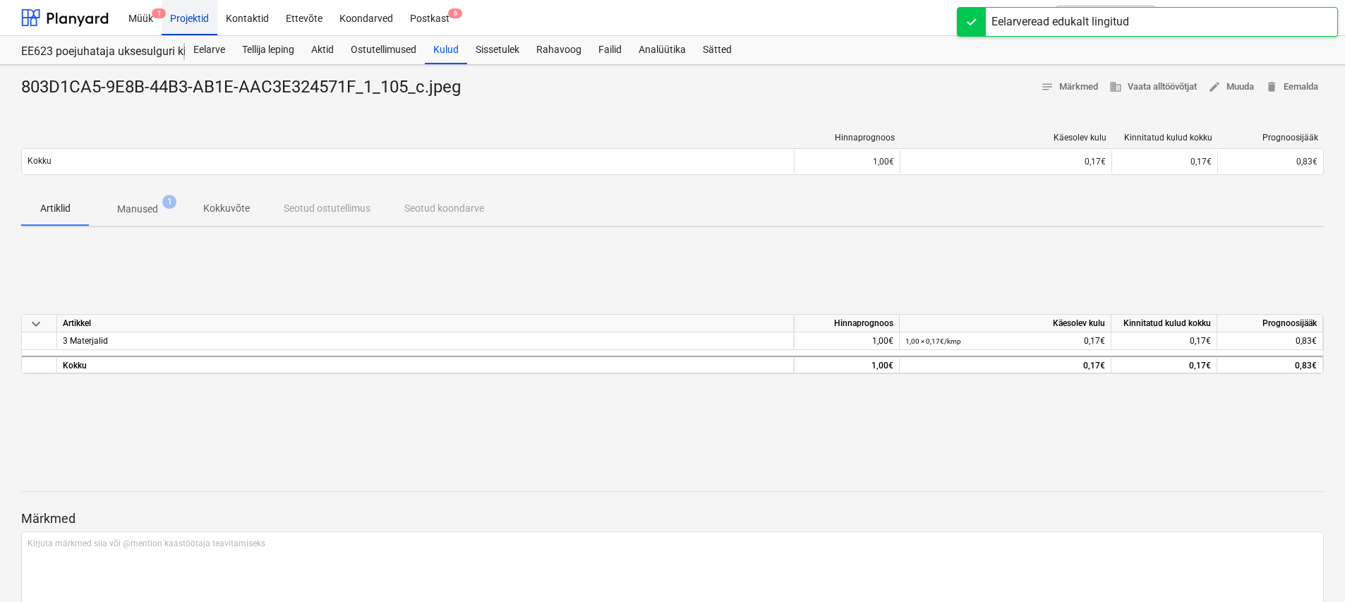
click at [198, 17] on div "Projektid" at bounding box center [190, 17] width 56 height 36
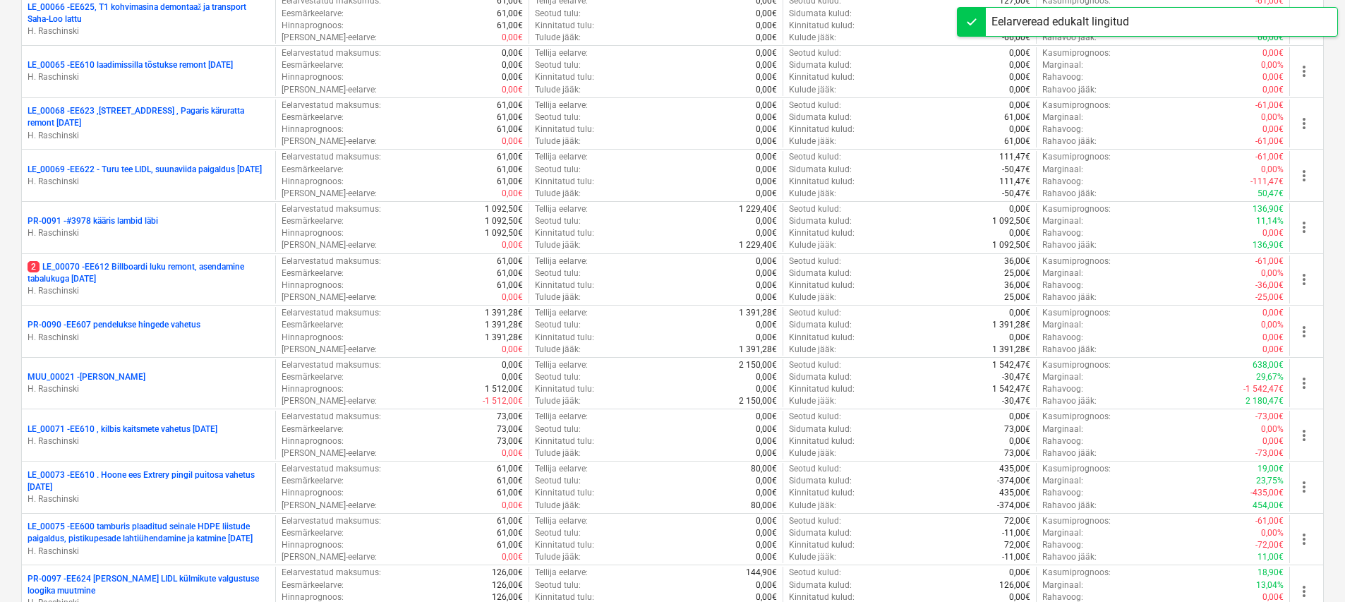
scroll to position [2257, 0]
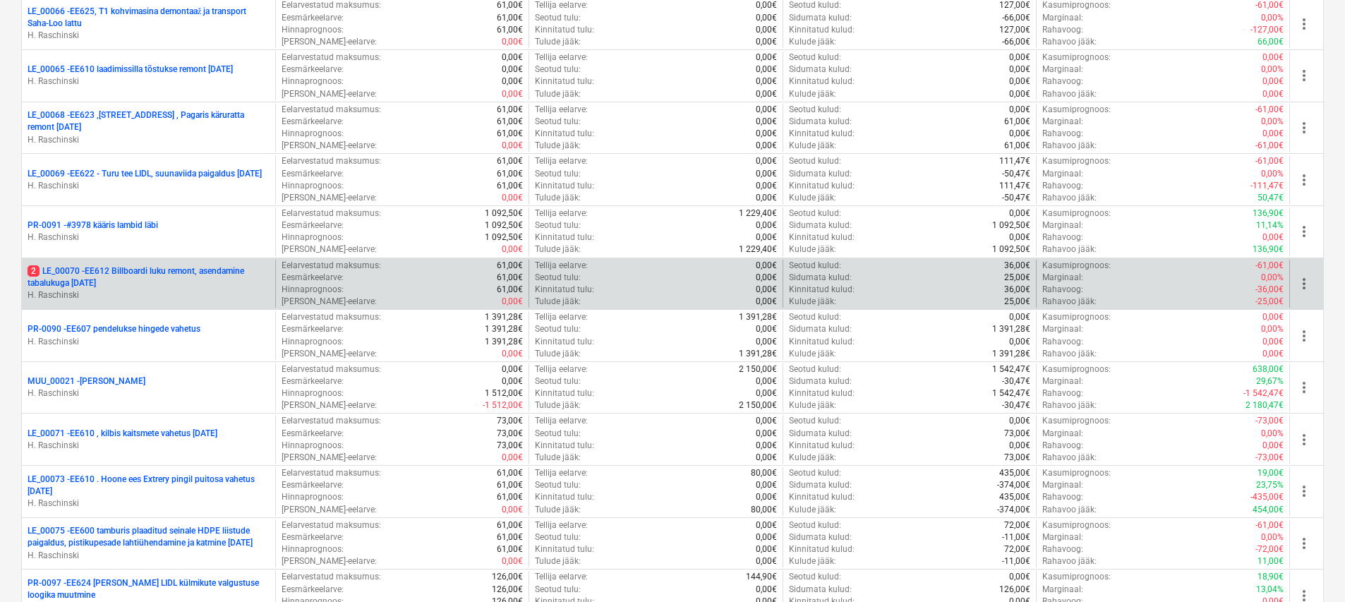
click at [176, 272] on p "2 LE_00070 - EE612 Billboardi luku remont, asendamine tabalukuga [DATE]" at bounding box center [149, 277] width 242 height 24
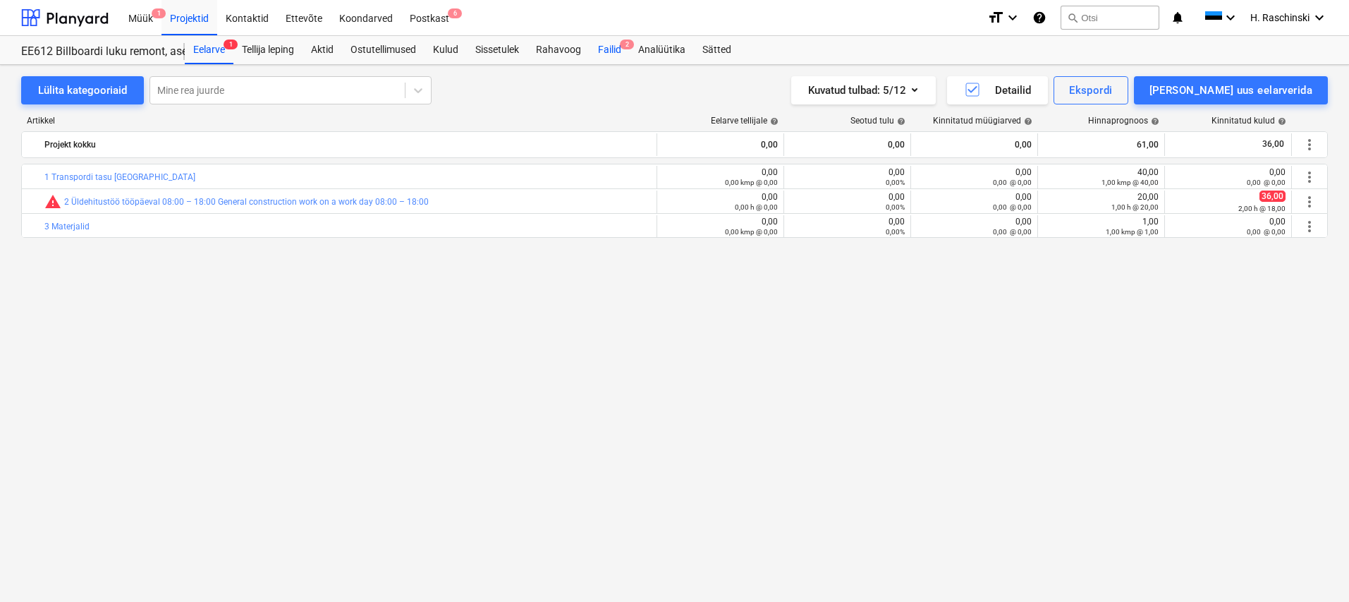
click at [615, 54] on div "Failid 2" at bounding box center [610, 50] width 40 height 28
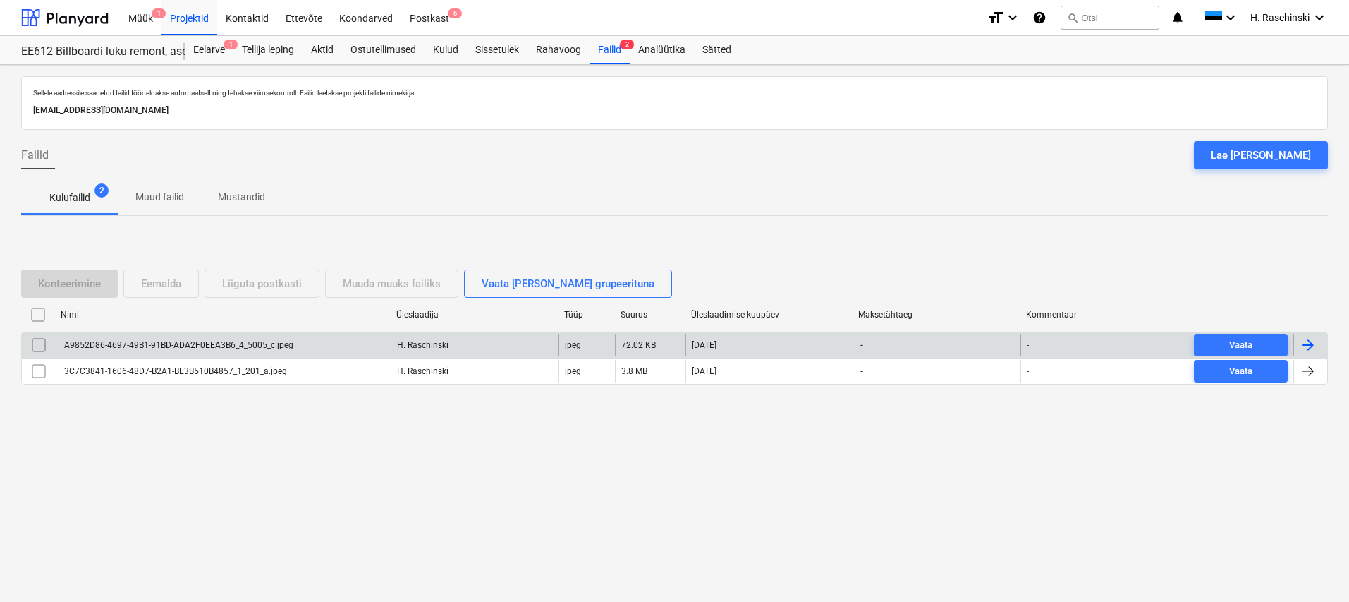
click at [120, 351] on div "A9852D86-4697-49B1-91BD-ADA2F0EEA3B6_4_5005_c.jpeg" at bounding box center [223, 345] width 335 height 23
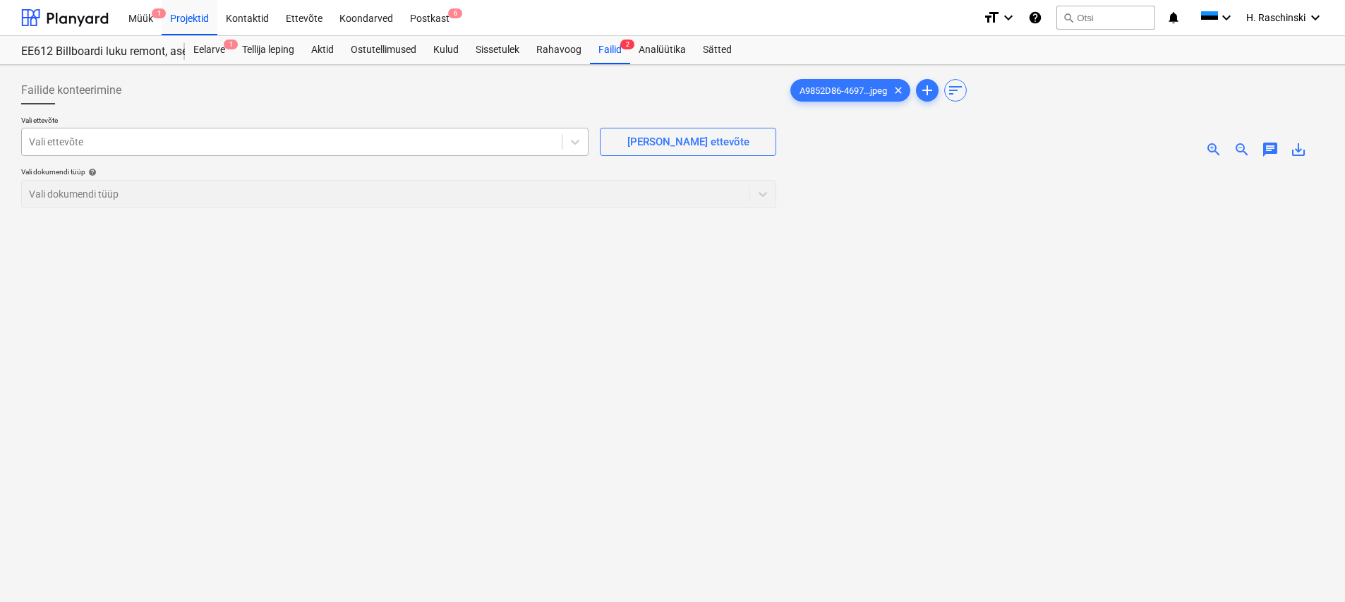
click at [193, 141] on div at bounding box center [292, 142] width 526 height 14
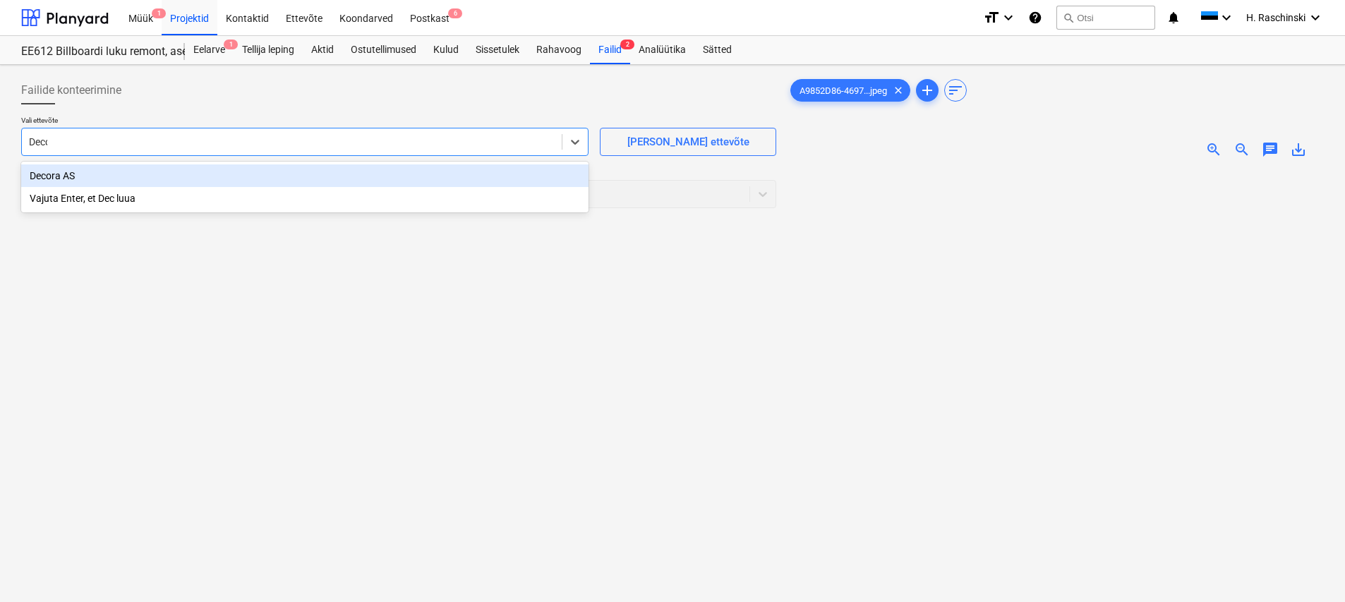
type input "Decora"
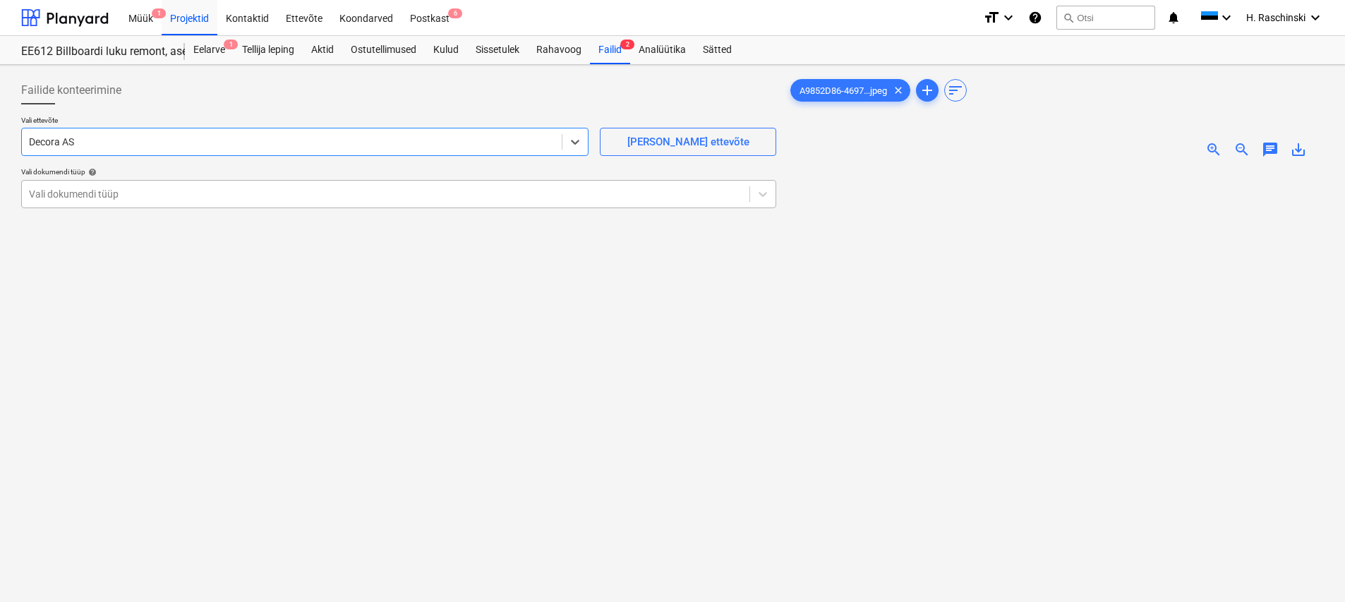
click at [162, 198] on div at bounding box center [385, 194] width 713 height 14
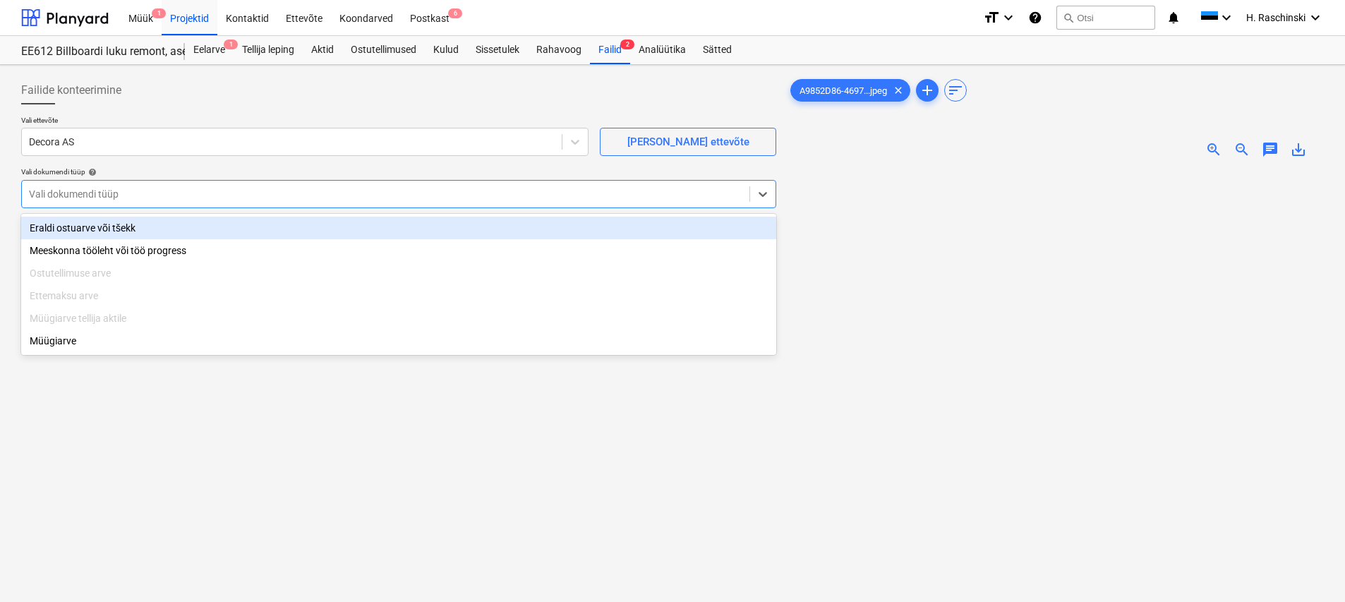
click at [111, 233] on div "Eraldi ostuarve või tšekk" at bounding box center [398, 228] width 755 height 23
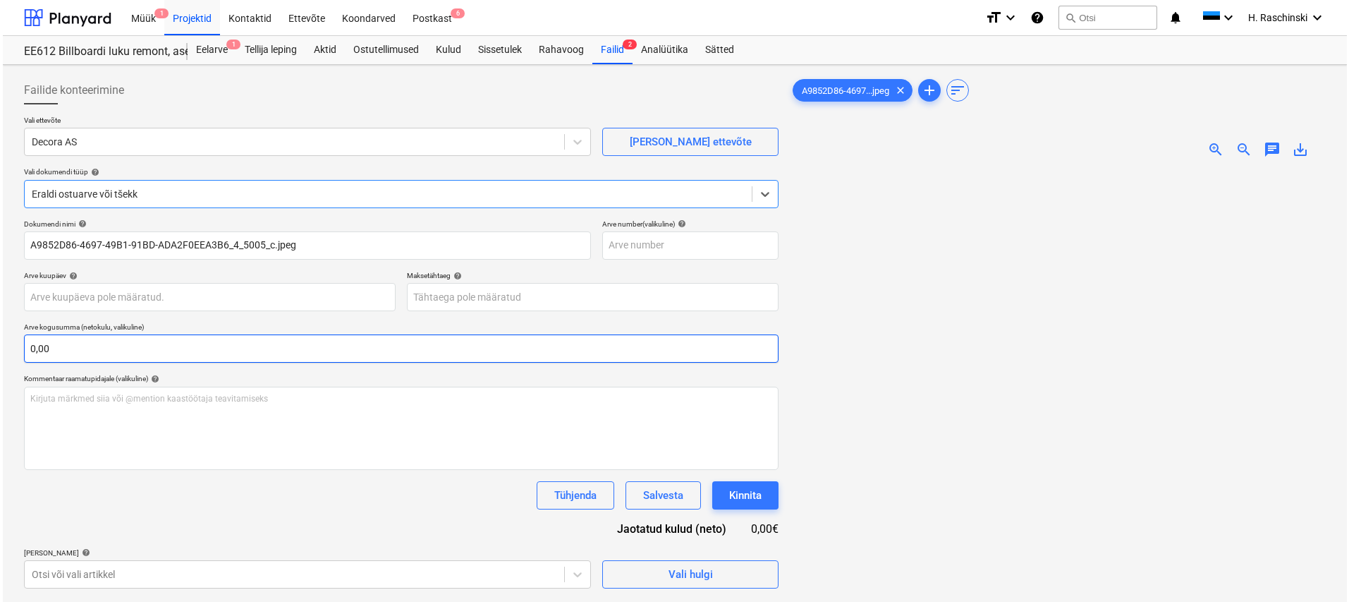
scroll to position [141, 0]
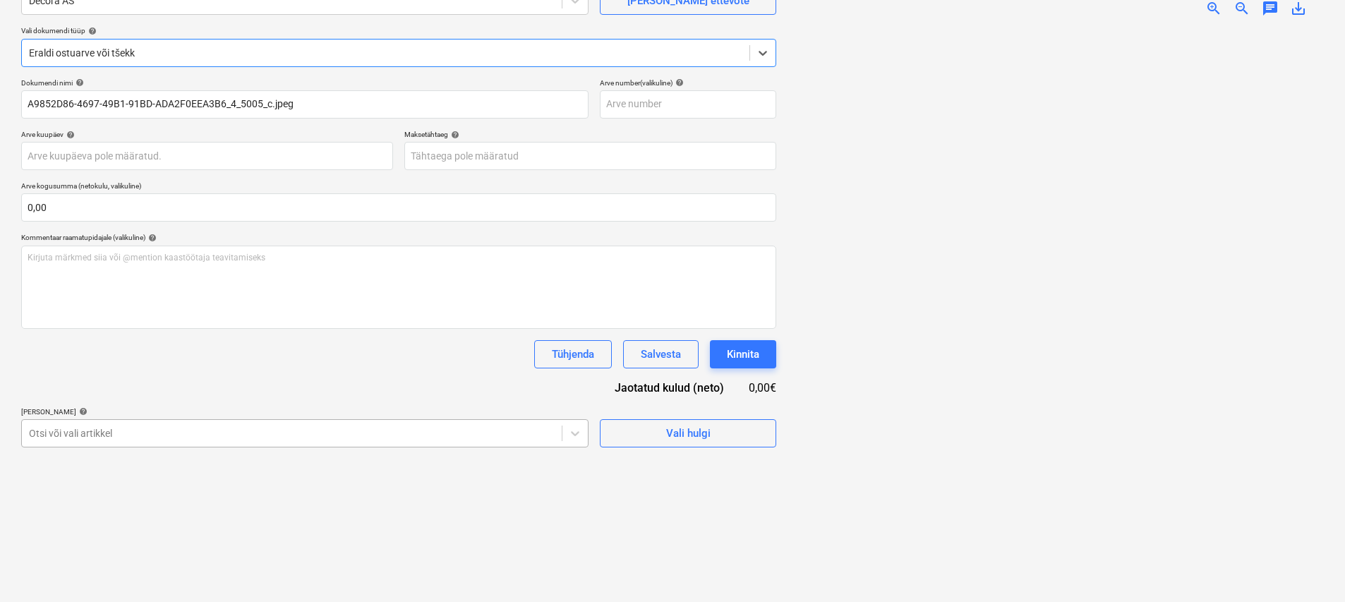
click at [146, 431] on div at bounding box center [292, 433] width 526 height 14
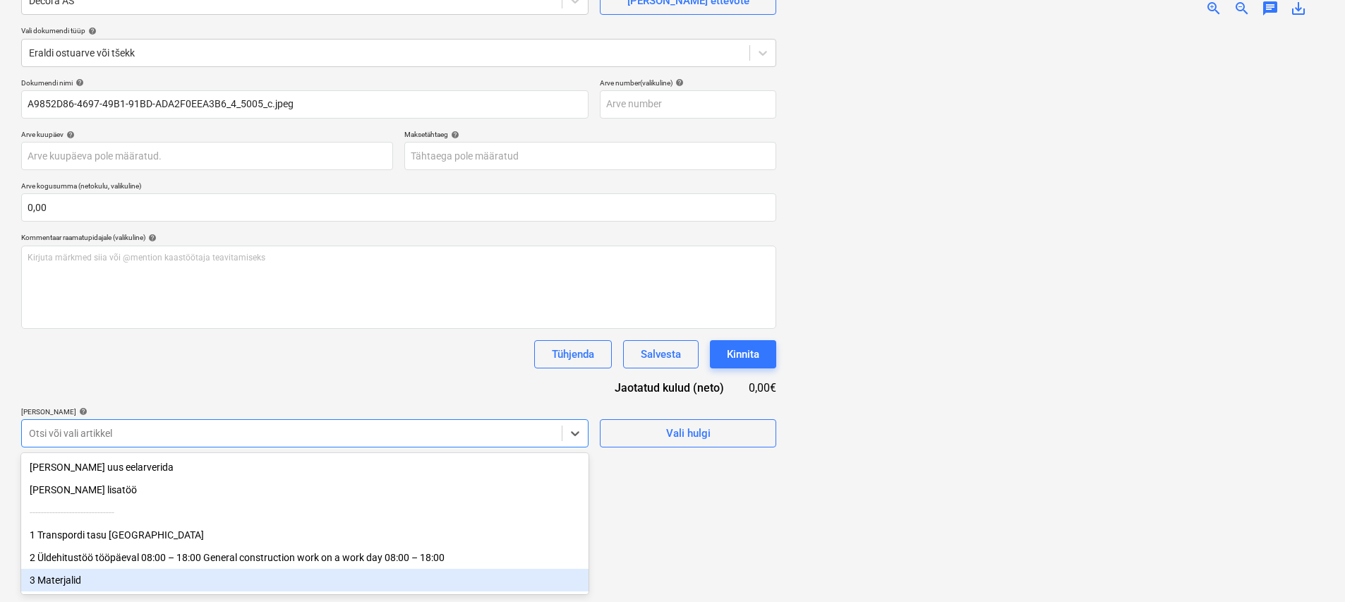
click at [78, 576] on div "3 Materjalid" at bounding box center [304, 580] width 567 height 23
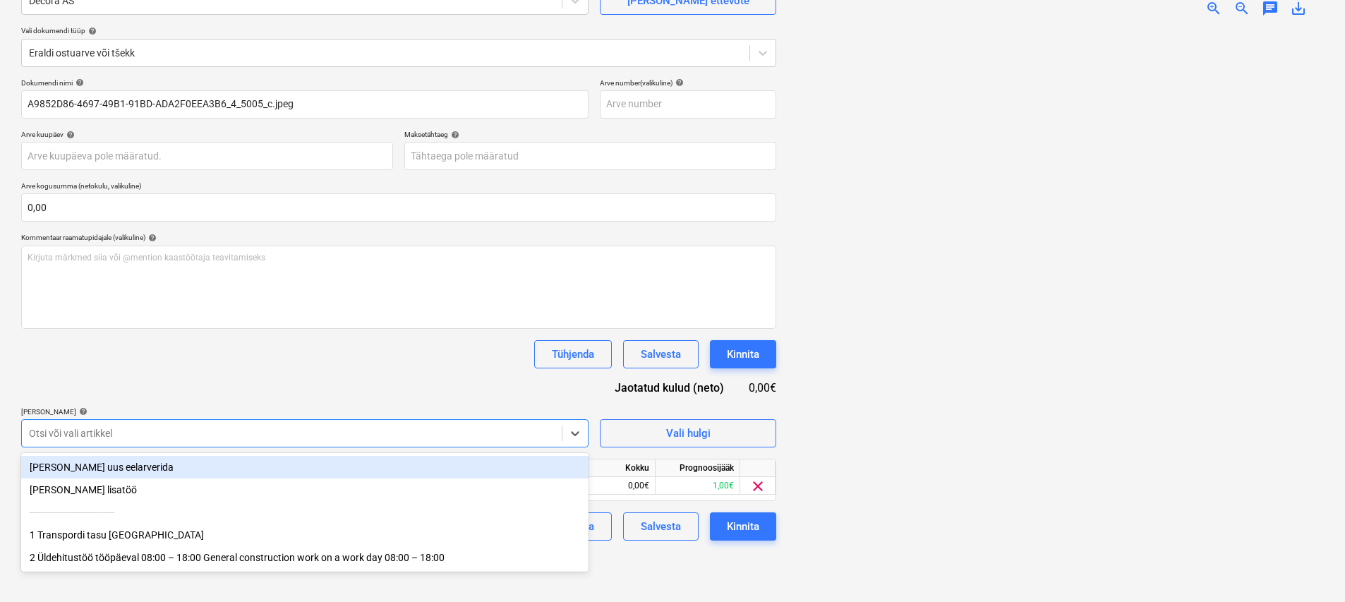
click at [189, 409] on div "[PERSON_NAME] artiklid help" at bounding box center [304, 411] width 567 height 9
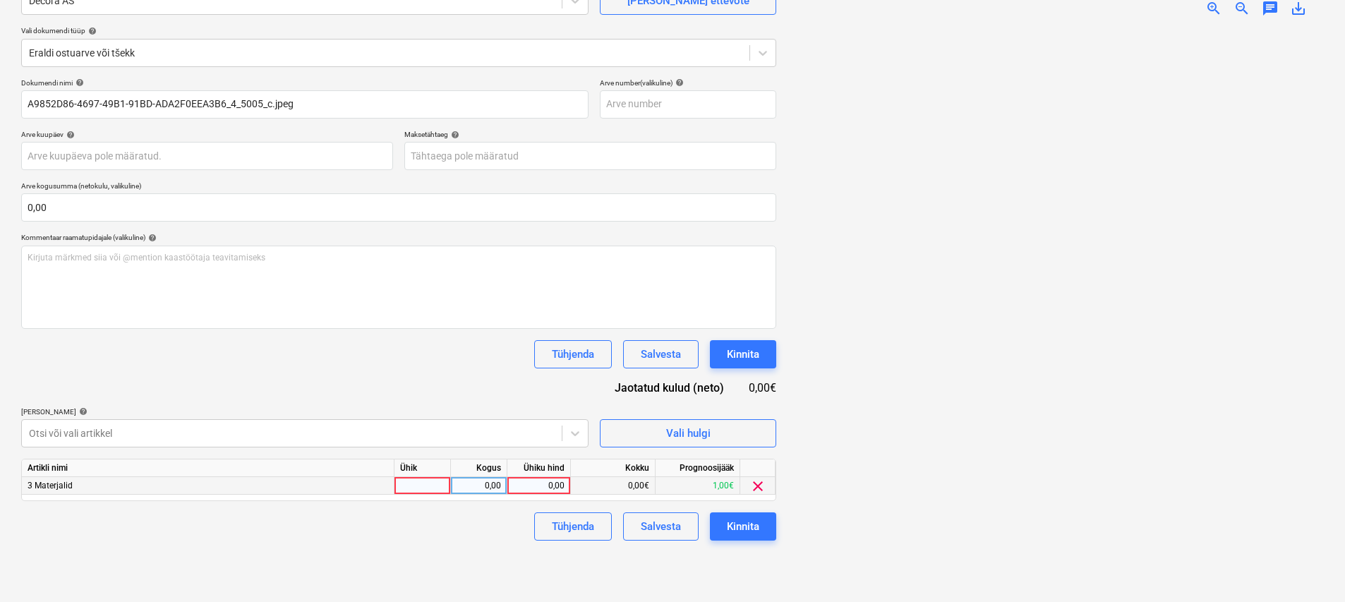
click at [423, 483] on div at bounding box center [422, 486] width 56 height 18
type input "kmp"
click at [541, 487] on div "0,00" at bounding box center [538, 486] width 51 height 18
type input "7,19"
click at [729, 540] on button "Kinnita" at bounding box center [743, 526] width 66 height 28
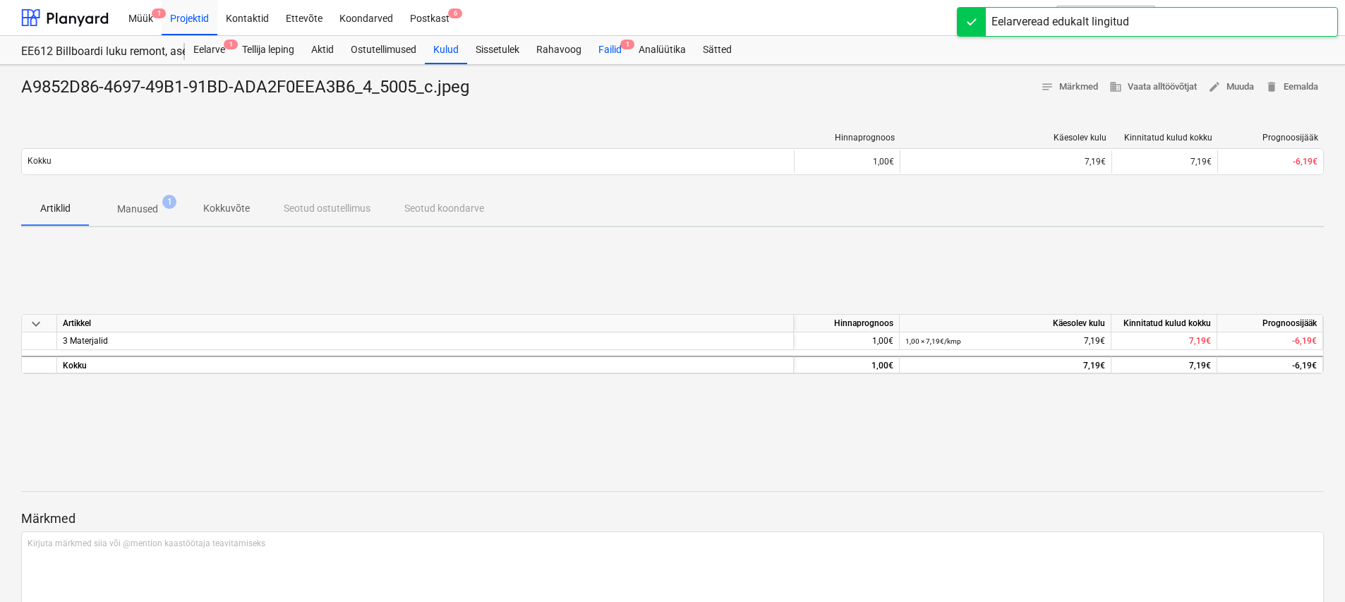
click at [609, 49] on div "Failid 1" at bounding box center [610, 50] width 40 height 28
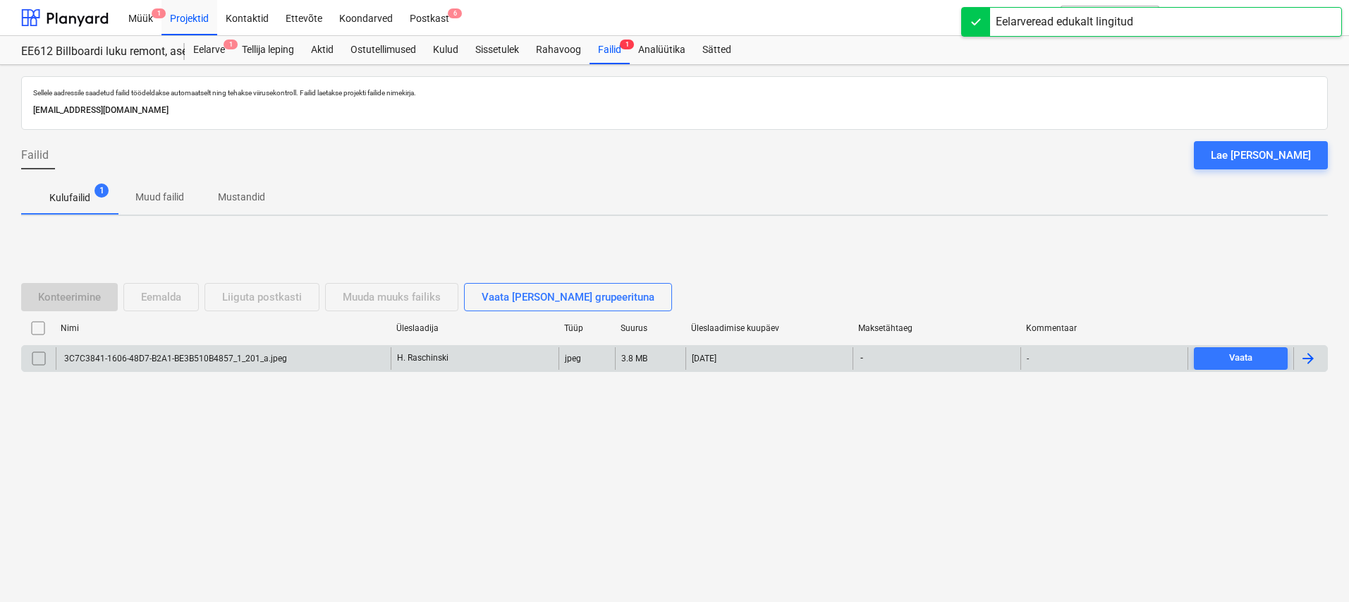
click at [179, 363] on div "3C7C3841-1606-48D7-B2A1-BE3B510B4857_1_201_a.jpeg" at bounding box center [174, 358] width 225 height 10
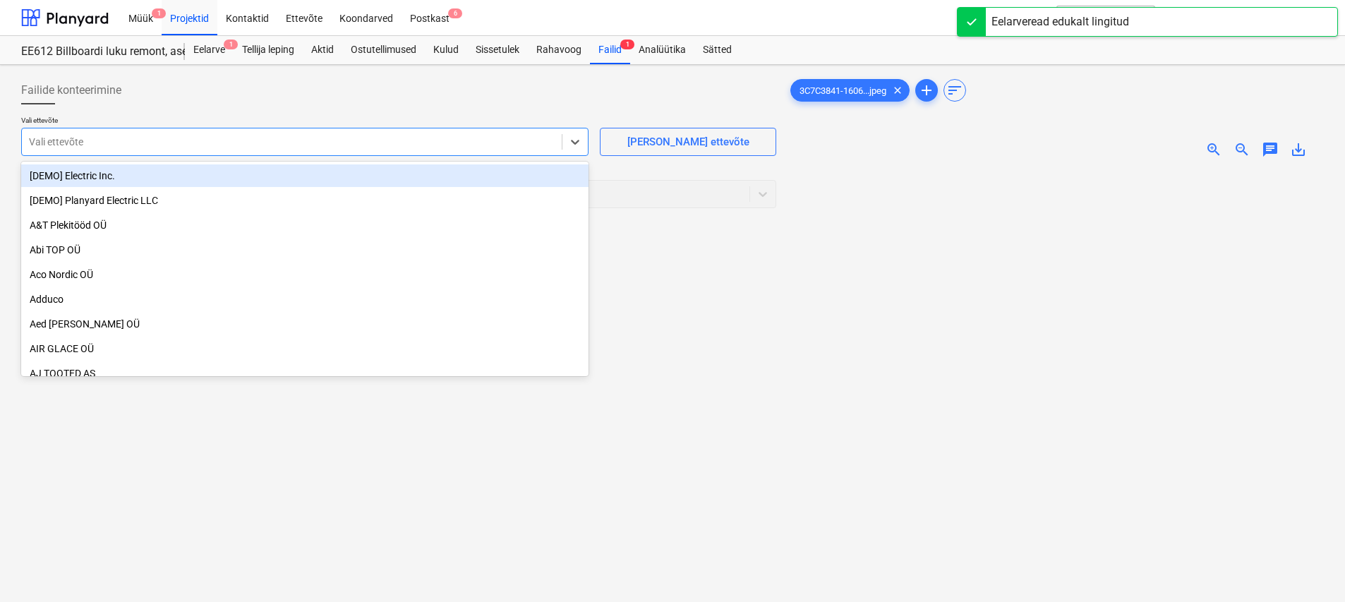
drag, startPoint x: 436, startPoint y: 150, endPoint x: 438, endPoint y: 140, distance: 10.8
click at [436, 150] on div "Vali ettevõte" at bounding box center [292, 142] width 540 height 20
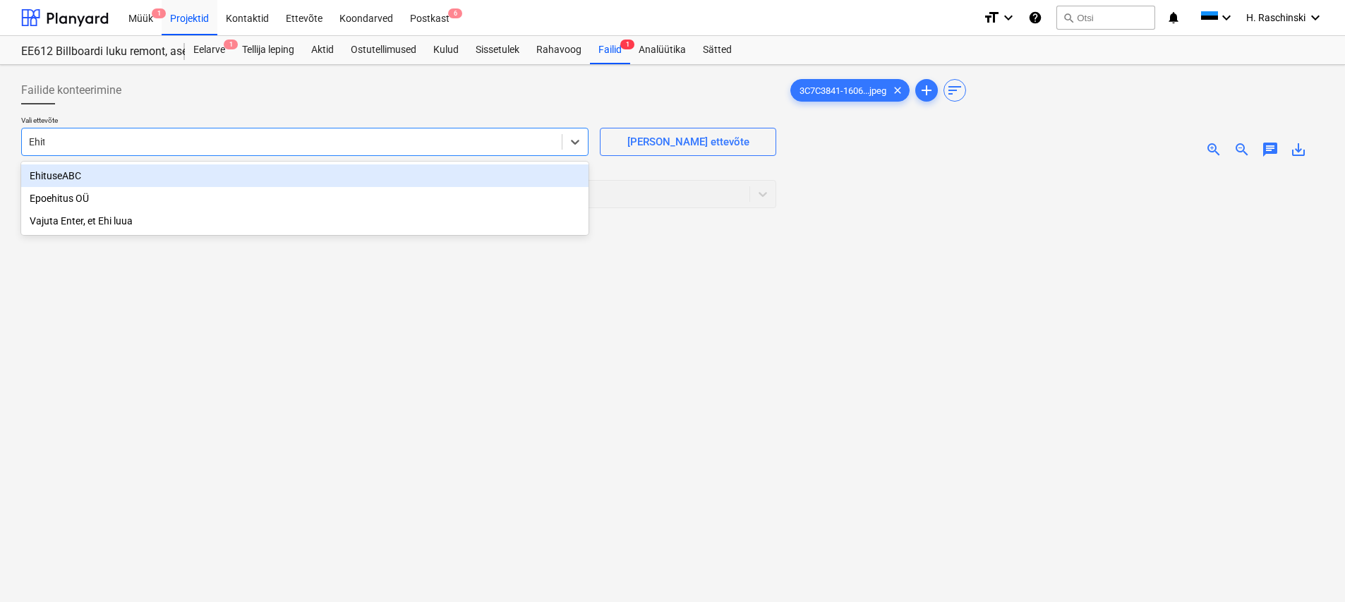
type input "Ehitus"
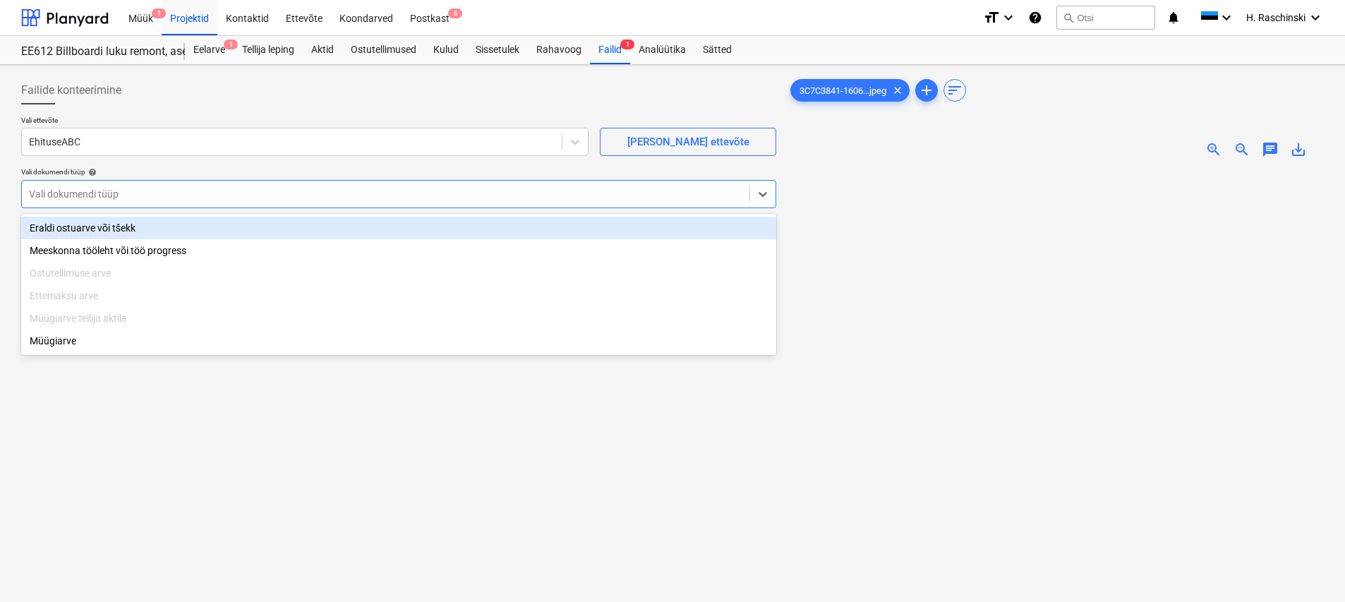
click at [303, 199] on div at bounding box center [385, 194] width 713 height 14
click at [205, 224] on div "Eraldi ostuarve või tšekk" at bounding box center [398, 228] width 755 height 23
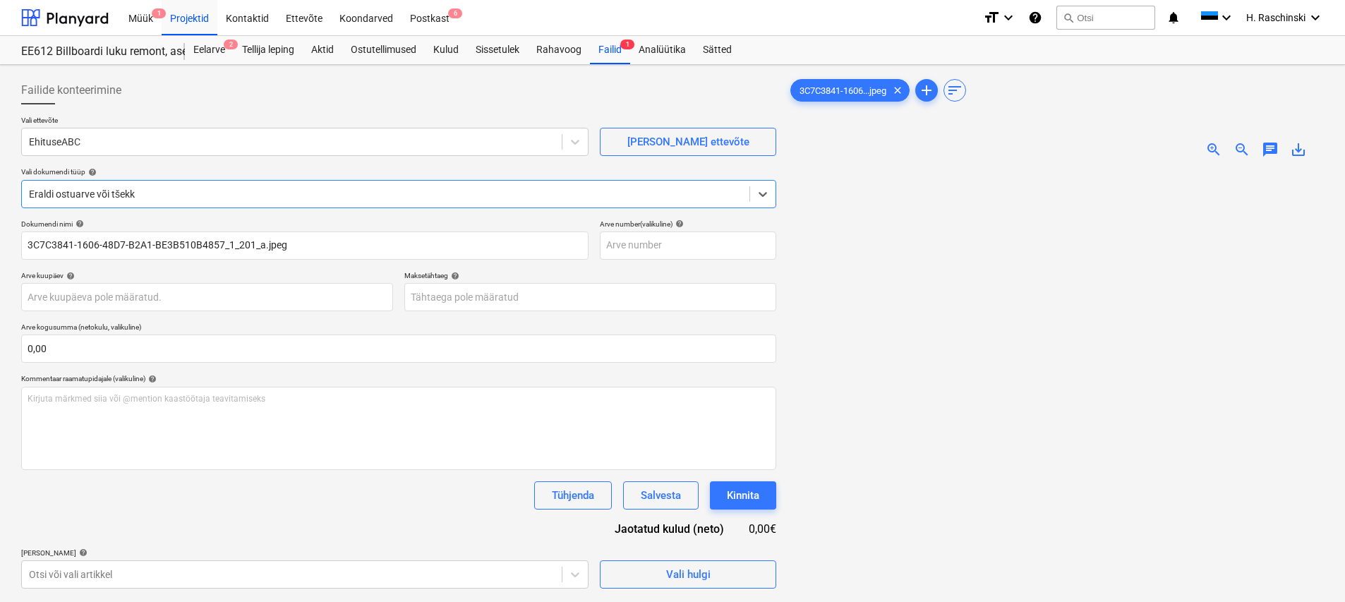
click at [1211, 145] on span "zoom_in" at bounding box center [1213, 149] width 17 height 17
click at [1211, 146] on span "zoom_in" at bounding box center [1213, 149] width 17 height 17
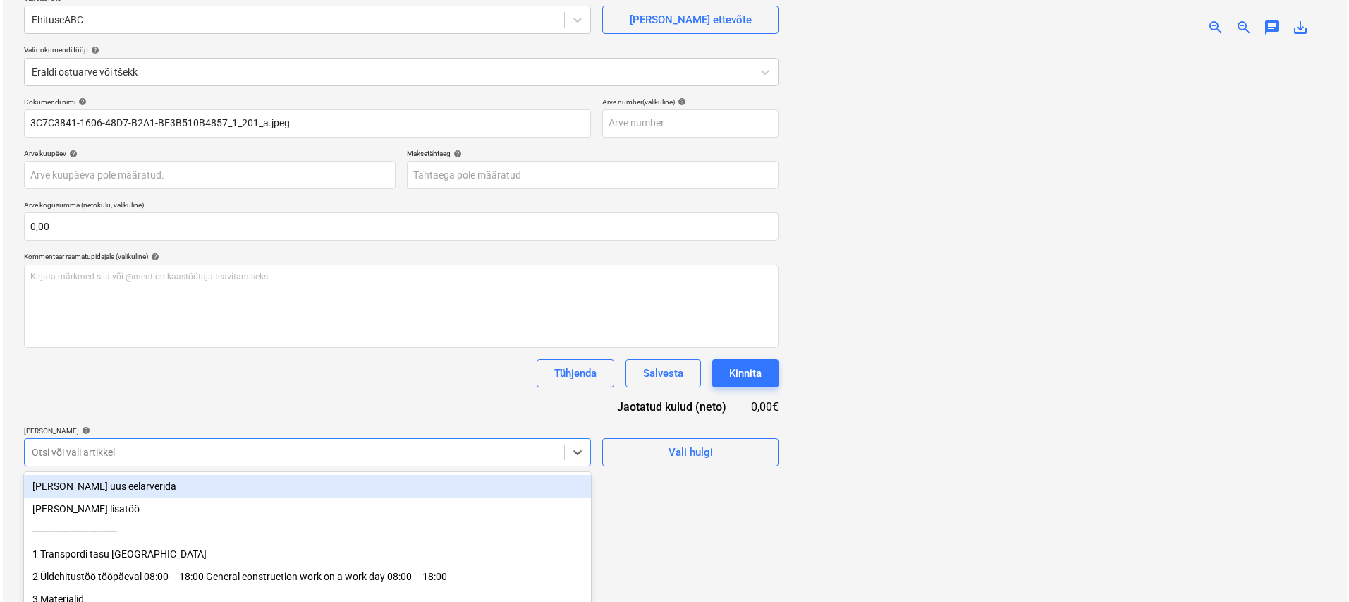
scroll to position [139, 0]
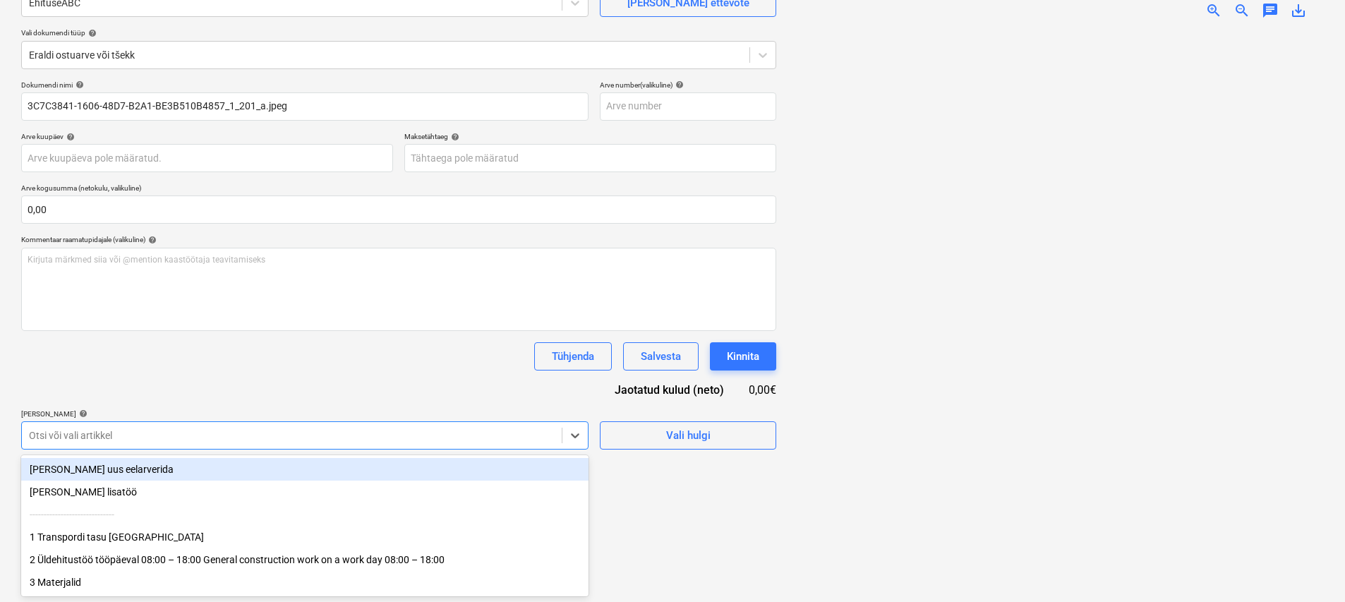
click at [184, 447] on div "Otsi või vali artikkel" at bounding box center [304, 435] width 567 height 28
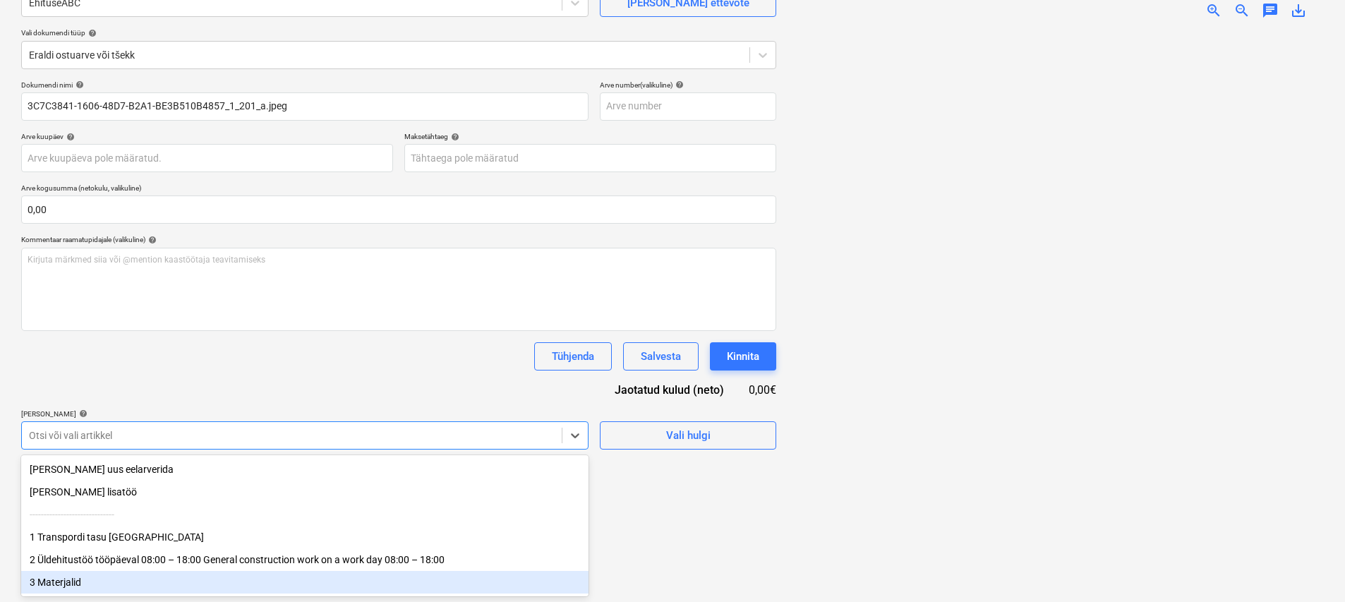
click at [84, 576] on div "3 Materjalid" at bounding box center [304, 582] width 567 height 23
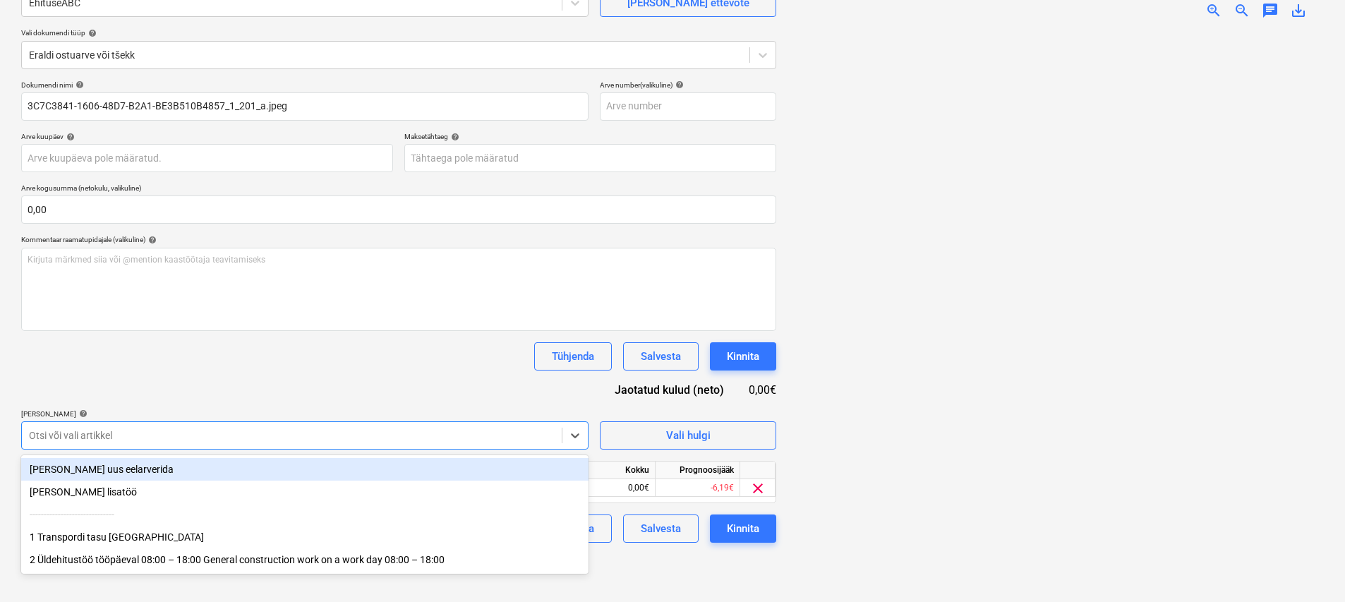
click at [188, 381] on div "Dokumendi nimi help 3C7C3841-1606-48D7-B2A1-BE3B510B4857_1_201_a.jpeg Arve numb…" at bounding box center [398, 311] width 755 height 462
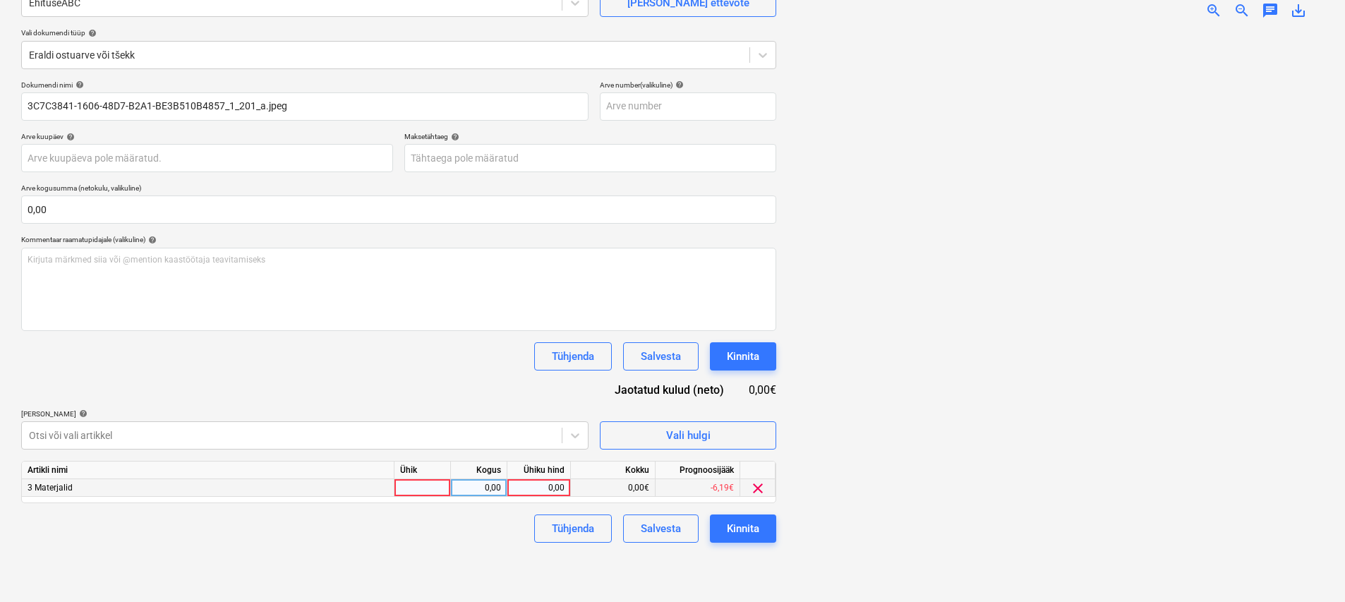
click at [424, 492] on div at bounding box center [422, 488] width 56 height 18
type input "kmp"
type input "10,31"
drag, startPoint x: 367, startPoint y: 544, endPoint x: 701, endPoint y: 556, distance: 334.6
click at [369, 544] on div "Failide konteerimine Vali ettevõte EhituseABC [PERSON_NAME] uus ettevõte Vali d…" at bounding box center [399, 265] width 766 height 667
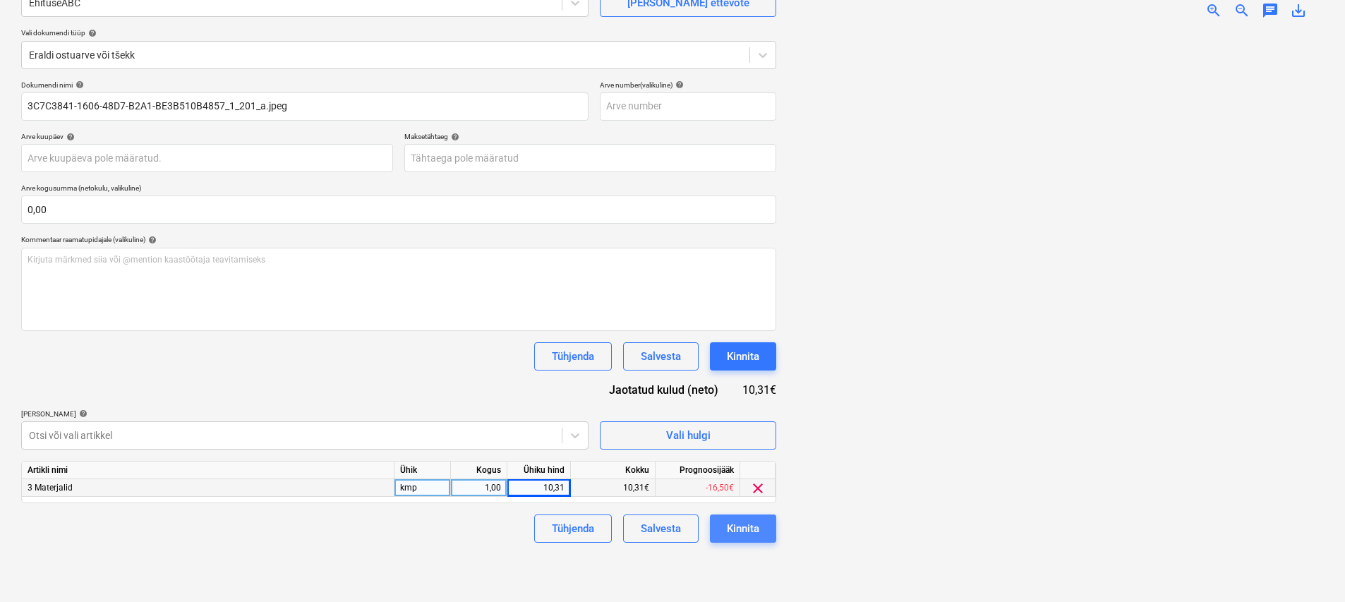
click at [751, 537] on div "Kinnita" at bounding box center [743, 528] width 32 height 18
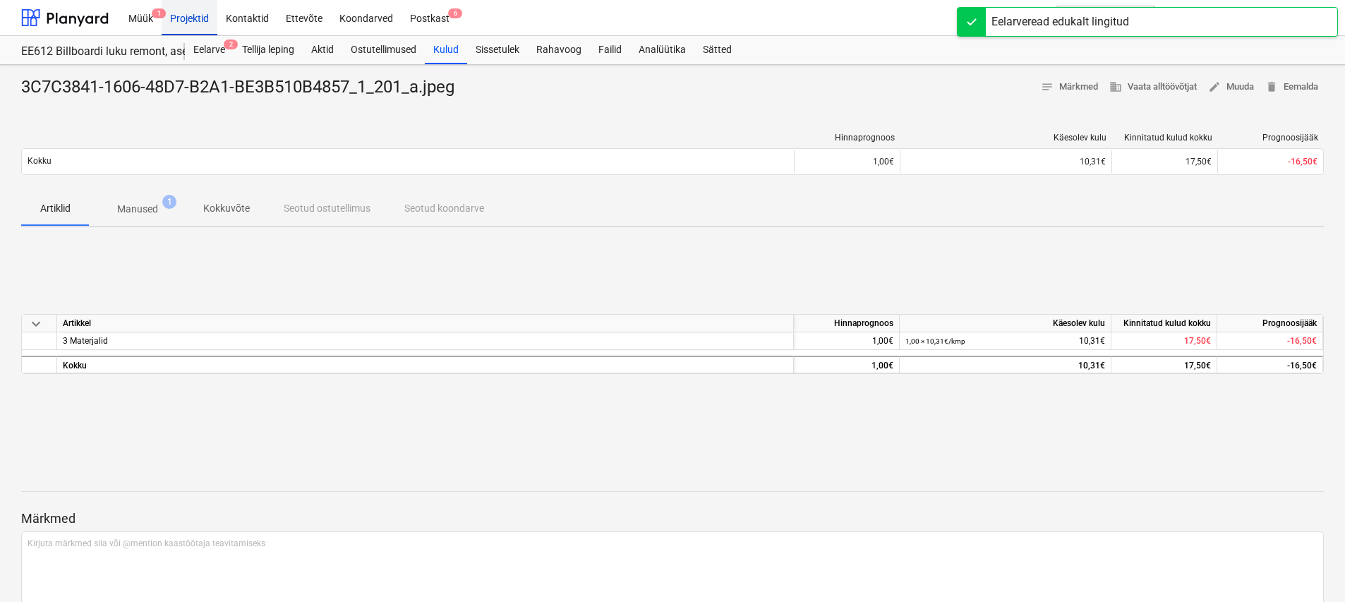
click at [204, 19] on div "Projektid" at bounding box center [190, 17] width 56 height 36
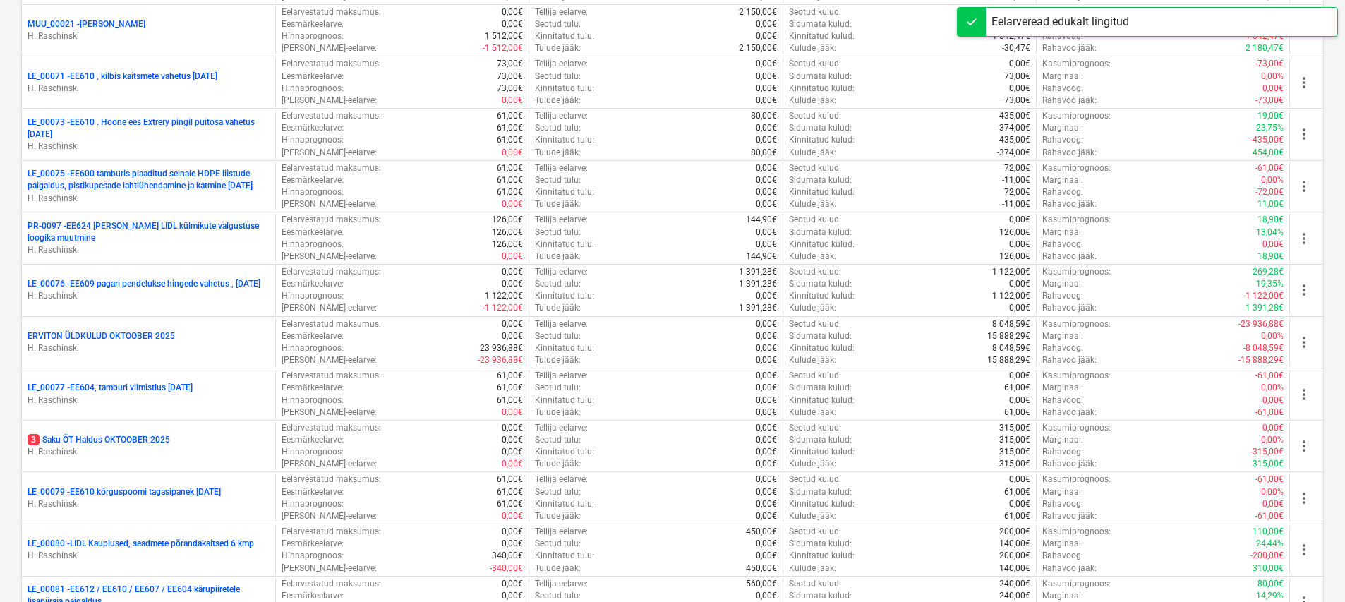
scroll to position [2832, 0]
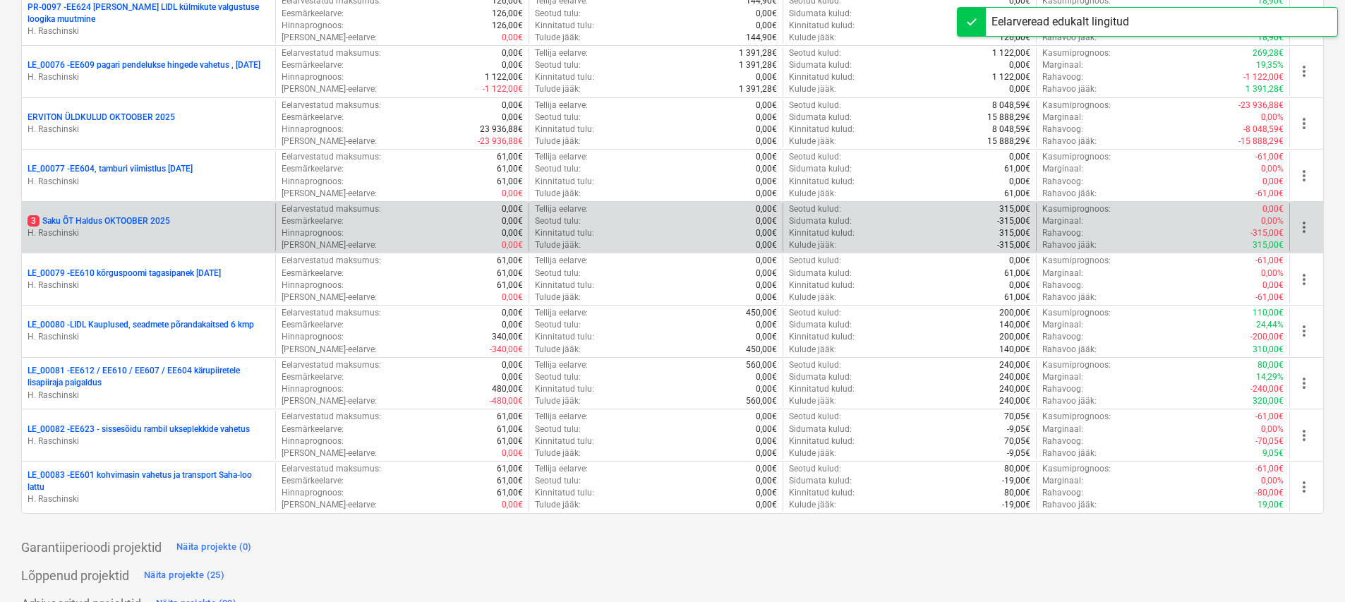
click at [142, 218] on p "3 Saku ÕT Haldus [DATE]" at bounding box center [99, 221] width 142 height 12
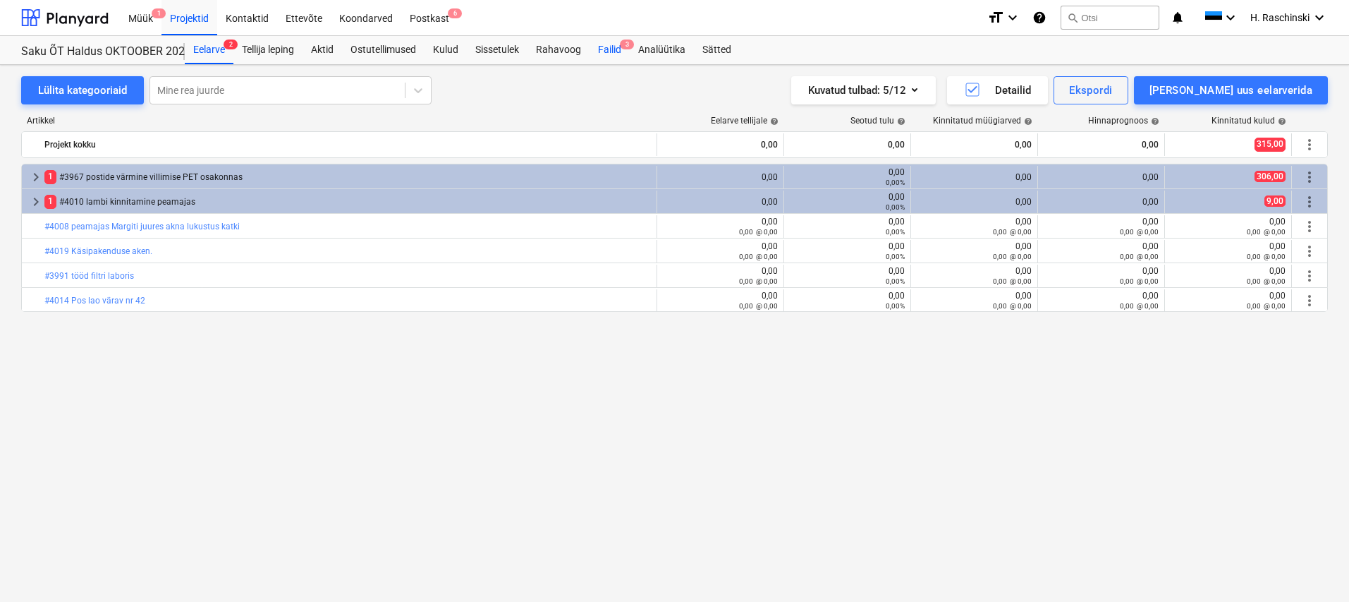
click at [614, 54] on div "Failid 3" at bounding box center [610, 50] width 40 height 28
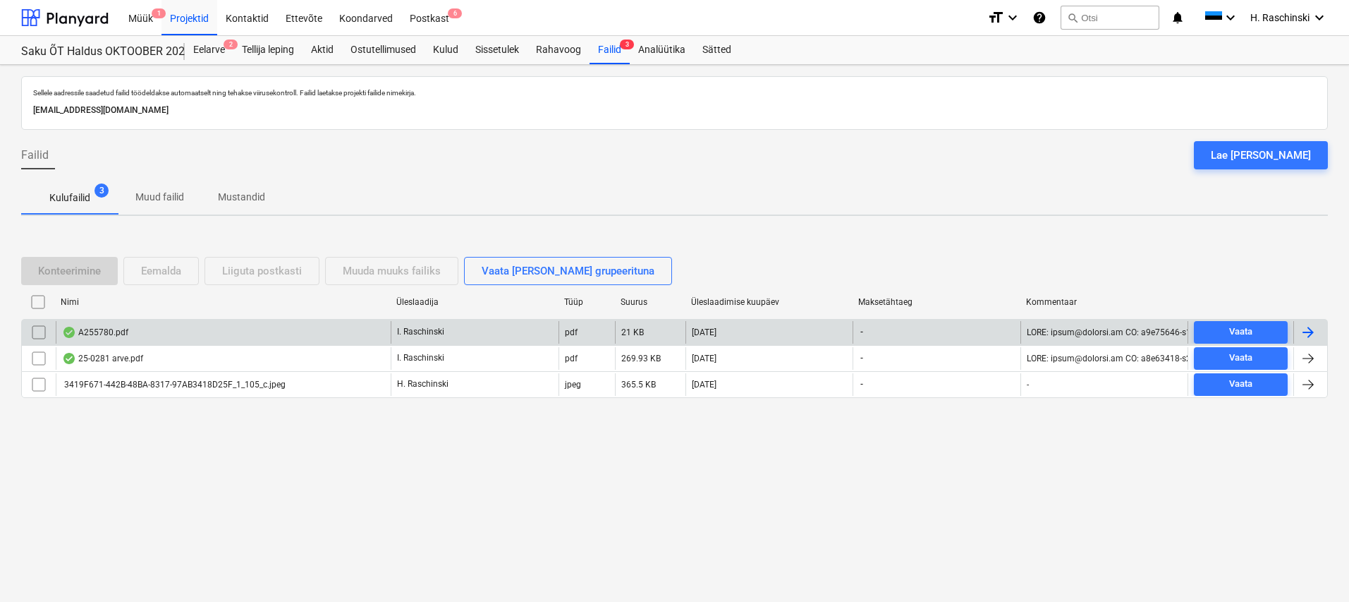
click at [108, 327] on div "A255780.pdf" at bounding box center [95, 332] width 66 height 11
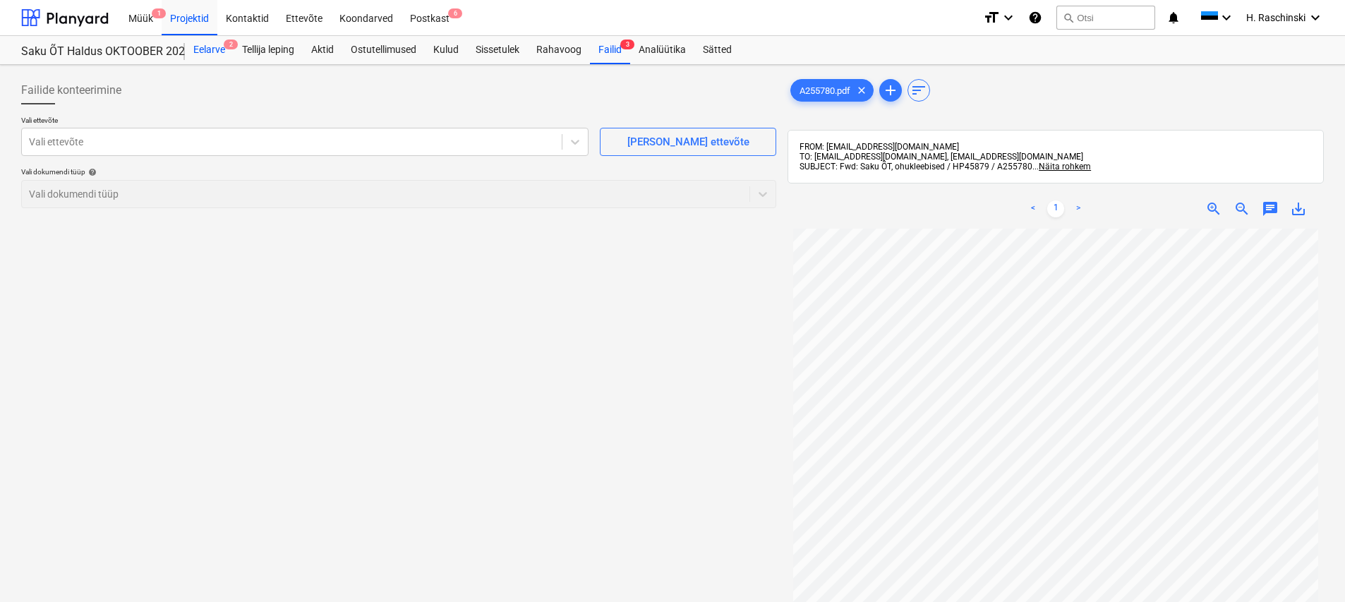
click at [221, 48] on div "Eelarve 2" at bounding box center [209, 50] width 49 height 28
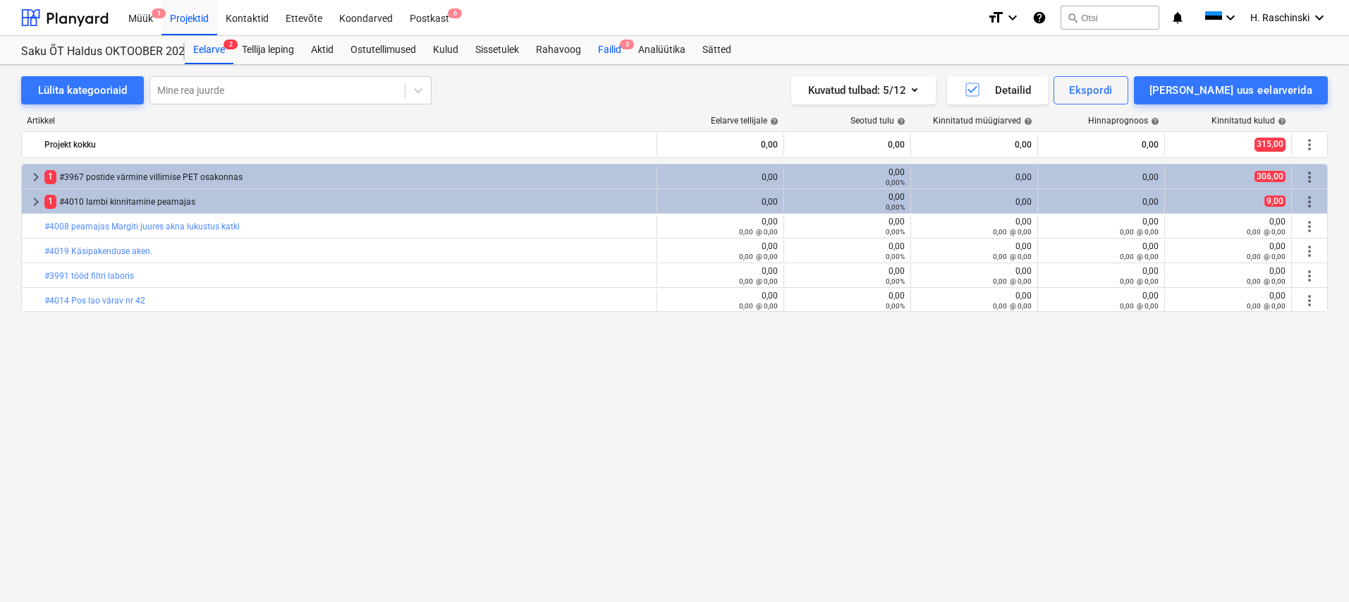
click at [608, 50] on div "Failid 3" at bounding box center [610, 50] width 40 height 28
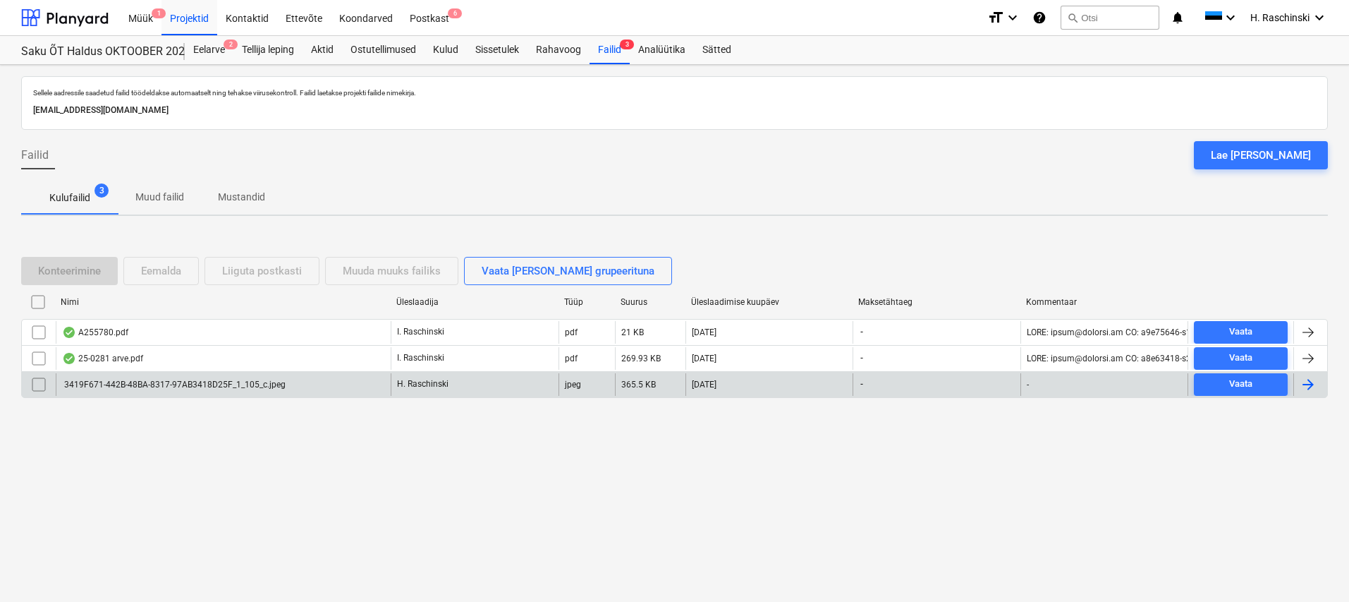
click at [138, 389] on div "3419F671-442B-48BA-8317-97AB3418D25F_1_105_c.jpeg" at bounding box center [223, 384] width 335 height 23
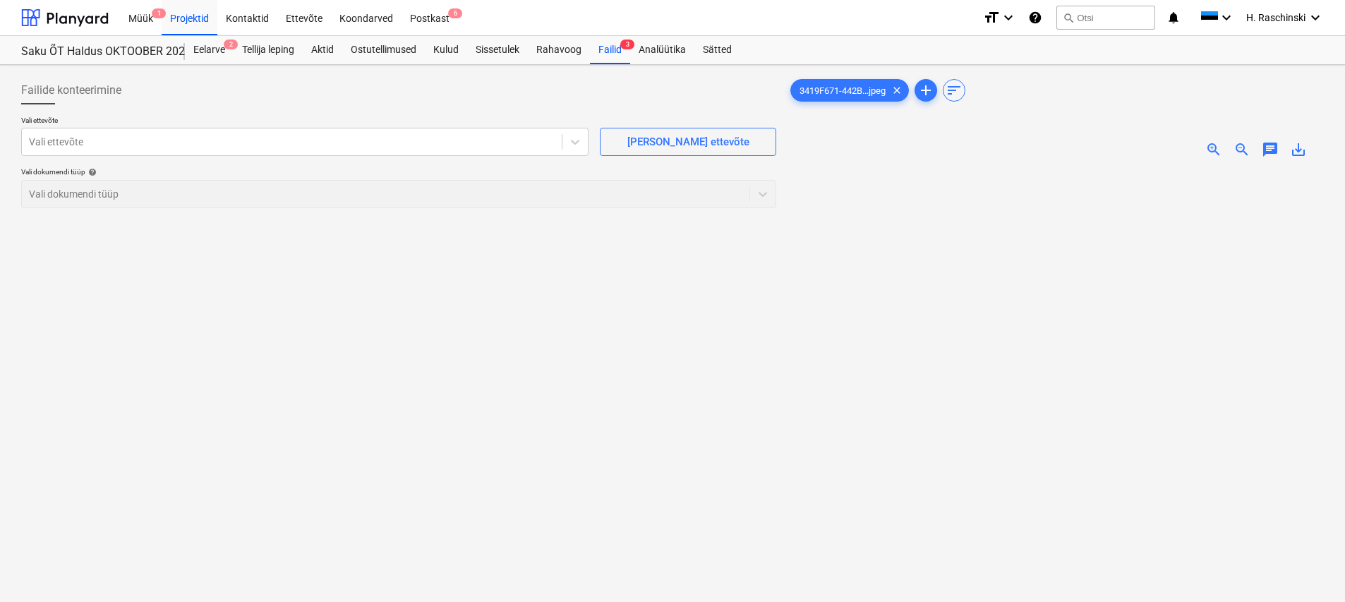
click at [1210, 147] on span "zoom_in" at bounding box center [1213, 149] width 17 height 17
click at [487, 147] on div at bounding box center [292, 142] width 526 height 14
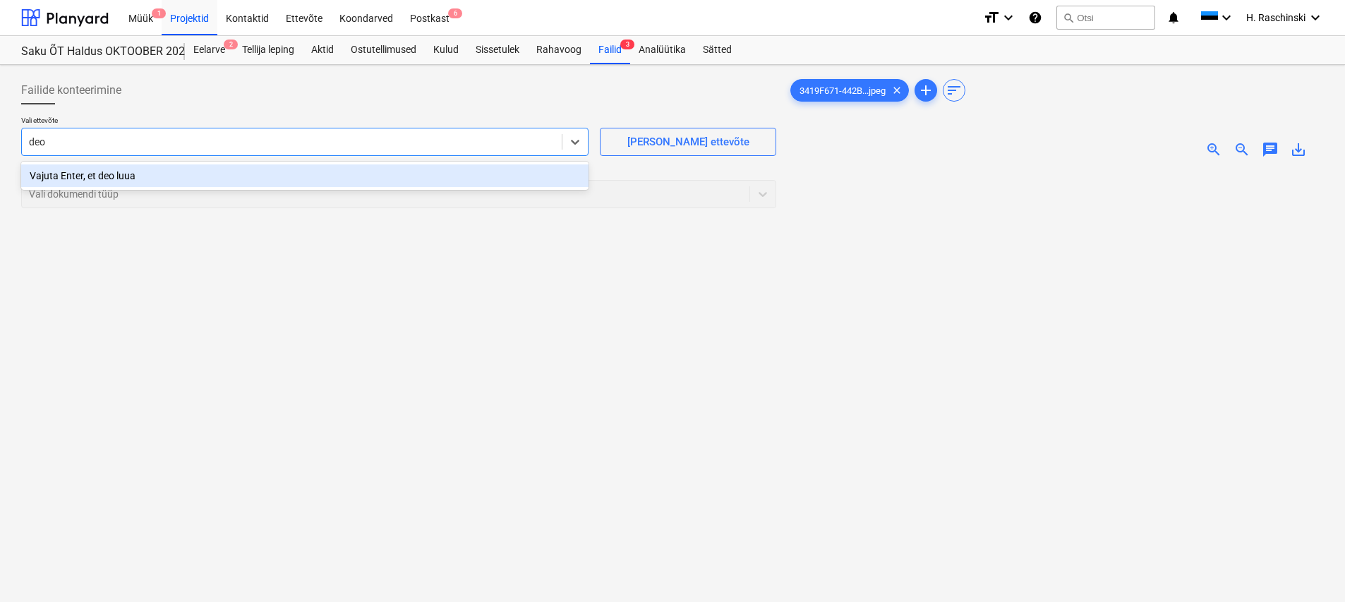
type input "deop"
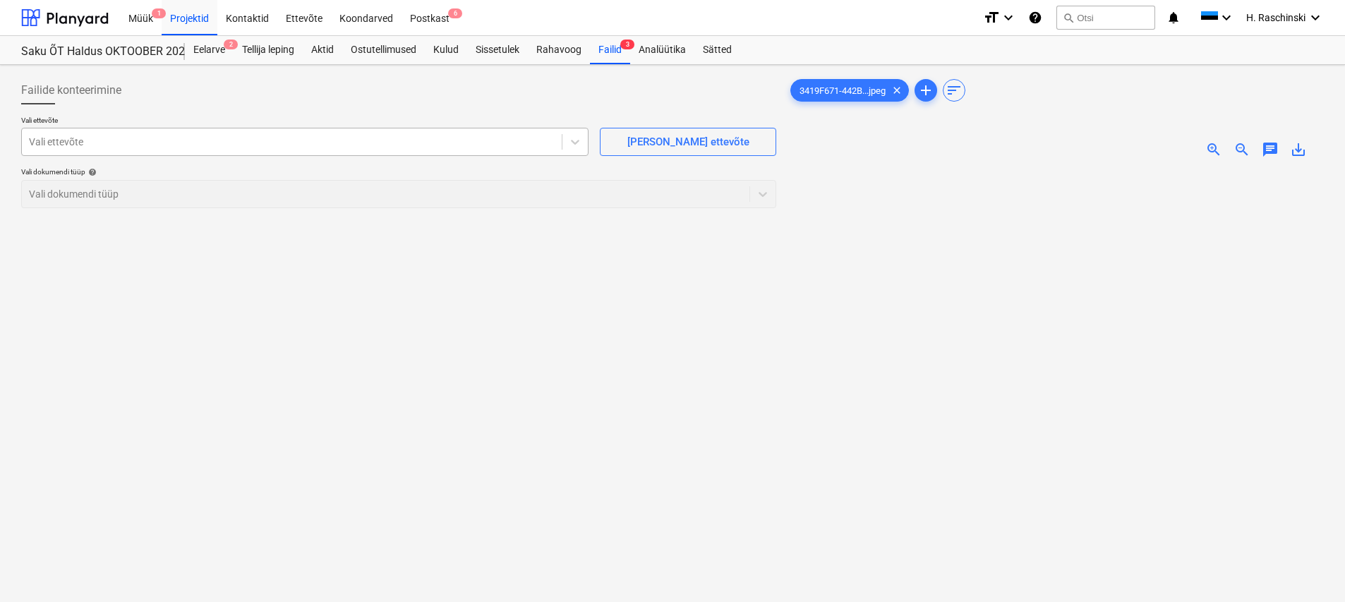
click at [243, 141] on div at bounding box center [292, 142] width 526 height 14
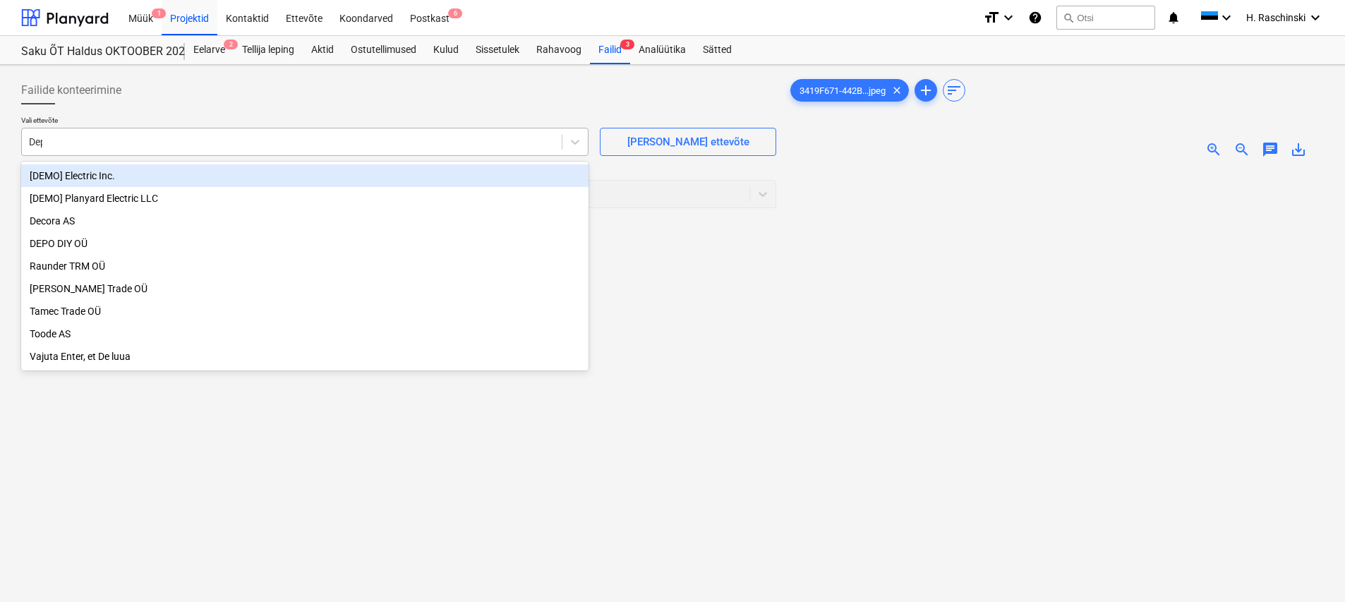
type input "Depo"
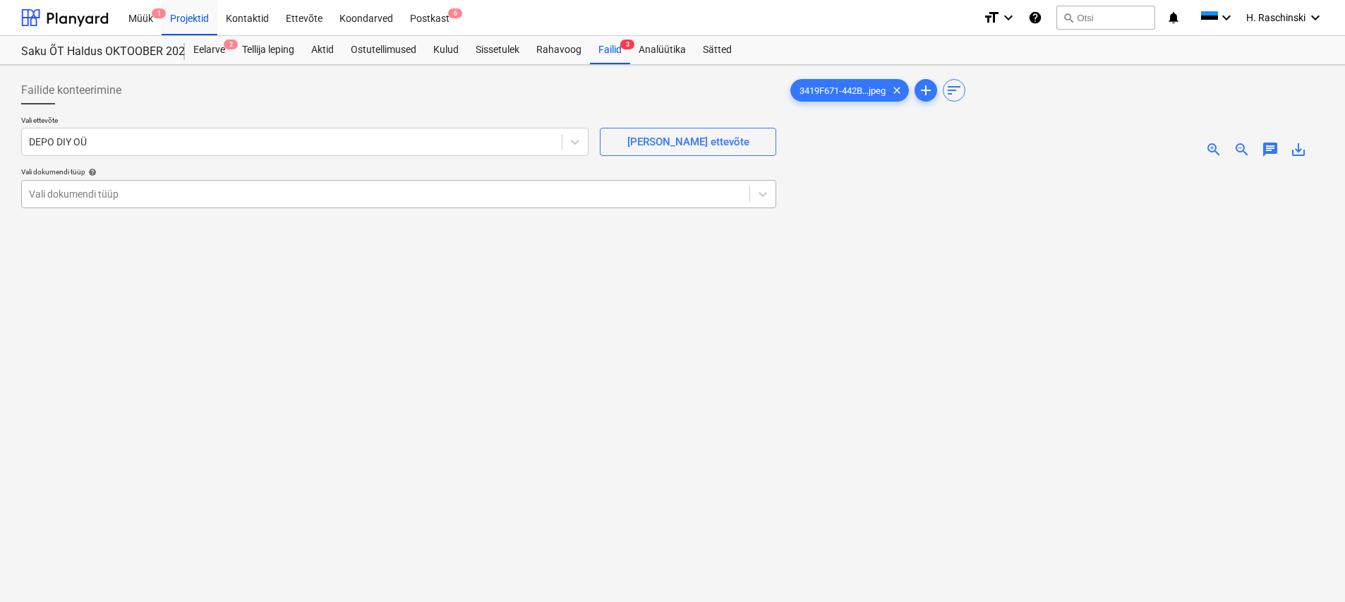
click at [91, 188] on div at bounding box center [385, 194] width 713 height 14
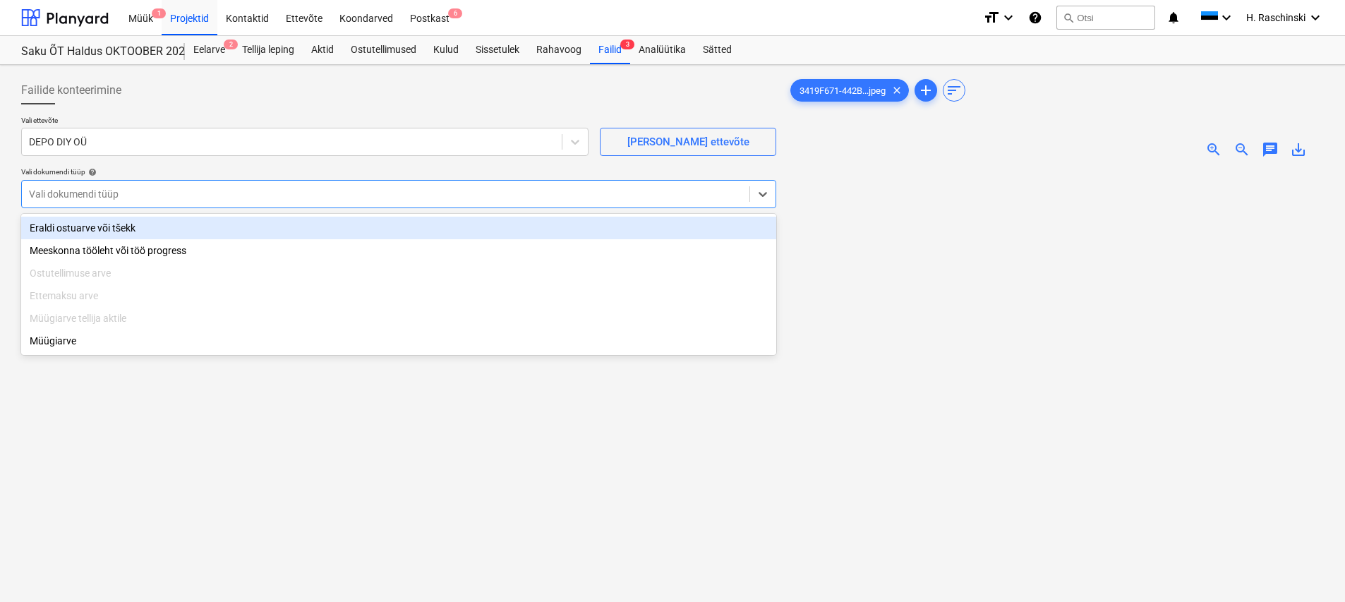
click at [97, 224] on div "Eraldi ostuarve või tšekk" at bounding box center [398, 228] width 755 height 23
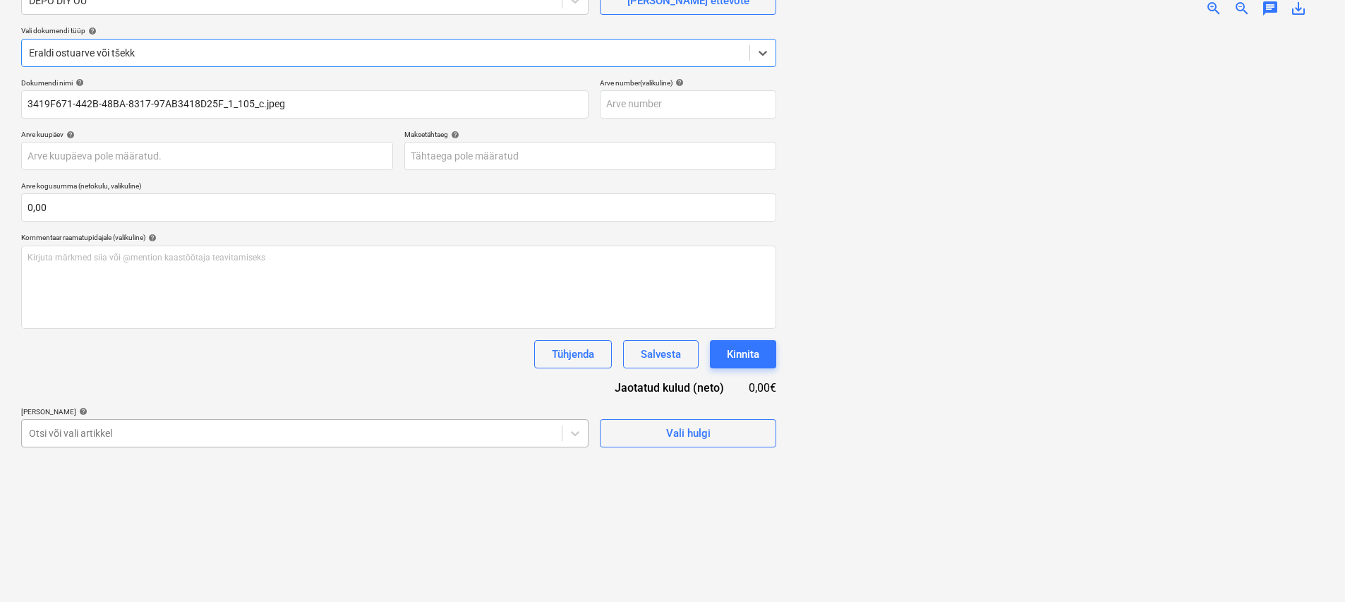
click at [200, 430] on body "Müük 1 Projektid Kontaktid Ettevõte Koondarved Postkast 6 format_size keyboard_…" at bounding box center [672, 160] width 1345 height 602
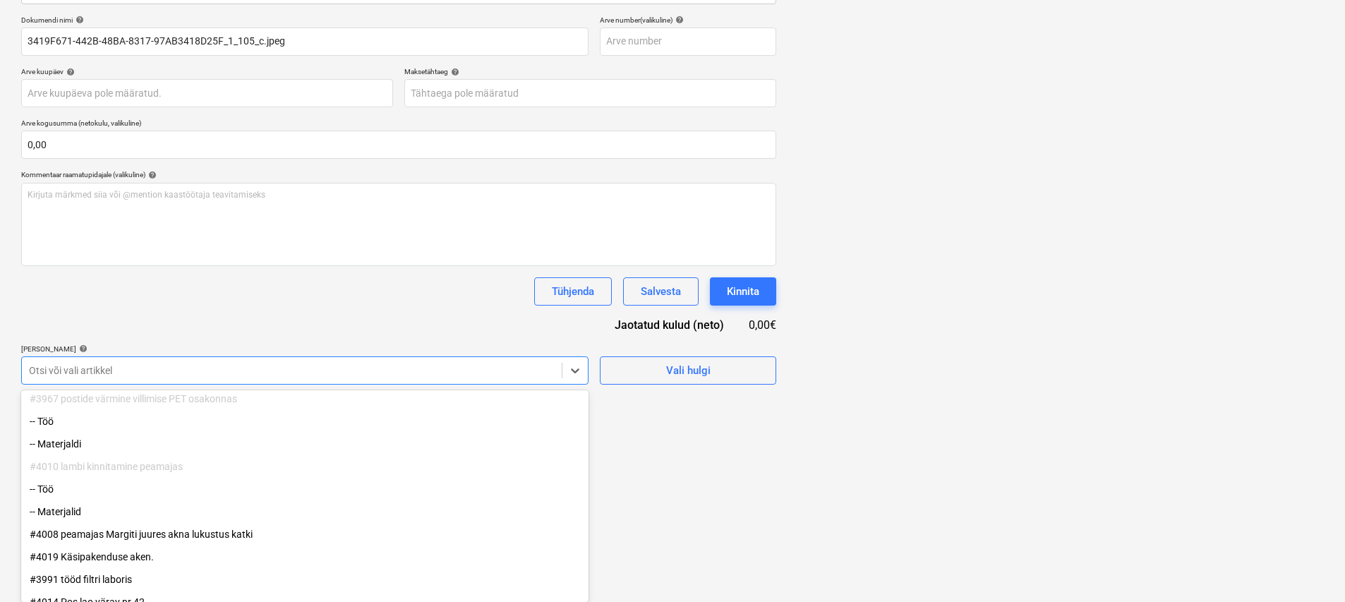
scroll to position [87, 0]
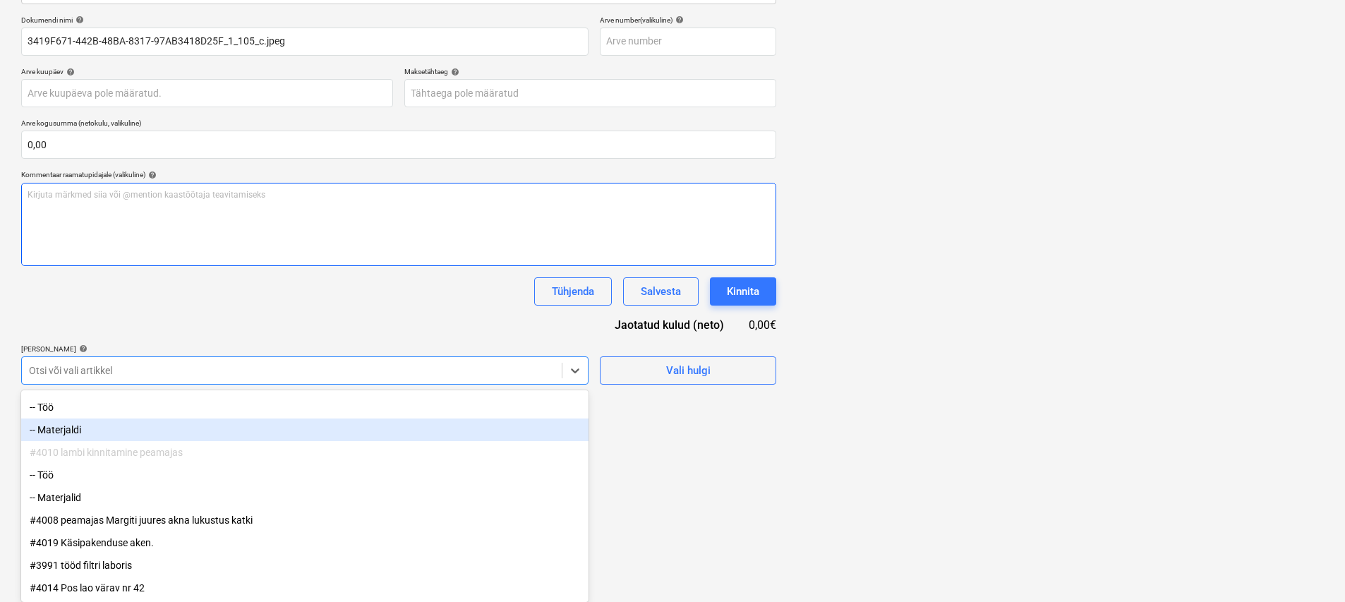
click at [293, 296] on div "Dokumendi nimi help 3419F671-442B-48BA-8317-97AB3418D25F_1_105_c.jpeg Arve numb…" at bounding box center [398, 200] width 755 height 369
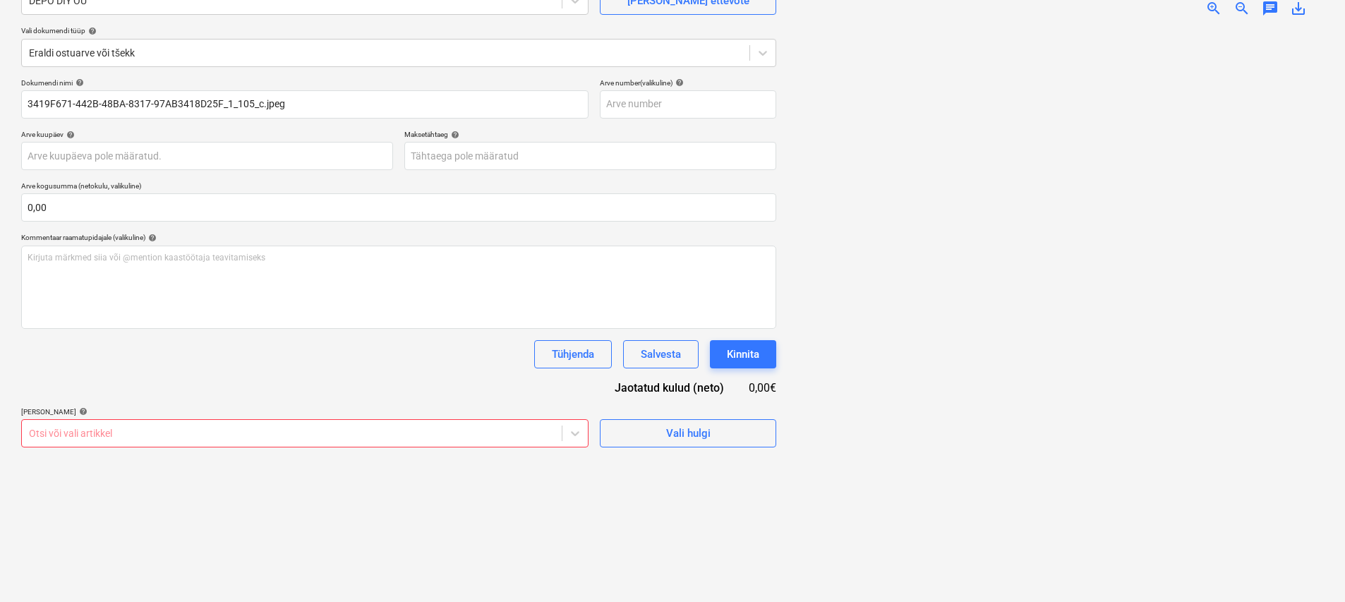
click at [509, 434] on body "Müük 1 Projektid Kontaktid Ettevõte Koondarved Postkast 6 format_size keyboard_…" at bounding box center [672, 160] width 1345 height 602
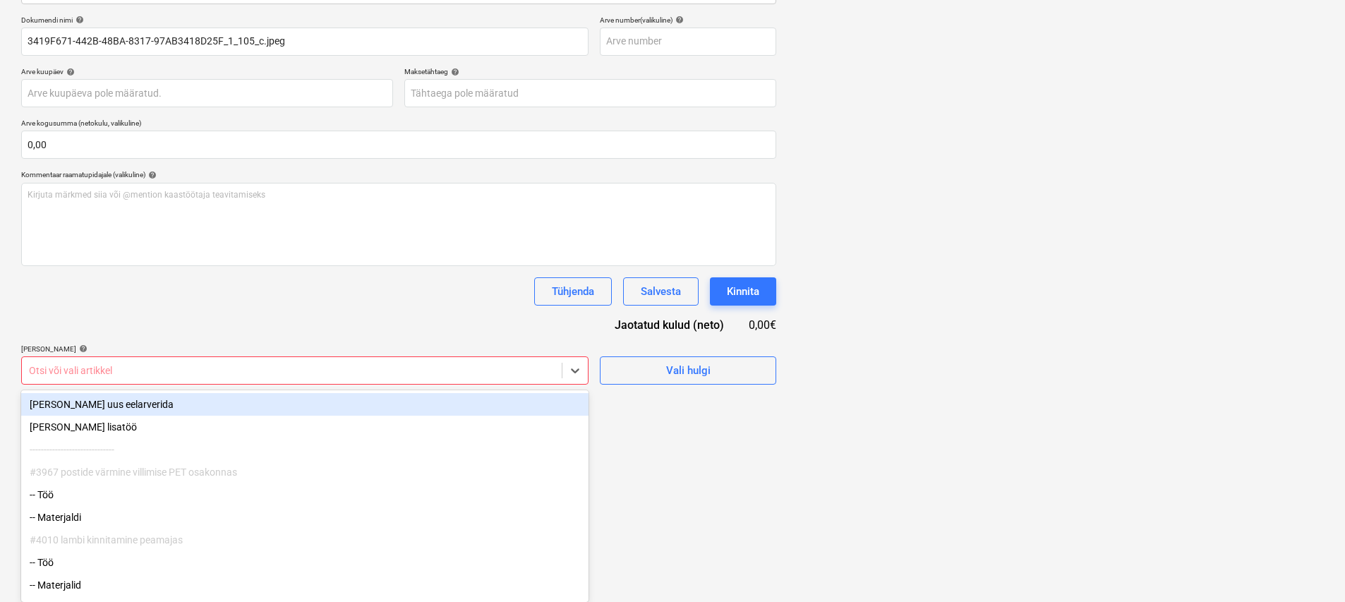
click at [145, 410] on div "[PERSON_NAME] uus eelarverida" at bounding box center [304, 404] width 567 height 23
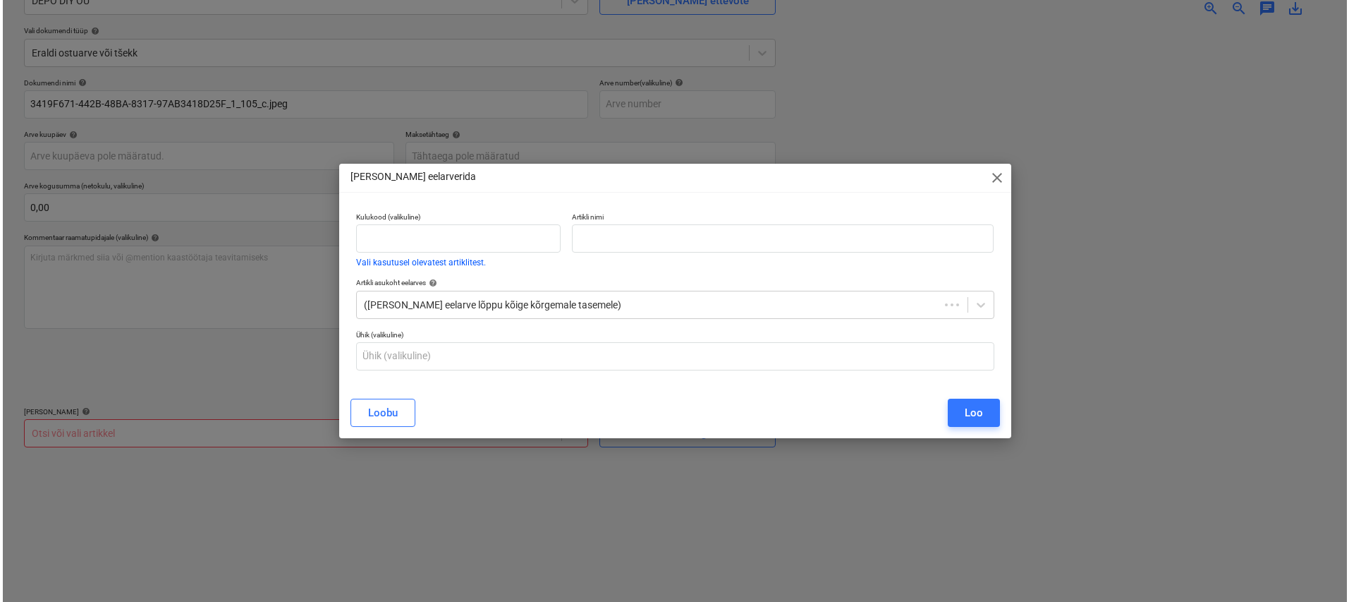
scroll to position [141, 0]
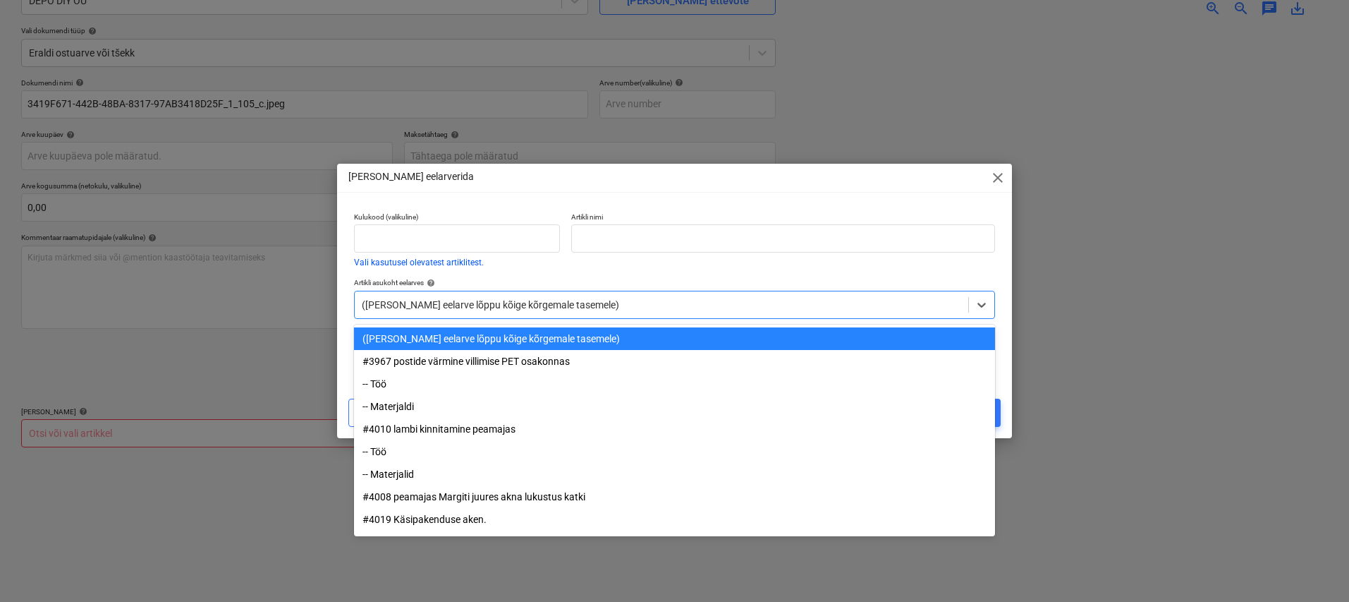
click at [486, 310] on div at bounding box center [662, 305] width 600 height 14
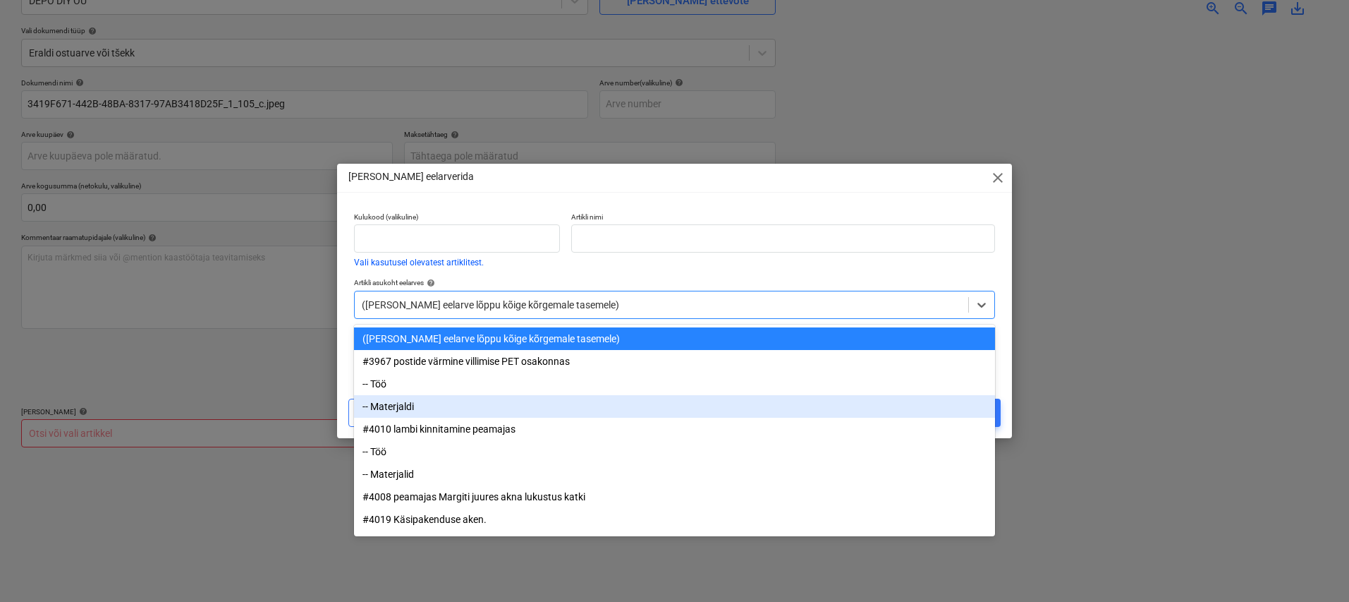
scroll to position [42, 0]
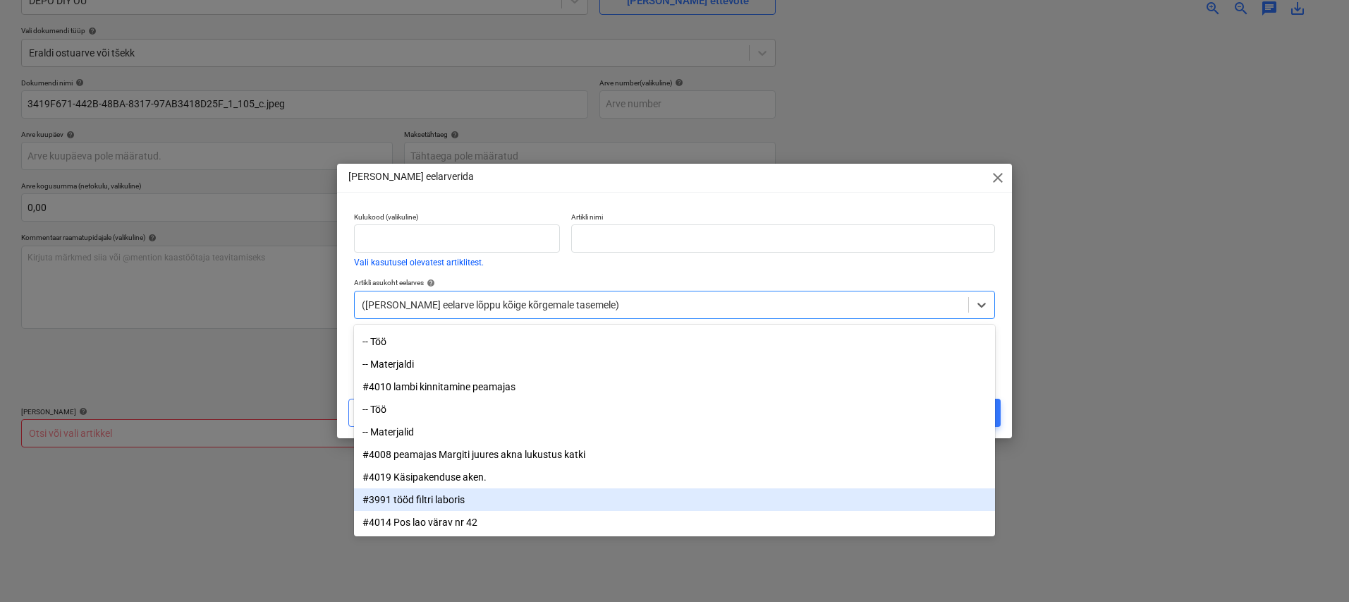
click at [453, 499] on div "#3991 tööd filtri laboris" at bounding box center [674, 499] width 641 height 23
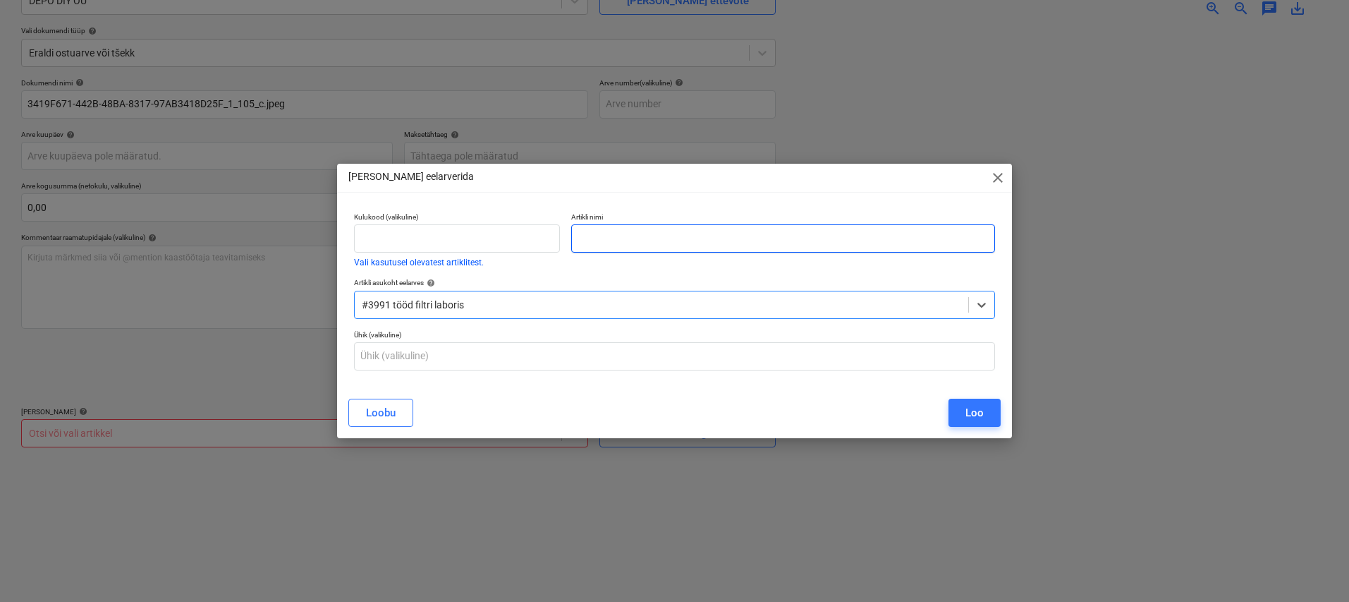
click at [614, 236] on input "text" at bounding box center [782, 238] width 423 height 28
type input "Materjalid"
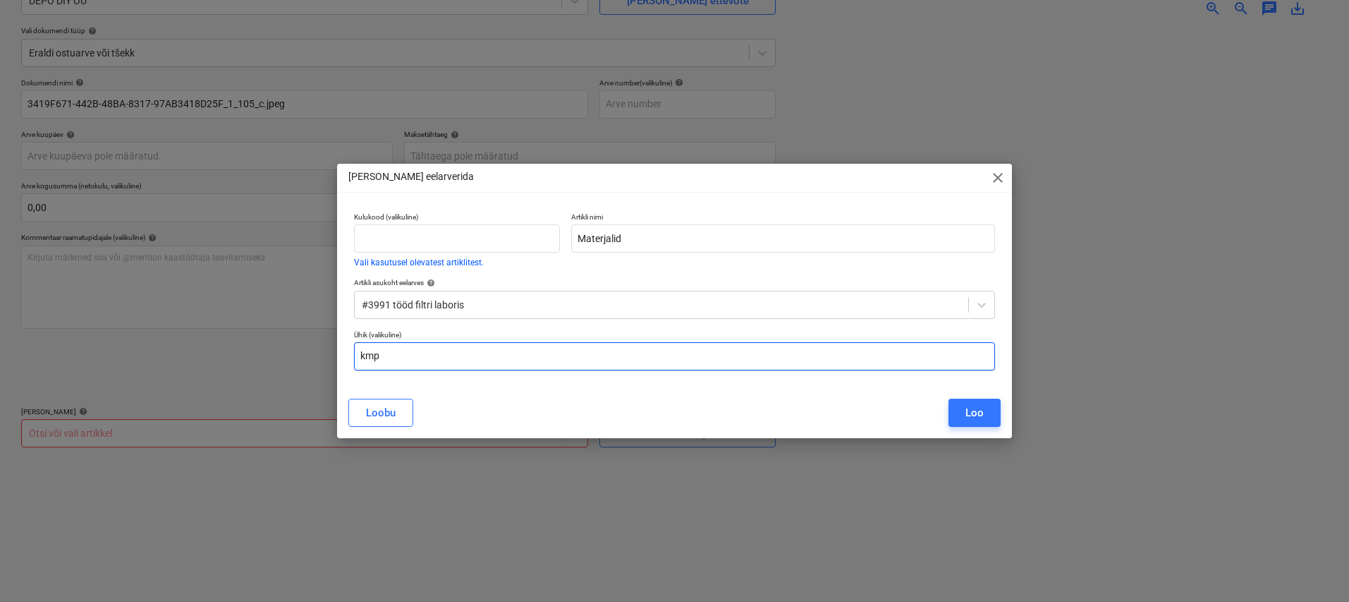
type input "kmp"
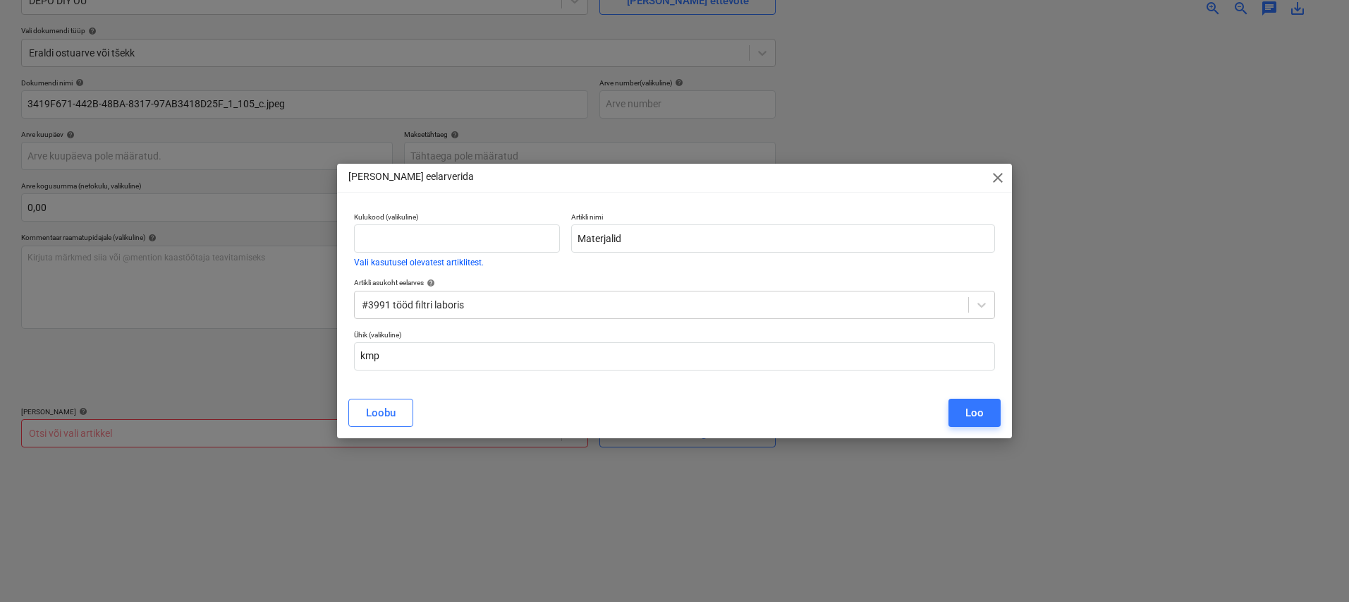
click at [956, 407] on button "Loo" at bounding box center [975, 413] width 52 height 28
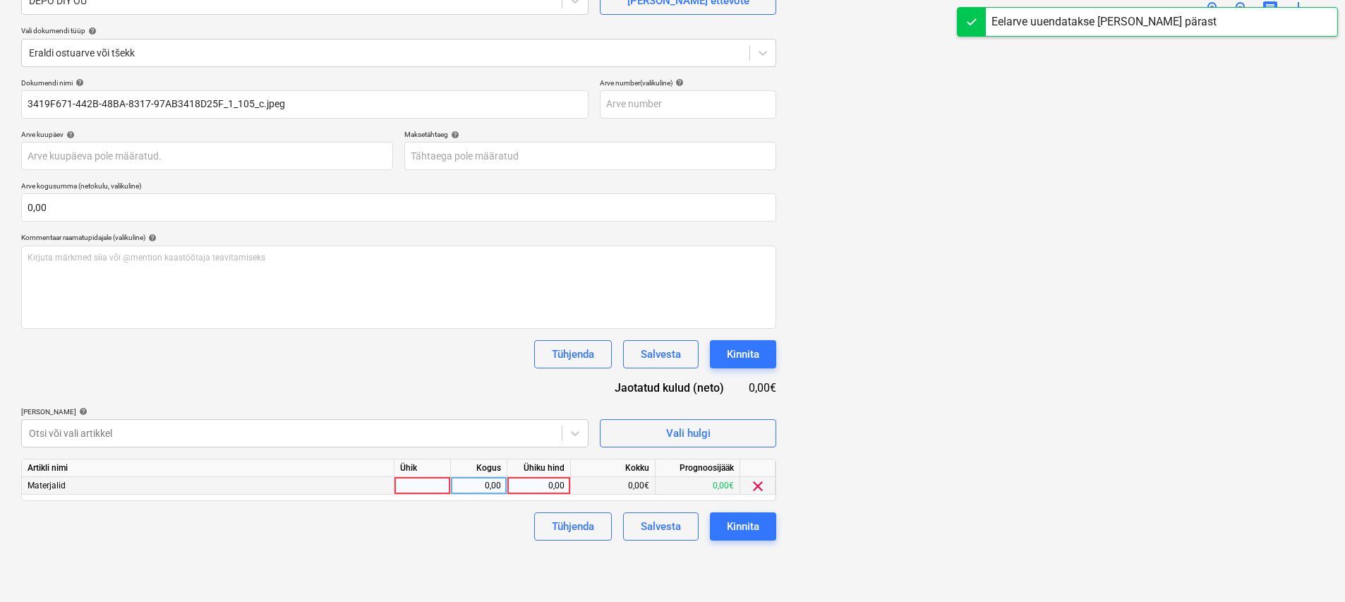
click at [432, 480] on div at bounding box center [422, 486] width 56 height 18
type input "kmp"
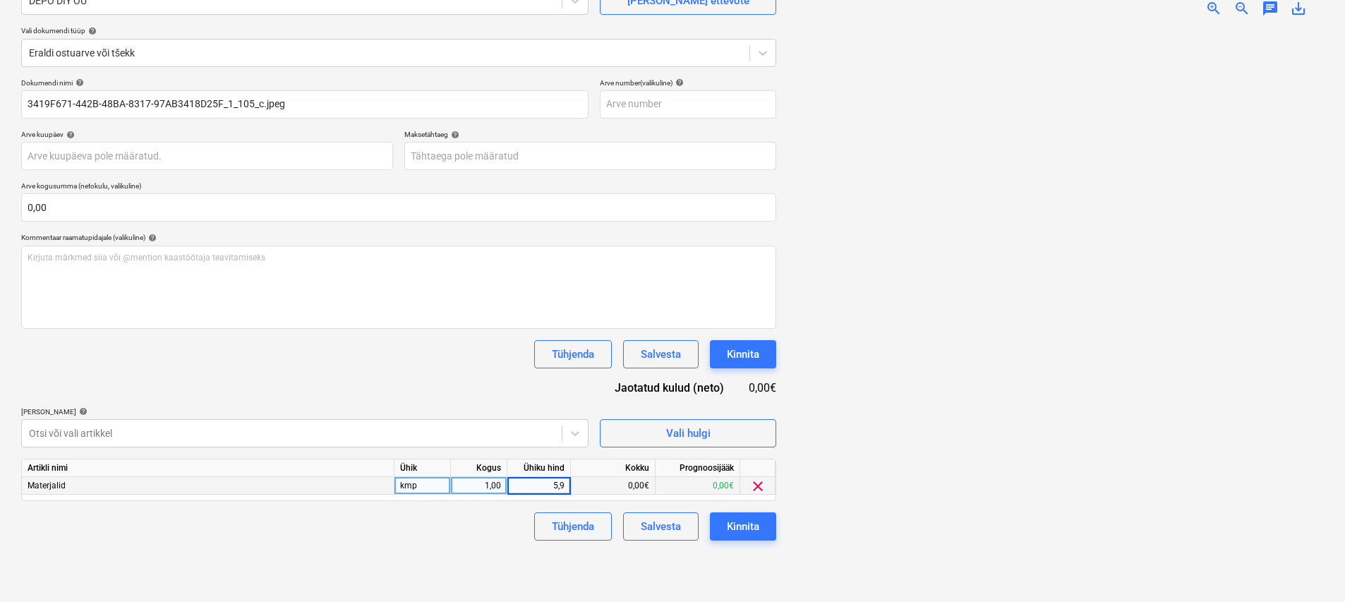
type input "5,94"
click at [741, 531] on div "Kinnita" at bounding box center [743, 526] width 32 height 18
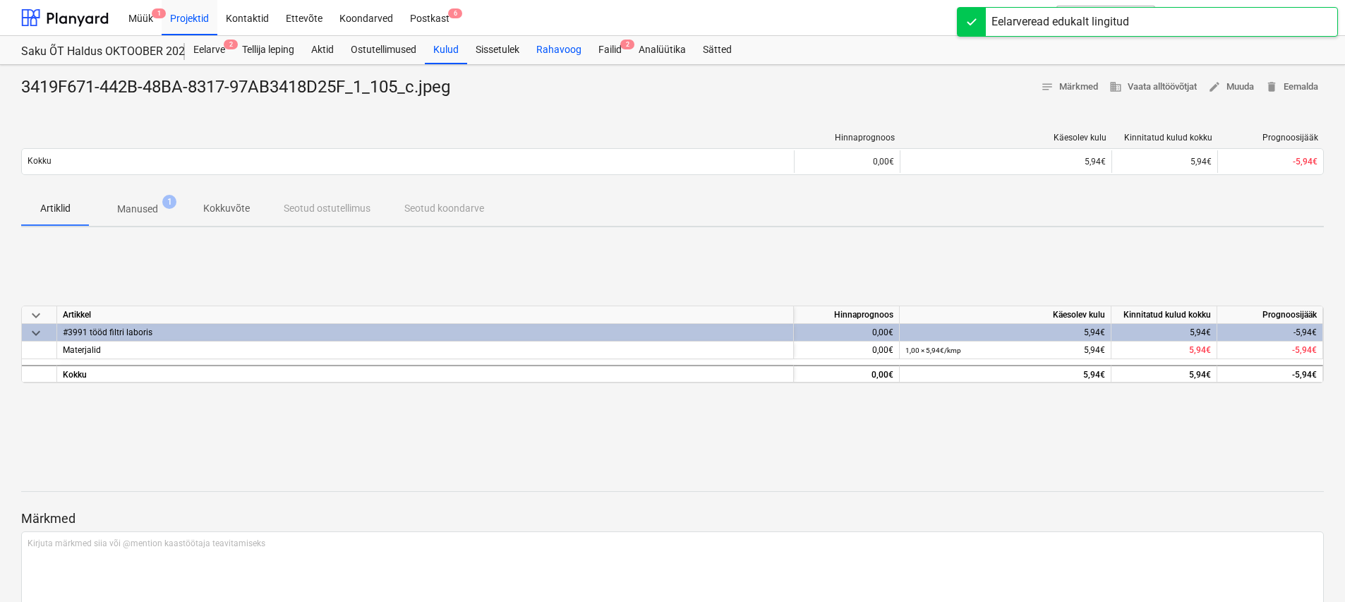
drag, startPoint x: 605, startPoint y: 51, endPoint x: 585, endPoint y: 57, distance: 20.5
click at [605, 51] on div "Failid 2" at bounding box center [610, 50] width 40 height 28
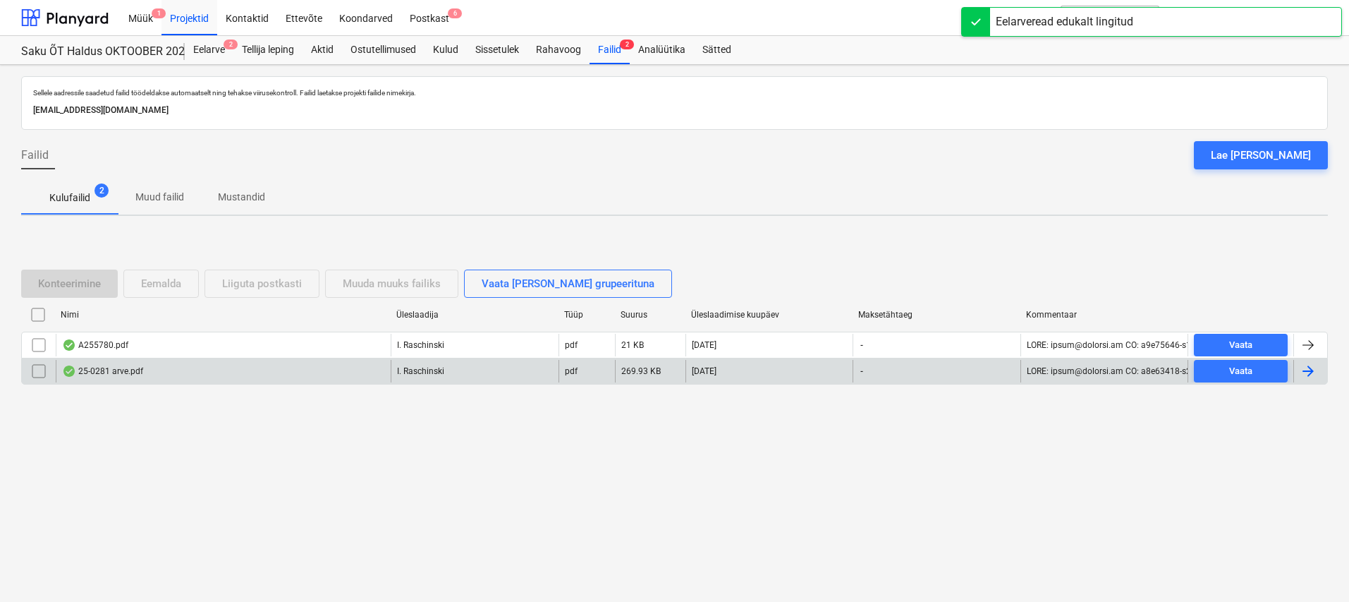
click at [117, 368] on div "25-0281 arve.pdf" at bounding box center [102, 370] width 81 height 11
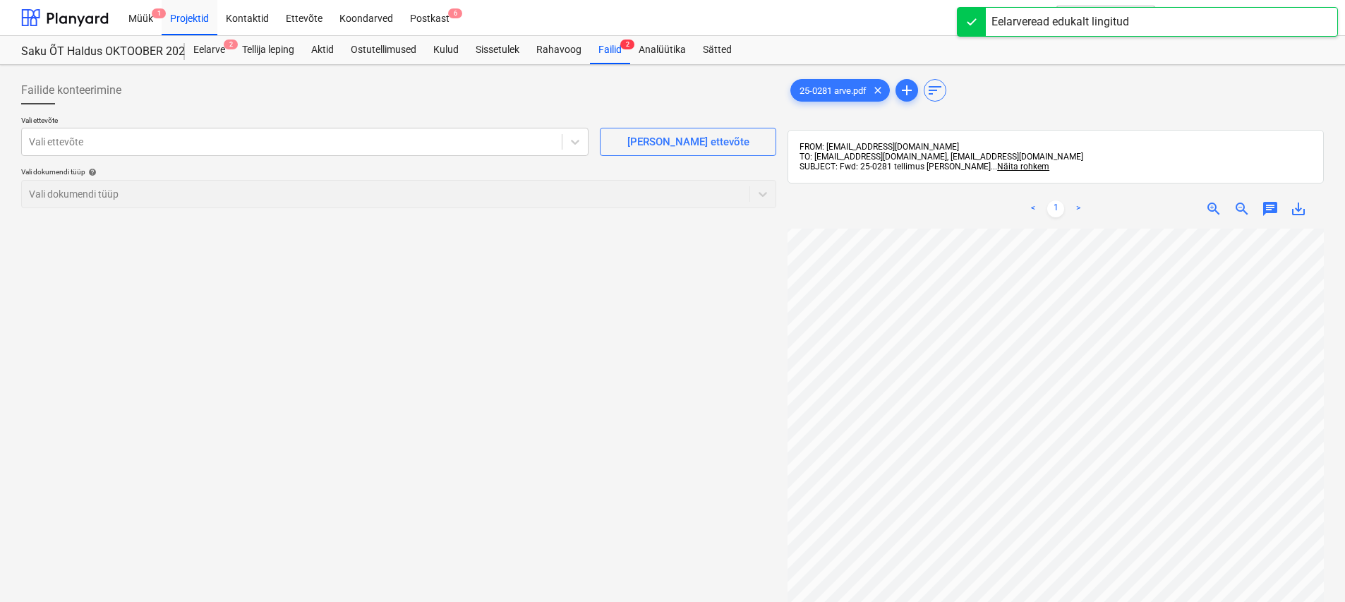
scroll to position [102, 0]
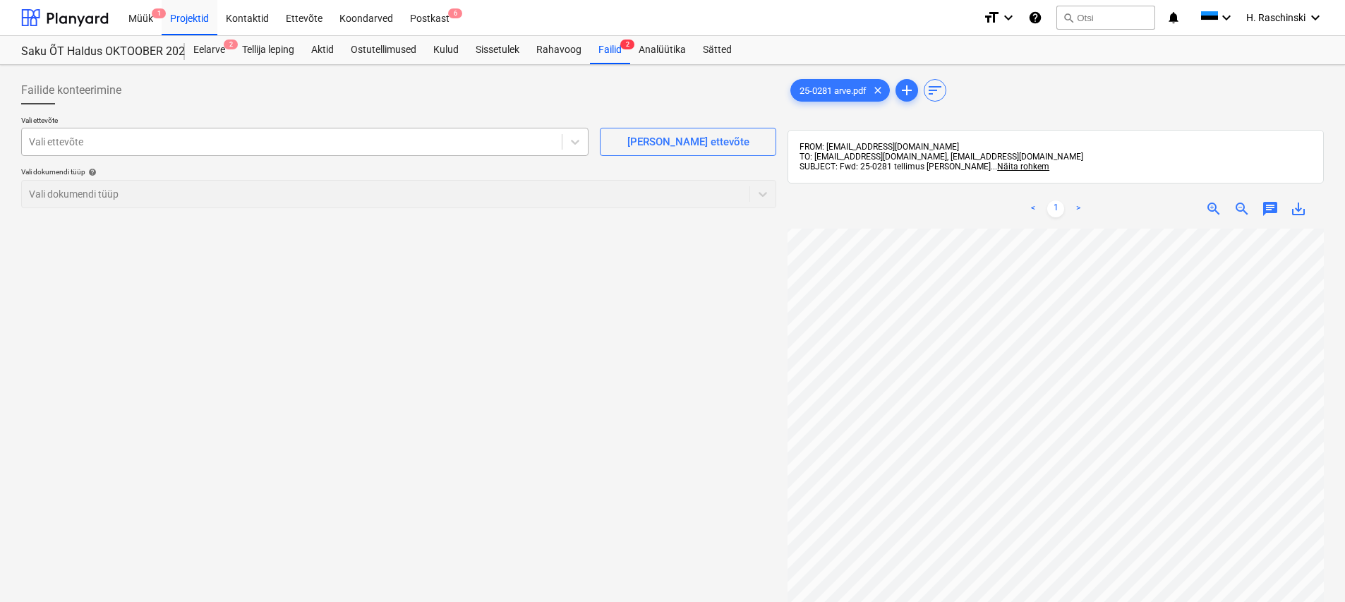
click at [518, 145] on div at bounding box center [292, 142] width 526 height 14
click at [462, 146] on div at bounding box center [292, 142] width 526 height 14
click at [673, 178] on p "Vali dokumendi tüüp help" at bounding box center [398, 173] width 755 height 12
click at [541, 149] on div "Vali ettevõte" at bounding box center [292, 142] width 540 height 20
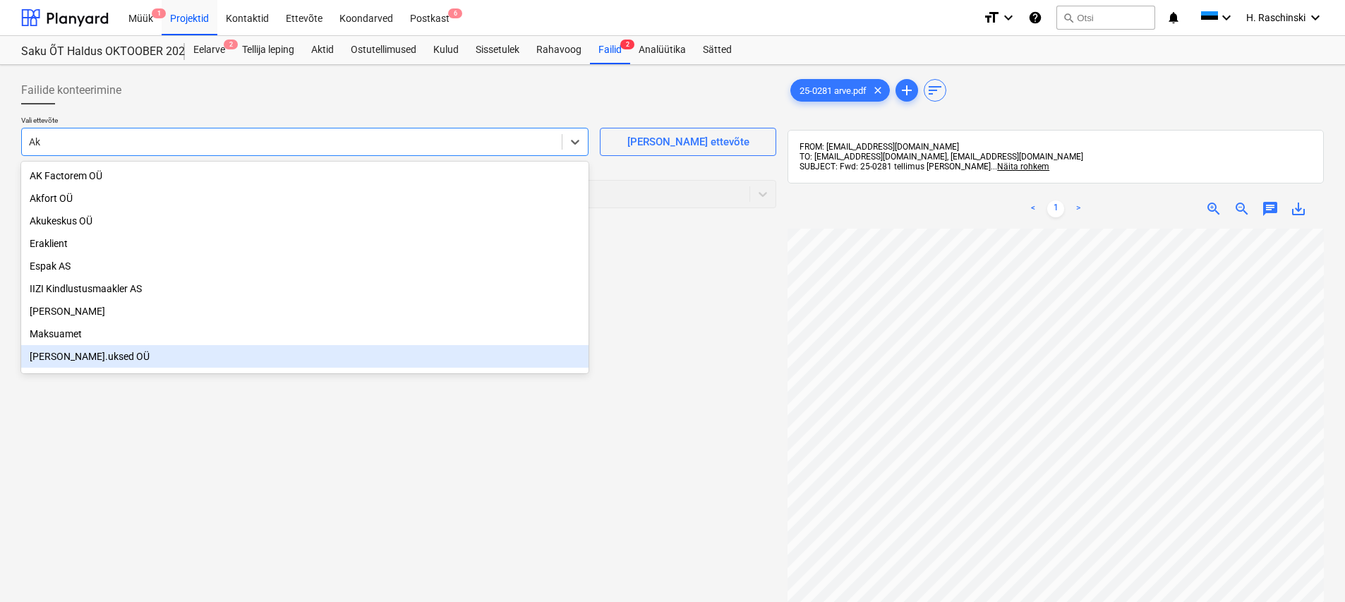
type input "A"
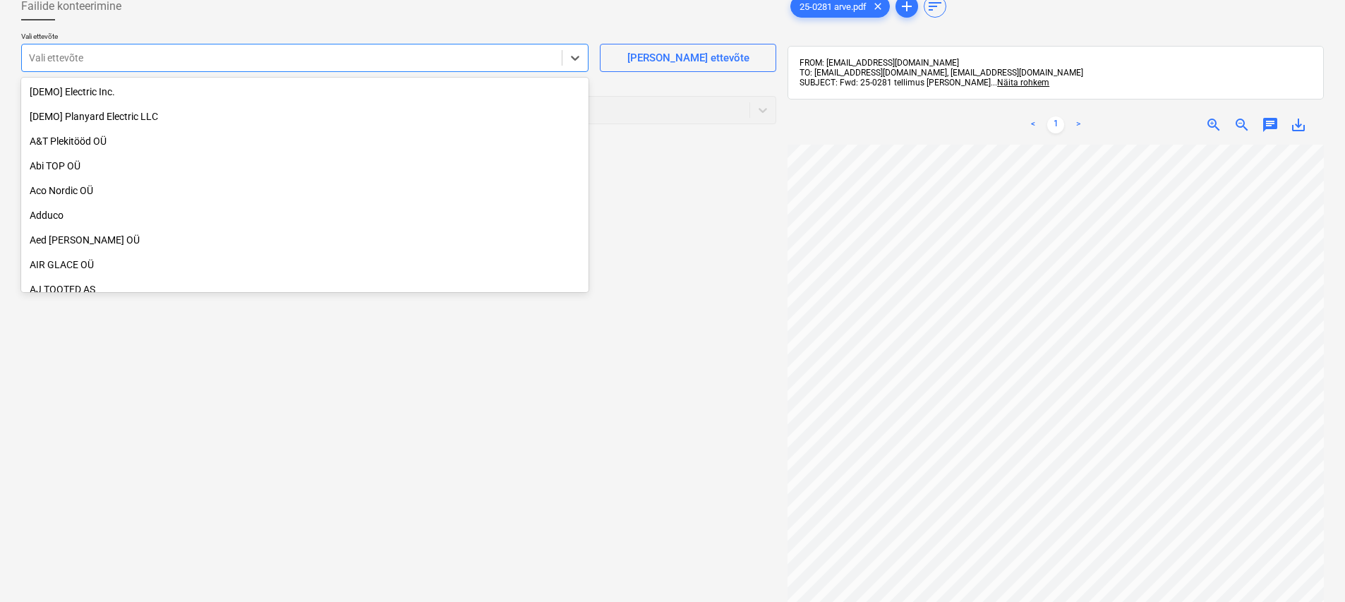
scroll to position [31, 0]
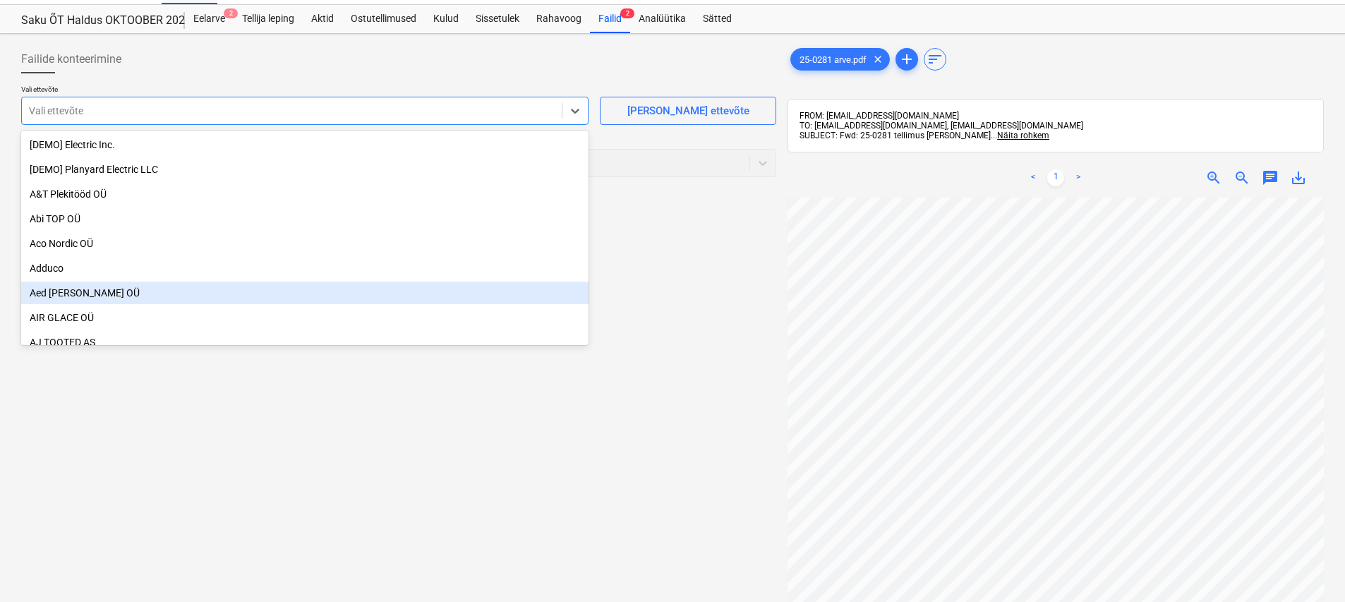
type input "a"
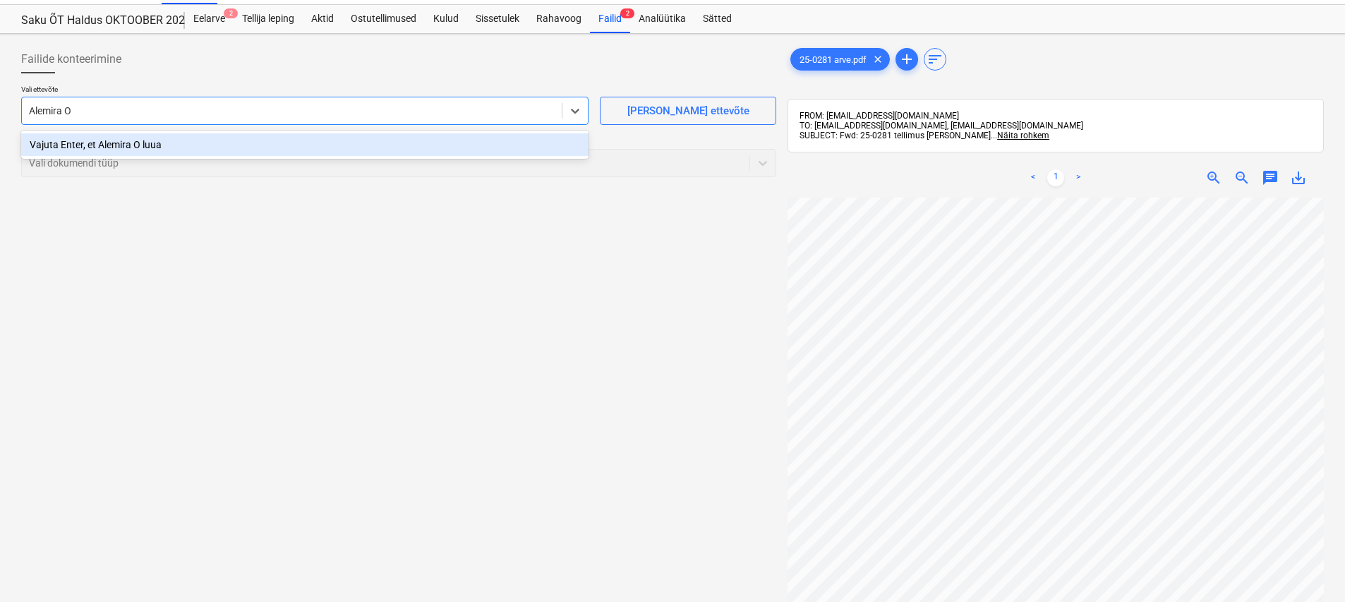
type input "[PERSON_NAME]"
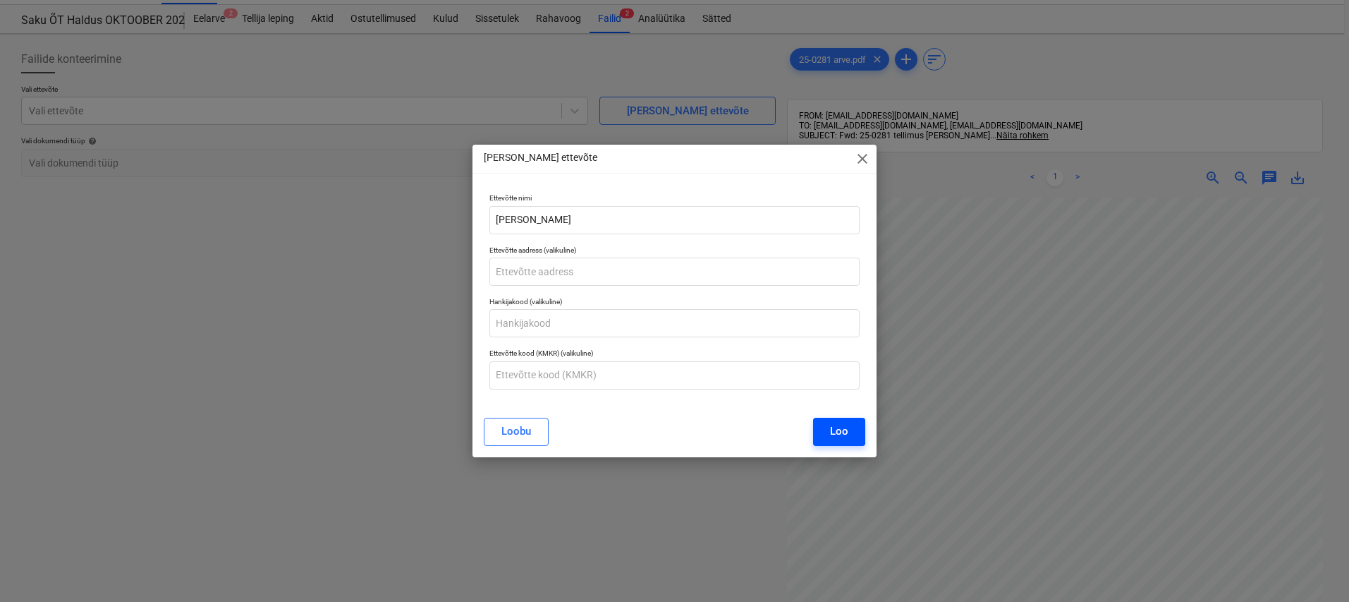
click at [832, 428] on div "Loo" at bounding box center [839, 431] width 18 height 18
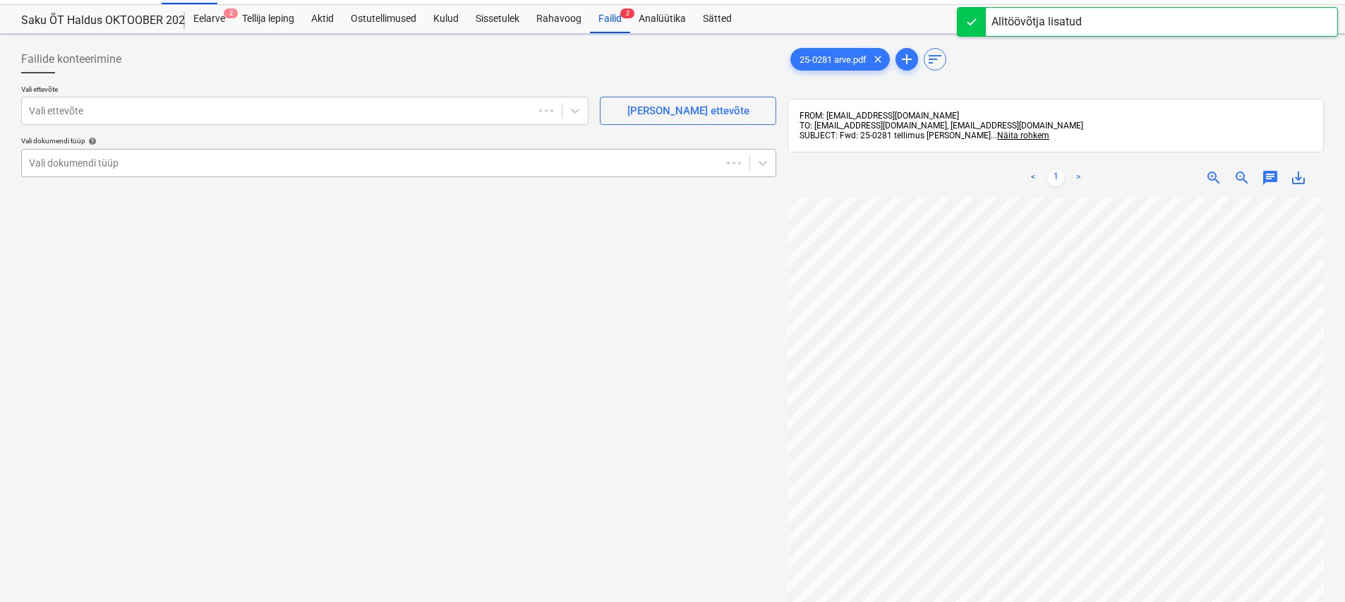
click at [150, 174] on div "Vali dokumendi tüüp" at bounding box center [398, 163] width 755 height 28
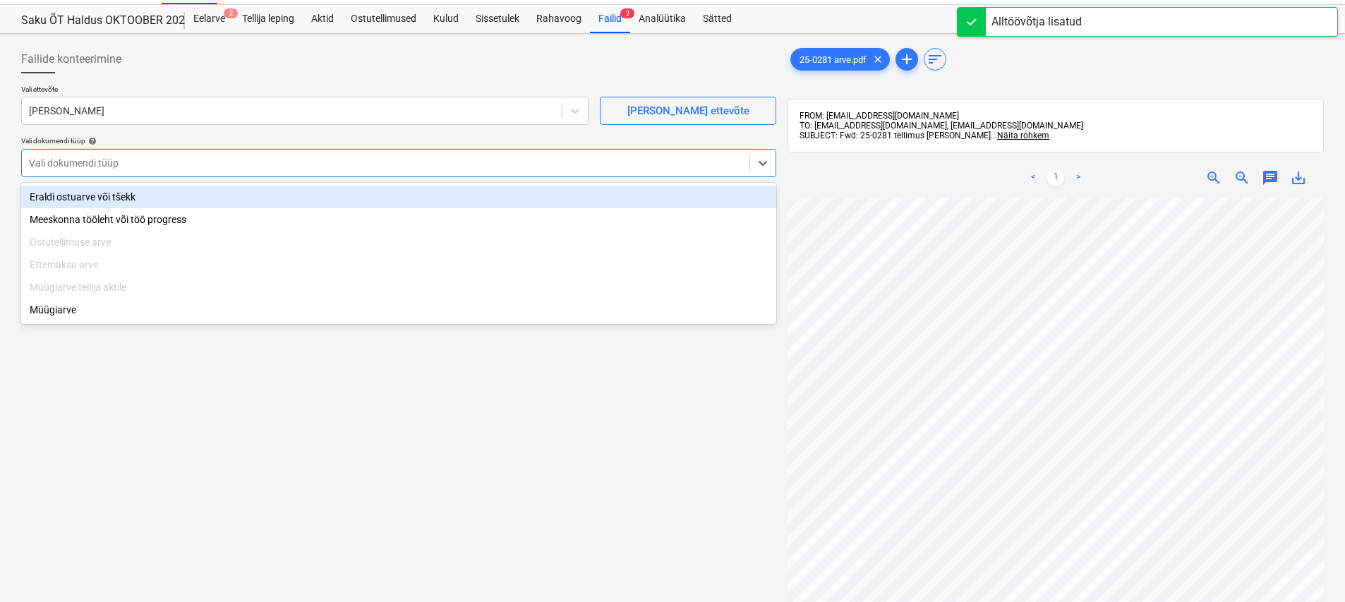
click at [134, 204] on div "Eraldi ostuarve või tšekk" at bounding box center [398, 197] width 755 height 23
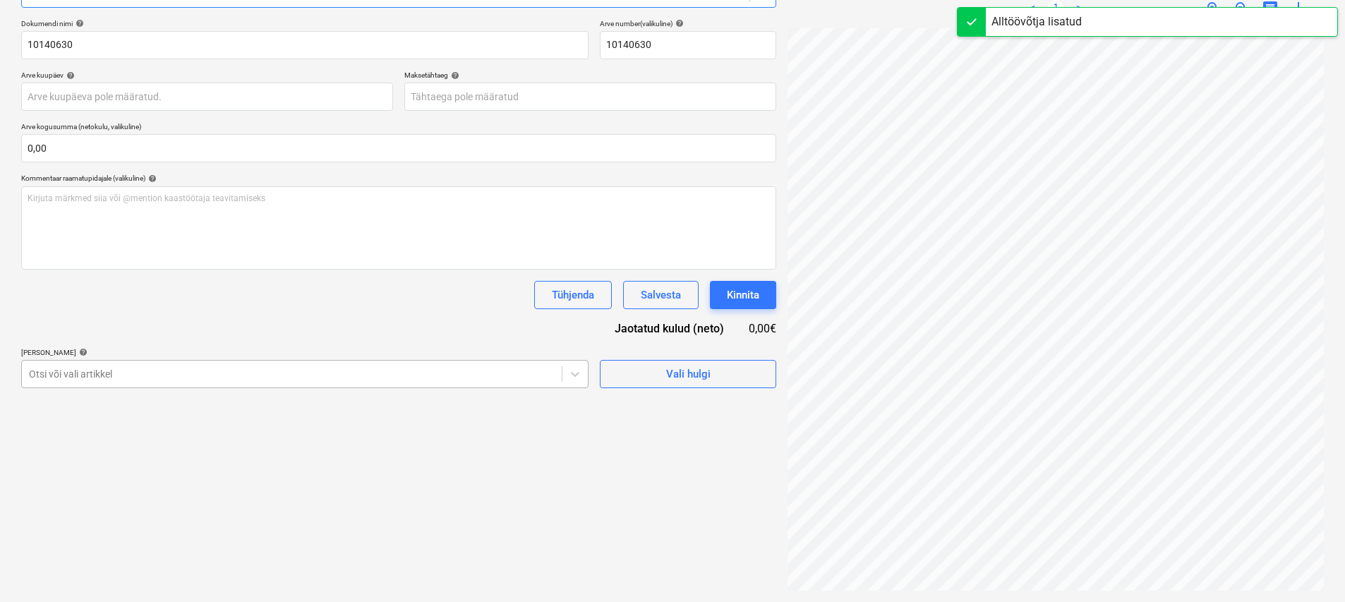
scroll to position [204, 0]
click at [149, 380] on div "Otsi või vali artikkel" at bounding box center [292, 374] width 540 height 20
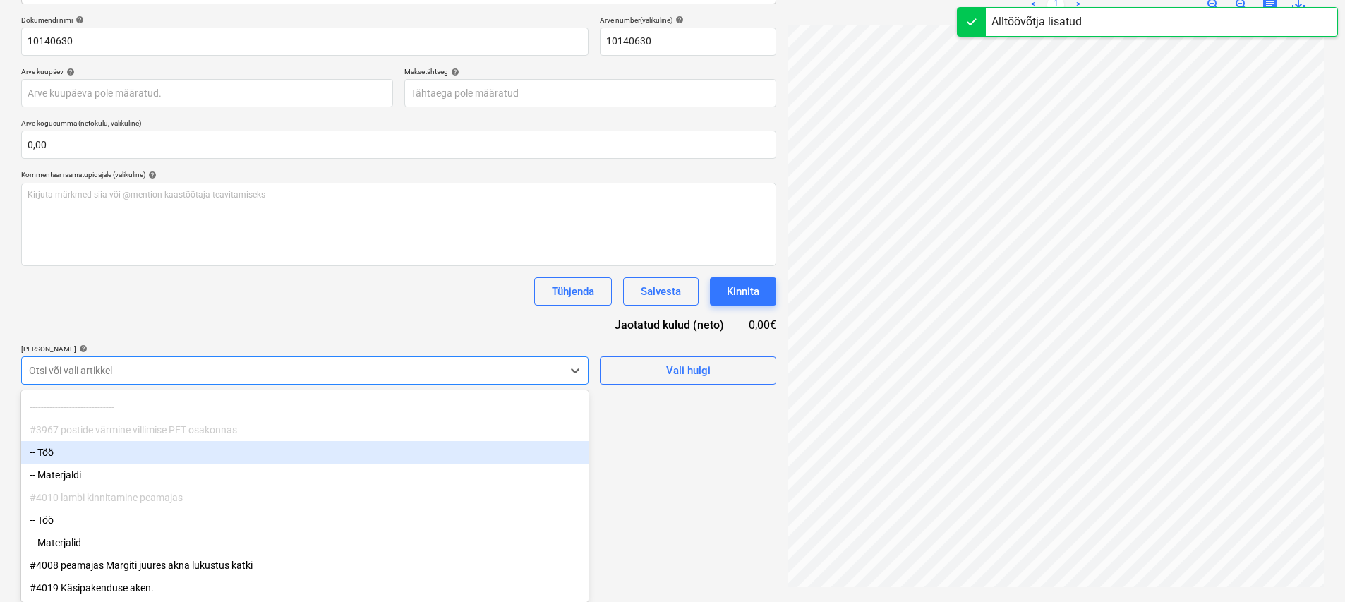
scroll to position [101, 0]
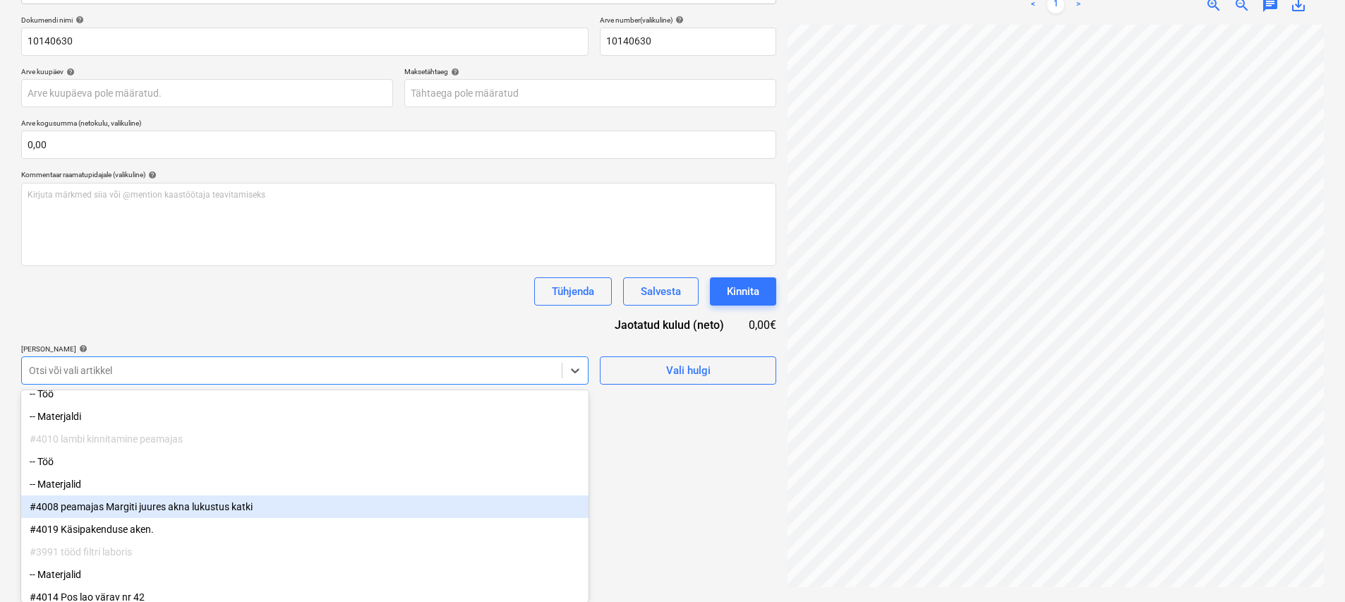
click at [168, 509] on div "#4008 peamajas Margiti juures akna lukustus katki" at bounding box center [304, 506] width 567 height 23
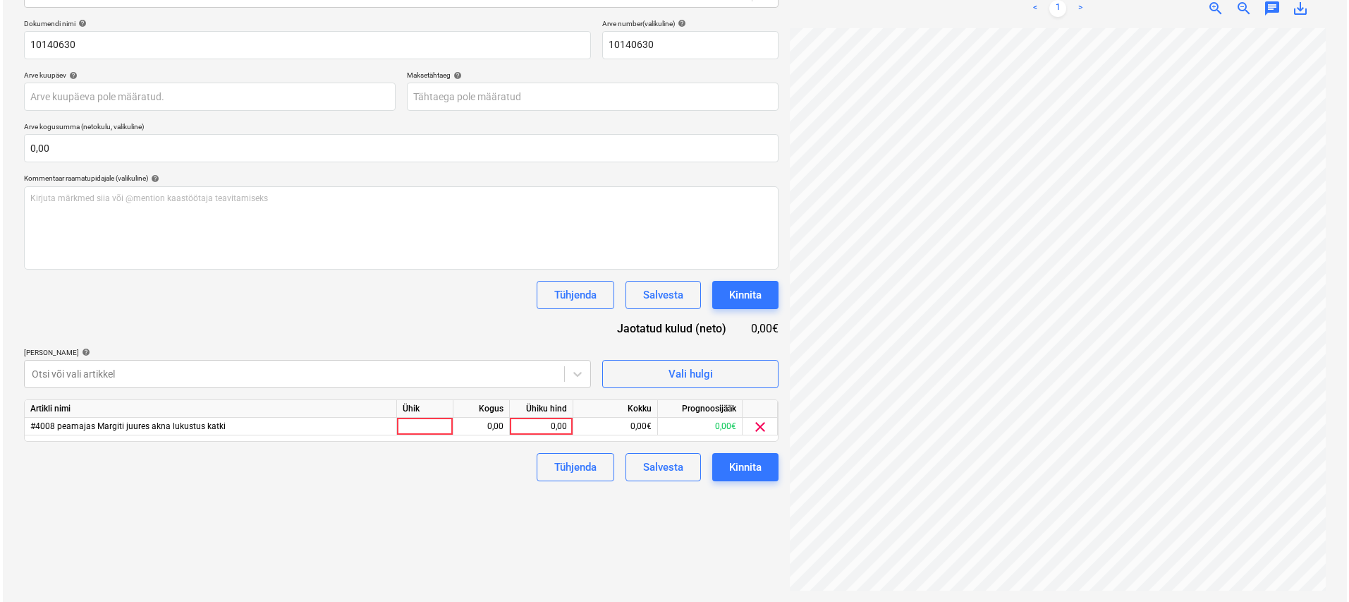
scroll to position [200, 0]
drag, startPoint x: 286, startPoint y: 314, endPoint x: 378, endPoint y: 394, distance: 122.5
click at [286, 313] on div "Dokumendi nimi help 10140630 Arve number (valikuline) help 10140630 Arve kuupäe…" at bounding box center [398, 250] width 755 height 462
click at [433, 425] on div at bounding box center [422, 427] width 56 height 18
type input "kmp"
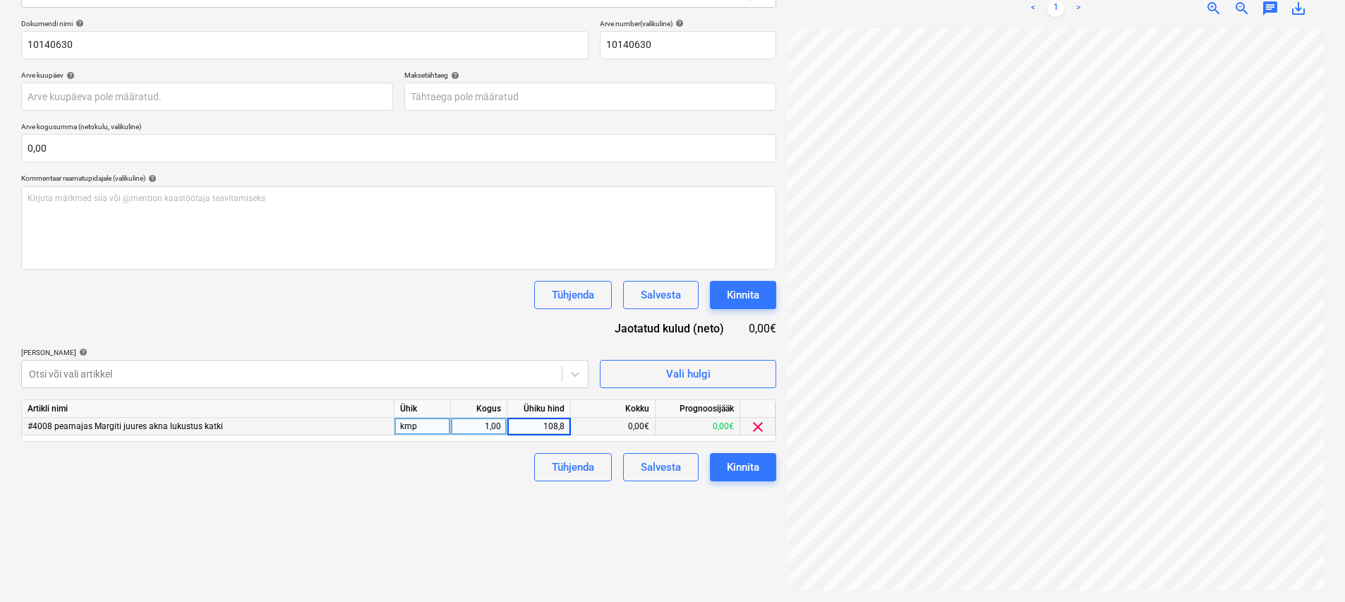
type input "108,84"
drag, startPoint x: 495, startPoint y: 480, endPoint x: 513, endPoint y: 489, distance: 19.9
click at [496, 480] on div "Tühjenda Salvesta Kinnita" at bounding box center [398, 467] width 755 height 28
click at [739, 468] on div "Kinnita" at bounding box center [743, 467] width 32 height 18
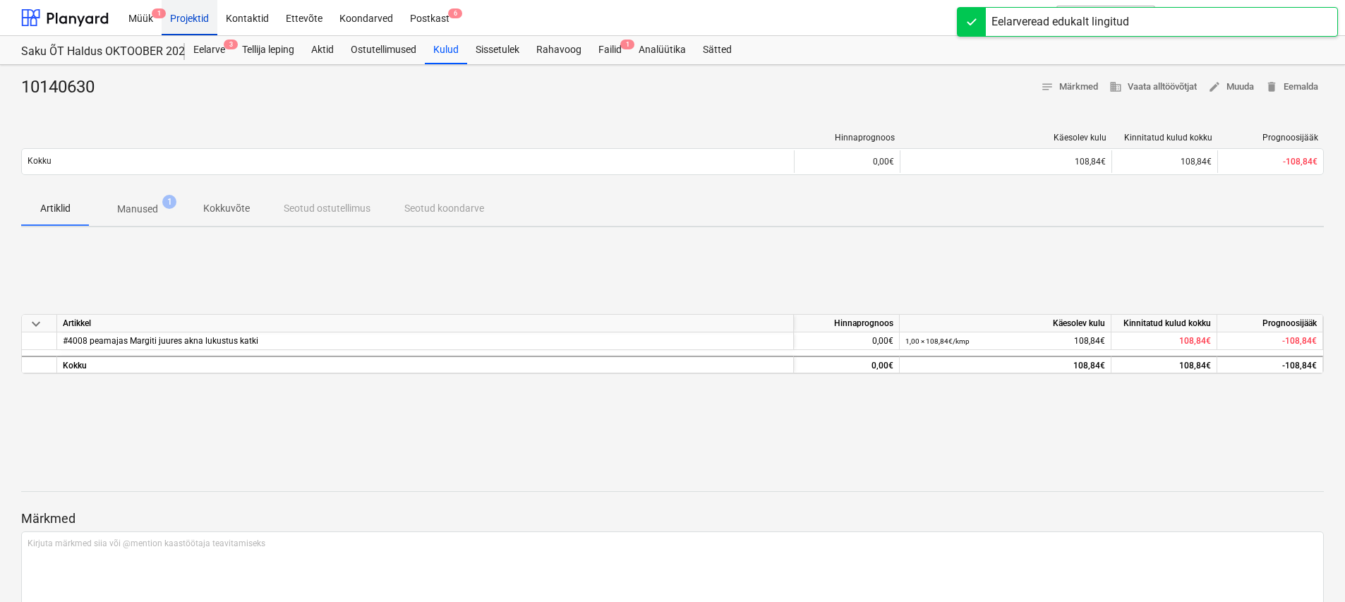
click at [205, 18] on div "Projektid" at bounding box center [190, 17] width 56 height 36
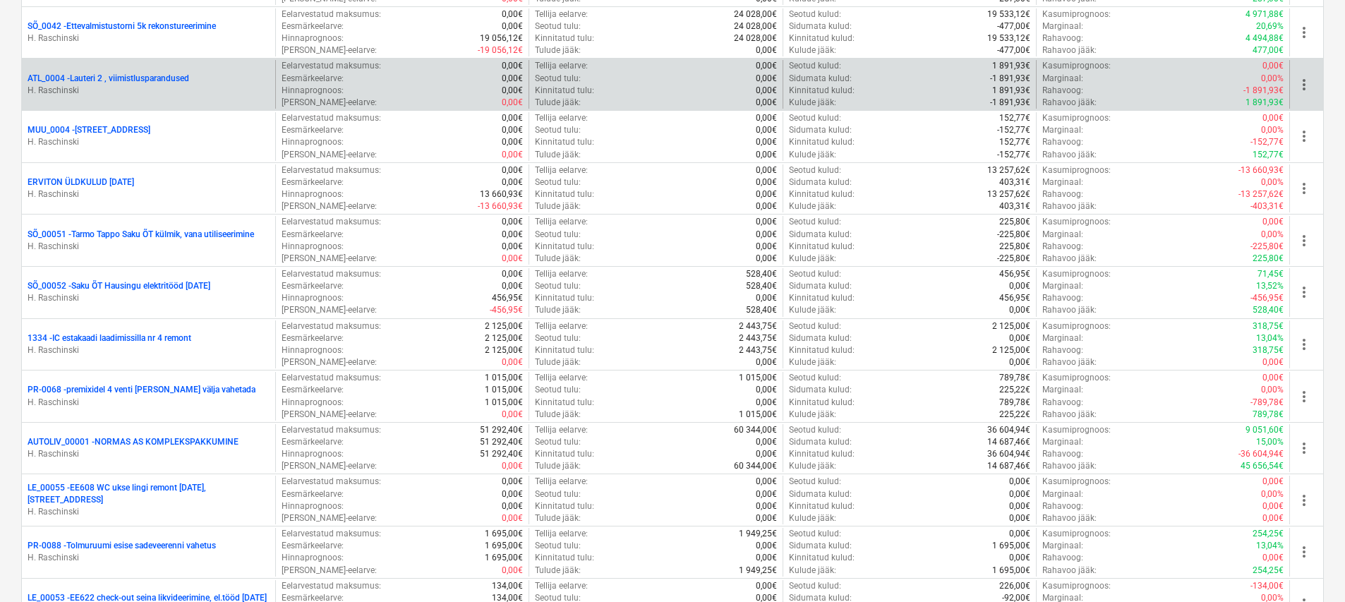
scroll to position [973, 0]
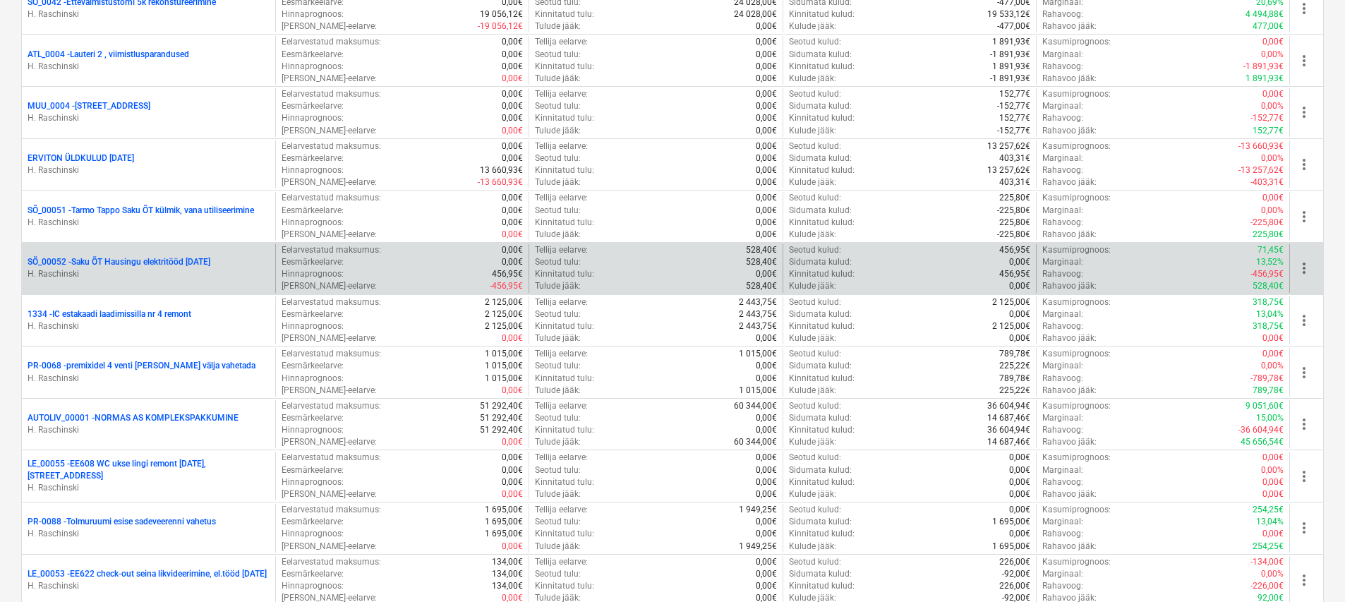
click at [208, 258] on p "SÕ_00052 - Saku ÕT Hausingu elektritööd [DATE]" at bounding box center [119, 262] width 183 height 12
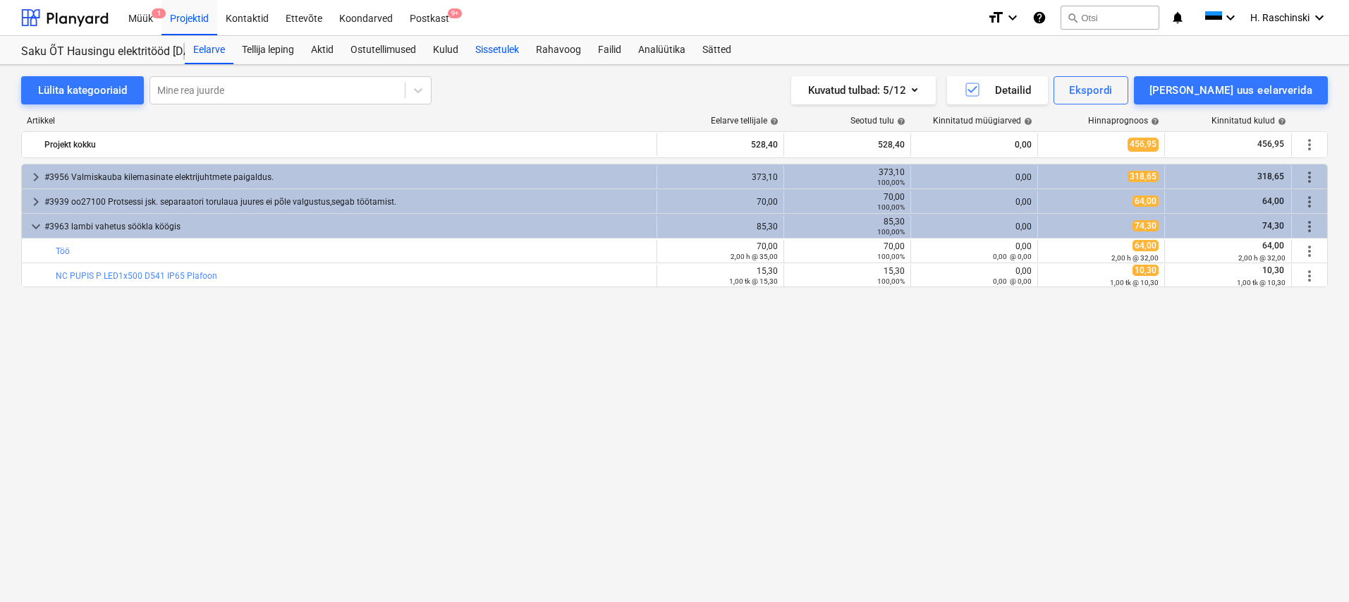
click at [498, 55] on div "Sissetulek" at bounding box center [497, 50] width 61 height 28
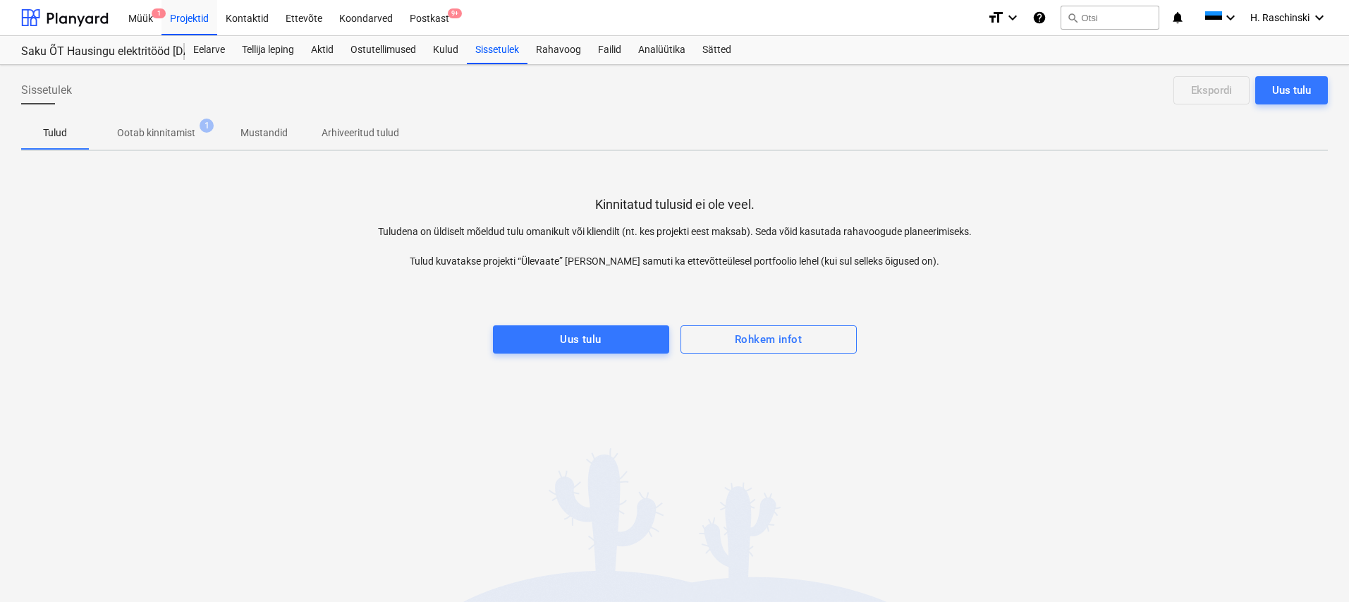
click at [181, 133] on p "Ootab kinnitamist" at bounding box center [156, 133] width 78 height 15
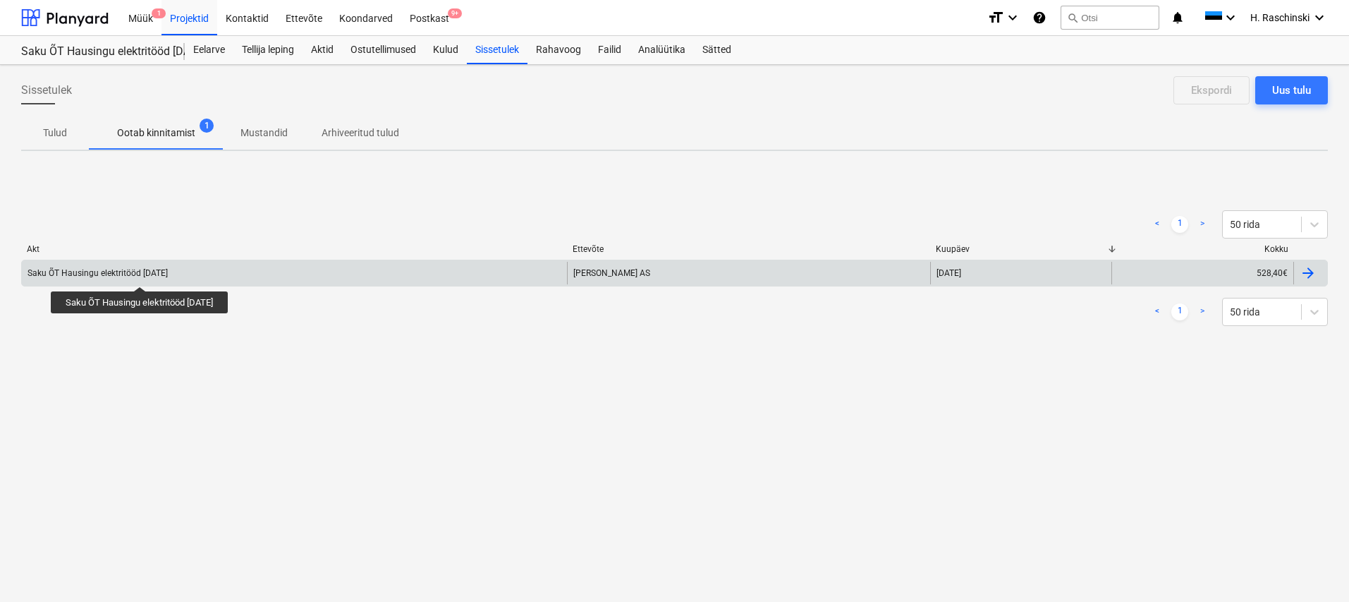
click at [156, 274] on div "Saku ÕT Hausingu elektritööd [DATE]" at bounding box center [98, 273] width 140 height 10
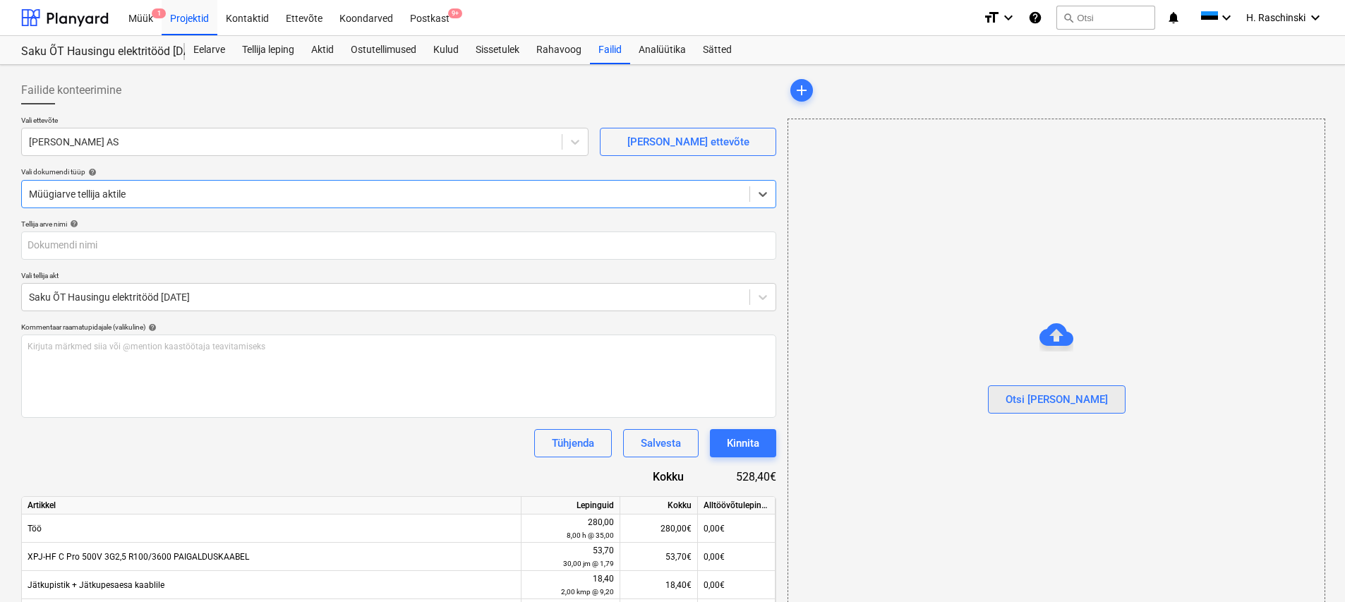
click at [1054, 403] on div "Otsi [PERSON_NAME]" at bounding box center [1056, 399] width 102 height 18
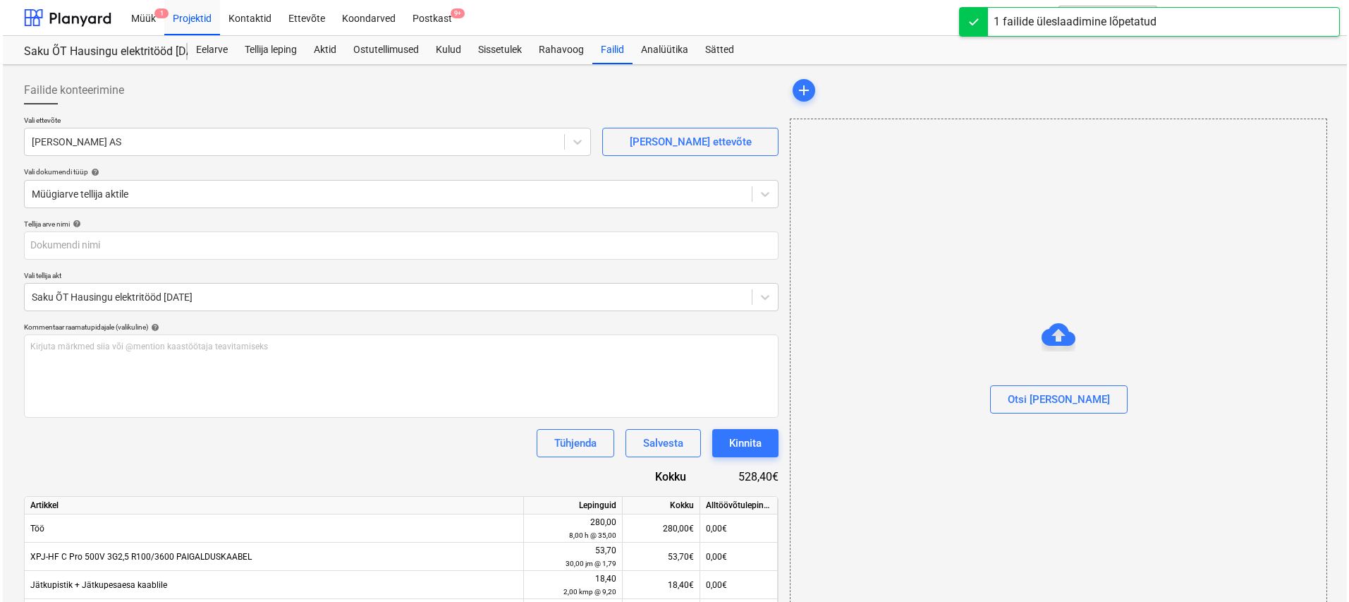
scroll to position [167, 0]
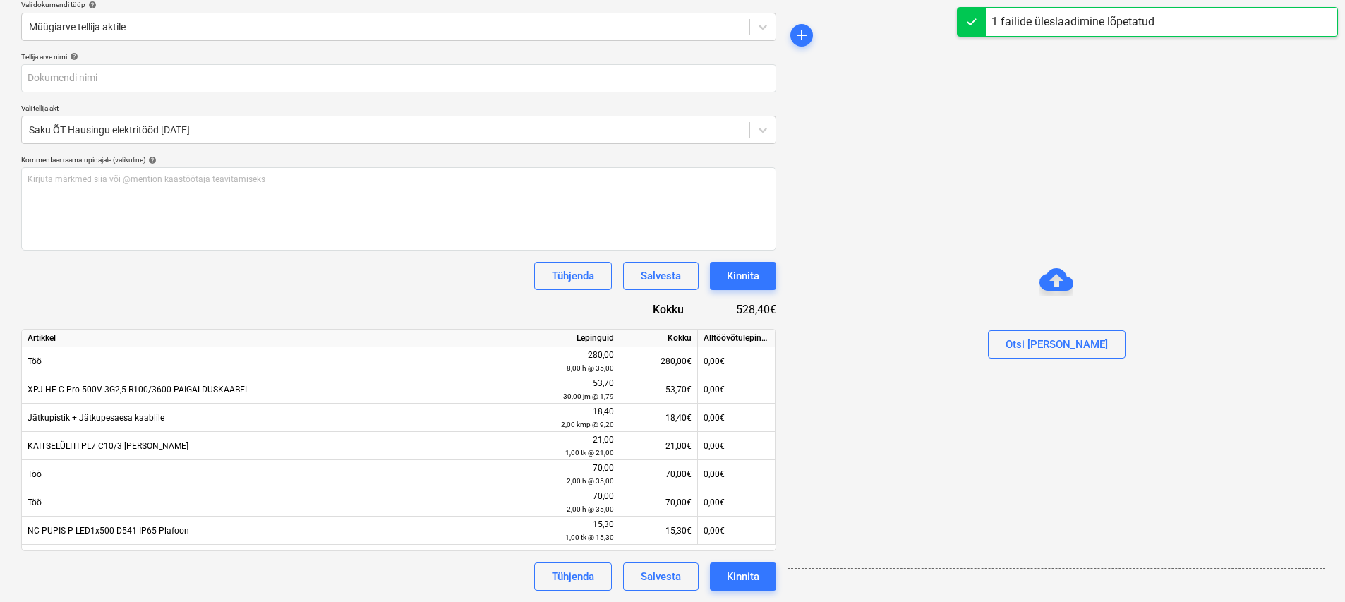
type input "Erviton Arve nr 212824.pdf"
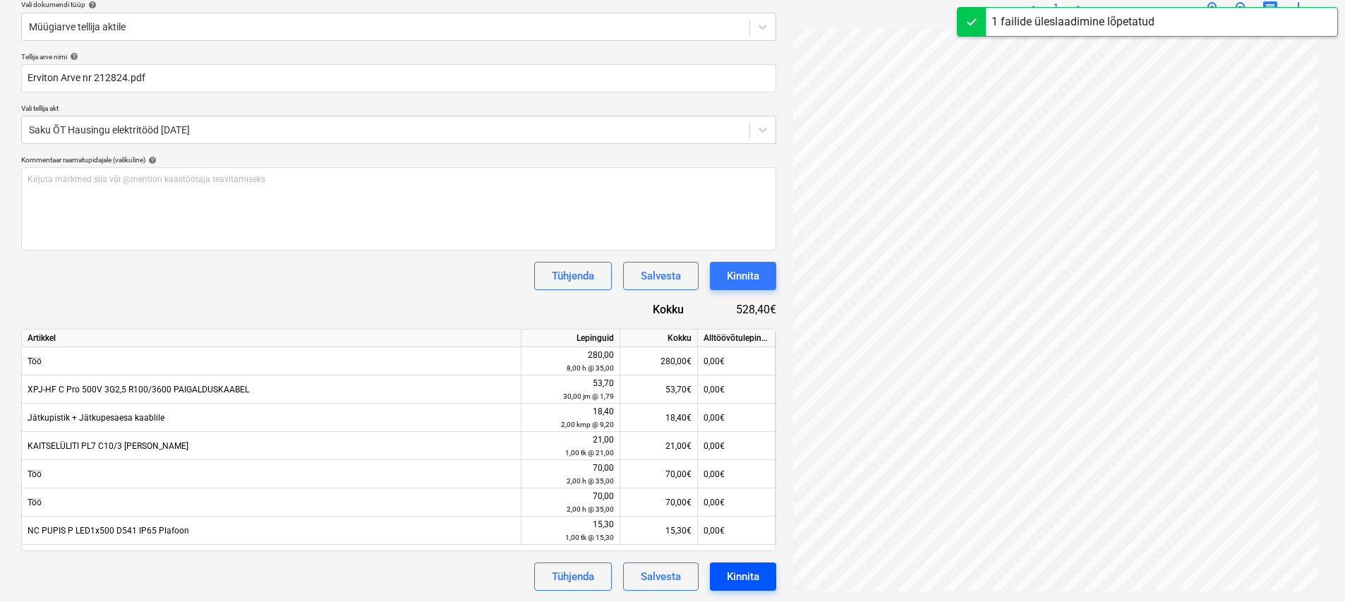
click at [746, 568] on div "Kinnita" at bounding box center [743, 576] width 32 height 18
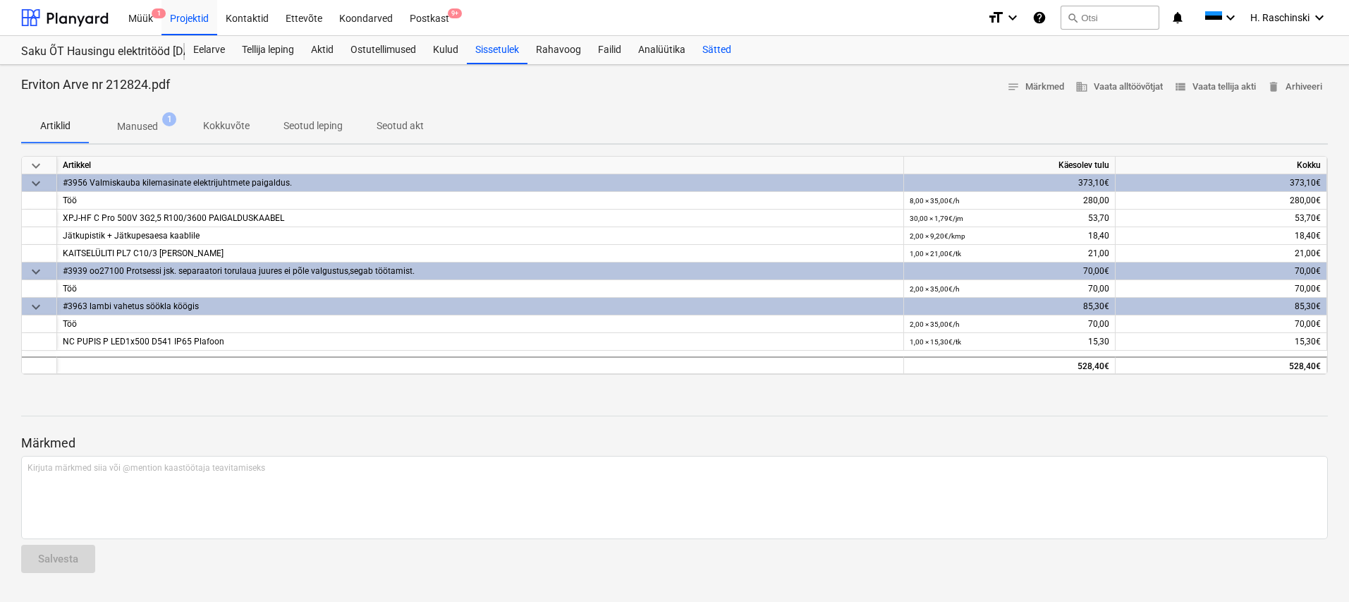
click at [725, 44] on div "Sätted" at bounding box center [717, 50] width 46 height 28
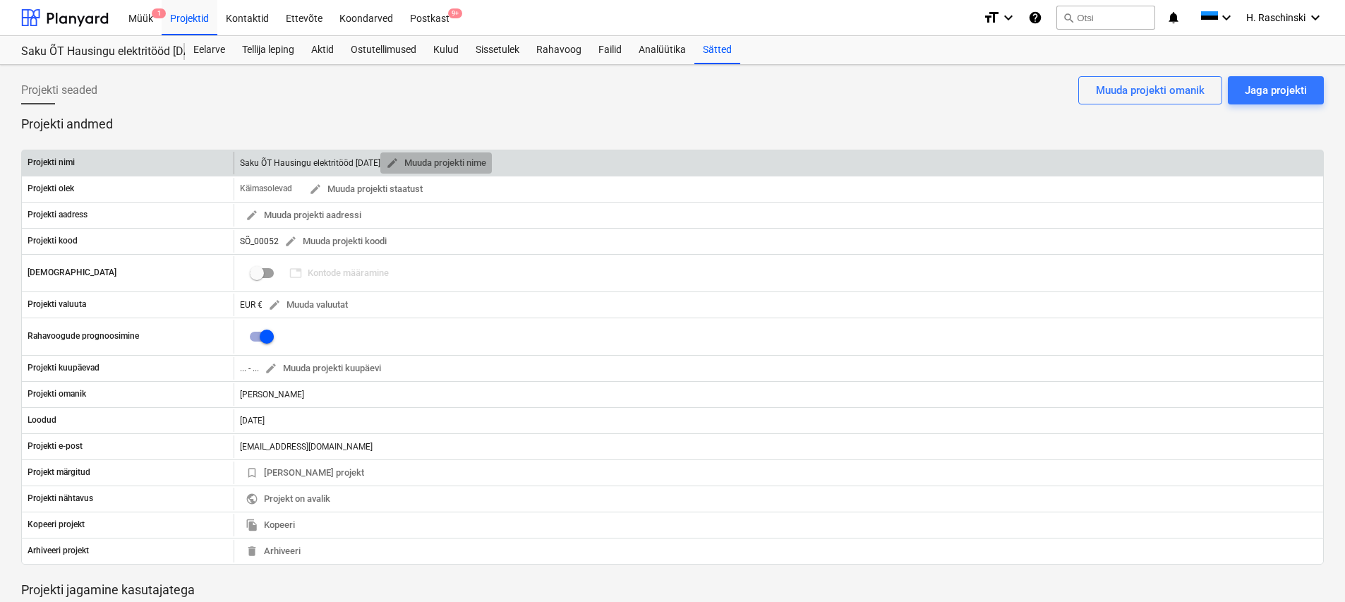
click at [449, 161] on span "edit Muuda projekti nime" at bounding box center [436, 163] width 100 height 16
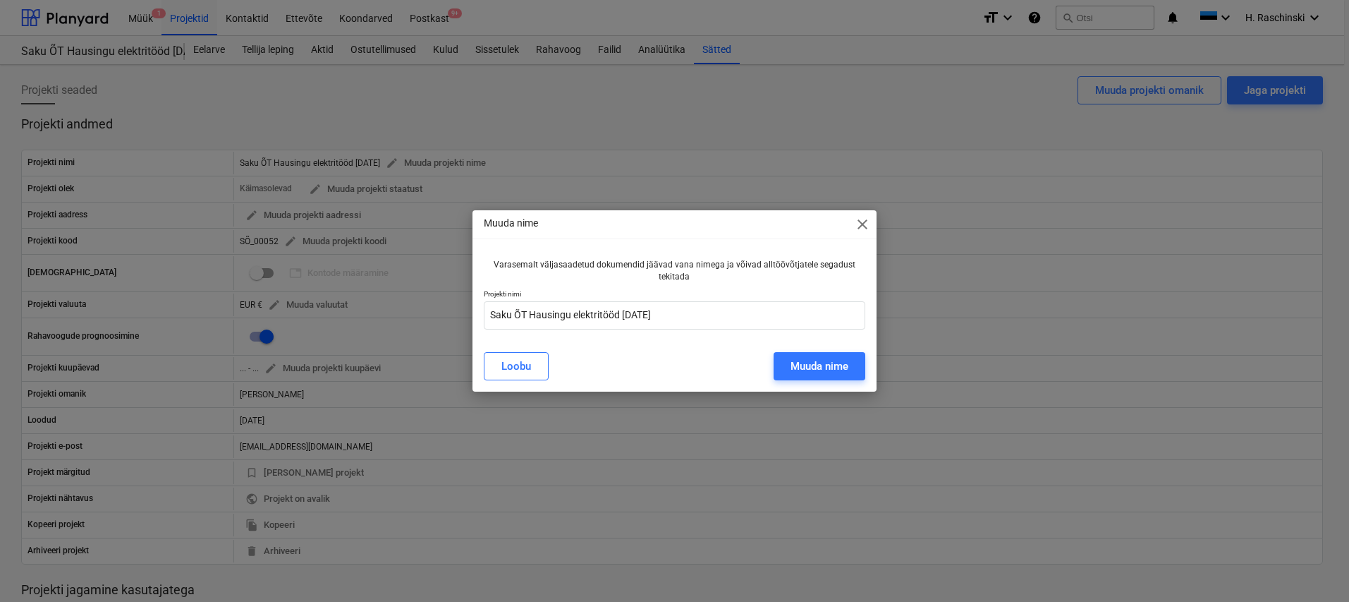
click at [865, 228] on span "close" at bounding box center [862, 224] width 17 height 17
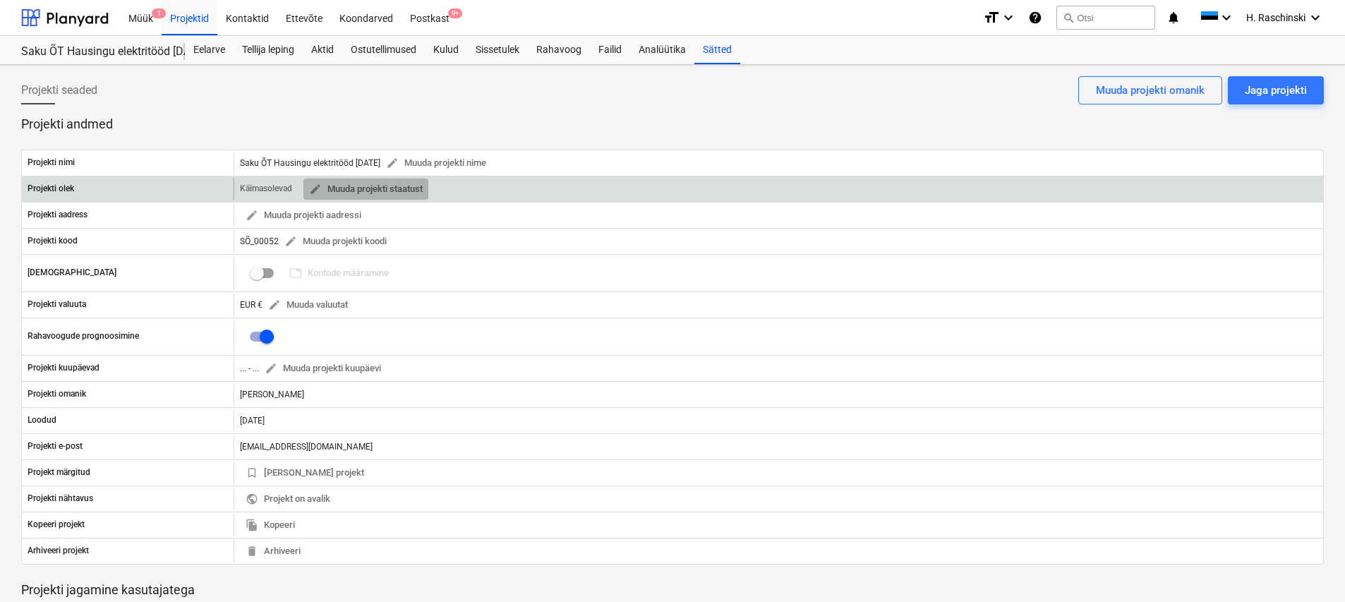
click at [415, 185] on span "edit Muuda projekti staatust" at bounding box center [366, 189] width 114 height 16
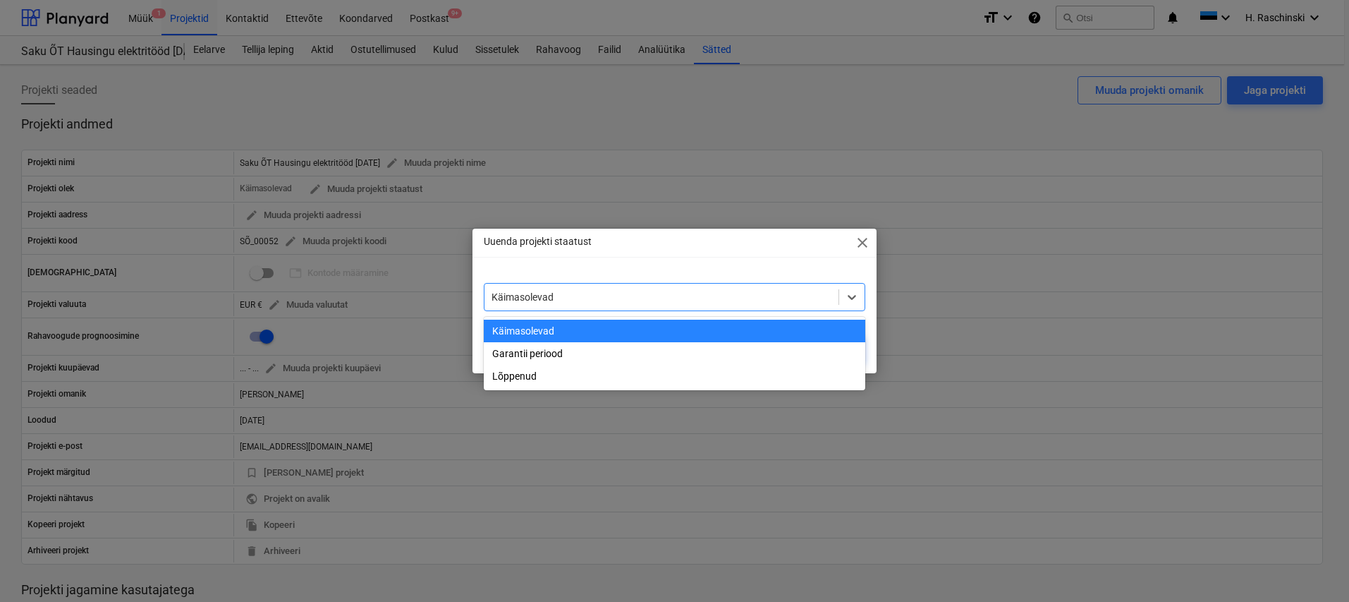
click at [588, 299] on div at bounding box center [662, 297] width 341 height 14
click at [545, 374] on div "Lõppenud" at bounding box center [675, 376] width 382 height 23
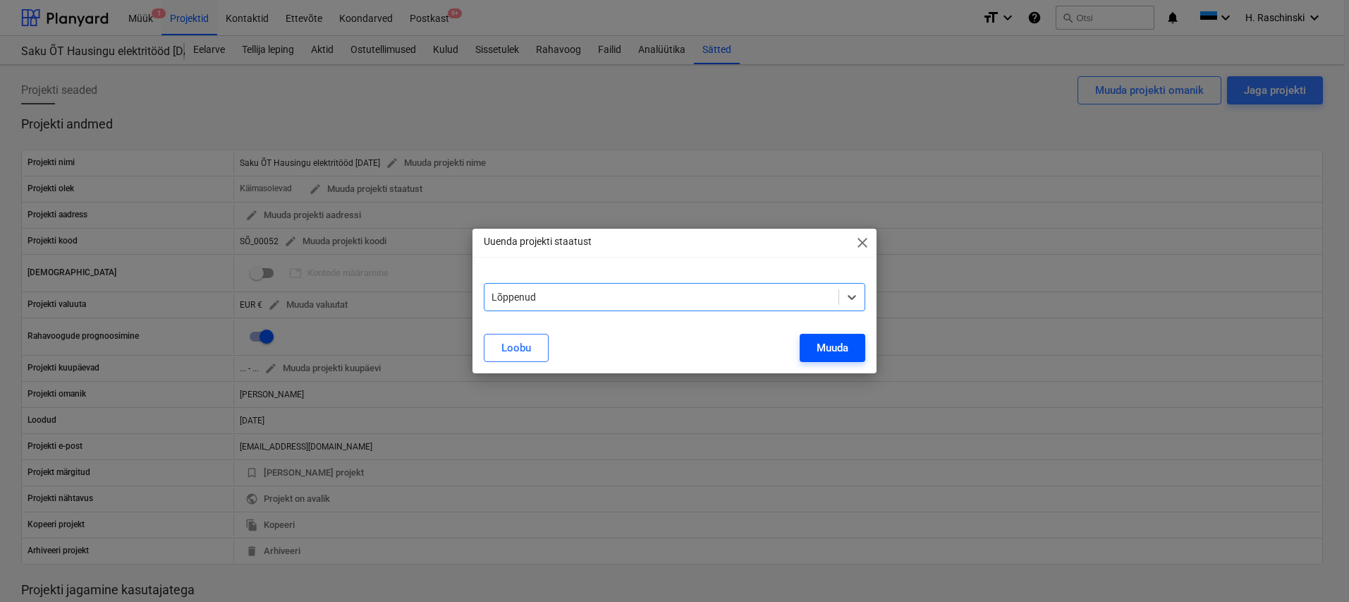
click at [830, 348] on div "Muuda" at bounding box center [833, 348] width 32 height 18
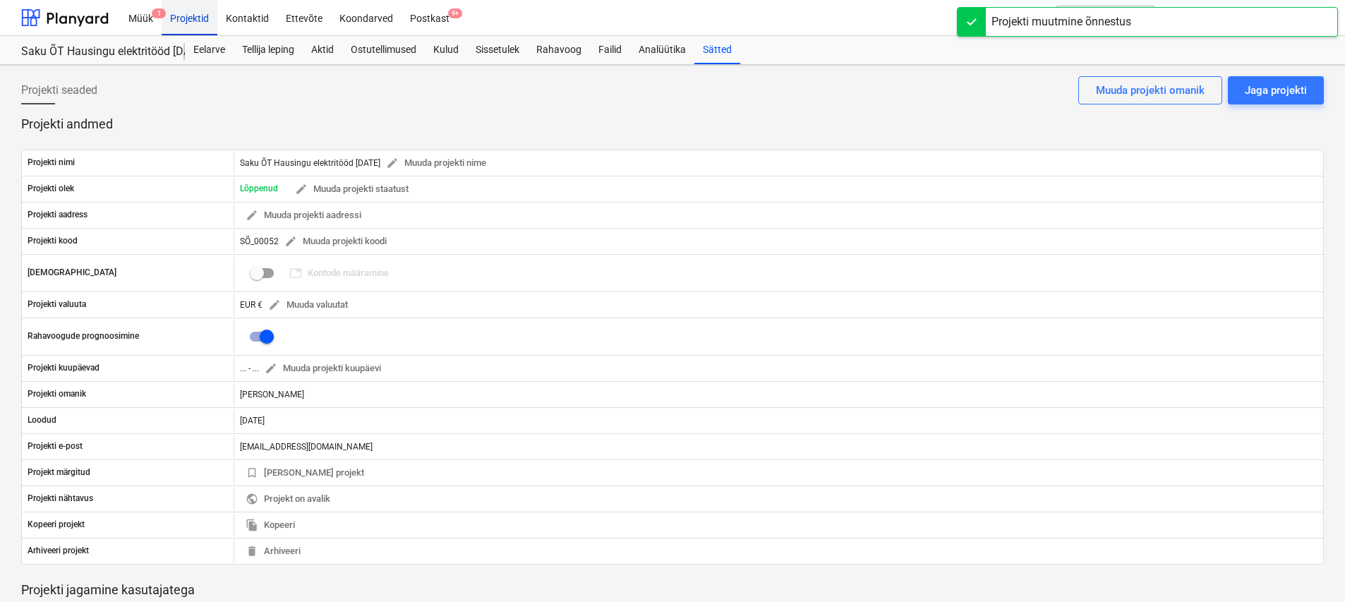
click at [196, 19] on div "Projektid" at bounding box center [190, 17] width 56 height 36
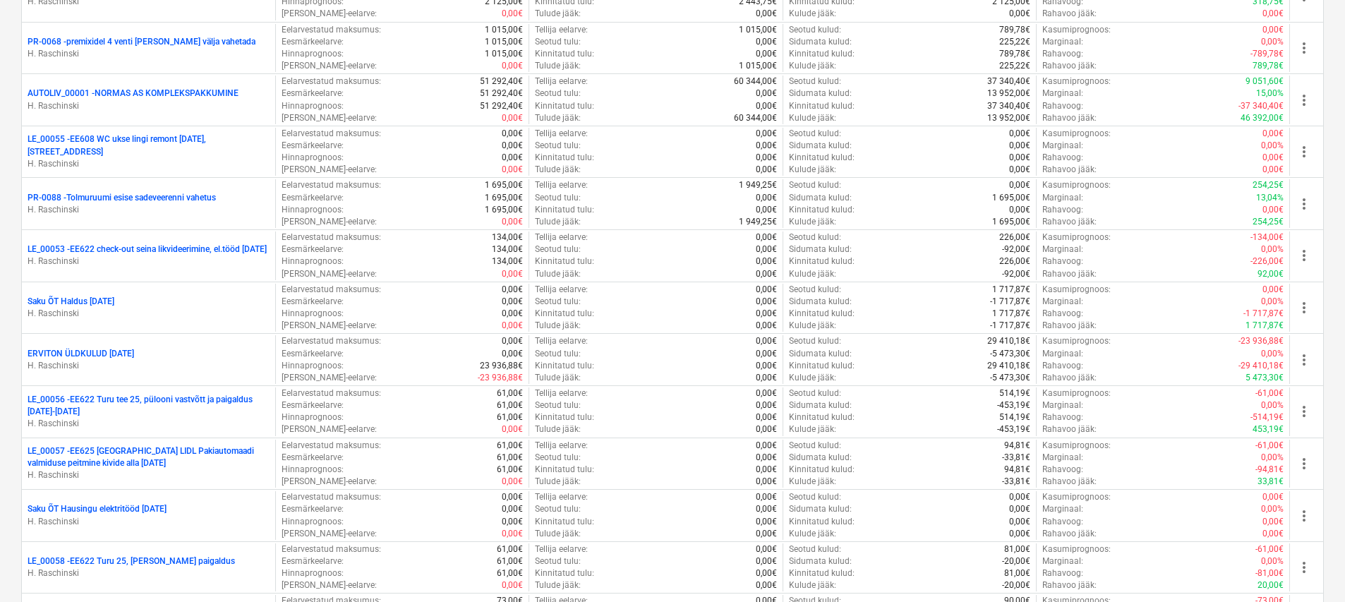
scroll to position [2700, 0]
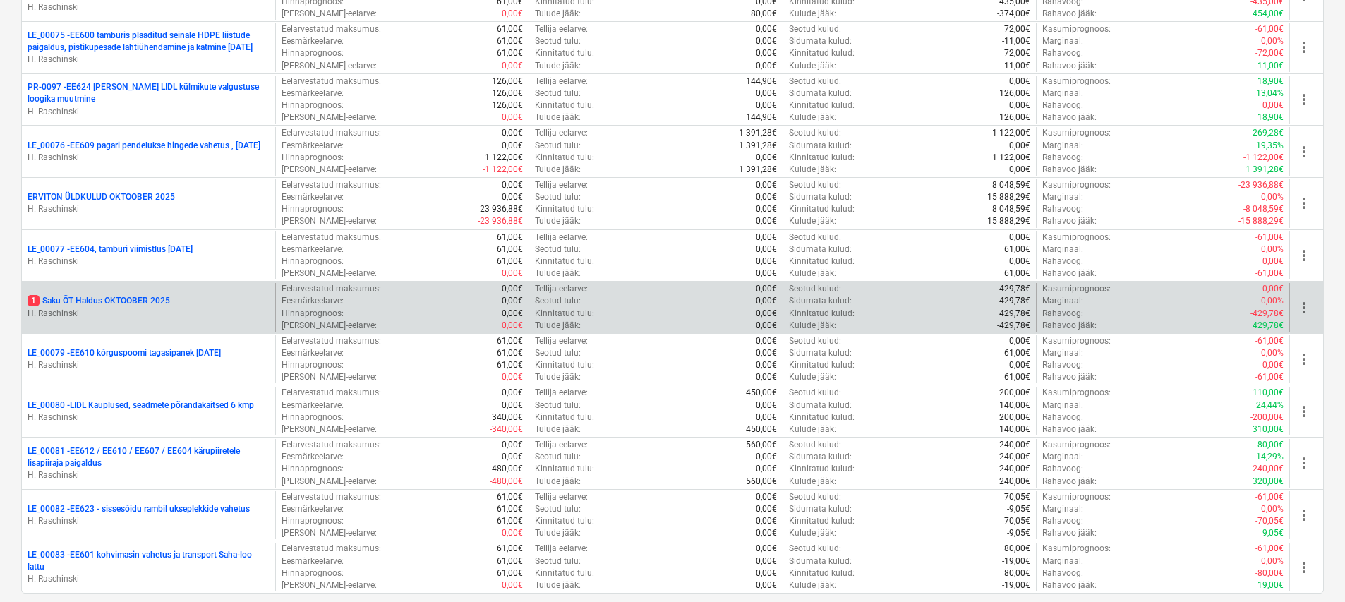
click at [163, 298] on p "1 Saku ÕT Haldus [DATE]" at bounding box center [99, 301] width 142 height 12
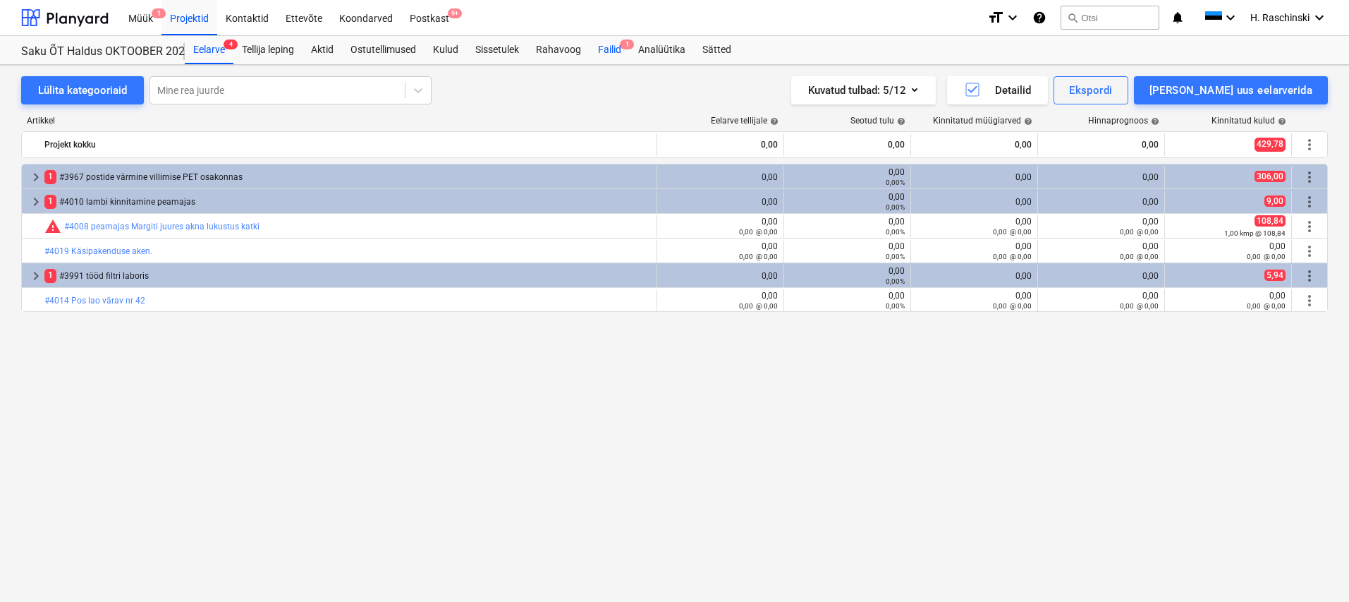
click at [607, 49] on div "Failid 1" at bounding box center [610, 50] width 40 height 28
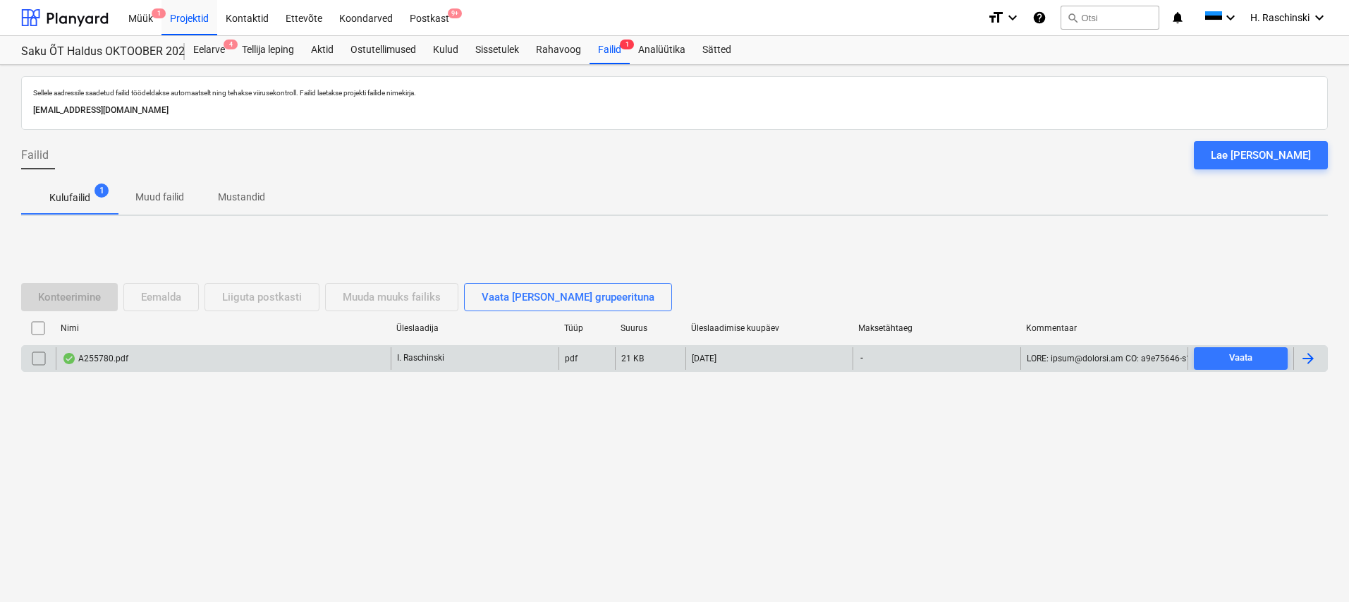
click at [119, 354] on div "A255780.pdf" at bounding box center [95, 358] width 66 height 11
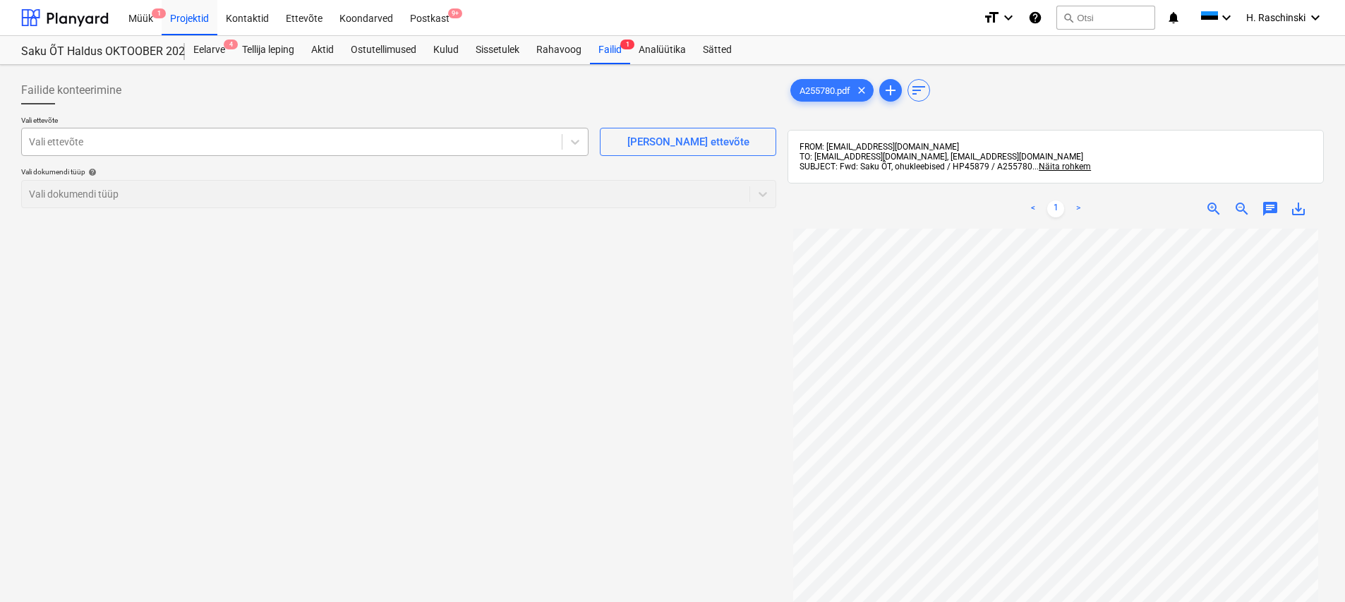
click at [454, 145] on div at bounding box center [292, 142] width 526 height 14
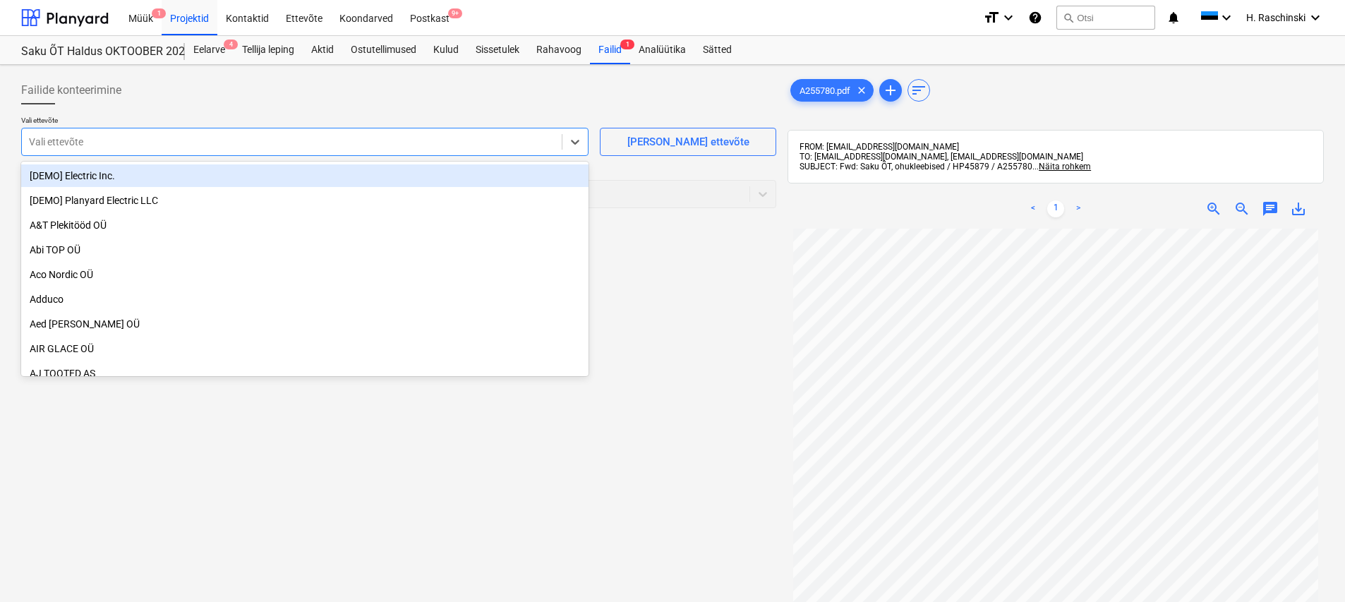
click at [676, 251] on div "Failide konteerimine Vali ettevõte option [DEMO] Electric Inc. focused, 1 of 17…" at bounding box center [399, 434] width 766 height 726
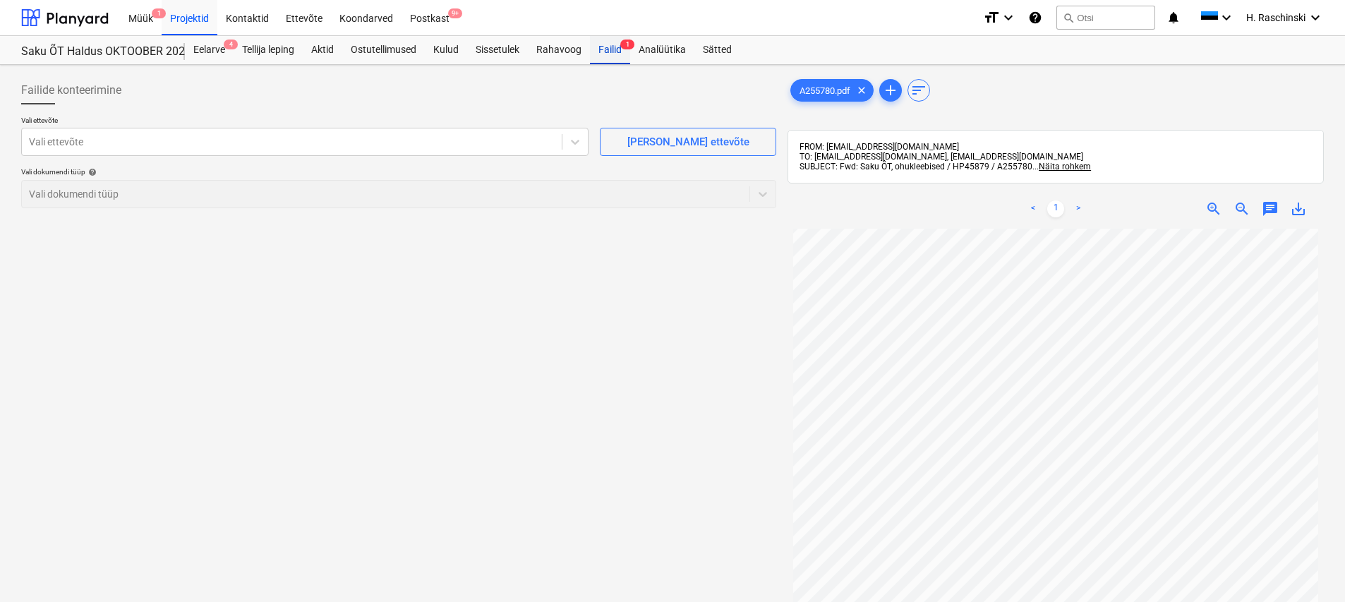
click at [621, 49] on div "Failid 1" at bounding box center [610, 50] width 40 height 28
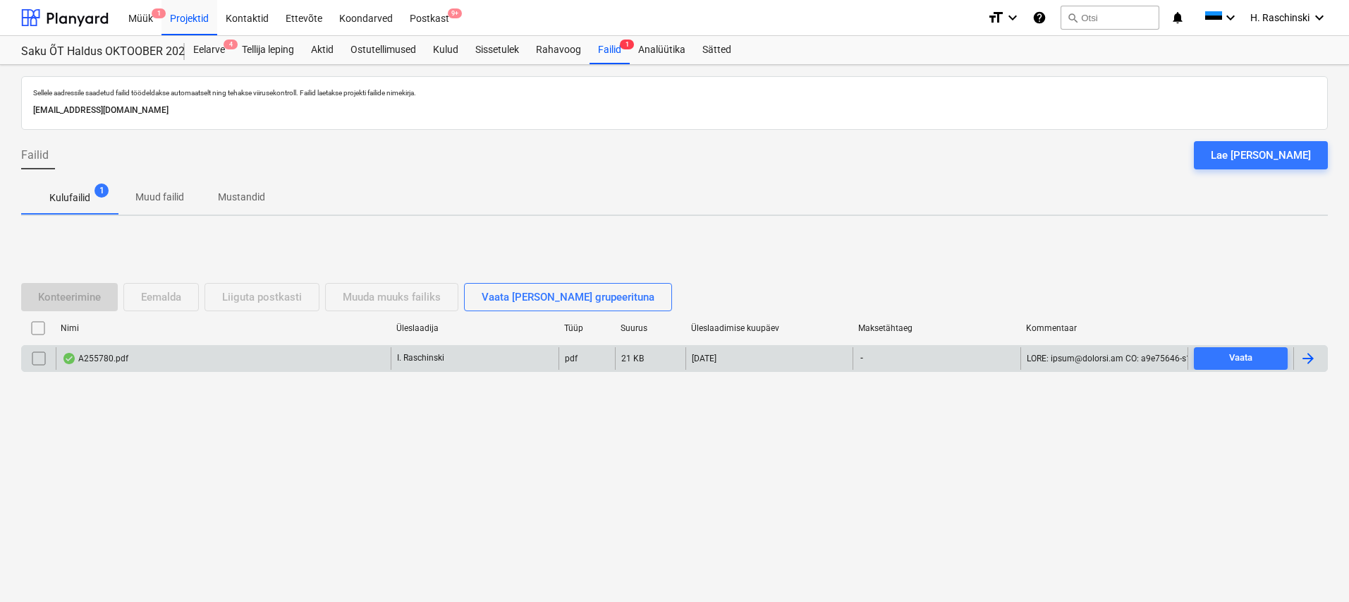
click at [47, 356] on input "checkbox" at bounding box center [39, 358] width 23 height 23
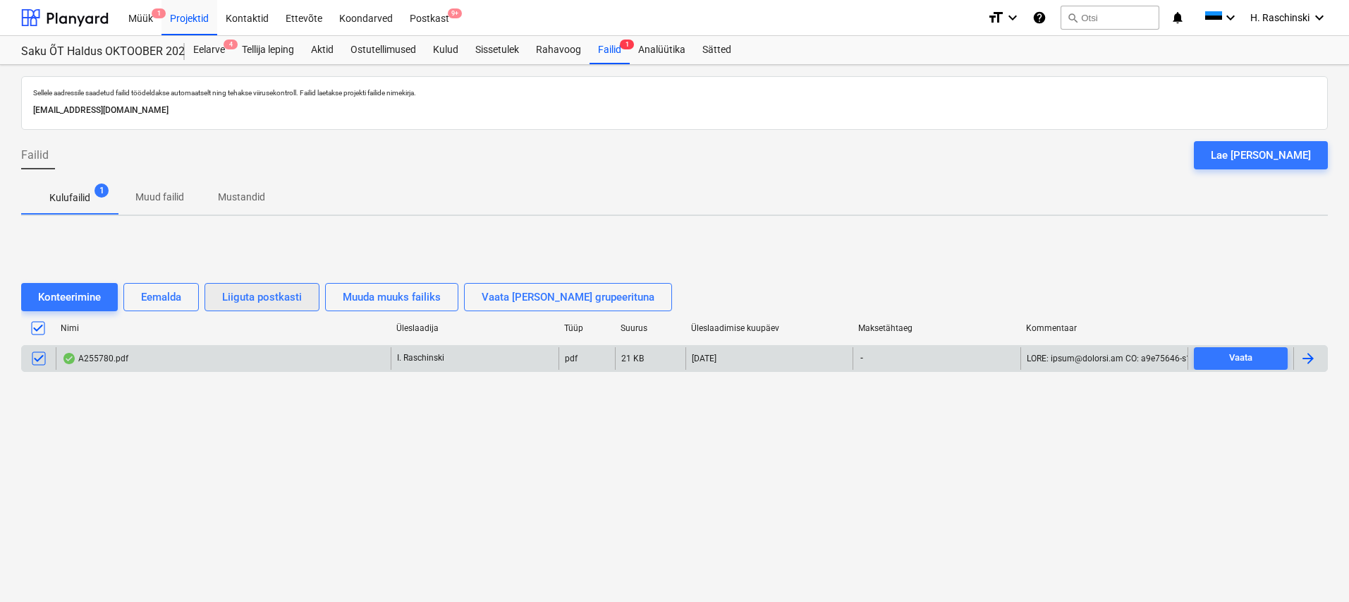
click at [271, 301] on div "Liiguta postkasti" at bounding box center [262, 297] width 80 height 18
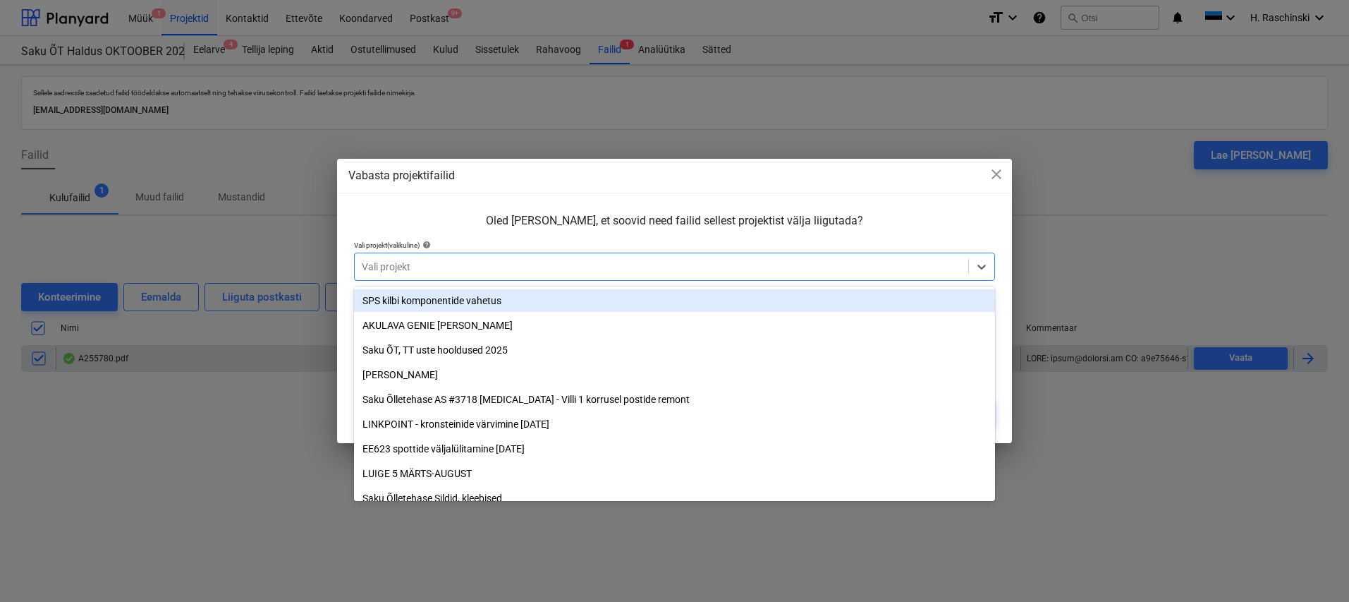
click at [424, 273] on div at bounding box center [662, 267] width 600 height 14
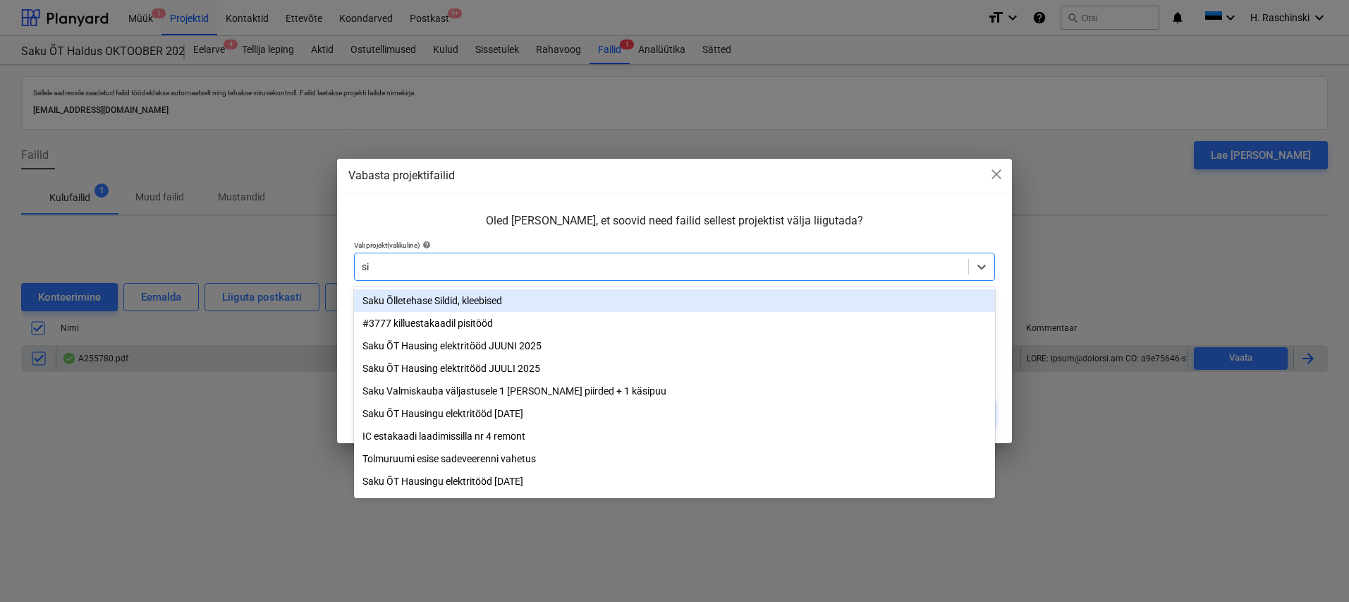
type input "sil"
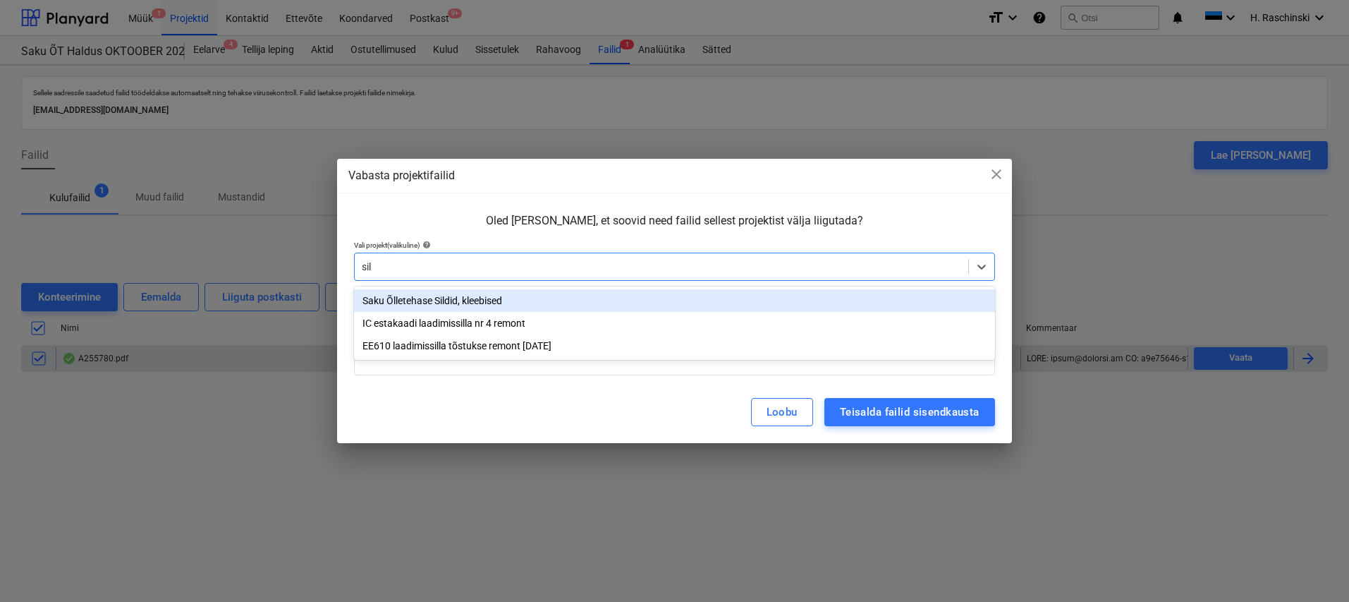
click at [430, 301] on div "Saku Õlletehase Sildid, kleebised" at bounding box center [674, 300] width 641 height 23
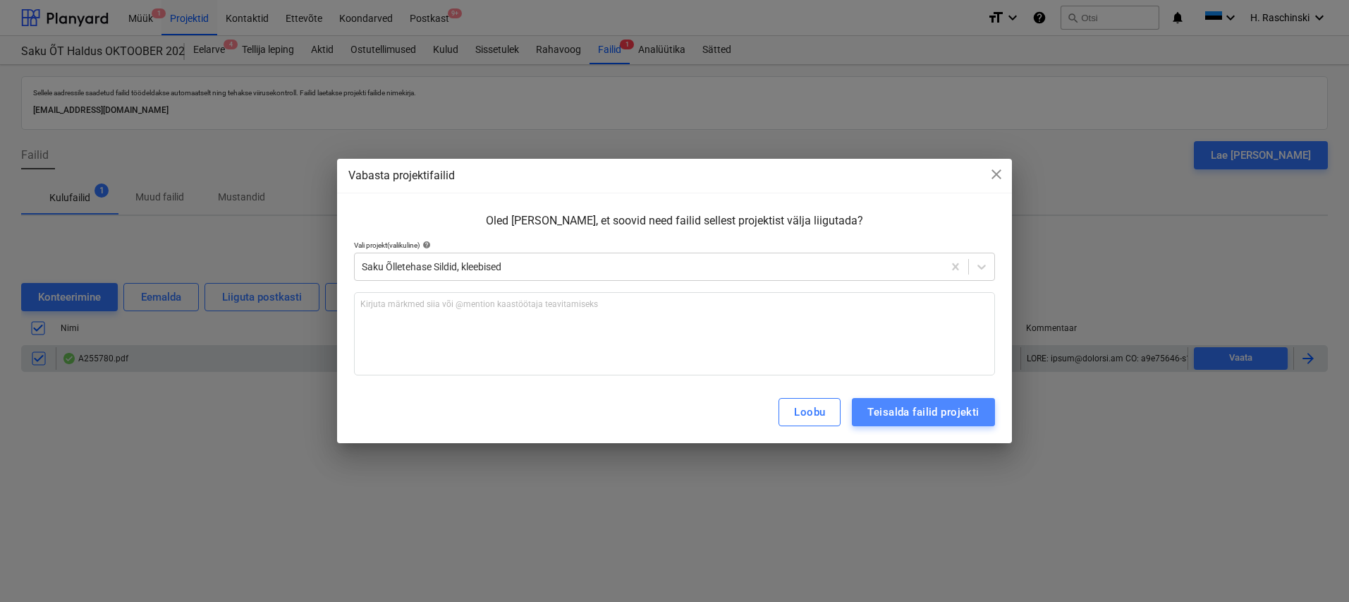
drag, startPoint x: 920, startPoint y: 415, endPoint x: 900, endPoint y: 404, distance: 22.4
click at [920, 415] on div "Teisalda failid projekti" at bounding box center [923, 412] width 111 height 18
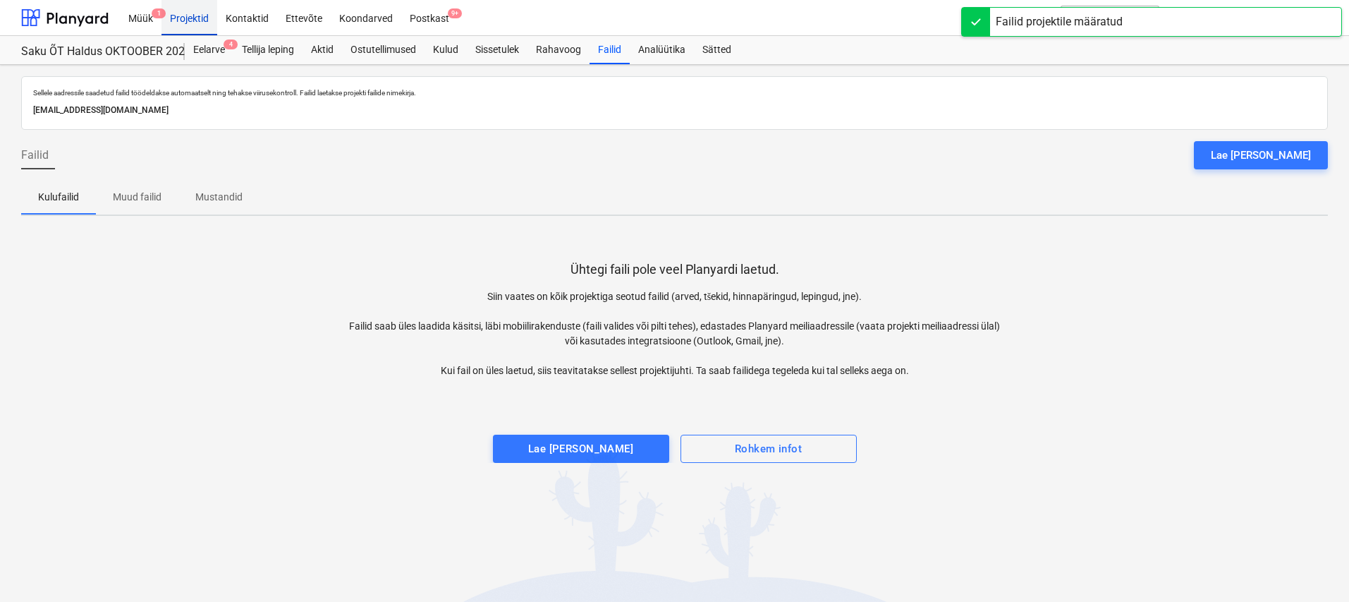
click at [200, 25] on div "Projektid" at bounding box center [190, 17] width 56 height 36
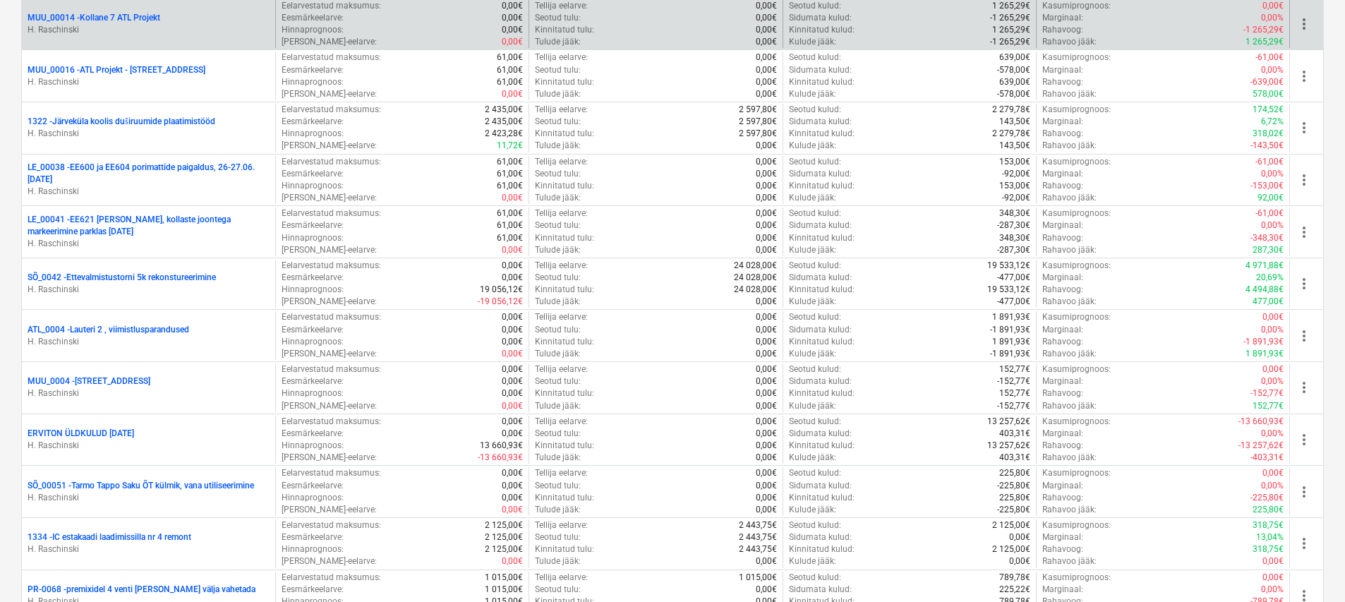
scroll to position [737, 0]
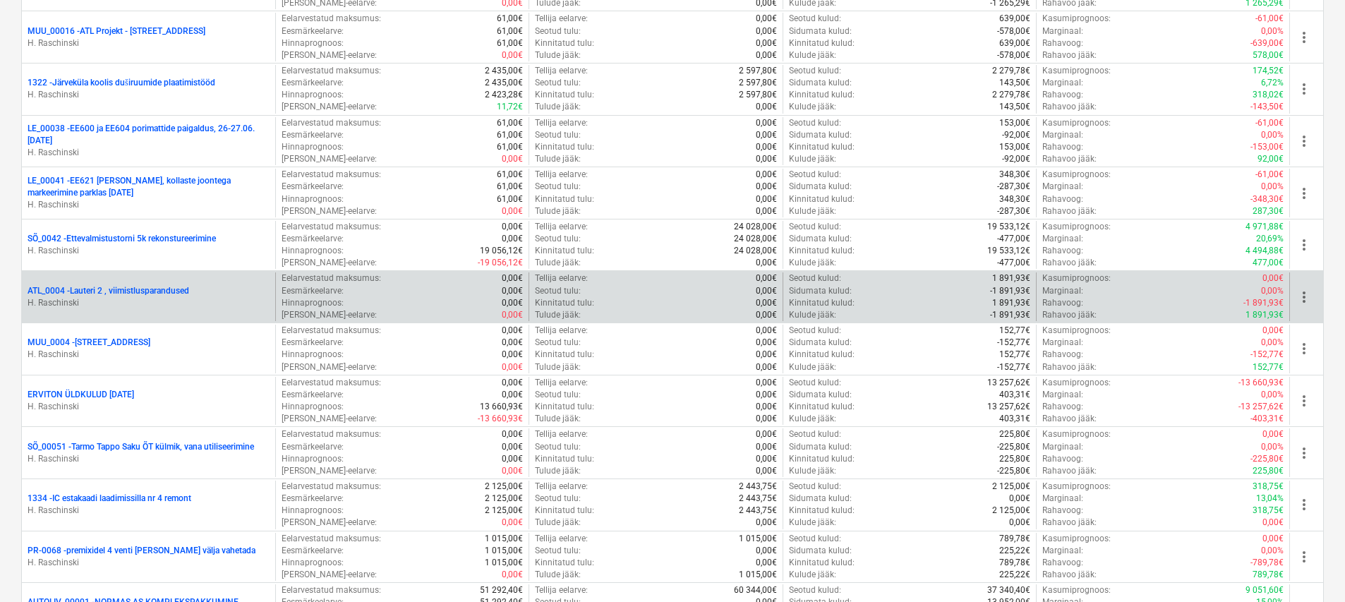
click at [157, 292] on p "ATL_0004 - Lauteri 2 , viimistlusparandused" at bounding box center [109, 291] width 162 height 12
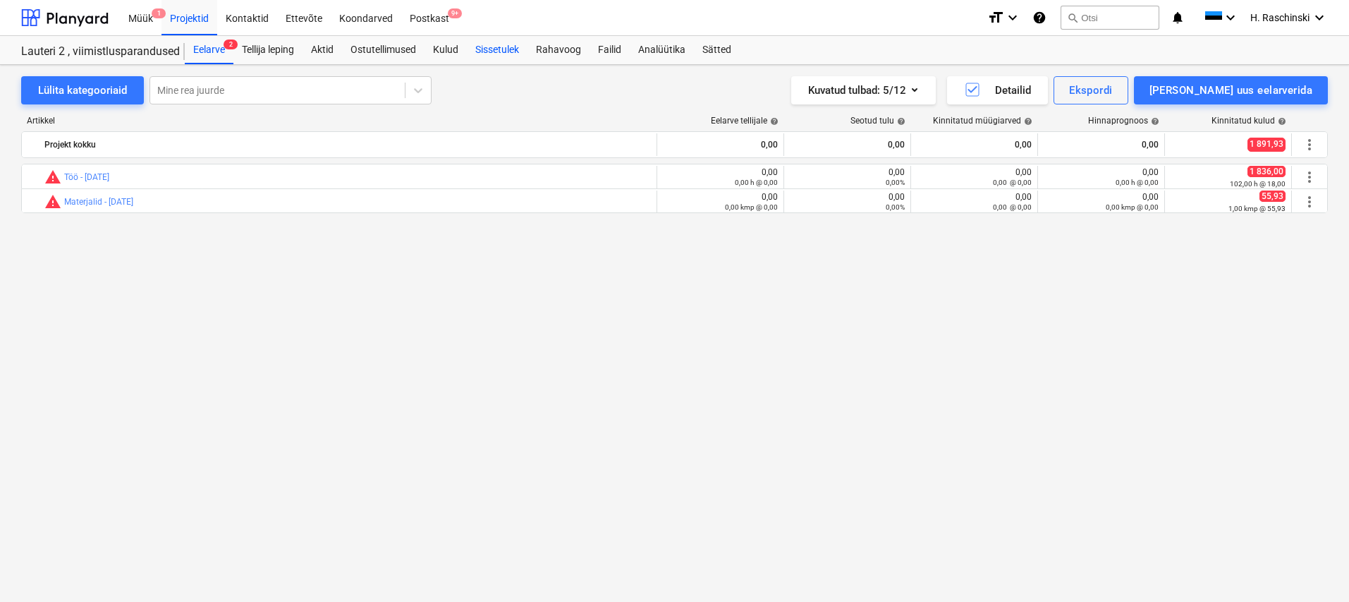
click at [494, 50] on div "Sissetulek" at bounding box center [497, 50] width 61 height 28
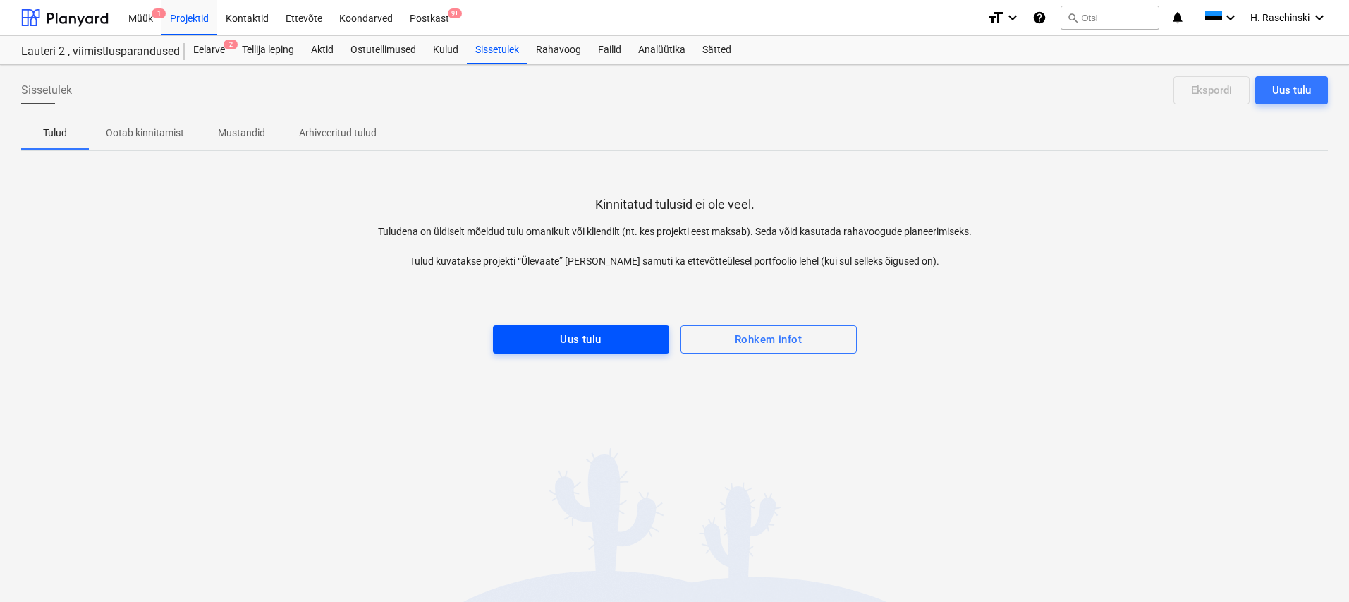
click at [630, 343] on span "Uus tulu" at bounding box center [581, 339] width 145 height 18
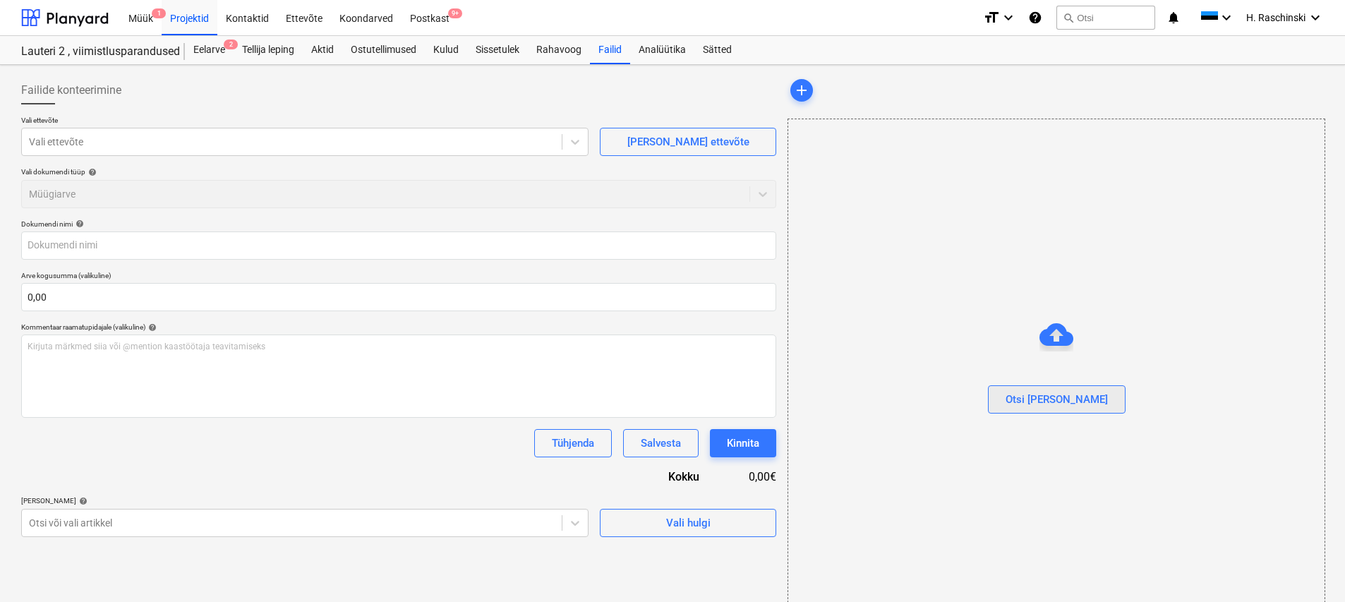
click at [1058, 406] on div "Otsi [PERSON_NAME]" at bounding box center [1056, 399] width 102 height 18
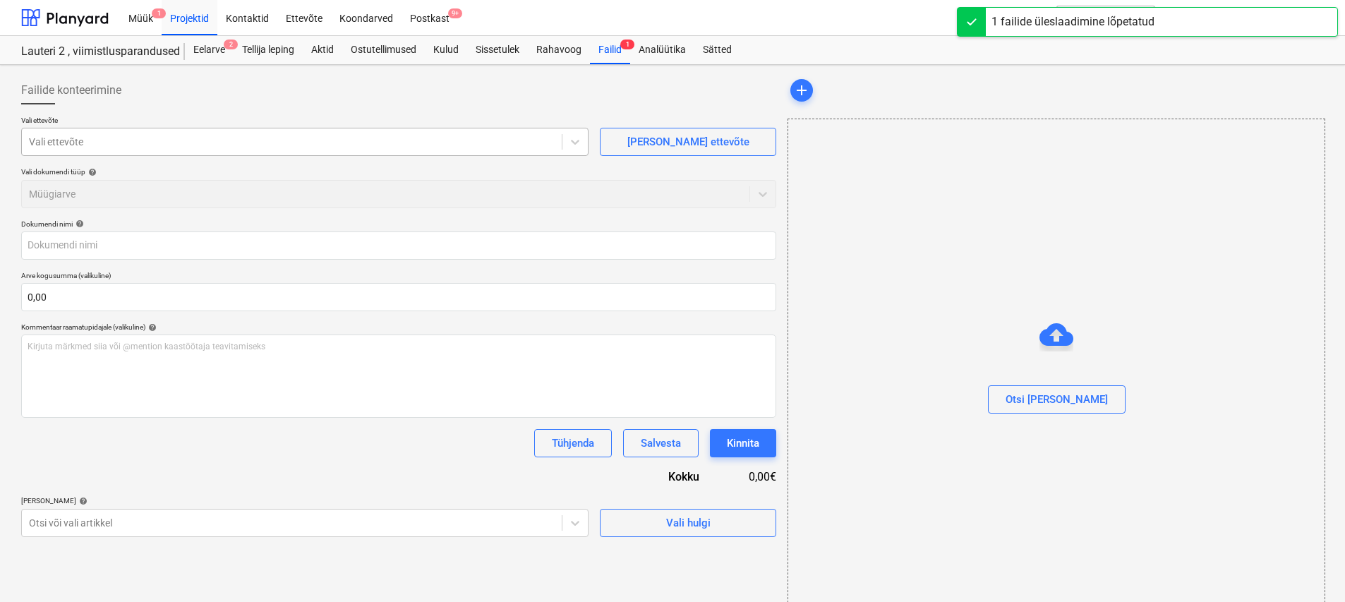
type input "Erviton Arve nr 212823.pdf"
click at [294, 146] on div at bounding box center [293, 142] width 528 height 14
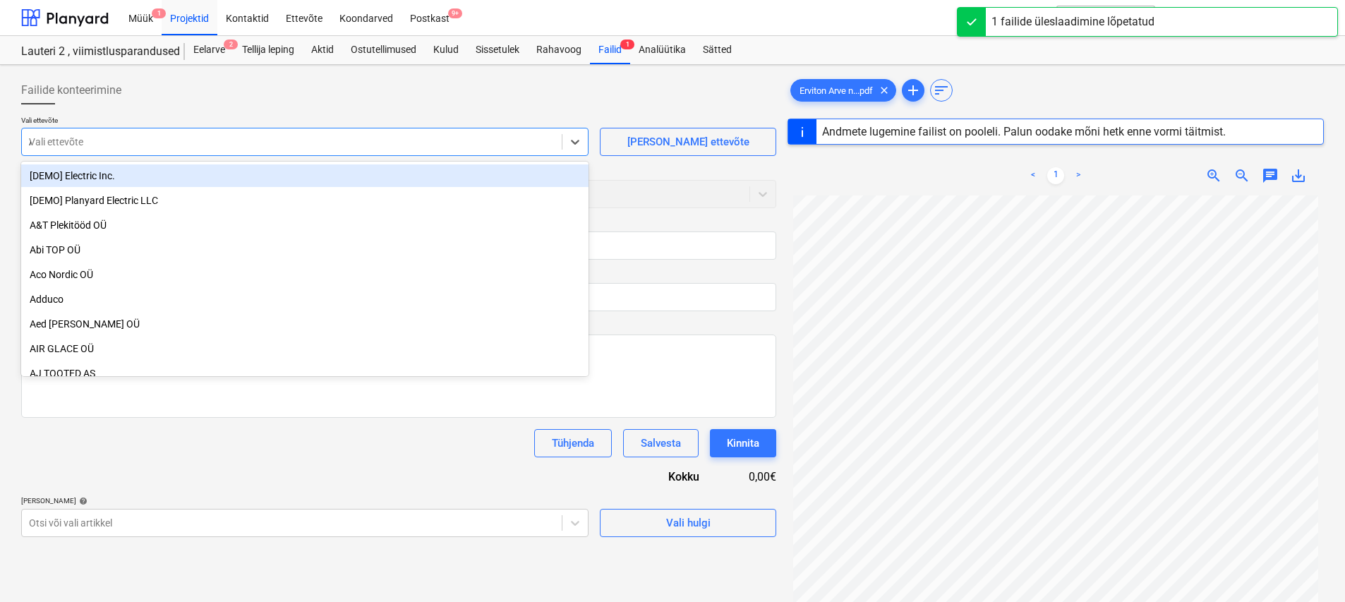
type input "ATL"
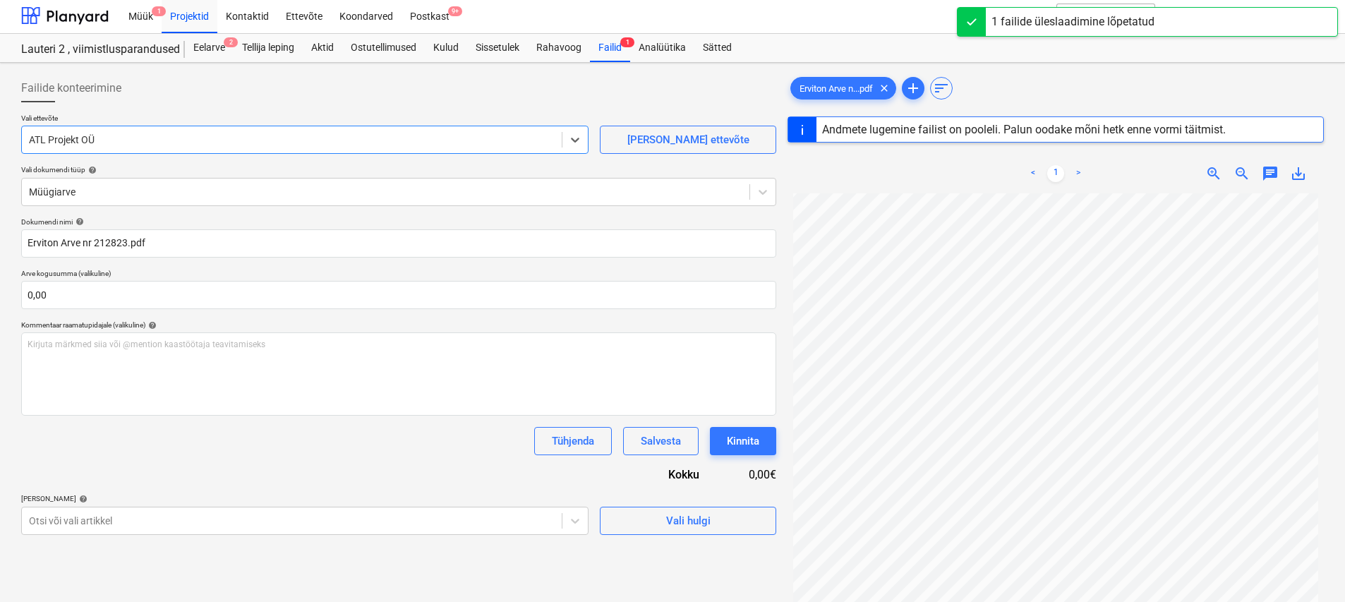
scroll to position [154, 0]
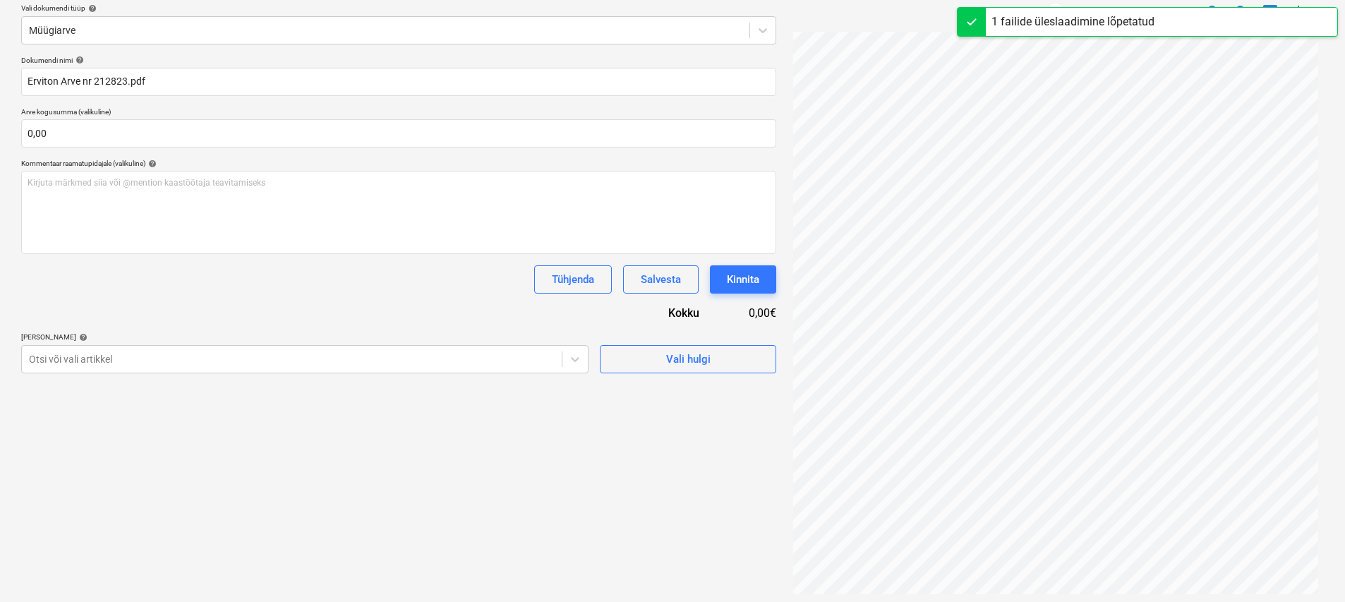
type input "212823"
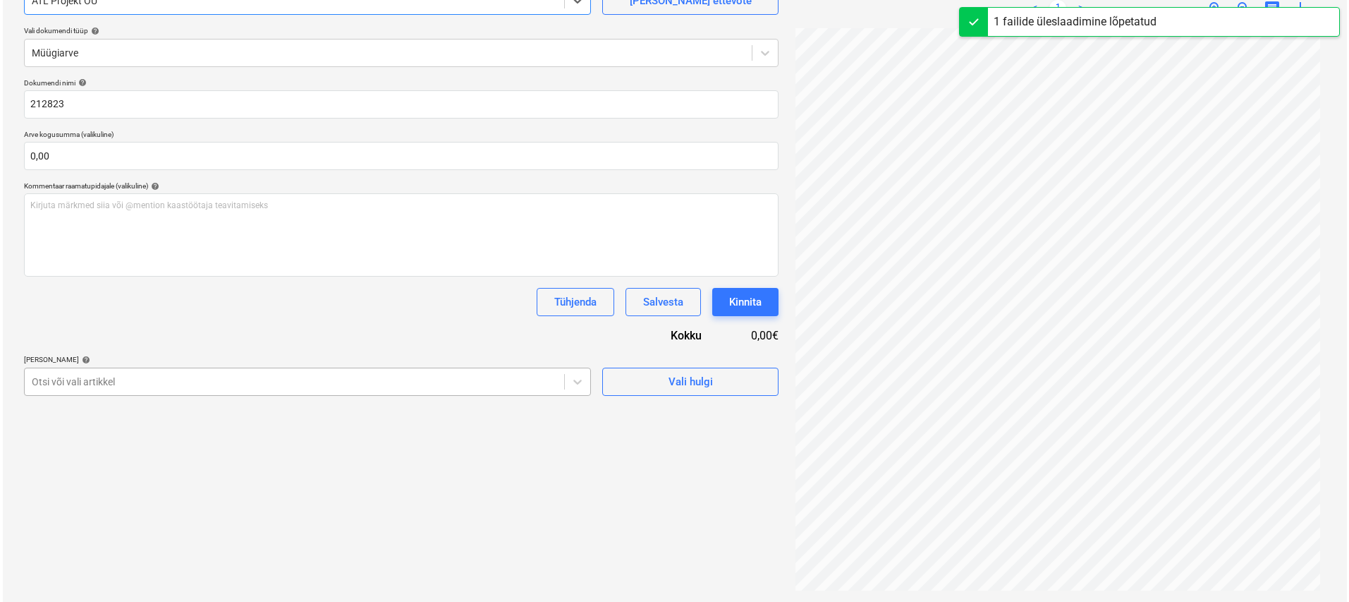
scroll to position [141, 0]
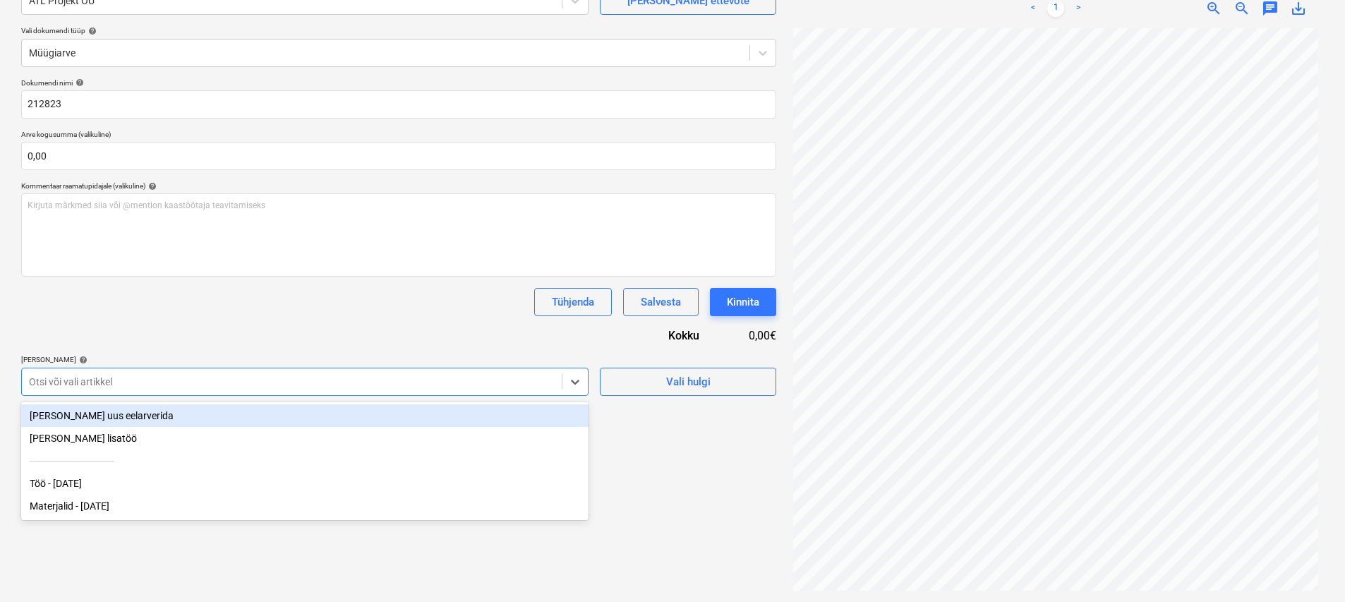
click at [372, 377] on div at bounding box center [292, 382] width 526 height 14
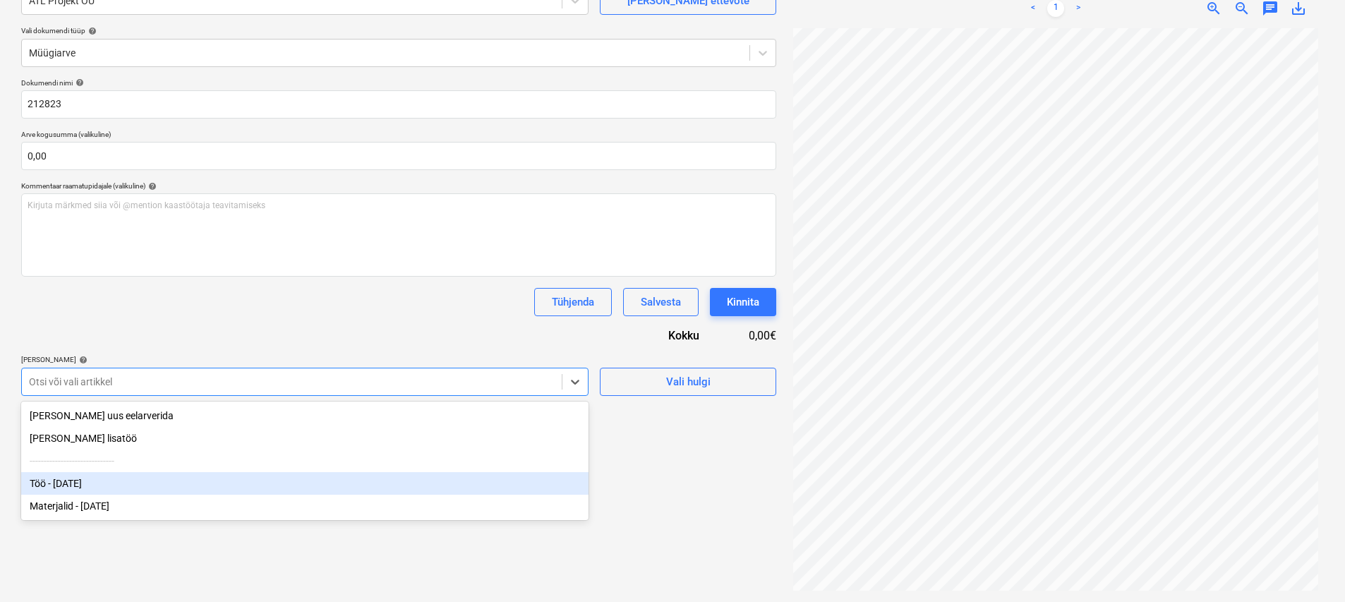
click at [123, 482] on div "Töö - [DATE]" at bounding box center [304, 483] width 567 height 23
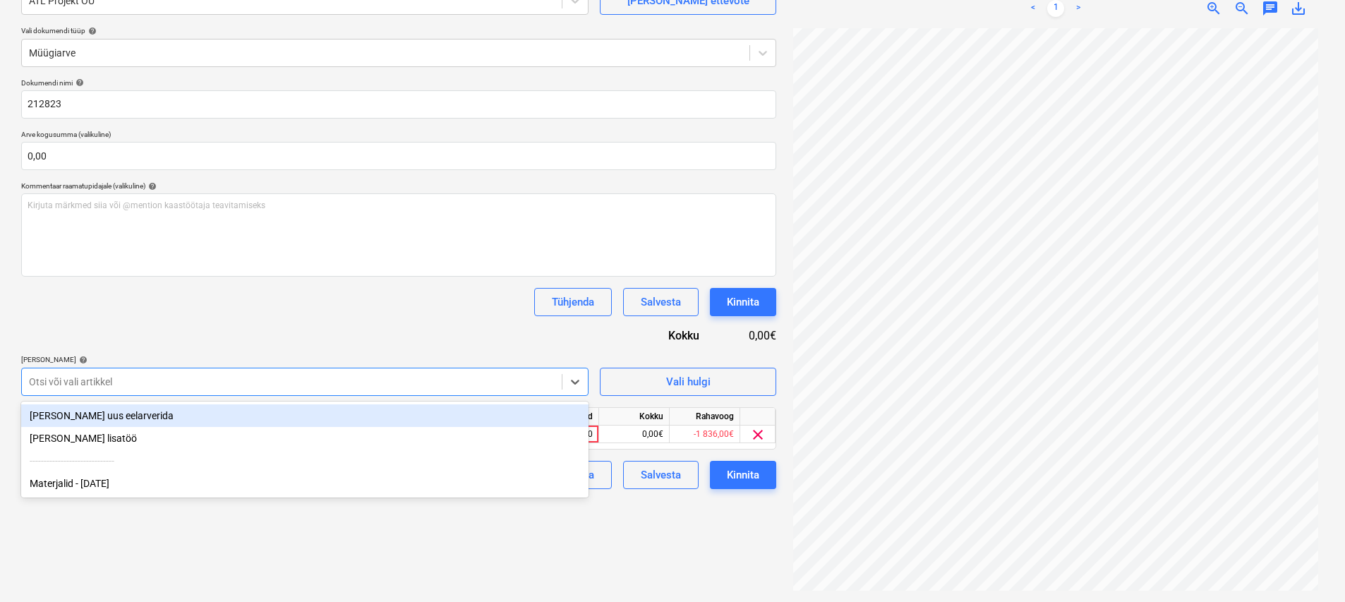
click at [307, 349] on div "Dokumendi nimi help 212823 Arve kogusumma (valikuline) 0,00 Kommentaar raamatup…" at bounding box center [398, 283] width 755 height 411
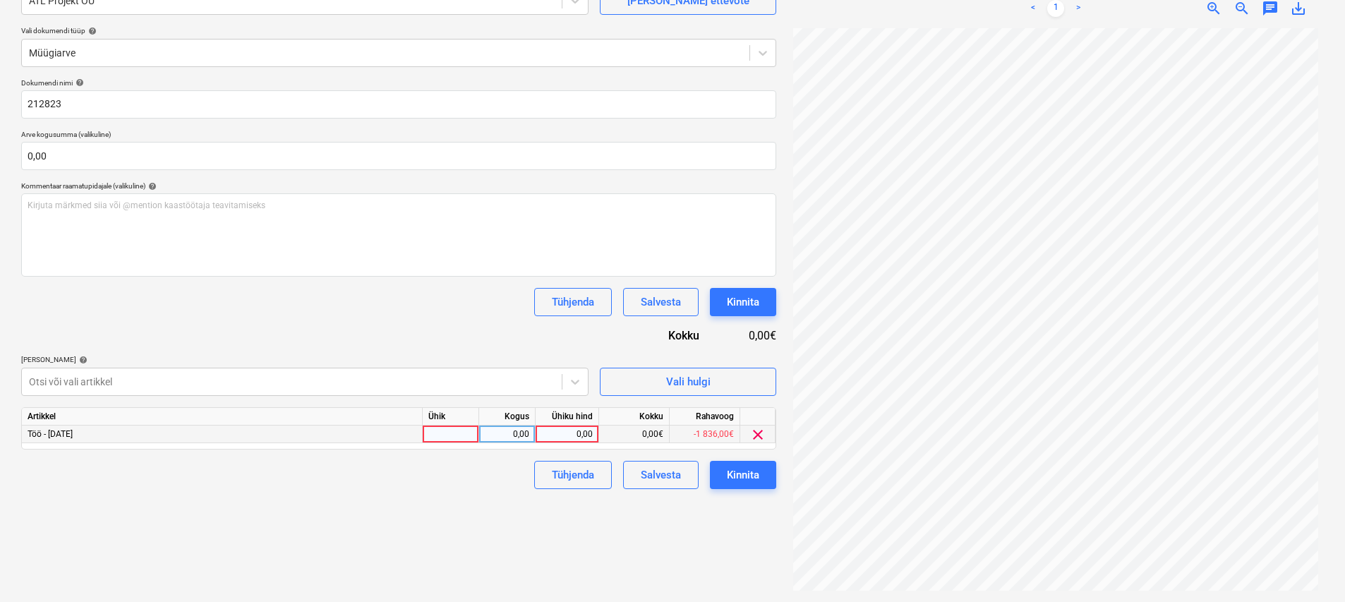
click at [449, 432] on div at bounding box center [451, 434] width 56 height 18
type input "kmp"
type input "3957,32"
click at [538, 576] on div "Failide konteerimine Vali ettevõte ATL Projekt OÜ [PERSON_NAME] uus ettevõte Va…" at bounding box center [399, 262] width 766 height 667
click at [750, 483] on div "Kinnita" at bounding box center [743, 475] width 32 height 18
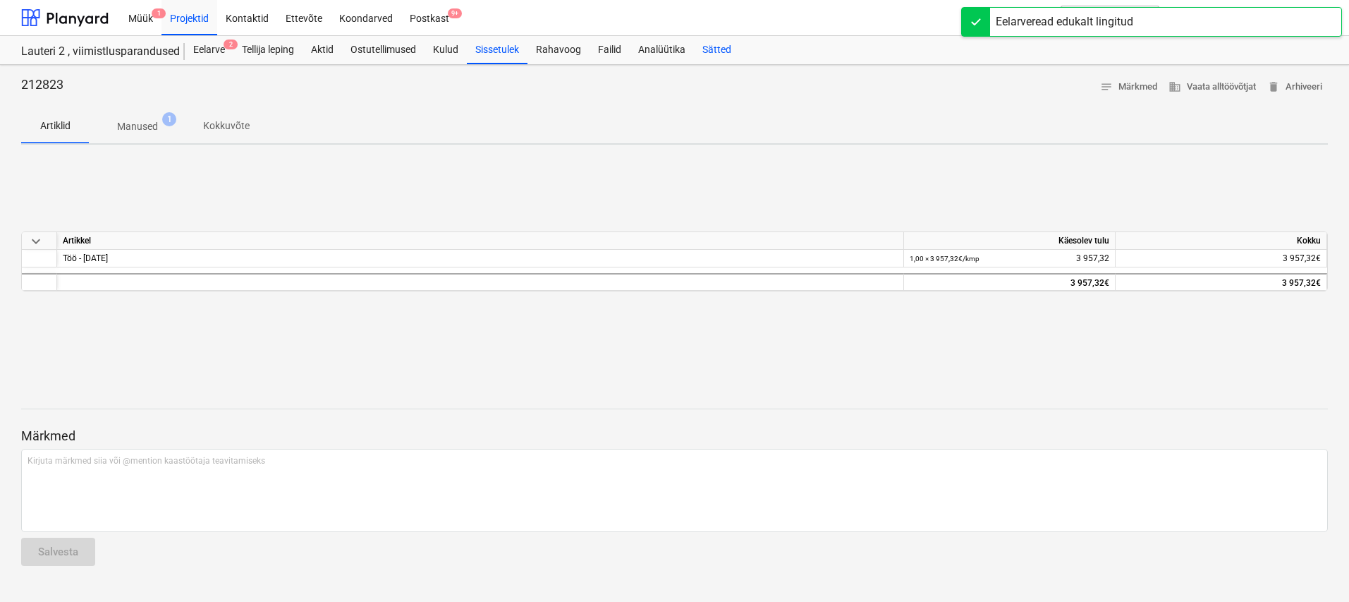
click at [707, 49] on div "Sätted" at bounding box center [717, 50] width 46 height 28
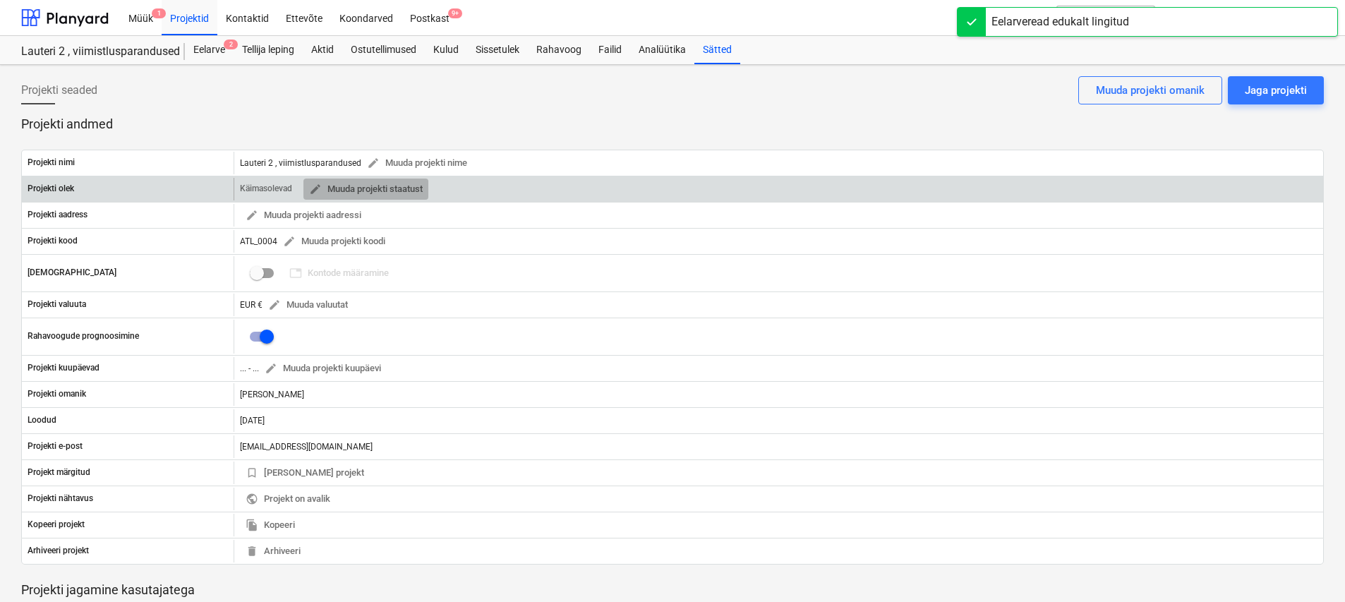
click at [403, 189] on span "edit Muuda projekti staatust" at bounding box center [366, 189] width 114 height 16
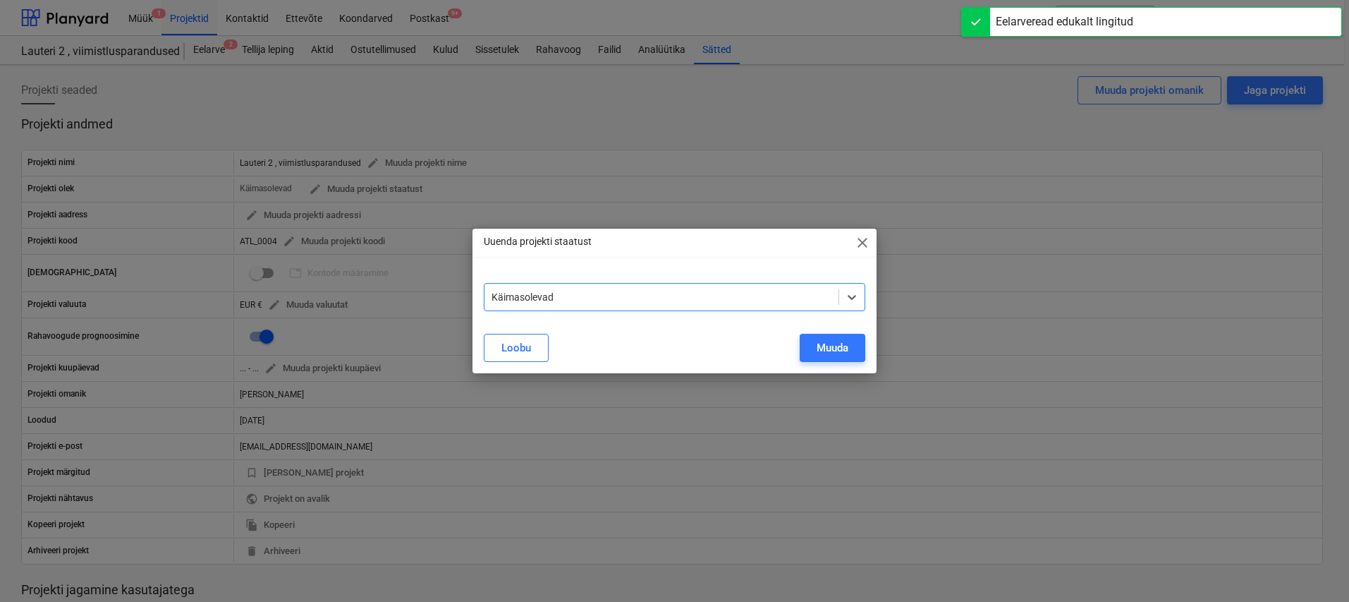
click at [620, 288] on div "Käimasolevad" at bounding box center [662, 297] width 355 height 20
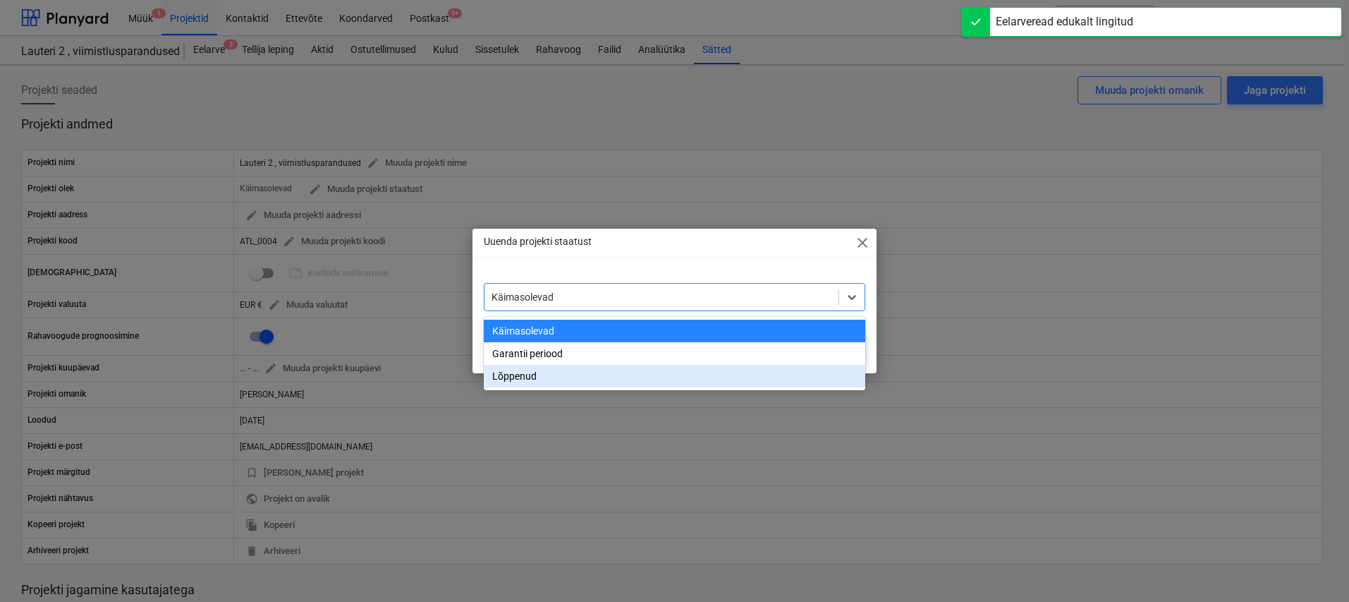
click at [557, 377] on div "Lõppenud" at bounding box center [675, 376] width 382 height 23
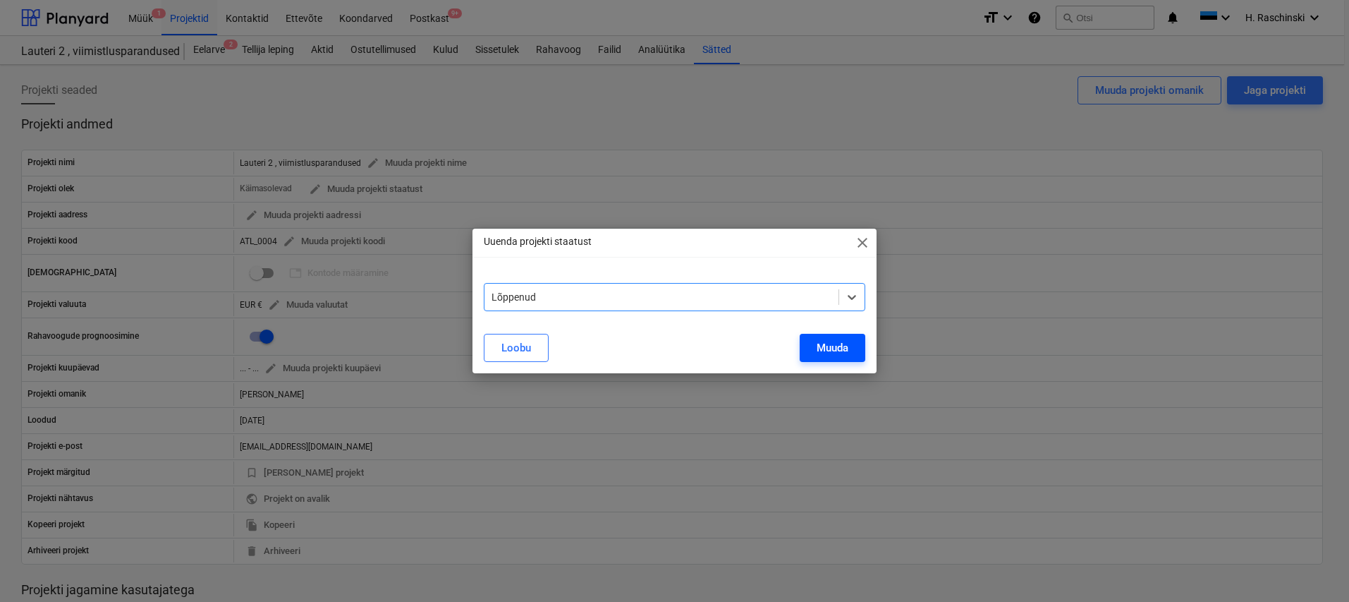
click at [833, 355] on div "Muuda" at bounding box center [833, 348] width 32 height 18
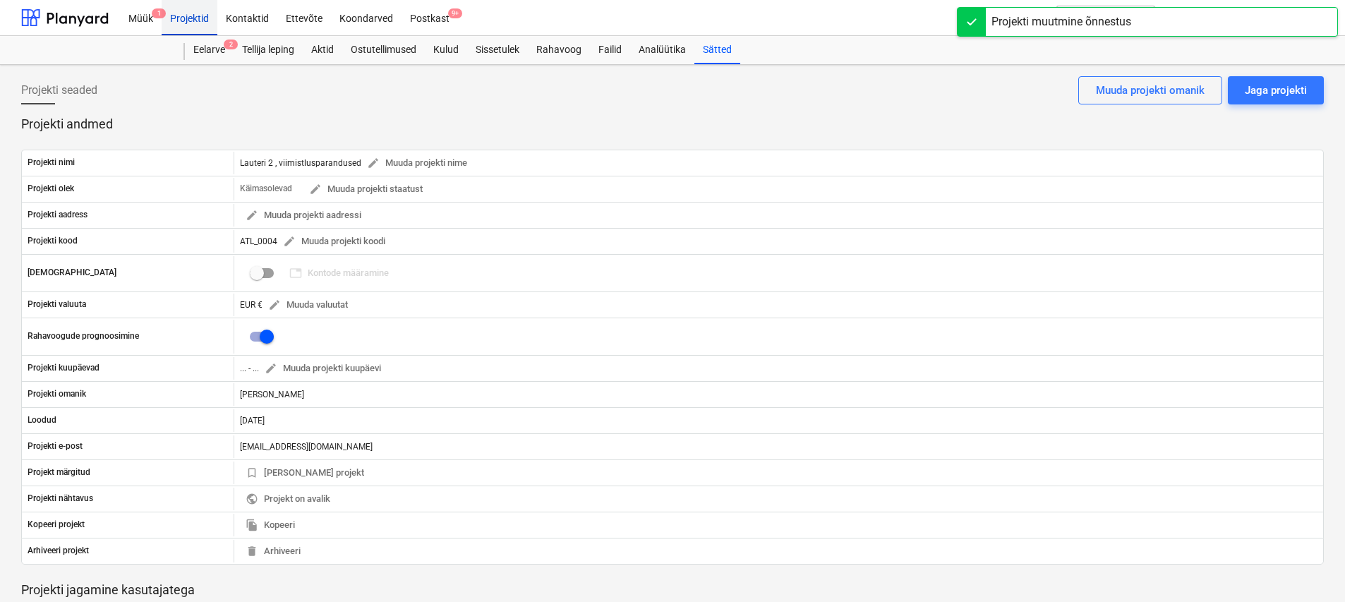
click at [181, 16] on div "Projektid" at bounding box center [190, 17] width 56 height 36
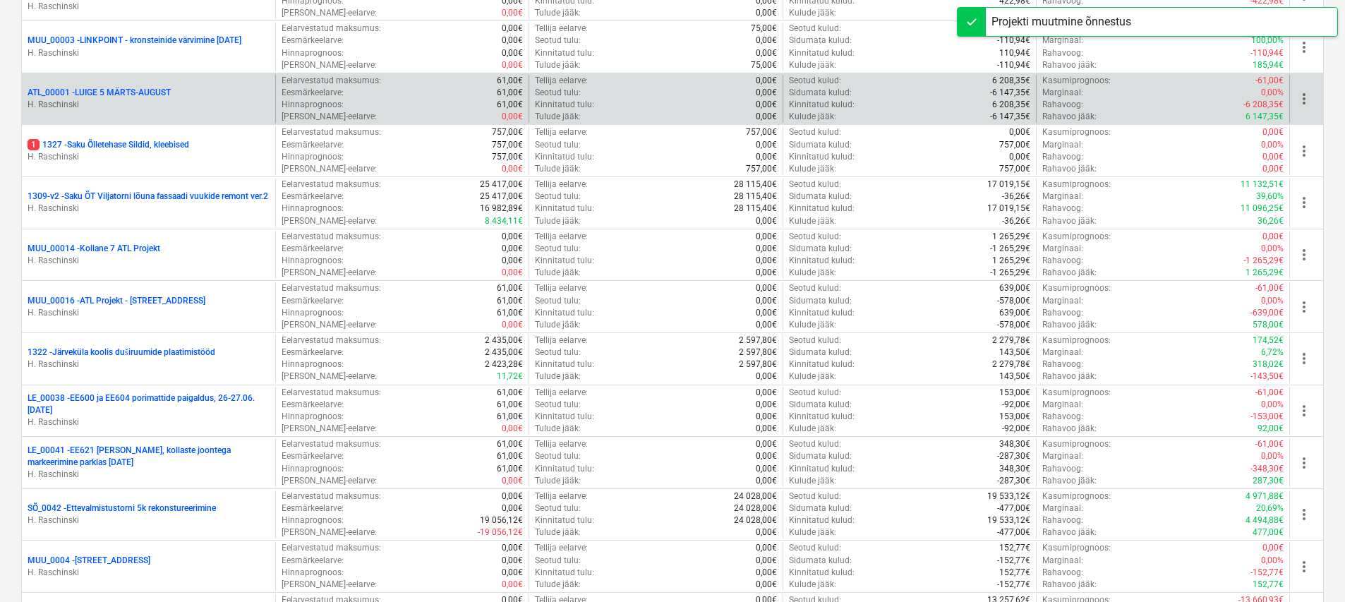
scroll to position [492, 0]
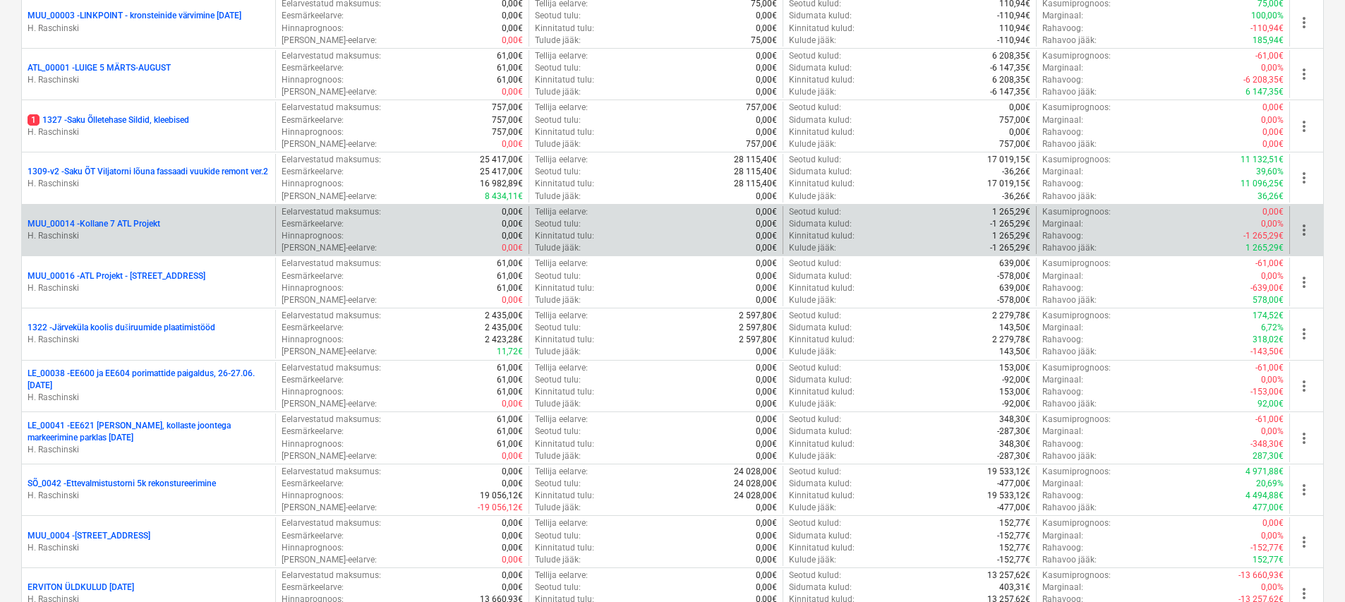
click at [164, 224] on div "MUU_00014 - Kollane 7 ATL Projekt" at bounding box center [149, 224] width 242 height 12
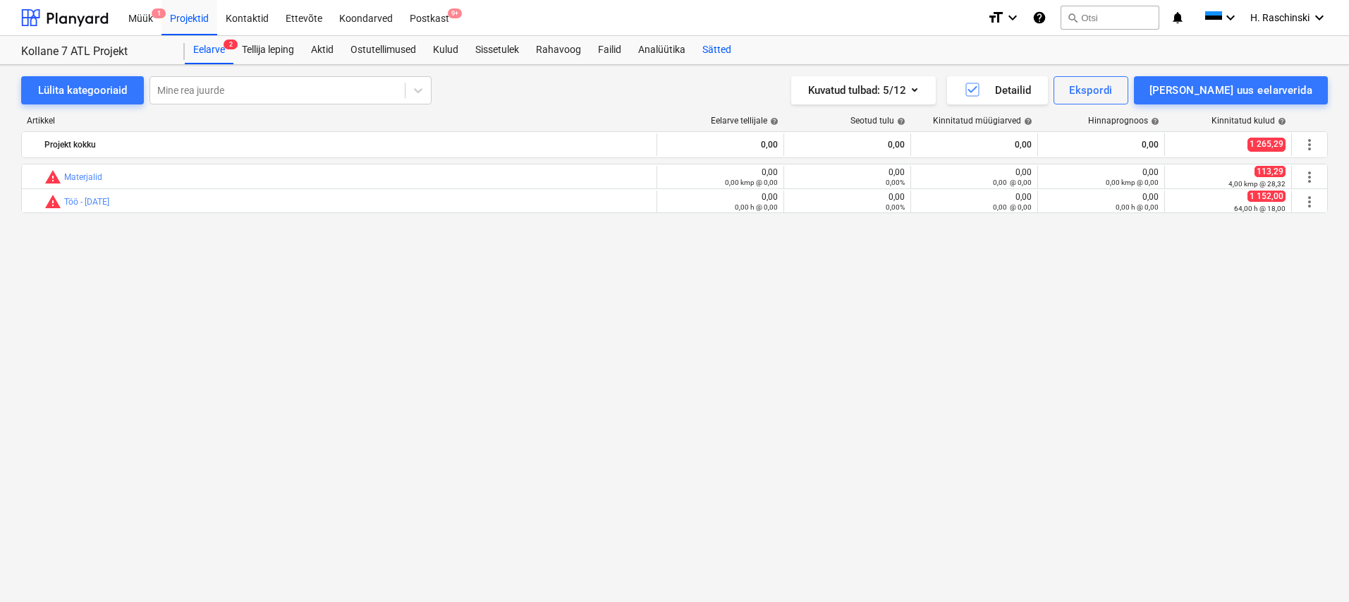
click at [720, 47] on div "Sätted" at bounding box center [717, 50] width 46 height 28
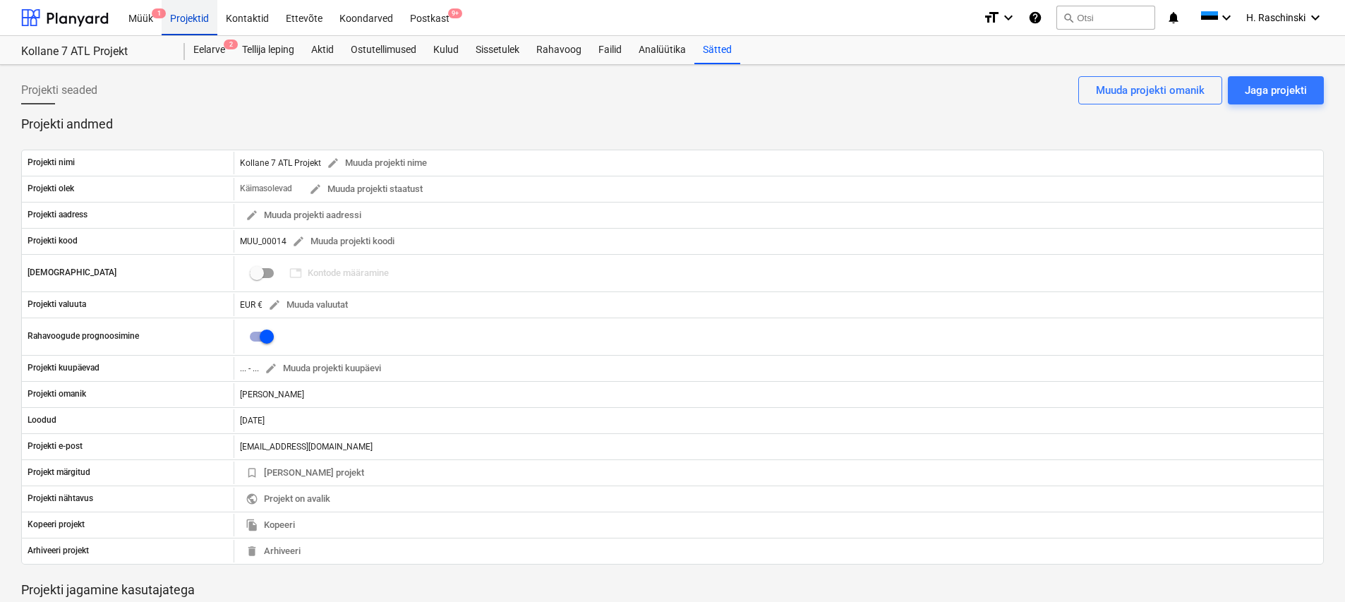
click at [184, 20] on div "Projektid" at bounding box center [190, 17] width 56 height 36
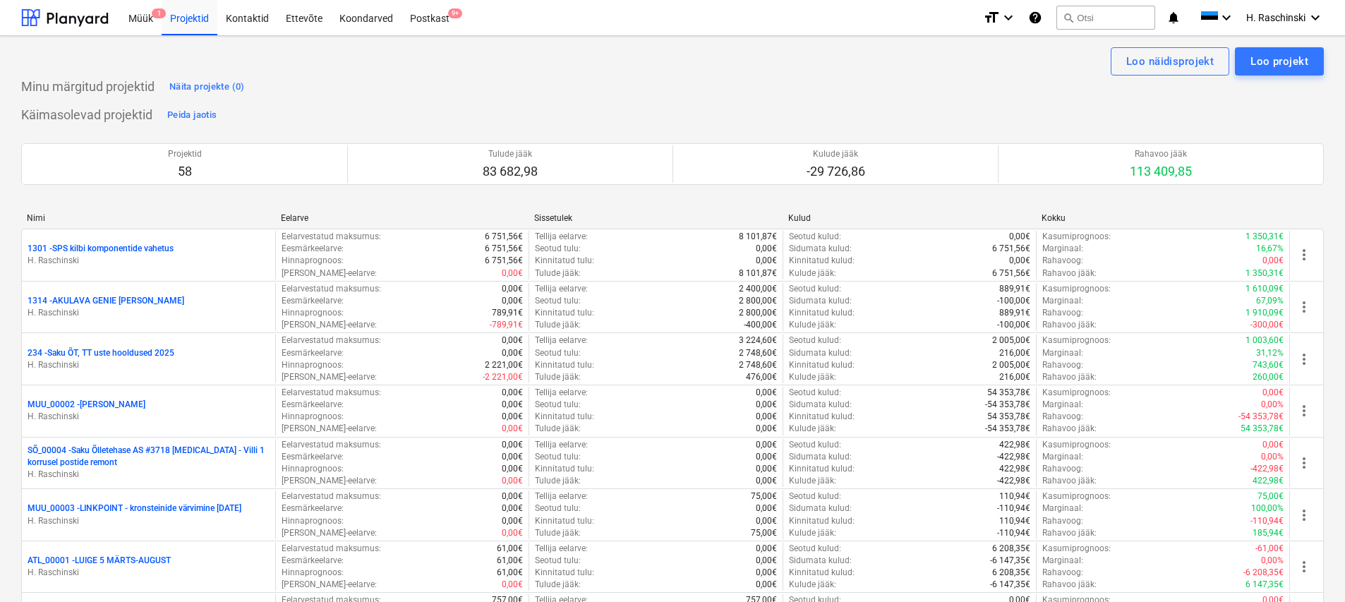
scroll to position [1194, 0]
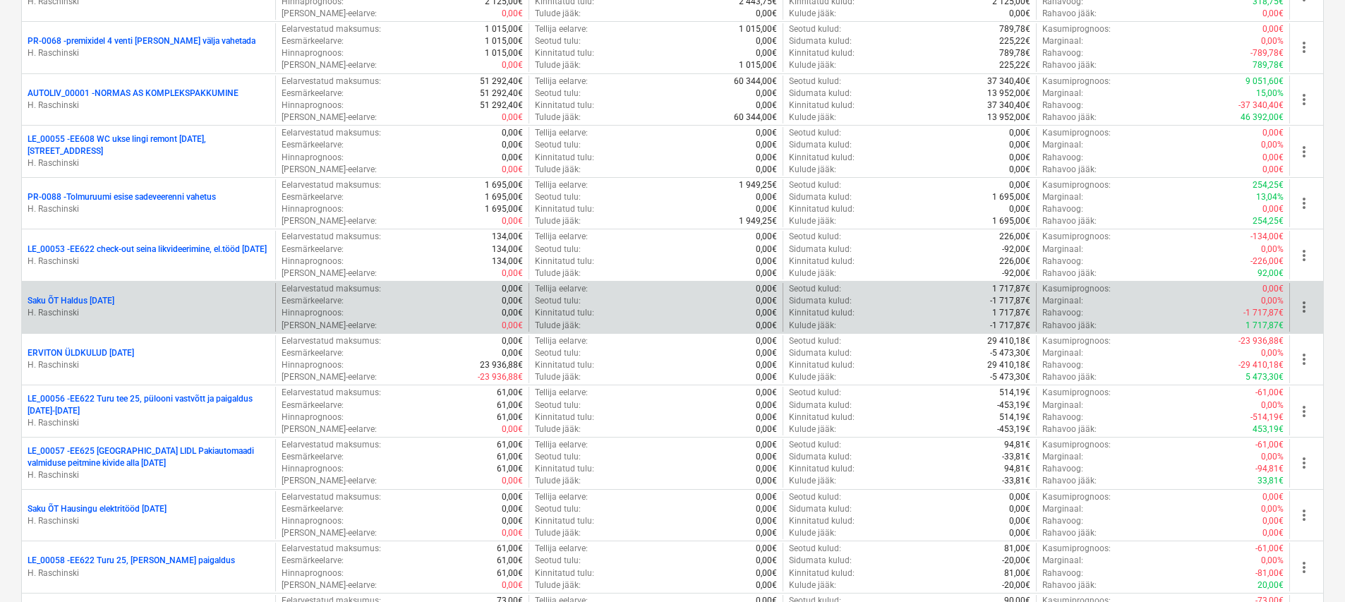
click at [112, 295] on p "Saku ÕT Haldus [DATE]" at bounding box center [71, 301] width 87 height 12
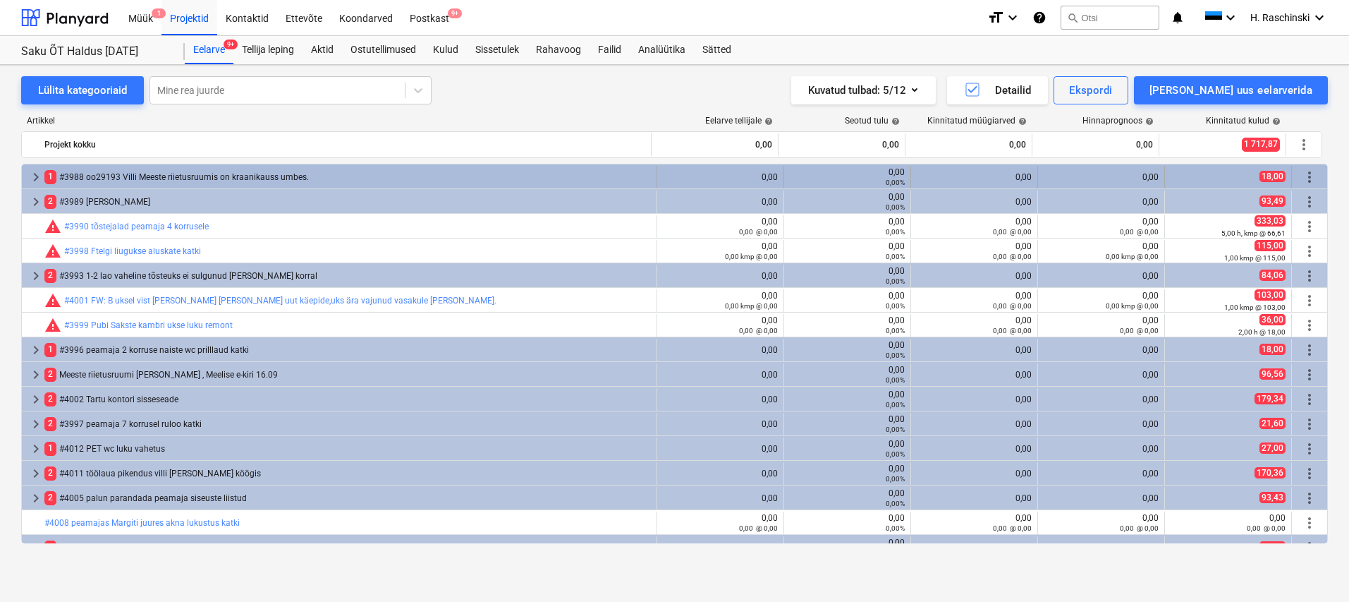
click at [32, 171] on span "keyboard_arrow_right" at bounding box center [36, 177] width 17 height 17
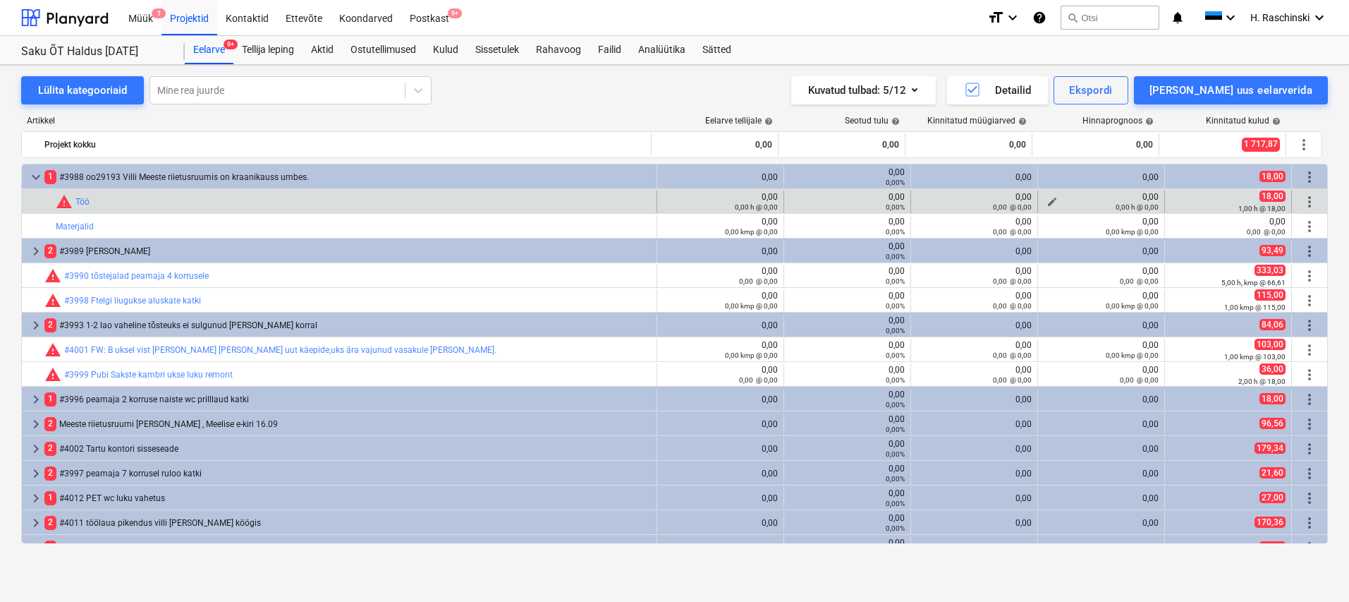
click at [1048, 202] on div "0,00 h @ 0,00" at bounding box center [1101, 207] width 115 height 10
click at [1047, 198] on span "edit" at bounding box center [1052, 201] width 11 height 11
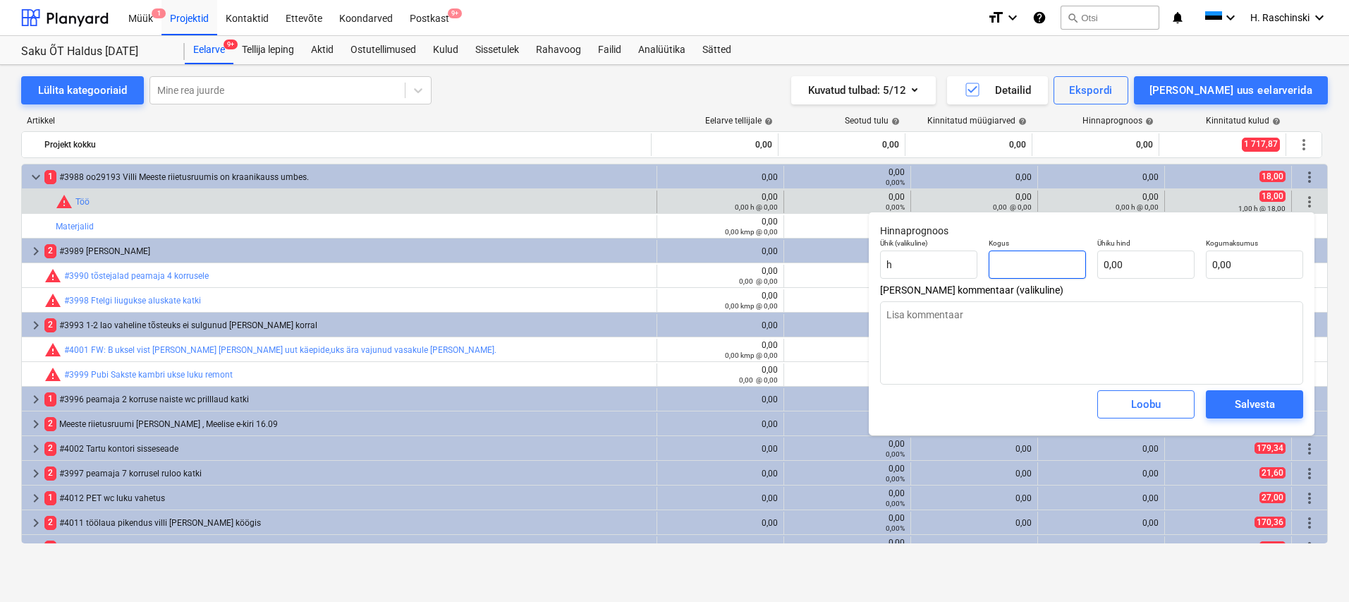
click at [1050, 265] on input "text" at bounding box center [1037, 264] width 97 height 28
type input "1"
type textarea "x"
type input "1,00"
type textarea "x"
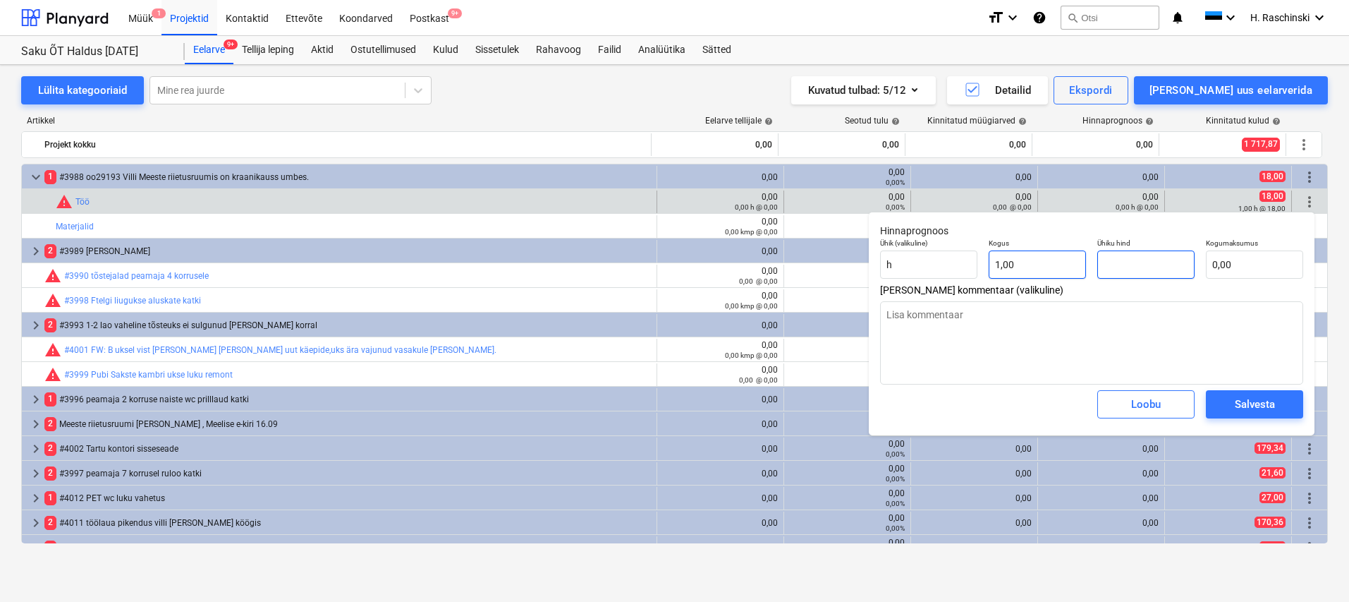
type input "1"
type textarea "x"
type input "1,00"
type input "18"
type textarea "x"
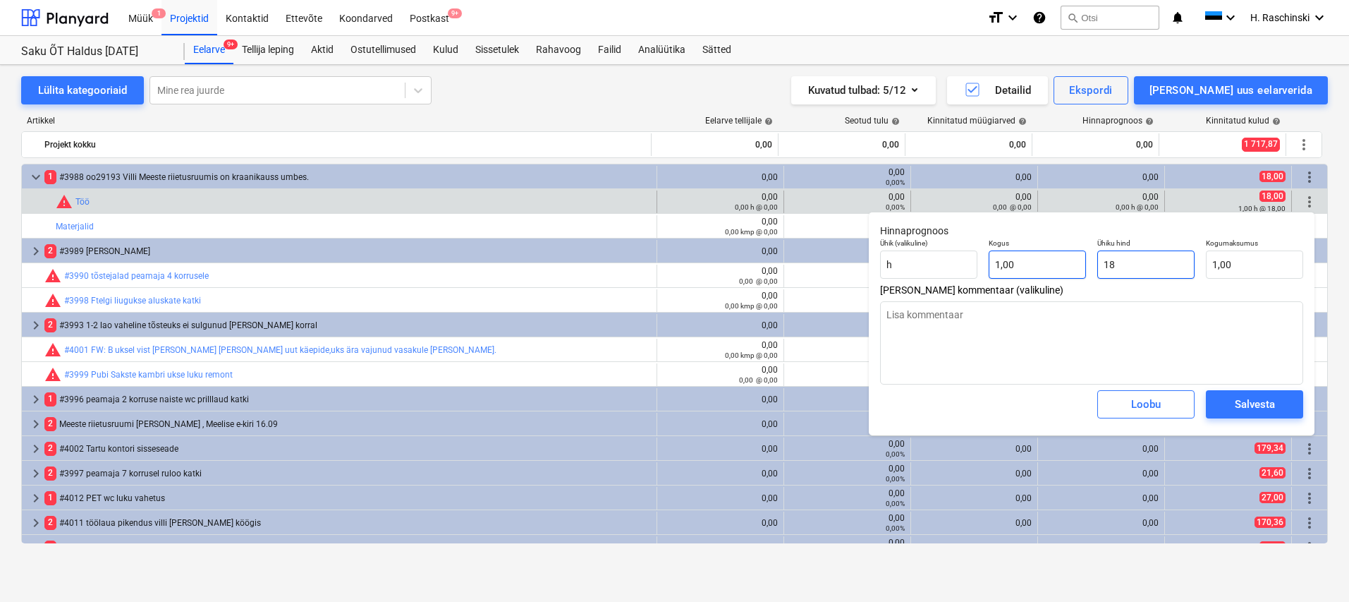
type input "18,00"
click at [1282, 397] on span "Salvesta" at bounding box center [1254, 404] width 63 height 18
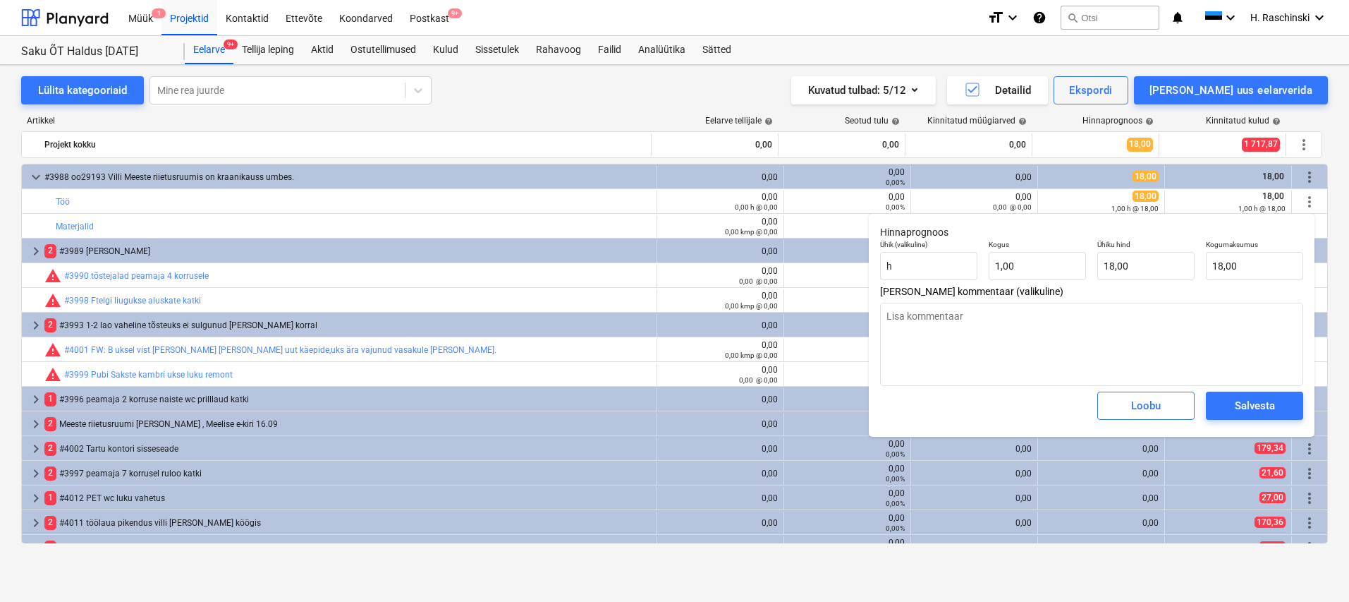
type textarea "x"
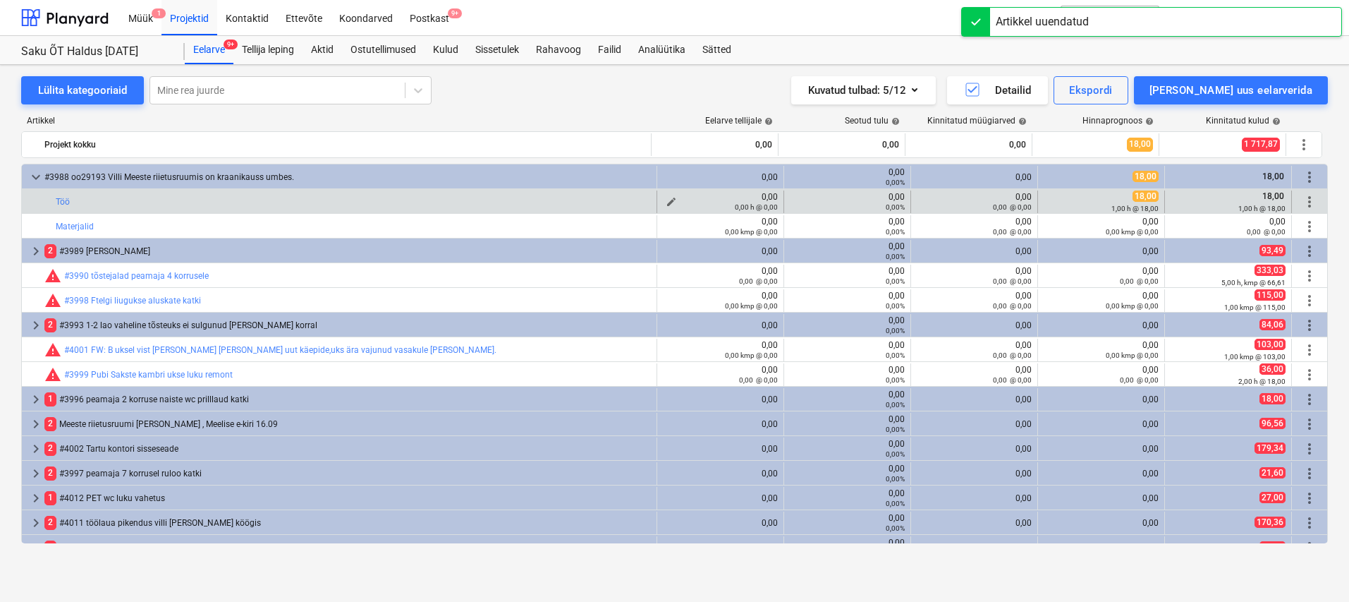
click at [667, 202] on div "0,00 h @ 0,00" at bounding box center [720, 207] width 115 height 10
click at [667, 200] on span "edit" at bounding box center [671, 201] width 11 height 11
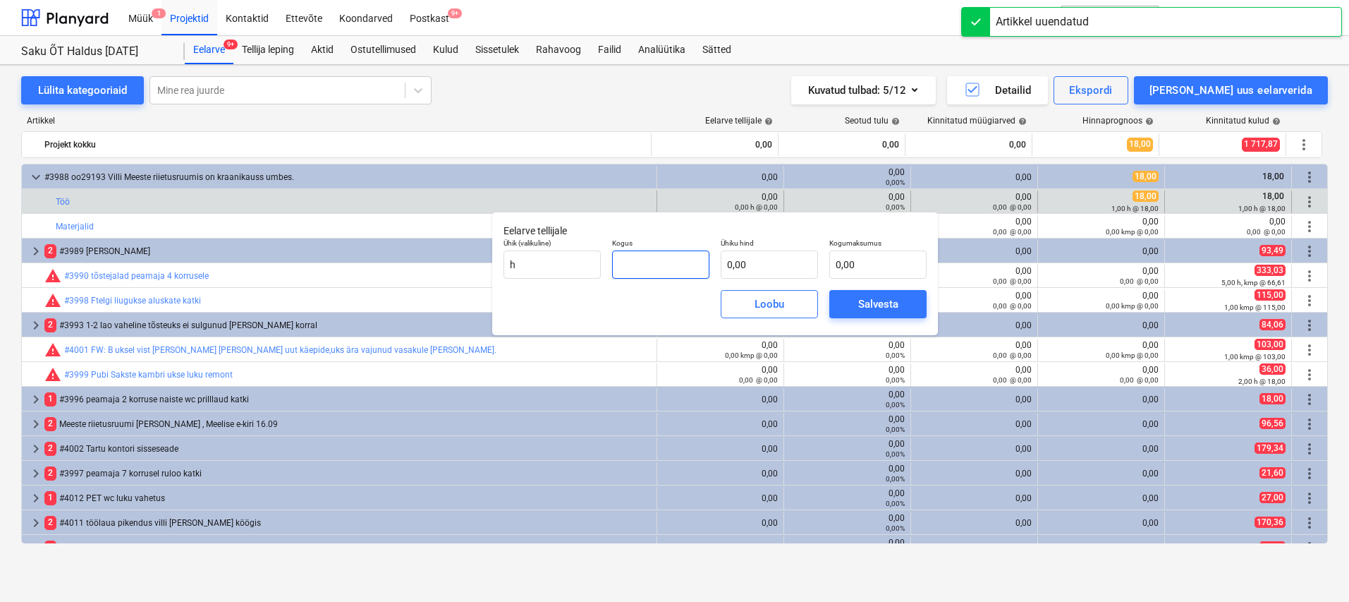
click at [678, 255] on input "text" at bounding box center [660, 264] width 97 height 28
type input "0,00"
click at [679, 257] on input "text" at bounding box center [660, 264] width 97 height 28
type input "1,00"
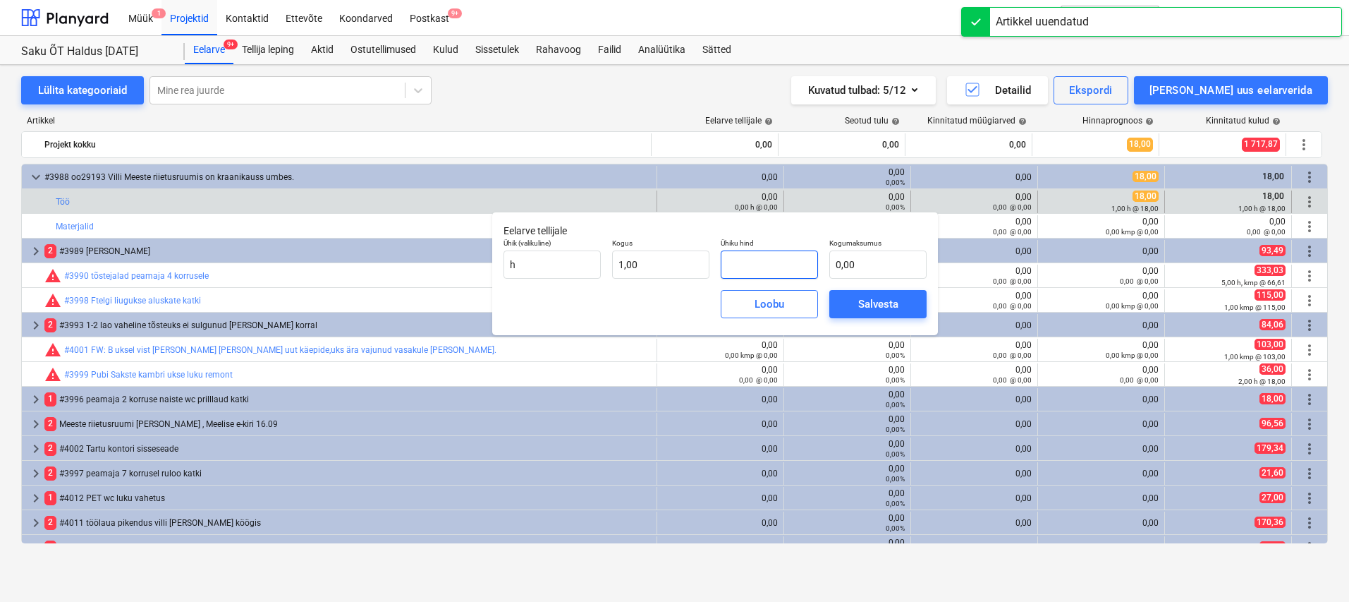
click at [721, 265] on input "text" at bounding box center [769, 264] width 97 height 28
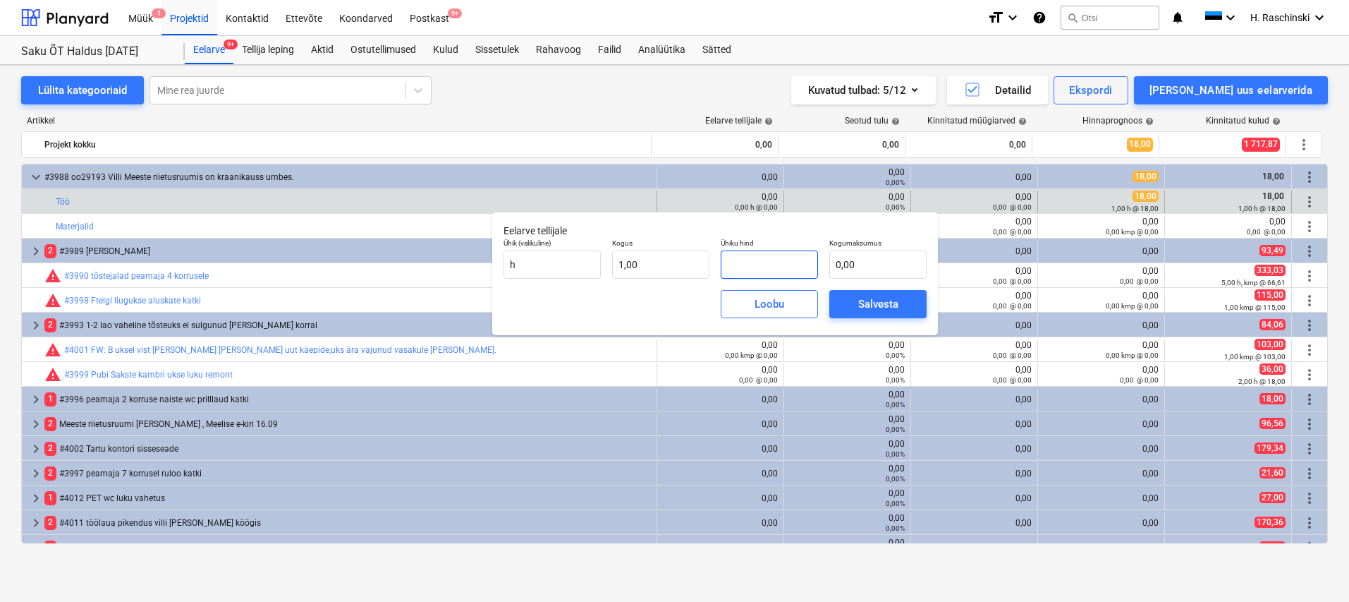
type input "2"
type input "2,00"
type input "25"
type input "25,00"
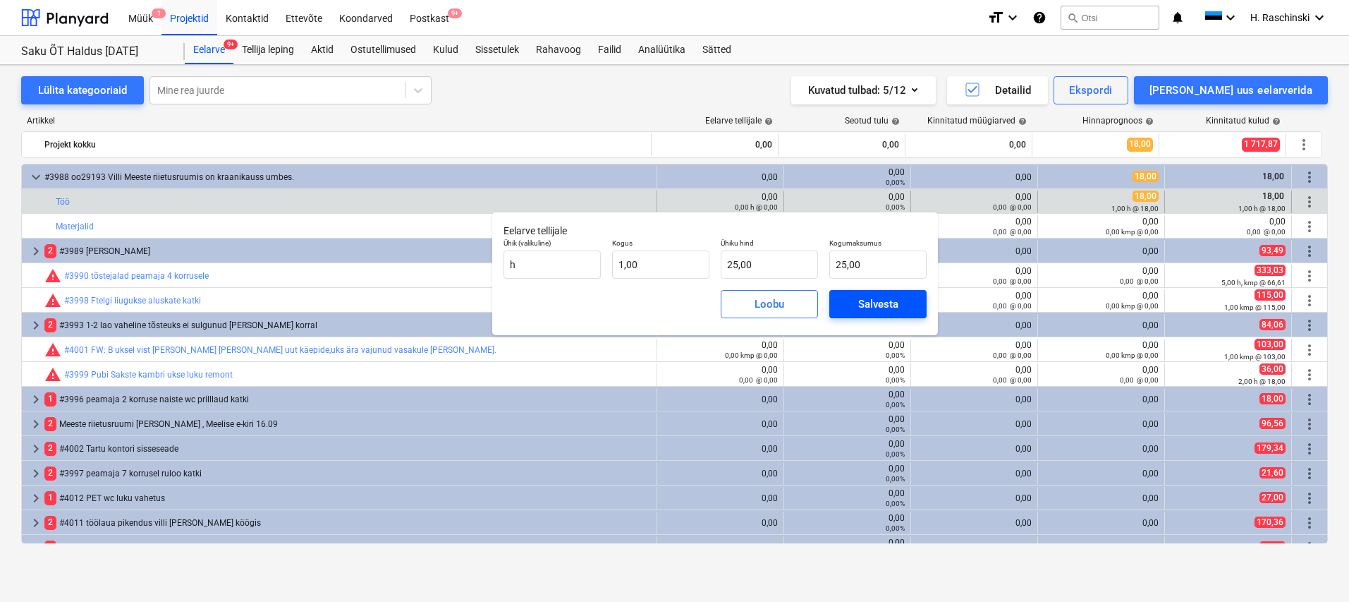
click at [910, 304] on button "Salvesta" at bounding box center [878, 304] width 97 height 28
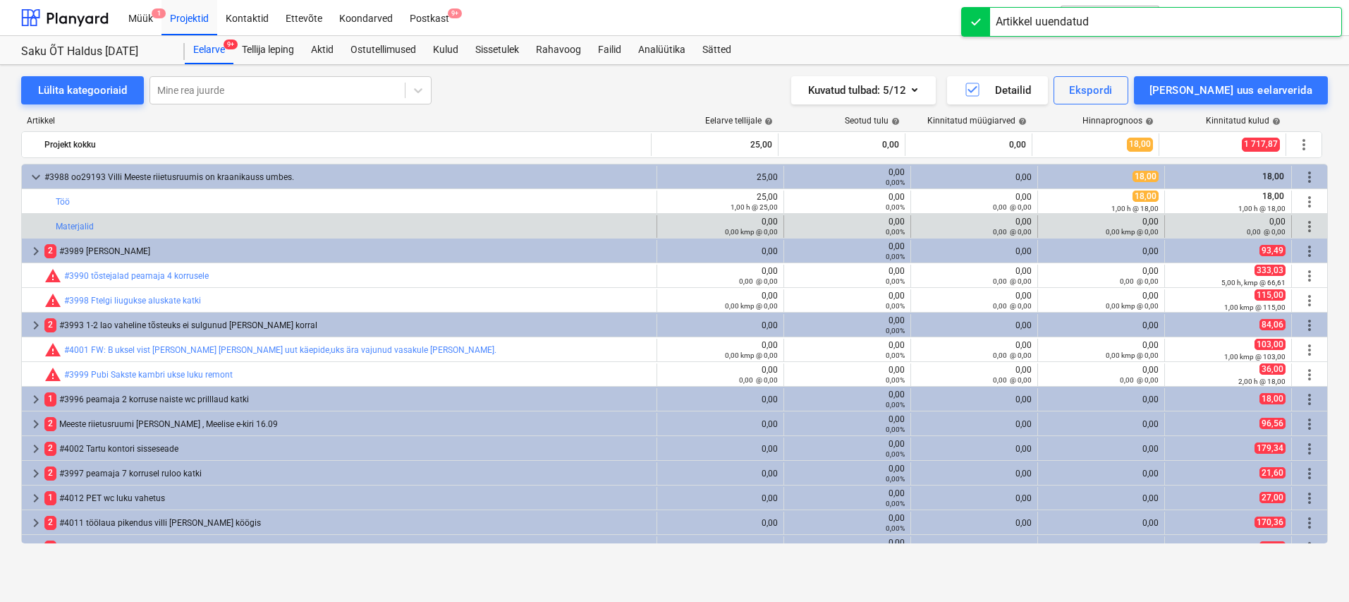
click at [1304, 226] on span "more_vert" at bounding box center [1309, 226] width 17 height 17
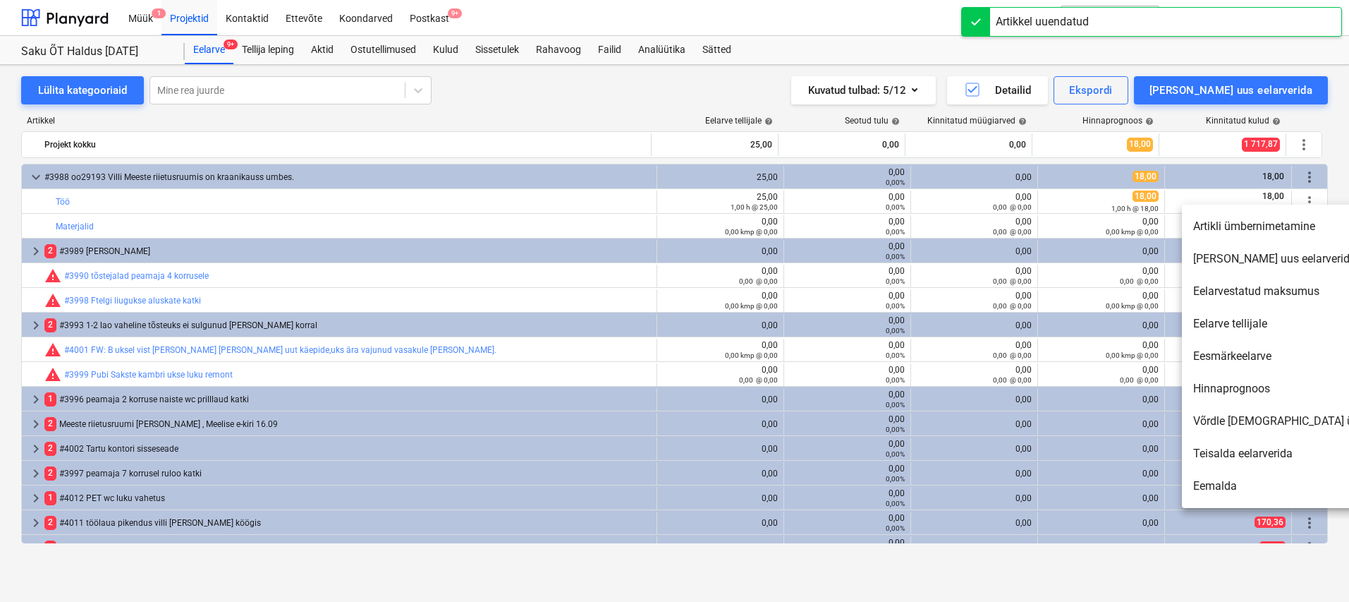
click at [1235, 483] on li "Eemalda" at bounding box center [1303, 486] width 243 height 32
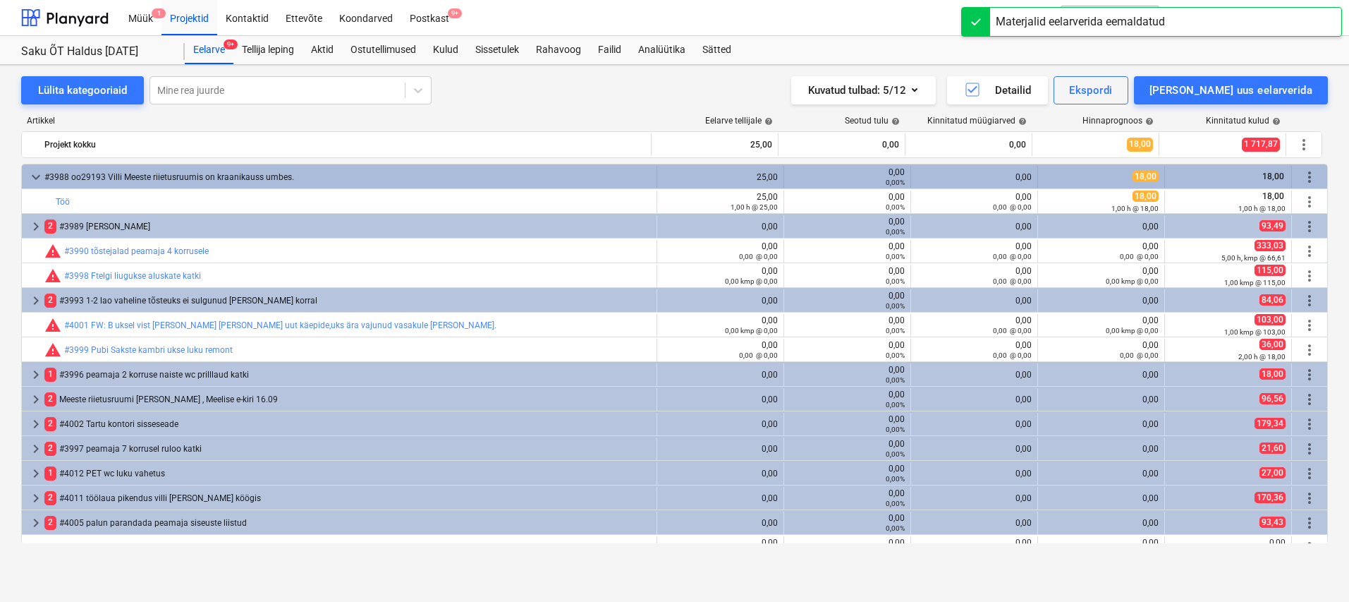
click at [32, 174] on span "keyboard_arrow_down" at bounding box center [36, 177] width 17 height 17
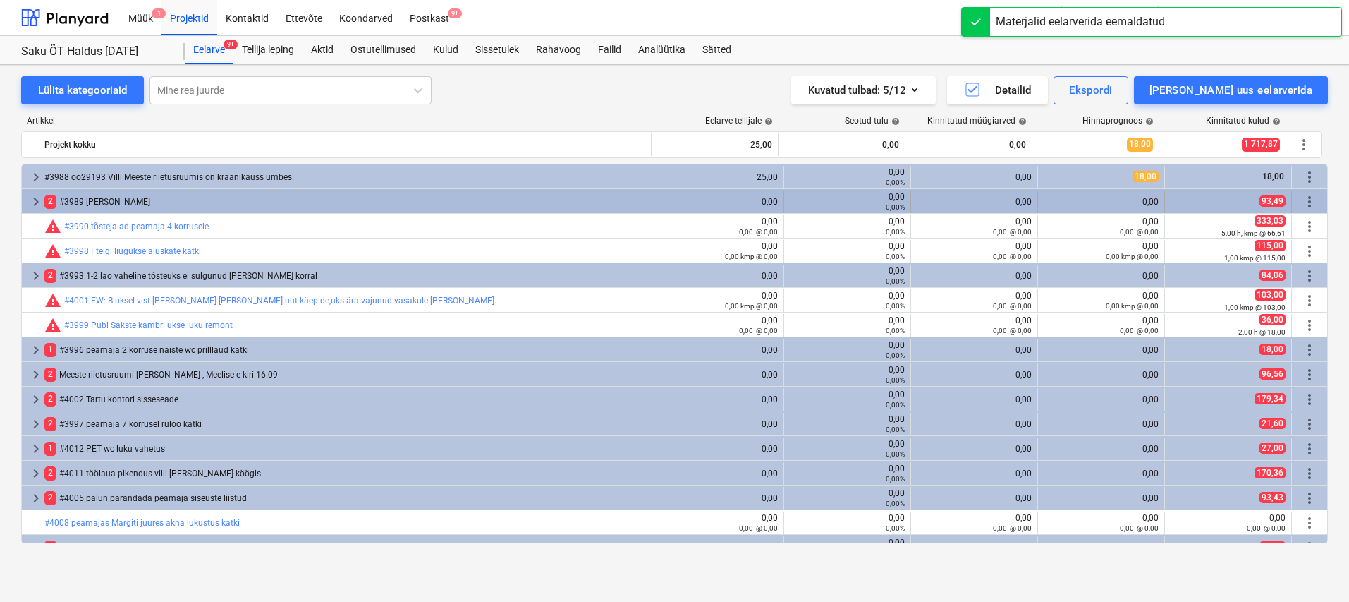
click at [40, 200] on span "keyboard_arrow_right" at bounding box center [36, 201] width 17 height 17
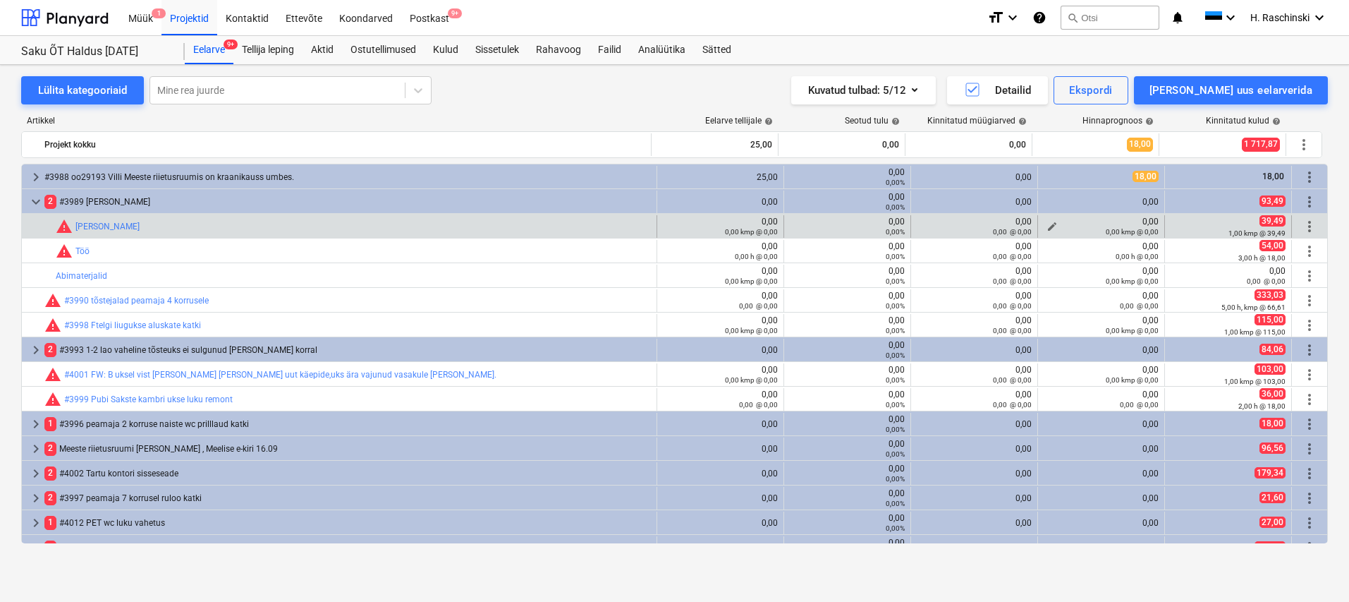
click at [1050, 225] on span "edit" at bounding box center [1052, 226] width 11 height 11
type textarea "x"
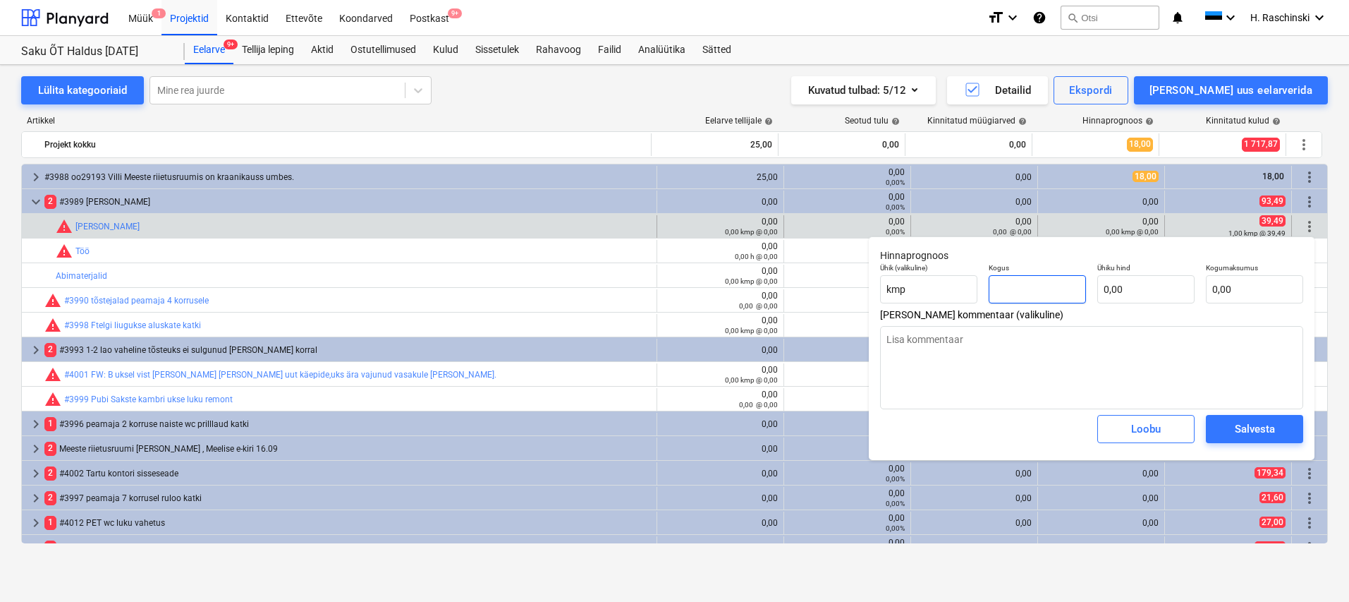
click at [1028, 293] on input "text" at bounding box center [1037, 289] width 97 height 28
type textarea "x"
type input "1"
type textarea "x"
type input "1,00"
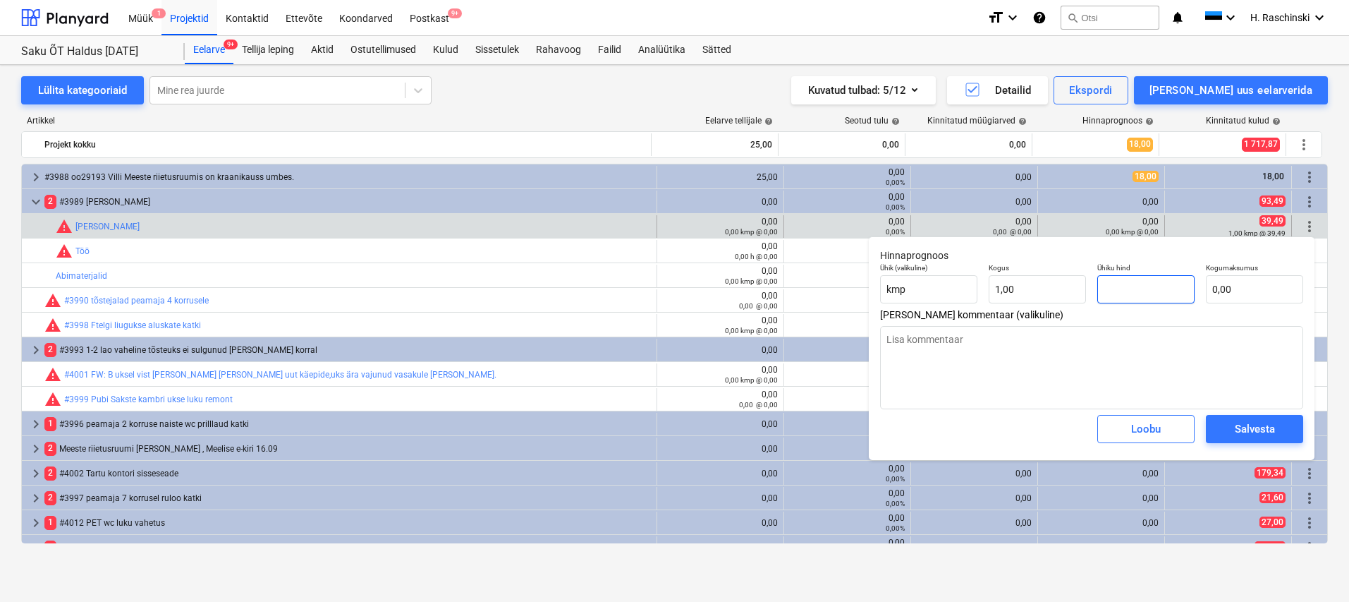
click at [1129, 293] on input "text" at bounding box center [1146, 289] width 97 height 28
type textarea "x"
type input "3"
type input "3,00"
type textarea "x"
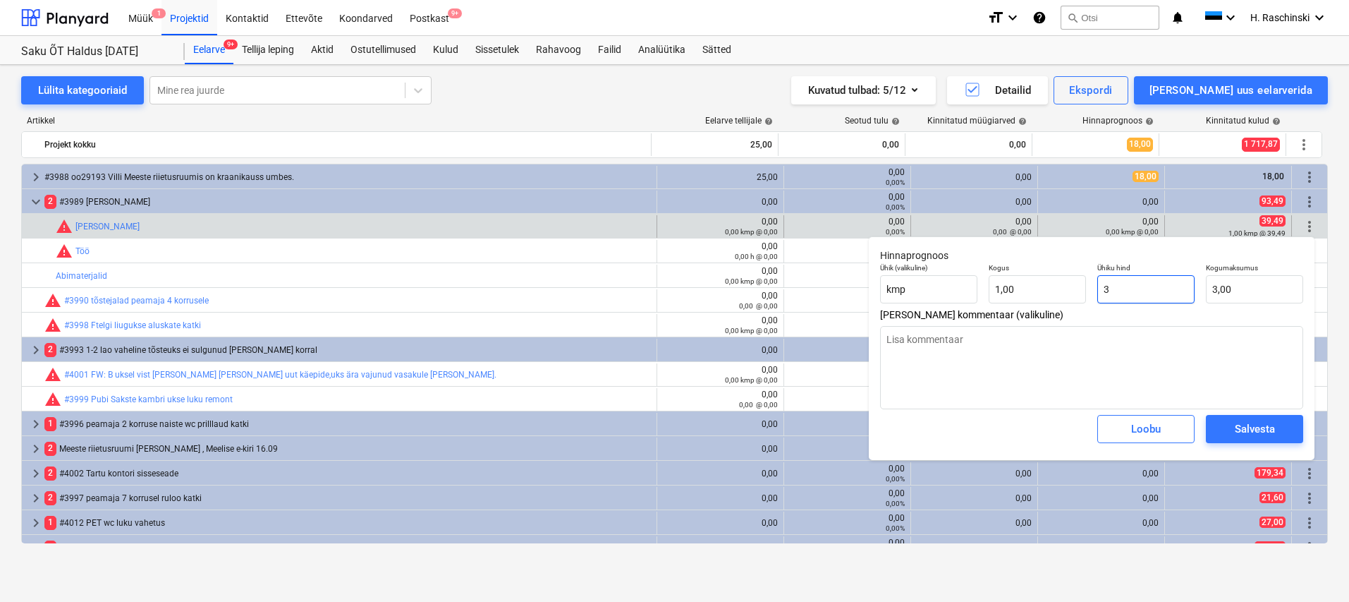
type input "39"
type input "39,00"
type textarea "x"
type input "39,"
type textarea "x"
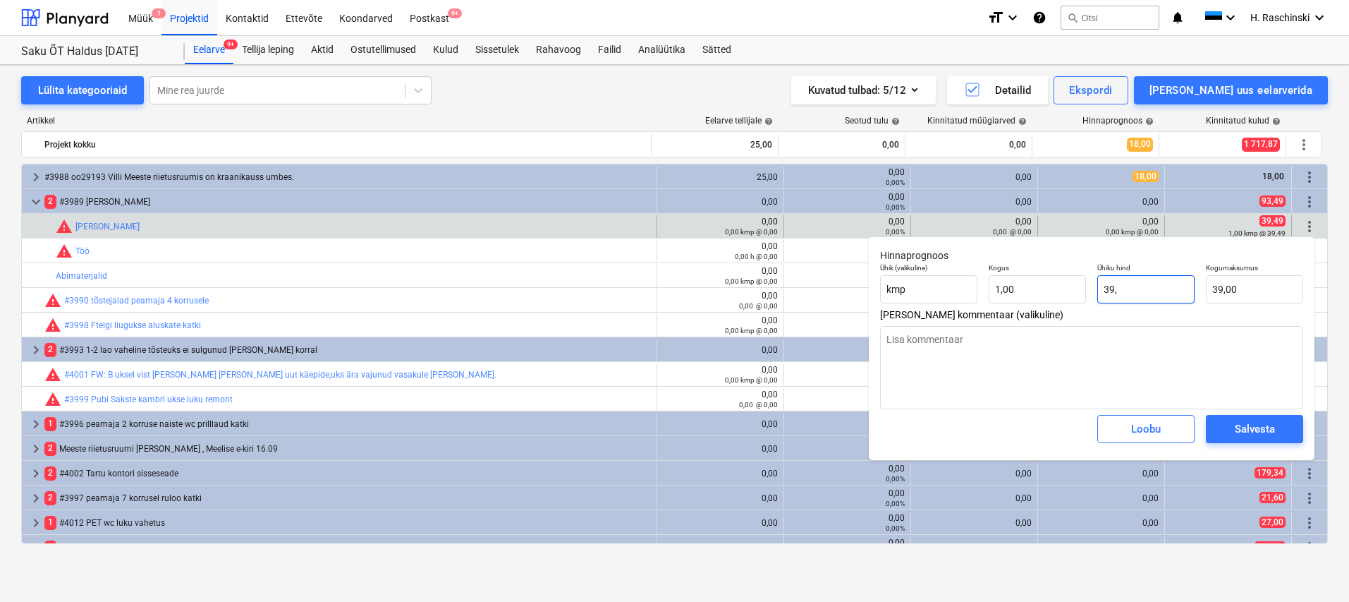
type input "39,4"
type input "39,40"
type textarea "x"
type input "39,49"
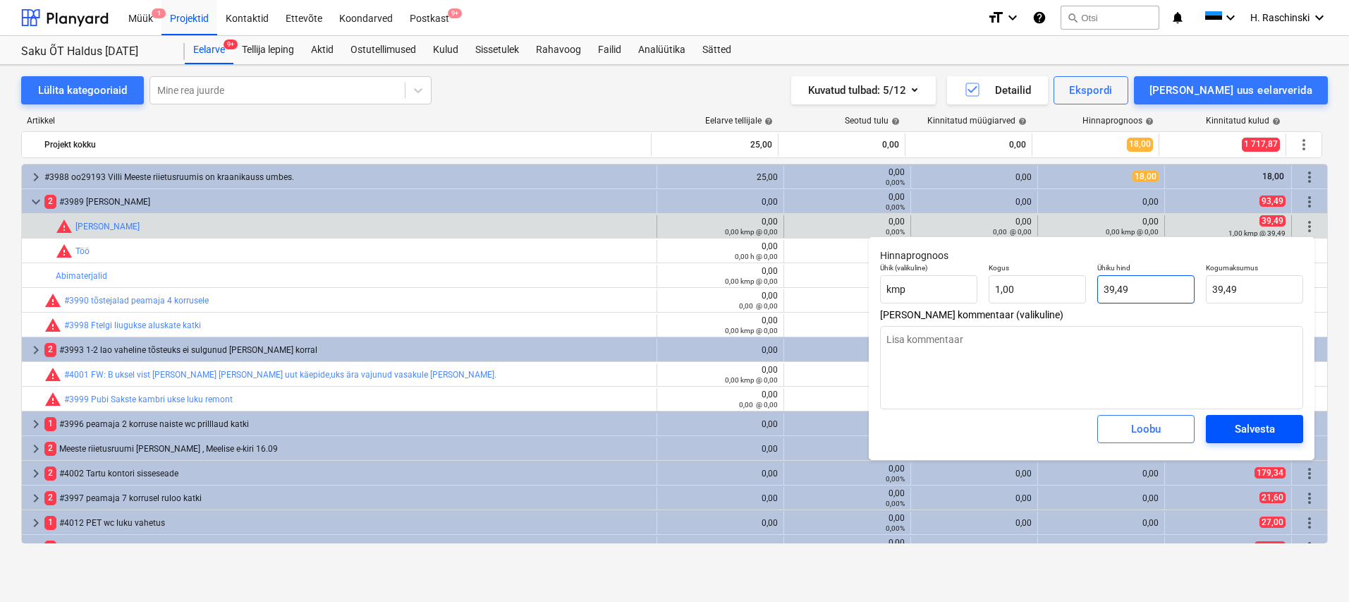
type input "39,49"
click at [1275, 432] on span "Salvesta" at bounding box center [1254, 429] width 63 height 18
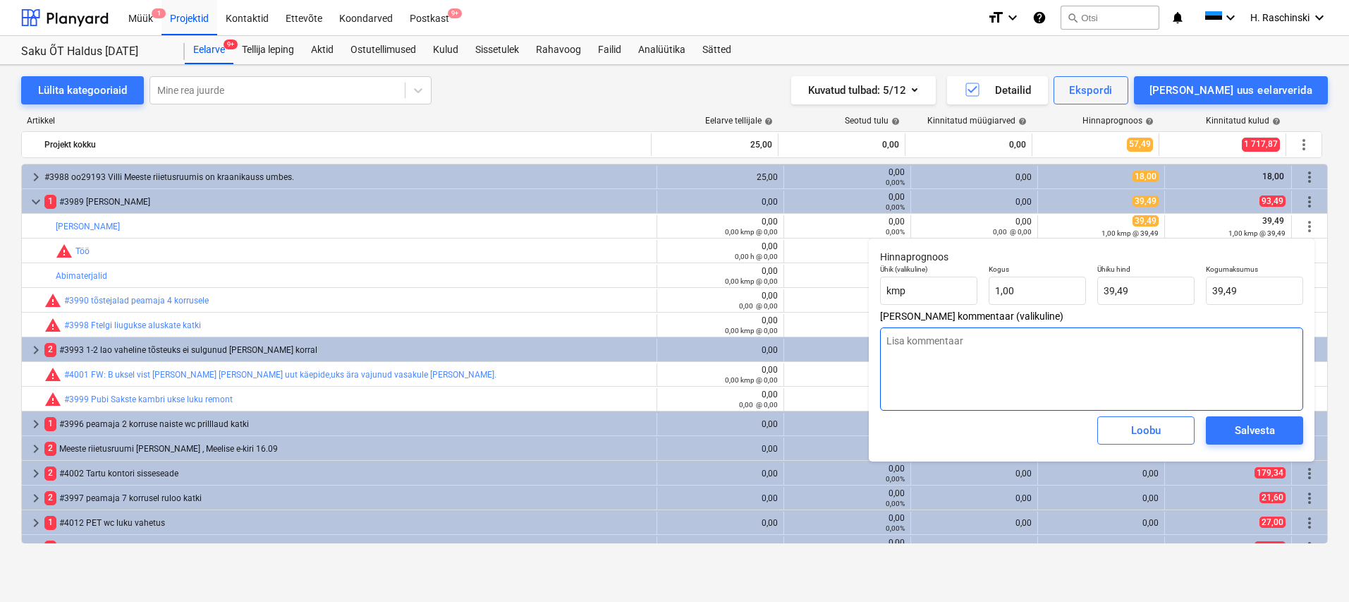
type textarea "x"
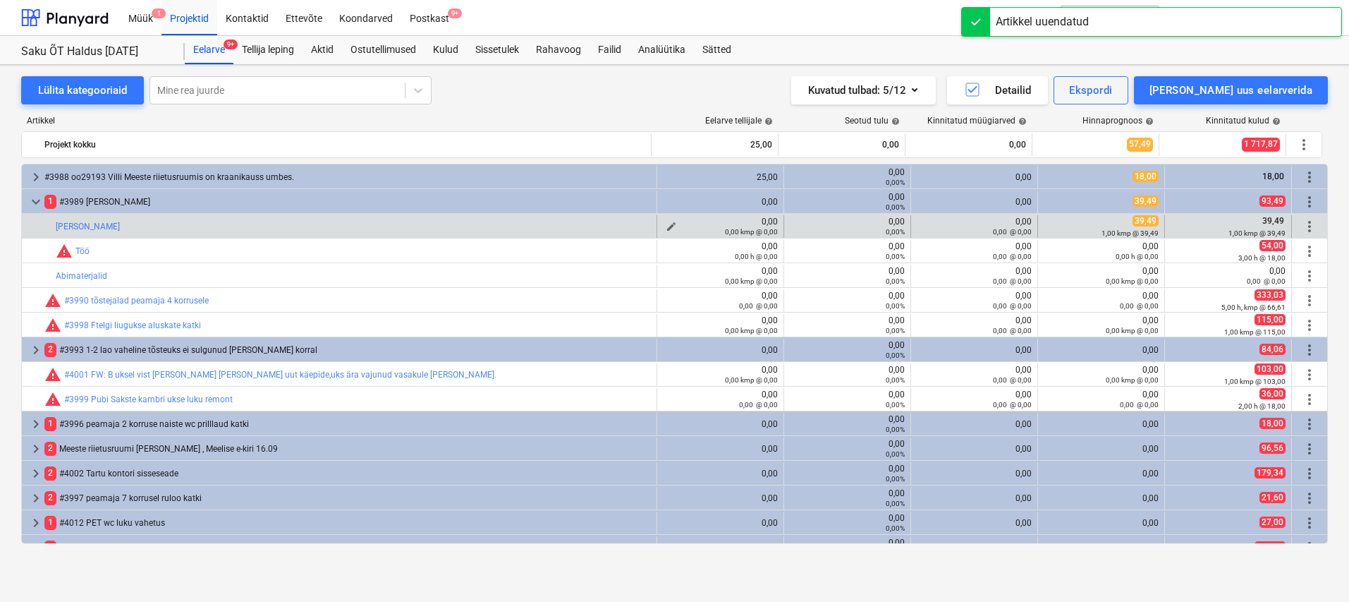
click at [666, 225] on span "edit" at bounding box center [671, 226] width 11 height 11
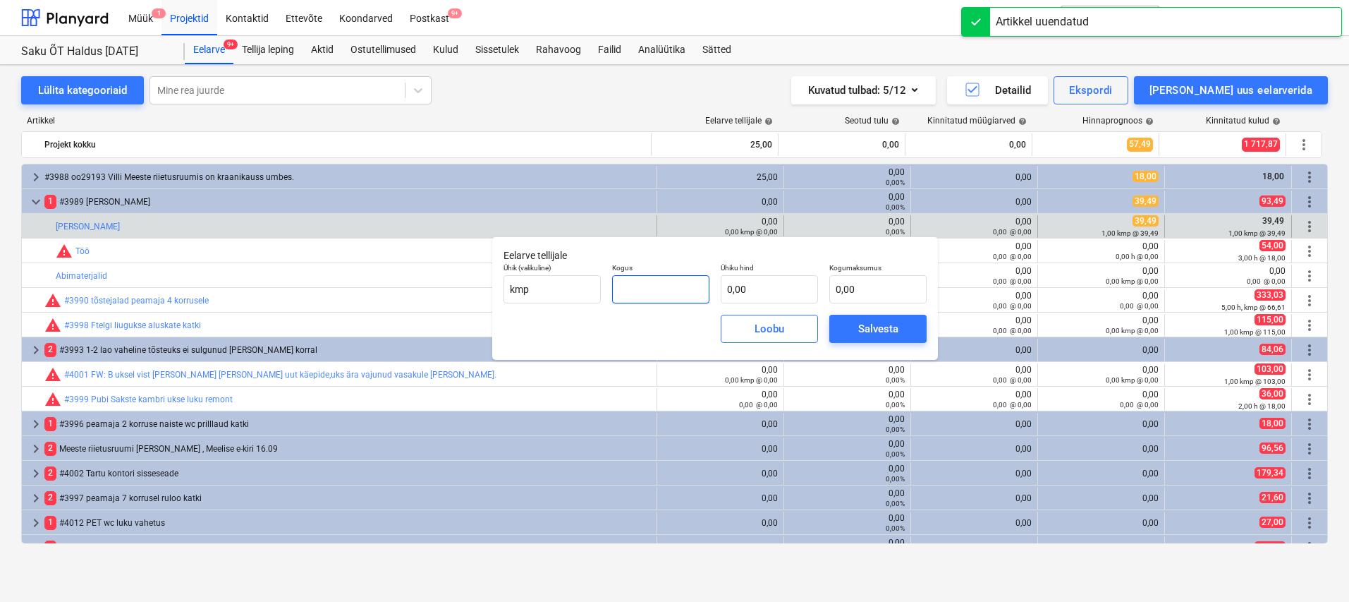
click at [655, 279] on input "text" at bounding box center [660, 289] width 97 height 28
type input "1,00"
click at [733, 287] on input "text" at bounding box center [769, 289] width 97 height 28
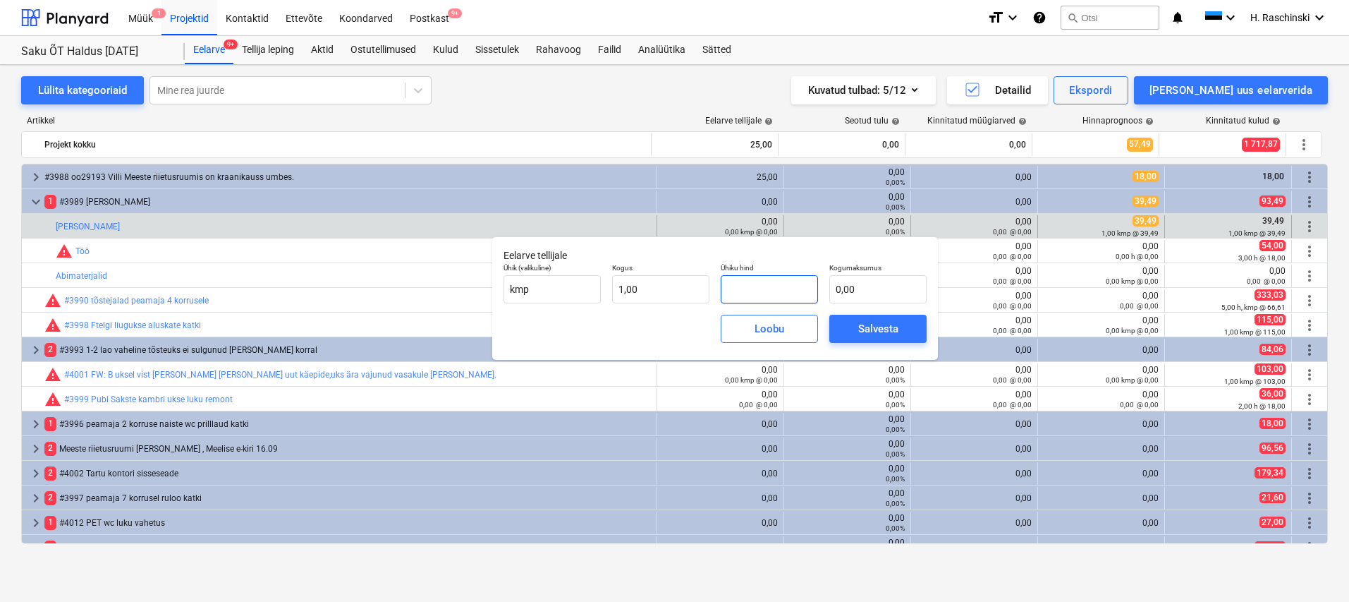
type input "4"
type input "4,00"
type input "48"
type input "48,00"
type input "48,9"
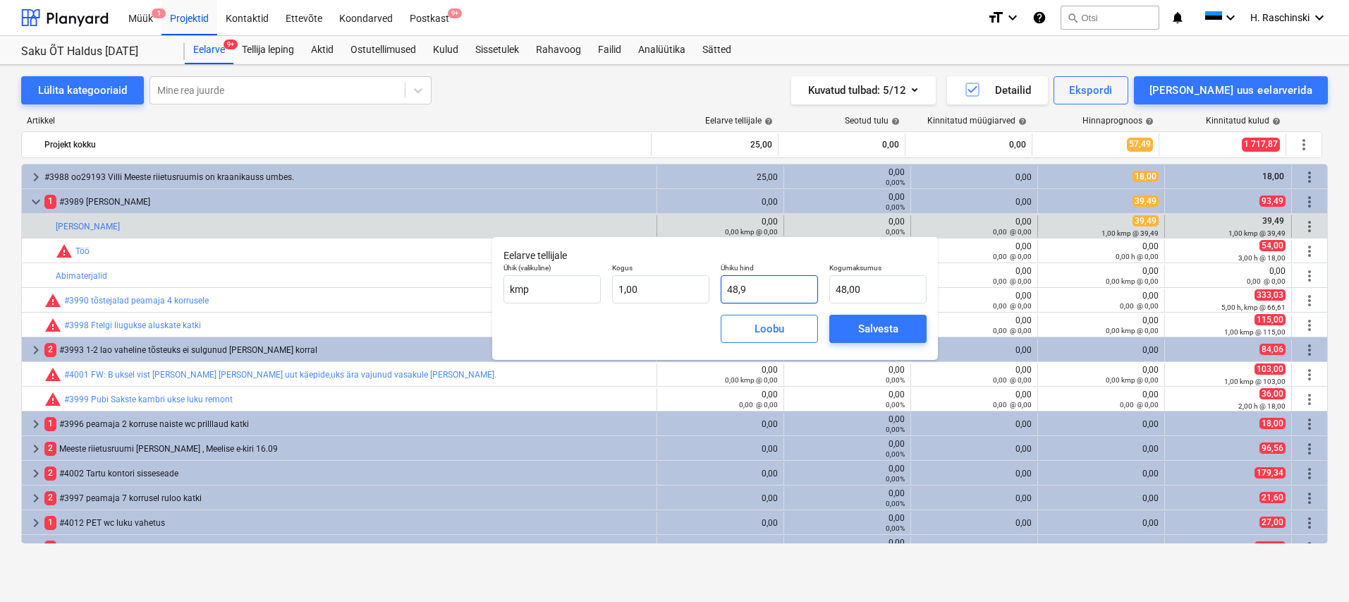
type input "48,90"
type input "48,96"
click at [853, 330] on span "Salvesta" at bounding box center [877, 329] width 63 height 18
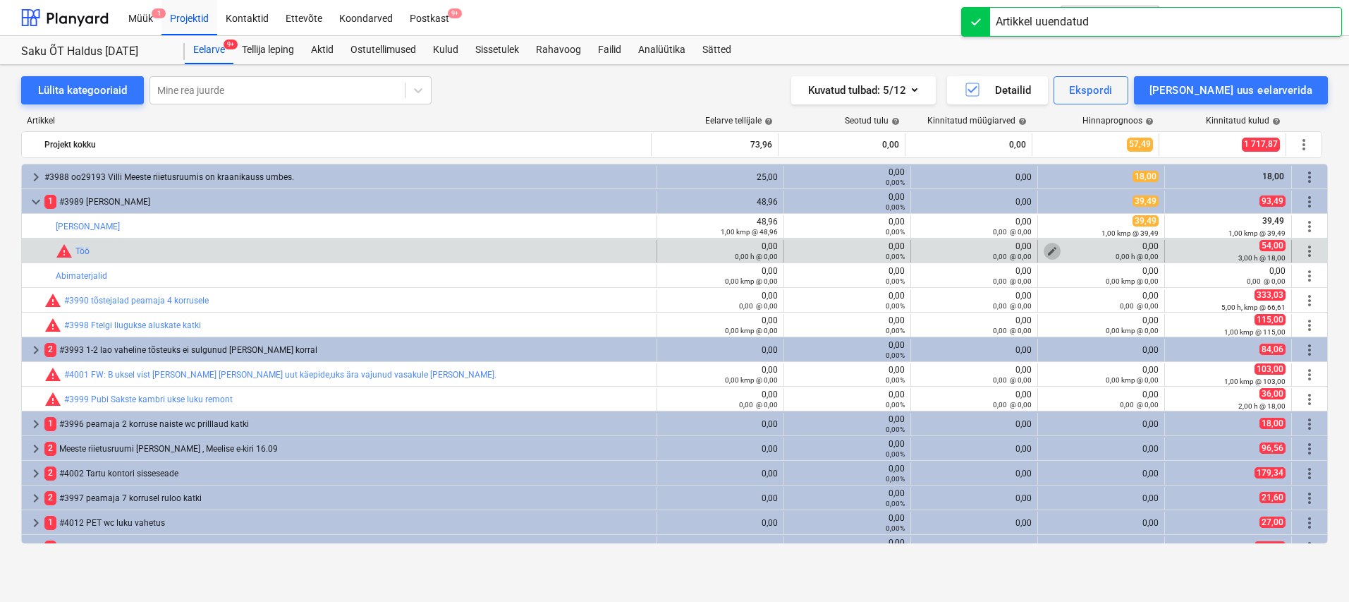
click at [1047, 250] on span "edit" at bounding box center [1052, 250] width 11 height 11
type textarea "x"
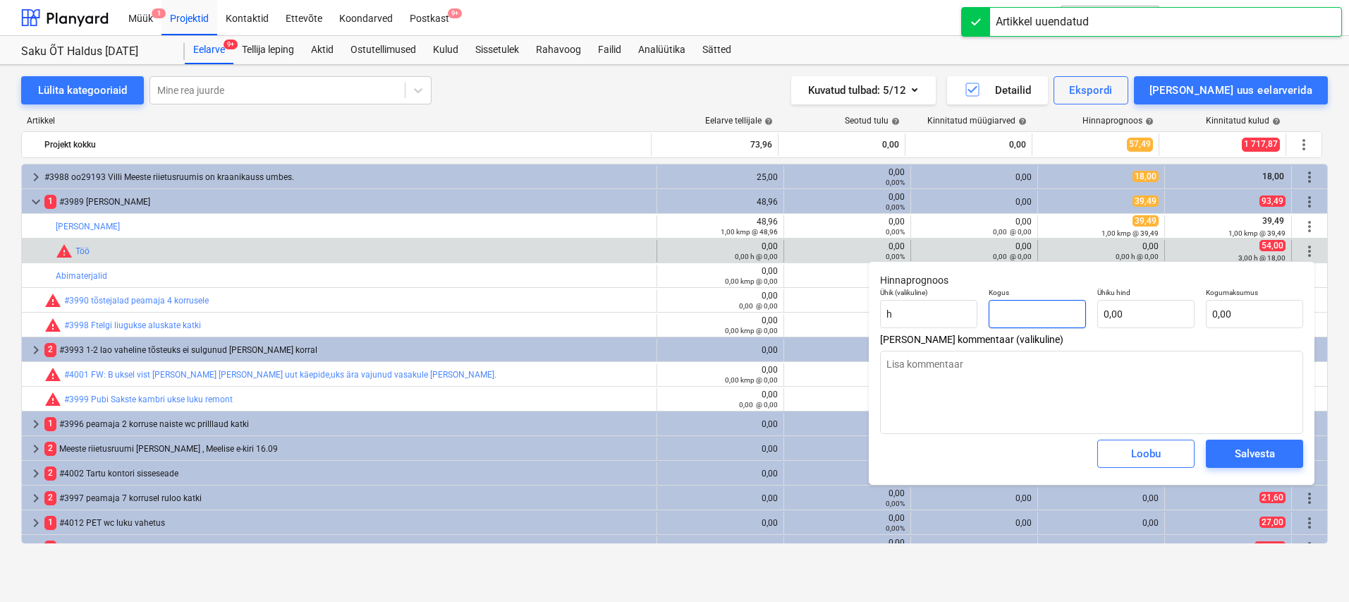
click at [1026, 313] on input "text" at bounding box center [1037, 314] width 97 height 28
type textarea "x"
type input "3"
type textarea "x"
type input "3,00"
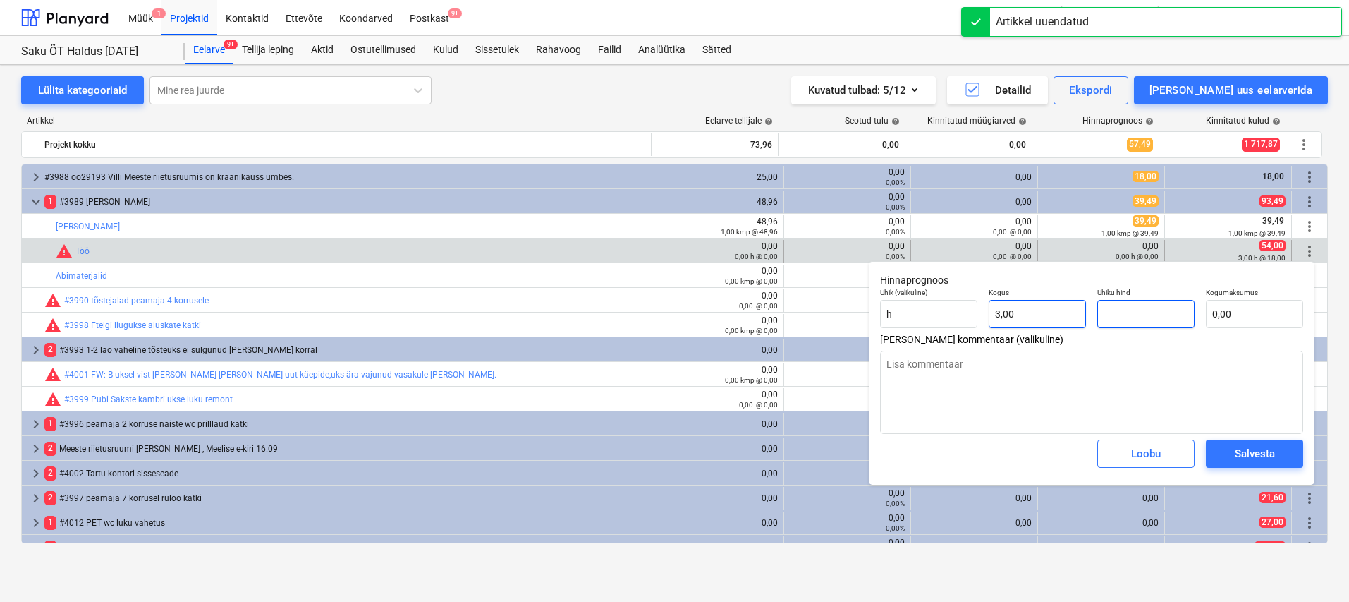
type textarea "x"
type input "1"
type input "3,00"
type textarea "x"
type input "18"
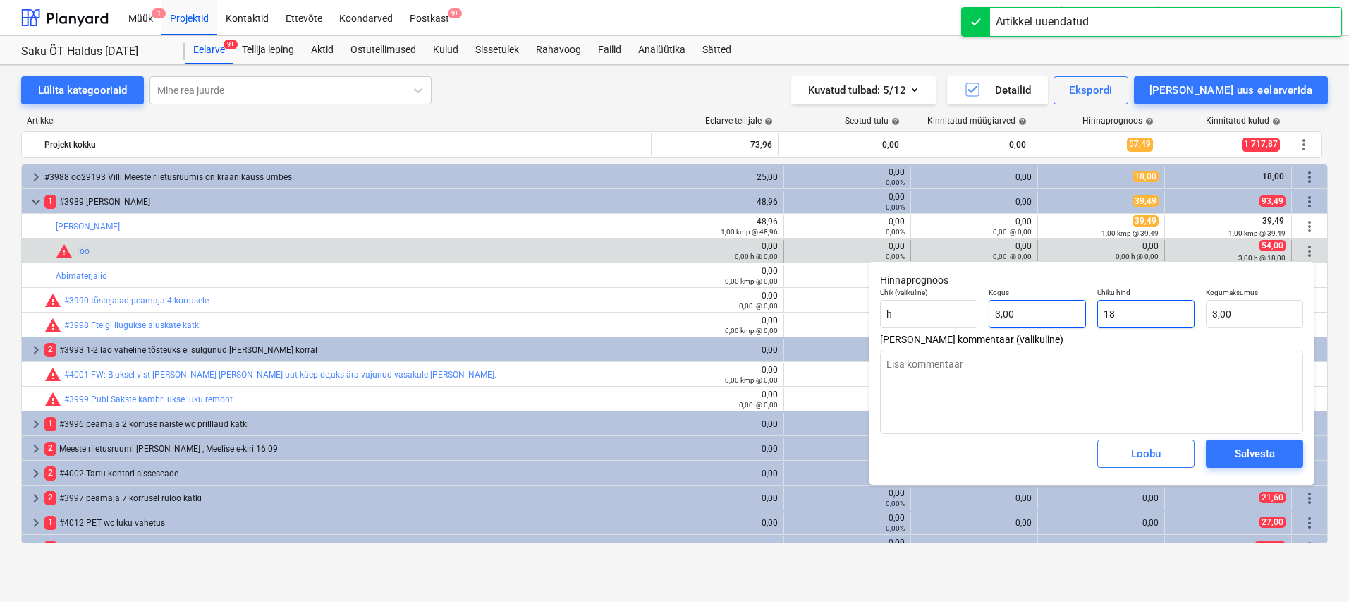
type input "54,00"
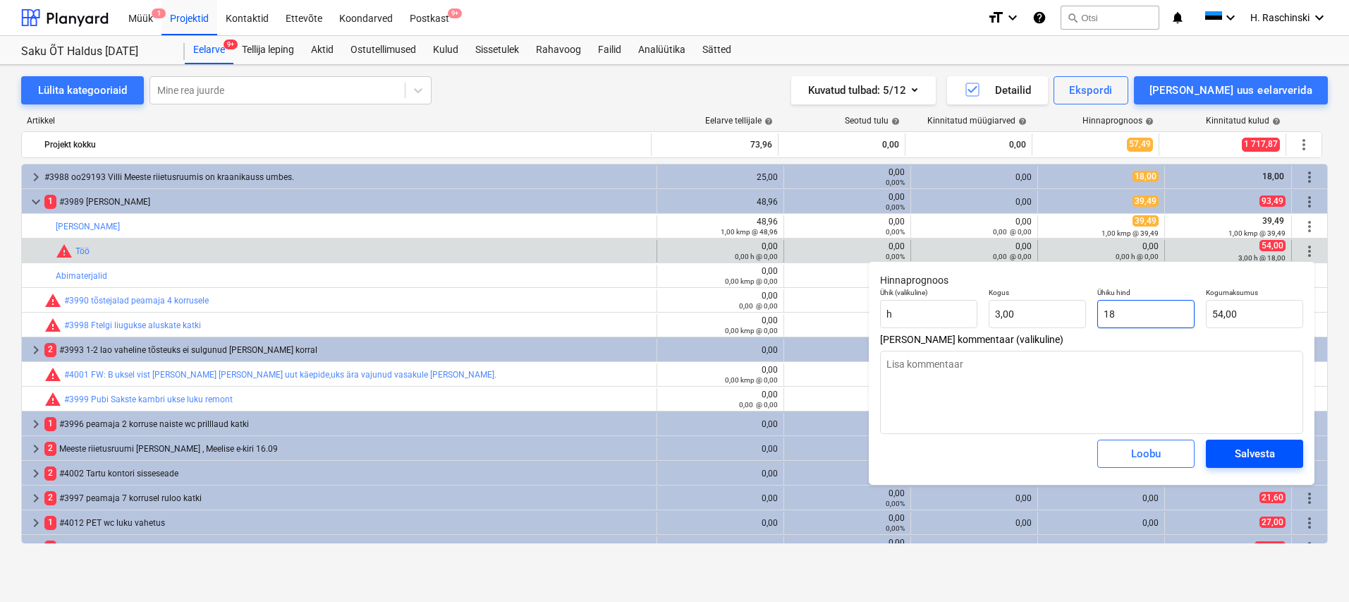
type input "18"
type textarea "x"
type input "18,00"
click at [1258, 456] on div "Salvesta" at bounding box center [1255, 453] width 40 height 18
type textarea "x"
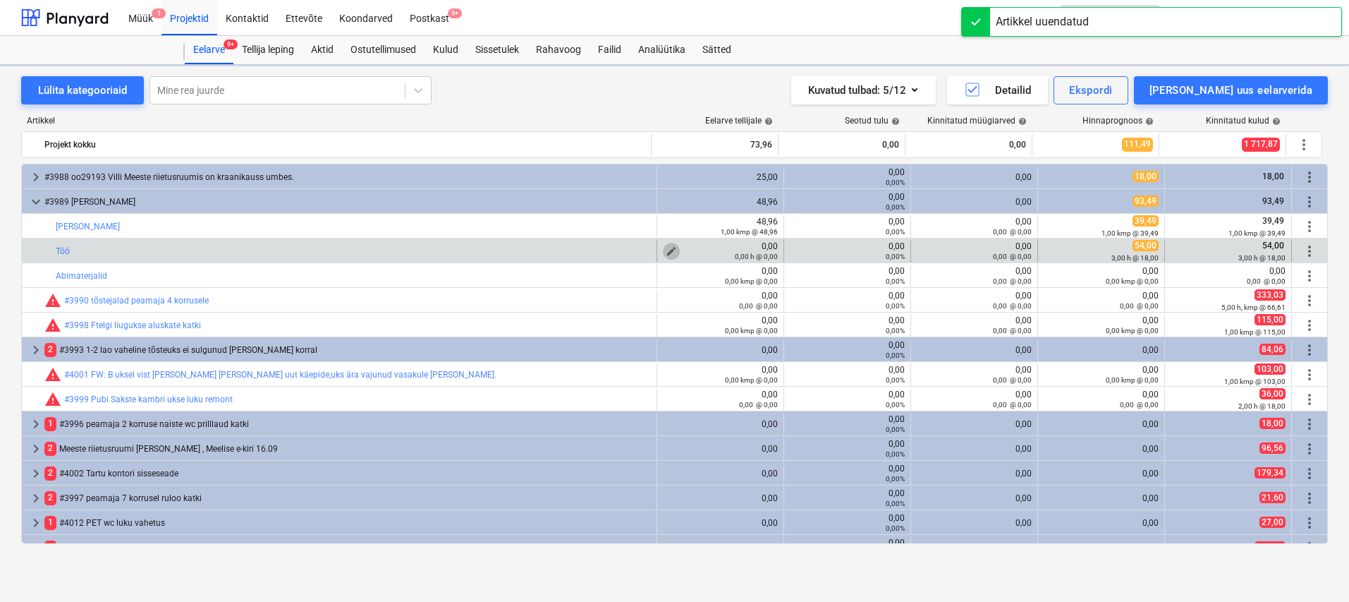
click at [669, 249] on span "edit" at bounding box center [671, 250] width 11 height 11
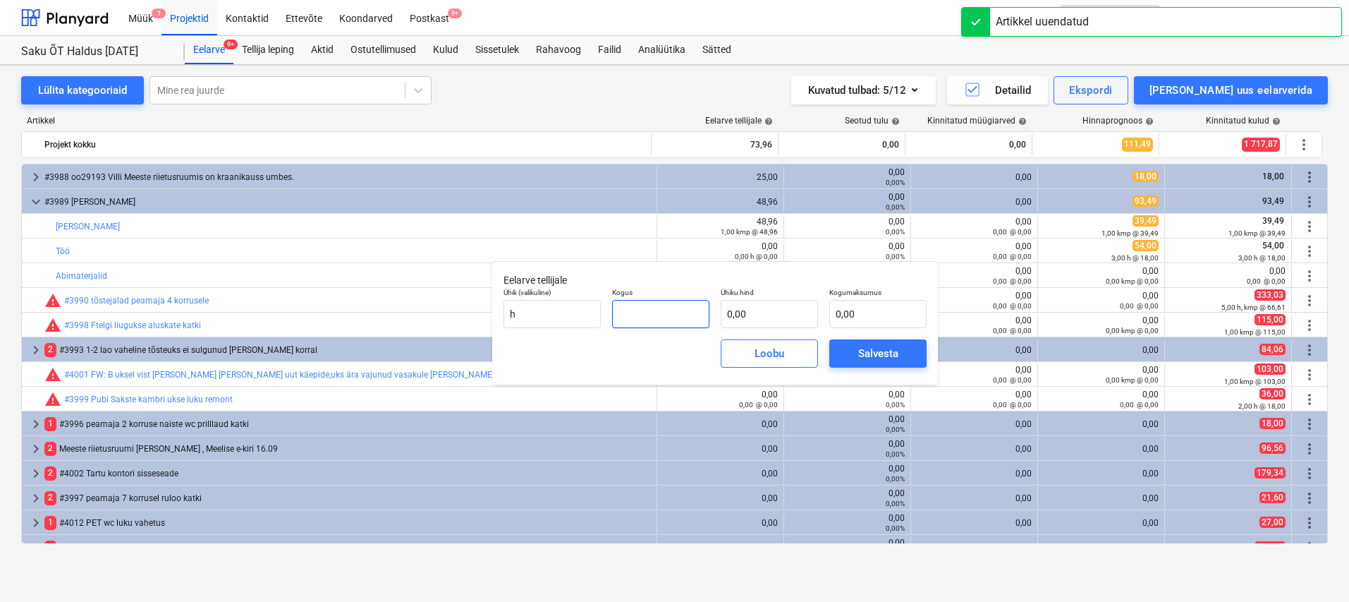
click at [705, 310] on input "text" at bounding box center [660, 314] width 97 height 28
click at [905, 353] on span "Salvesta" at bounding box center [877, 353] width 63 height 18
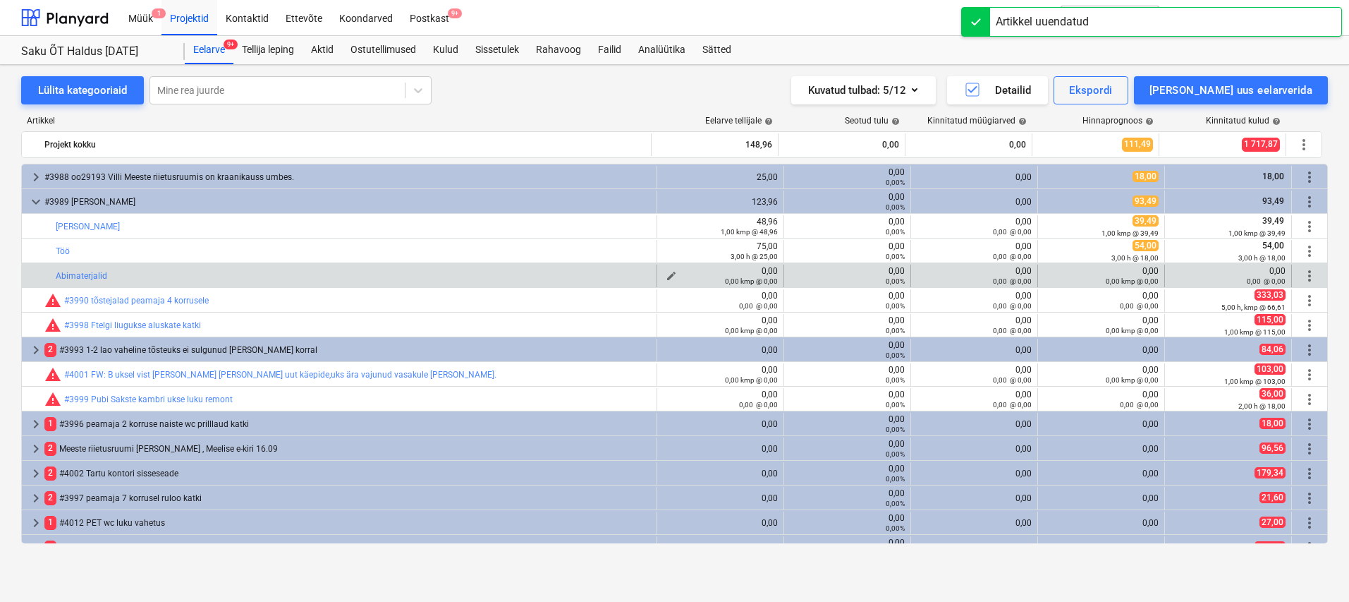
click at [667, 274] on span "edit" at bounding box center [671, 275] width 11 height 11
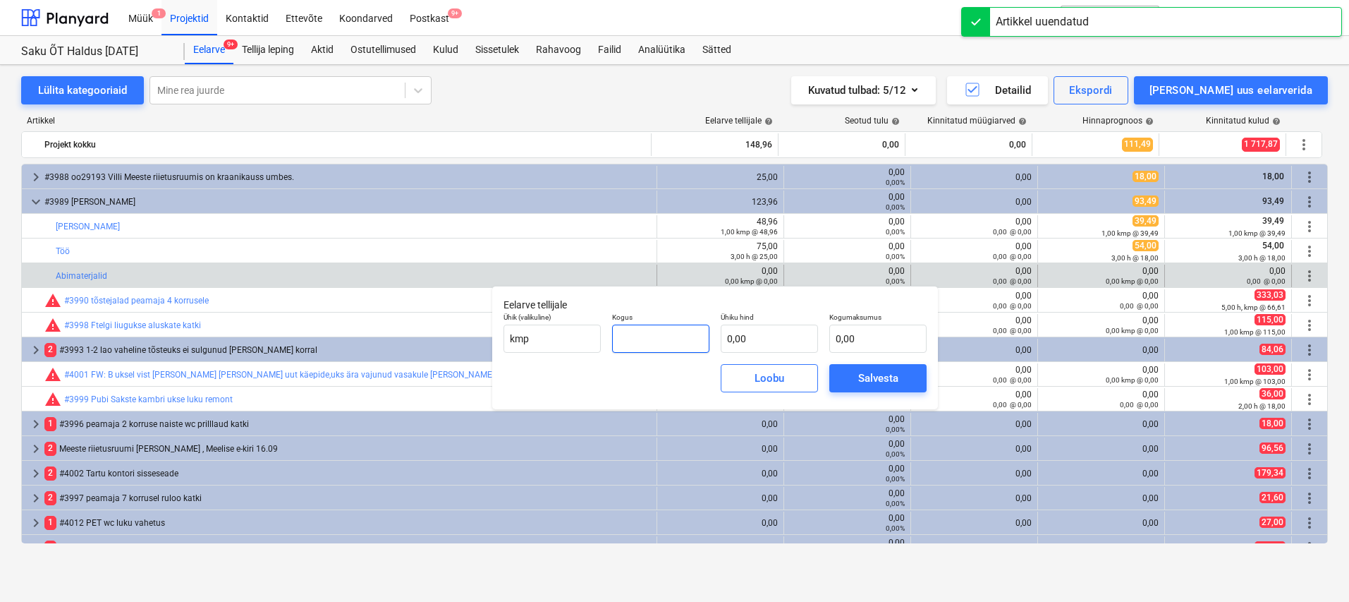
click at [659, 324] on input "text" at bounding box center [660, 338] width 97 height 28
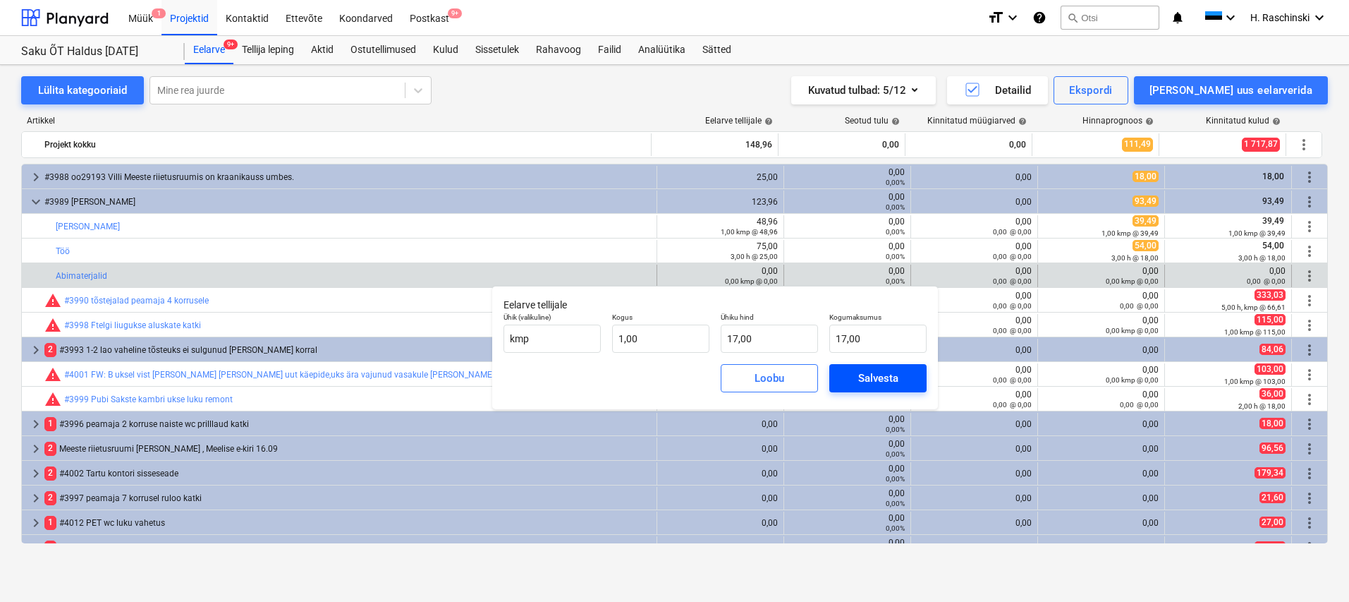
click at [871, 384] on div "Salvesta" at bounding box center [878, 378] width 40 height 18
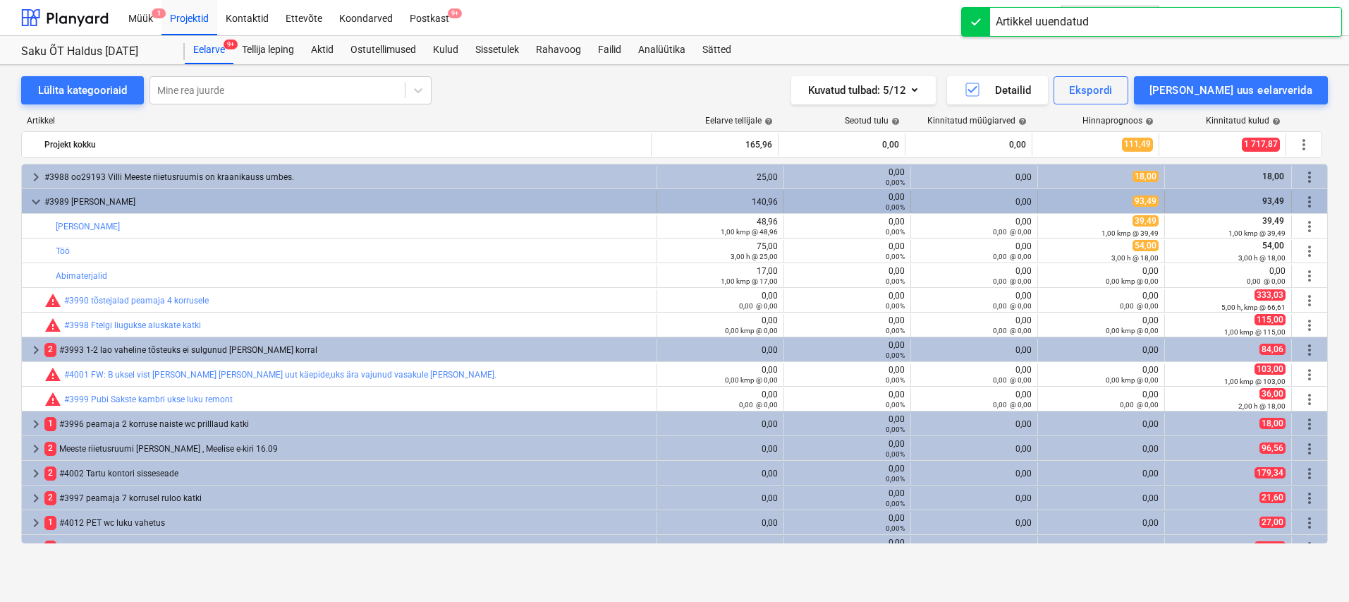
click at [39, 202] on span "keyboard_arrow_down" at bounding box center [36, 201] width 17 height 17
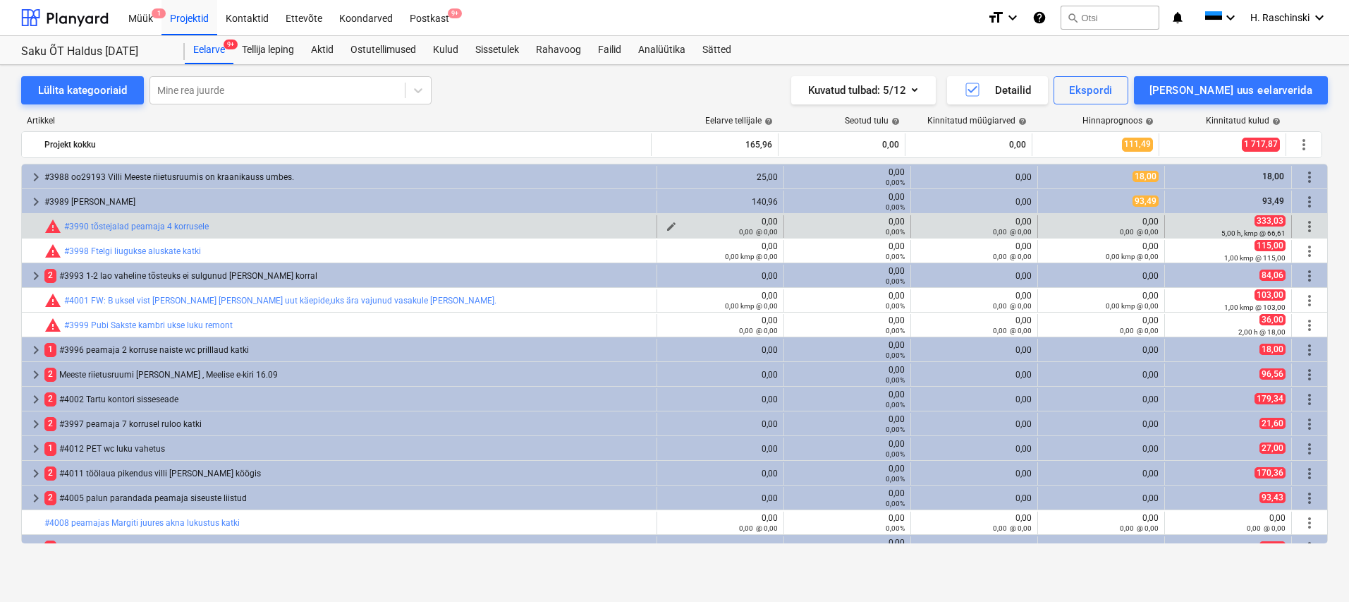
click at [664, 226] on div "0,00 @ 0,00" at bounding box center [720, 231] width 115 height 10
click at [666, 224] on span "edit" at bounding box center [671, 226] width 11 height 11
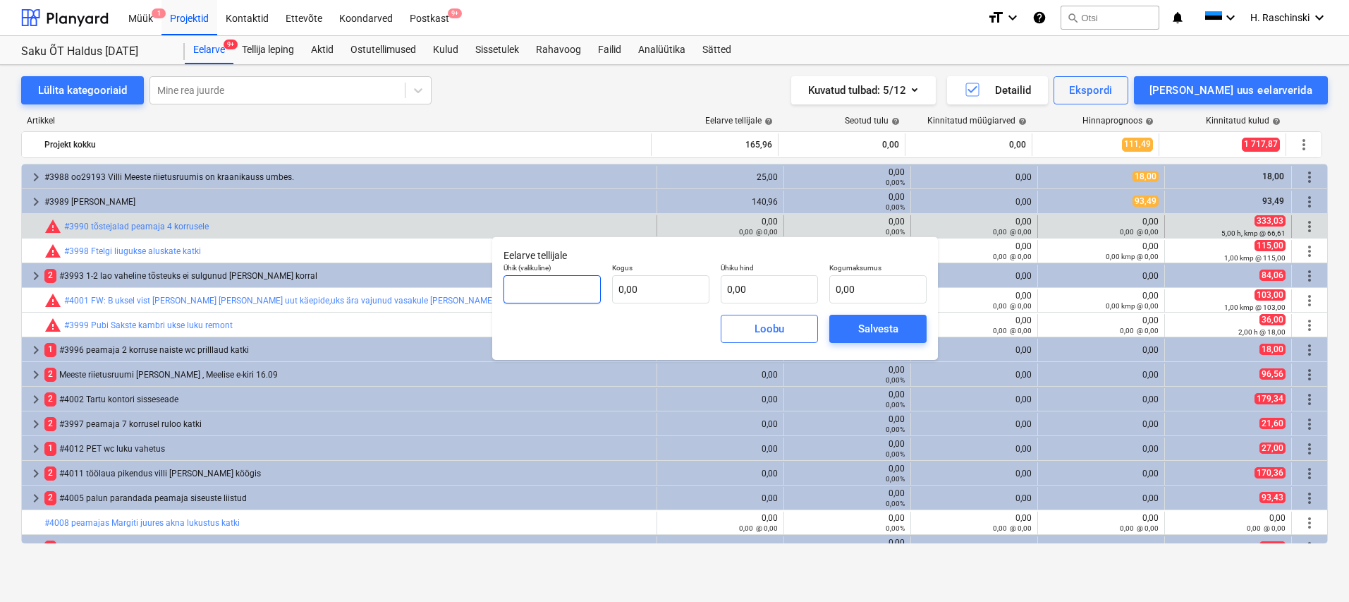
click at [554, 287] on input "text" at bounding box center [552, 289] width 97 height 28
click at [890, 328] on div "Salvesta" at bounding box center [878, 329] width 40 height 18
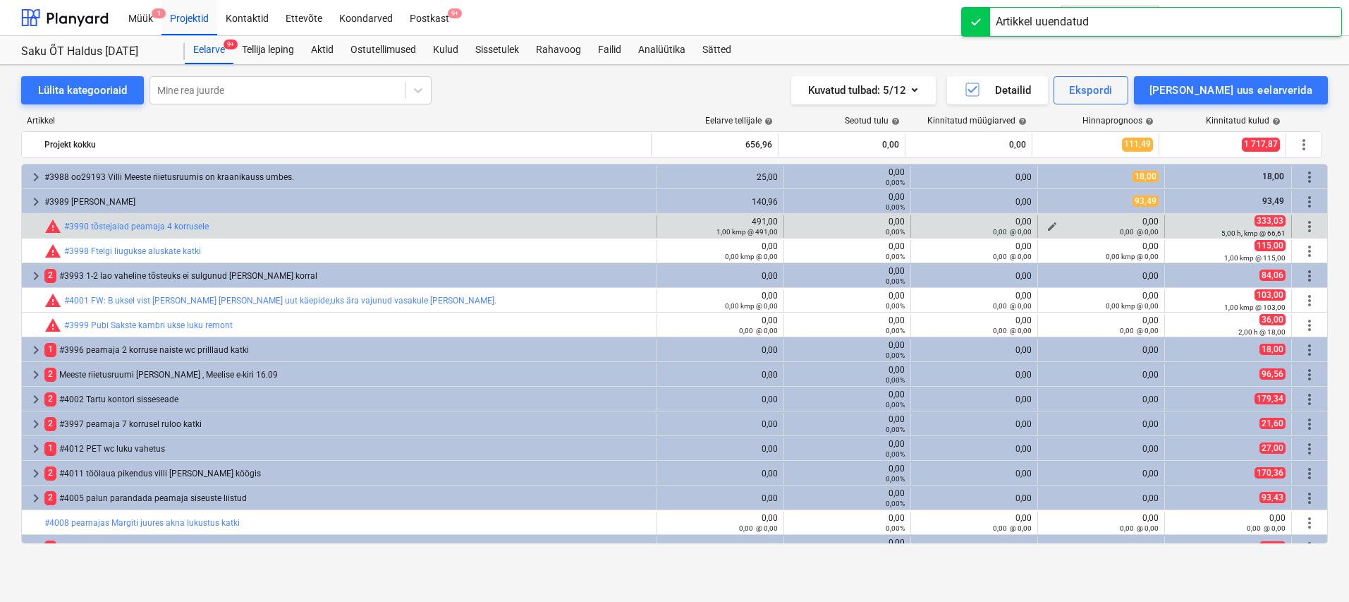
click at [1047, 224] on span "edit" at bounding box center [1052, 226] width 11 height 11
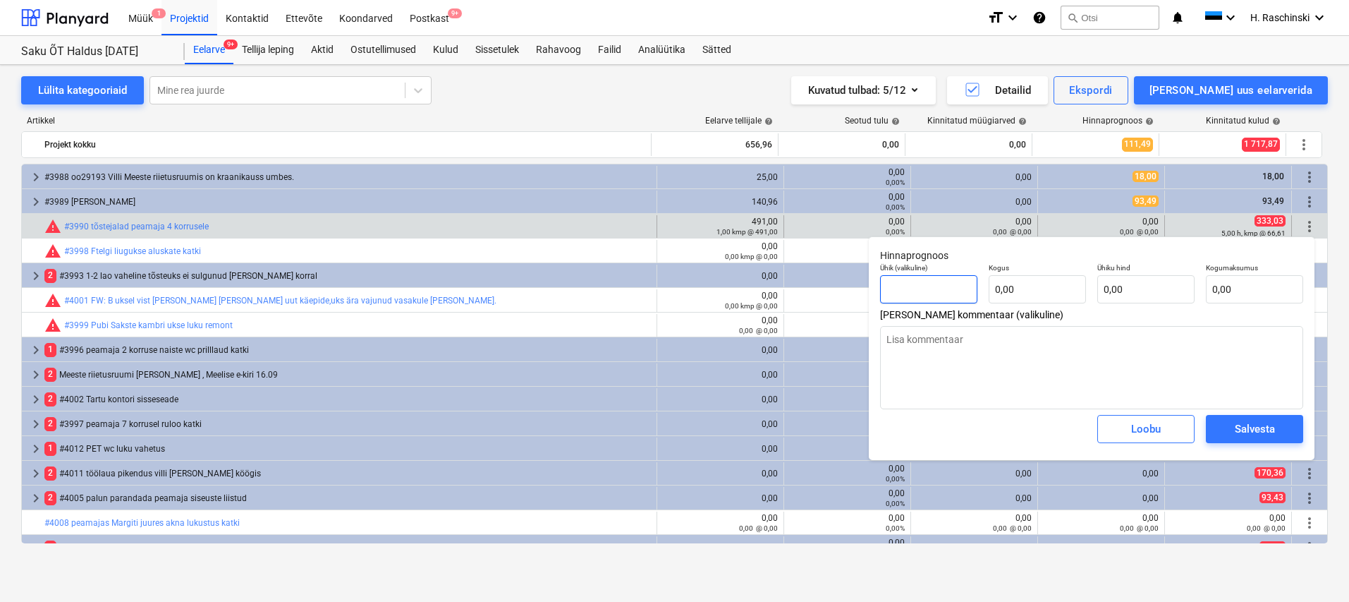
click at [954, 297] on input "text" at bounding box center [928, 289] width 97 height 28
click at [1263, 429] on div "Salvesta" at bounding box center [1255, 429] width 40 height 18
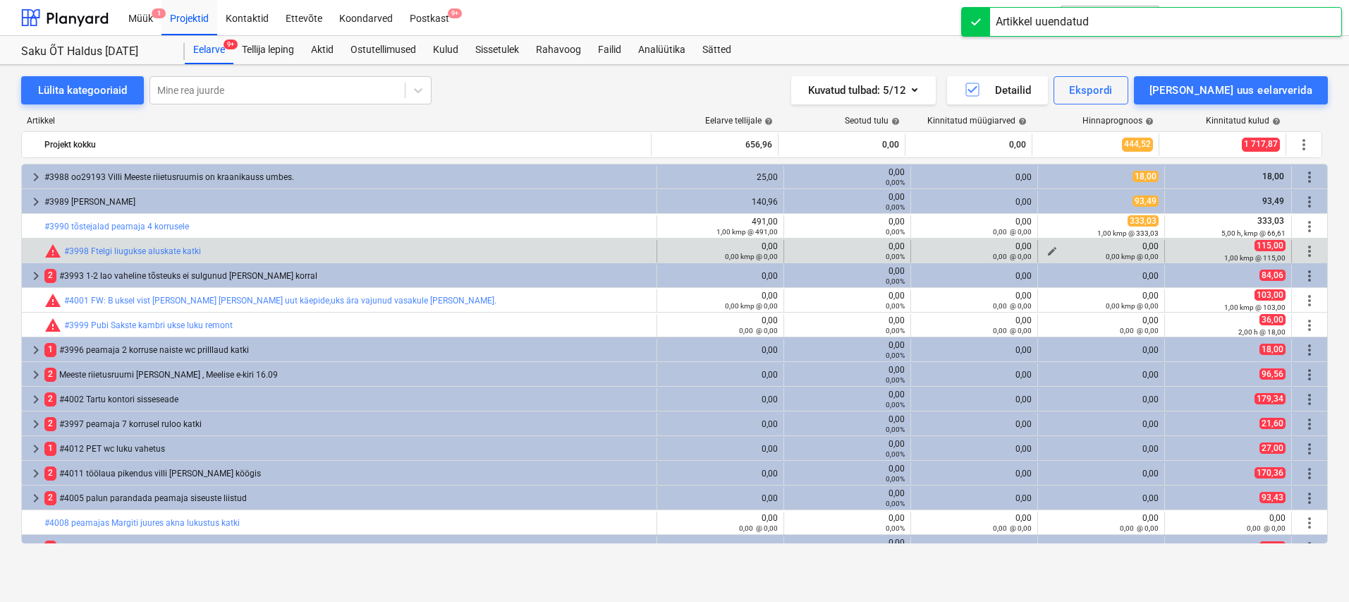
click at [1048, 248] on span "edit" at bounding box center [1052, 250] width 11 height 11
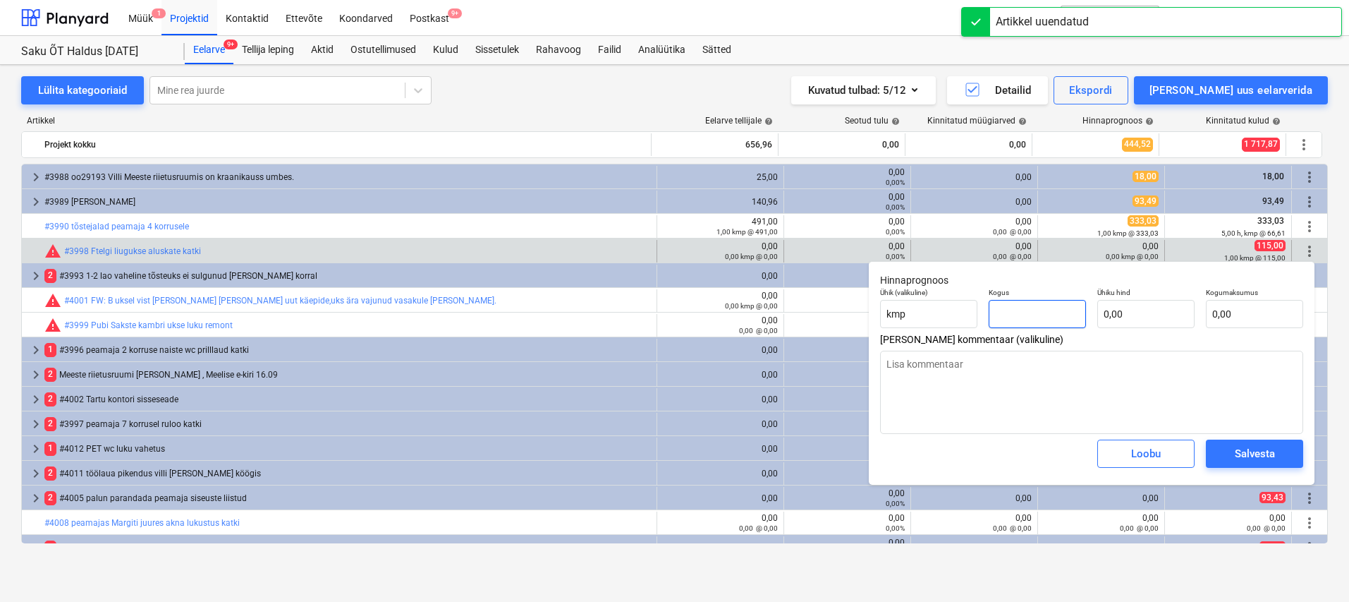
click at [1045, 319] on input "text" at bounding box center [1037, 314] width 97 height 28
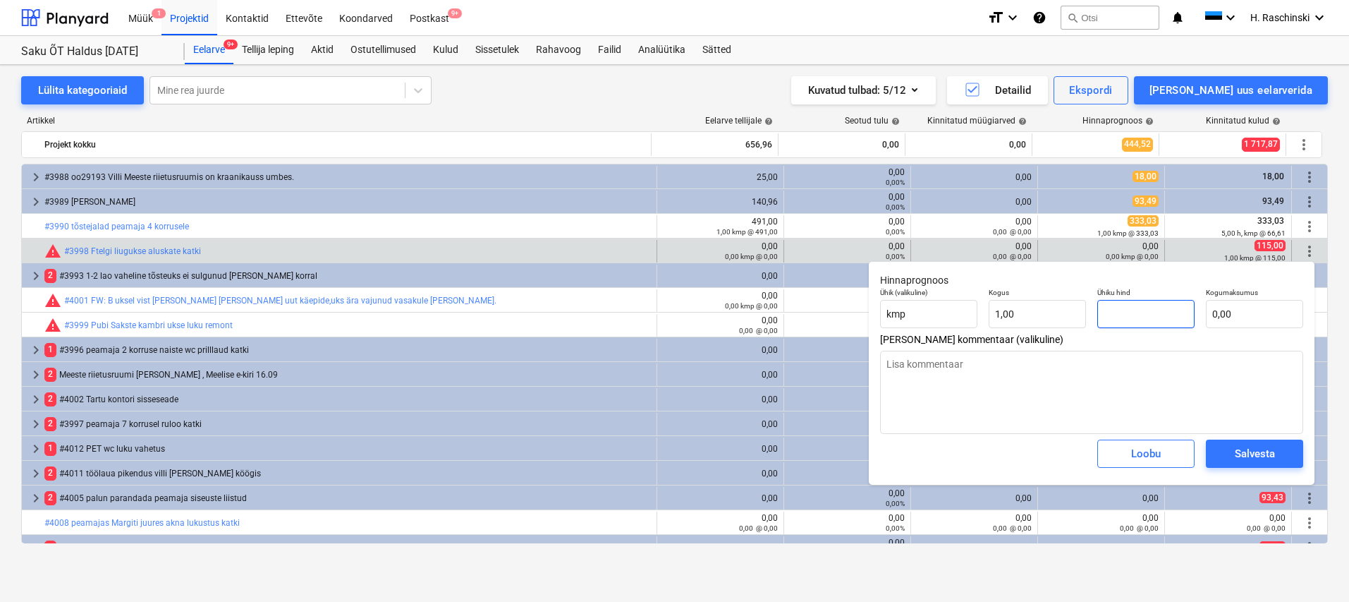
click at [1124, 315] on input "text" at bounding box center [1146, 314] width 97 height 28
click at [1256, 454] on div "Salvesta" at bounding box center [1255, 453] width 40 height 18
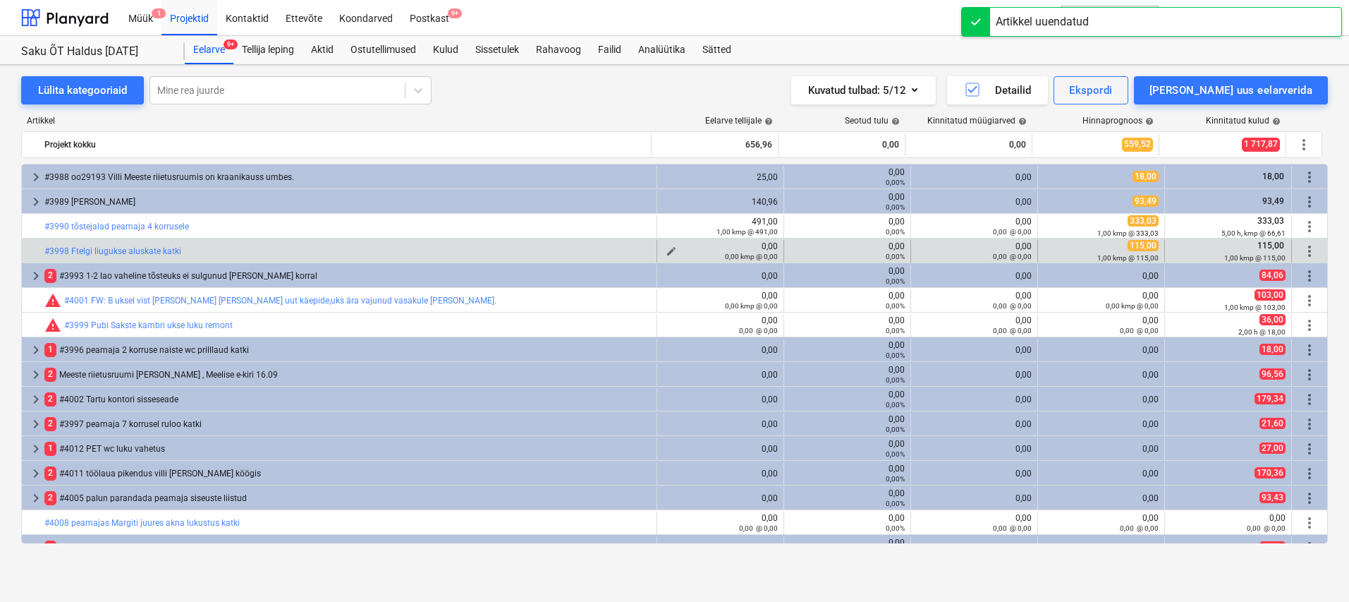
click at [671, 248] on span "edit" at bounding box center [671, 250] width 11 height 11
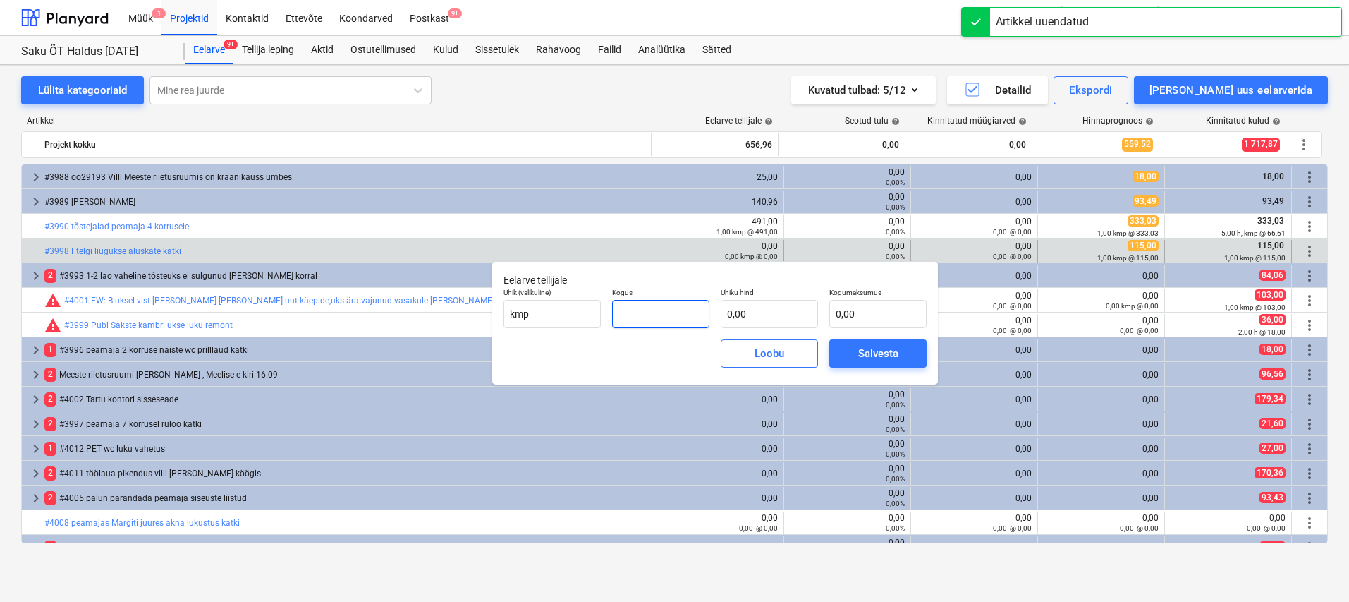
click at [685, 322] on input "text" at bounding box center [660, 314] width 97 height 28
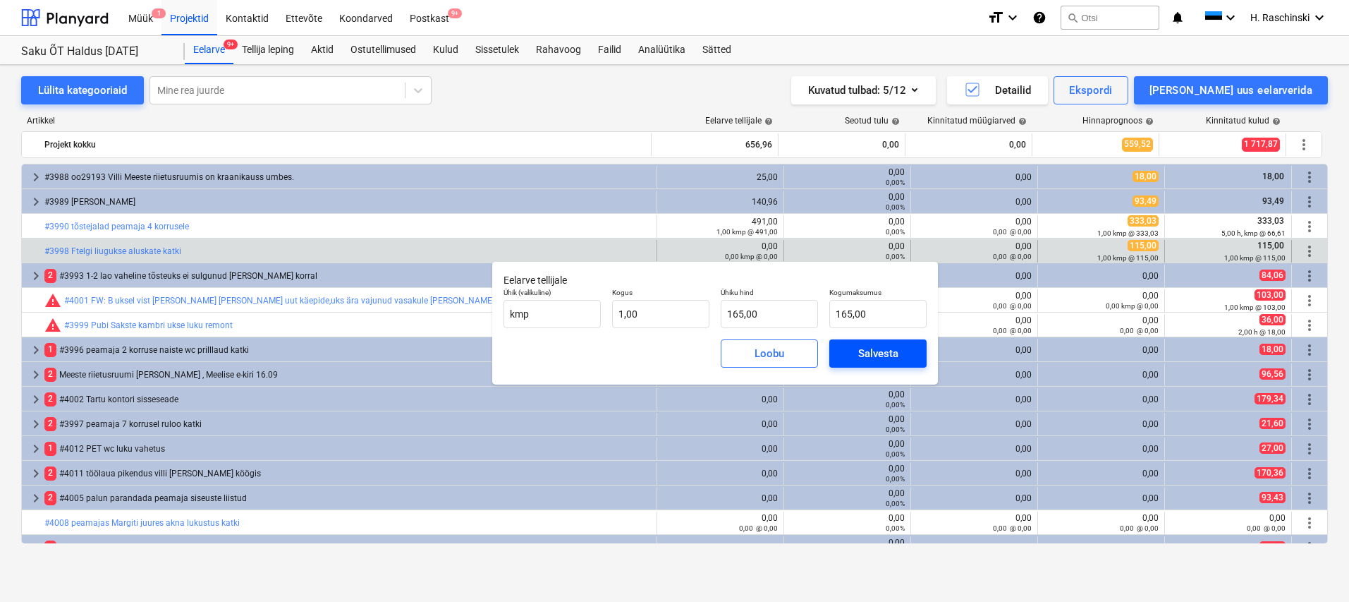
click at [881, 356] on div "Salvesta" at bounding box center [878, 353] width 40 height 18
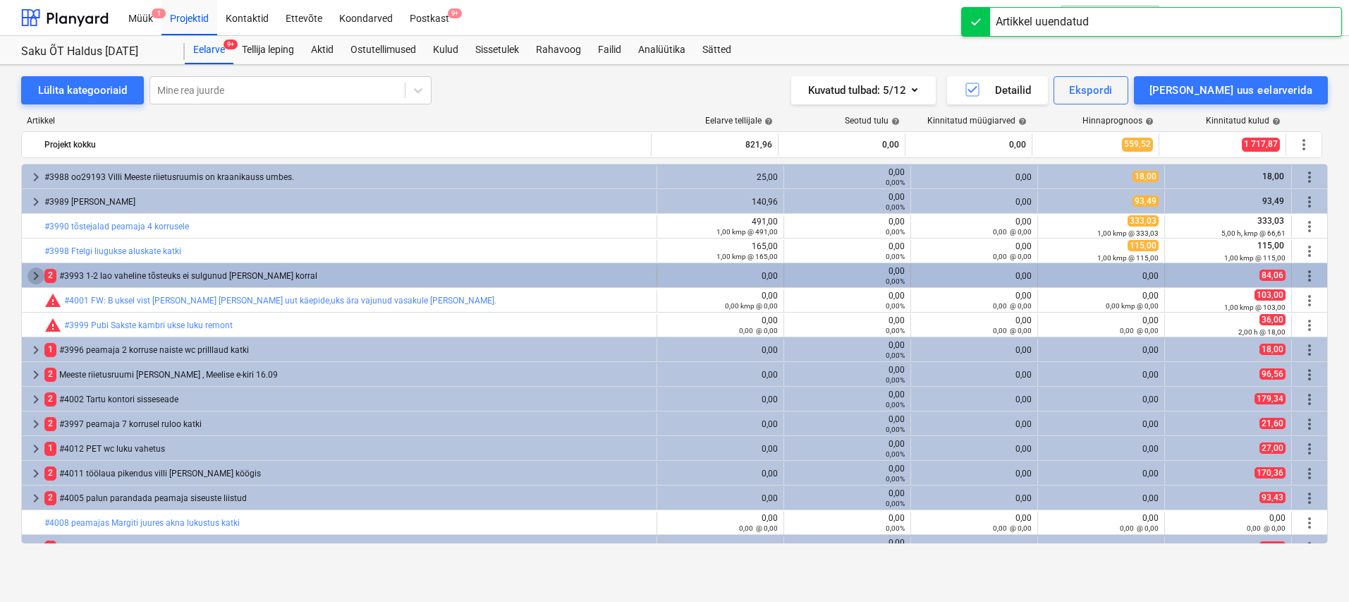
click at [37, 272] on span "keyboard_arrow_right" at bounding box center [36, 275] width 17 height 17
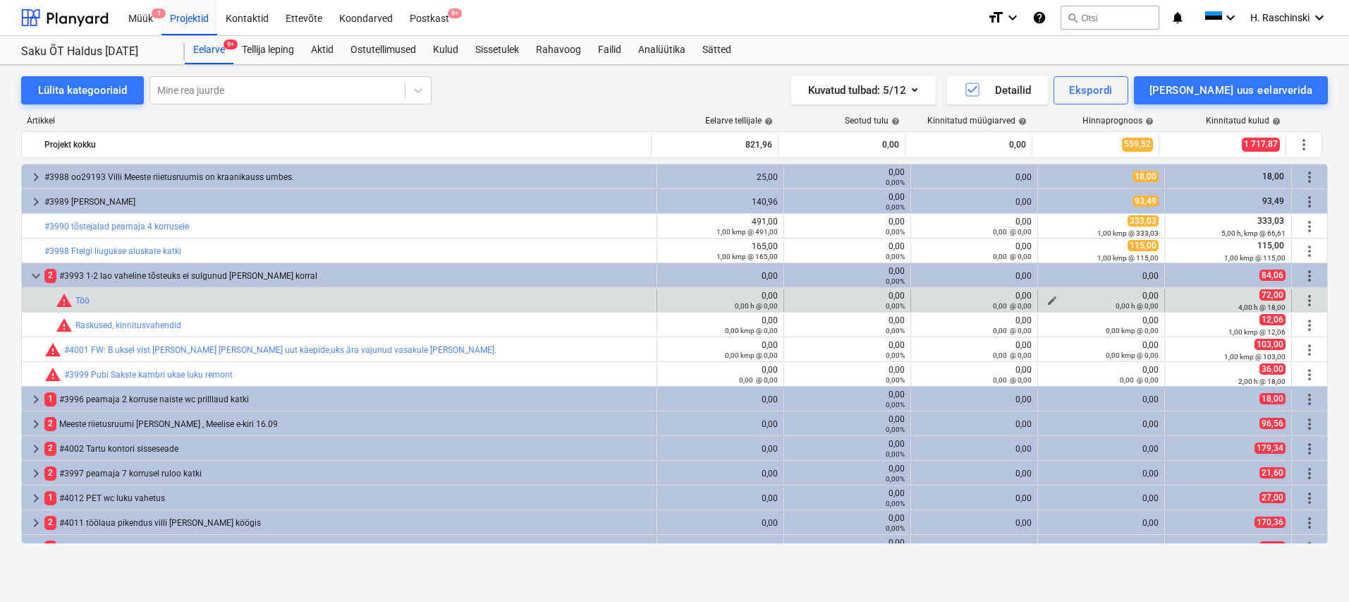
click at [1050, 298] on span "edit" at bounding box center [1052, 300] width 11 height 11
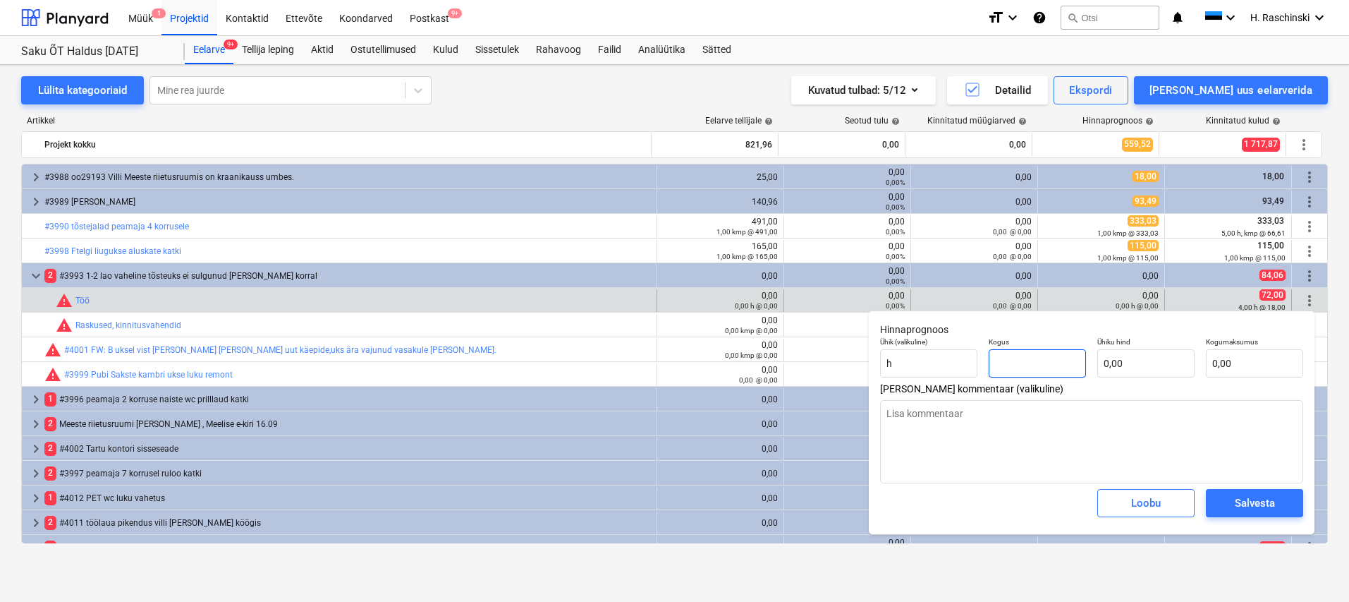
click at [1025, 353] on input "text" at bounding box center [1037, 363] width 97 height 28
click at [1256, 504] on div "Salvesta" at bounding box center [1255, 503] width 40 height 18
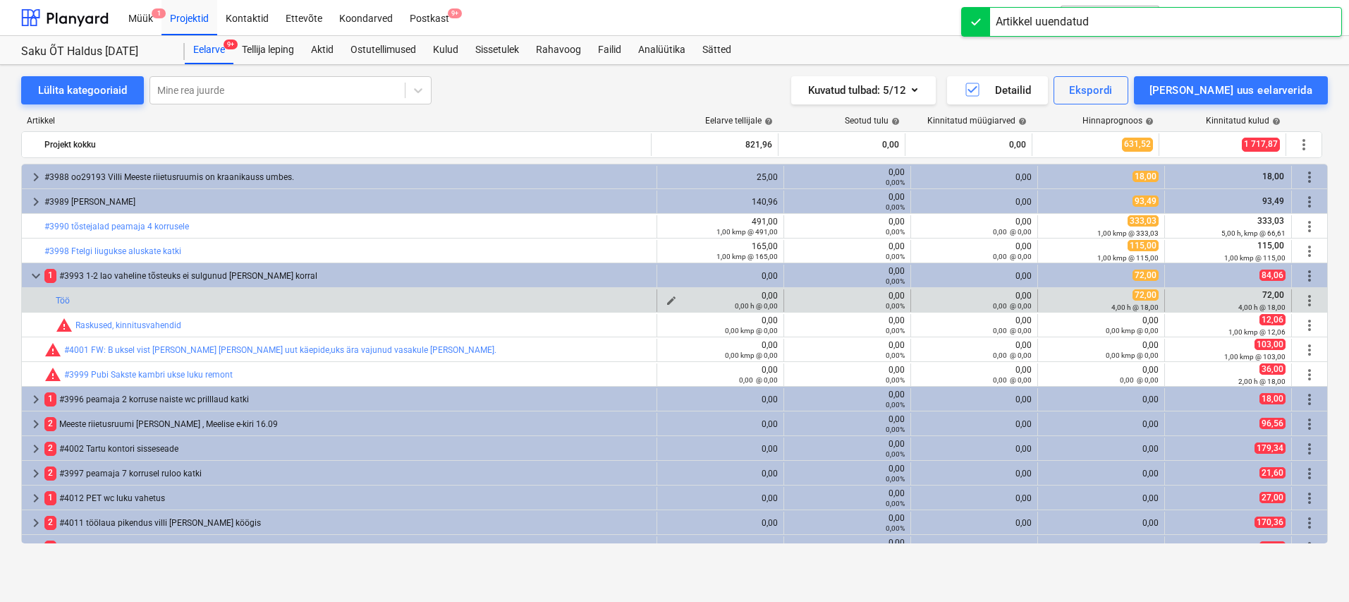
click at [671, 301] on div "0,00 h @ 0,00" at bounding box center [720, 306] width 115 height 10
click at [666, 298] on span "edit" at bounding box center [671, 300] width 11 height 11
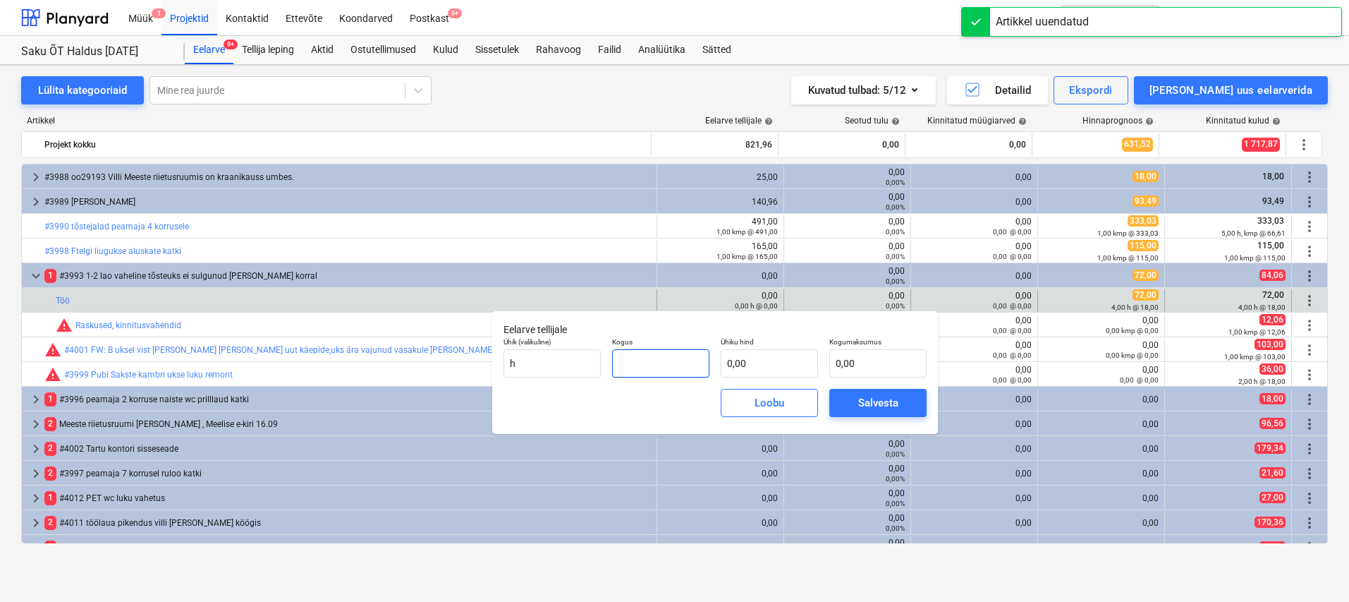
click at [667, 366] on input "text" at bounding box center [660, 363] width 97 height 28
click at [888, 407] on div "Salvesta" at bounding box center [878, 403] width 40 height 18
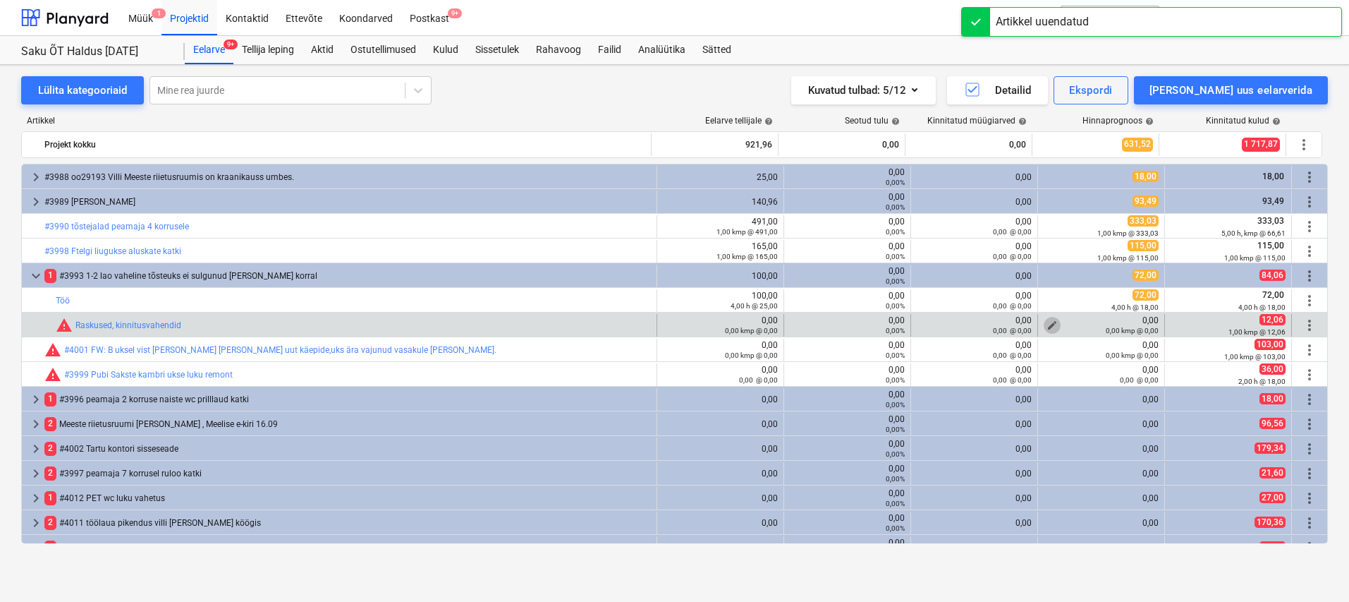
click at [1047, 321] on span "edit" at bounding box center [1052, 325] width 11 height 11
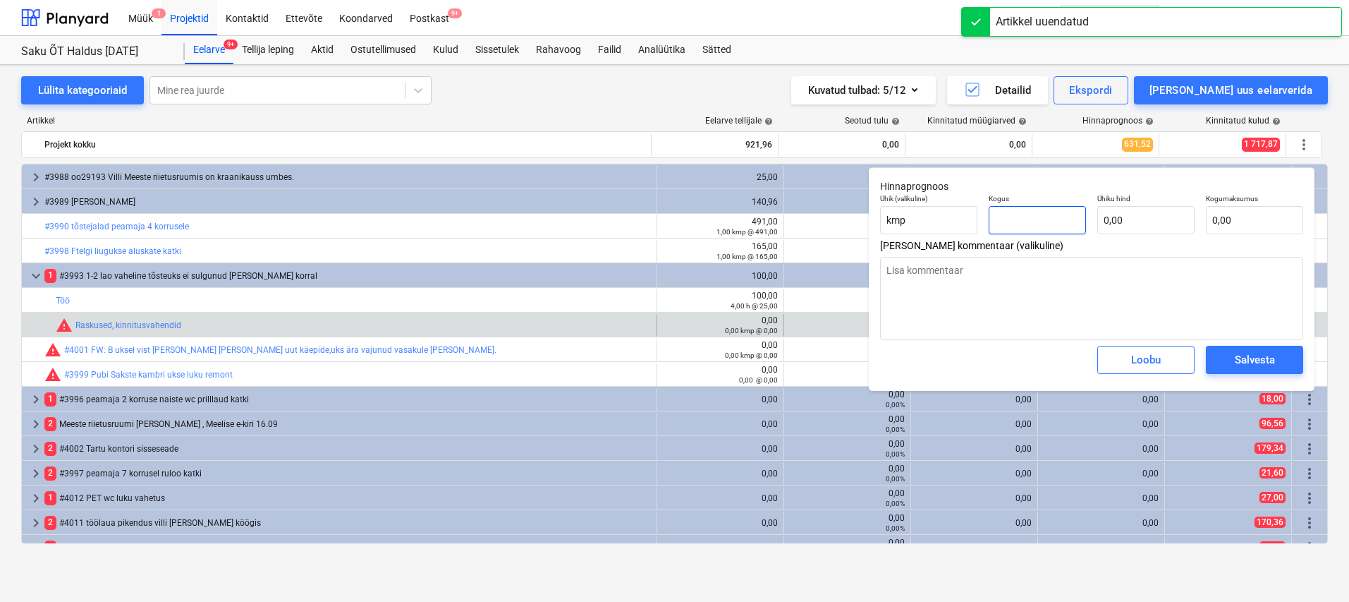
click at [1035, 221] on input "text" at bounding box center [1037, 220] width 97 height 28
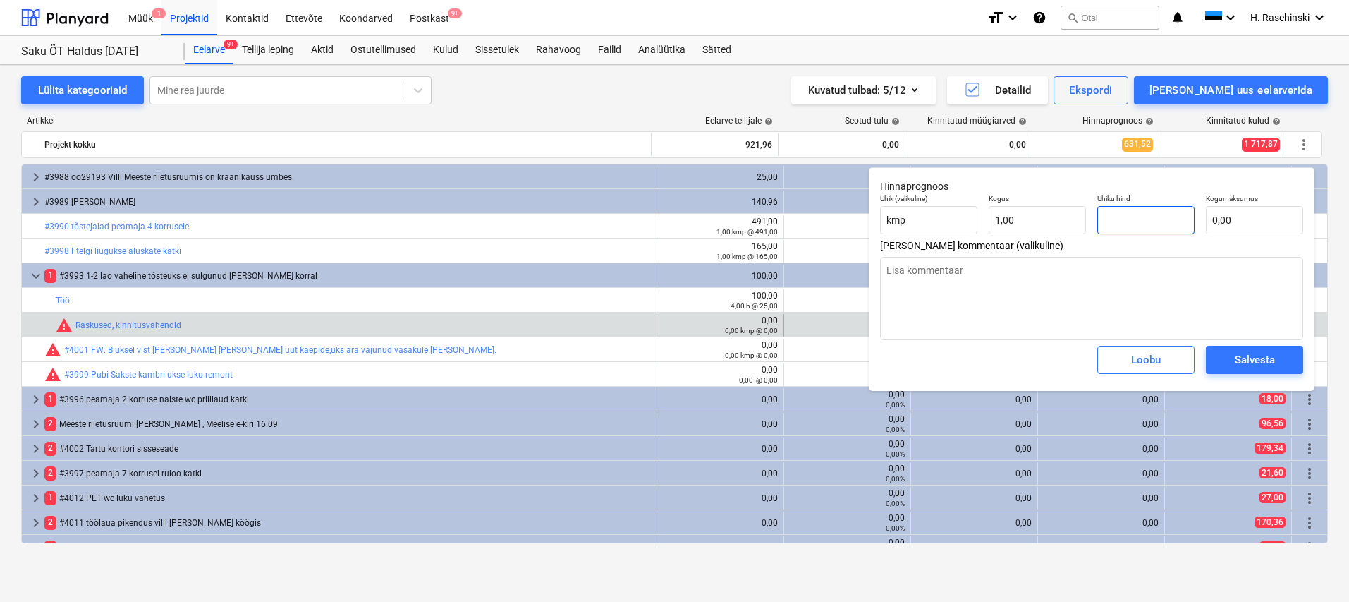
click at [1145, 229] on input "text" at bounding box center [1146, 220] width 97 height 28
click at [1277, 353] on span "Salvesta" at bounding box center [1254, 360] width 63 height 18
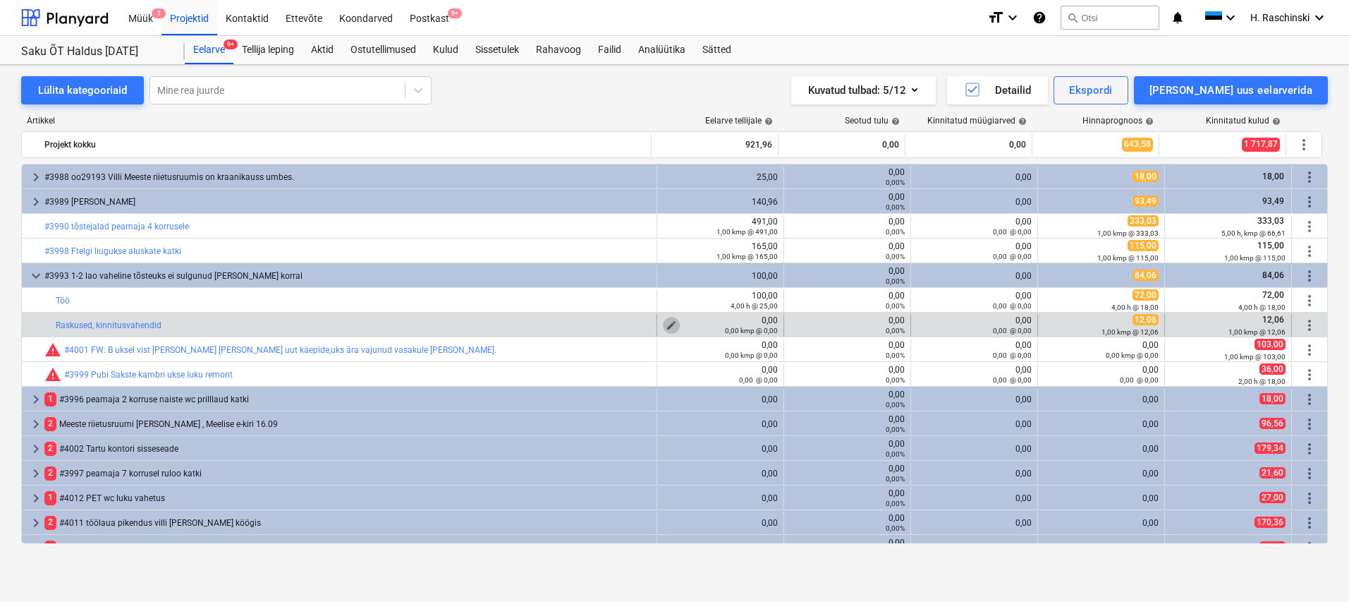
click at [666, 321] on span "edit" at bounding box center [671, 325] width 11 height 11
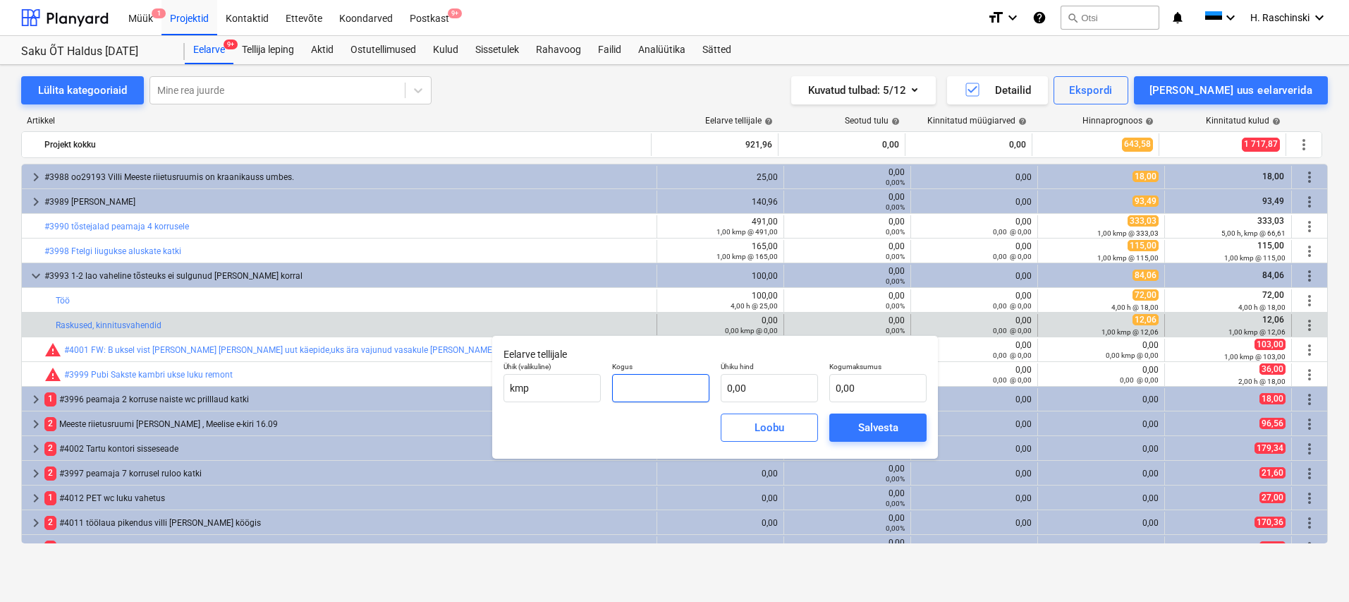
click at [660, 376] on input "text" at bounding box center [660, 388] width 97 height 28
click at [751, 384] on input "text" at bounding box center [769, 388] width 97 height 28
click at [908, 430] on span "Salvesta" at bounding box center [877, 427] width 63 height 18
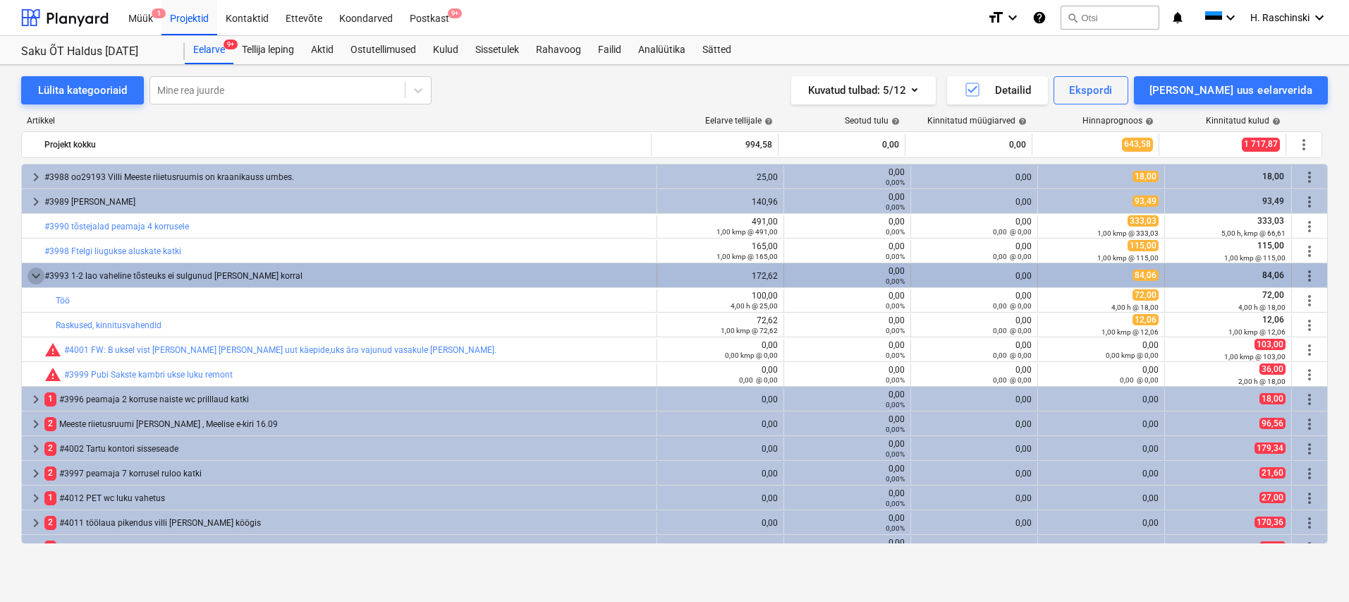
click at [33, 278] on span "keyboard_arrow_down" at bounding box center [36, 275] width 17 height 17
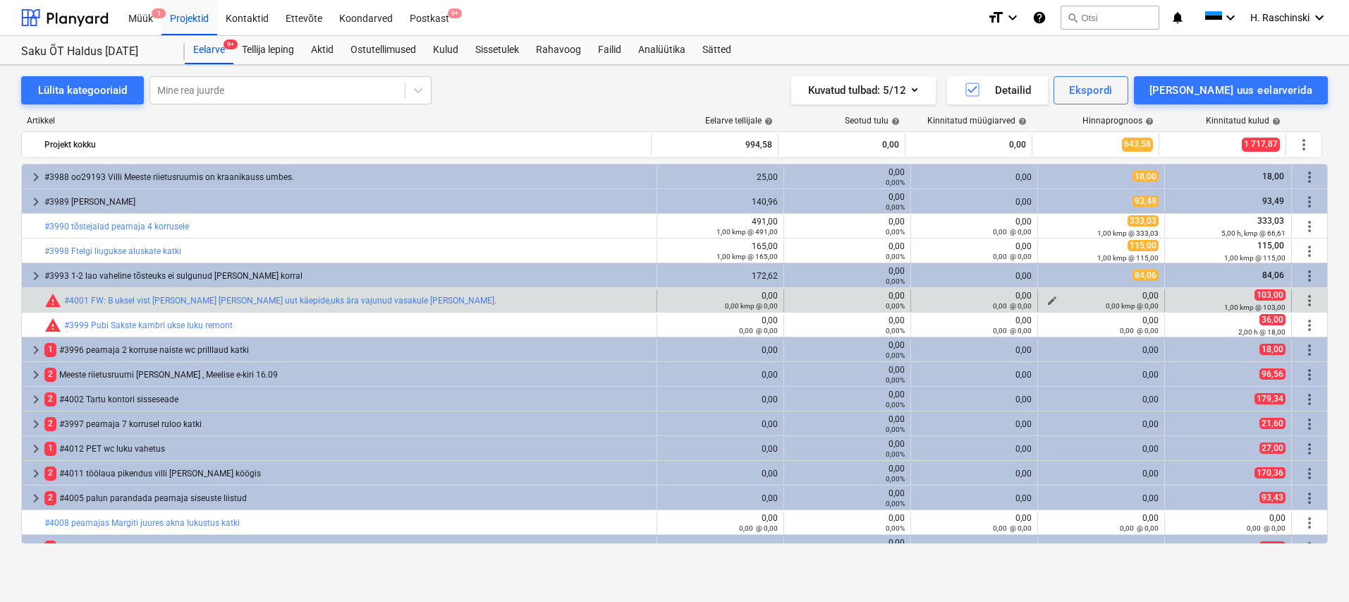
click at [1051, 297] on span "edit" at bounding box center [1052, 300] width 11 height 11
type textarea "x"
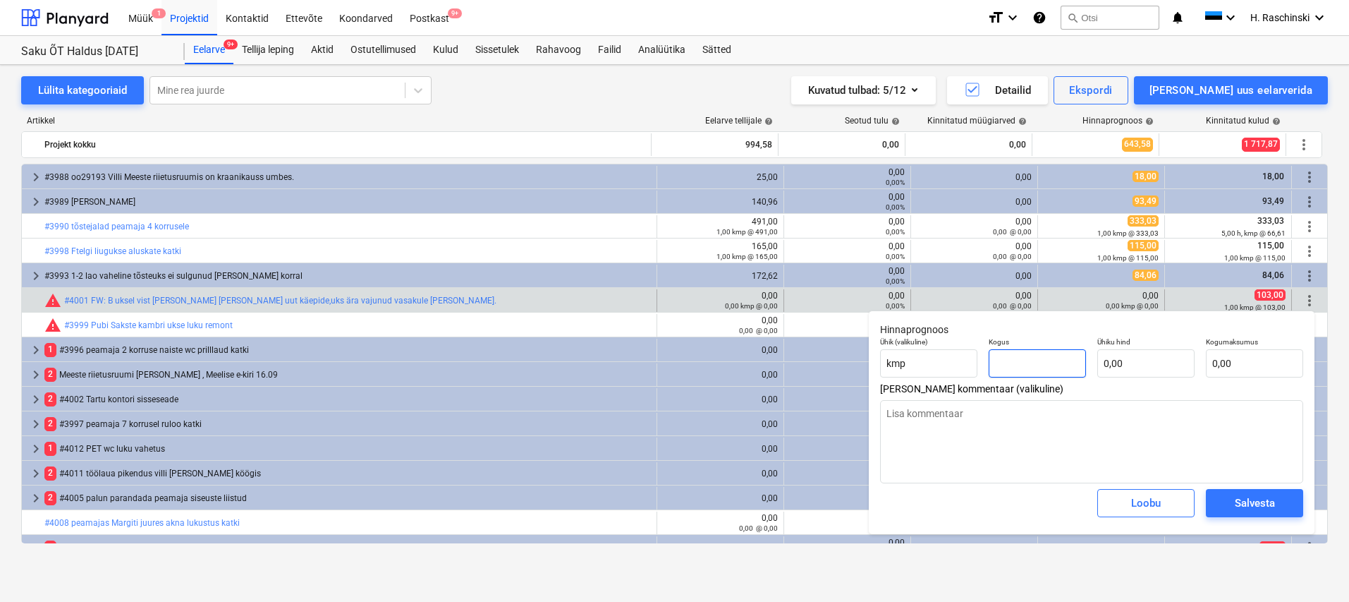
click at [1050, 357] on input "text" at bounding box center [1037, 363] width 97 height 28
type textarea "x"
type input "1"
type textarea "x"
type input "1,00"
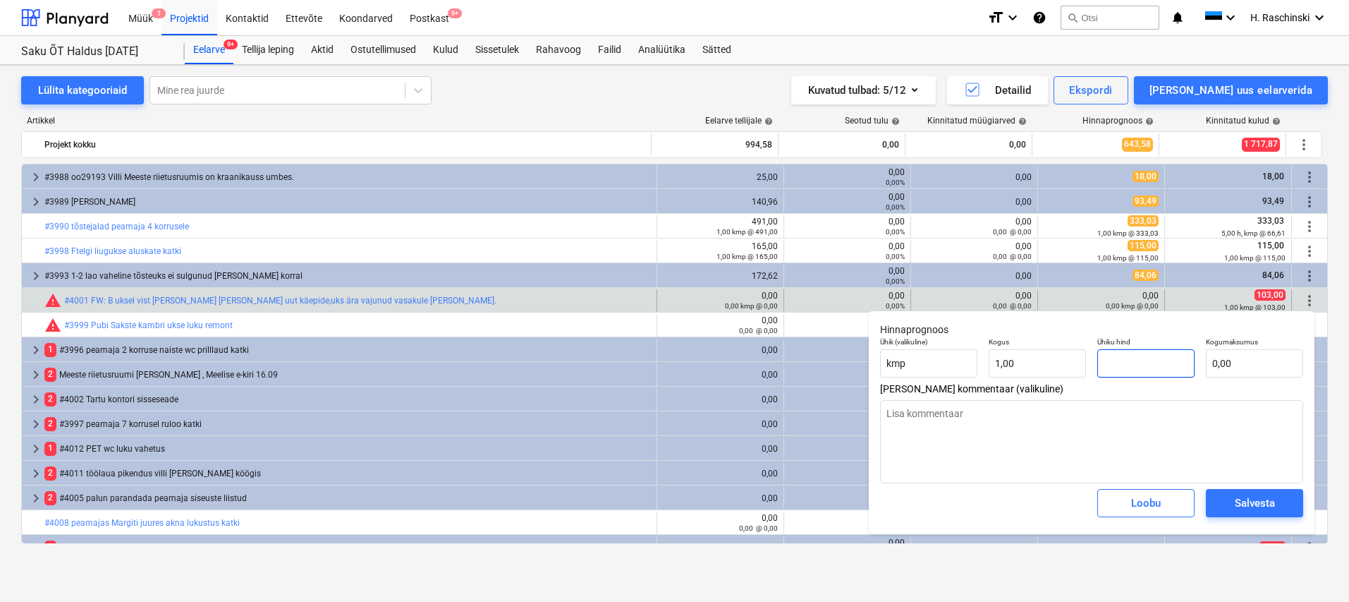
click at [1098, 363] on input "text" at bounding box center [1146, 363] width 97 height 28
type textarea "x"
type input "1"
type input "1,00"
type textarea "x"
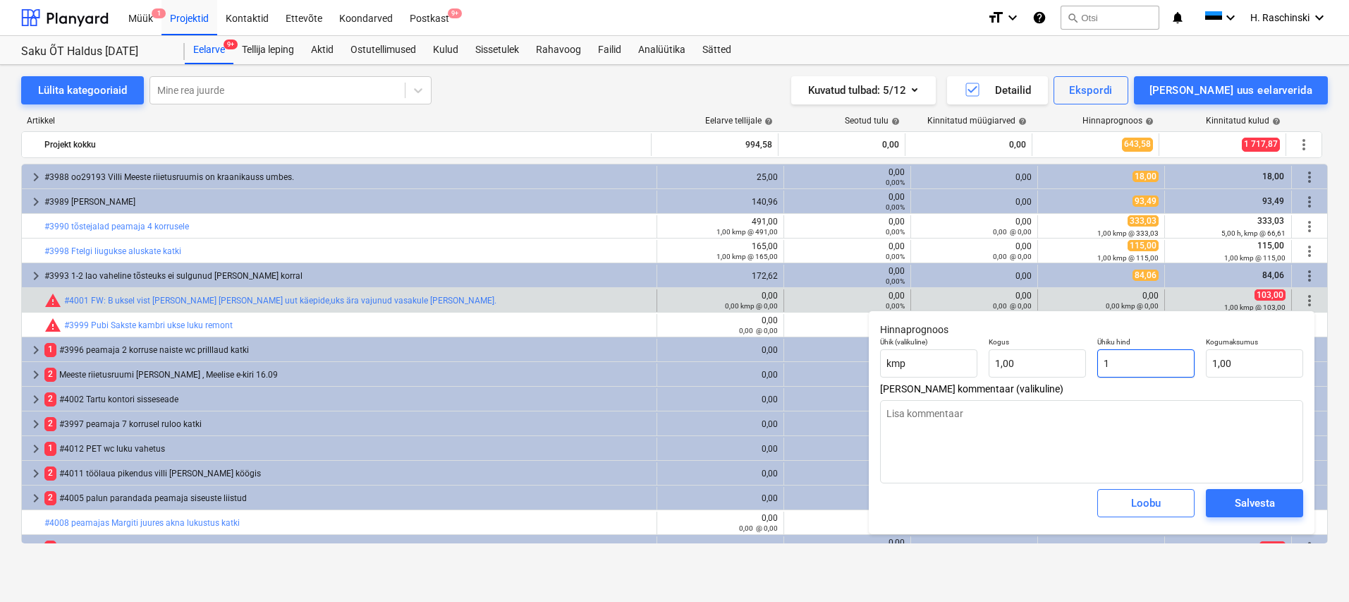
type input "10"
type input "10,00"
type input "103"
type textarea "x"
type input "103,00"
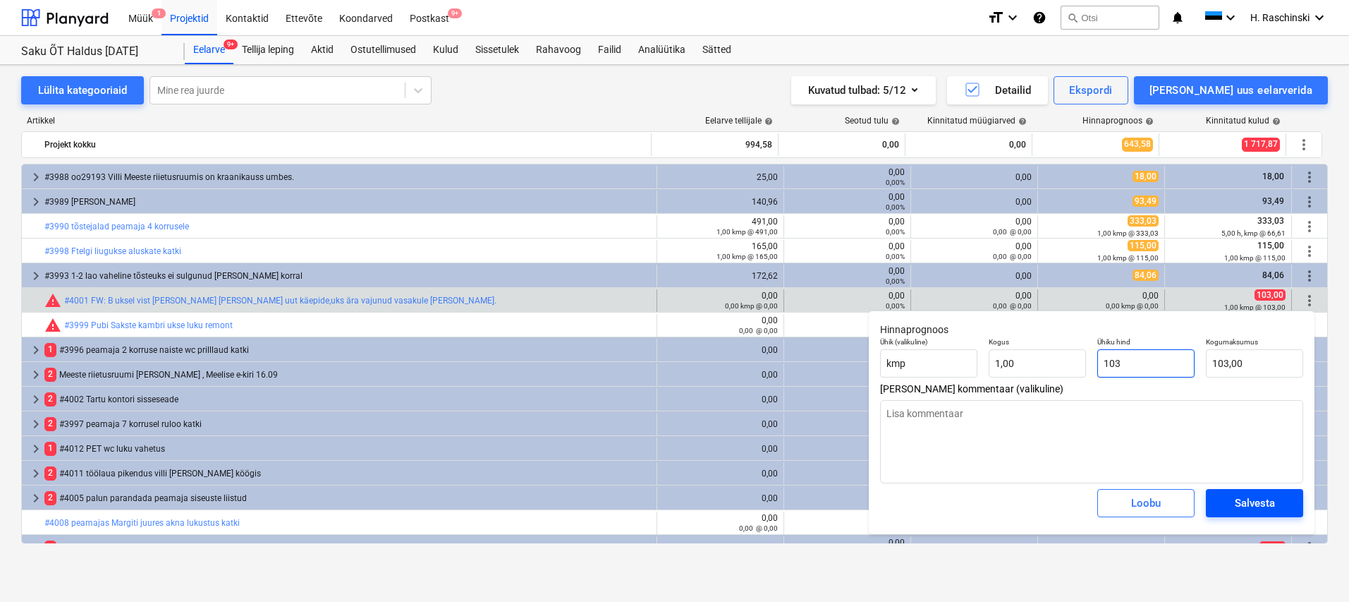
type input "103"
type textarea "x"
type input "103,00"
click at [1296, 495] on button "Salvesta" at bounding box center [1254, 503] width 97 height 28
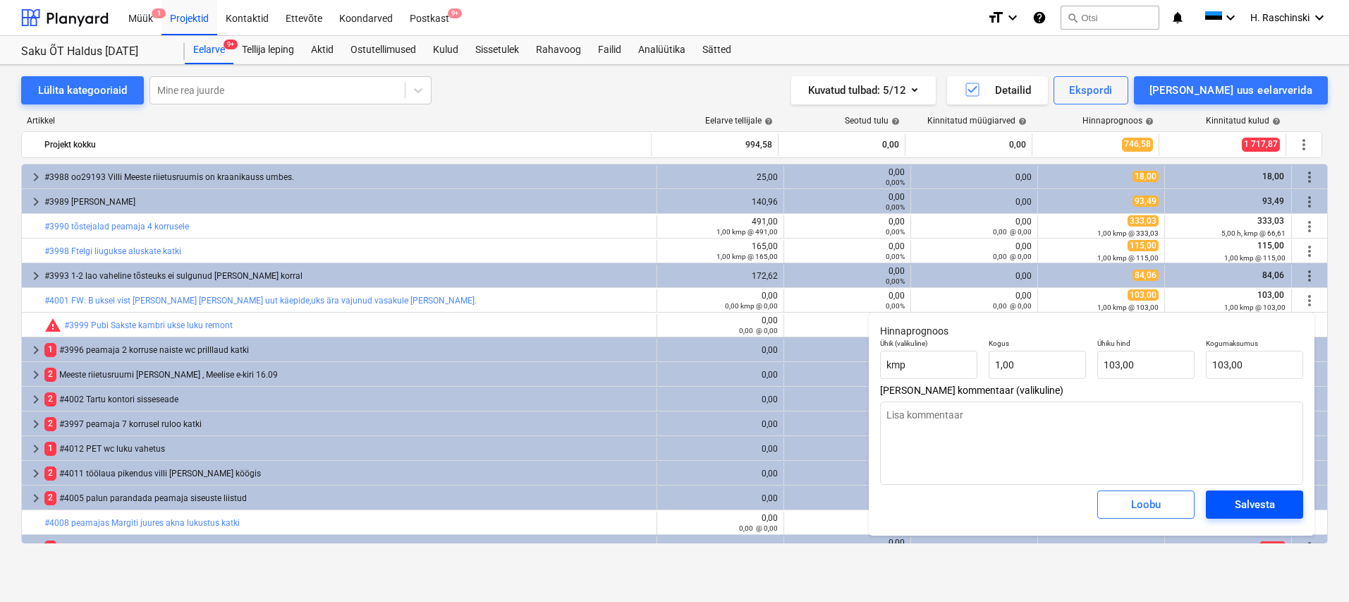
type textarea "x"
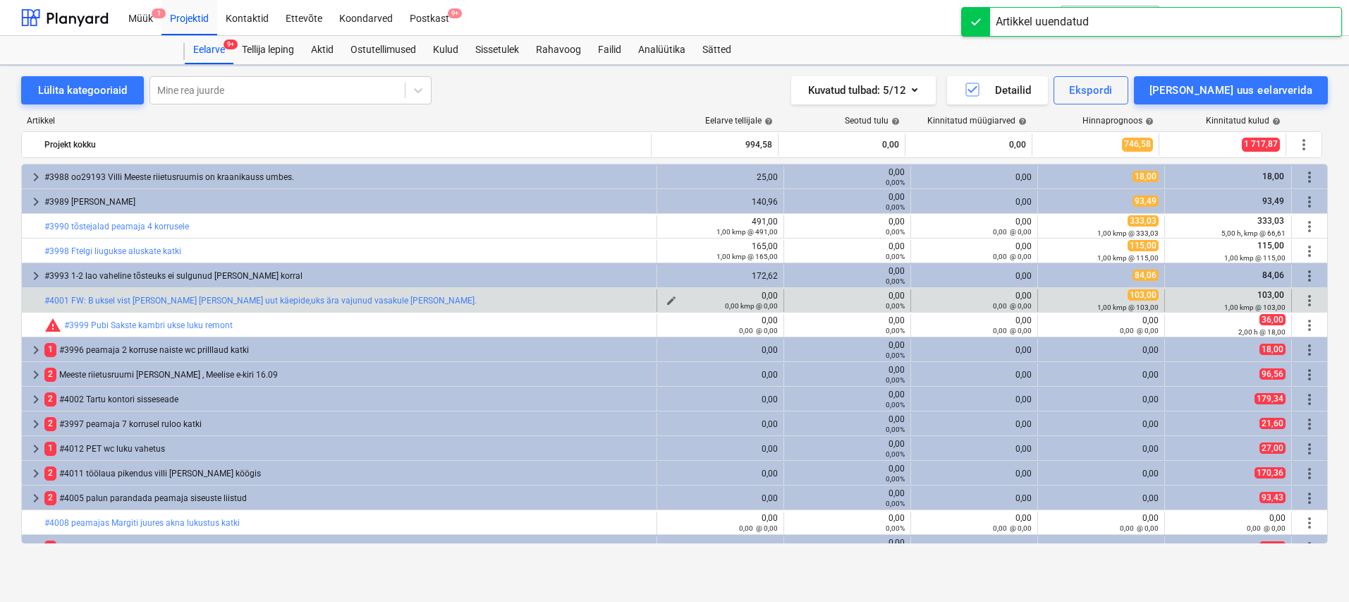
click at [672, 296] on button "edit" at bounding box center [671, 300] width 17 height 17
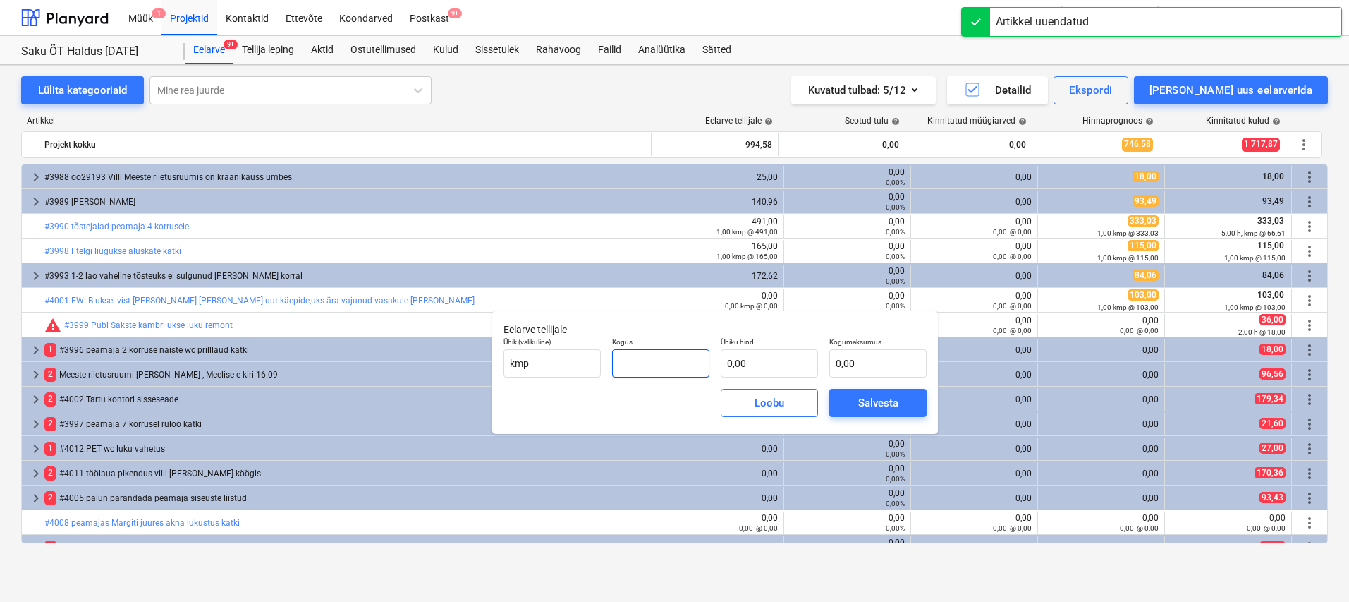
click at [691, 363] on input "text" at bounding box center [660, 363] width 97 height 28
type input "1,00"
type input "1"
type input "1,00"
type input "15"
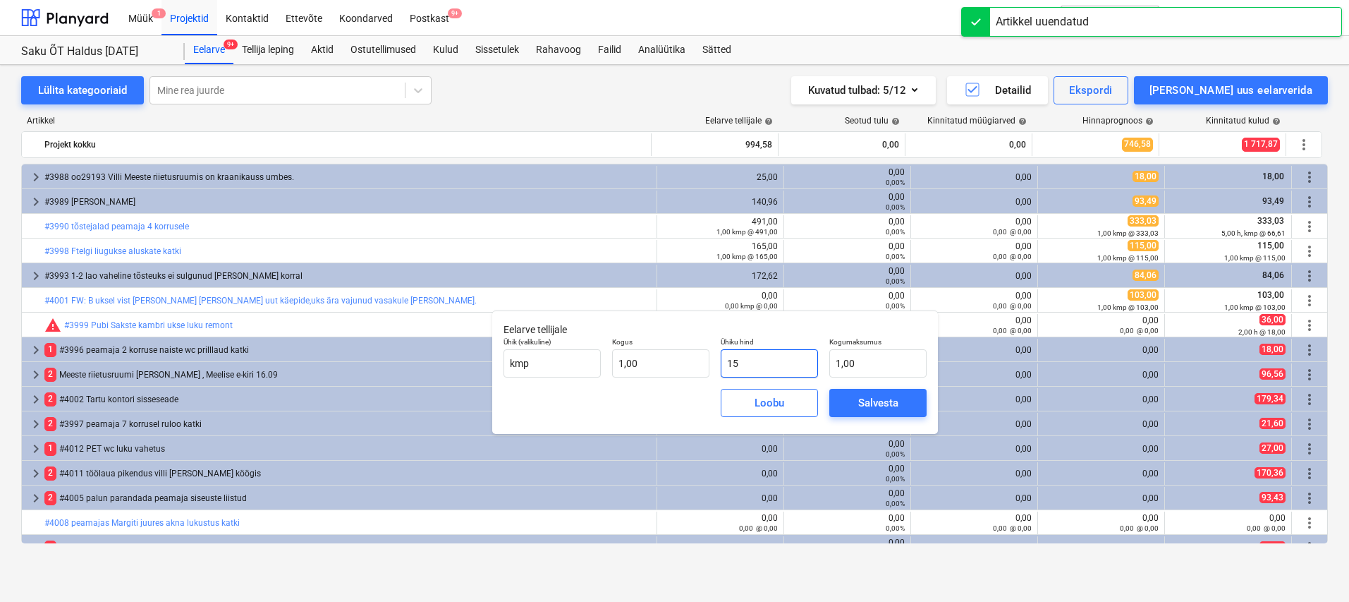
type input "15,00"
type input "159"
type input "159,00"
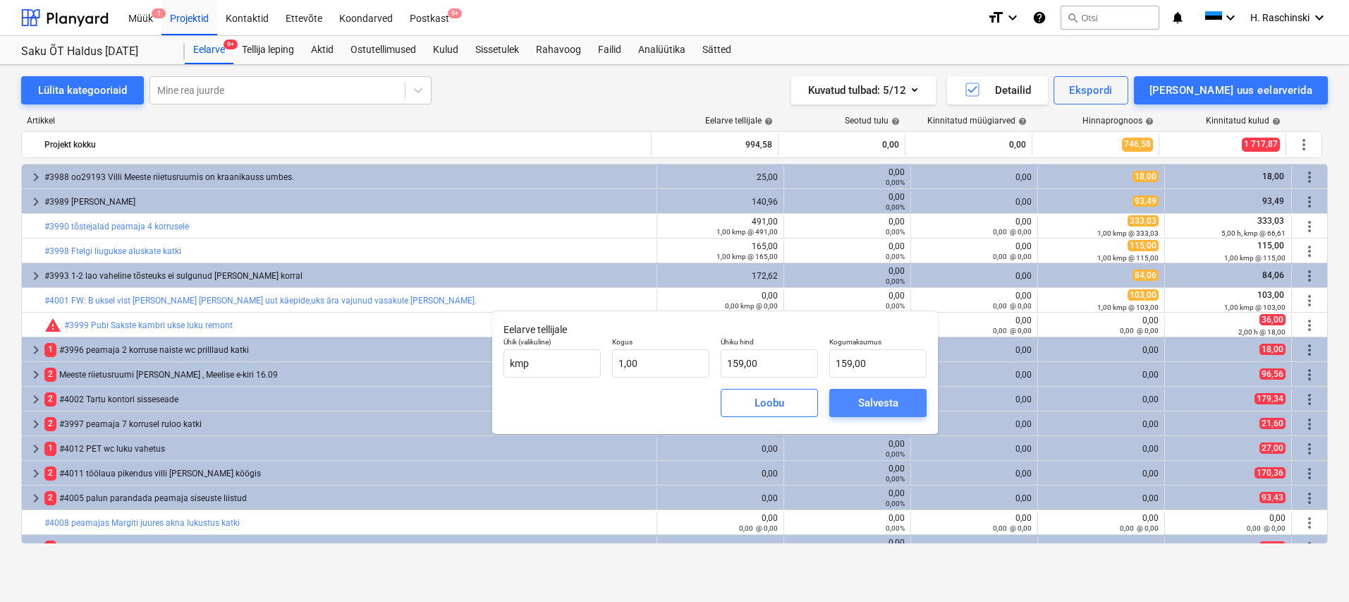
click at [863, 406] on div "Salvesta" at bounding box center [878, 403] width 40 height 18
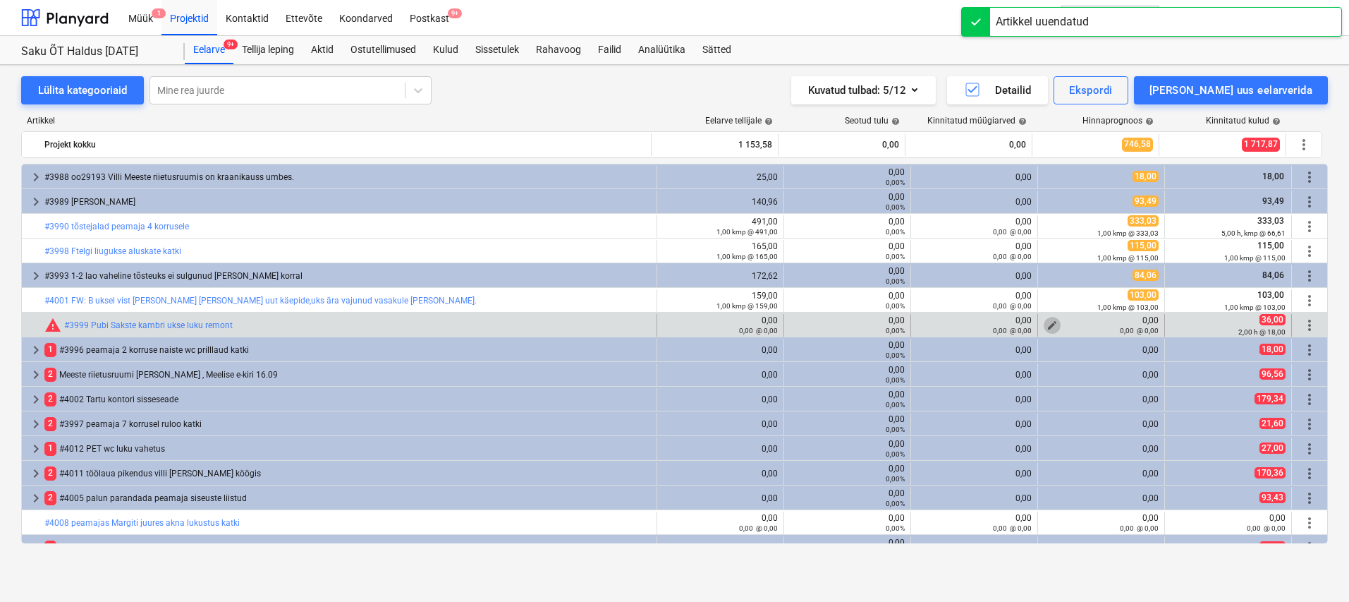
click at [1049, 323] on span "edit" at bounding box center [1052, 325] width 11 height 11
type textarea "x"
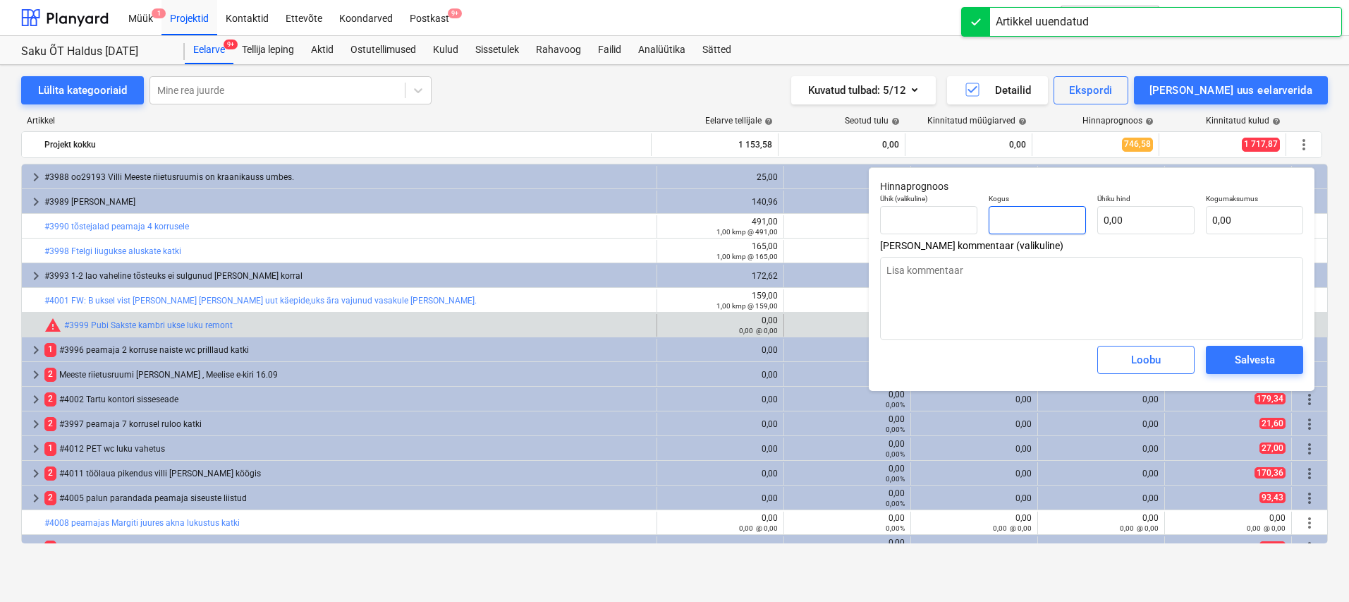
click at [1061, 217] on input "text" at bounding box center [1037, 220] width 97 height 28
type textarea "x"
type input "0,00"
click at [954, 217] on input "text" at bounding box center [928, 220] width 97 height 28
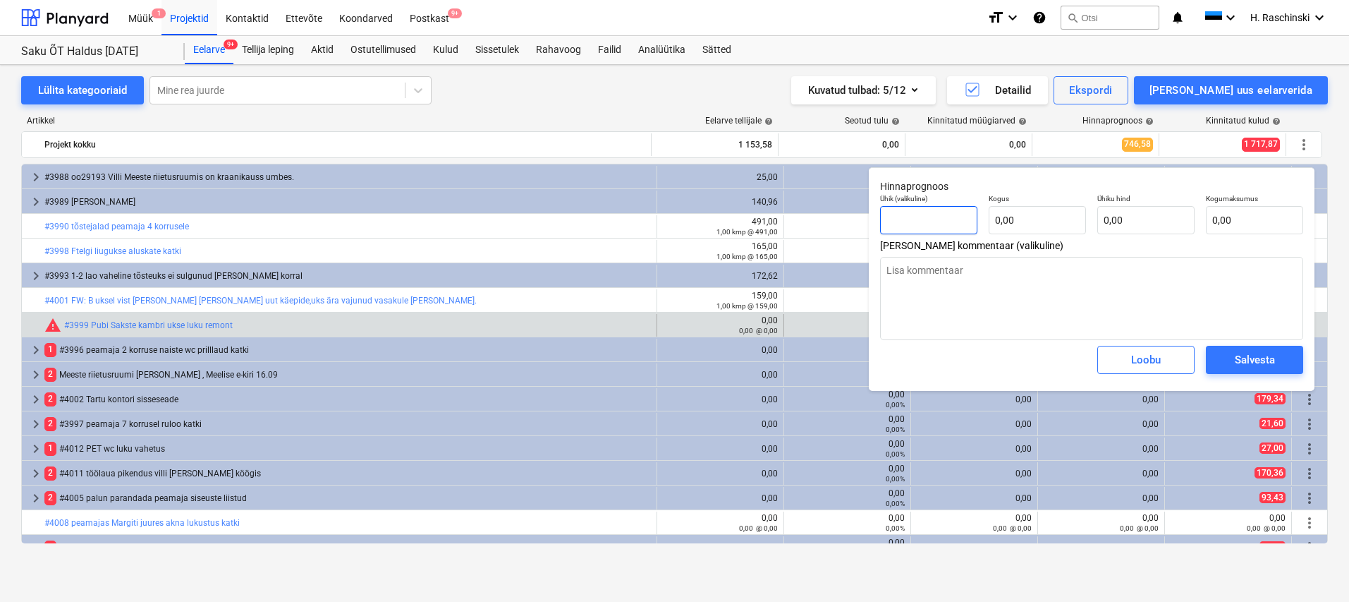
type textarea "x"
type input "h"
type textarea "x"
type input "2"
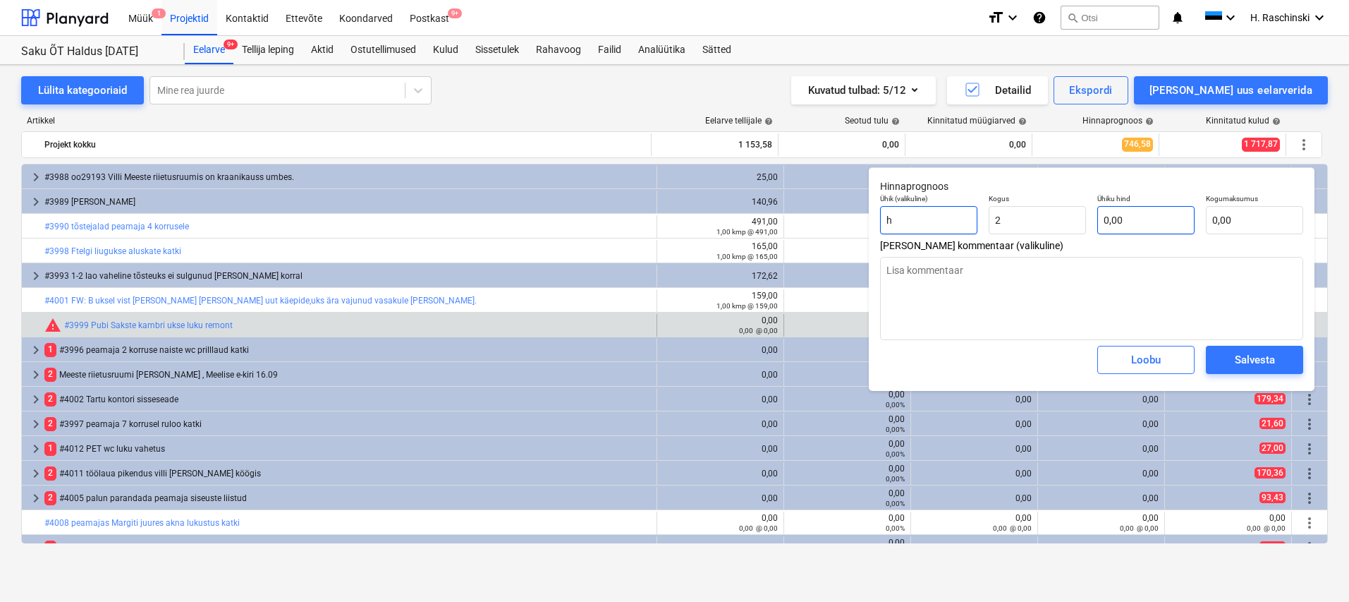
type textarea "x"
type input "2,00"
type textarea "x"
type input "1"
type input "2,00"
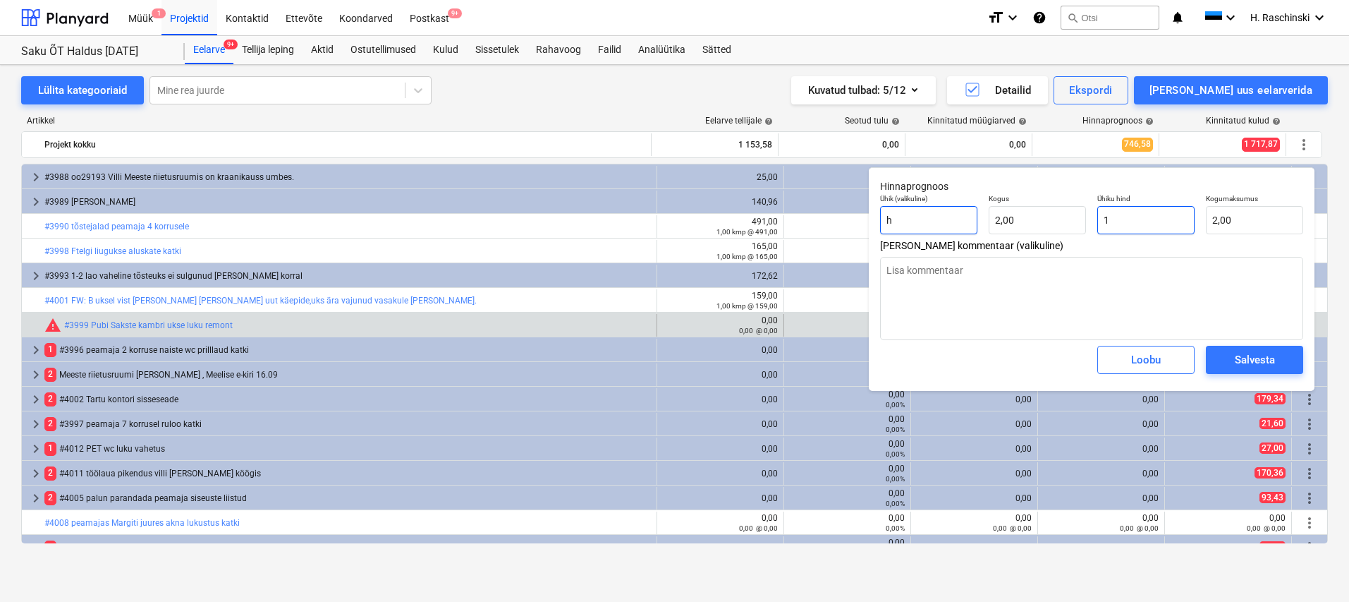
type textarea "x"
type input "18"
type input "36,00"
type input "18"
type textarea "x"
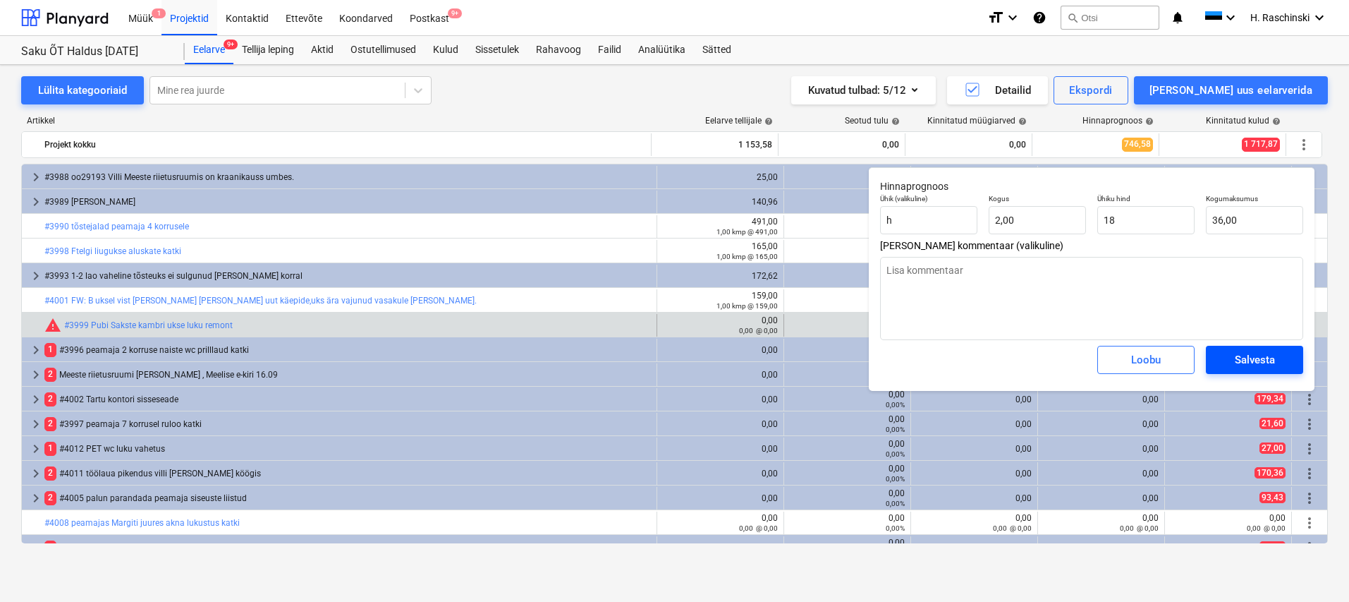
type input "18,00"
click at [1239, 360] on div "Salvesta" at bounding box center [1255, 360] width 40 height 18
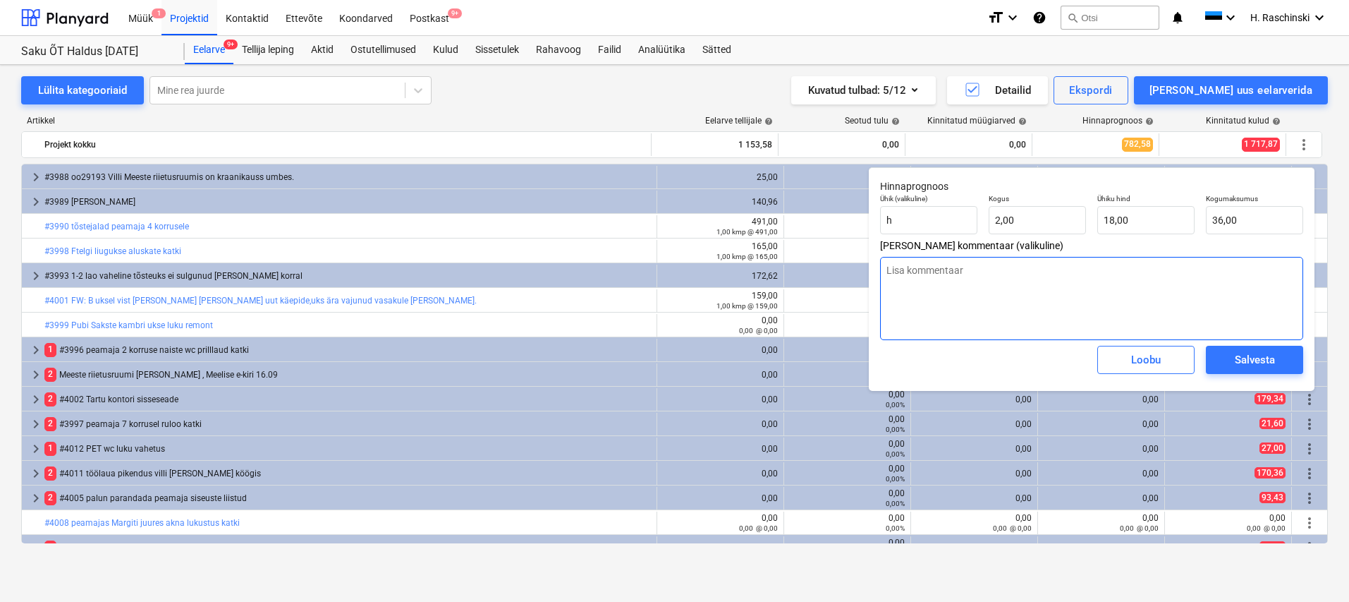
type textarea "x"
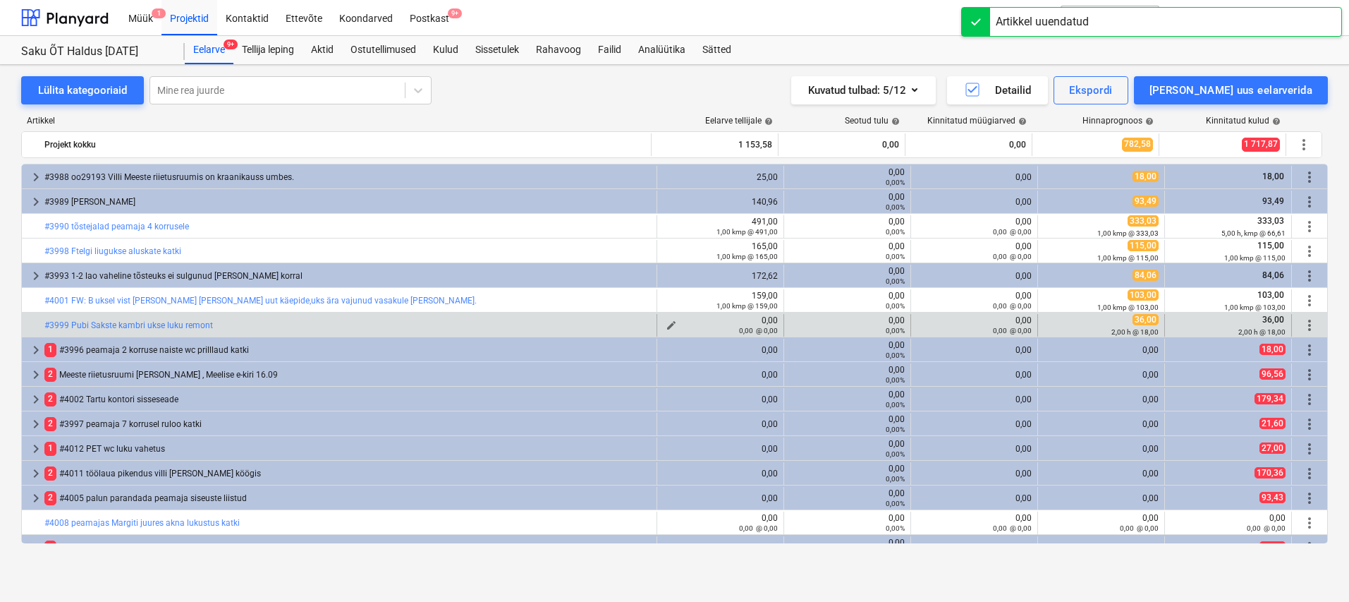
click at [666, 324] on span "edit" at bounding box center [671, 325] width 11 height 11
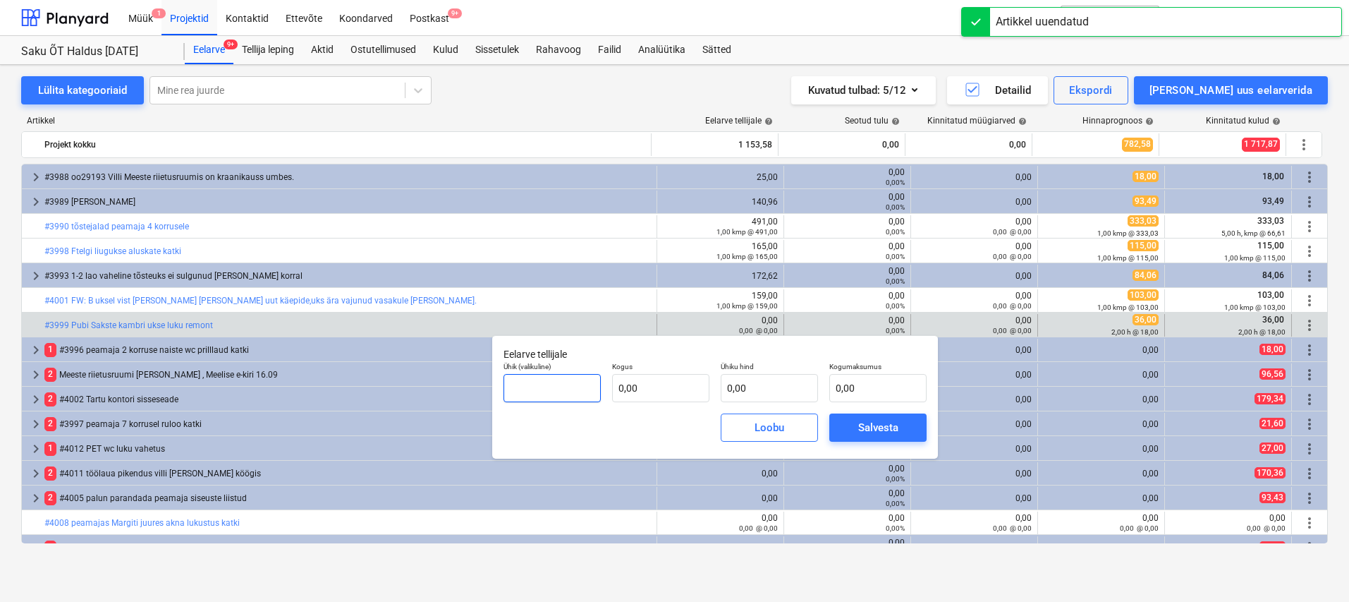
click at [591, 387] on input "text" at bounding box center [552, 388] width 97 height 28
type input "h"
type input "2,00"
type input "2"
type input "4,00"
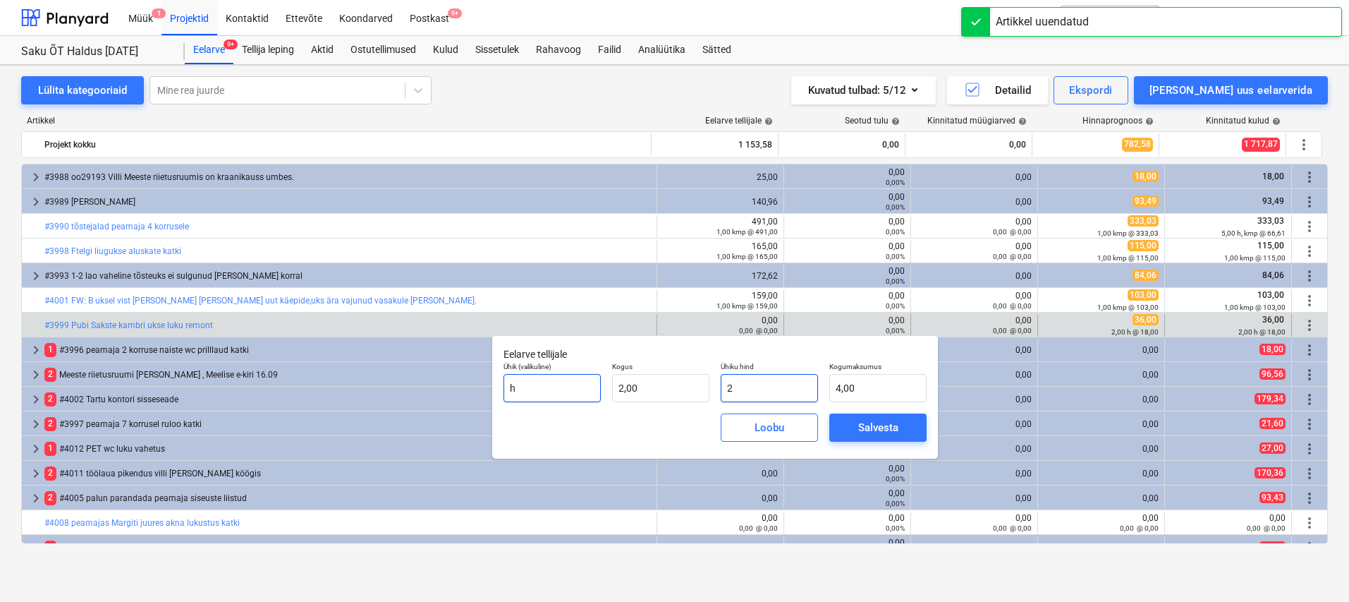
type input "25"
type input "50,00"
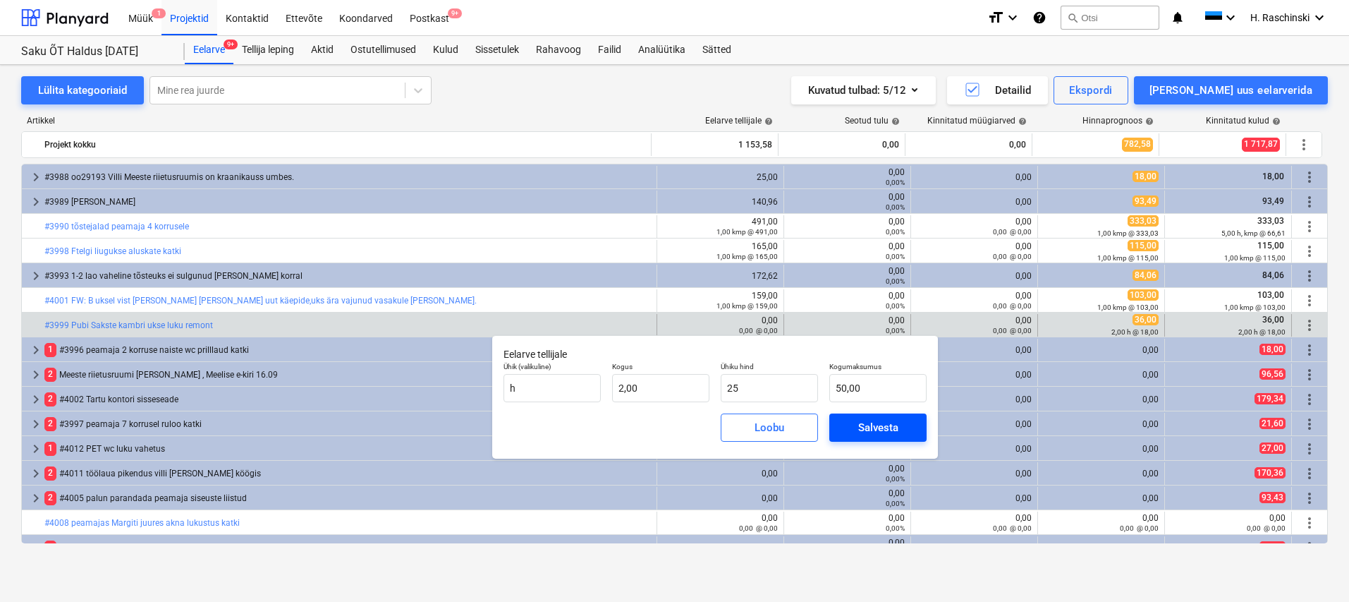
type input "25,00"
click at [854, 425] on span "Salvesta" at bounding box center [877, 427] width 63 height 18
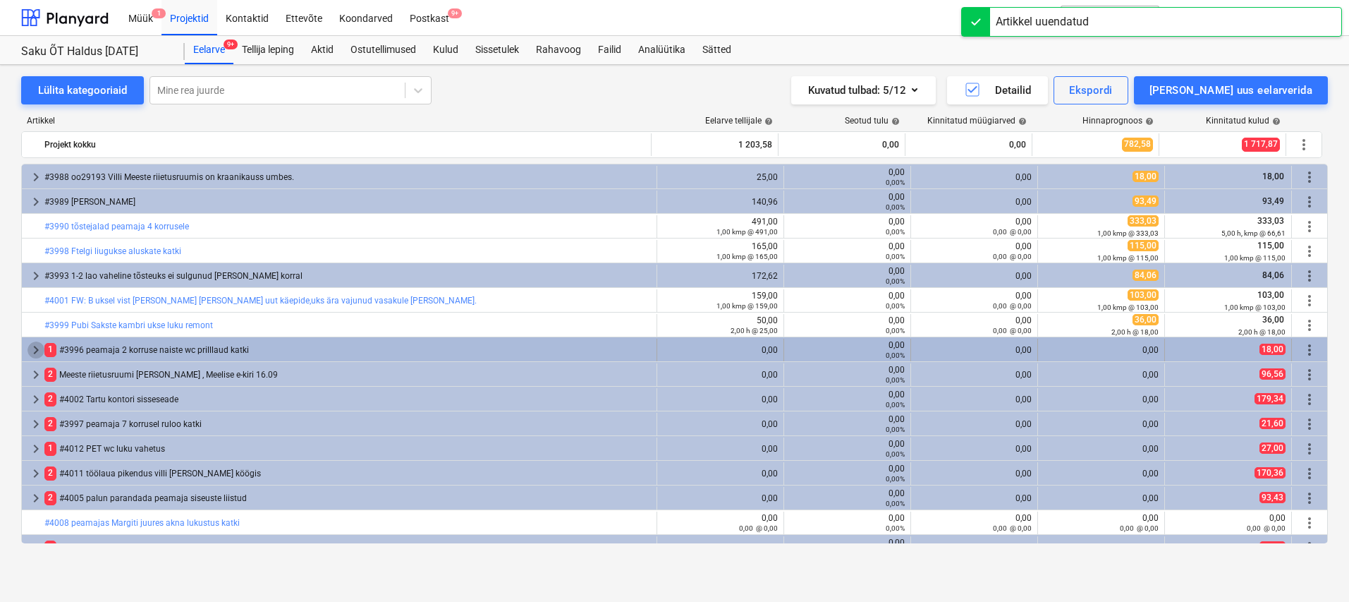
click at [41, 348] on span "keyboard_arrow_right" at bounding box center [36, 349] width 17 height 17
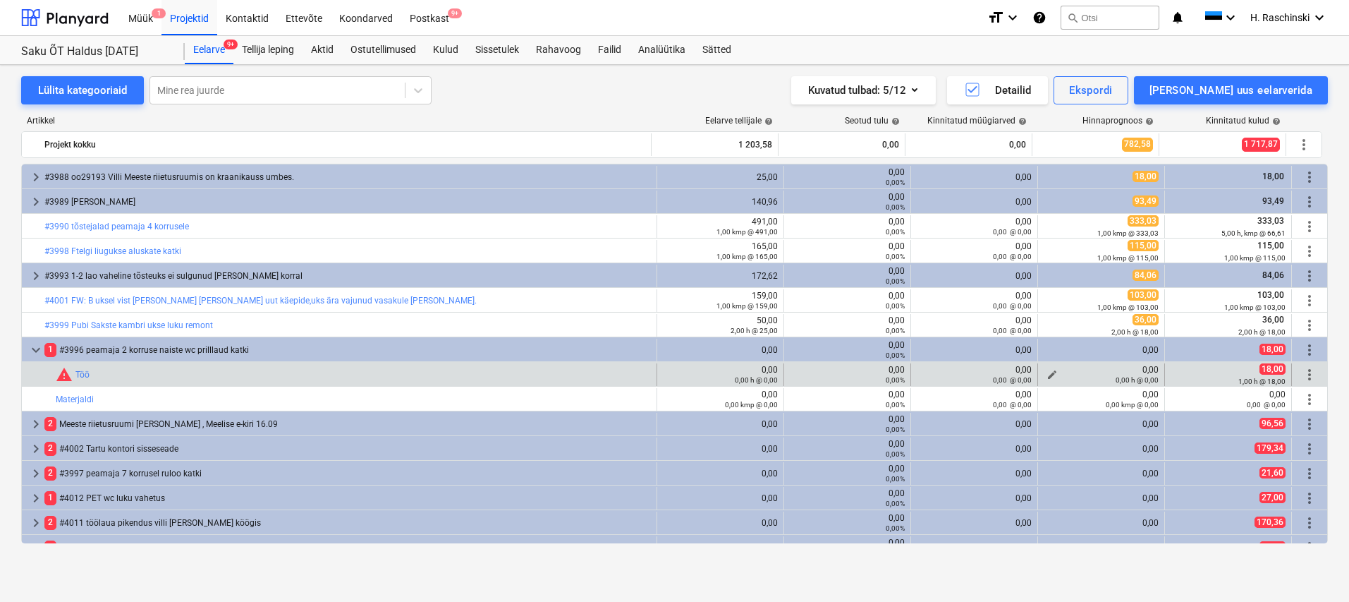
click at [1047, 372] on span "edit" at bounding box center [1052, 374] width 11 height 11
type textarea "x"
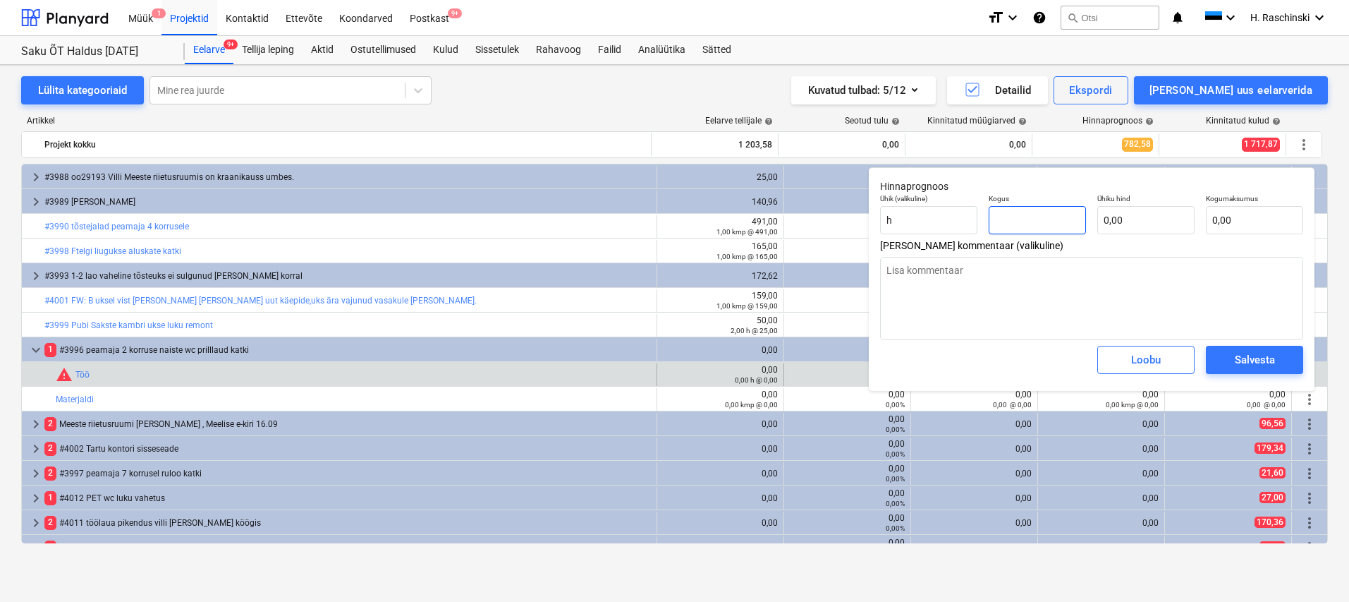
click at [1055, 225] on input "text" at bounding box center [1037, 220] width 97 height 28
type textarea "x"
type input "1"
type textarea "x"
type input "1,00"
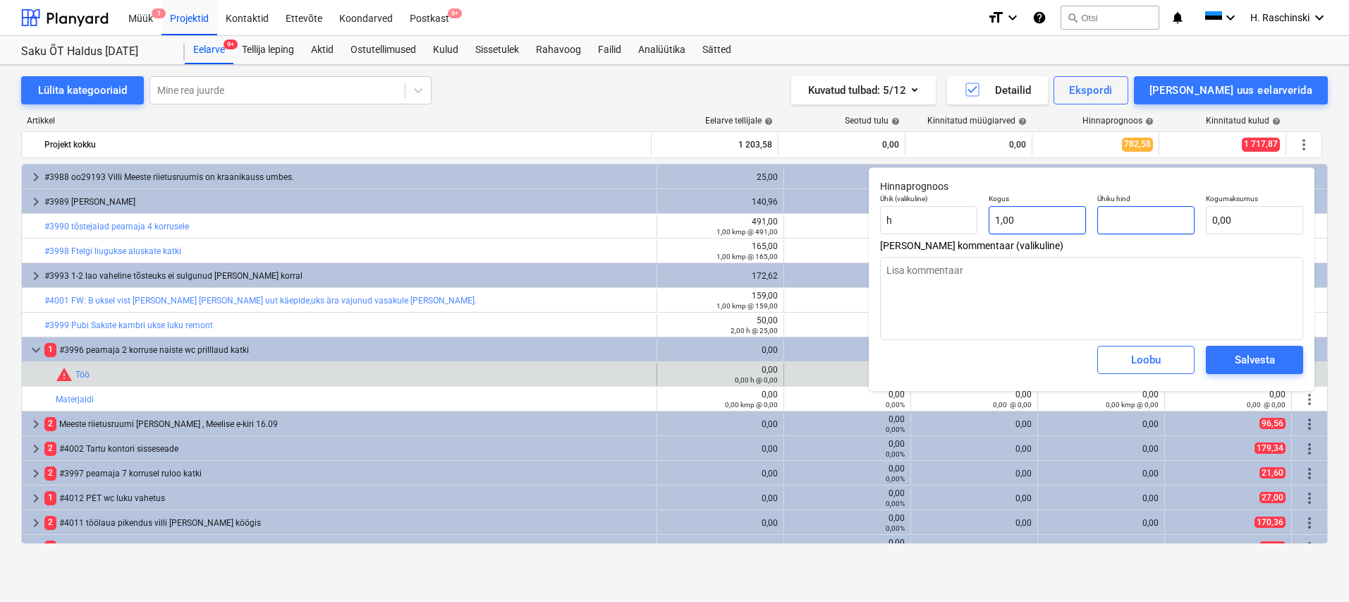
type textarea "x"
type input "1"
type input "1,00"
type textarea "x"
type input "18"
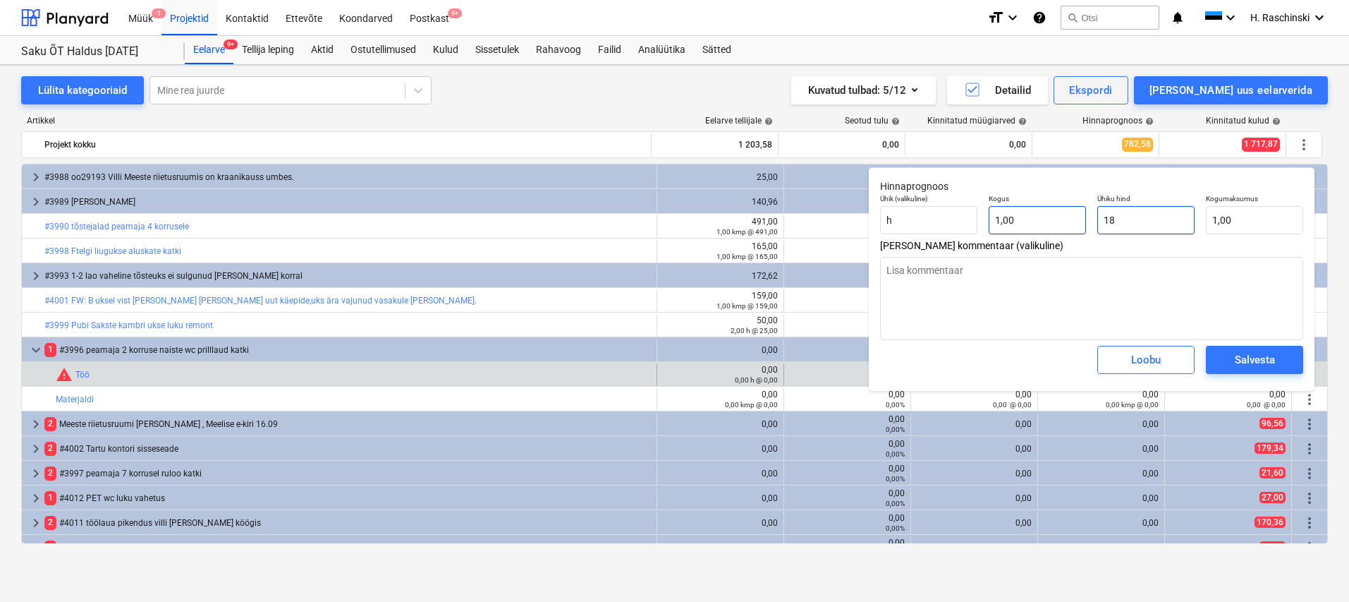
type input "18,00"
type input "18"
type textarea "x"
type input "18,00"
click at [1245, 371] on button "Salvesta" at bounding box center [1254, 360] width 97 height 28
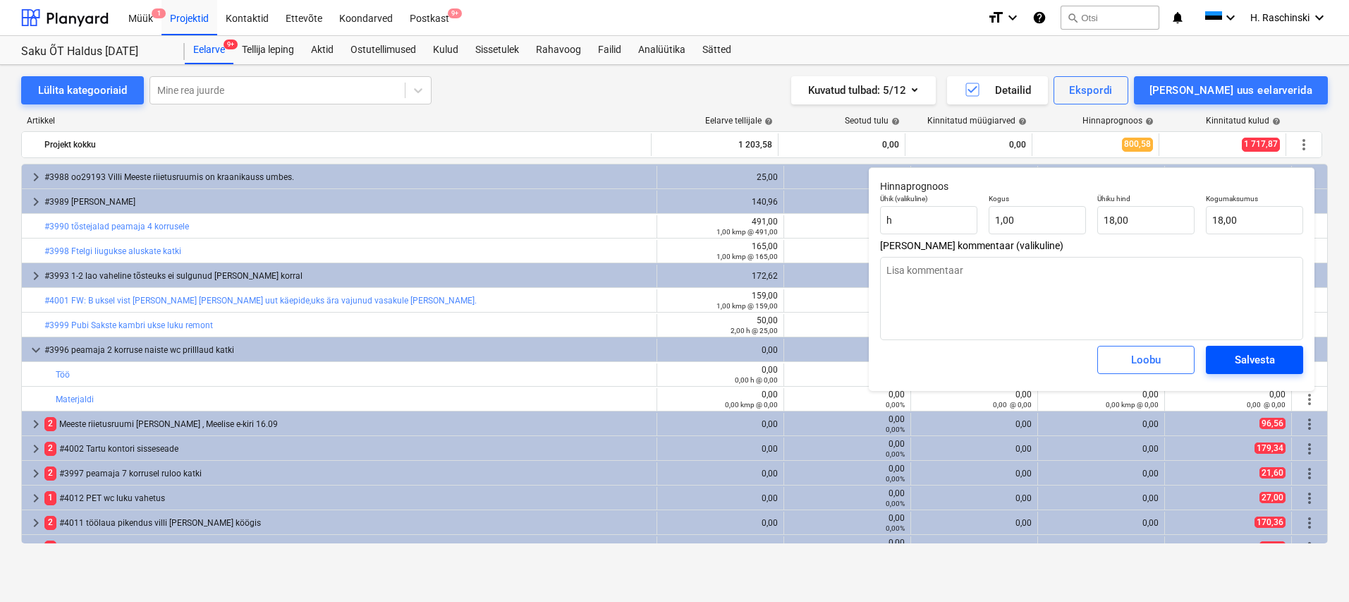
type textarea "x"
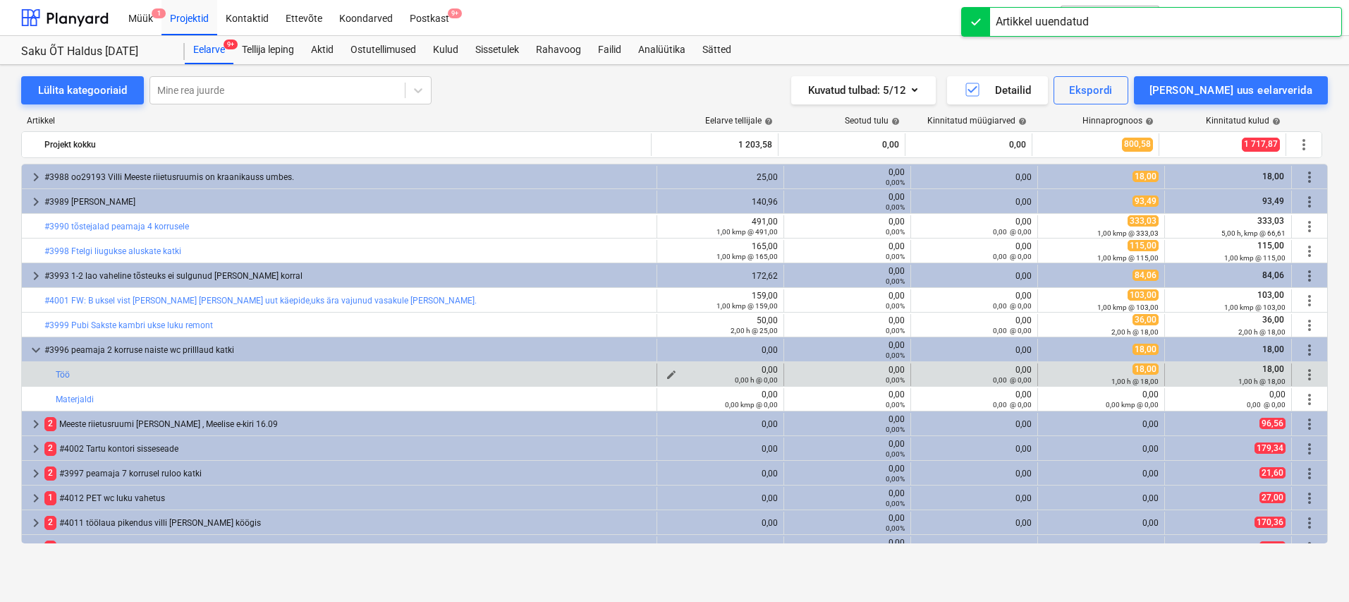
click at [669, 375] on div "0,00 h @ 0,00" at bounding box center [720, 380] width 115 height 10
click at [667, 375] on div "0,00 h @ 0,00" at bounding box center [720, 380] width 115 height 10
click at [667, 372] on span "edit" at bounding box center [671, 374] width 11 height 11
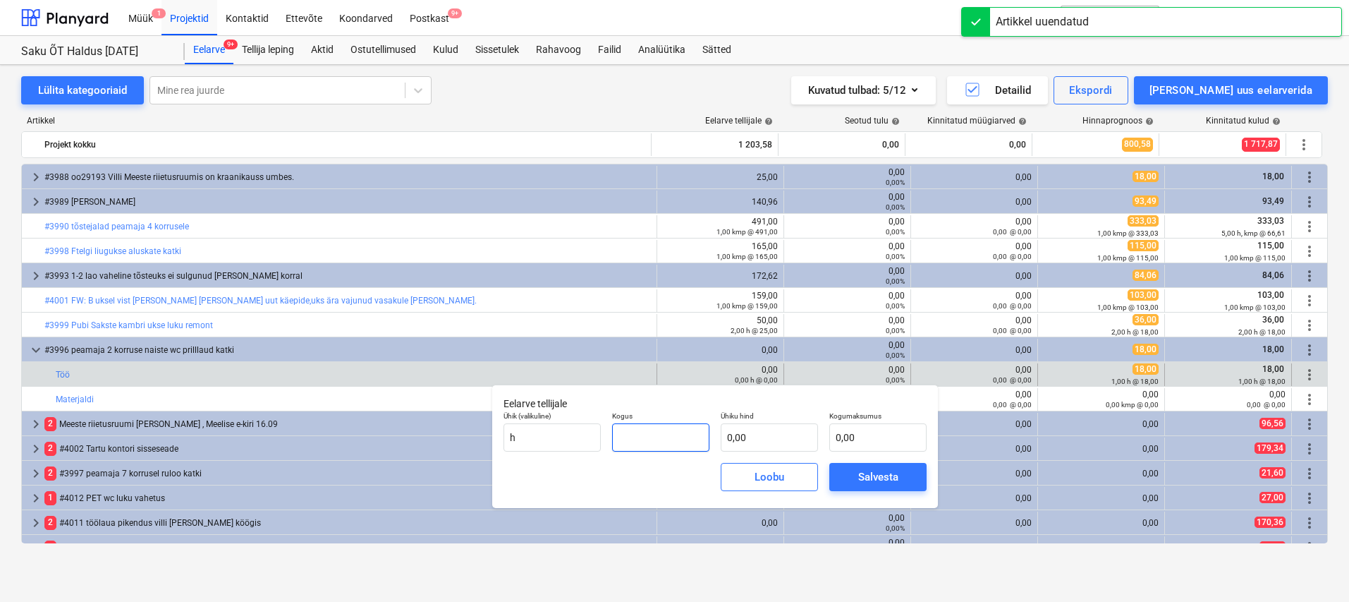
click at [671, 427] on input "text" at bounding box center [660, 437] width 97 height 28
type input "1,00"
click at [724, 436] on input "text" at bounding box center [769, 437] width 97 height 28
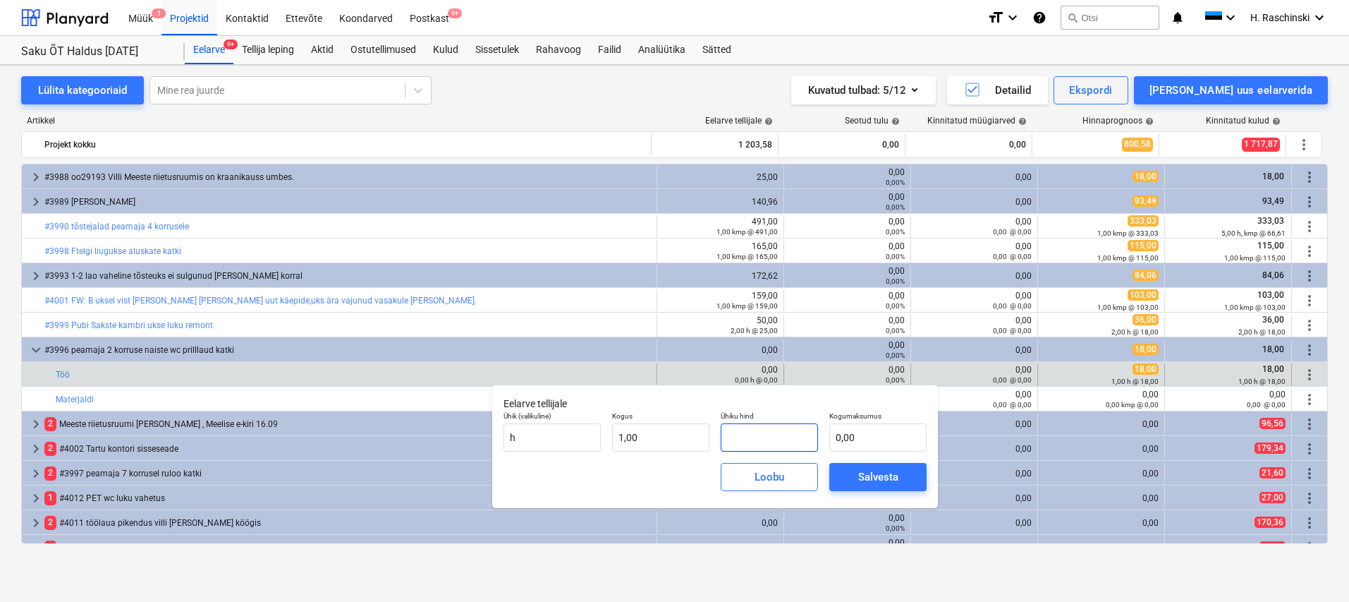
type input "2"
type input "2,00"
type input "25"
type input "25,00"
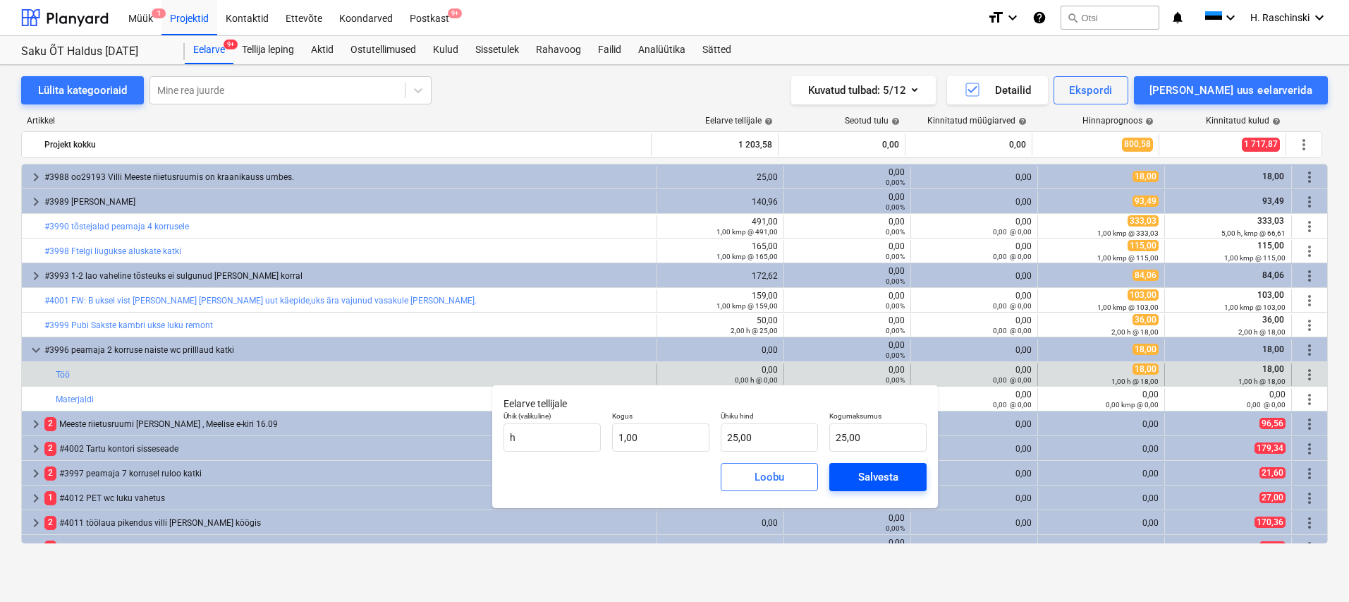
click at [865, 467] on button "Salvesta" at bounding box center [878, 477] width 97 height 28
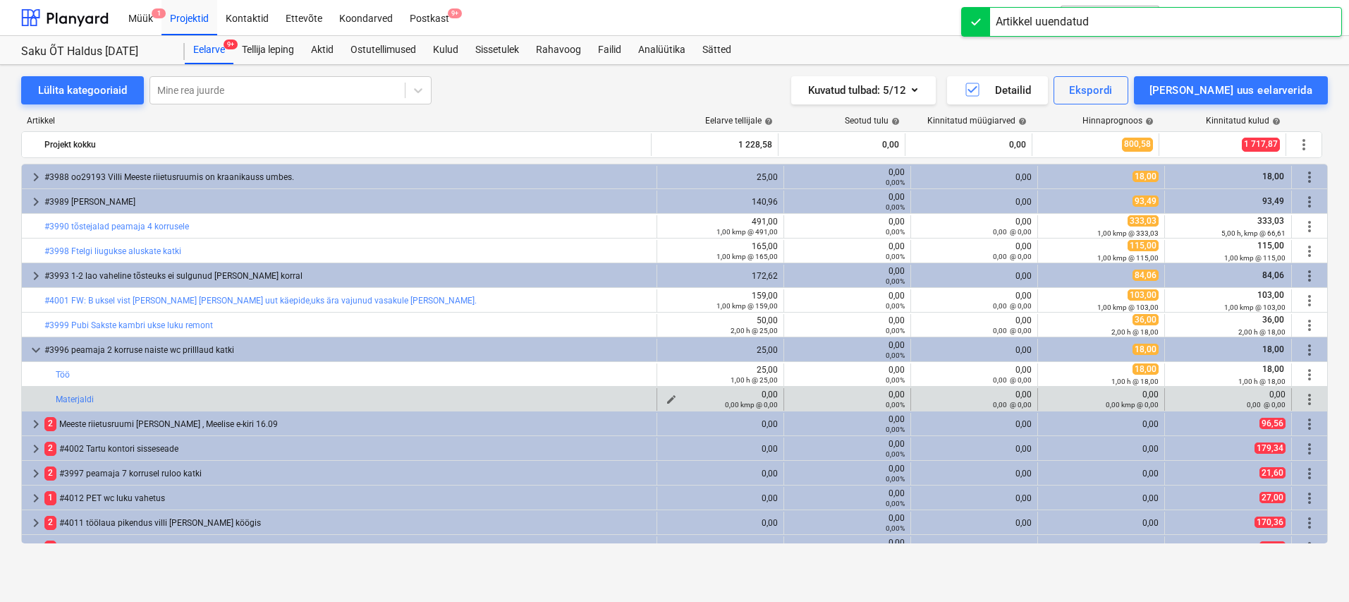
click at [667, 398] on span "edit" at bounding box center [671, 399] width 11 height 11
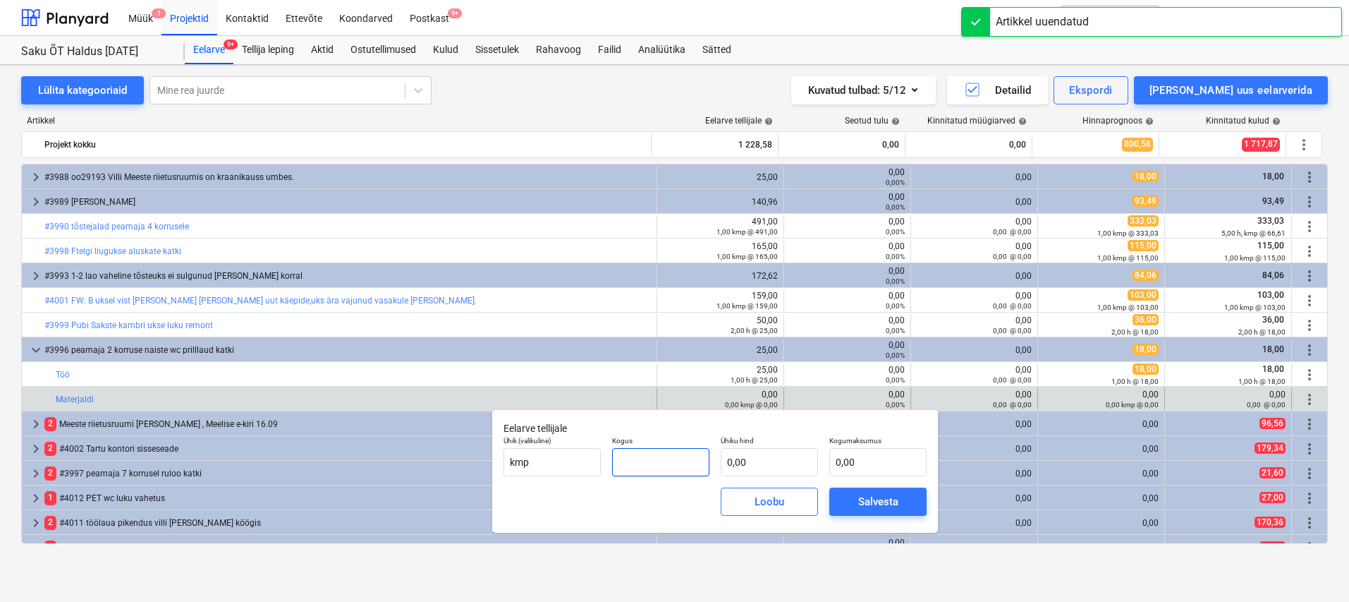
click at [672, 456] on input "text" at bounding box center [660, 462] width 97 height 28
type input "1,00"
click at [757, 460] on input "text" at bounding box center [769, 462] width 97 height 28
type input "1"
type input "1,00"
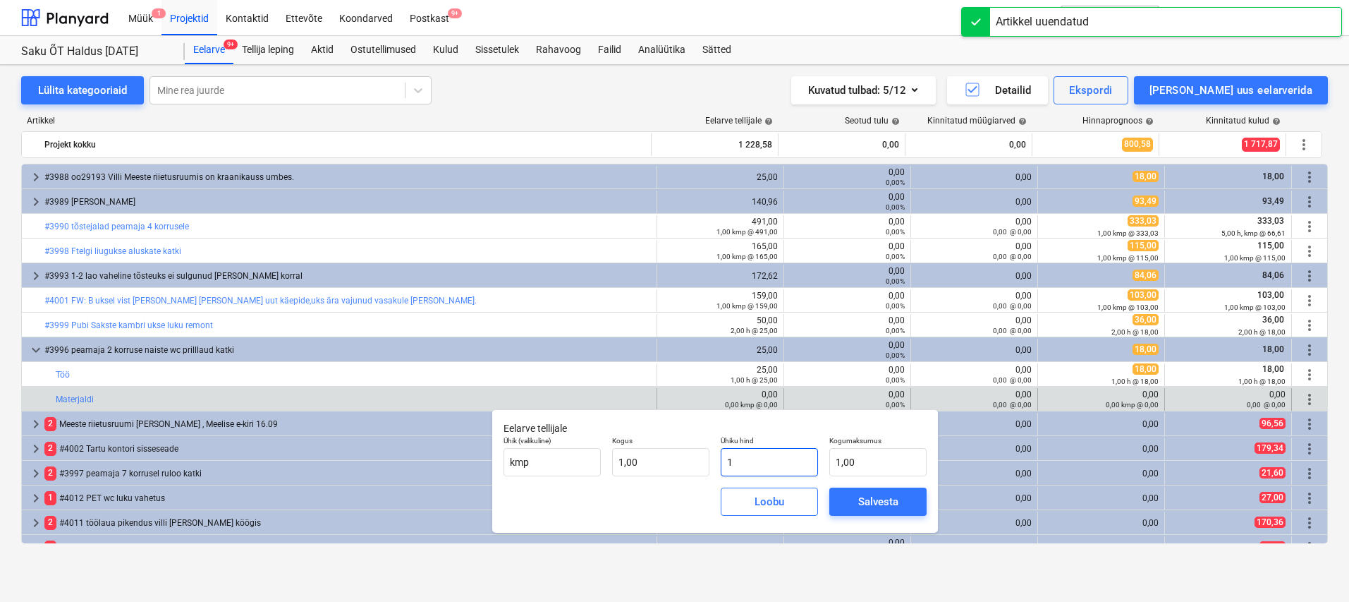
type input "15"
type input "15,00"
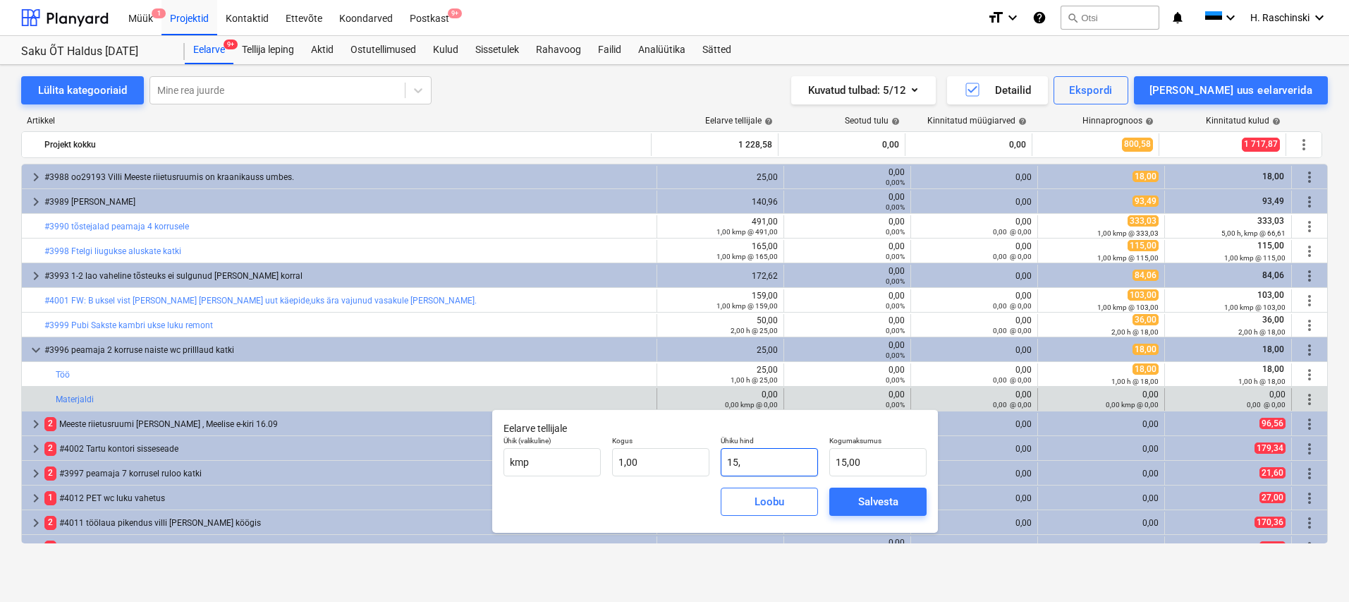
type input "15,5"
type input "15,50"
type input "15,52"
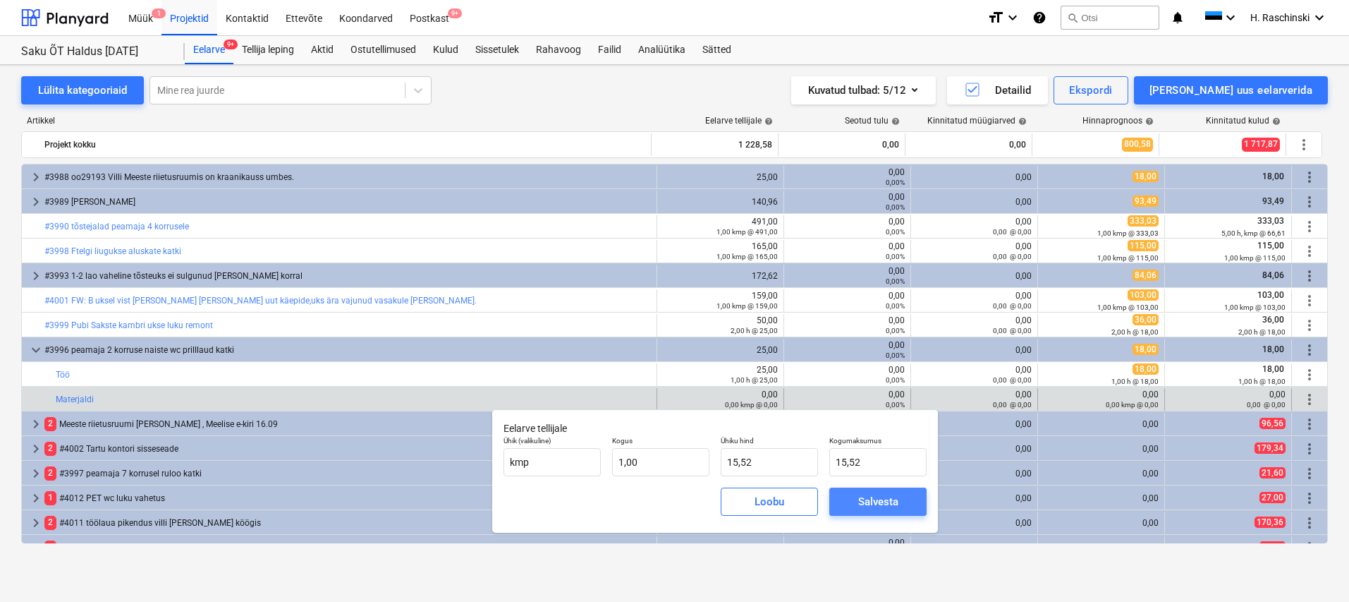
click at [864, 496] on div "Salvesta" at bounding box center [878, 501] width 40 height 18
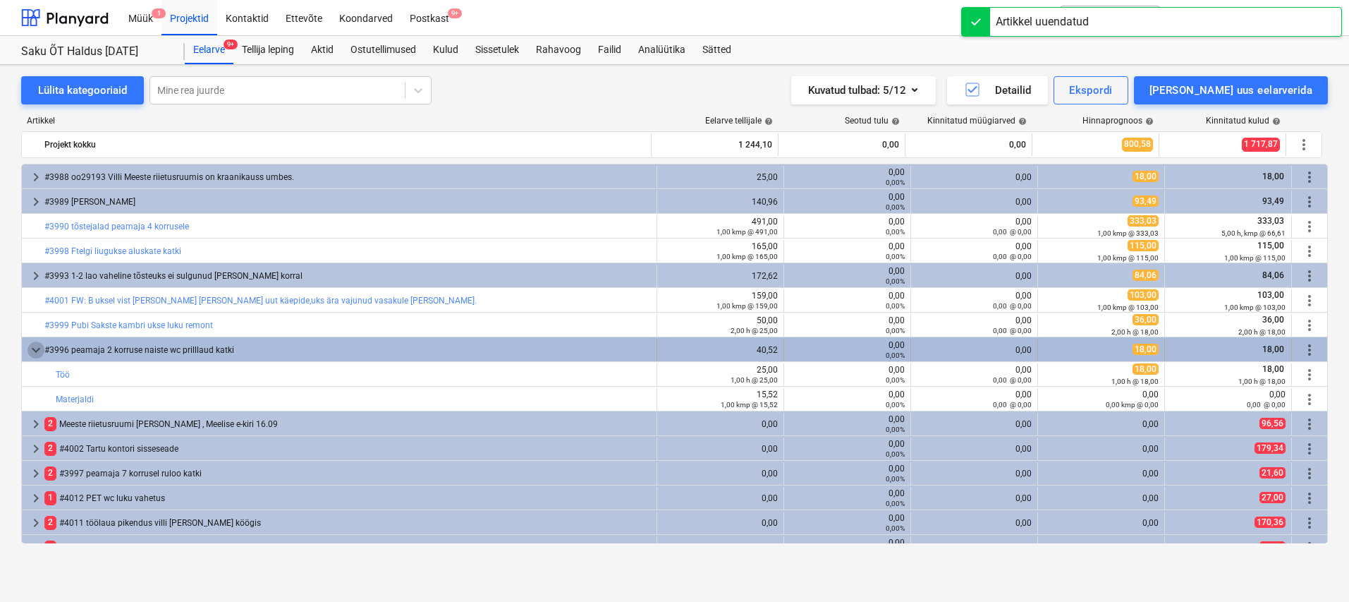
click at [42, 350] on span "keyboard_arrow_down" at bounding box center [36, 349] width 17 height 17
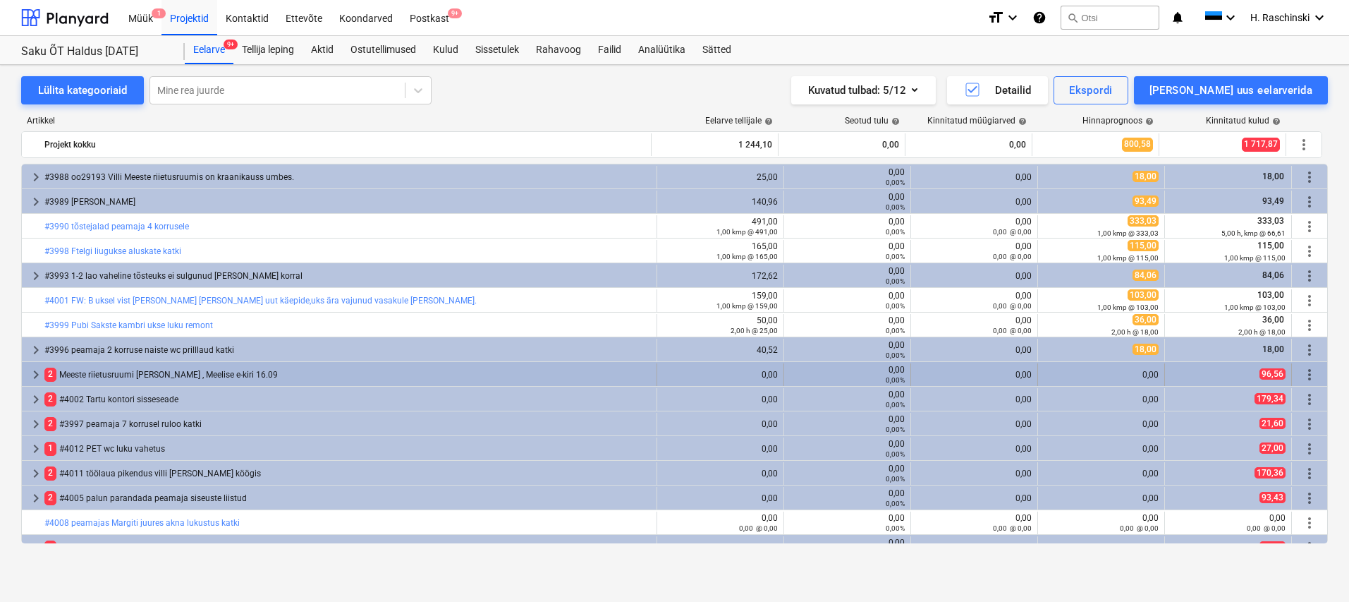
click at [37, 370] on span "keyboard_arrow_right" at bounding box center [36, 374] width 17 height 17
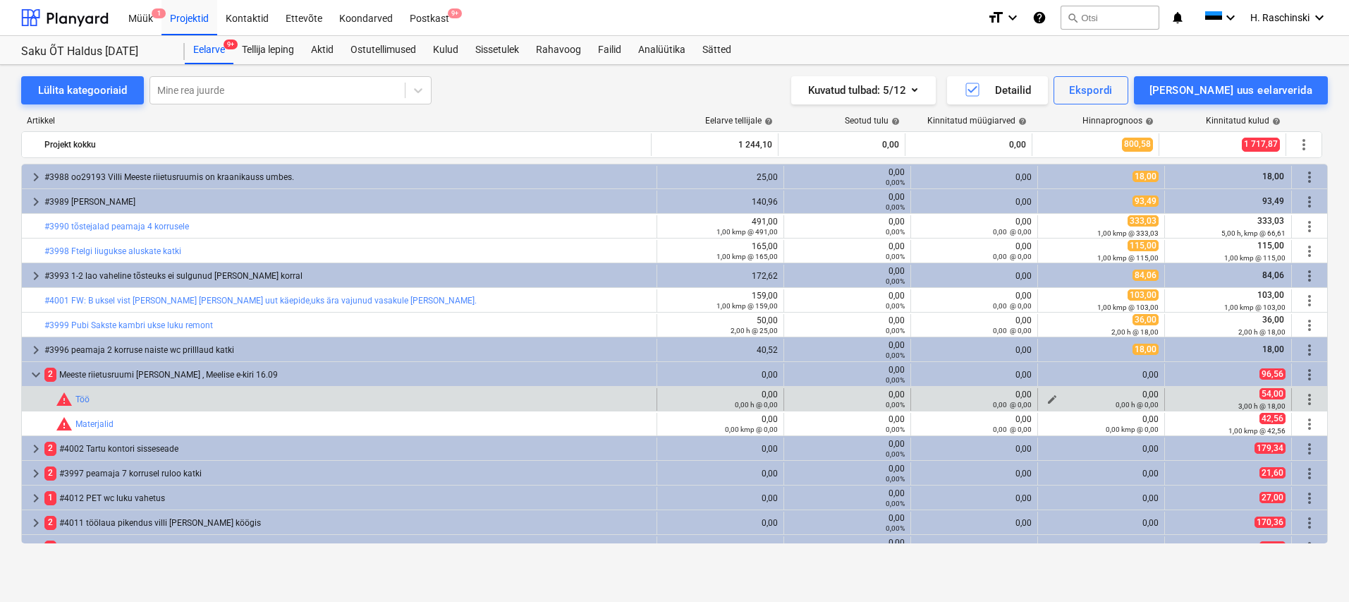
click at [1047, 396] on span "edit" at bounding box center [1052, 399] width 11 height 11
type textarea "x"
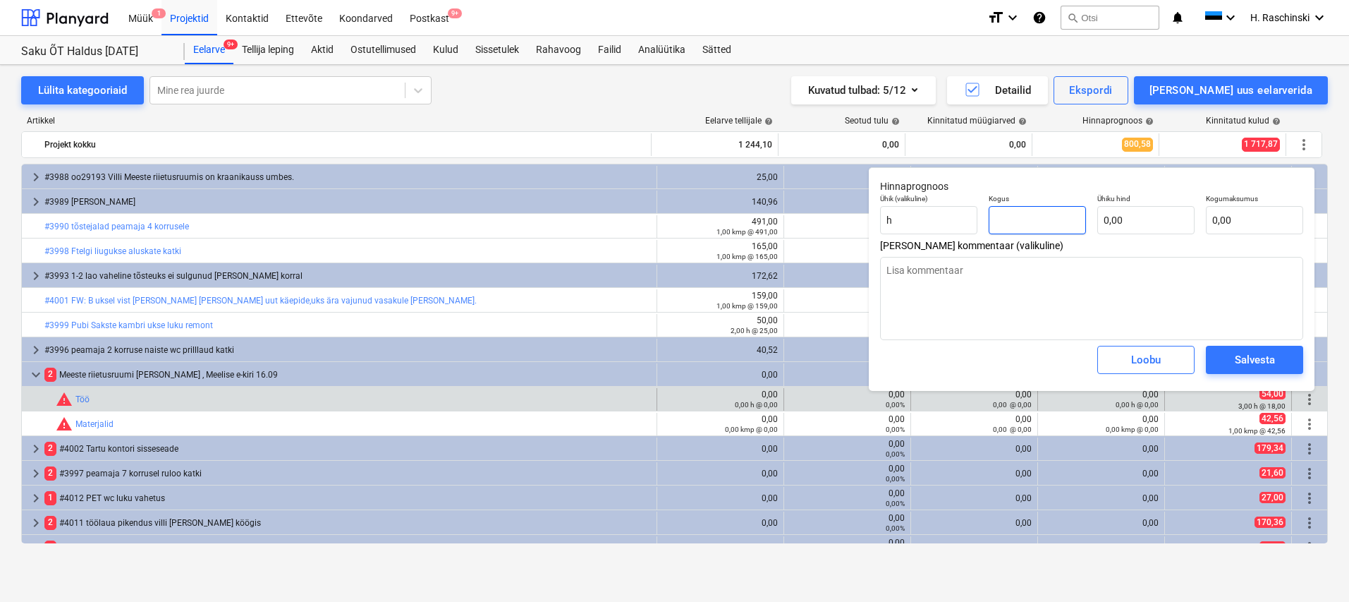
click at [1038, 222] on input "text" at bounding box center [1037, 220] width 97 height 28
type textarea "x"
type input "3"
type textarea "x"
type input "3,00"
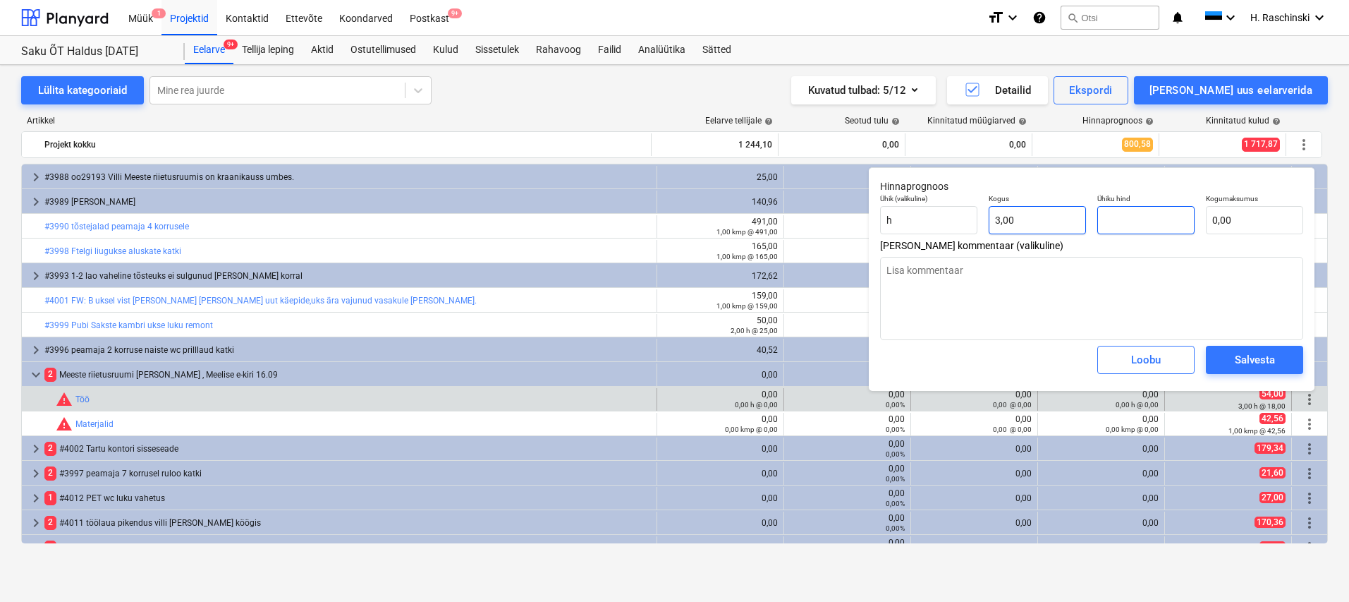
type textarea "x"
type input "1"
type input "3,00"
type textarea "x"
type input "18"
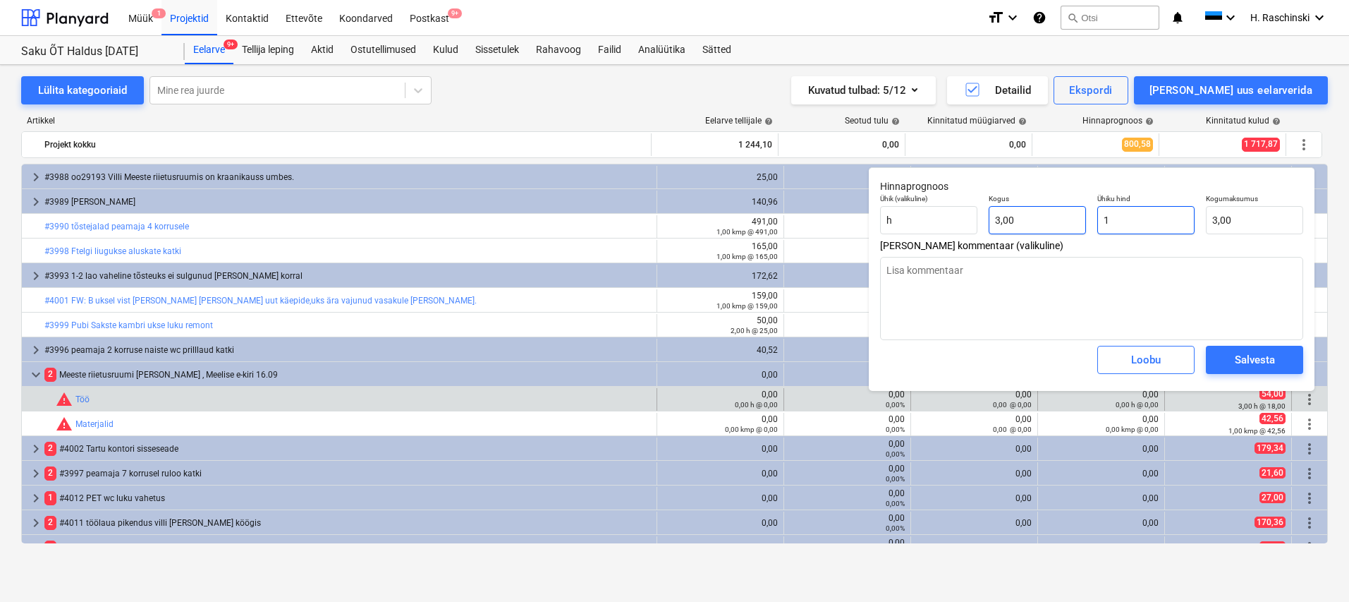
type input "54,00"
type input "18"
type textarea "x"
type input "18,00"
click at [1287, 360] on button "Salvesta" at bounding box center [1254, 360] width 97 height 28
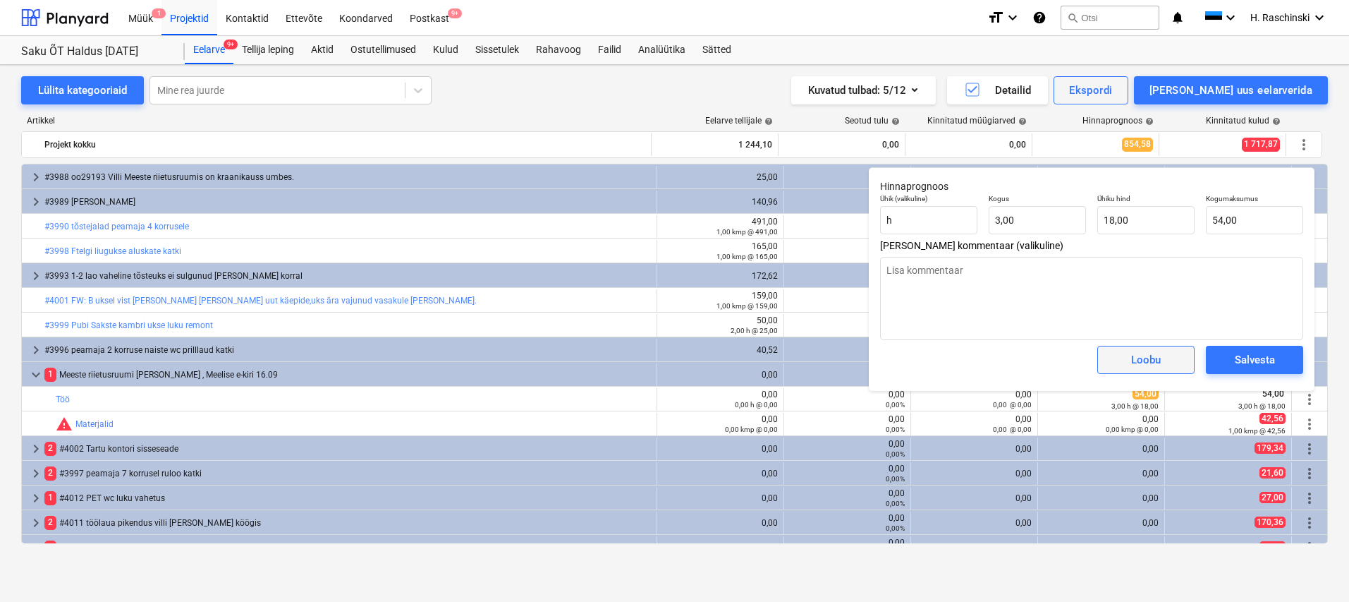
type textarea "x"
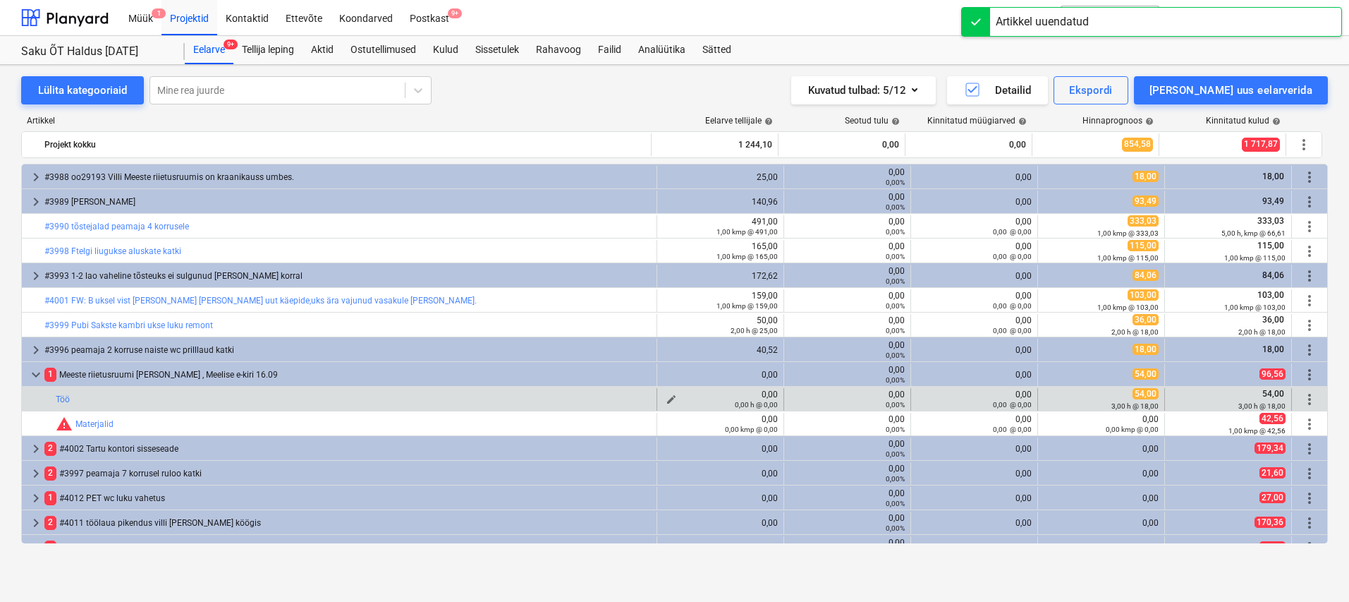
click at [669, 396] on span "edit" at bounding box center [671, 399] width 11 height 11
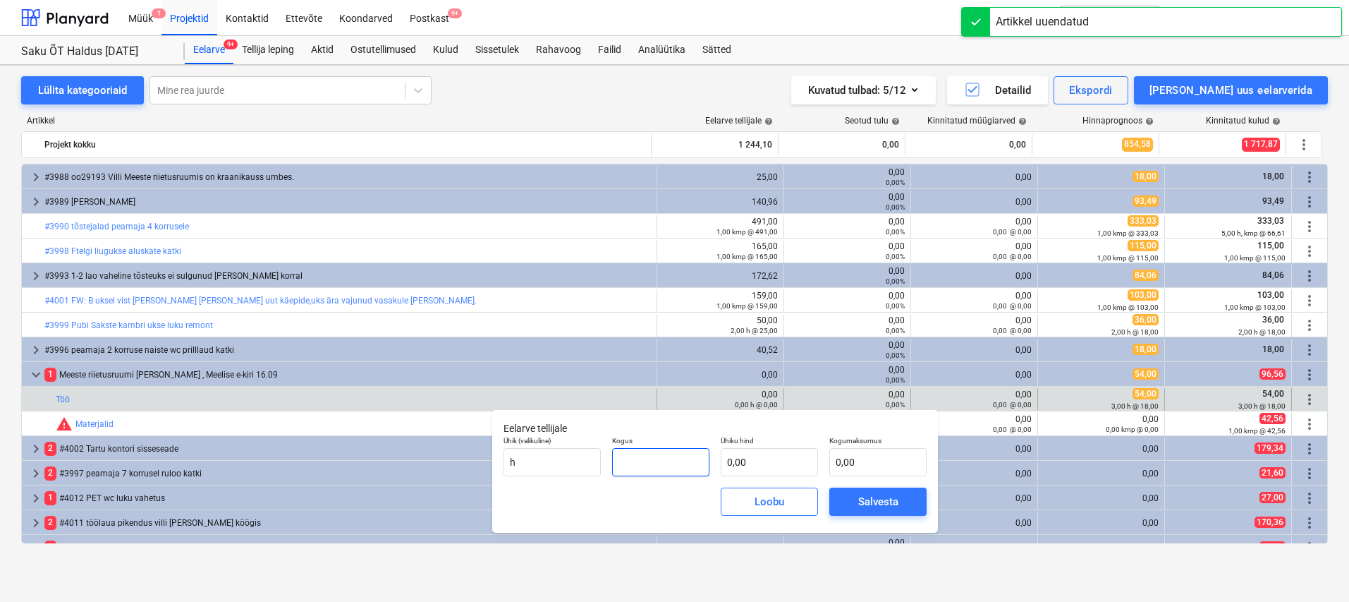
click at [674, 449] on input "text" at bounding box center [660, 462] width 97 height 28
type input "3,00"
type input "2"
type input "6,00"
type input "25"
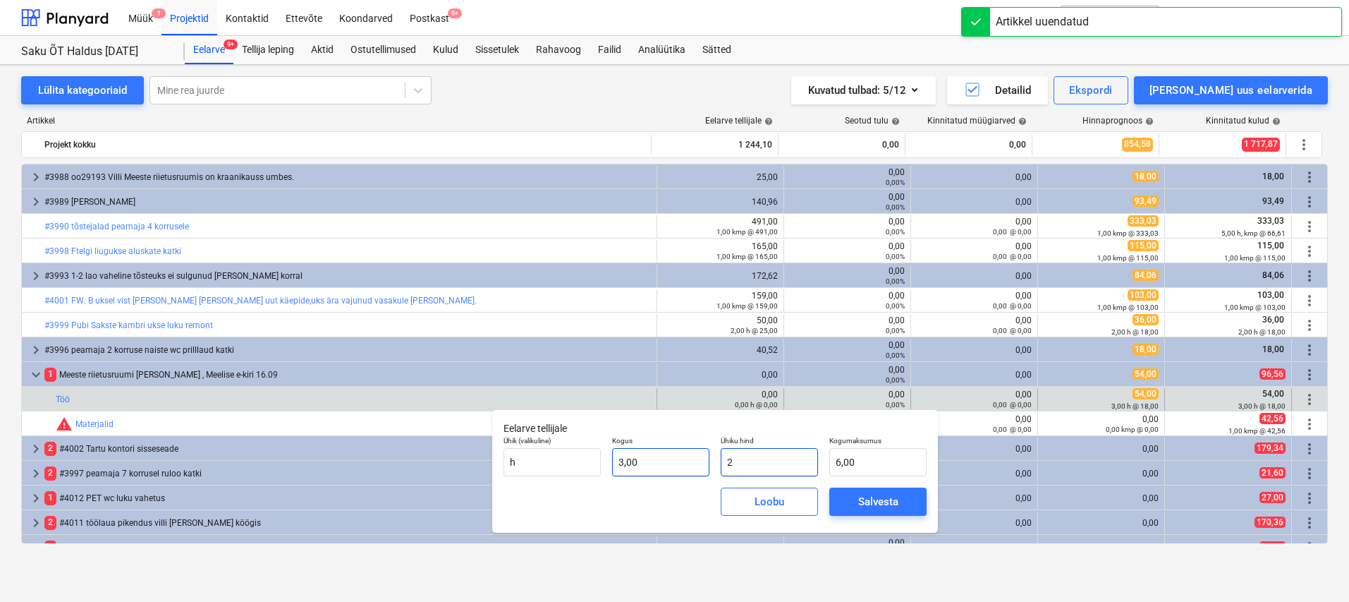
type input "75,00"
type input "25,00"
click at [881, 499] on div "Salvesta" at bounding box center [878, 501] width 40 height 18
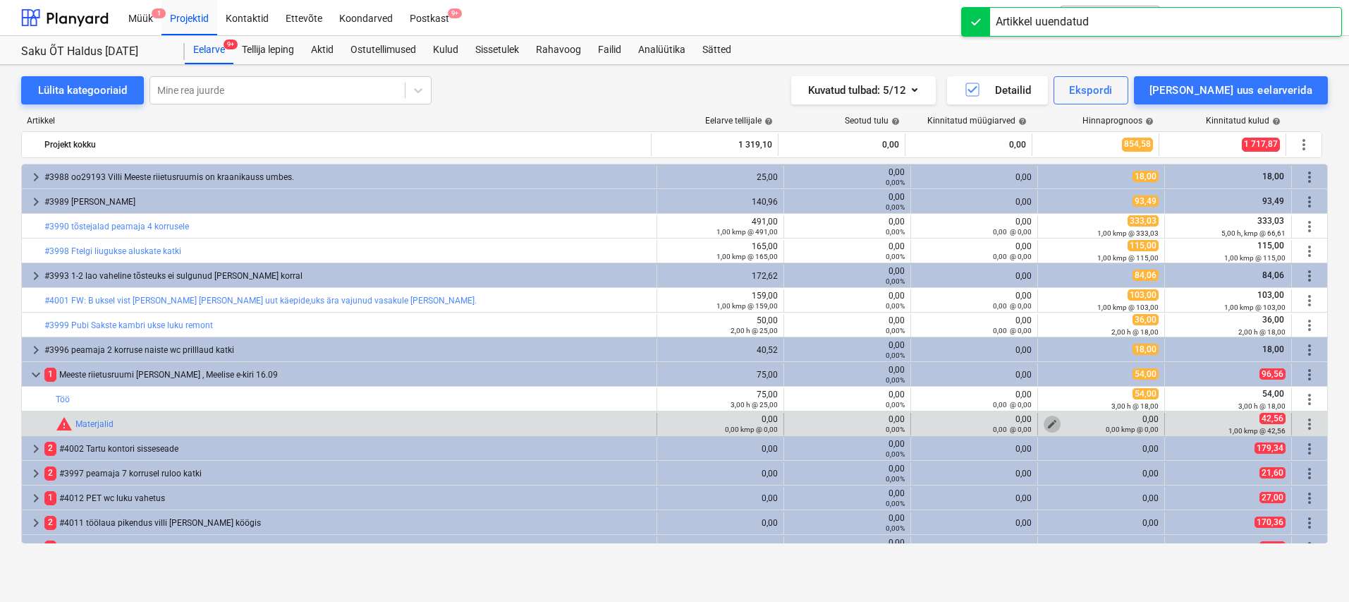
click at [1047, 423] on span "edit" at bounding box center [1052, 423] width 11 height 11
type textarea "x"
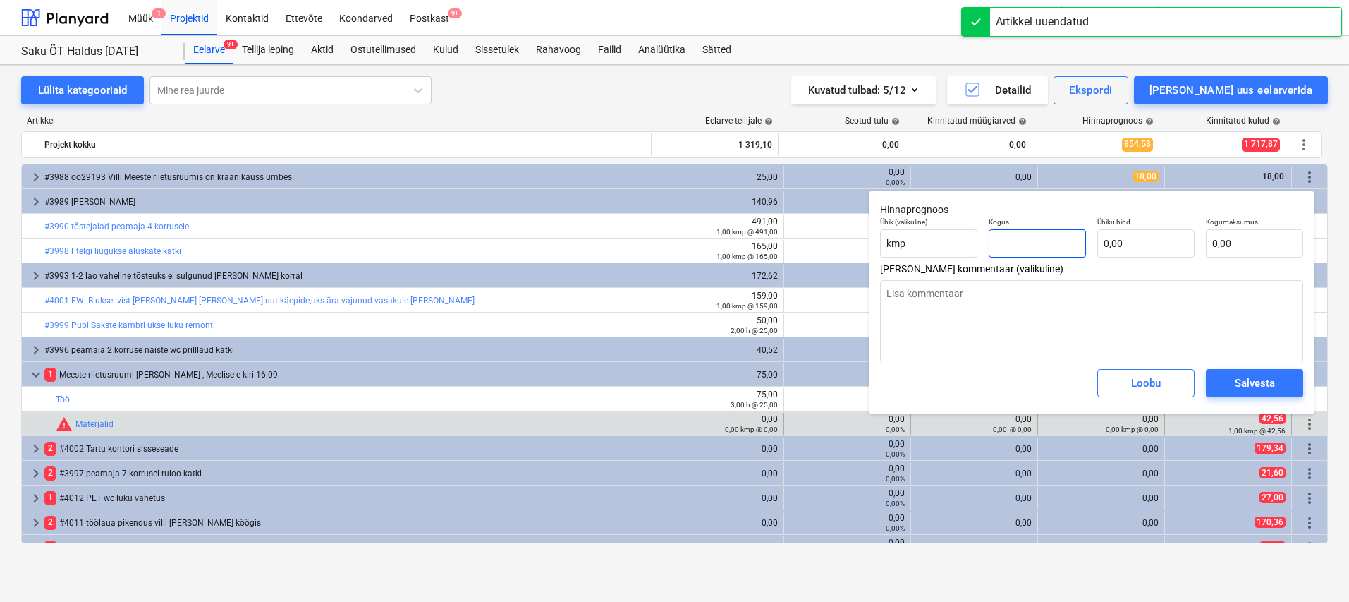
click at [1022, 237] on input "text" at bounding box center [1037, 243] width 97 height 28
type textarea "x"
type input "1"
type textarea "x"
type input "1,00"
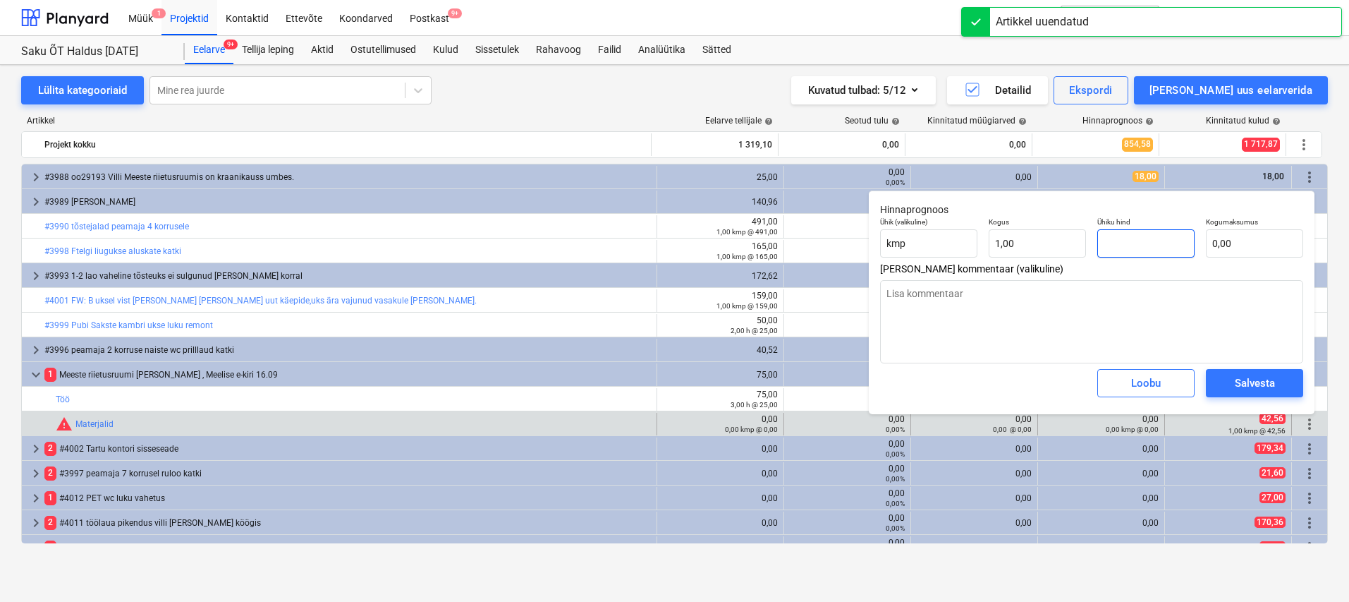
click at [1119, 246] on input "text" at bounding box center [1146, 243] width 97 height 28
type textarea "x"
type input "4"
type input "4,00"
type textarea "x"
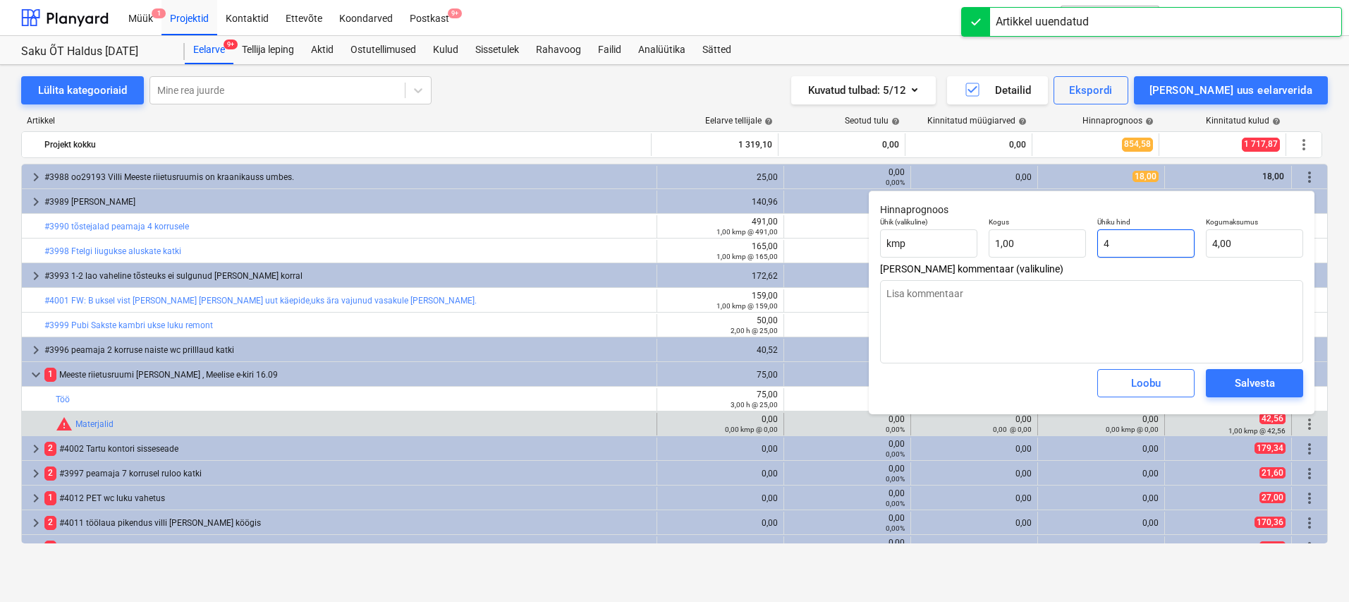
type input "42"
type input "42,00"
type textarea "x"
type input "42,"
type textarea "x"
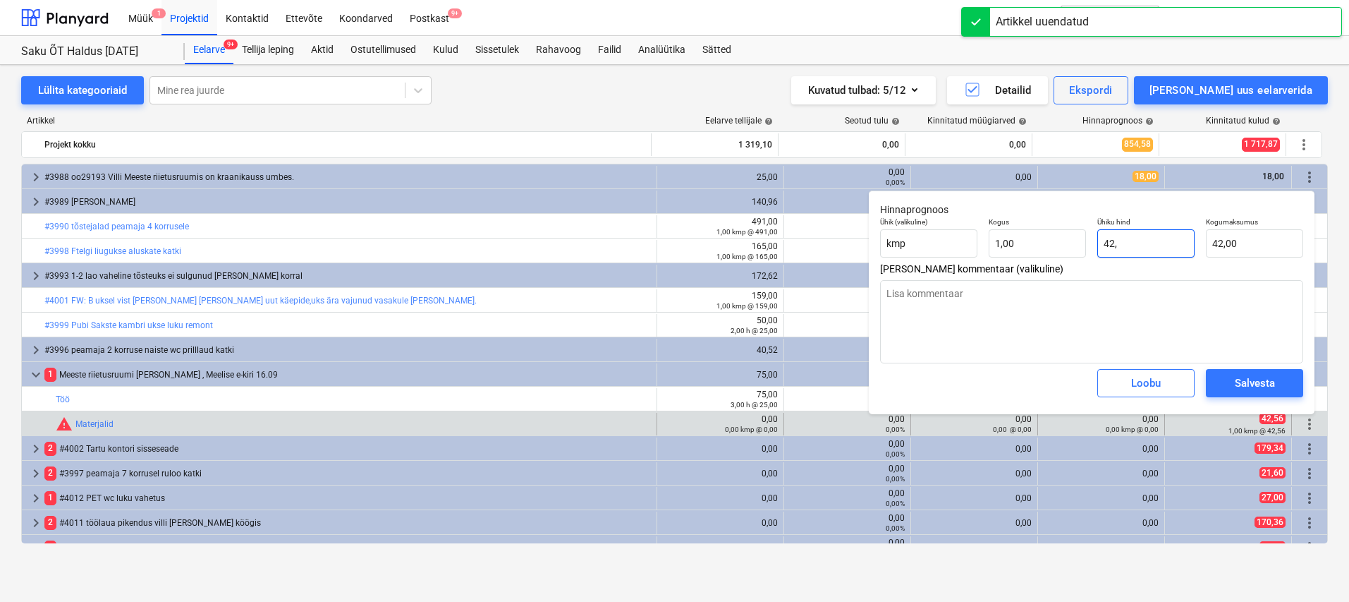
type input "42,5"
type input "42,50"
type input "42,56"
type textarea "x"
type input "42,56"
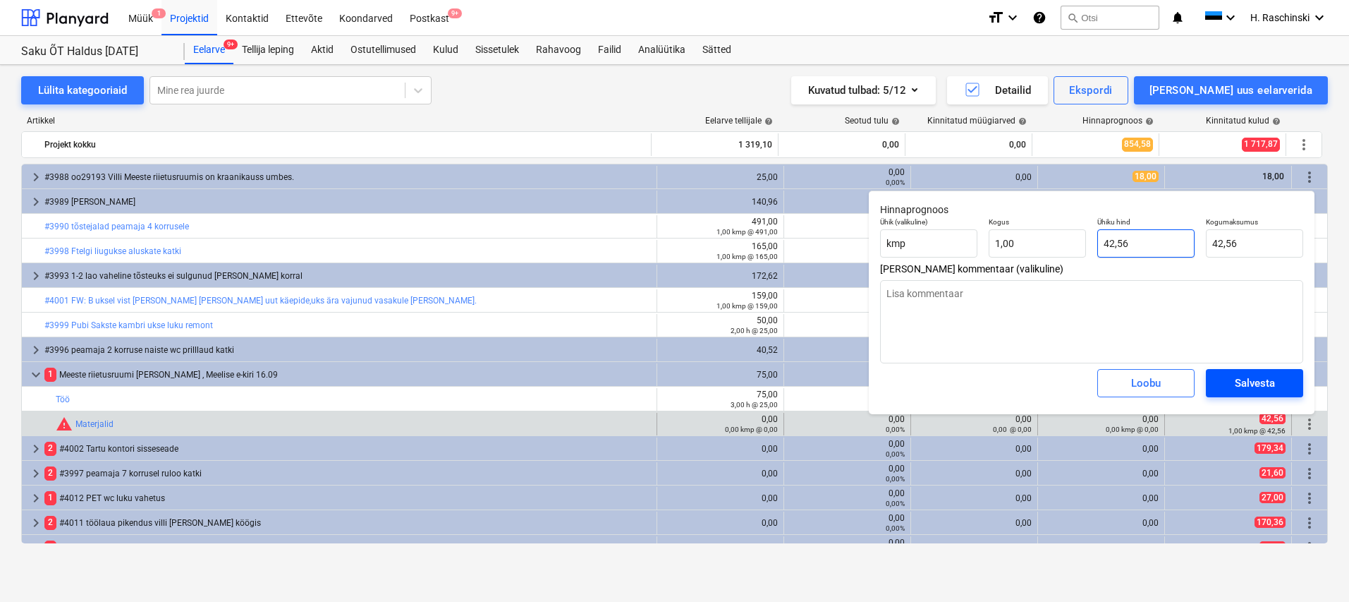
type input "42,56"
click at [1266, 386] on div "Salvesta" at bounding box center [1255, 383] width 40 height 18
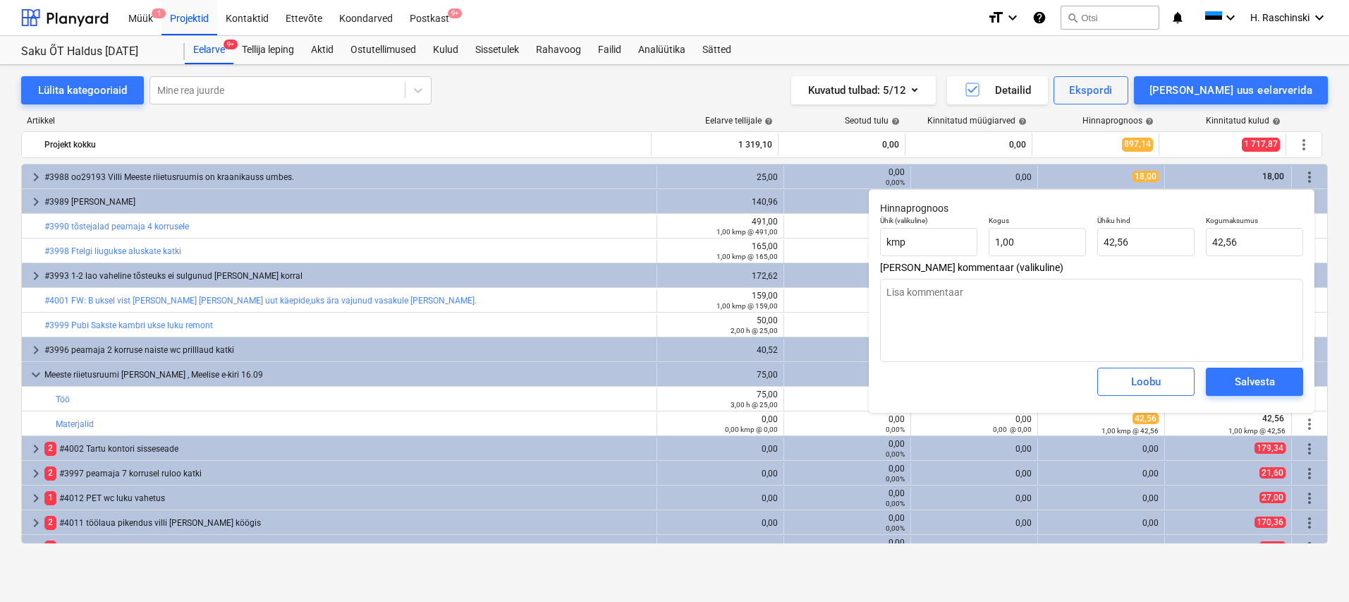
type textarea "x"
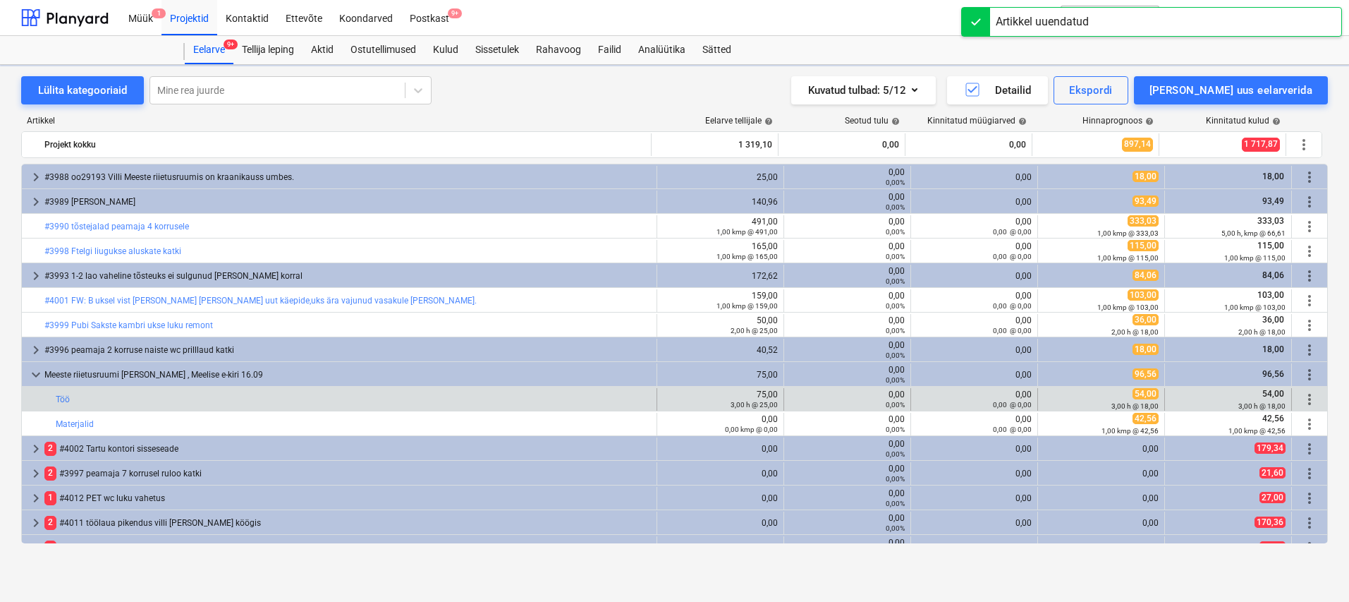
scroll to position [4, 0]
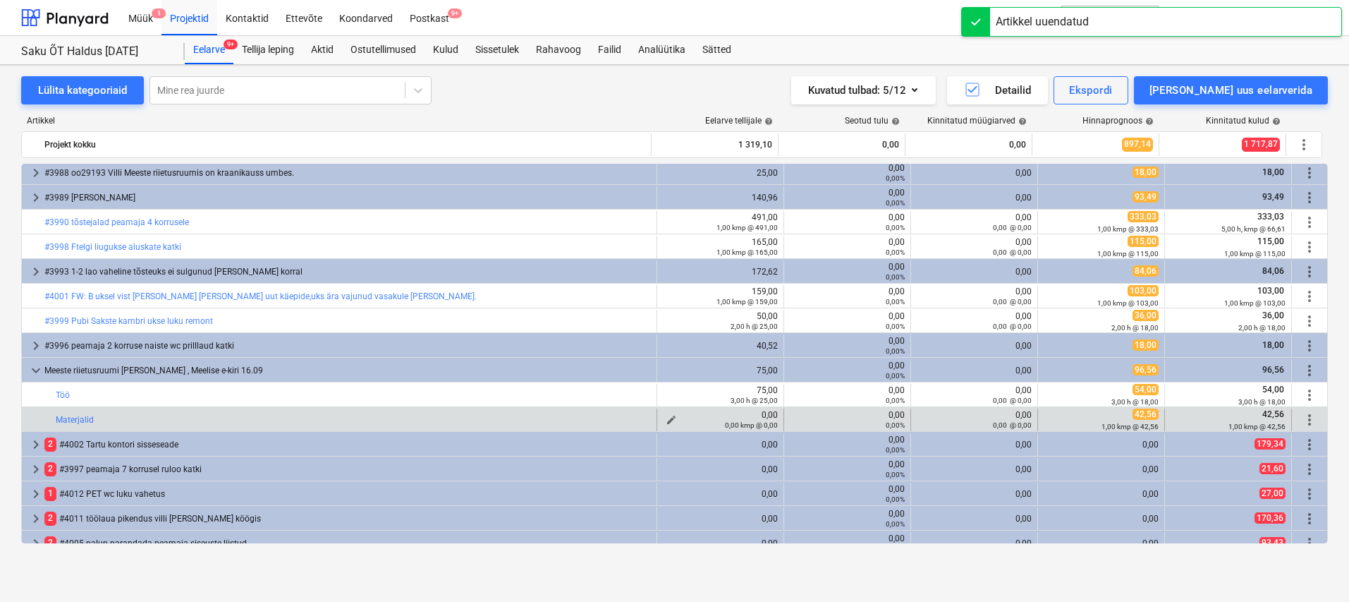
click at [669, 418] on span "edit" at bounding box center [671, 419] width 11 height 11
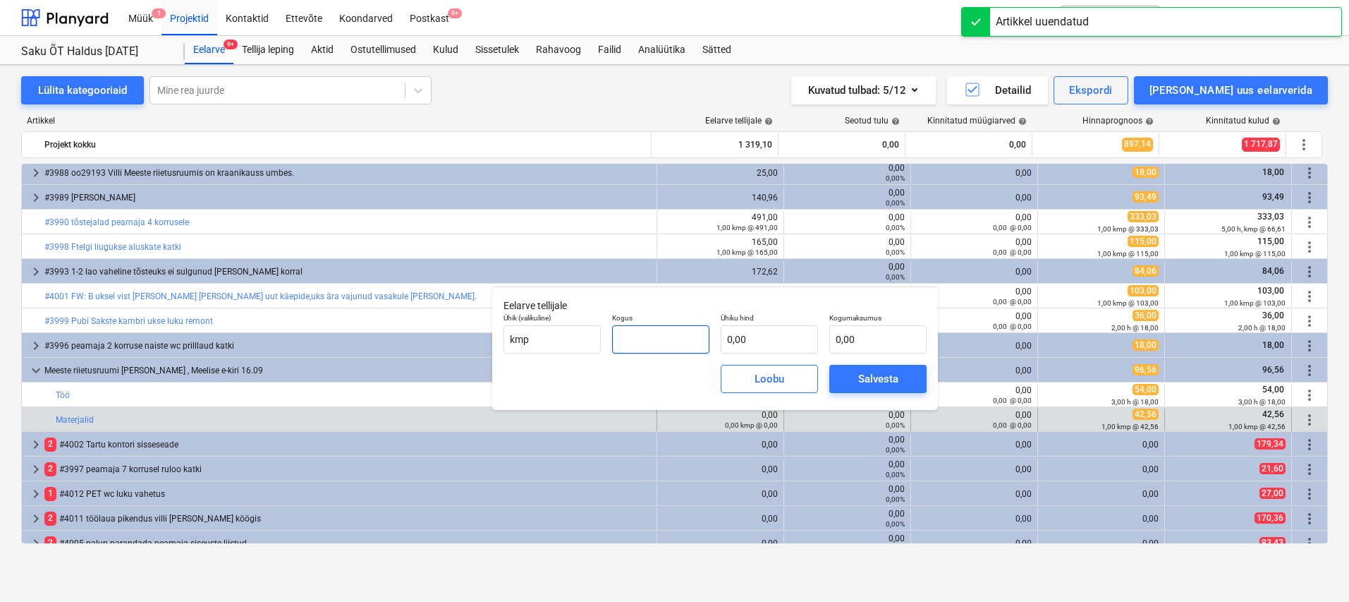
click at [687, 339] on input "text" at bounding box center [660, 339] width 97 height 28
type input "1,00"
click at [733, 345] on input "text" at bounding box center [769, 339] width 97 height 28
type input "6"
type input "6,00"
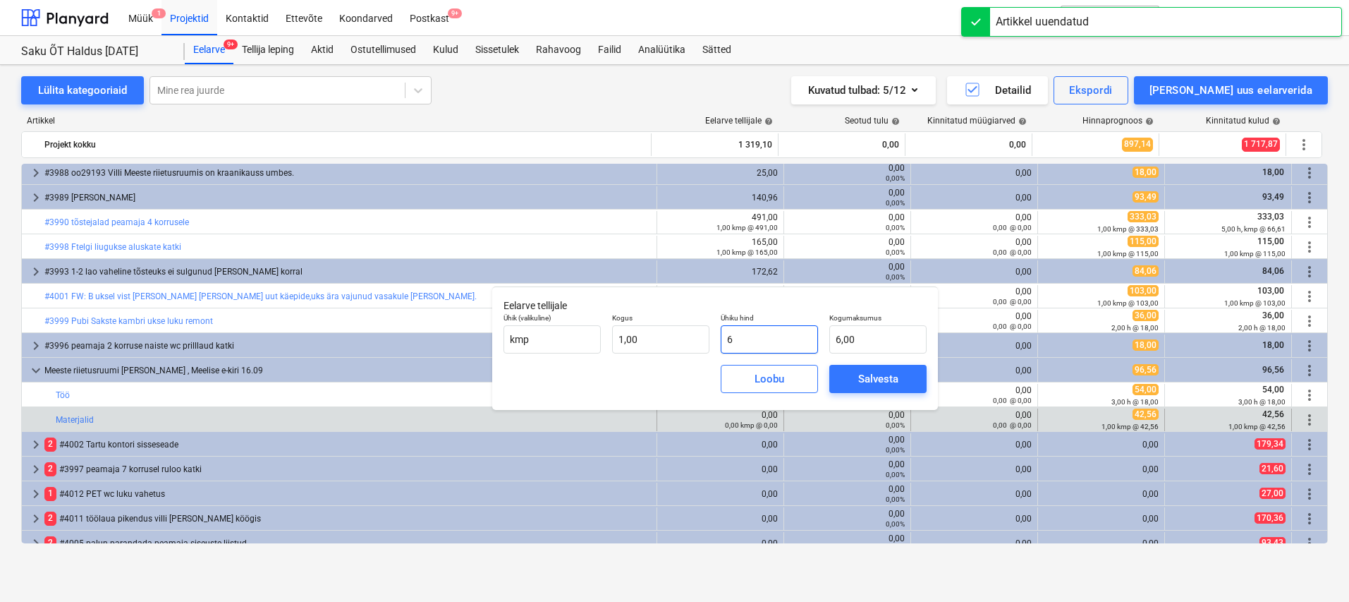
type input "62"
type input "62,00"
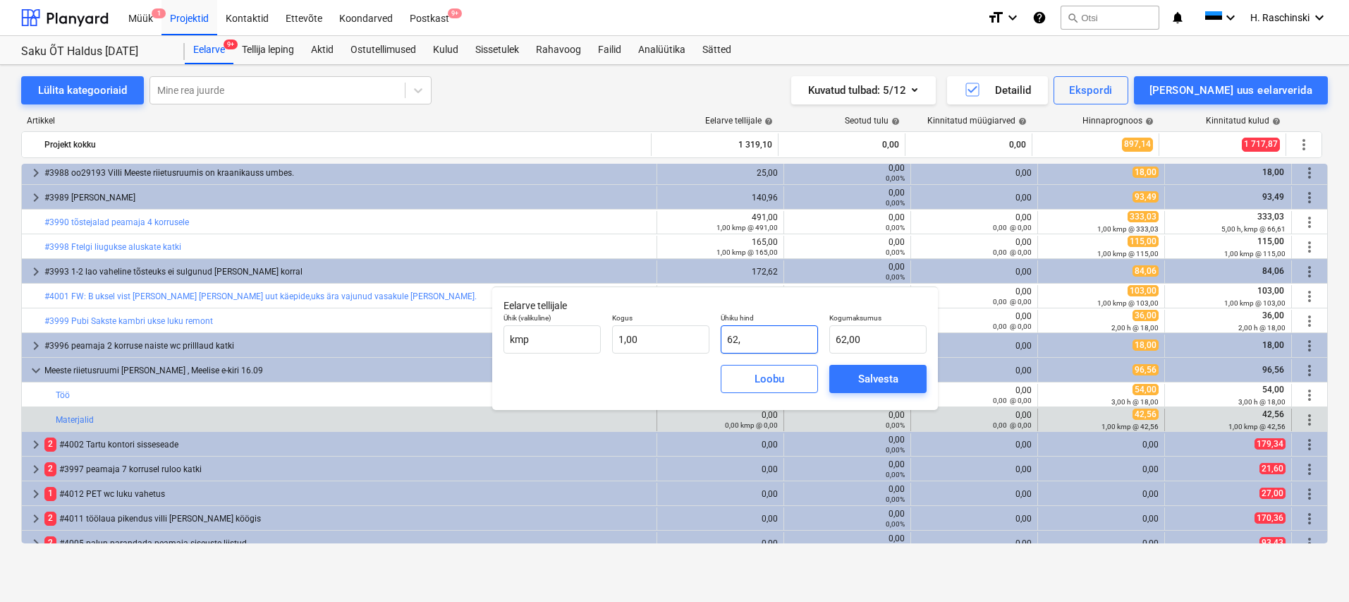
type input "62,5"
type input "62,50"
type input "62,56"
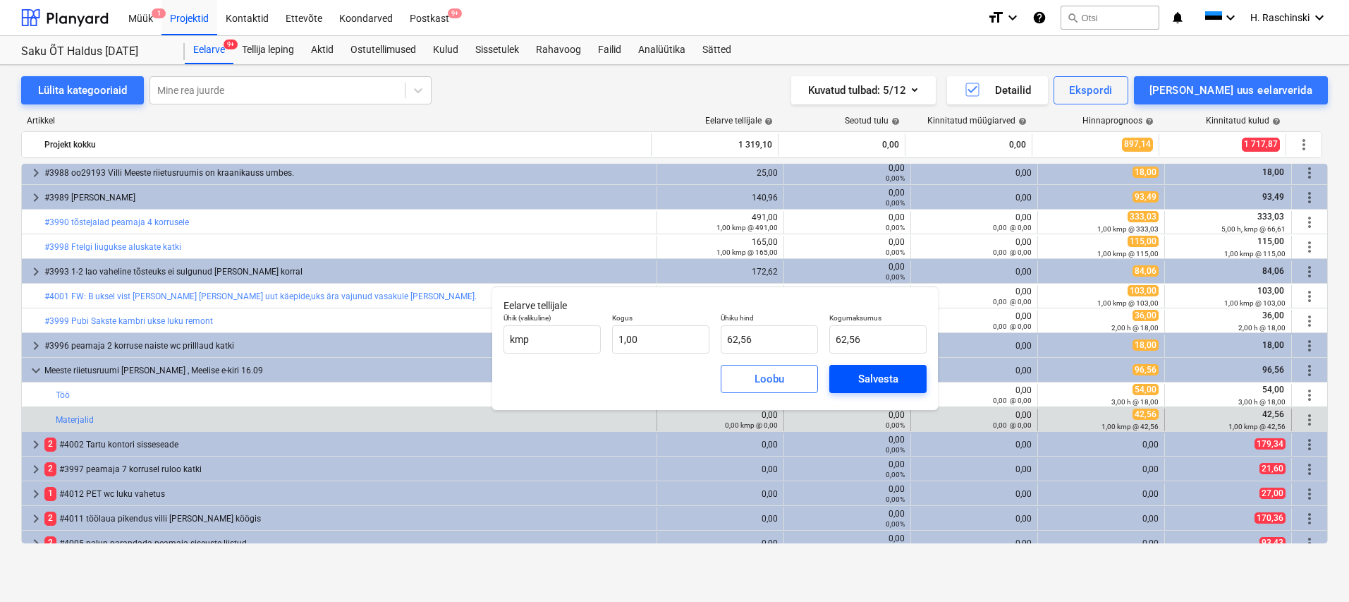
click at [870, 380] on div "Salvesta" at bounding box center [878, 379] width 40 height 18
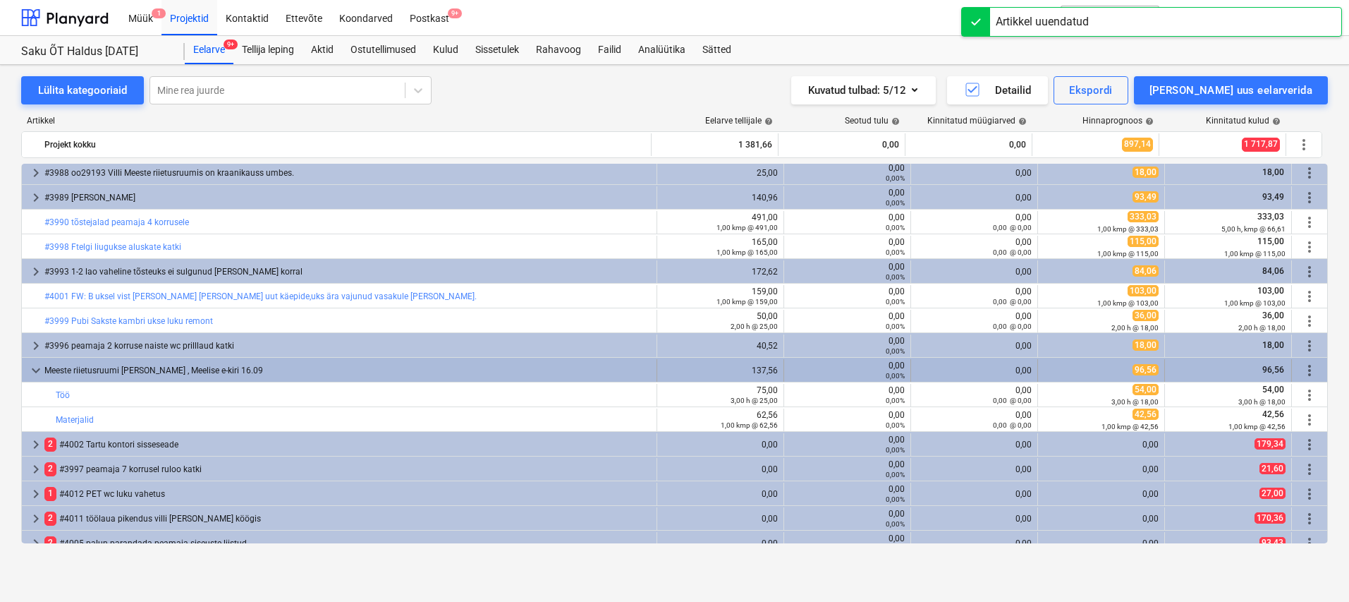
click at [36, 368] on span "keyboard_arrow_down" at bounding box center [36, 370] width 17 height 17
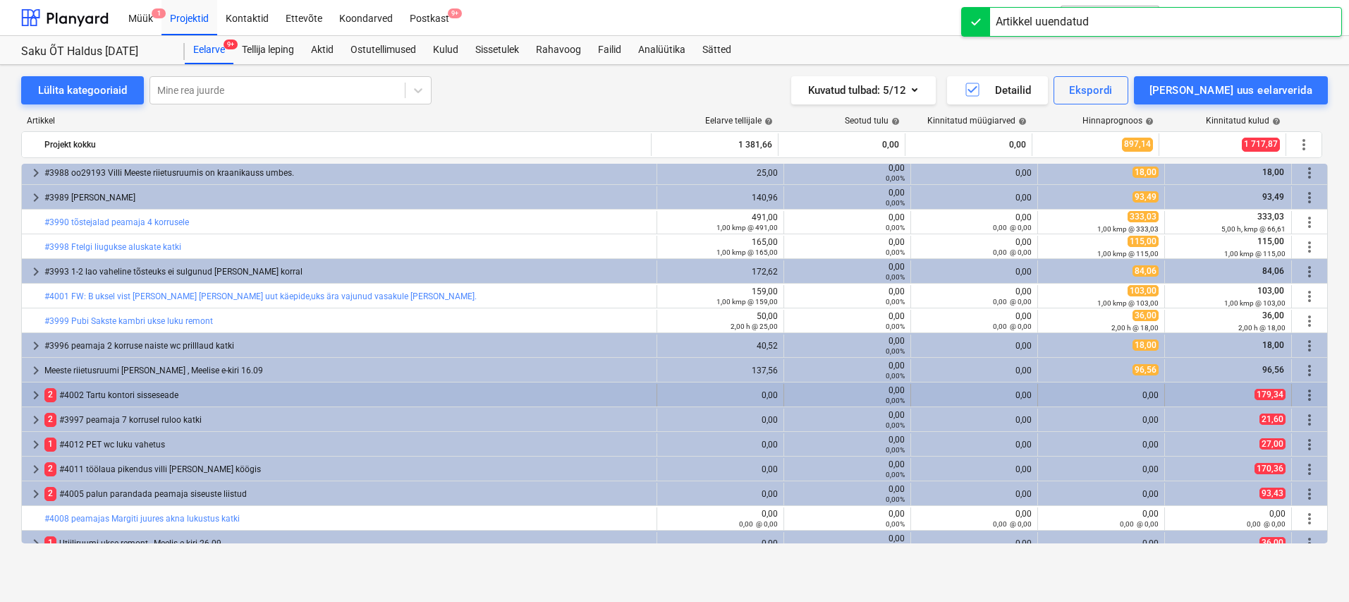
click at [36, 389] on span "keyboard_arrow_right" at bounding box center [36, 395] width 17 height 17
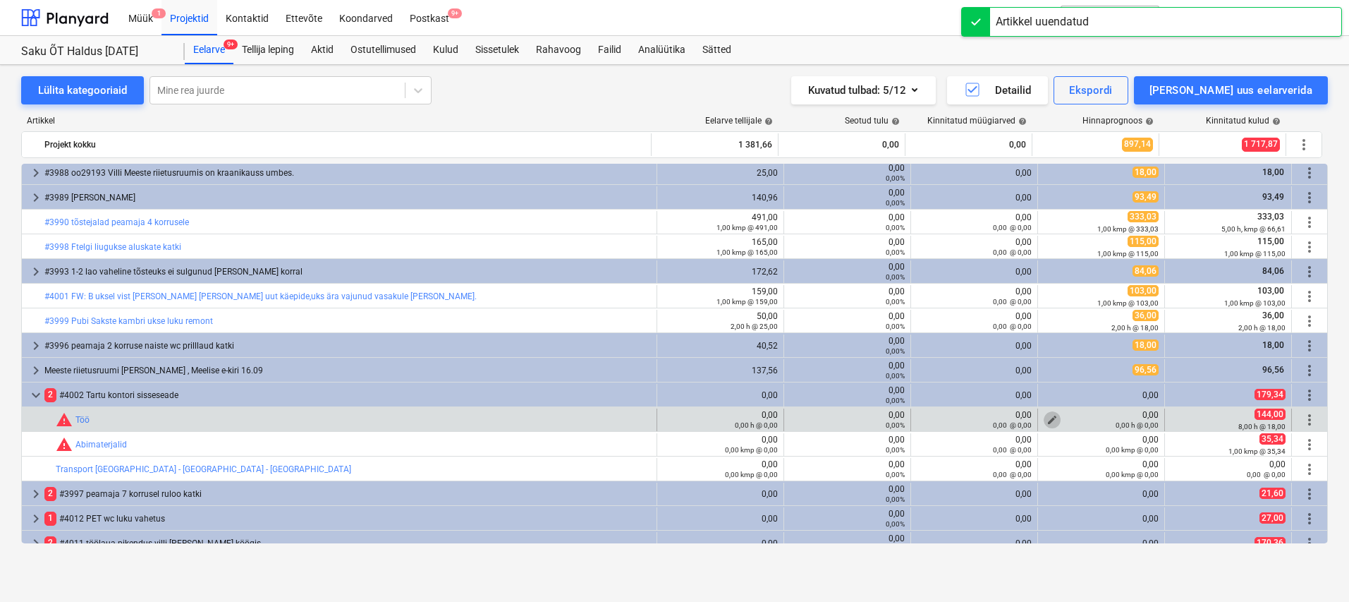
click at [1048, 418] on span "edit" at bounding box center [1052, 419] width 11 height 11
type textarea "x"
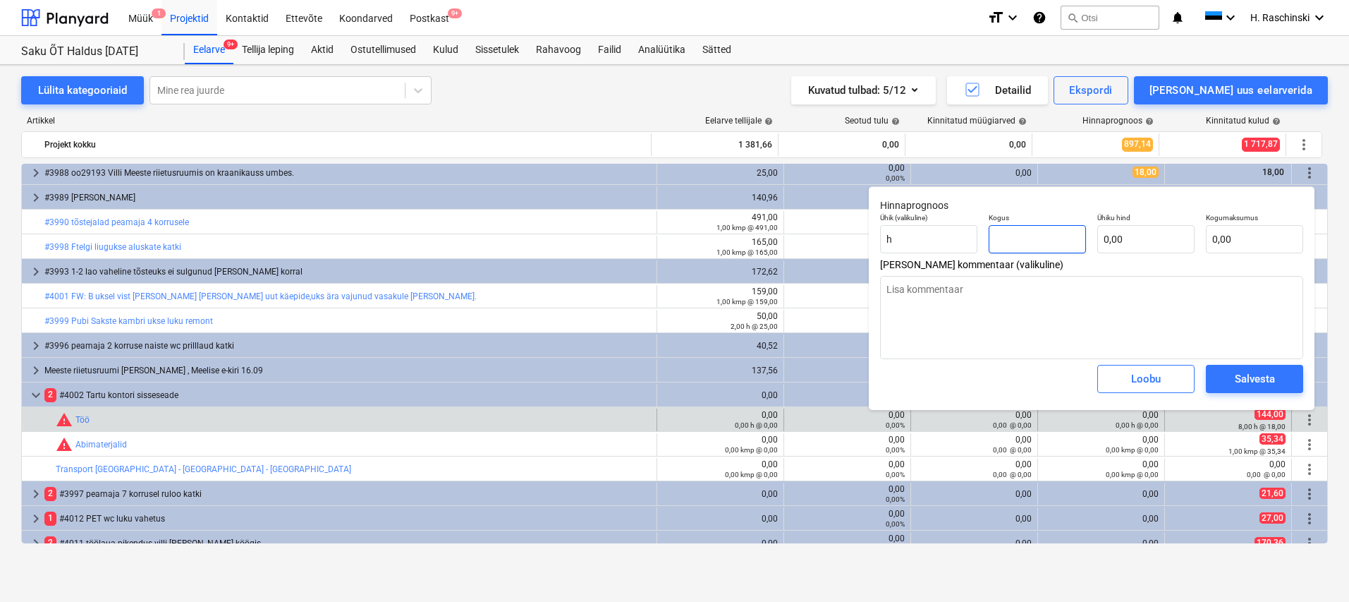
click at [1033, 241] on input "text" at bounding box center [1037, 239] width 97 height 28
type textarea "x"
type input "8"
type textarea "x"
type input "8,00"
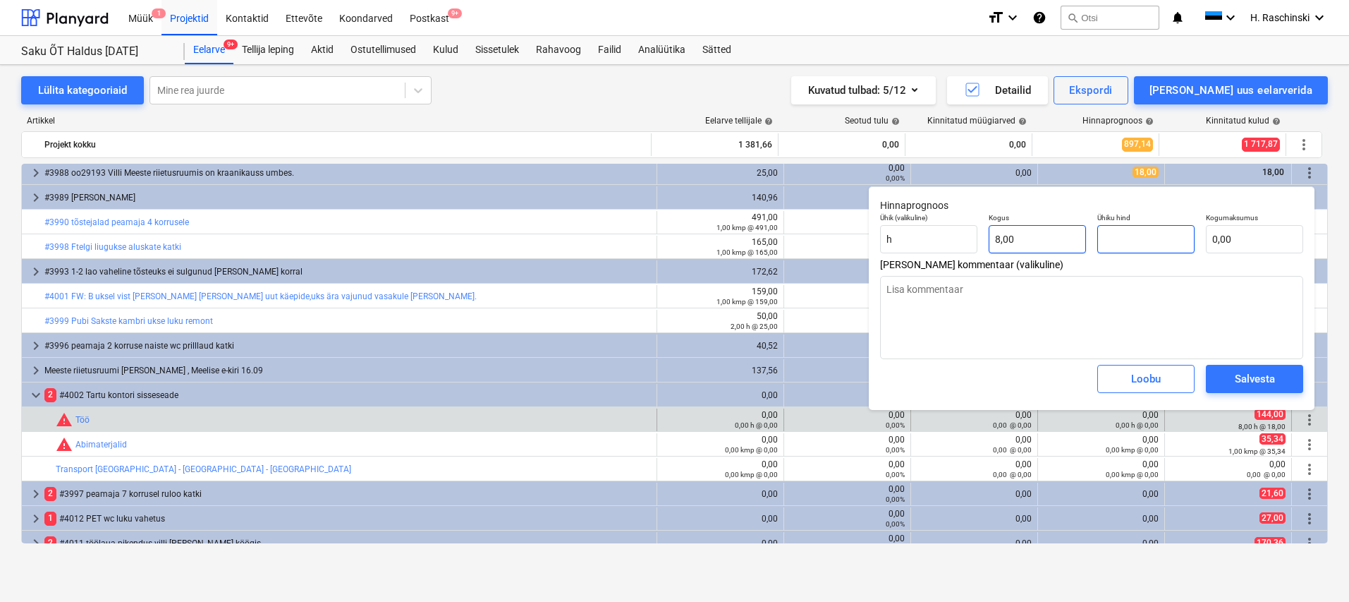
type textarea "x"
type input "1"
type input "8,00"
type textarea "x"
type input "18"
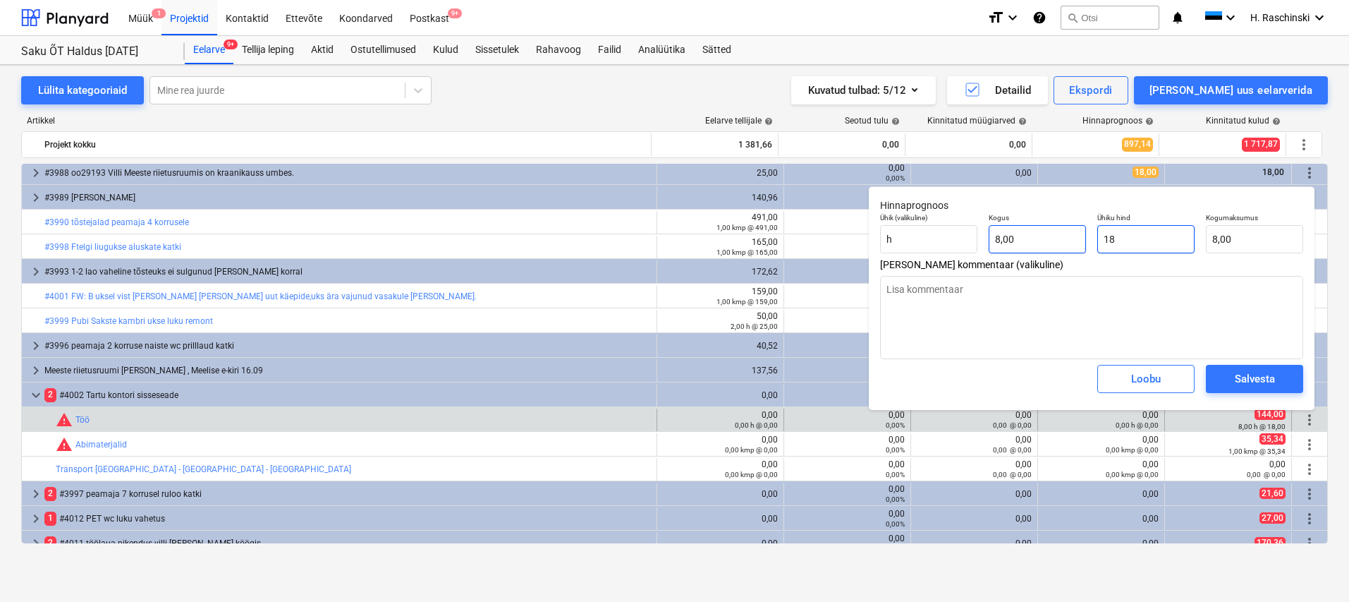
type input "144,00"
type input "18"
type textarea "x"
type input "18,00"
click at [1230, 372] on span "Salvesta" at bounding box center [1254, 379] width 63 height 18
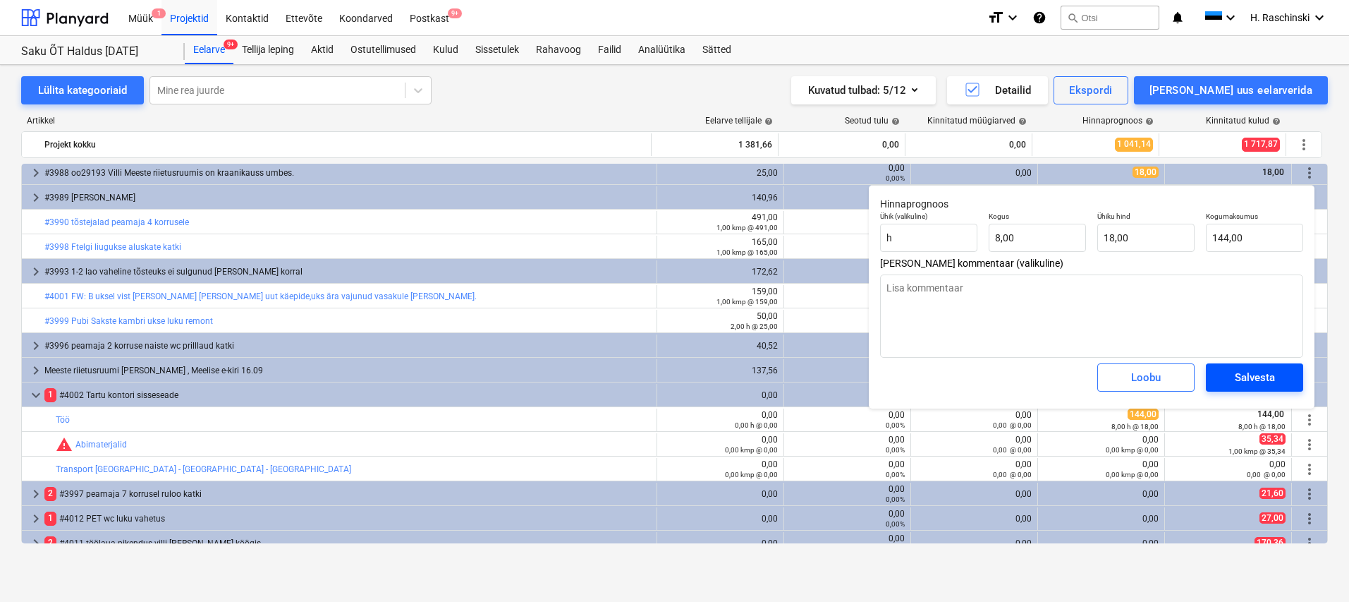
type textarea "x"
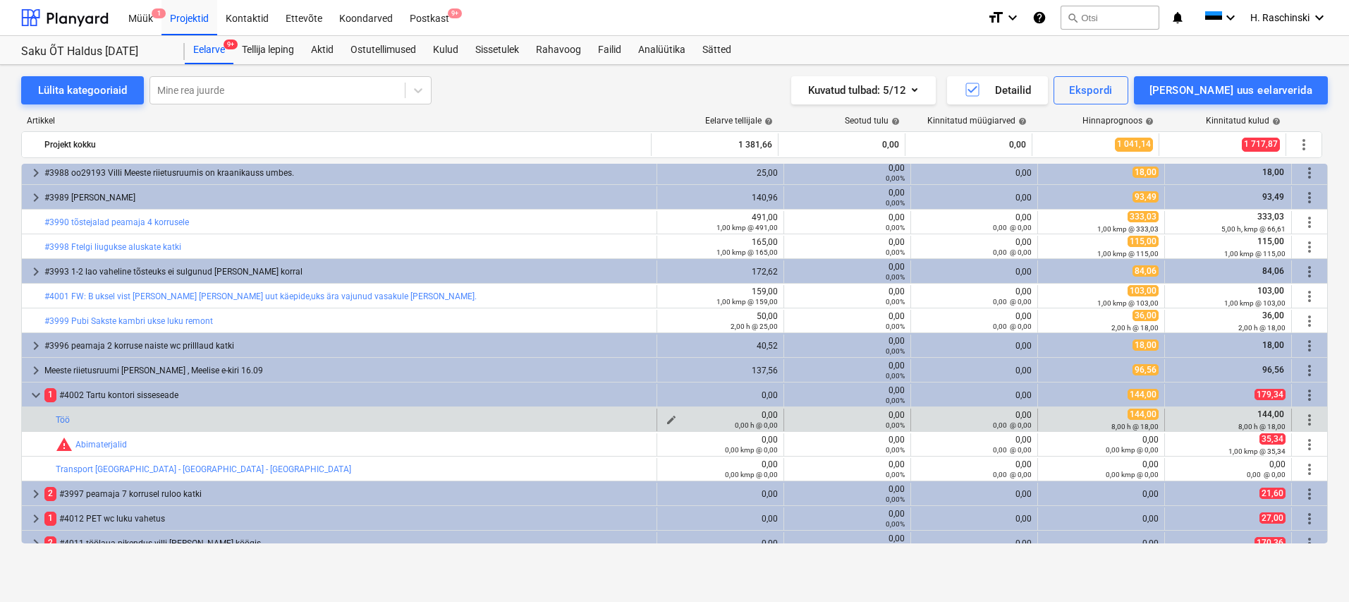
click at [670, 418] on span "edit" at bounding box center [671, 419] width 11 height 11
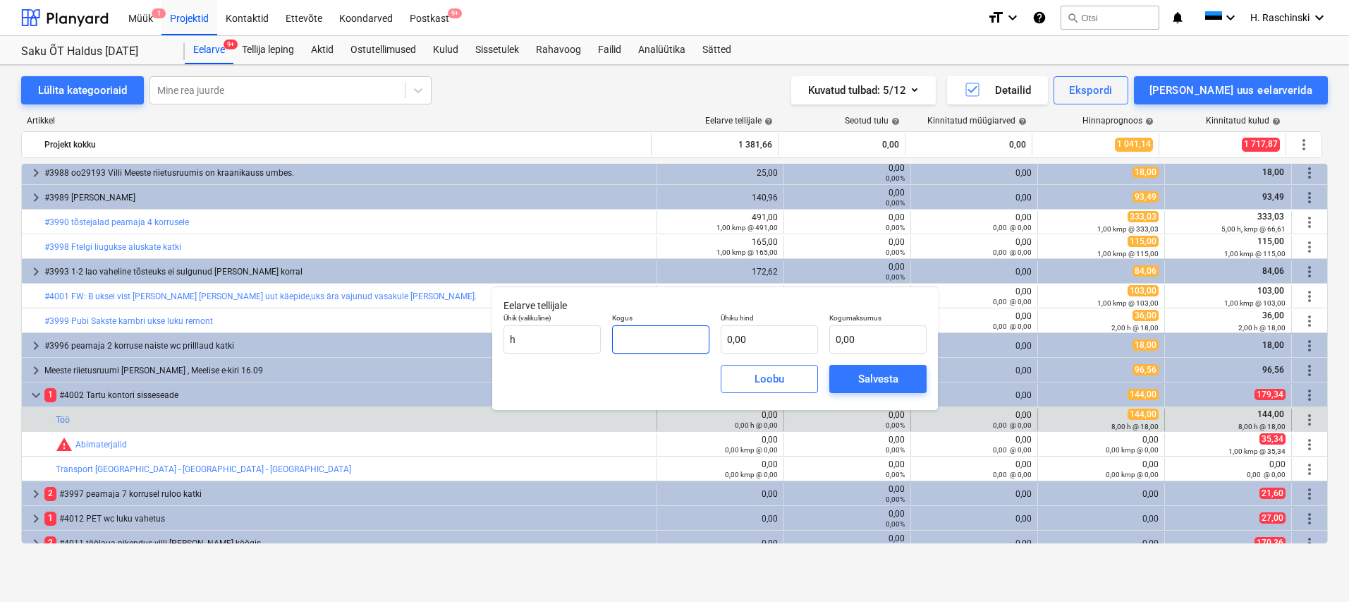
click at [680, 341] on input "text" at bounding box center [660, 339] width 97 height 28
type input "4,00"
type input "2"
type input "8,00"
type input "25"
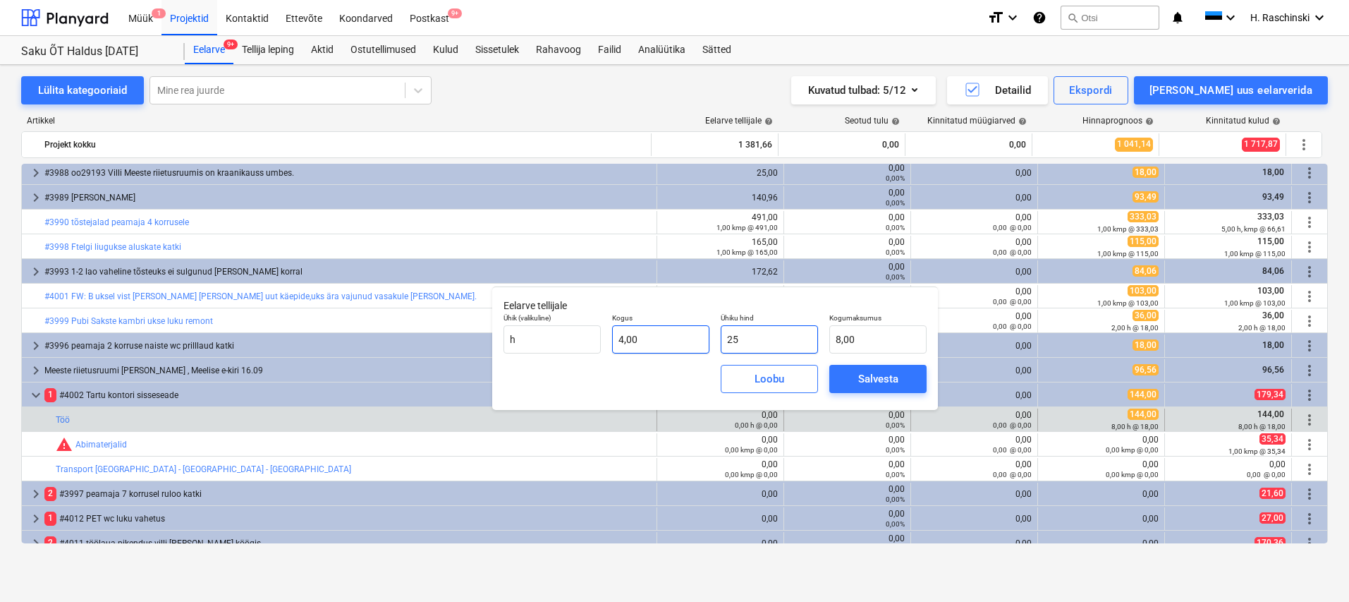
type input "100,00"
type input "25,00"
click at [863, 381] on div "Salvesta" at bounding box center [878, 379] width 40 height 18
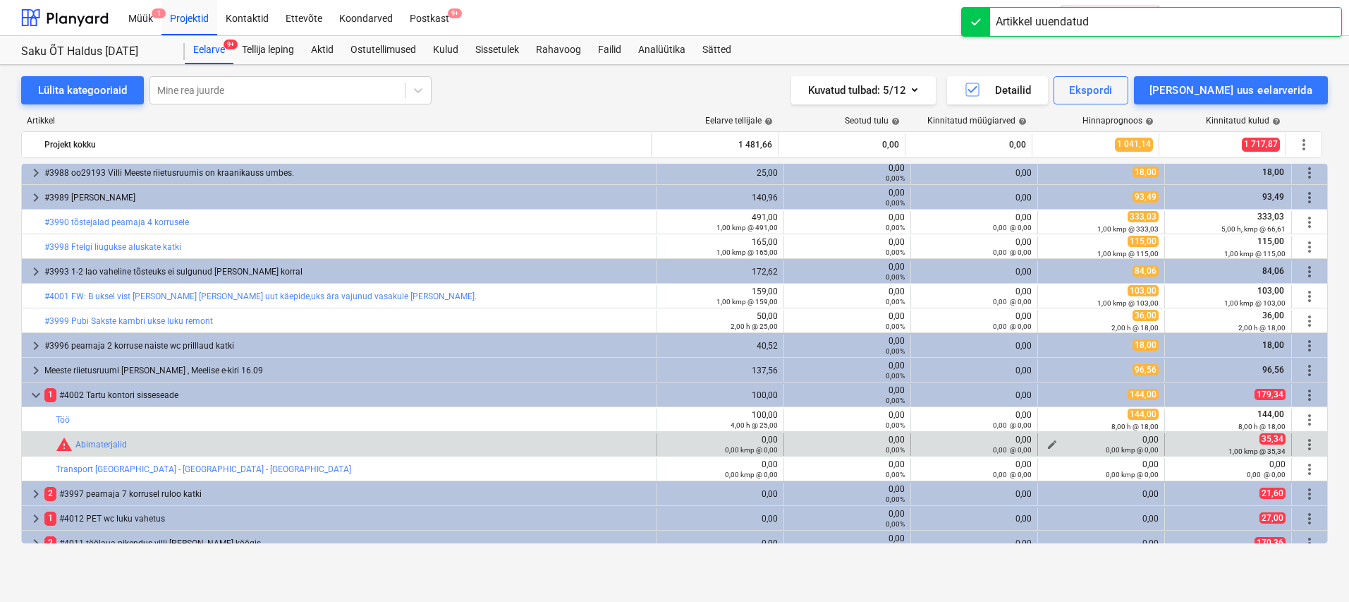
click at [1050, 443] on span "edit" at bounding box center [1052, 444] width 11 height 11
type textarea "x"
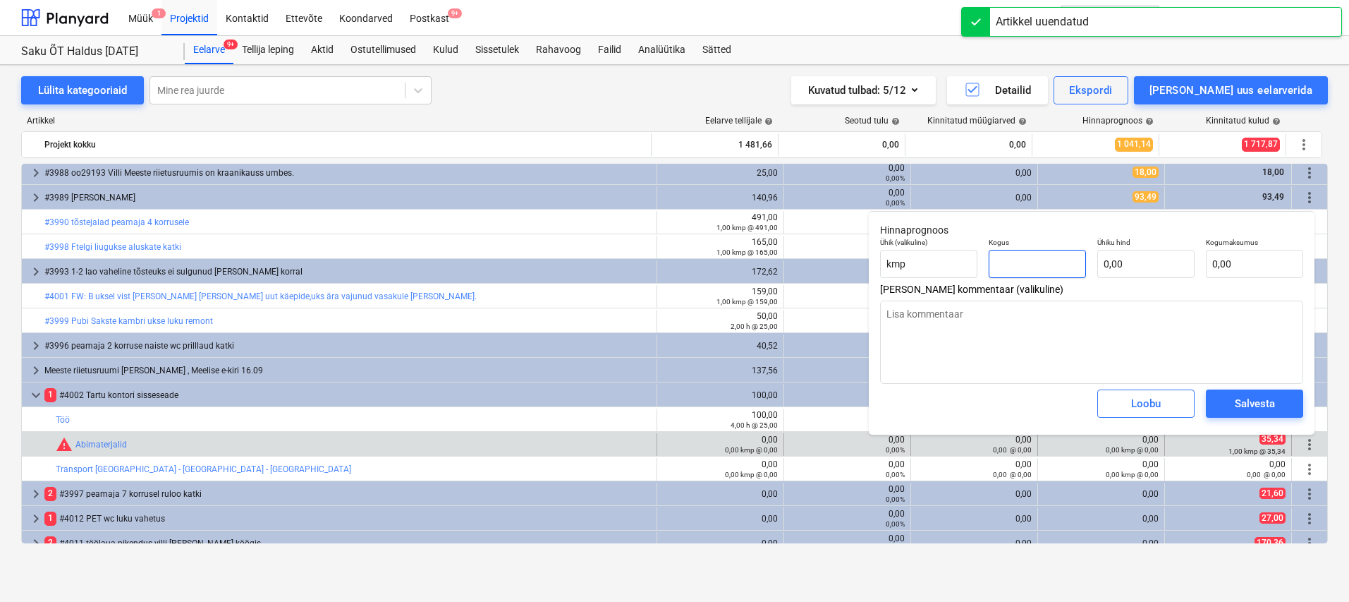
click at [1055, 258] on input "text" at bounding box center [1037, 264] width 97 height 28
type textarea "x"
type input "1"
type textarea "x"
type input "1,00"
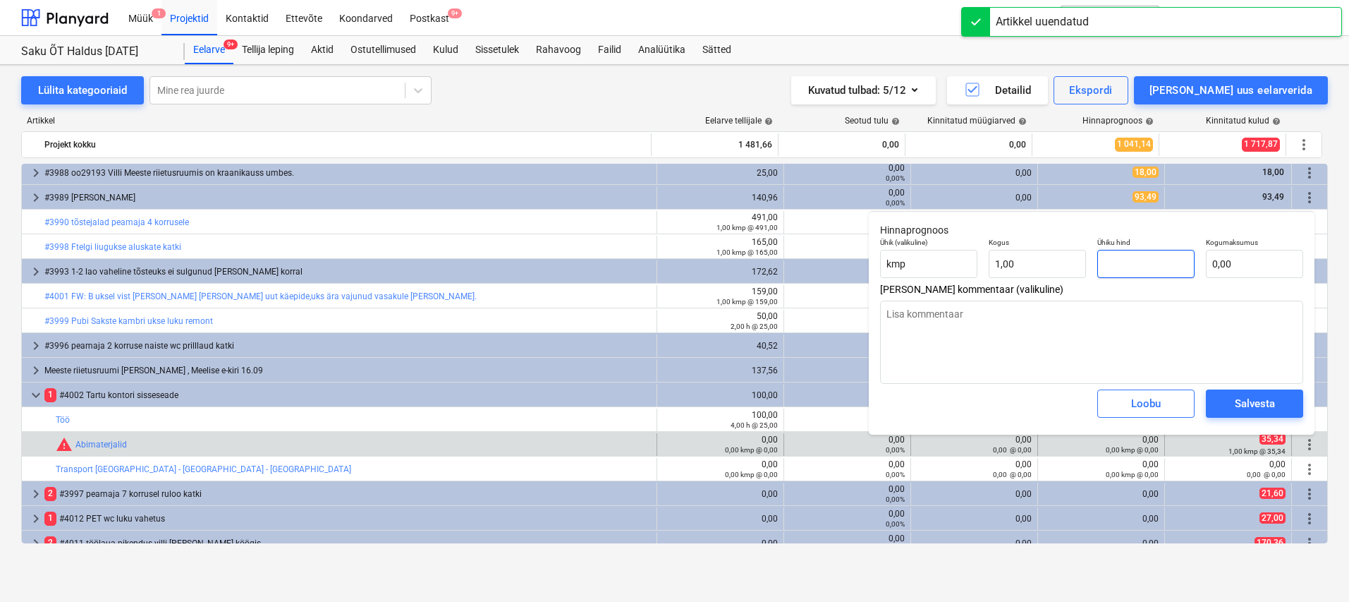
click at [1128, 267] on input "text" at bounding box center [1146, 264] width 97 height 28
type textarea "x"
type input "3"
type input "3,00"
type textarea "x"
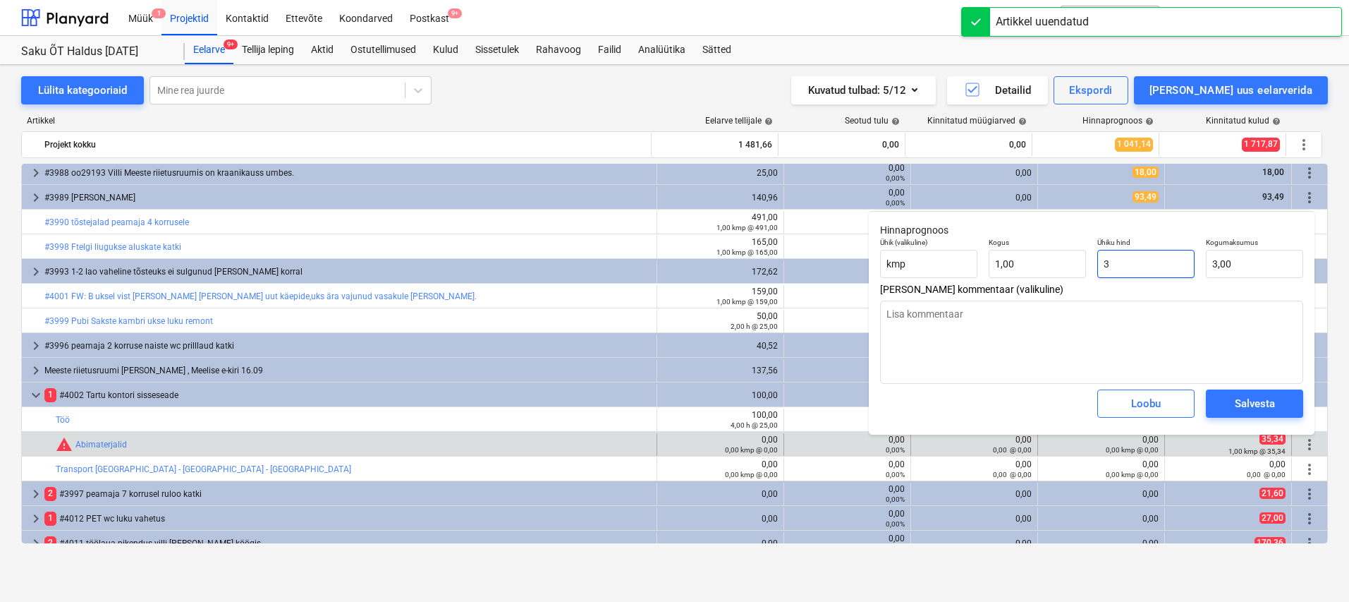
type input "35"
type input "35,00"
type textarea "x"
type input "35,"
type textarea "x"
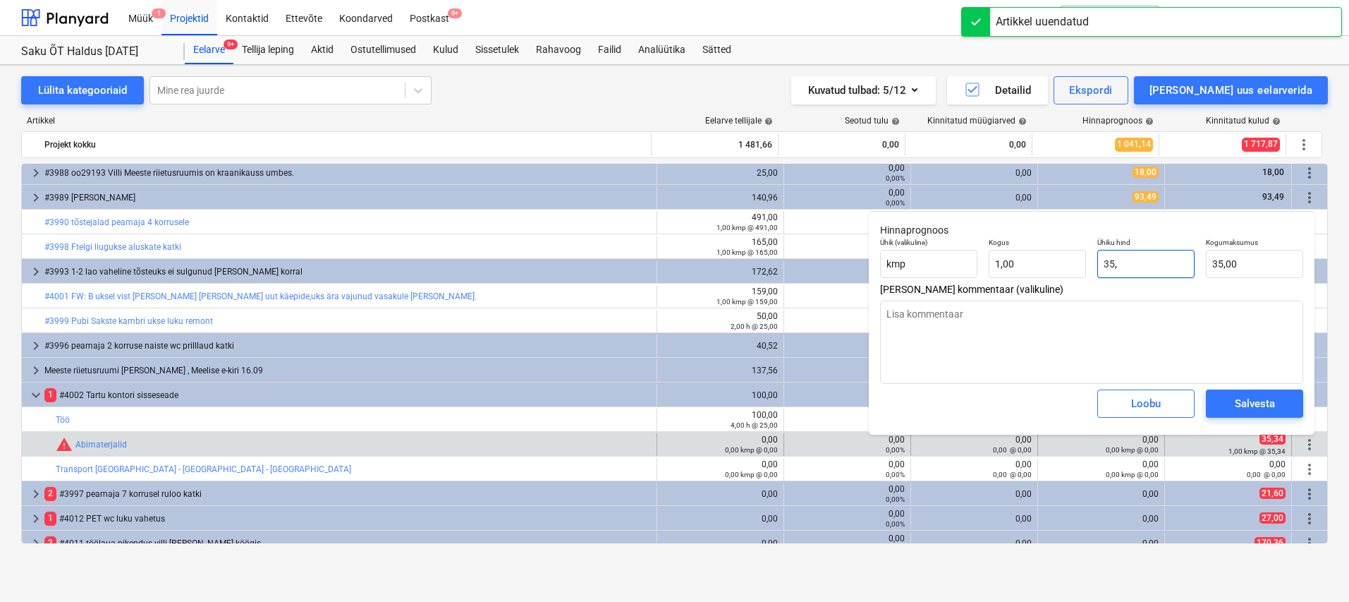
type input "35,3"
type input "35,30"
type textarea "x"
type input "35,34"
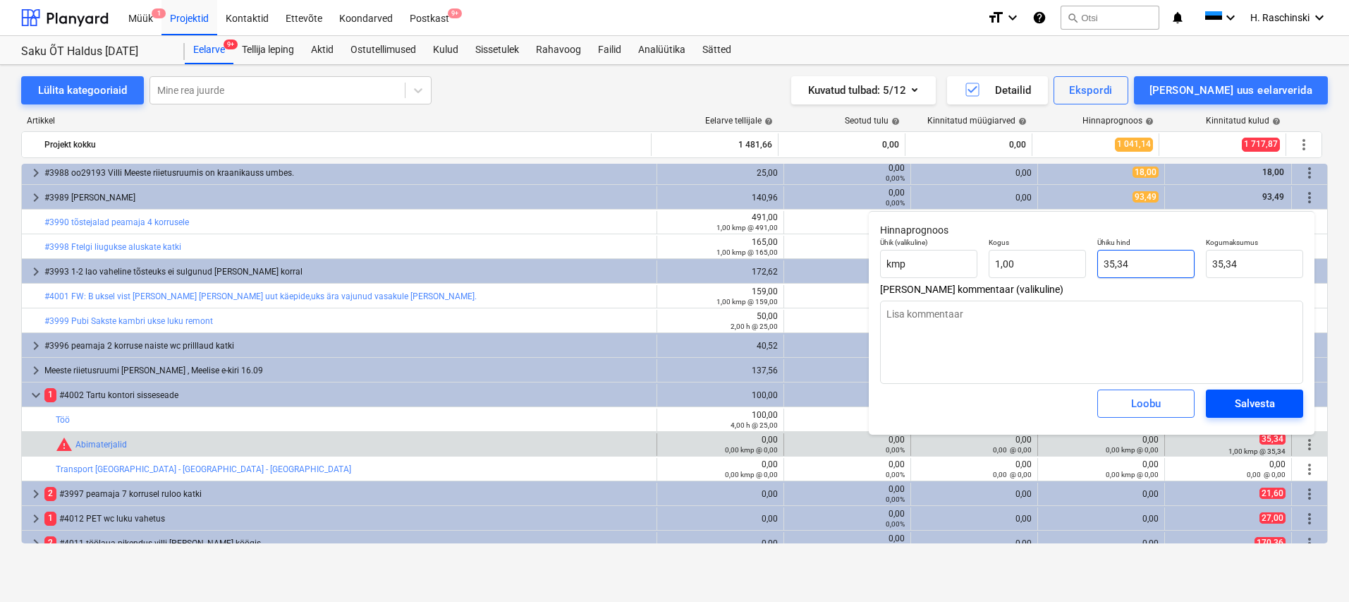
type input "35,34"
click at [1268, 404] on div "Salvesta" at bounding box center [1255, 403] width 40 height 18
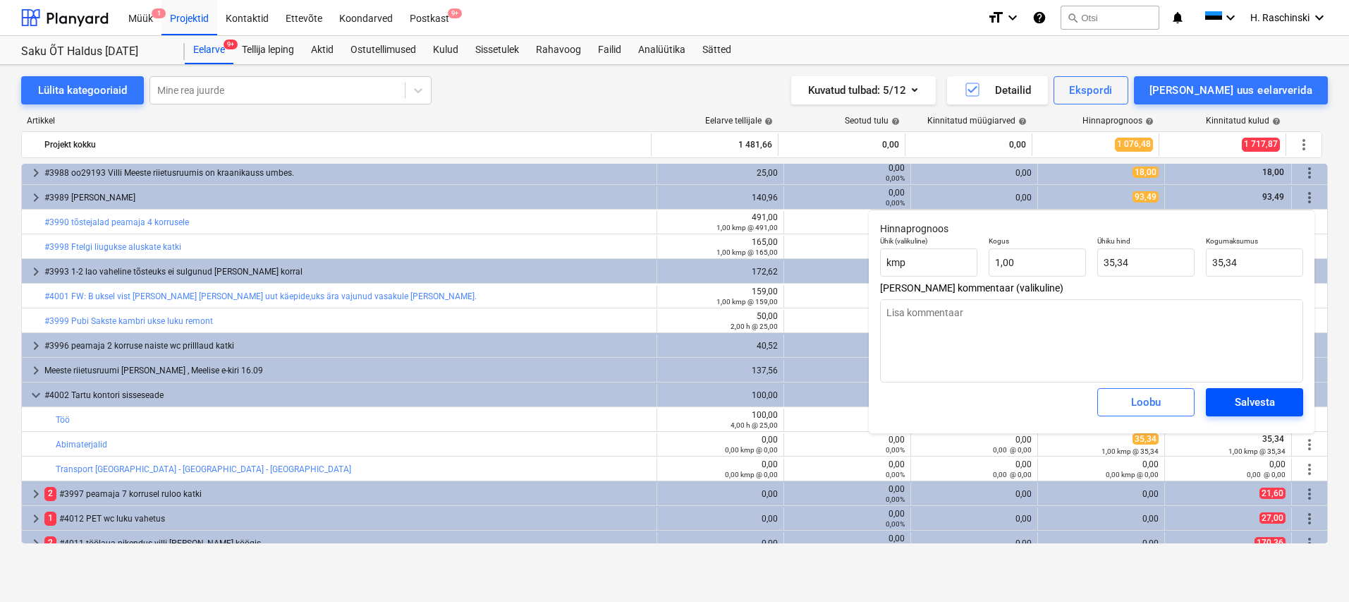
type textarea "x"
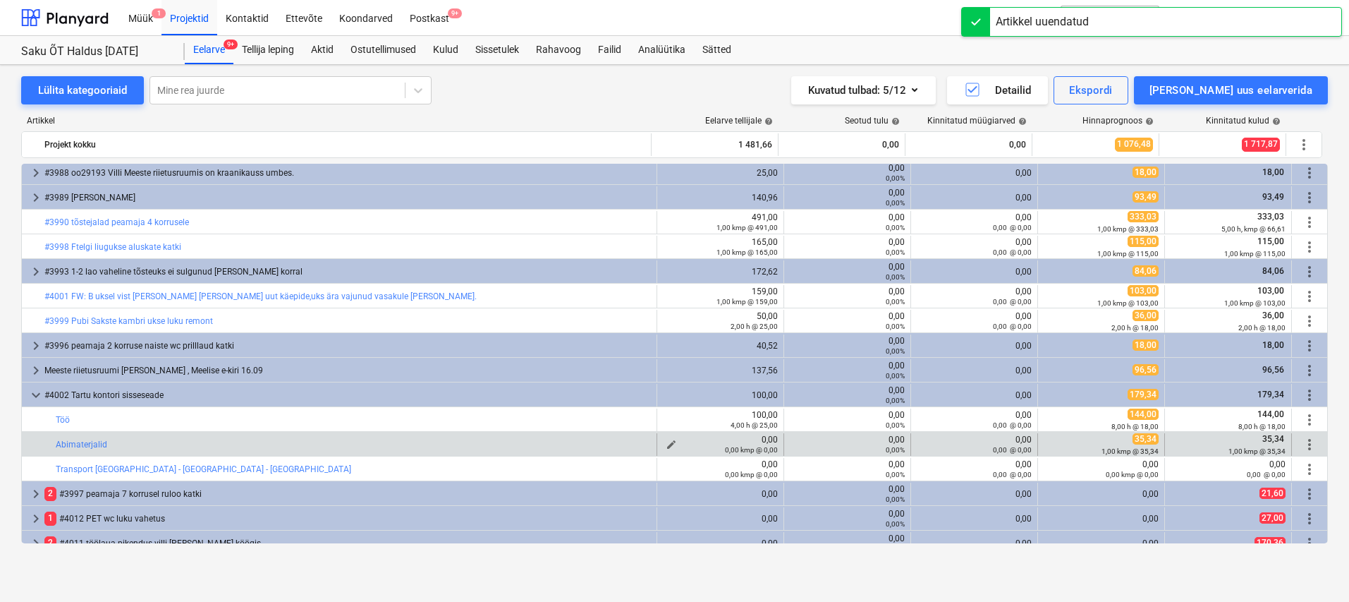
click at [669, 444] on div "0,00 kmp @ 0,00" at bounding box center [720, 449] width 115 height 10
click at [666, 443] on span "edit" at bounding box center [671, 444] width 11 height 11
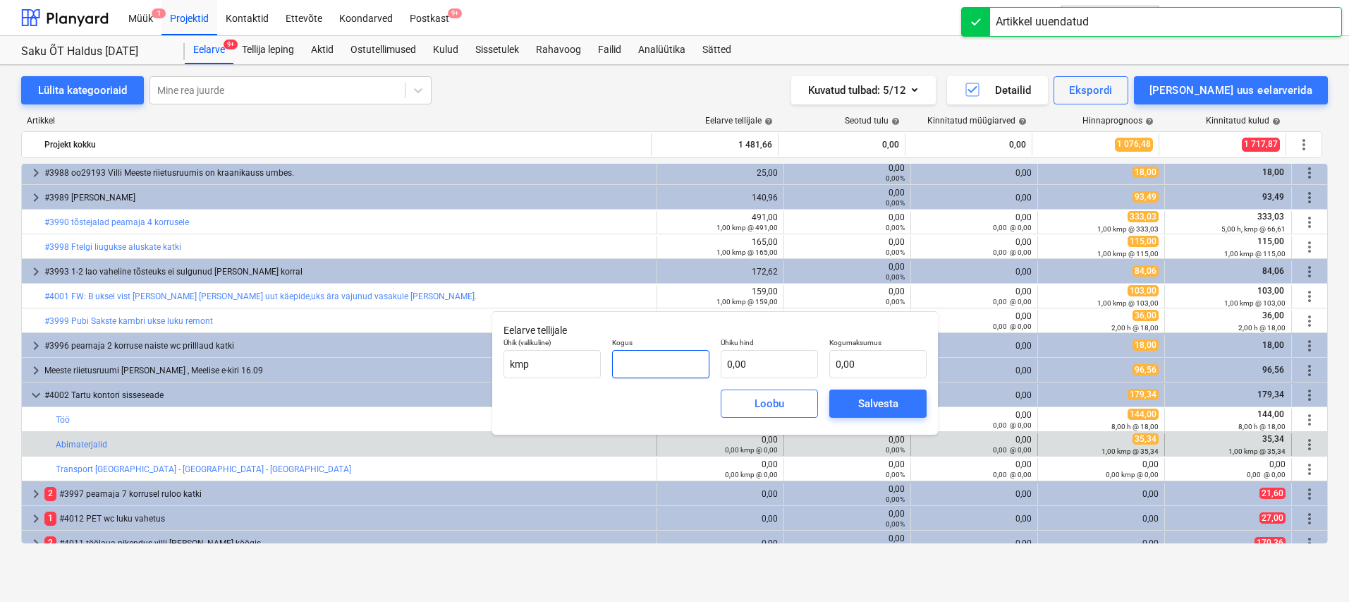
click at [692, 359] on input "text" at bounding box center [660, 364] width 97 height 28
type input "1,00"
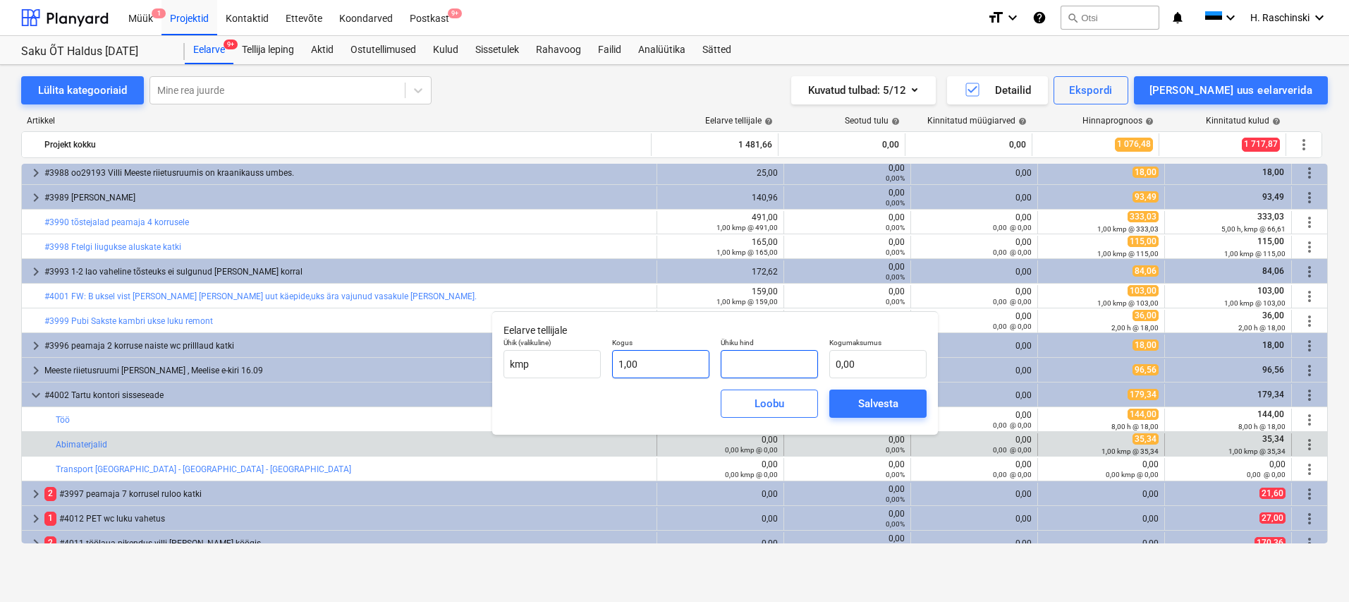
type input "6"
type input "6,00"
type input "65"
type input "65,00"
type input "65,4"
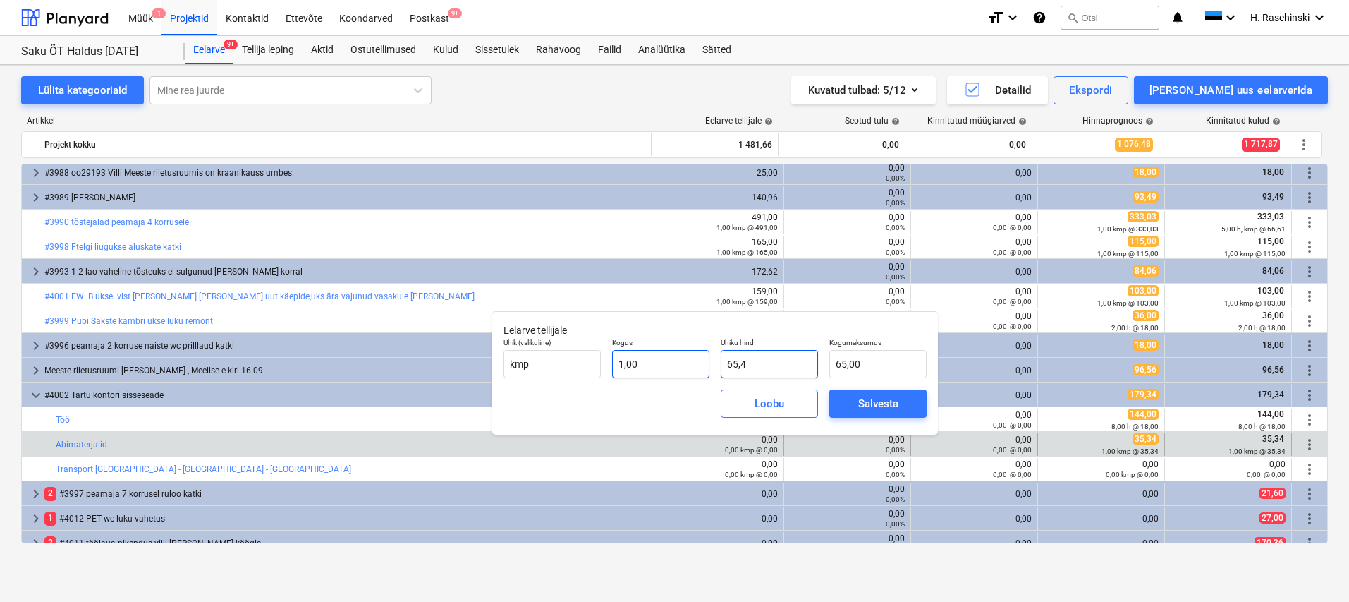
type input "65,40"
click at [838, 394] on button "Salvesta" at bounding box center [878, 403] width 97 height 28
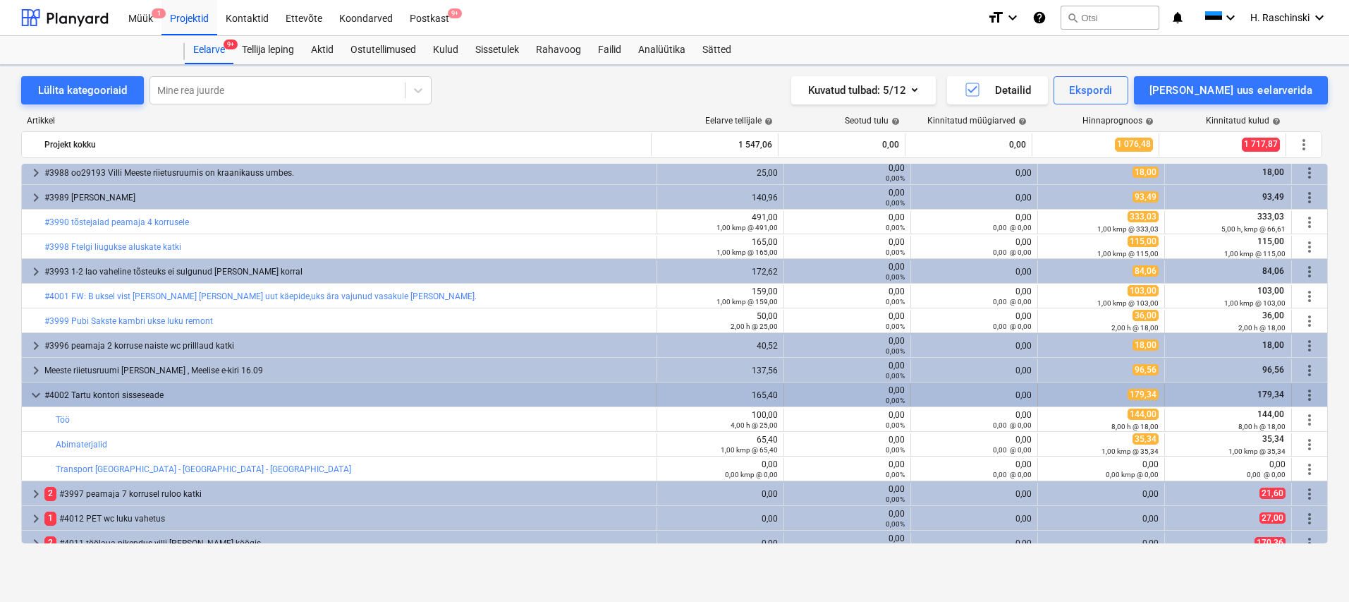
click at [873, 403] on div "0,00%" at bounding box center [847, 400] width 115 height 10
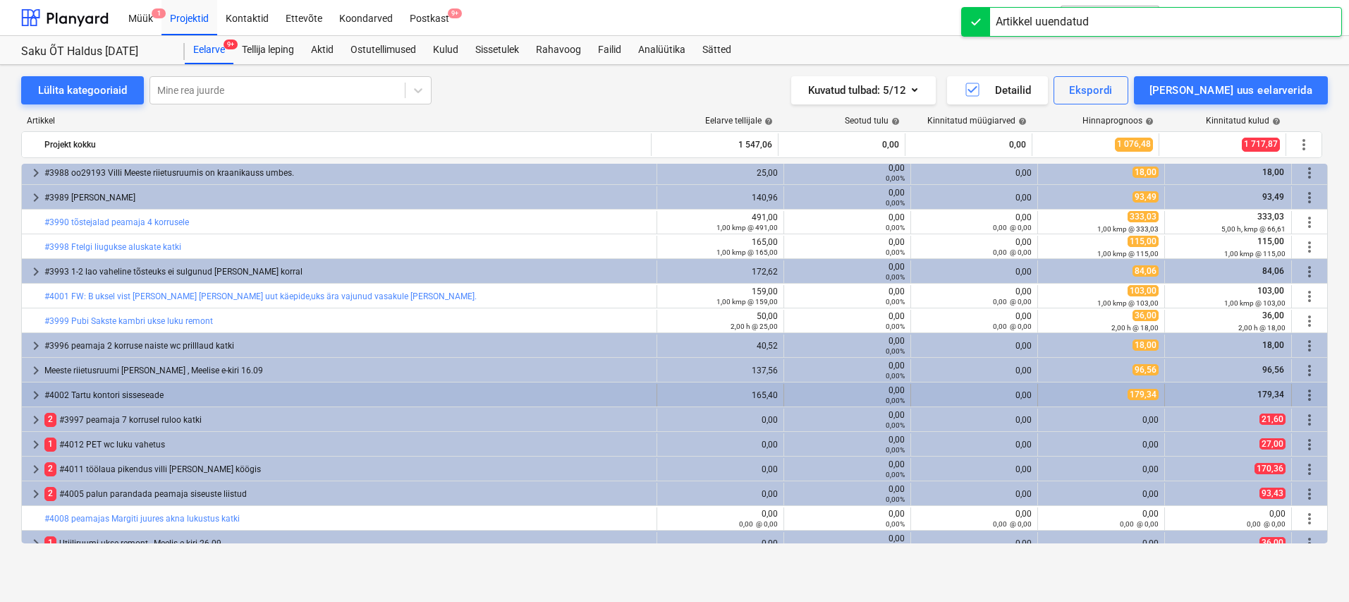
click at [32, 387] on span "keyboard_arrow_right" at bounding box center [36, 395] width 17 height 17
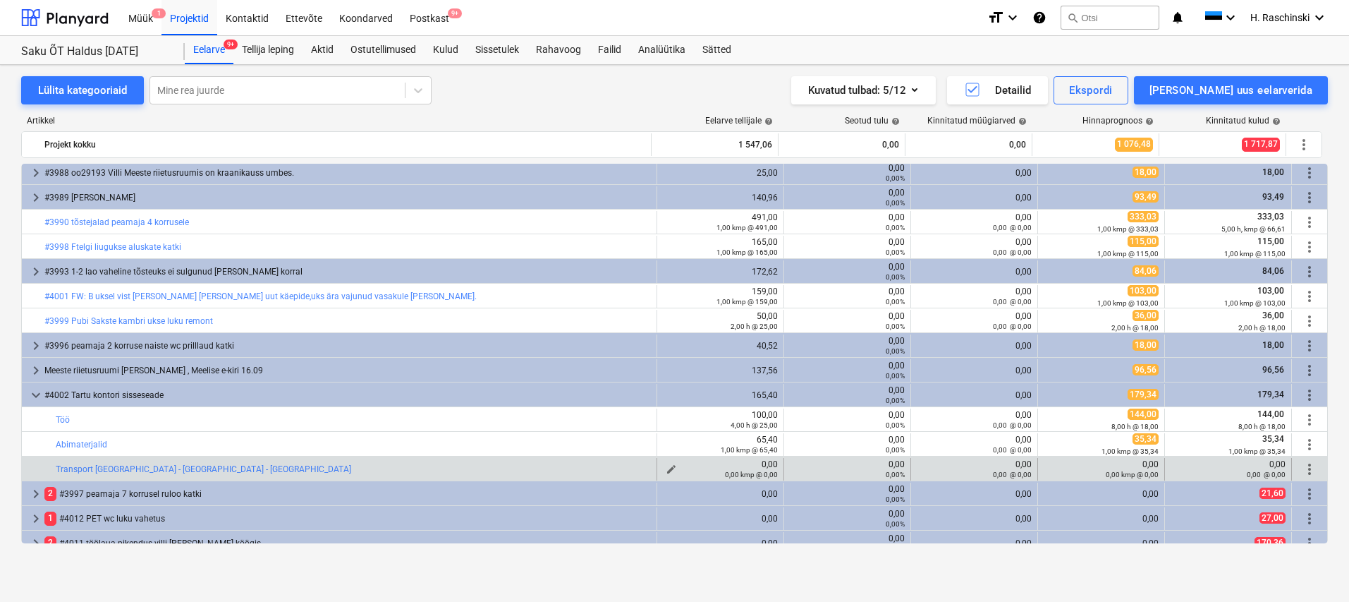
click at [669, 466] on span "edit" at bounding box center [671, 468] width 11 height 11
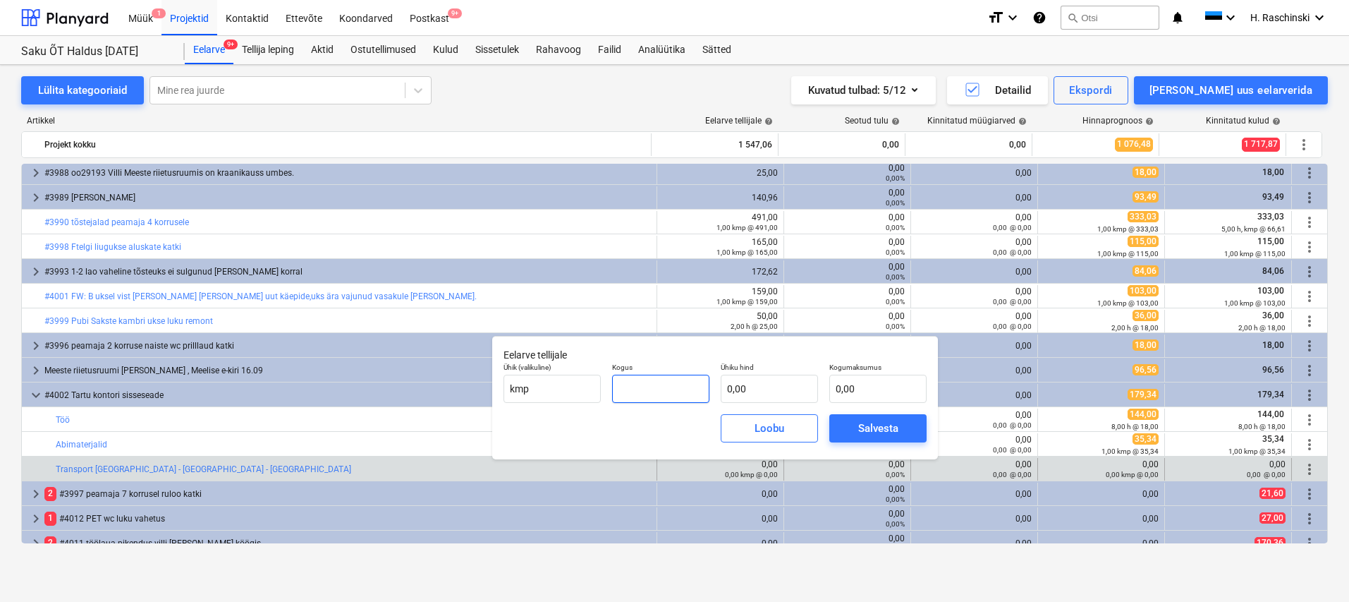
click at [679, 396] on input "text" at bounding box center [660, 389] width 97 height 28
click at [681, 397] on input "text" at bounding box center [660, 389] width 97 height 28
click at [854, 429] on span "Salvesta" at bounding box center [877, 428] width 63 height 18
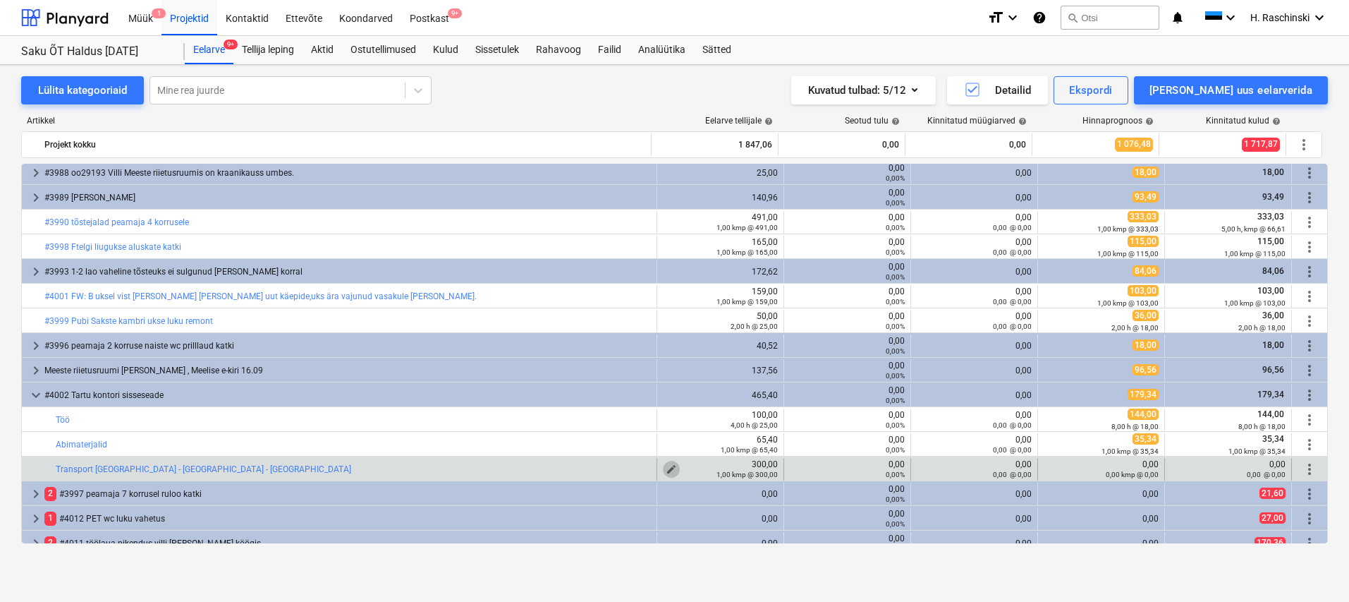
click at [666, 463] on span "edit" at bounding box center [671, 468] width 11 height 11
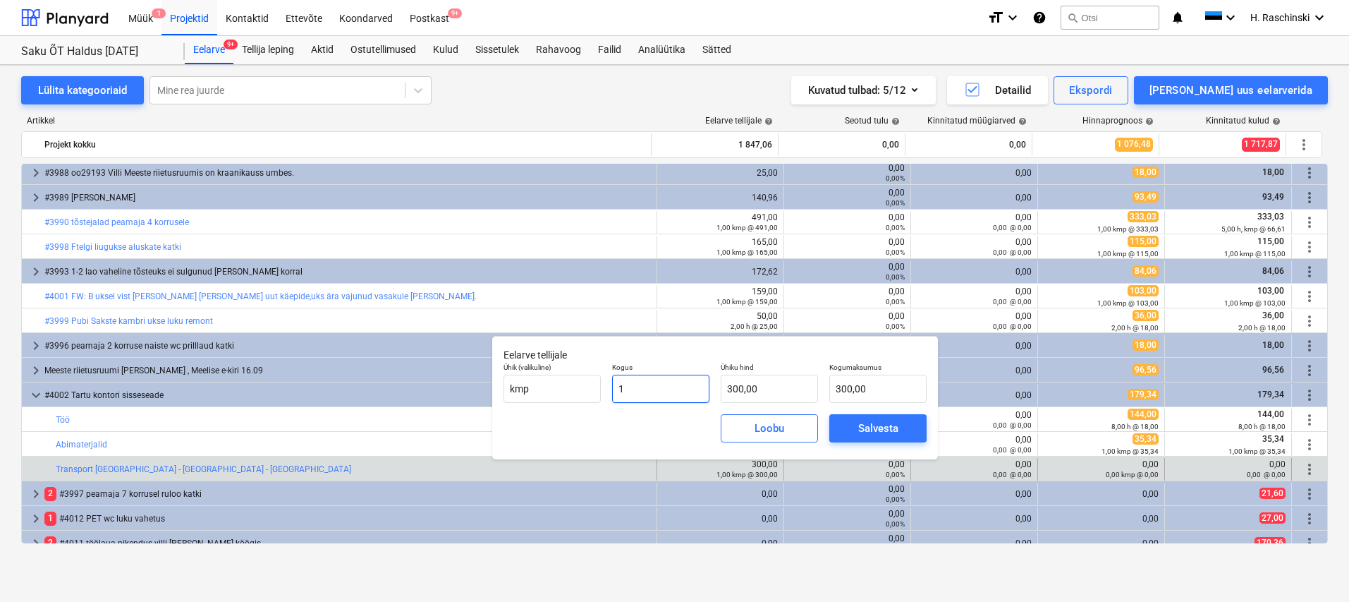
click at [701, 389] on input "1" at bounding box center [660, 389] width 97 height 28
click at [758, 390] on input "300" at bounding box center [769, 389] width 97 height 28
click at [848, 432] on button "Salvesta" at bounding box center [878, 428] width 97 height 28
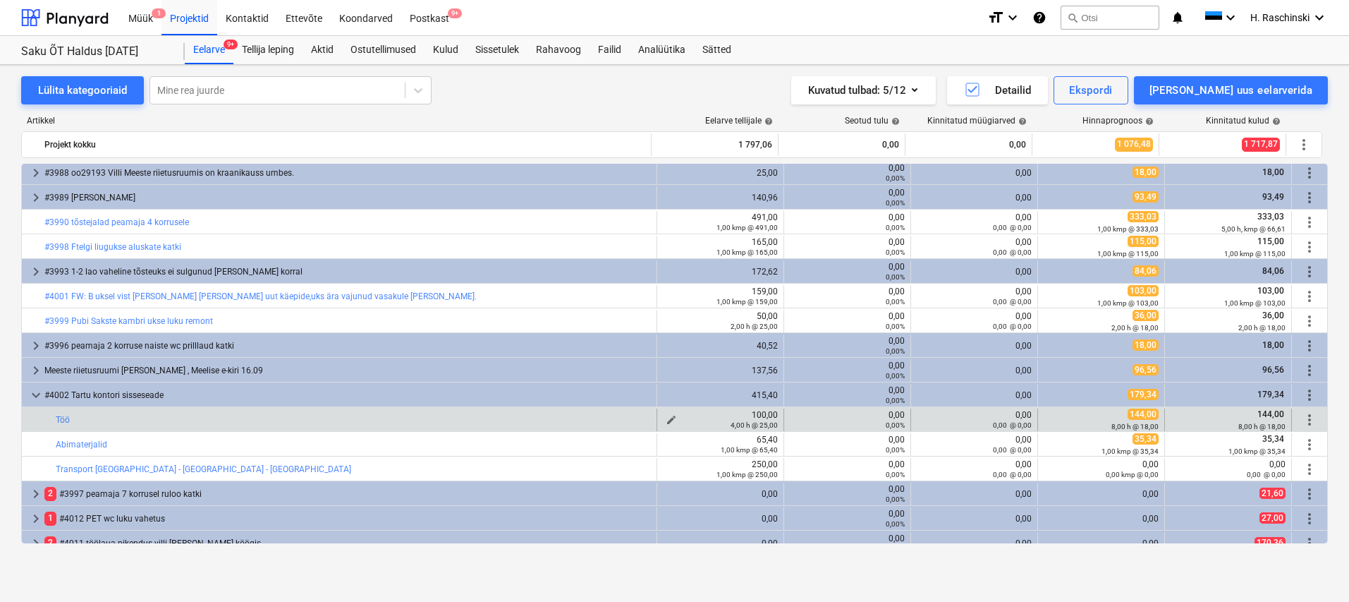
click at [666, 418] on span "edit" at bounding box center [671, 419] width 11 height 11
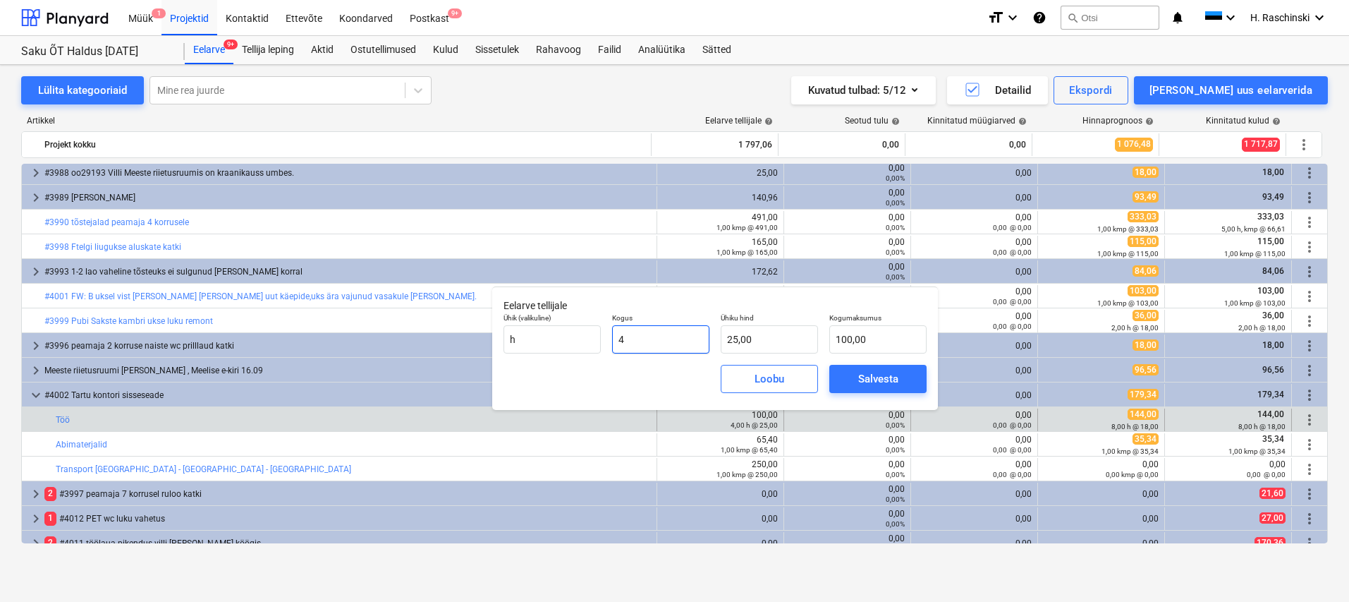
drag, startPoint x: 655, startPoint y: 342, endPoint x: 604, endPoint y: 336, distance: 51.2
click at [604, 336] on div "Ühik (valikuline) h Kogus 4 Ühiku hind 25,00 Kogumaksumus 100,00" at bounding box center [715, 333] width 435 height 51
click at [870, 384] on div "Salvesta" at bounding box center [878, 379] width 40 height 18
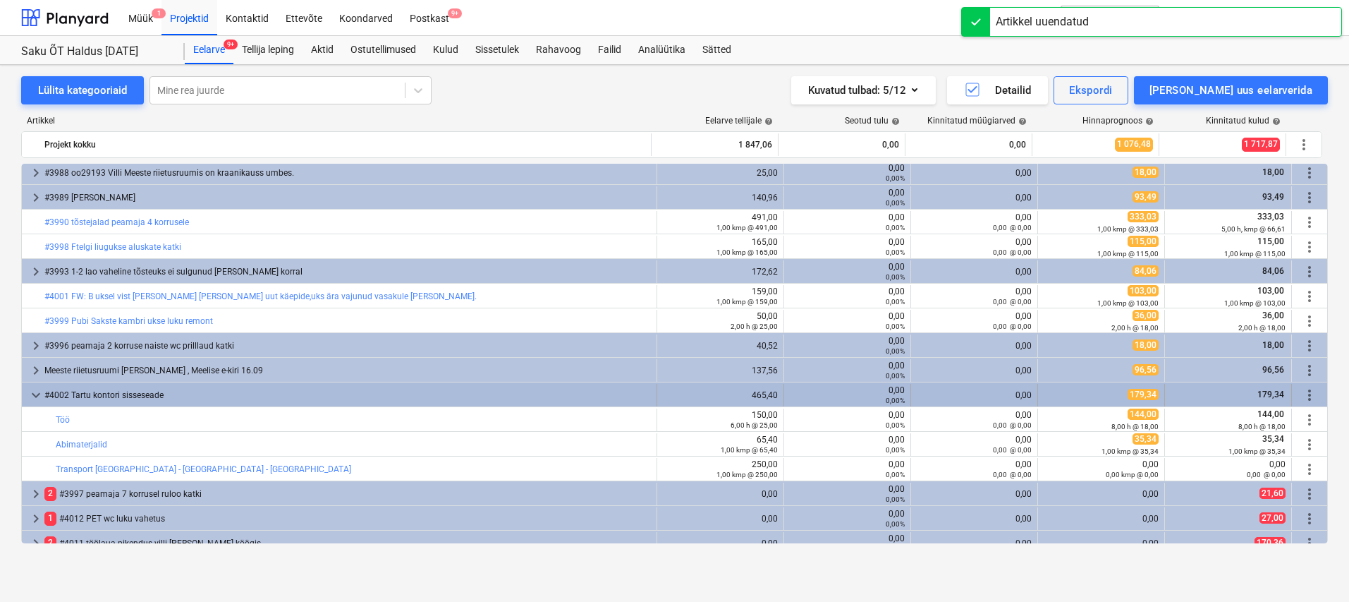
click at [37, 391] on span "keyboard_arrow_down" at bounding box center [36, 395] width 17 height 17
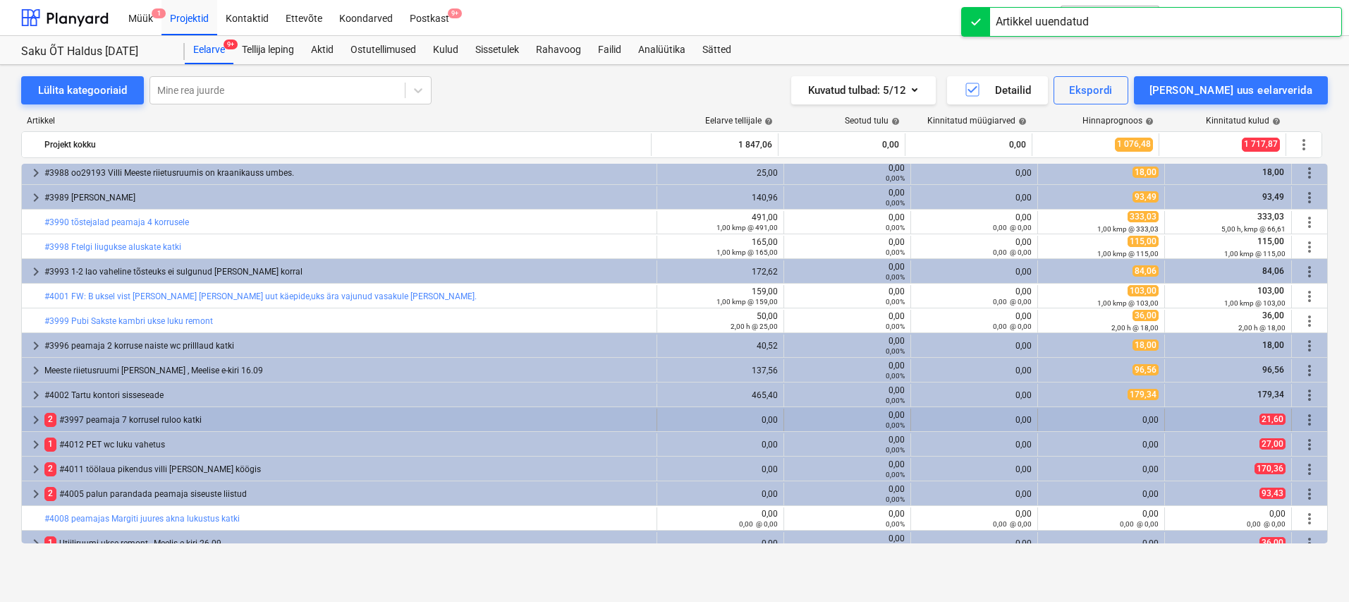
click at [42, 423] on span "keyboard_arrow_right" at bounding box center [36, 419] width 17 height 17
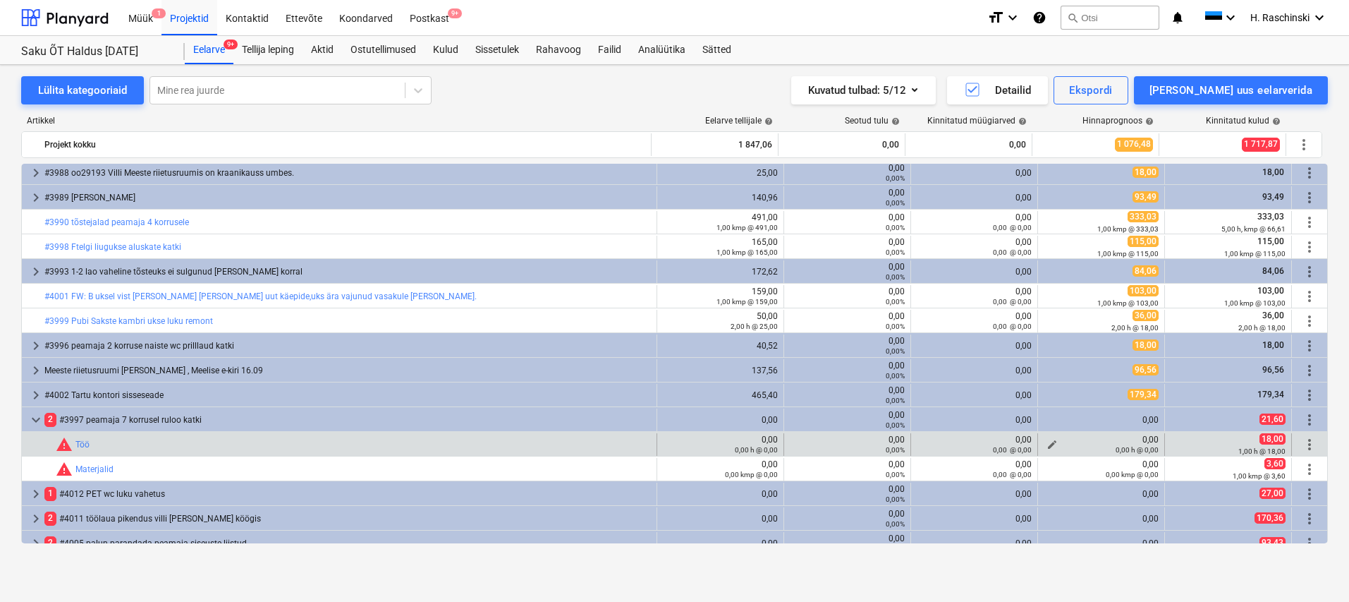
click at [1047, 439] on span "edit" at bounding box center [1052, 444] width 11 height 11
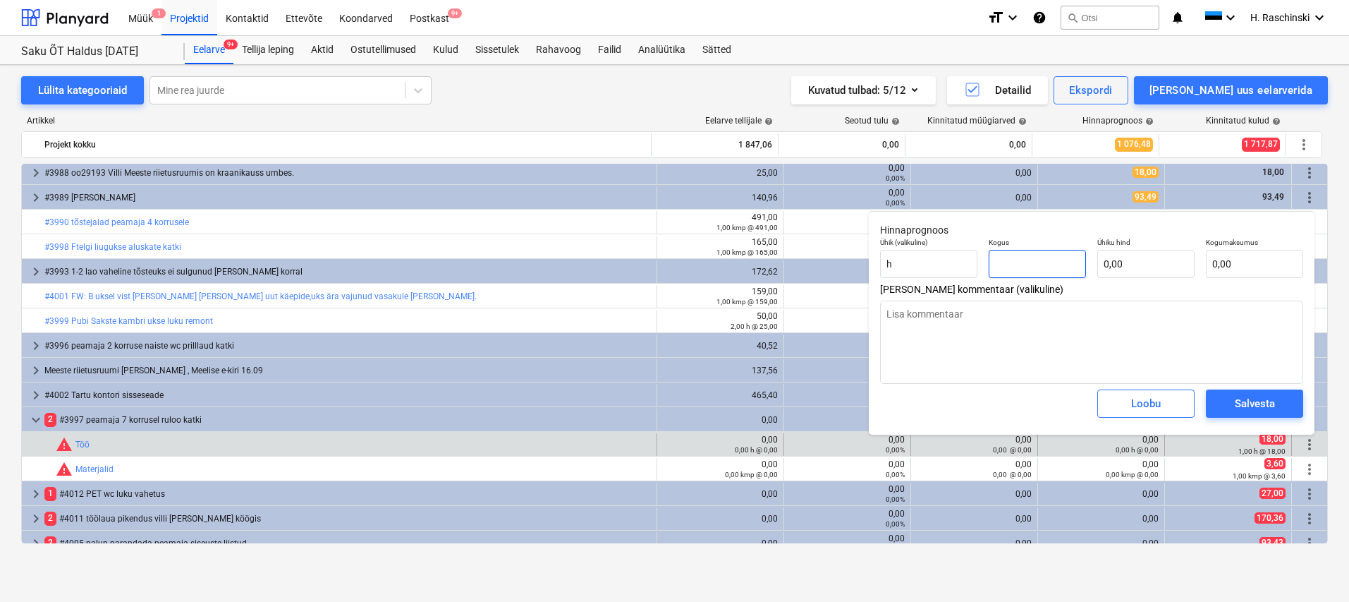
click at [1055, 273] on input "text" at bounding box center [1037, 264] width 97 height 28
click at [1270, 403] on div "Salvesta" at bounding box center [1255, 403] width 40 height 18
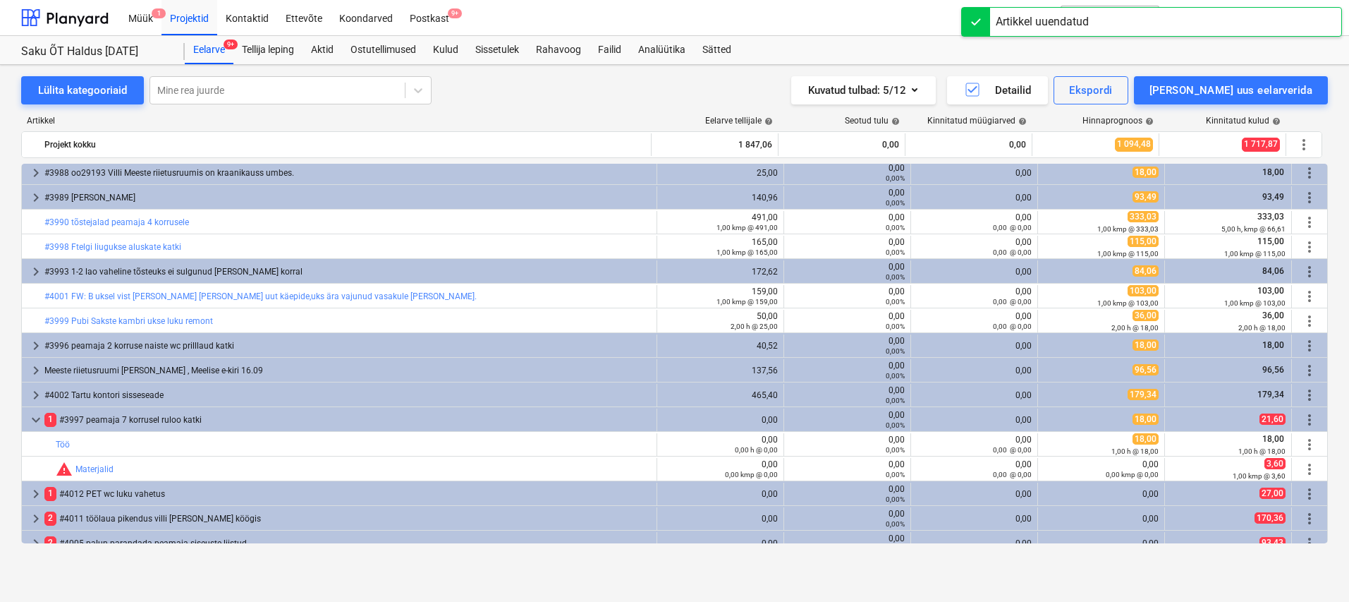
click at [672, 442] on span "edit" at bounding box center [671, 444] width 11 height 11
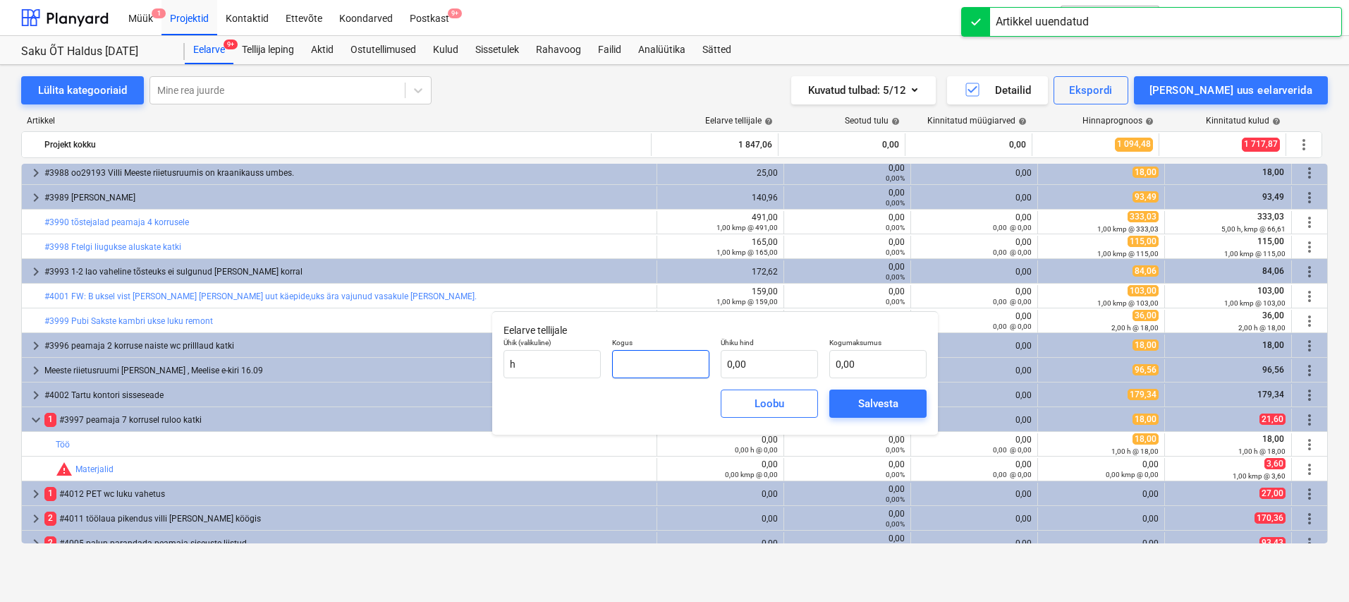
click at [695, 365] on input "text" at bounding box center [660, 364] width 97 height 28
click at [892, 404] on div "Salvesta" at bounding box center [878, 403] width 40 height 18
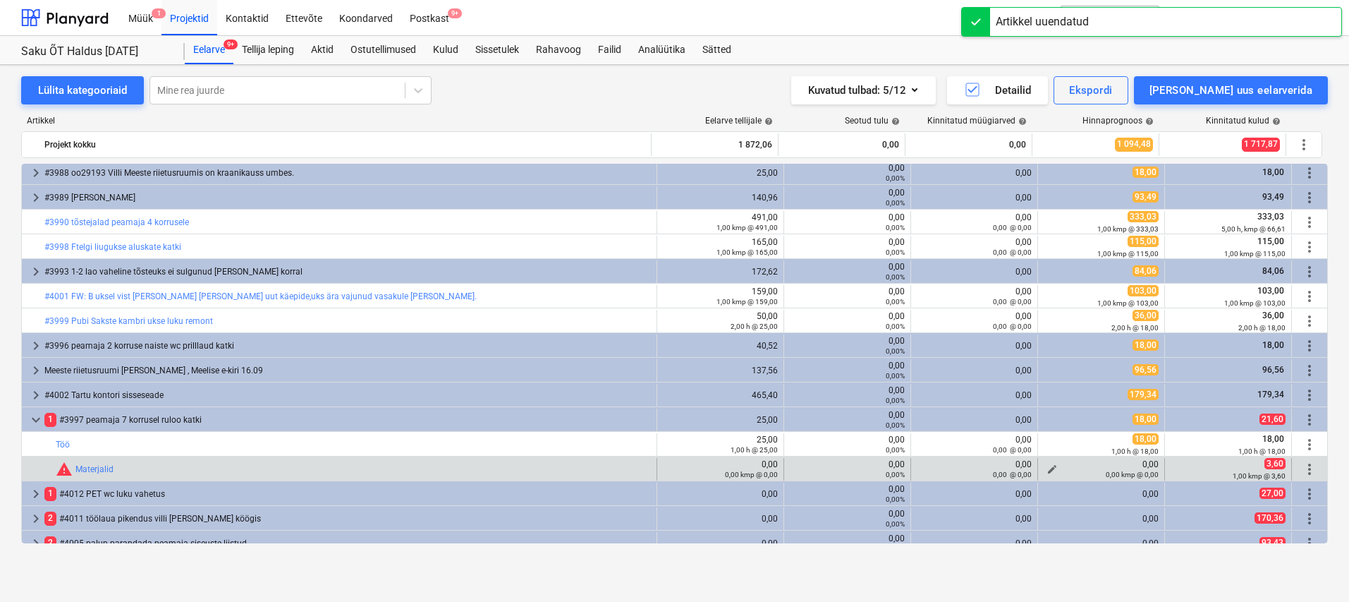
click at [1047, 467] on span "edit" at bounding box center [1052, 468] width 11 height 11
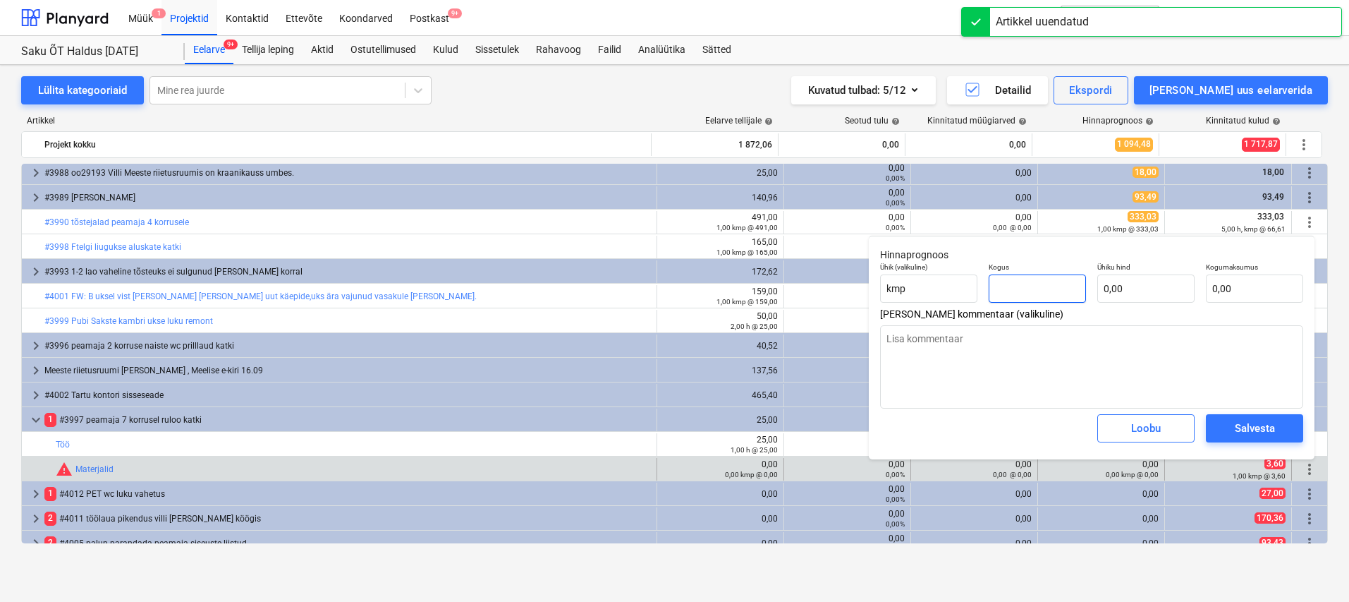
click at [1015, 279] on input "text" at bounding box center [1037, 288] width 97 height 28
click at [1124, 293] on input "text" at bounding box center [1146, 288] width 97 height 28
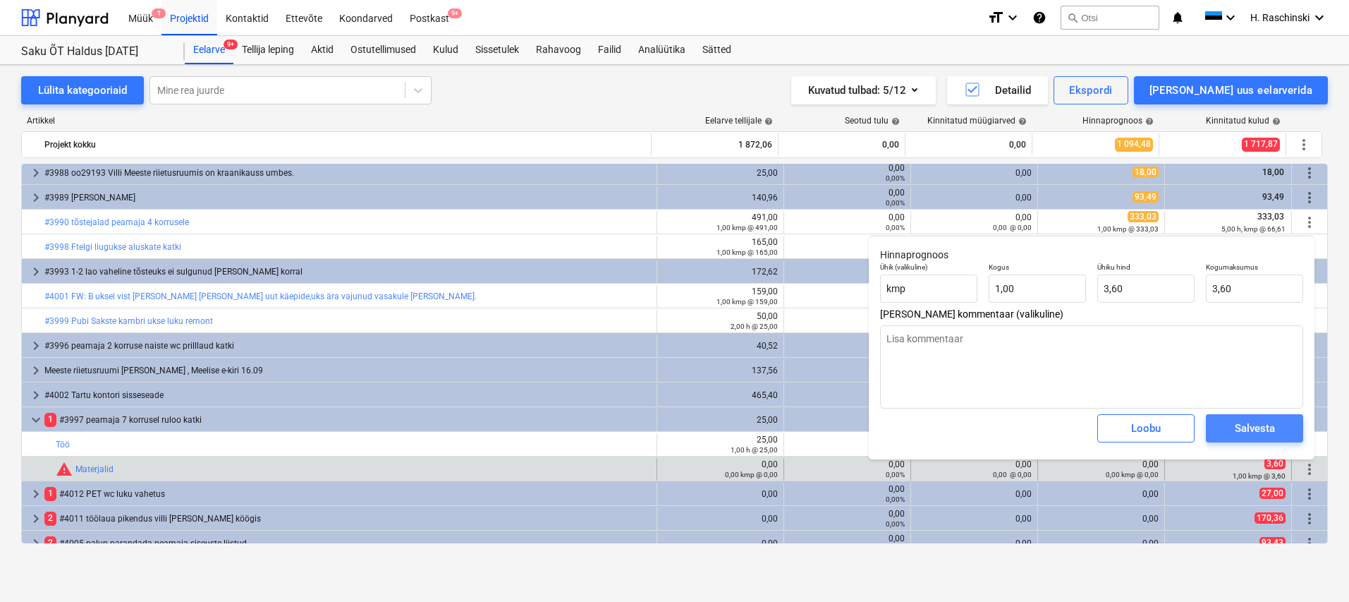
click at [1235, 426] on div "Salvesta" at bounding box center [1255, 428] width 40 height 18
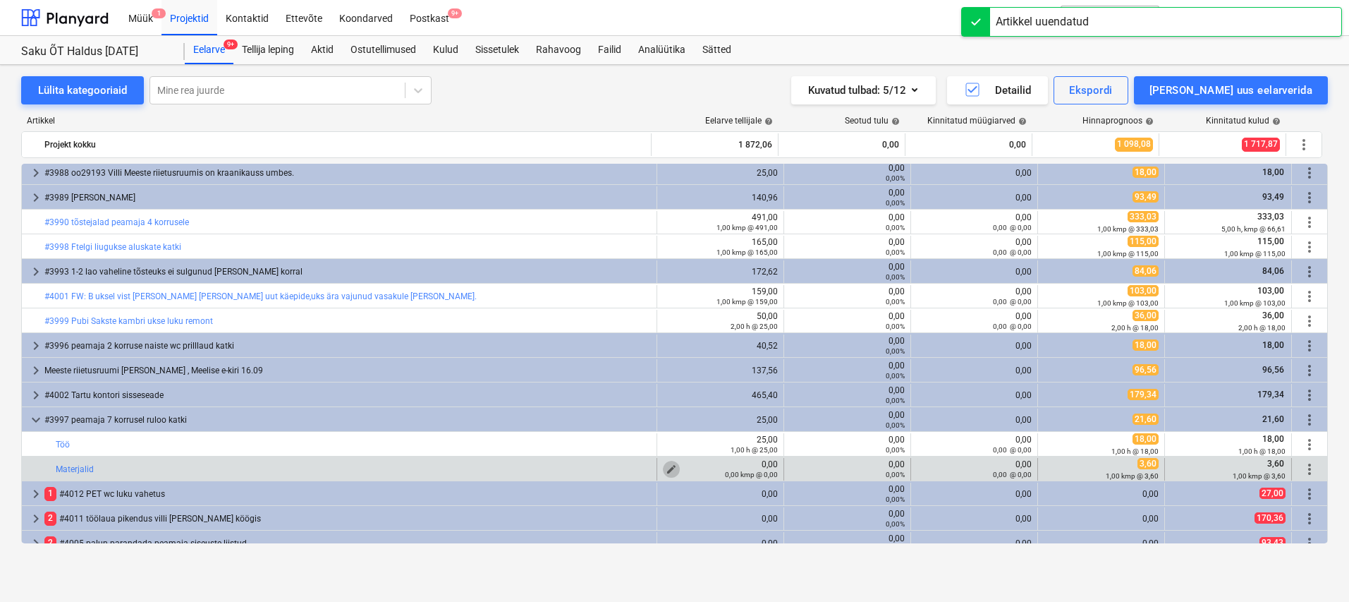
click at [669, 467] on span "edit" at bounding box center [671, 468] width 11 height 11
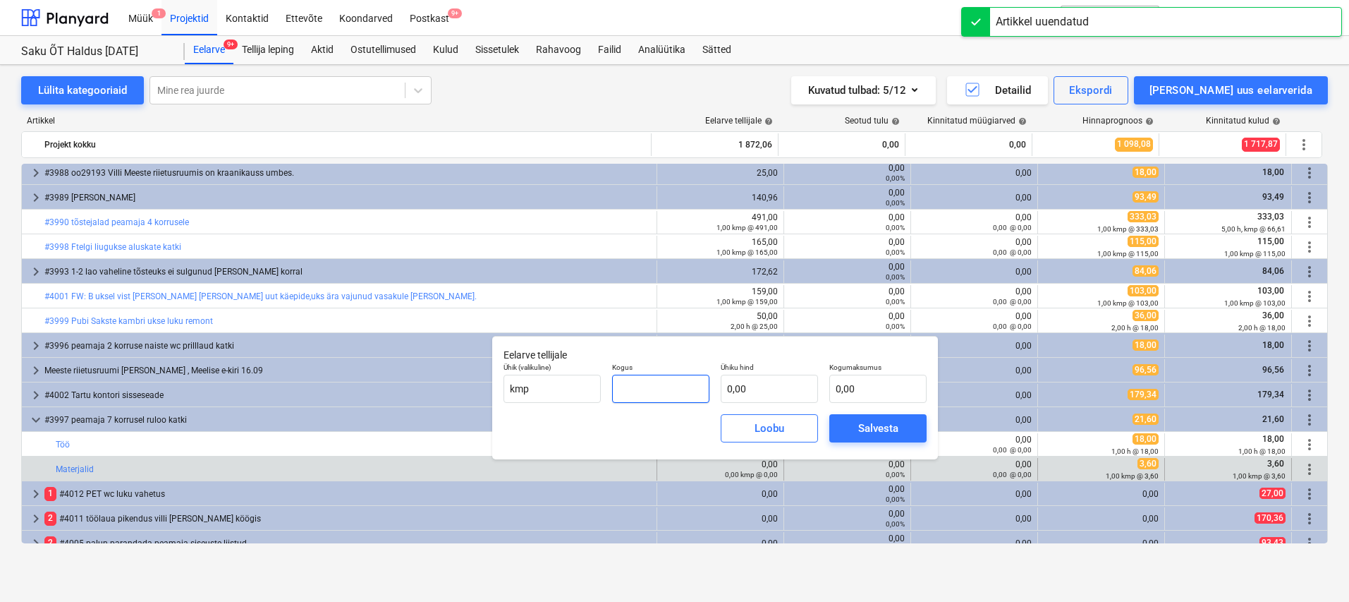
click at [689, 394] on input "text" at bounding box center [660, 389] width 97 height 28
click at [760, 387] on input "text" at bounding box center [769, 389] width 97 height 28
click at [846, 433] on span "Salvesta" at bounding box center [877, 428] width 63 height 18
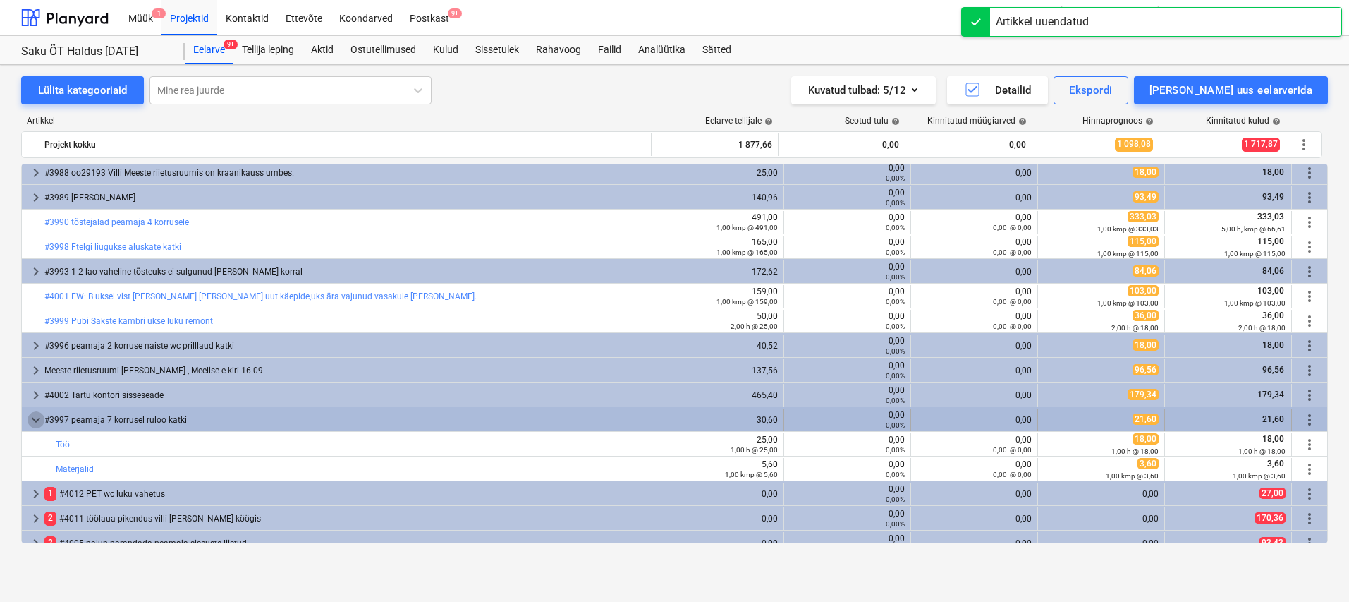
click at [40, 418] on span "keyboard_arrow_down" at bounding box center [36, 419] width 17 height 17
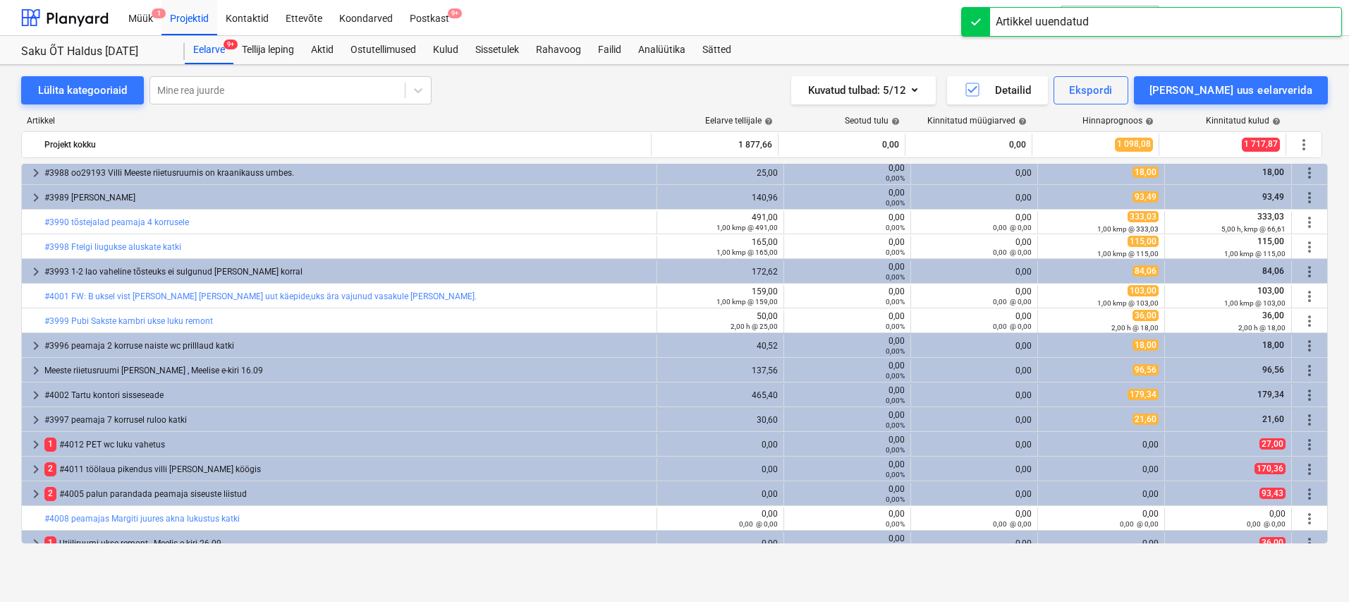
scroll to position [50, 0]
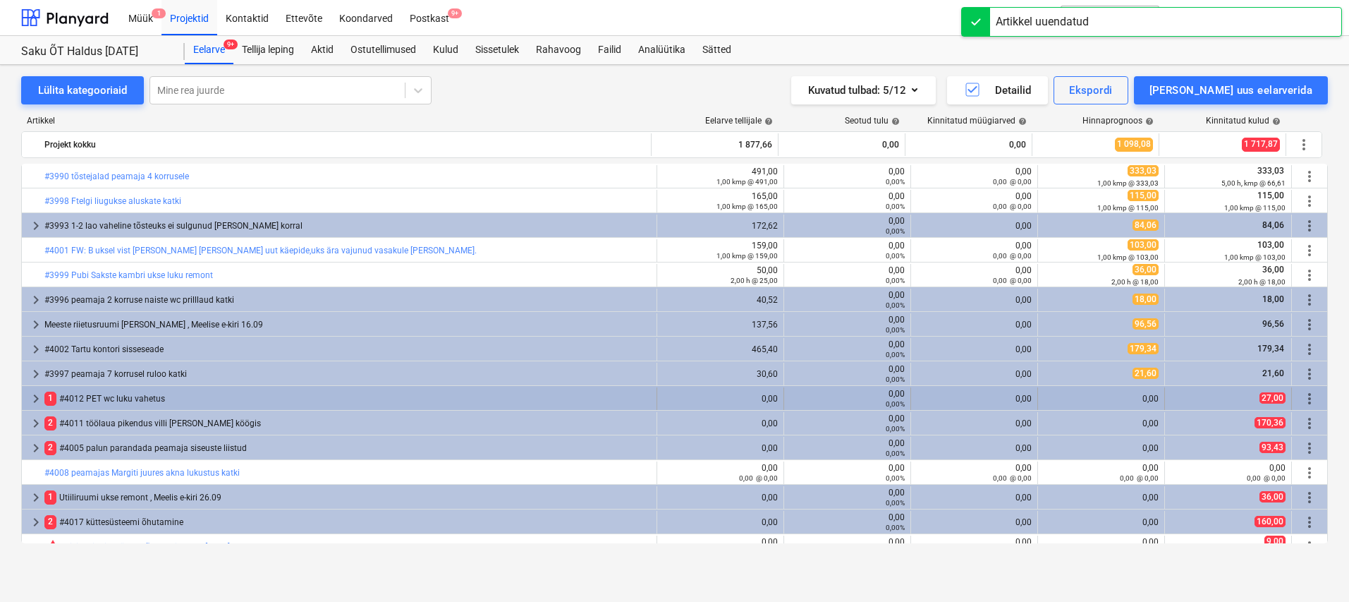
click at [40, 401] on span "keyboard_arrow_right" at bounding box center [36, 398] width 17 height 17
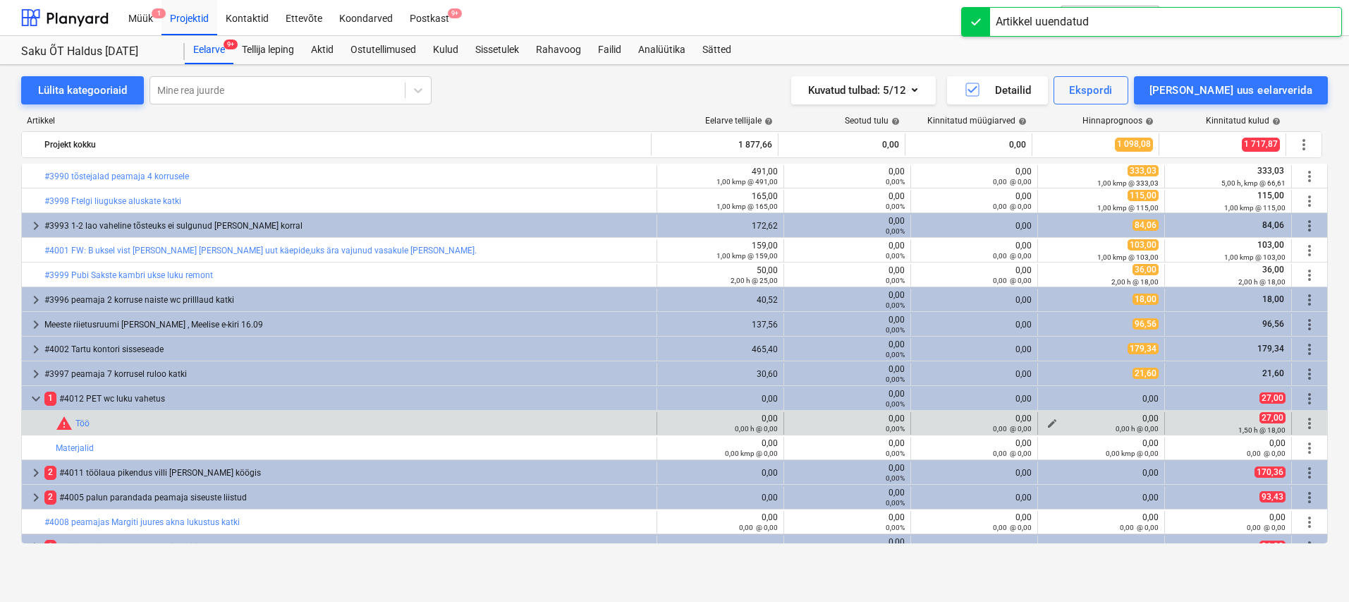
click at [1047, 420] on span "edit" at bounding box center [1052, 423] width 11 height 11
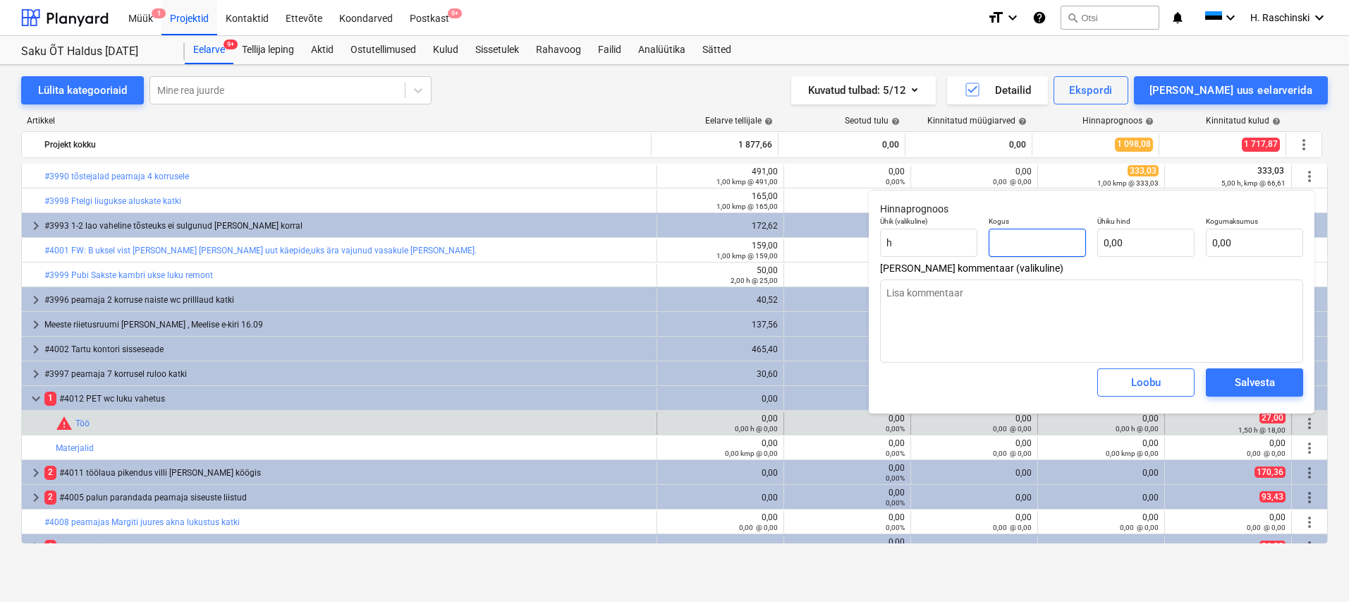
click at [1026, 242] on input "text" at bounding box center [1037, 243] width 97 height 28
click at [1235, 383] on div "Salvesta" at bounding box center [1255, 382] width 40 height 18
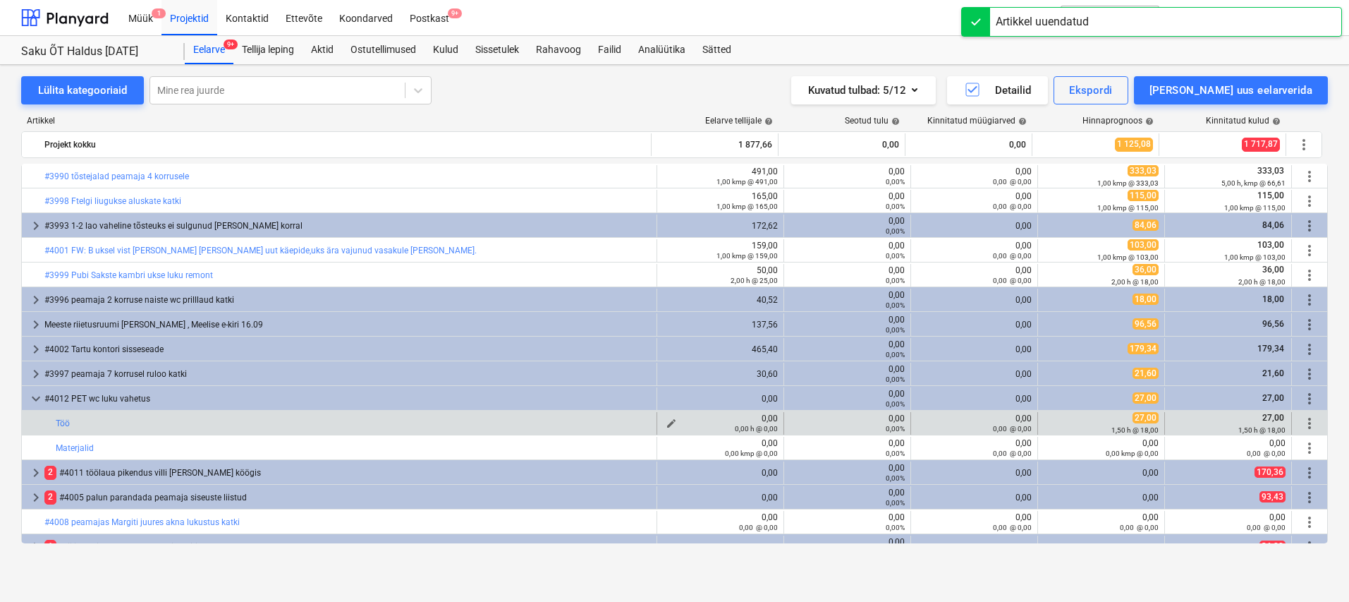
click at [669, 421] on span "edit" at bounding box center [671, 423] width 11 height 11
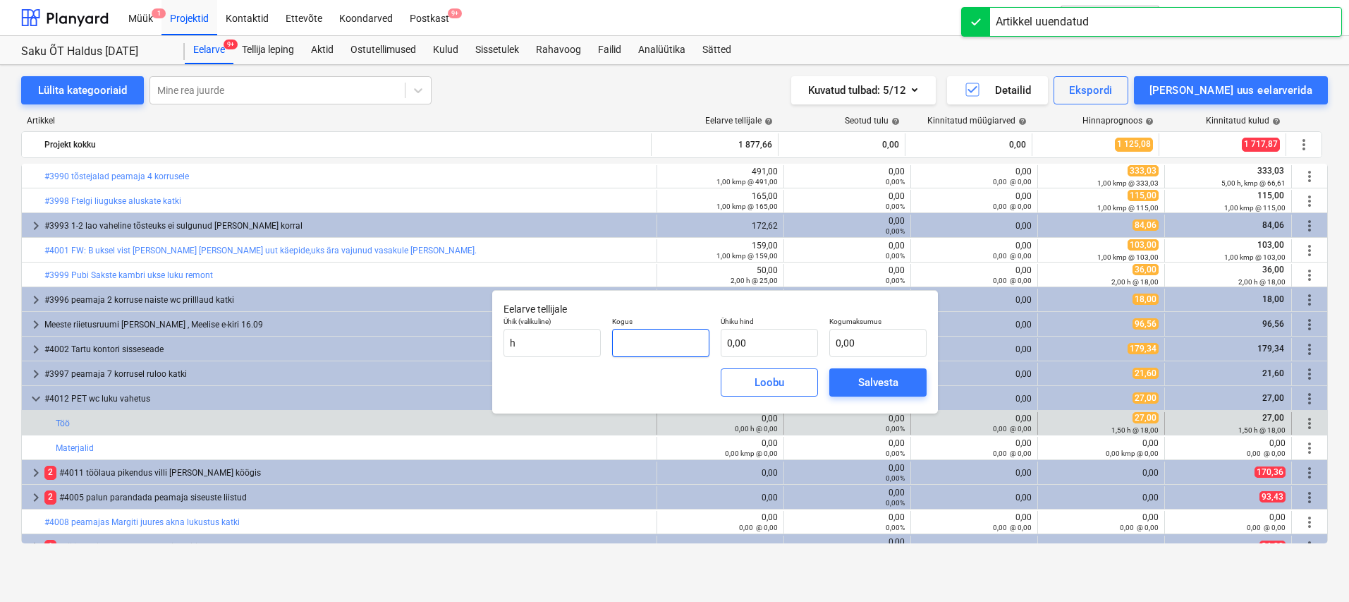
click at [691, 348] on input "text" at bounding box center [660, 343] width 97 height 28
click at [868, 376] on div "Salvesta" at bounding box center [878, 382] width 40 height 18
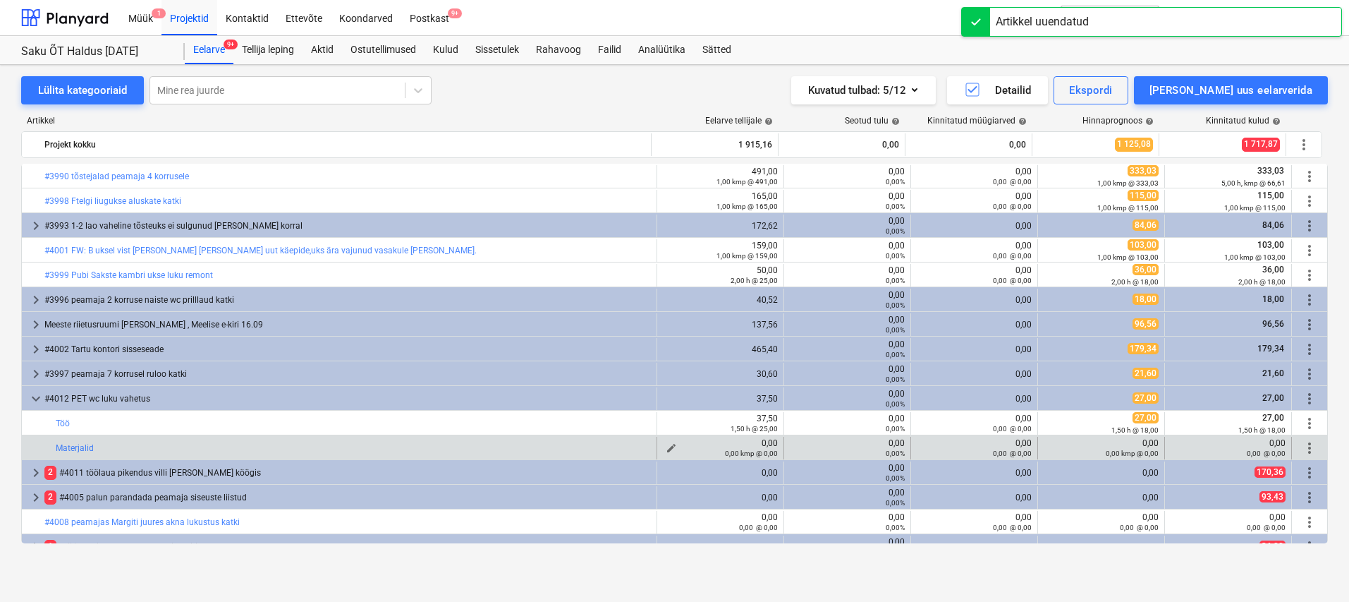
click at [671, 445] on span "edit" at bounding box center [671, 447] width 11 height 11
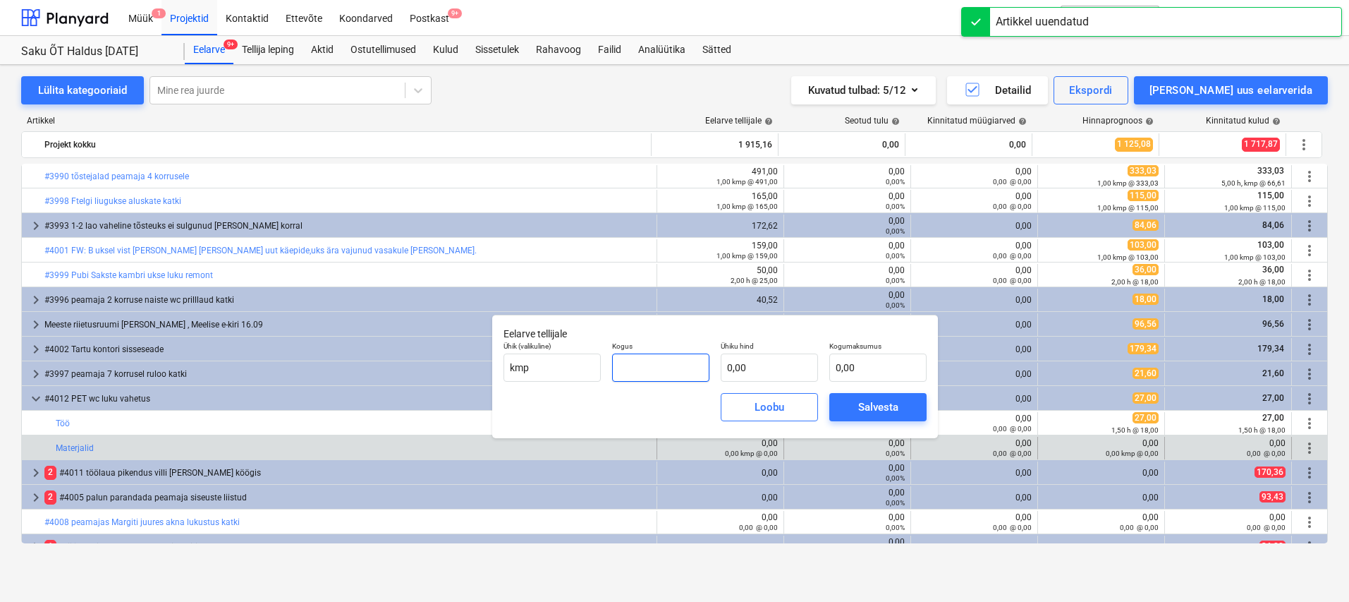
click at [677, 370] on input "text" at bounding box center [660, 367] width 97 height 28
click at [739, 369] on input "text" at bounding box center [769, 367] width 97 height 28
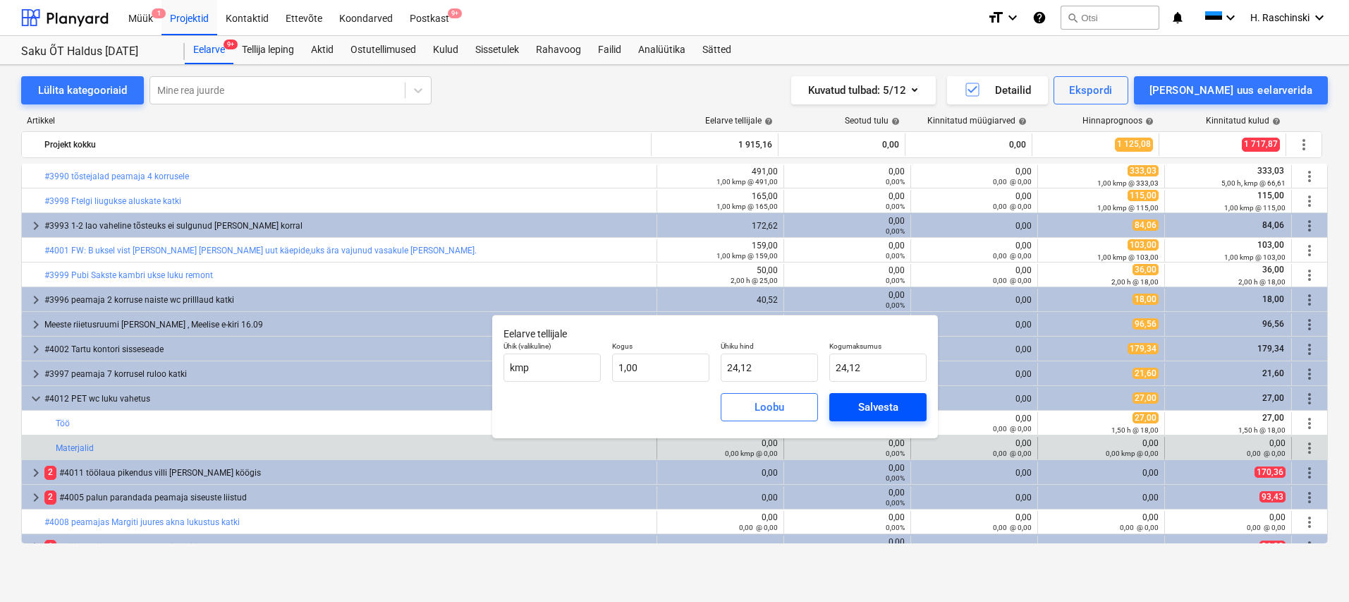
click at [880, 404] on div "Salvesta" at bounding box center [878, 407] width 40 height 18
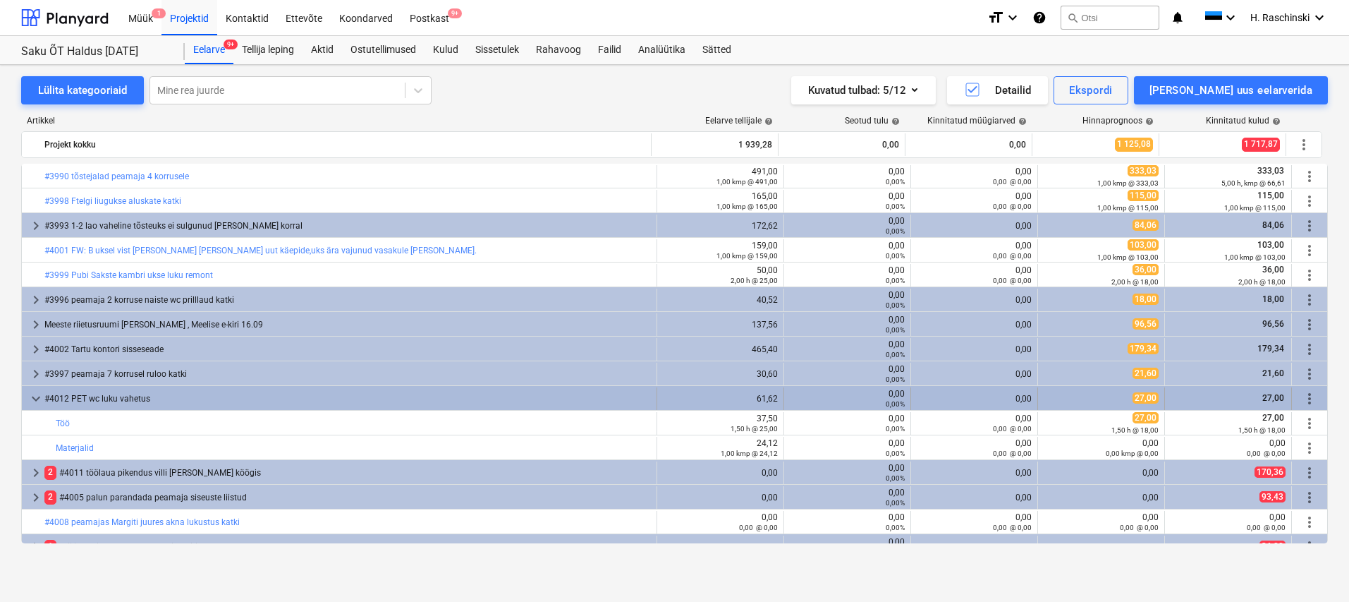
click at [33, 396] on span "keyboard_arrow_down" at bounding box center [36, 398] width 17 height 17
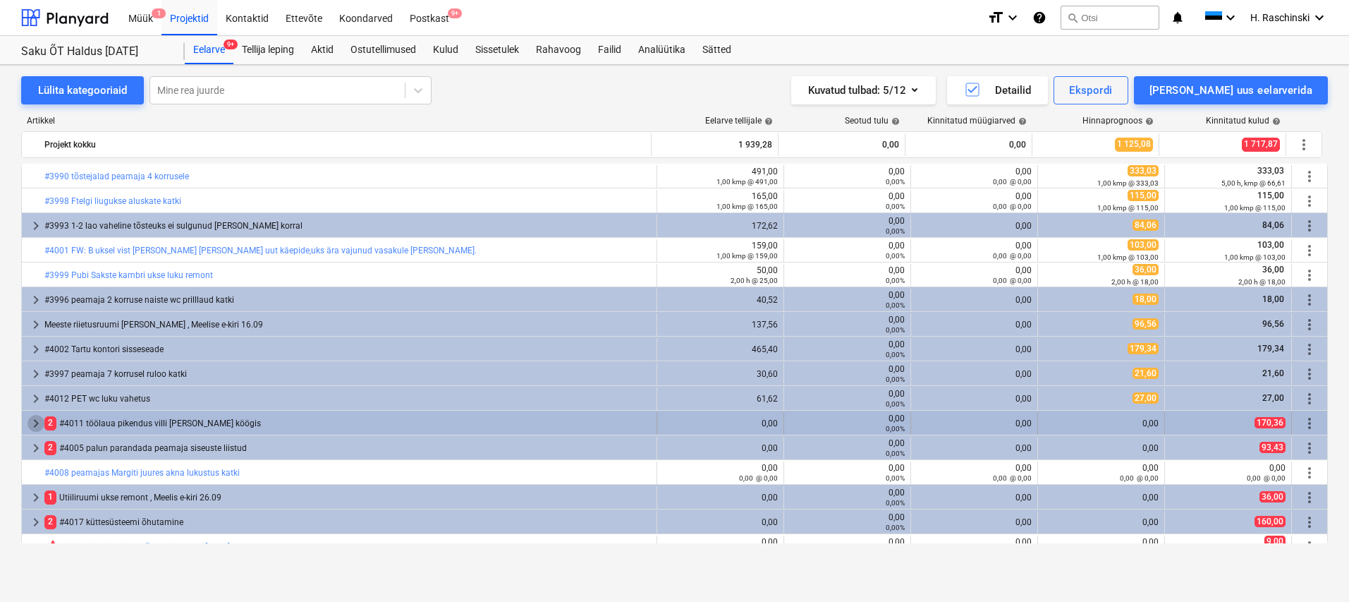
click at [35, 419] on span "keyboard_arrow_right" at bounding box center [36, 423] width 17 height 17
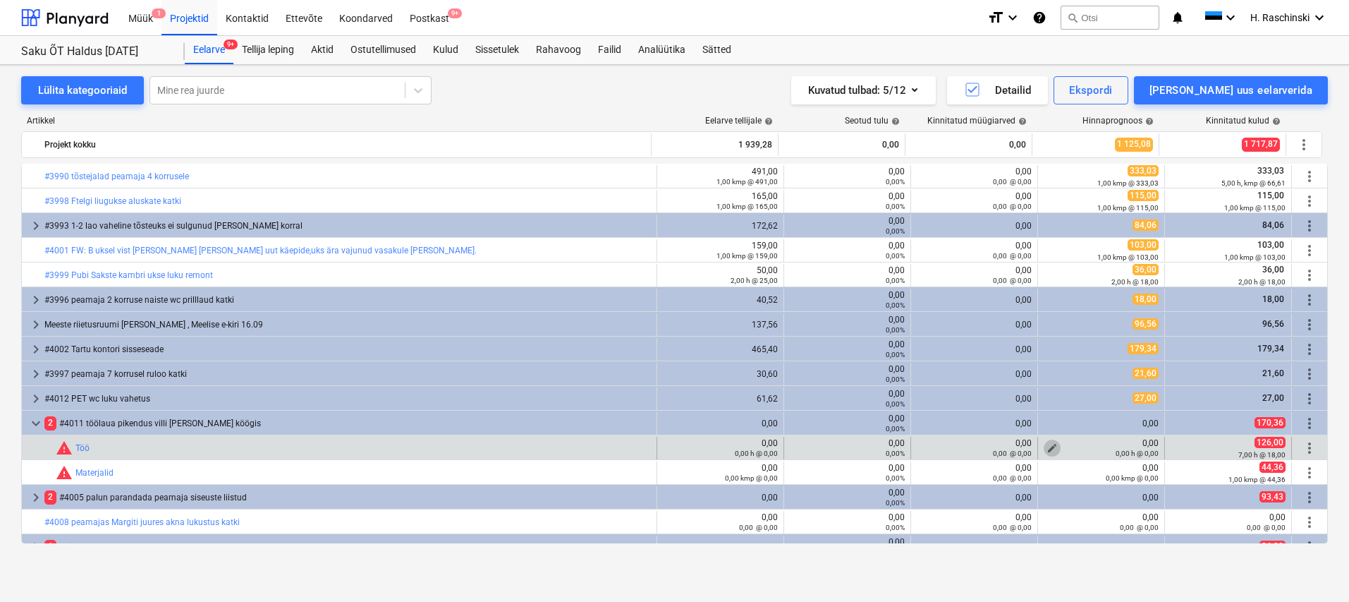
click at [1048, 445] on span "edit" at bounding box center [1052, 447] width 11 height 11
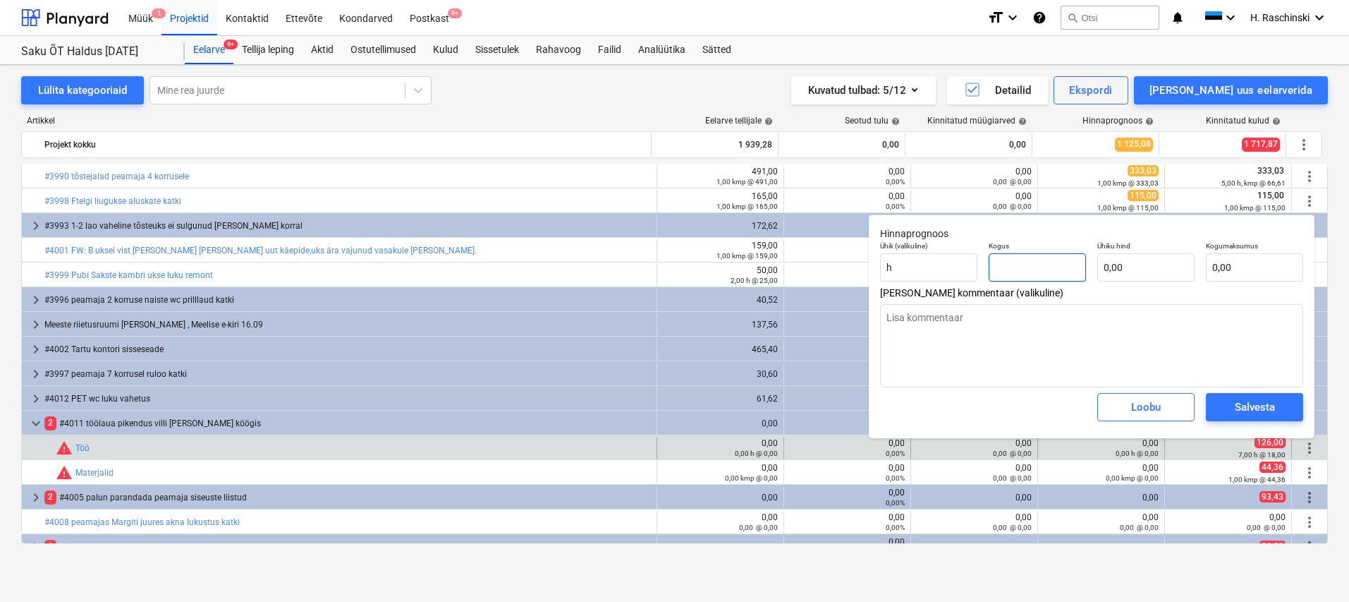
click at [1046, 269] on input "text" at bounding box center [1037, 267] width 97 height 28
click at [1250, 409] on div "Salvesta" at bounding box center [1255, 407] width 40 height 18
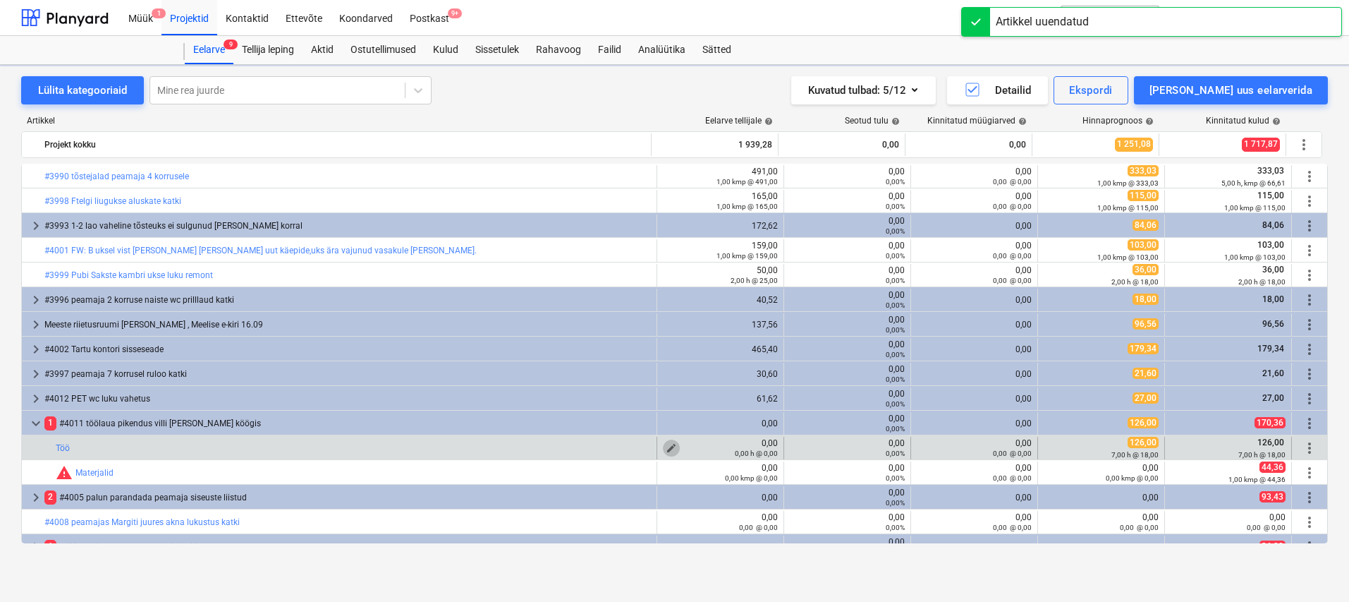
click at [669, 445] on span "edit" at bounding box center [671, 447] width 11 height 11
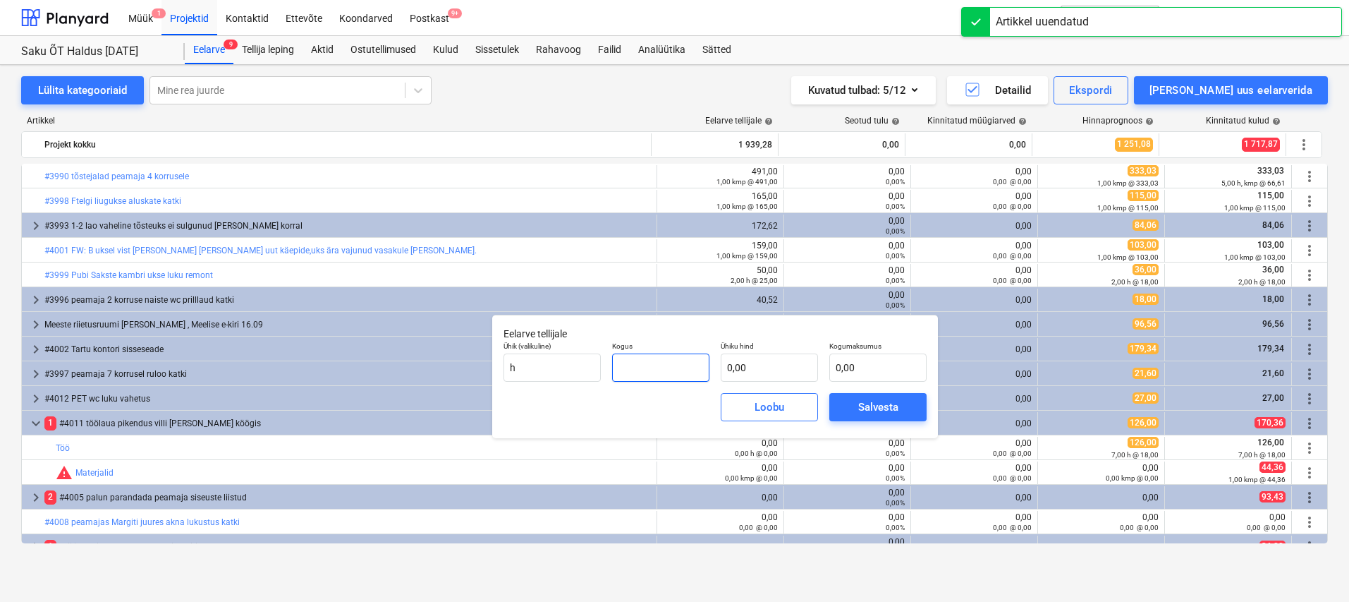
click at [703, 365] on input "text" at bounding box center [660, 367] width 97 height 28
click at [888, 401] on div "Salvesta" at bounding box center [878, 407] width 40 height 18
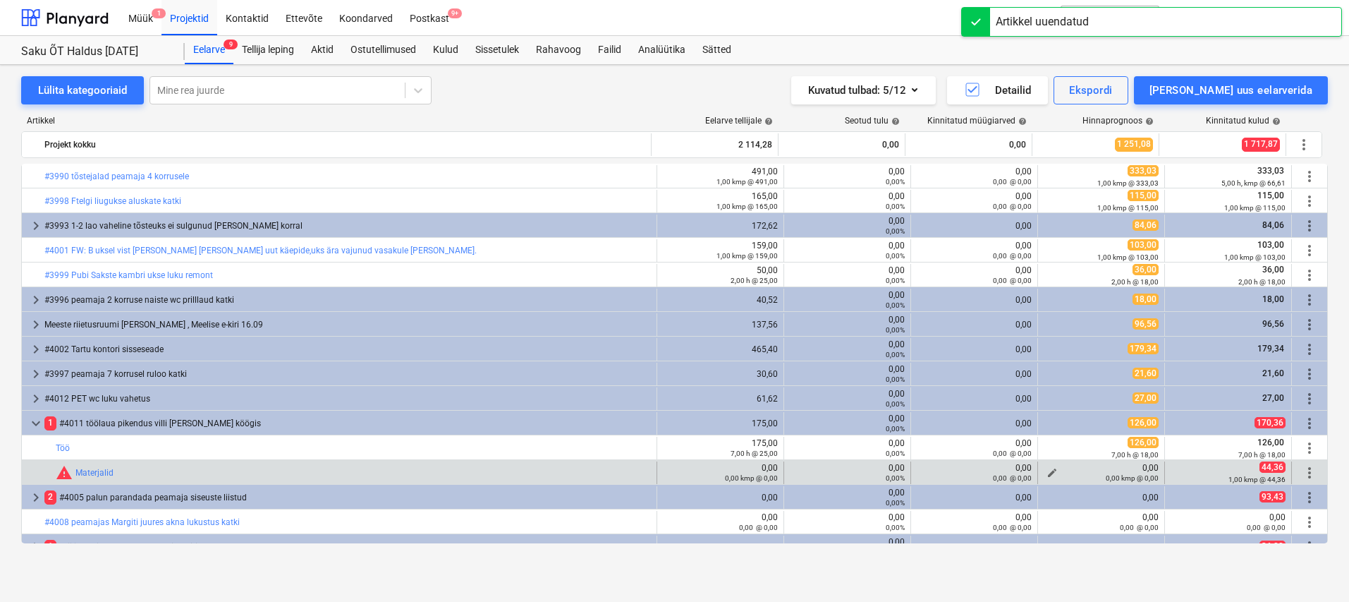
click at [1047, 469] on span "edit" at bounding box center [1052, 472] width 11 height 11
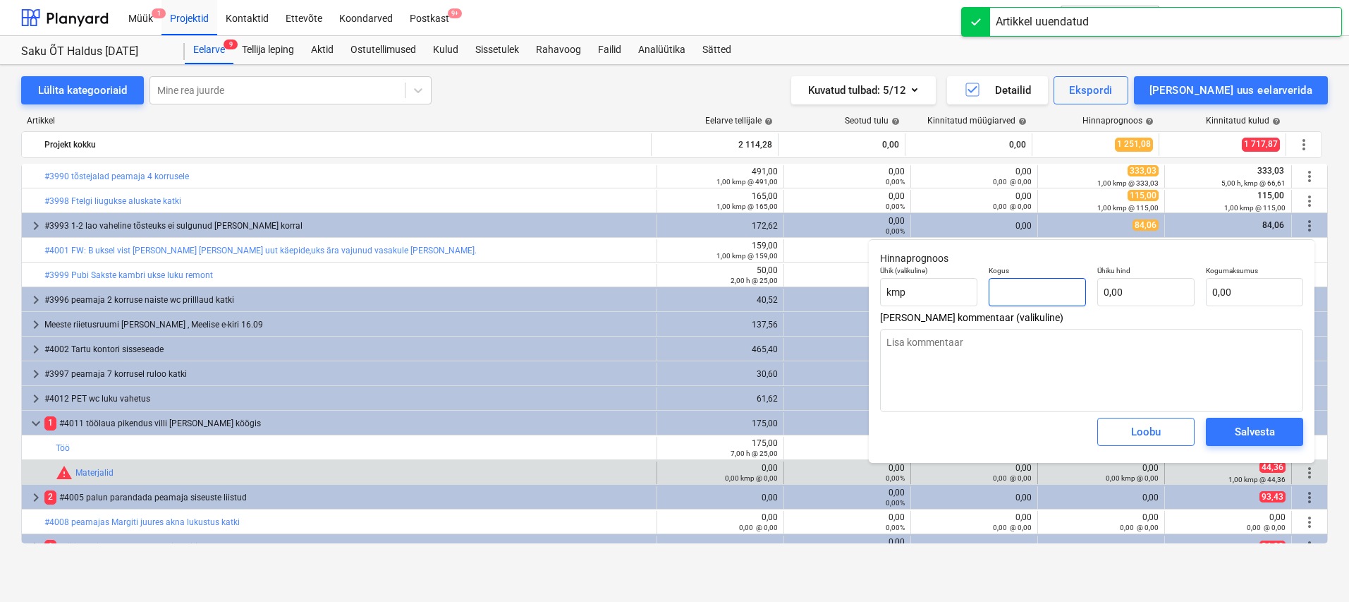
click at [1035, 297] on input "text" at bounding box center [1037, 292] width 97 height 28
click at [1124, 289] on input "text" at bounding box center [1146, 292] width 97 height 28
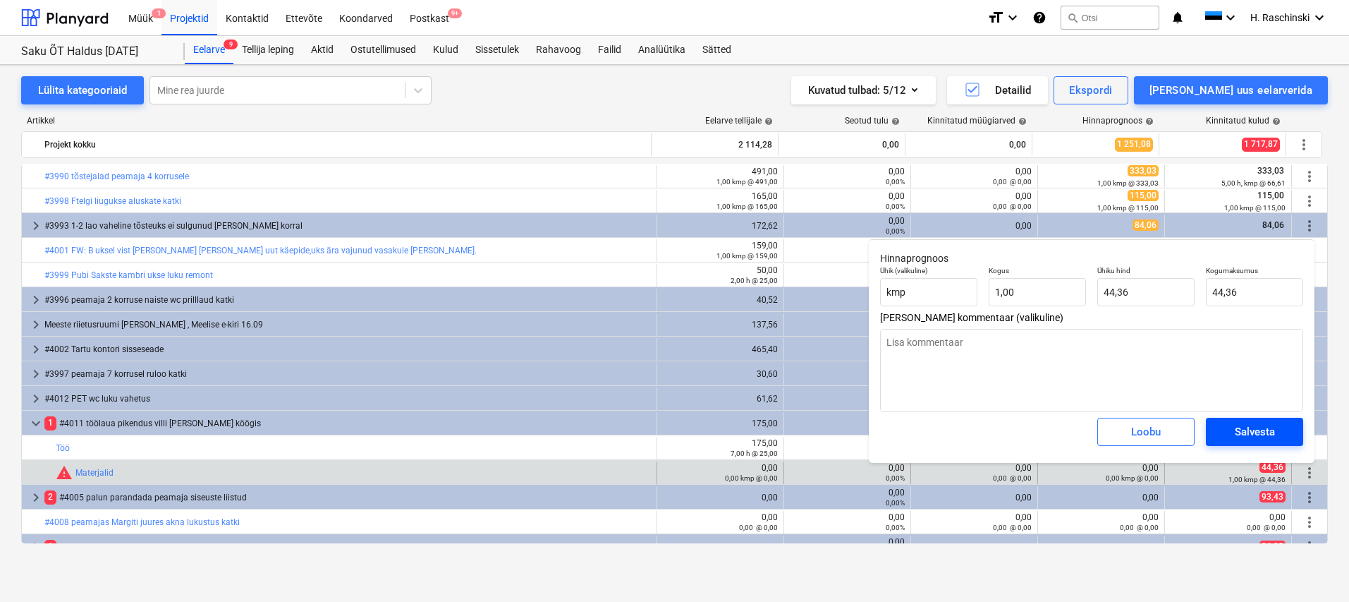
click at [1261, 440] on div "Salvesta" at bounding box center [1255, 432] width 40 height 18
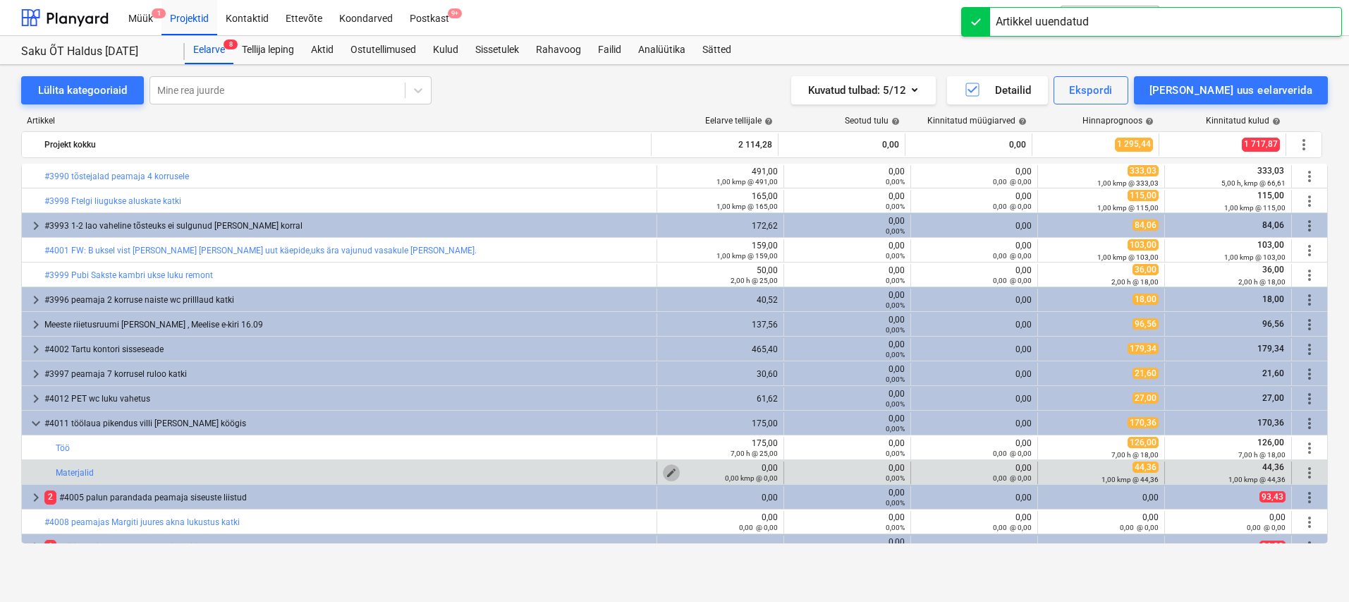
click at [672, 471] on span "edit" at bounding box center [671, 472] width 11 height 11
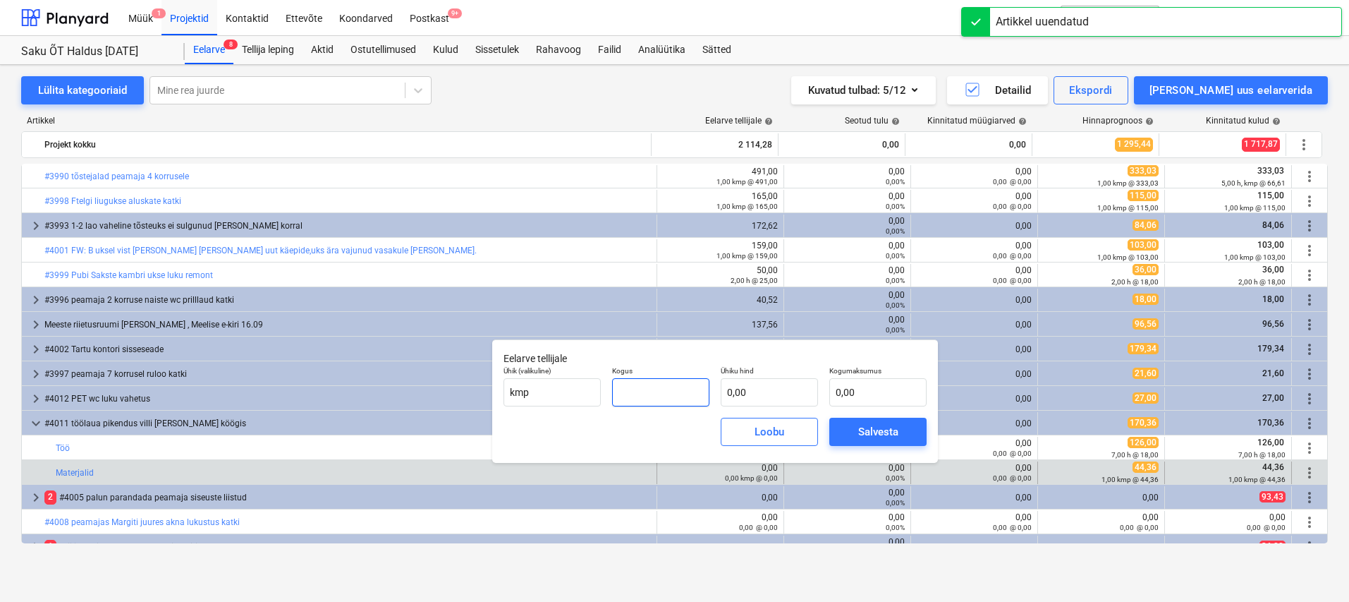
click at [660, 398] on input "text" at bounding box center [660, 392] width 97 height 28
click at [724, 393] on input "text" at bounding box center [769, 392] width 97 height 28
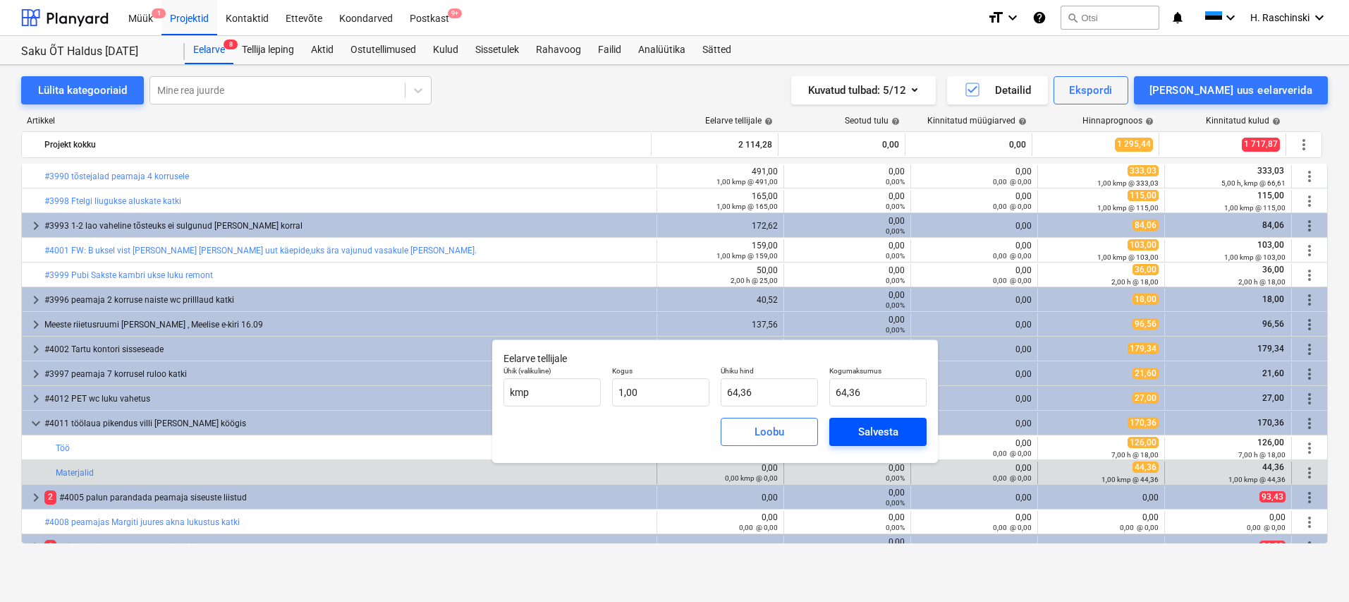
click at [859, 429] on div "Salvesta" at bounding box center [878, 432] width 40 height 18
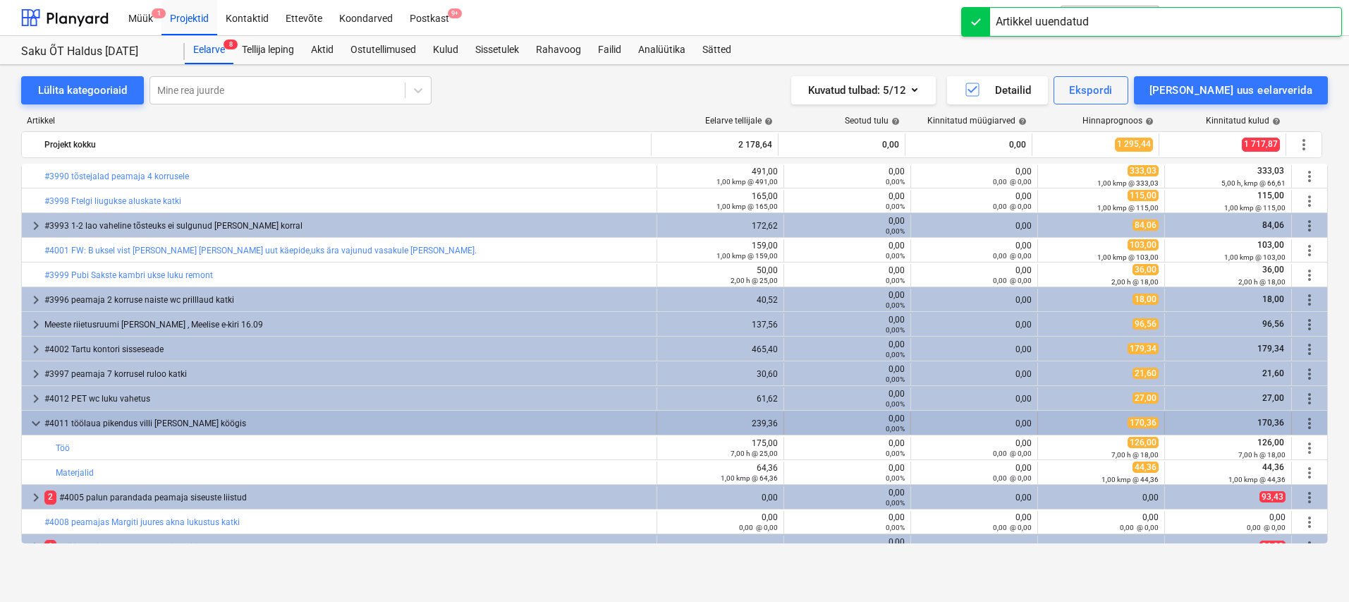
click at [28, 419] on span "keyboard_arrow_down" at bounding box center [36, 423] width 17 height 17
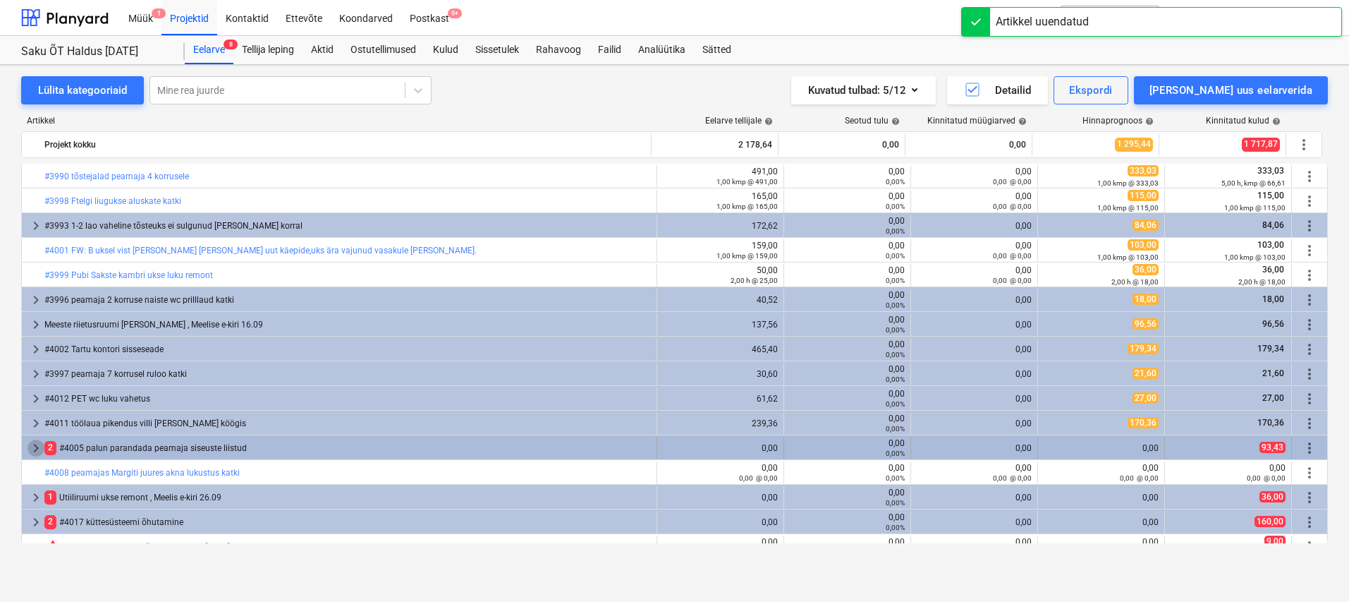
click at [40, 447] on span "keyboard_arrow_right" at bounding box center [36, 447] width 17 height 17
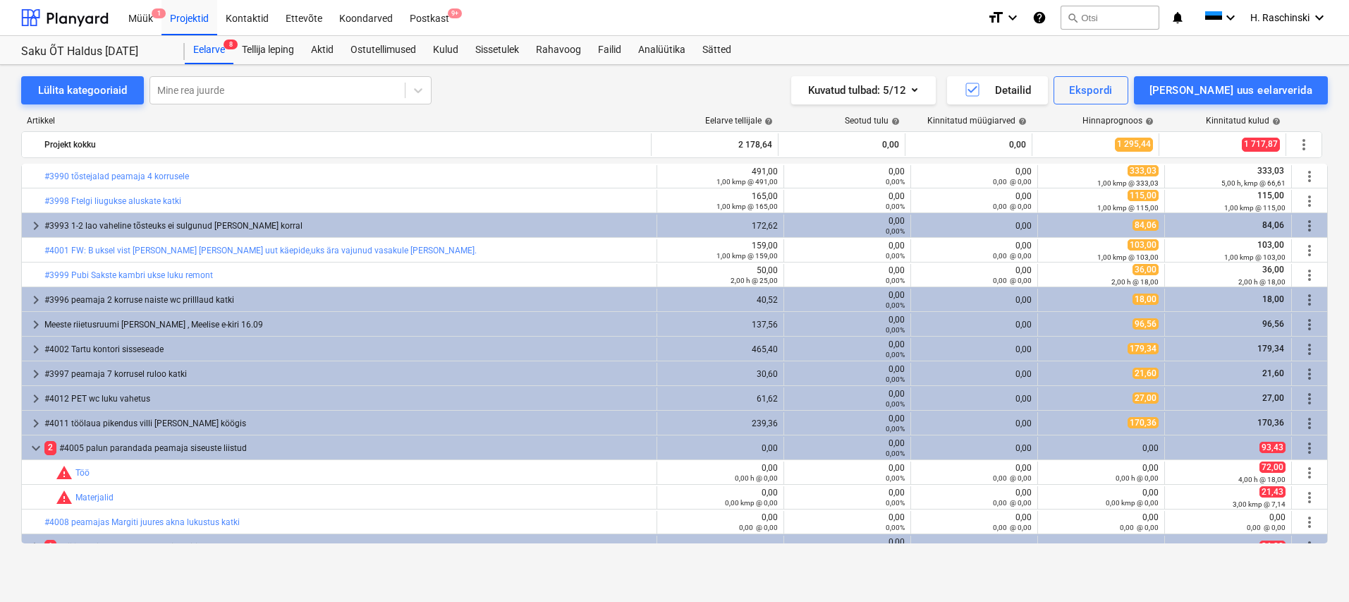
scroll to position [164, 0]
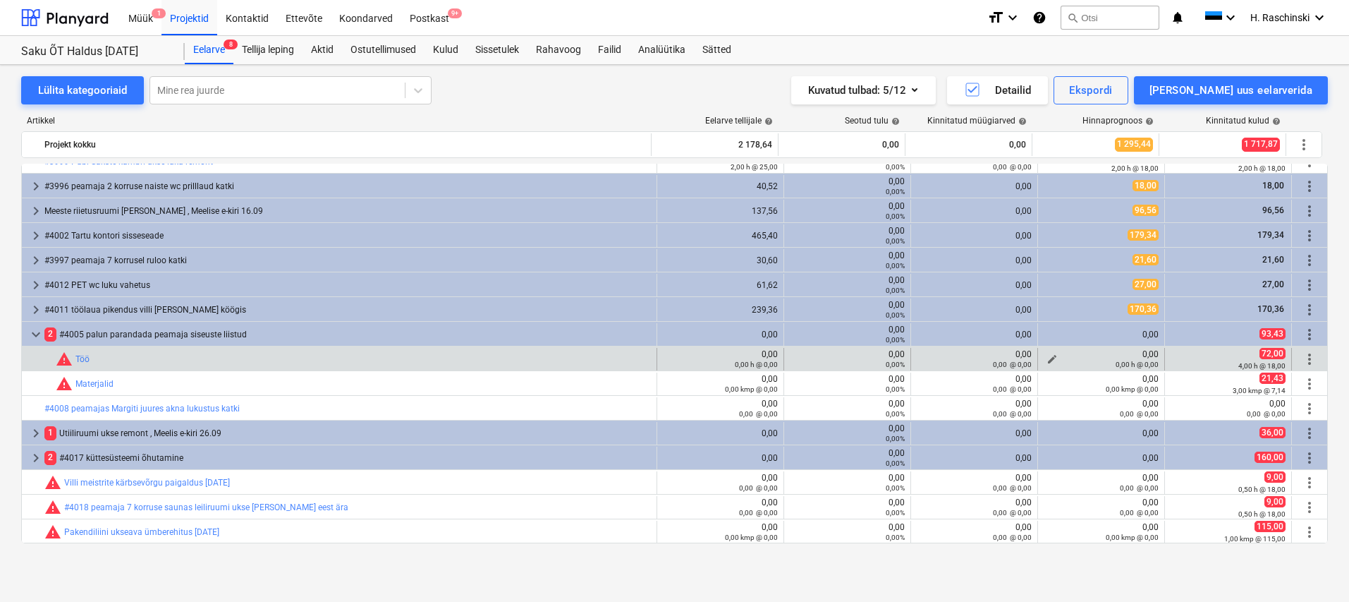
click at [1047, 354] on span "edit" at bounding box center [1052, 358] width 11 height 11
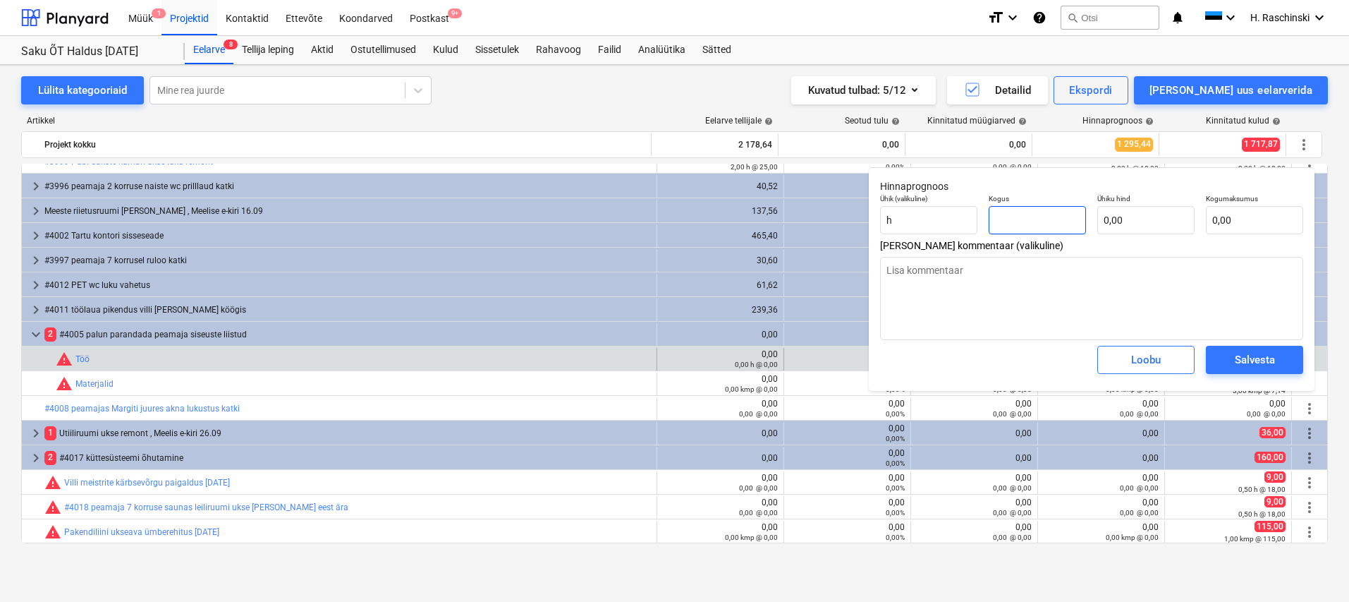
click at [1031, 221] on input "text" at bounding box center [1037, 220] width 97 height 28
click at [1252, 370] on button "Salvesta" at bounding box center [1254, 360] width 97 height 28
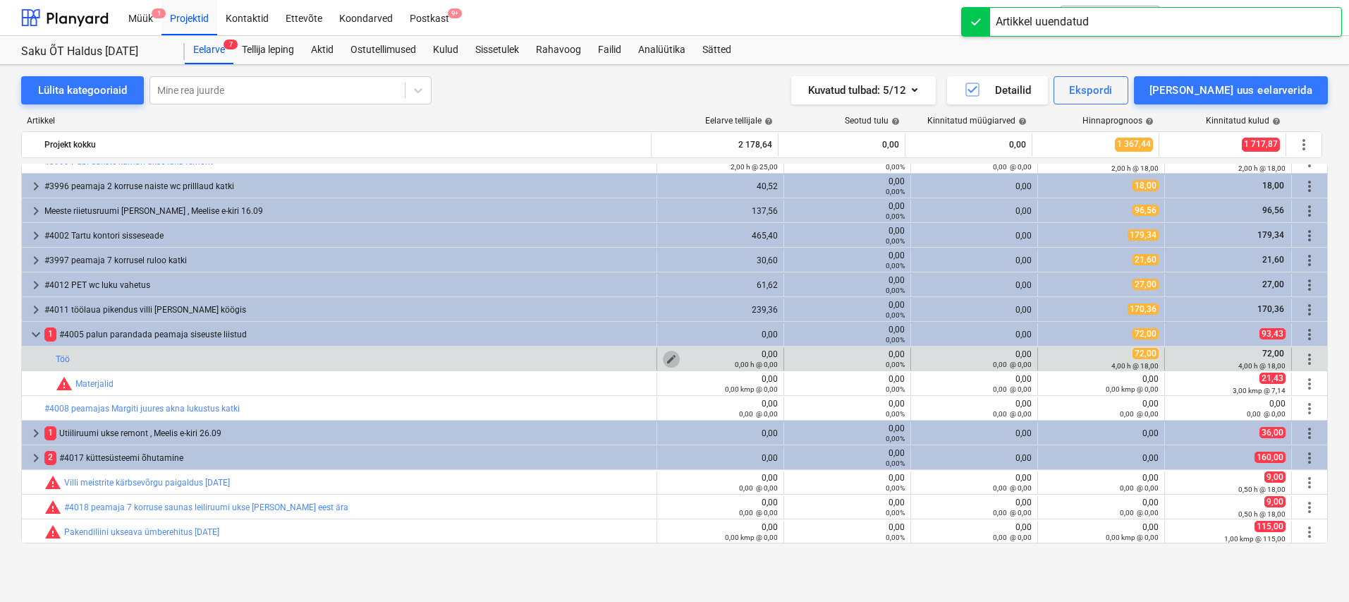
click at [668, 358] on span "edit" at bounding box center [671, 358] width 11 height 11
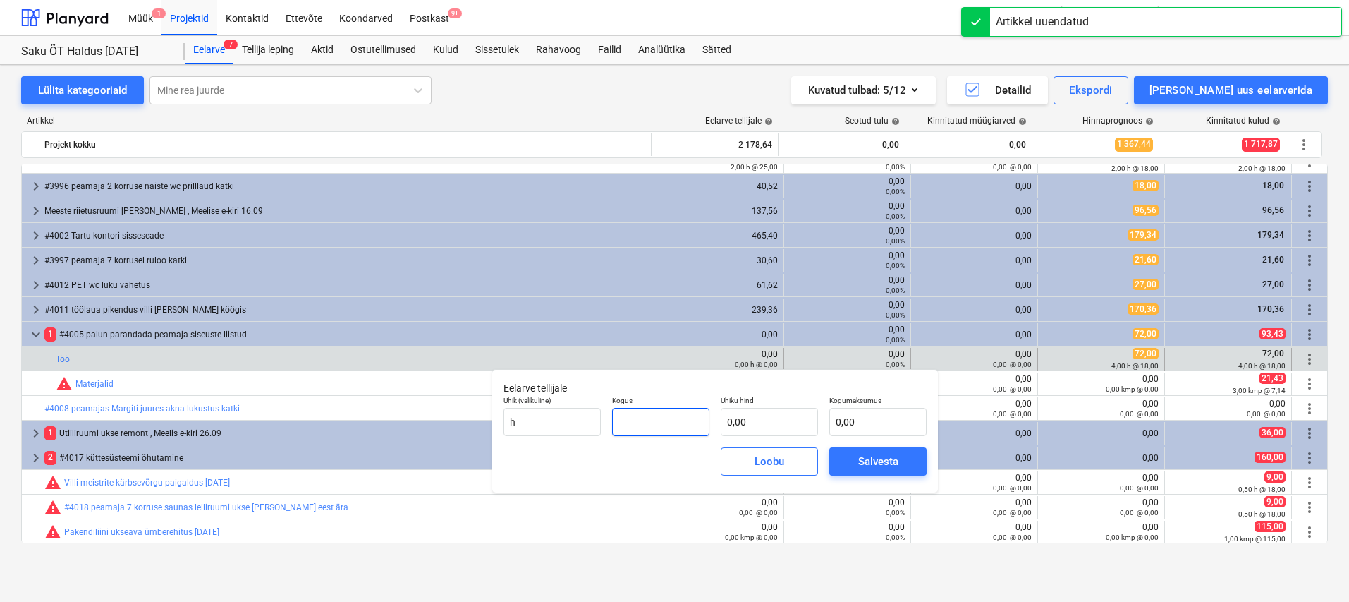
click at [679, 413] on input "text" at bounding box center [660, 422] width 97 height 28
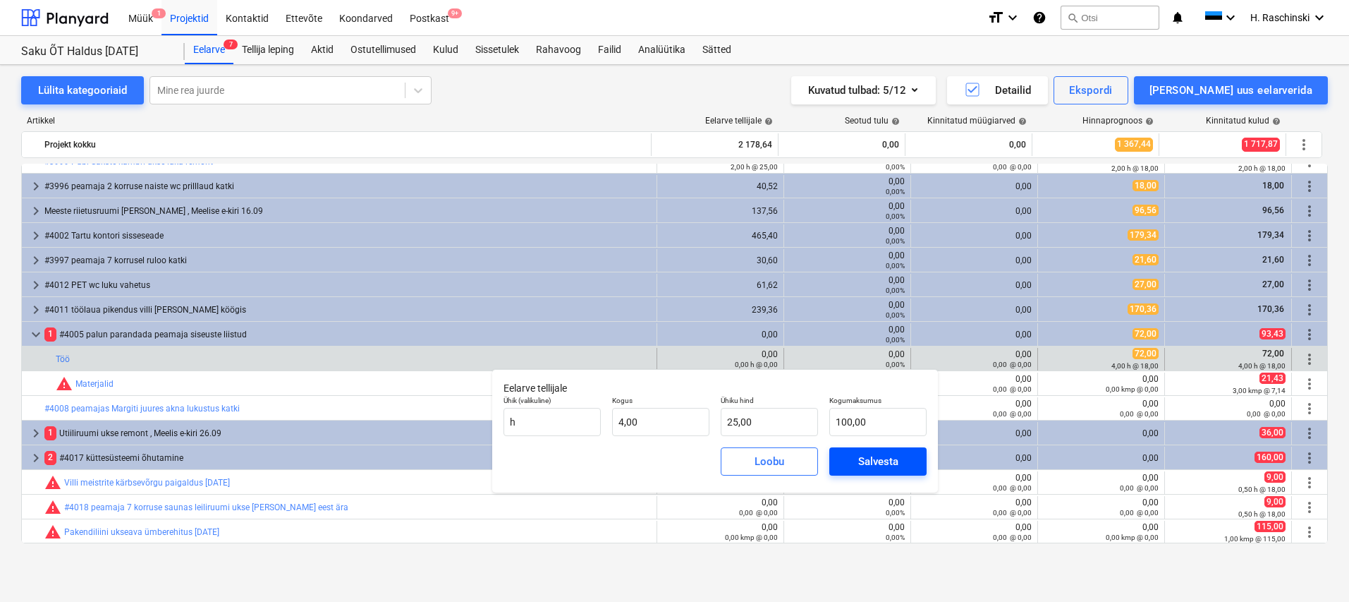
click at [871, 465] on div "Salvesta" at bounding box center [878, 461] width 40 height 18
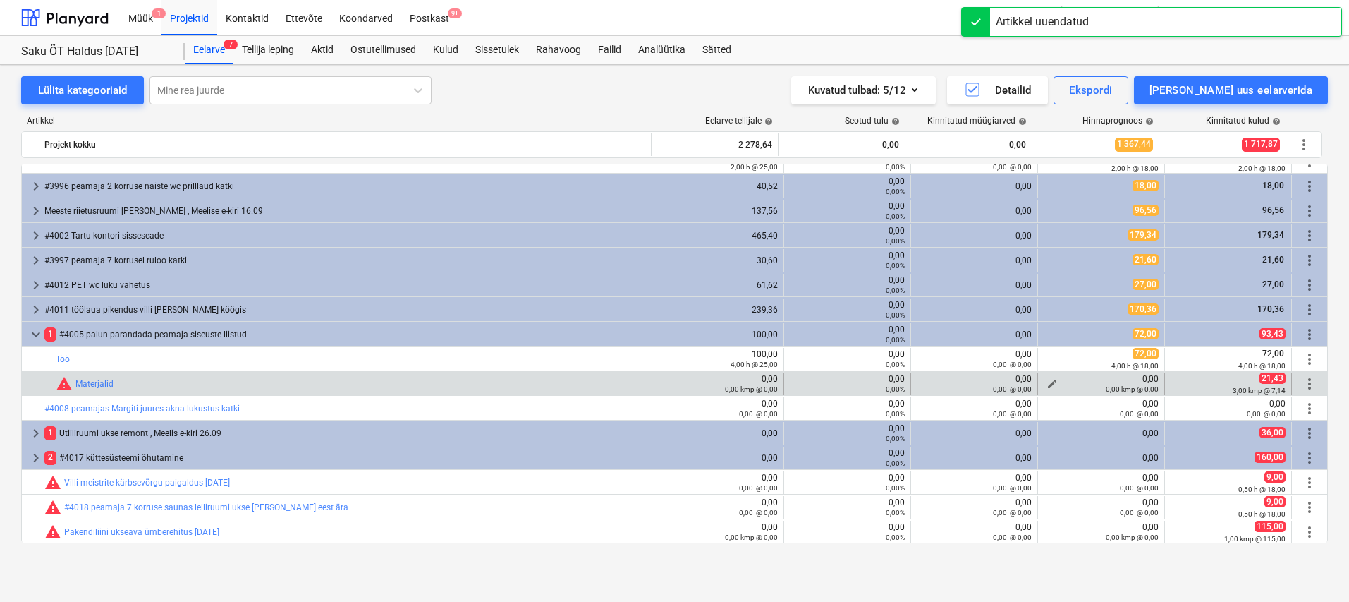
click at [1047, 381] on span "edit" at bounding box center [1052, 383] width 11 height 11
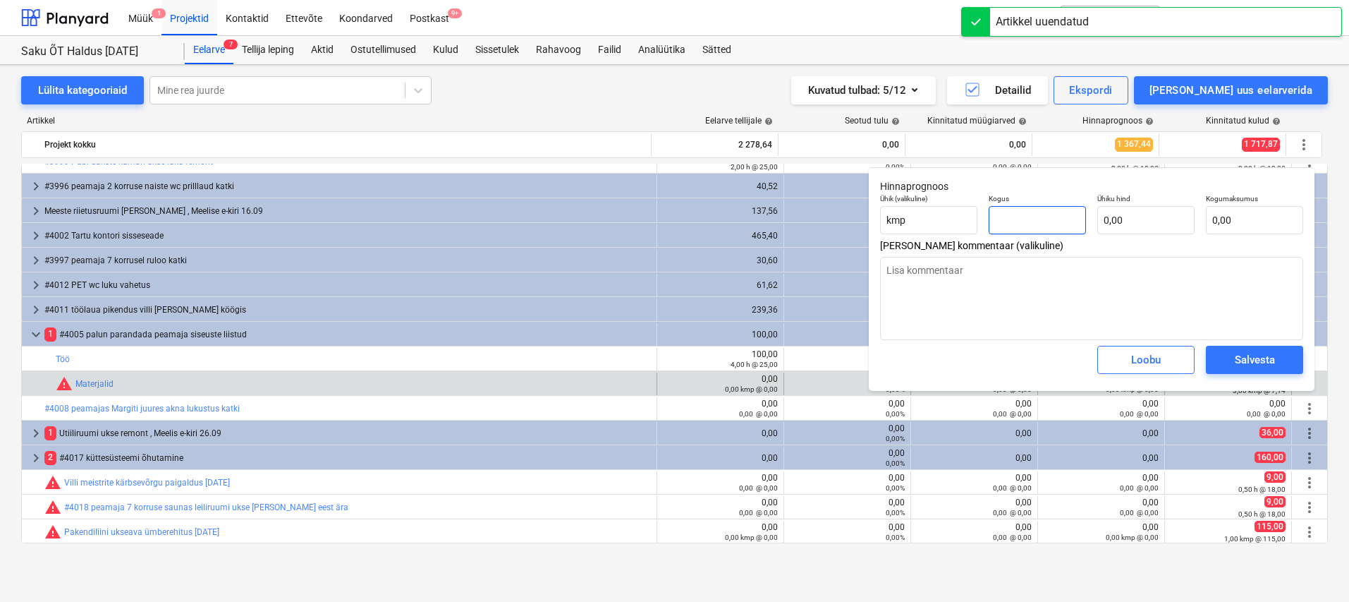
click at [1033, 216] on input "text" at bounding box center [1037, 220] width 97 height 28
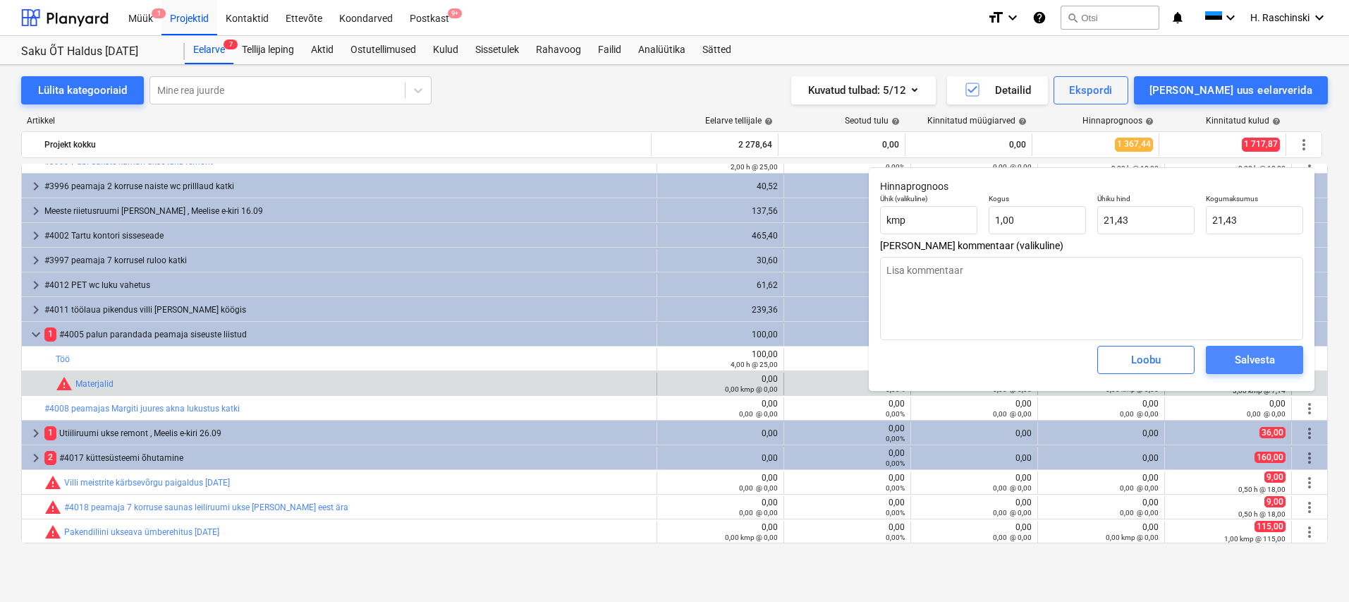
click at [1246, 360] on div "Salvesta" at bounding box center [1255, 360] width 40 height 18
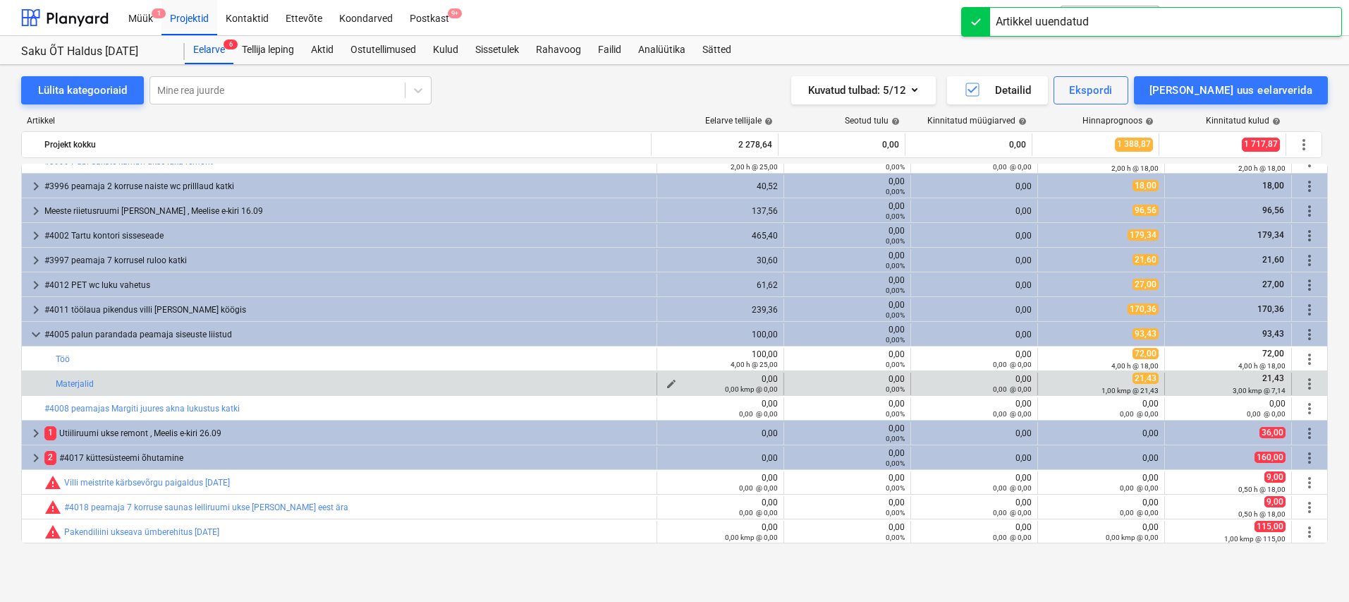
click at [672, 380] on button "edit" at bounding box center [671, 383] width 17 height 17
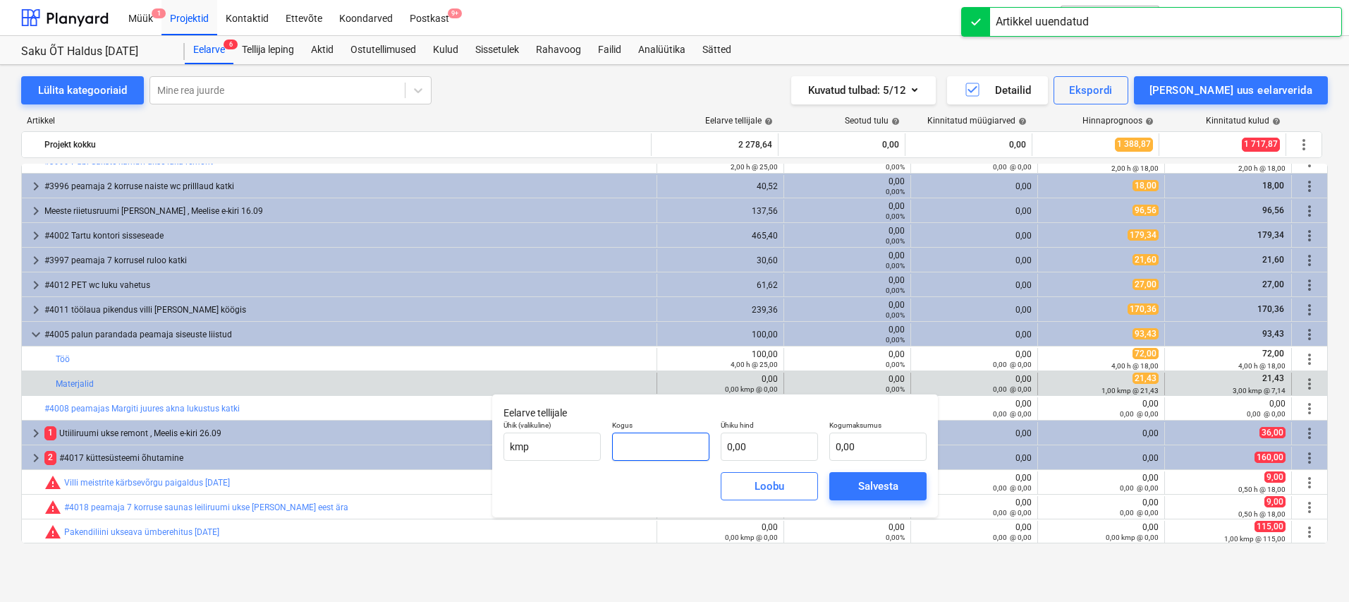
click at [677, 440] on input "text" at bounding box center [660, 446] width 97 height 28
click at [738, 441] on input "text" at bounding box center [769, 446] width 97 height 28
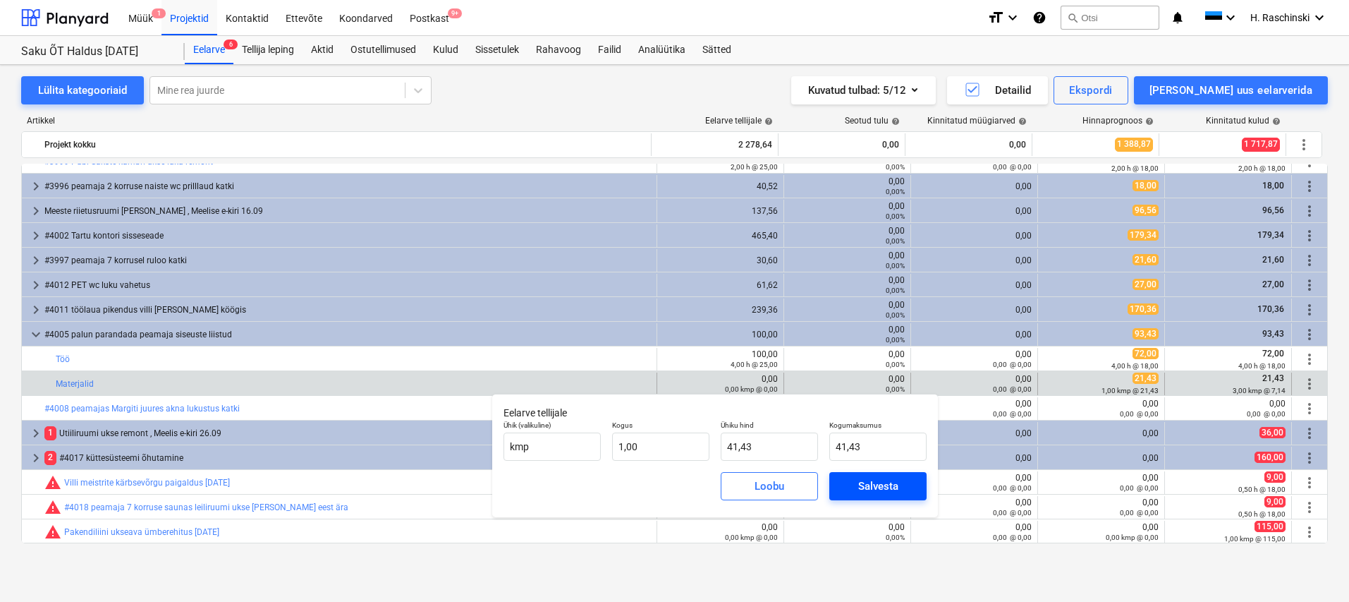
click at [863, 487] on div "Salvesta" at bounding box center [878, 486] width 40 height 18
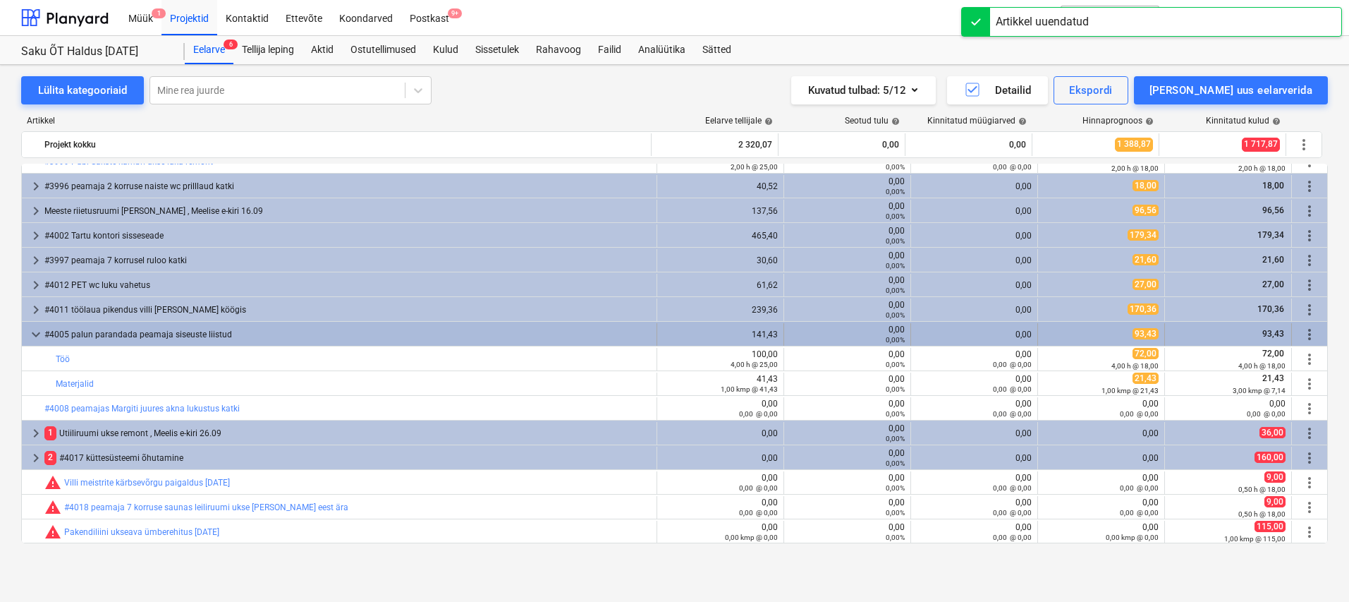
click at [37, 332] on span "keyboard_arrow_down" at bounding box center [36, 334] width 17 height 17
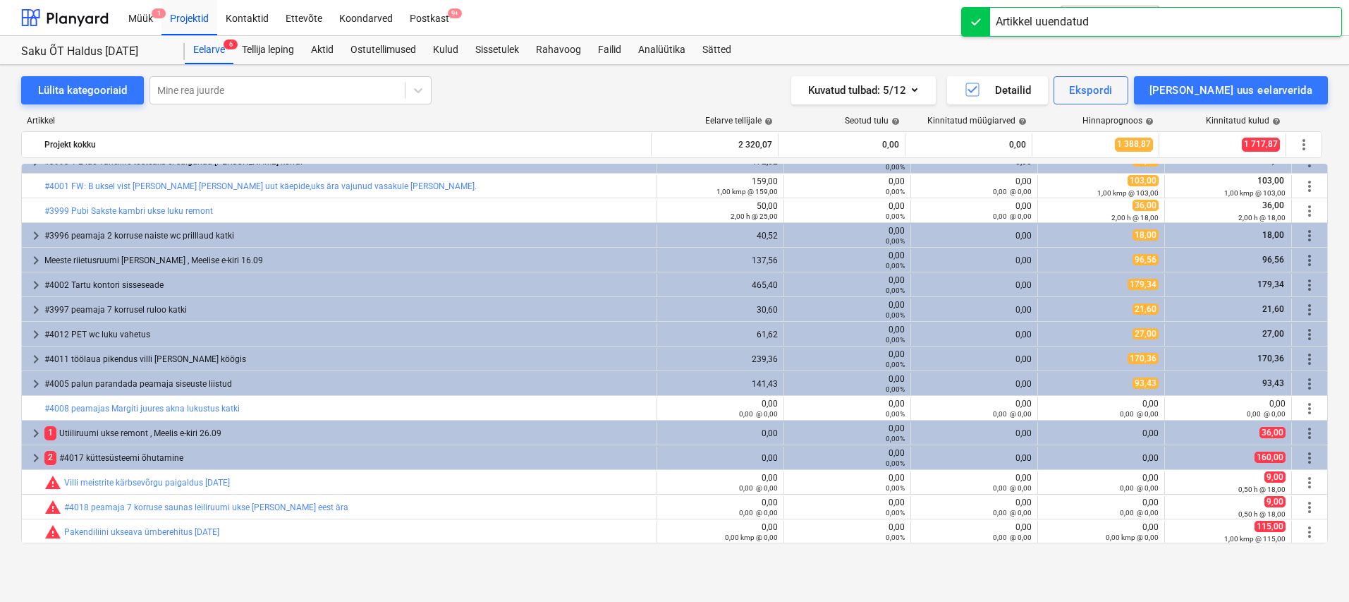
scroll to position [114, 0]
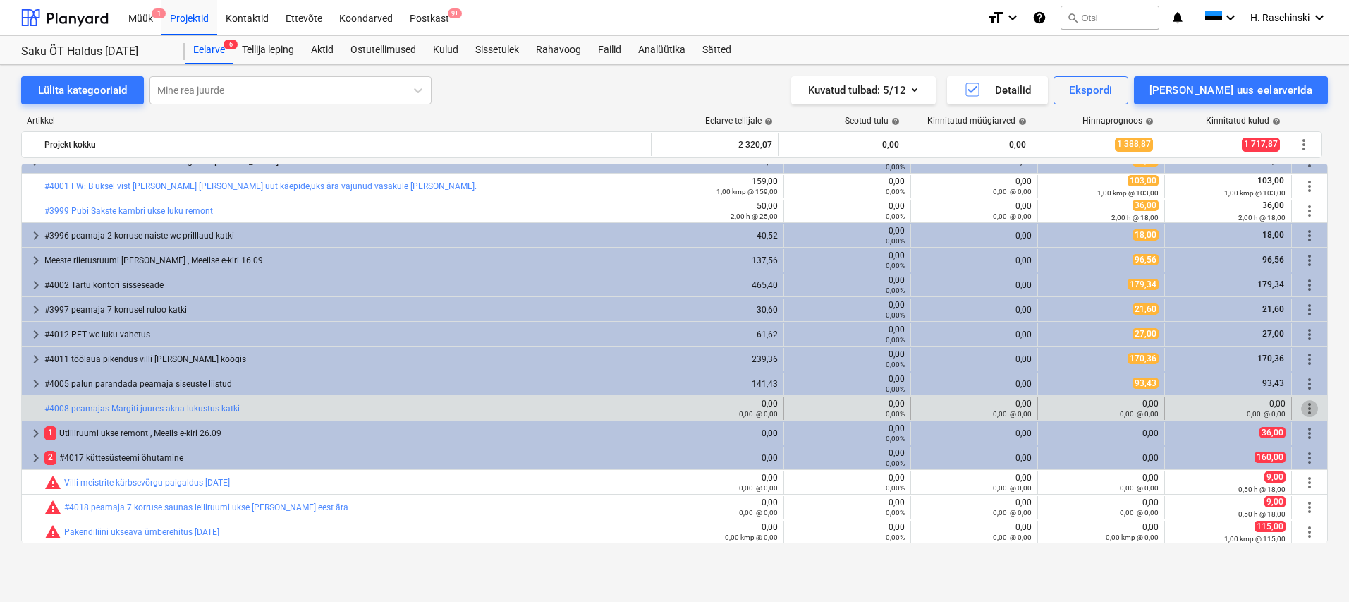
click at [1303, 408] on span "more_vert" at bounding box center [1309, 408] width 17 height 17
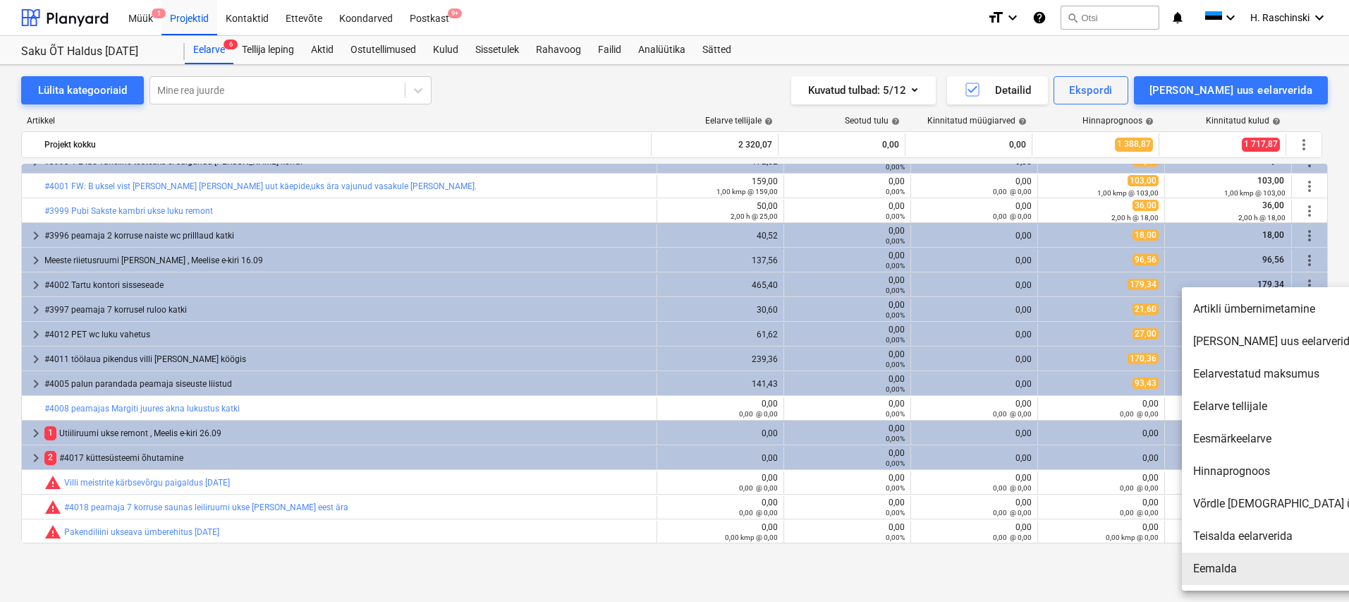
click at [1210, 563] on li "Eemalda" at bounding box center [1303, 568] width 243 height 32
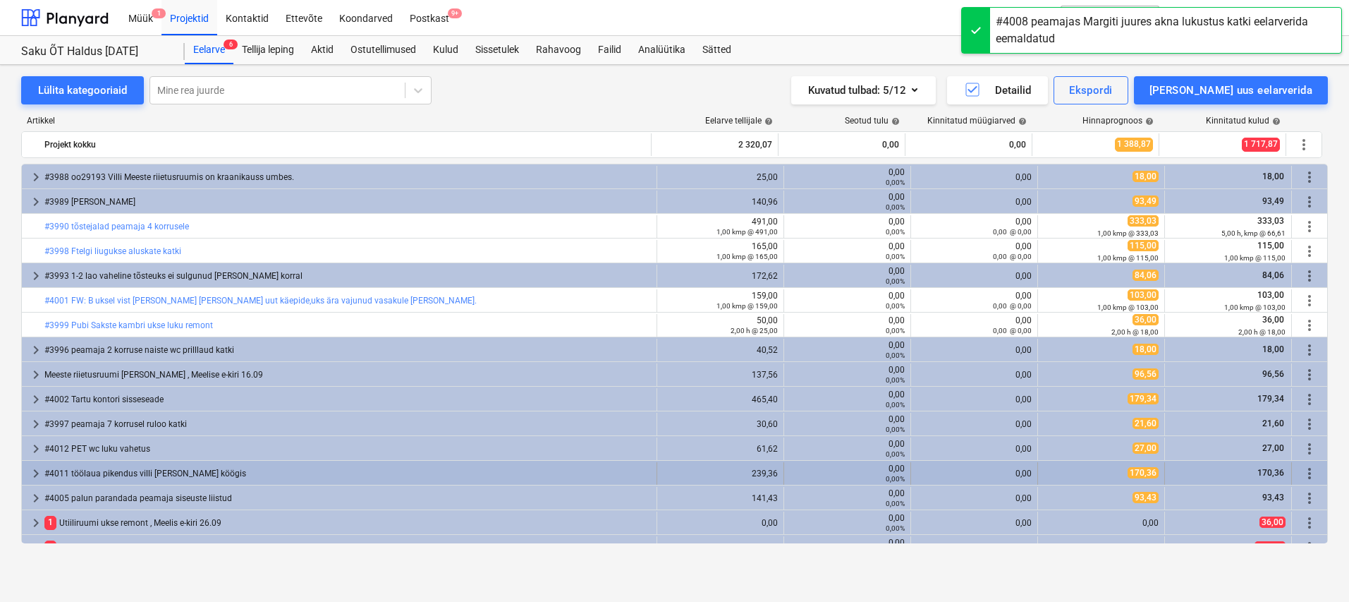
scroll to position [90, 0]
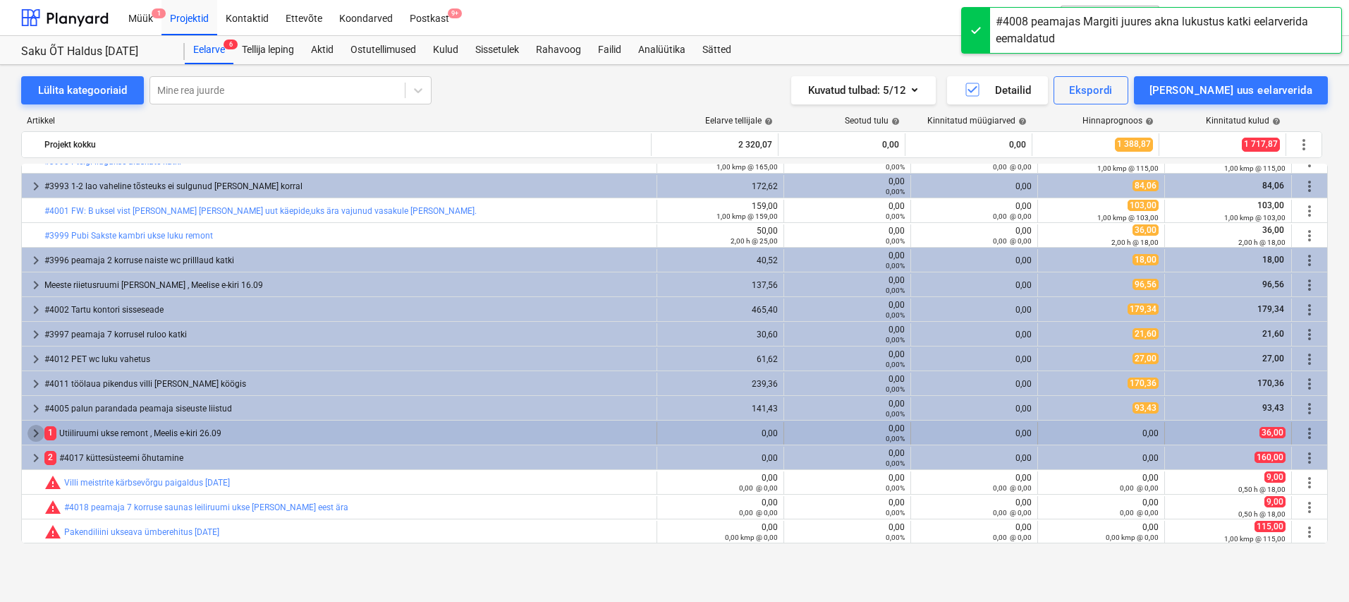
click at [39, 431] on span "keyboard_arrow_right" at bounding box center [36, 433] width 17 height 17
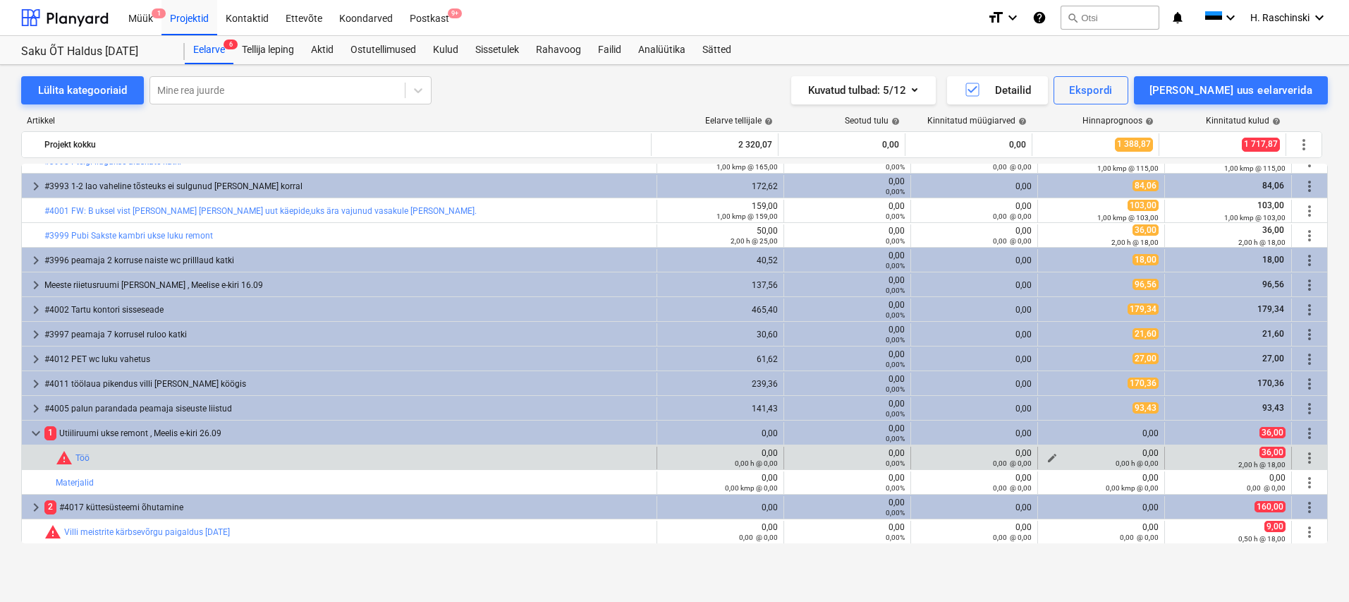
click at [1050, 456] on span "edit" at bounding box center [1052, 457] width 11 height 11
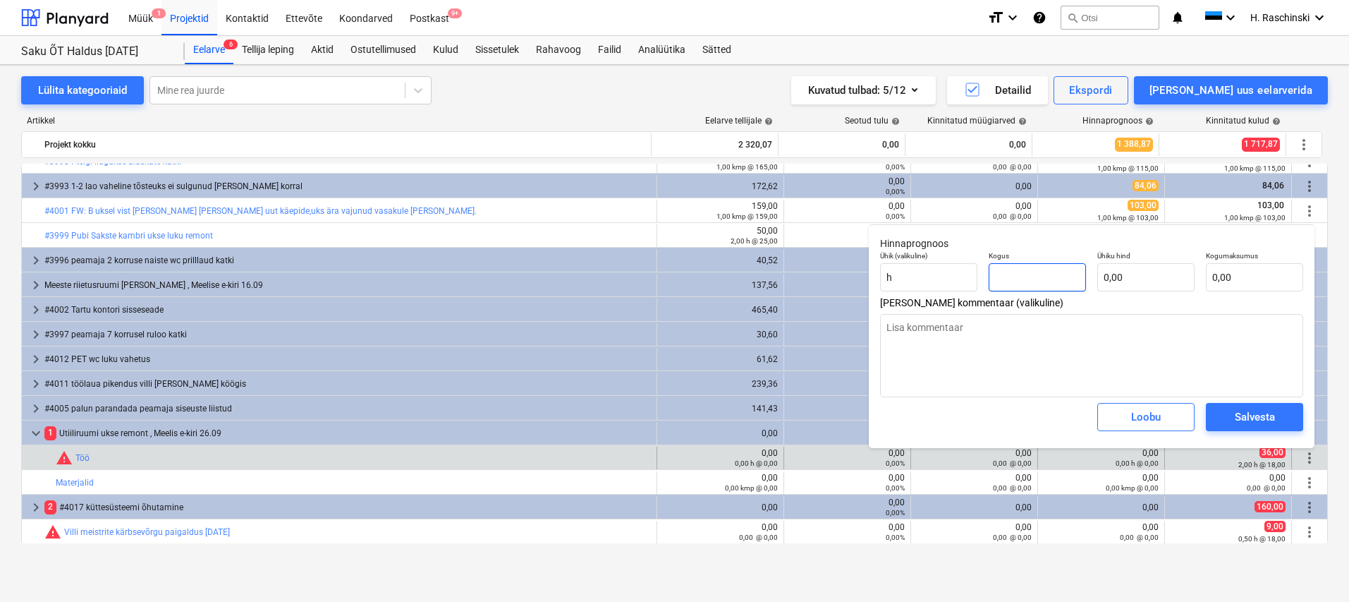
click at [1042, 280] on input "text" at bounding box center [1037, 277] width 97 height 28
click at [1115, 272] on input "text" at bounding box center [1146, 277] width 97 height 28
click at [1251, 414] on div "Salvesta" at bounding box center [1255, 417] width 40 height 18
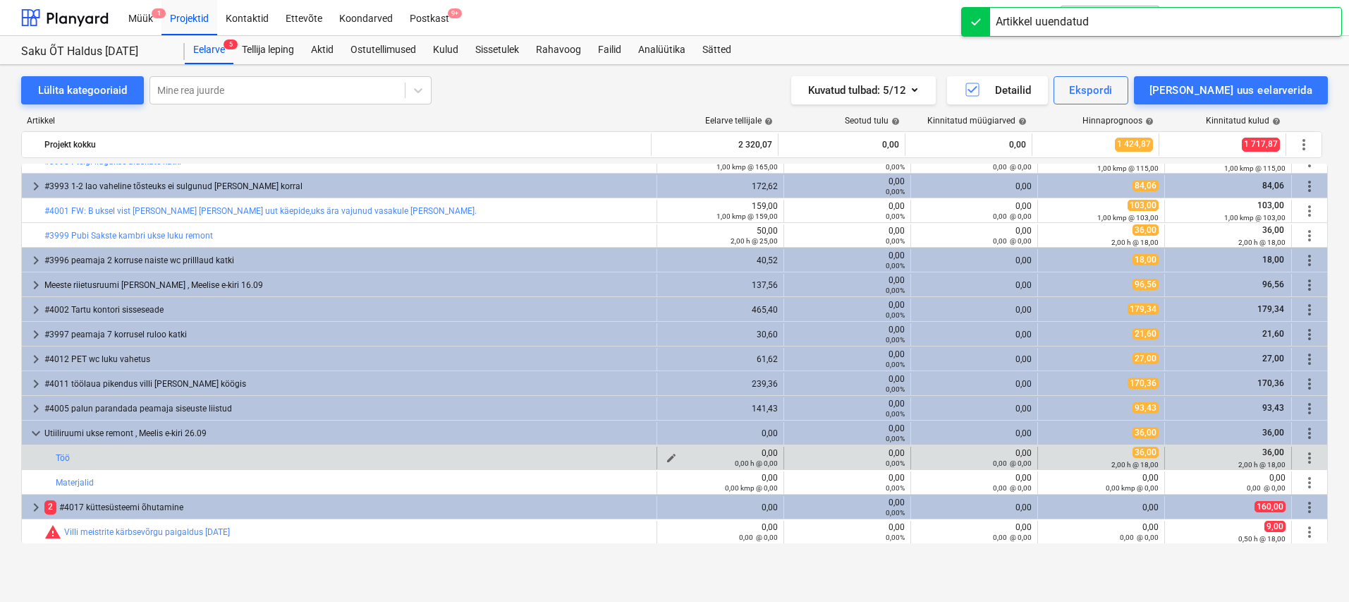
click at [666, 459] on div "0,00 h @ 0,00" at bounding box center [720, 463] width 115 height 10
click at [667, 458] on div "0,00 h @ 0,00" at bounding box center [720, 463] width 115 height 10
click at [667, 455] on span "edit" at bounding box center [671, 457] width 11 height 11
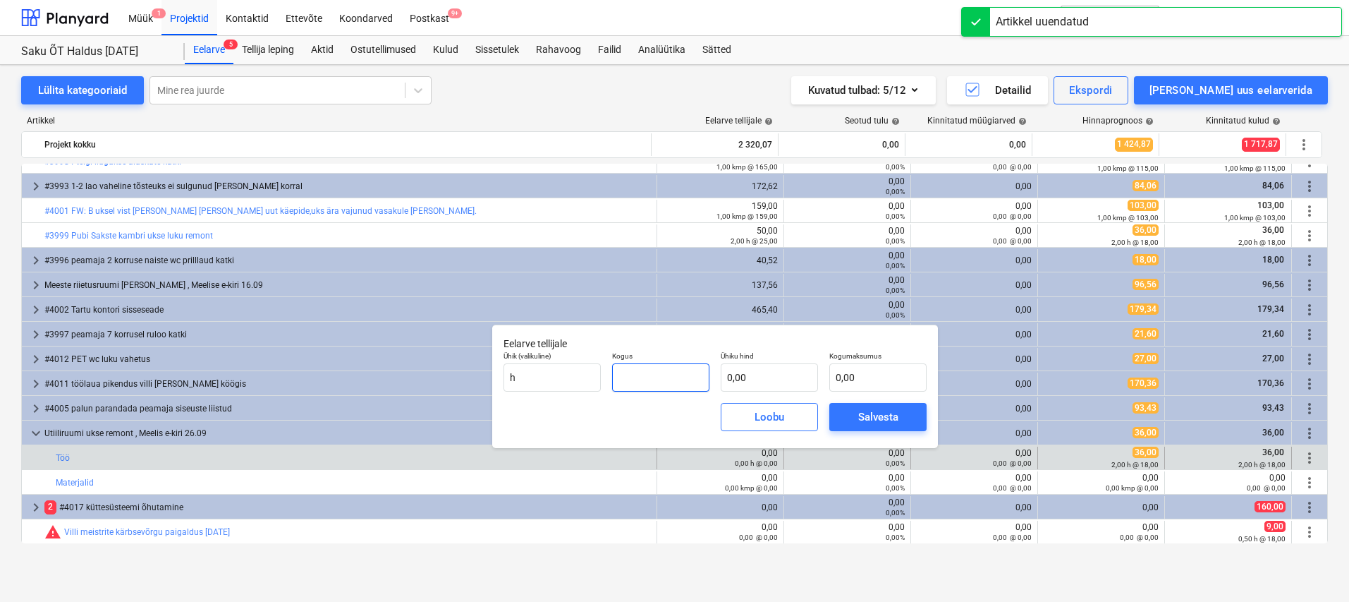
click at [661, 370] on input "text" at bounding box center [660, 377] width 97 height 28
click at [741, 369] on input "text" at bounding box center [769, 377] width 97 height 28
click at [873, 420] on div "Salvesta" at bounding box center [878, 417] width 40 height 18
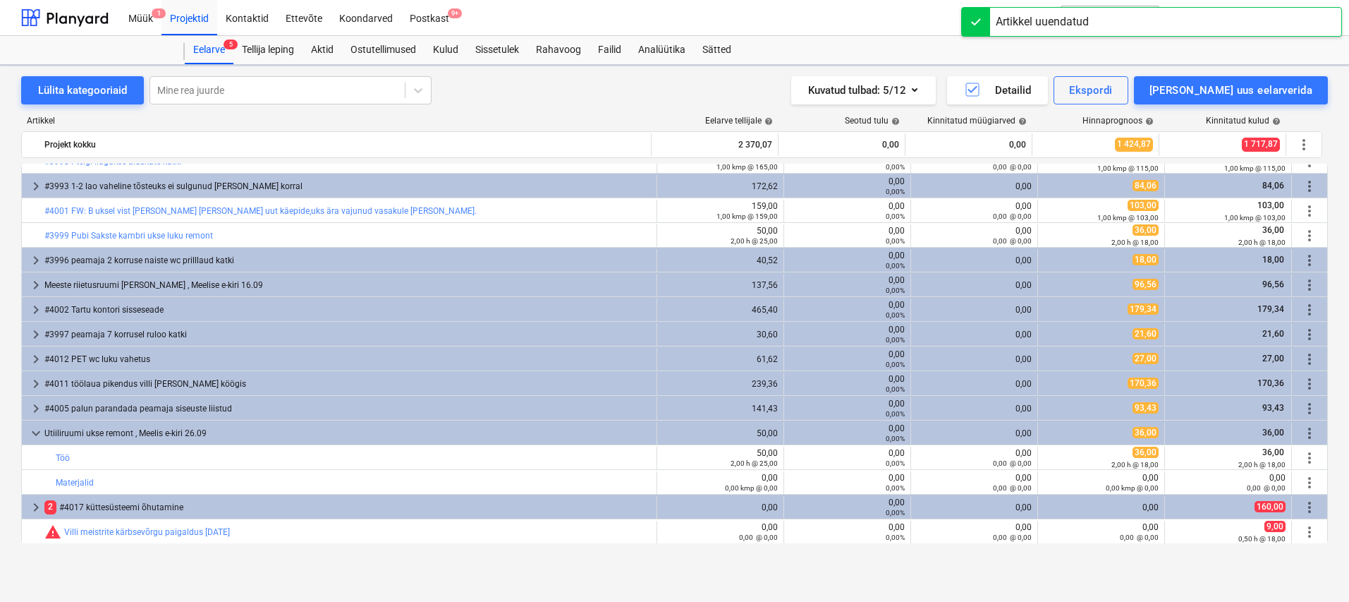
scroll to position [89, 0]
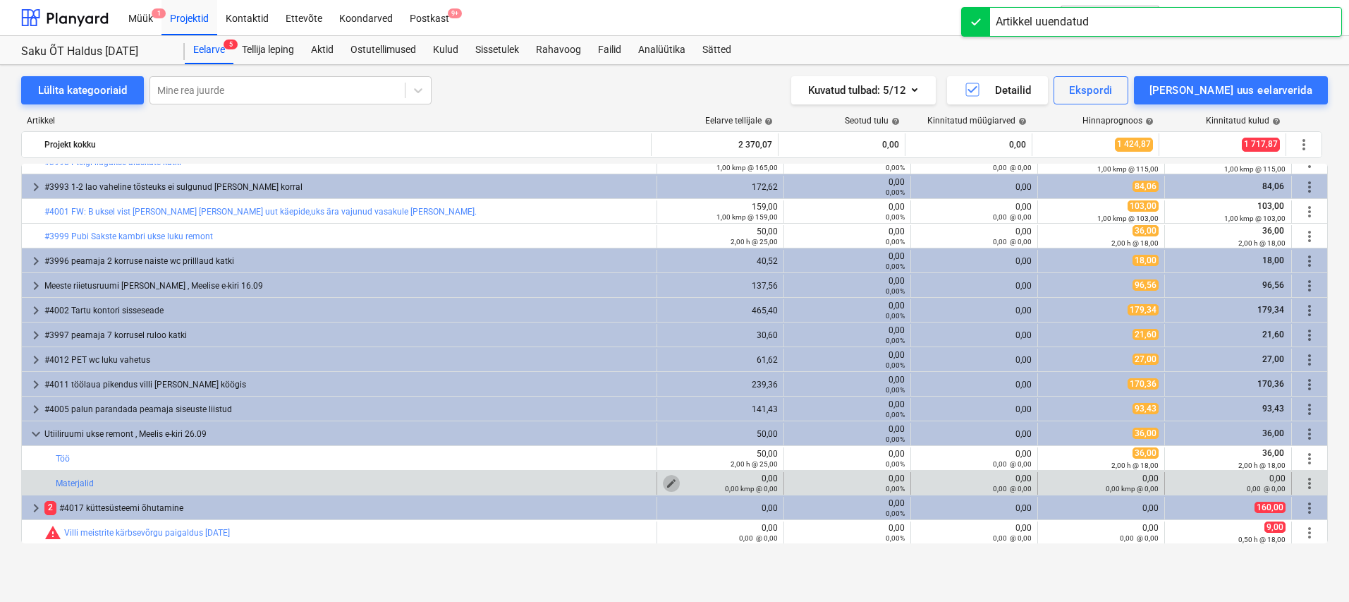
click at [666, 479] on span "edit" at bounding box center [671, 483] width 11 height 11
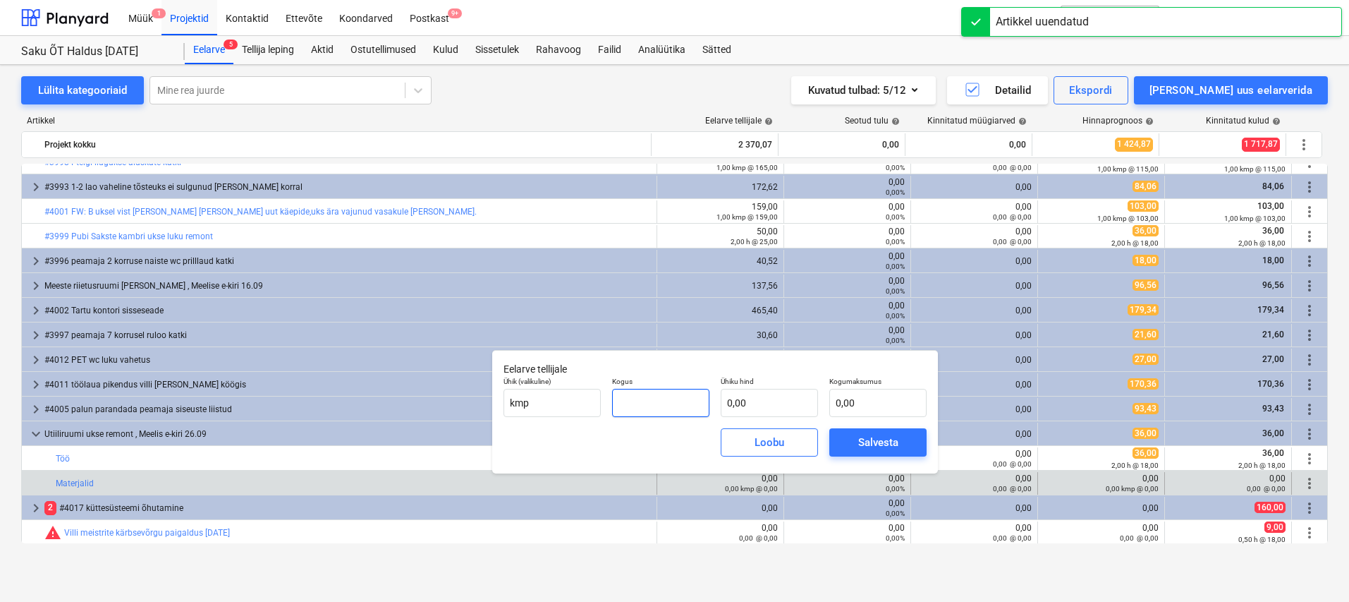
click at [663, 399] on input "text" at bounding box center [660, 403] width 97 height 28
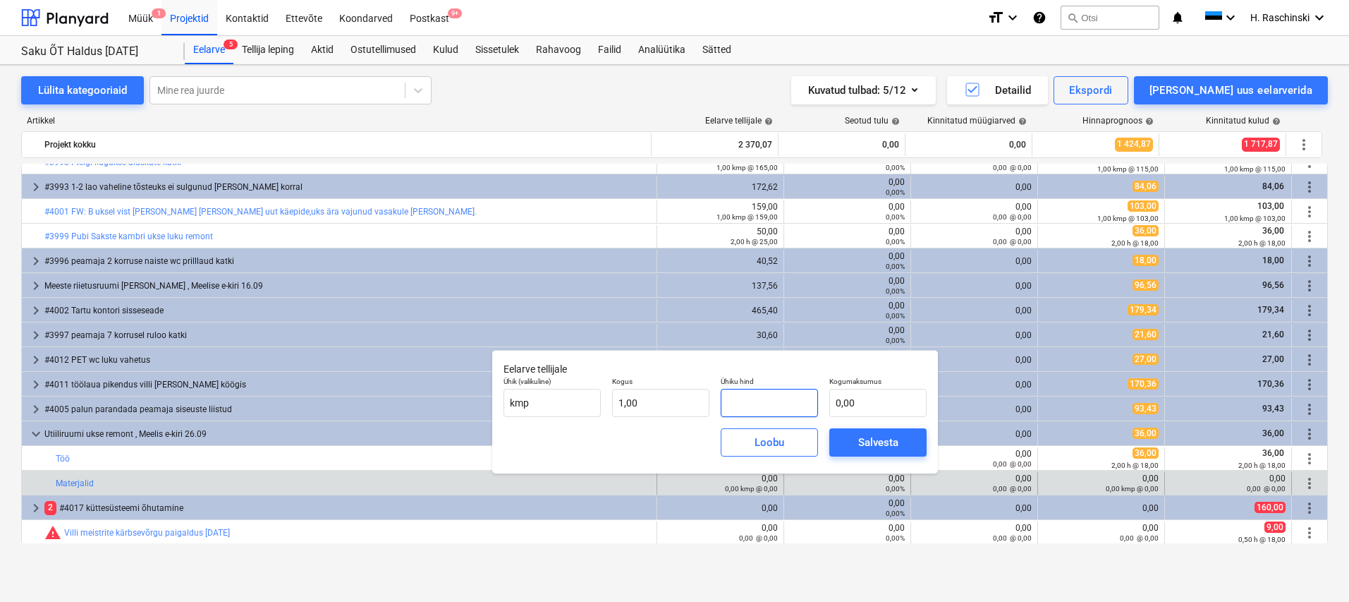
click at [746, 403] on input "text" at bounding box center [769, 403] width 97 height 28
click at [892, 437] on div "Salvesta" at bounding box center [878, 442] width 40 height 18
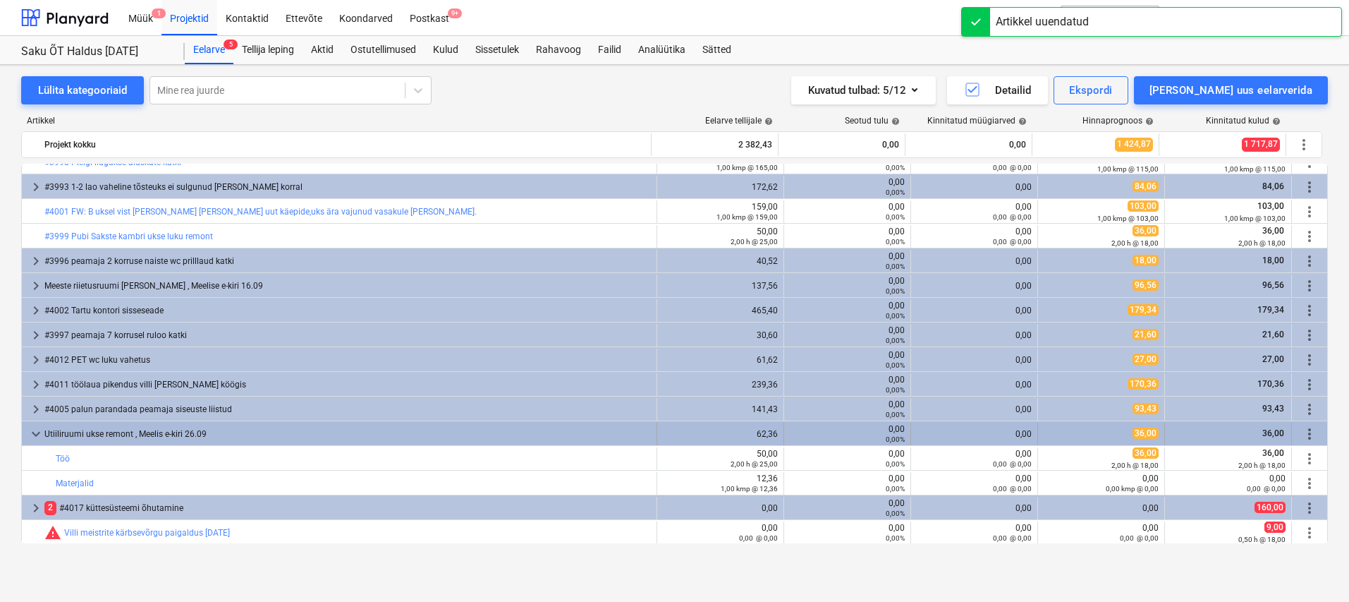
click at [35, 430] on span "keyboard_arrow_down" at bounding box center [36, 433] width 17 height 17
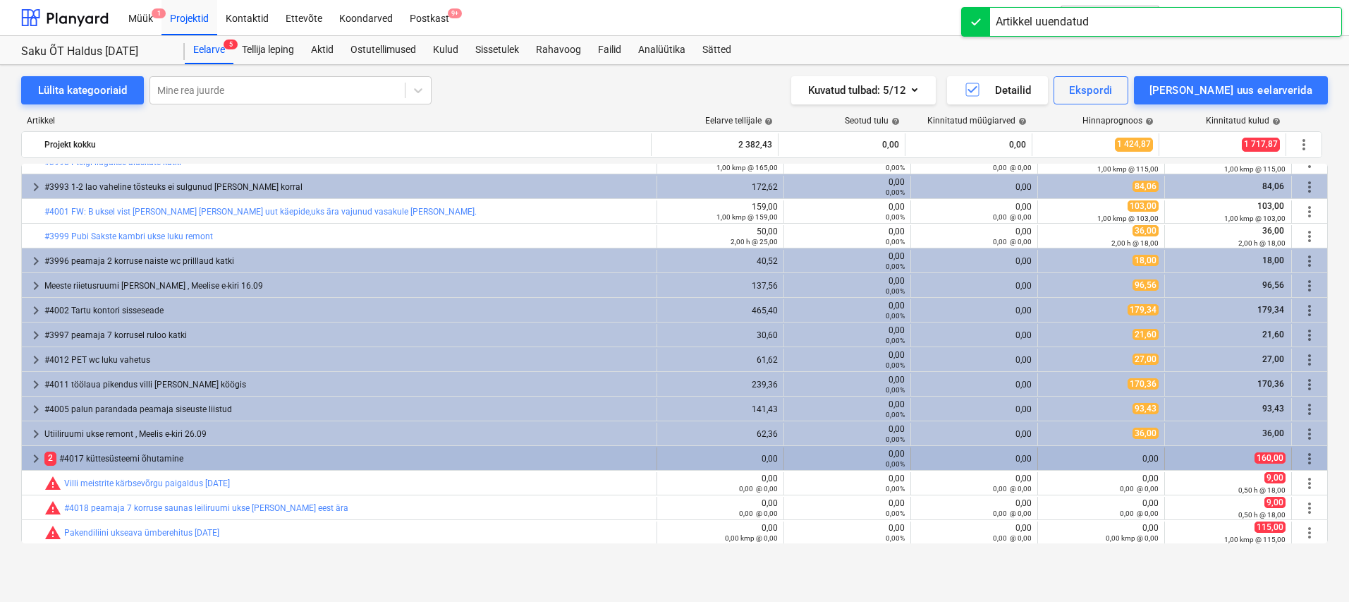
click at [37, 457] on span "keyboard_arrow_right" at bounding box center [36, 458] width 17 height 17
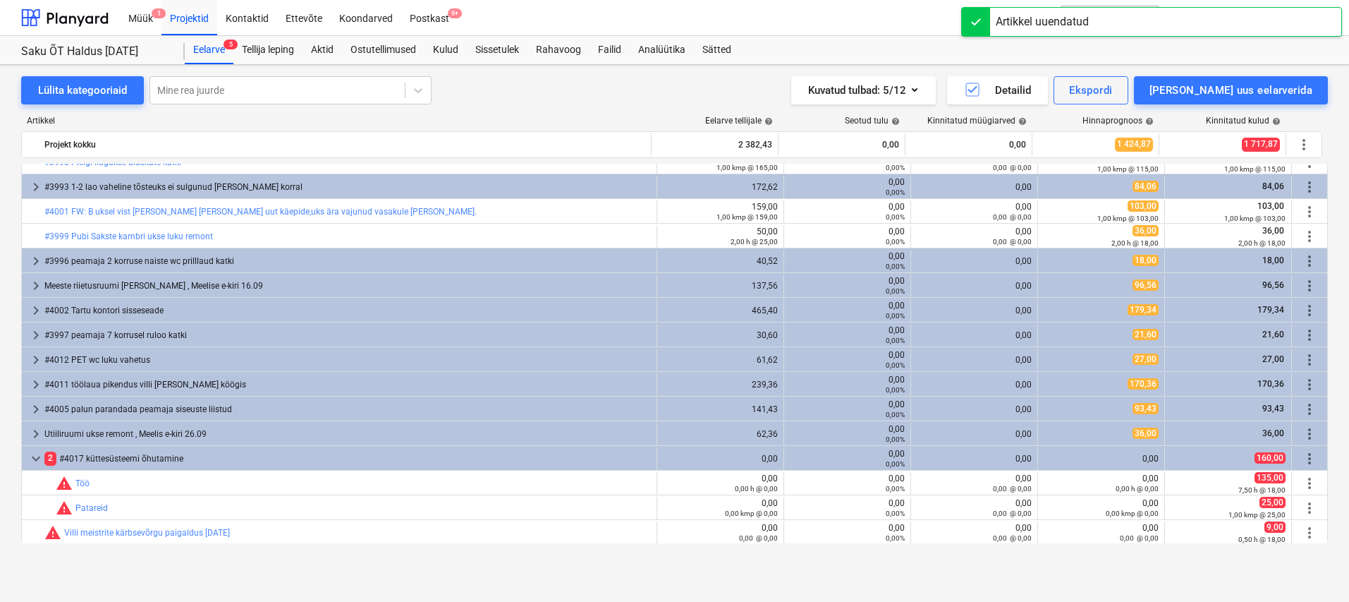
scroll to position [139, 0]
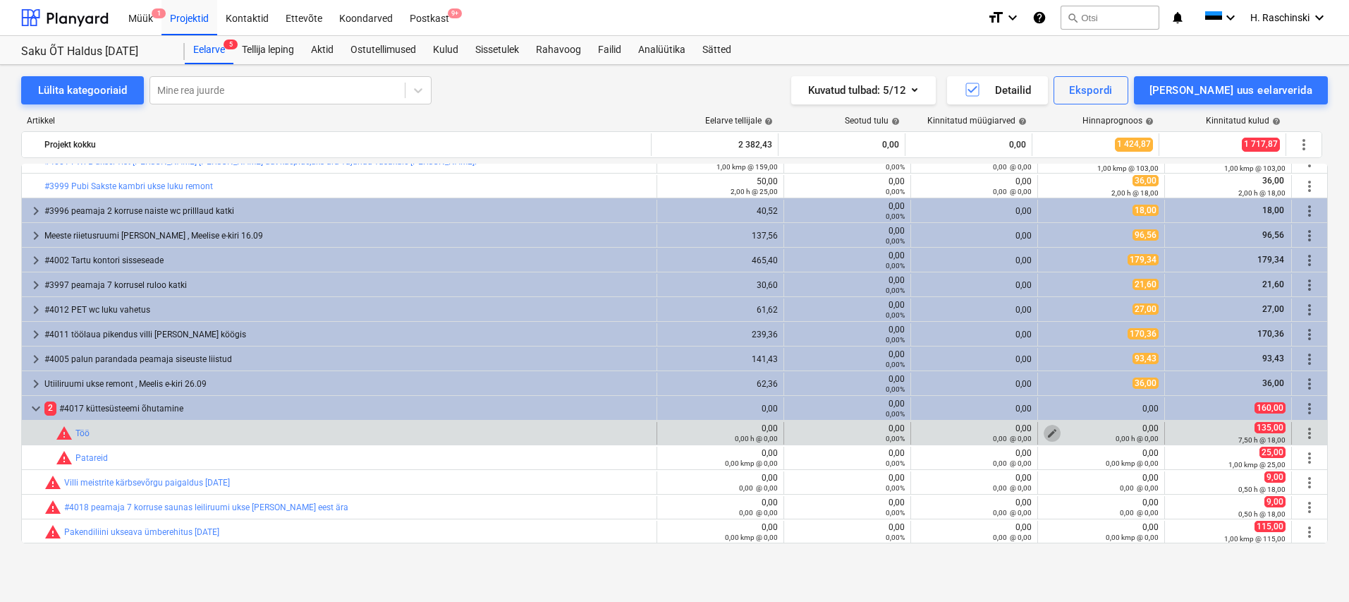
click at [1047, 430] on span "edit" at bounding box center [1052, 432] width 11 height 11
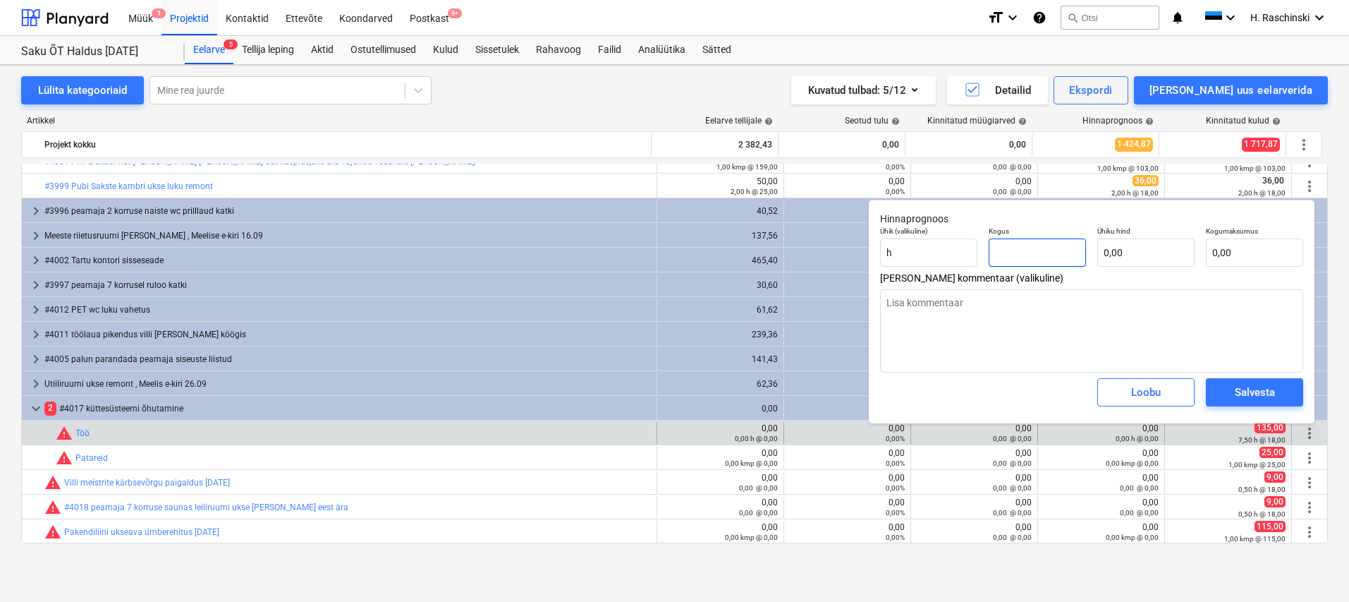
click at [1014, 255] on input "text" at bounding box center [1037, 252] width 97 height 28
click at [1278, 386] on span "Salvesta" at bounding box center [1254, 392] width 63 height 18
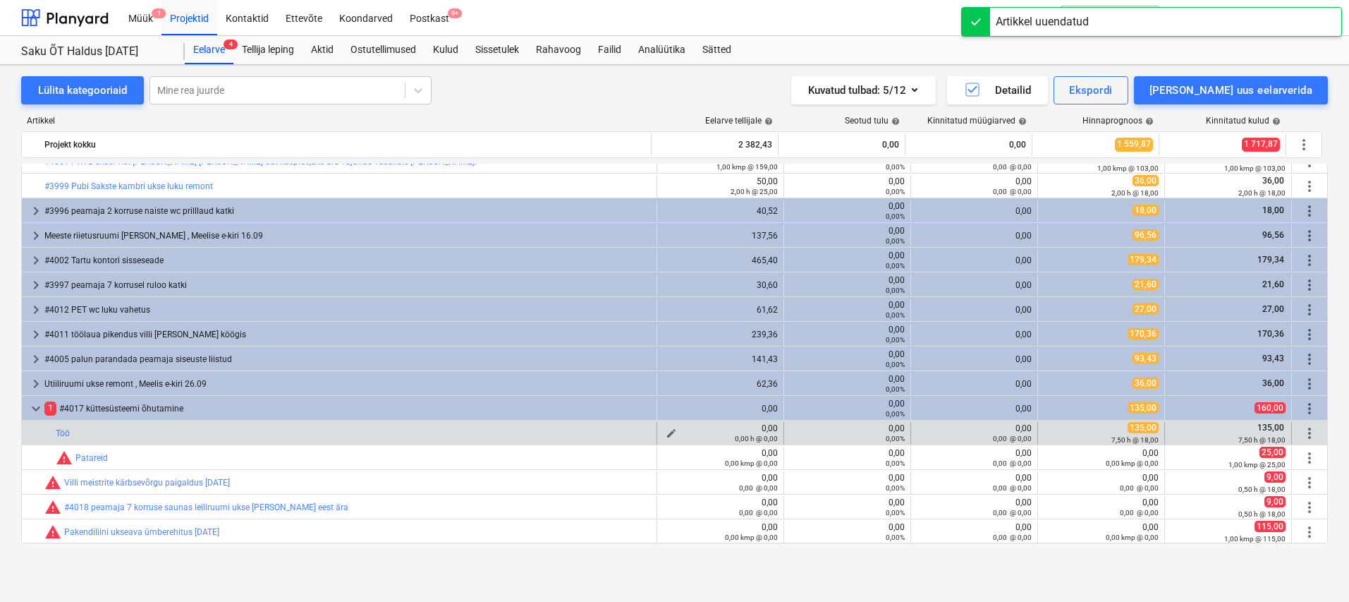
click at [665, 433] on div "0,00 h @ 0,00" at bounding box center [720, 438] width 115 height 10
click at [667, 430] on span "edit" at bounding box center [671, 432] width 11 height 11
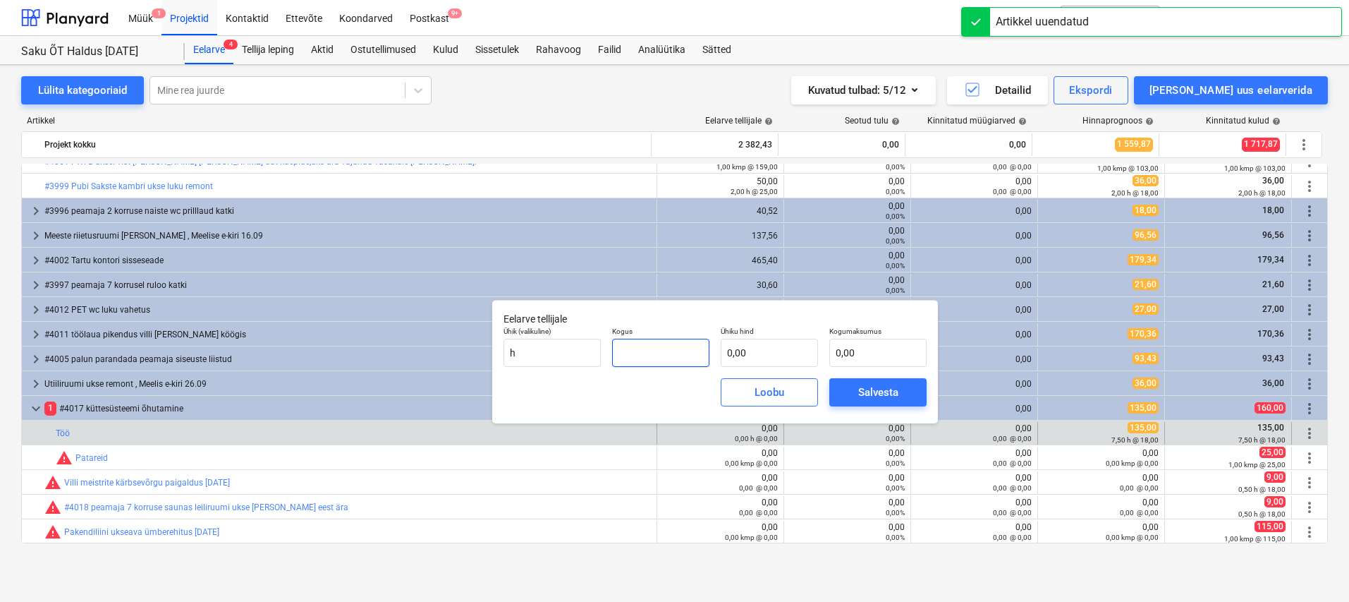
click at [676, 360] on input "text" at bounding box center [660, 353] width 97 height 28
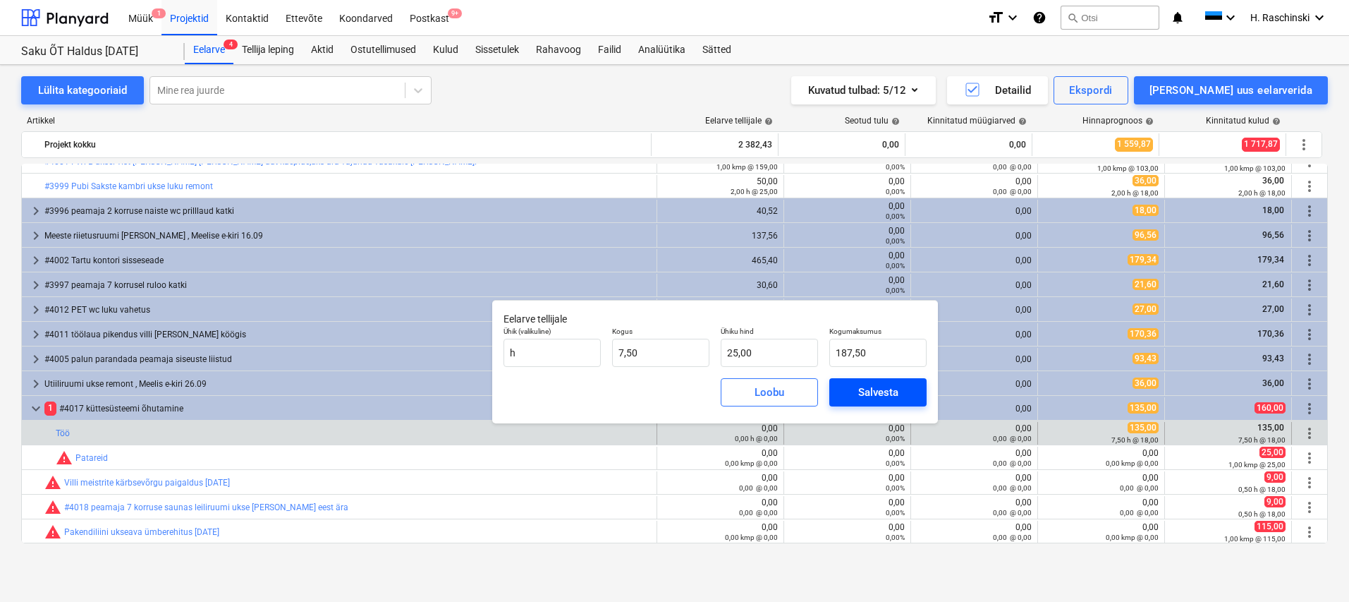
click at [861, 392] on div "Salvesta" at bounding box center [878, 392] width 40 height 18
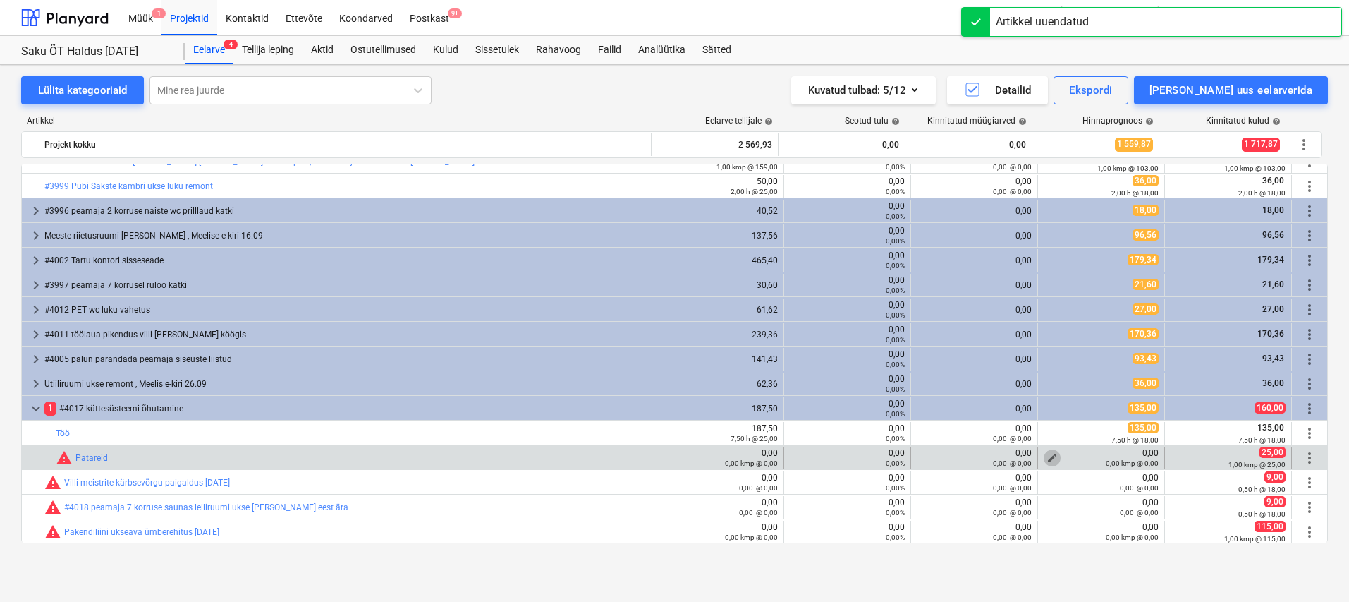
click at [1047, 456] on span "edit" at bounding box center [1052, 457] width 11 height 11
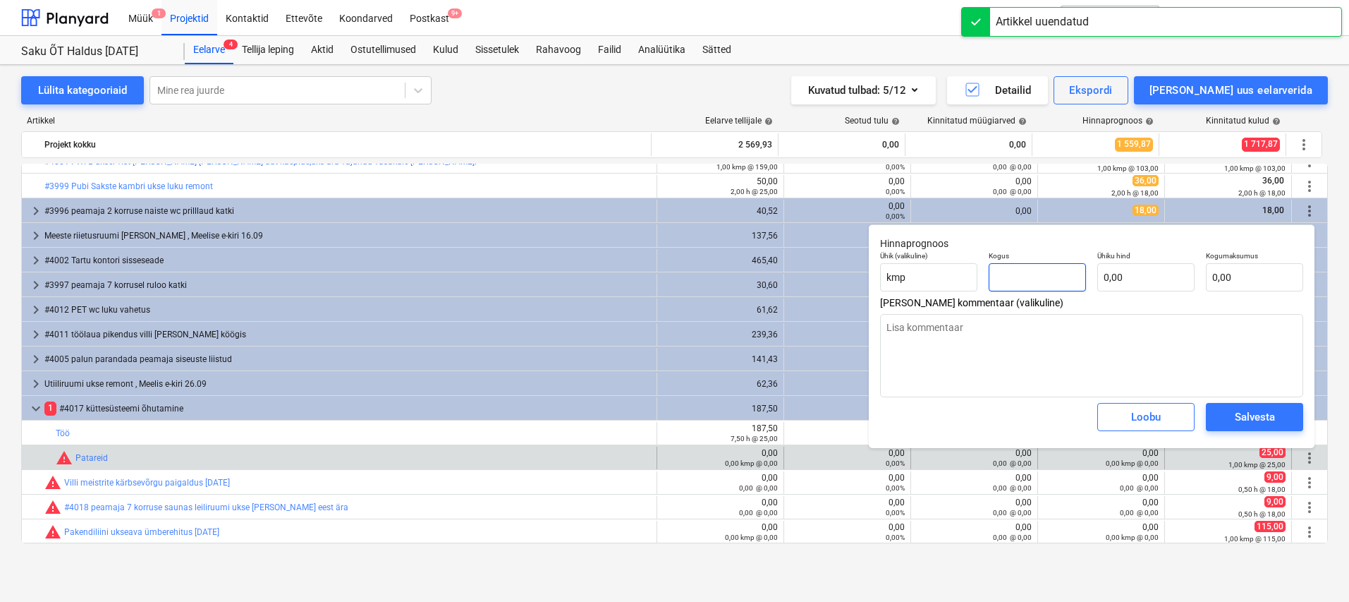
click at [1033, 271] on input "text" at bounding box center [1037, 277] width 97 height 28
click at [1100, 277] on input "text" at bounding box center [1146, 277] width 97 height 28
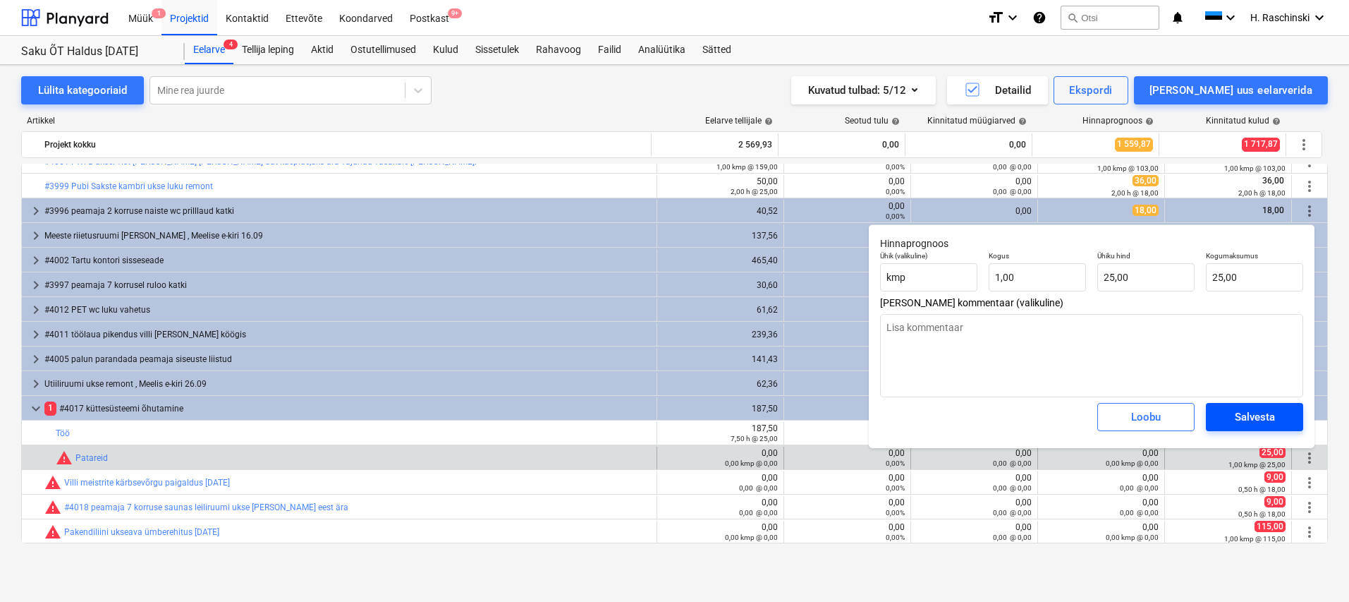
click at [1268, 415] on div "Salvesta" at bounding box center [1255, 417] width 40 height 18
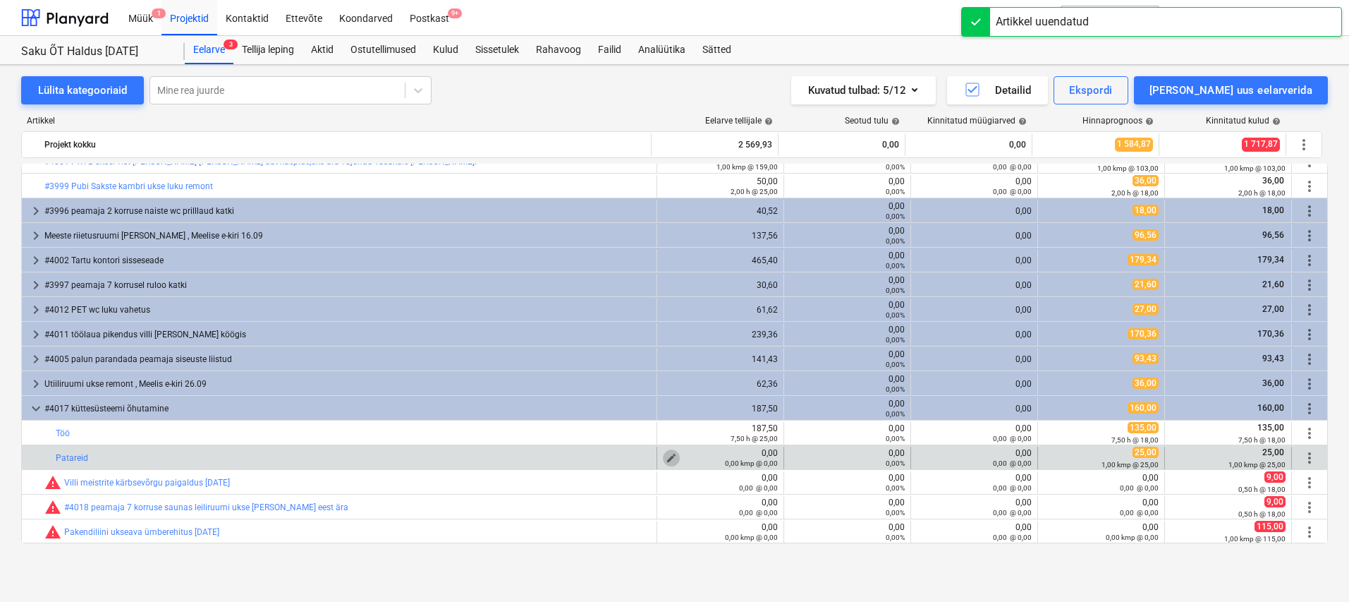
click at [667, 456] on span "edit" at bounding box center [671, 457] width 11 height 11
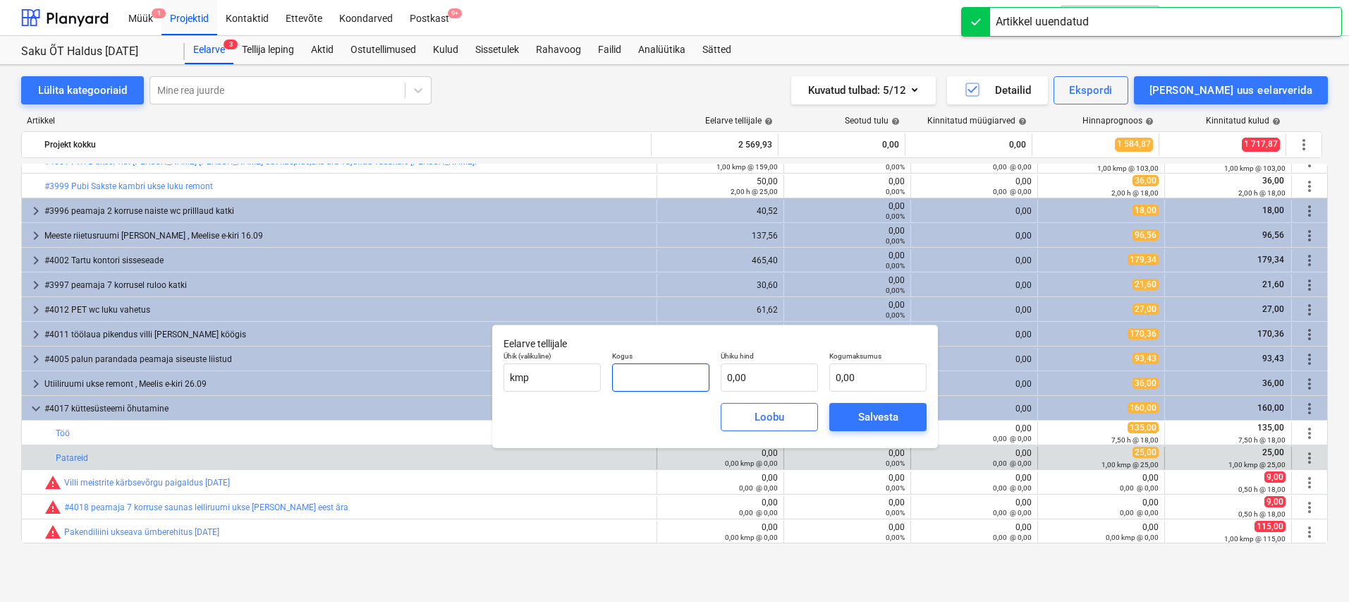
click at [671, 377] on input "text" at bounding box center [660, 377] width 97 height 28
click at [737, 376] on input "text" at bounding box center [769, 377] width 97 height 28
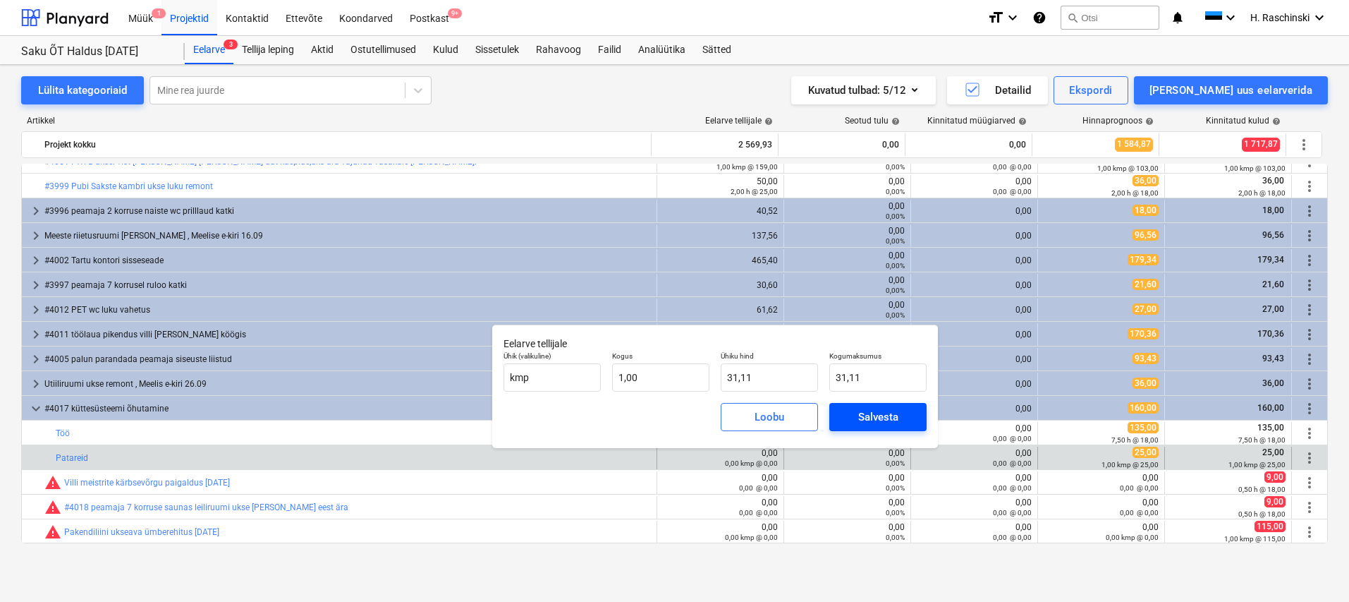
click at [885, 412] on div "Salvesta" at bounding box center [878, 417] width 40 height 18
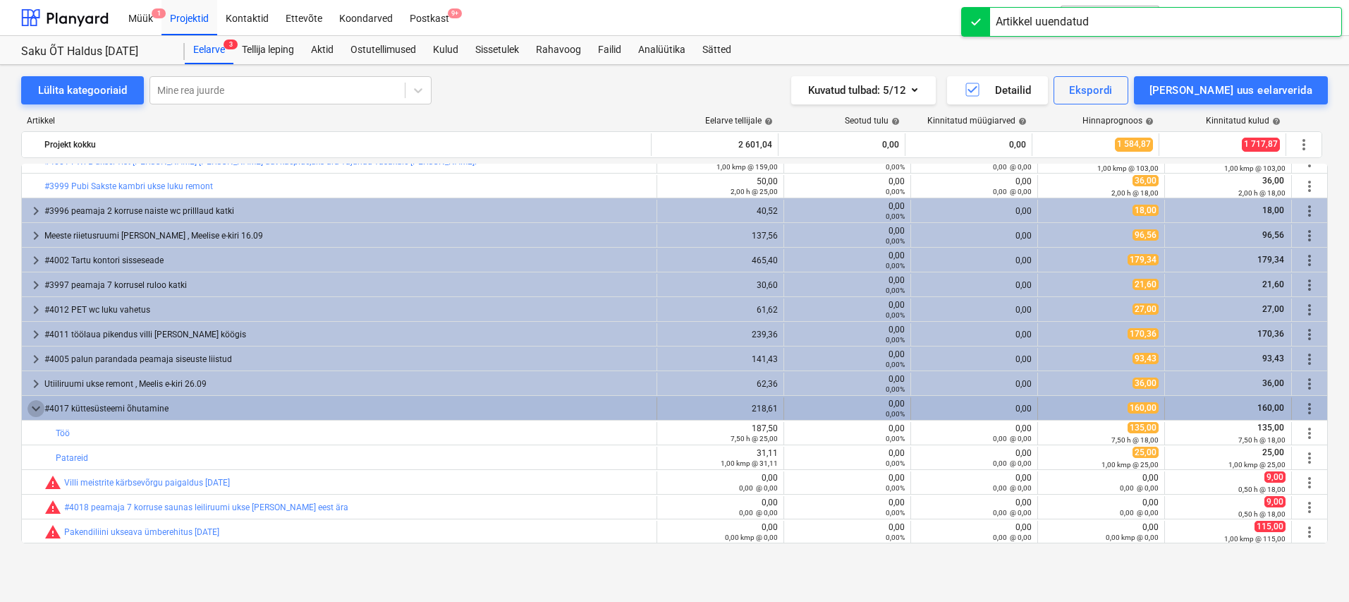
click at [40, 408] on span "keyboard_arrow_down" at bounding box center [36, 408] width 17 height 17
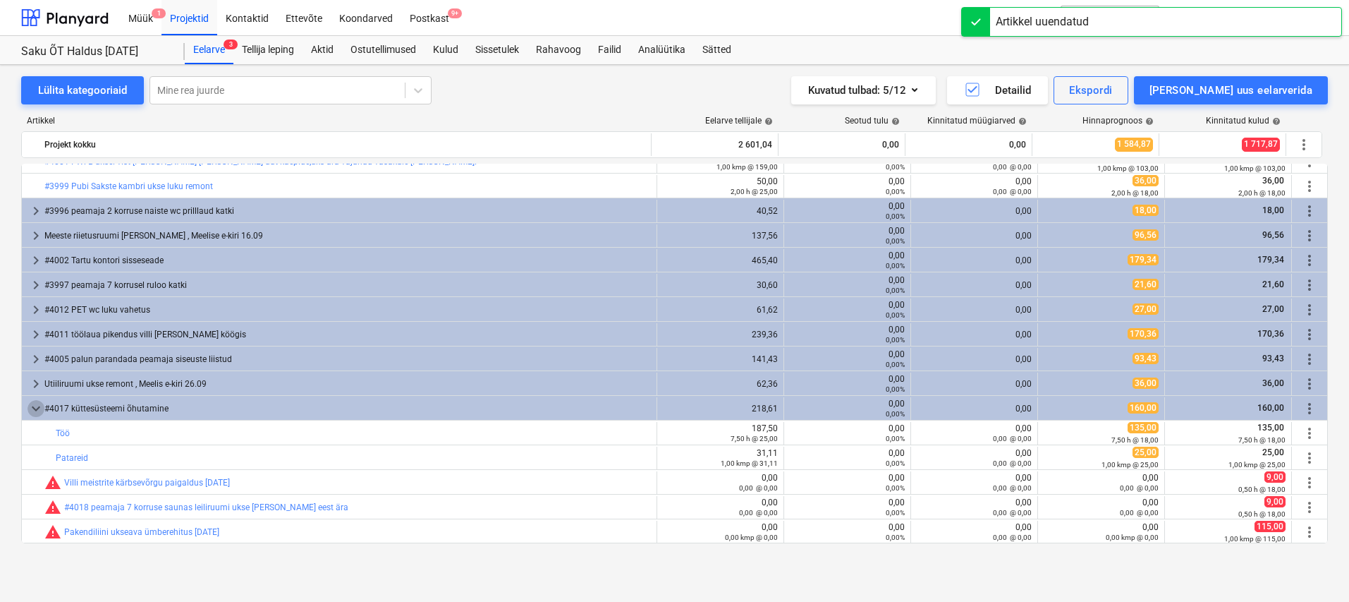
scroll to position [90, 0]
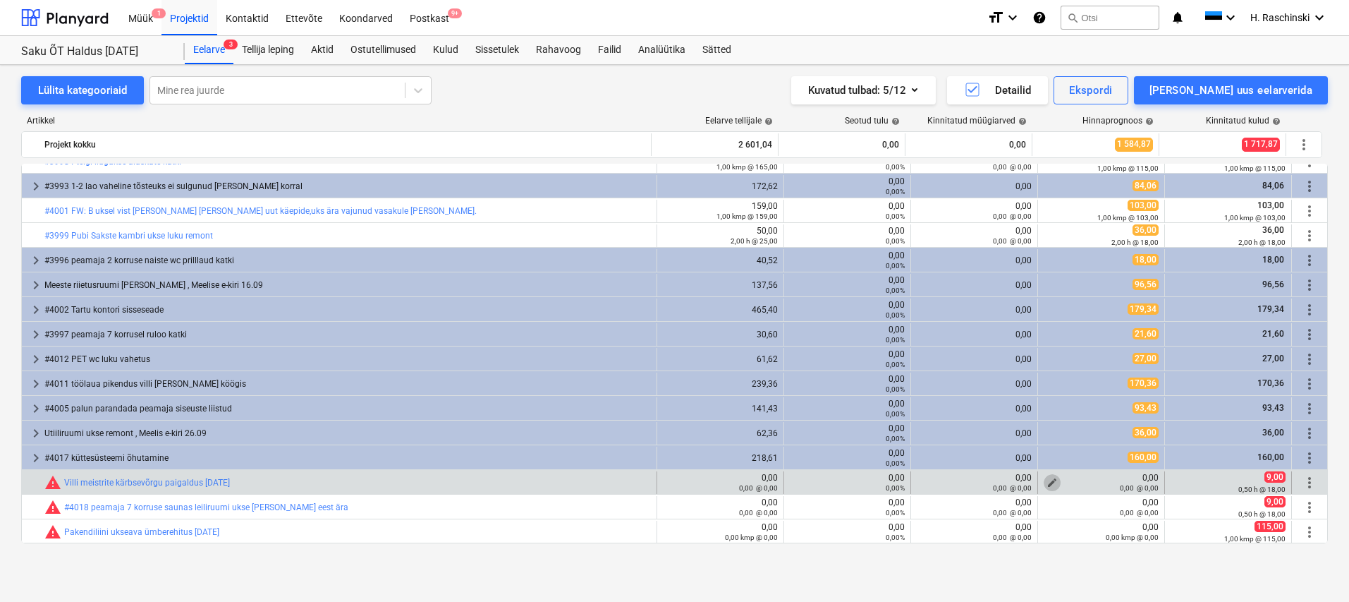
click at [1048, 480] on span "edit" at bounding box center [1052, 482] width 11 height 11
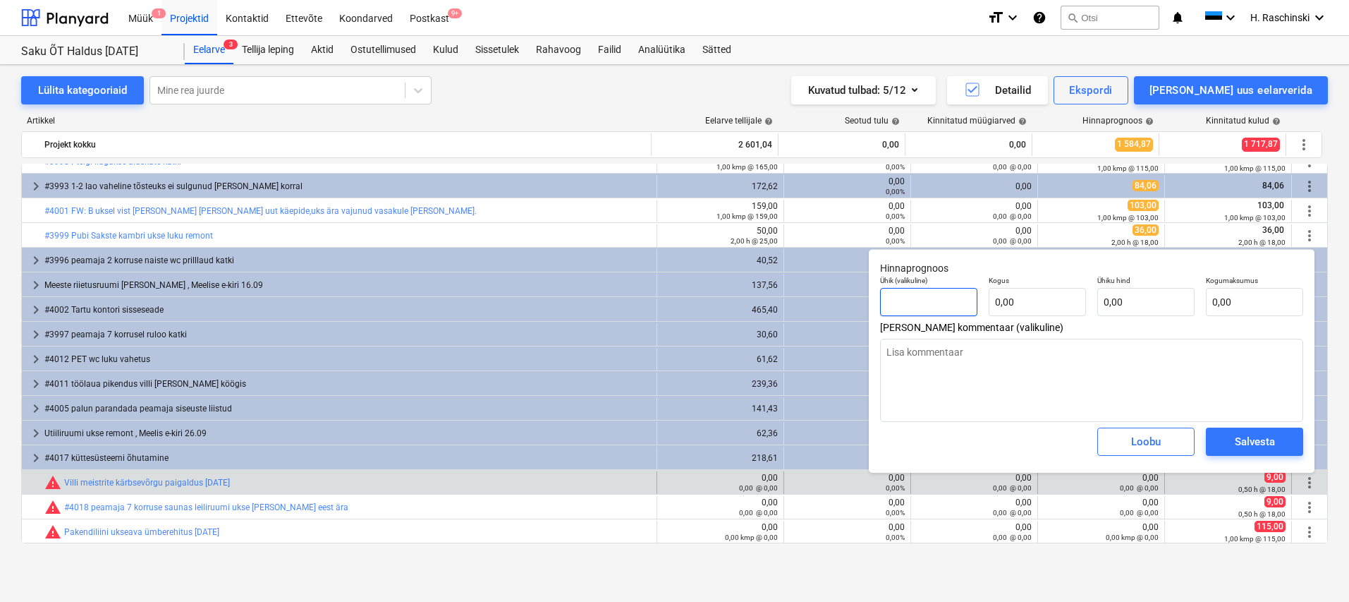
click at [951, 294] on input "text" at bounding box center [928, 302] width 97 height 28
click at [1236, 439] on div "Salvesta" at bounding box center [1255, 441] width 40 height 18
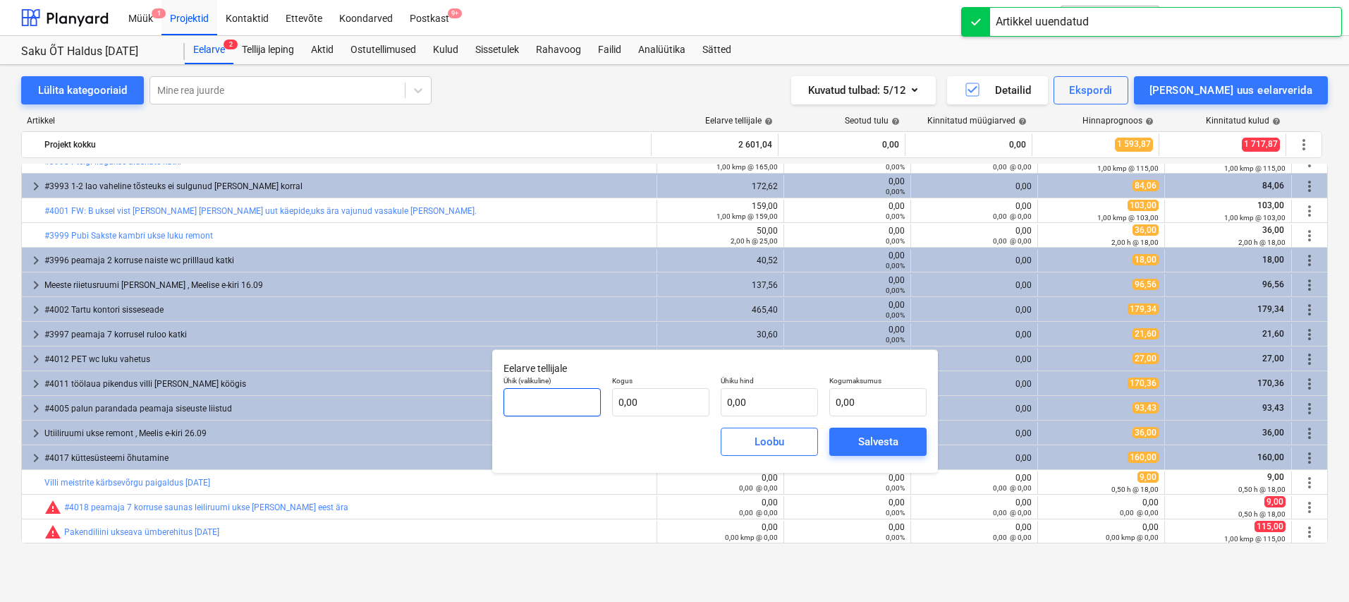
click at [576, 396] on input "text" at bounding box center [552, 402] width 97 height 28
click at [633, 392] on input "text" at bounding box center [660, 402] width 97 height 28
click at [898, 441] on div "Salvesta" at bounding box center [878, 441] width 40 height 18
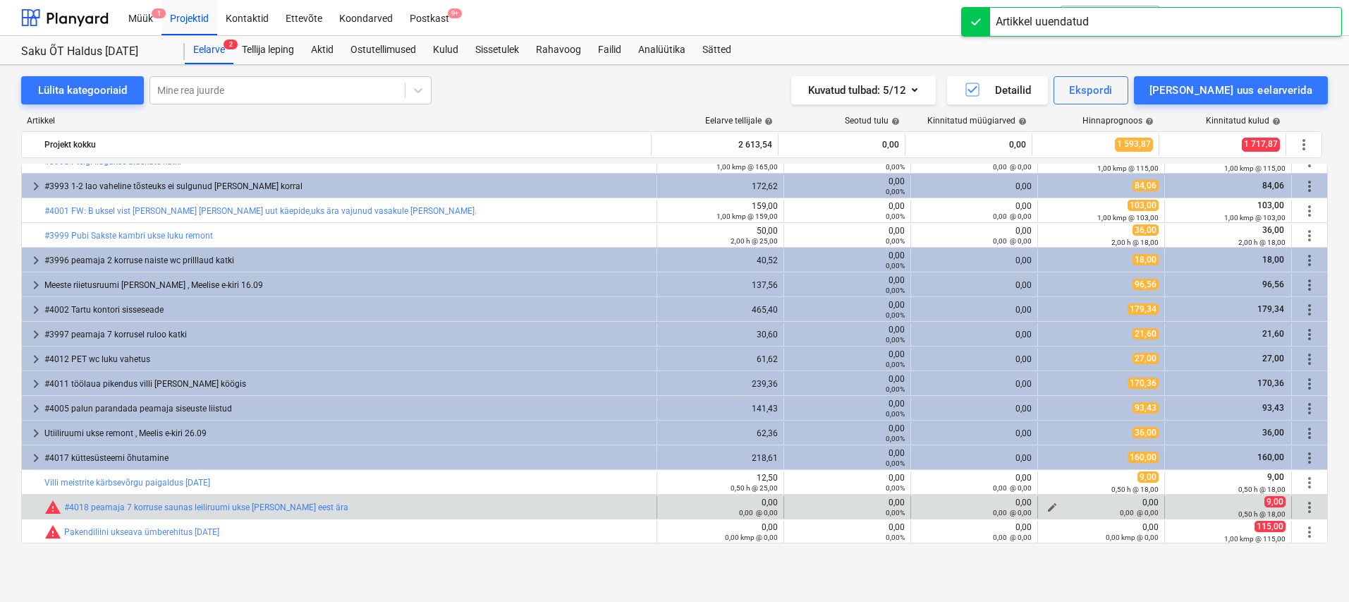
click at [1050, 505] on span "edit" at bounding box center [1052, 507] width 11 height 11
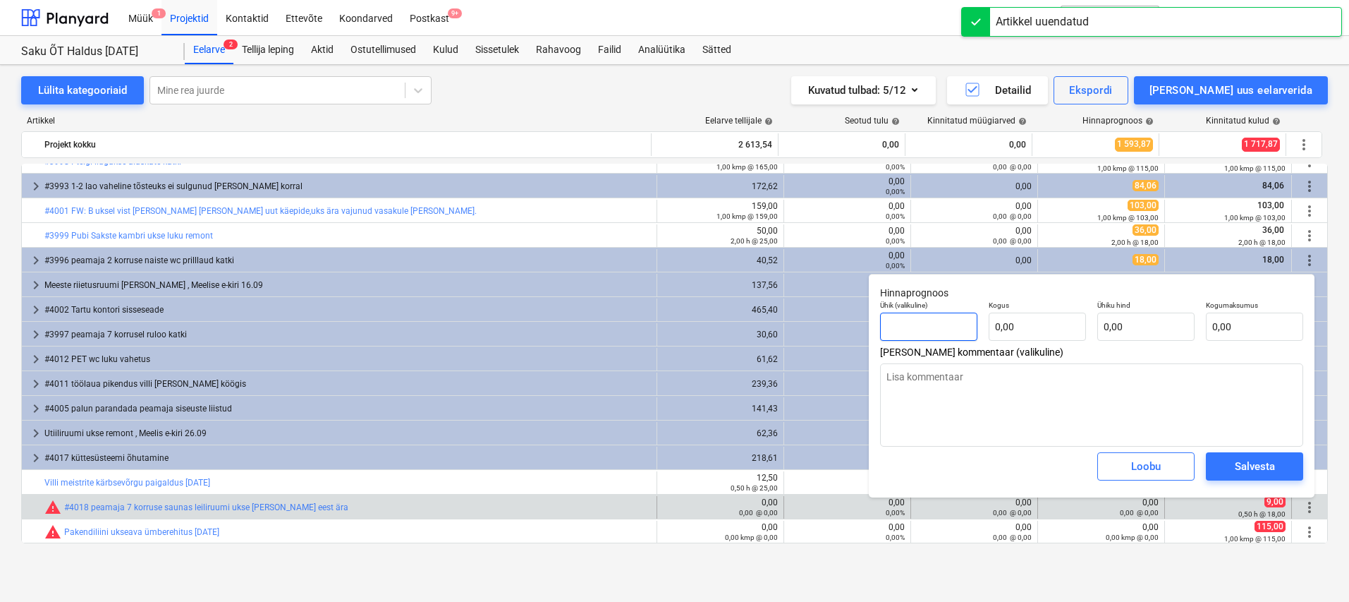
click at [913, 321] on input "text" at bounding box center [928, 326] width 97 height 28
click at [1016, 329] on input "text" at bounding box center [1037, 326] width 97 height 28
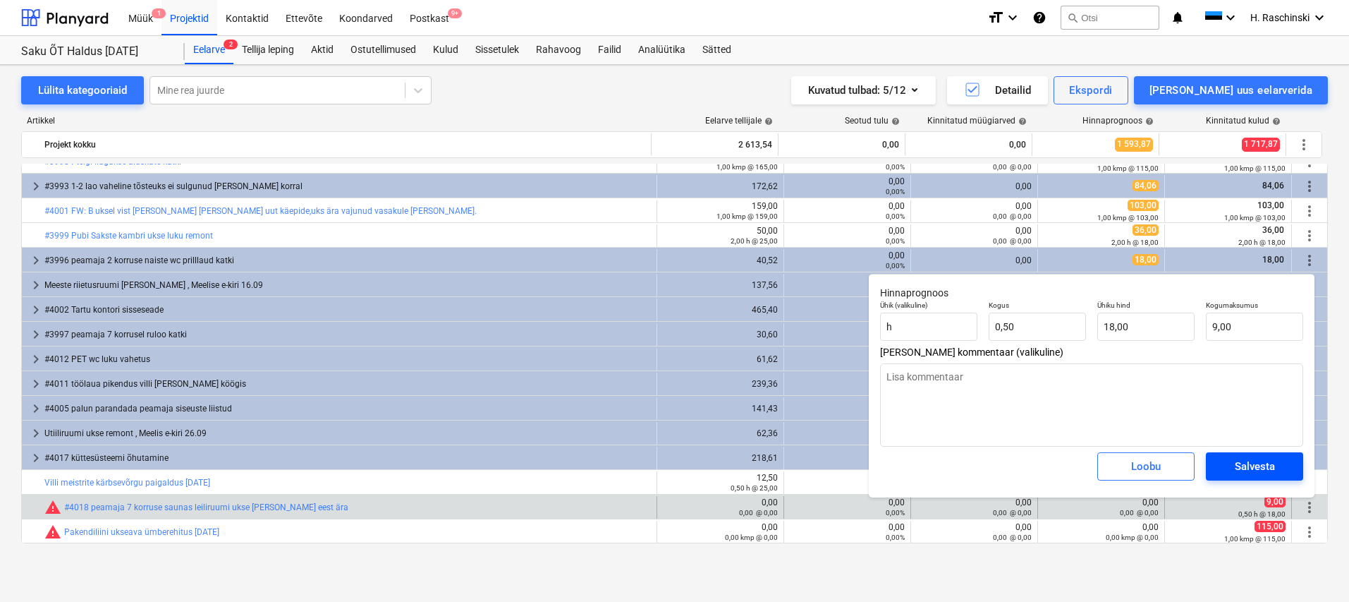
click at [1235, 464] on div "Salvesta" at bounding box center [1255, 466] width 40 height 18
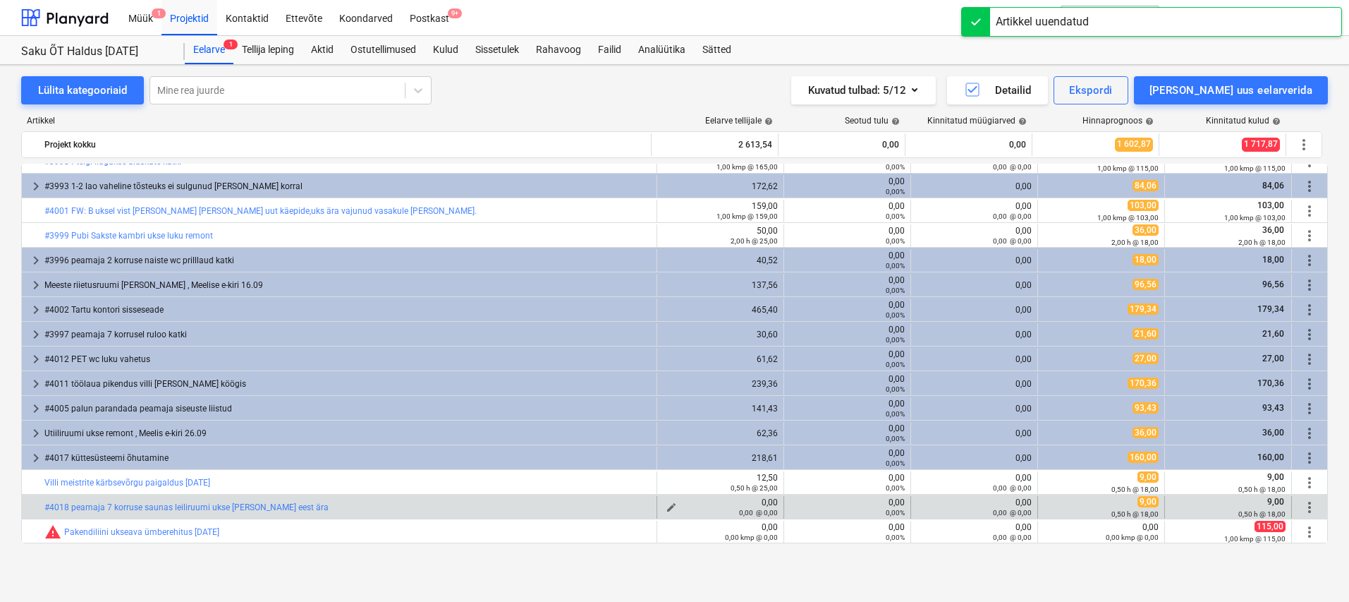
click at [669, 504] on span "edit" at bounding box center [671, 507] width 11 height 11
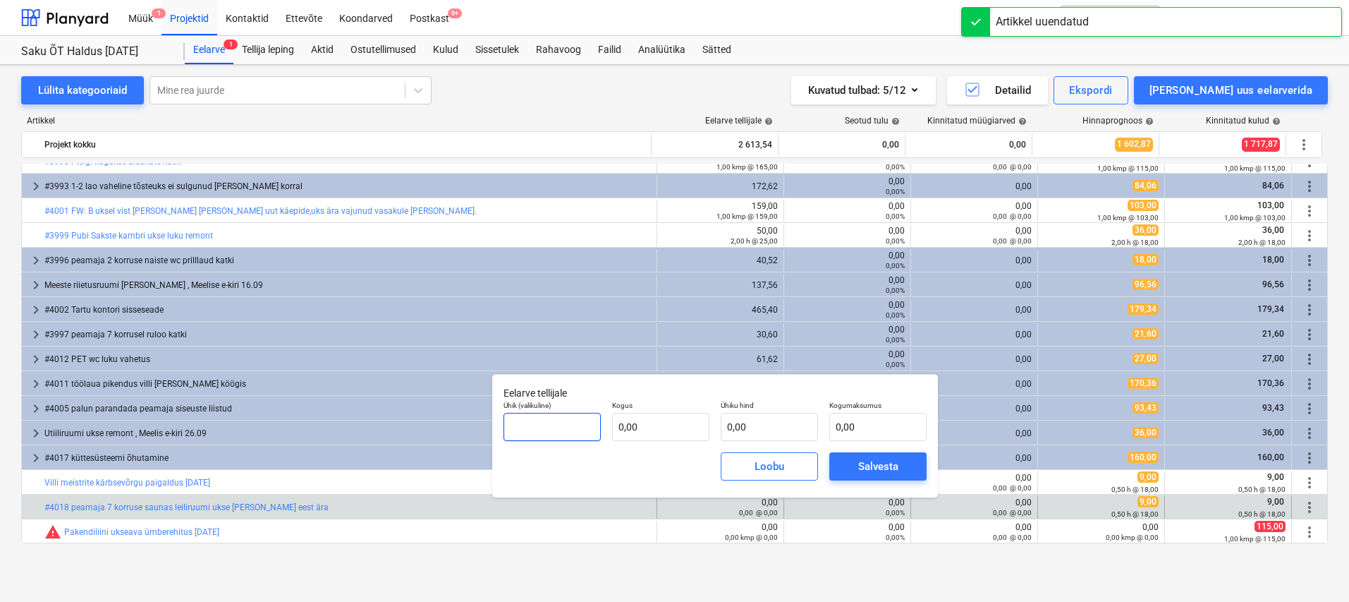
click at [593, 428] on input "text" at bounding box center [552, 427] width 97 height 28
click at [643, 428] on input "text" at bounding box center [660, 427] width 97 height 28
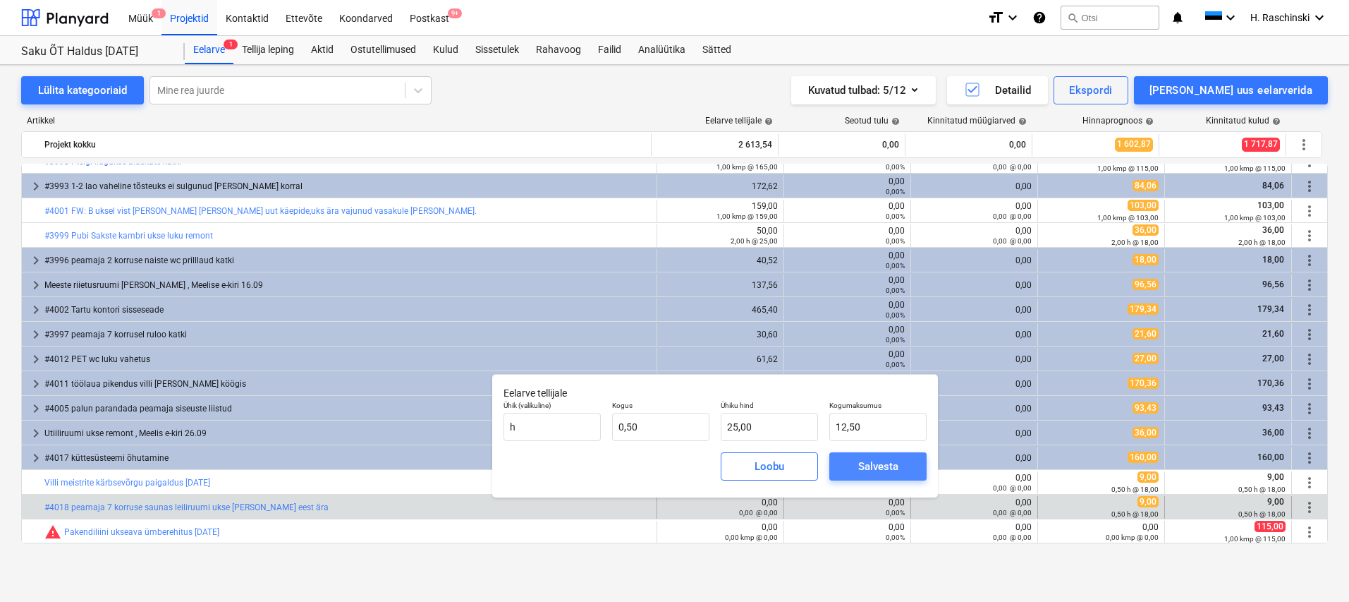
click at [870, 464] on div "Salvesta" at bounding box center [878, 466] width 40 height 18
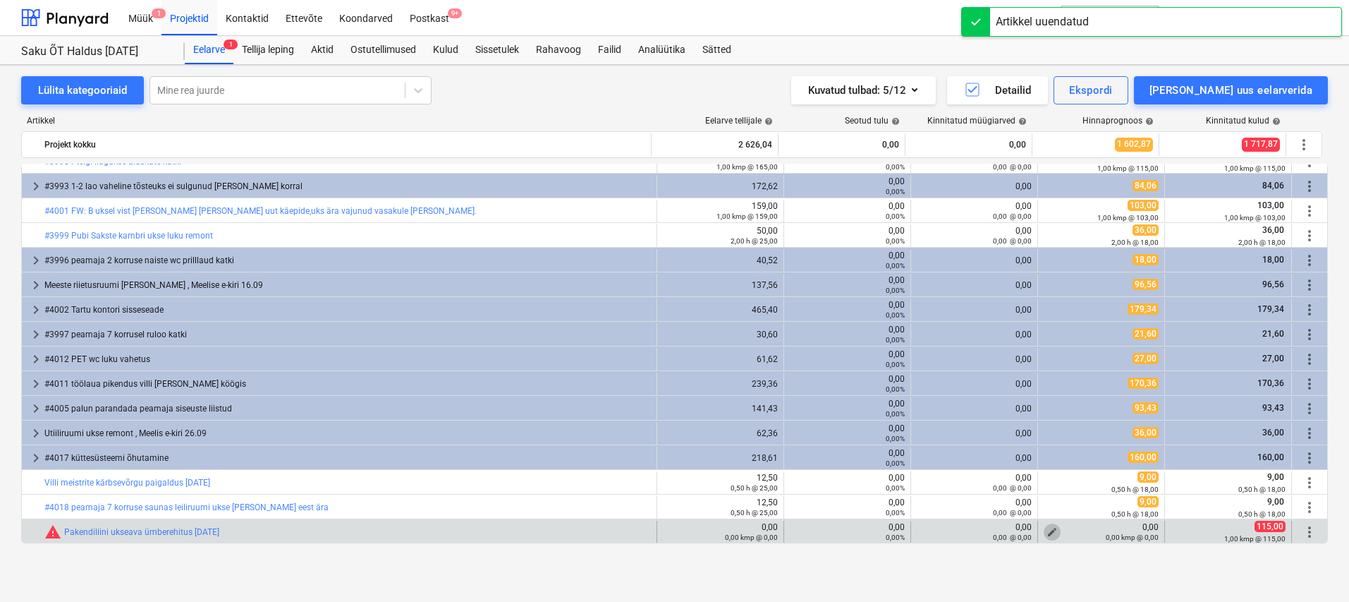
click at [1052, 529] on span "edit" at bounding box center [1052, 531] width 11 height 11
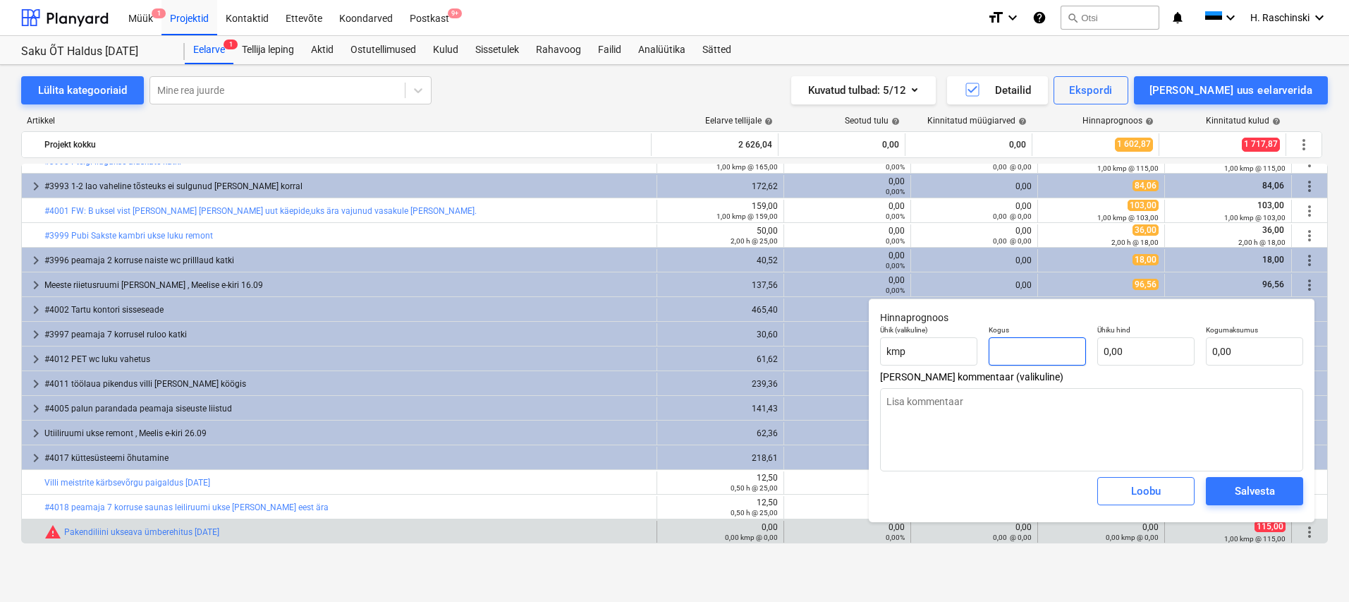
click at [1037, 355] on input "text" at bounding box center [1037, 351] width 97 height 28
click at [1124, 353] on input "text" at bounding box center [1146, 351] width 97 height 28
click at [1258, 485] on div "Salvesta" at bounding box center [1255, 491] width 40 height 18
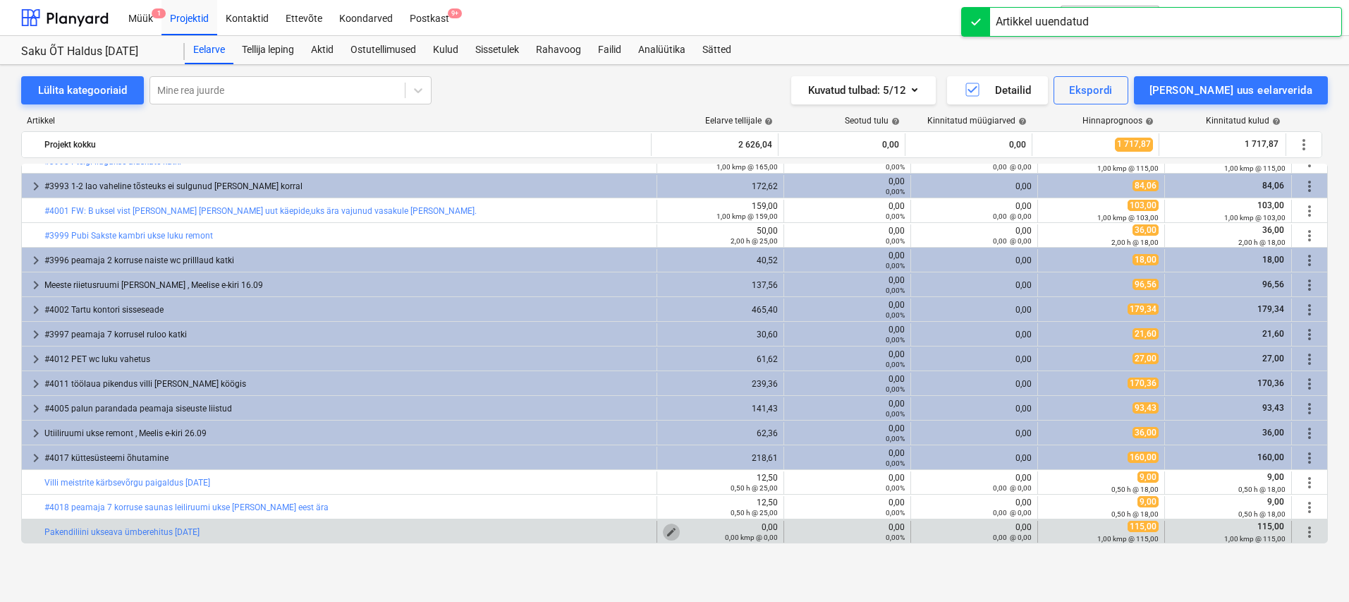
click at [669, 530] on span "edit" at bounding box center [671, 531] width 11 height 11
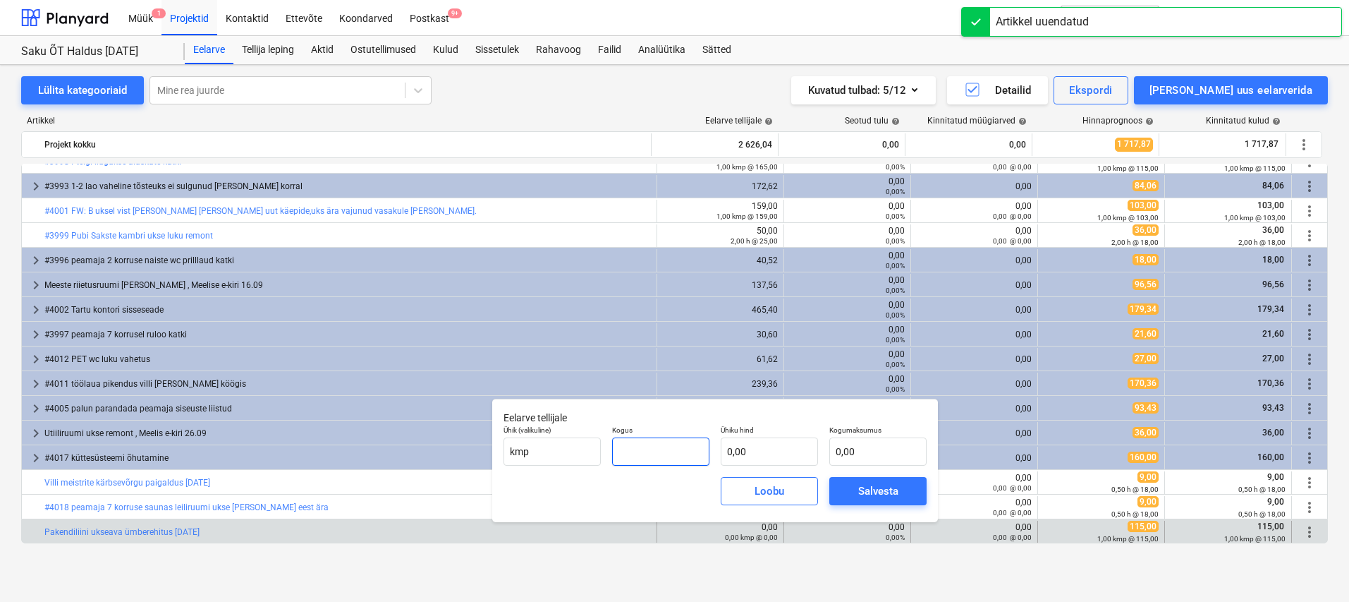
click at [687, 454] on input "text" at bounding box center [660, 451] width 97 height 28
click at [745, 455] on input "text" at bounding box center [769, 451] width 97 height 28
click at [884, 490] on div "Salvesta" at bounding box center [878, 491] width 40 height 18
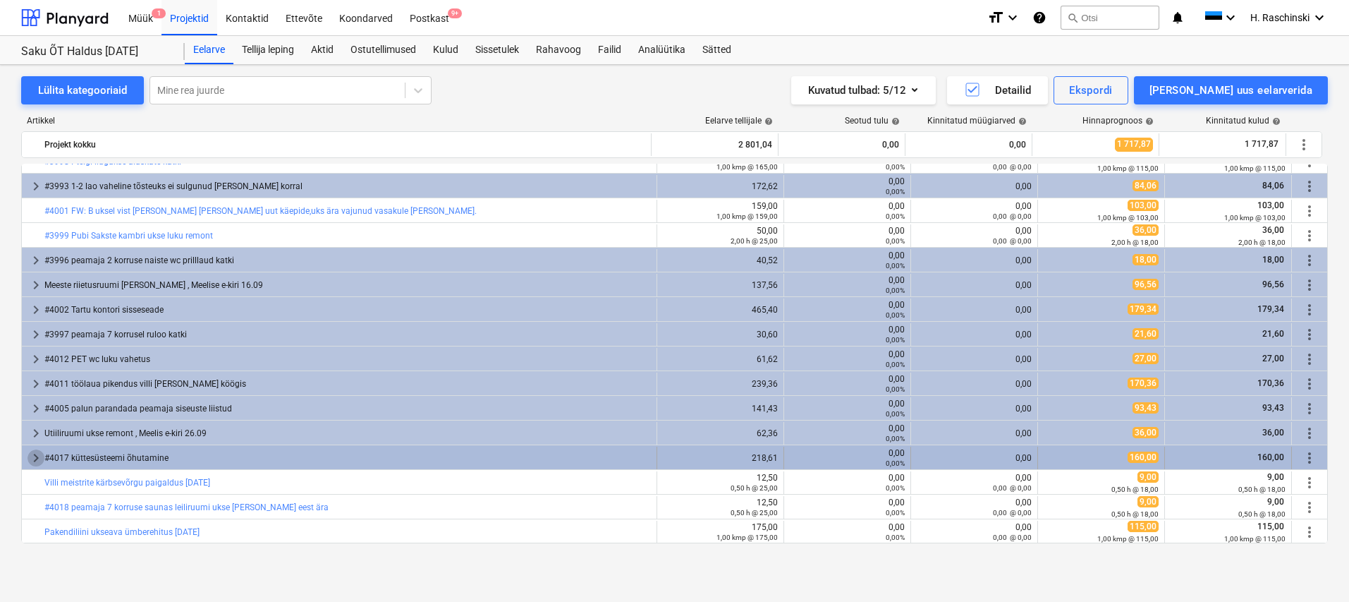
click at [33, 454] on span "keyboard_arrow_right" at bounding box center [36, 457] width 17 height 17
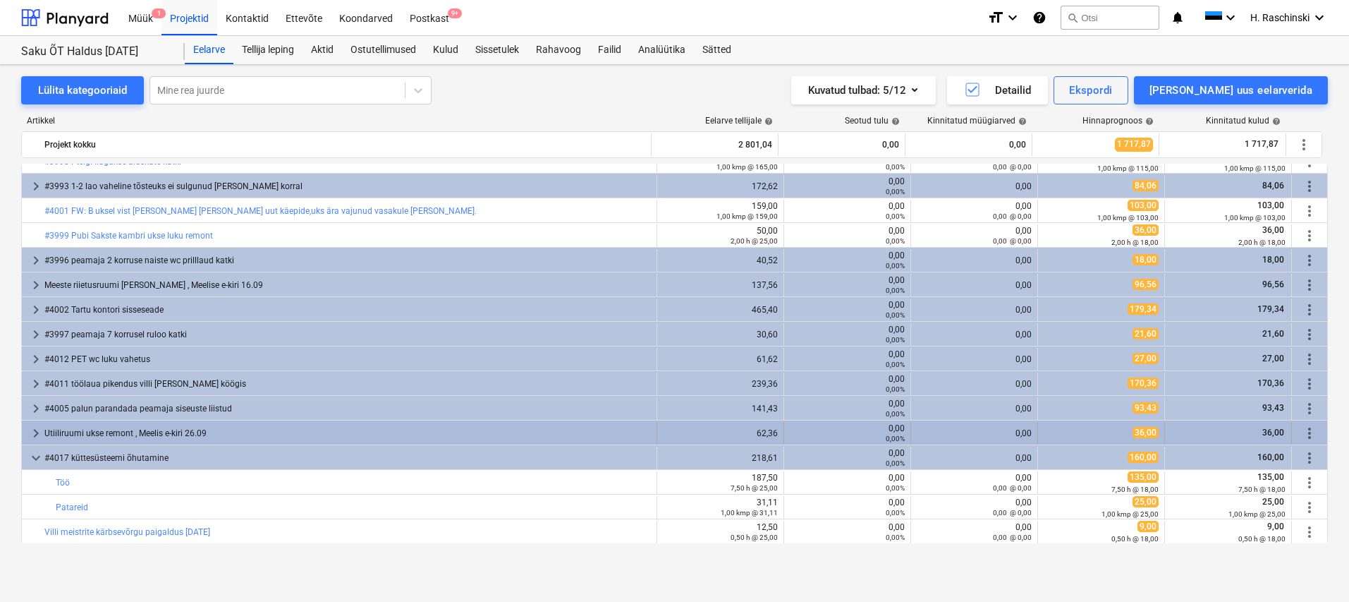
click at [34, 435] on span "keyboard_arrow_right" at bounding box center [36, 433] width 17 height 17
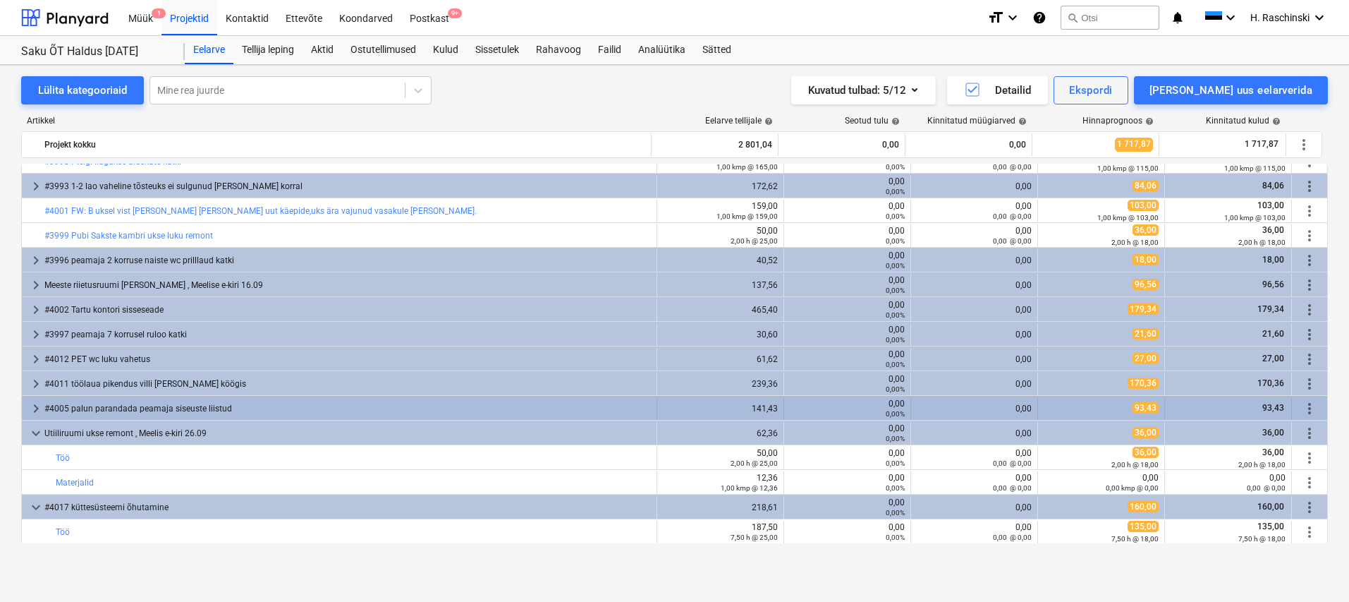
click at [35, 411] on span "keyboard_arrow_right" at bounding box center [36, 408] width 17 height 17
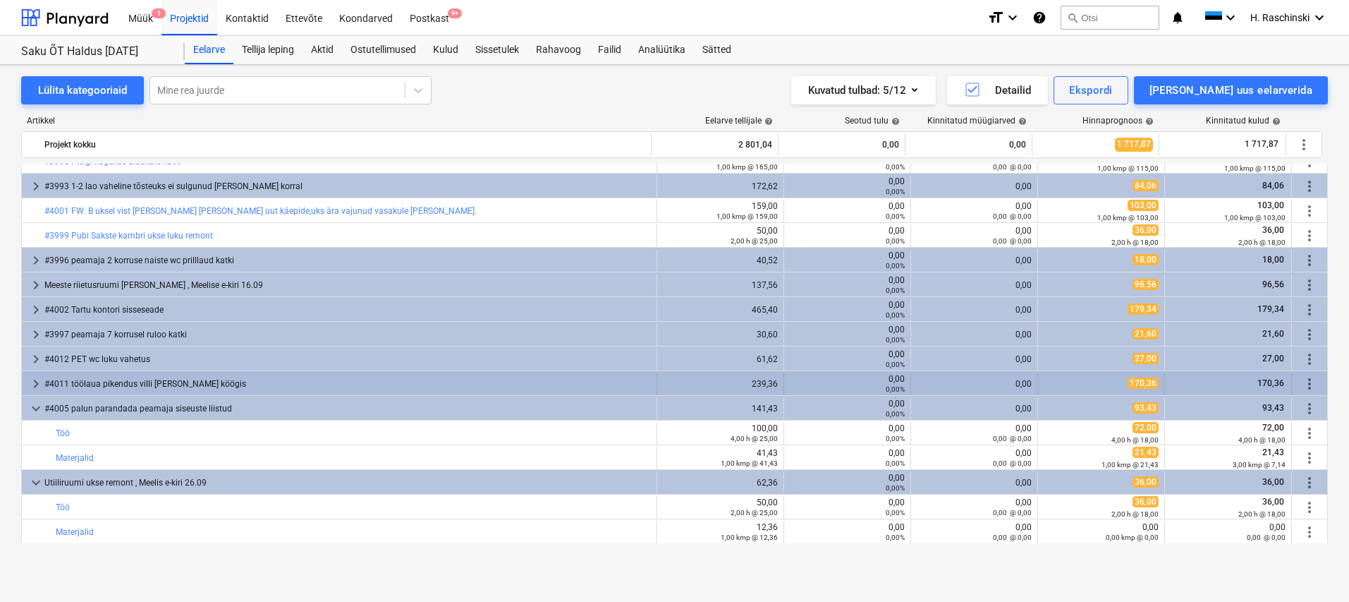
click at [37, 388] on span "keyboard_arrow_right" at bounding box center [36, 383] width 17 height 17
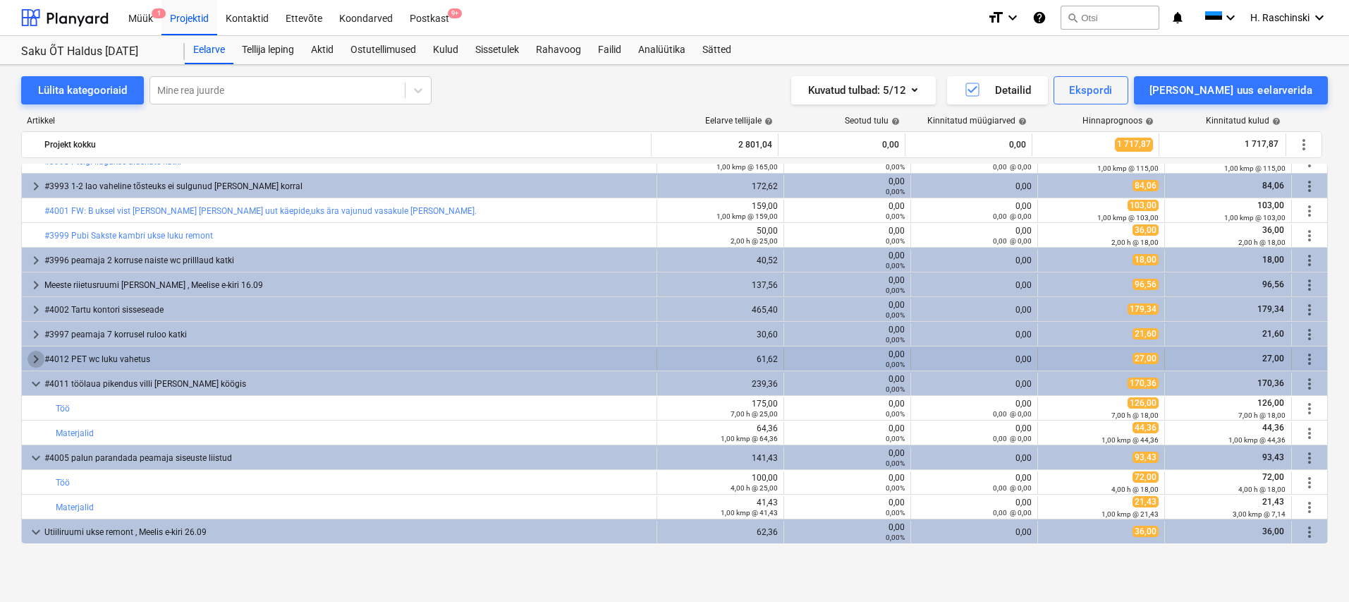
click at [39, 360] on span "keyboard_arrow_right" at bounding box center [36, 359] width 17 height 17
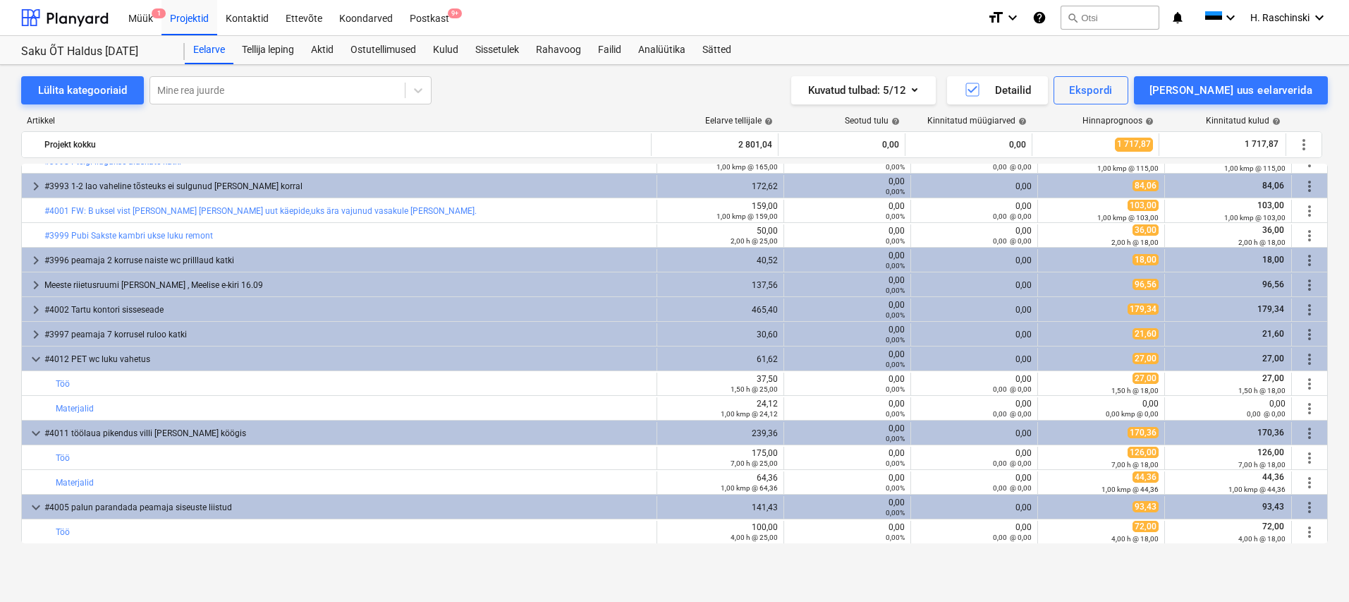
click at [40, 332] on span "keyboard_arrow_right" at bounding box center [36, 334] width 17 height 17
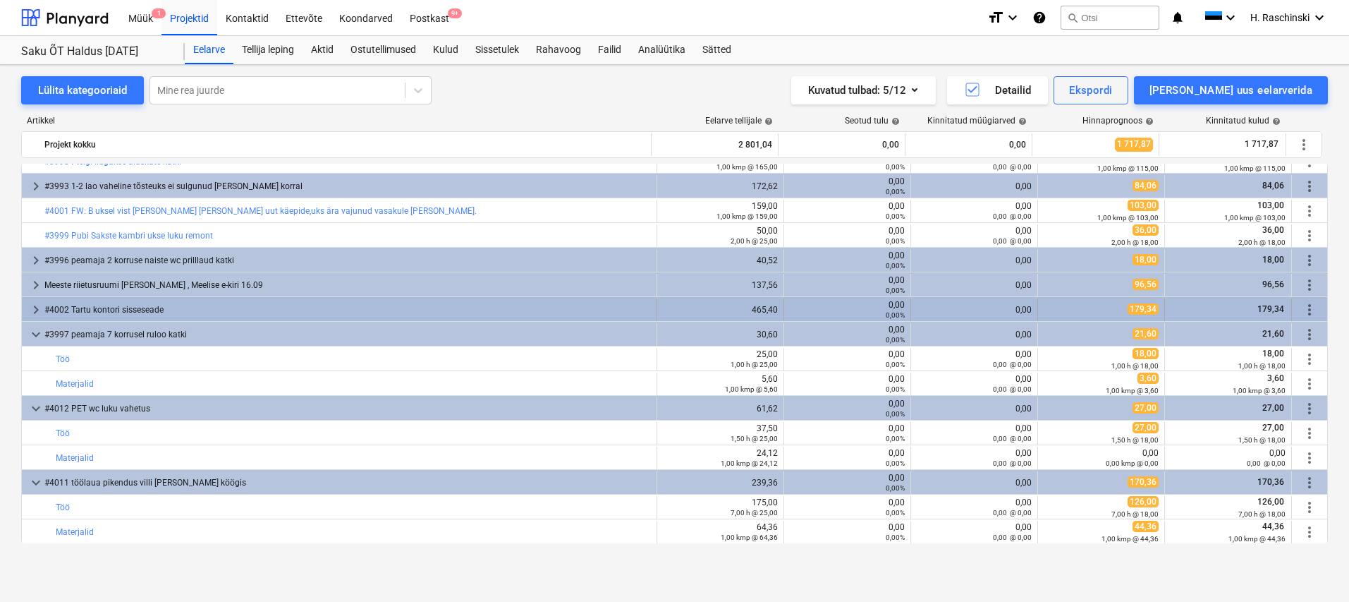
click at [37, 297] on div "keyboard_arrow_right #4002 Tartu kontori sisseseade 465,40 0,00 0,00% 0,00 179,…" at bounding box center [675, 309] width 1306 height 24
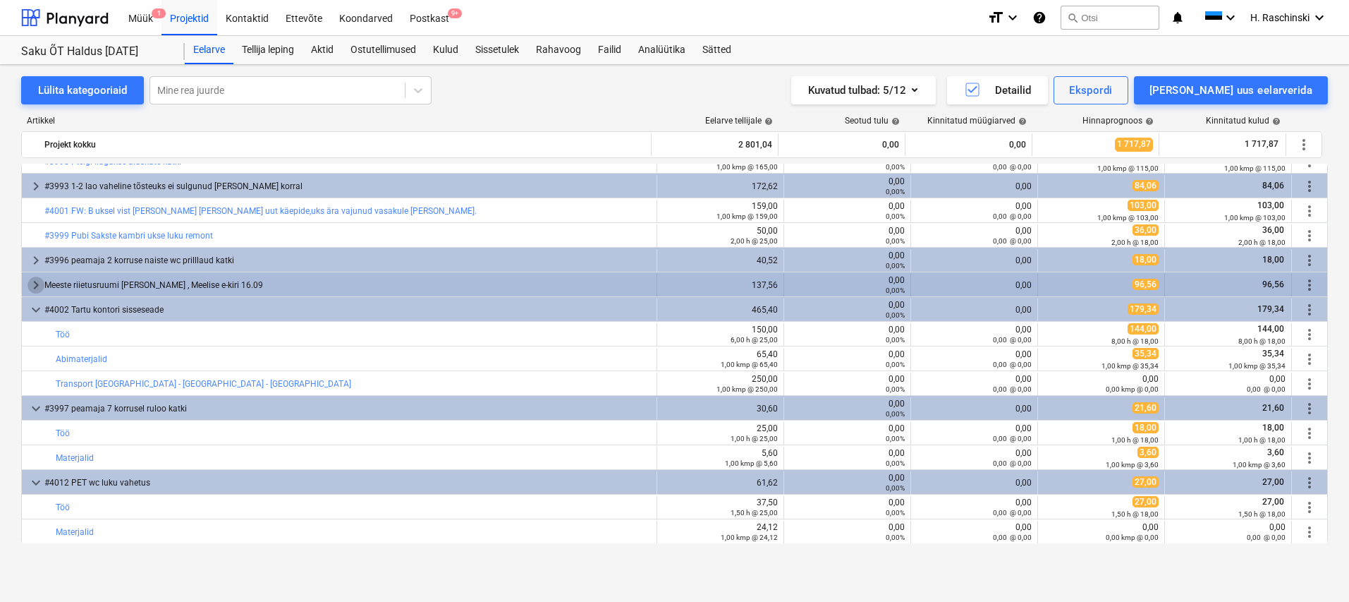
click at [37, 286] on span "keyboard_arrow_right" at bounding box center [36, 285] width 17 height 17
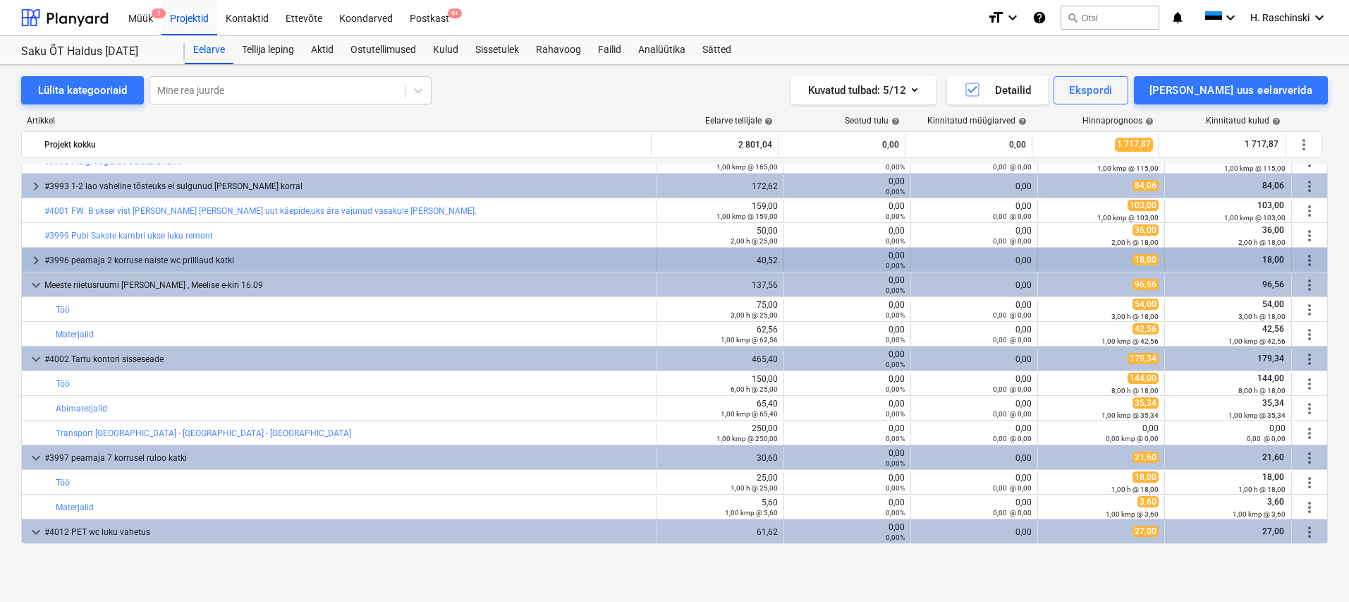
click at [37, 260] on span "keyboard_arrow_right" at bounding box center [36, 260] width 17 height 17
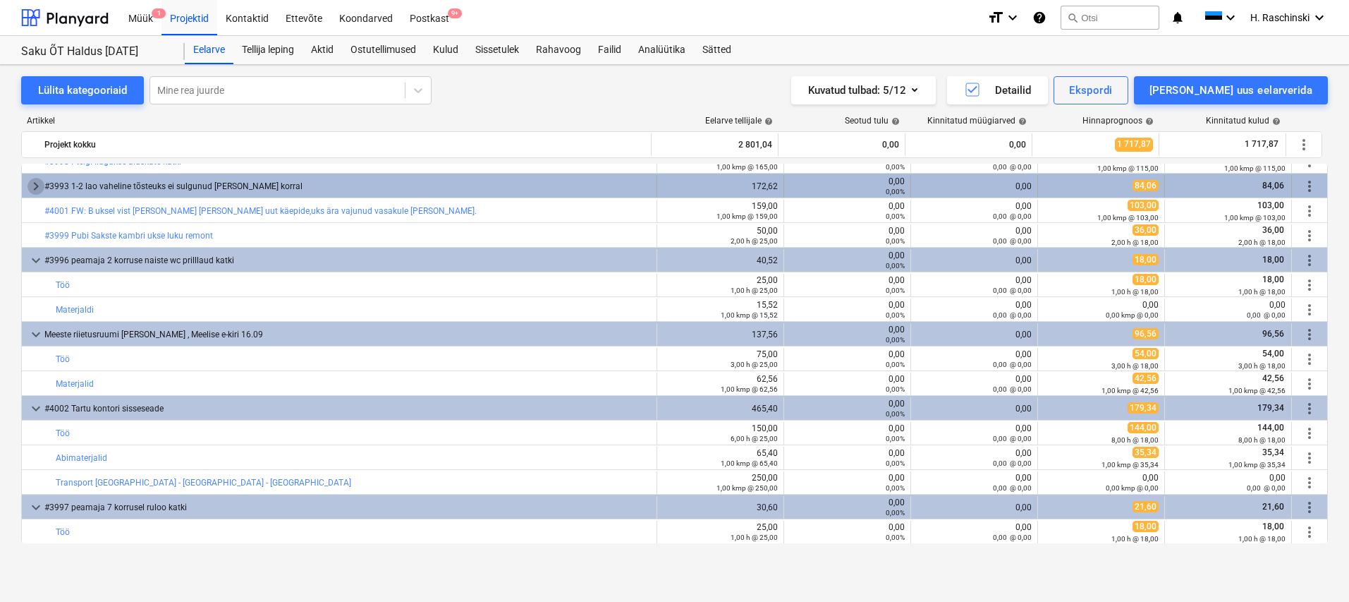
click at [40, 181] on span "keyboard_arrow_right" at bounding box center [36, 186] width 17 height 17
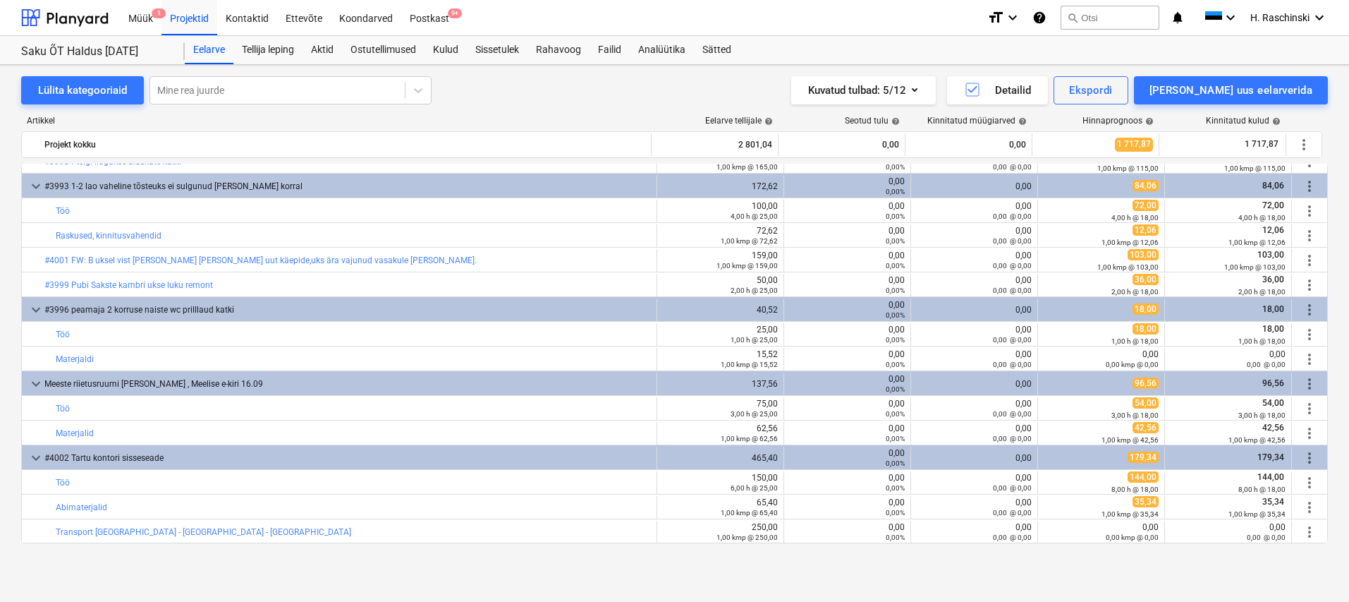
scroll to position [0, 0]
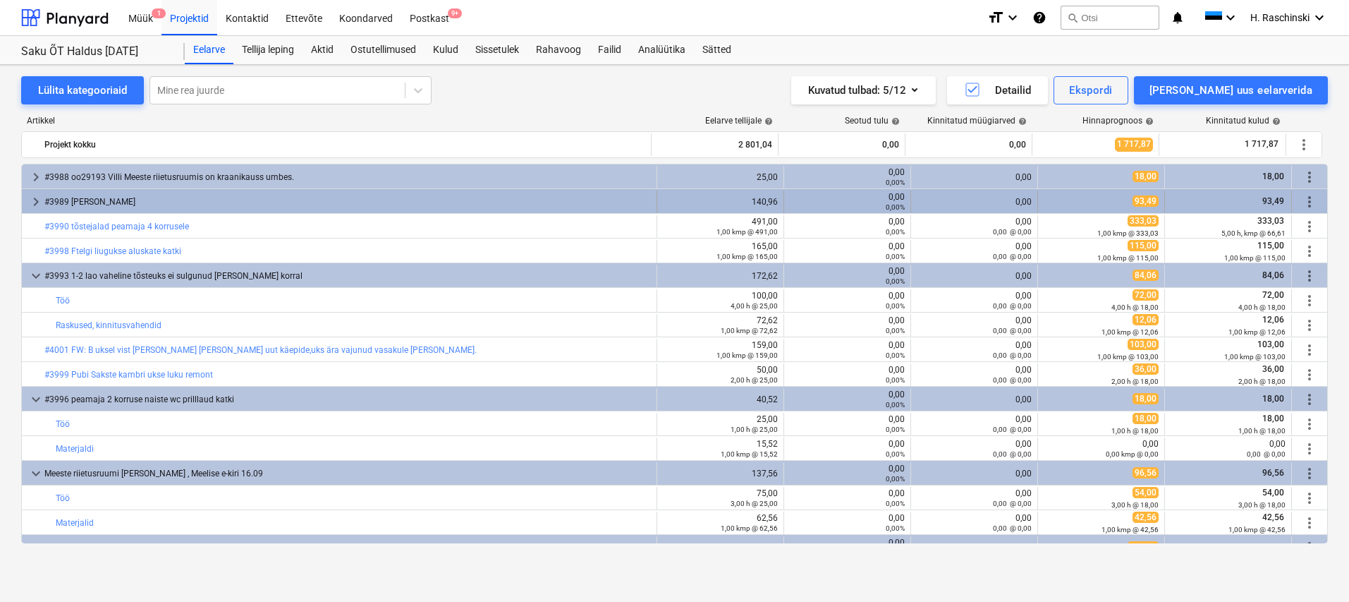
click at [41, 201] on span "keyboard_arrow_right" at bounding box center [36, 201] width 17 height 17
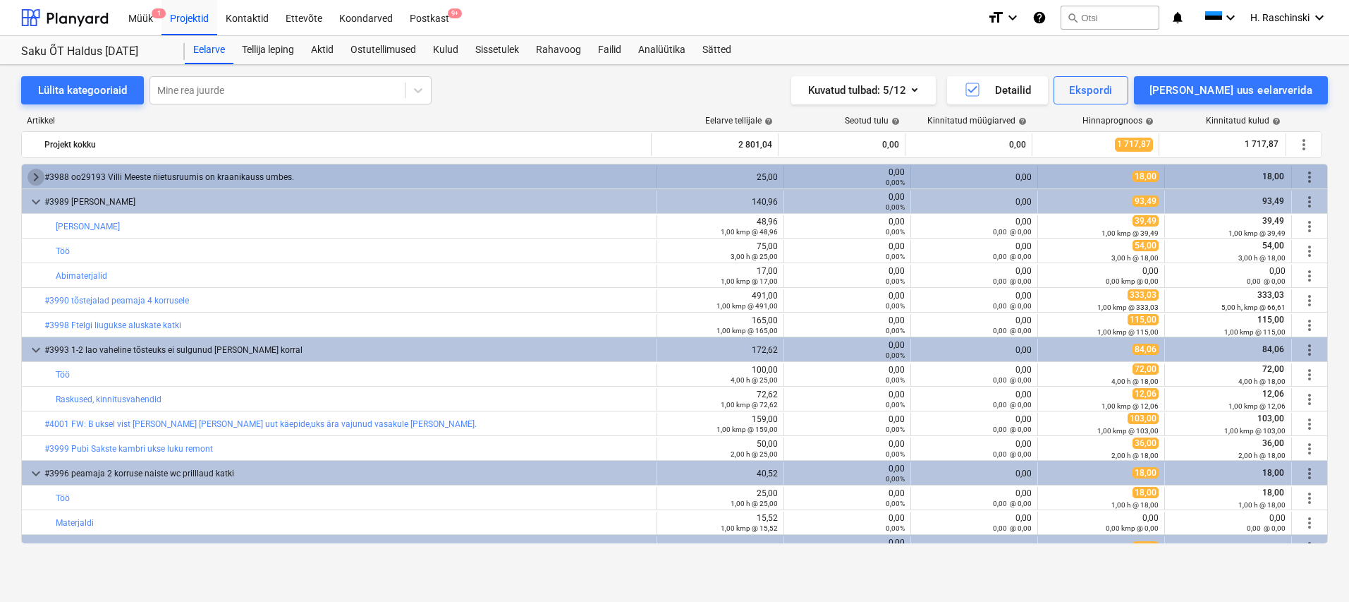
click at [36, 183] on span "keyboard_arrow_right" at bounding box center [36, 177] width 17 height 17
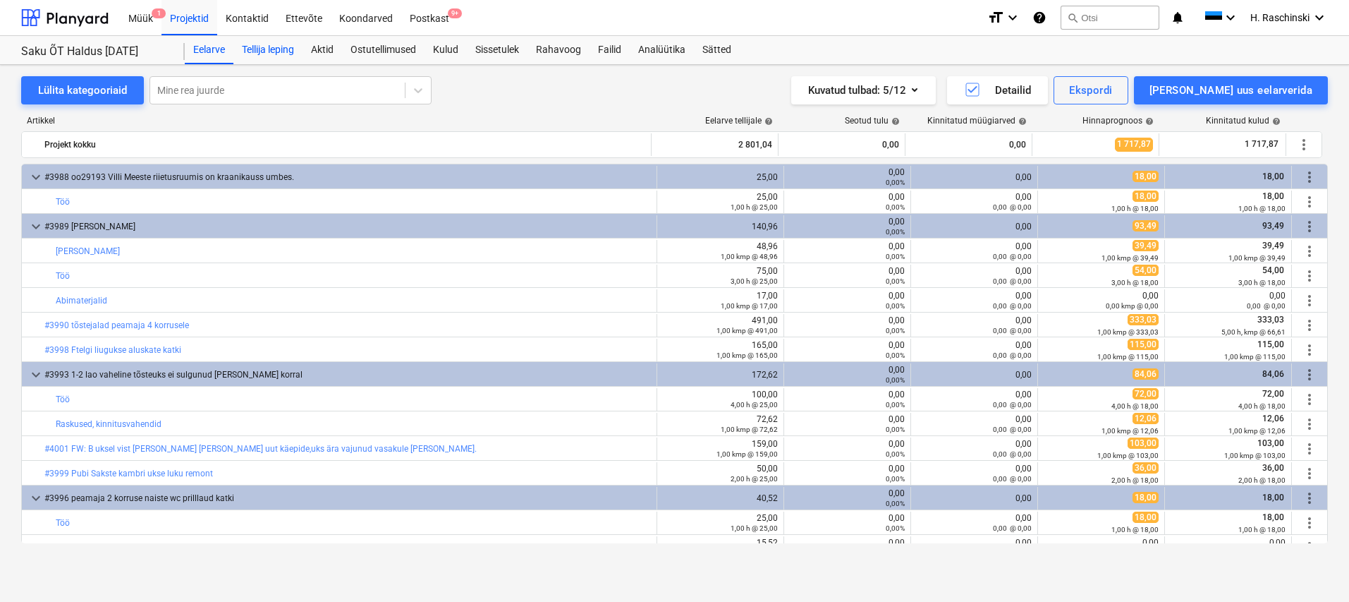
click at [286, 54] on div "Tellija leping" at bounding box center [267, 50] width 69 height 28
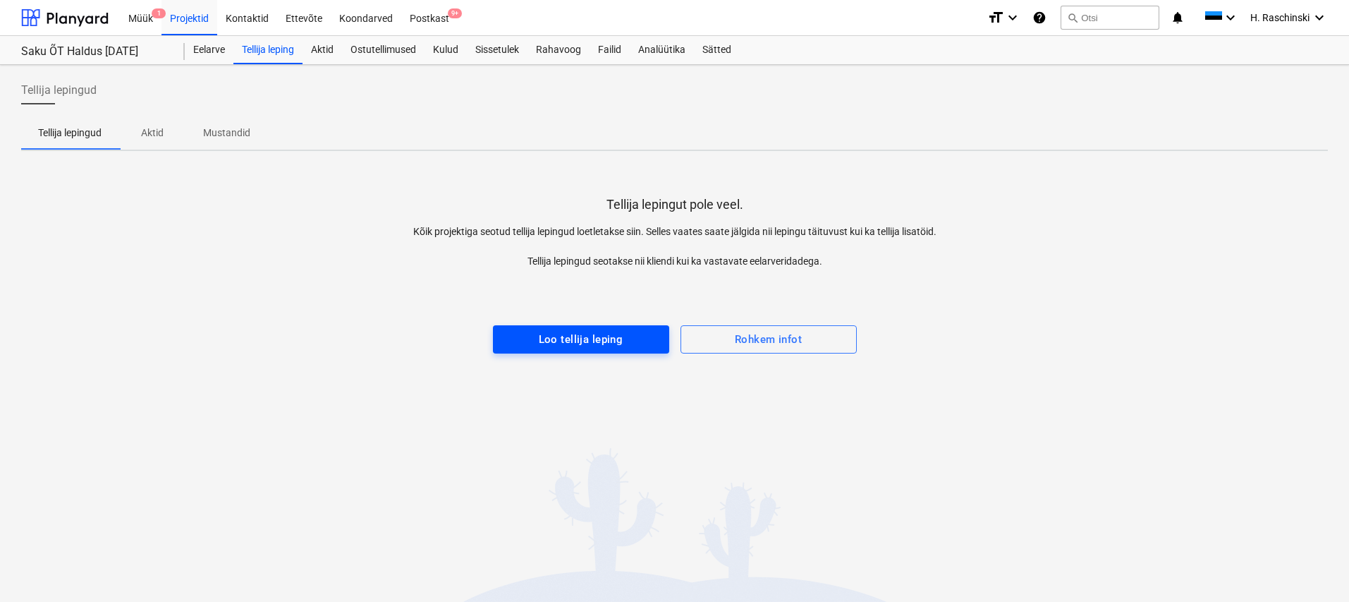
click at [614, 340] on div "Loo tellija leping" at bounding box center [581, 339] width 85 height 18
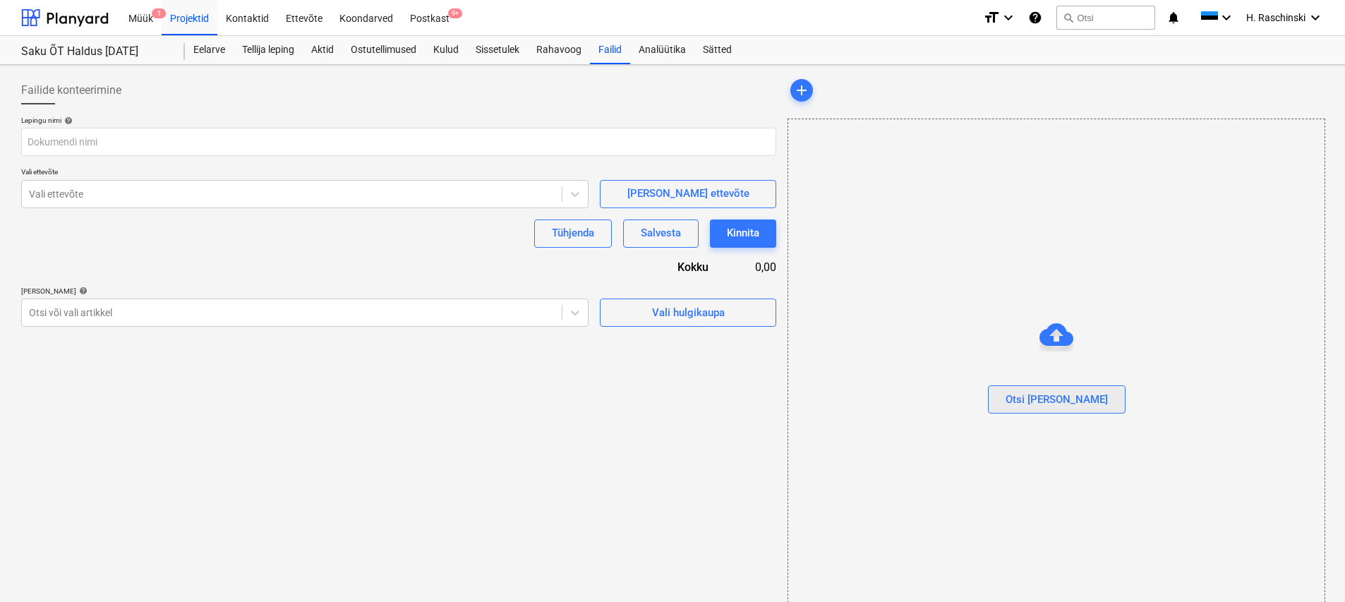
click at [1074, 392] on div "Otsi [PERSON_NAME]" at bounding box center [1056, 399] width 102 height 18
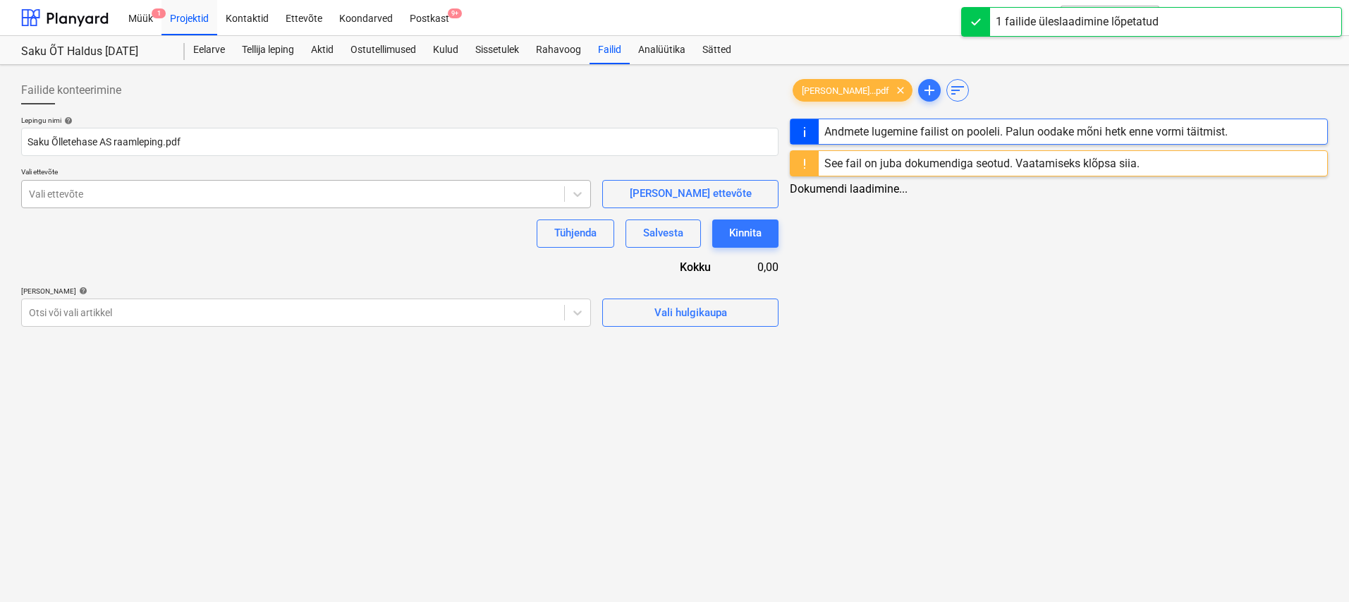
click at [235, 189] on div at bounding box center [293, 194] width 528 height 14
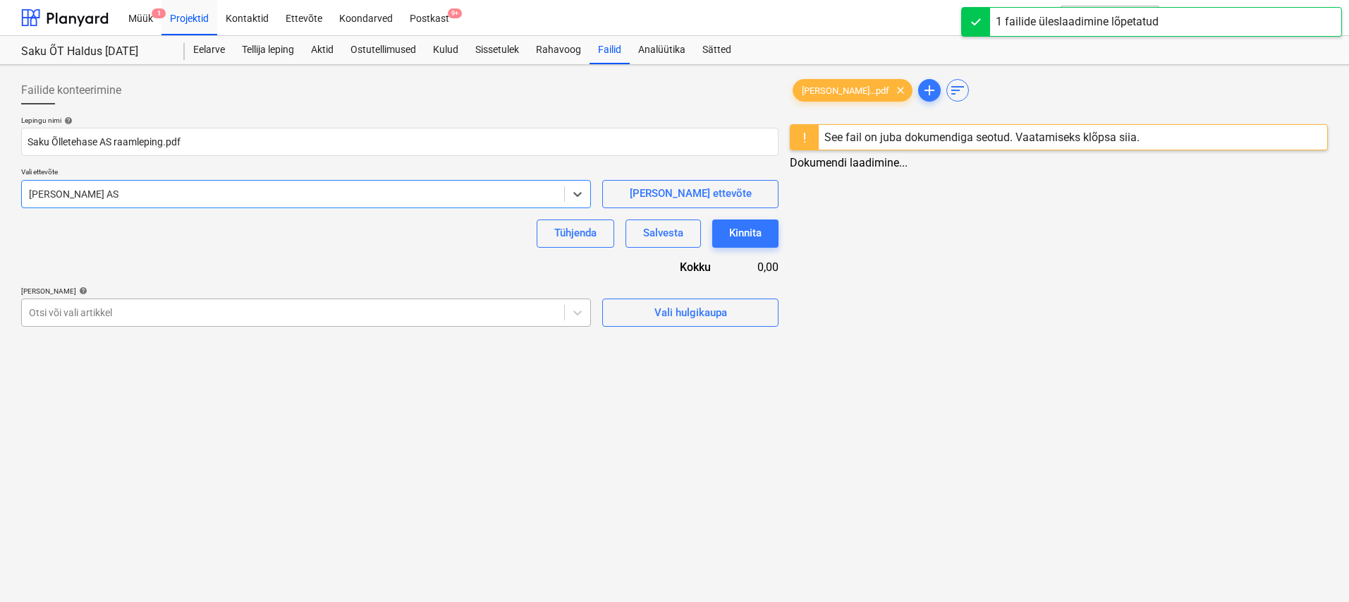
click at [309, 317] on div at bounding box center [293, 312] width 528 height 14
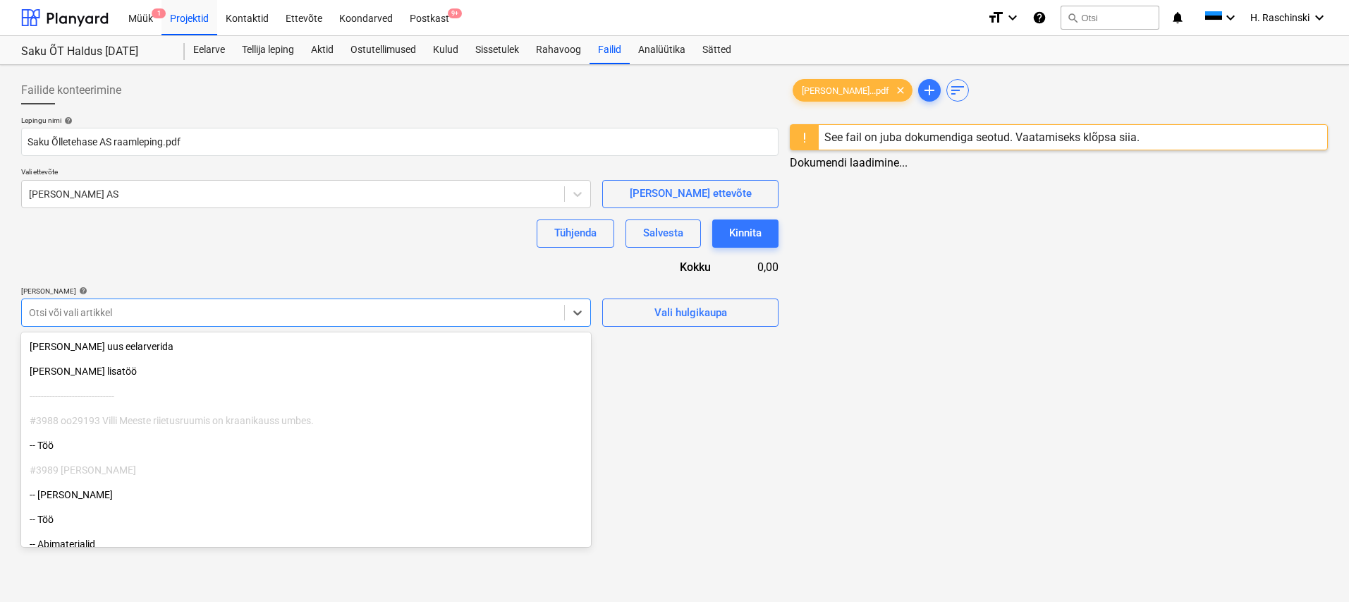
click at [327, 253] on div "Lepingu nimi help Saku Õlletehase AS raamleping.pdf Vali ettevõte Saku Õlleteh…" at bounding box center [400, 221] width 758 height 211
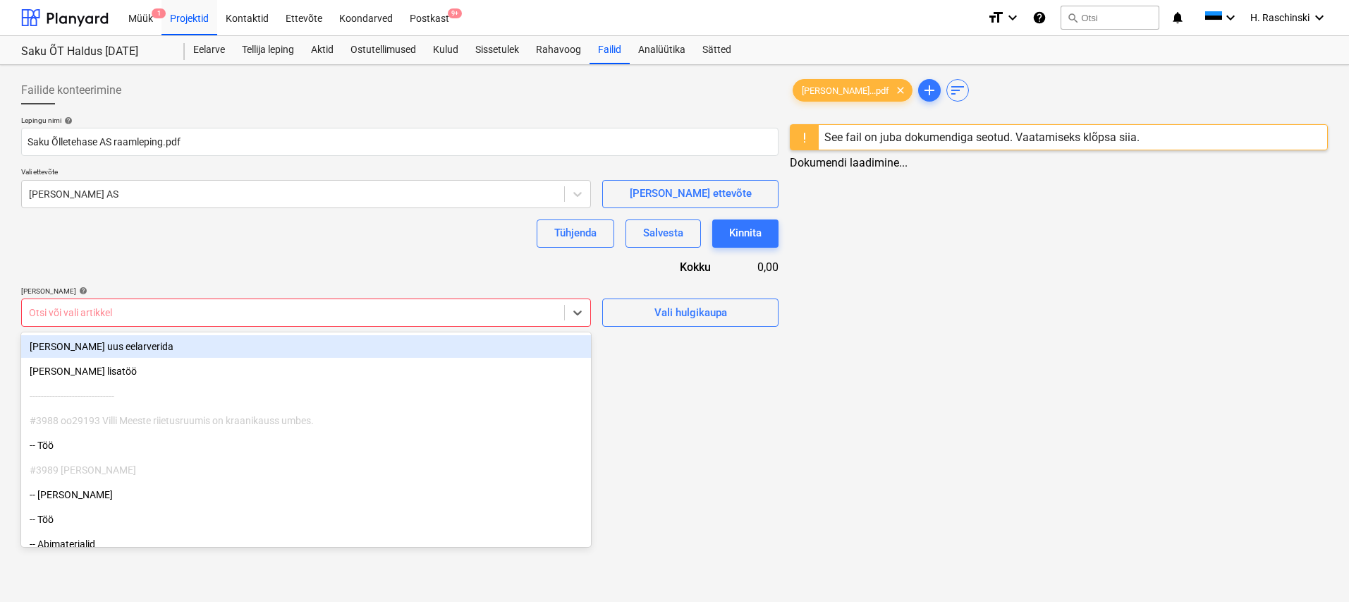
click at [271, 305] on div at bounding box center [293, 312] width 528 height 14
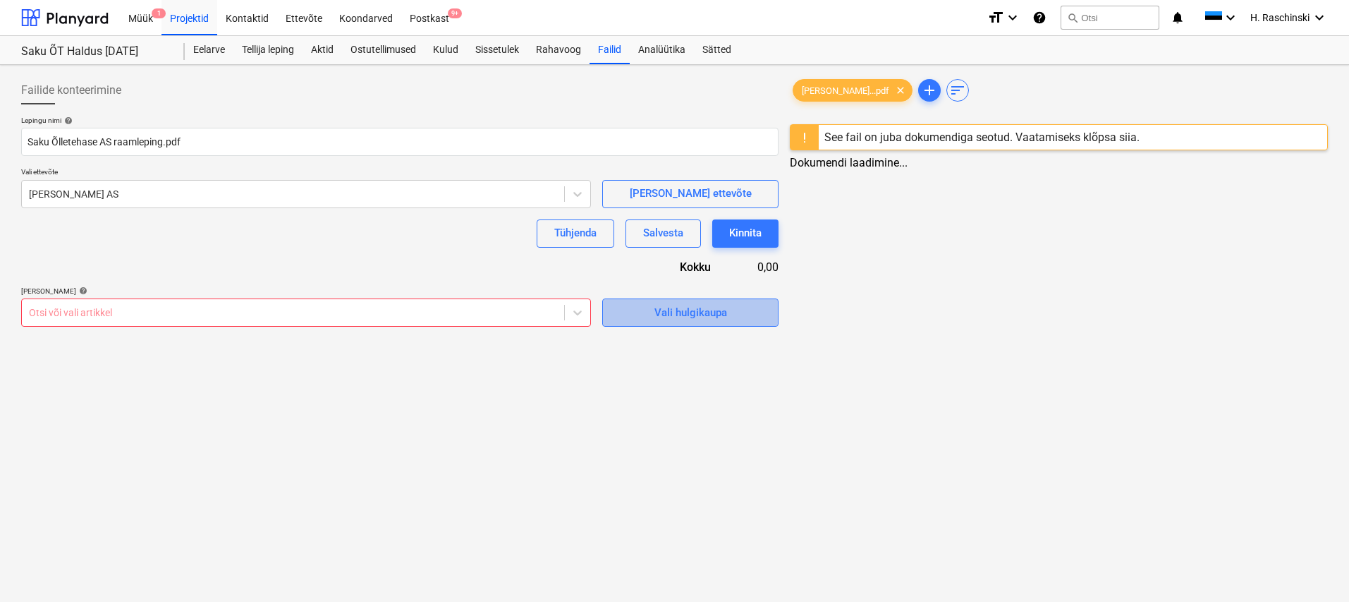
click at [646, 312] on span "Vali hulgikaupa" at bounding box center [690, 312] width 141 height 18
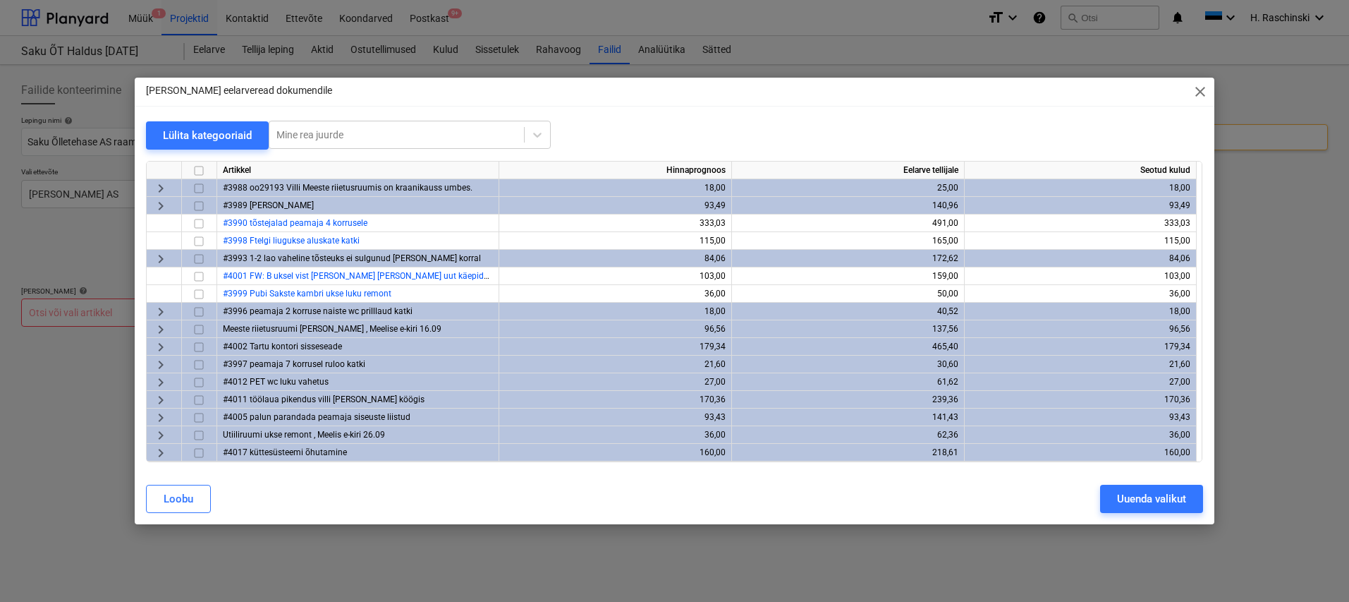
click at [200, 166] on input "checkbox" at bounding box center [198, 170] width 17 height 17
click at [1153, 495] on div "Uuenda valikut" at bounding box center [1151, 499] width 69 height 18
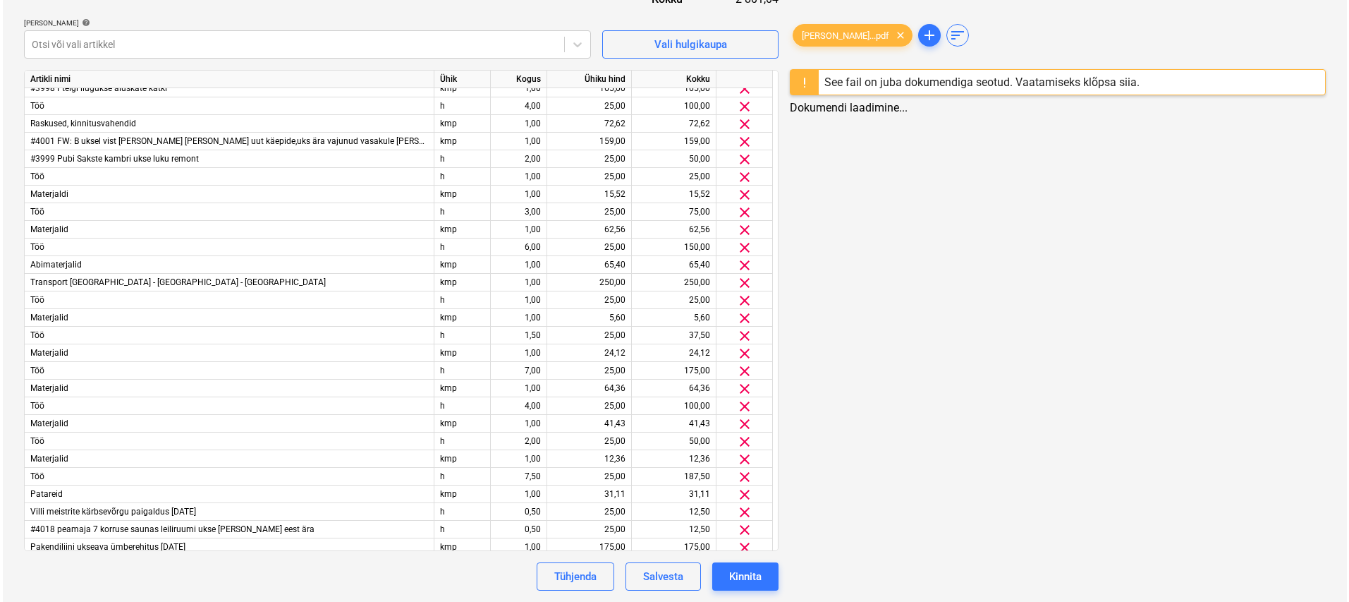
scroll to position [102, 0]
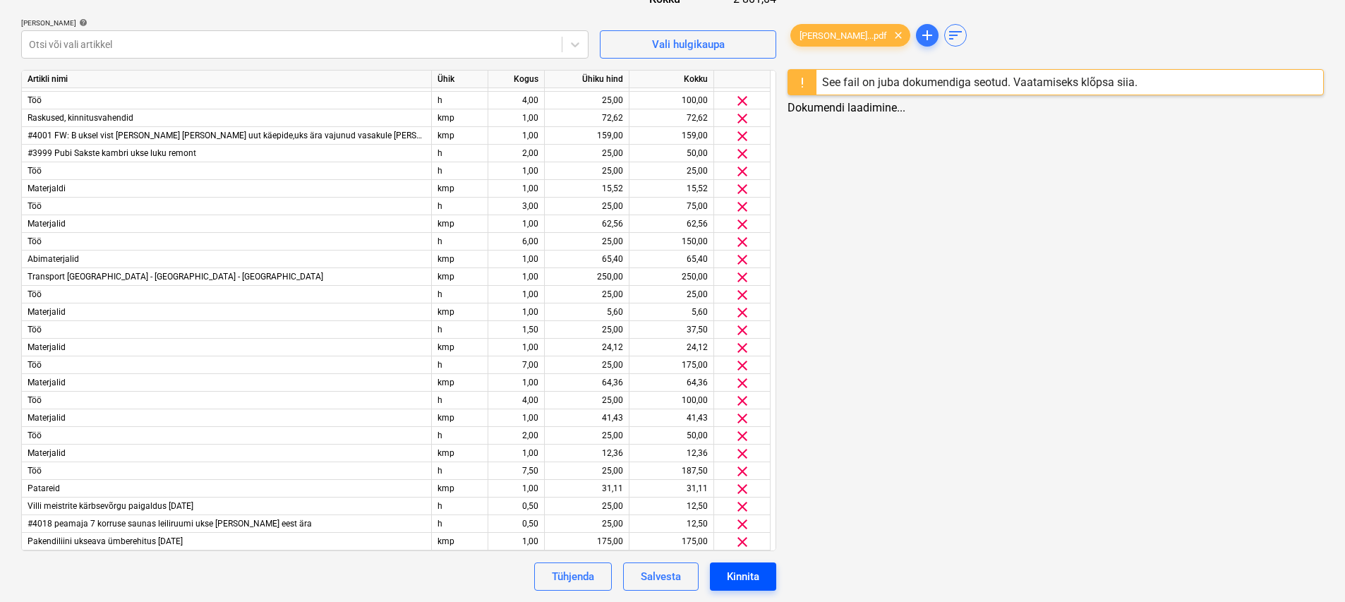
click at [754, 581] on div "Kinnita" at bounding box center [743, 576] width 32 height 18
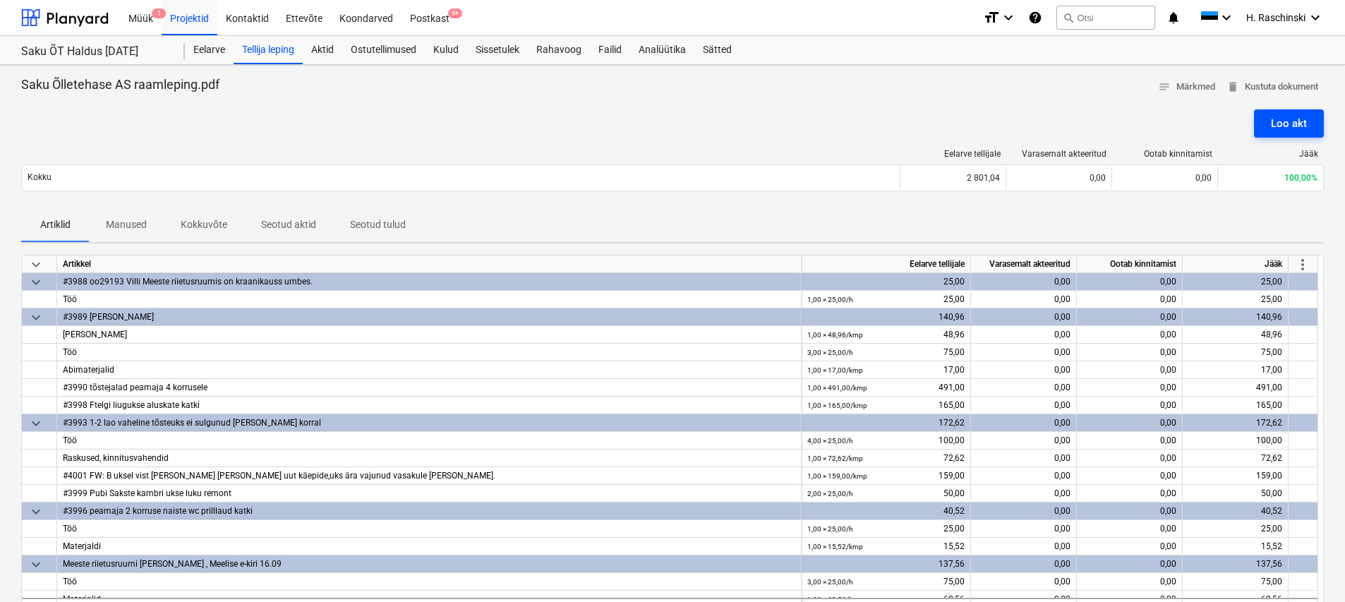
click at [1287, 121] on div "Loo akt" at bounding box center [1288, 123] width 36 height 18
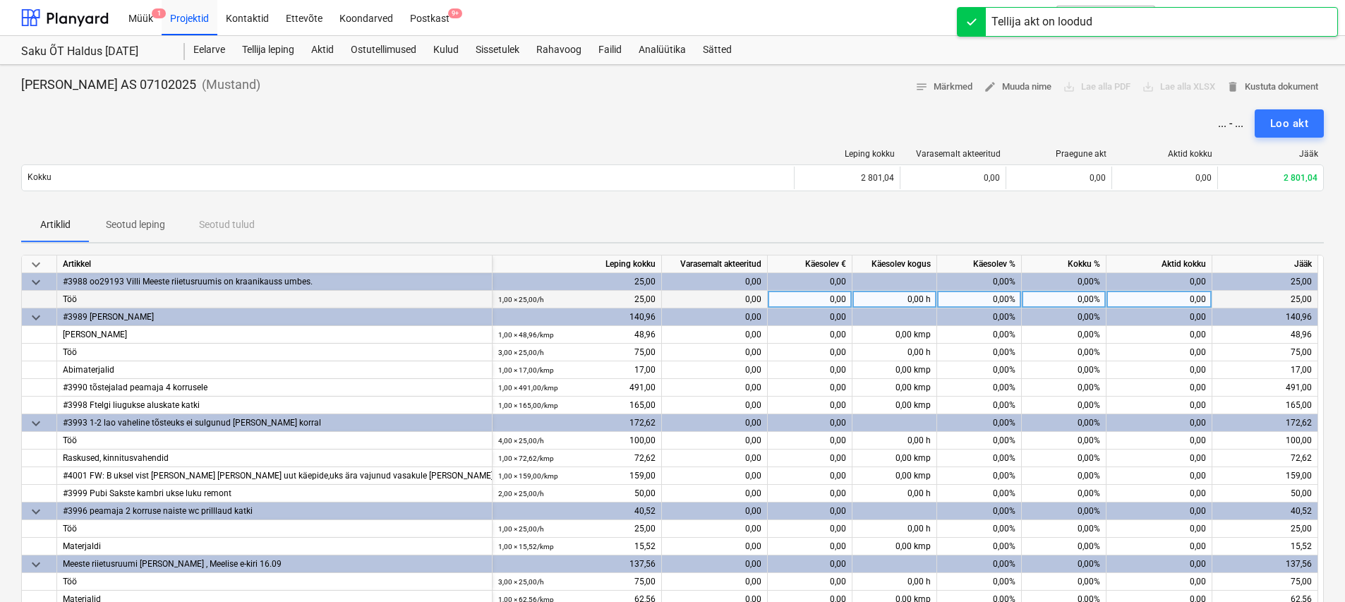
click at [1005, 291] on div "0,00%" at bounding box center [979, 300] width 85 height 18
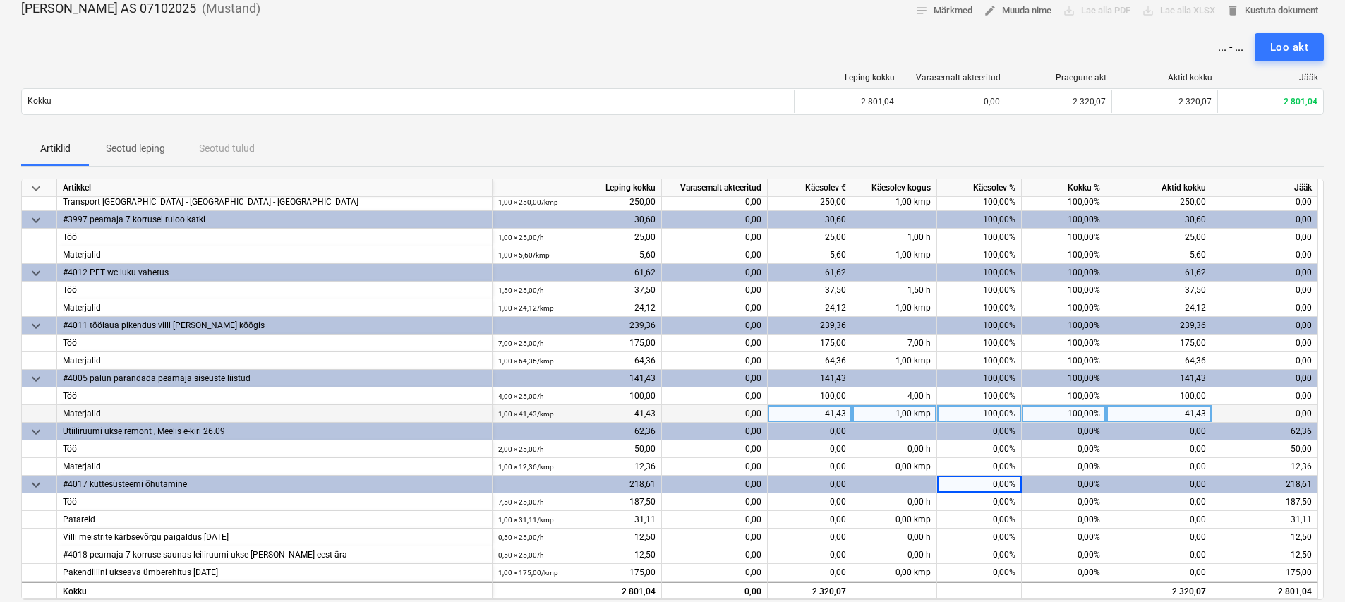
scroll to position [81, 0]
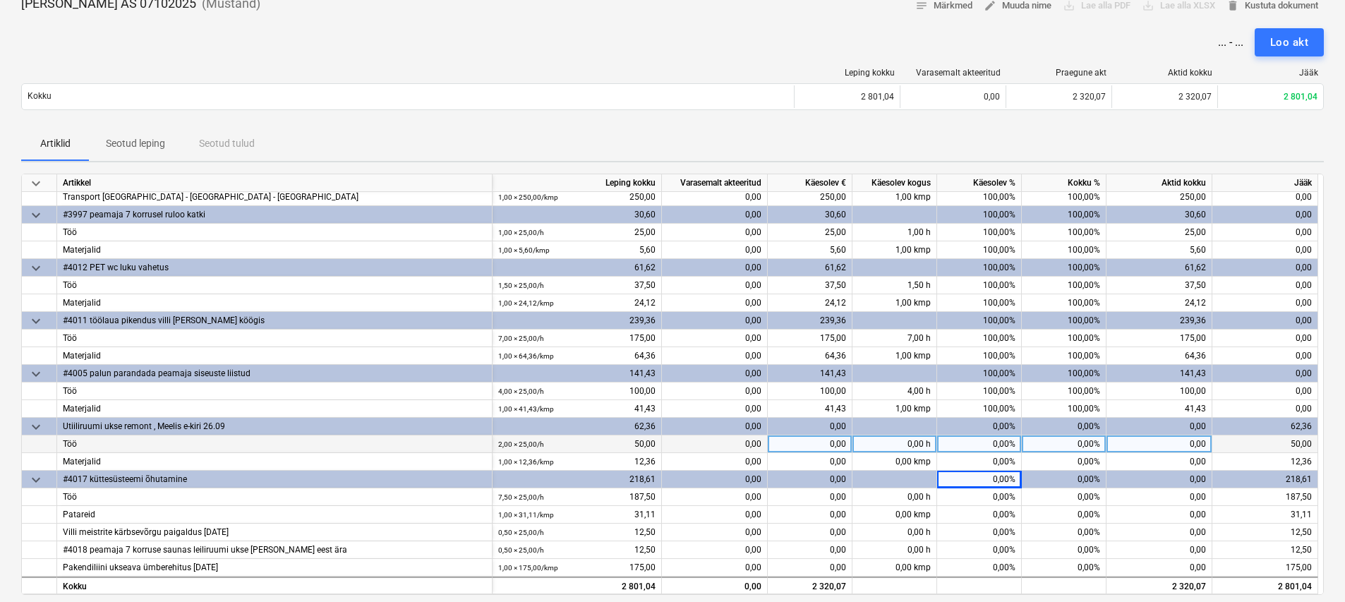
click at [983, 440] on div "0,00%" at bounding box center [979, 444] width 85 height 18
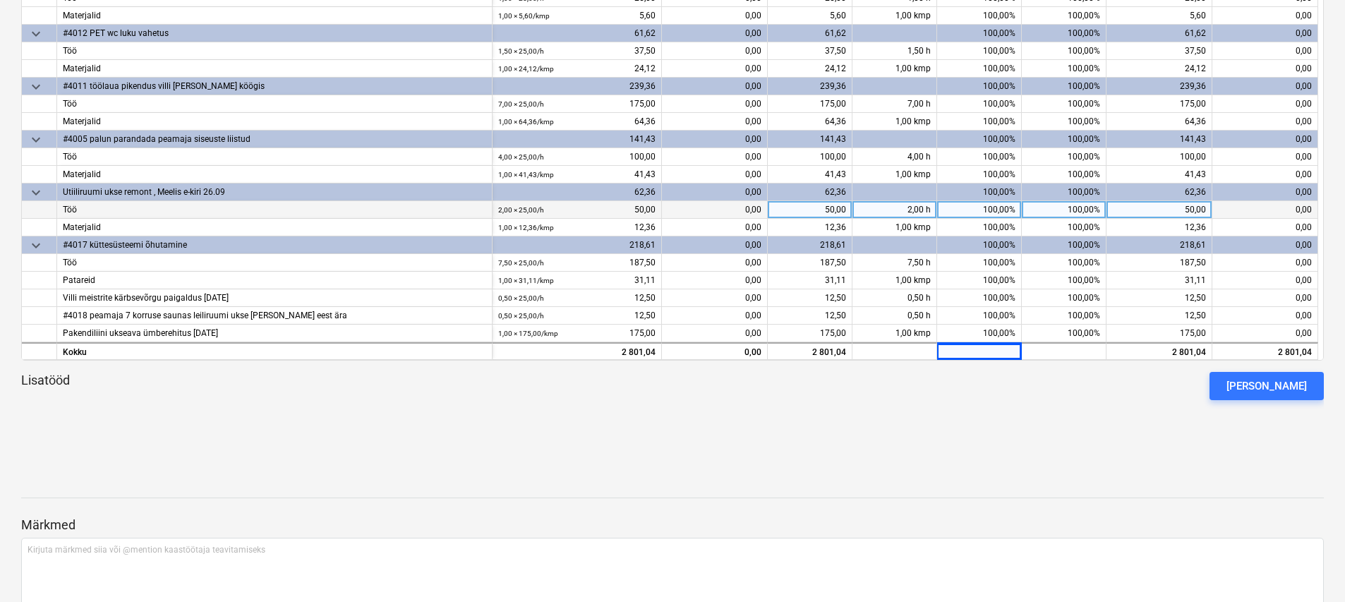
scroll to position [334, 0]
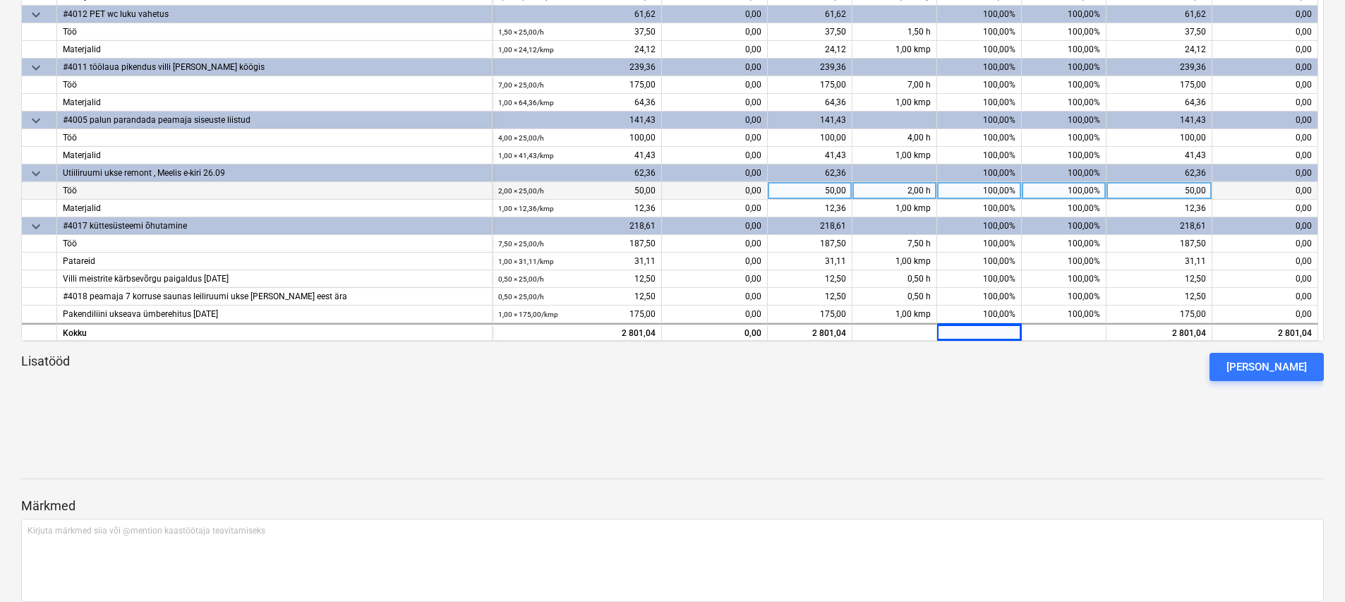
click at [1024, 435] on div at bounding box center [672, 443] width 1302 height 34
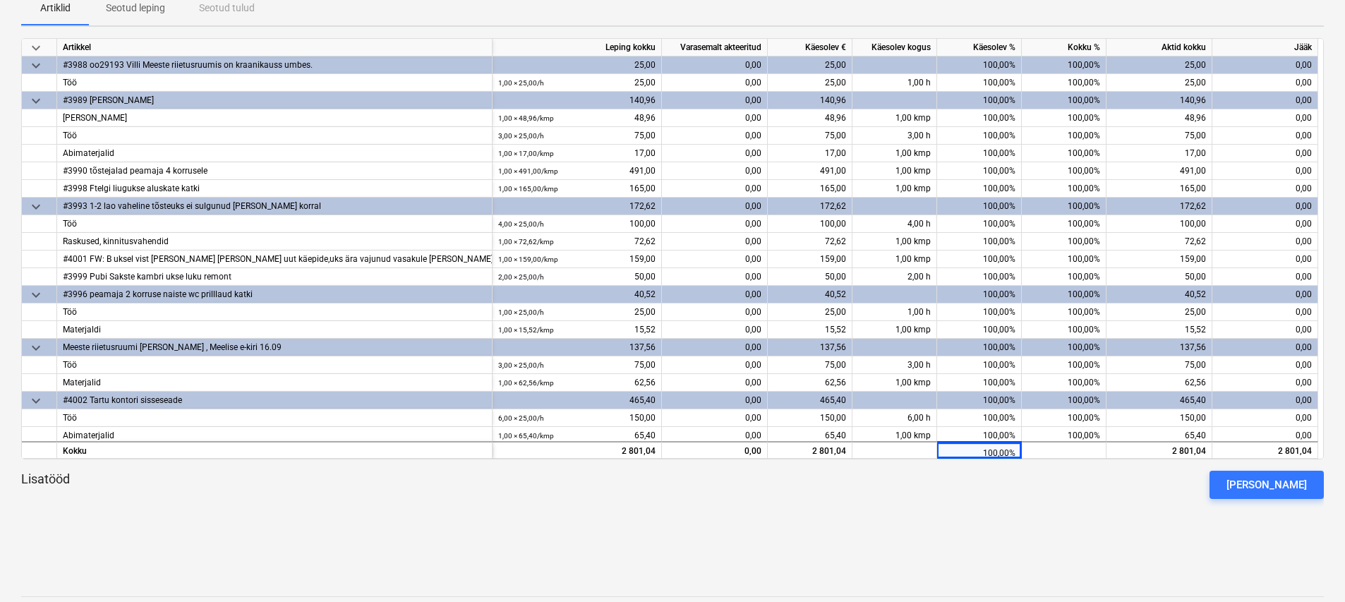
scroll to position [0, 0]
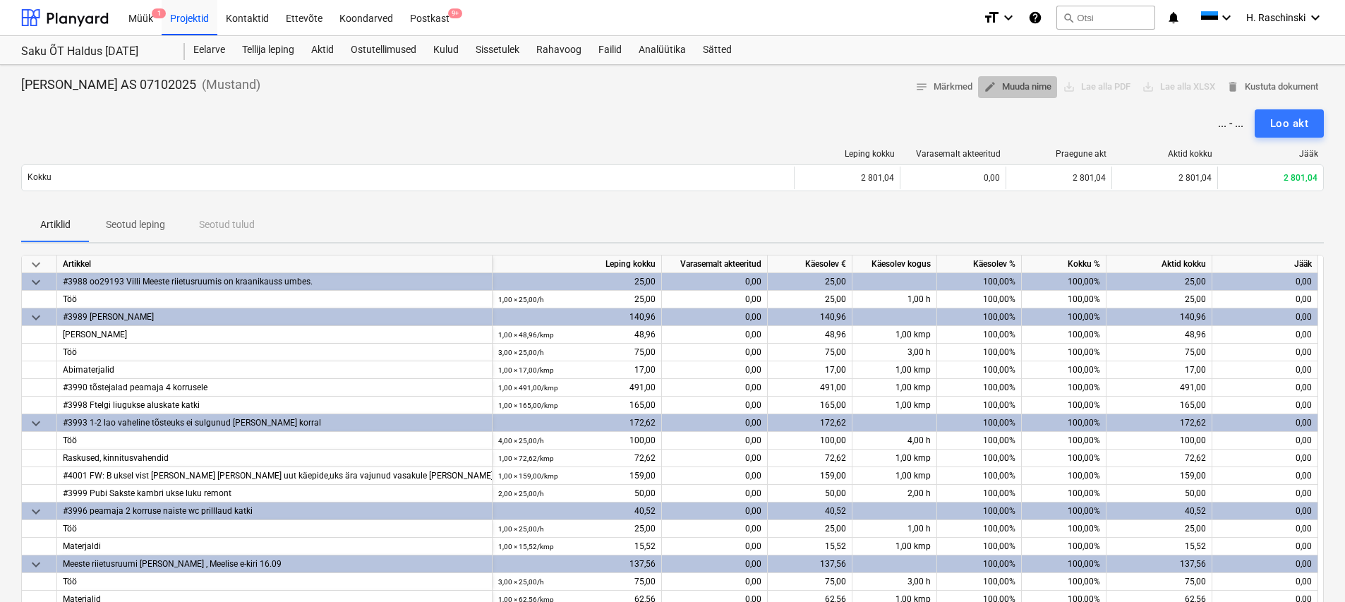
click at [1018, 83] on span "edit Muuda nime" at bounding box center [1017, 87] width 68 height 16
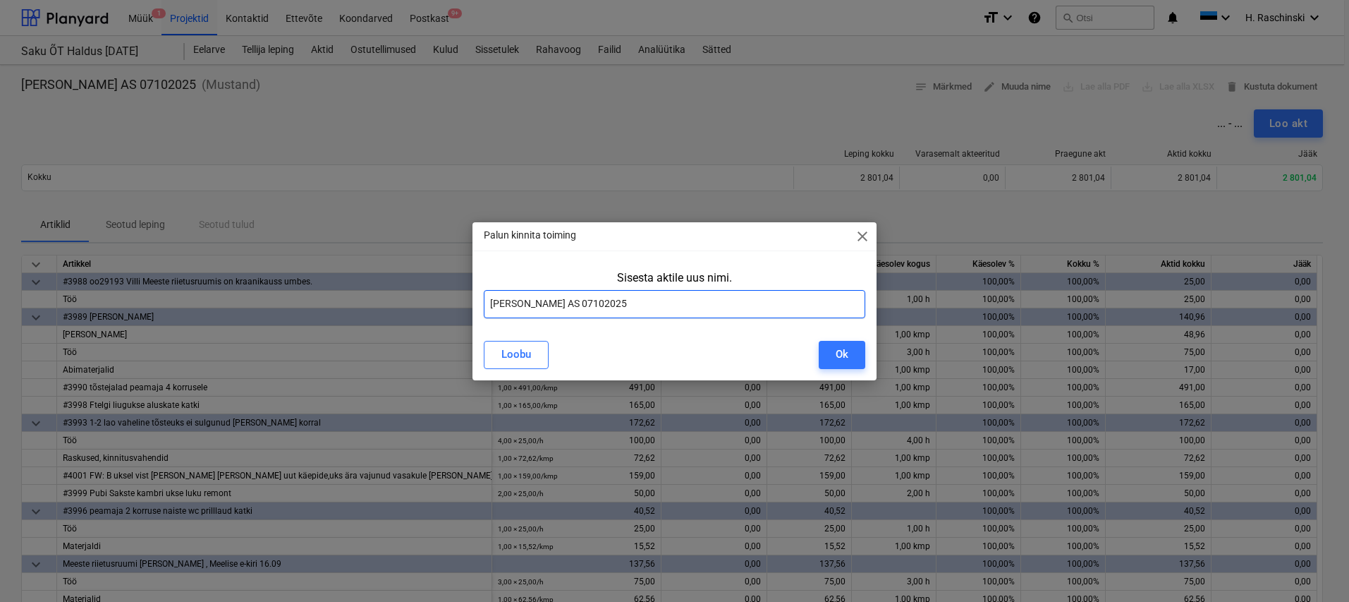
drag, startPoint x: 646, startPoint y: 303, endPoint x: 585, endPoint y: 303, distance: 60.7
click at [585, 303] on input "Saku Õlletehase AS 07102025" at bounding box center [675, 304] width 382 height 28
click at [617, 305] on input "Saku Õlletehase AS Halduss SEPTEMBER 2025" at bounding box center [675, 304] width 382 height 28
click at [827, 360] on button "Ok" at bounding box center [842, 355] width 47 height 28
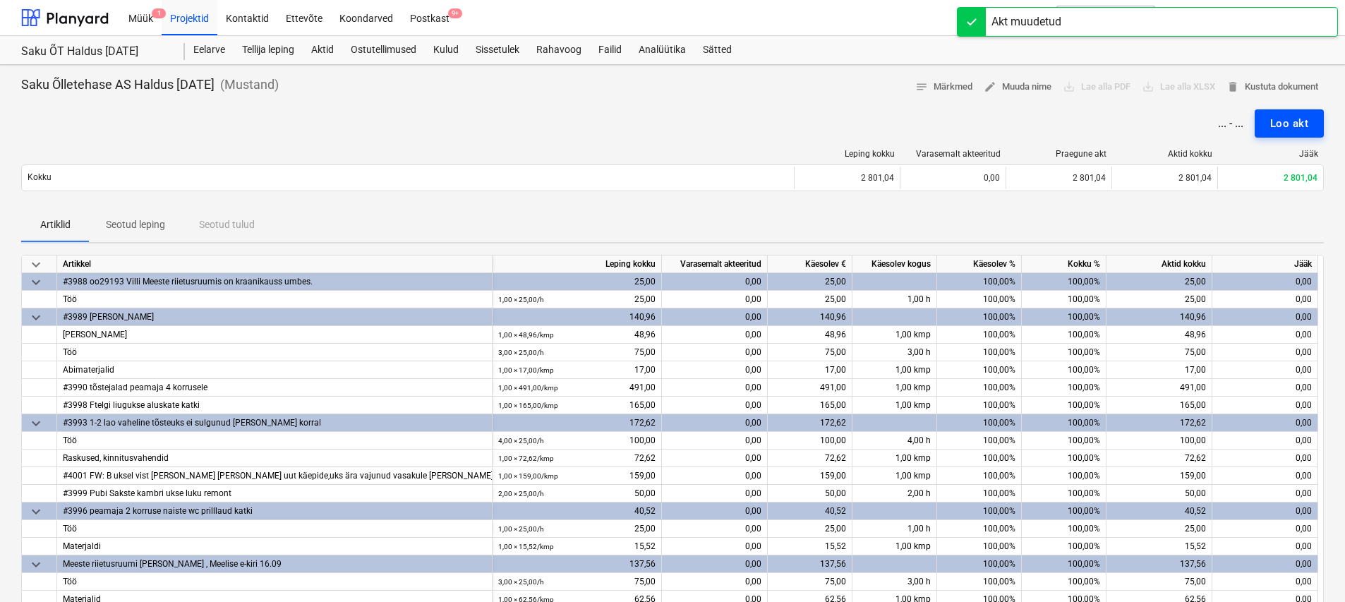
click at [1289, 123] on div "Loo akt" at bounding box center [1289, 123] width 38 height 18
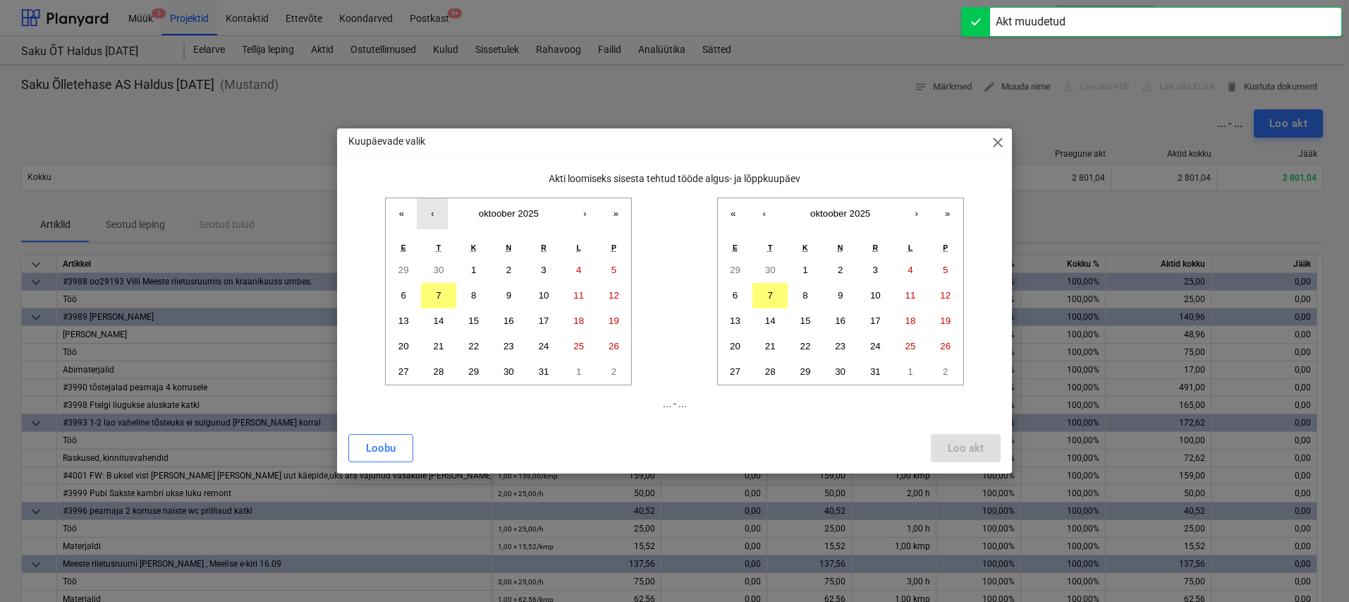
click at [438, 214] on button "‹" at bounding box center [432, 213] width 31 height 31
click at [408, 271] on button "1" at bounding box center [403, 269] width 35 height 25
click at [759, 210] on button "‹" at bounding box center [764, 213] width 31 height 31
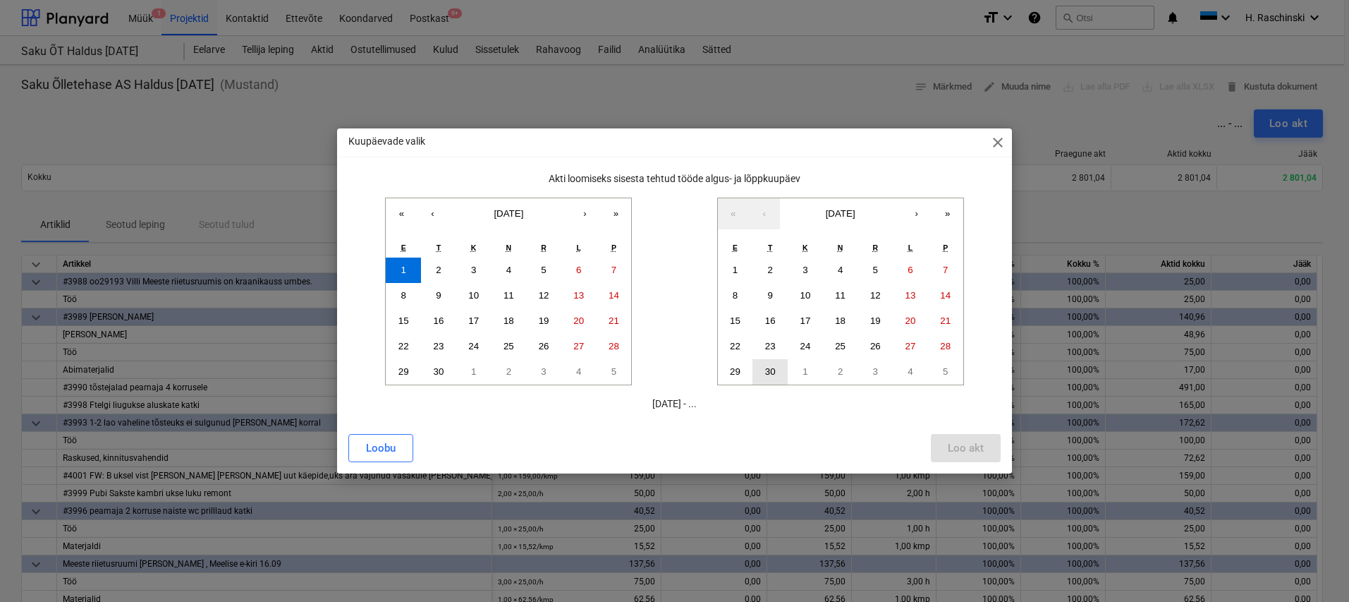
click at [773, 369] on abbr "30" at bounding box center [770, 371] width 11 height 11
click at [961, 451] on div "Loo akt" at bounding box center [966, 448] width 36 height 18
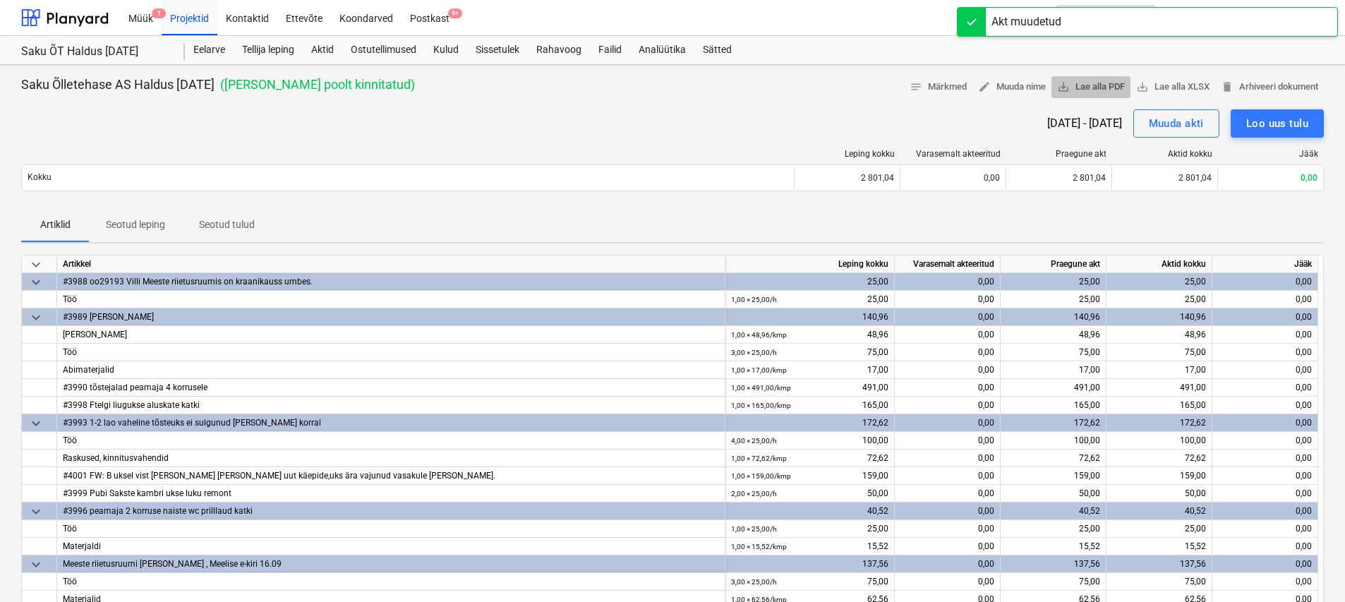
click at [1112, 86] on span "save_alt Lae alla PDF" at bounding box center [1091, 87] width 68 height 16
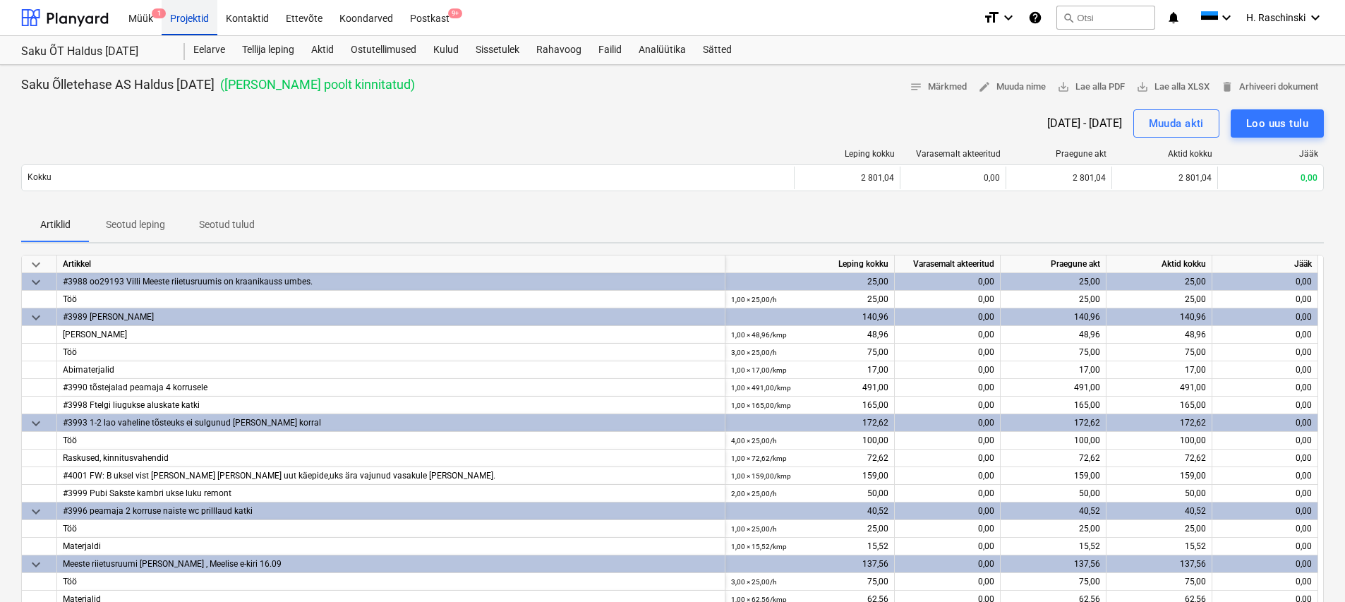
click at [194, 22] on div "Projektid" at bounding box center [190, 17] width 56 height 36
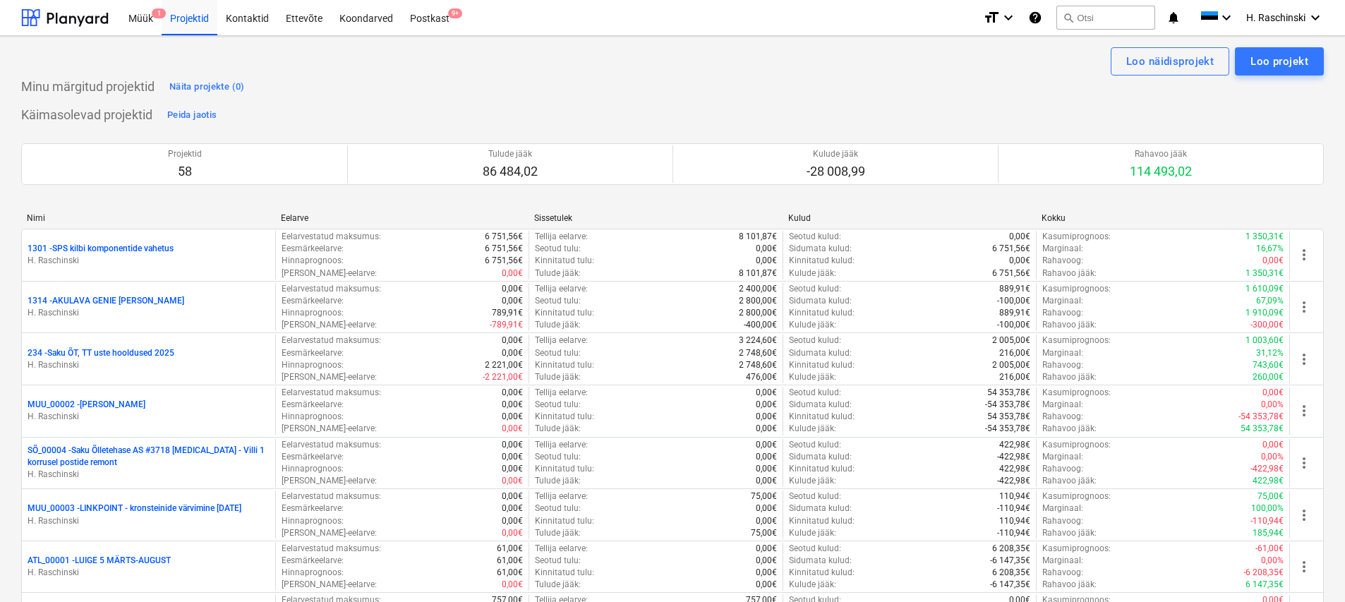
scroll to position [1402, 0]
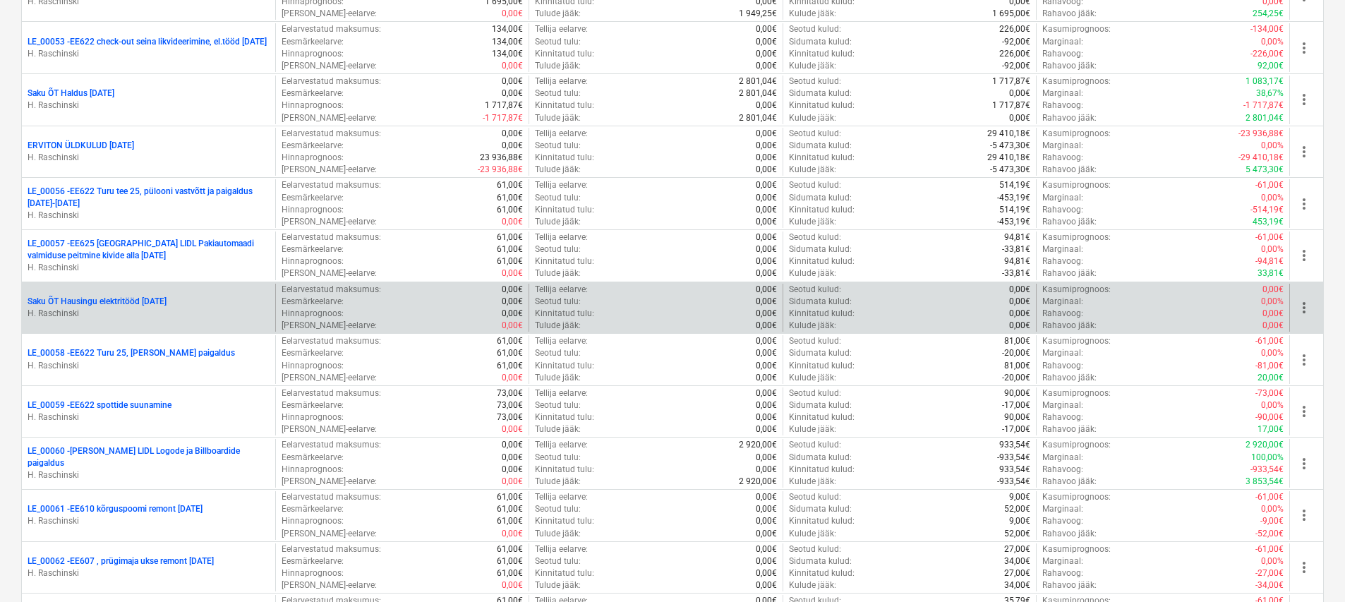
click at [166, 296] on p "Saku ÕT Hausingu elektritööd [DATE]" at bounding box center [97, 302] width 139 height 12
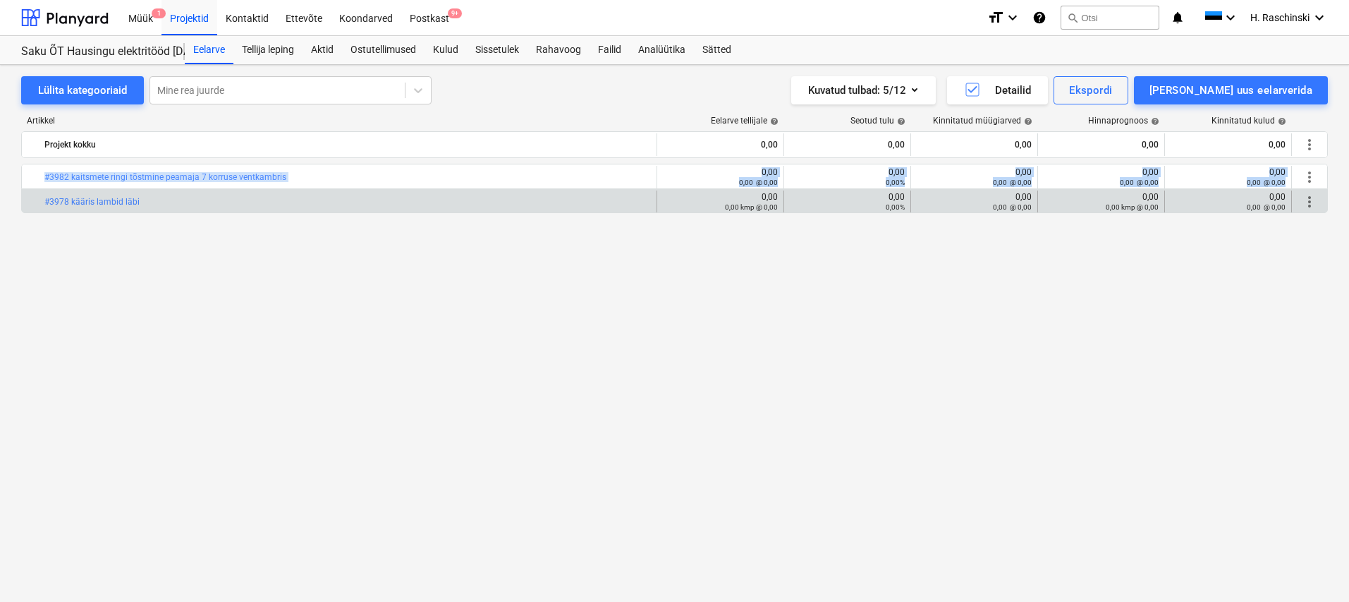
drag, startPoint x: 1123, startPoint y: 244, endPoint x: 25, endPoint y: 198, distance: 1099.3
click at [25, 198] on div "bar_chart #3982 kaitsmete ringi tõstmine peamaja 7 korruse ventkambris edit 0,0…" at bounding box center [674, 354] width 1307 height 380
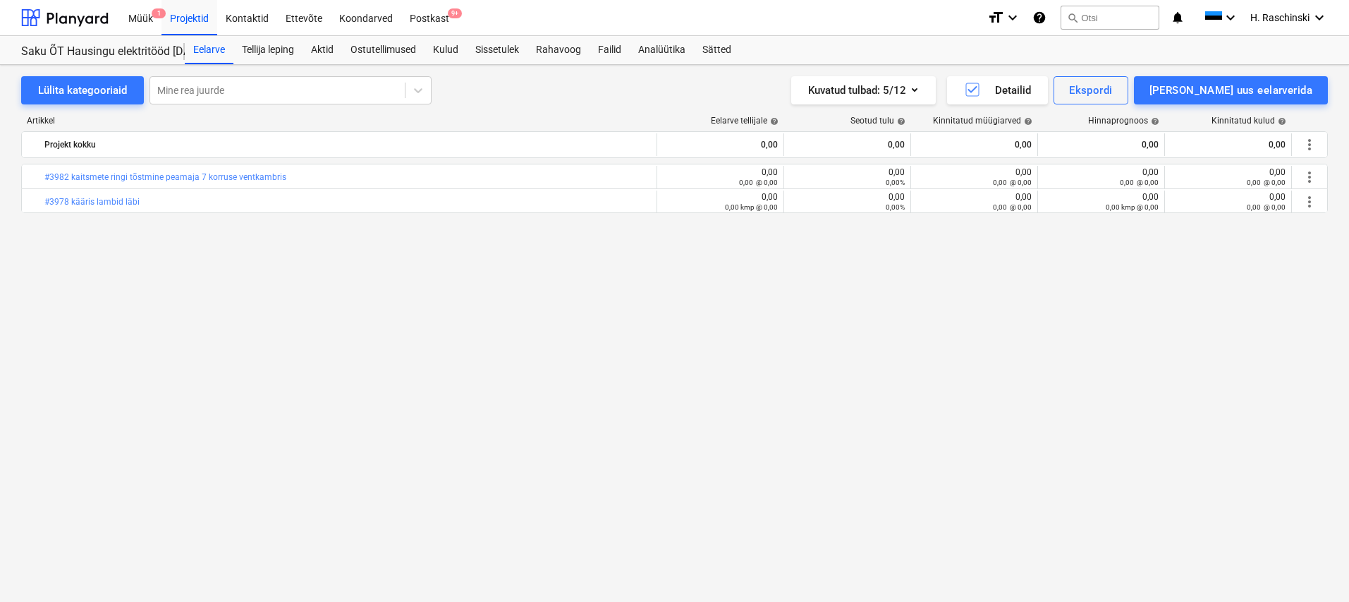
click at [230, 301] on div "bar_chart #3982 kaitsmete ringi tõstmine peamaja 7 korruse ventkambris edit 0,0…" at bounding box center [674, 354] width 1307 height 380
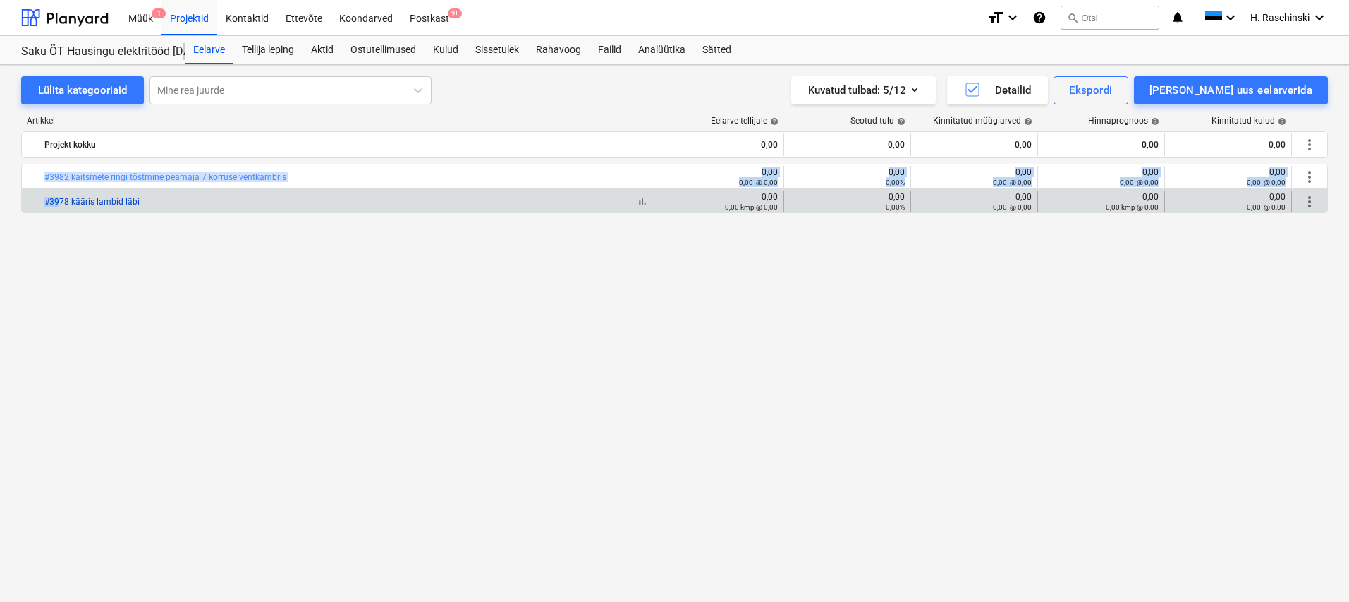
drag, startPoint x: 250, startPoint y: 235, endPoint x: 52, endPoint y: 205, distance: 200.5
click at [52, 205] on div "bar_chart #3982 kaitsmete ringi tõstmine peamaja 7 korruse ventkambris edit 0,0…" at bounding box center [674, 354] width 1307 height 380
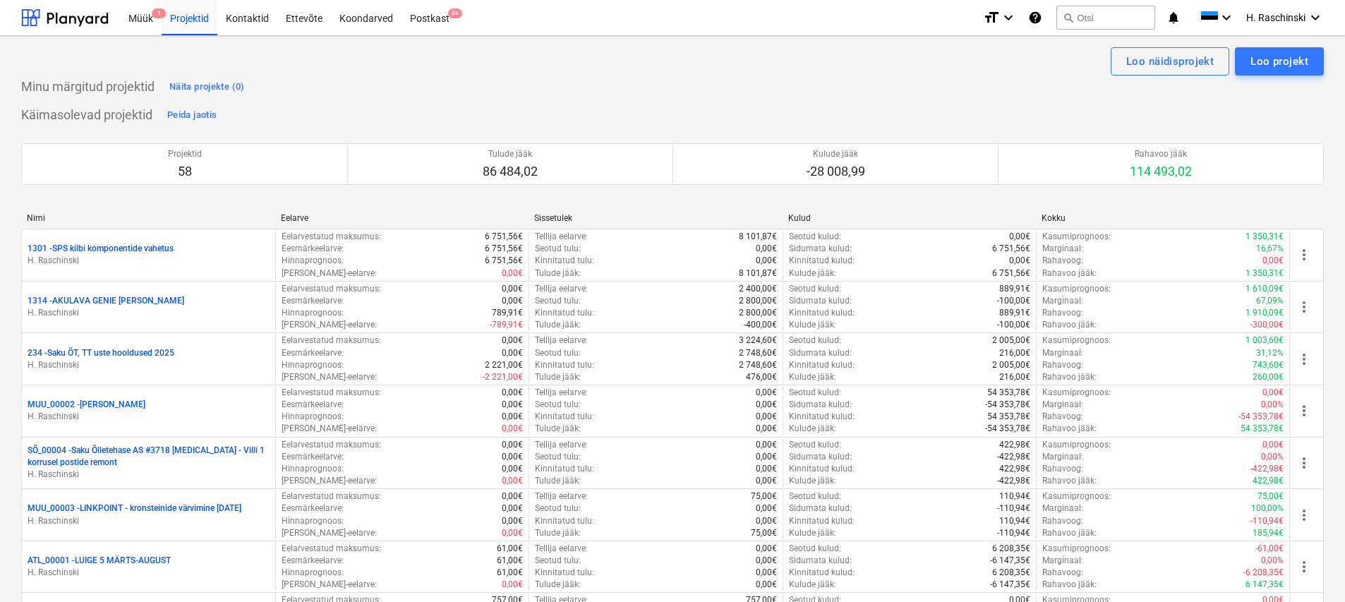
scroll to position [2544, 0]
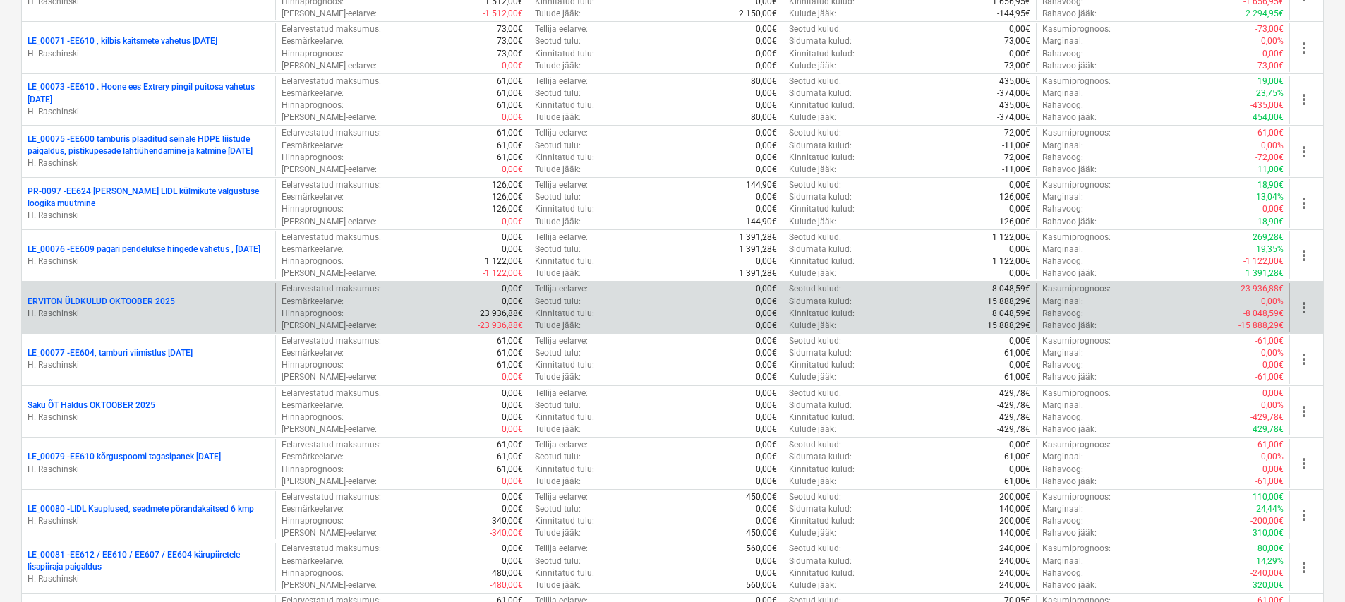
click at [159, 296] on p "ERVITON ÜLDKULUD OKTOOBER 2025" at bounding box center [101, 302] width 147 height 12
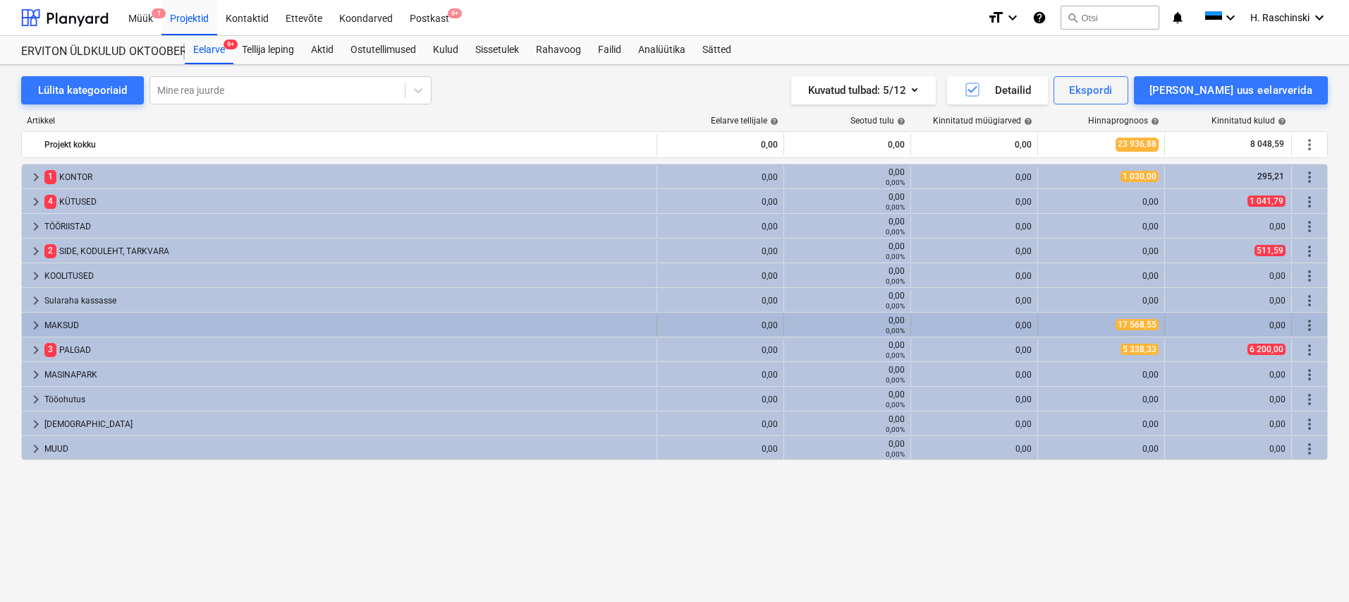
click at [33, 329] on span "keyboard_arrow_right" at bounding box center [36, 325] width 17 height 17
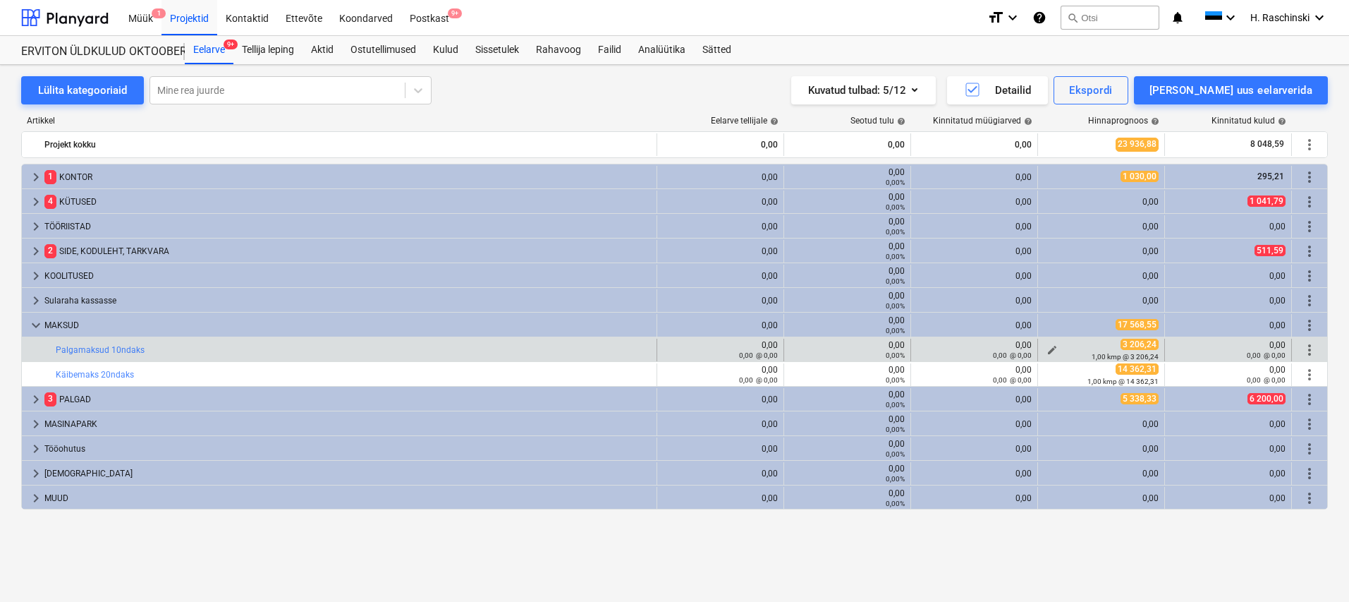
click at [1050, 346] on span "edit" at bounding box center [1052, 349] width 11 height 11
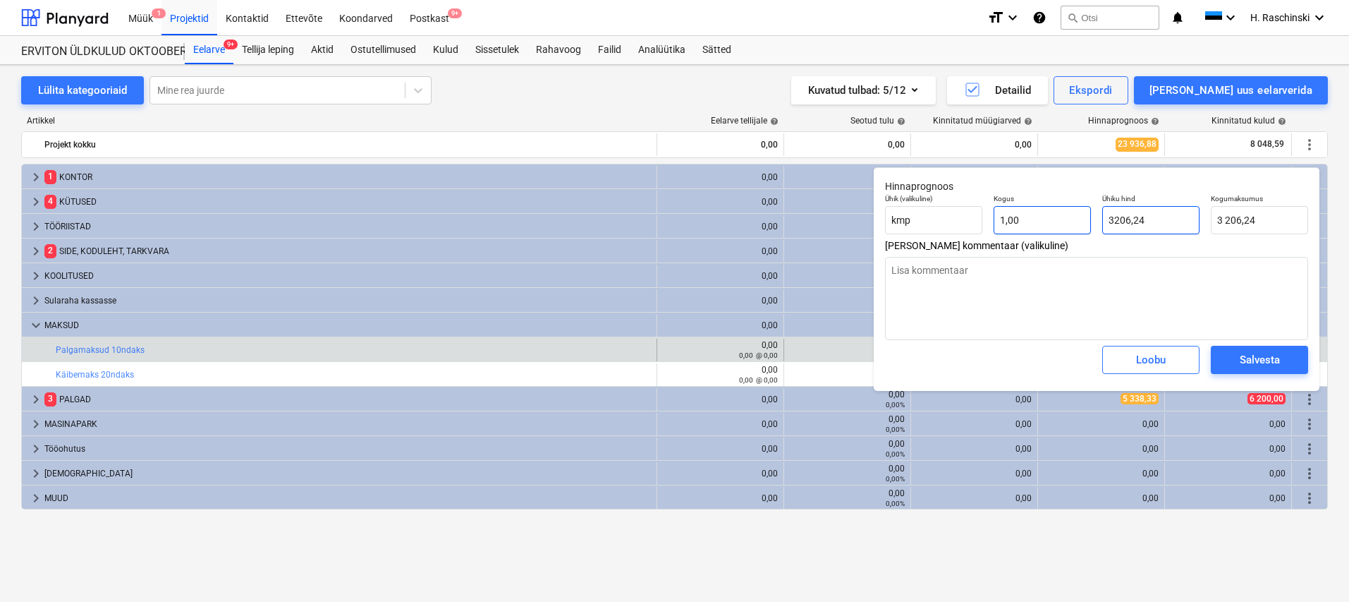
drag, startPoint x: 1155, startPoint y: 222, endPoint x: 1055, endPoint y: 216, distance: 100.4
click at [1058, 215] on div "Ühik (valikuline) kmp Kogus 1,00 Ühiku hind 3206,24 Kogumaksumus 3 206,24" at bounding box center [1097, 213] width 435 height 51
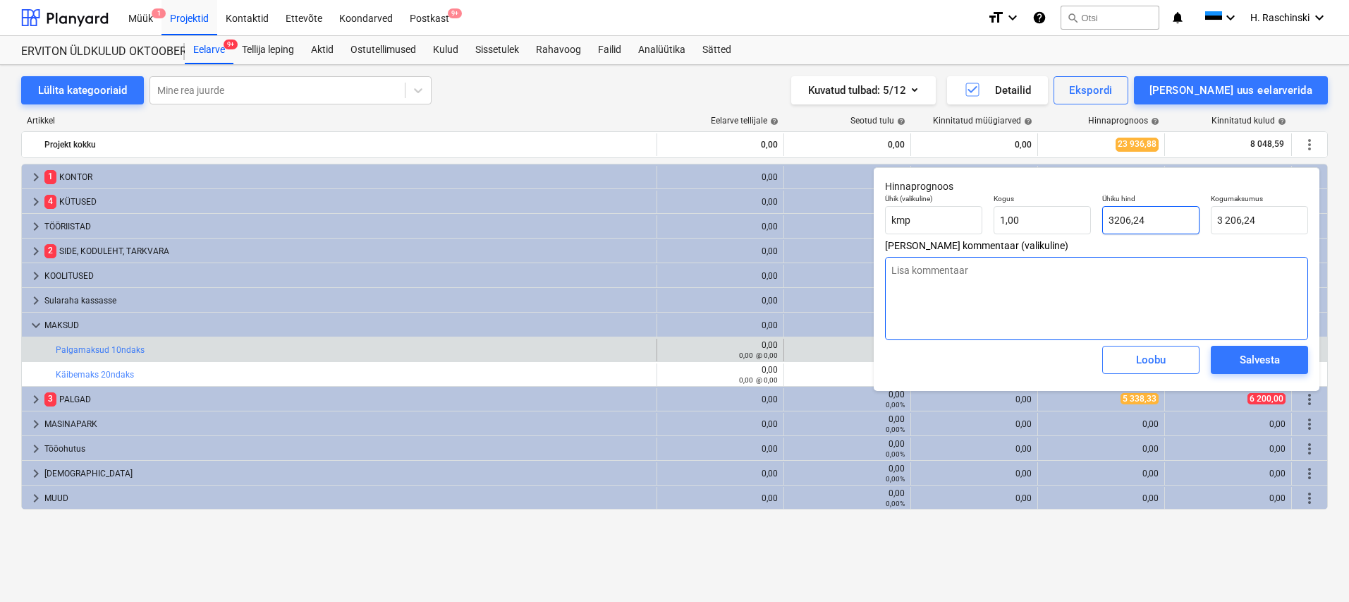
paste input "668,44"
type input "3668,44"
type textarea "x"
type input "3 668,44"
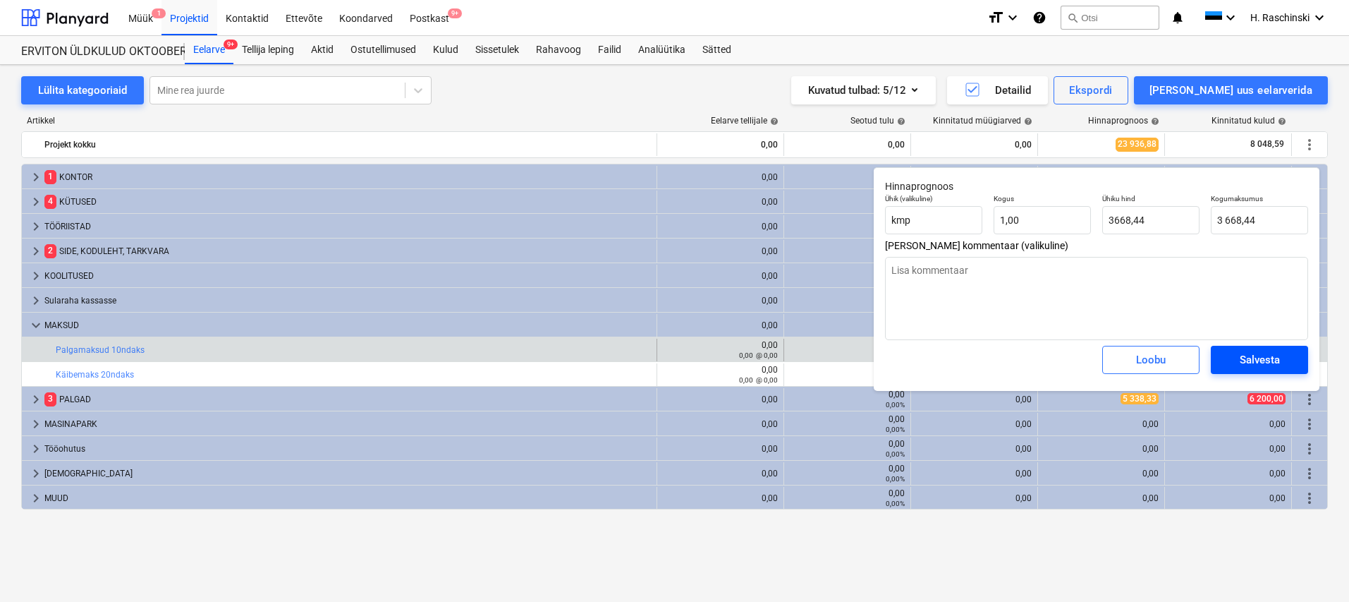
type input "3 668,44"
click at [1240, 361] on div "Salvesta" at bounding box center [1260, 360] width 40 height 18
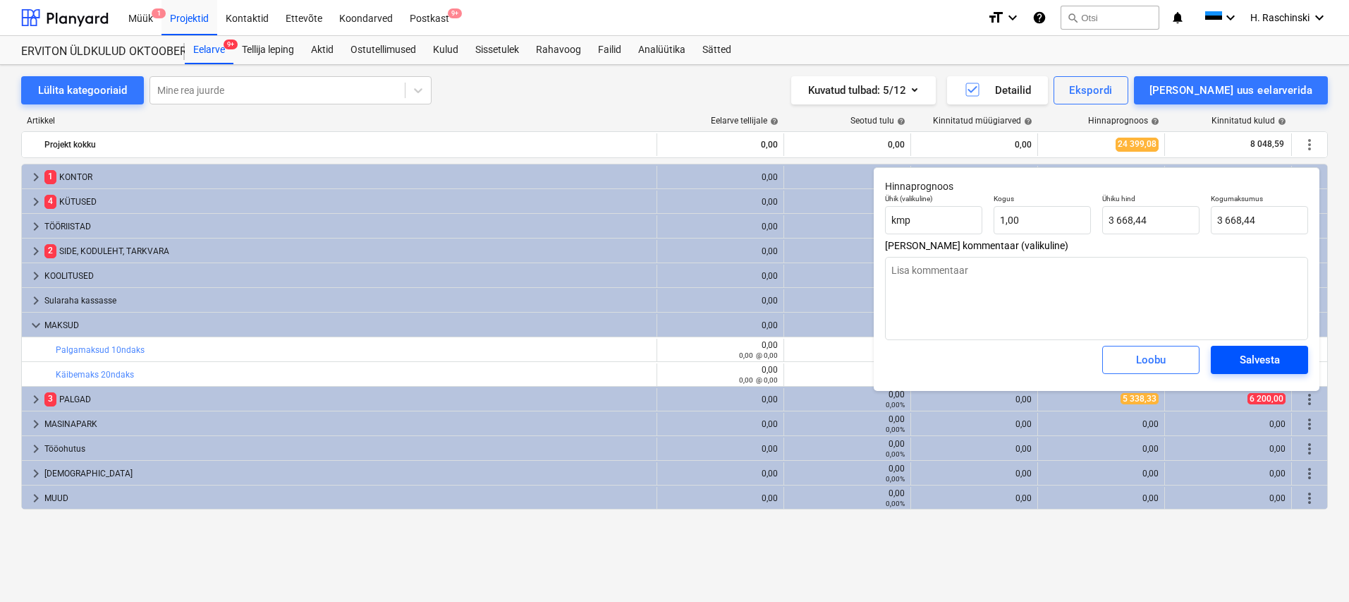
type textarea "x"
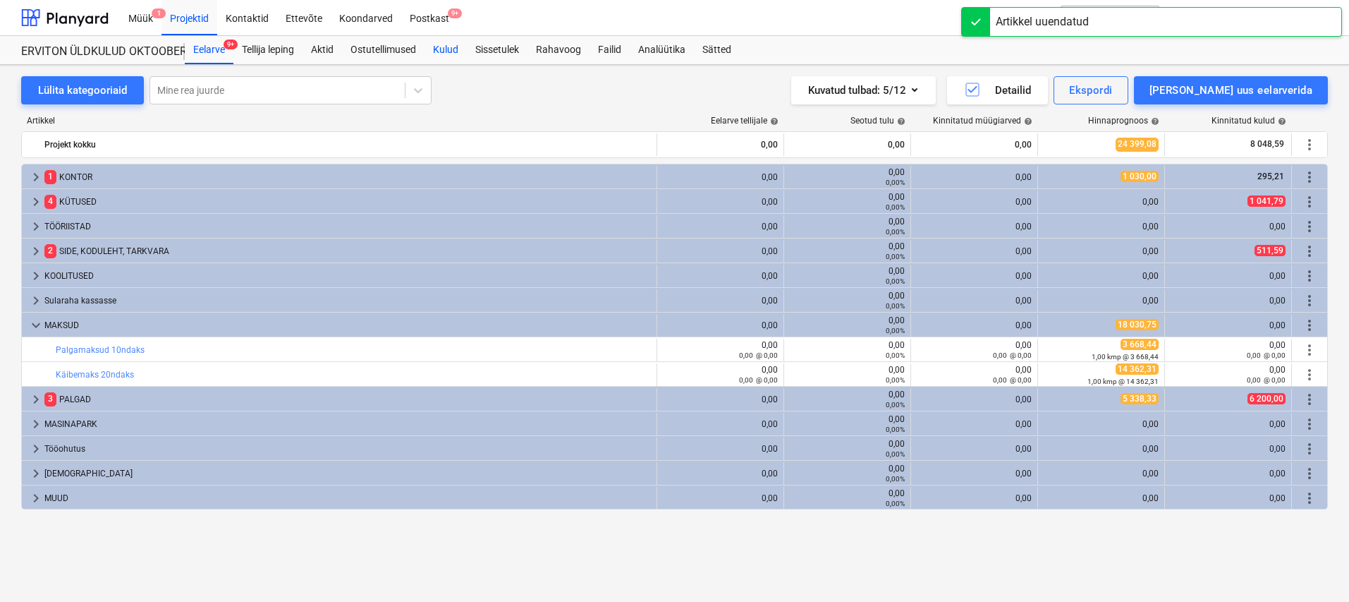
click at [456, 47] on div "Kulud" at bounding box center [446, 50] width 42 height 28
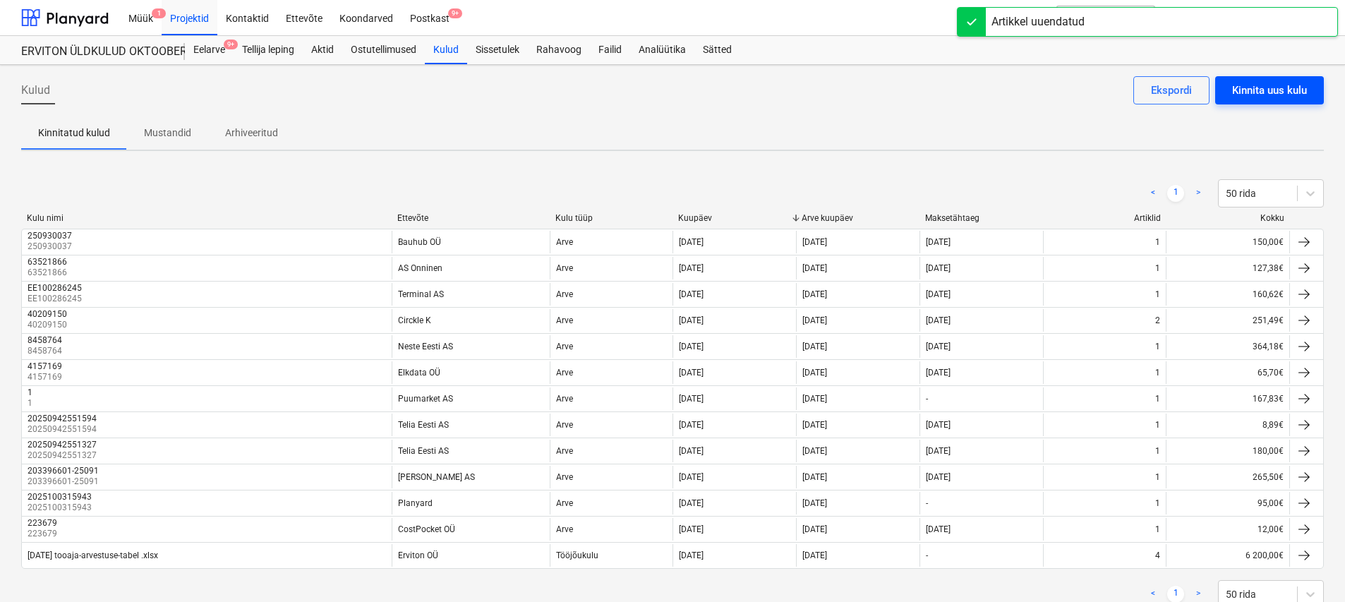
click at [1284, 93] on div "Kinnita uus kulu" at bounding box center [1269, 90] width 75 height 18
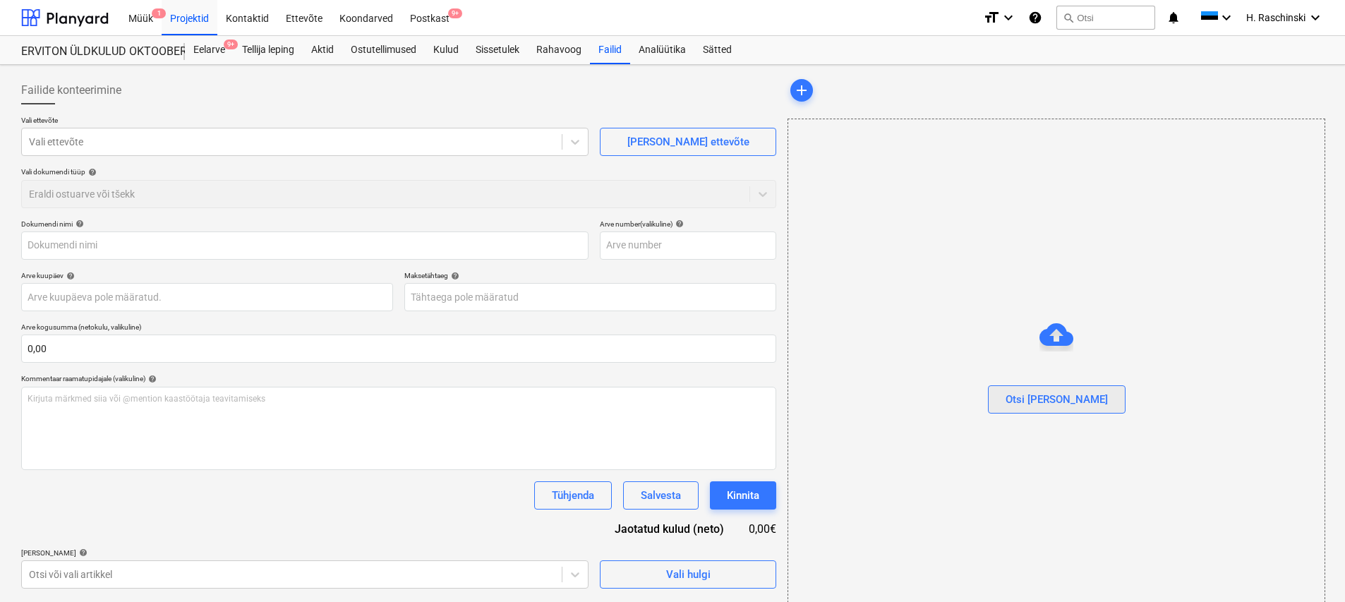
click at [1088, 396] on button "Otsi [PERSON_NAME]" at bounding box center [1057, 399] width 138 height 28
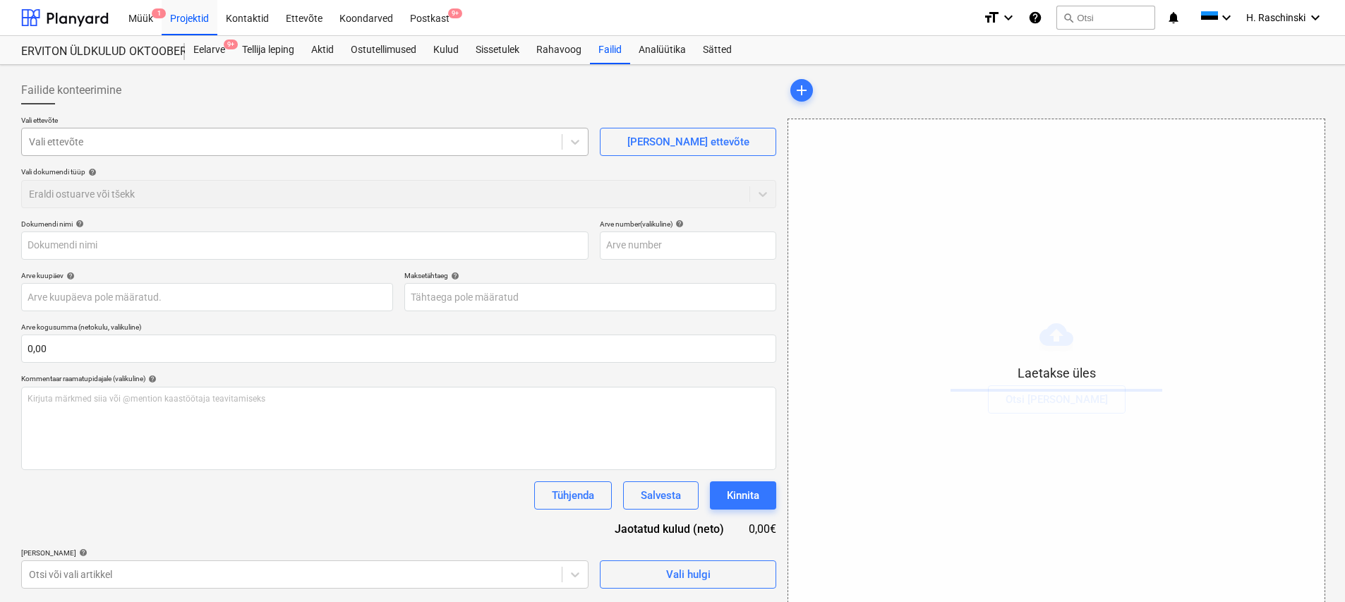
click at [130, 147] on div at bounding box center [292, 142] width 526 height 14
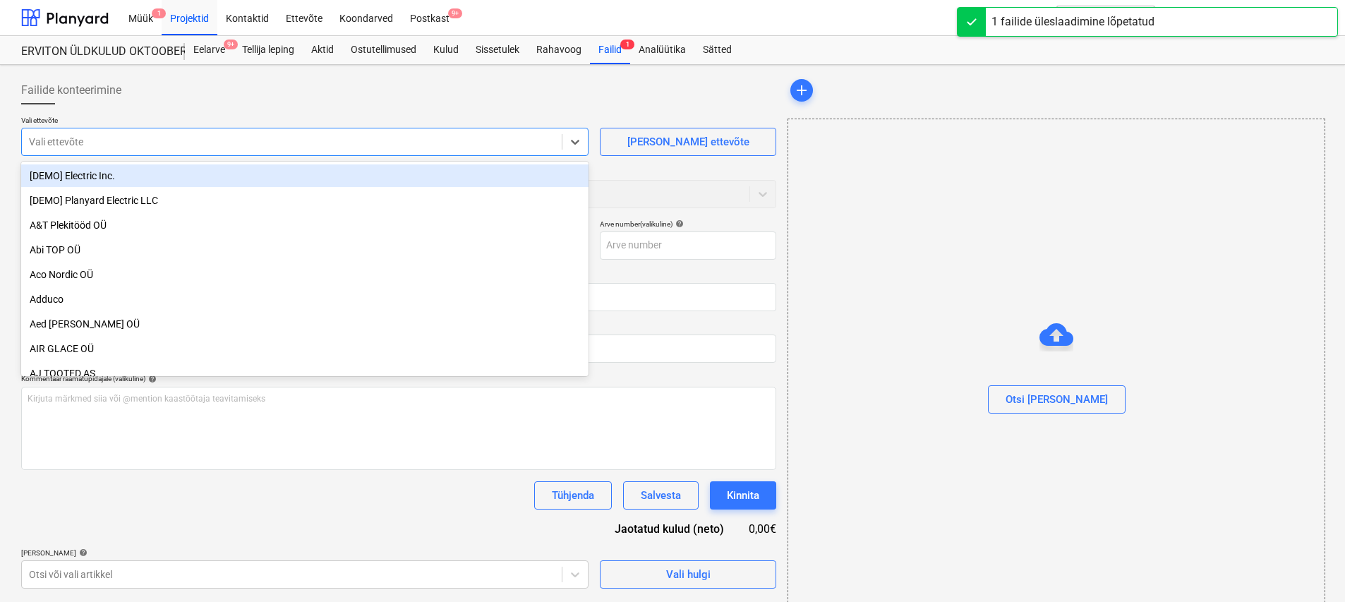
type input "09 SEPTEMBER 2025 tooaja-arvestuse-tabel .xlsx"
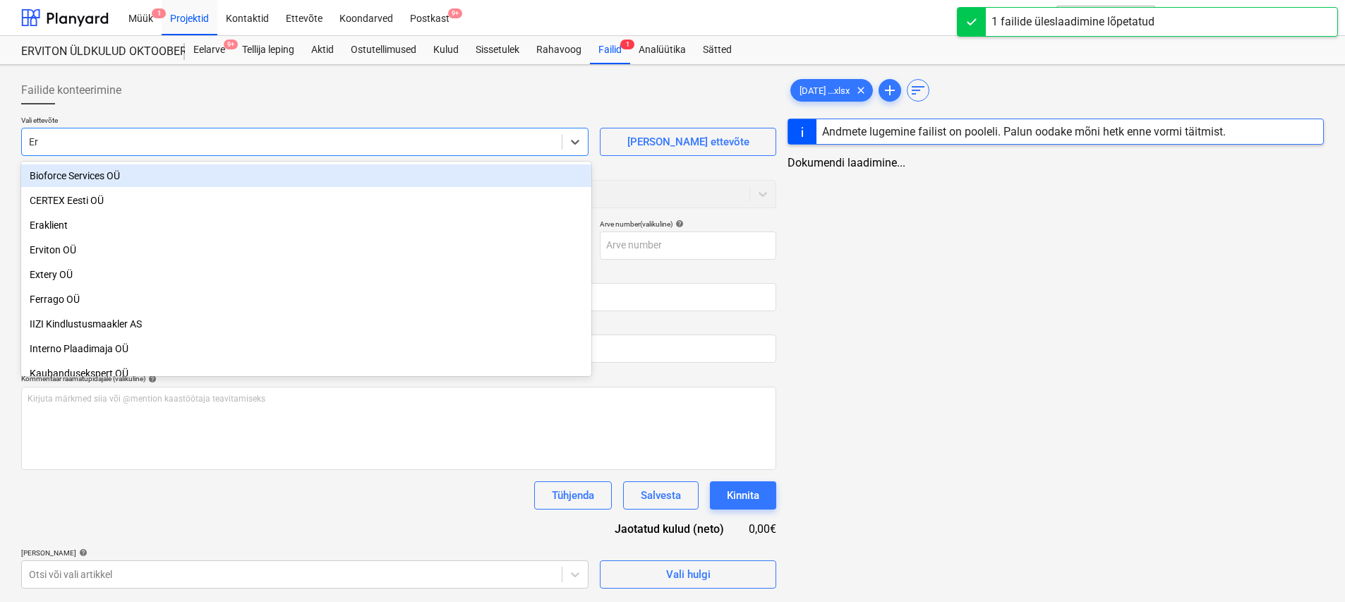
type input "E"
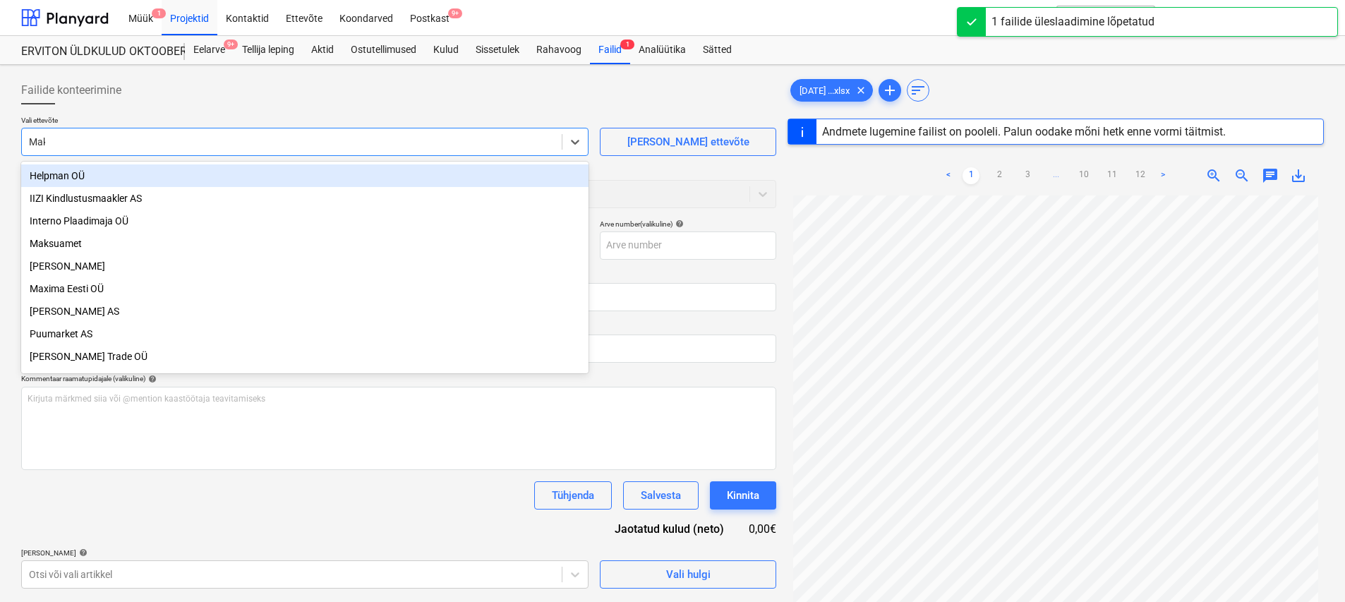
type input "Maks"
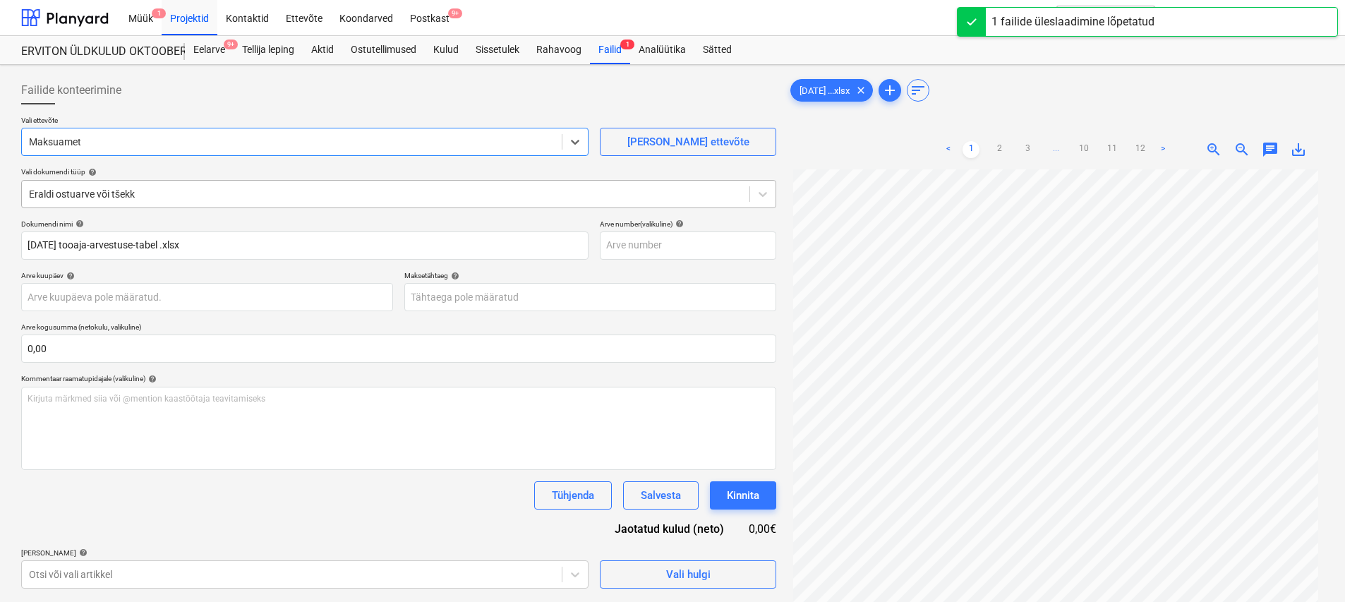
click at [76, 205] on div "Eraldi ostuarve või tšekk" at bounding box center [398, 194] width 755 height 28
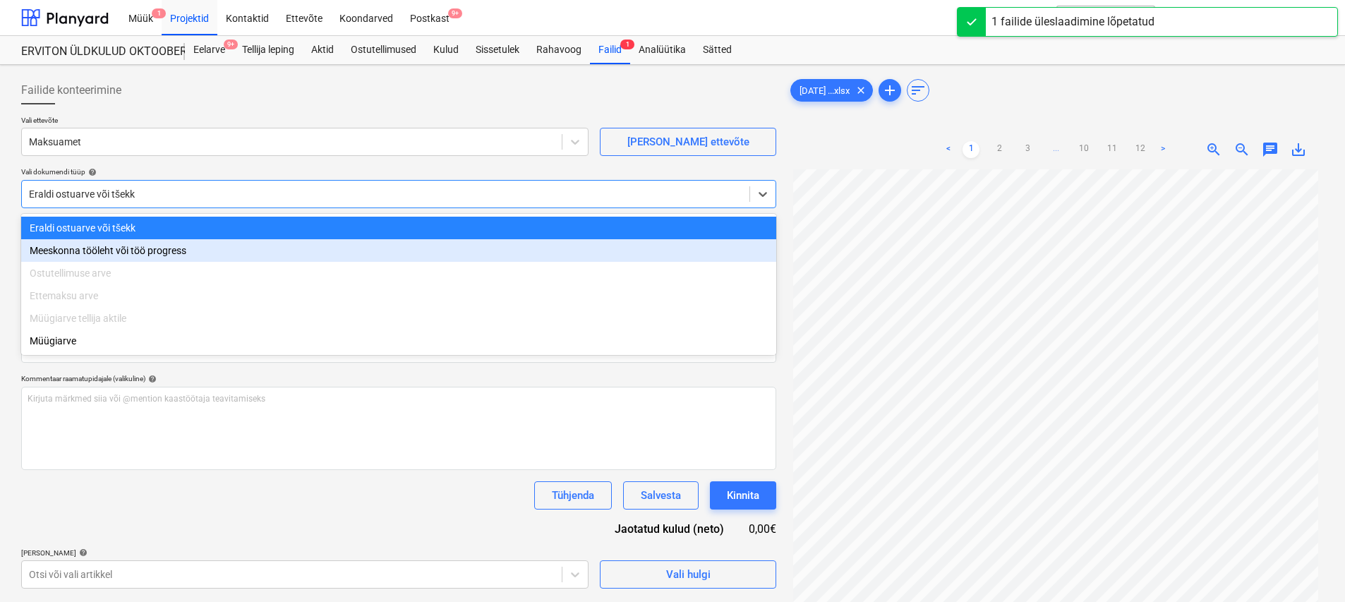
click at [79, 248] on div "Meeskonna tööleht või töö progress" at bounding box center [398, 250] width 755 height 23
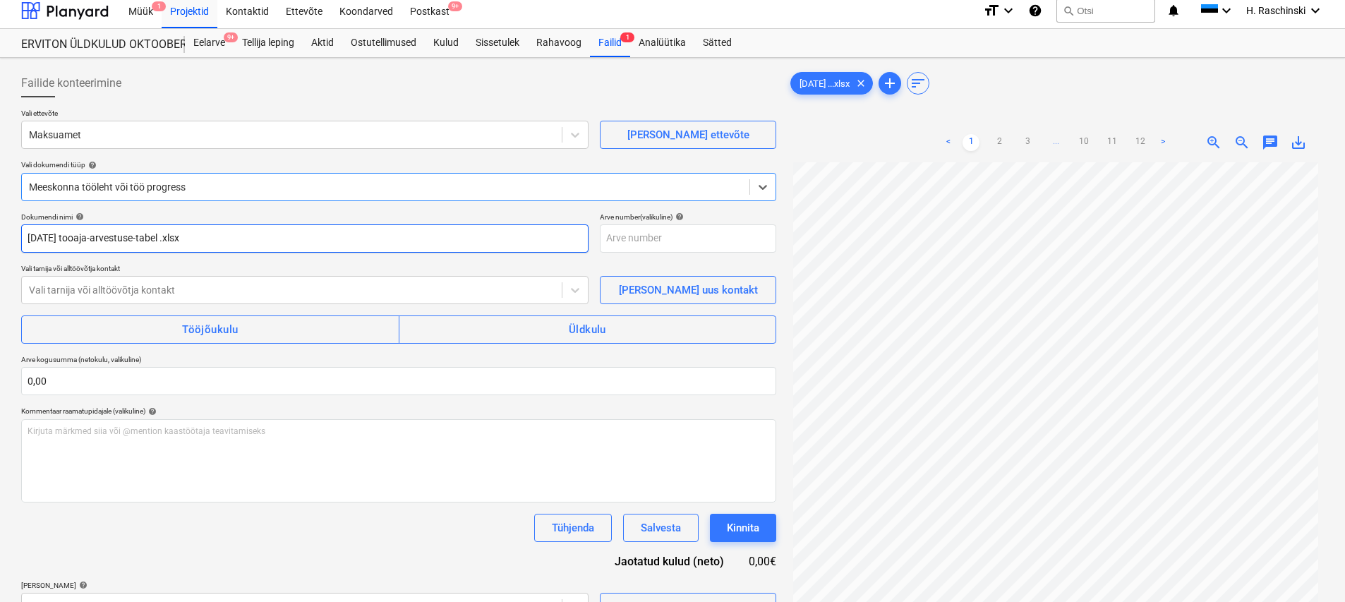
scroll to position [128, 0]
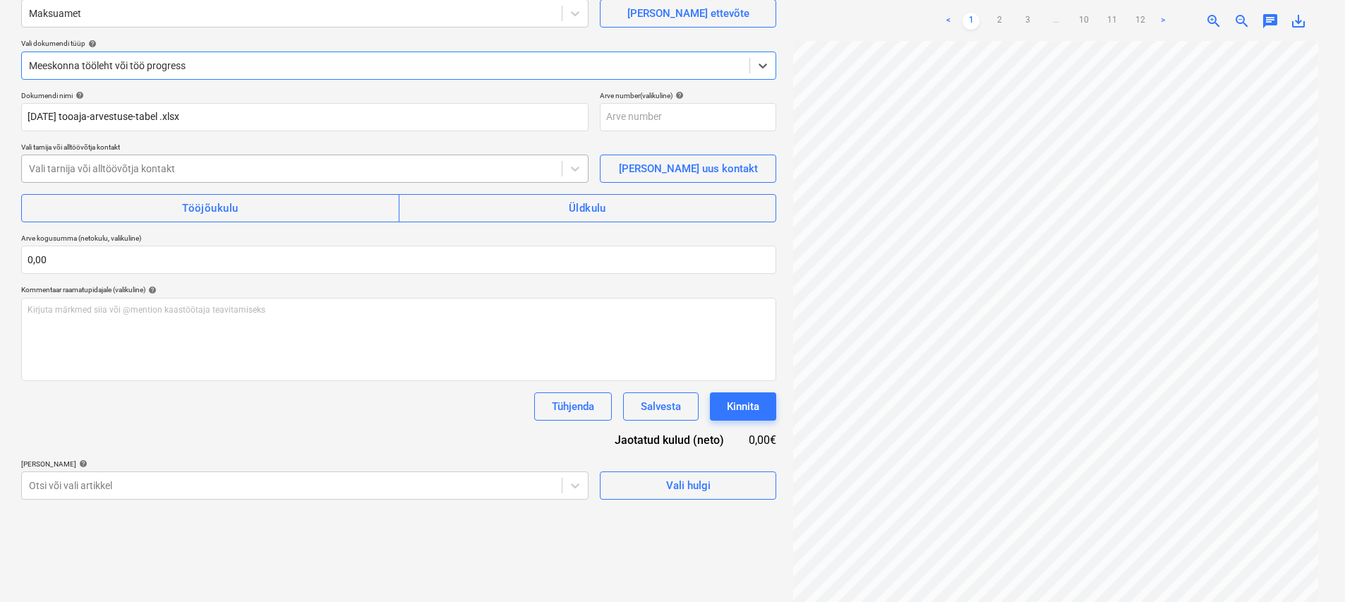
click at [152, 170] on div at bounding box center [292, 169] width 526 height 14
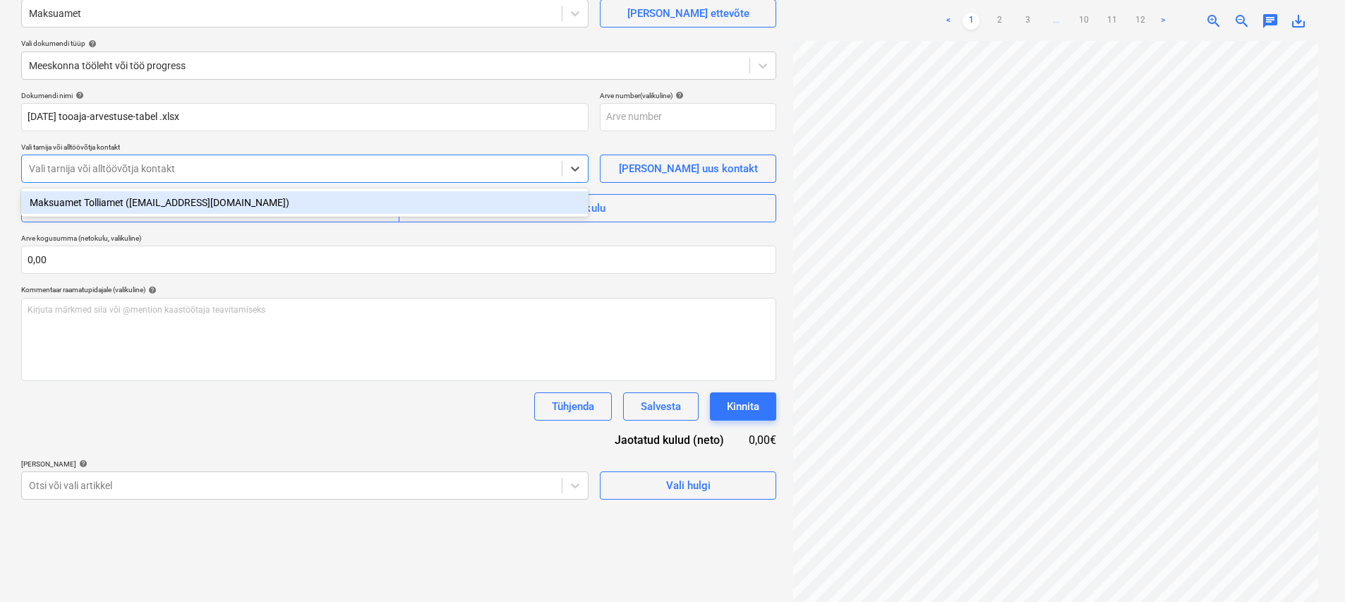
click at [135, 195] on div "Maksuamet Tolliamet (emta@emta.ee)" at bounding box center [304, 202] width 567 height 23
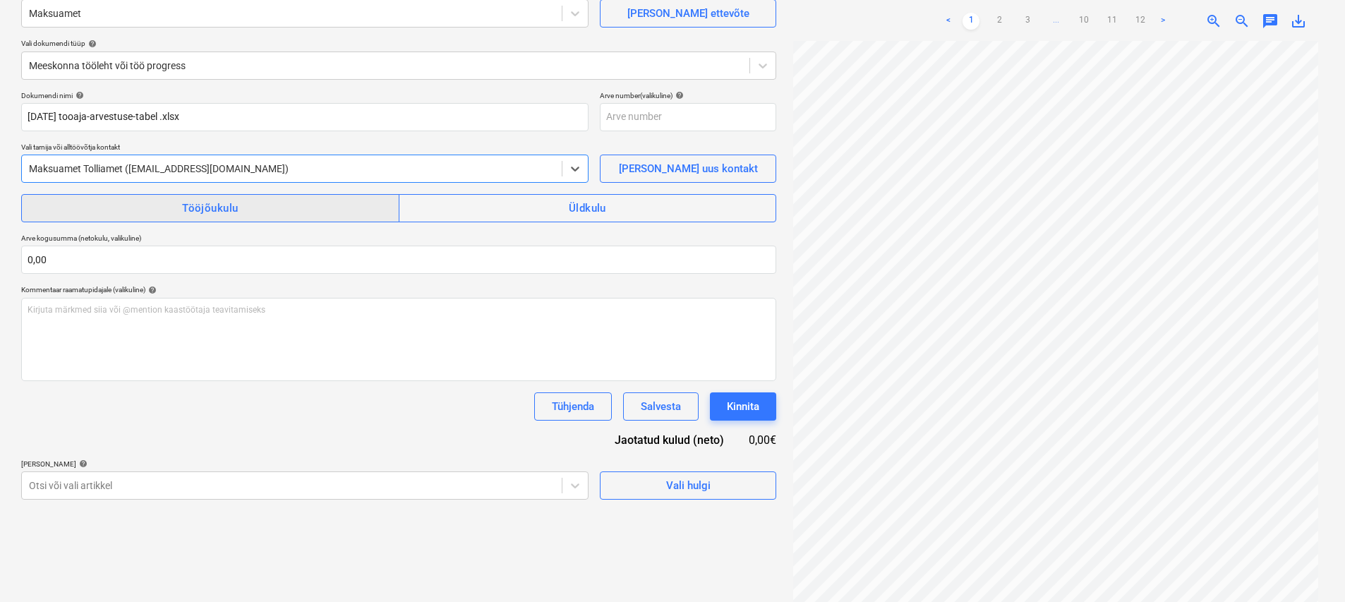
click at [145, 205] on span "Tööjõukulu" at bounding box center [210, 208] width 347 height 18
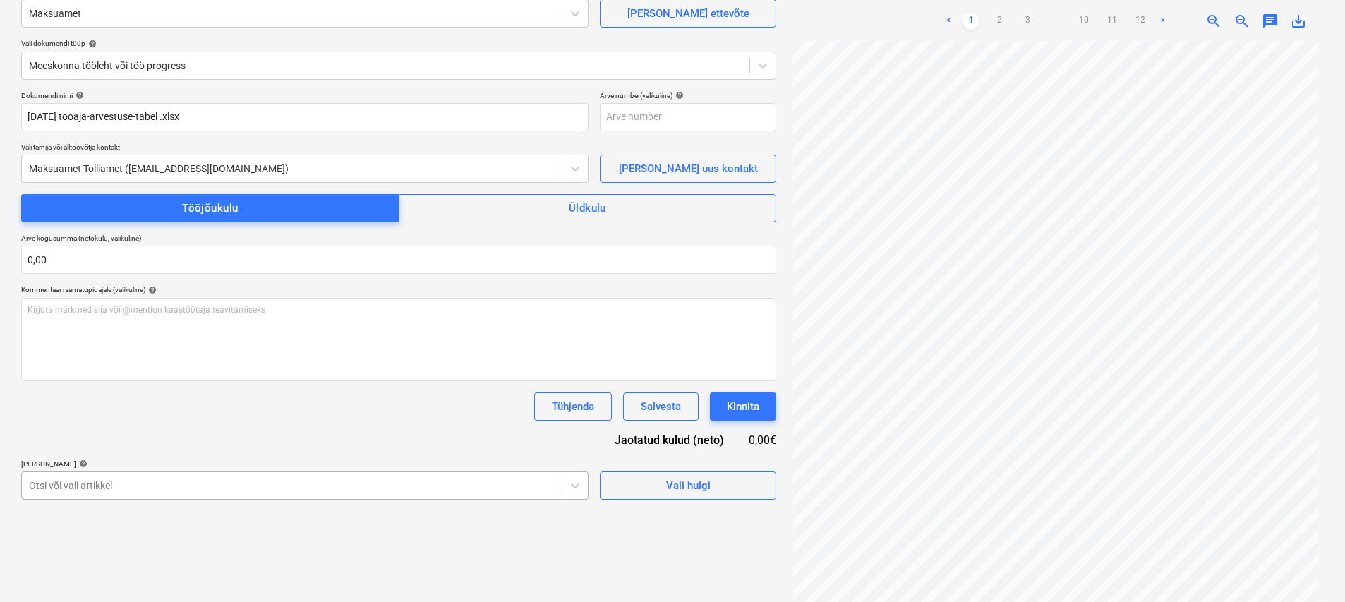
click at [126, 473] on body "Müük 1 Projektid Kontaktid Ettevõte Koondarved Postkast 9+ format_size keyboard…" at bounding box center [672, 173] width 1345 height 602
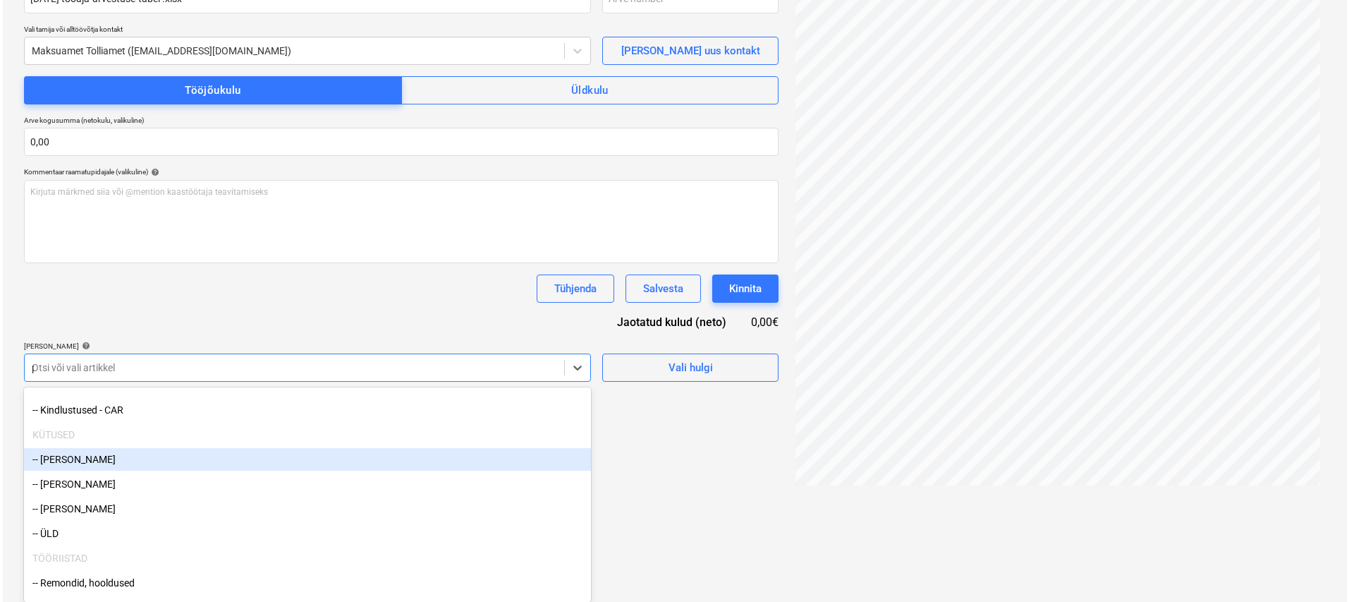
scroll to position [141, 0]
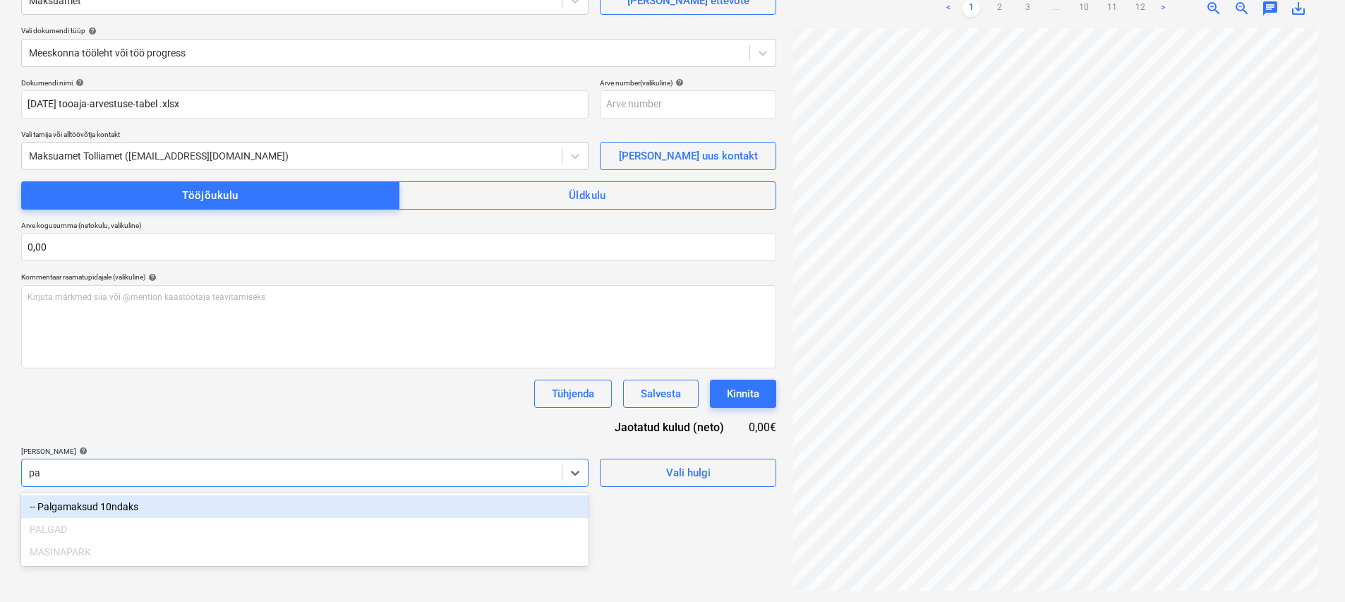
type input "pal"
click at [161, 502] on div "-- Palgamaksud 10ndaks" at bounding box center [304, 506] width 567 height 23
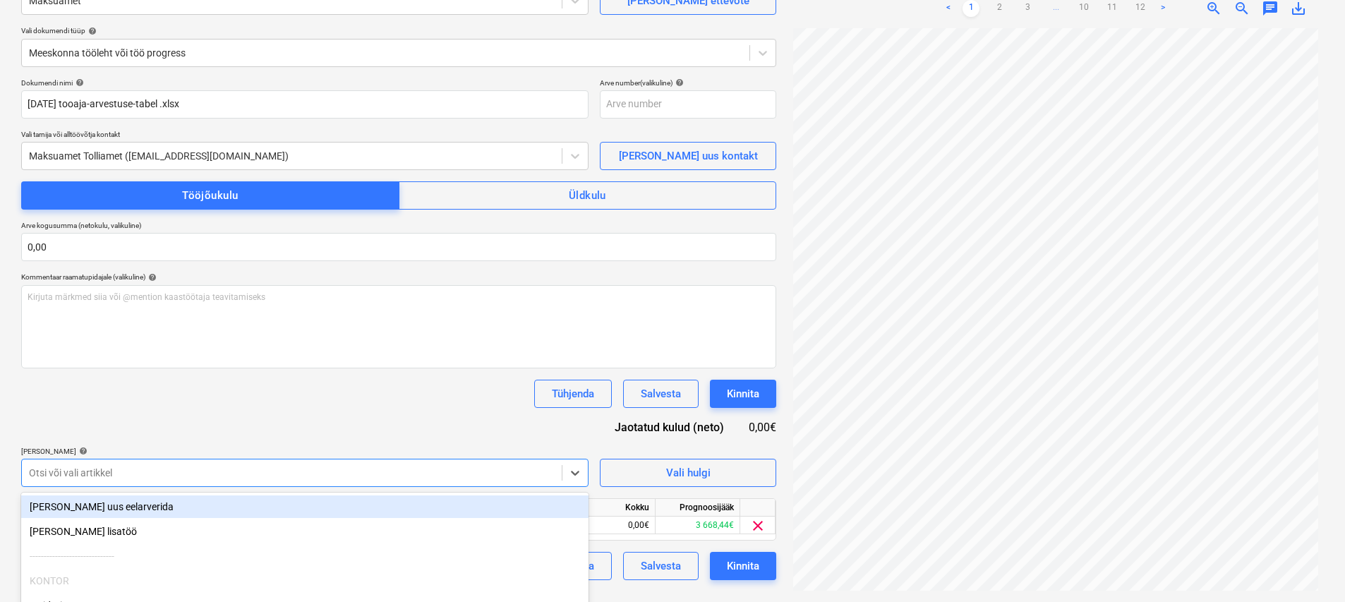
click at [316, 434] on div "Dokumendi nimi help 09 SEPTEMBER 2025 tooaja-arvestuse-tabel .xlsx Arve number …" at bounding box center [398, 329] width 755 height 502
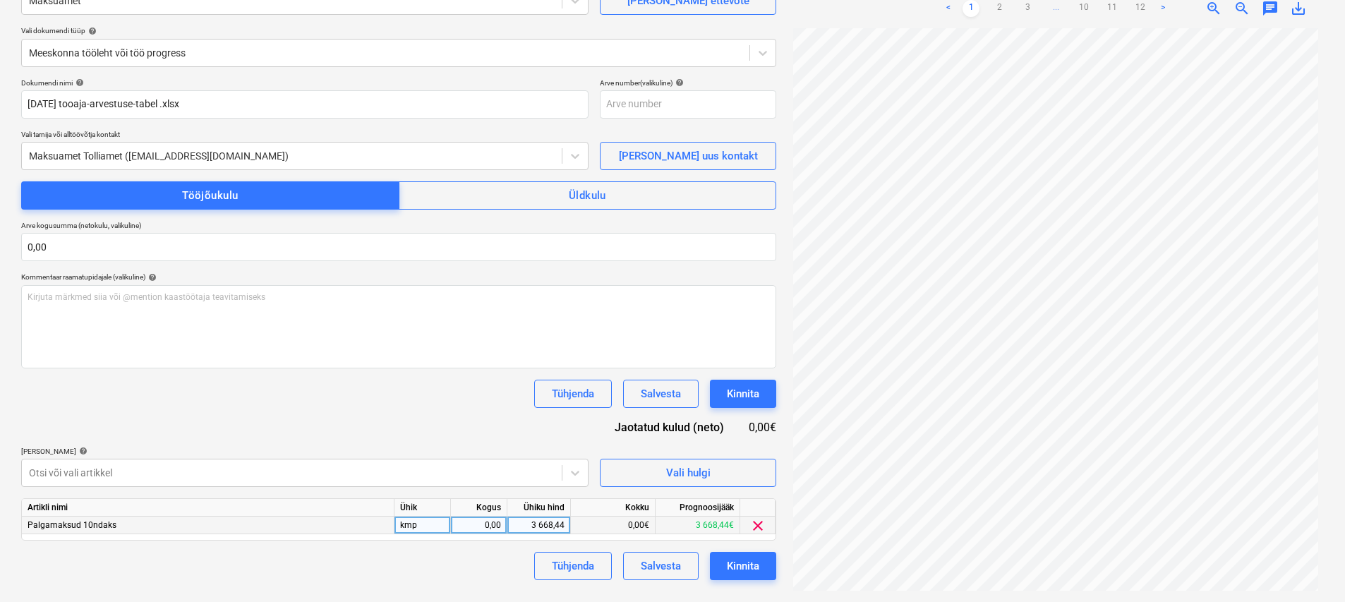
click at [483, 526] on div "0,00" at bounding box center [478, 525] width 44 height 18
type input "1"
click at [523, 526] on div "3 668,44" at bounding box center [538, 525] width 51 height 18
type input "3668,44"
click at [510, 559] on div "Tühjenda Salvesta Kinnita" at bounding box center [398, 566] width 755 height 28
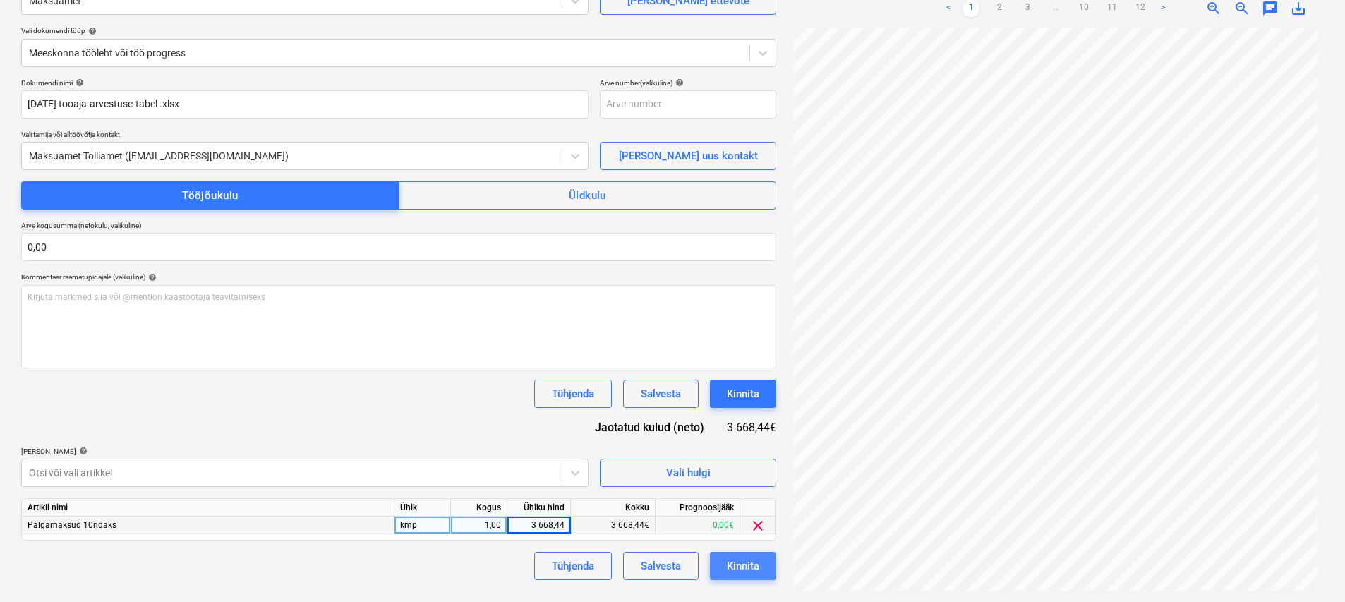
click at [750, 570] on div "Kinnita" at bounding box center [743, 566] width 32 height 18
